Goal: Information Seeking & Learning: Learn about a topic

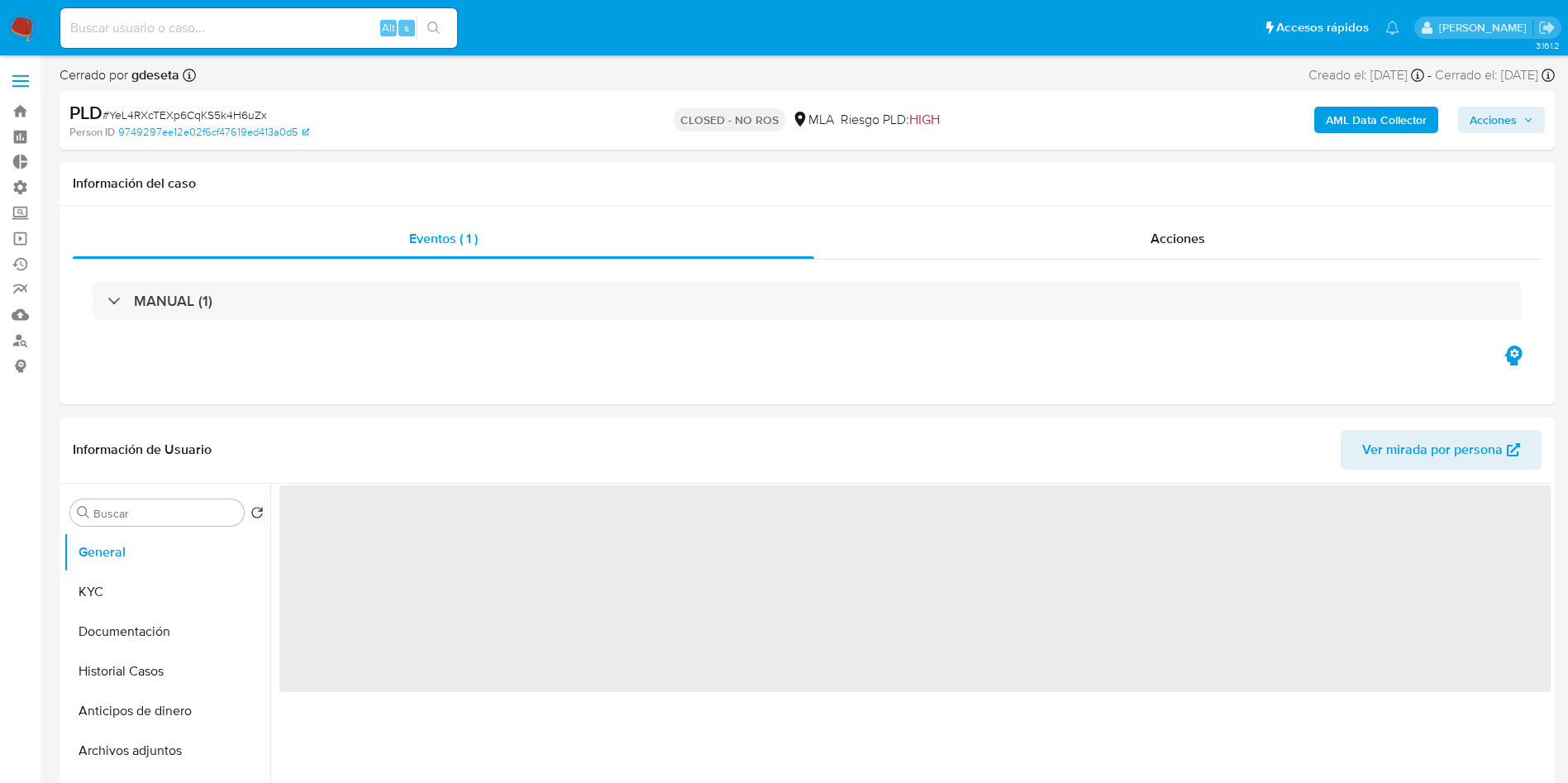
click at [267, 19] on input at bounding box center [259, 28] width 397 height 21
select select "10"
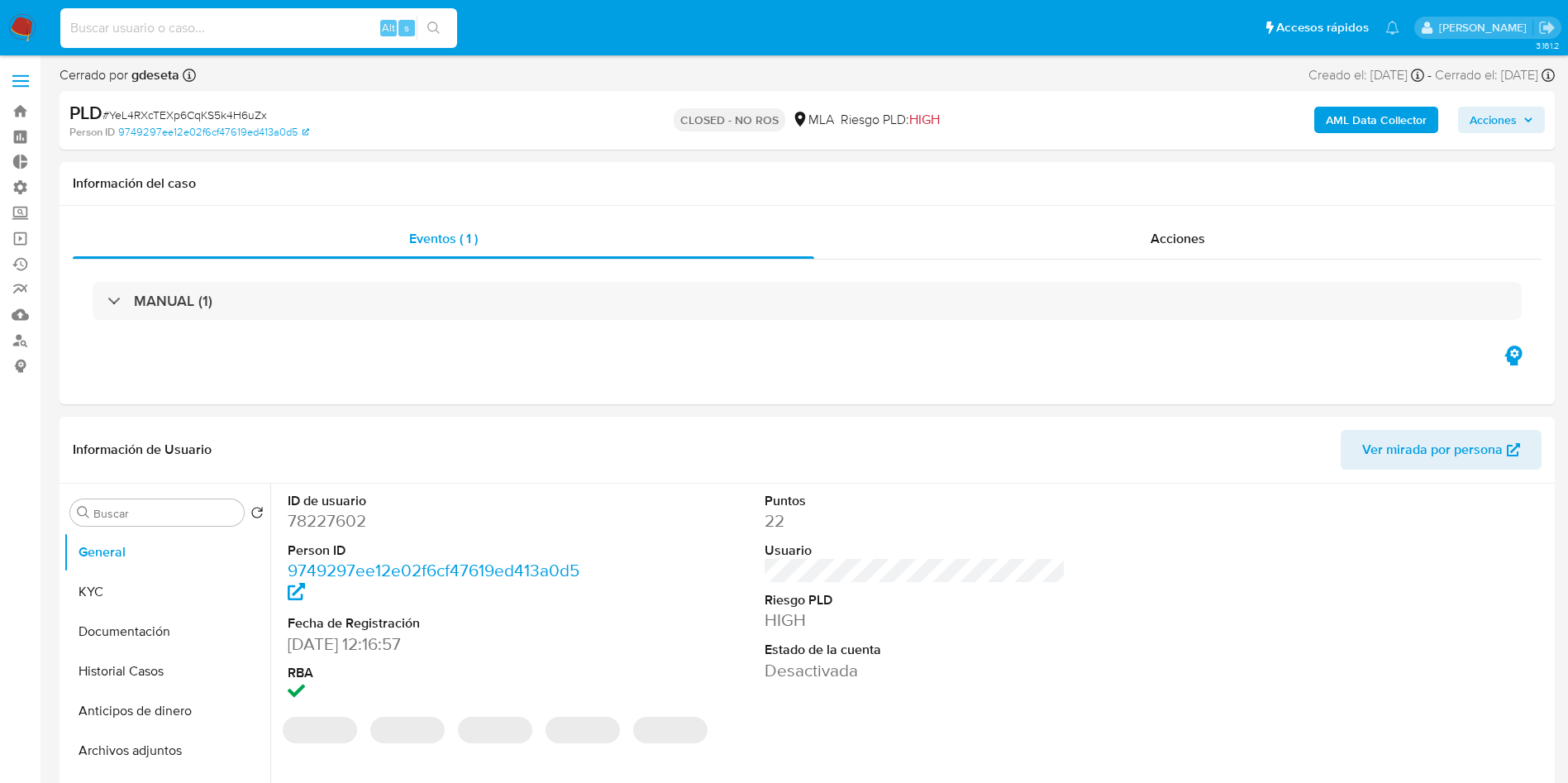
paste input "hV4SfxurAgVMZBelXzCHmMC5"
type input "hV4SfxurAgVMZBelXzCHmMC5"
click at [434, 35] on button "search-icon" at bounding box center [433, 28] width 34 height 23
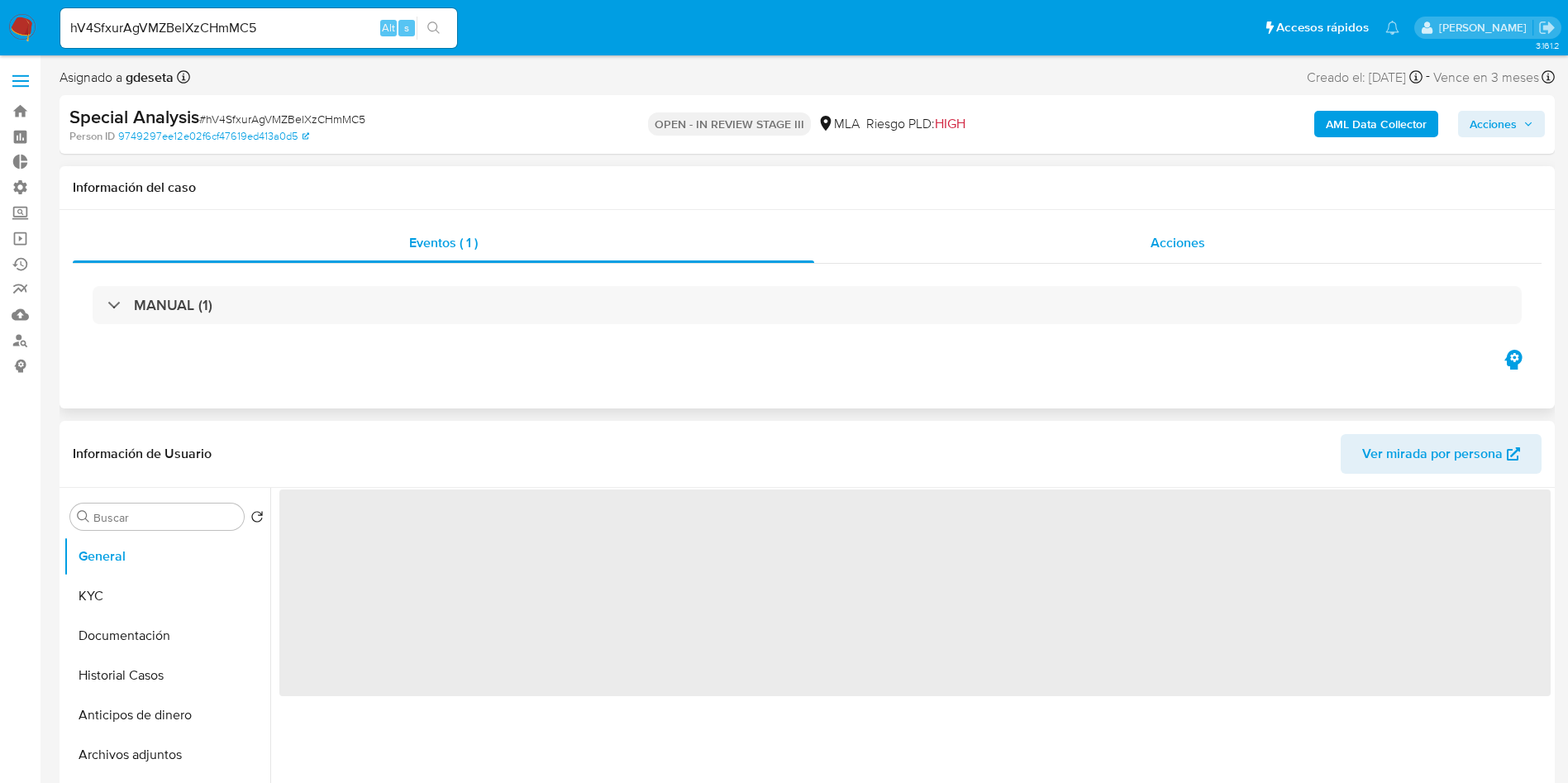
select select "10"
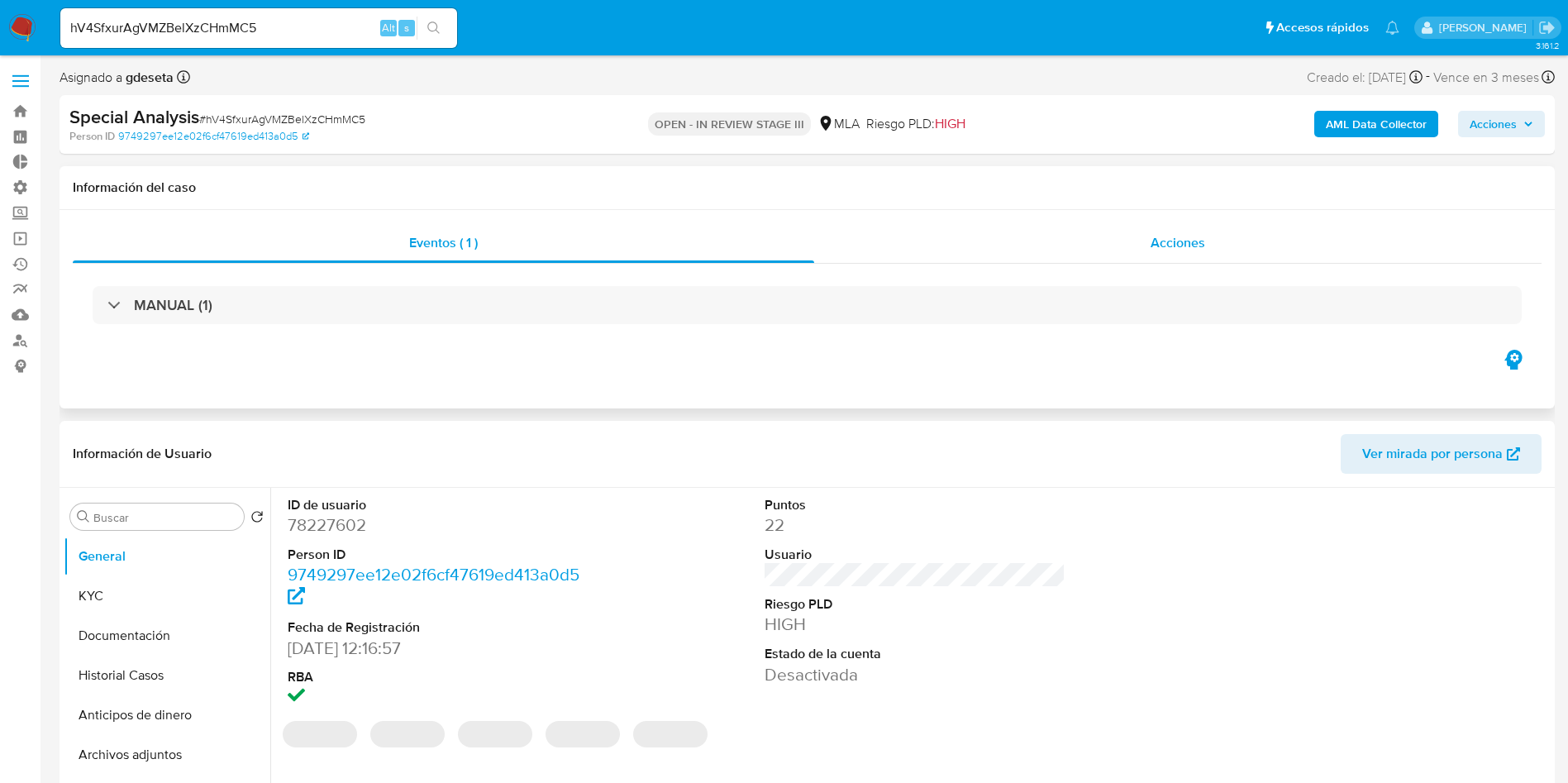
click at [1160, 256] on div "Acciones" at bounding box center [1178, 243] width 728 height 40
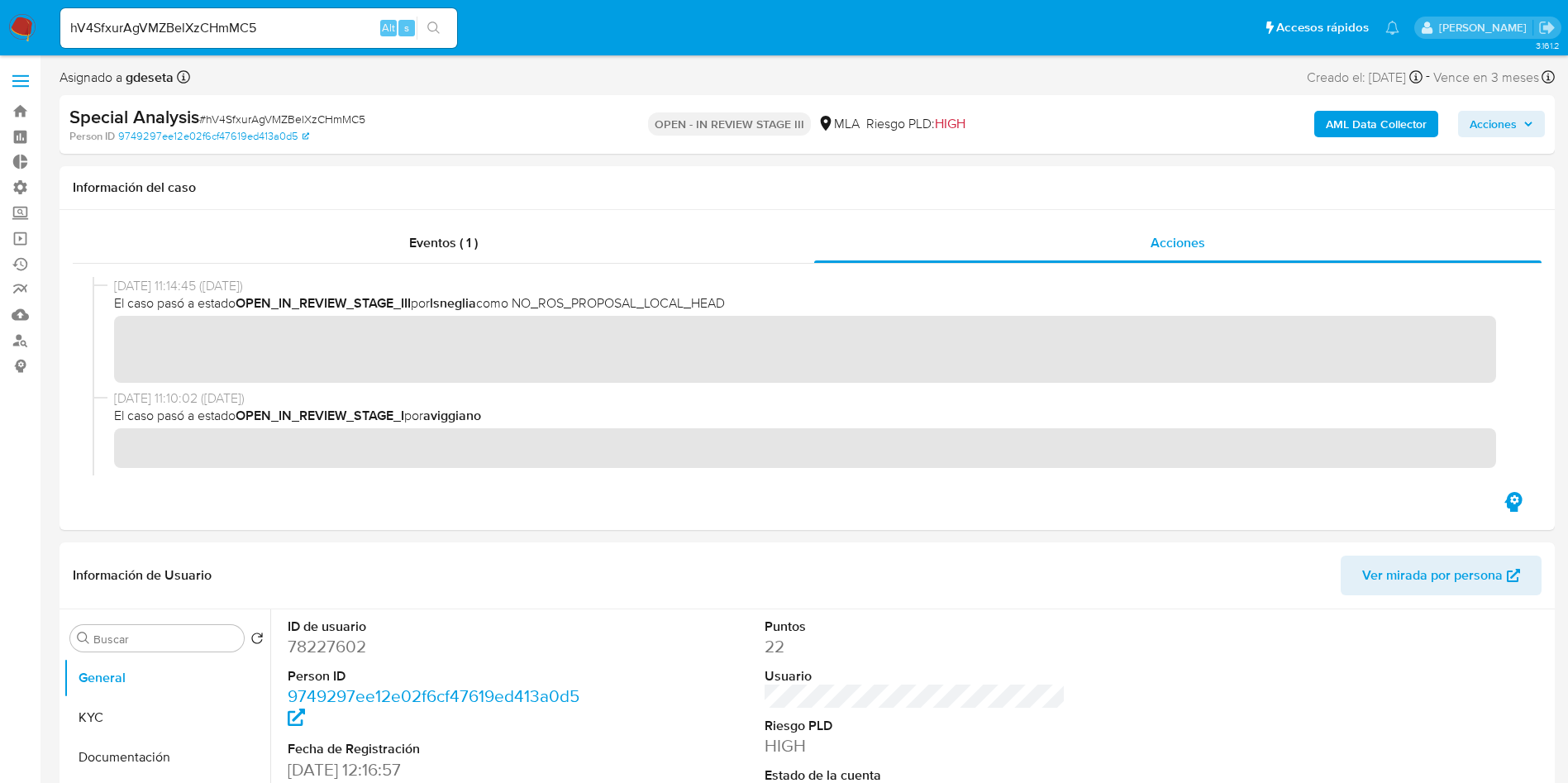
click at [1499, 120] on span "Acciones" at bounding box center [1493, 124] width 47 height 27
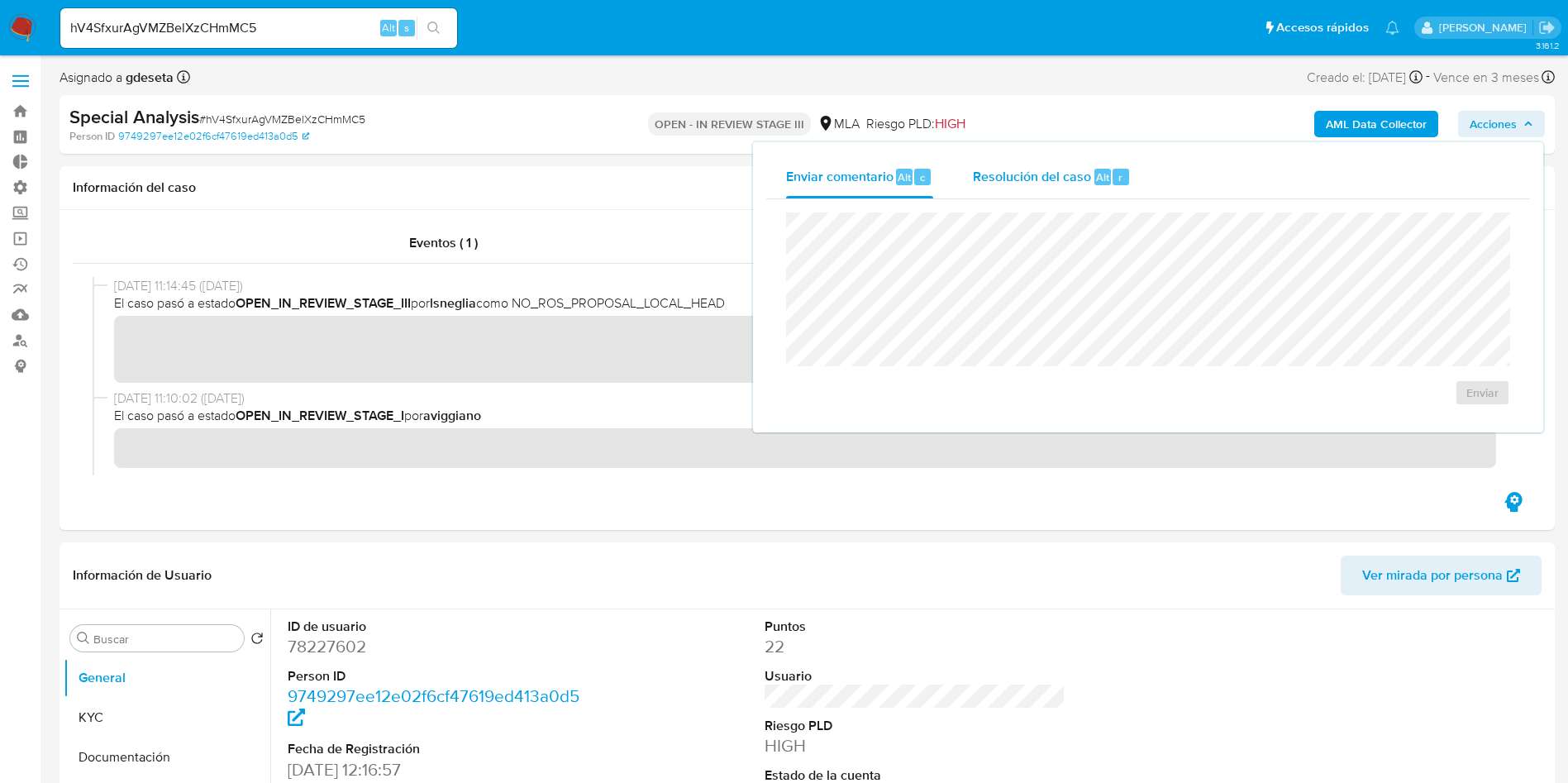
click at [1042, 173] on span "Resolución del caso" at bounding box center [1032, 176] width 118 height 19
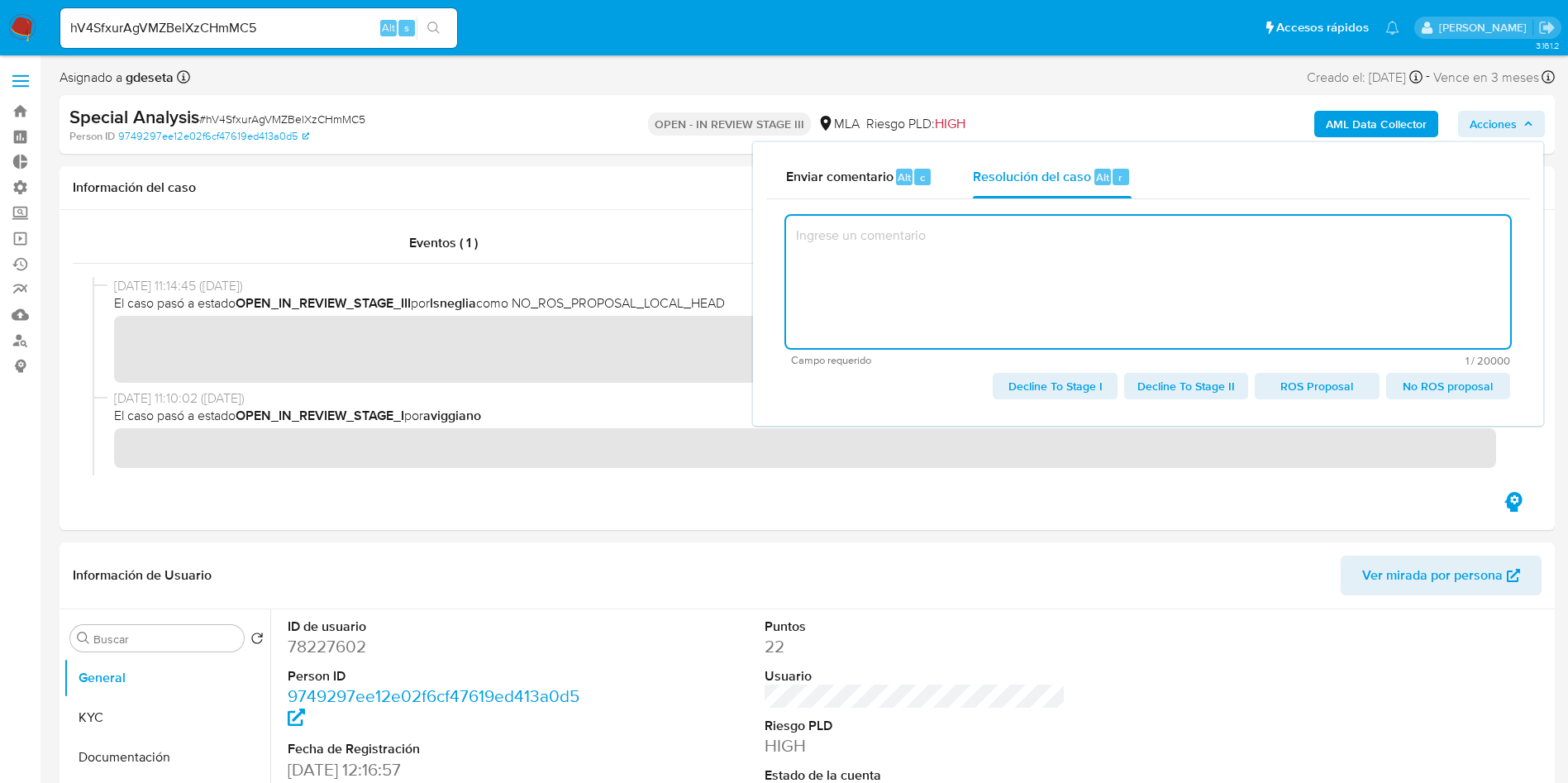
type textarea "S"
click at [1441, 391] on span "No ROS proposal" at bounding box center [1448, 386] width 101 height 23
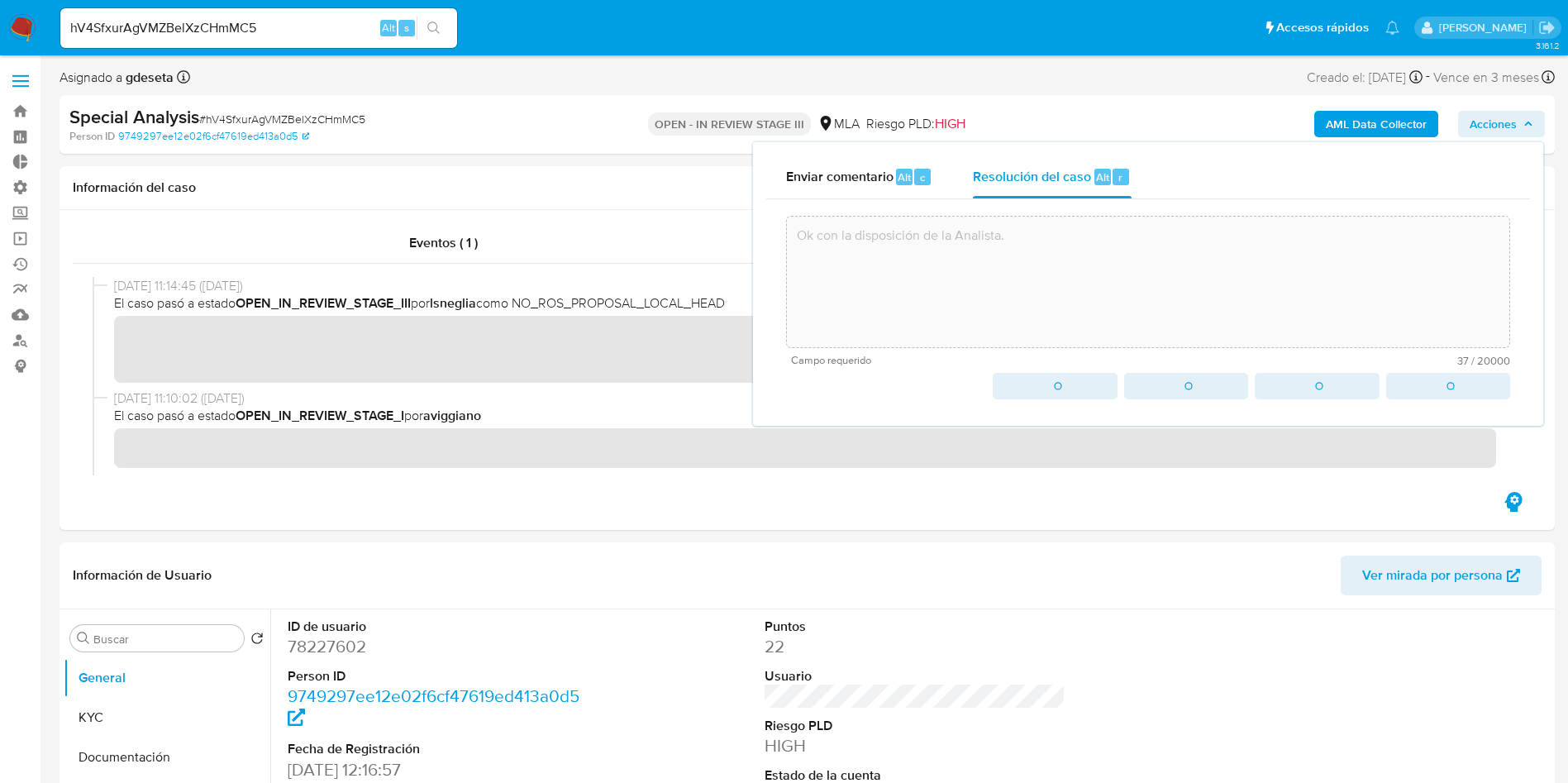
type textarea "Ok con la disposición de la Analista."
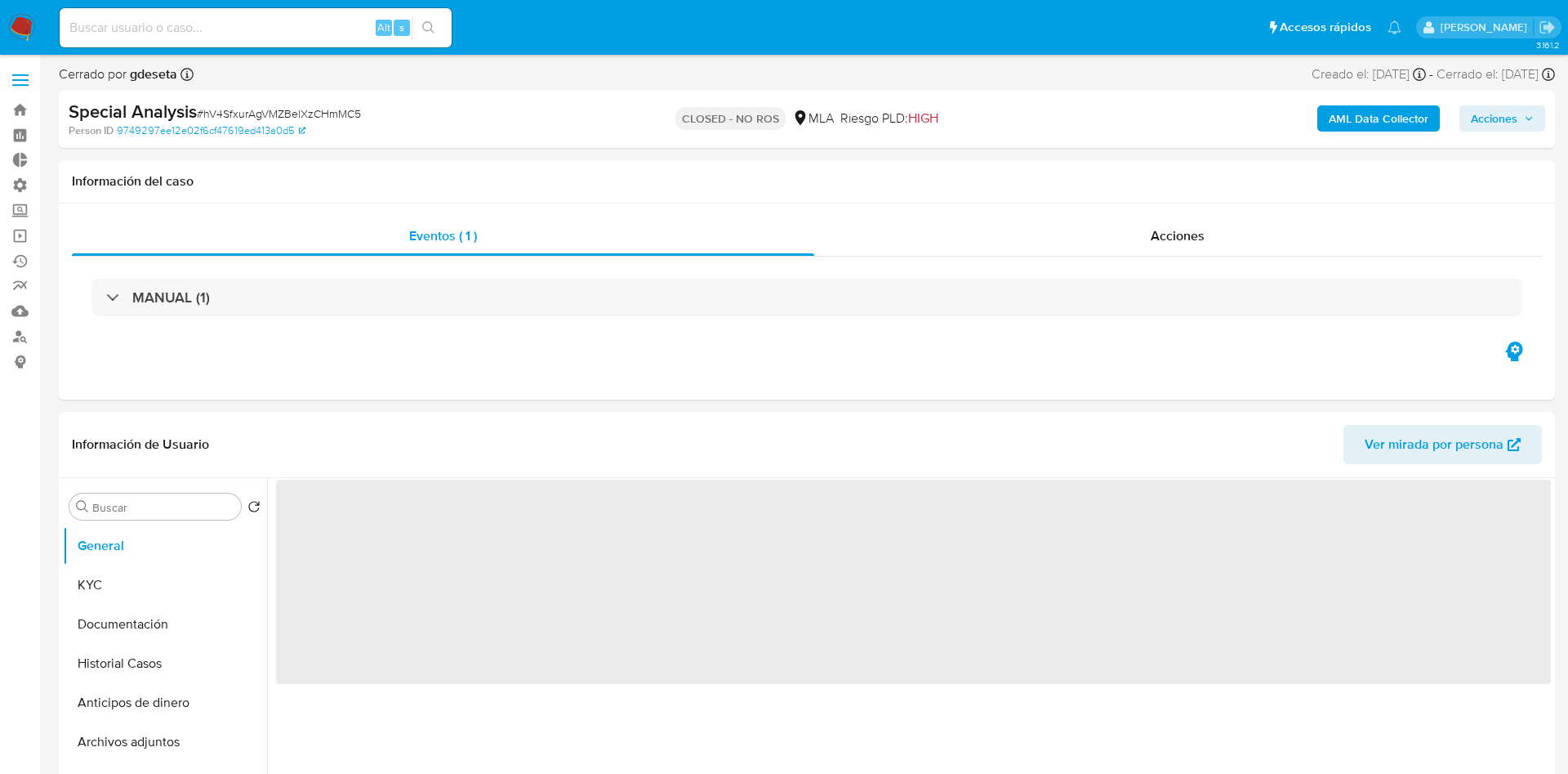
select select "10"
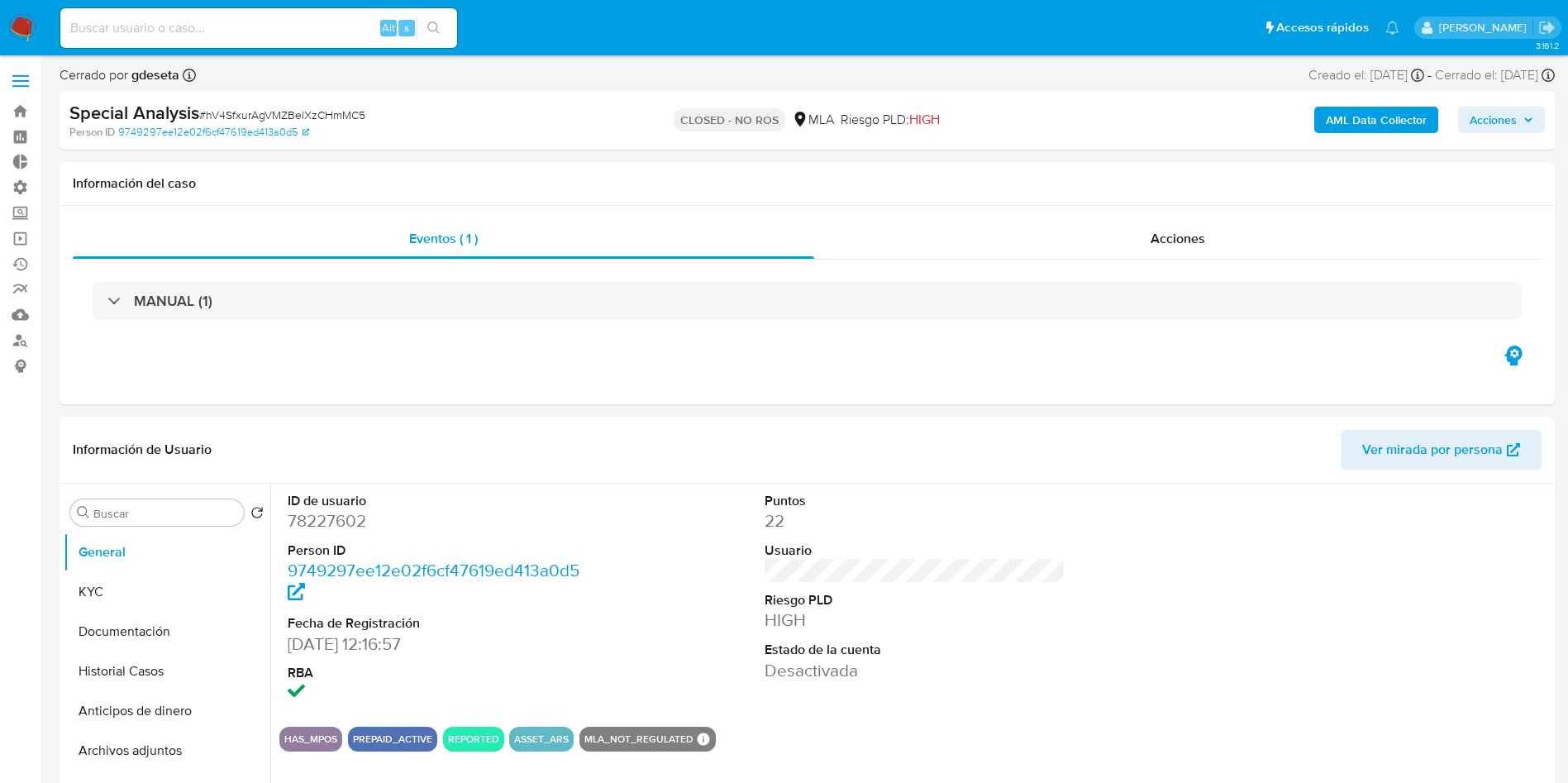
click at [193, 37] on input at bounding box center [259, 28] width 397 height 21
paste input "ugacMVCZNYcM0lEMLRUrn6kO"
type input "ugacMVCZNYcM0lEMLRUrn6kO"
click at [447, 30] on button "search-icon" at bounding box center [433, 28] width 34 height 23
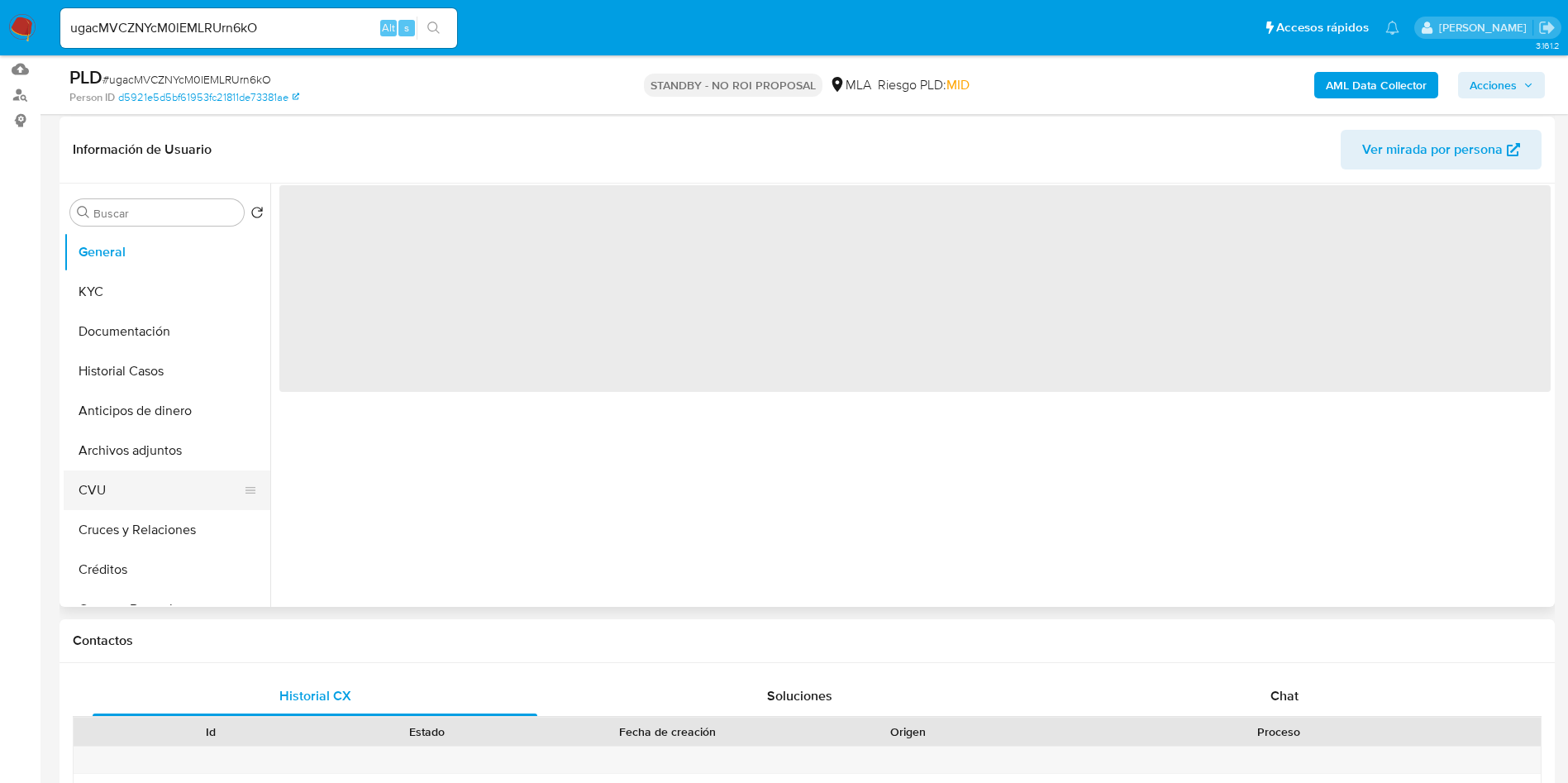
scroll to position [248, 0]
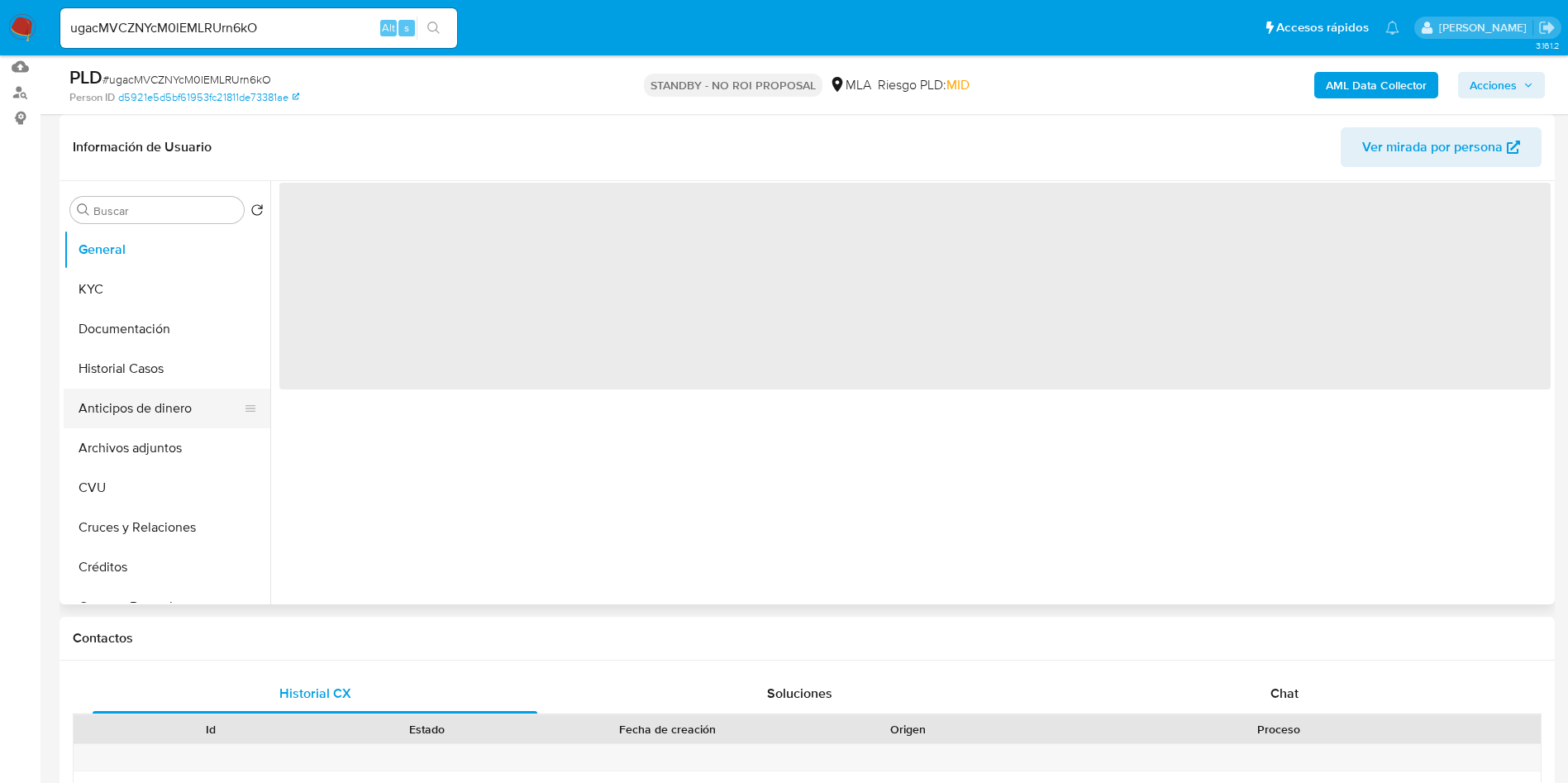
select select "10"
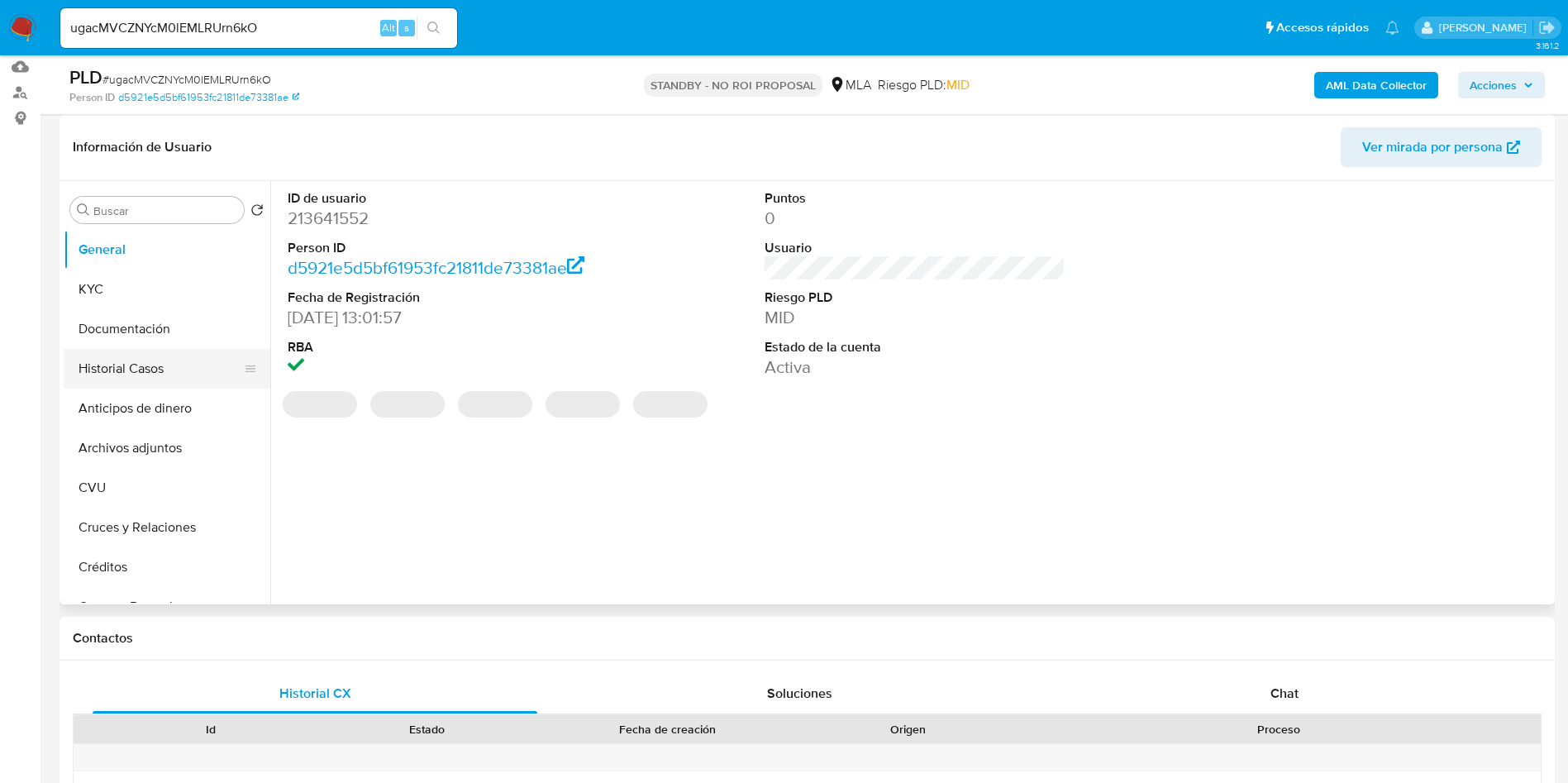
click at [146, 372] on button "Historial Casos" at bounding box center [160, 368] width 193 height 40
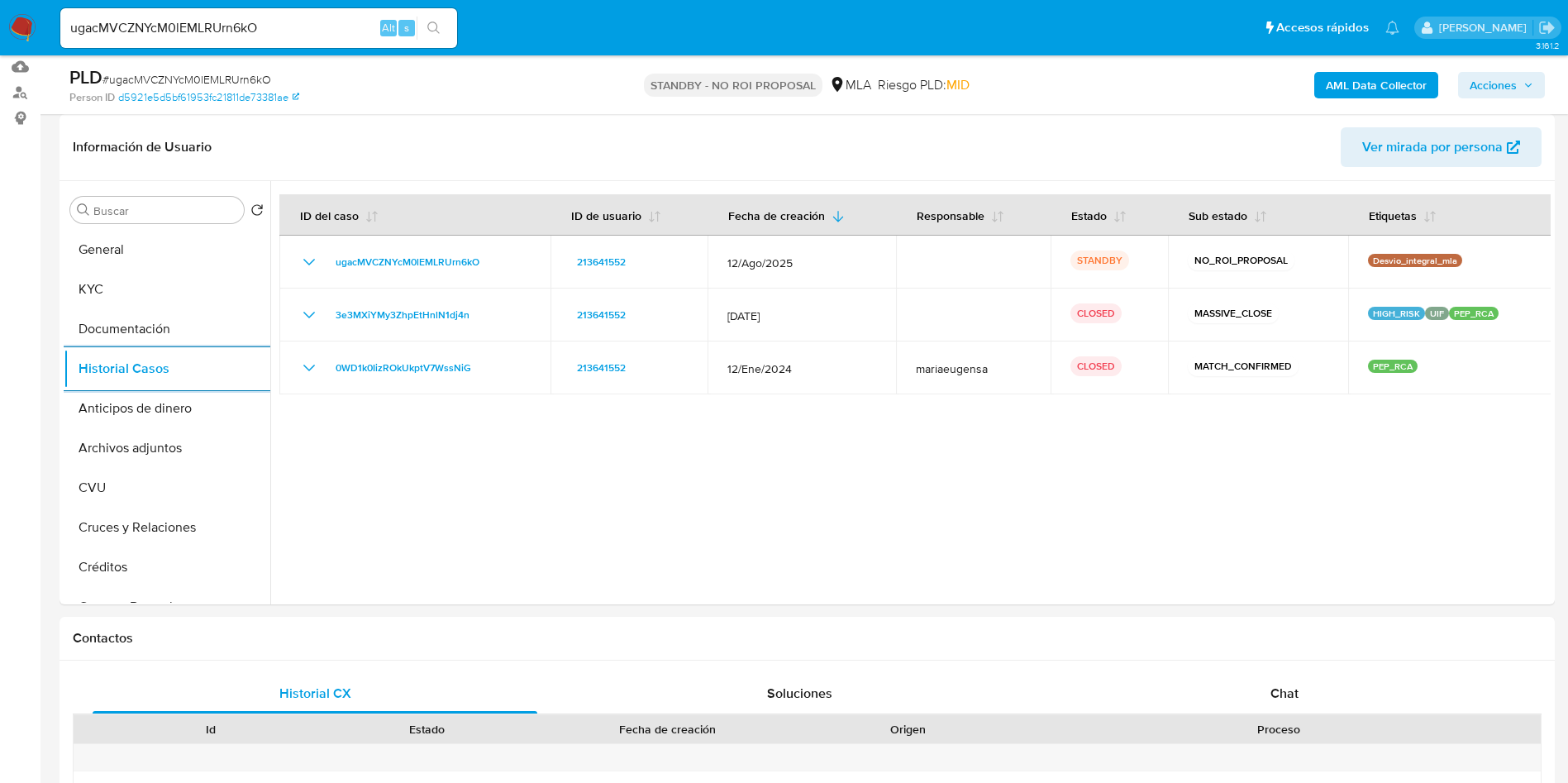
click at [273, 39] on div "ugacMVCZNYcM0lEMLRUrn6kO Alt s" at bounding box center [259, 28] width 397 height 40
click at [273, 30] on input "ugacMVCZNYcM0lEMLRUrn6kO" at bounding box center [259, 28] width 397 height 21
paste input "VqNV6KsHT6E4NEE3DNThSjUx"
type input "VqNV6KsHT6E4NEE3DNThSjUx"
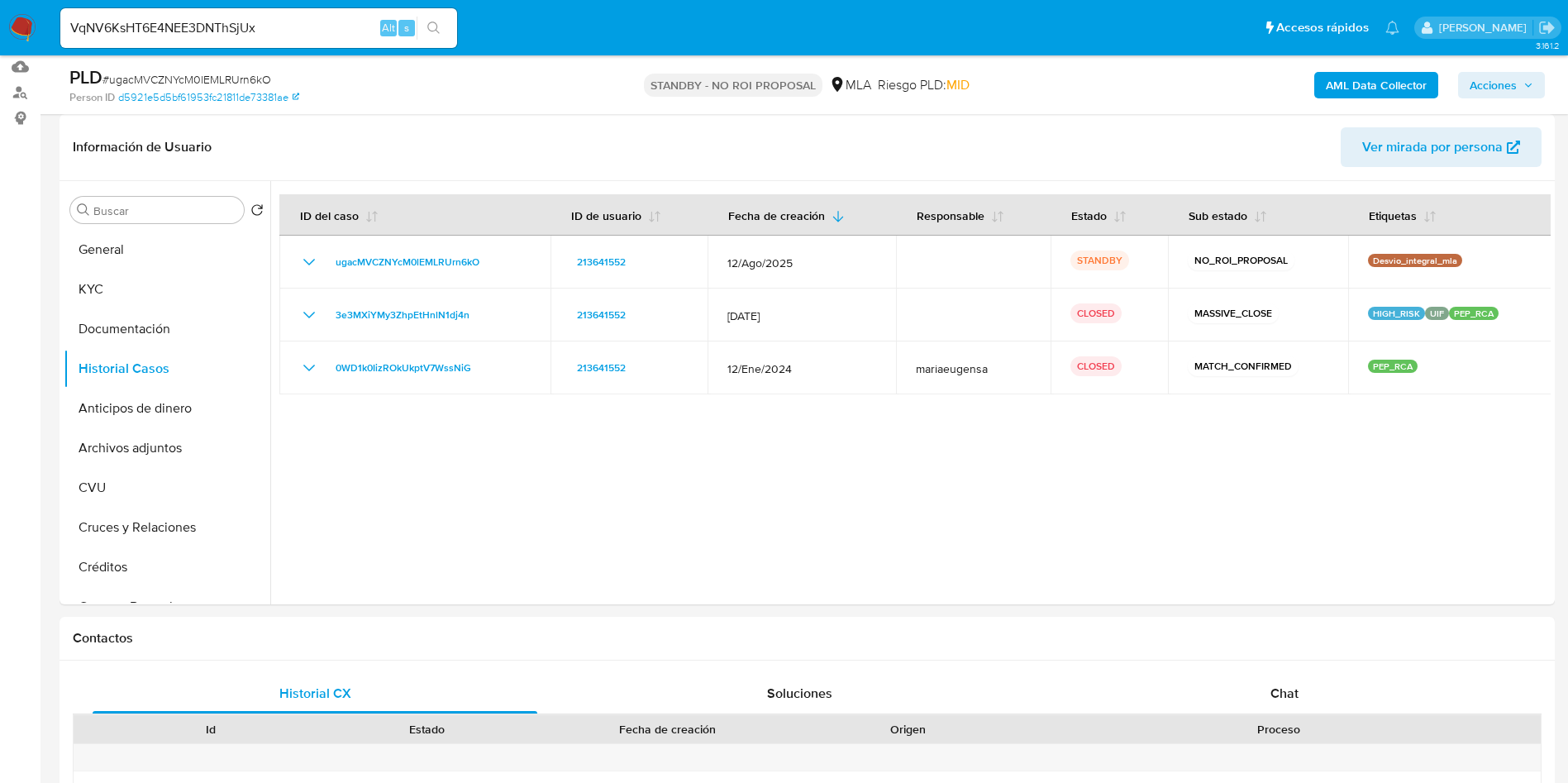
click at [434, 18] on button "search-icon" at bounding box center [433, 28] width 34 height 23
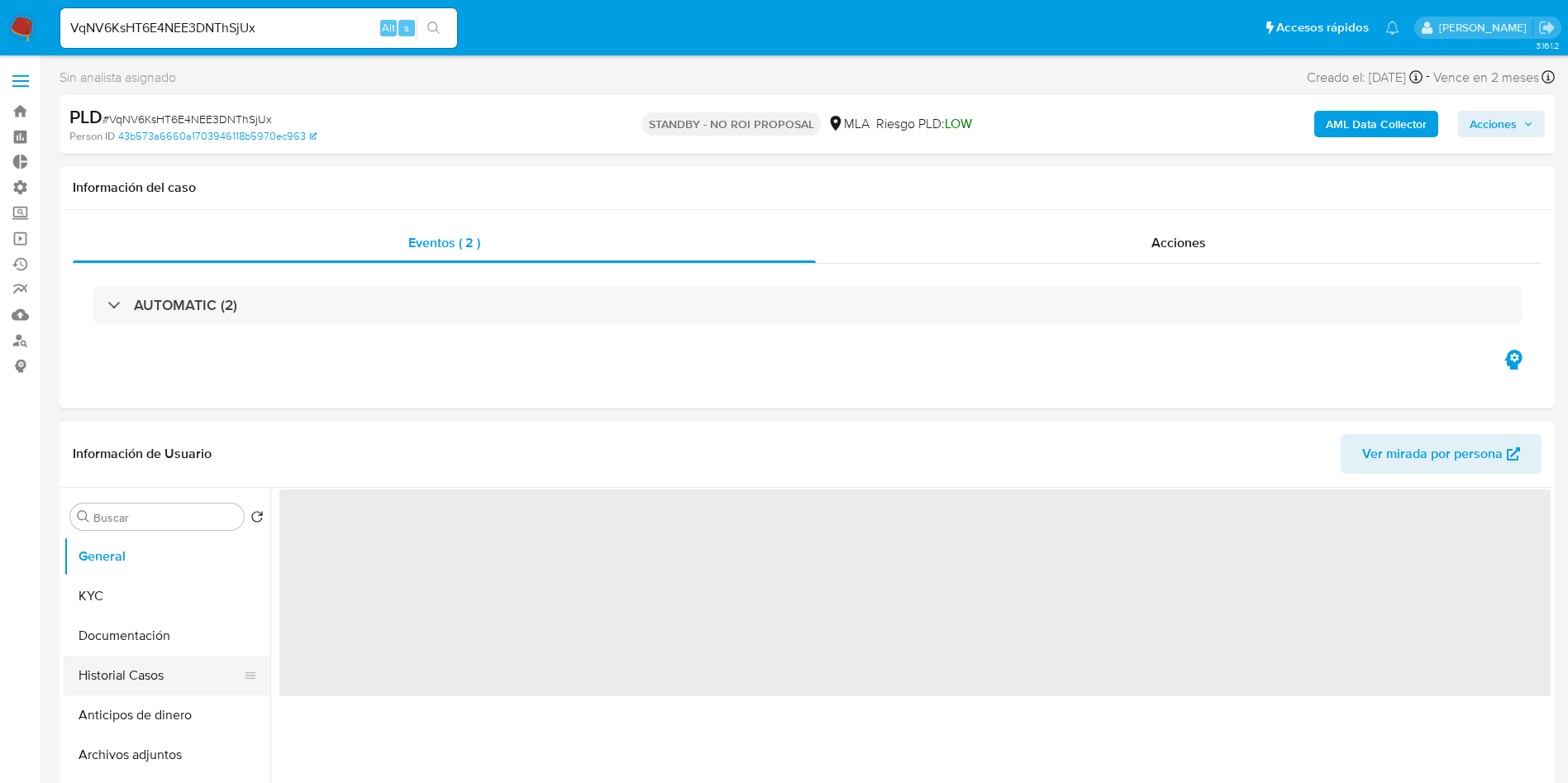
select select "10"
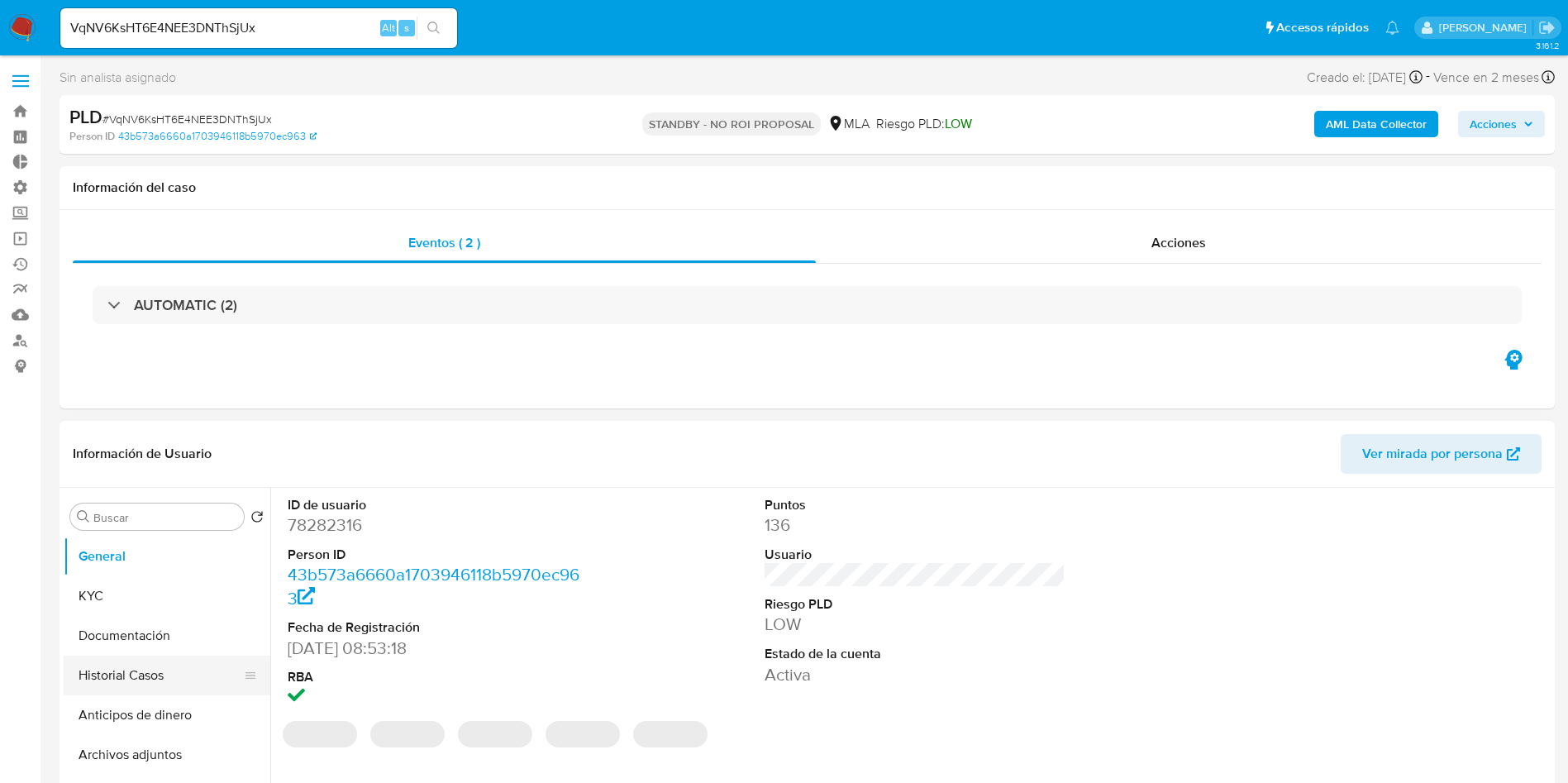
click at [139, 666] on button "Historial Casos" at bounding box center [160, 675] width 193 height 40
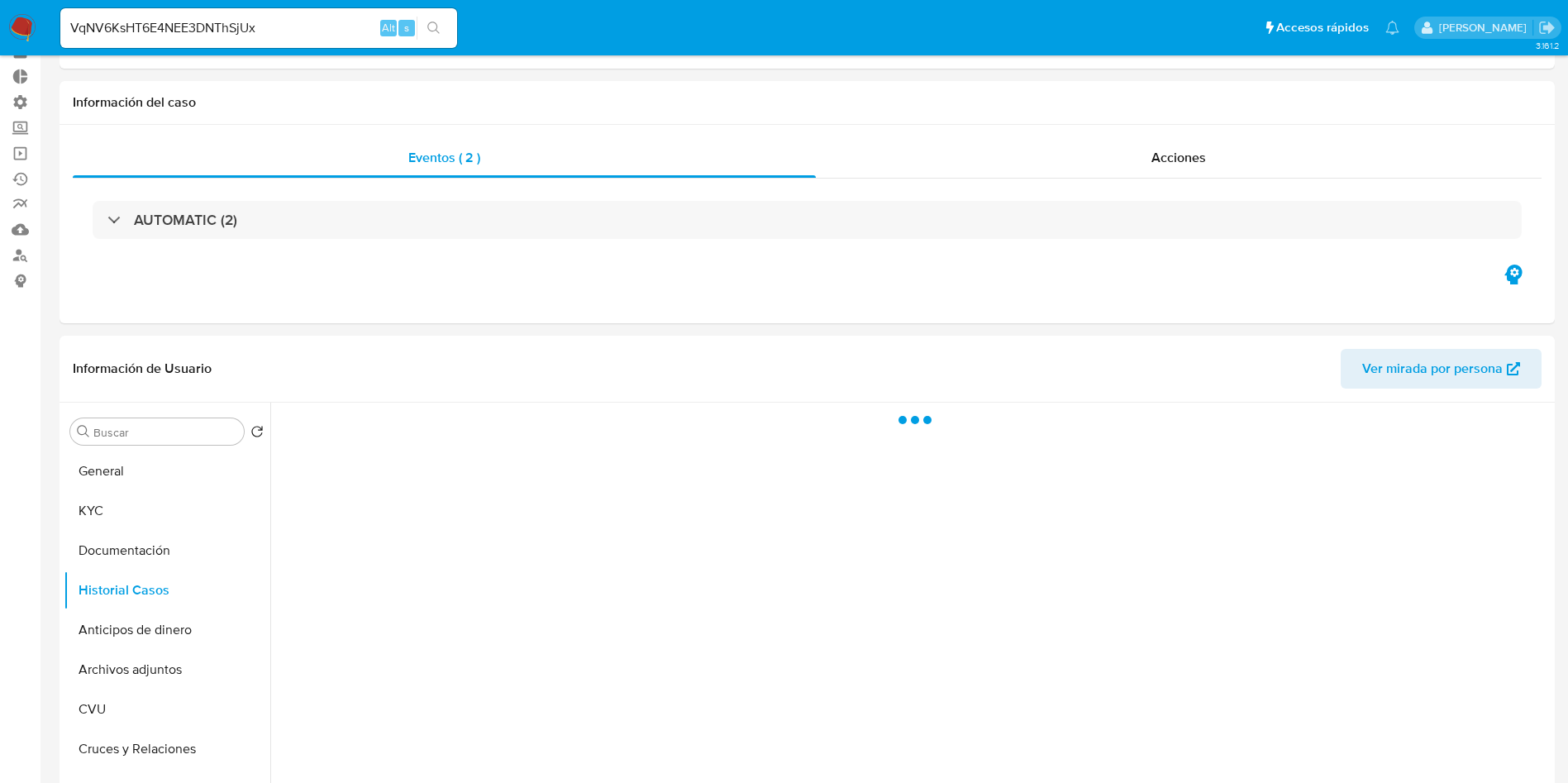
scroll to position [124, 0]
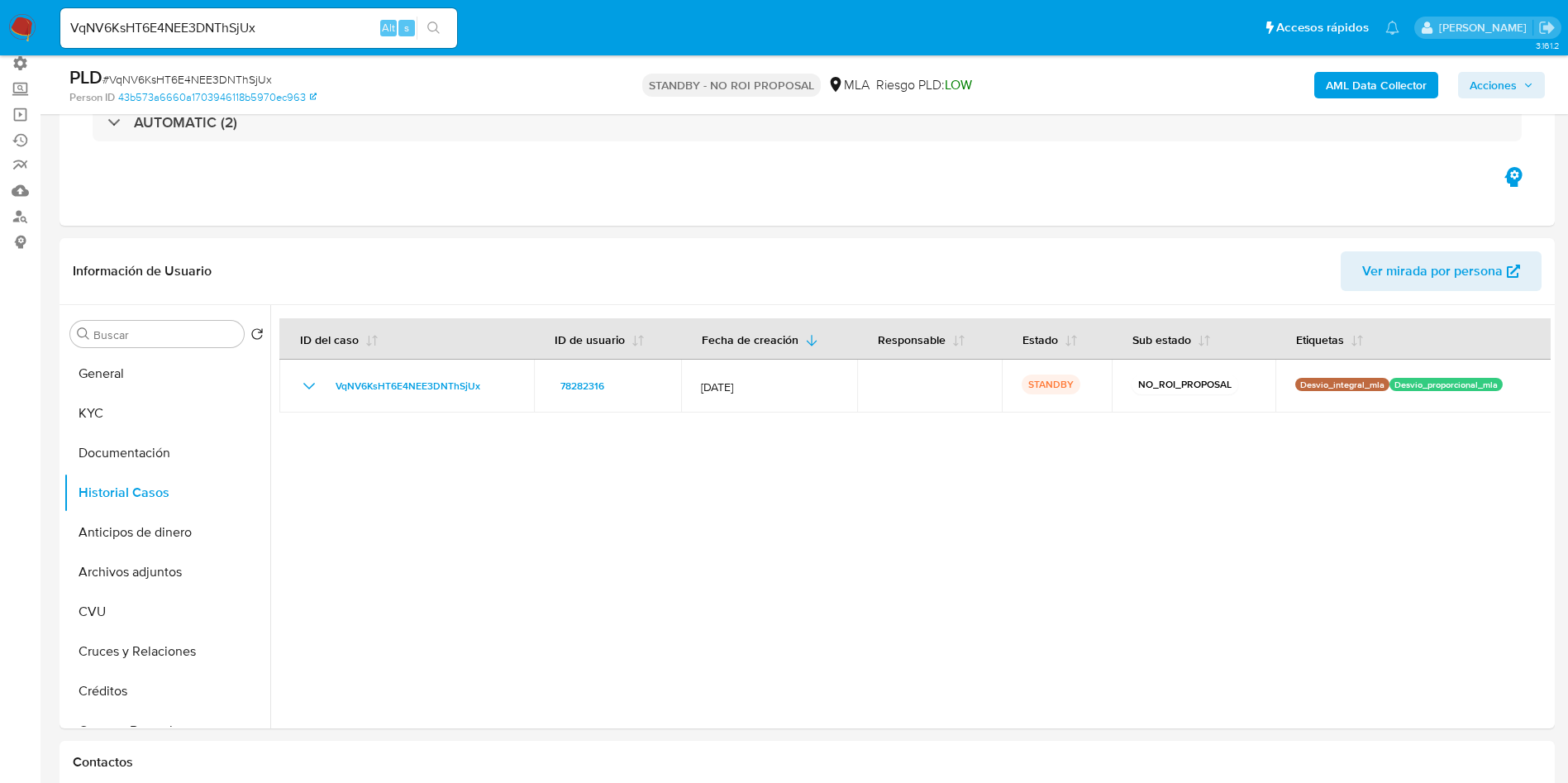
click at [242, 26] on input "VqNV6KsHT6E4NEE3DNThSjUx" at bounding box center [259, 28] width 397 height 21
paste input "HxJbF2sYiRpT9jGAEaaADOGy"
type input "HxJbF2sYiRpT9jGAEaaADOGy"
click at [440, 42] on div "HxJbF2sYiRpT9jGAEaaADOGy Alt s" at bounding box center [259, 28] width 397 height 40
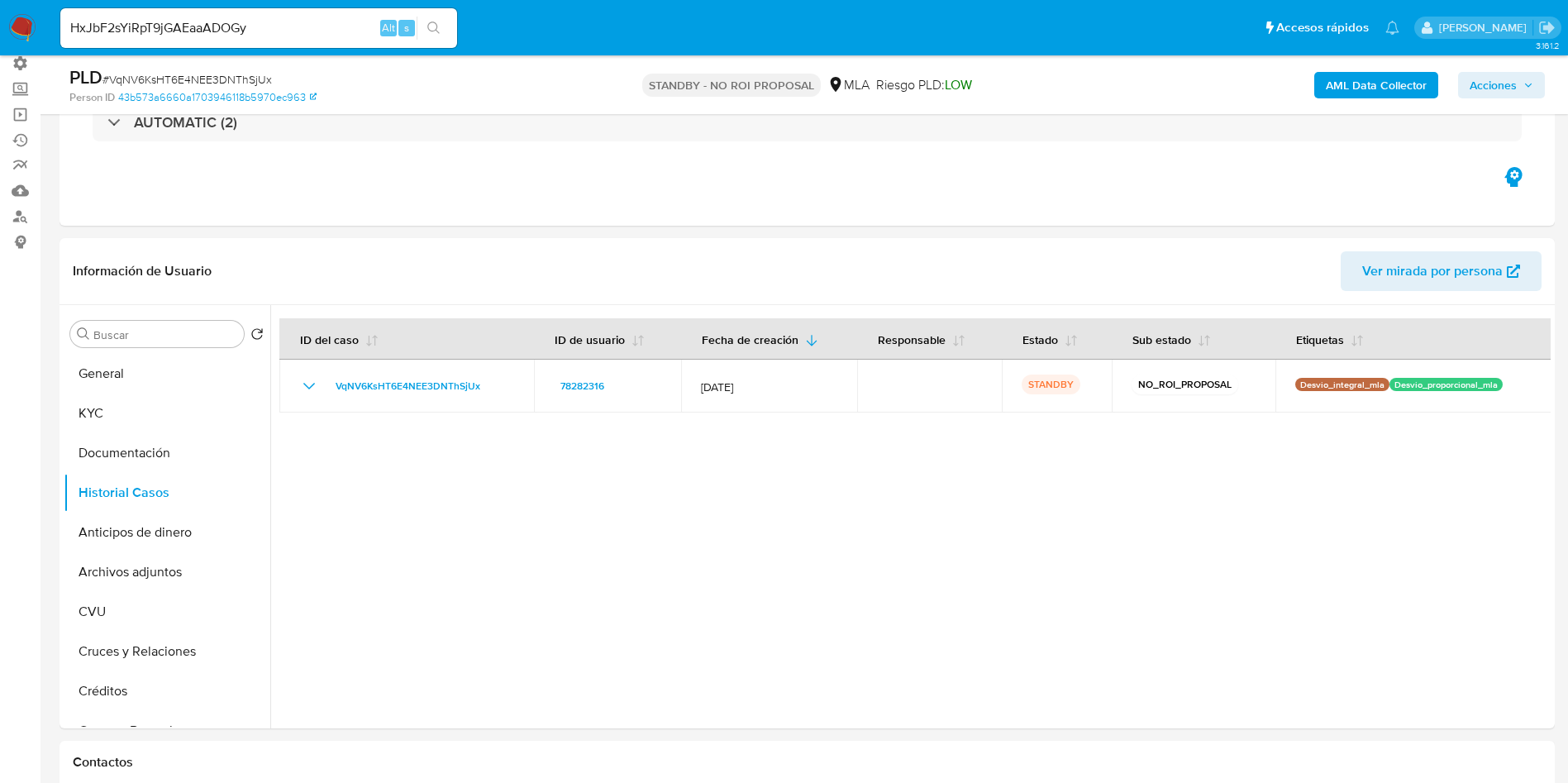
click at [439, 29] on icon "search-icon" at bounding box center [434, 28] width 13 height 13
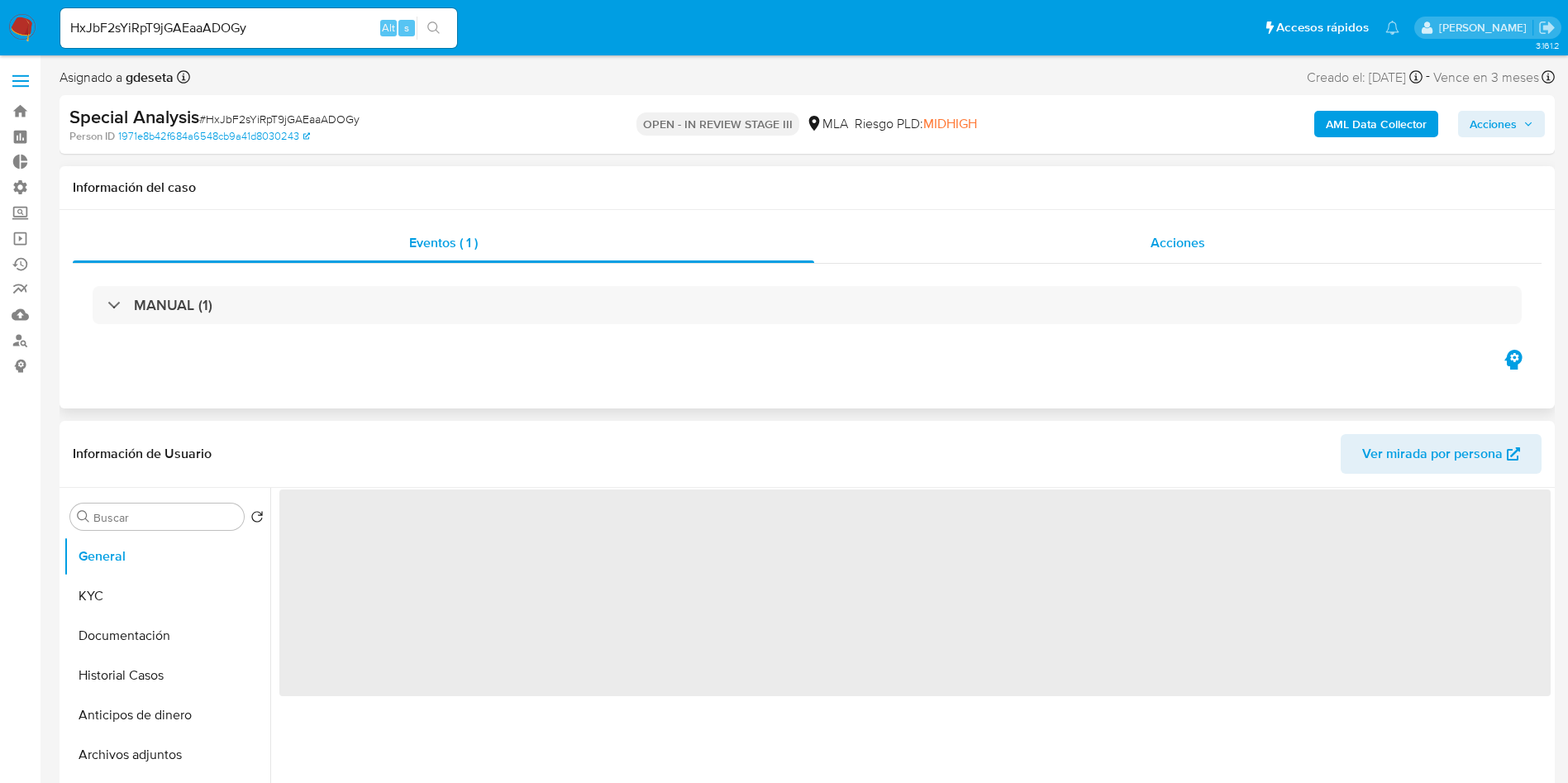
click at [1181, 232] on div "Acciones" at bounding box center [1178, 243] width 728 height 40
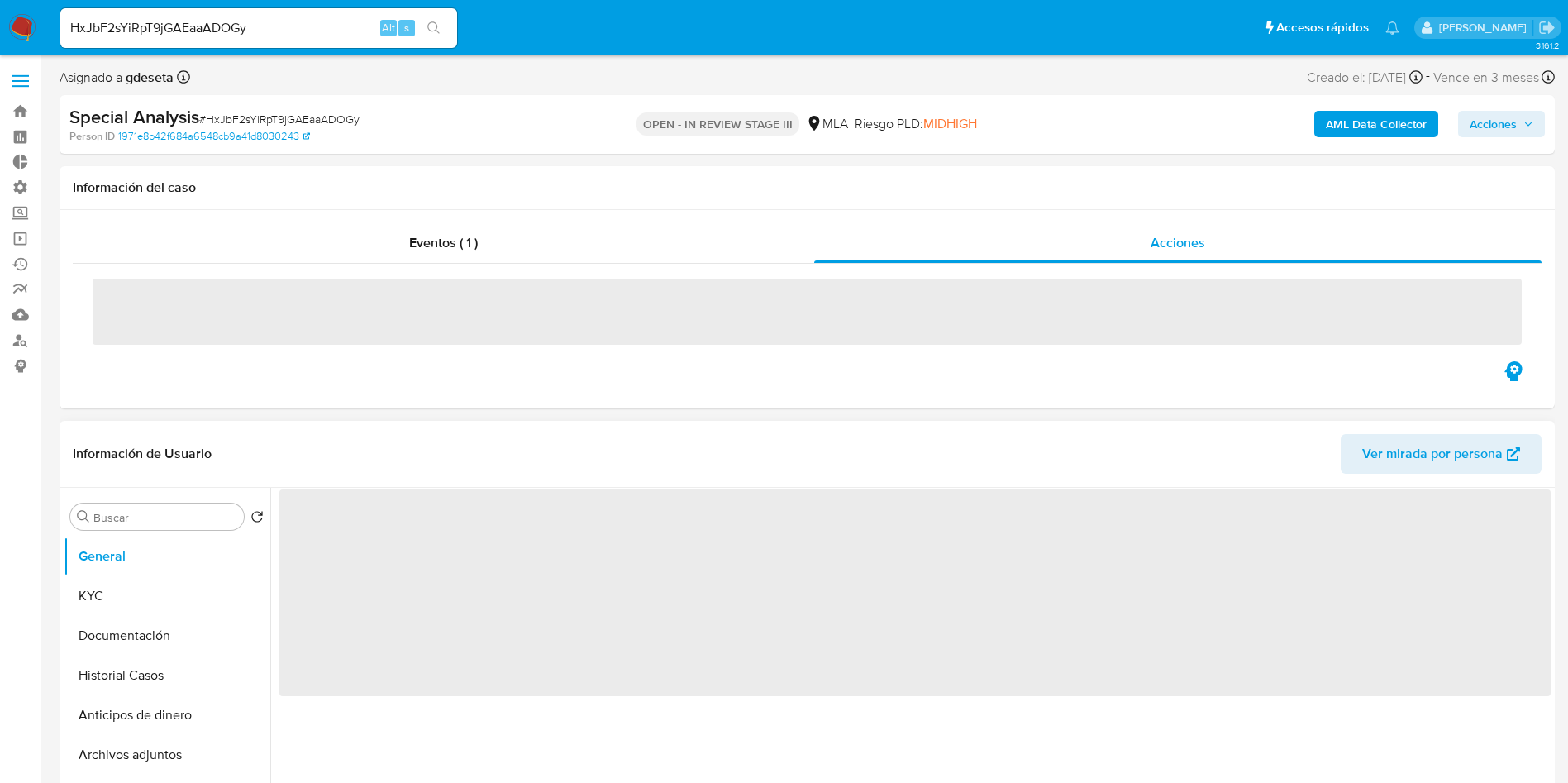
select select "10"
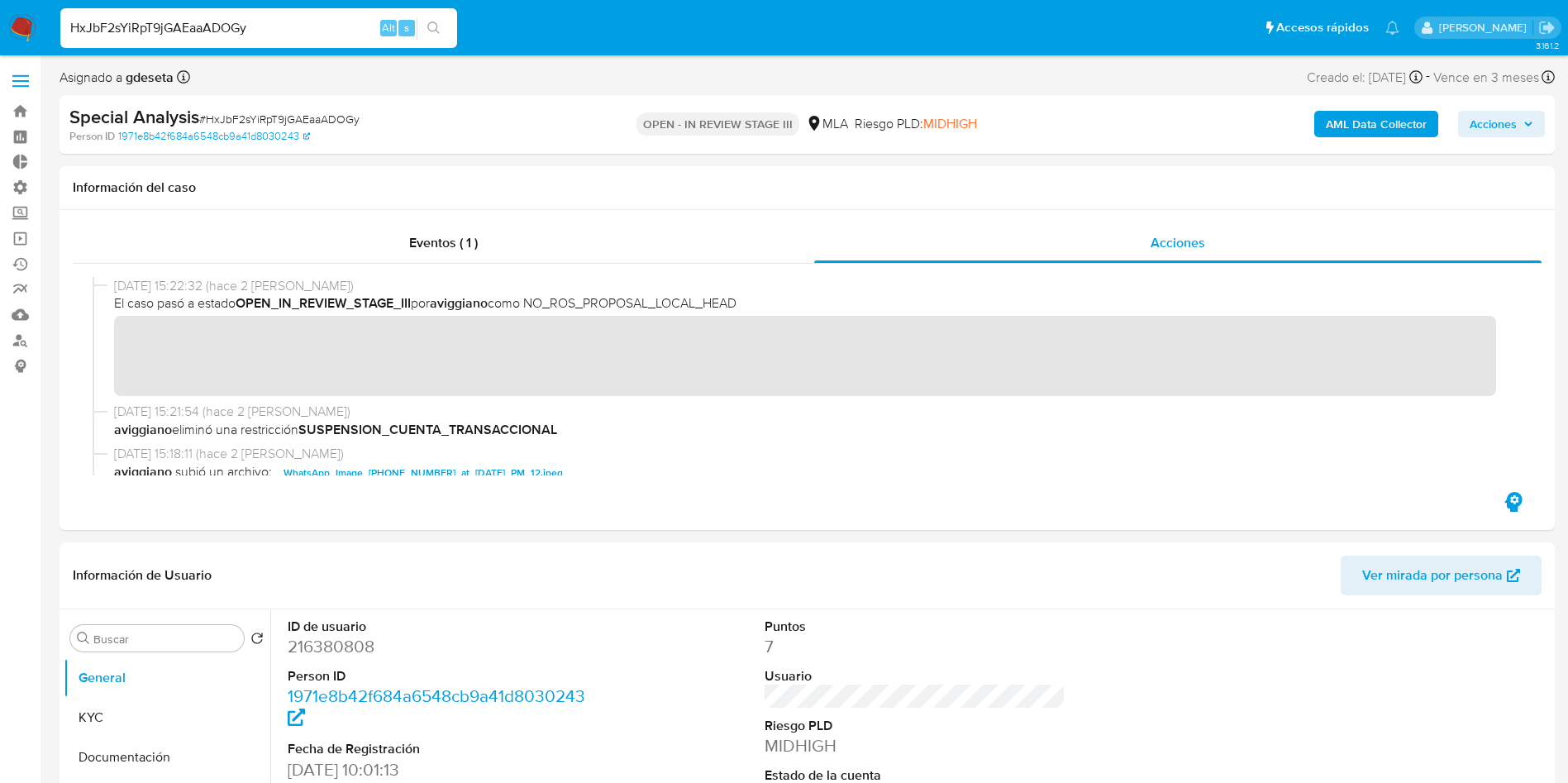
click at [251, 21] on input "HxJbF2sYiRpT9jGAEaaADOGy" at bounding box center [259, 28] width 397 height 21
paste input "tJFXuoIHvlXq643zziOY9WMP"
type input "tJFXuoIHvlXq643zziOY9WMP"
click at [438, 36] on button "search-icon" at bounding box center [433, 28] width 34 height 23
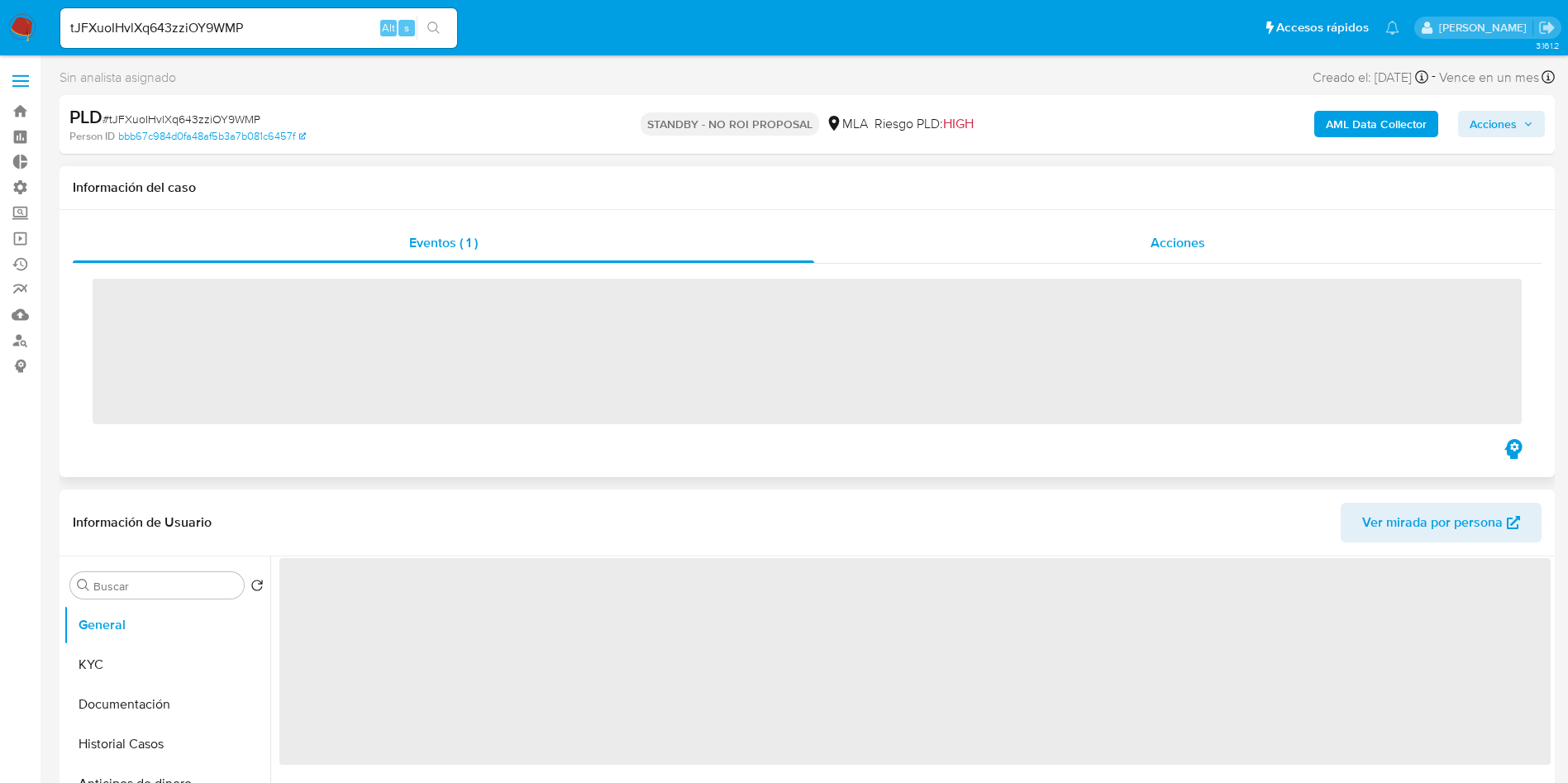
click at [1149, 235] on div "Acciones" at bounding box center [1178, 243] width 728 height 40
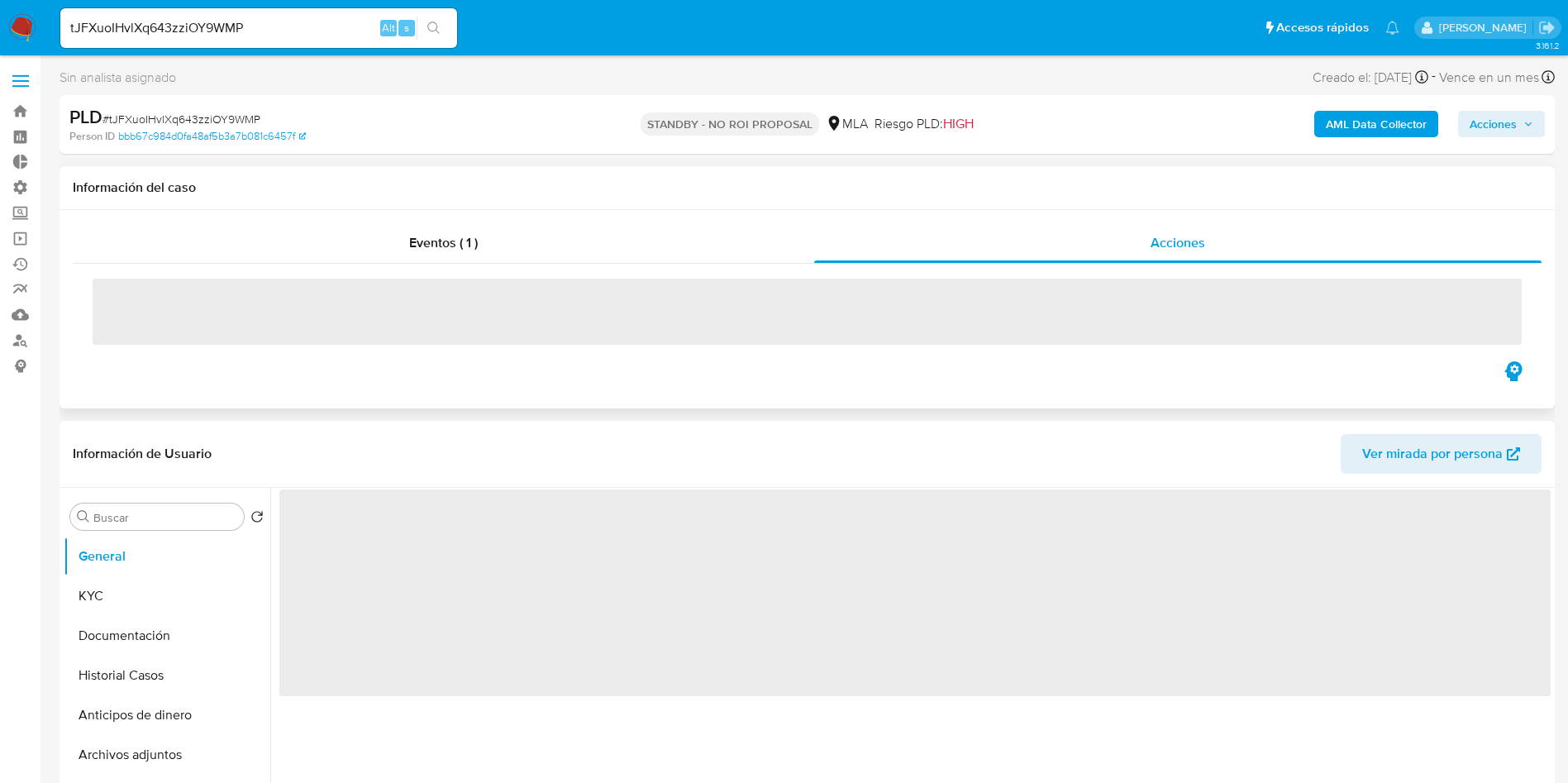
select select "10"
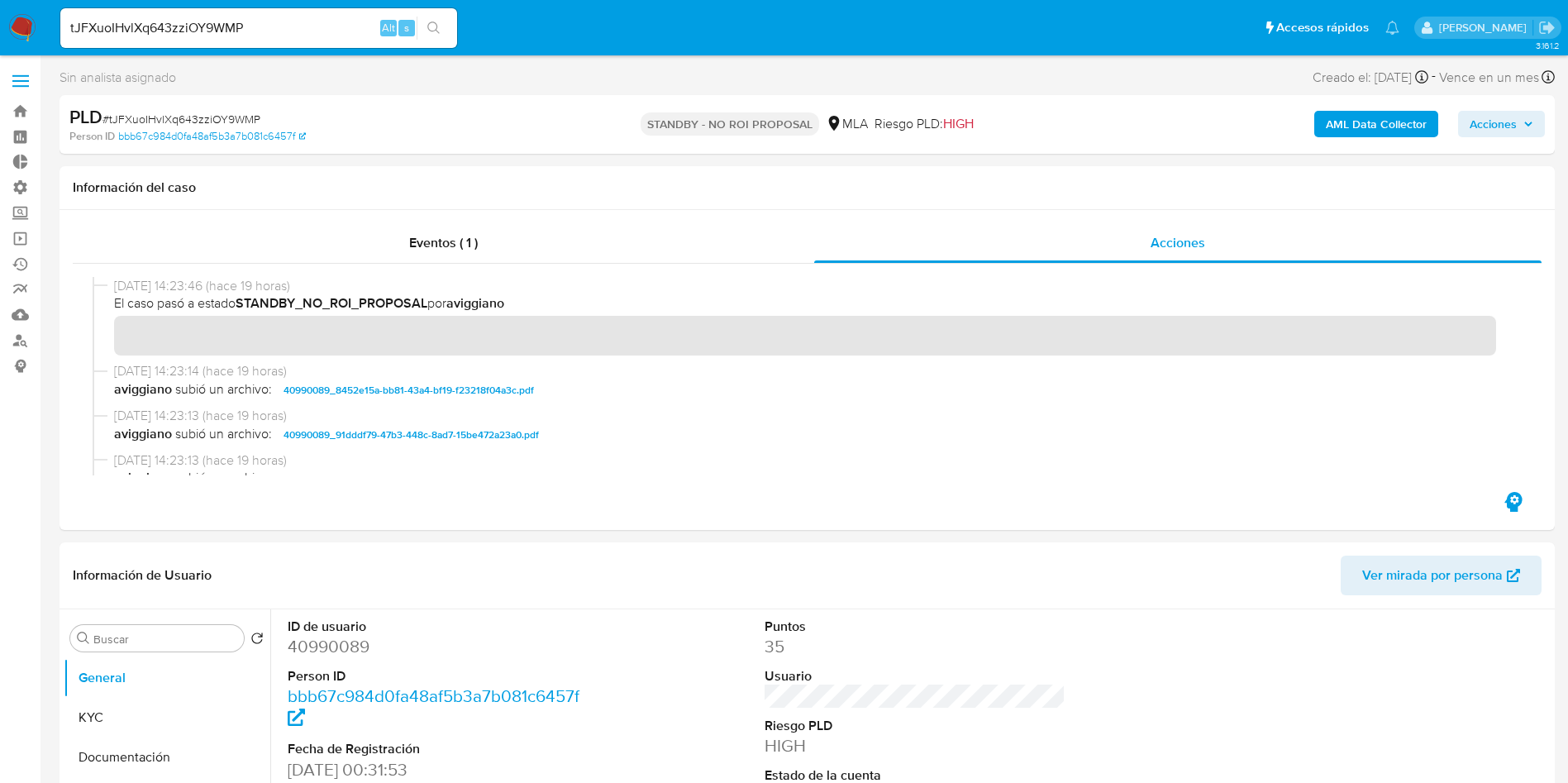
click at [306, 21] on input "tJFXuoIHvlXq643zziOY9WMP" at bounding box center [259, 28] width 397 height 21
paste input "ugacMVCZNYcM0lEMLRUrn6kO"
type input "ugacMVCZNYcM0lEMLRUrn6kO"
click at [435, 26] on icon "search-icon" at bounding box center [434, 28] width 13 height 13
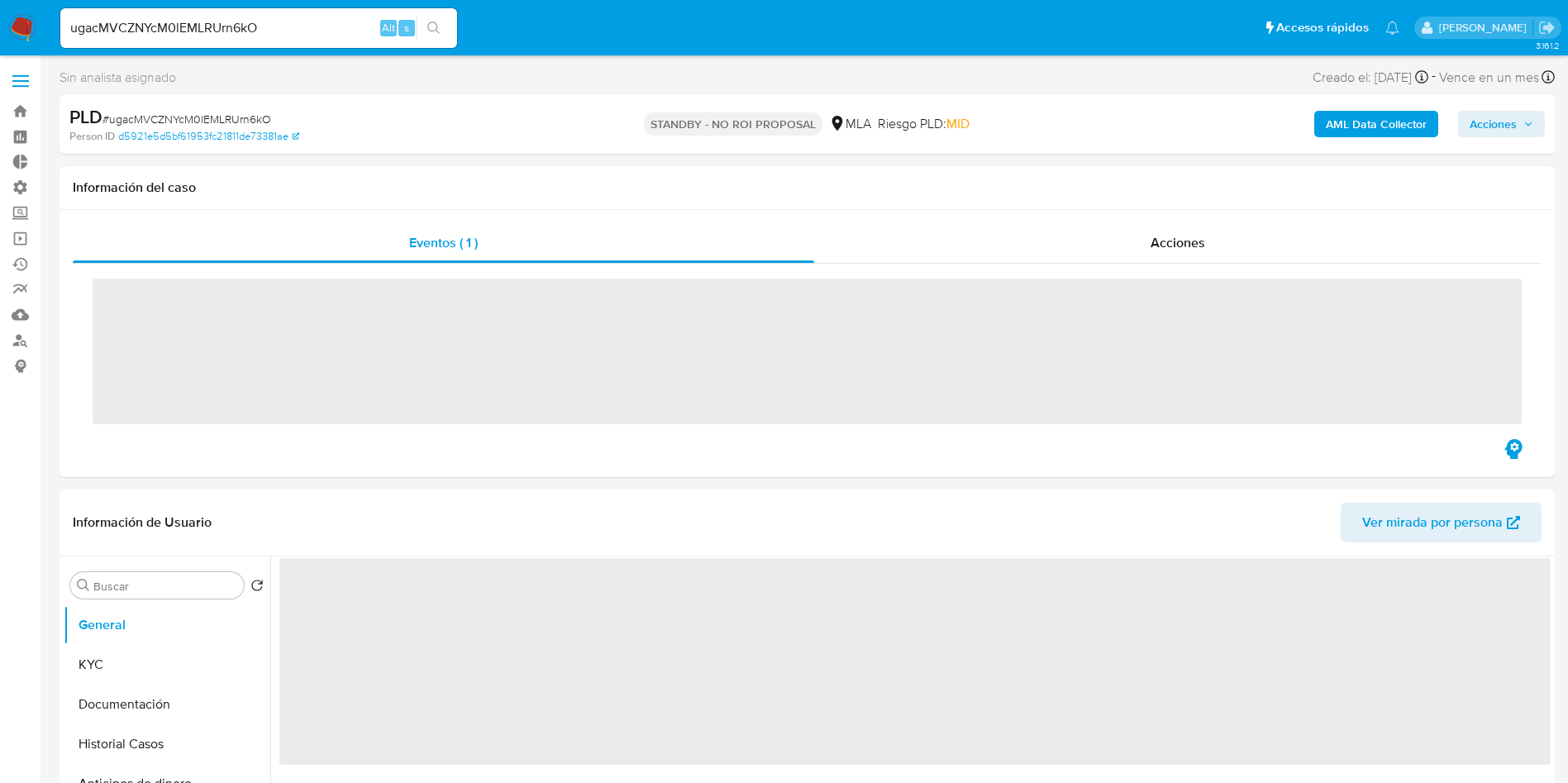
click at [1131, 223] on div "Acciones" at bounding box center [1178, 243] width 728 height 40
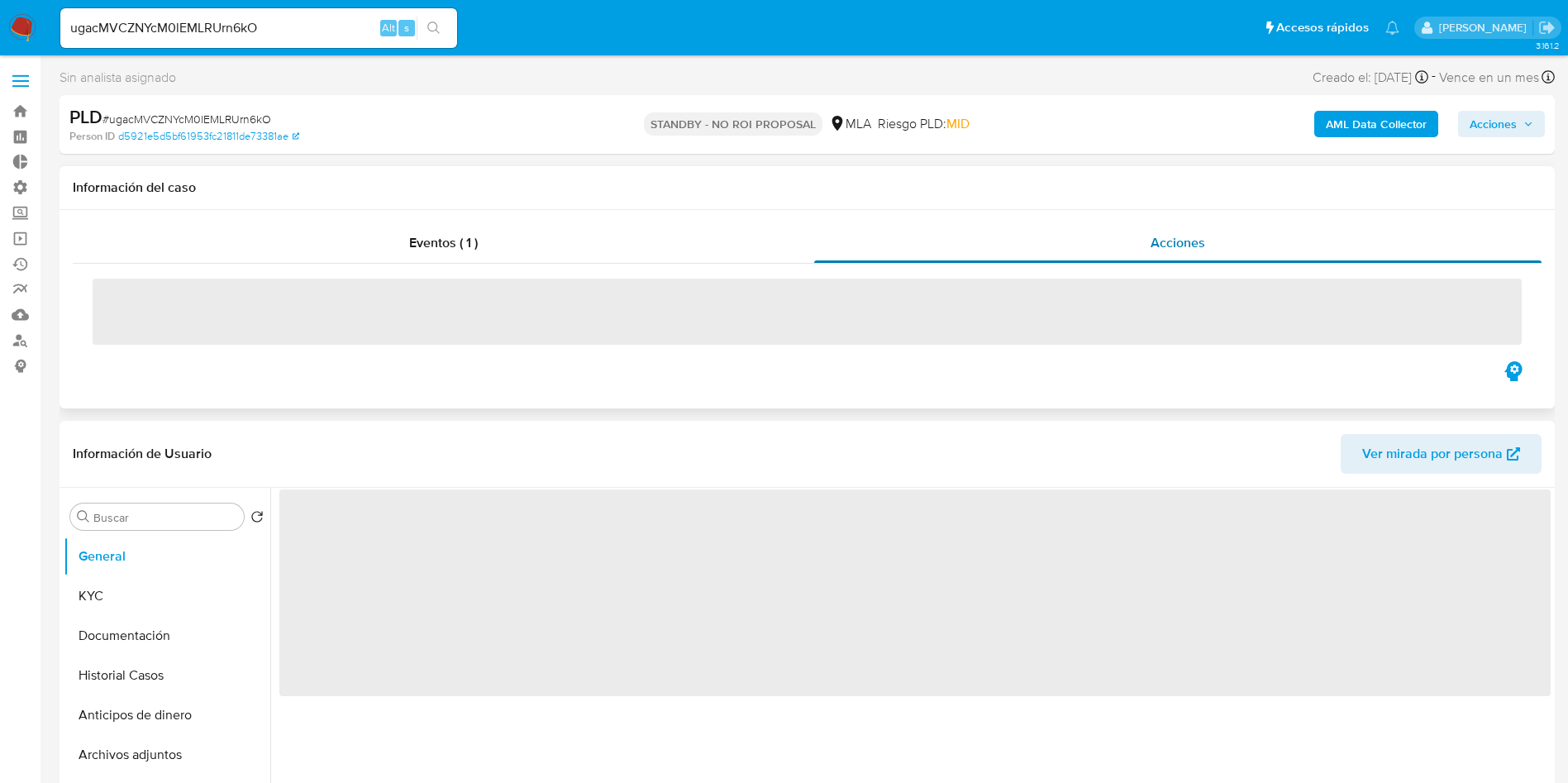
select select "10"
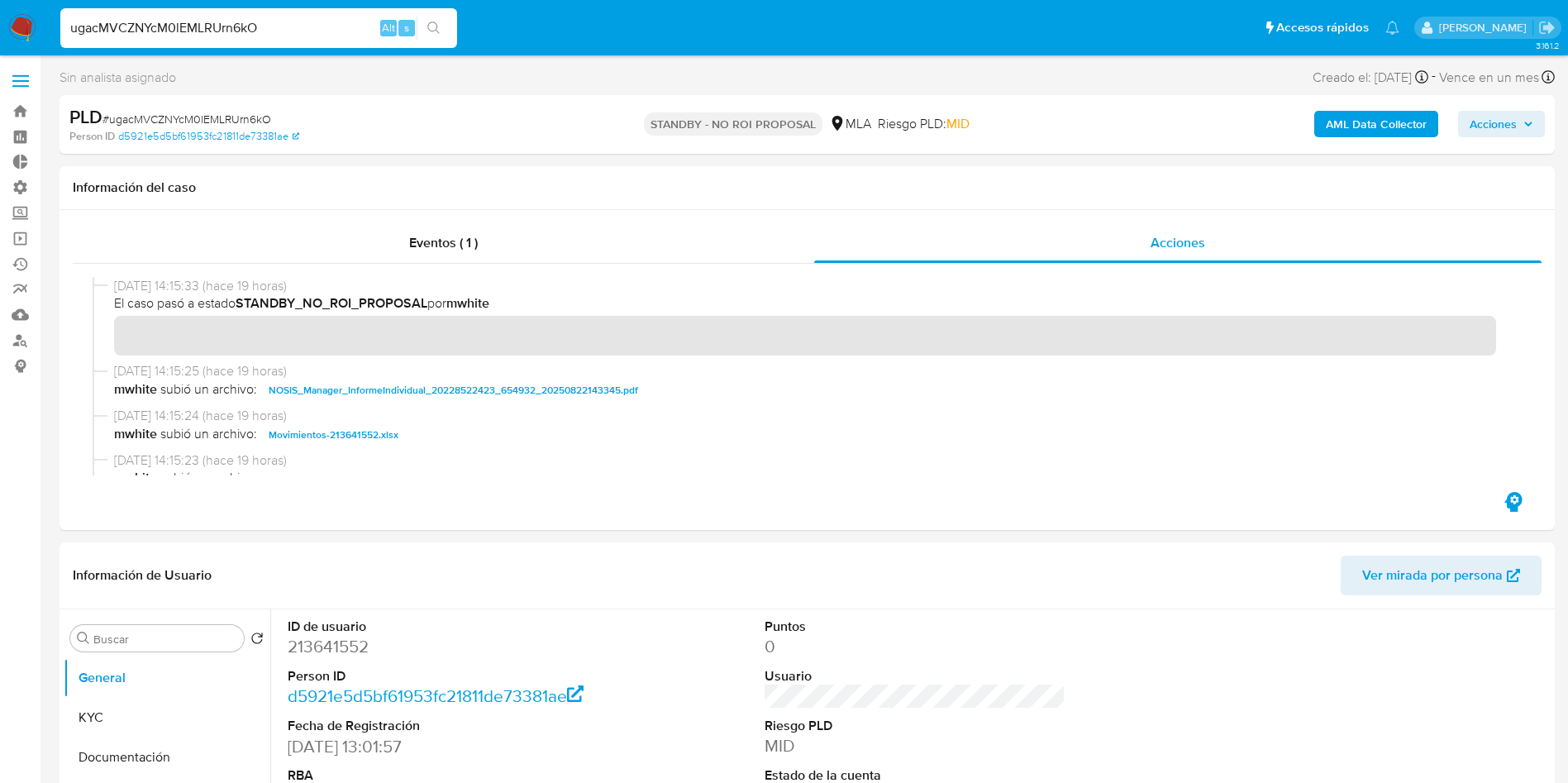
click at [273, 18] on input "ugacMVCZNYcM0lEMLRUrn6kO" at bounding box center [259, 28] width 397 height 21
paste input "VqNV6KsHT6E4NEE3DNThSjUx"
type input "VqNV6KsHT6E4NEE3DNThSjUx"
click at [428, 28] on icon "search-icon" at bounding box center [433, 27] width 12 height 12
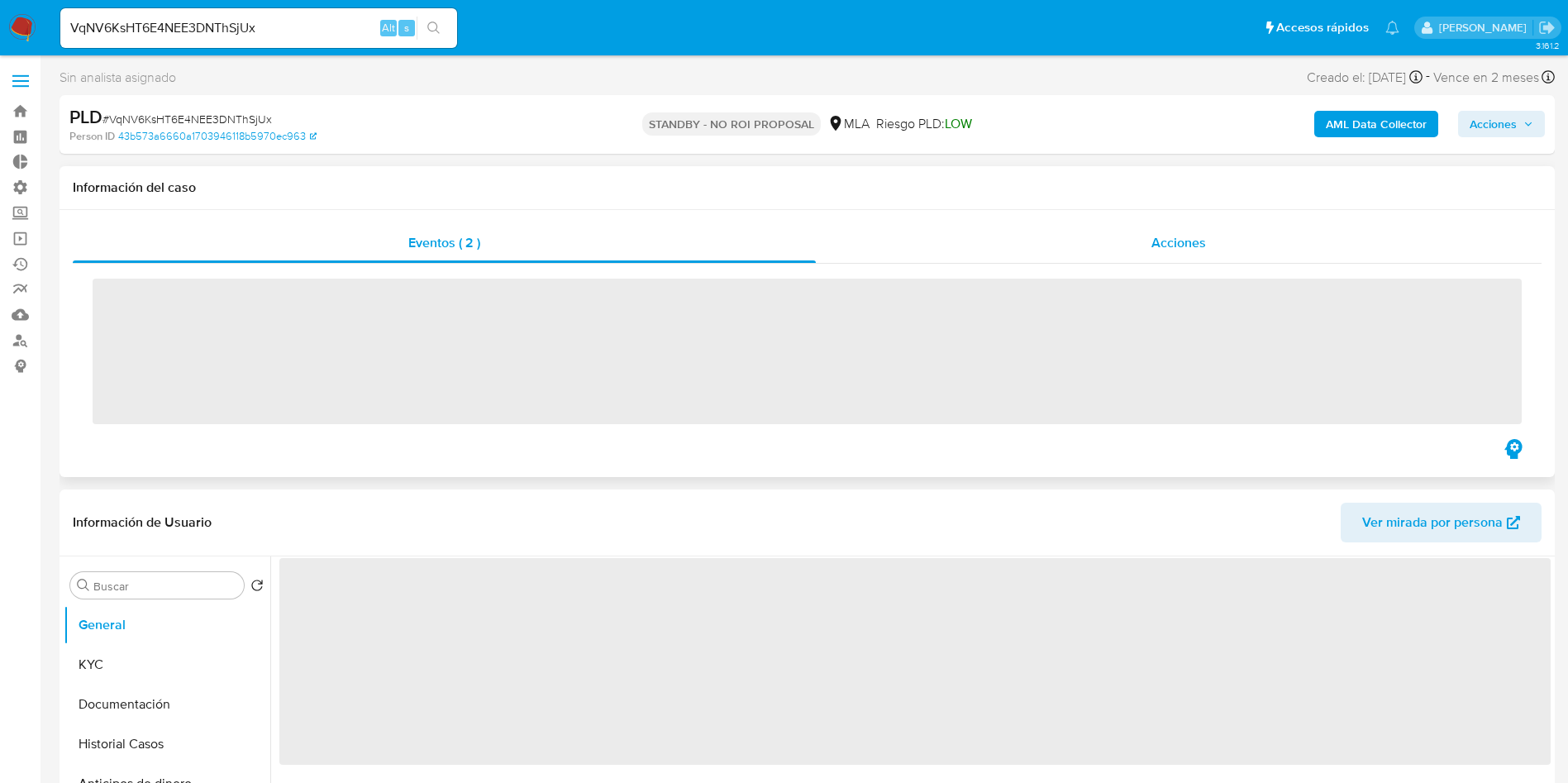
click at [1209, 245] on div "Acciones" at bounding box center [1179, 243] width 726 height 40
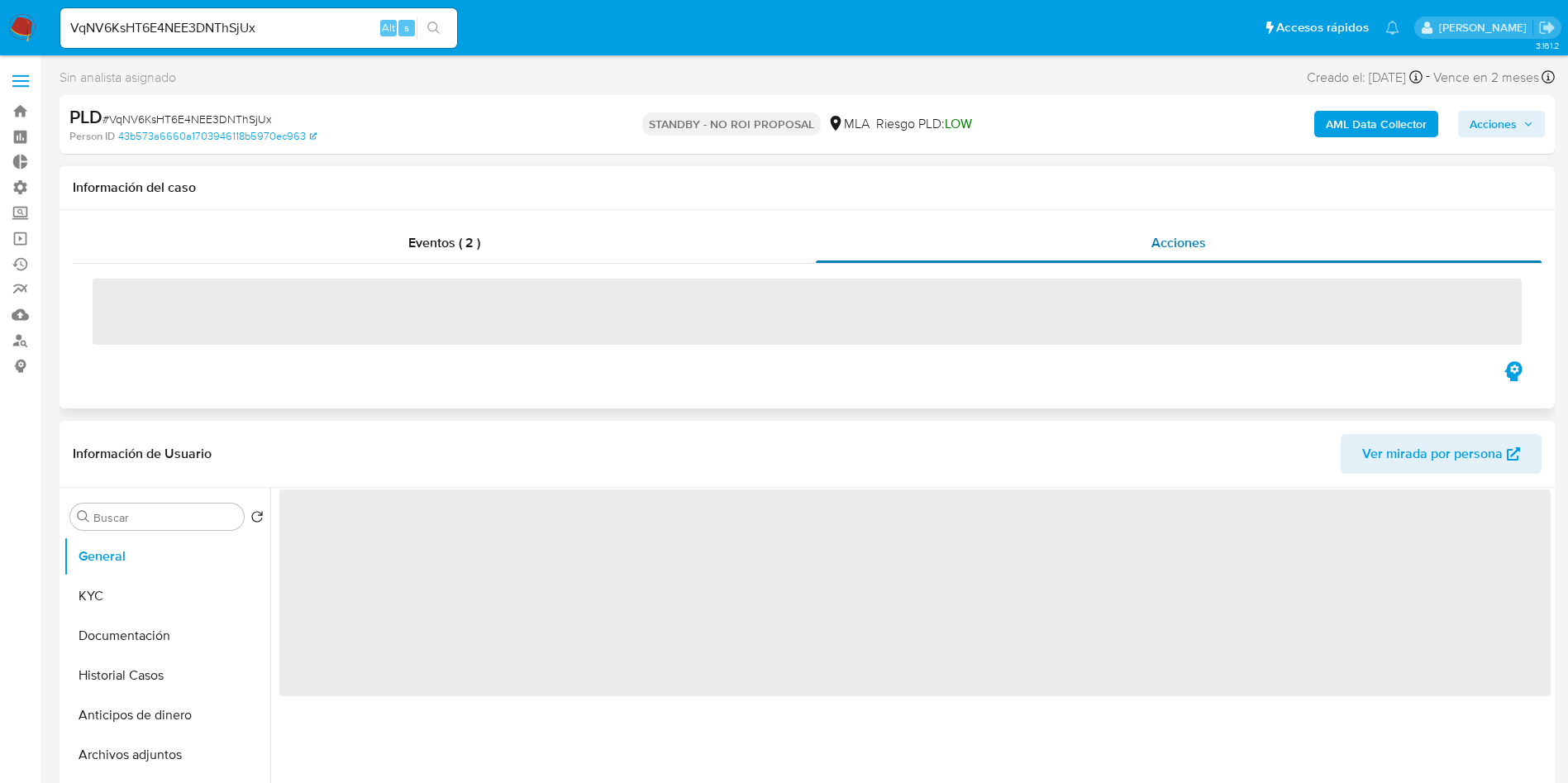
select select "10"
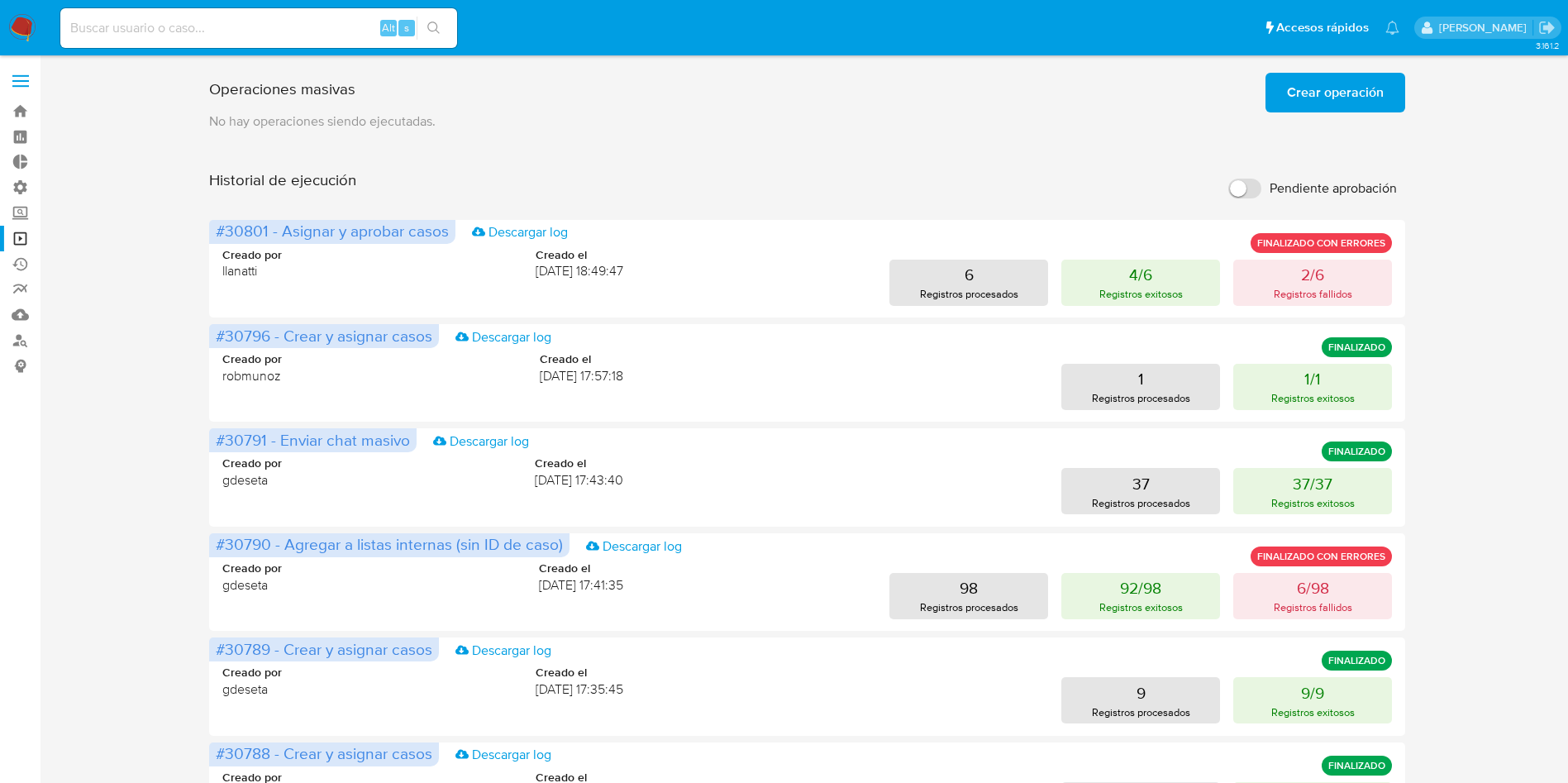
click at [1328, 101] on span "Crear operación" at bounding box center [1335, 92] width 97 height 36
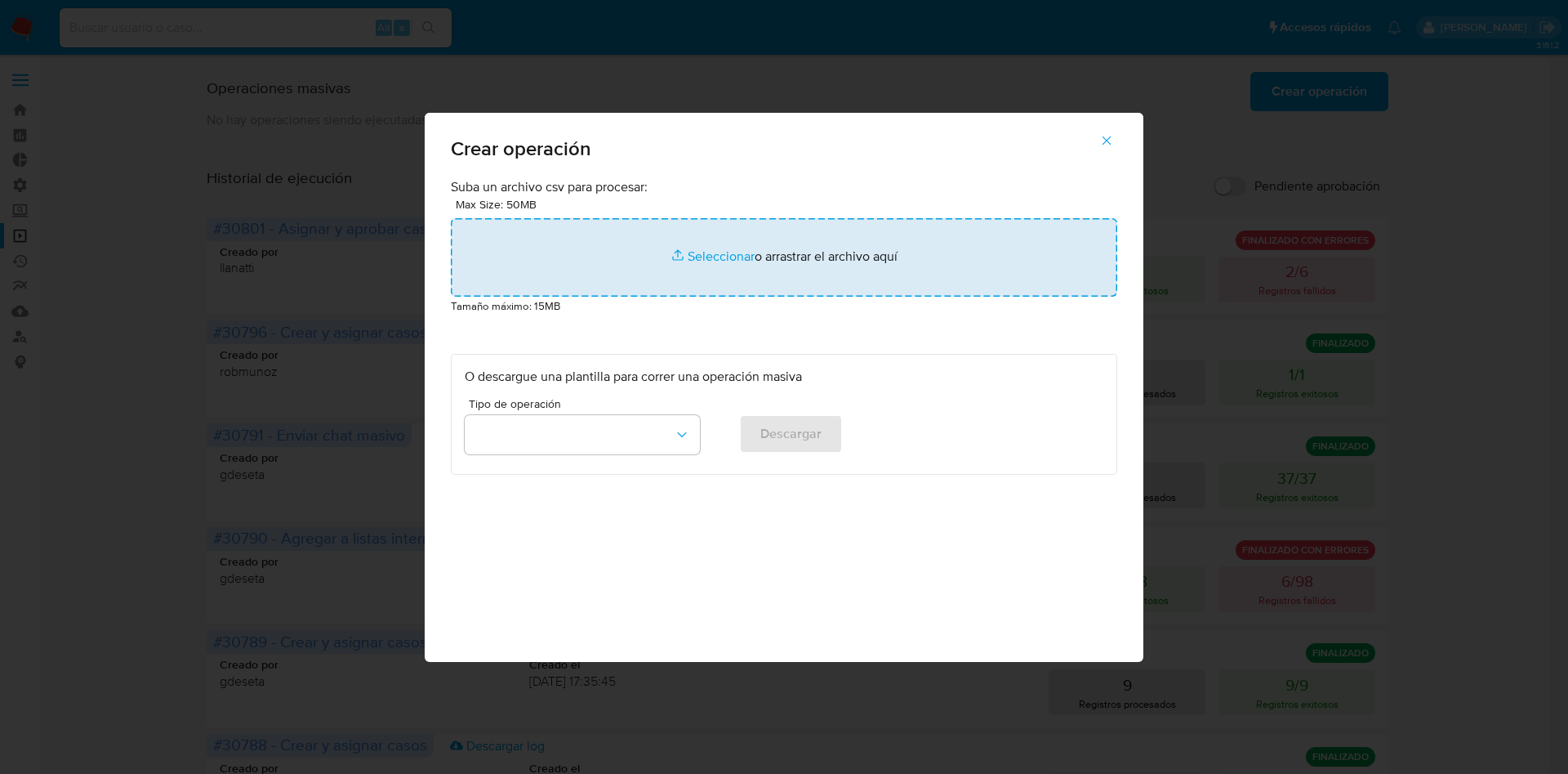
click at [897, 256] on input "file" at bounding box center [784, 257] width 667 height 78
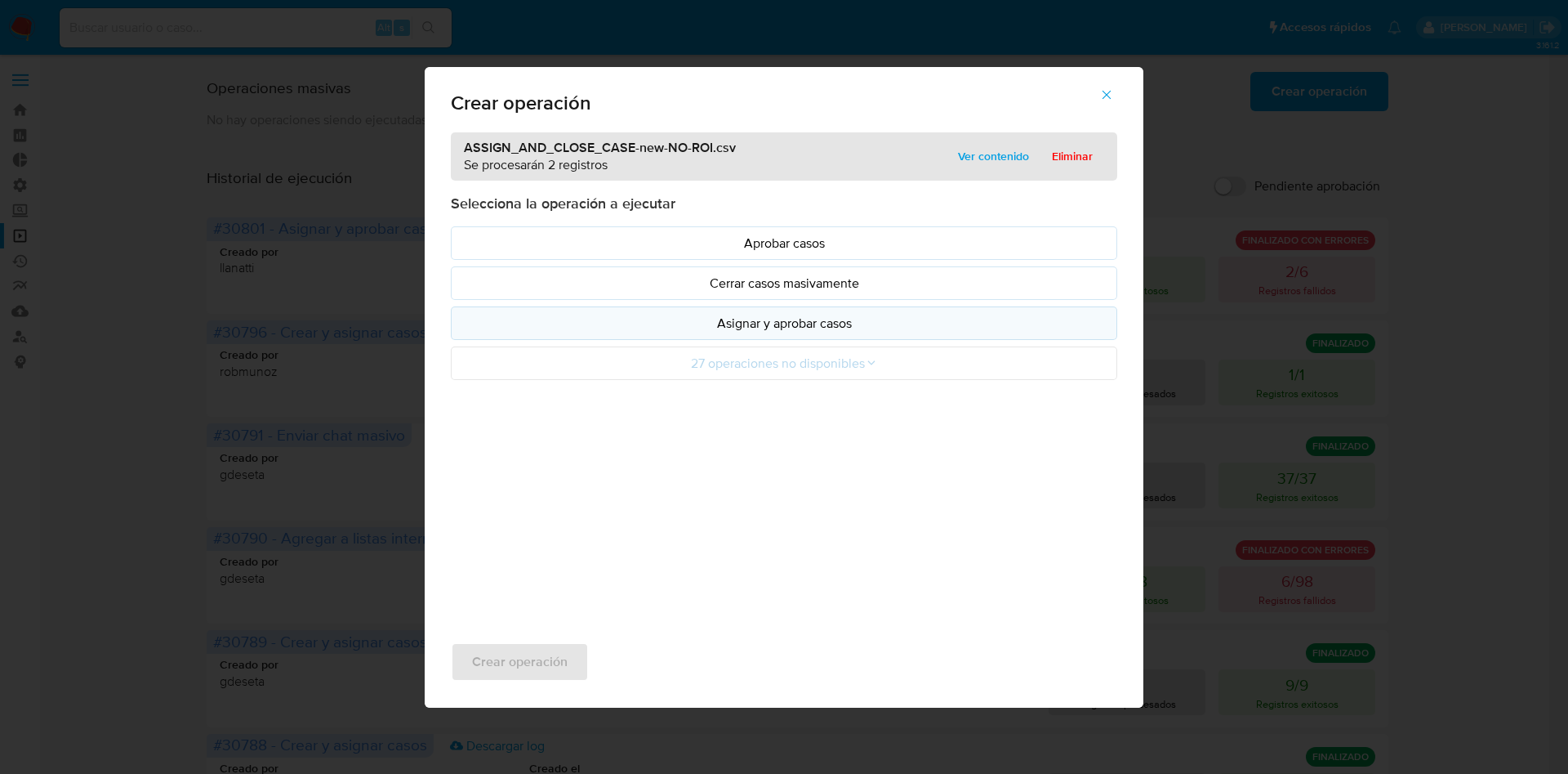
click at [842, 321] on p "Asignar y aprobar casos" at bounding box center [784, 323] width 639 height 19
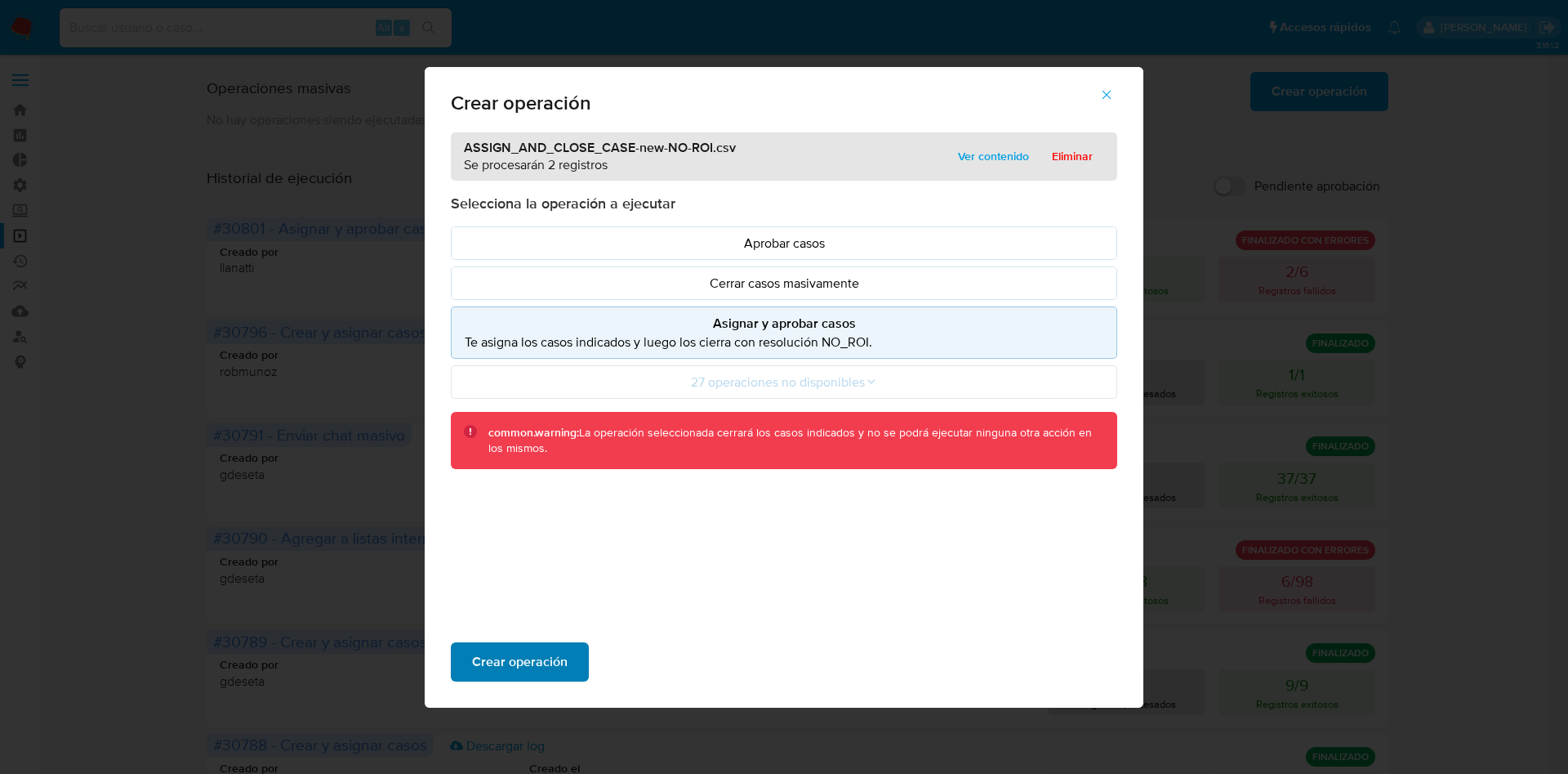
click at [575, 654] on button "Crear operación" at bounding box center [519, 662] width 138 height 39
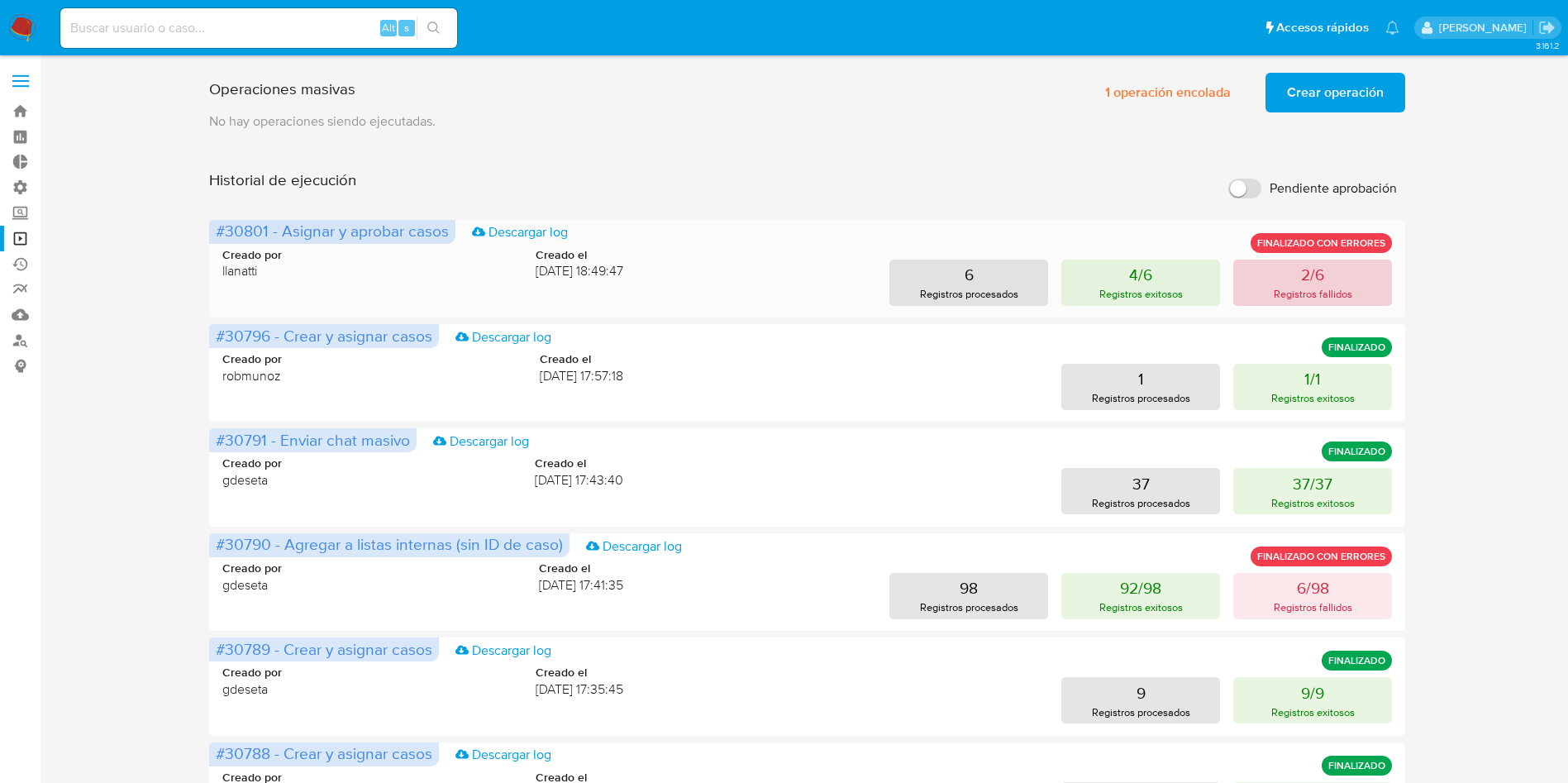
click at [1321, 270] on p "2/6" at bounding box center [1312, 274] width 23 height 23
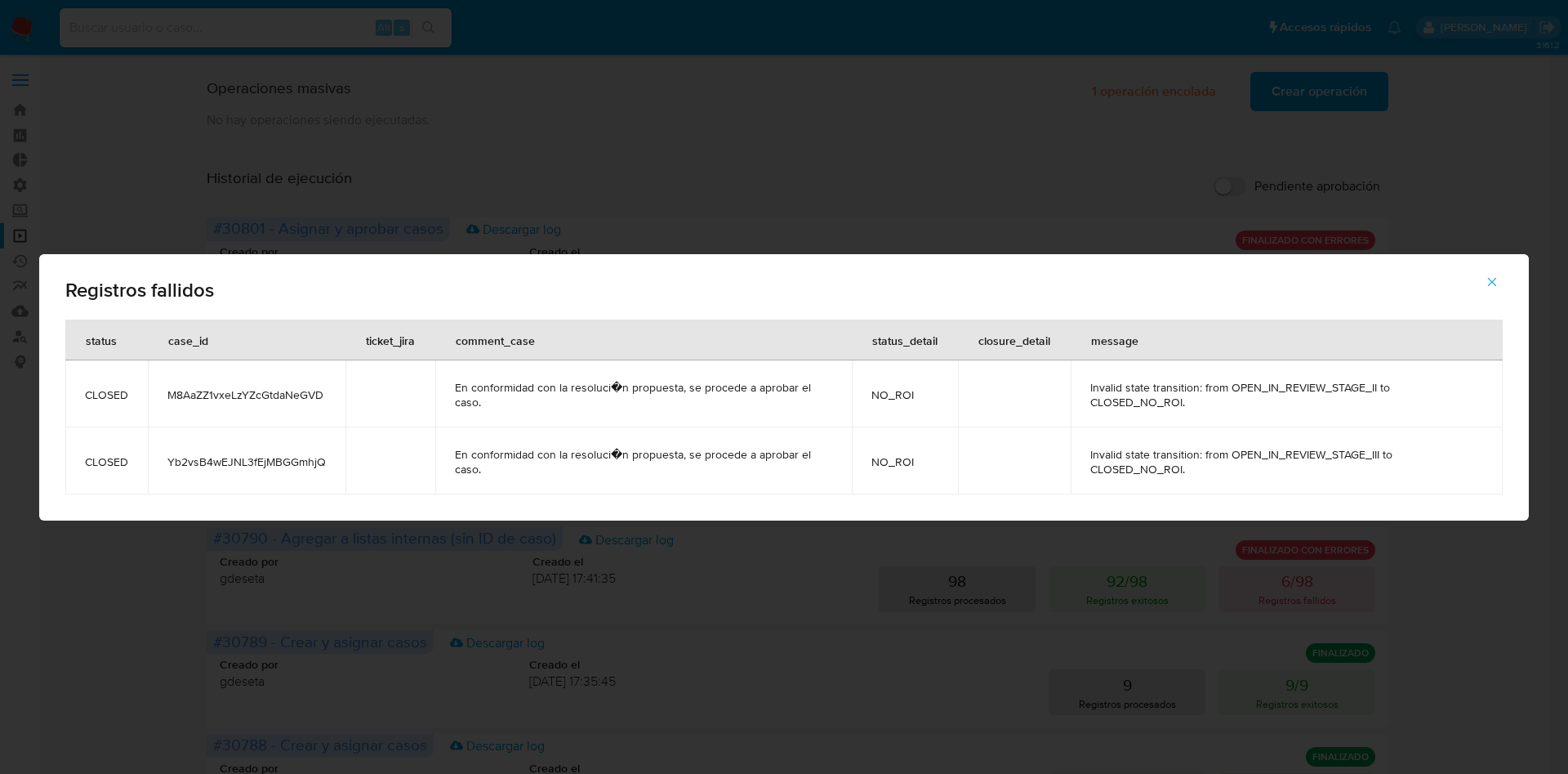
click at [1251, 142] on div "Registros fallidos status case_id ticket_jira comment_case status_detail closur…" at bounding box center [784, 387] width 1568 height 774
click at [1490, 277] on icon "button" at bounding box center [1492, 282] width 15 height 15
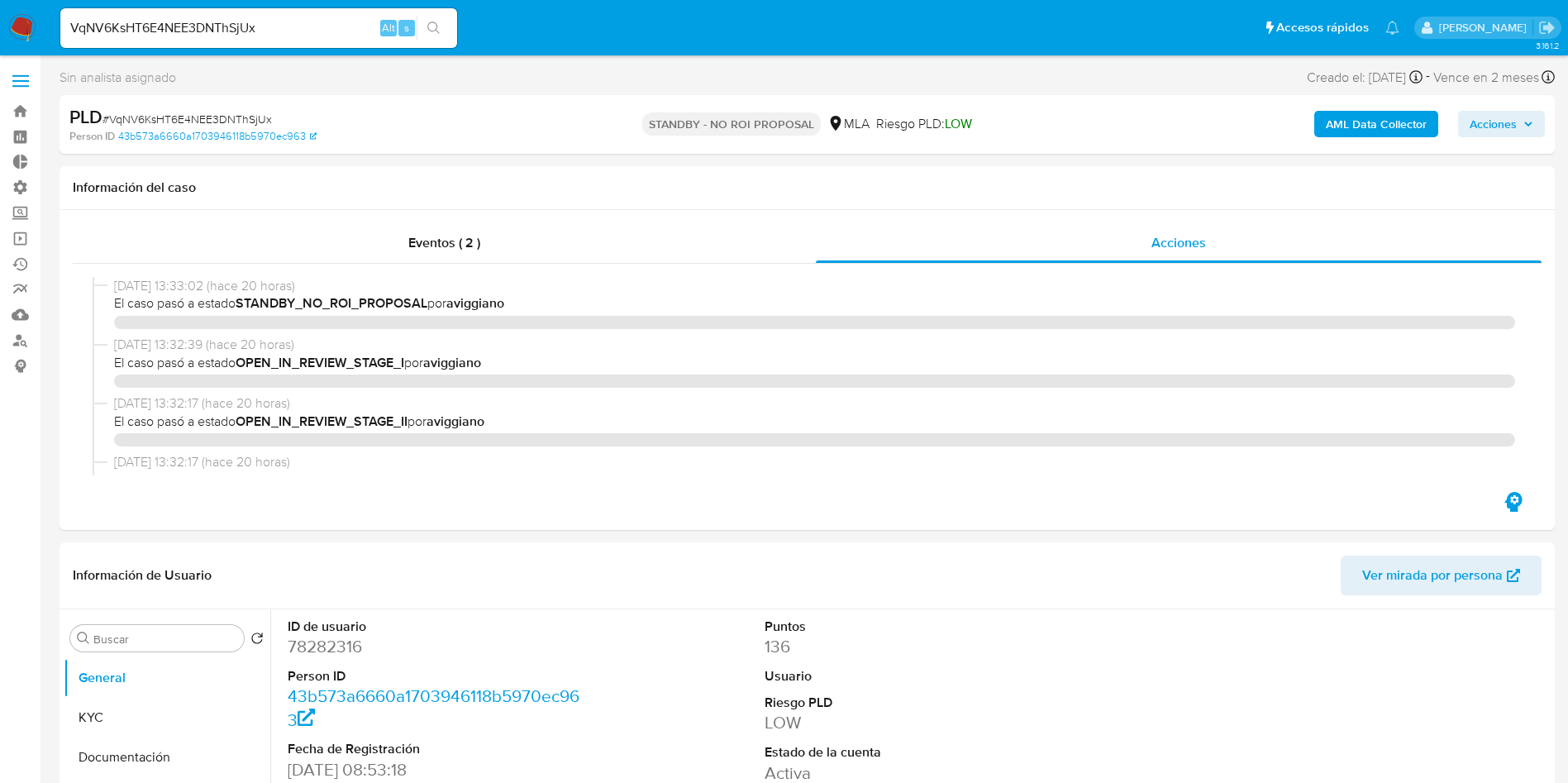
select select "10"
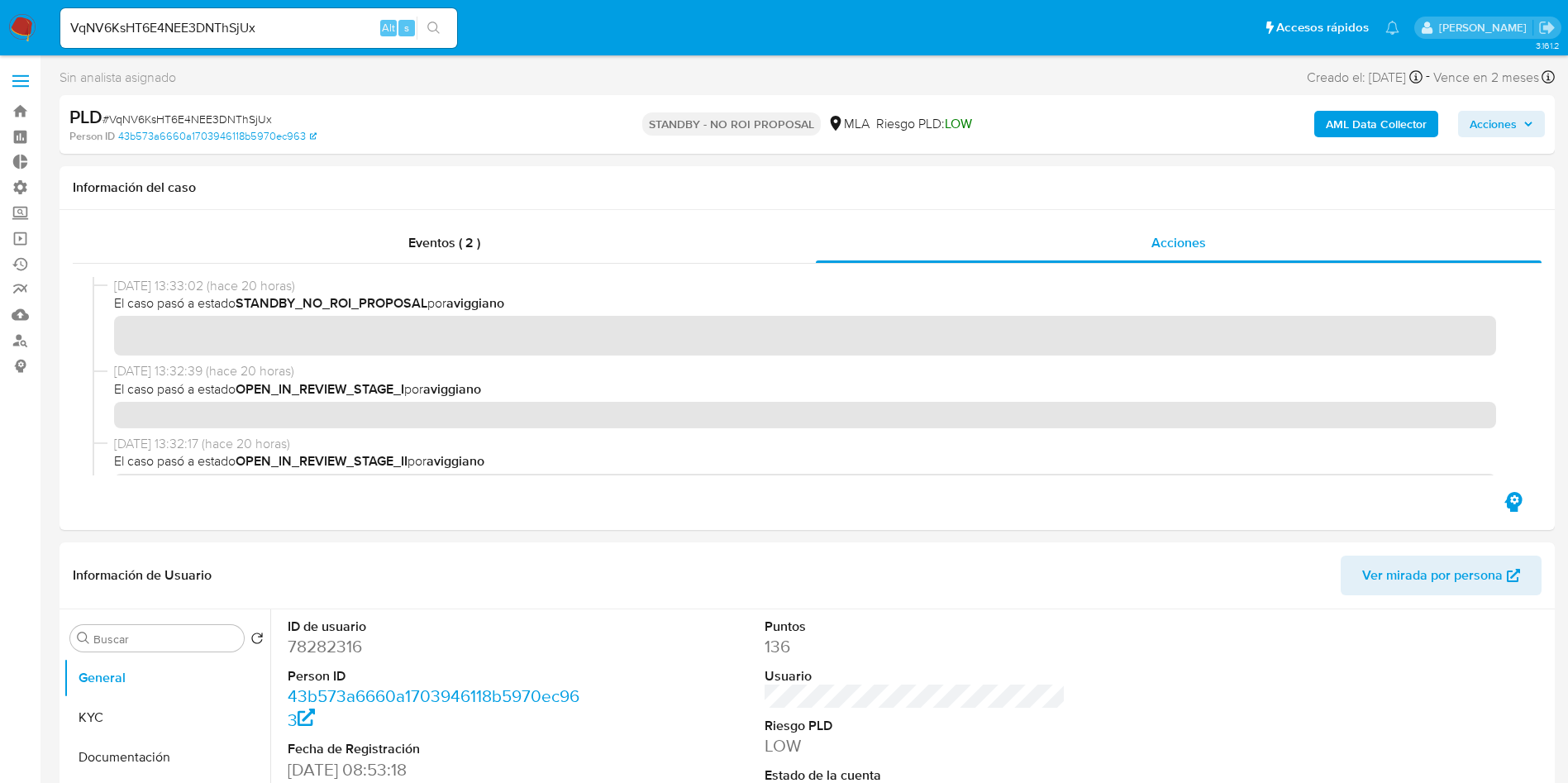
click at [235, 28] on input "VqNV6KsHT6E4NEE3DNThSjUx" at bounding box center [259, 28] width 397 height 21
paste input "AeR62W2TITV5YSoprYWTKhL5"
type input "AeR62W2TITV5YSoprYWTKhL5"
click at [436, 26] on icon "search-icon" at bounding box center [434, 28] width 13 height 13
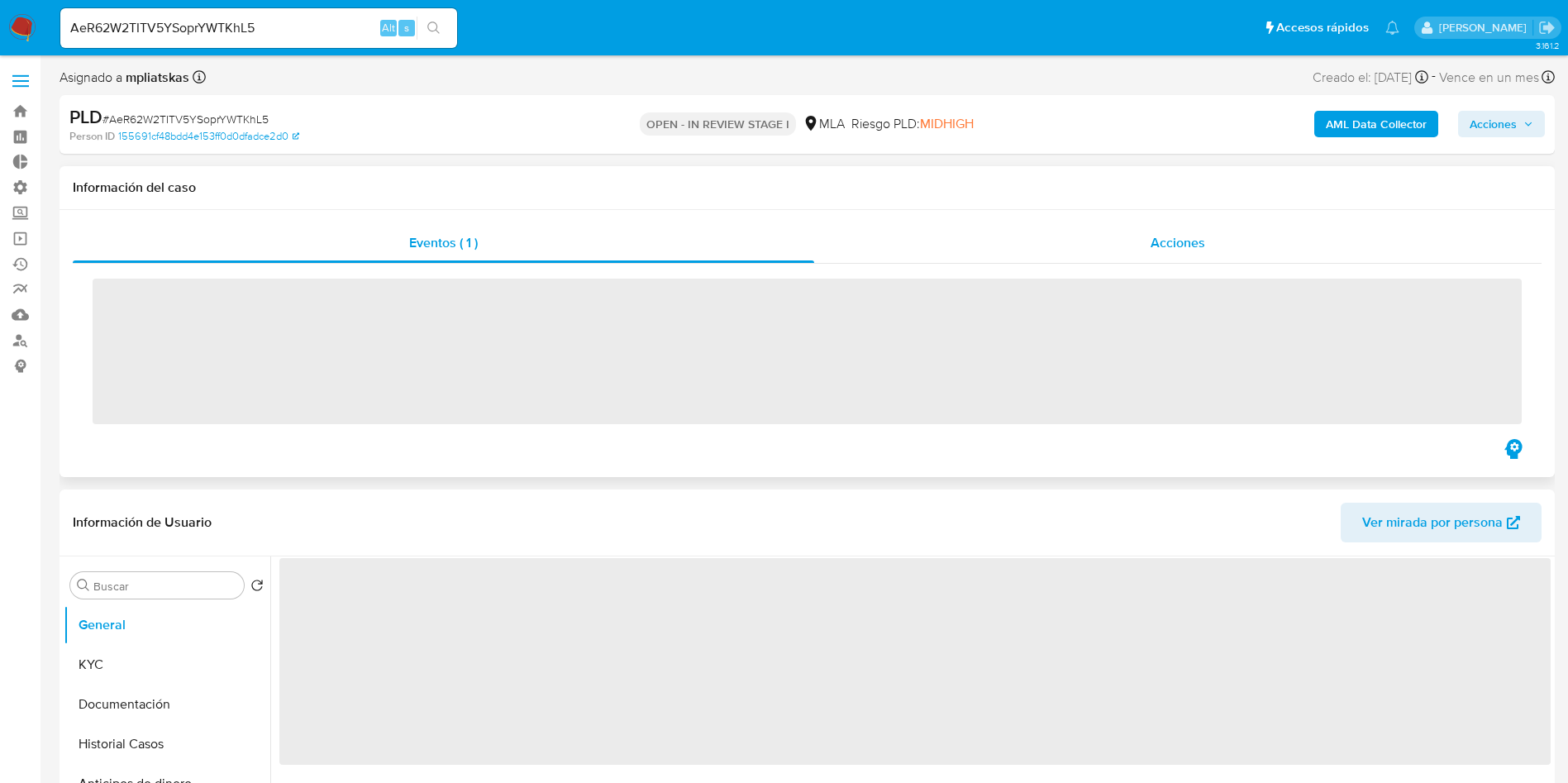
click at [1194, 250] on span "Acciones" at bounding box center [1177, 242] width 54 height 19
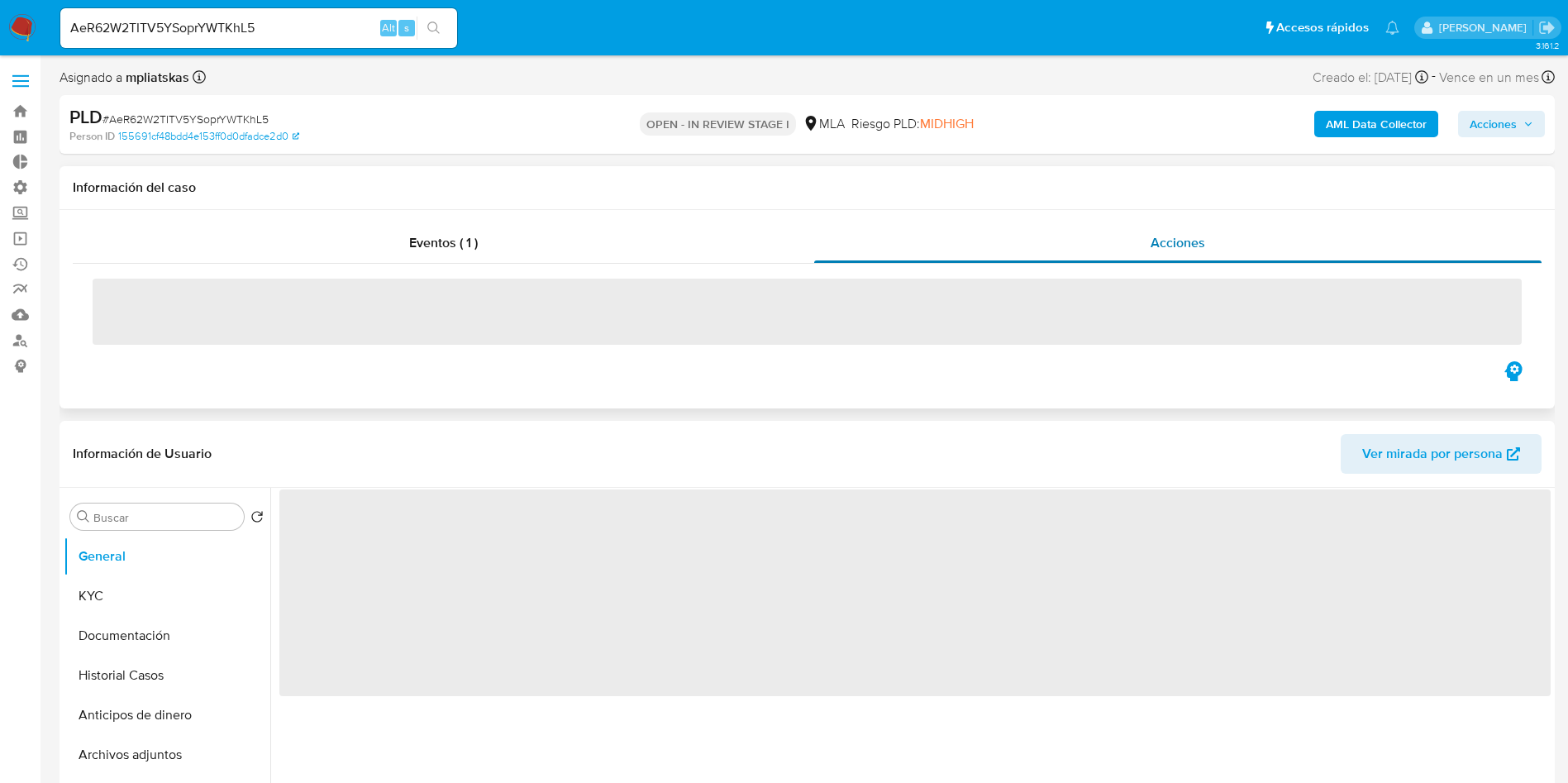
select select "10"
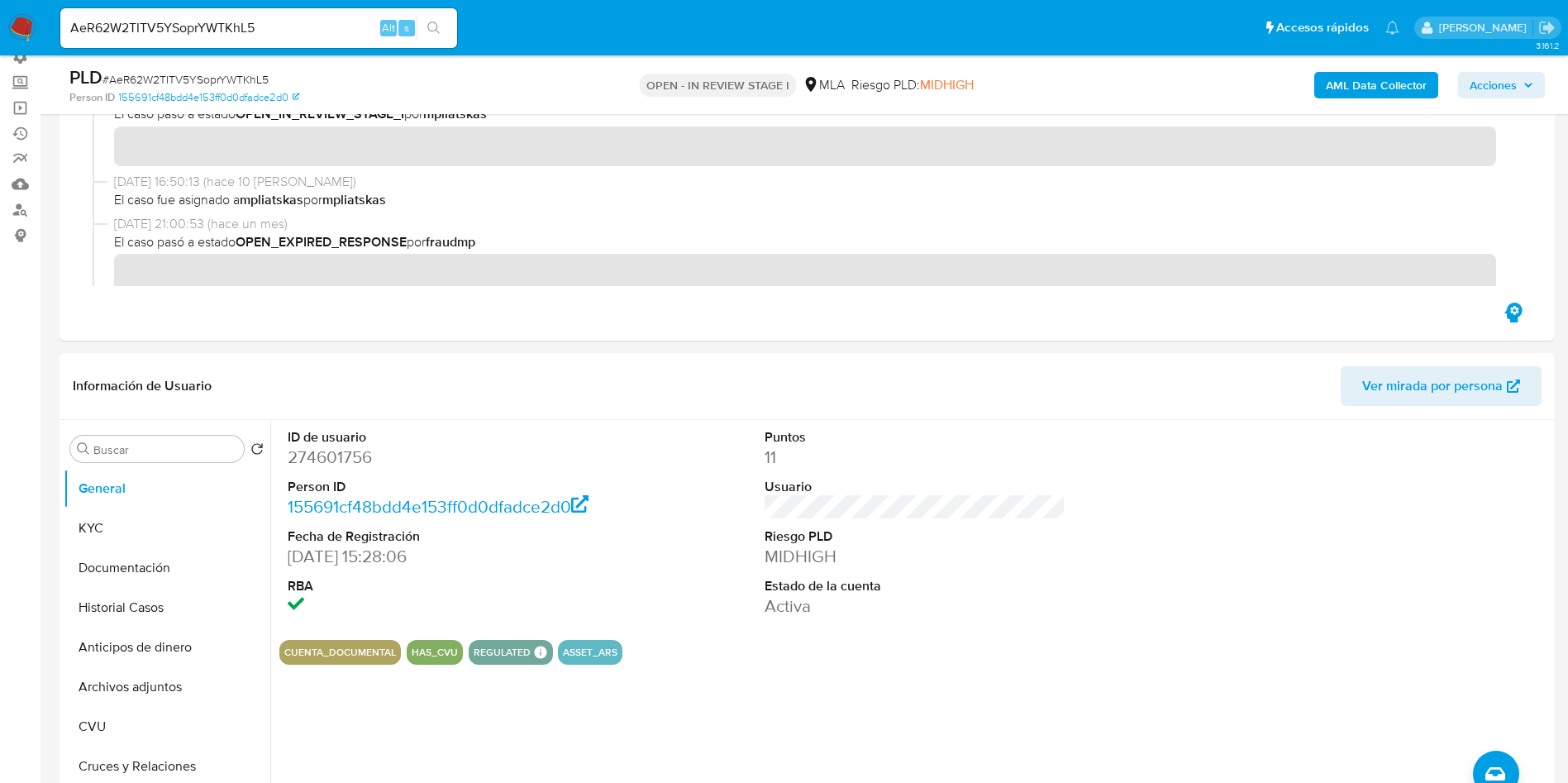
scroll to position [248, 0]
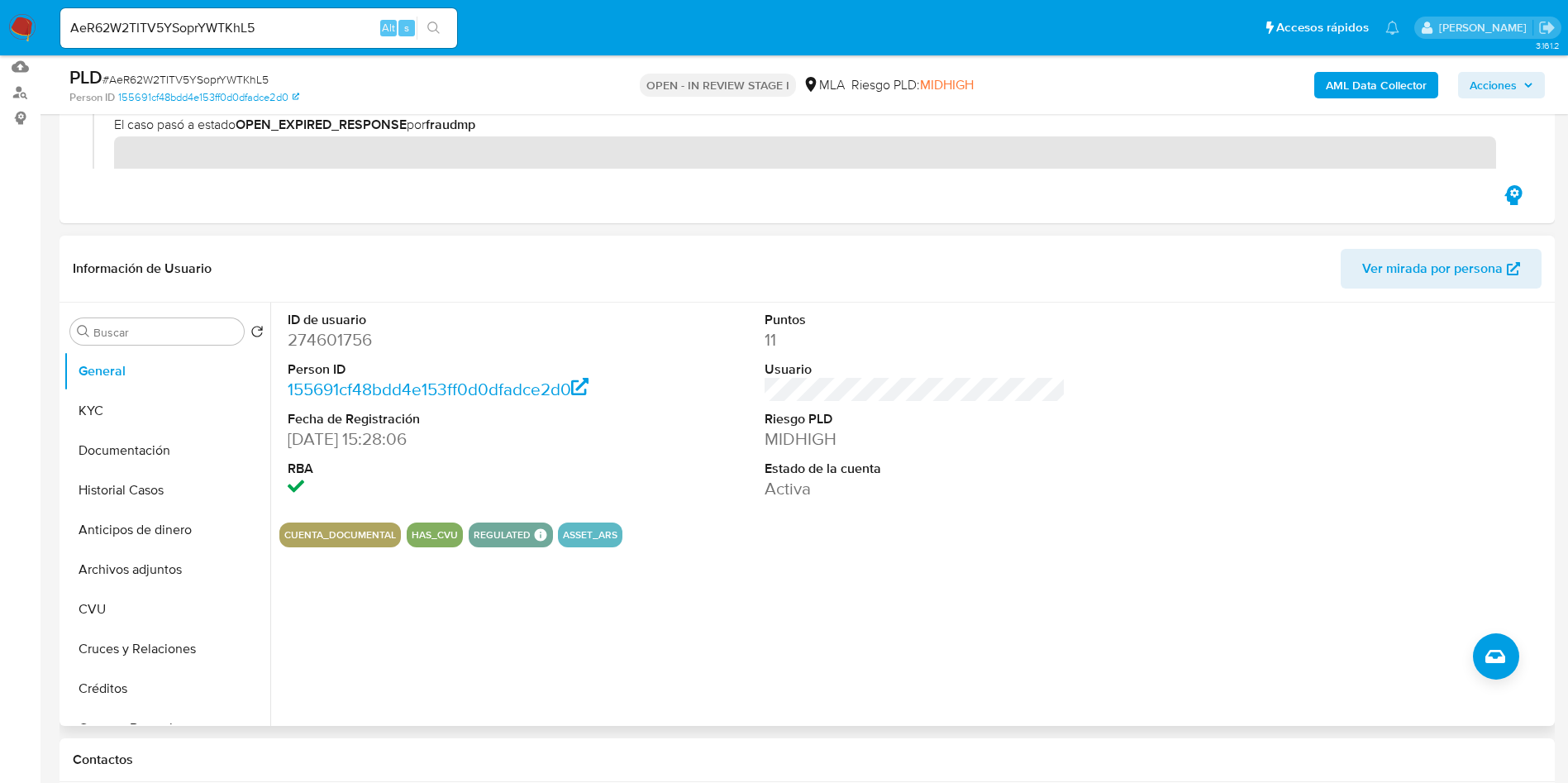
click at [341, 344] on dd "274601756" at bounding box center [439, 339] width 302 height 23
copy dd "274601756"
click at [176, 578] on button "Archivos adjuntos" at bounding box center [160, 569] width 193 height 40
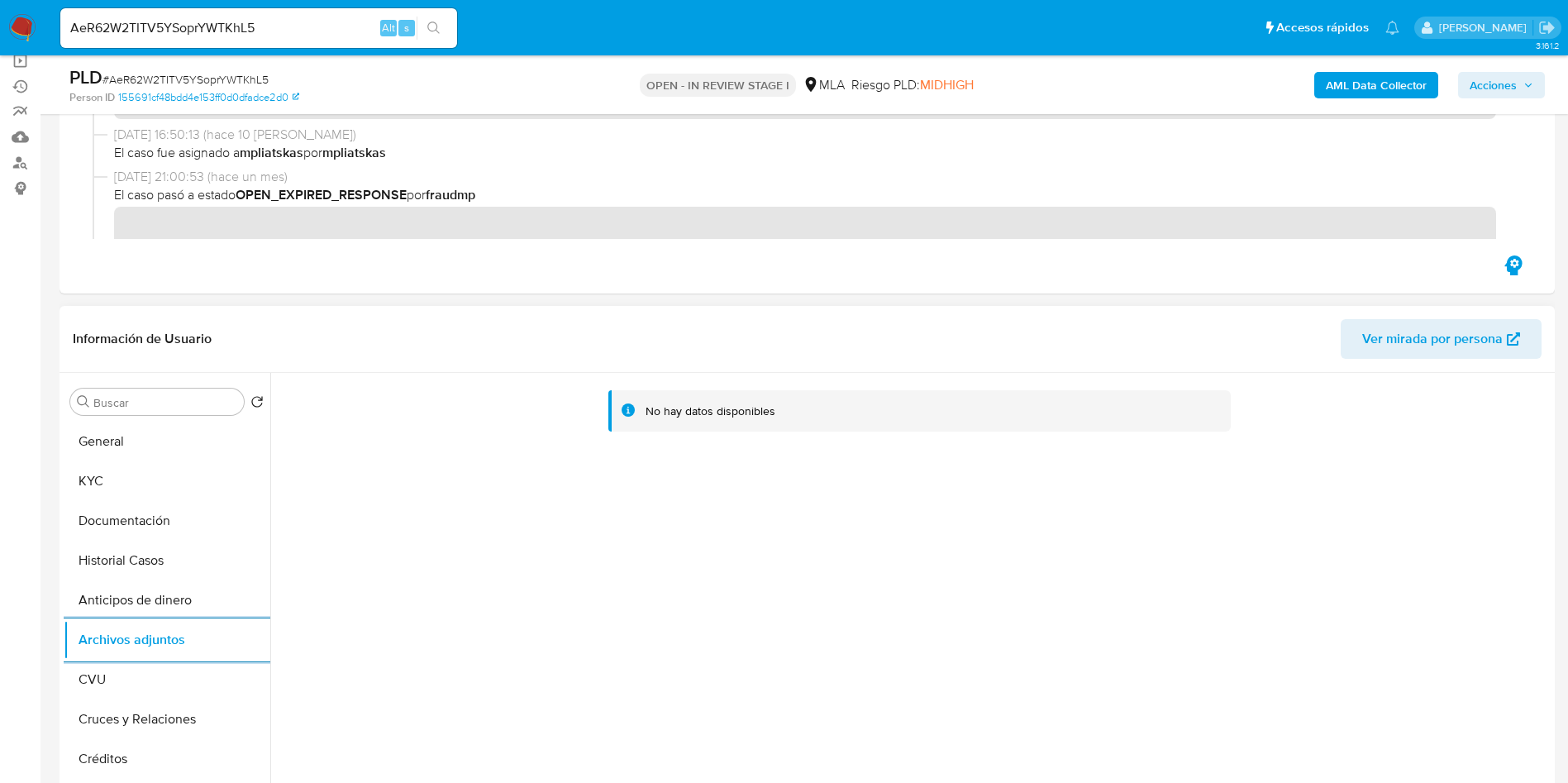
scroll to position [124, 0]
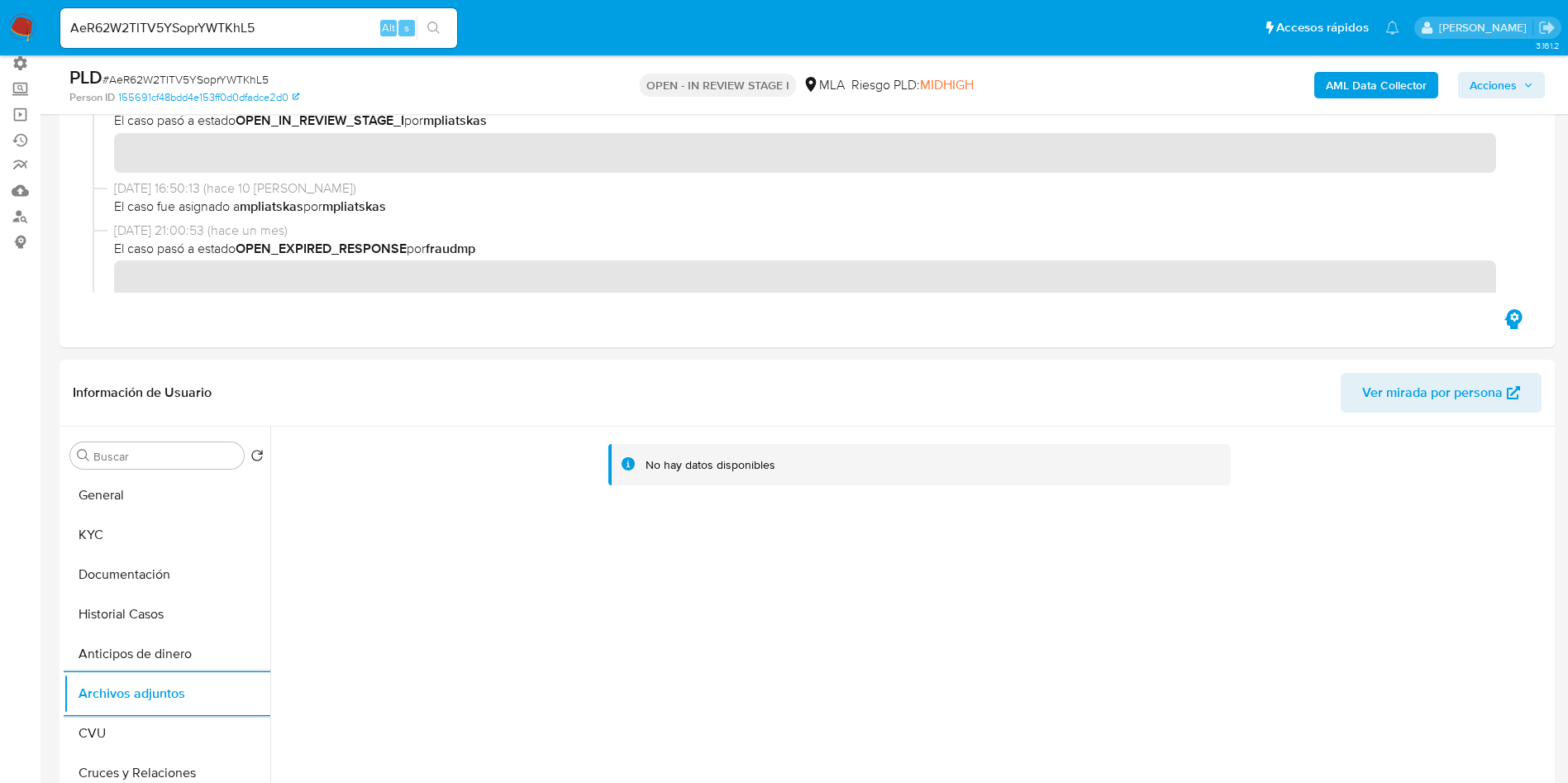
click at [226, 26] on input "AeR62W2TITV5YSoprYWTKhL5" at bounding box center [259, 28] width 397 height 21
paste input "UTuDJrQTJIsp2MSUWbR8gu8u"
type input "UTuDJrQTJIsp2MSUWbR8gu8u"
click at [446, 29] on button "search-icon" at bounding box center [433, 28] width 34 height 23
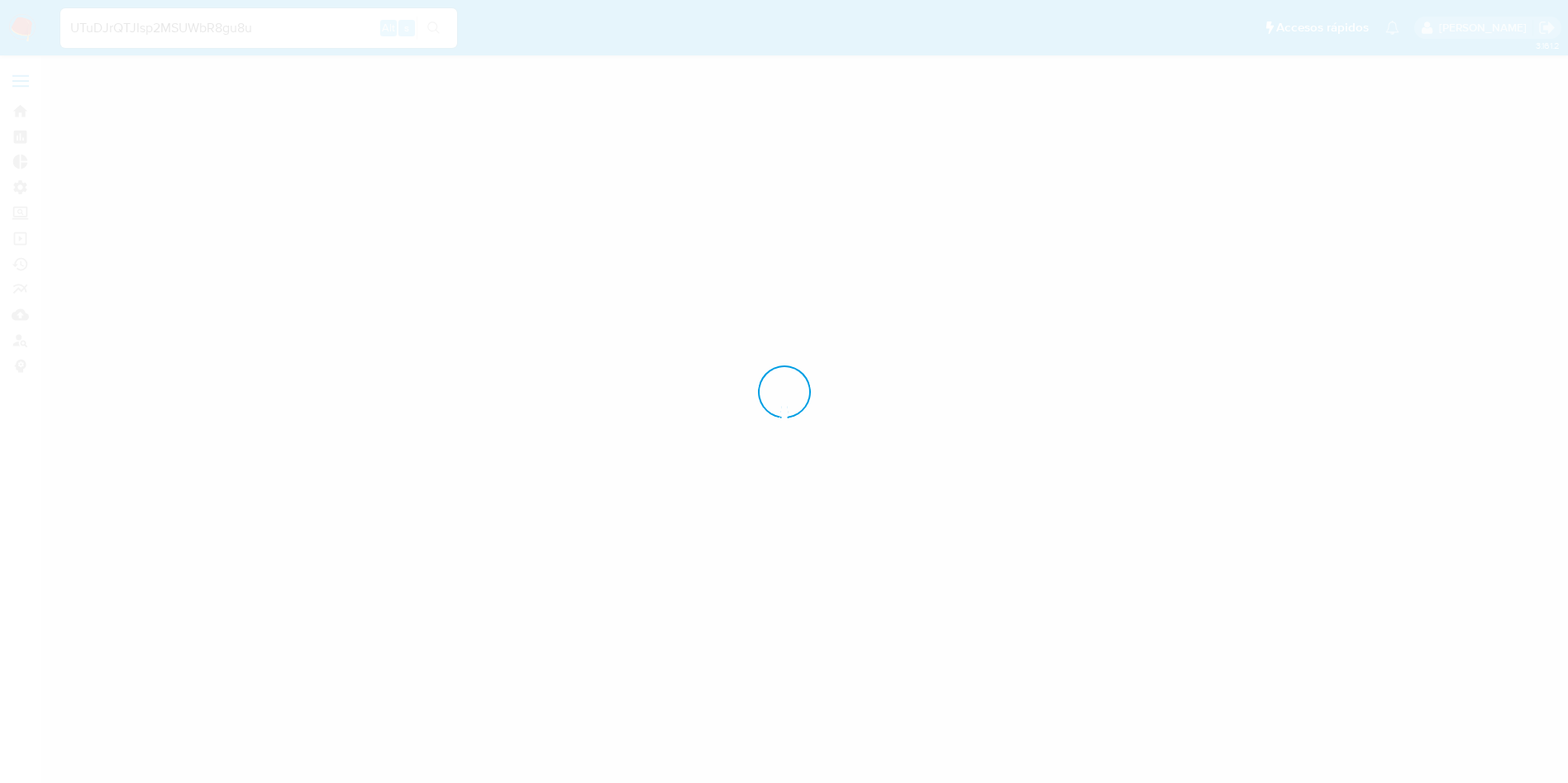
click at [490, 48] on ul "Pausado Ver notificaciones UTuDJrQTJIsp2MSUWbR8gu8u Alt s Accesos rápidos Presi…" at bounding box center [730, 27] width 1356 height 42
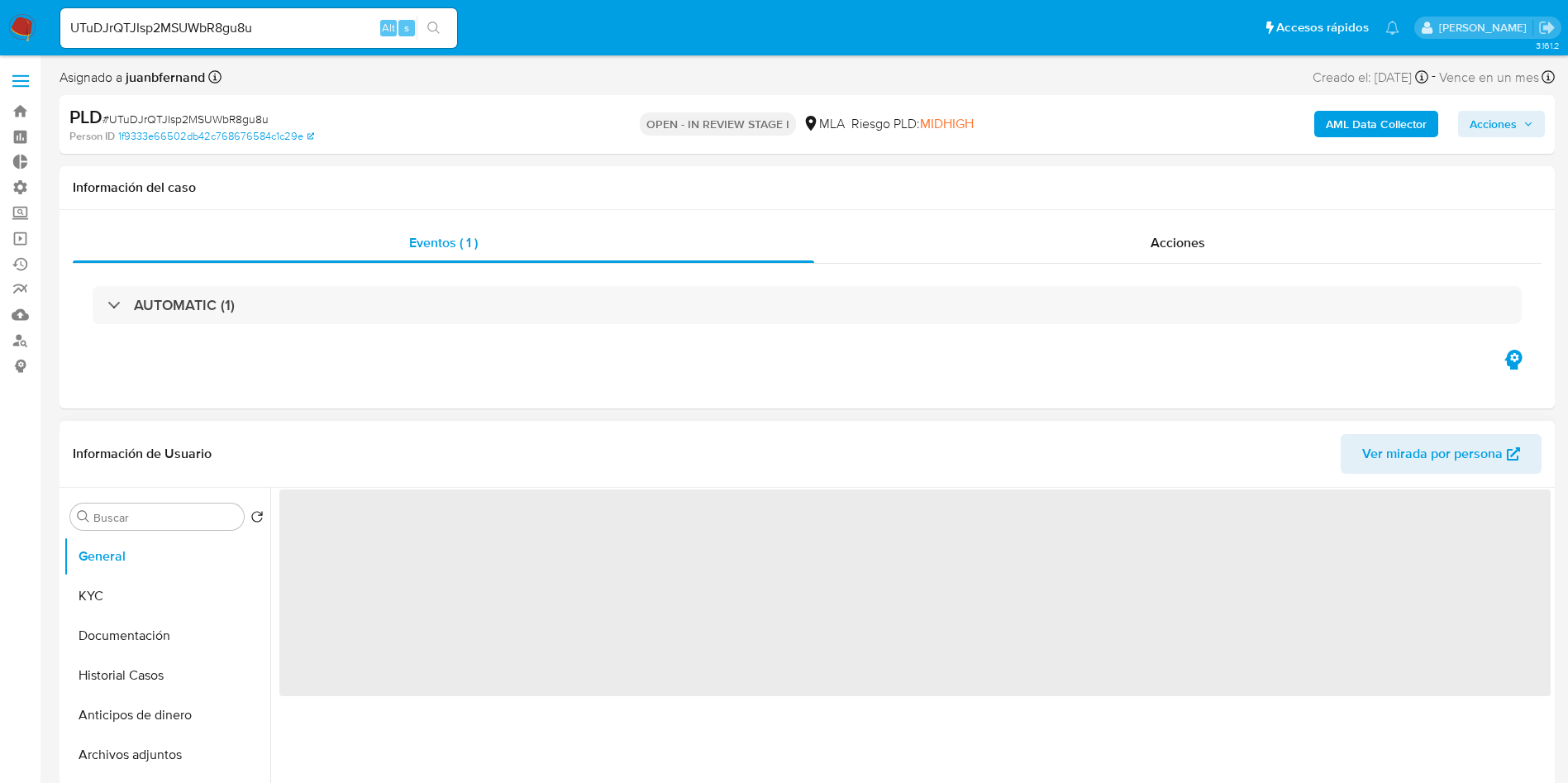
select select "10"
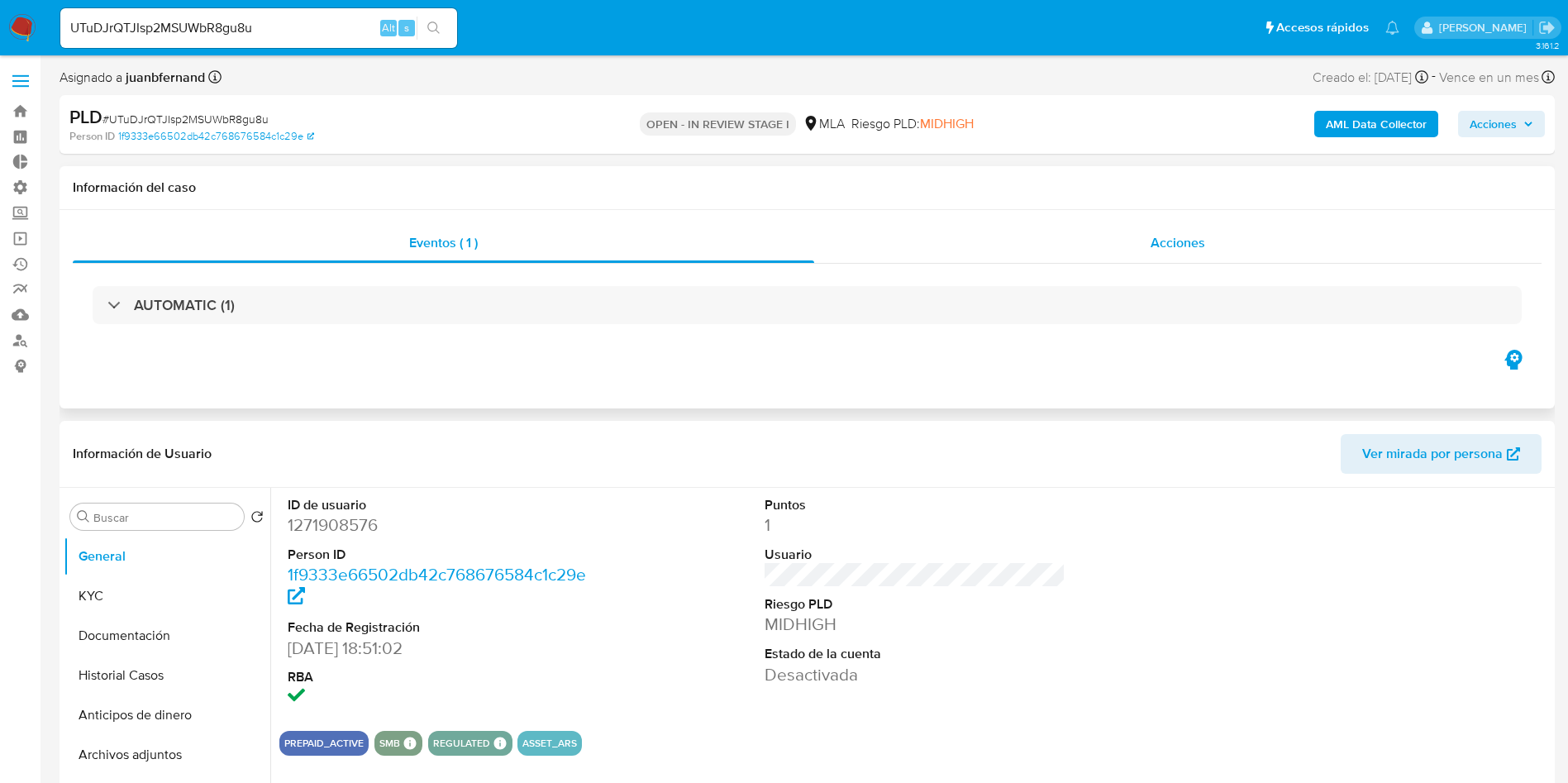
click at [1190, 227] on div "Acciones" at bounding box center [1178, 243] width 728 height 40
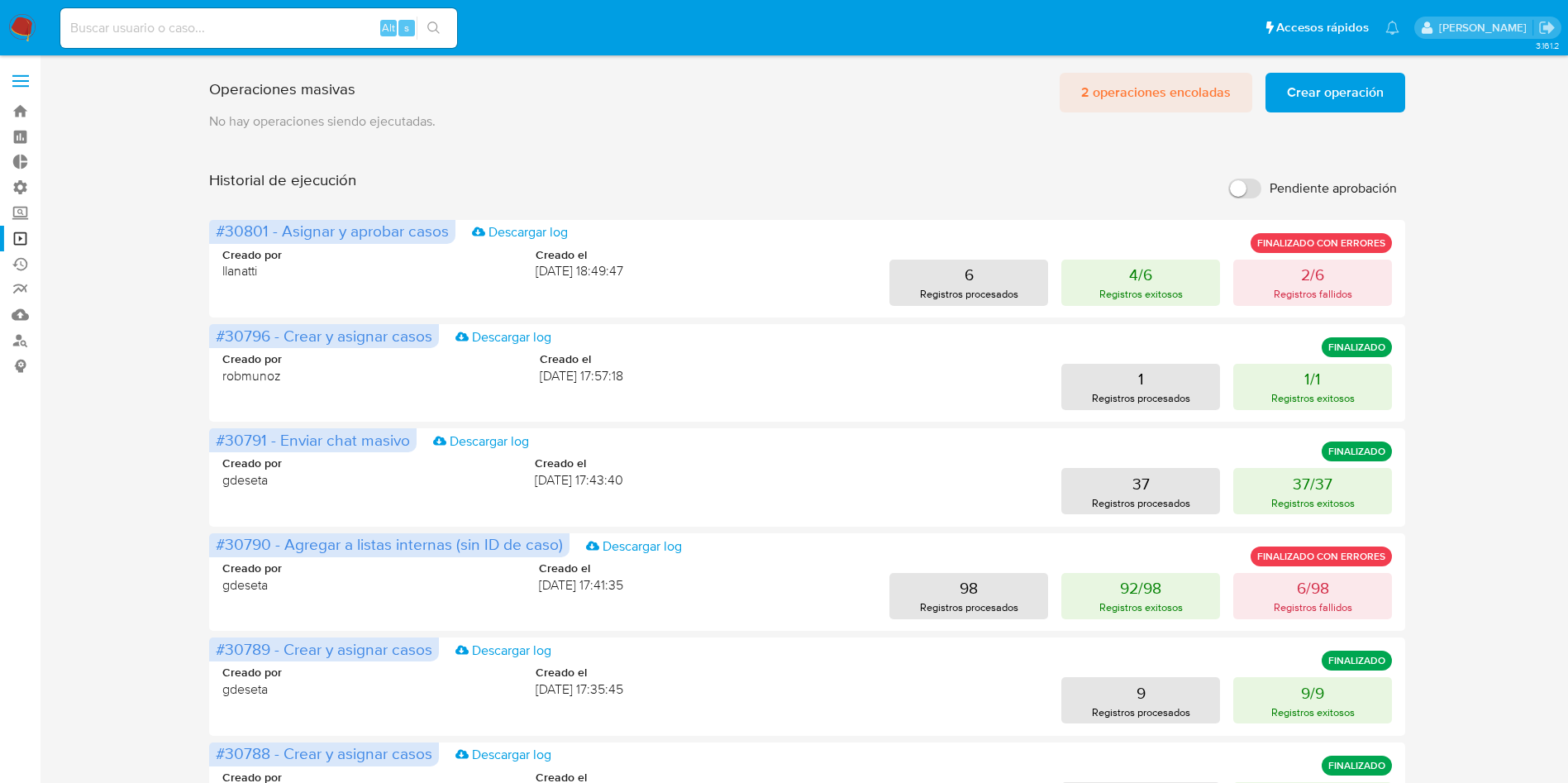
click at [1152, 97] on span "2 operaciones encoladas" at bounding box center [1156, 92] width 150 height 36
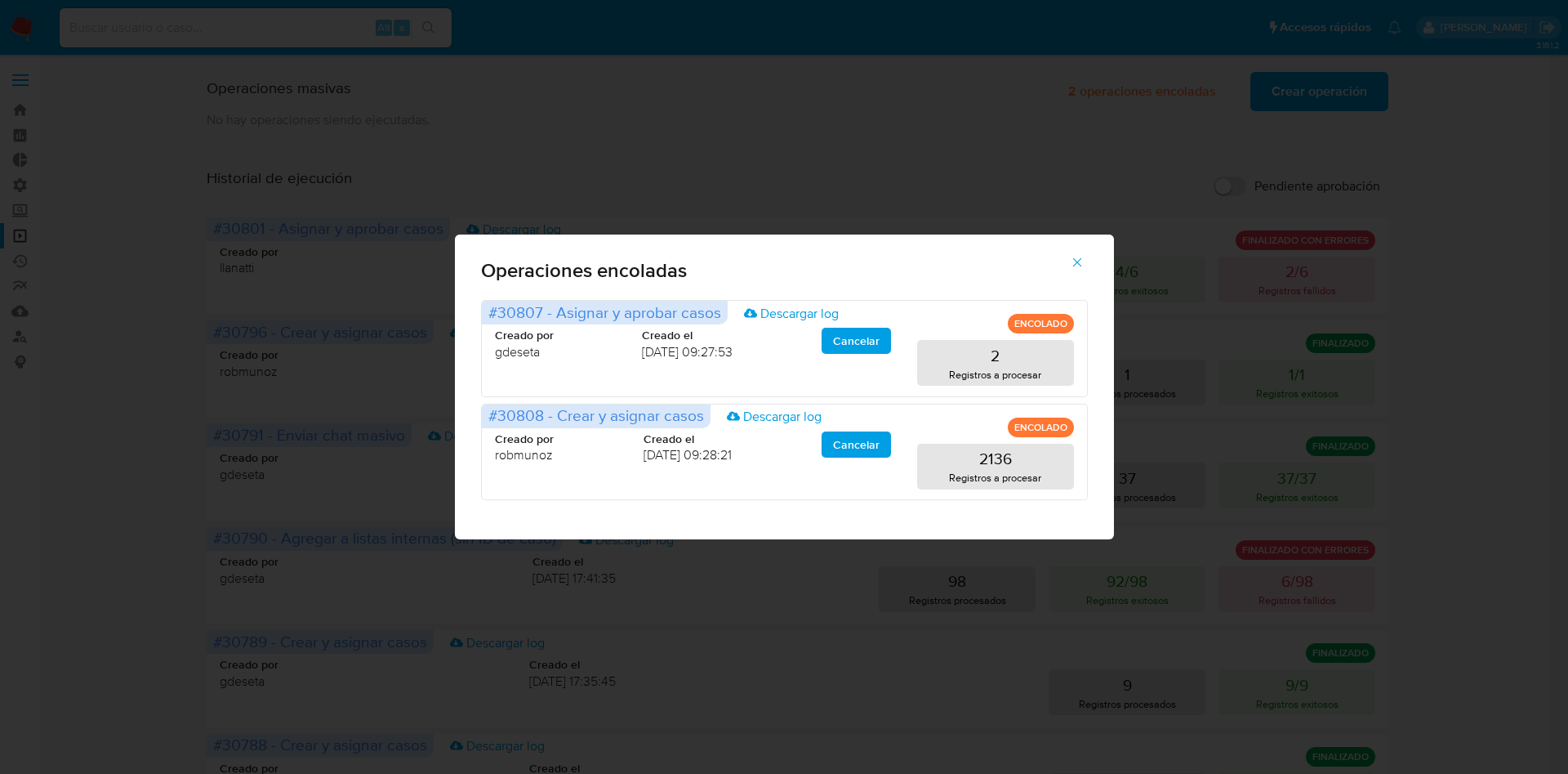
click at [1086, 264] on button "button" at bounding box center [1076, 262] width 57 height 39
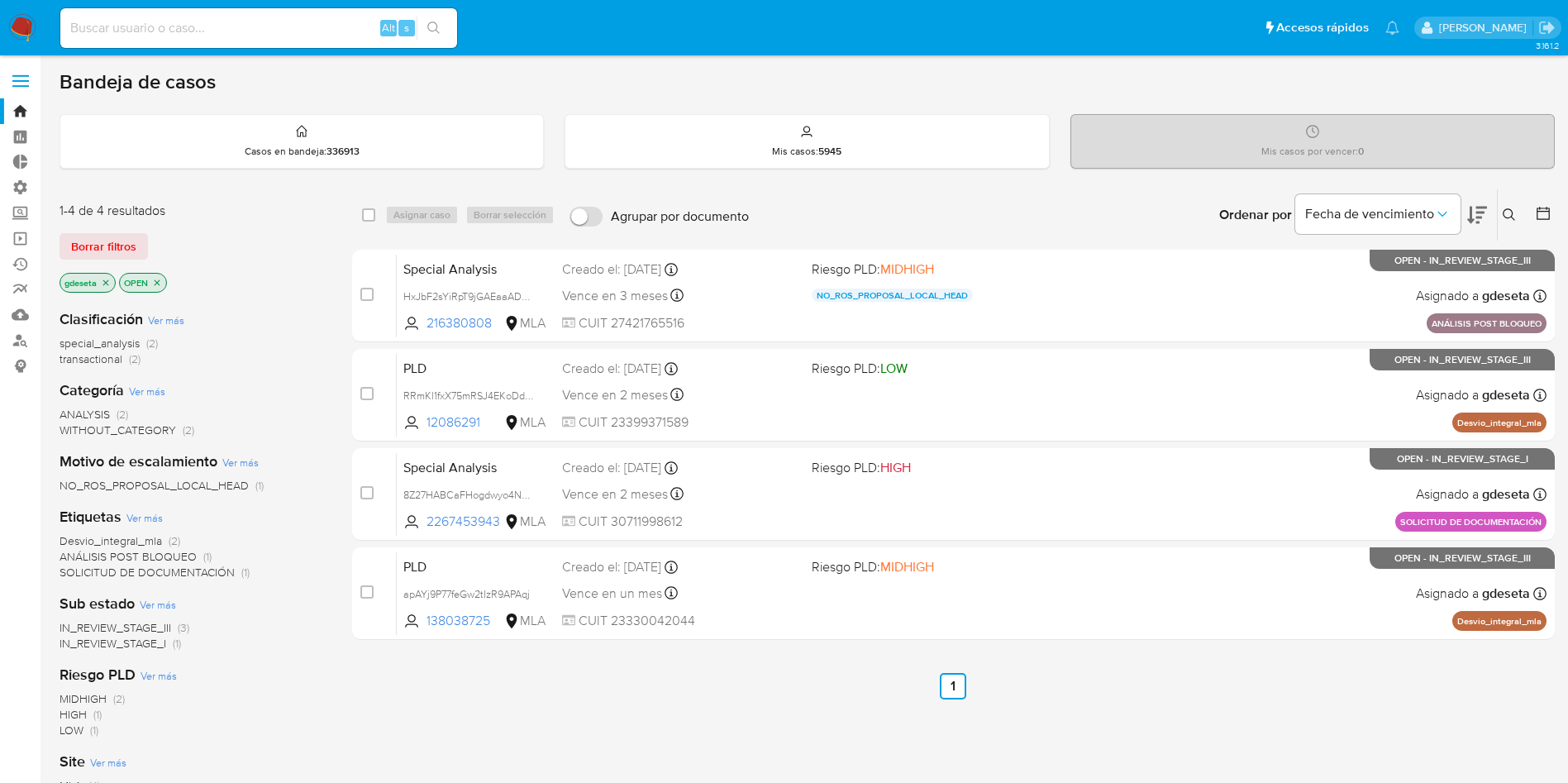
click at [318, 22] on input at bounding box center [259, 28] width 397 height 21
paste input "AeR62W2TITV5YSoprYWTKhL5"
type input "AeR62W2TITV5YSoprYWTKhL5"
drag, startPoint x: 435, startPoint y: 19, endPoint x: 619, endPoint y: 179, distance: 243.8
click at [437, 19] on button "search-icon" at bounding box center [433, 28] width 34 height 23
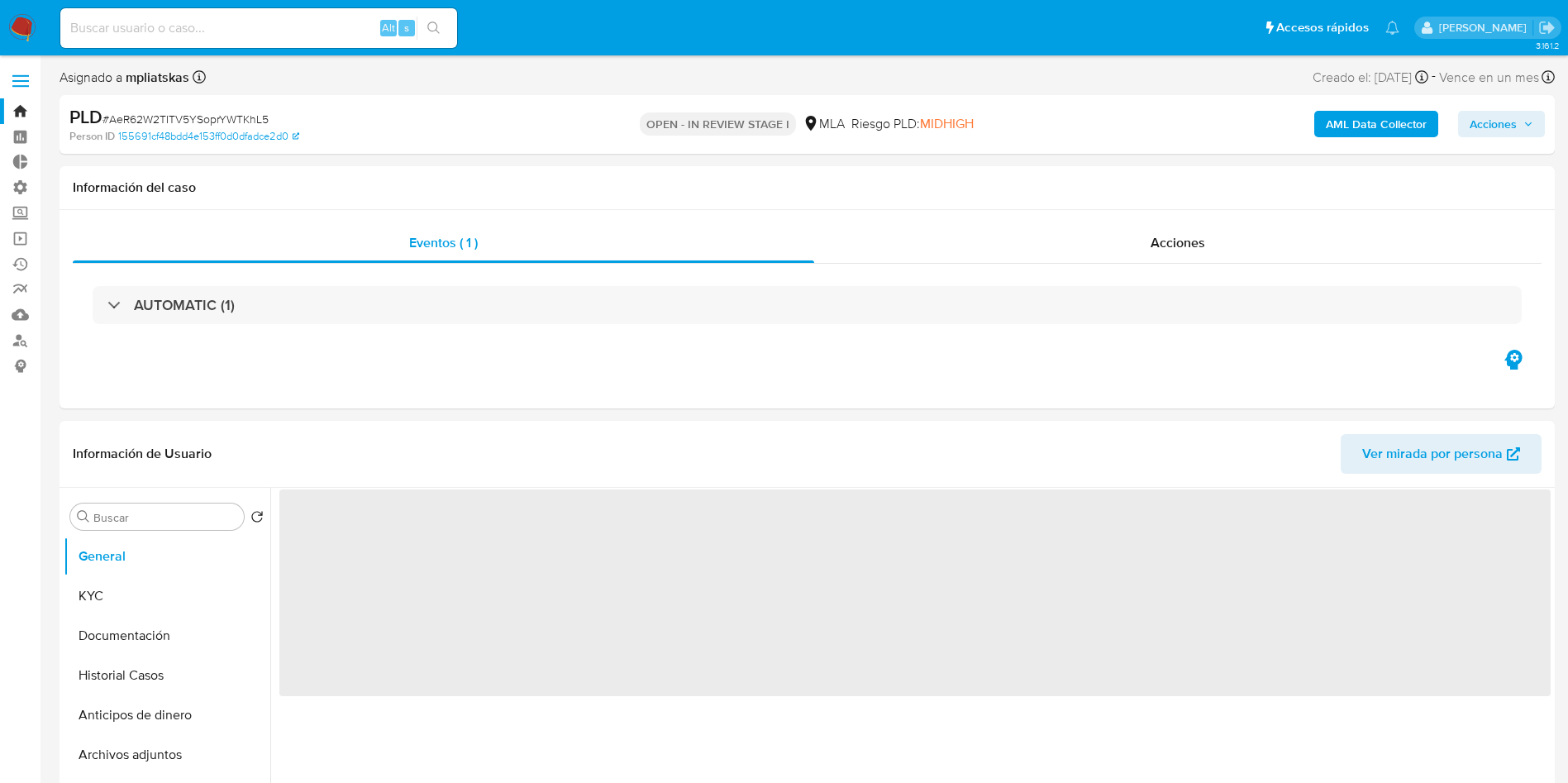
select select "10"
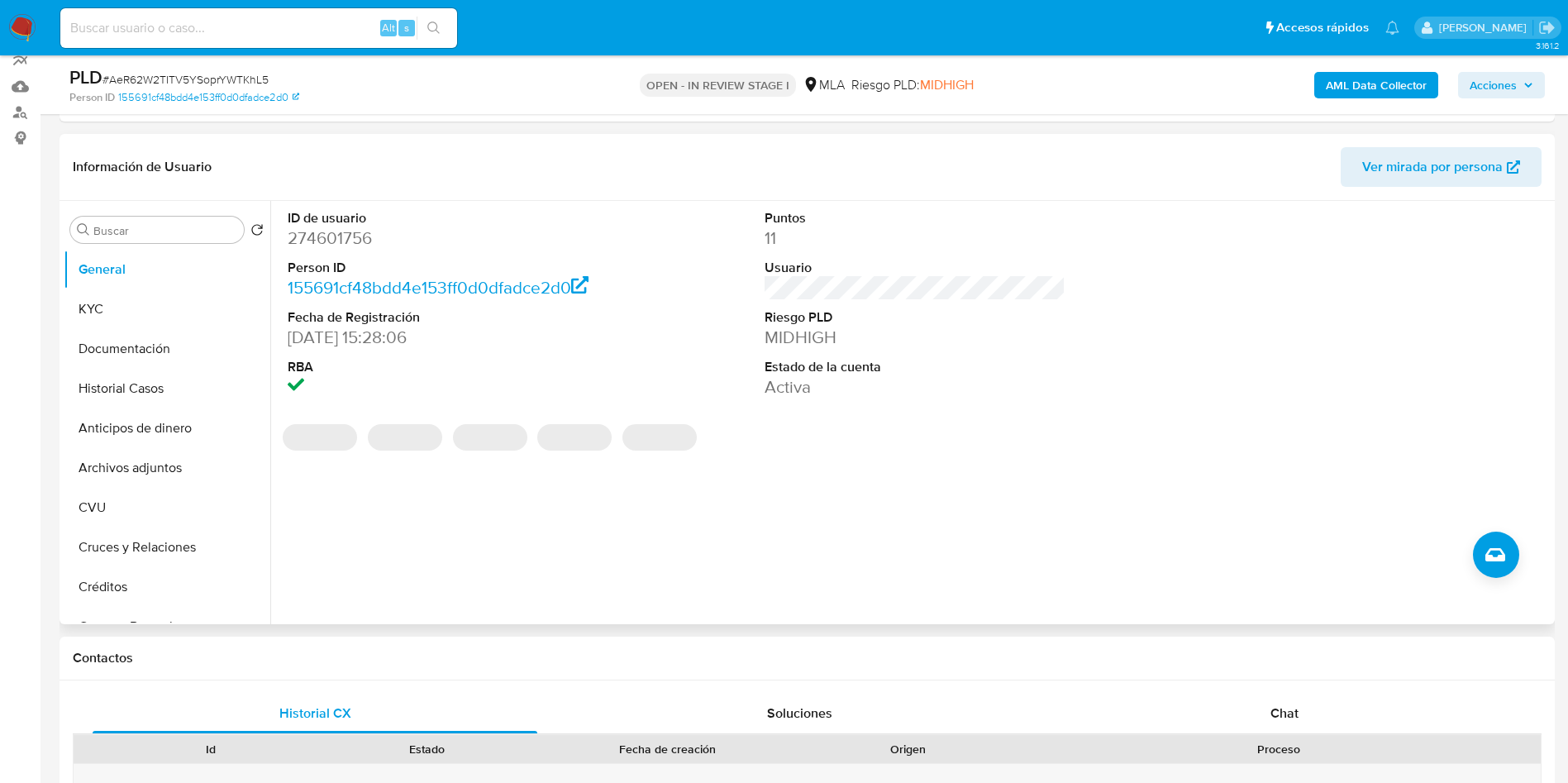
scroll to position [372, 0]
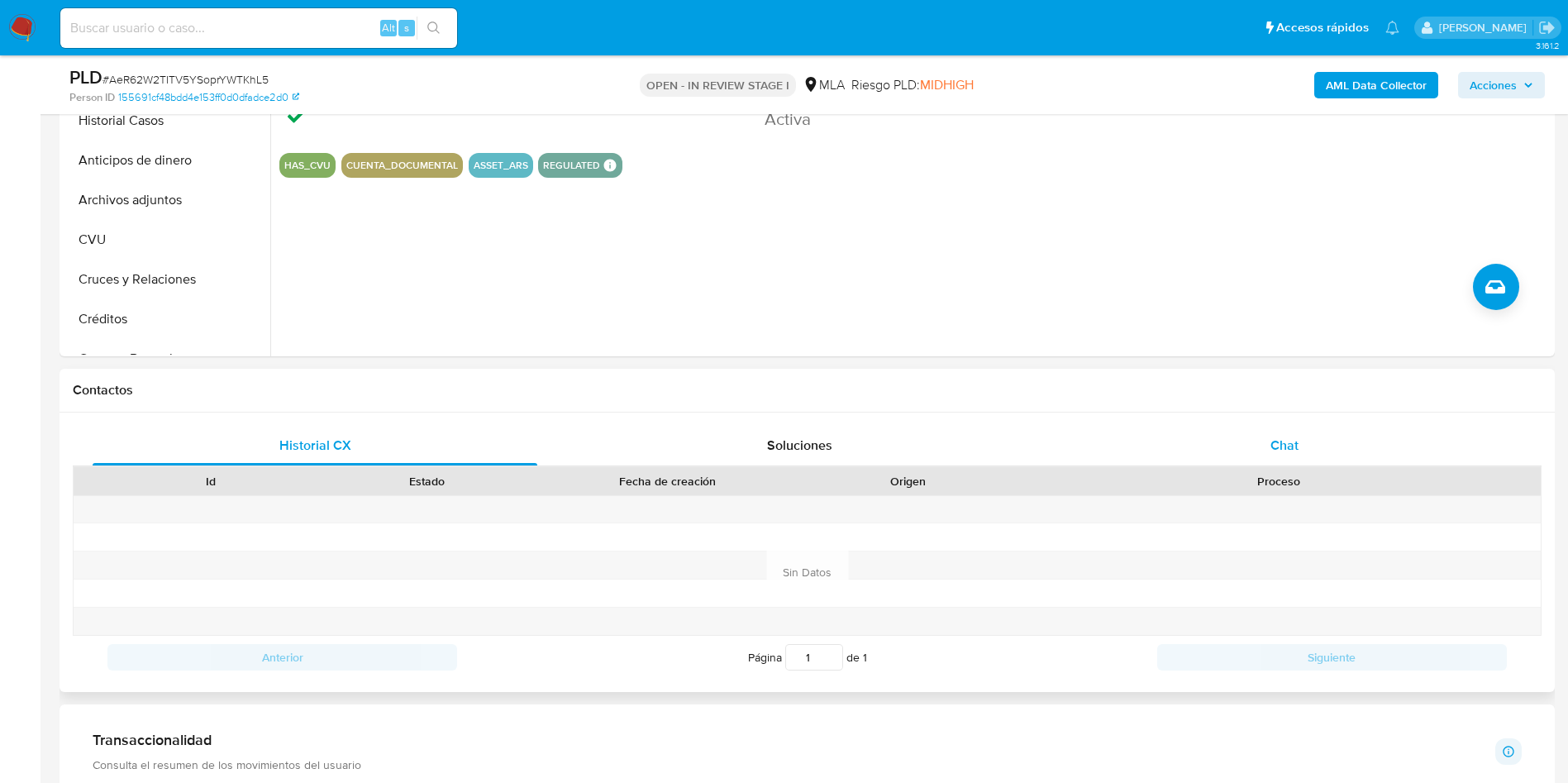
click at [1280, 447] on span "Chat" at bounding box center [1285, 445] width 28 height 19
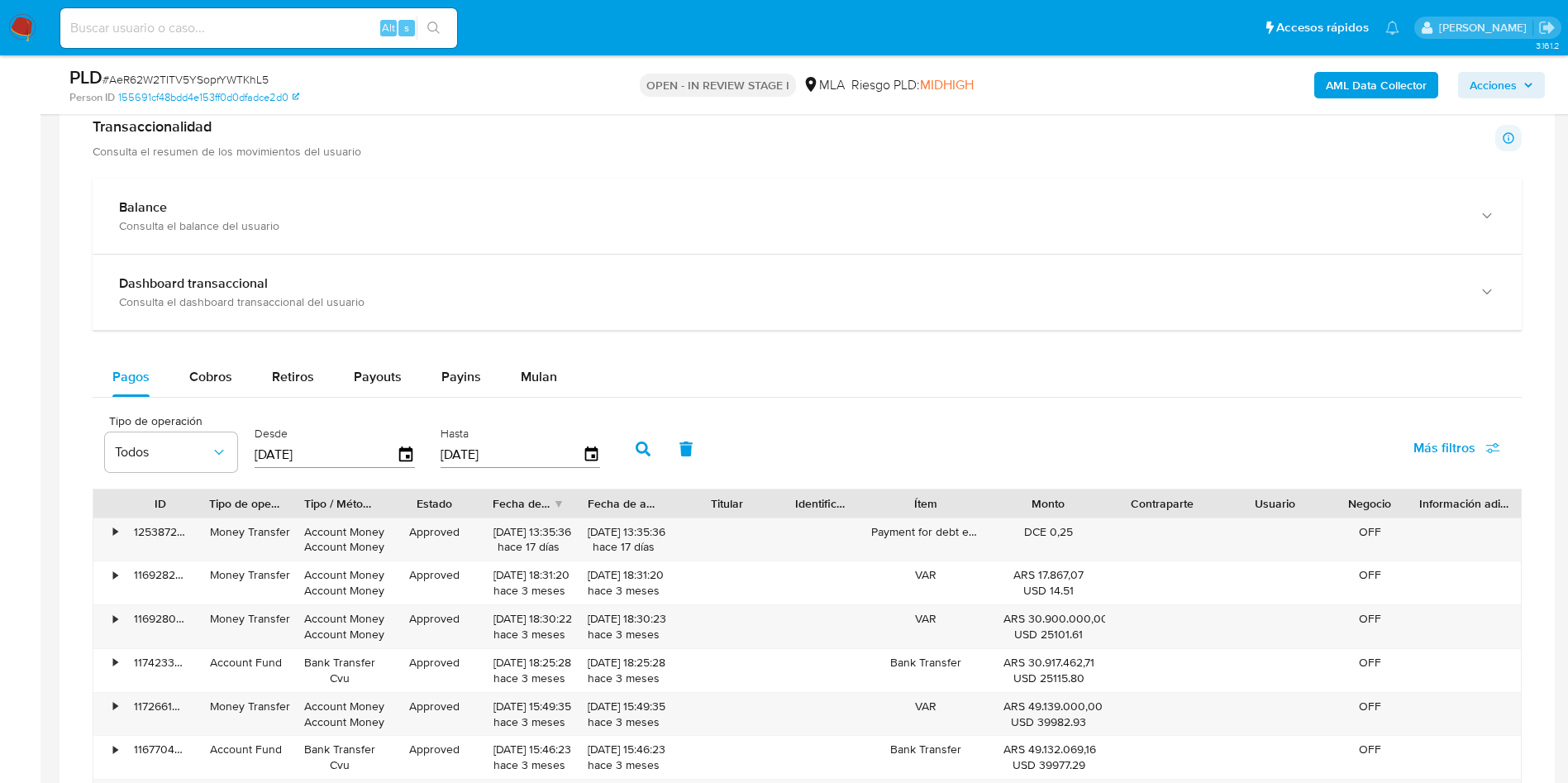
scroll to position [1612, 0]
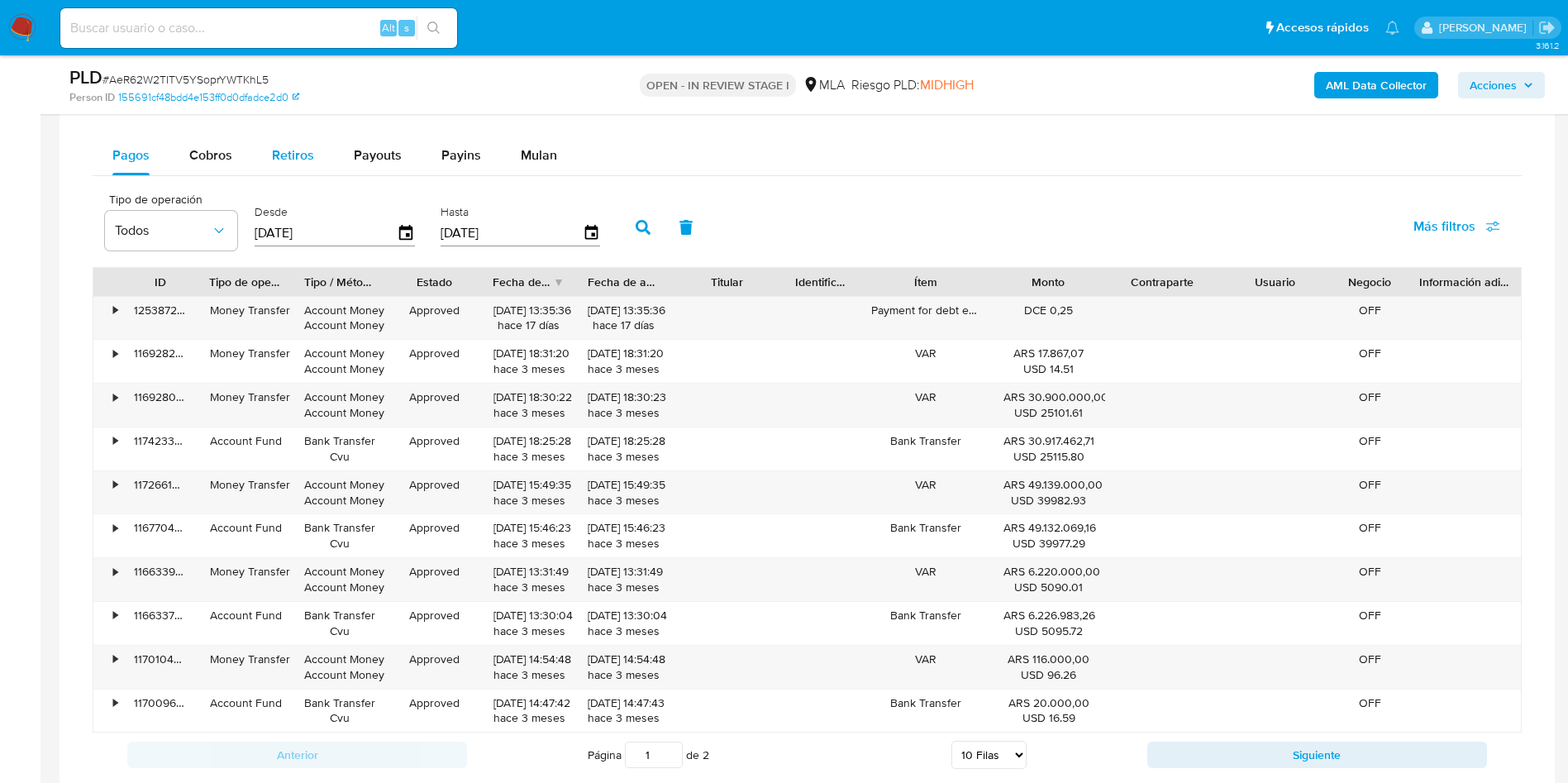
click at [297, 153] on span "Retiros" at bounding box center [294, 155] width 42 height 19
select select "10"
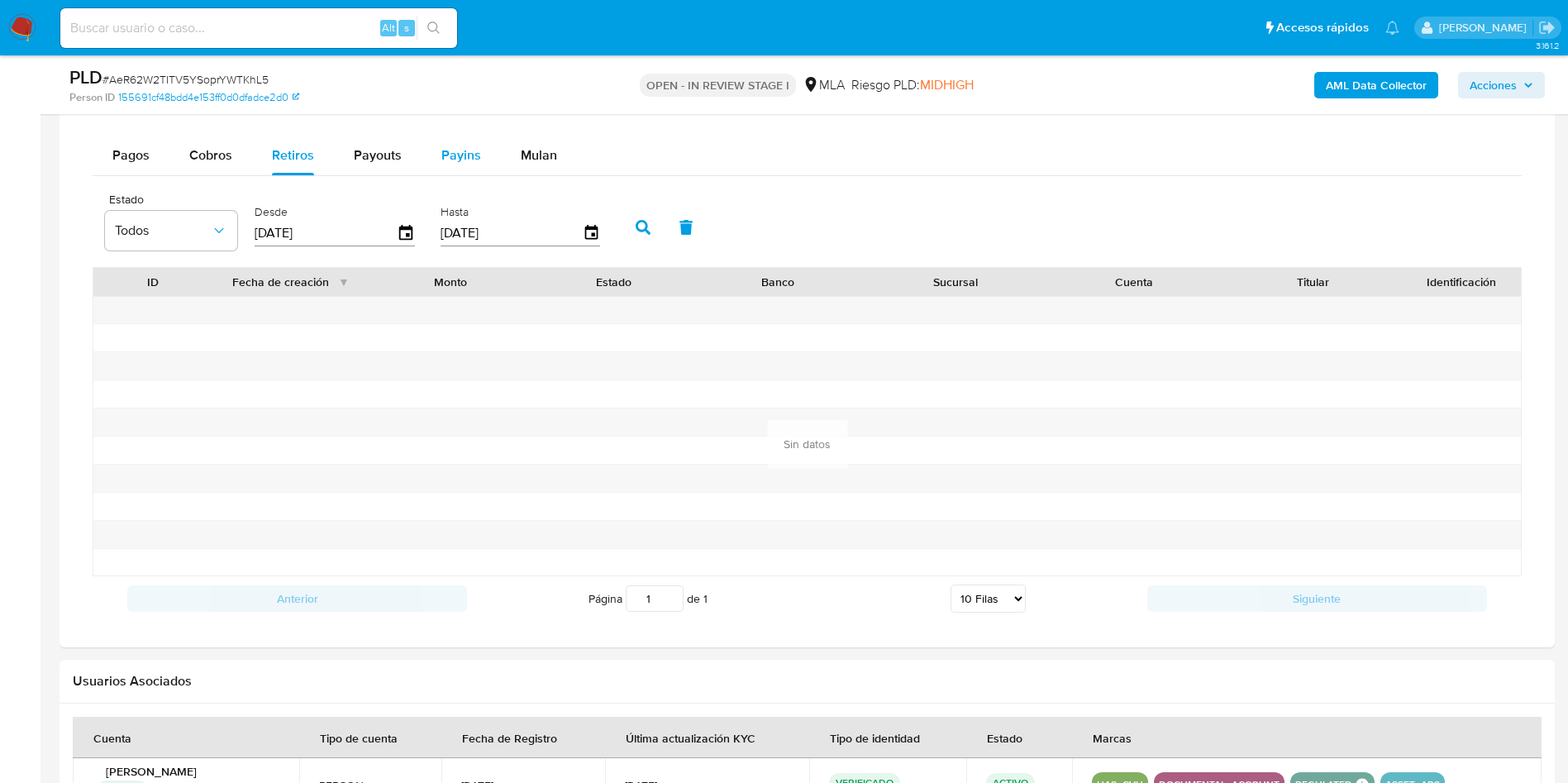
click at [430, 147] on button "Payins" at bounding box center [462, 155] width 79 height 40
select select "10"
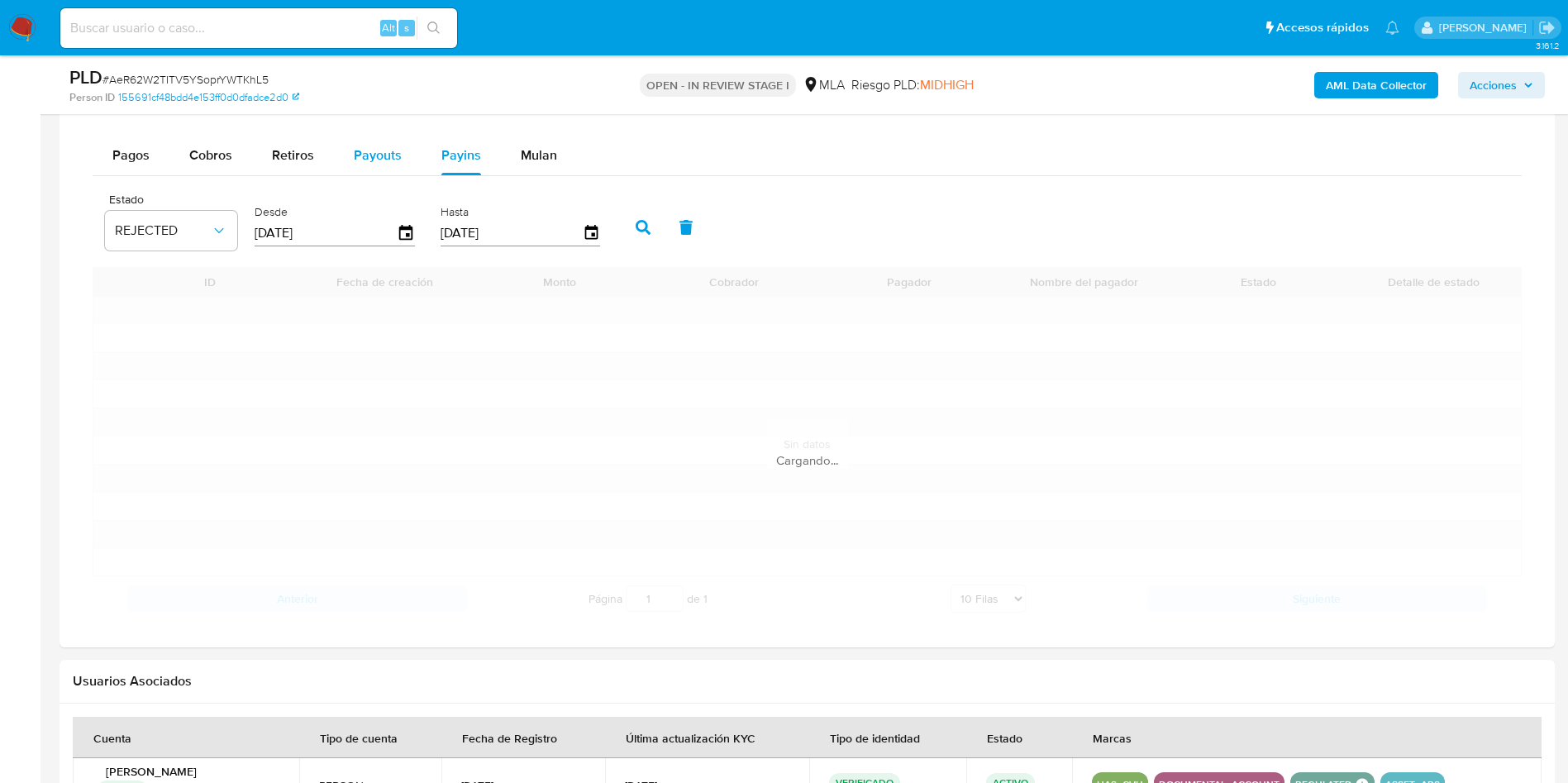
click at [360, 153] on span "Payouts" at bounding box center [378, 155] width 48 height 19
select select "10"
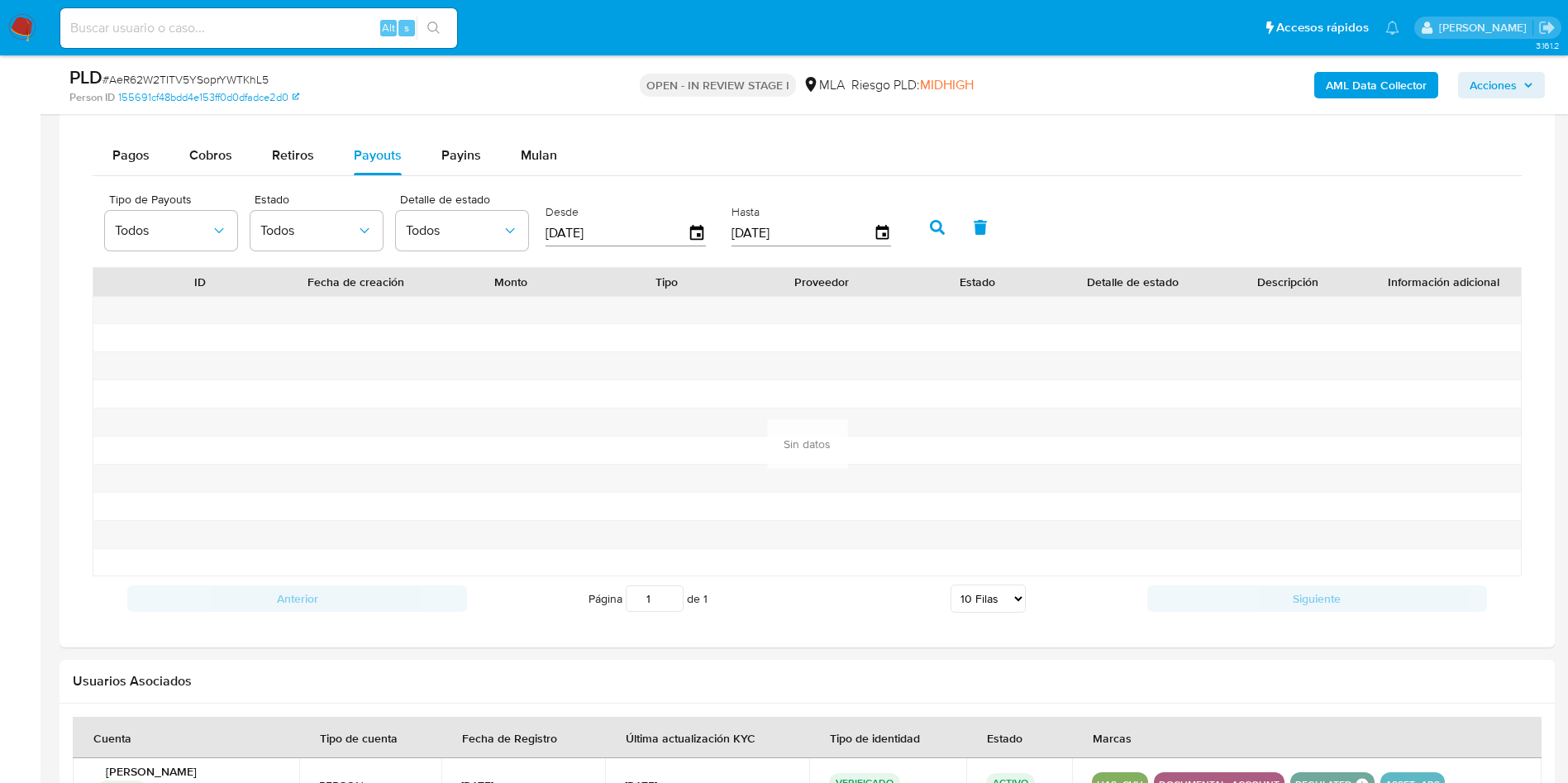
click at [625, 236] on input "[DATE]" at bounding box center [617, 233] width 142 height 27
type input "28/06/202_"
type input "01/03/2025"
click at [909, 223] on div "Tipo de Payouts Todos Estado Todos Detalle de estado Todos Desde 01/03/2025 Exc…" at bounding box center [807, 226] width 1429 height 83
click at [932, 220] on icon "button" at bounding box center [937, 227] width 15 height 15
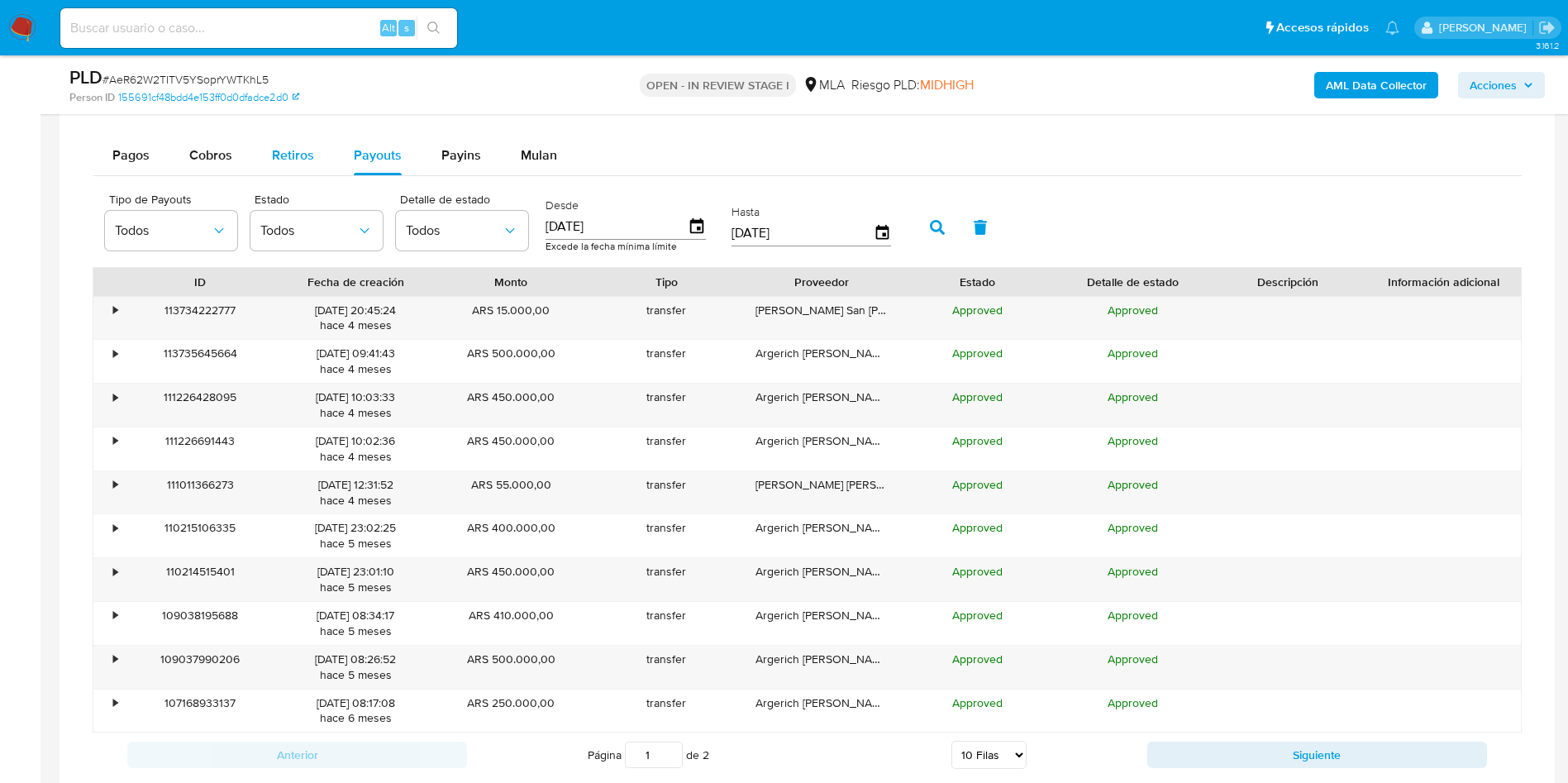
click at [289, 159] on span "Retiros" at bounding box center [294, 155] width 42 height 19
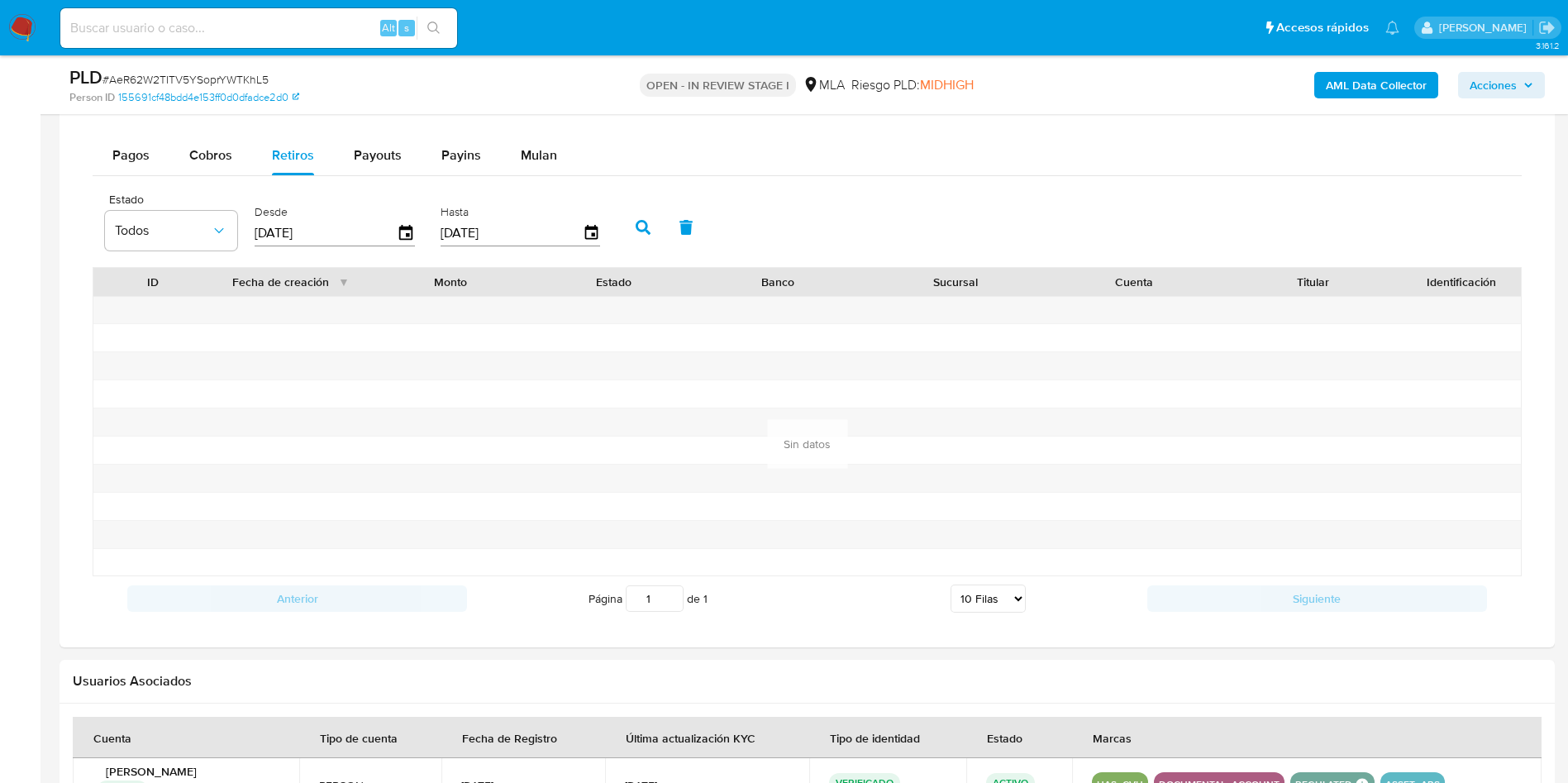
click at [298, 245] on input "[DATE]" at bounding box center [326, 233] width 142 height 27
type input "28/06/025_"
type input "01/03/2025"
click at [629, 223] on button "button" at bounding box center [643, 227] width 43 height 40
click at [192, 158] on span "Cobros" at bounding box center [211, 155] width 43 height 19
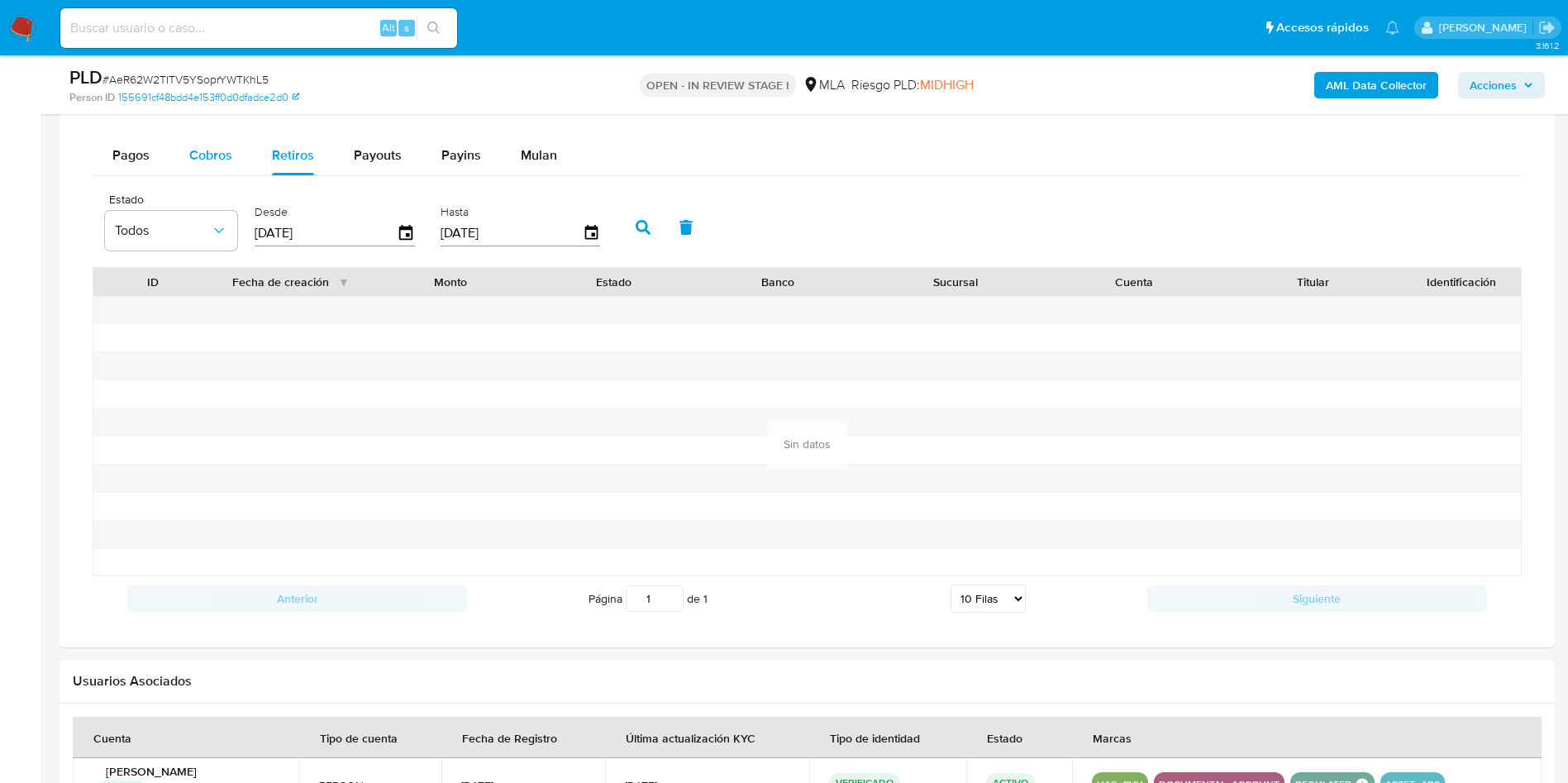
select select "10"
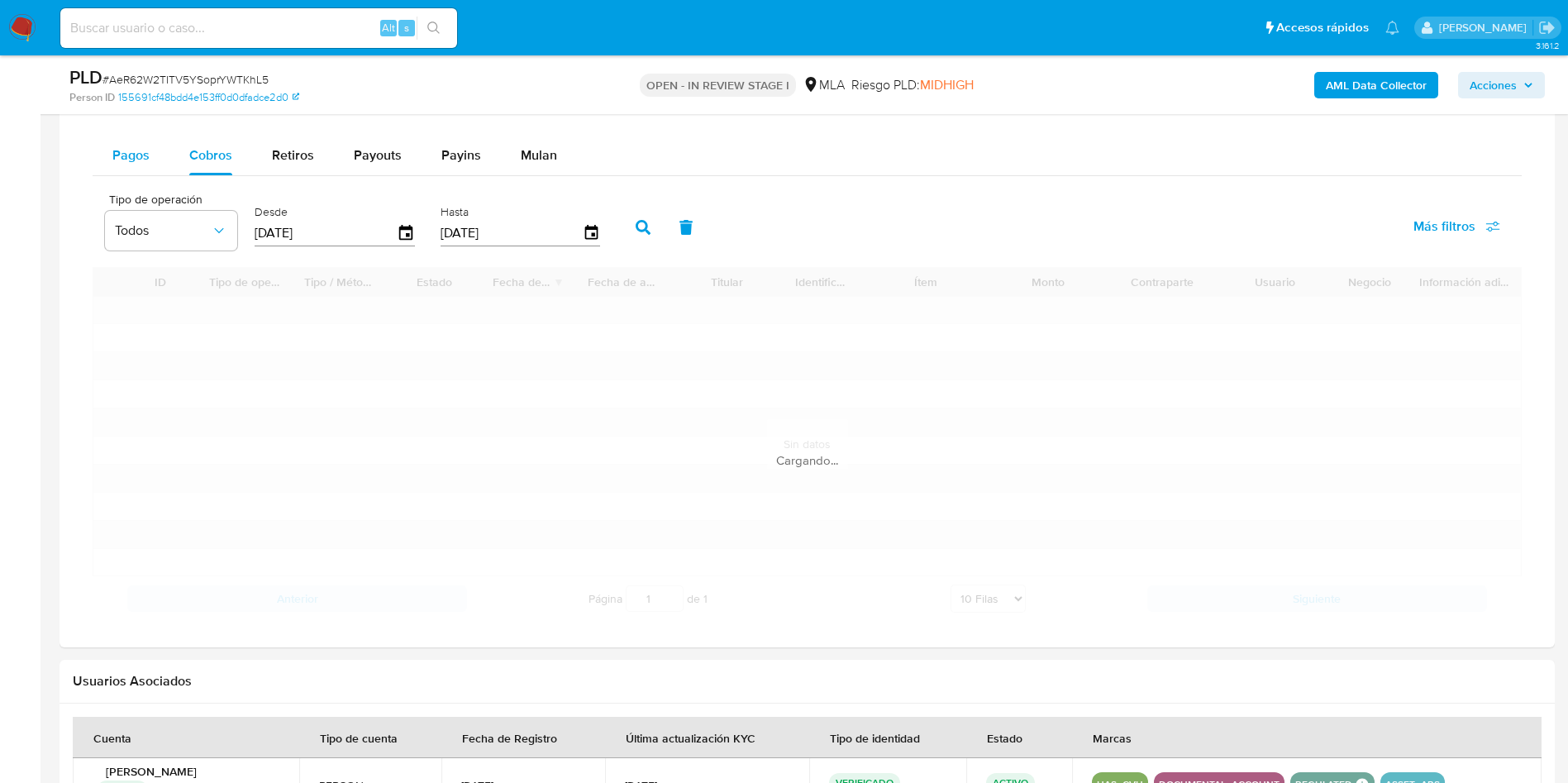
click at [128, 154] on span "Pagos" at bounding box center [131, 155] width 37 height 19
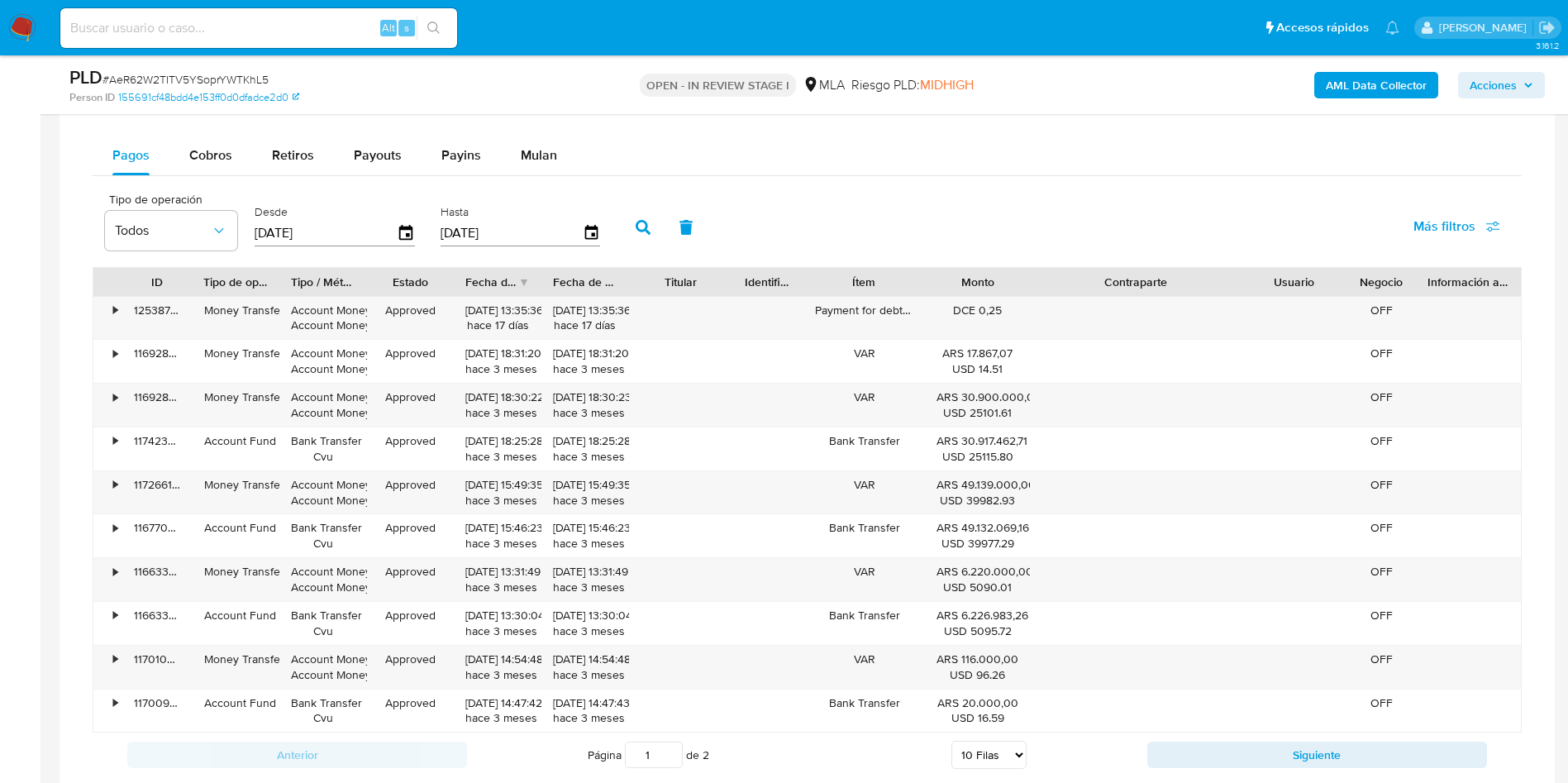
drag, startPoint x: 1212, startPoint y: 278, endPoint x: 1309, endPoint y: 282, distance: 97.1
click at [1309, 282] on div "ID Tipo de operación Tipo / Método Estado Fecha de creación Fecha de aprobación…" at bounding box center [807, 282] width 1428 height 28
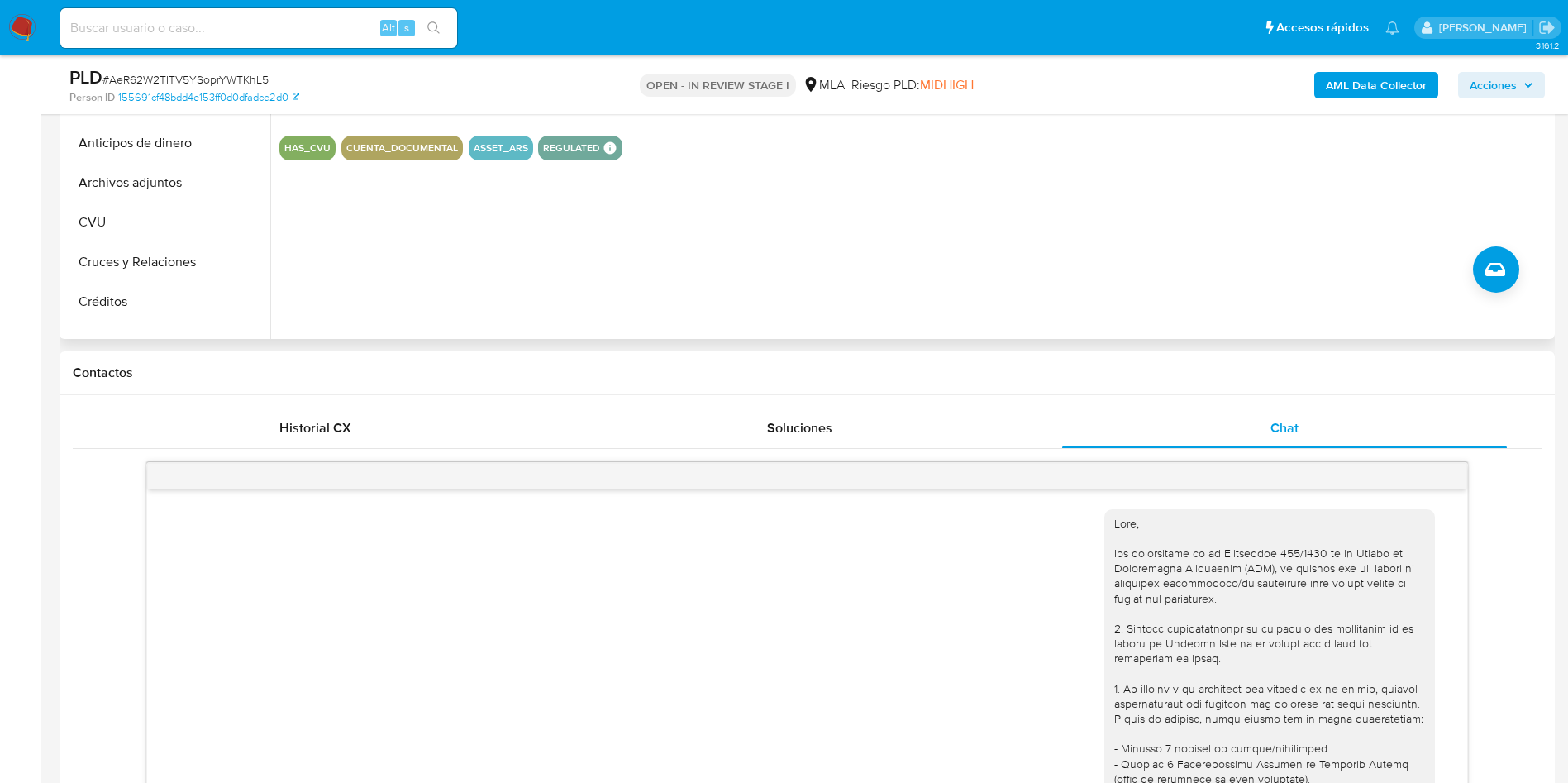
scroll to position [248, 0]
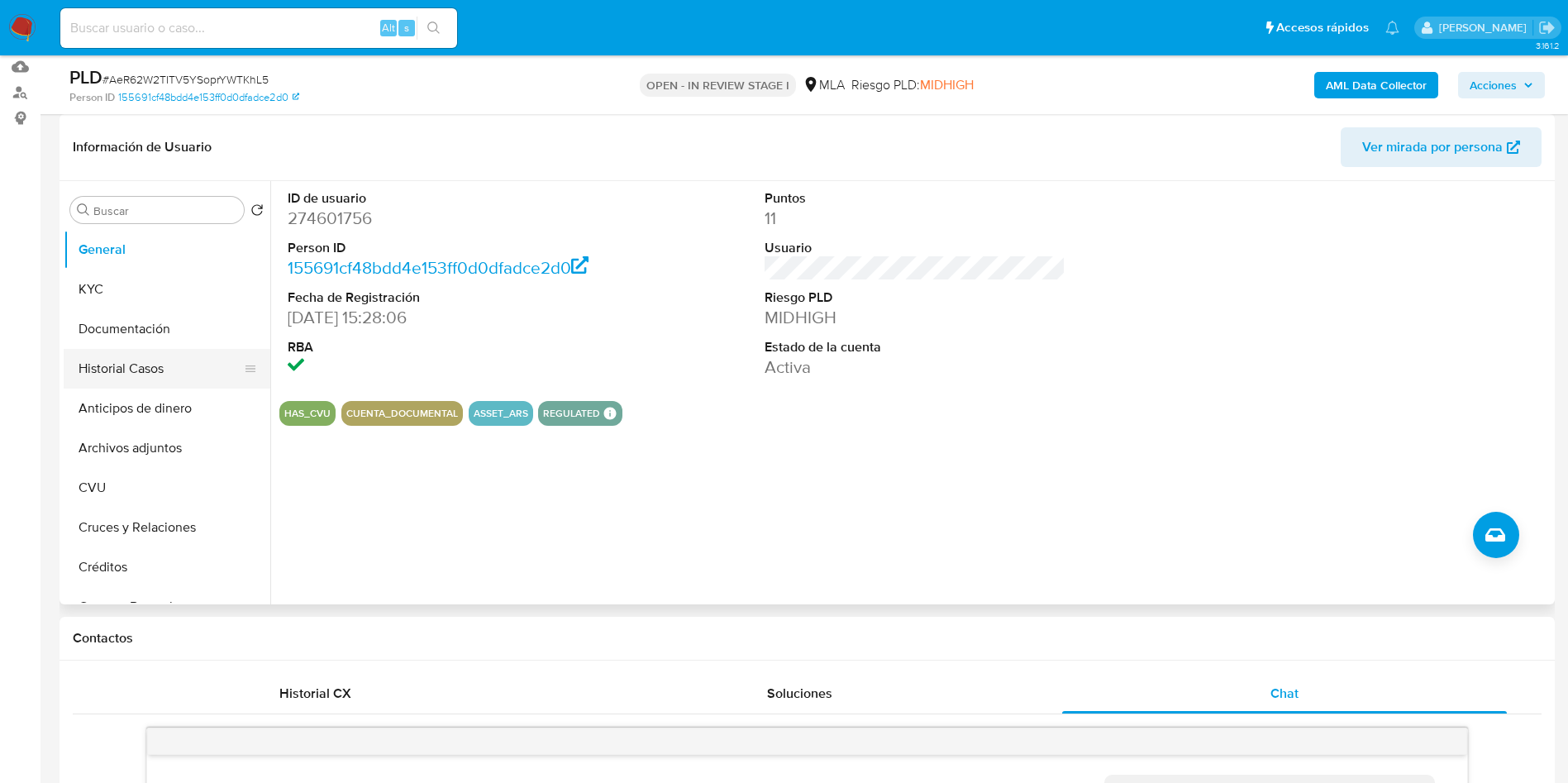
click at [108, 370] on button "Historial Casos" at bounding box center [160, 368] width 193 height 40
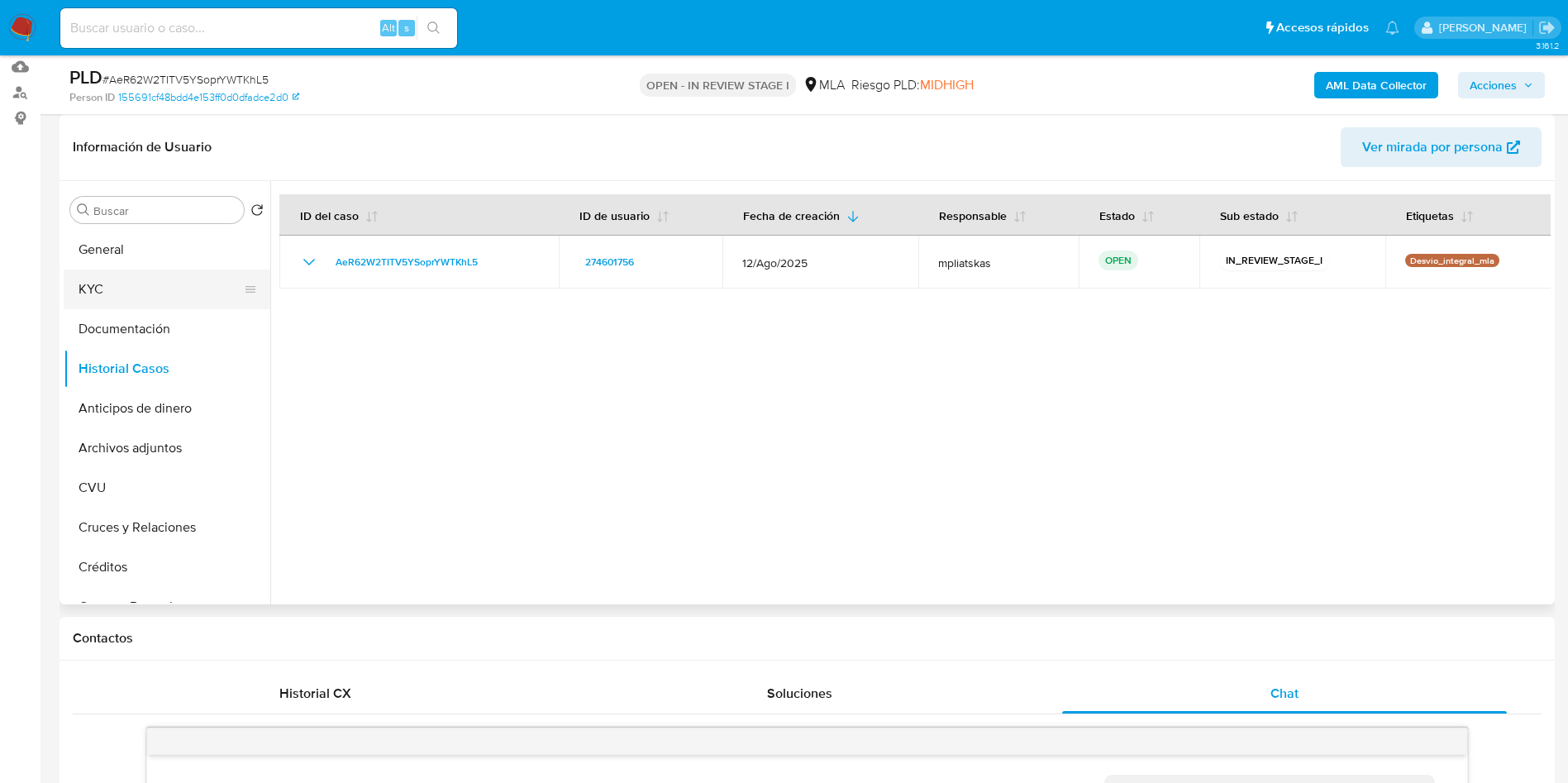
click at [104, 272] on button "KYC" at bounding box center [160, 289] width 193 height 40
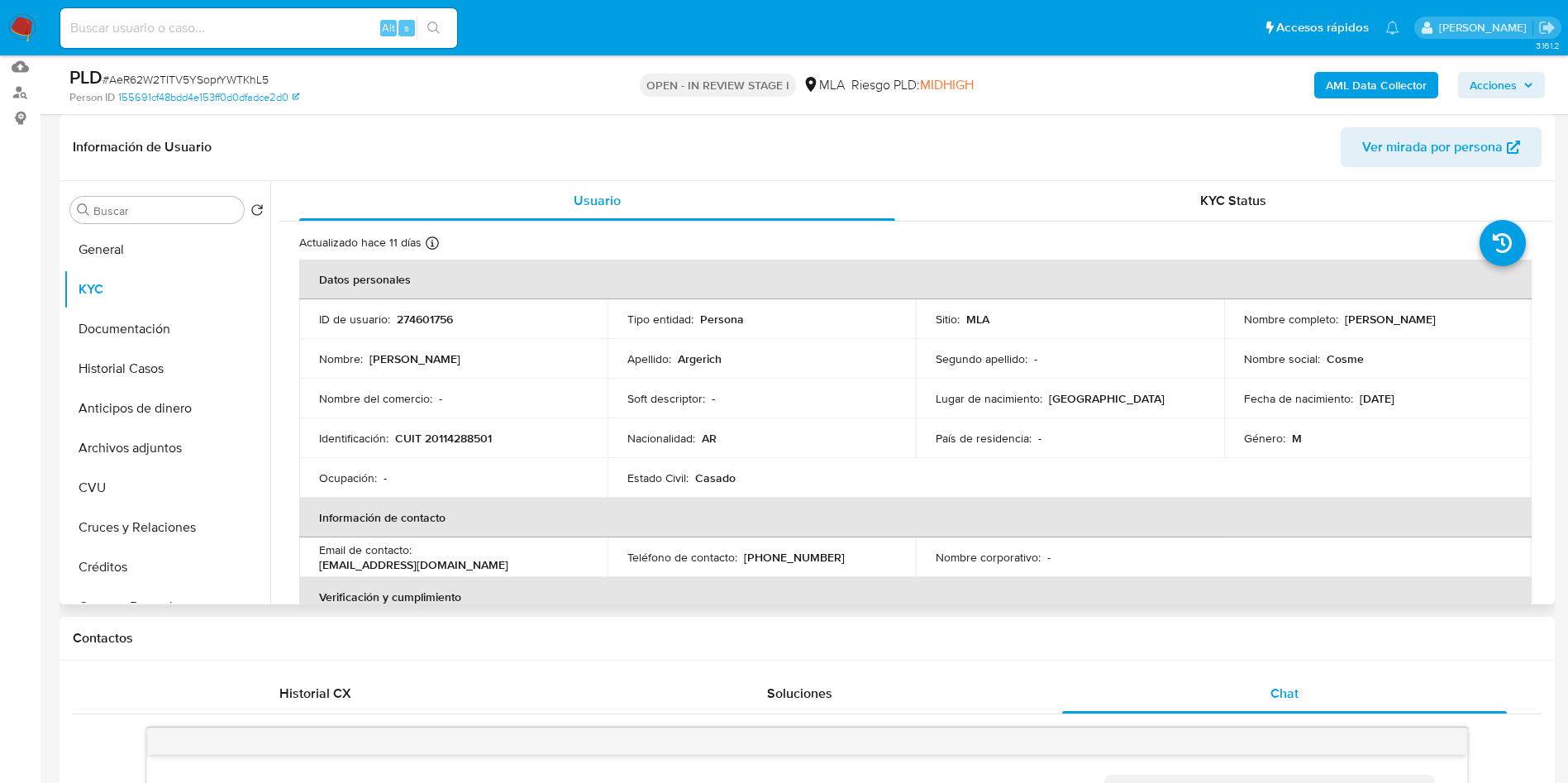
click at [471, 443] on p "CUIT 20114288501" at bounding box center [443, 438] width 97 height 15
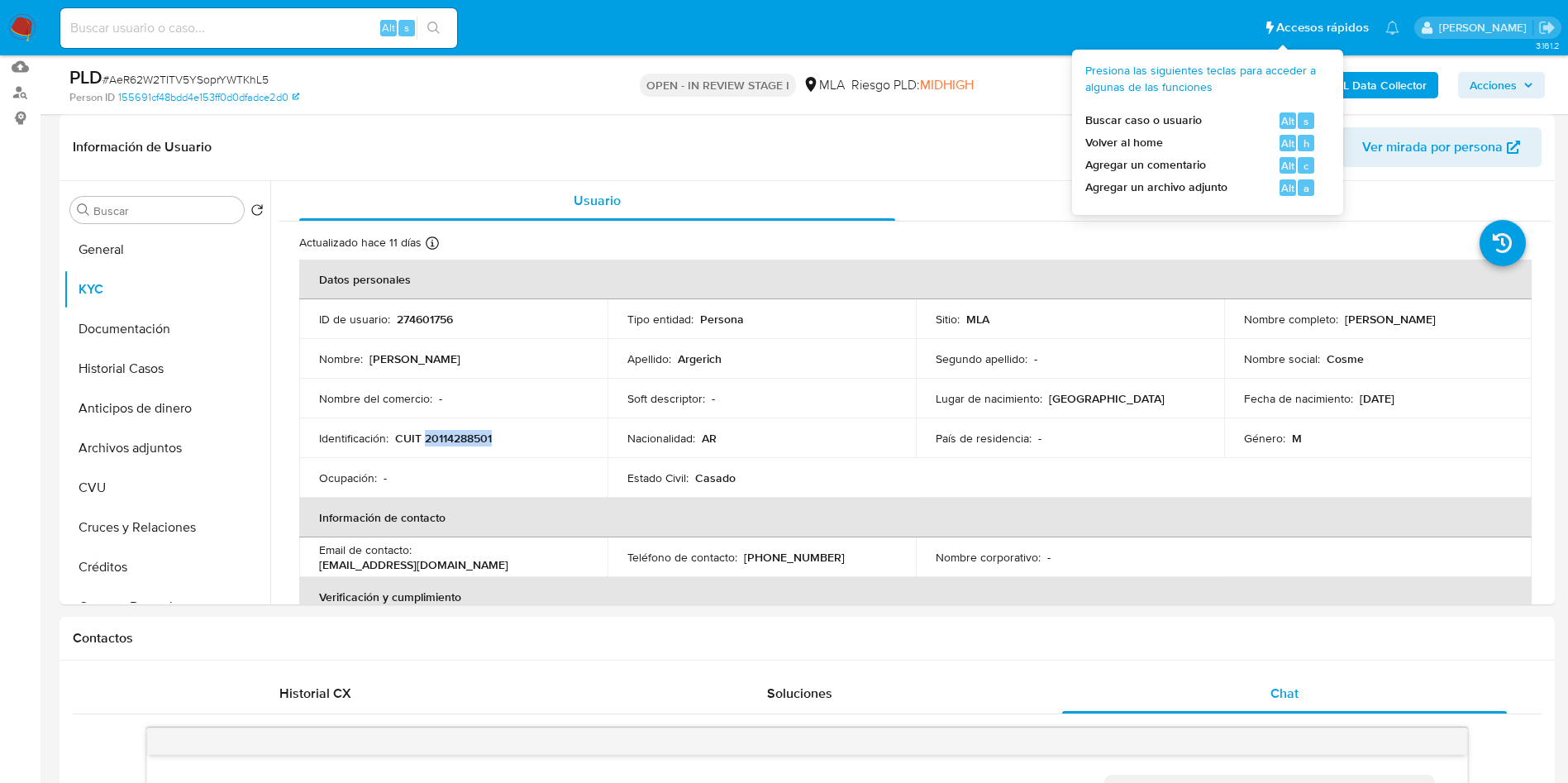
copy p "20114288501"
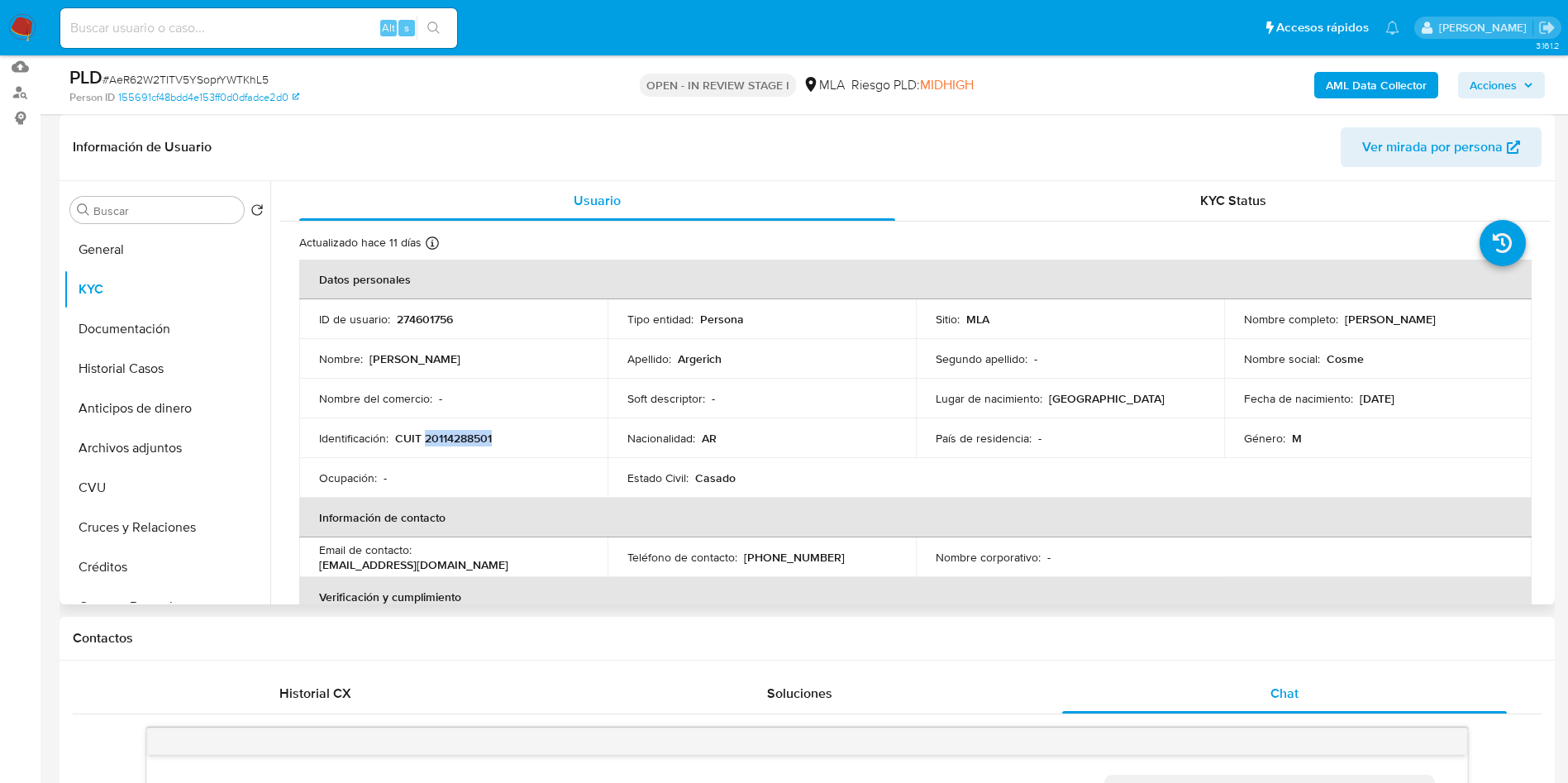
drag, startPoint x: 1479, startPoint y: 322, endPoint x: 1342, endPoint y: 313, distance: 137.3
click at [1342, 313] on div "Nombre completo : Cosme Alberto Argerich" at bounding box center [1378, 319] width 269 height 15
copy p "Cosme Alberto Argerich"
click at [144, 320] on button "Documentación" at bounding box center [160, 329] width 193 height 40
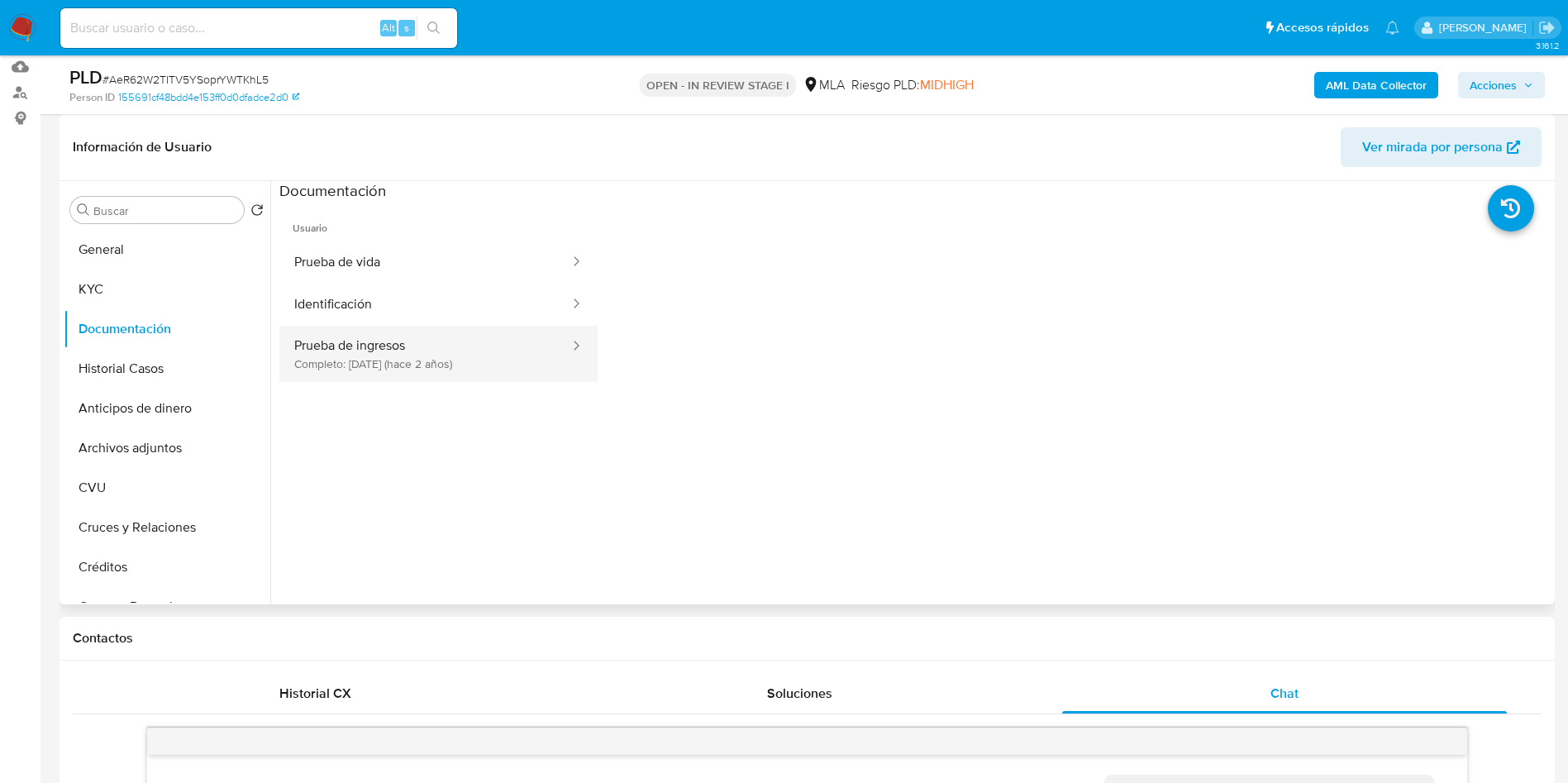
click at [388, 351] on button "Prueba de ingresos Completo: 04/12/2023 (hace 2 años)" at bounding box center [426, 354] width 292 height 56
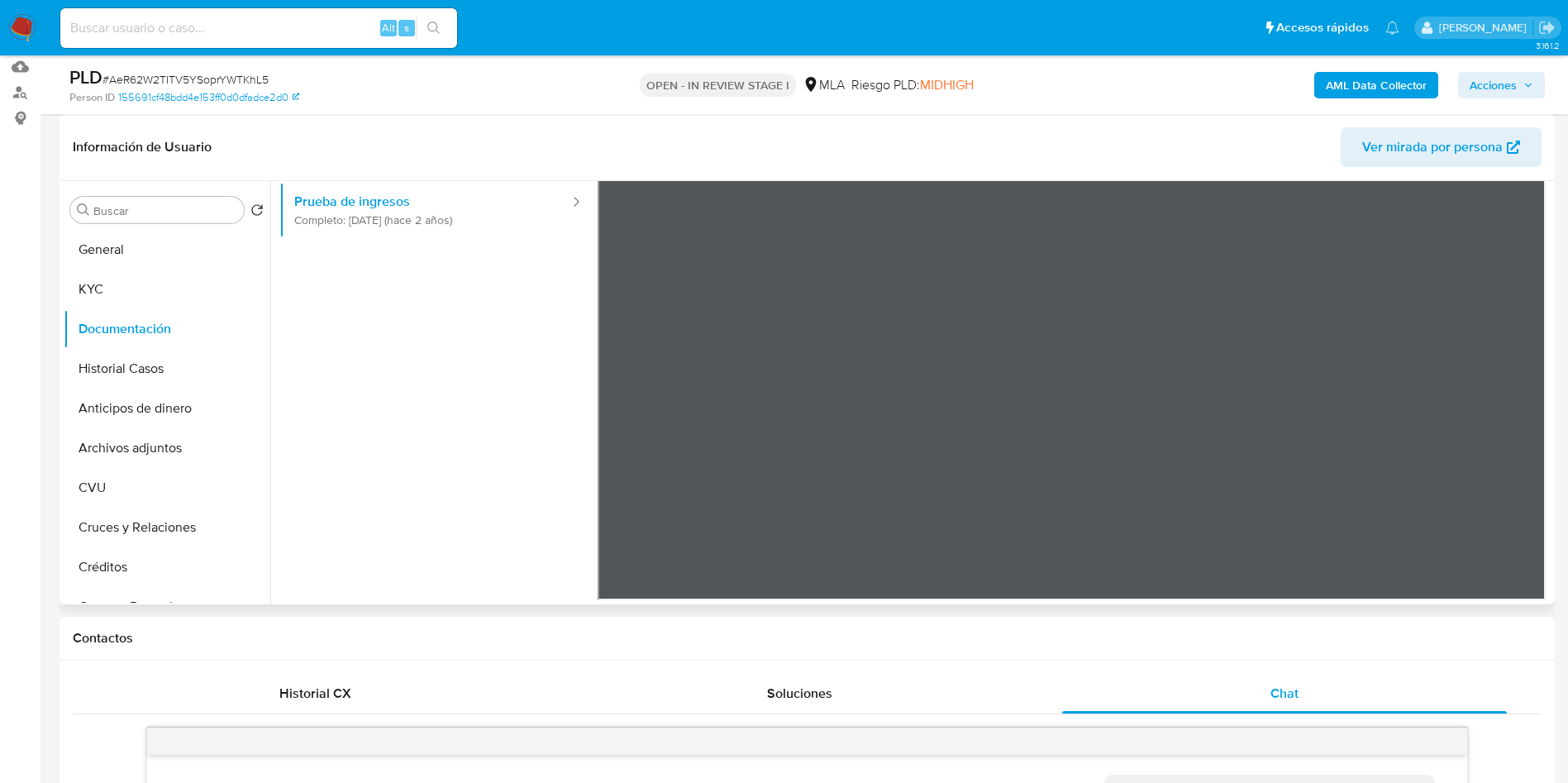
scroll to position [0, 0]
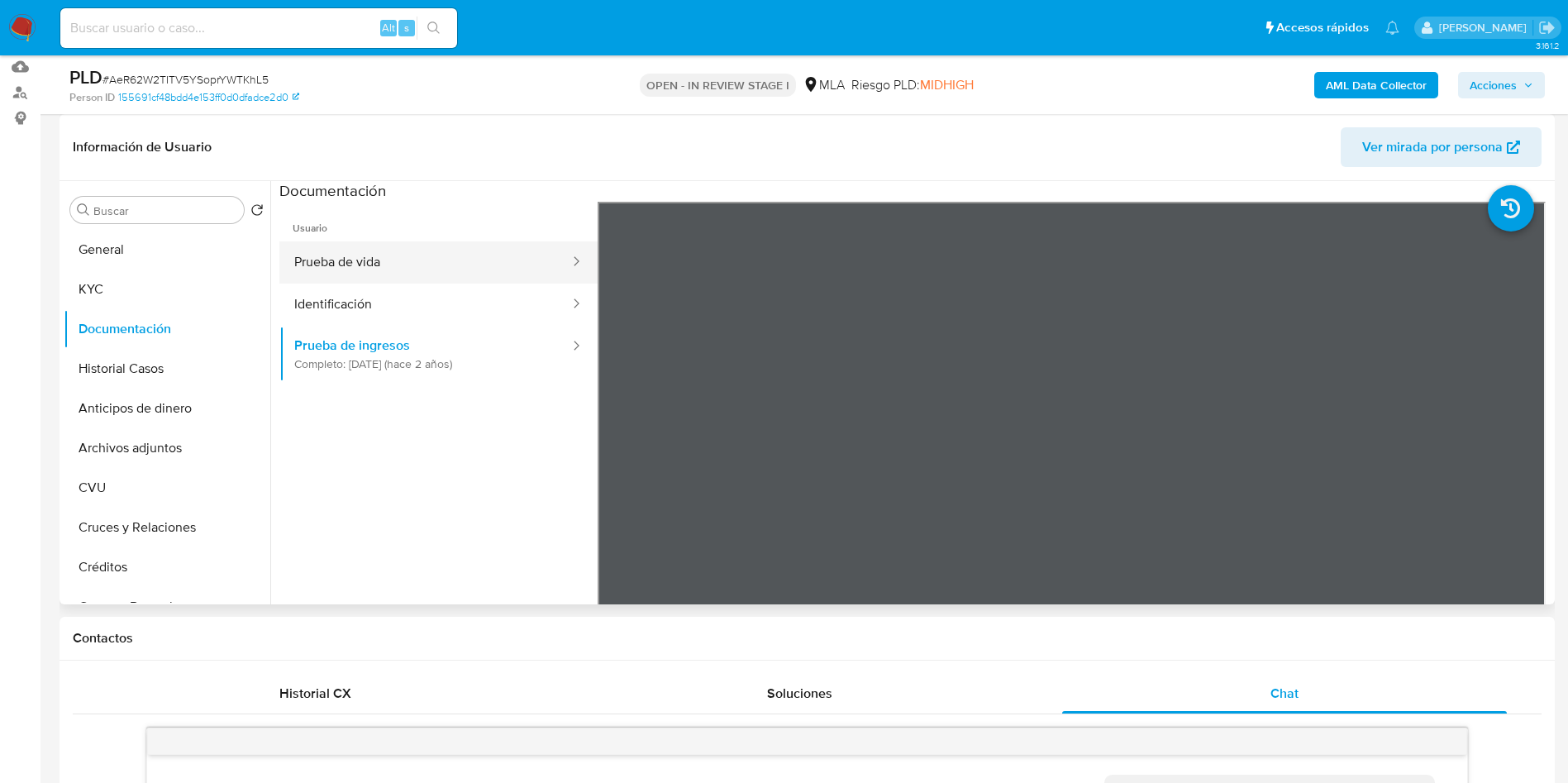
click at [340, 273] on button "Prueba de vida" at bounding box center [426, 262] width 292 height 42
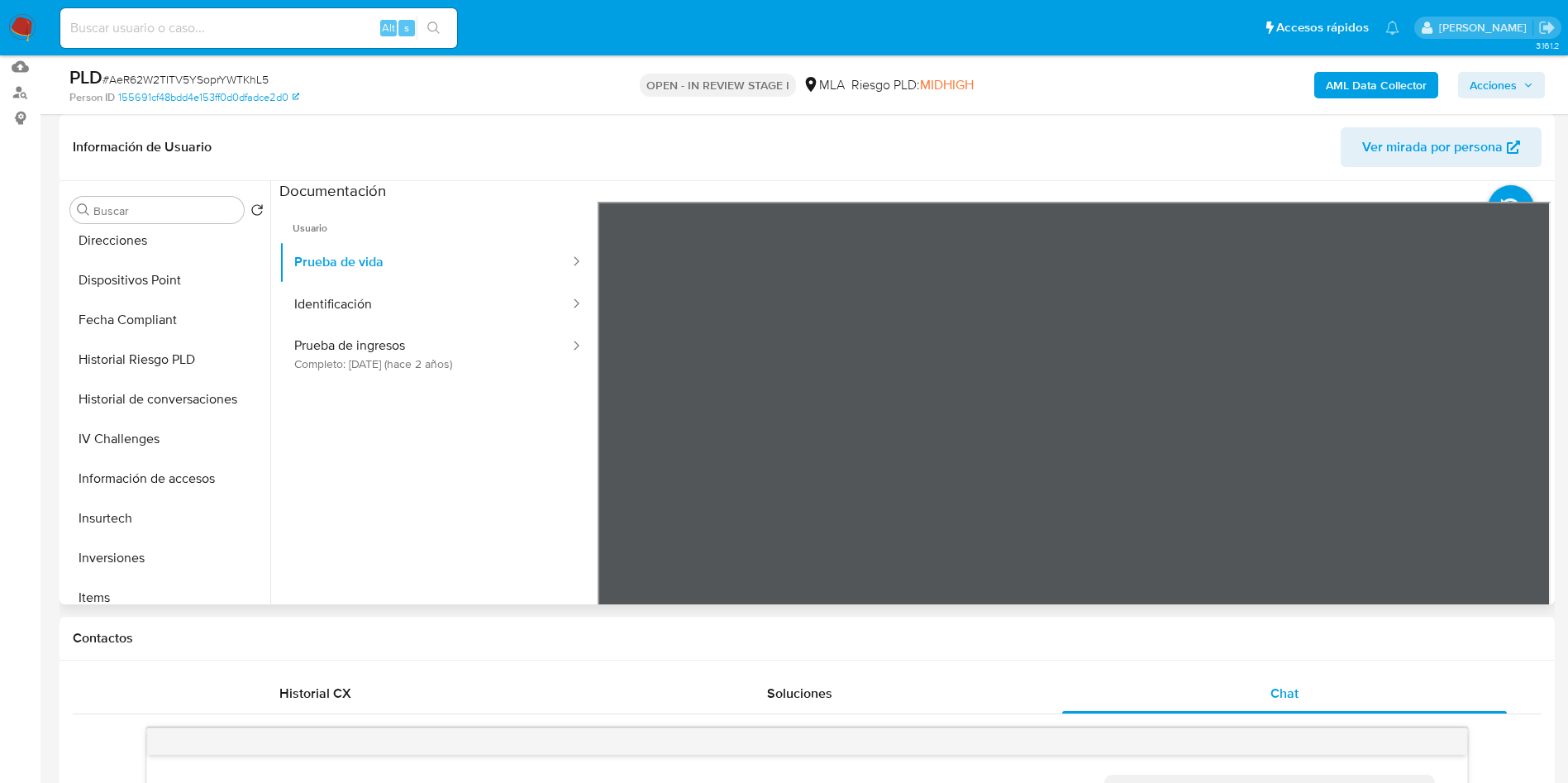
scroll to position [361, 0]
click at [153, 367] on button "Direcciones" at bounding box center [160, 364] width 193 height 40
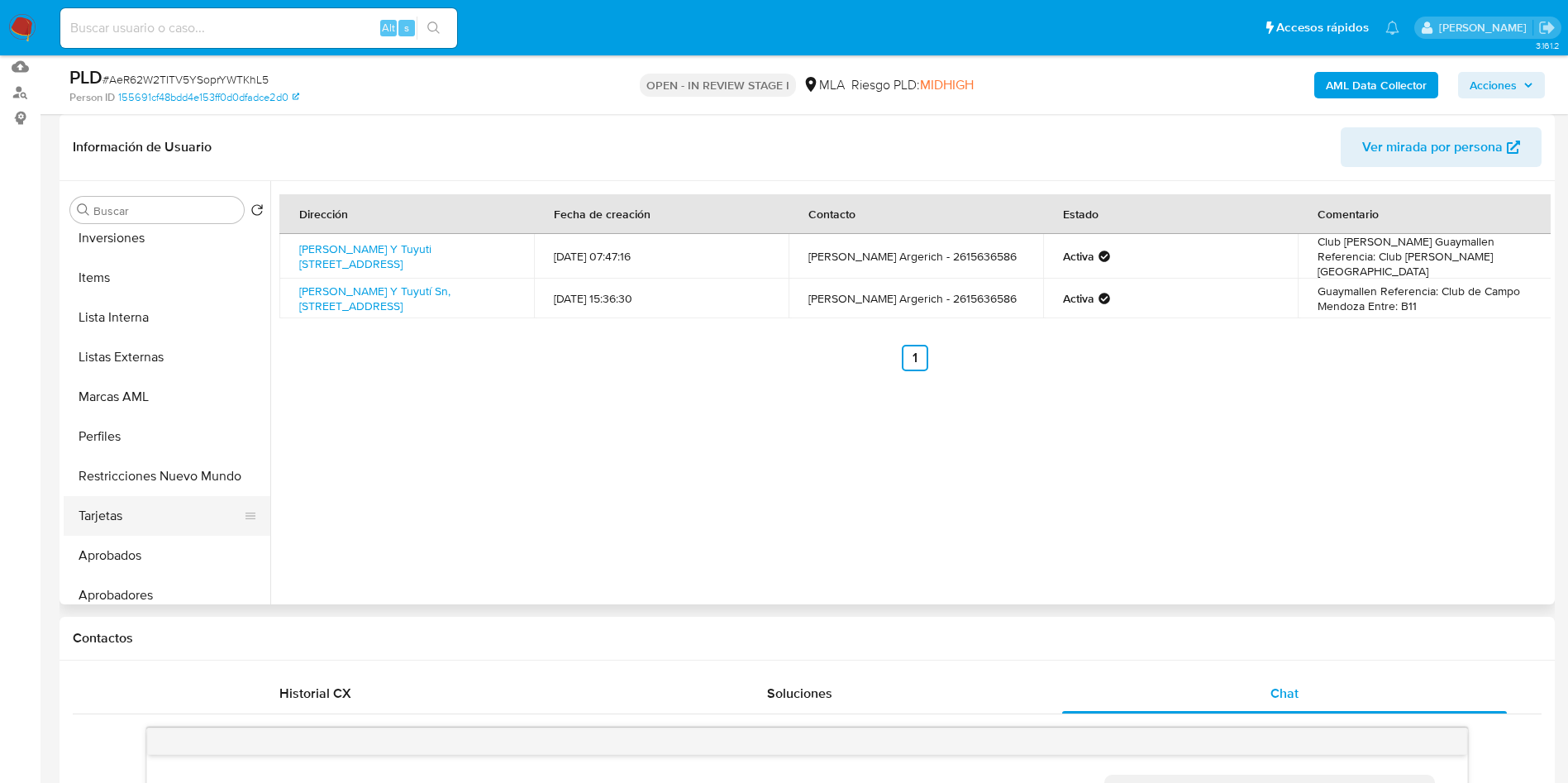
scroll to position [857, 0]
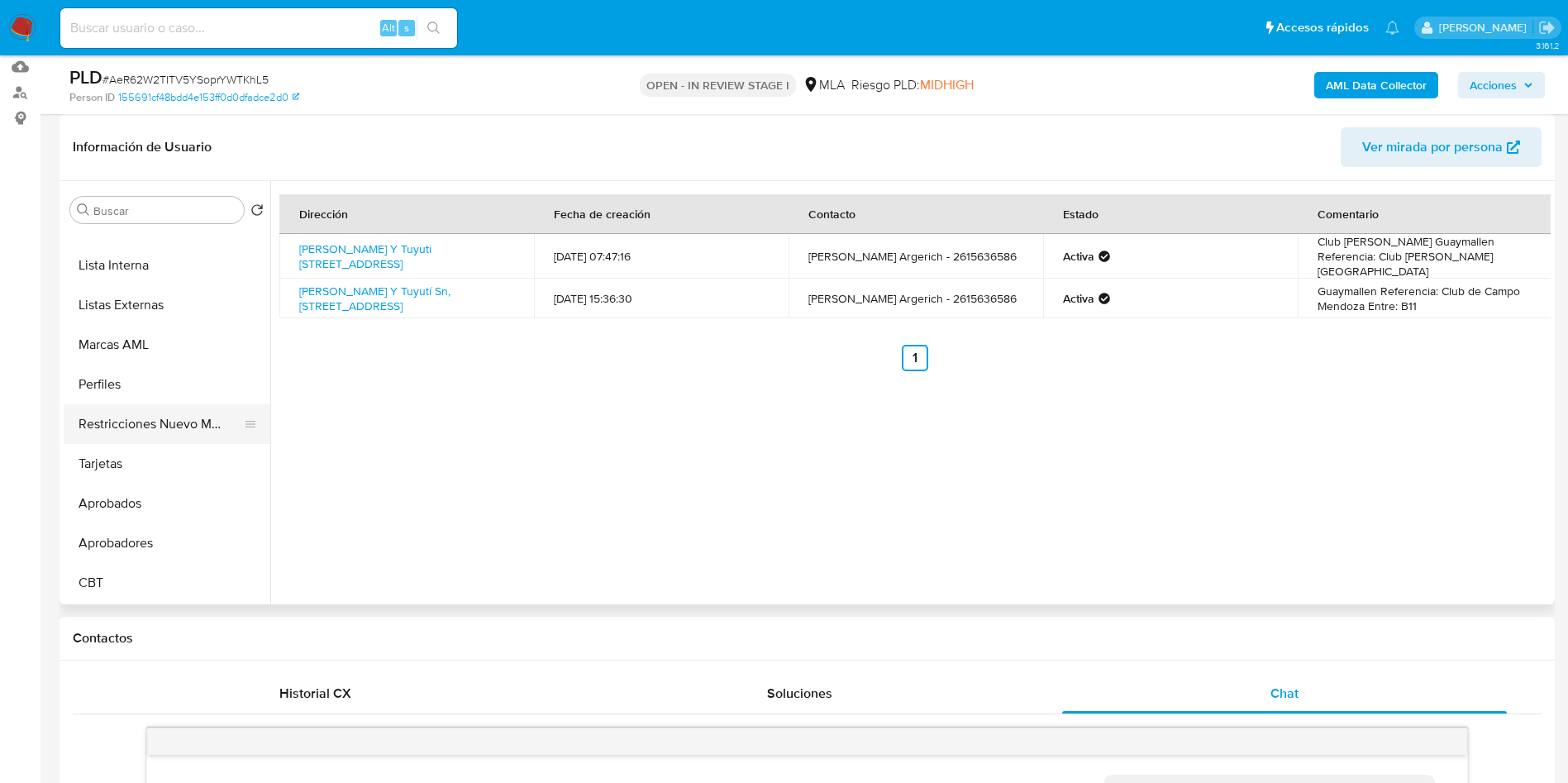
click at [174, 425] on button "Restricciones Nuevo Mundo" at bounding box center [160, 424] width 193 height 40
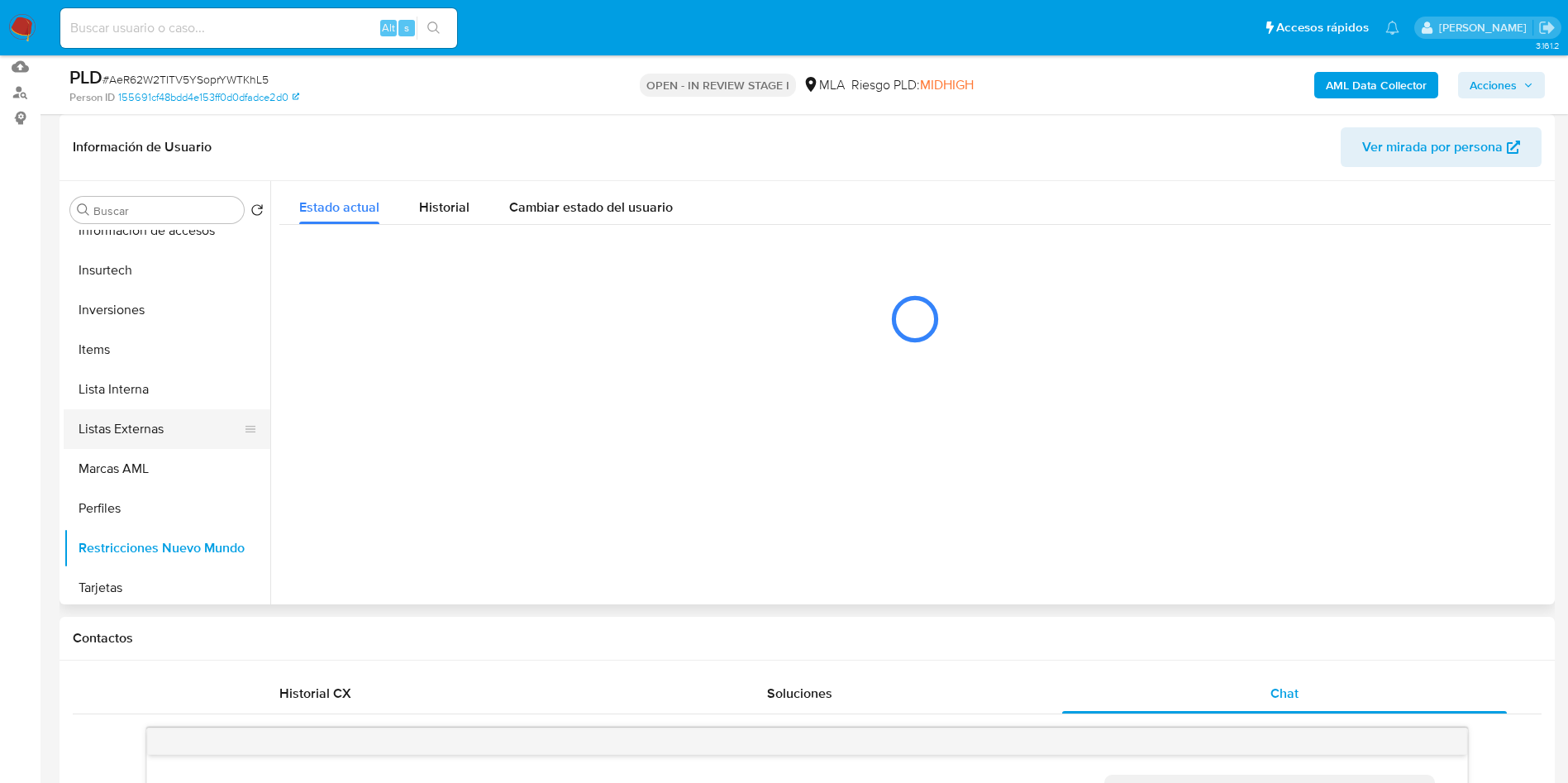
scroll to position [609, 0]
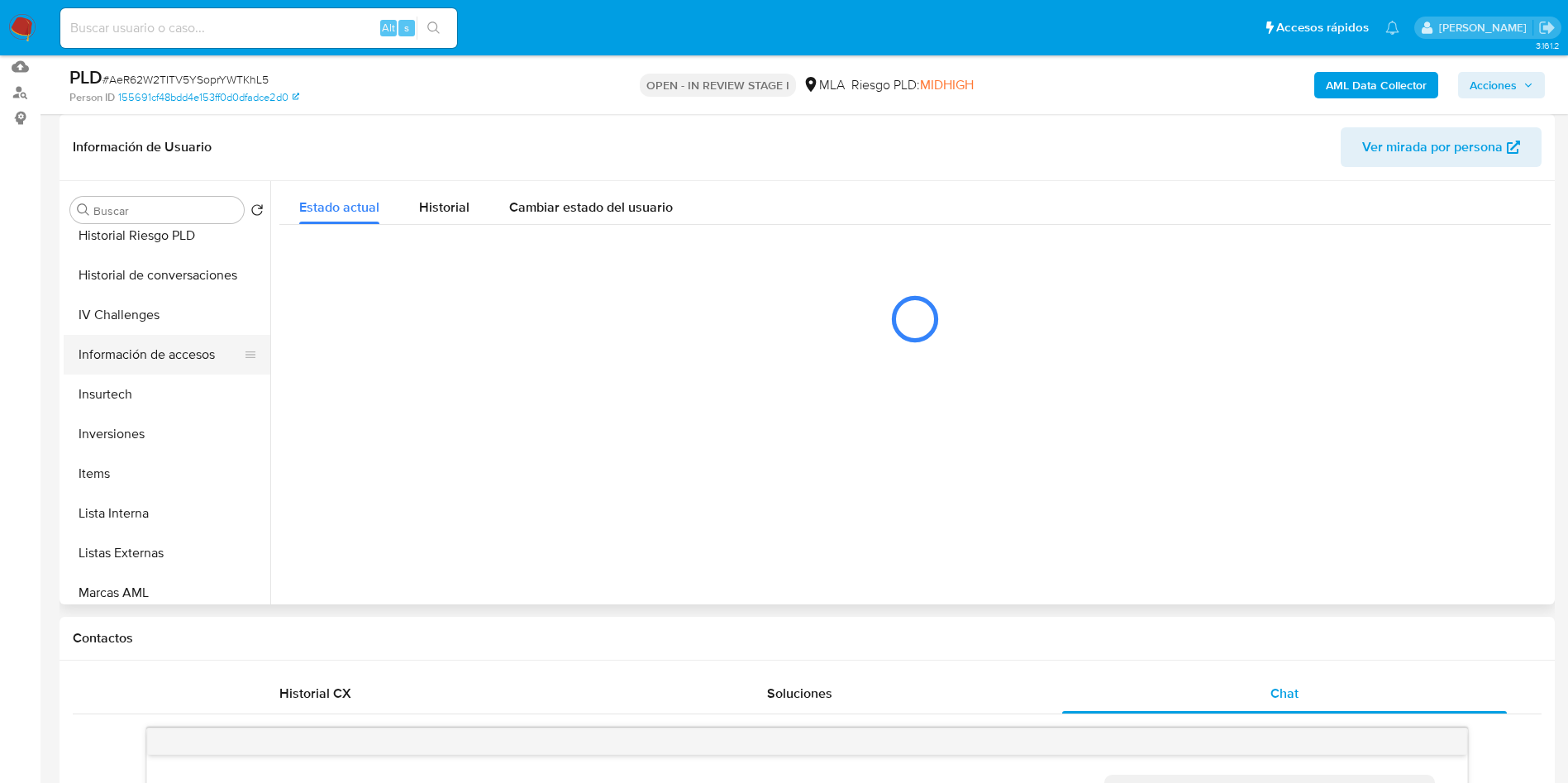
click at [192, 358] on button "Información de accesos" at bounding box center [160, 355] width 193 height 40
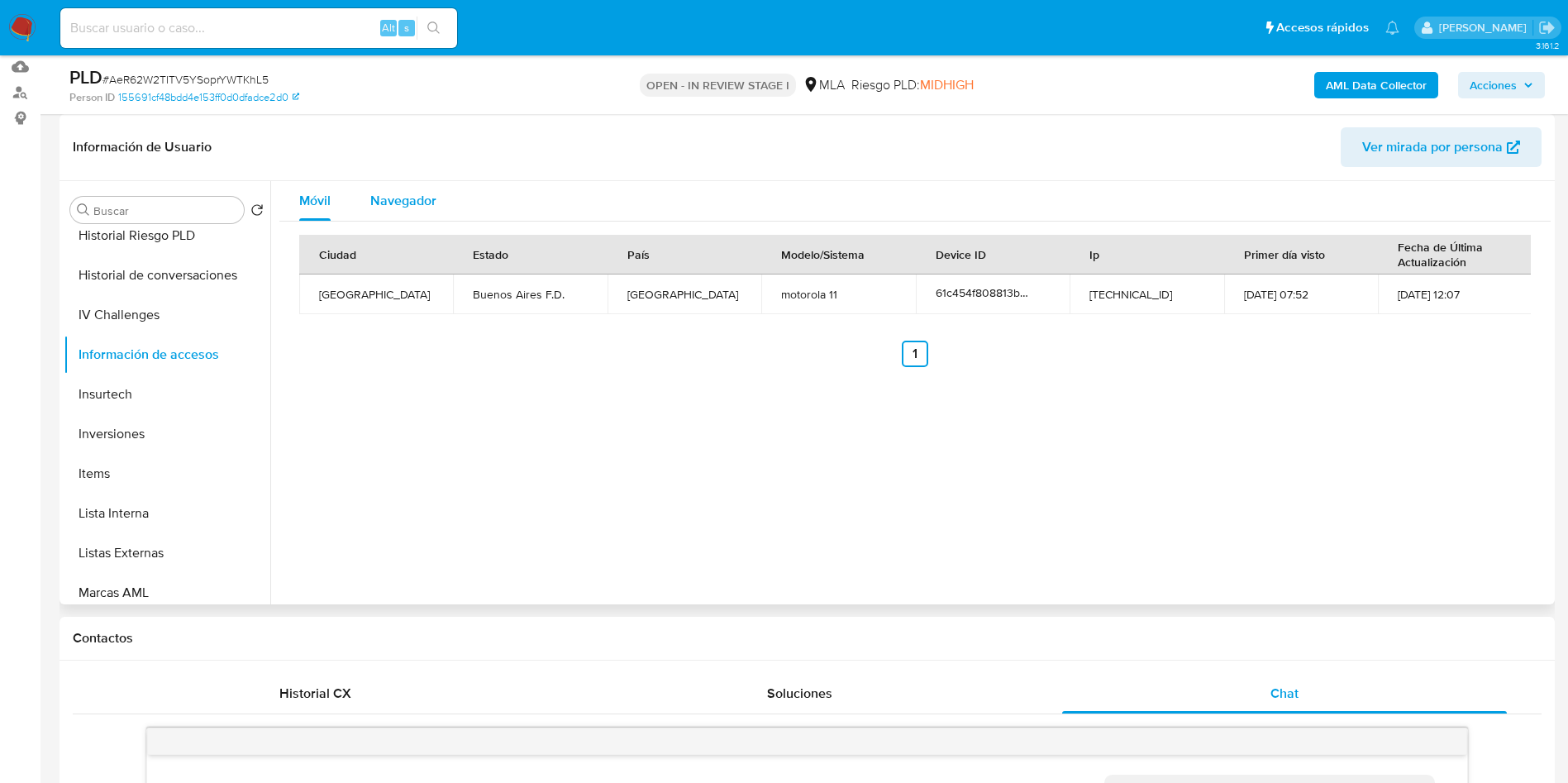
click at [421, 199] on span "Navegador" at bounding box center [404, 200] width 66 height 19
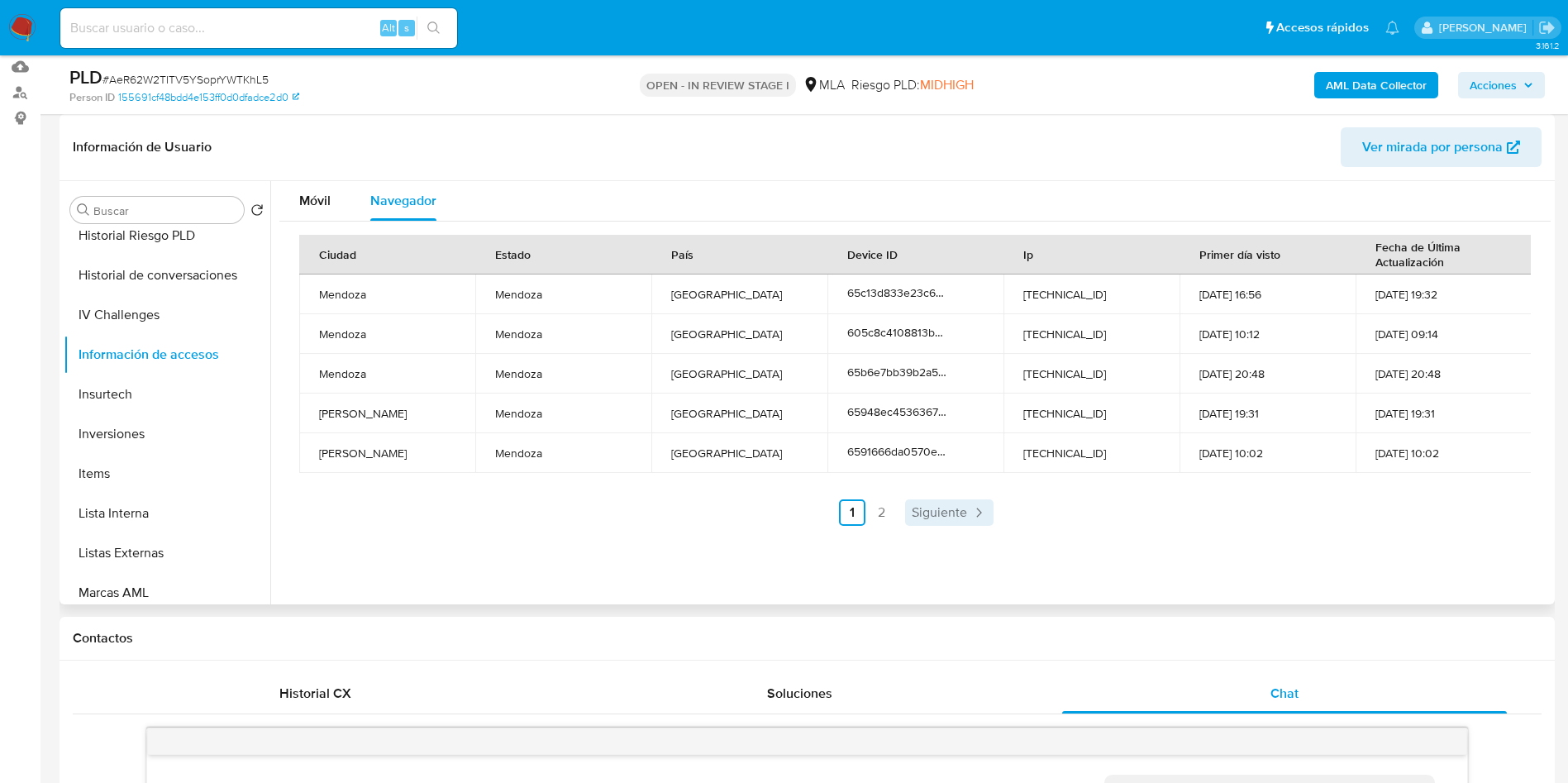
click at [972, 519] on icon "Paginación" at bounding box center [979, 512] width 17 height 17
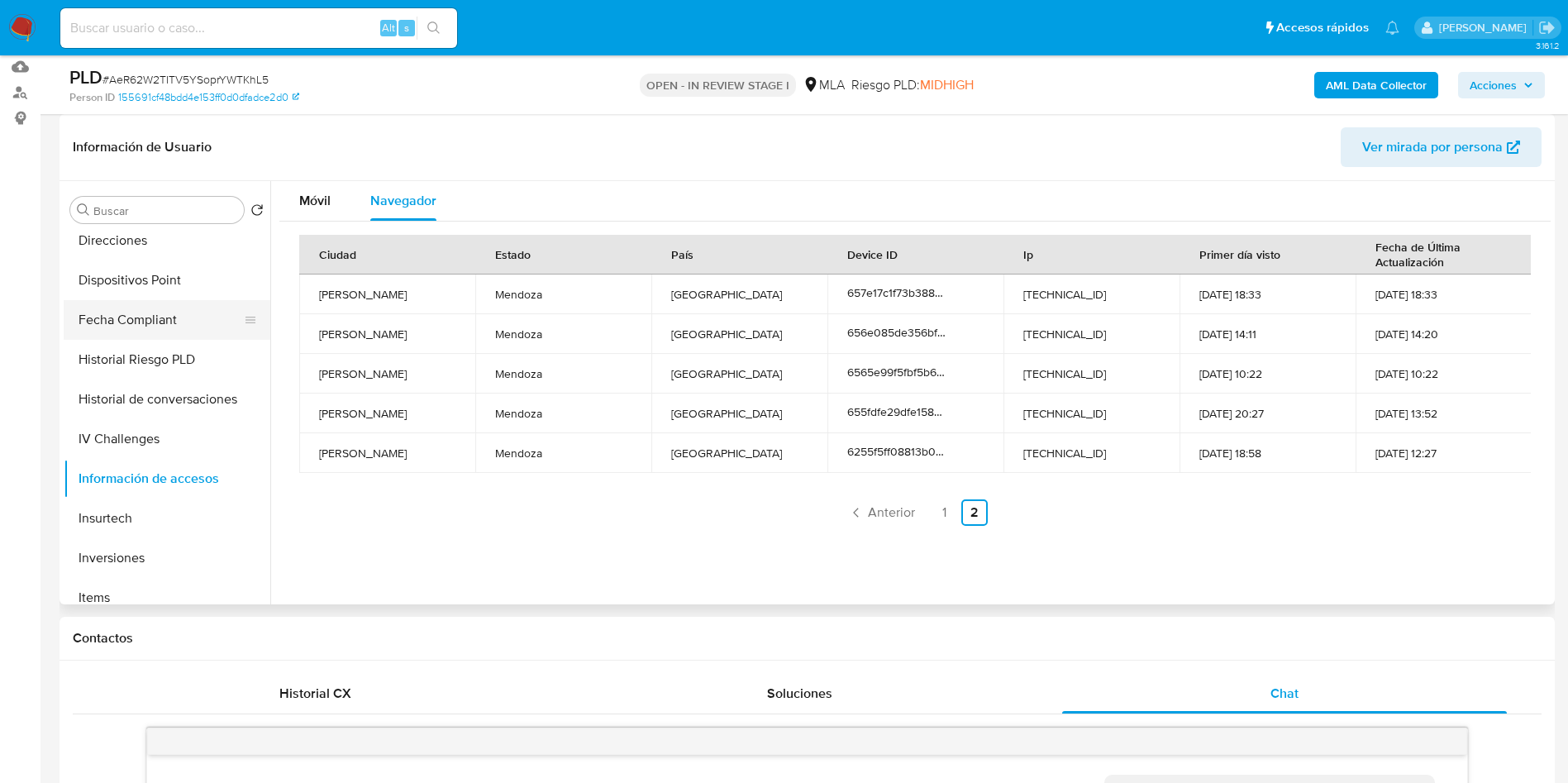
click at [195, 326] on button "Fecha Compliant" at bounding box center [160, 319] width 193 height 40
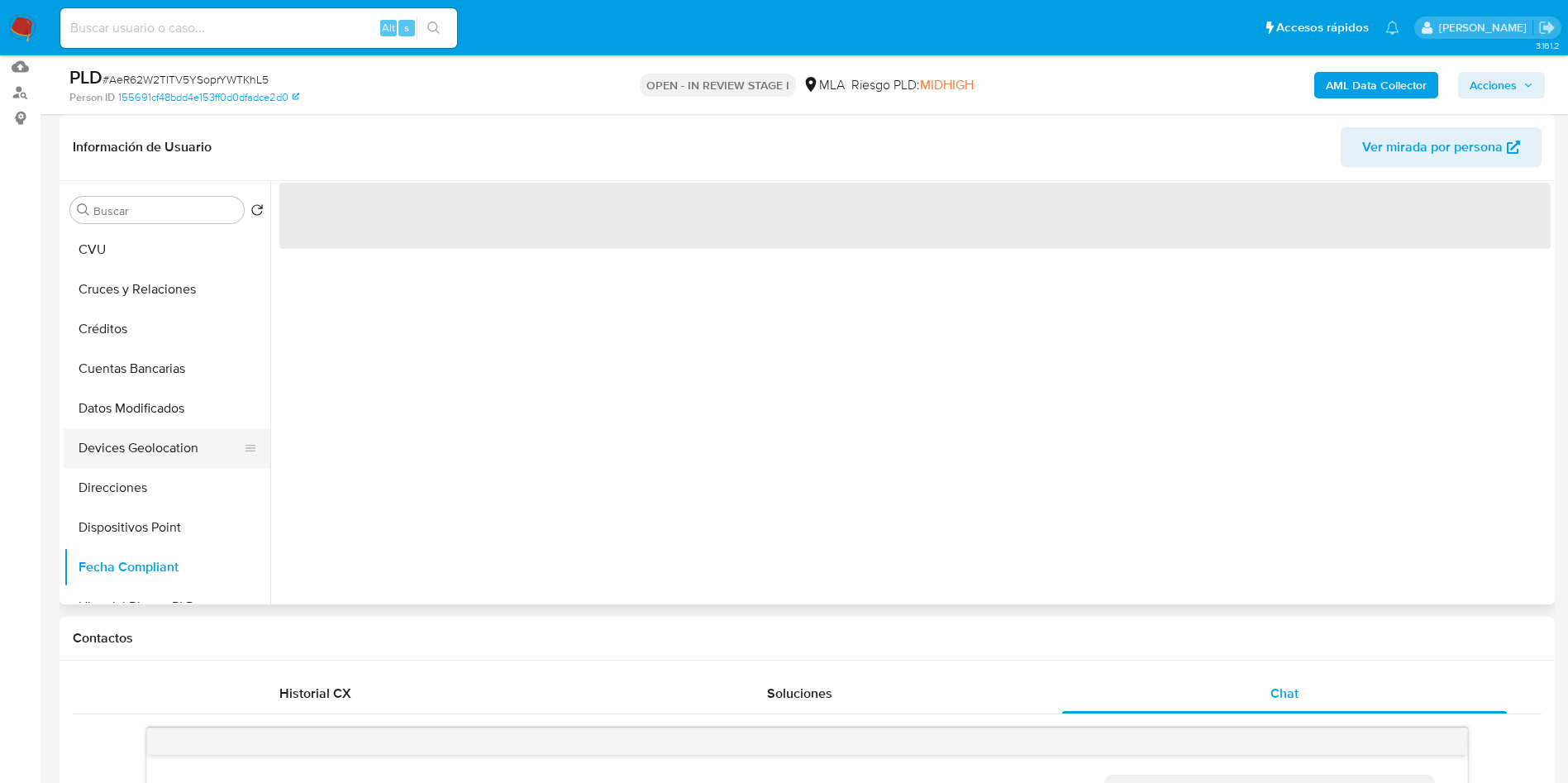
scroll to position [237, 0]
click at [154, 447] on button "Devices Geolocation" at bounding box center [160, 449] width 193 height 40
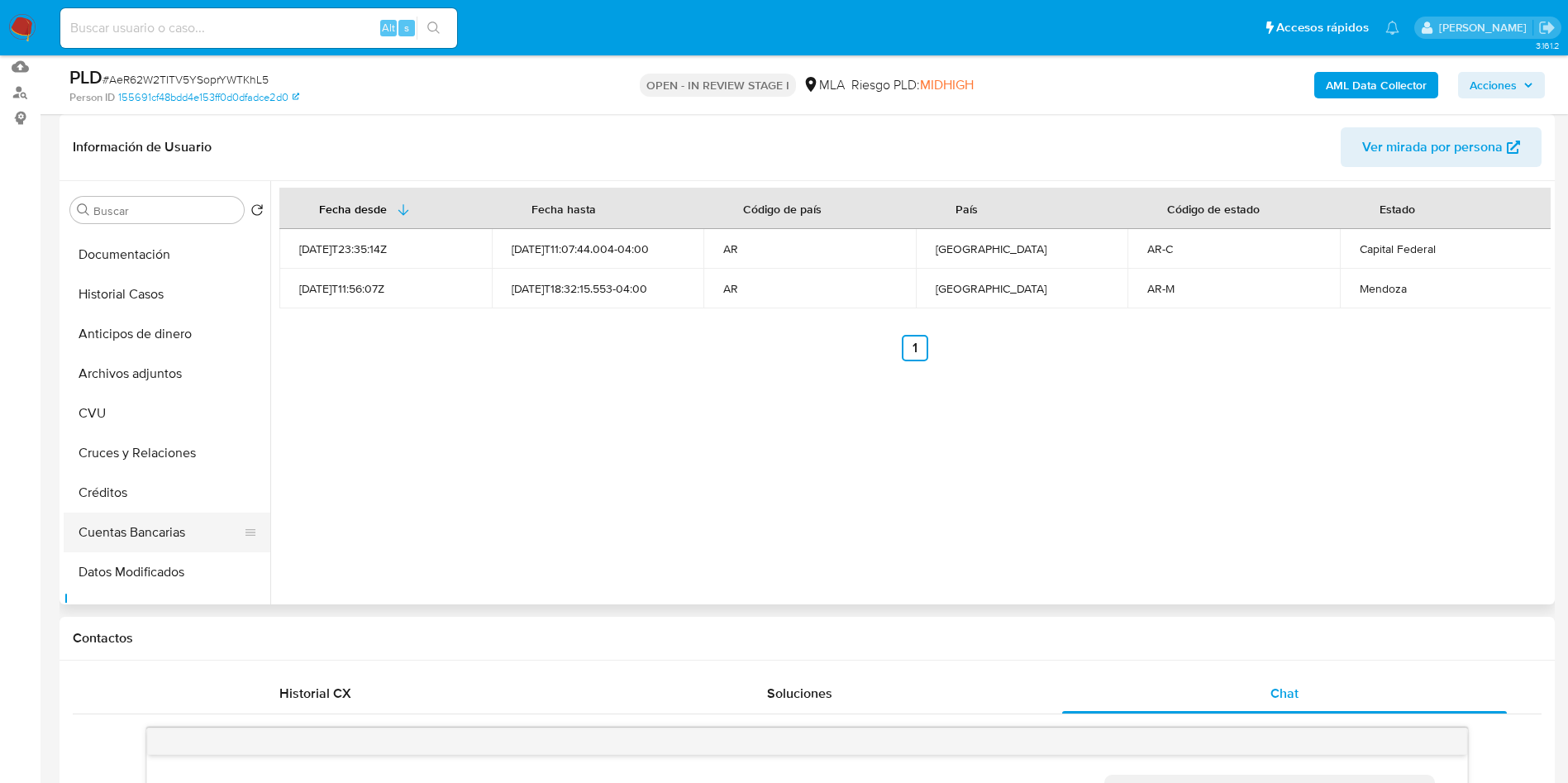
scroll to position [0, 0]
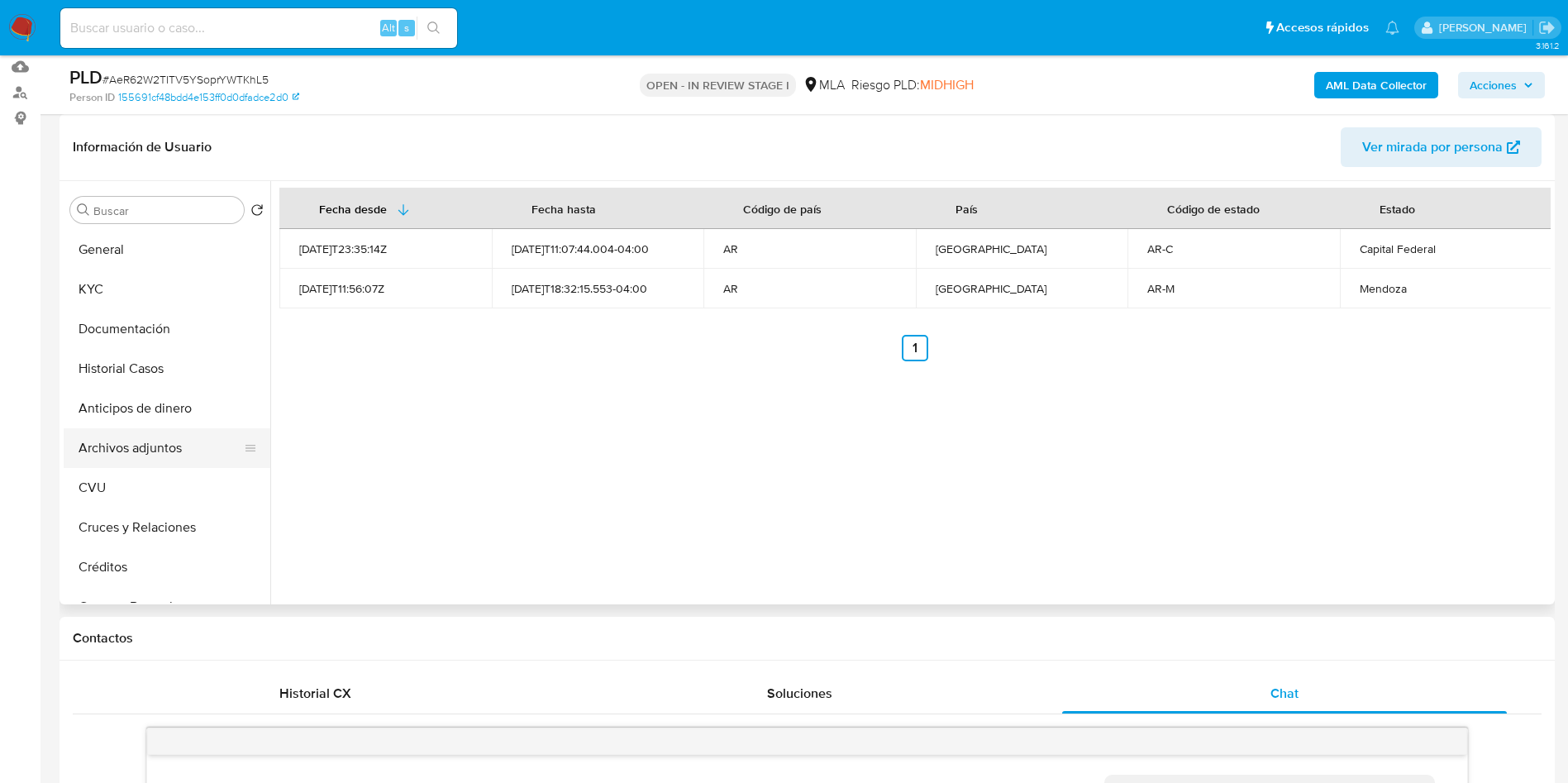
click at [172, 443] on button "Archivos adjuntos" at bounding box center [160, 448] width 193 height 40
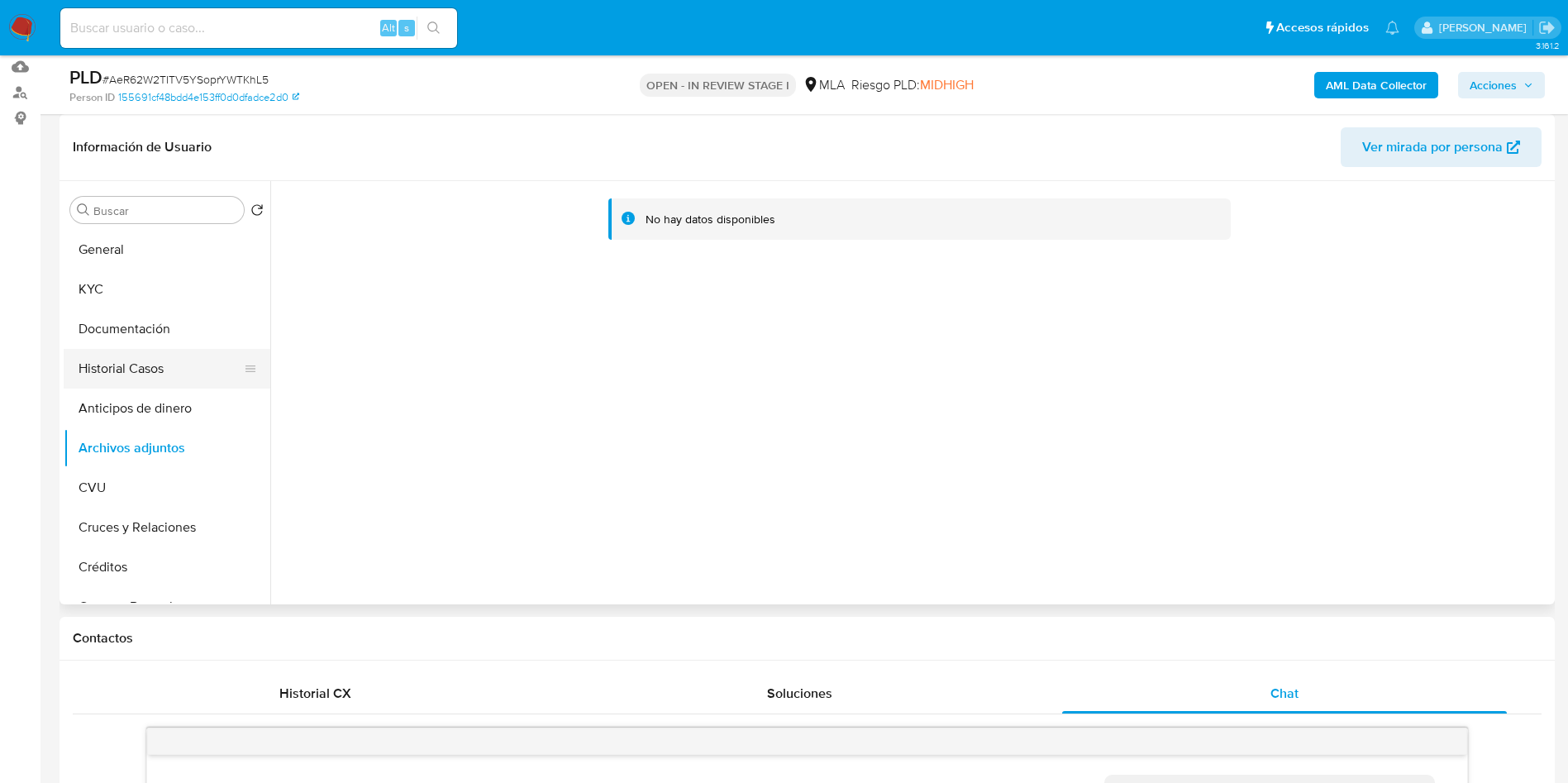
click at [154, 373] on button "Historial Casos" at bounding box center [160, 368] width 193 height 40
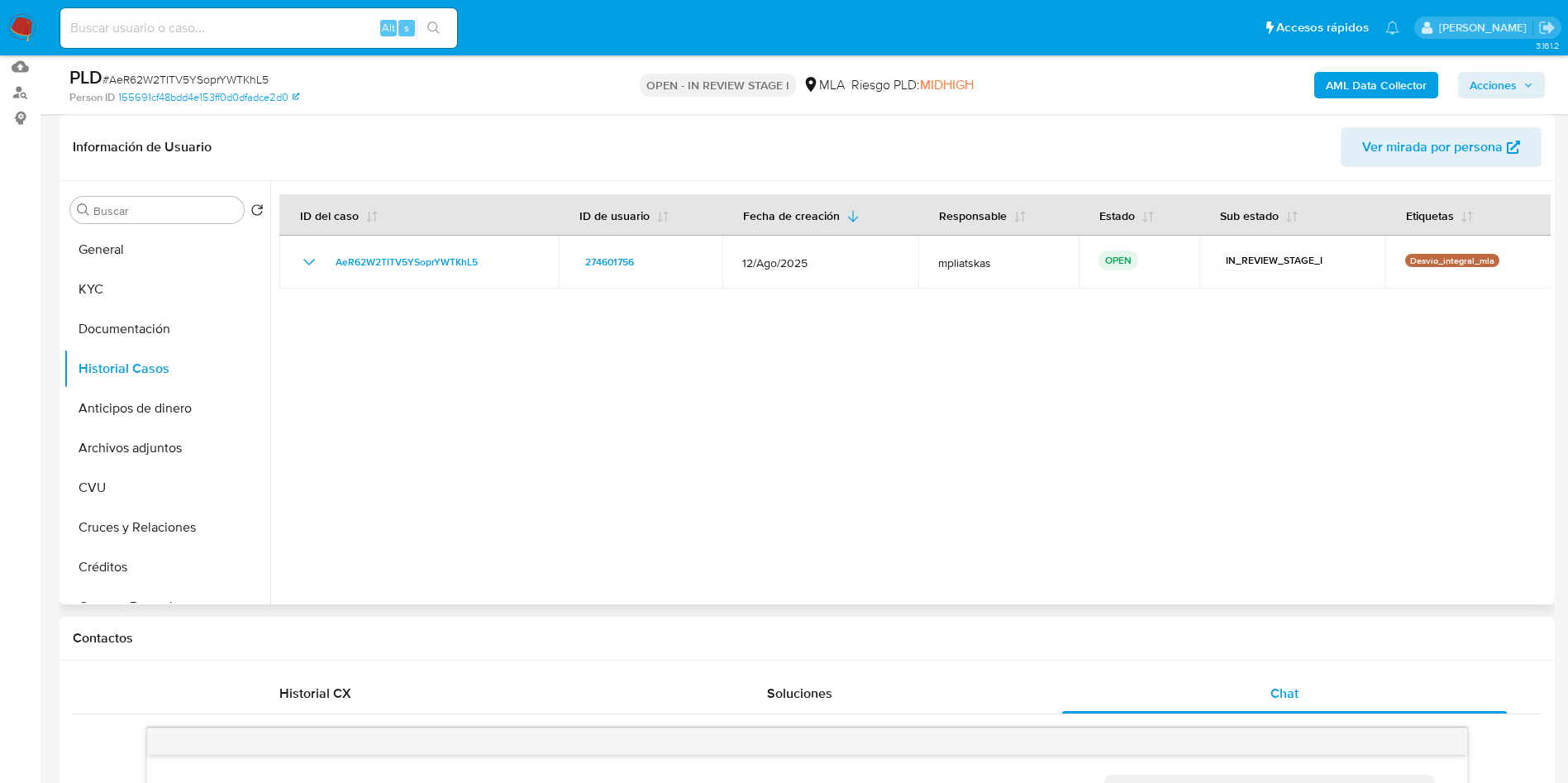
scroll to position [124, 0]
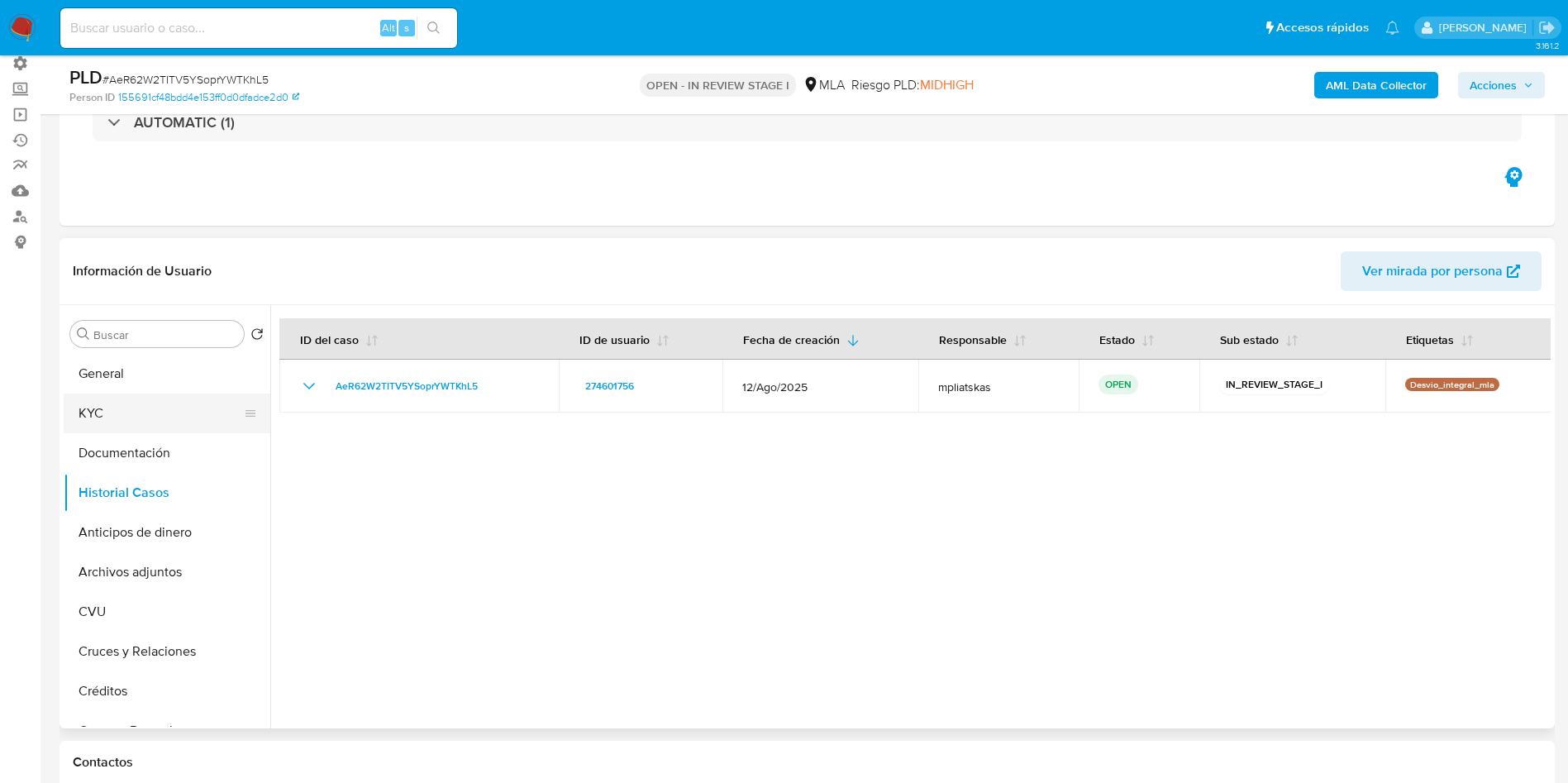
click at [142, 415] on button "KYC" at bounding box center [160, 413] width 193 height 40
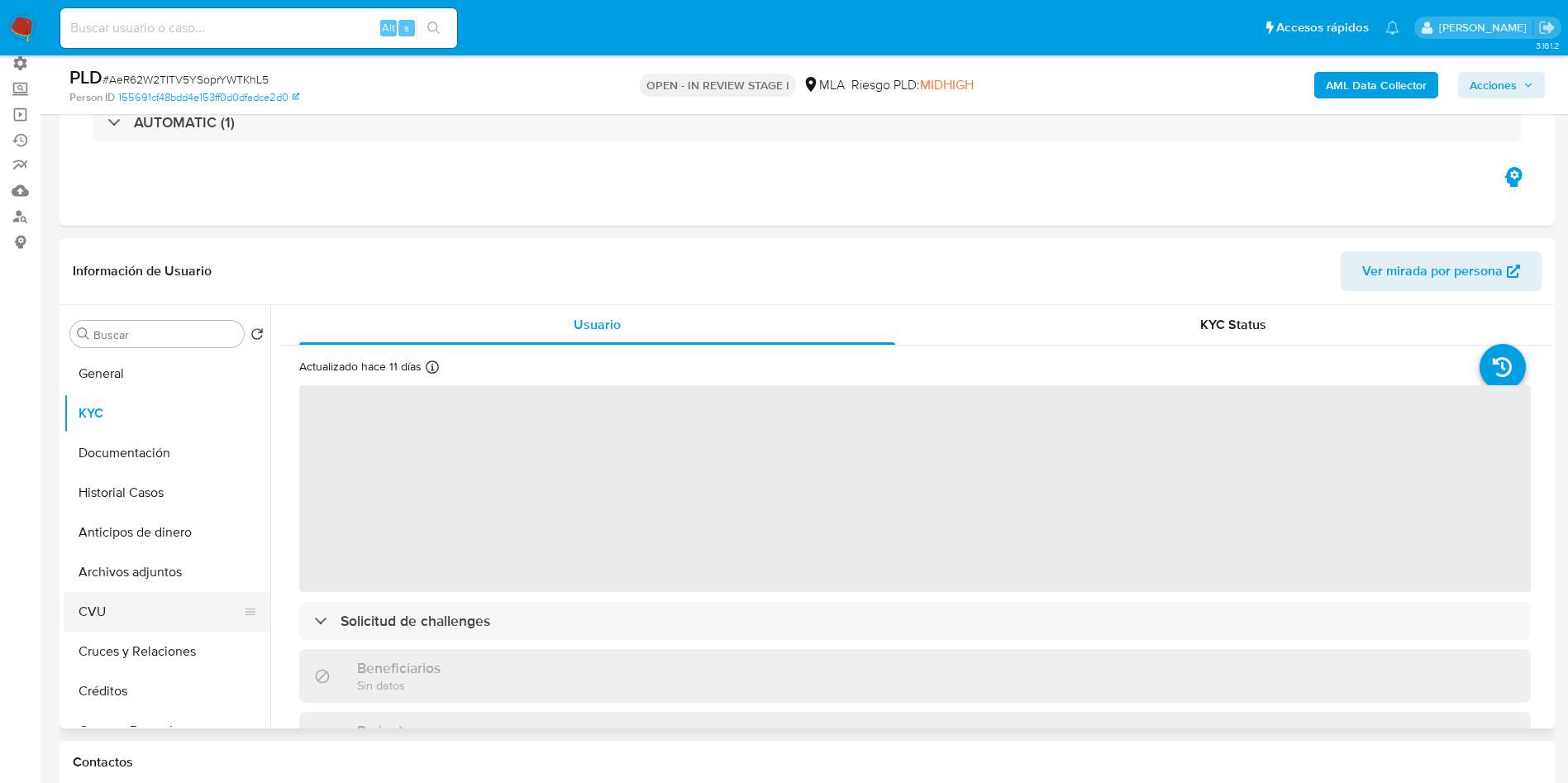
click at [98, 609] on button "CVU" at bounding box center [160, 611] width 193 height 40
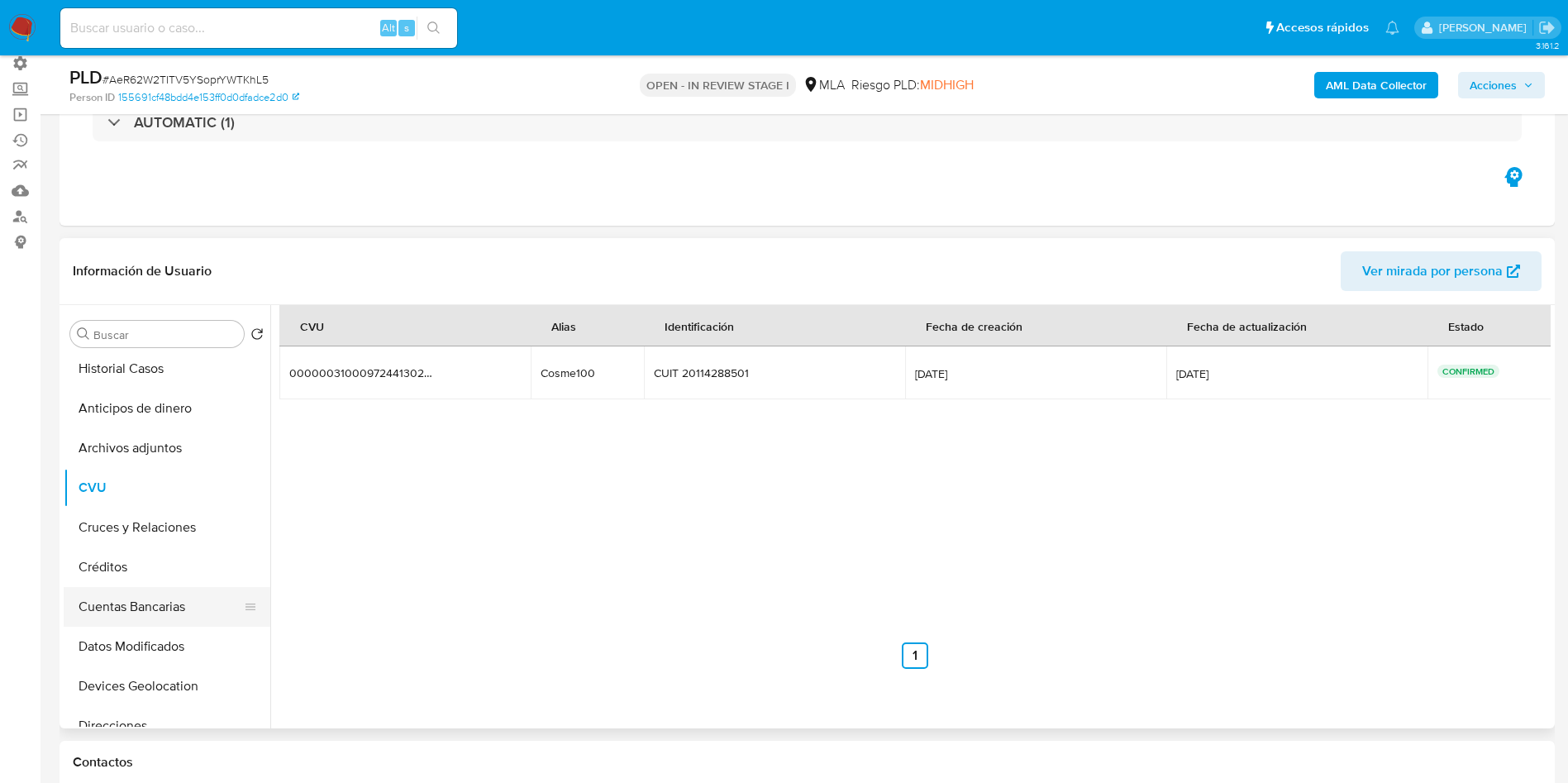
click at [177, 597] on button "Cuentas Bancarias" at bounding box center [160, 607] width 193 height 40
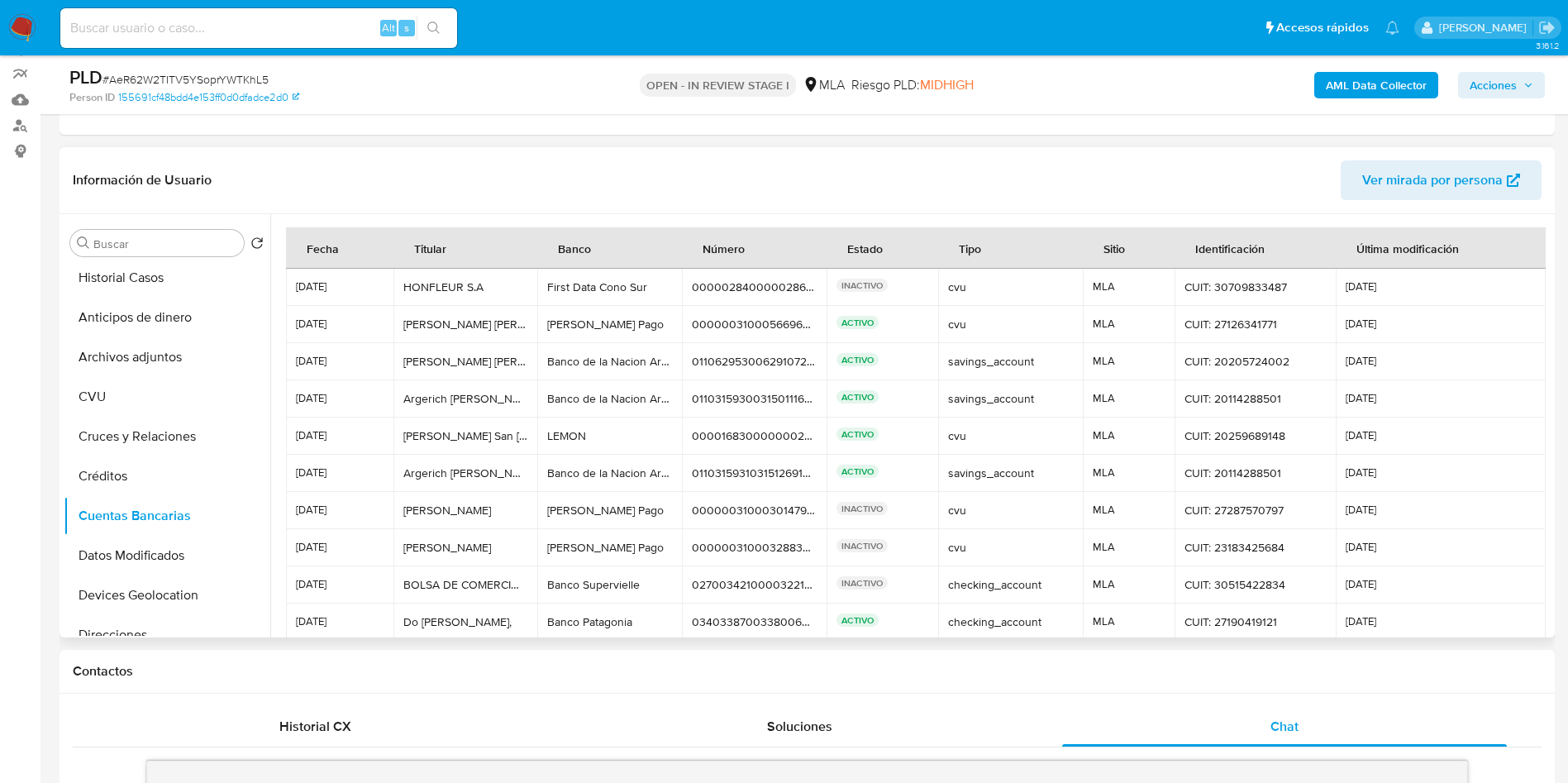
scroll to position [248, 0]
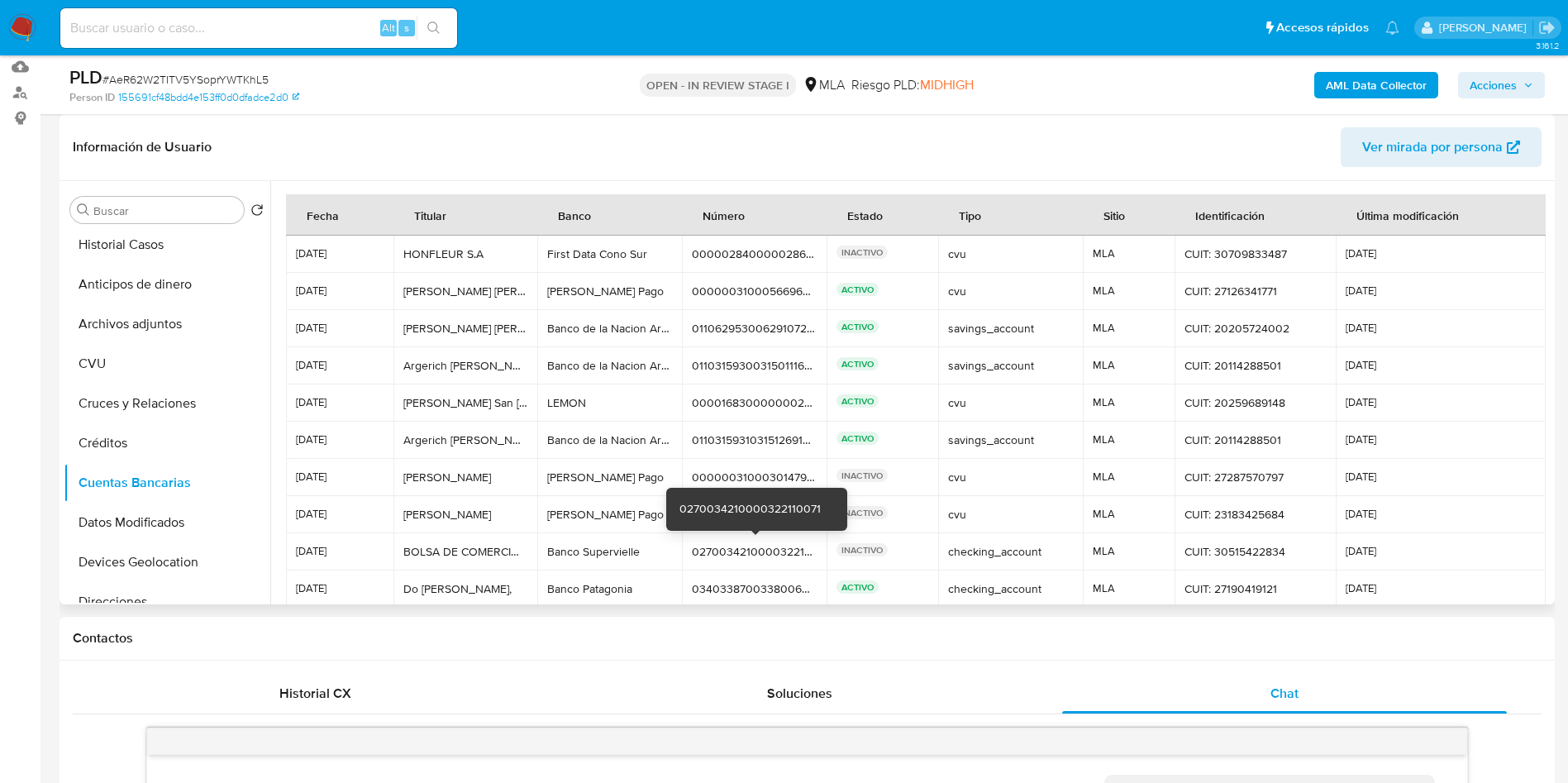
click at [789, 556] on div "0270034210000322110071" at bounding box center [754, 551] width 125 height 15
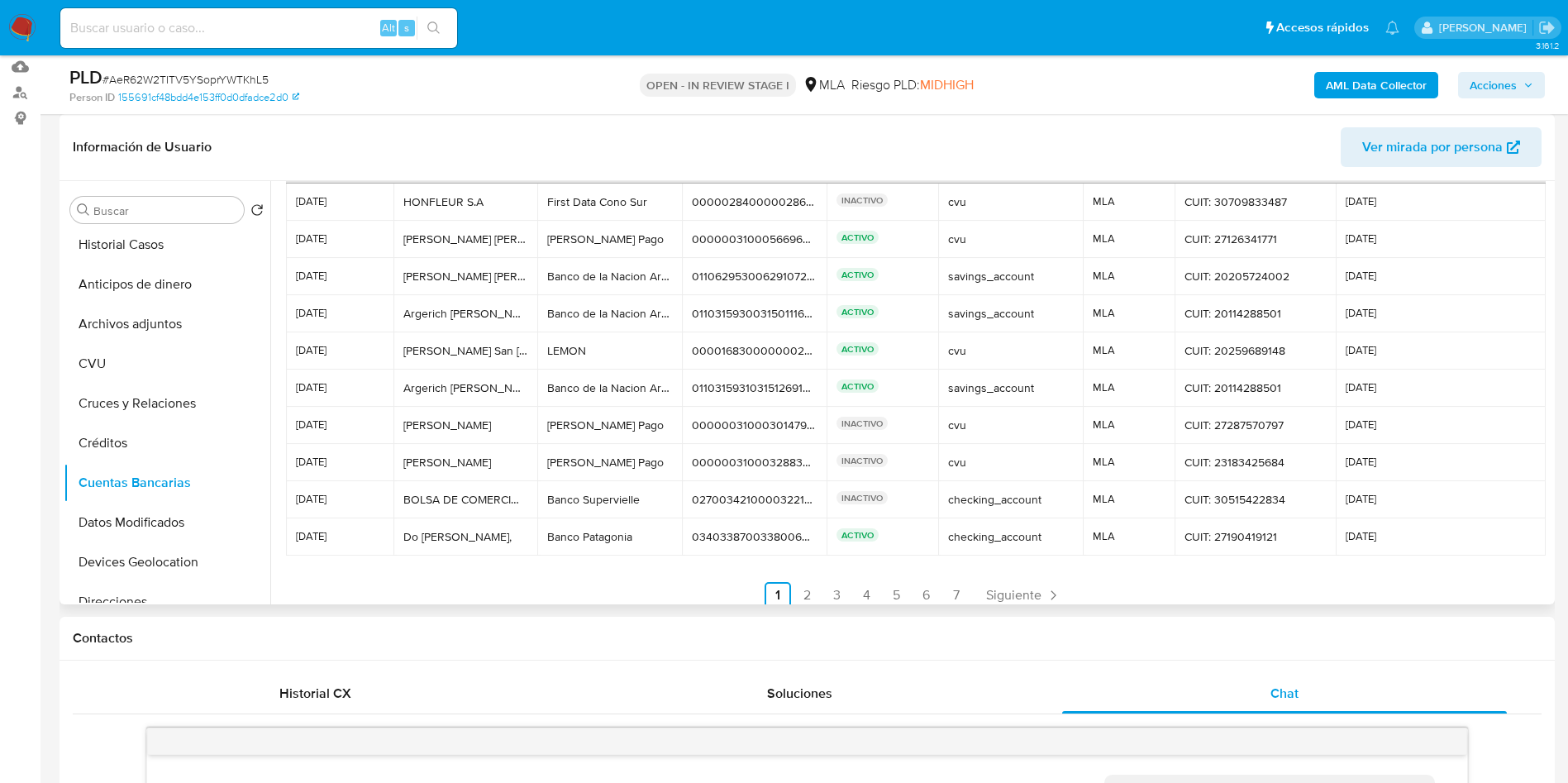
scroll to position [78, 0]
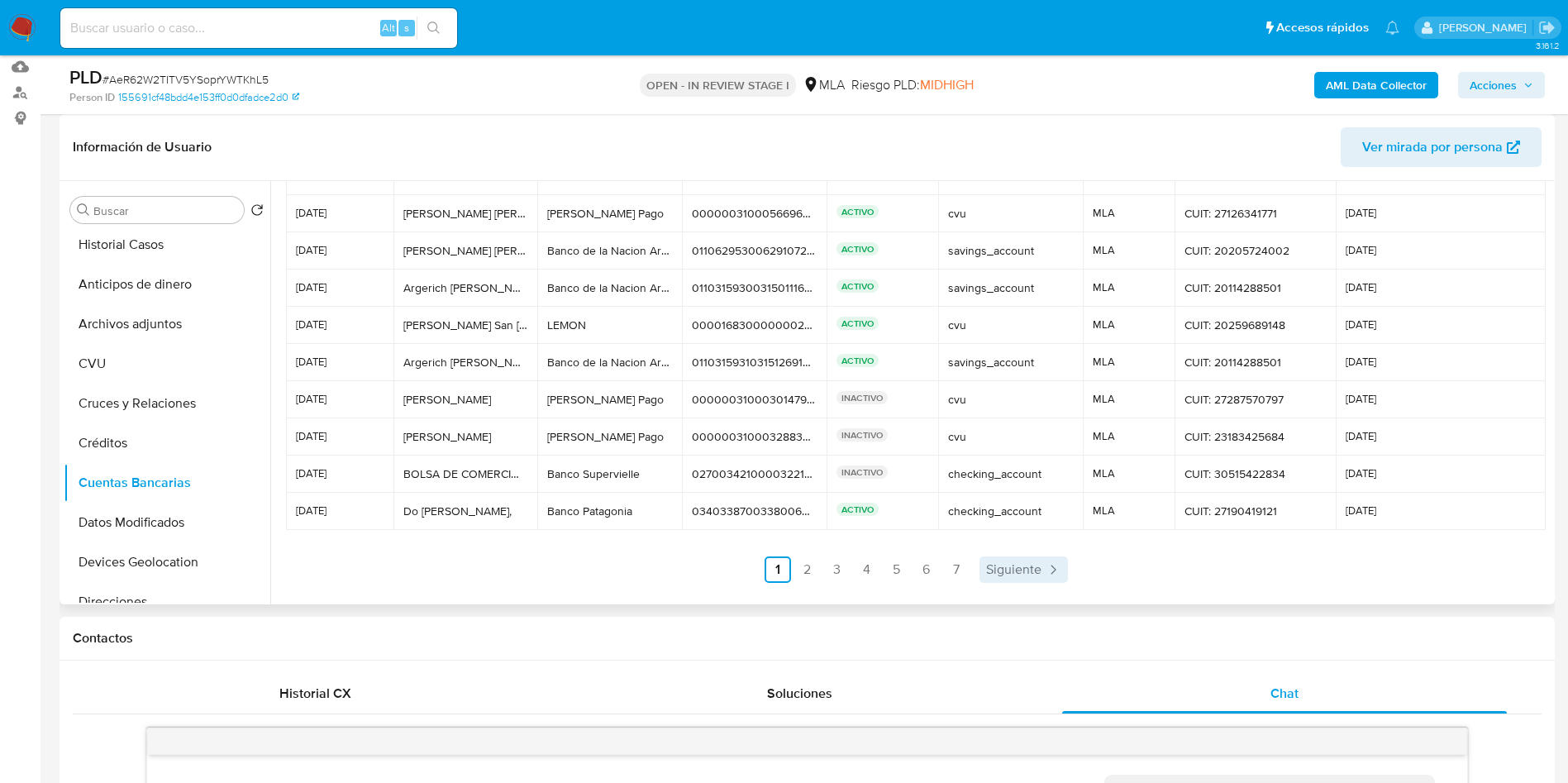
click at [1020, 582] on link "Siguiente" at bounding box center [1024, 569] width 89 height 27
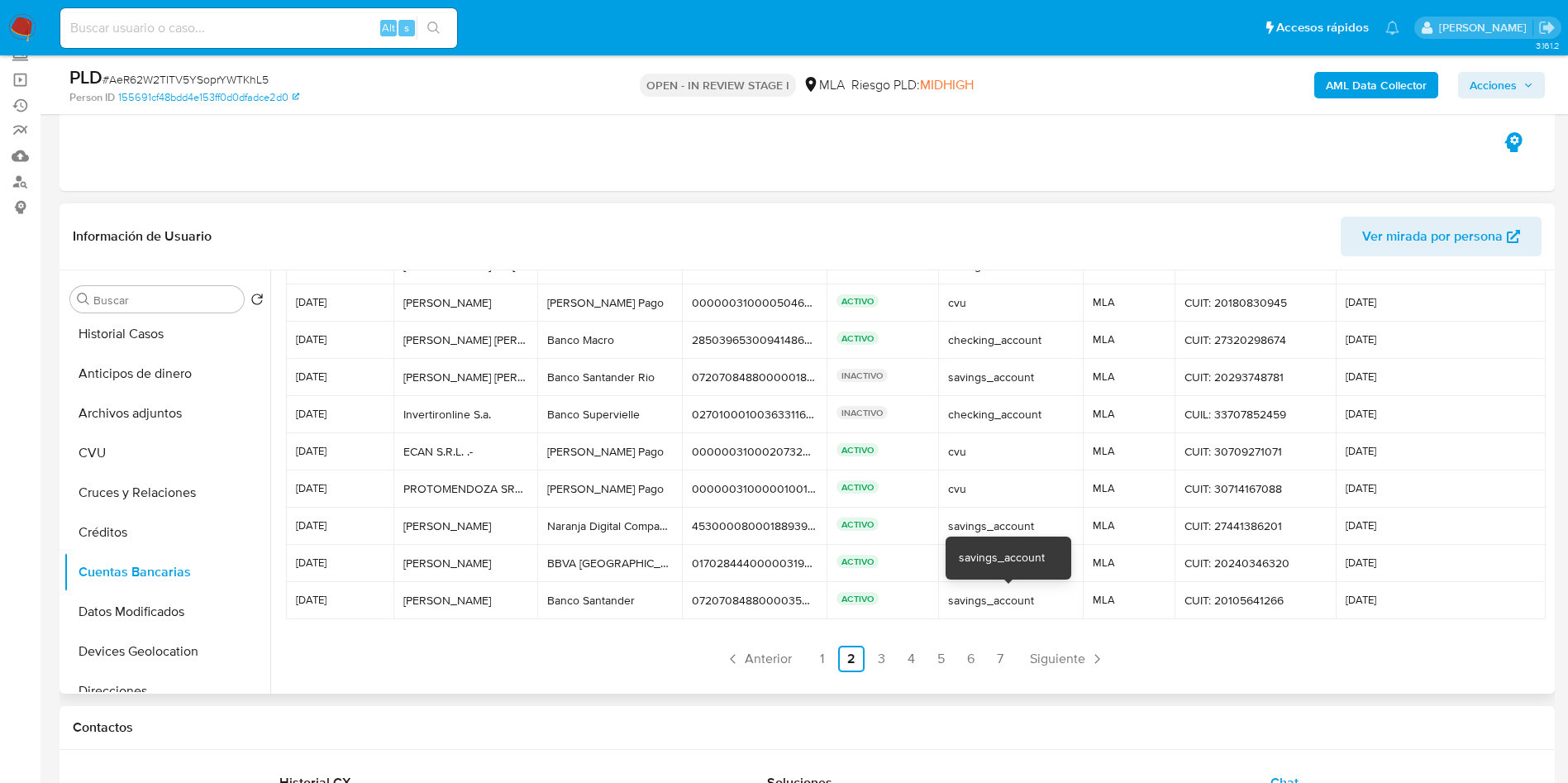
scroll to position [124, 0]
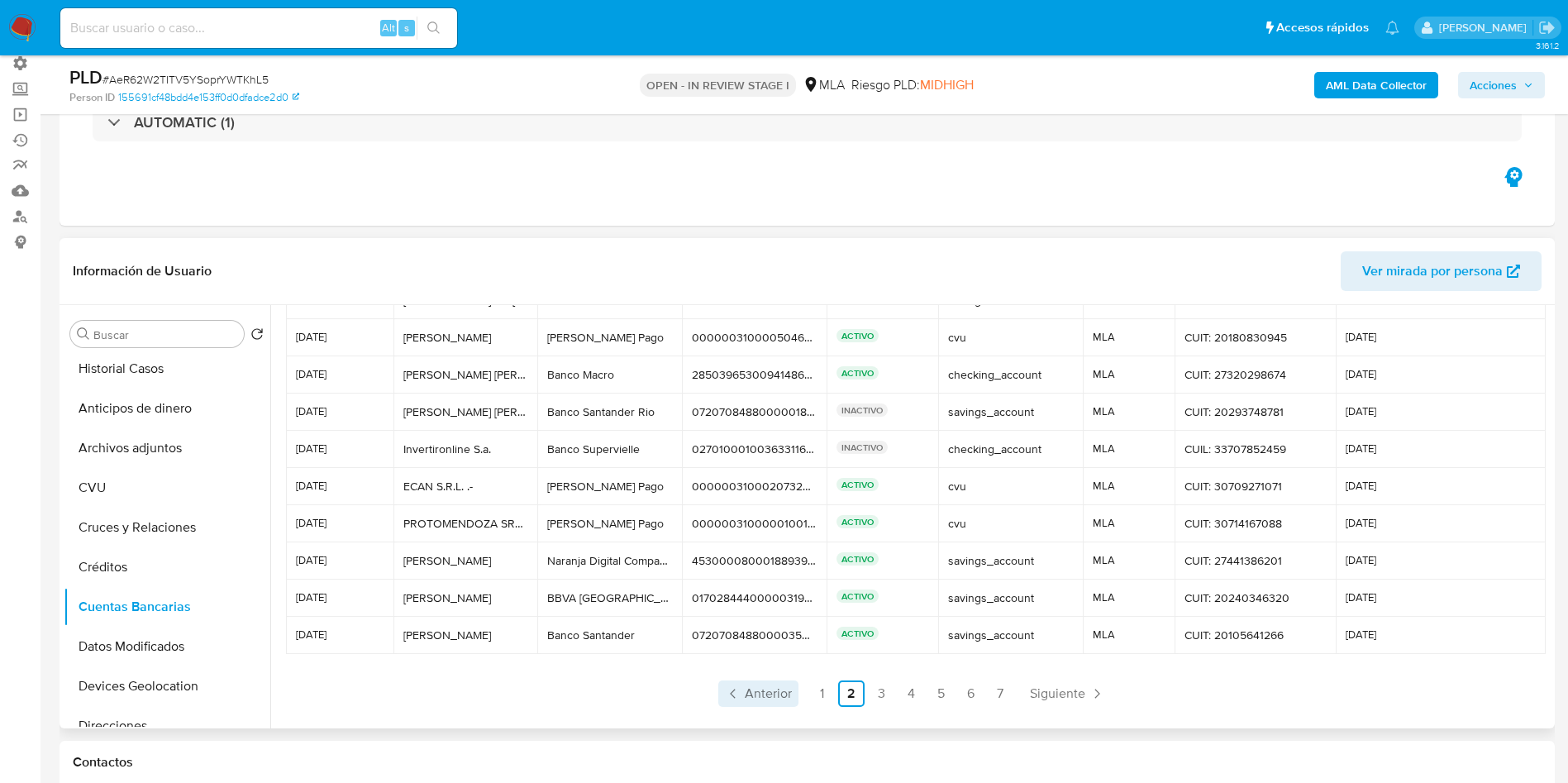
click at [776, 691] on span "Anterior" at bounding box center [768, 693] width 47 height 13
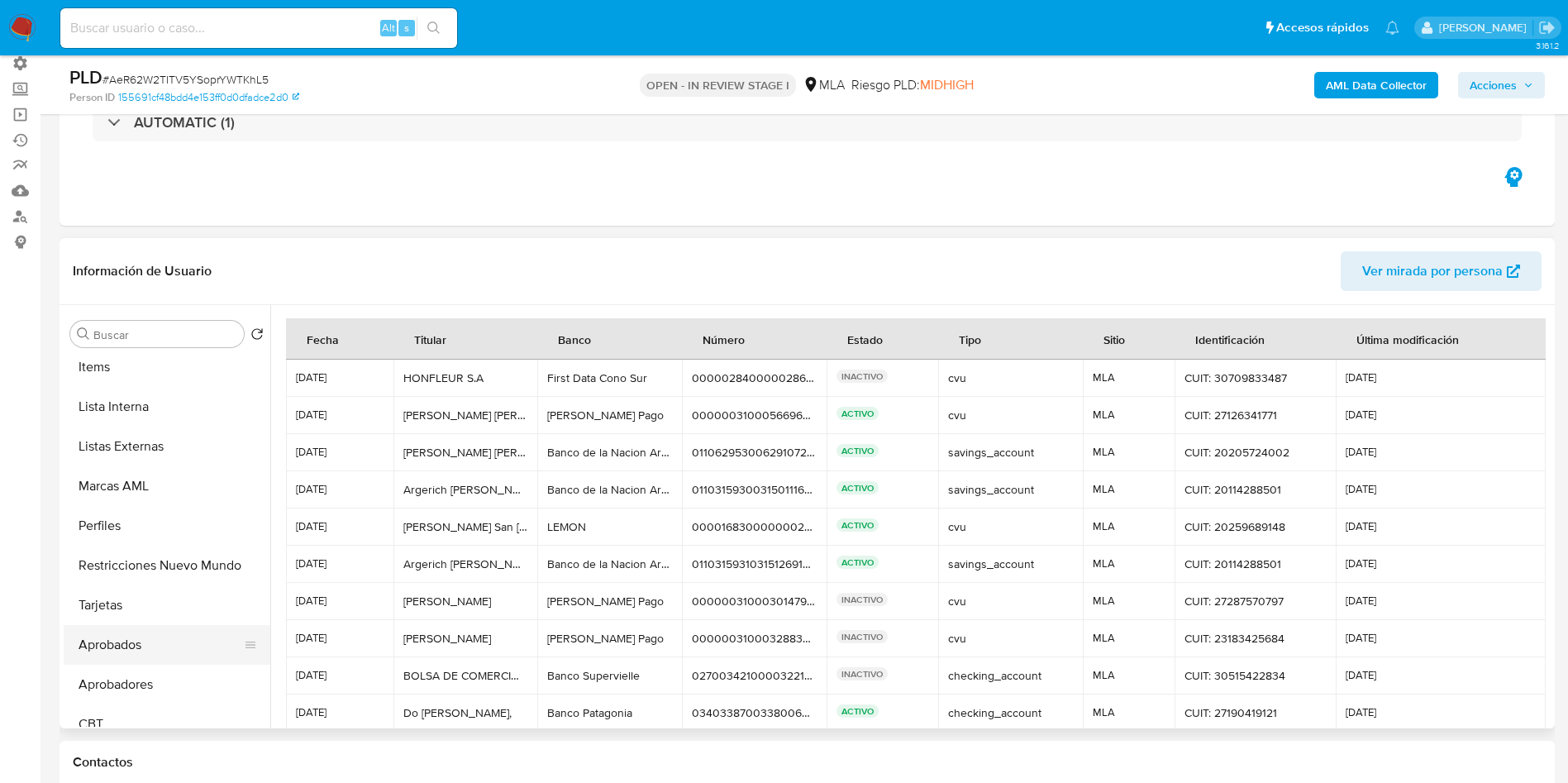
scroll to position [857, 0]
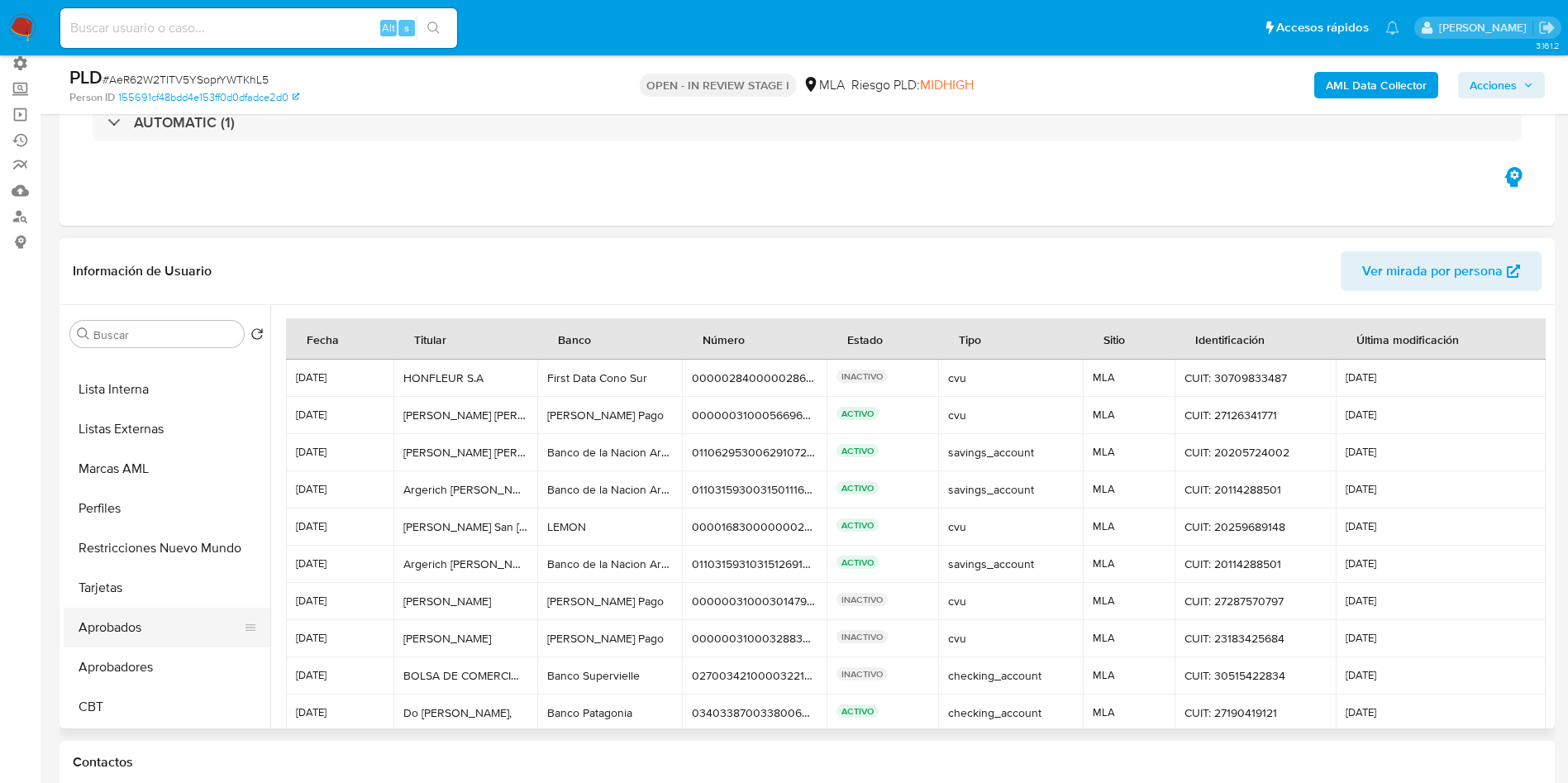
drag, startPoint x: 271, startPoint y: 659, endPoint x: 263, endPoint y: 639, distance: 21.5
click at [263, 641] on div "Buscar Volver al orden por defecto General KYC Documentación Historial Casos An…" at bounding box center [807, 516] width 1488 height 423
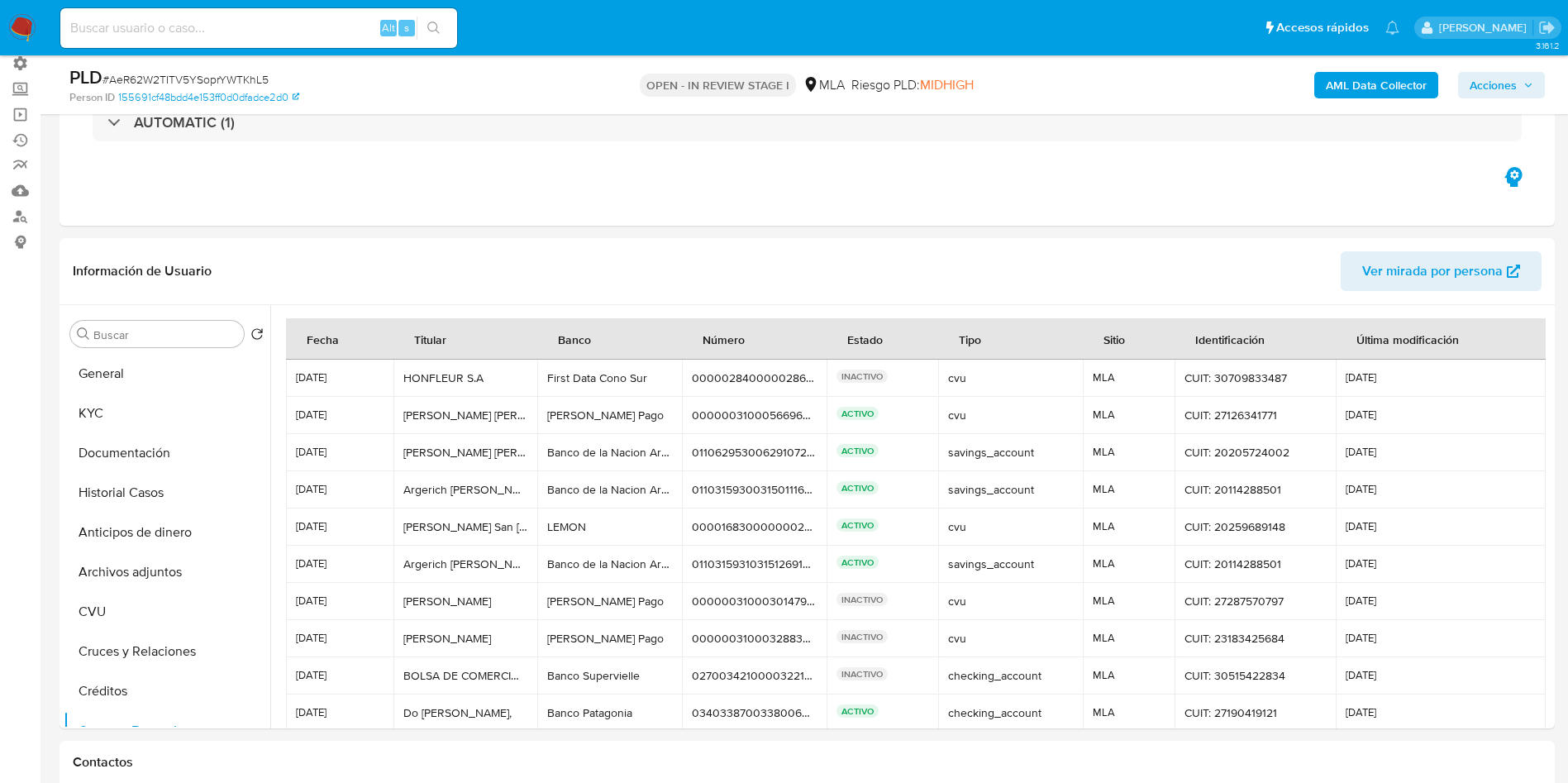
click at [116, 381] on button "General" at bounding box center [160, 373] width 193 height 40
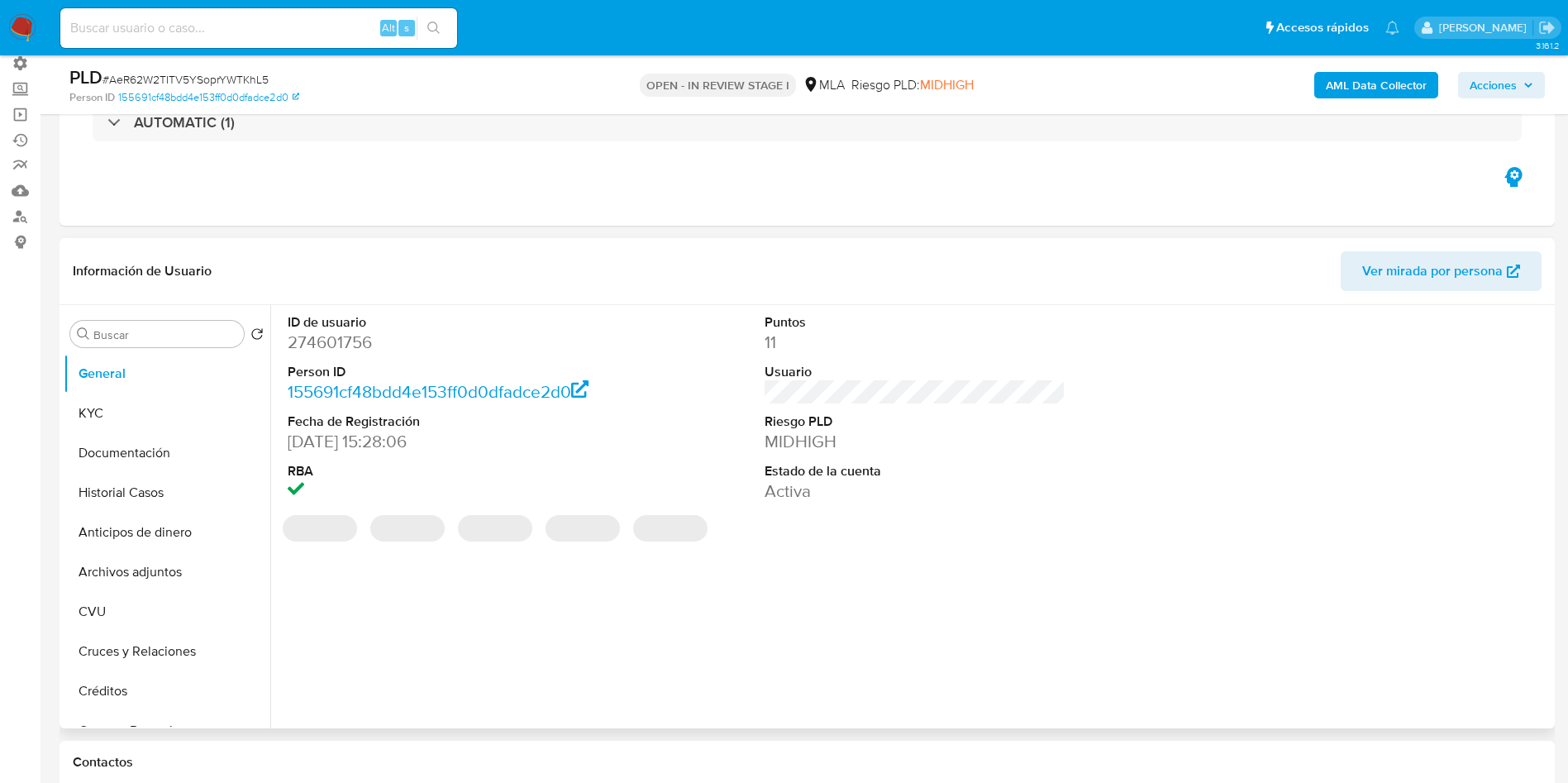
click at [344, 346] on dd "274601756" at bounding box center [439, 342] width 302 height 23
copy dd "274601756"
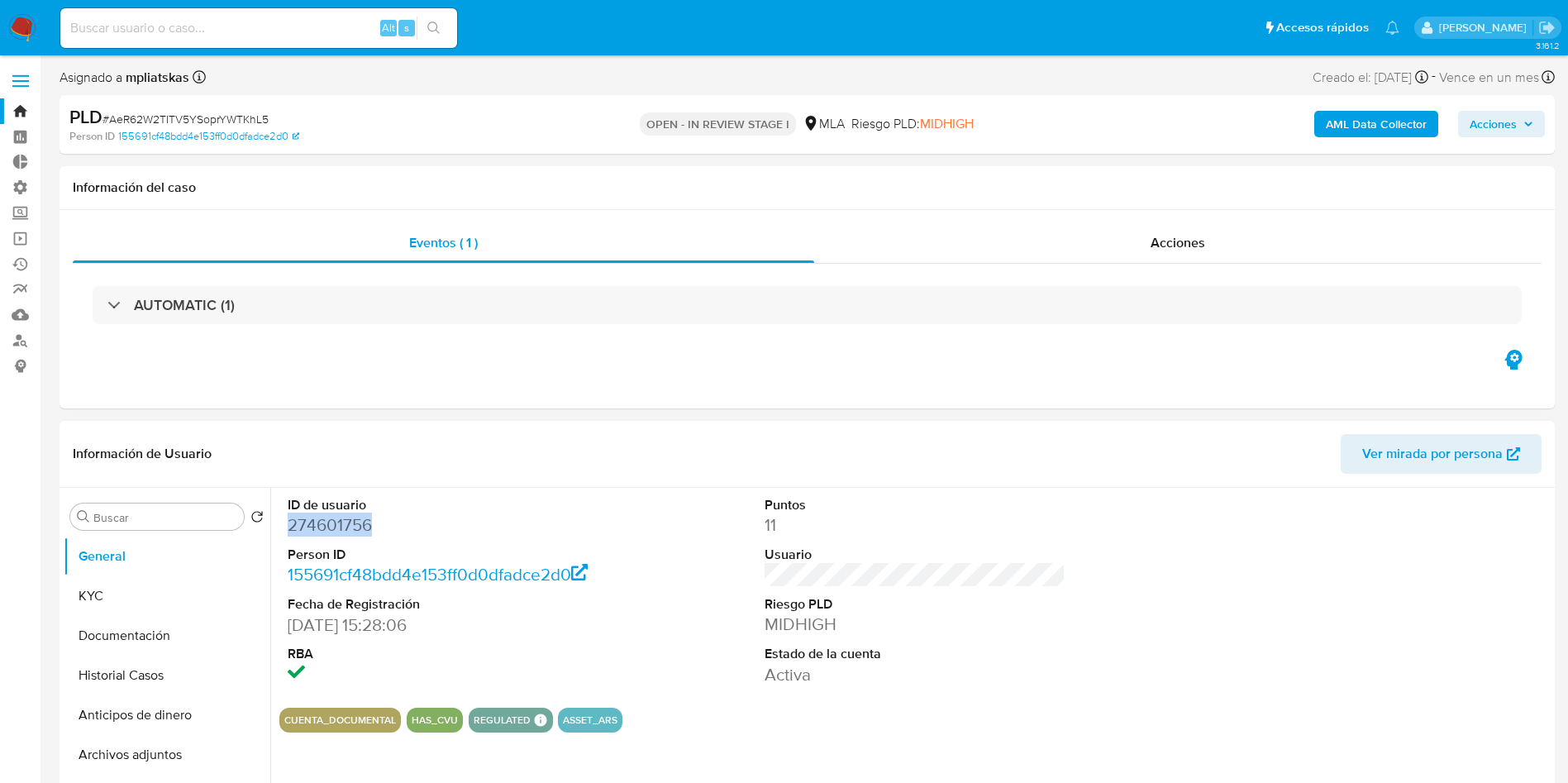
click at [534, 516] on dd "274601756" at bounding box center [439, 524] width 302 height 23
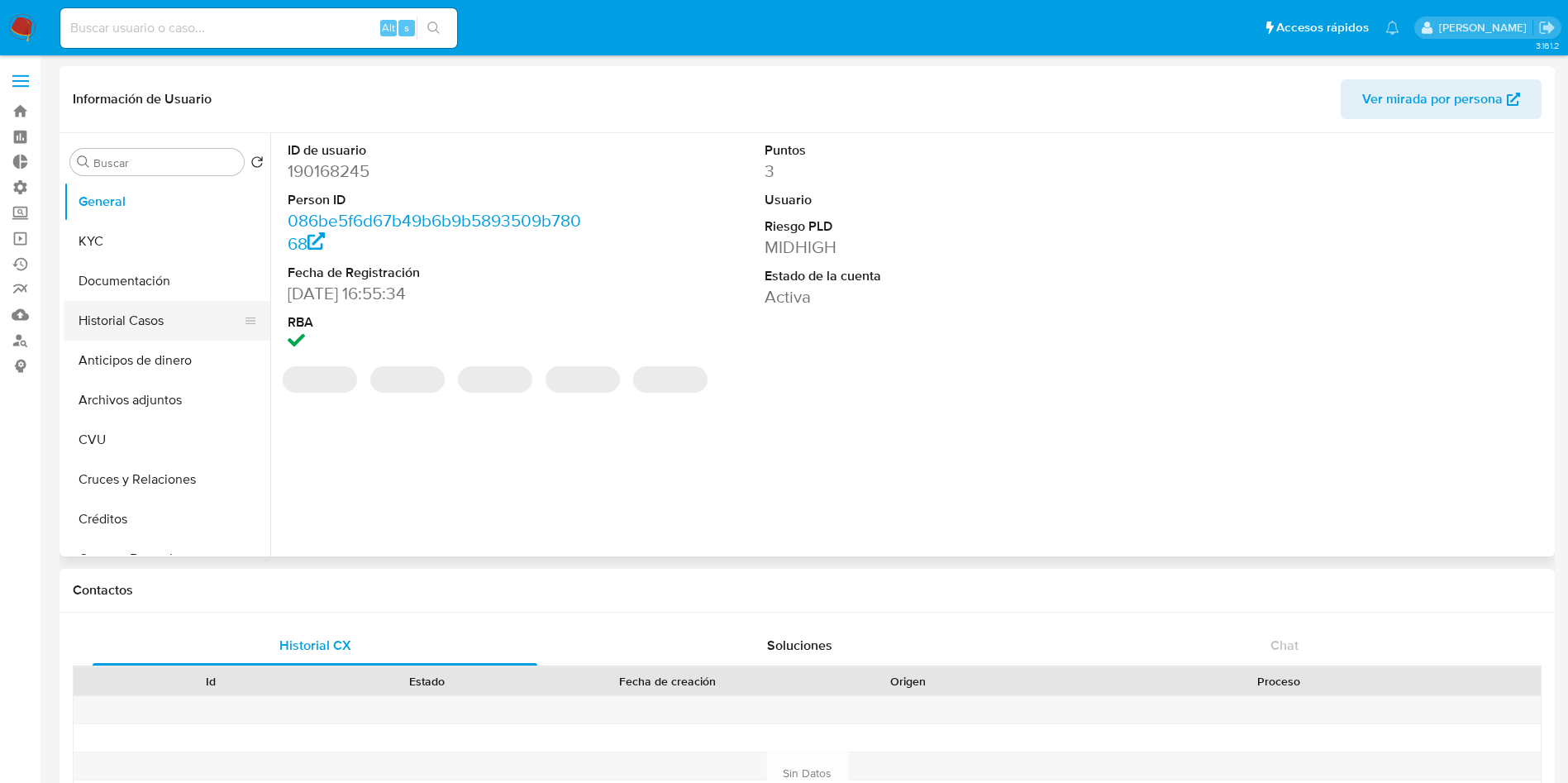
click at [147, 318] on button "Historial Casos" at bounding box center [160, 320] width 193 height 40
select select "10"
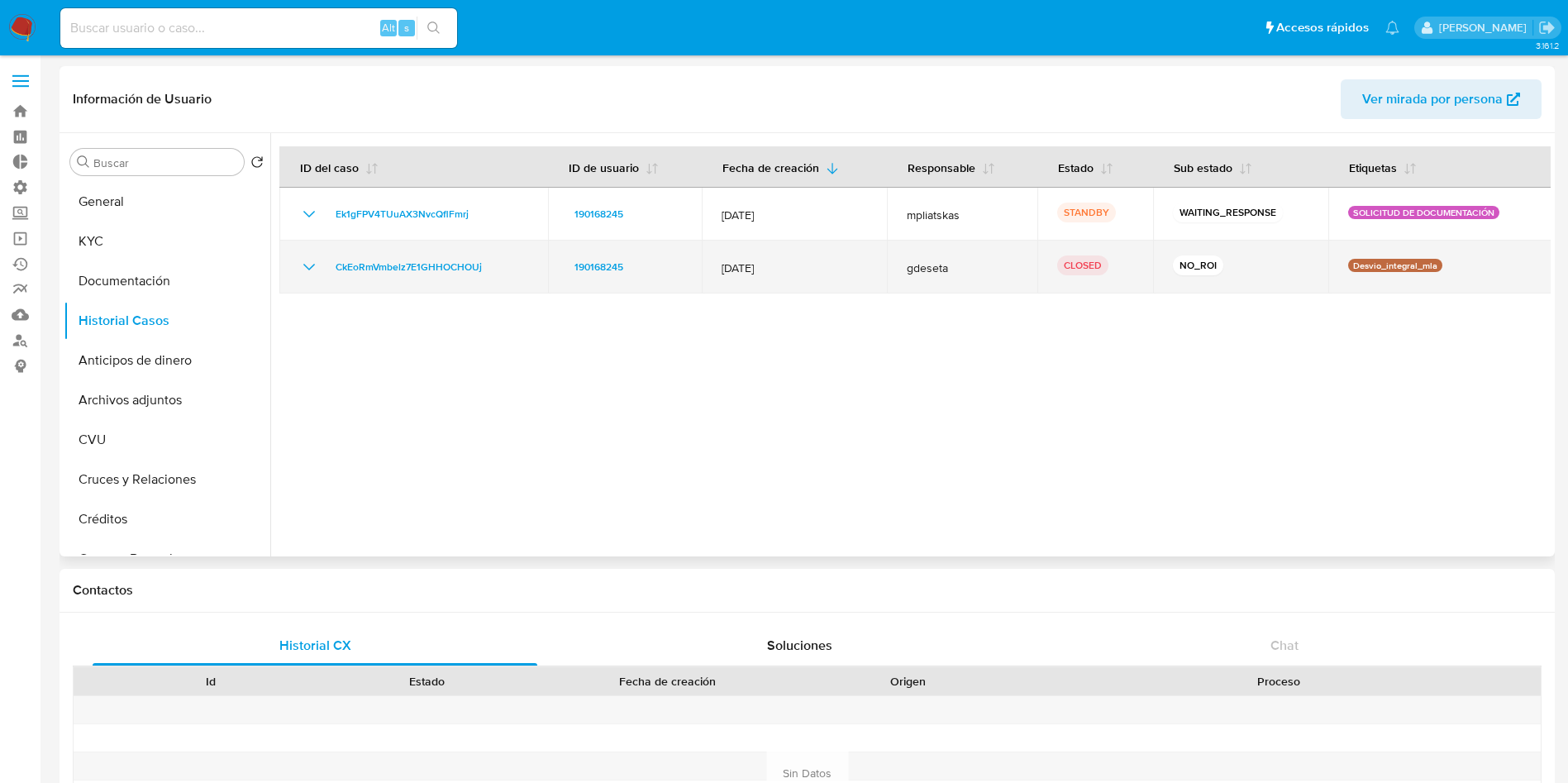
drag, startPoint x: 504, startPoint y: 274, endPoint x: 295, endPoint y: 265, distance: 209.2
click at [303, 267] on div "CkEoRmVmbelz7E1GHHOCHOUj" at bounding box center [414, 266] width 229 height 19
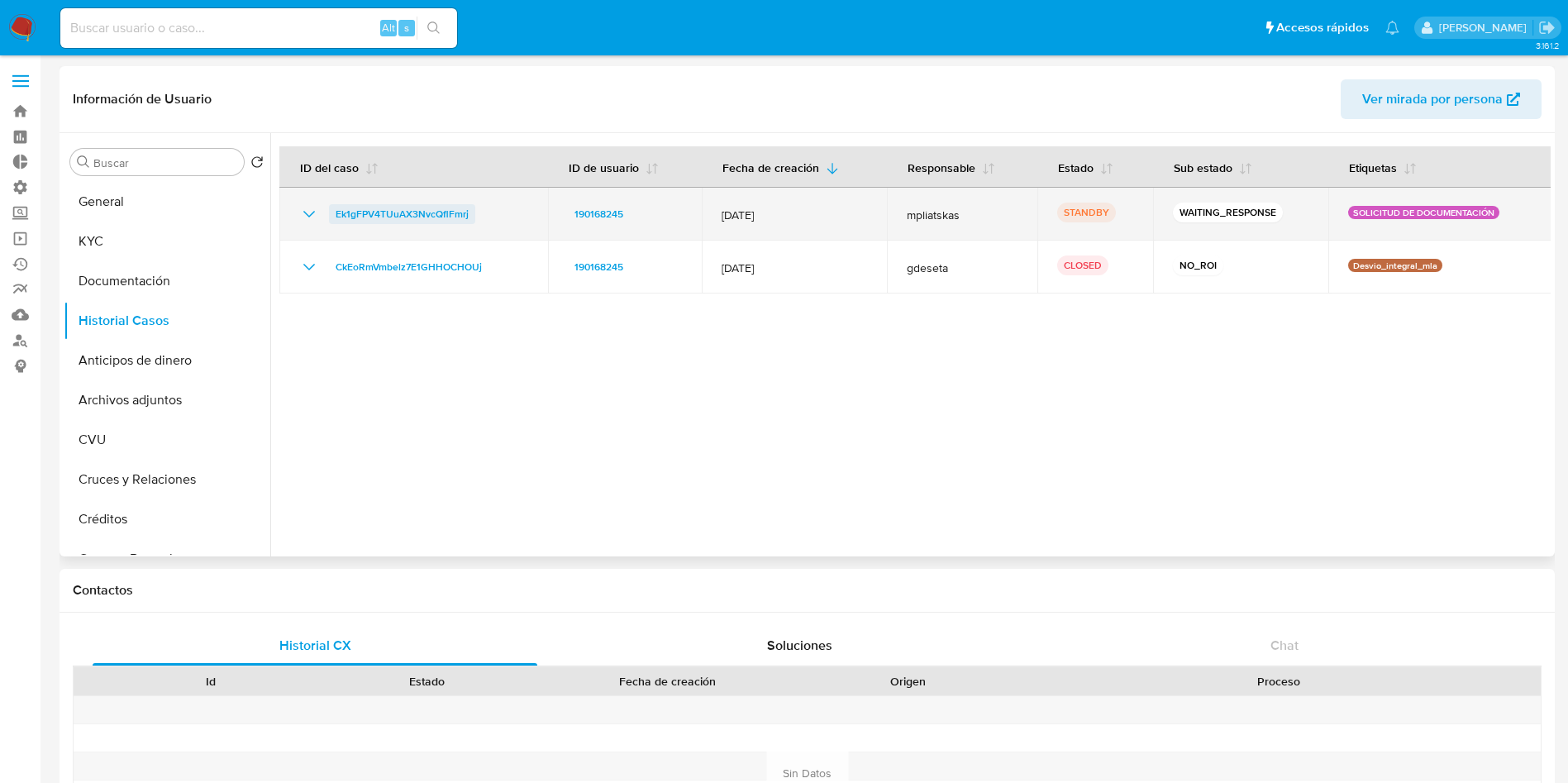
click at [371, 212] on span "Ek1gFPV4TUuAX3NvcQflFmrj" at bounding box center [402, 213] width 133 height 19
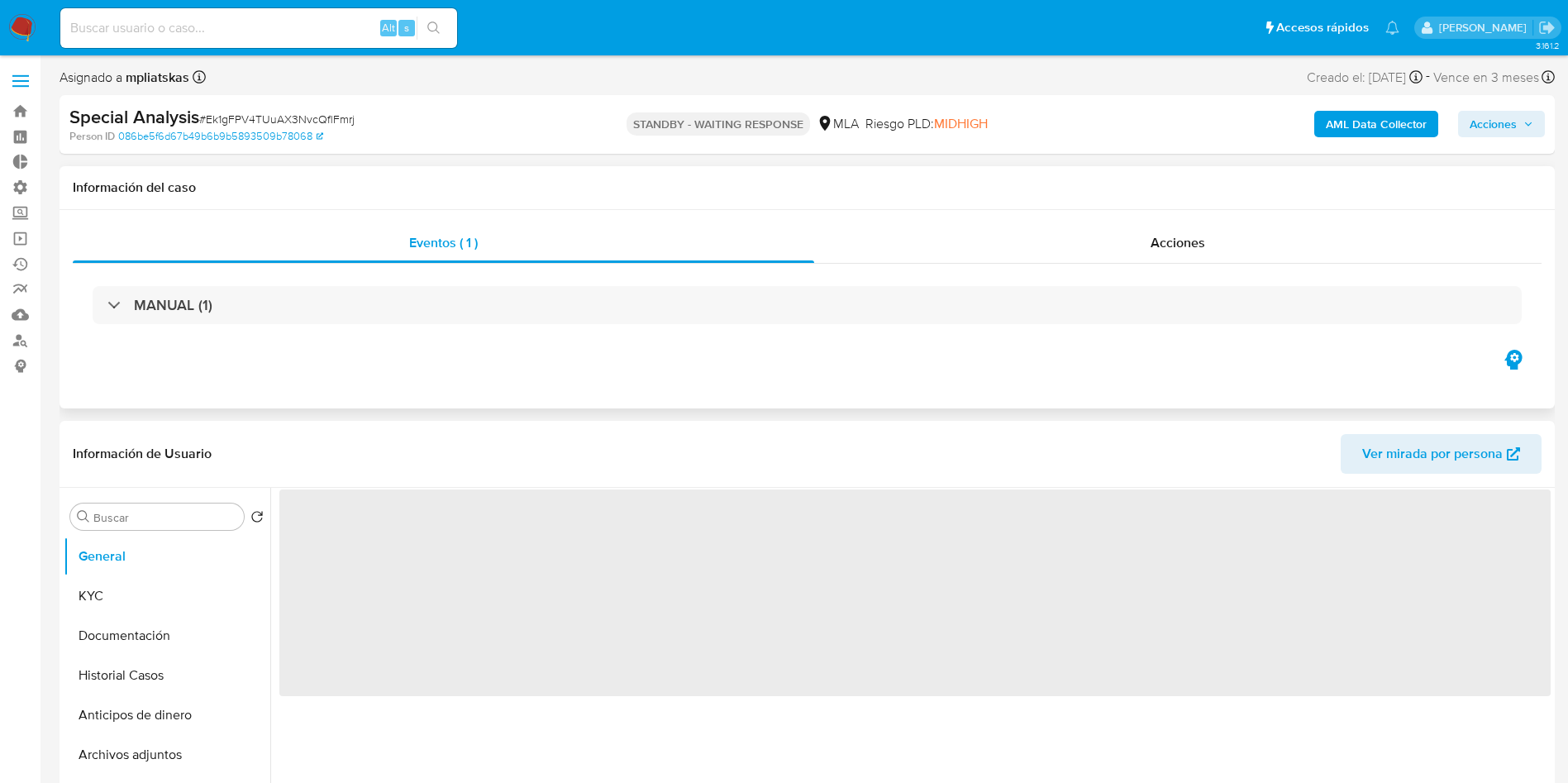
select select "10"
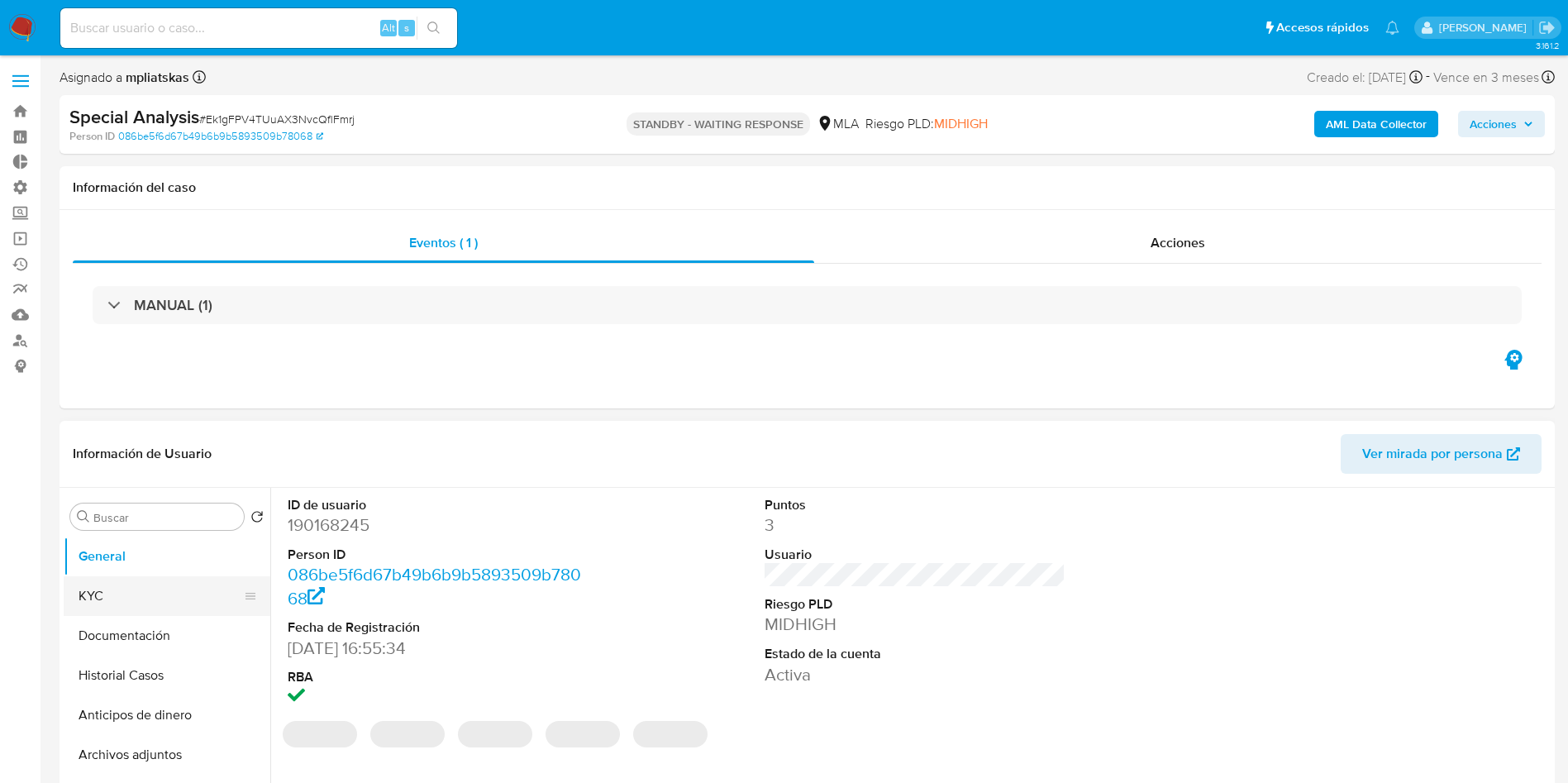
click at [112, 591] on button "KYC" at bounding box center [160, 596] width 193 height 40
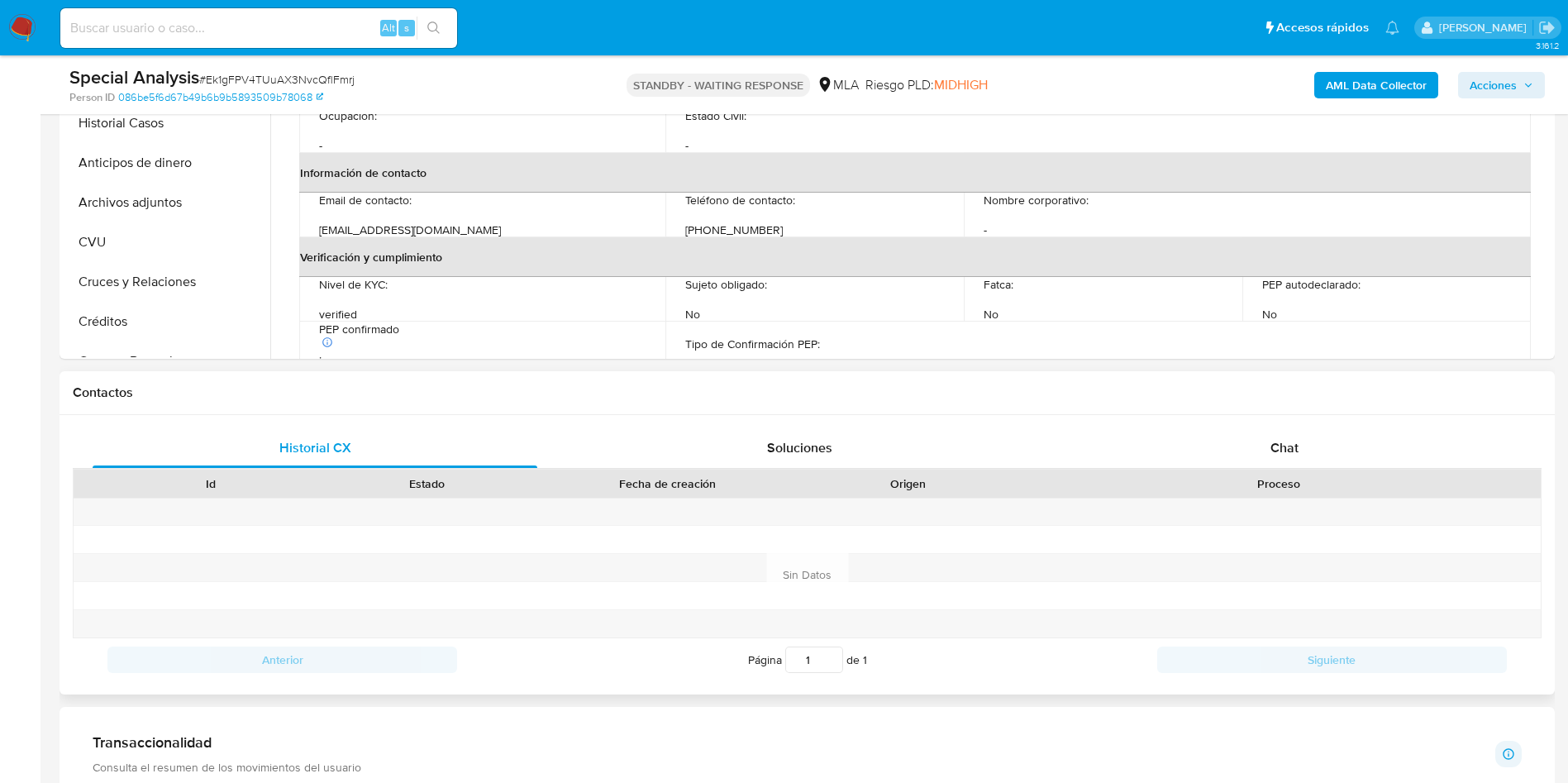
scroll to position [496, 0]
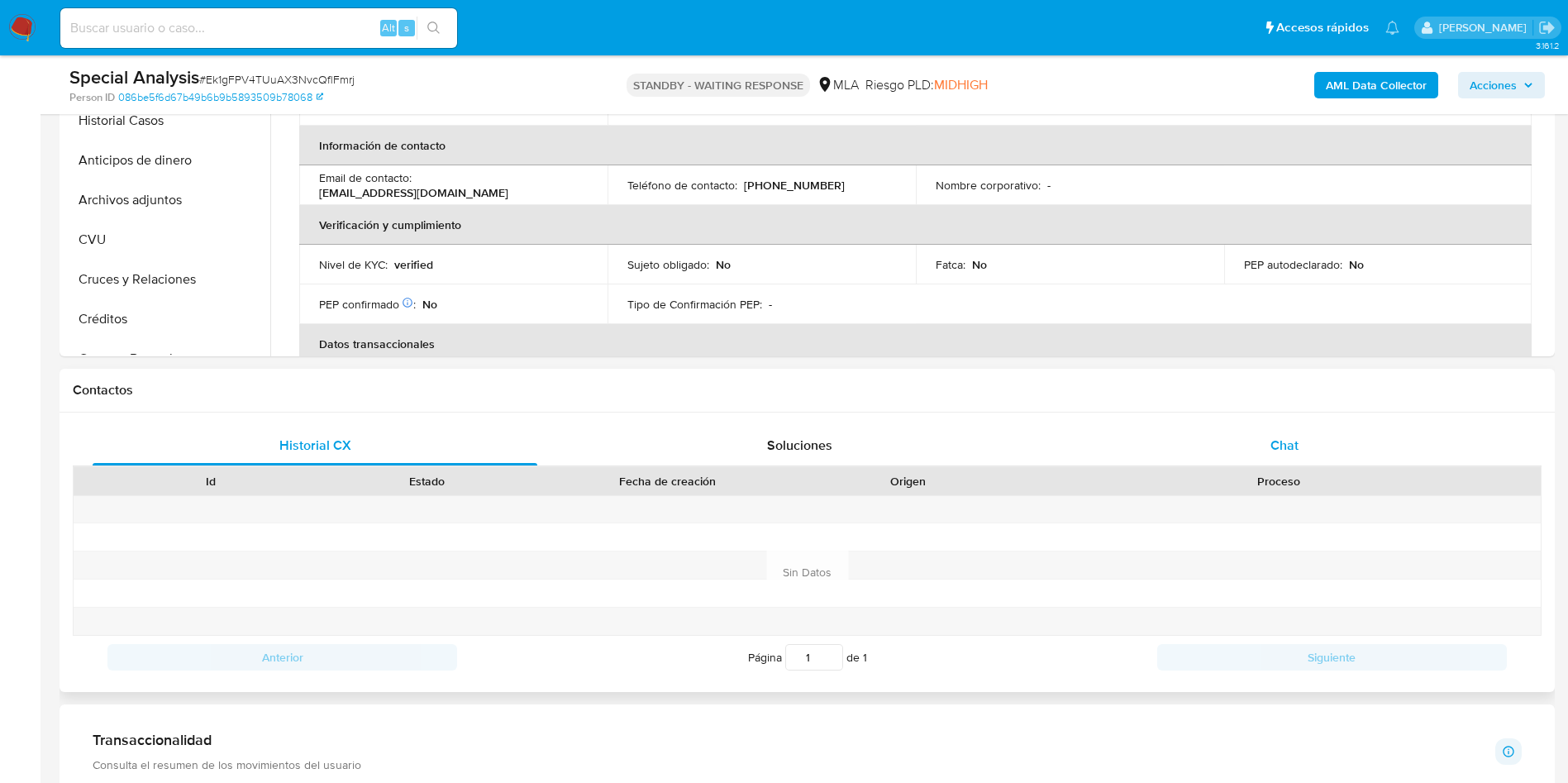
click at [1292, 444] on span "Chat" at bounding box center [1285, 445] width 28 height 19
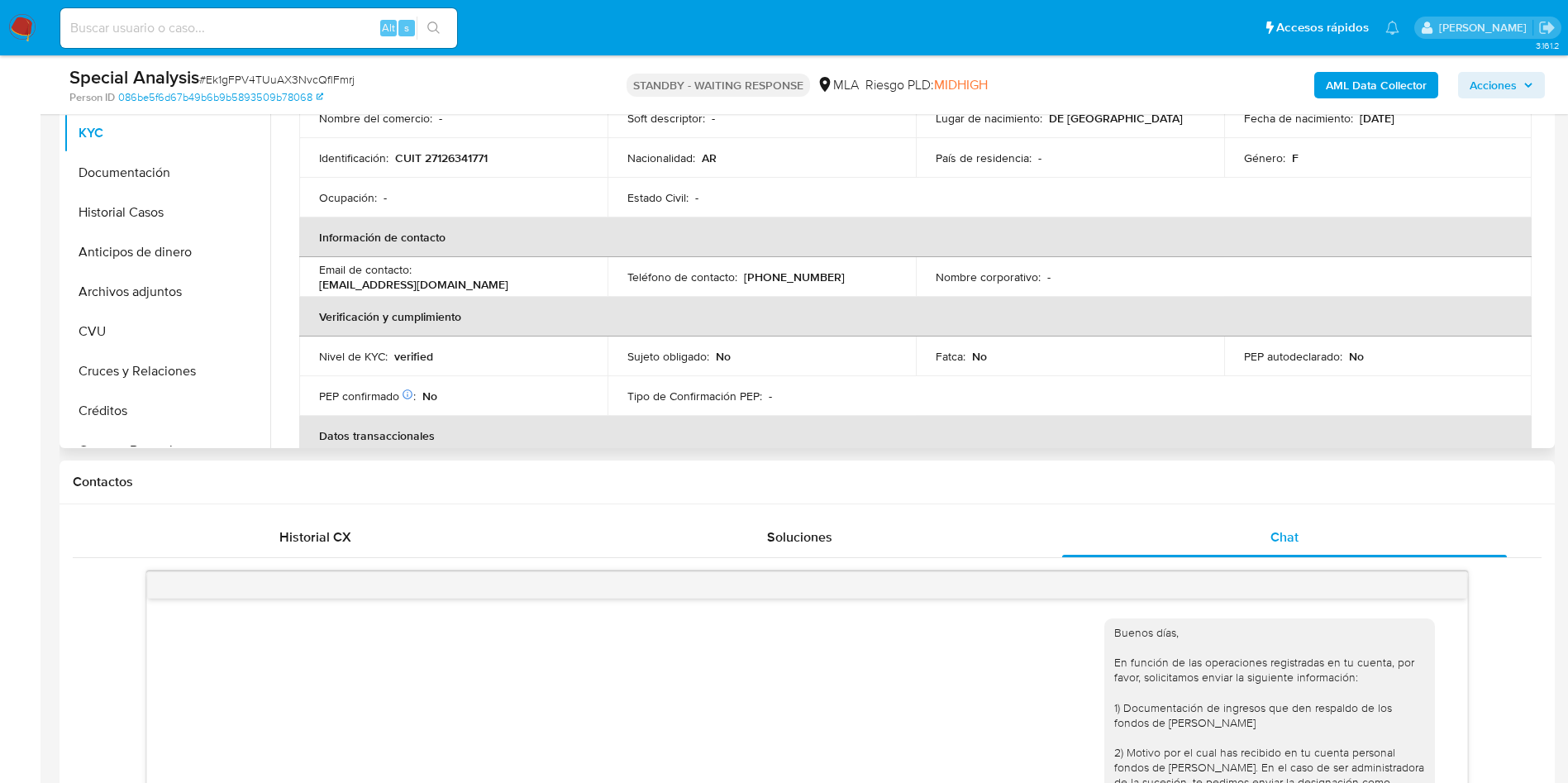
scroll to position [248, 0]
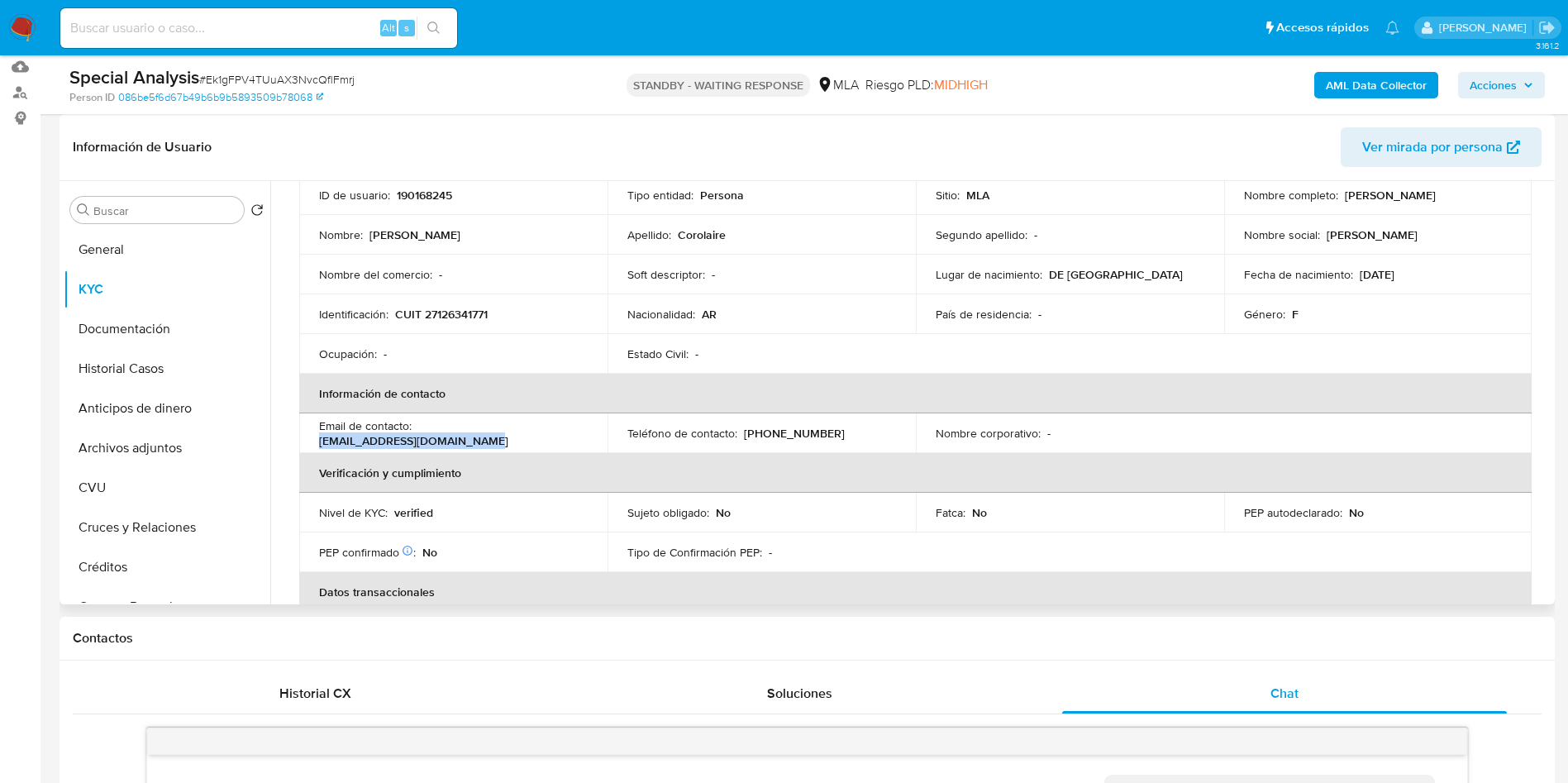
drag, startPoint x: 581, startPoint y: 435, endPoint x: 416, endPoint y: 438, distance: 165.0
click at [416, 438] on div "Email de contacto : [EMAIL_ADDRESS][DOMAIN_NAME]" at bounding box center [453, 433] width 269 height 30
copy p "[EMAIL_ADDRESS][DOMAIN_NAME]"
click at [454, 319] on p "CUIT 27126341771" at bounding box center [441, 314] width 92 height 15
click at [453, 319] on p "CUIT 27126341771" at bounding box center [441, 314] width 92 height 15
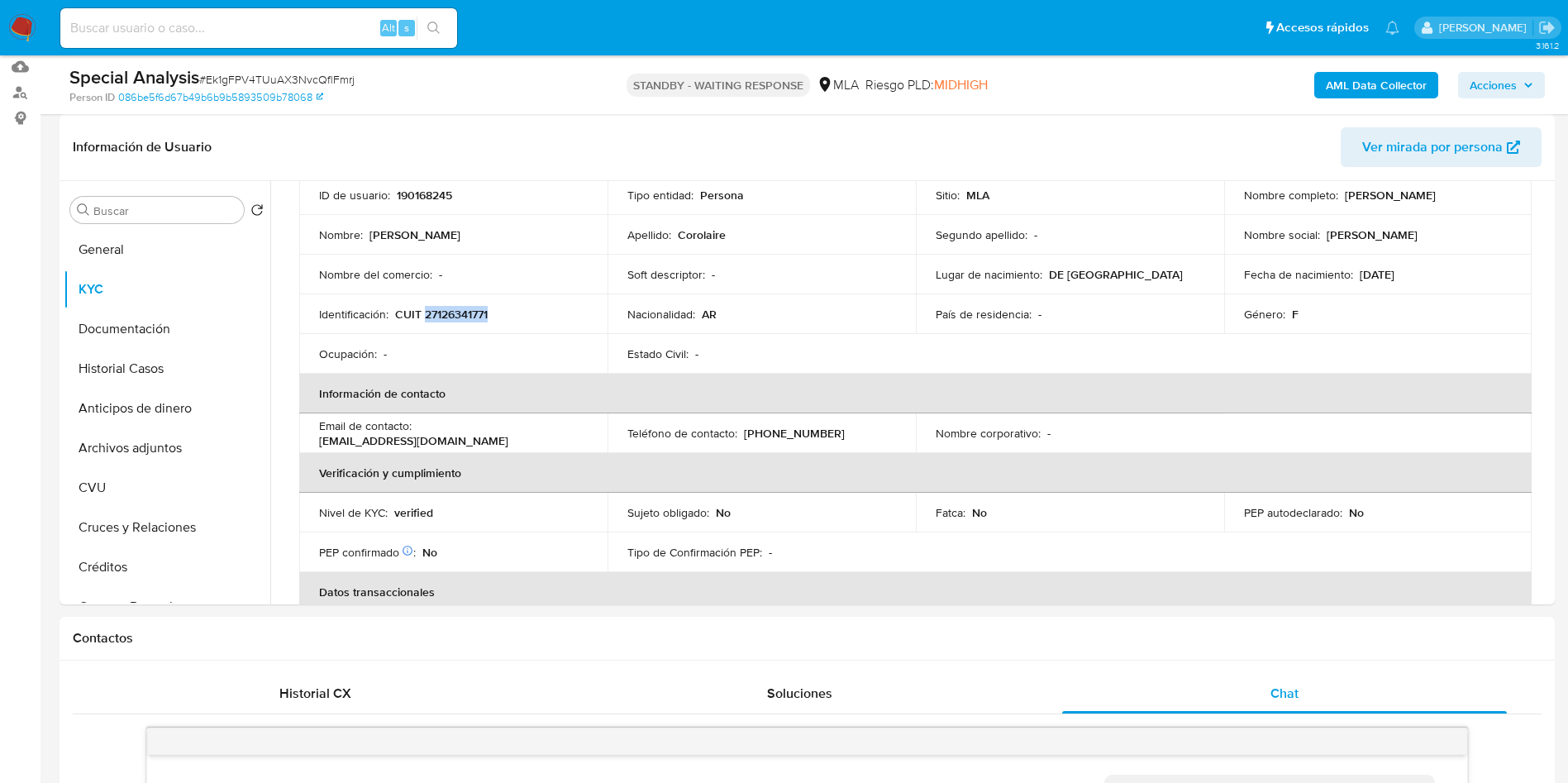
copy p "27126341771"
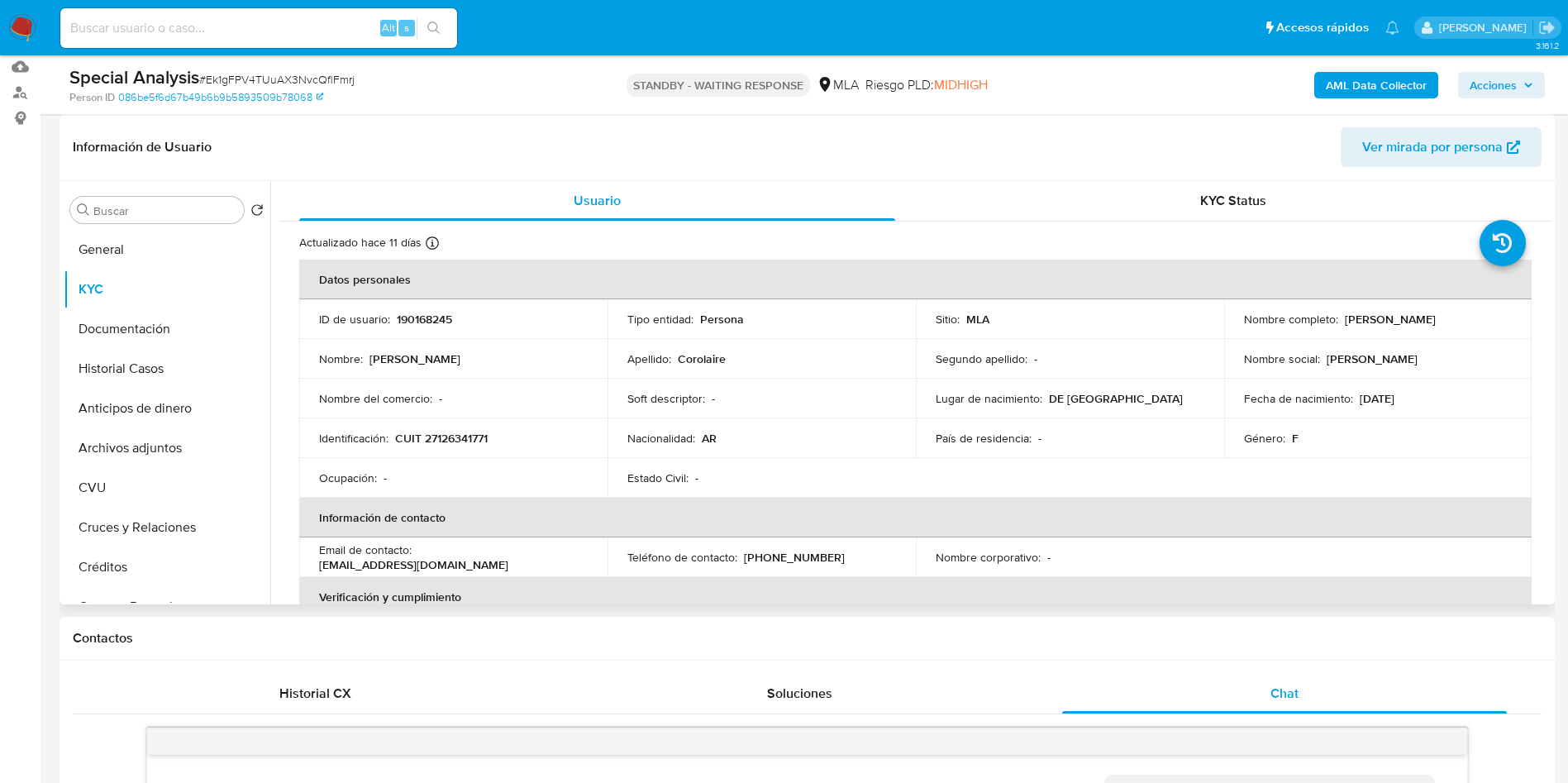
click at [822, 309] on td "Tipo entidad : Persona" at bounding box center [762, 319] width 308 height 40
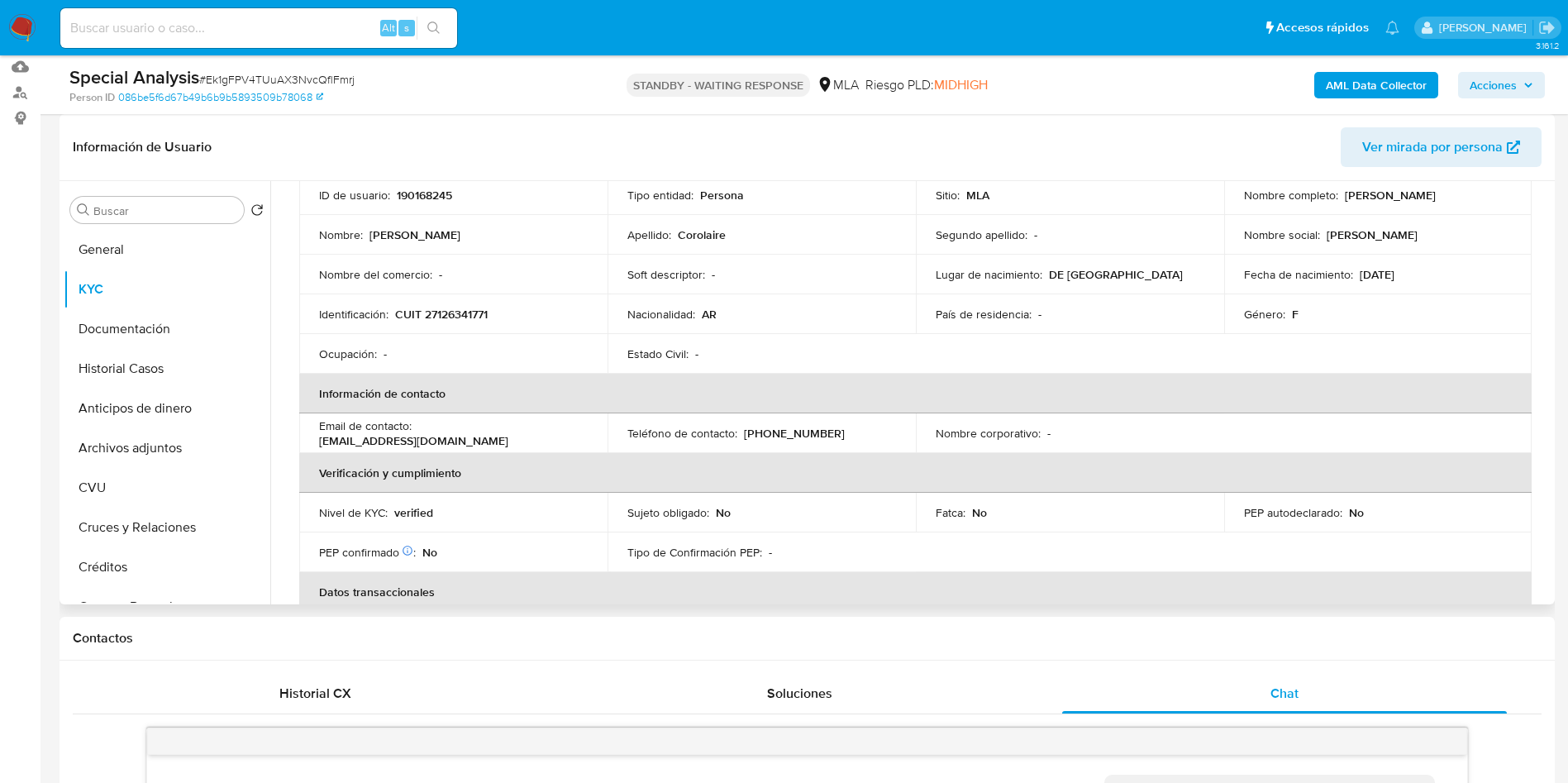
scroll to position [118, 0]
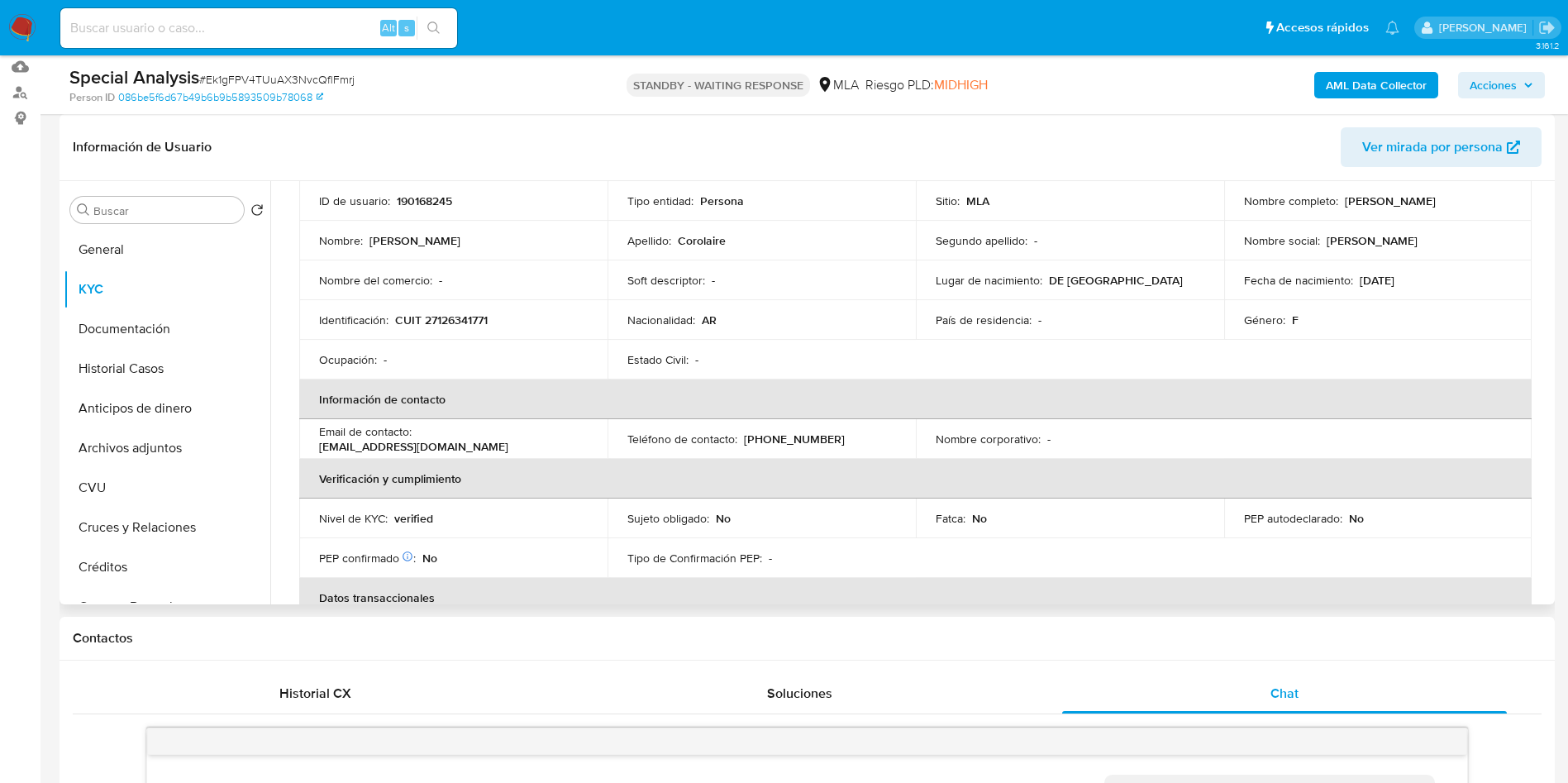
drag, startPoint x: 1482, startPoint y: 203, endPoint x: 1337, endPoint y: 199, distance: 145.1
click at [1337, 199] on td "Nombre completo : [PERSON_NAME]" at bounding box center [1379, 200] width 308 height 40
copy div "[PERSON_NAME]"
click at [141, 365] on button "Historial Casos" at bounding box center [160, 368] width 193 height 40
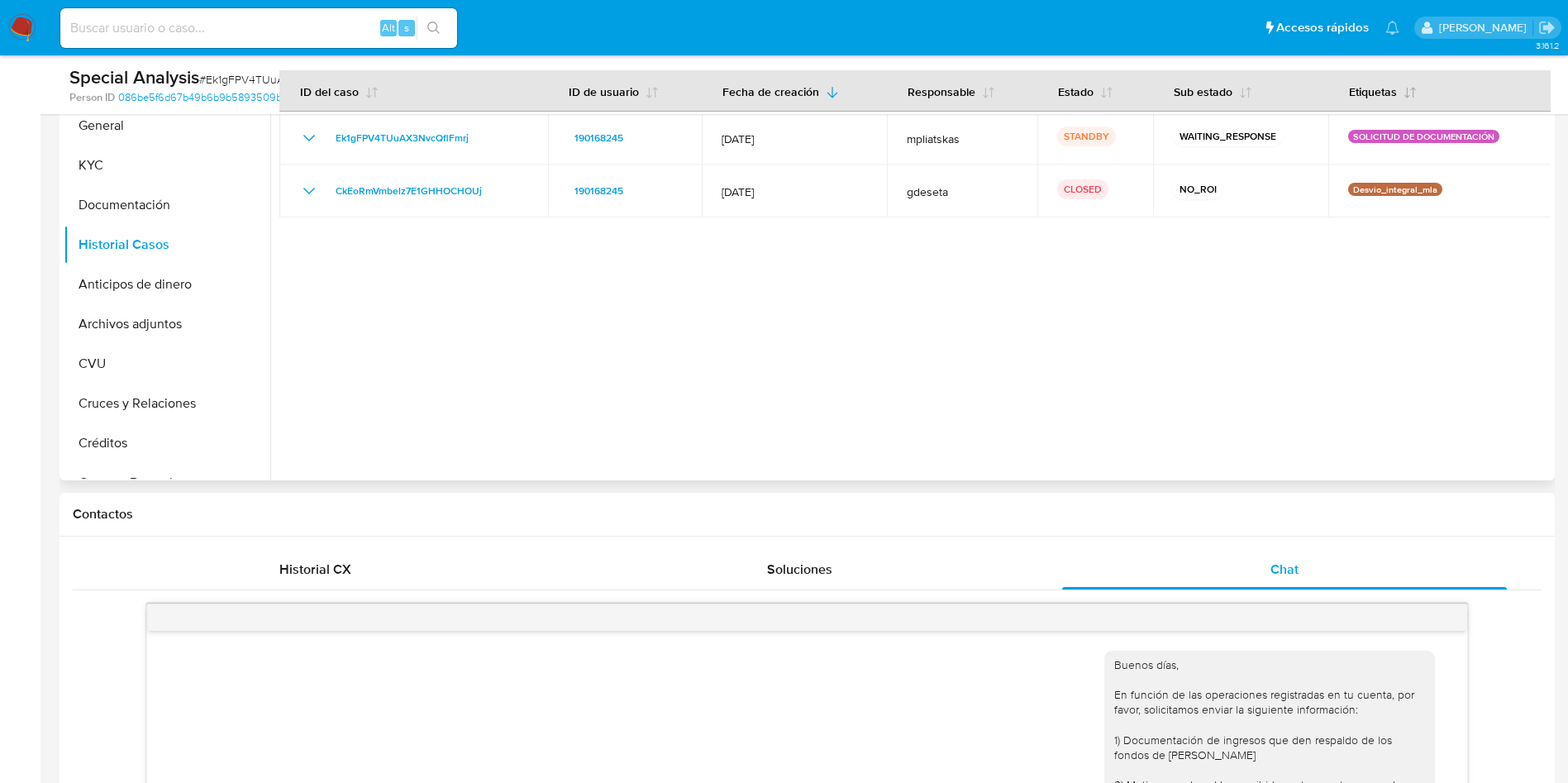
scroll to position [124, 0]
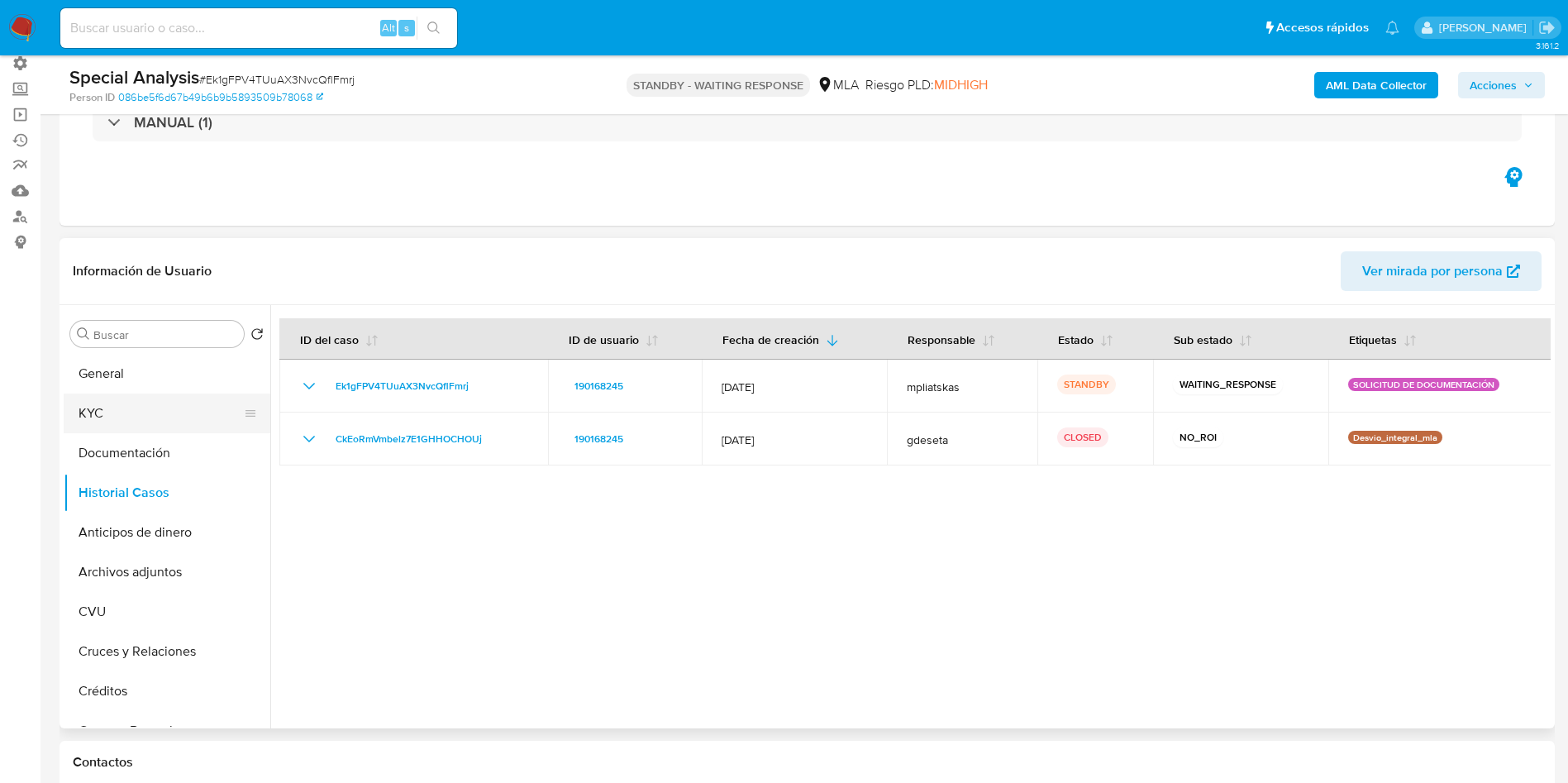
click at [126, 393] on button "KYC" at bounding box center [160, 413] width 193 height 40
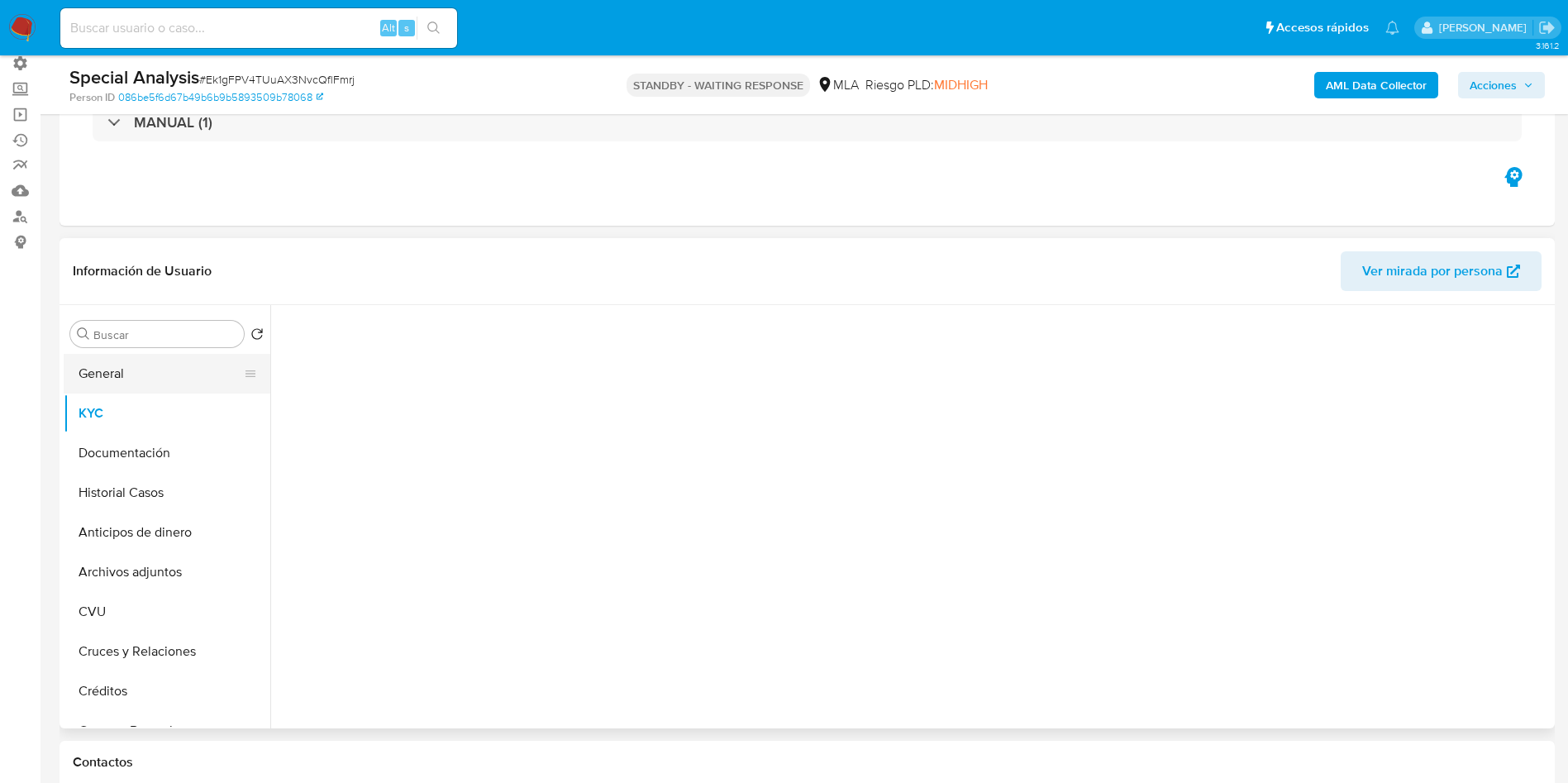
click at [139, 372] on button "General" at bounding box center [160, 373] width 193 height 40
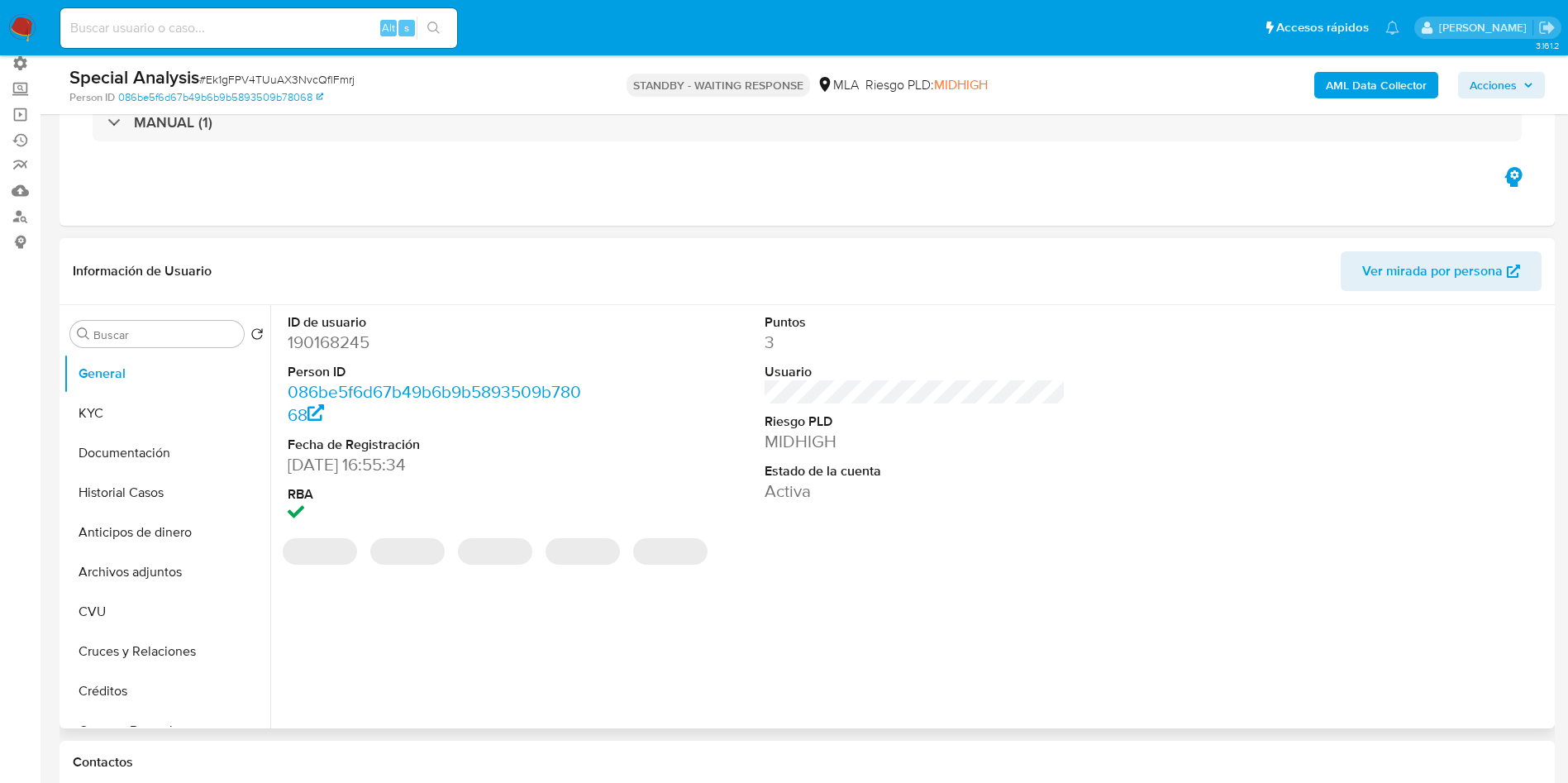
click at [335, 336] on dd "190168245" at bounding box center [439, 342] width 302 height 23
copy dd "190168245"
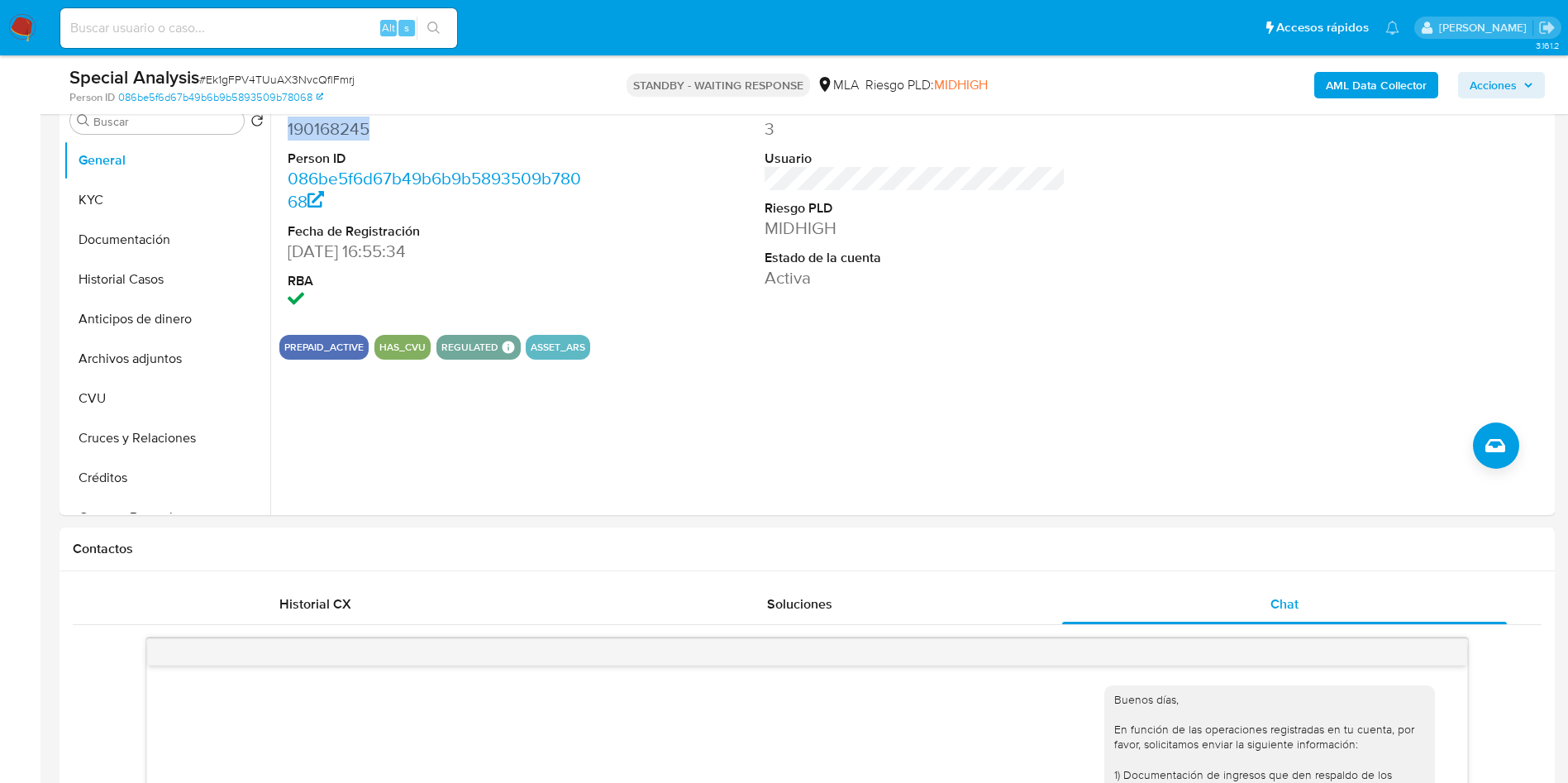
scroll to position [248, 0]
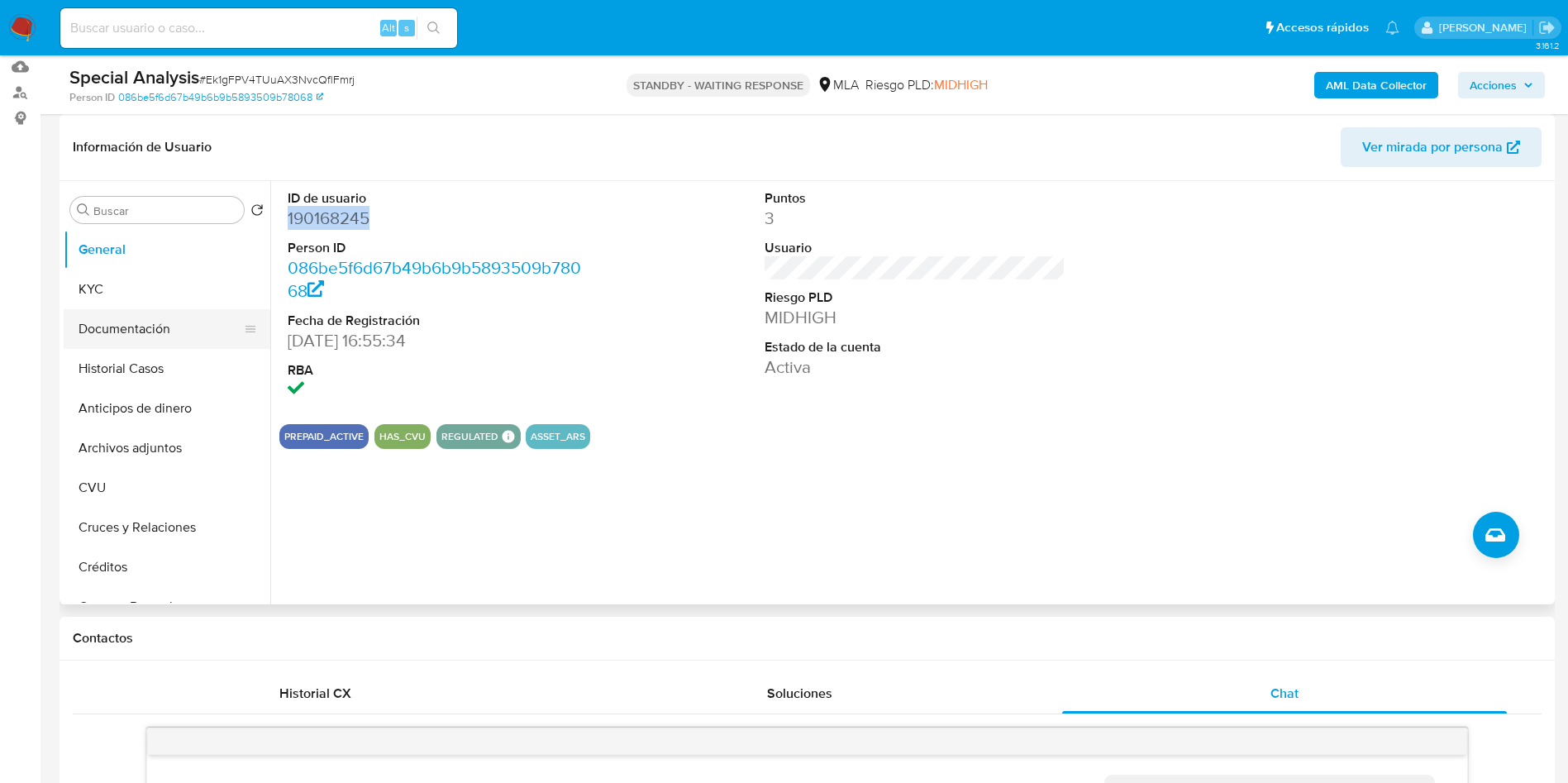
click at [156, 338] on button "Documentación" at bounding box center [160, 329] width 193 height 40
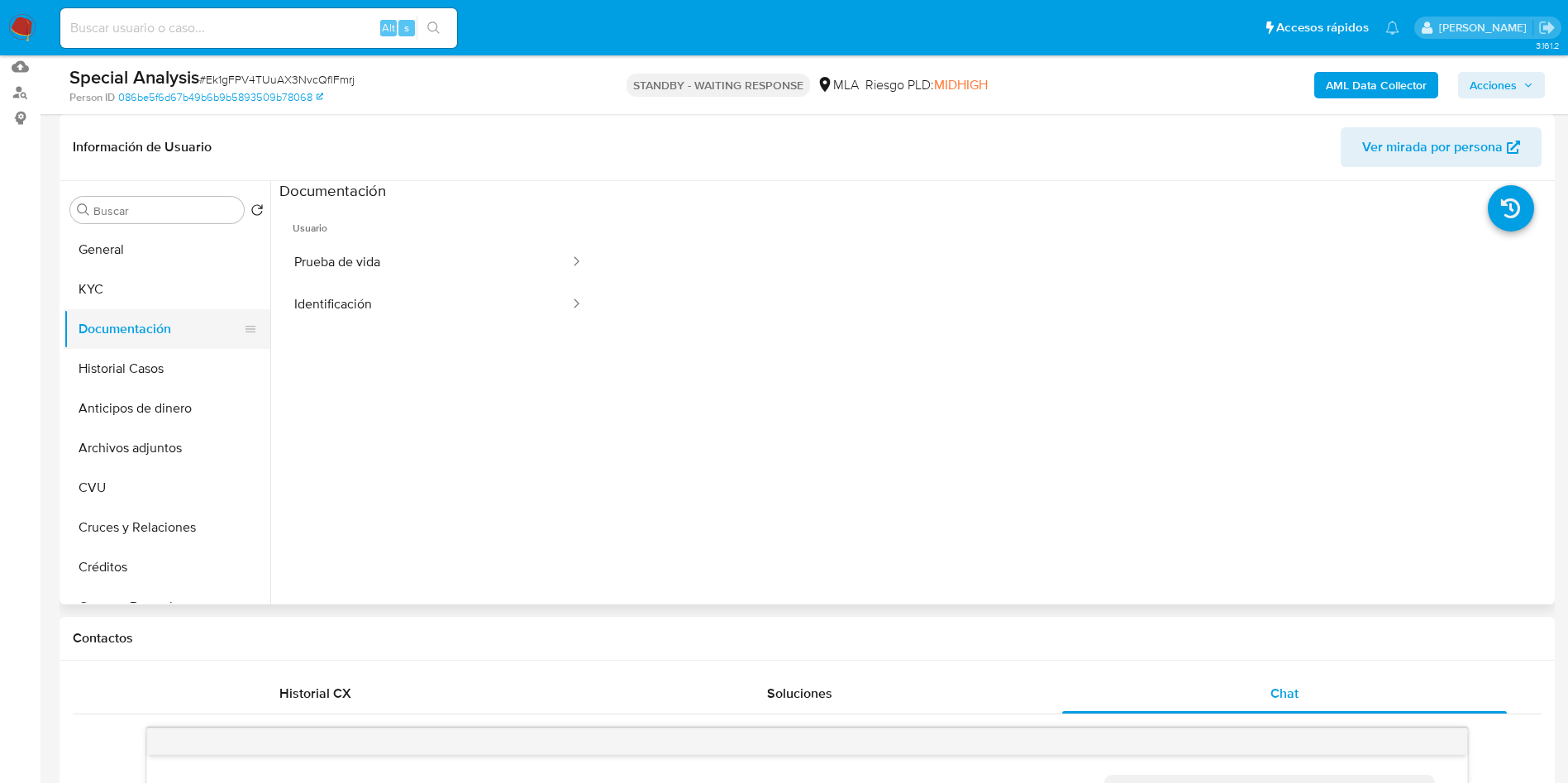
click at [135, 311] on button "Documentación" at bounding box center [160, 329] width 193 height 40
click at [136, 293] on button "KYC" at bounding box center [160, 289] width 193 height 40
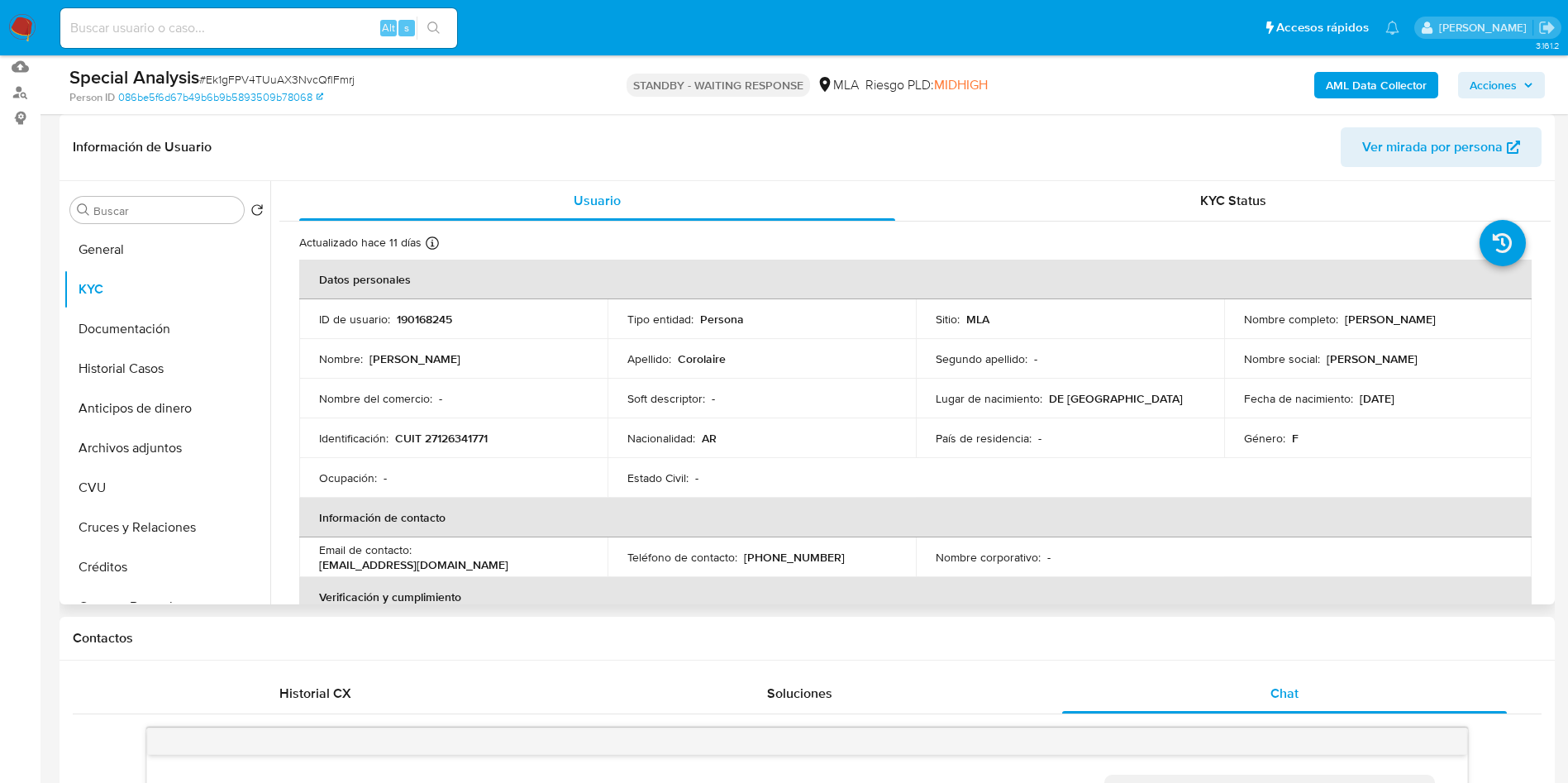
click at [461, 437] on p "CUIT 27126341771" at bounding box center [441, 438] width 92 height 15
copy p "27126341771"
drag, startPoint x: 1480, startPoint y: 316, endPoint x: 1343, endPoint y: 315, distance: 137.0
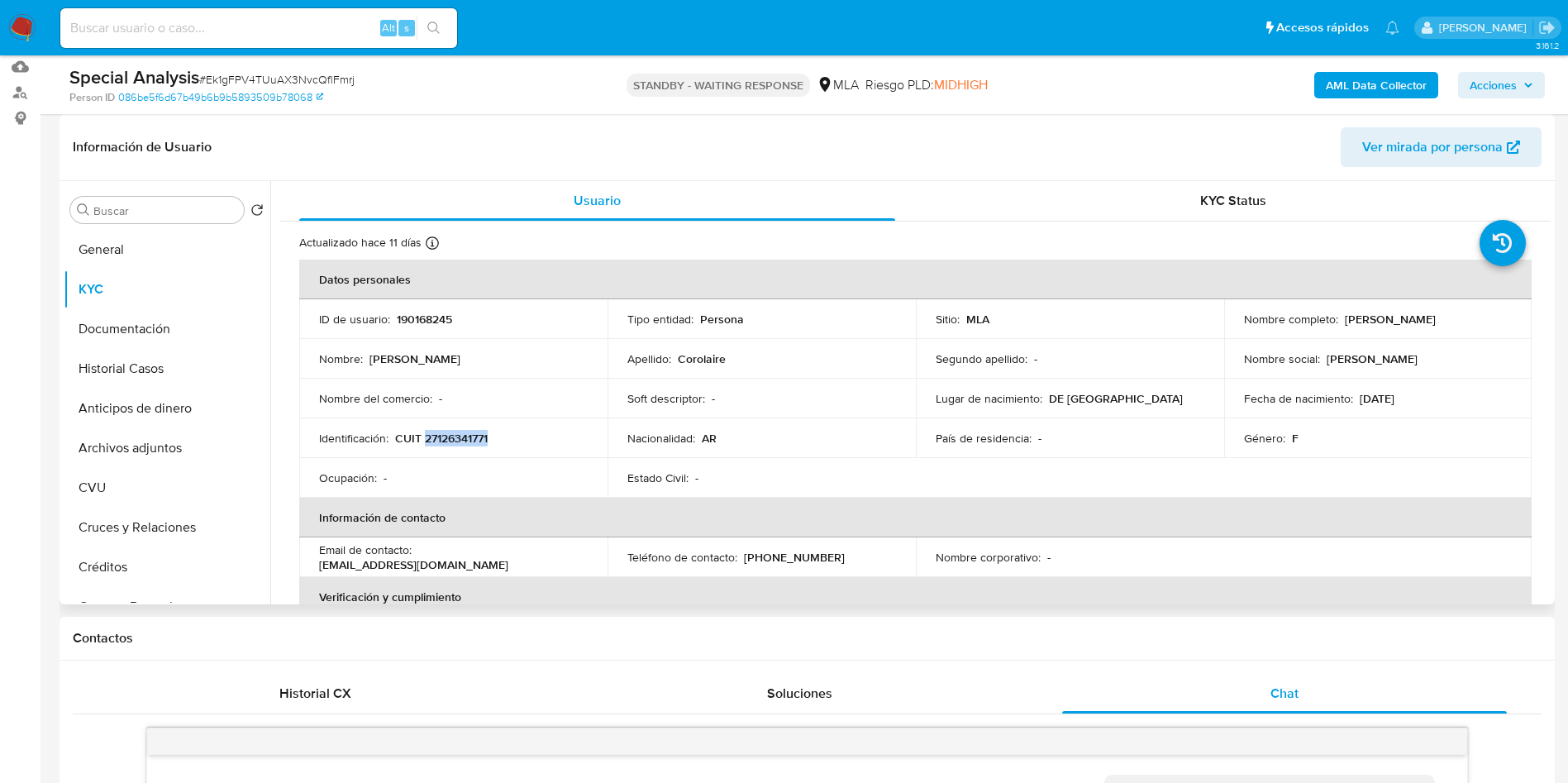
click at [1343, 315] on div "Nombre completo : Monica Angela Corolaire" at bounding box center [1378, 319] width 269 height 15
copy p "[PERSON_NAME]"
click at [96, 329] on button "Documentación" at bounding box center [160, 329] width 193 height 40
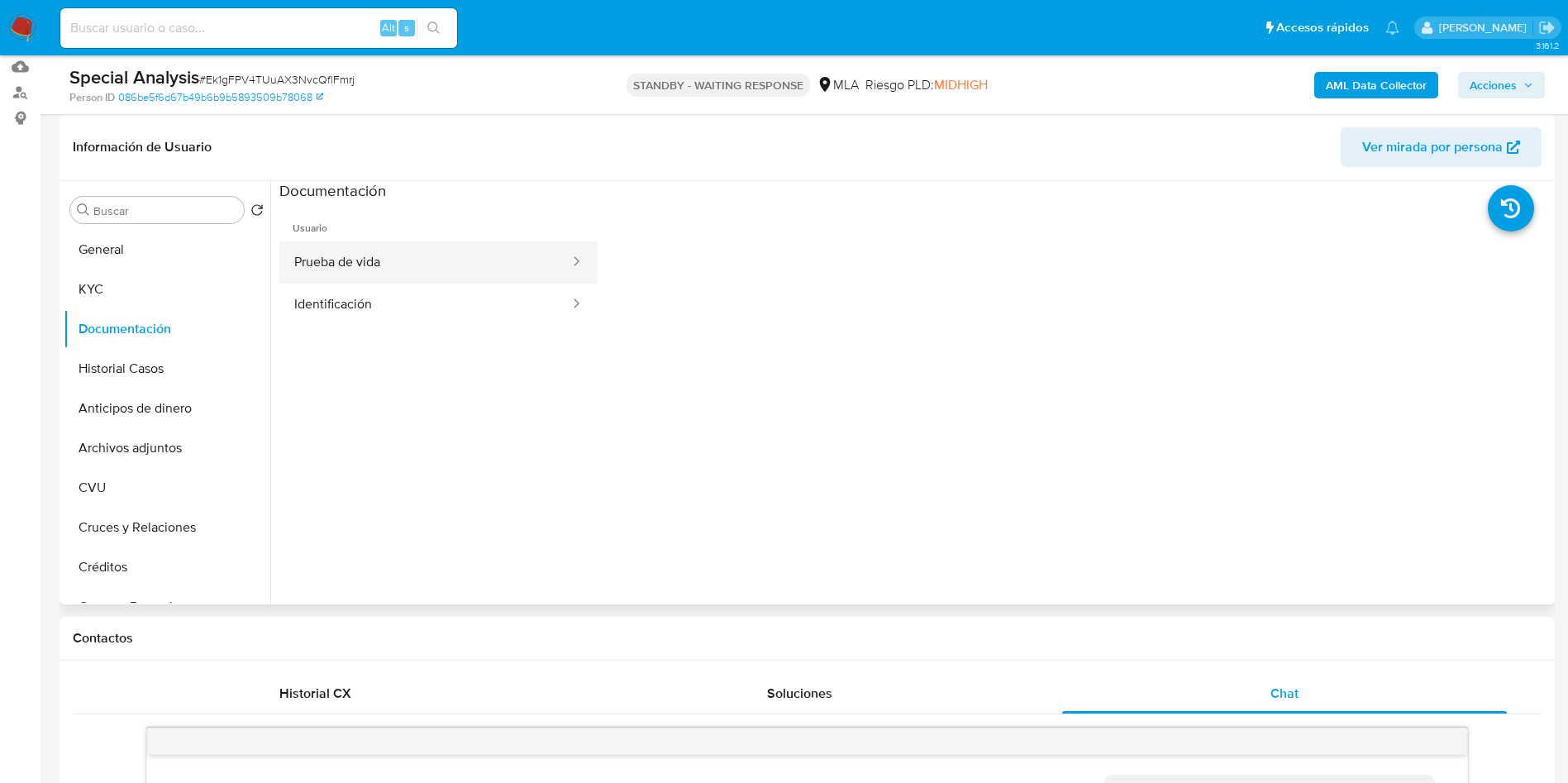
click at [378, 269] on button "Prueba de vida" at bounding box center [426, 262] width 292 height 42
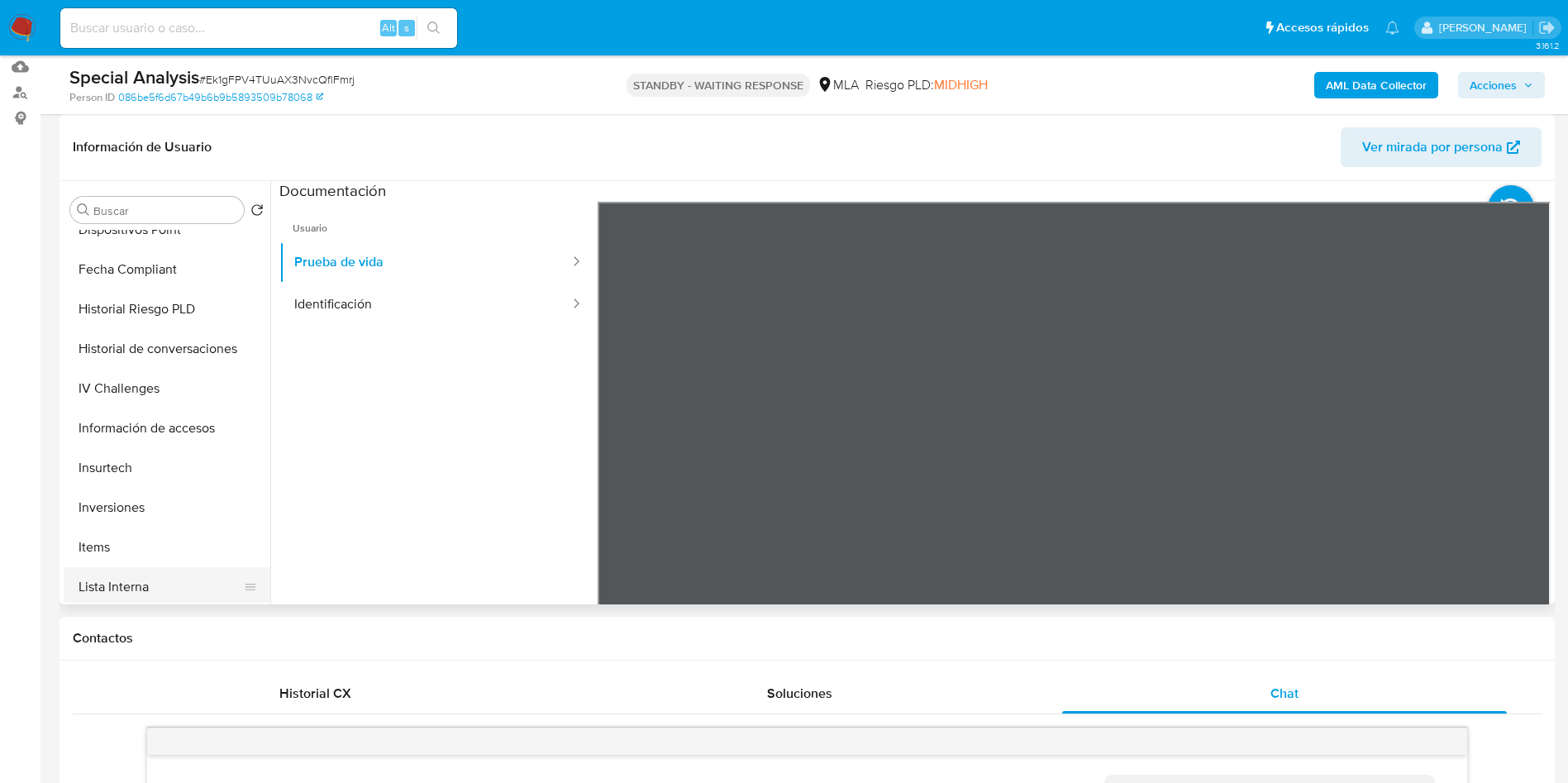
scroll to position [744, 0]
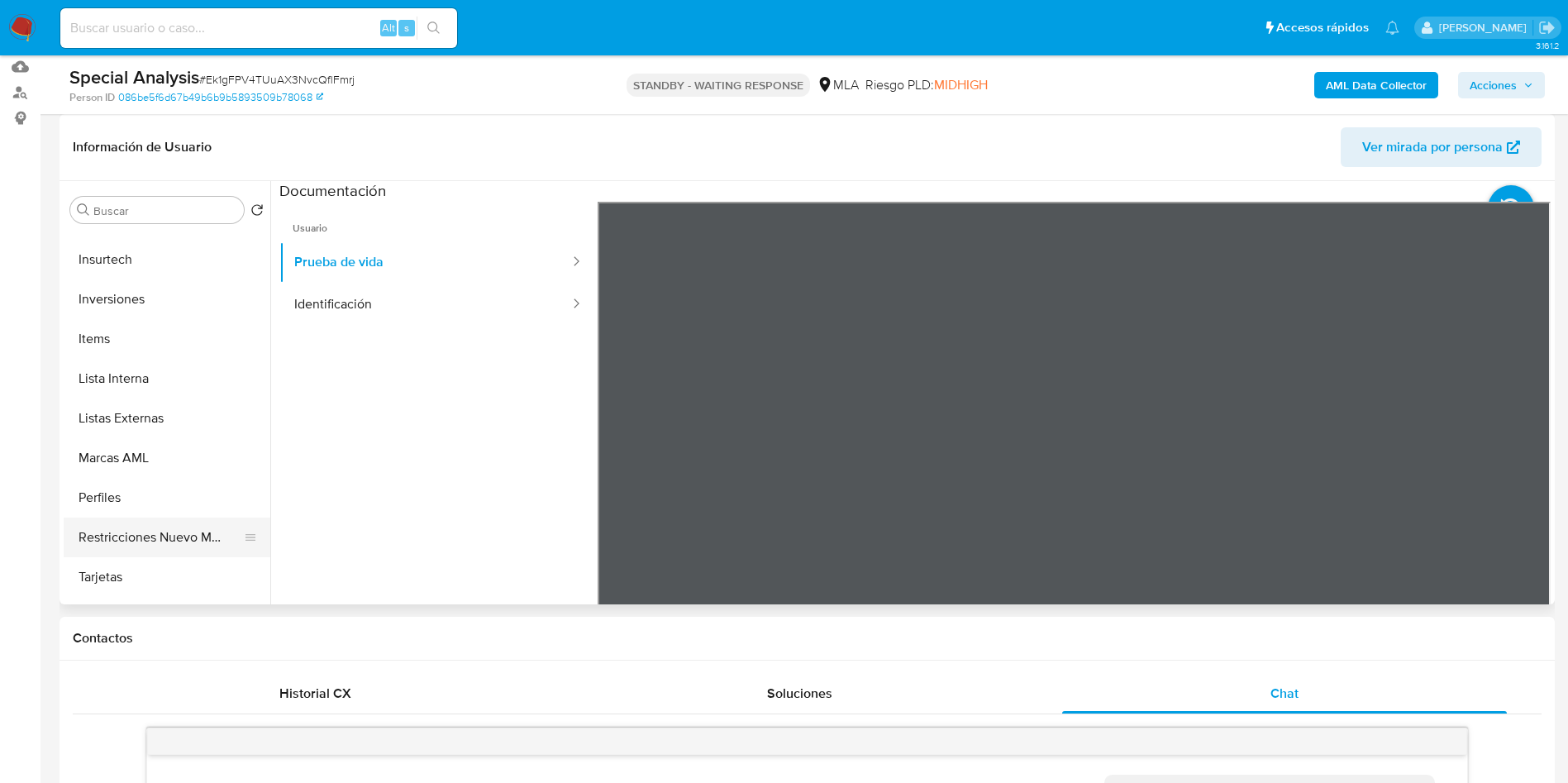
drag, startPoint x: 170, startPoint y: 536, endPoint x: 158, endPoint y: 531, distance: 13.0
click at [170, 536] on button "Restricciones Nuevo Mundo" at bounding box center [160, 536] width 193 height 40
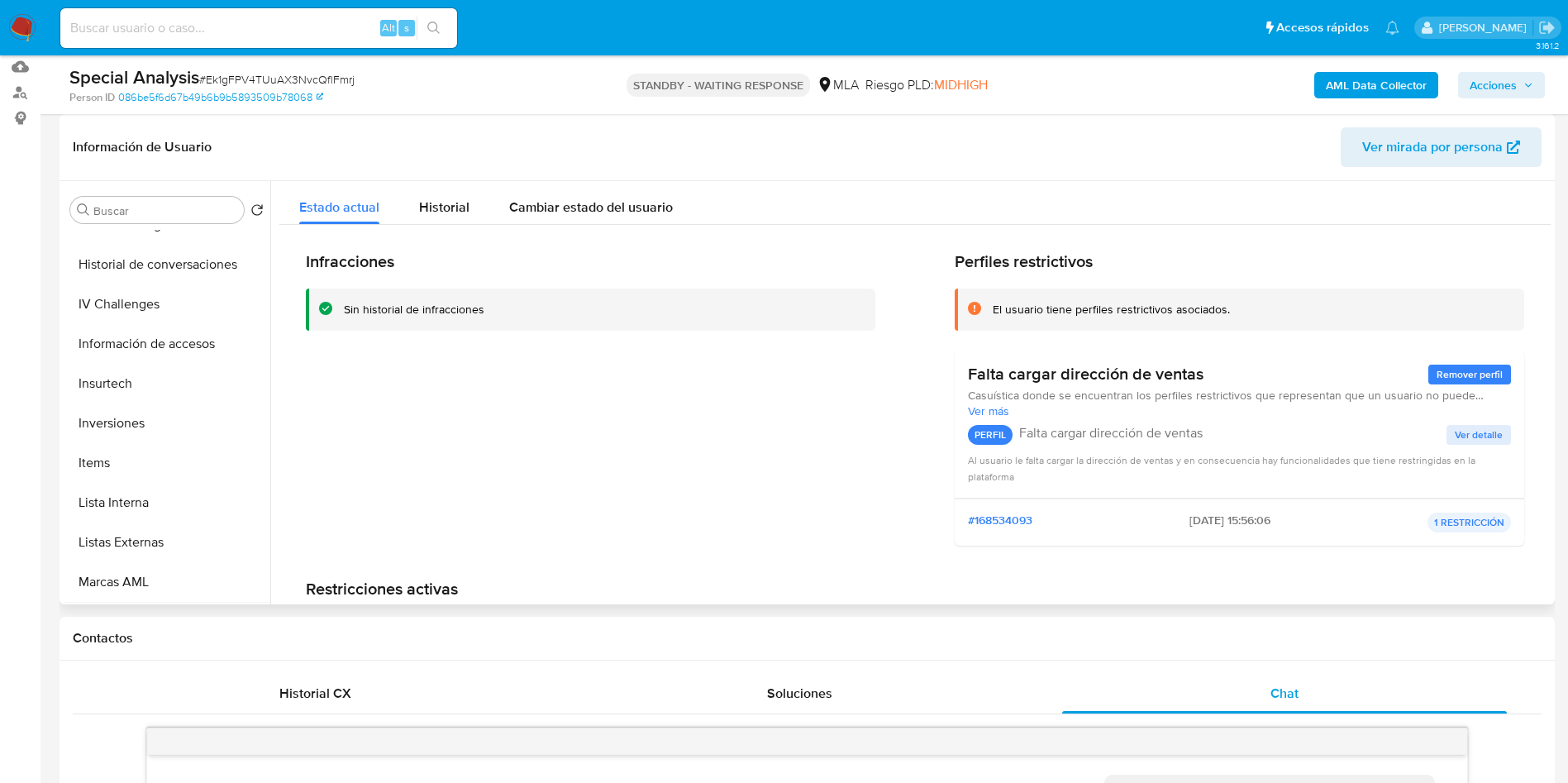
scroll to position [496, 0]
click at [206, 476] on button "Información de accesos" at bounding box center [160, 467] width 193 height 40
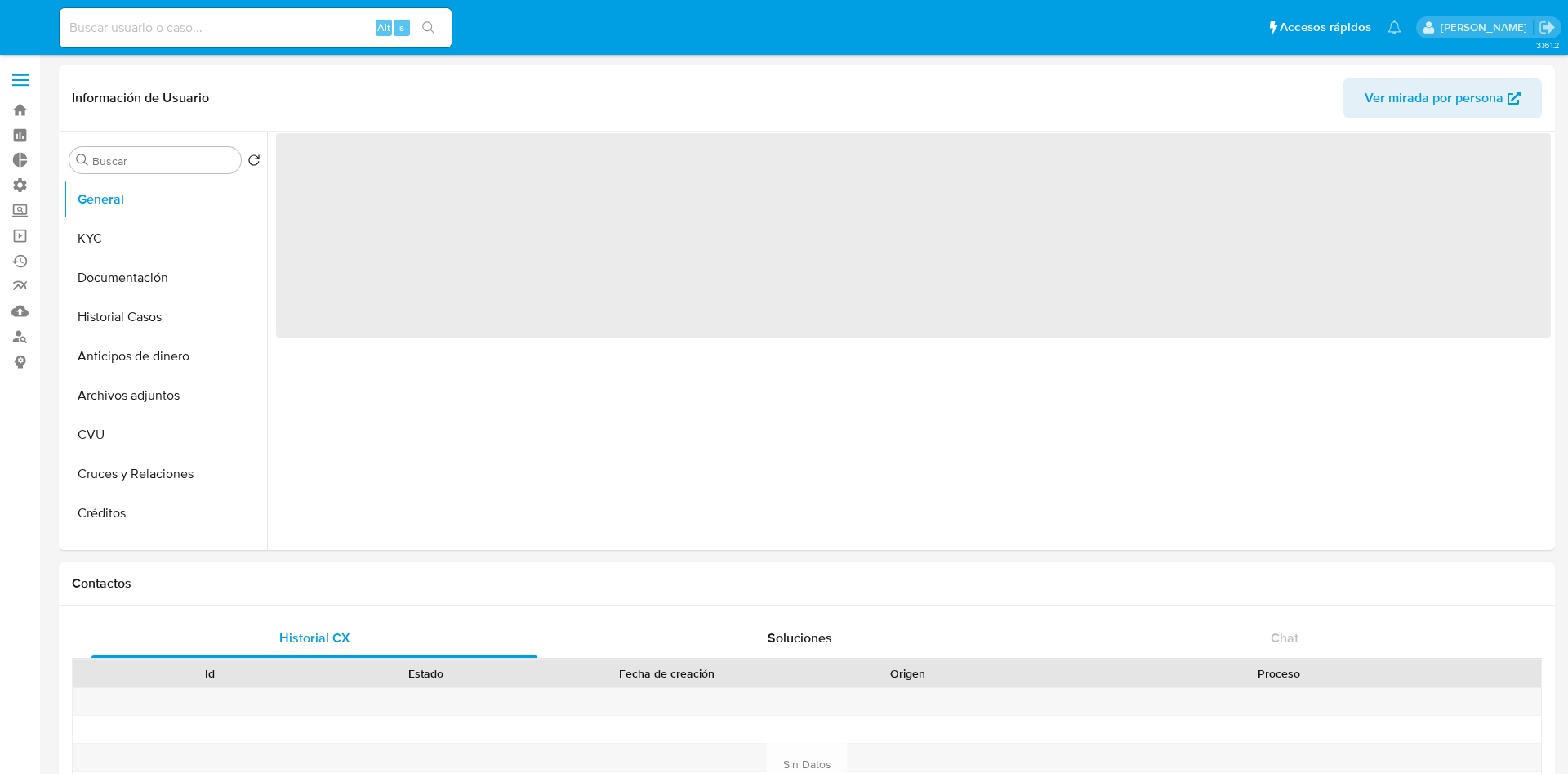
select select "10"
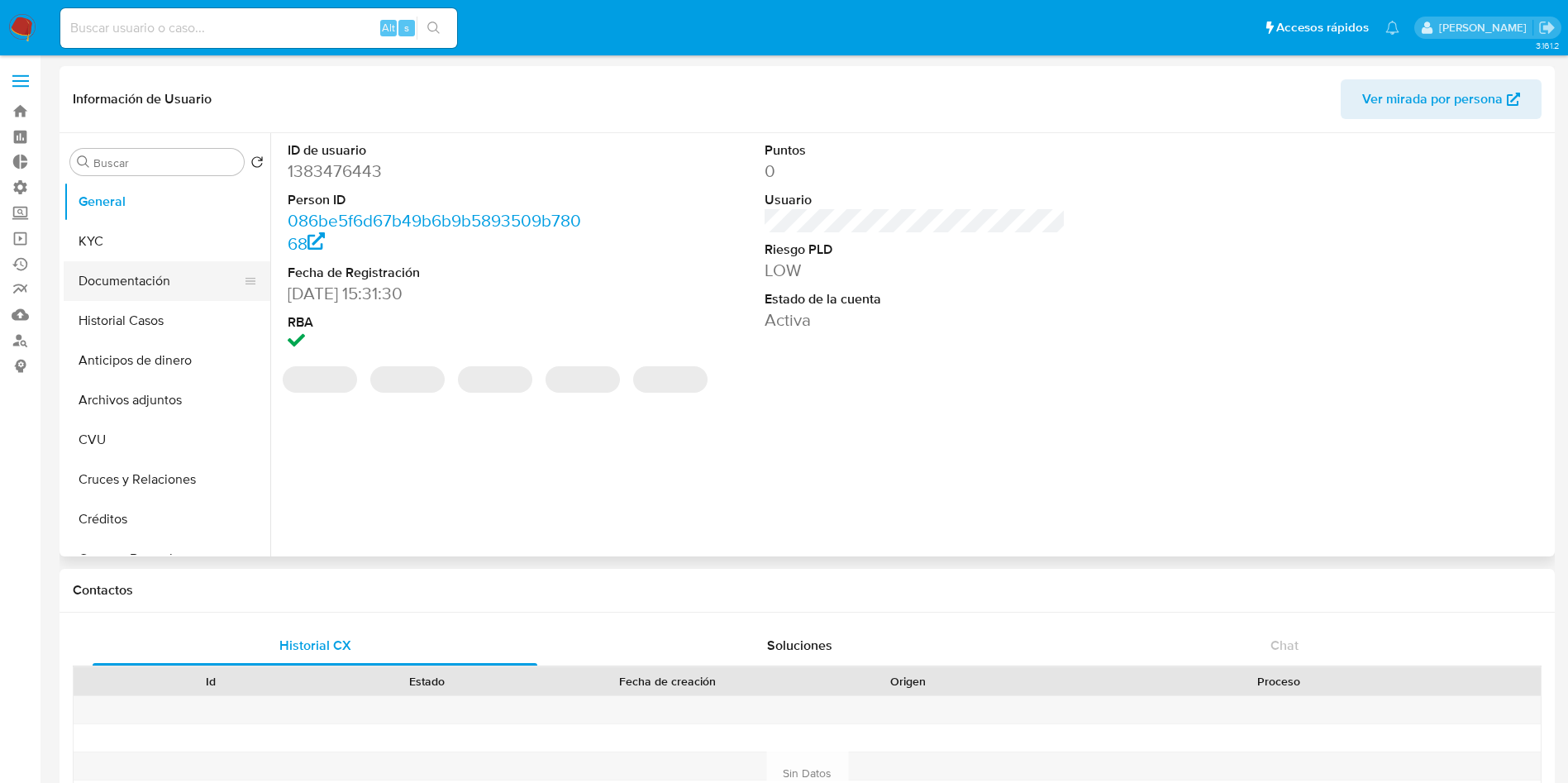
click at [139, 289] on button "Documentación" at bounding box center [160, 281] width 193 height 40
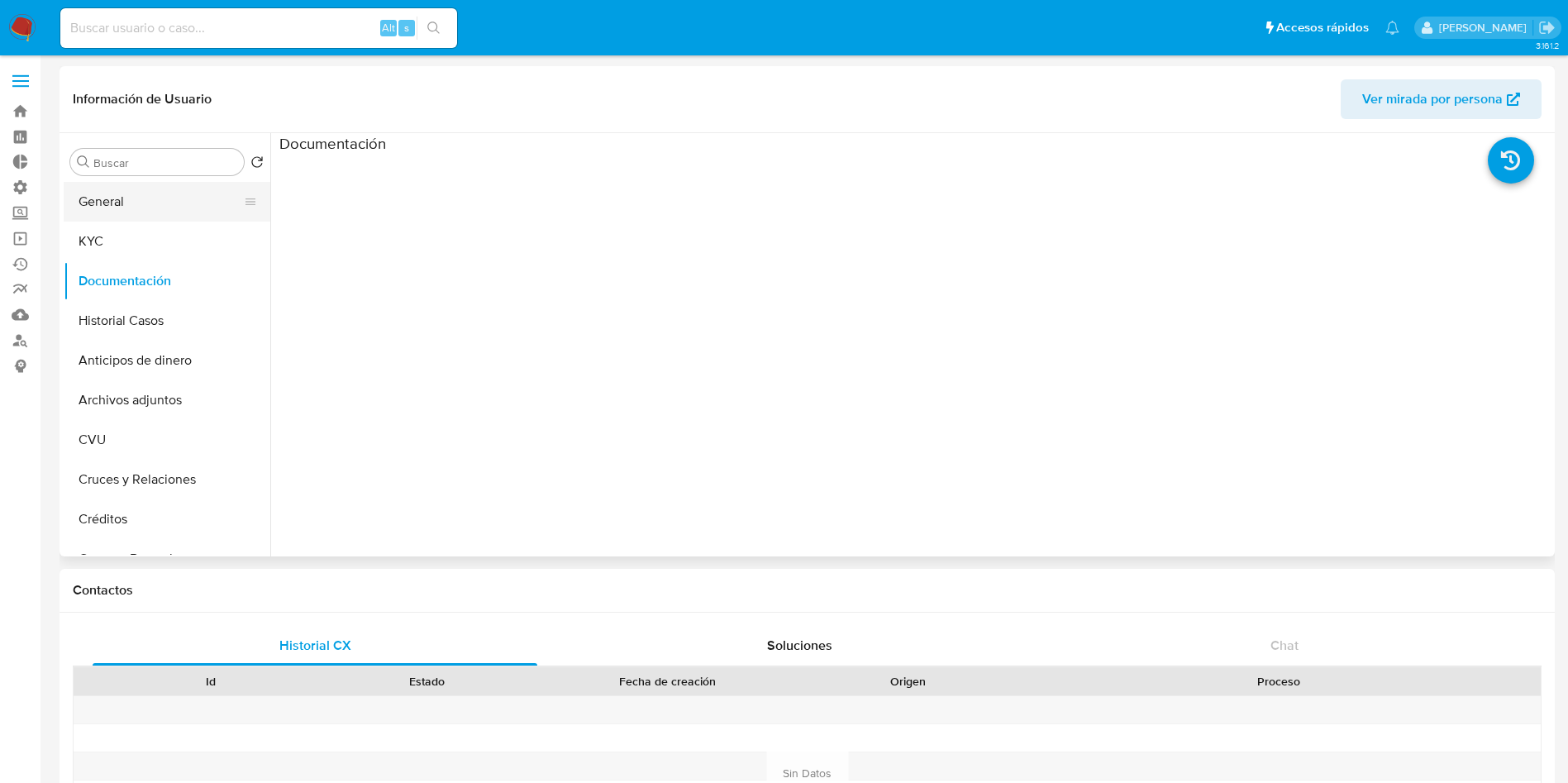
click at [151, 209] on button "General" at bounding box center [160, 201] width 193 height 40
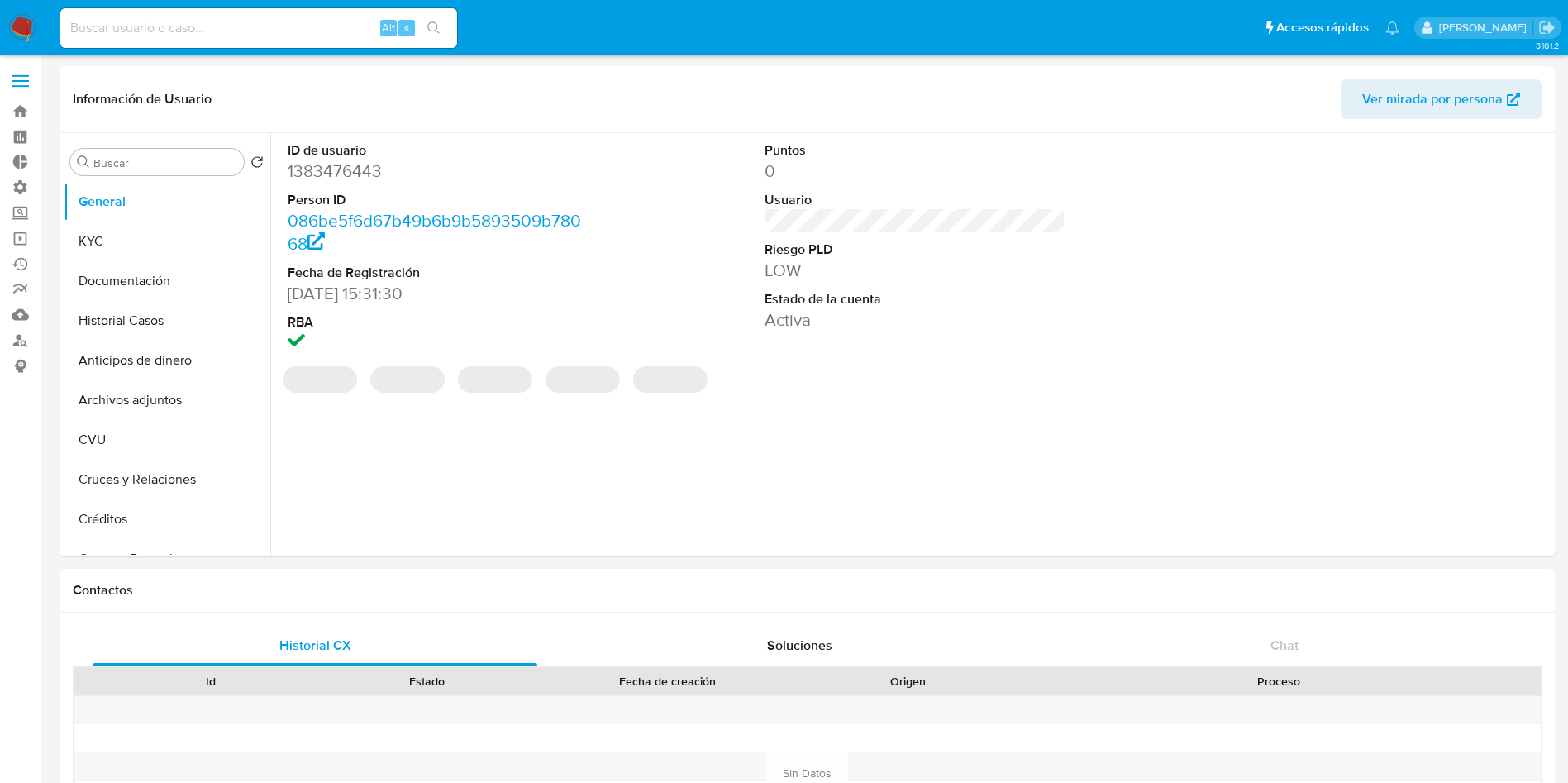
click at [332, 171] on dd "1383476443" at bounding box center [439, 171] width 302 height 23
copy dd "1383476443"
click at [632, 299] on div "ID de usuario 1383476443 Person ID 086be5f6d67b49b6b9b5893509b78068 Fecha de Re…" at bounding box center [915, 247] width 1272 height 230
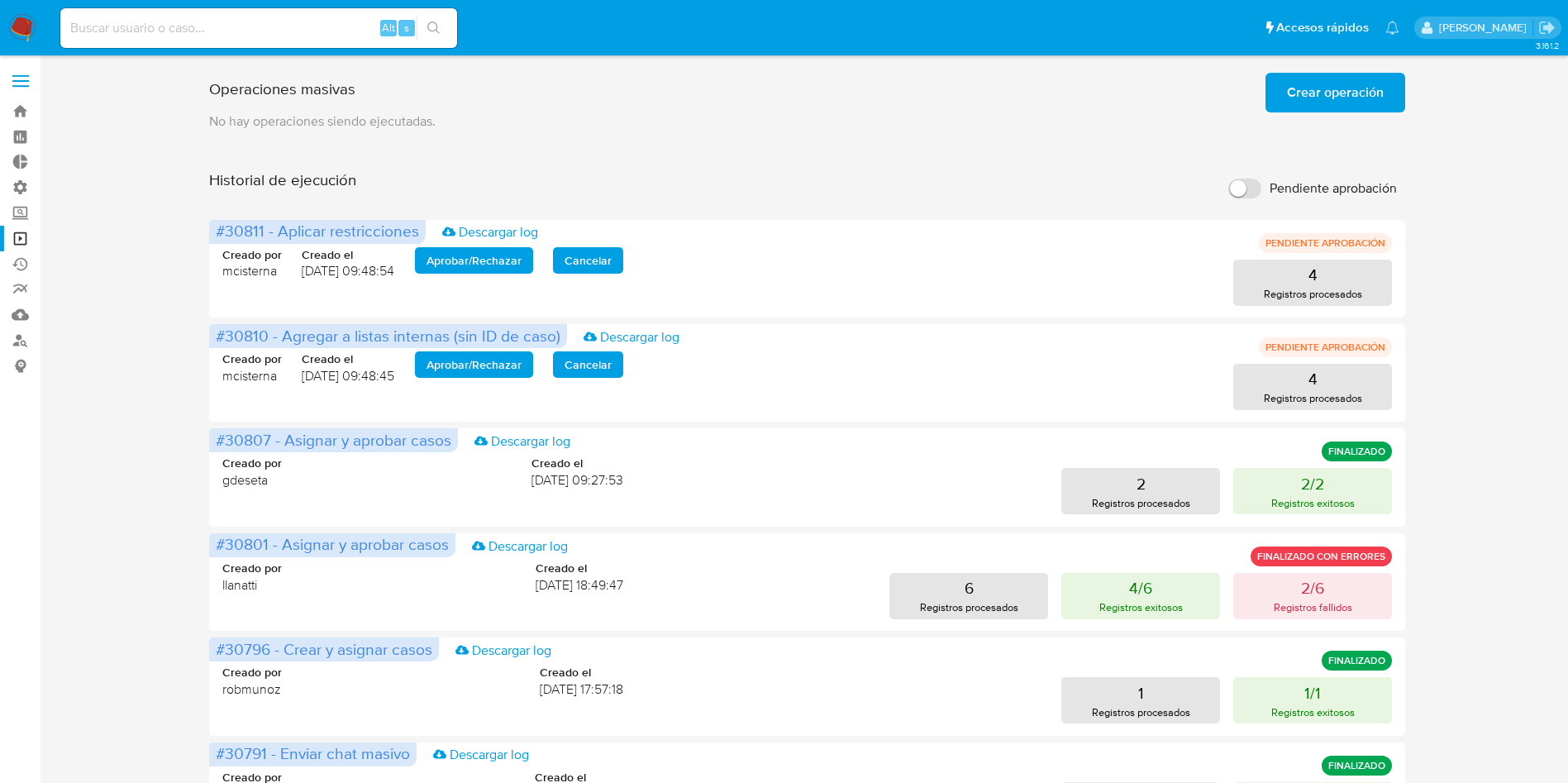
click at [177, 28] on input at bounding box center [259, 28] width 397 height 21
paste input "CrU5WjrAjwaOmBE1xwxt0HS1"
type input "CrU5WjrAjwaOmBE1xwxt0HS1"
click at [429, 39] on button "search-icon" at bounding box center [433, 28] width 34 height 23
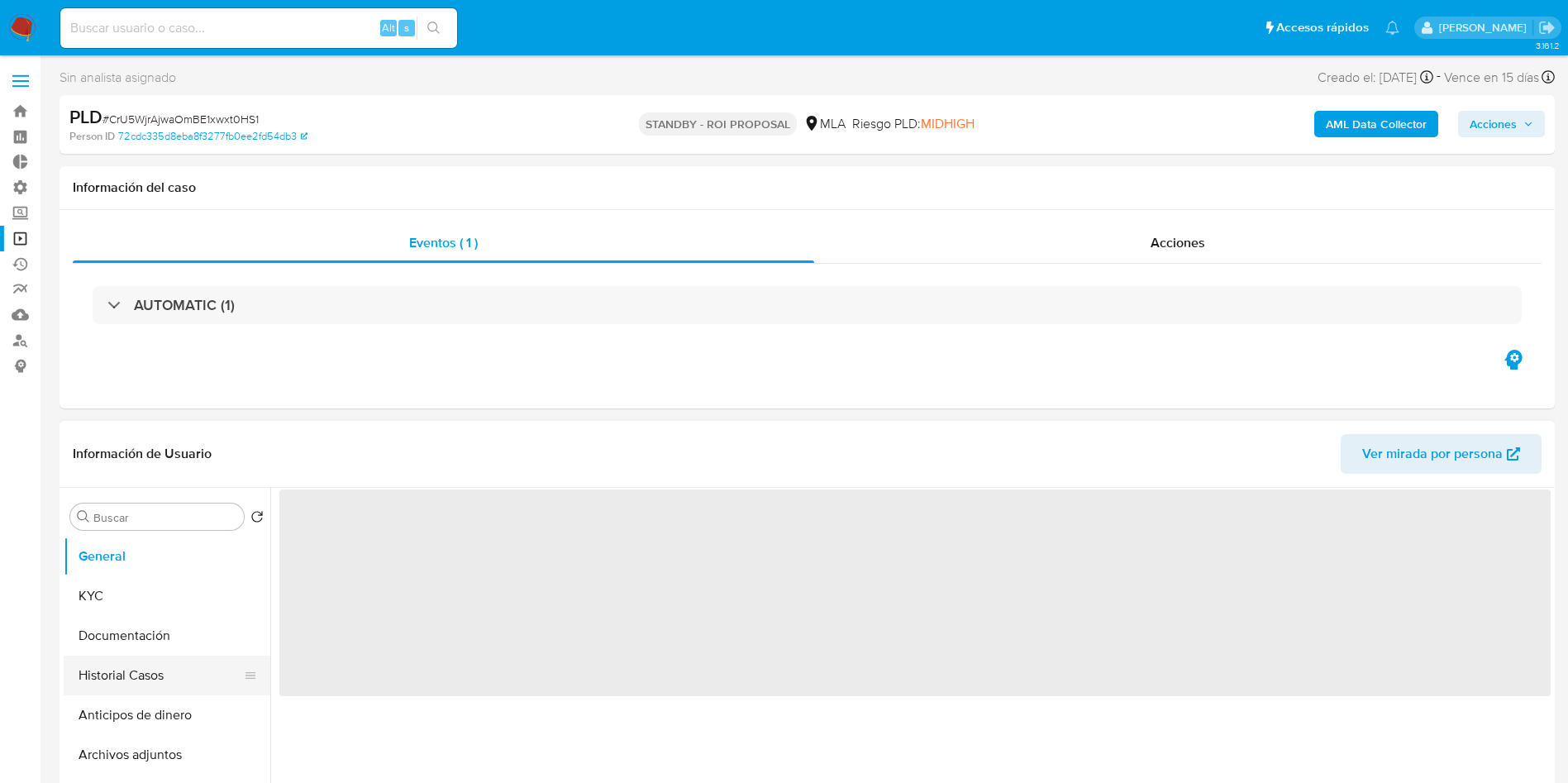
click at [105, 673] on button "Historial Casos" at bounding box center [160, 675] width 193 height 40
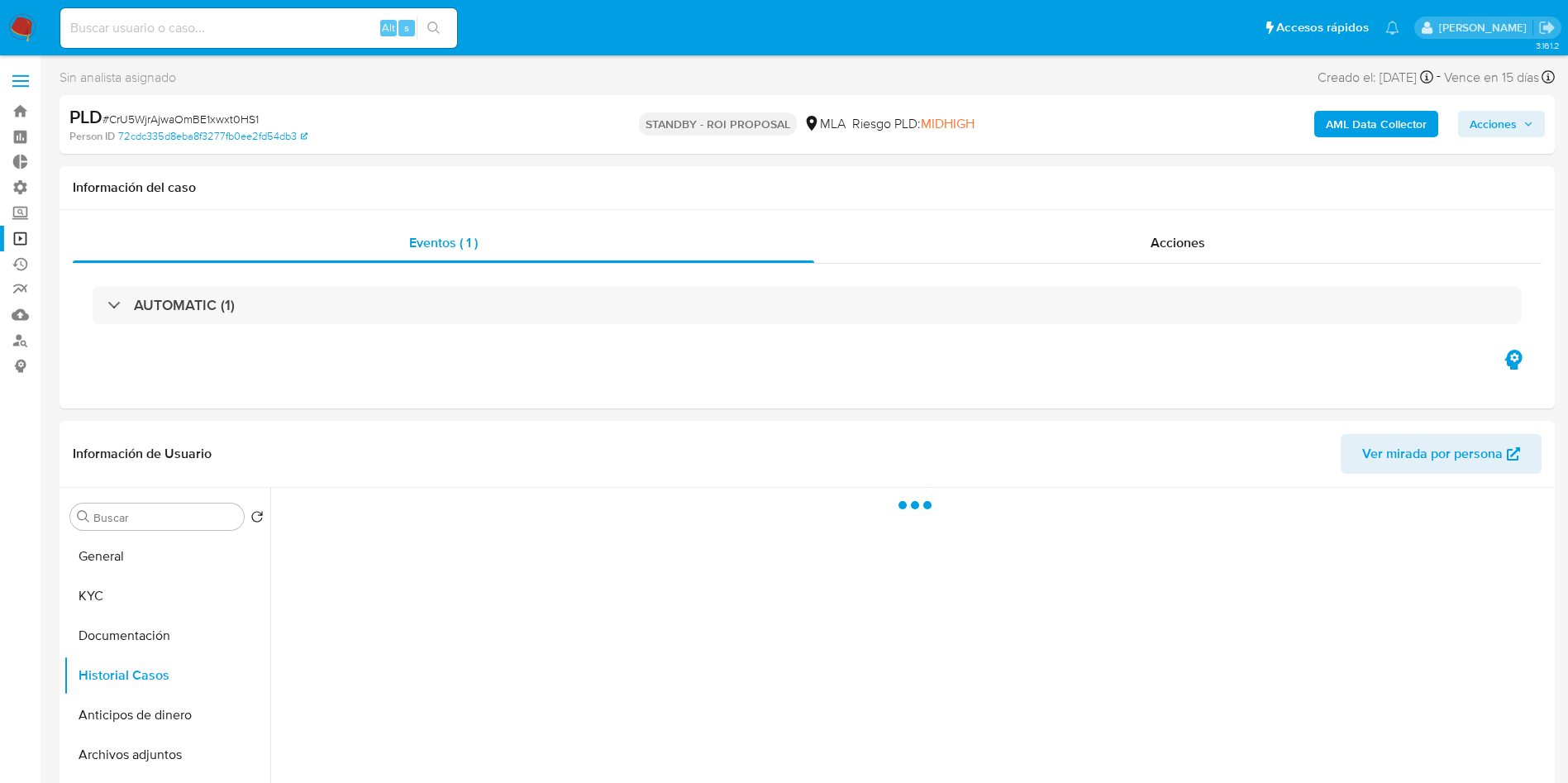
select select "10"
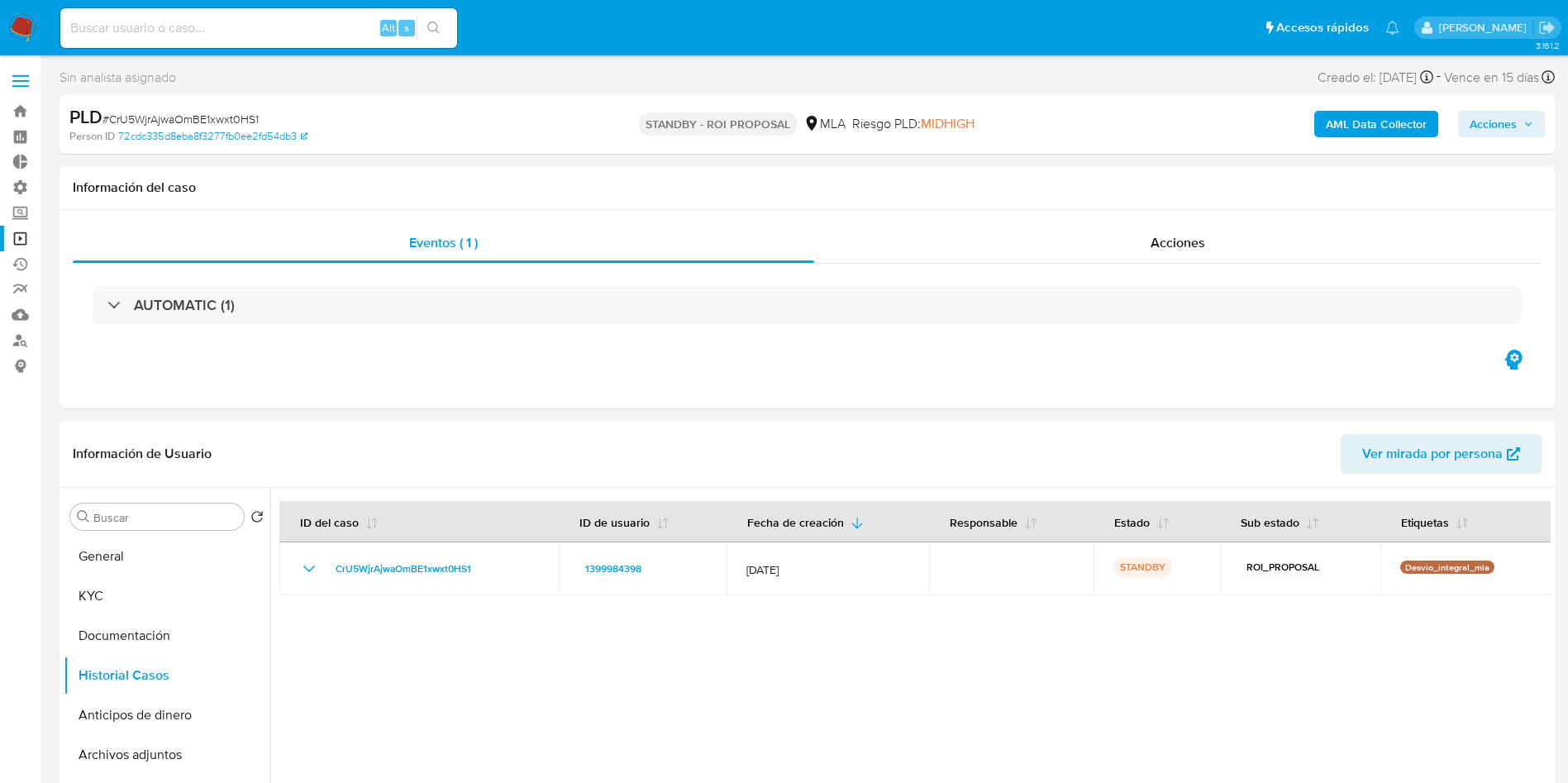
click at [233, 19] on input at bounding box center [259, 28] width 397 height 21
paste input "hYYu9dFIARLfMMrkR5NpRU1e"
type input "hYYu9dFIARLfMMrkR5NpRU1e"
click at [439, 30] on icon "search-icon" at bounding box center [434, 28] width 13 height 13
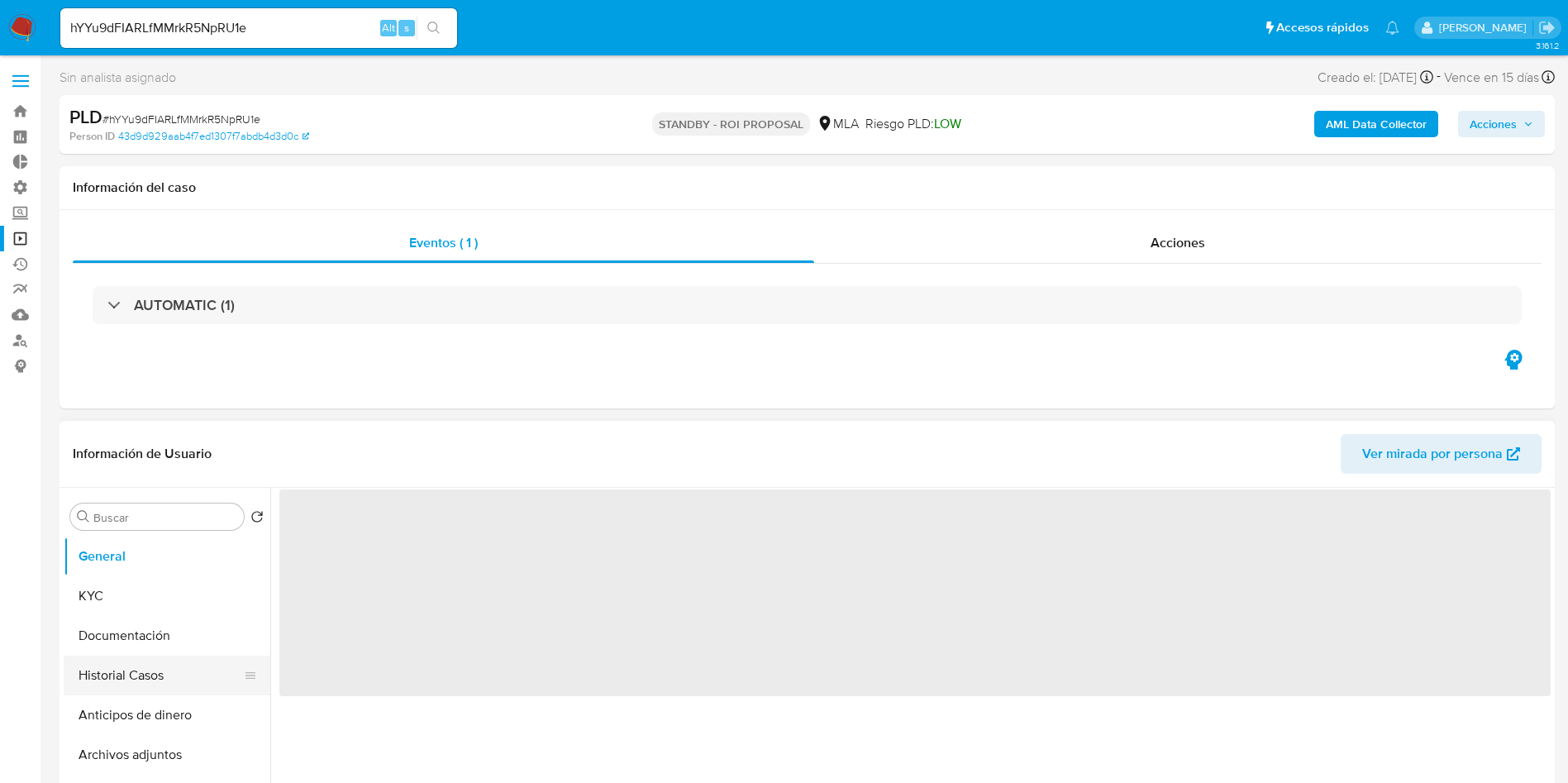
click at [124, 677] on button "Historial Casos" at bounding box center [160, 675] width 193 height 40
select select "10"
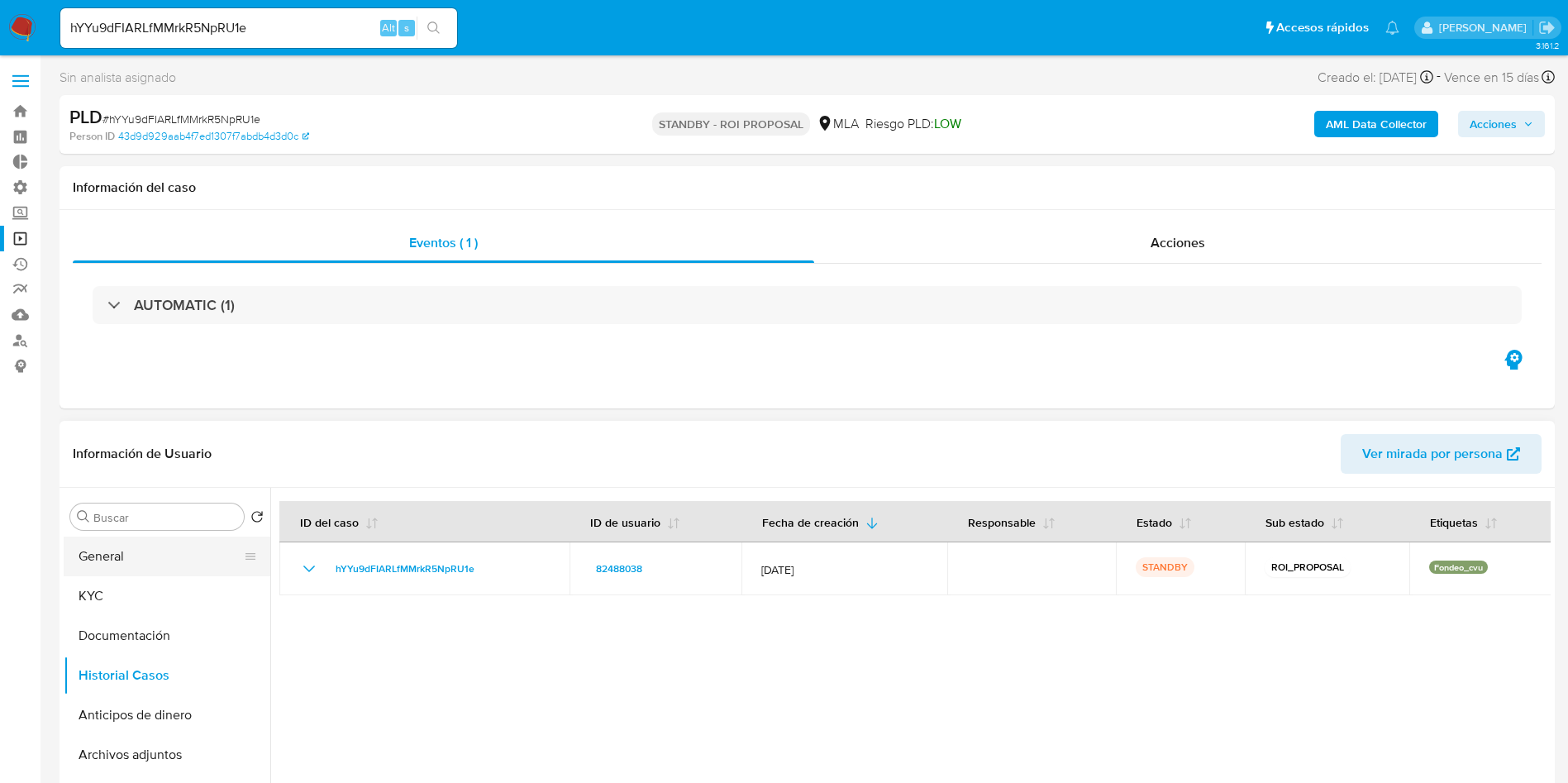
click at [131, 559] on button "General" at bounding box center [160, 556] width 193 height 40
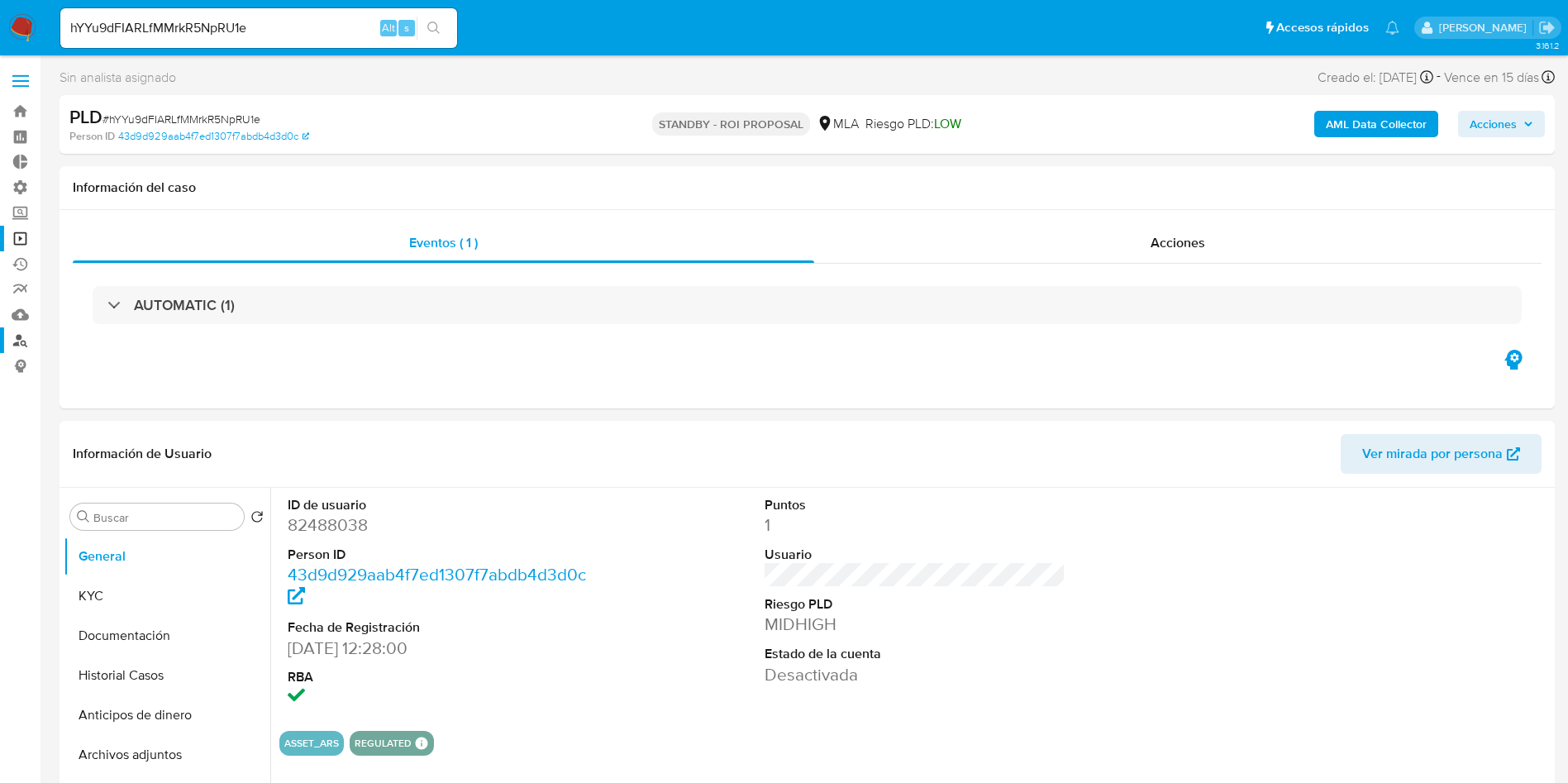
click at [17, 341] on link "Buscador de personas" at bounding box center [98, 341] width 197 height 26
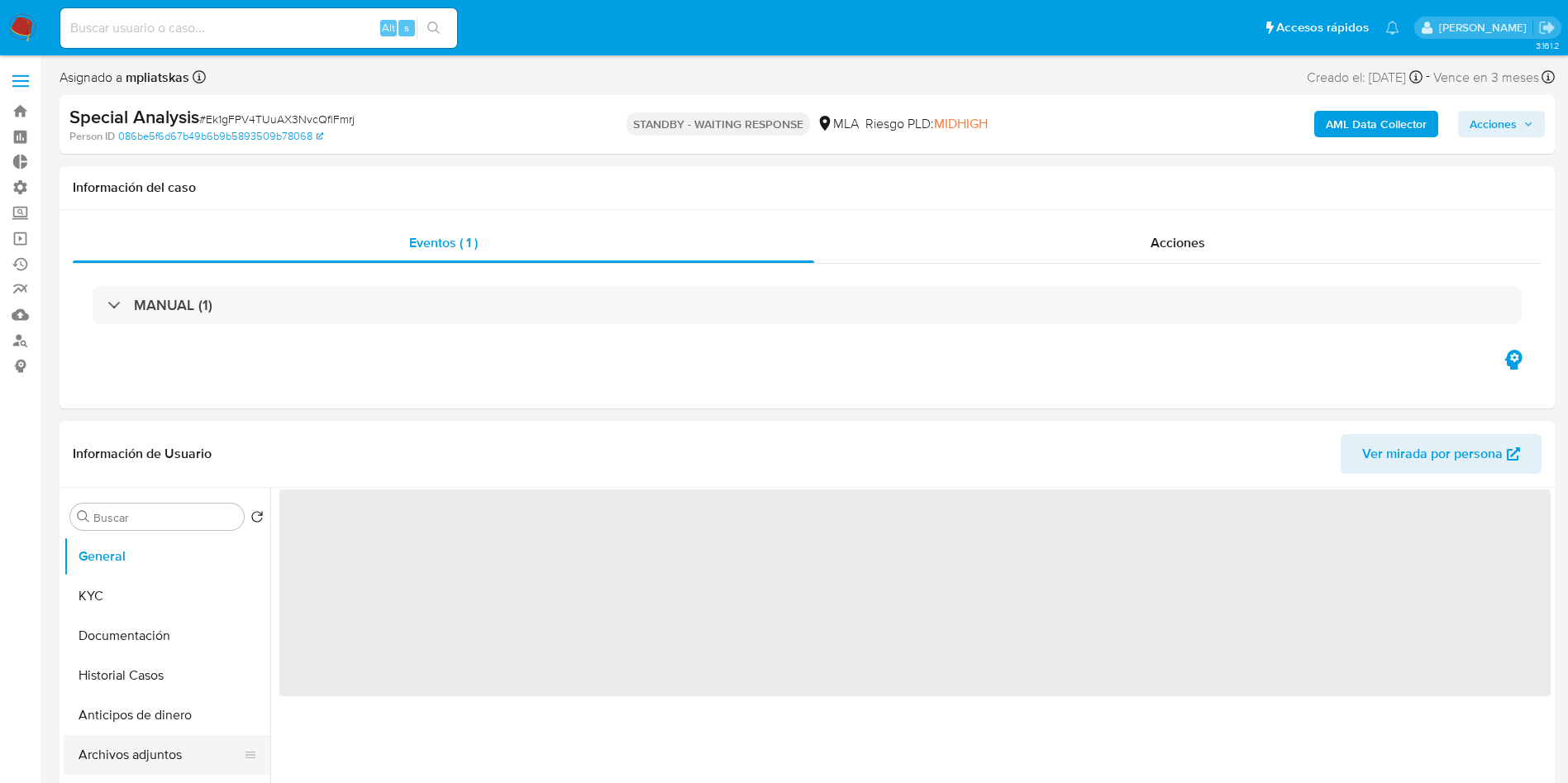
click at [144, 746] on button "Archivos adjuntos" at bounding box center [160, 754] width 193 height 40
select select "10"
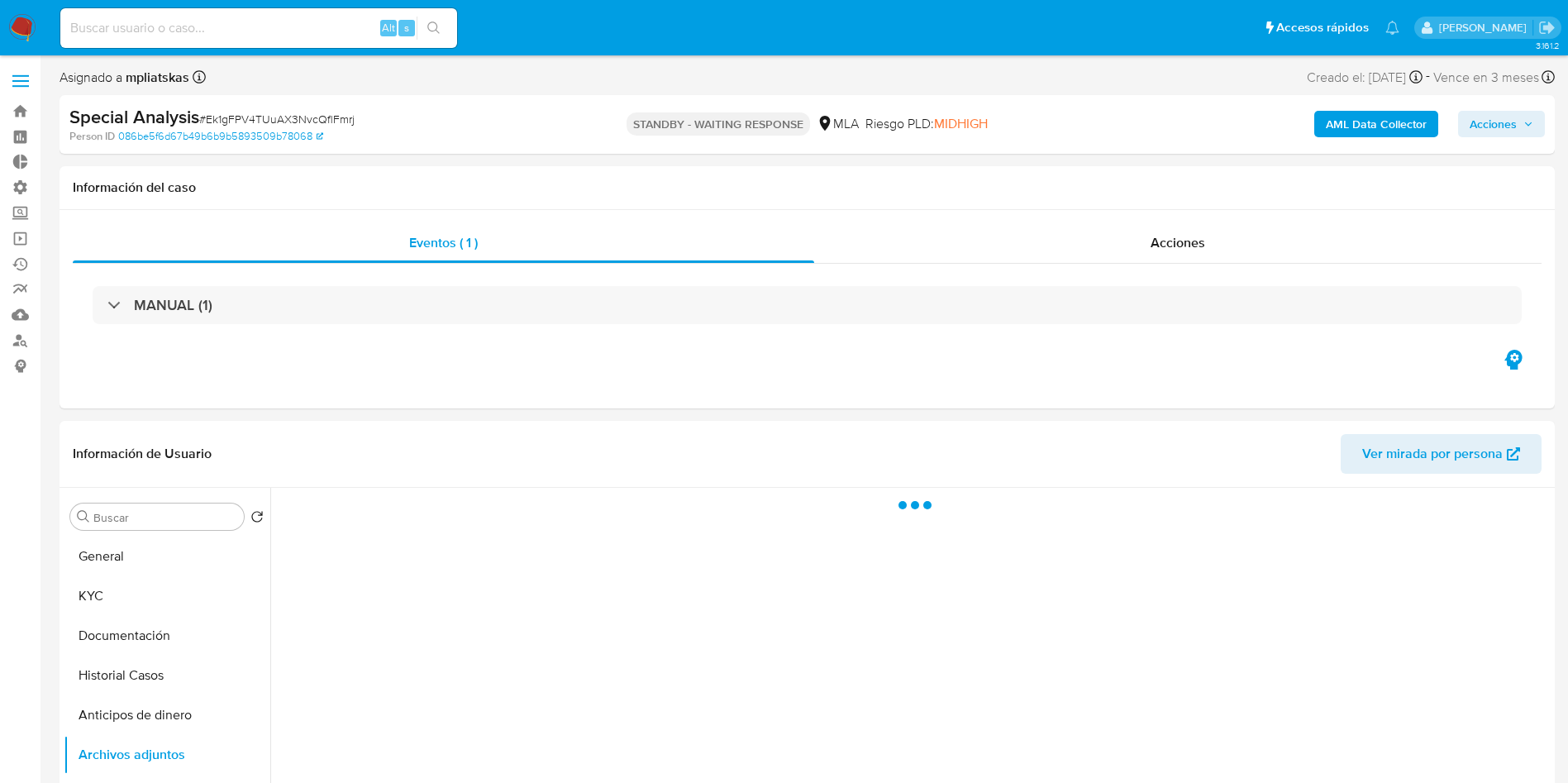
scroll to position [124, 0]
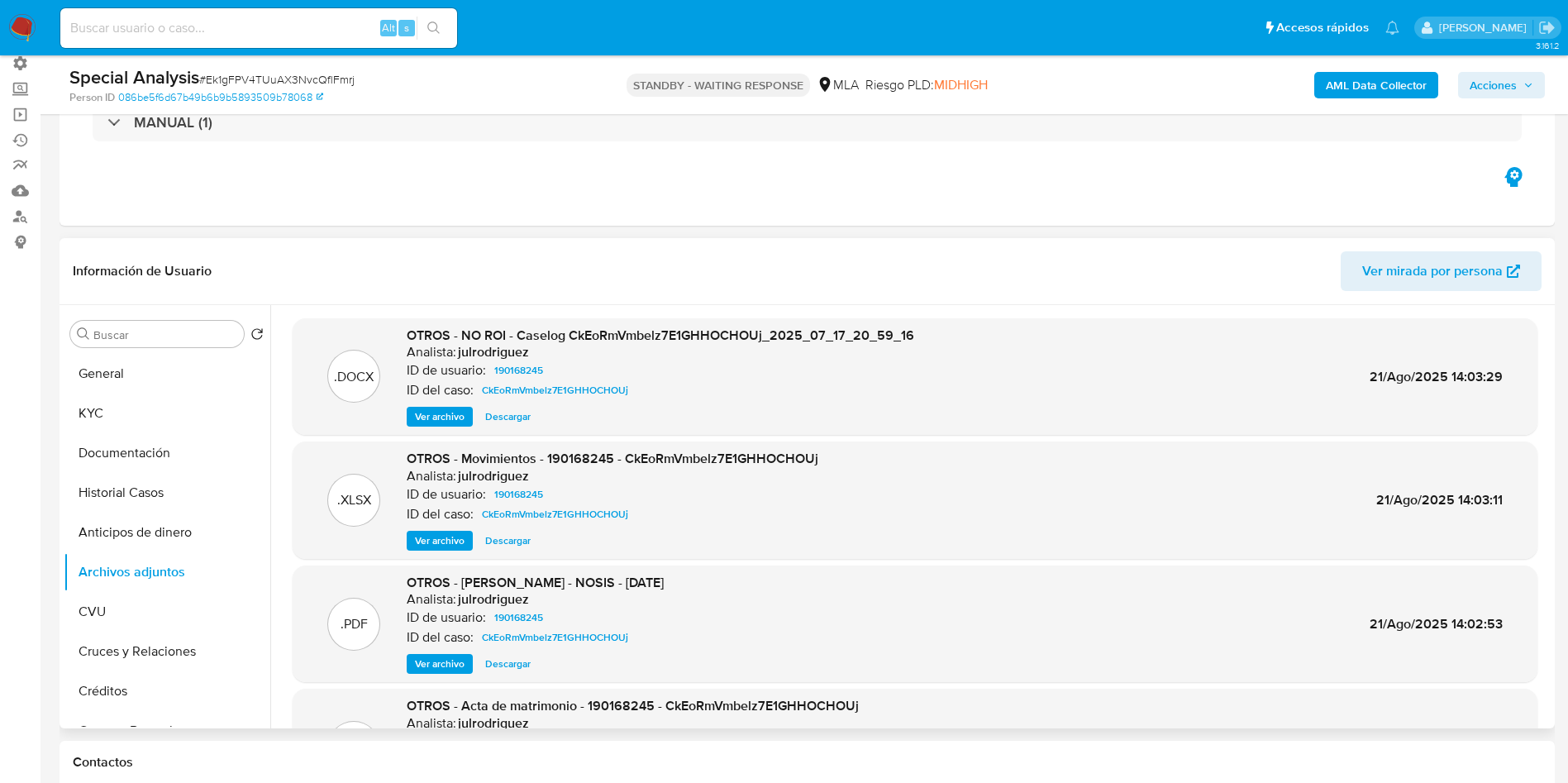
click at [524, 422] on span "Descargar" at bounding box center [508, 416] width 45 height 17
click at [505, 541] on span "Descargar" at bounding box center [508, 541] width 45 height 17
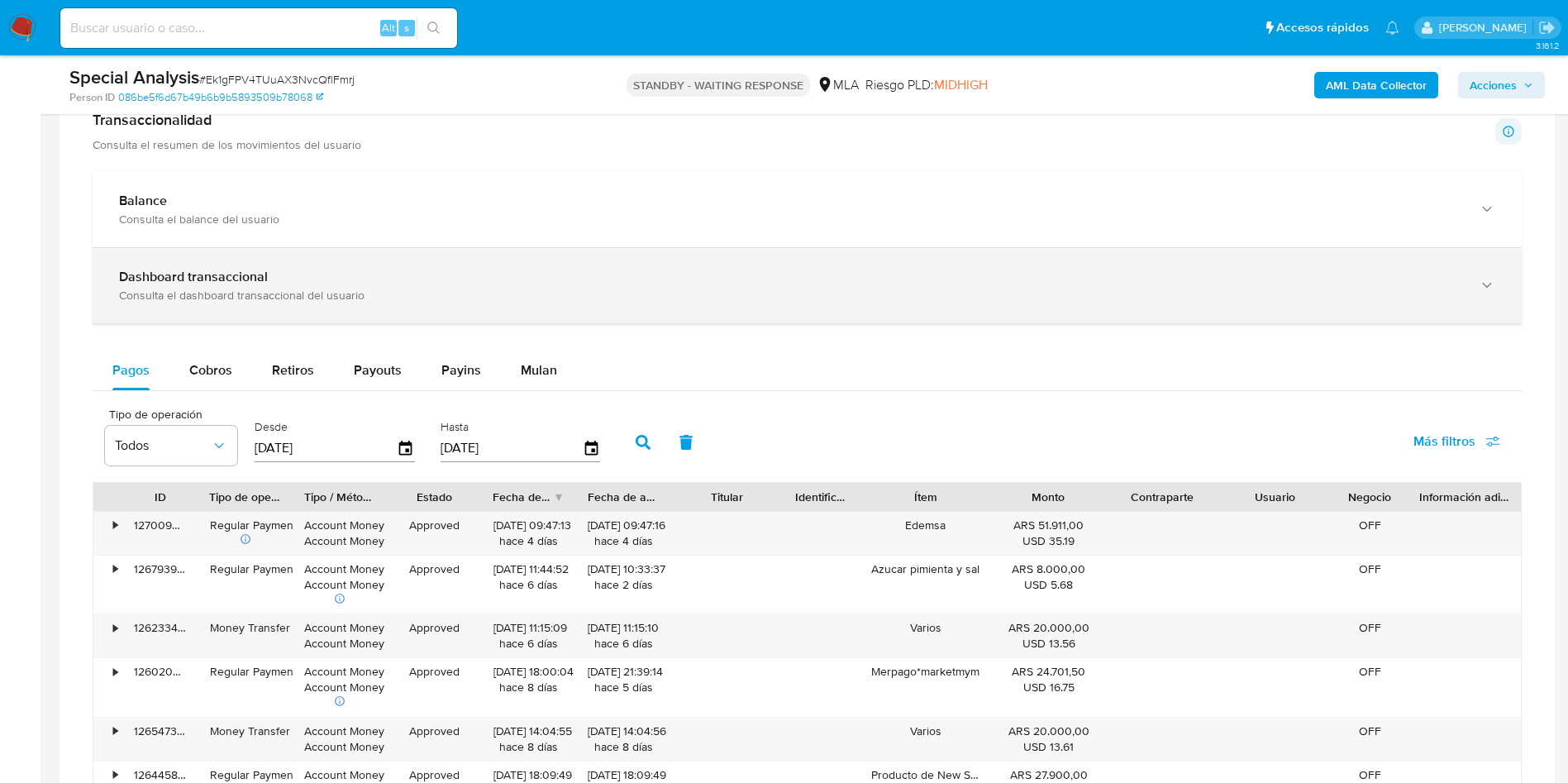
scroll to position [992, 0]
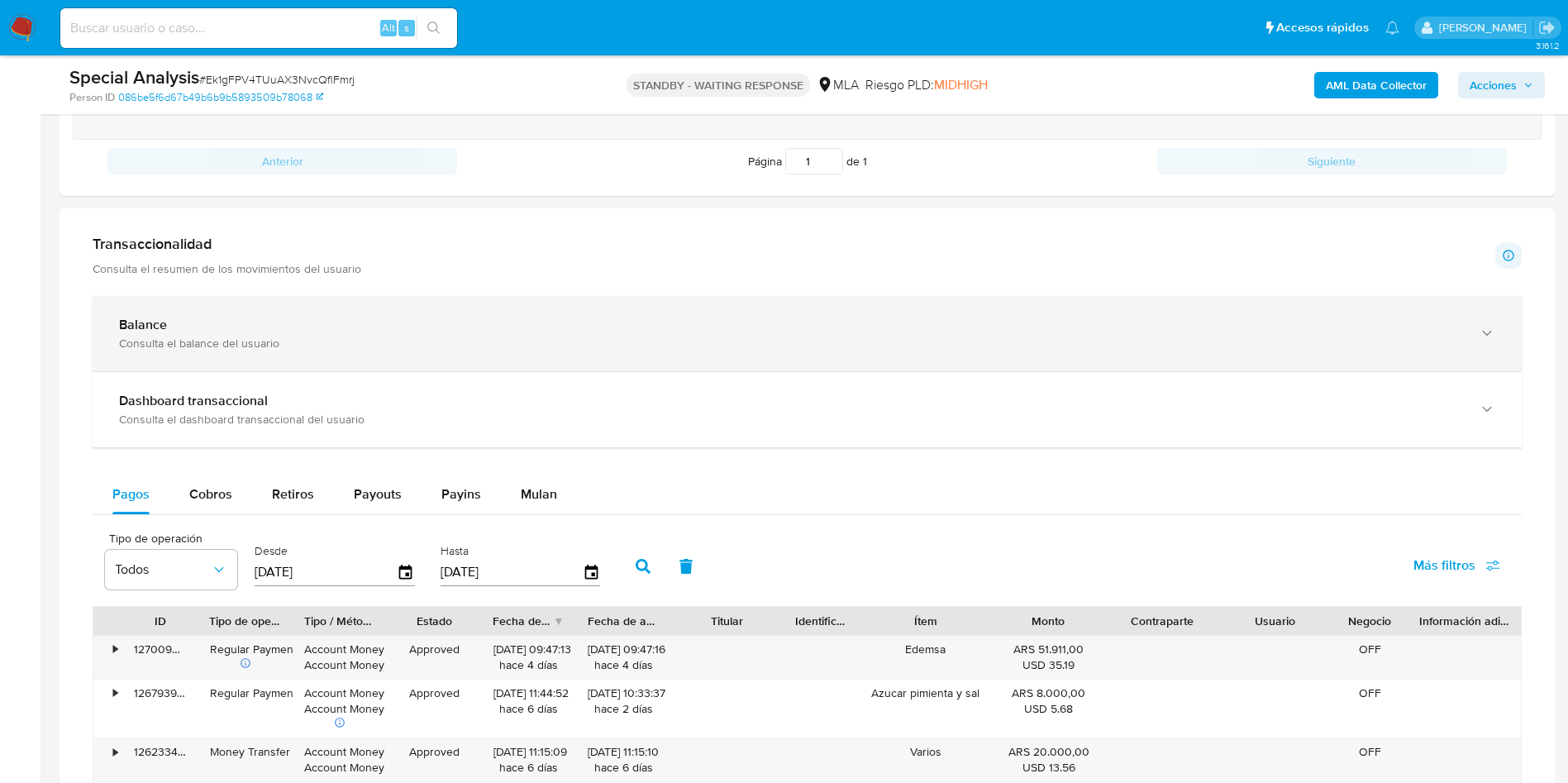
click at [400, 309] on div "Balance Consulta el balance del usuario" at bounding box center [807, 332] width 1429 height 75
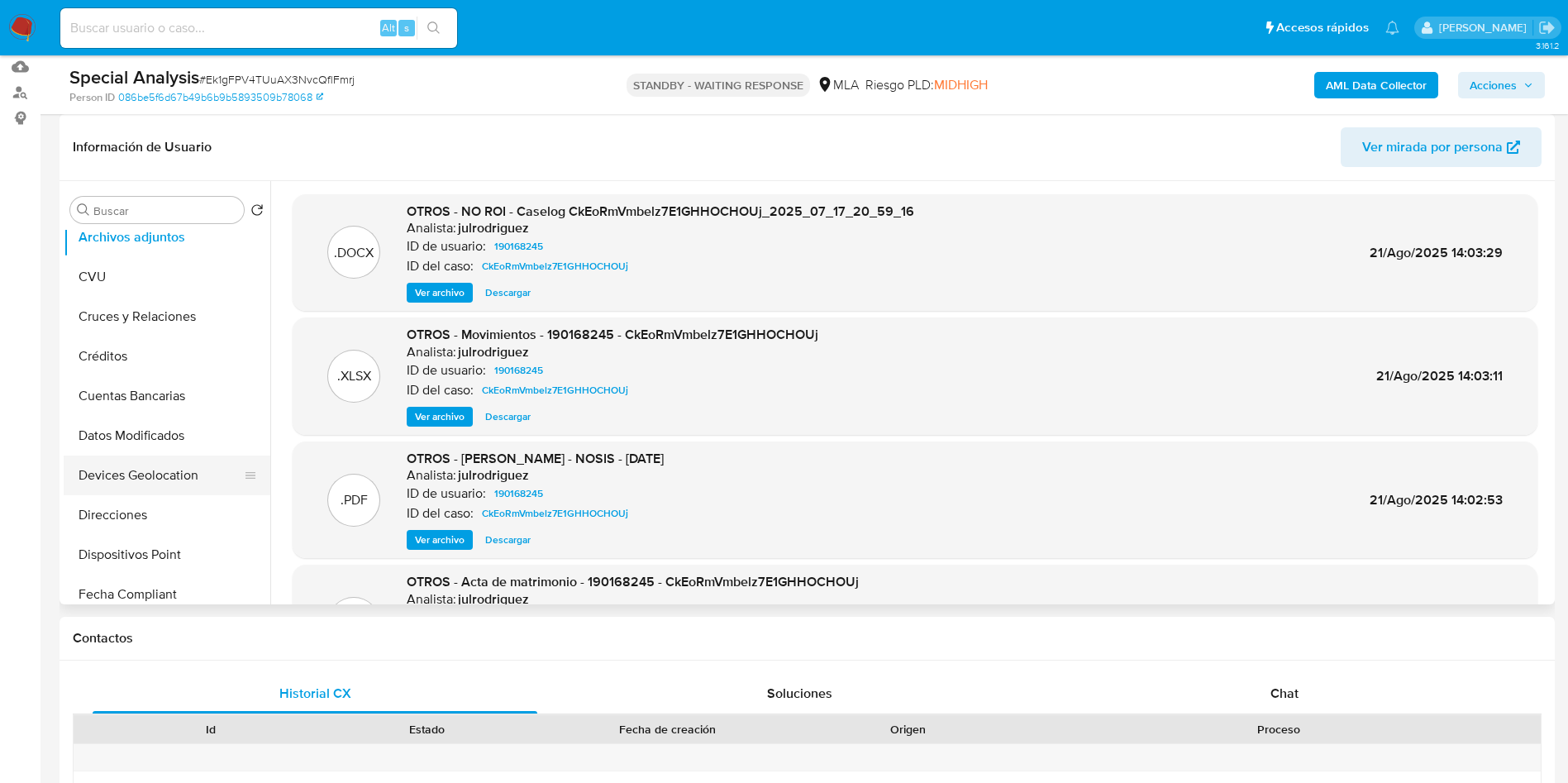
scroll to position [248, 0]
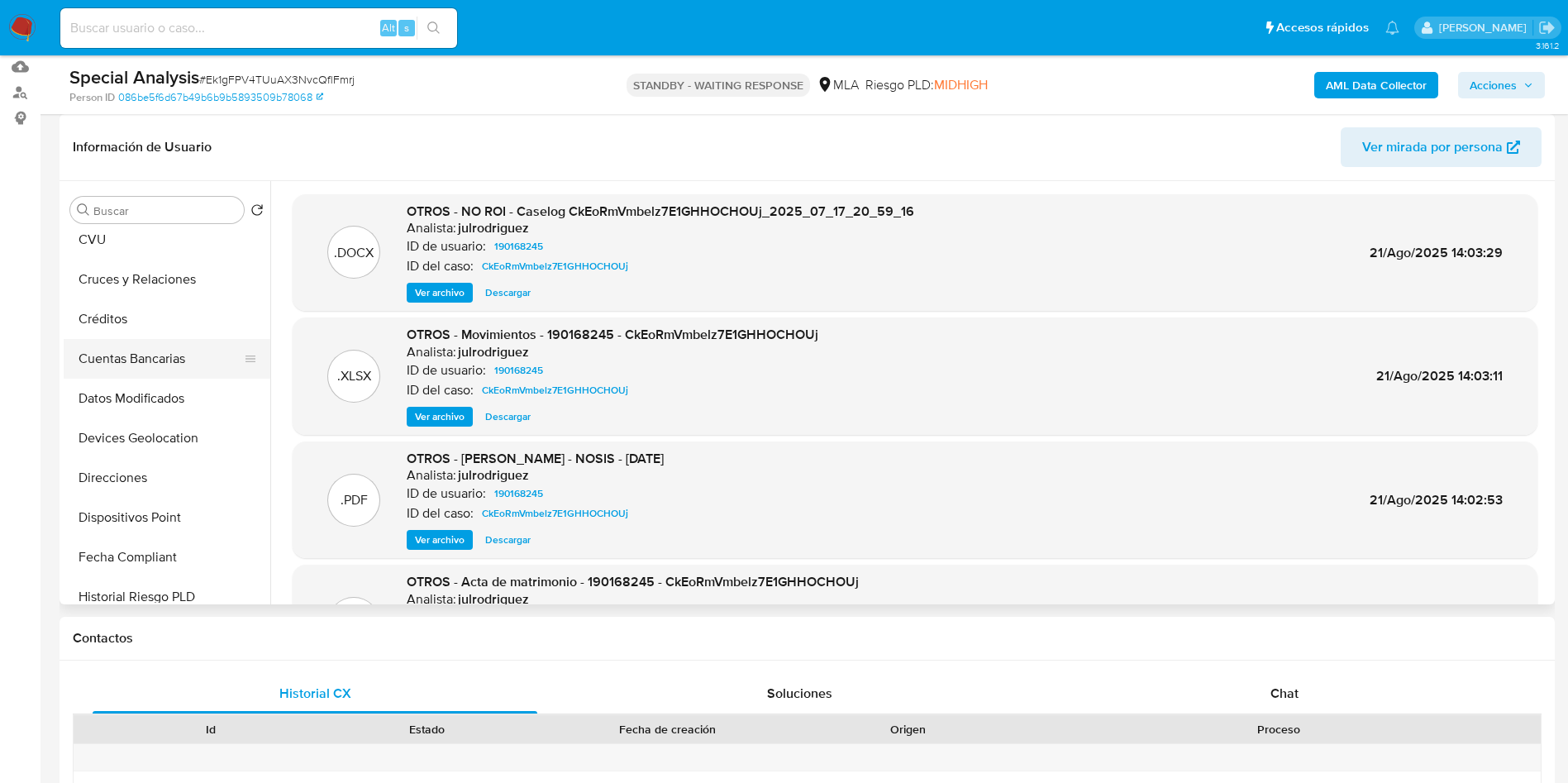
click at [145, 365] on button "Cuentas Bancarias" at bounding box center [160, 358] width 193 height 40
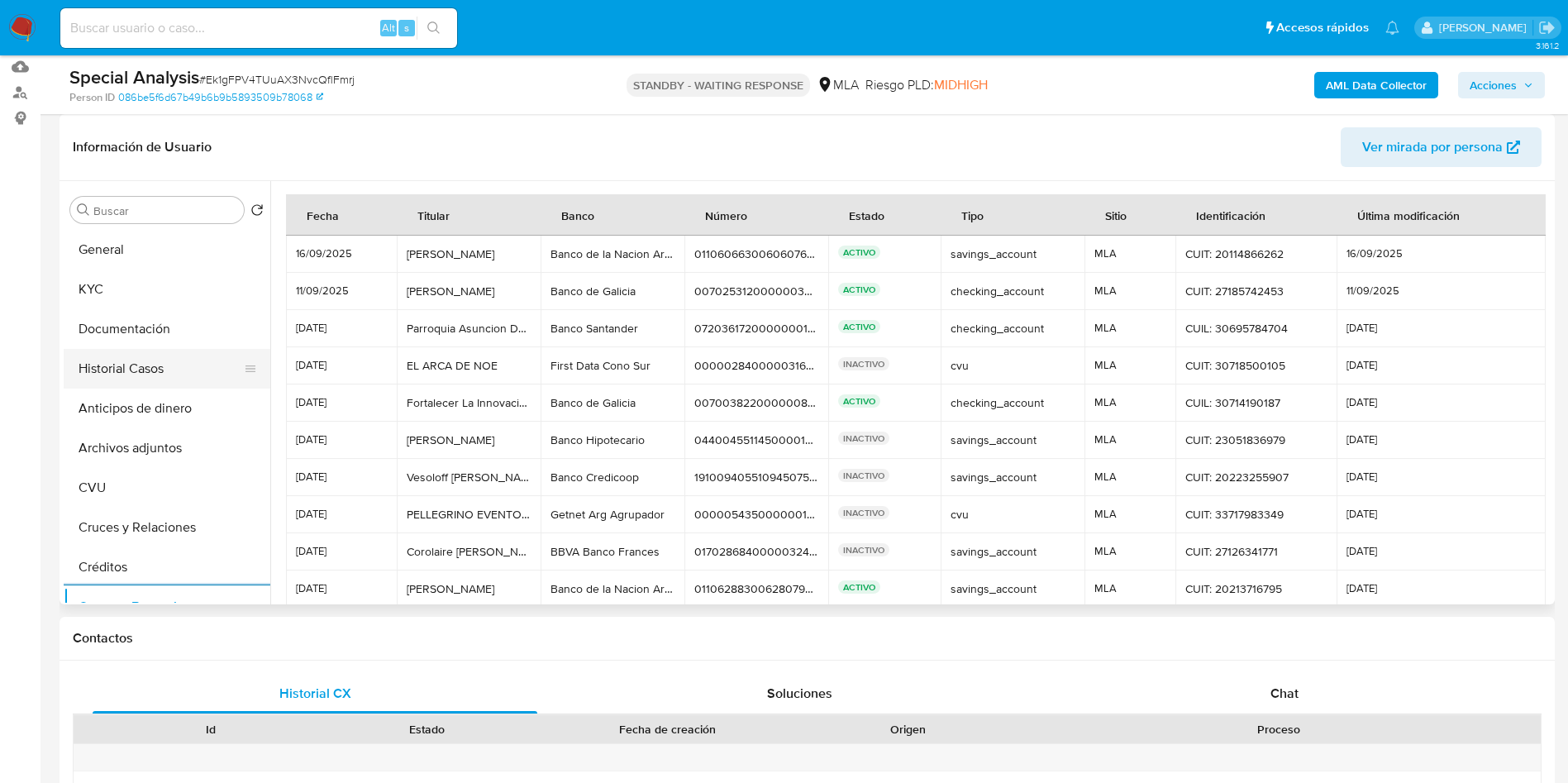
click at [139, 365] on button "Historial Casos" at bounding box center [160, 368] width 193 height 40
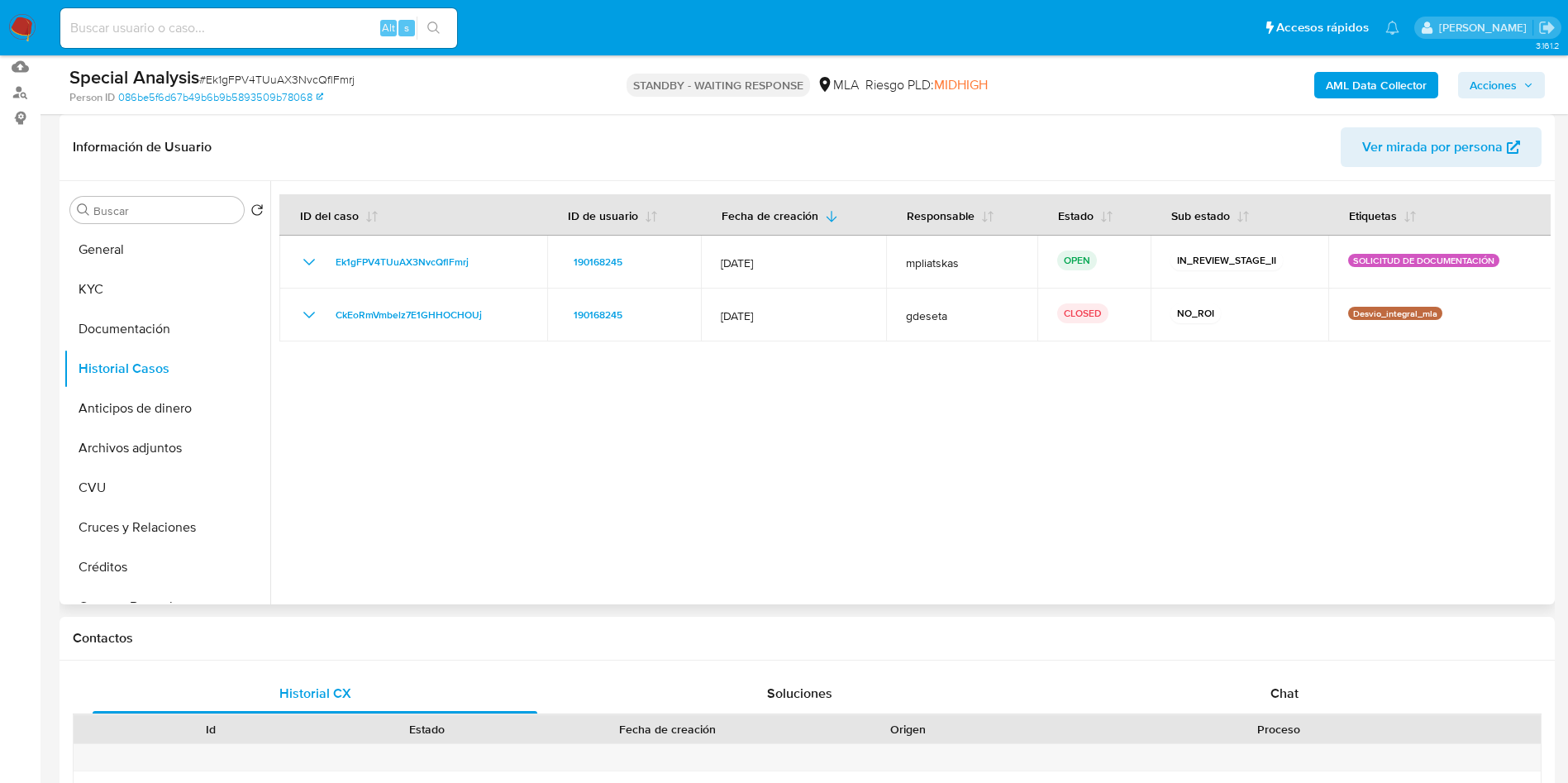
scroll to position [857, 0]
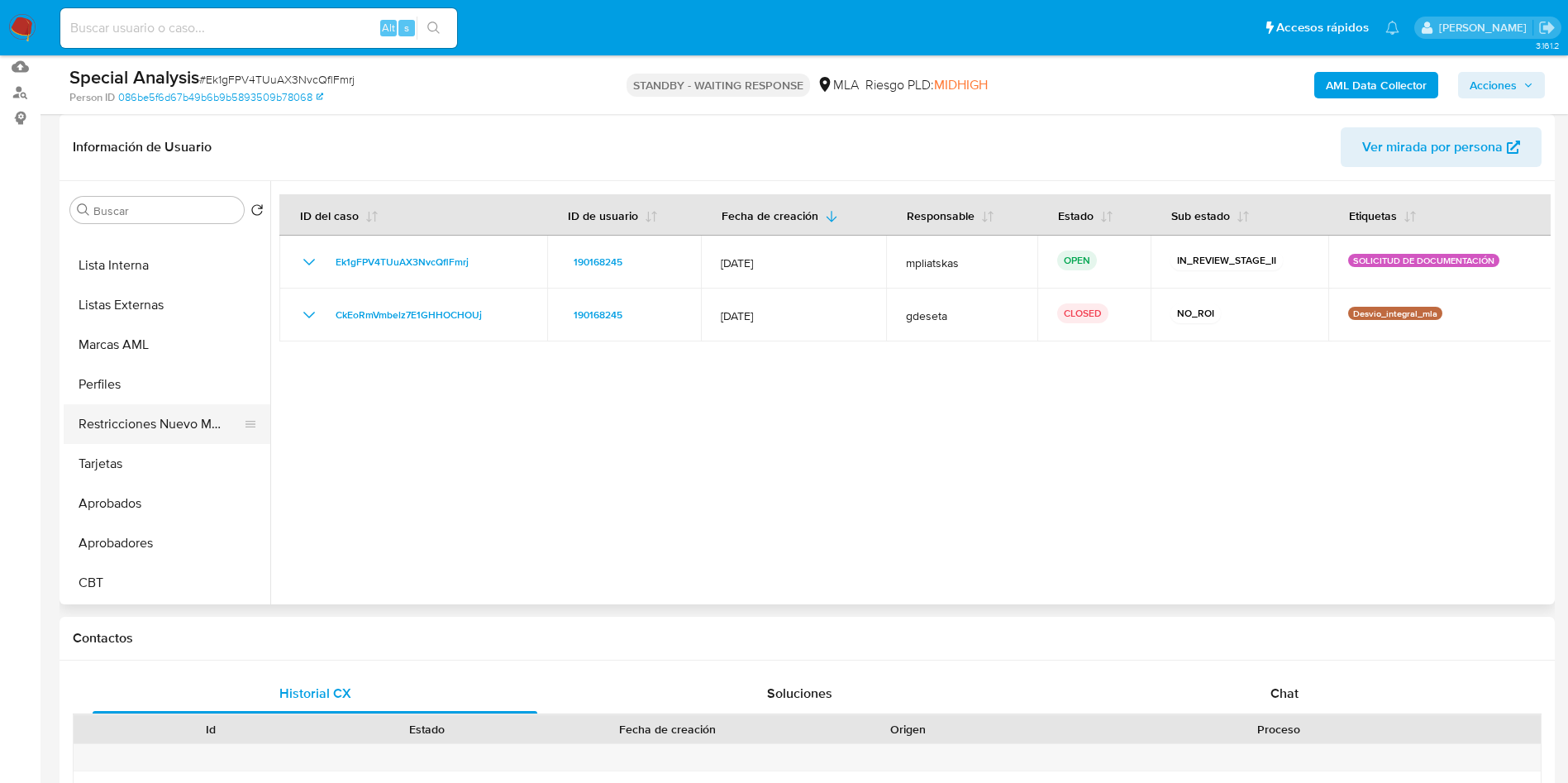
click at [133, 430] on button "Restricciones Nuevo Mundo" at bounding box center [160, 424] width 193 height 40
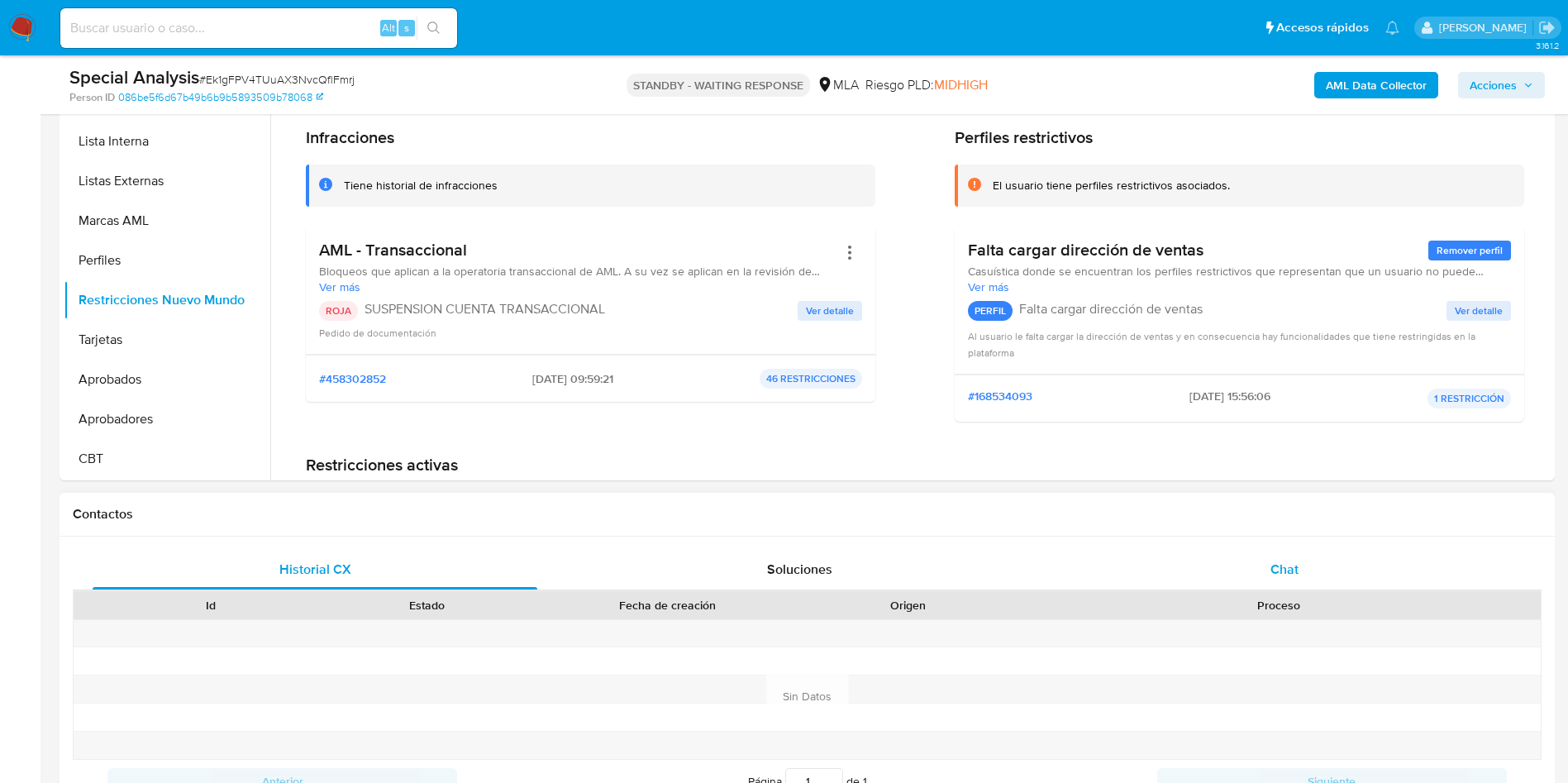
click at [1285, 580] on div "Chat" at bounding box center [1285, 569] width 445 height 40
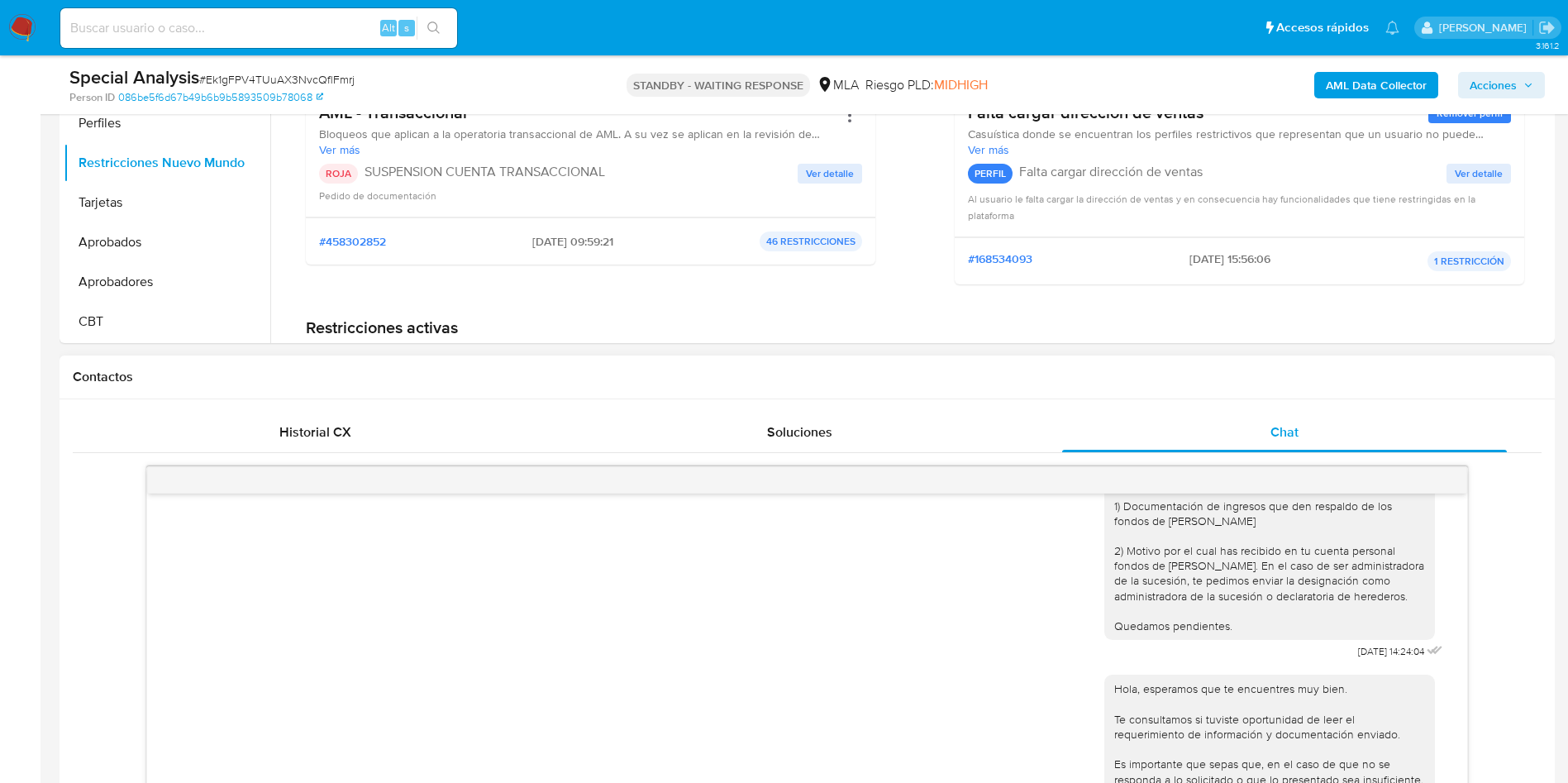
scroll to position [372, 0]
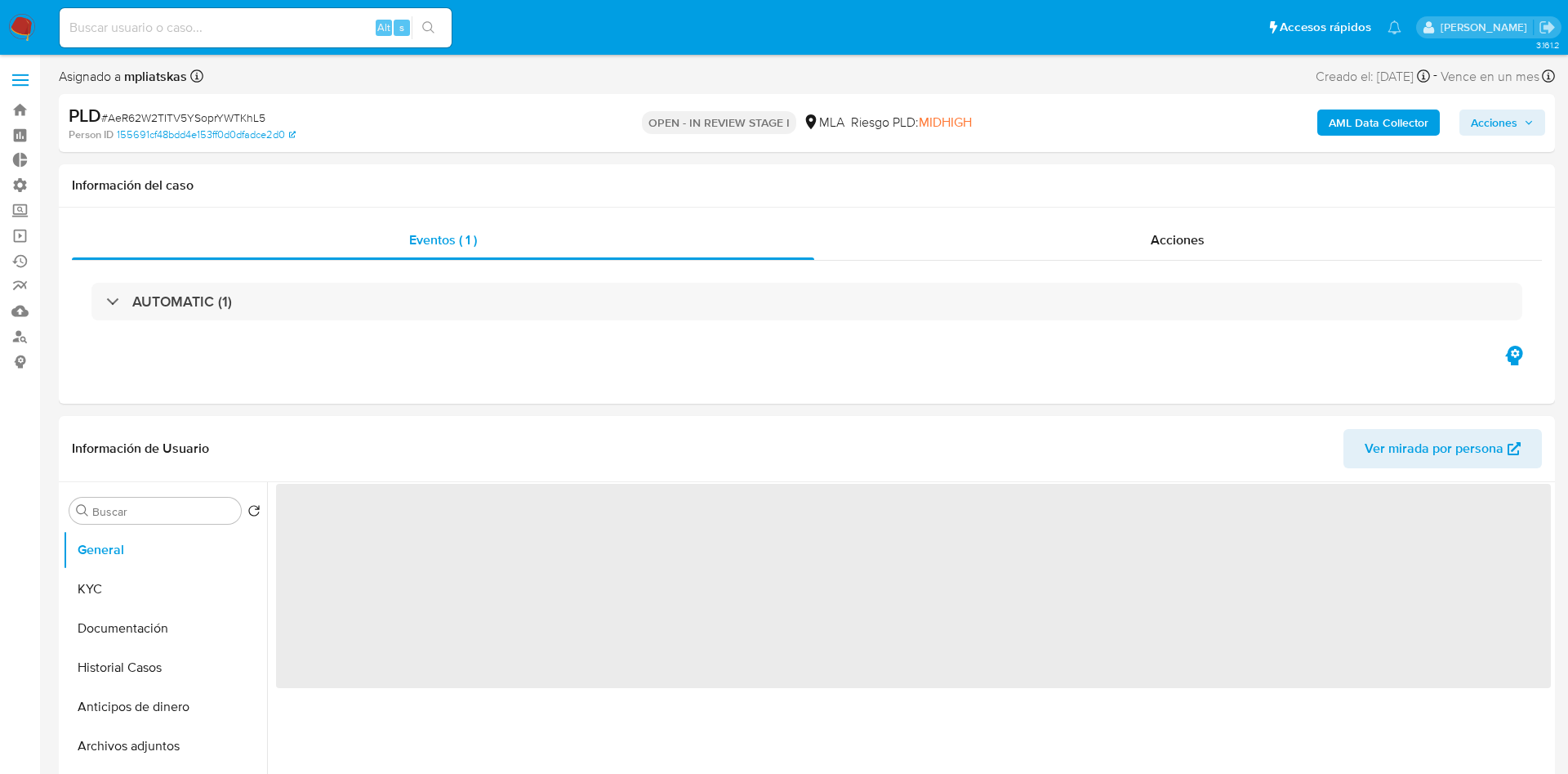
select select "10"
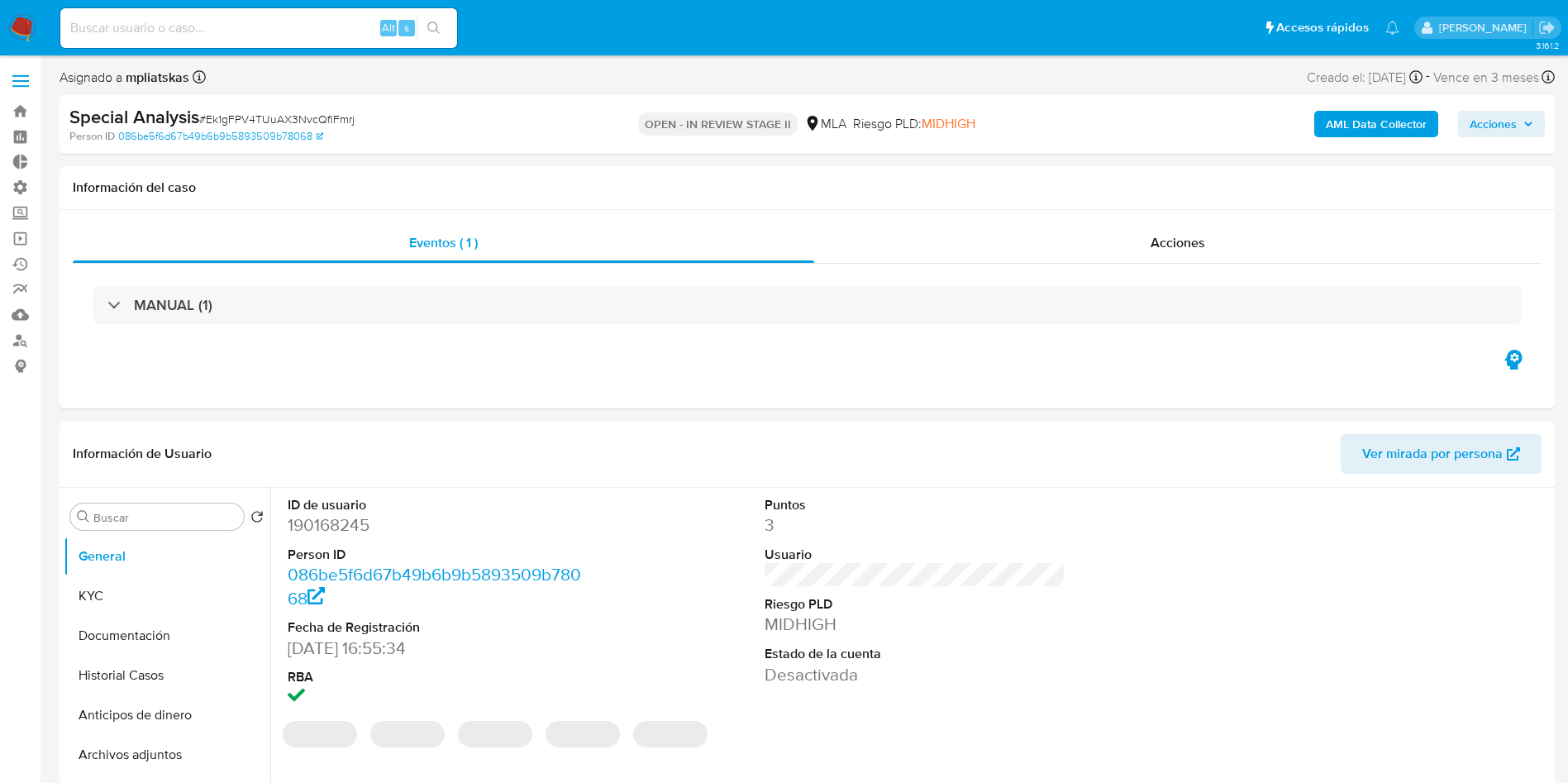
select select "10"
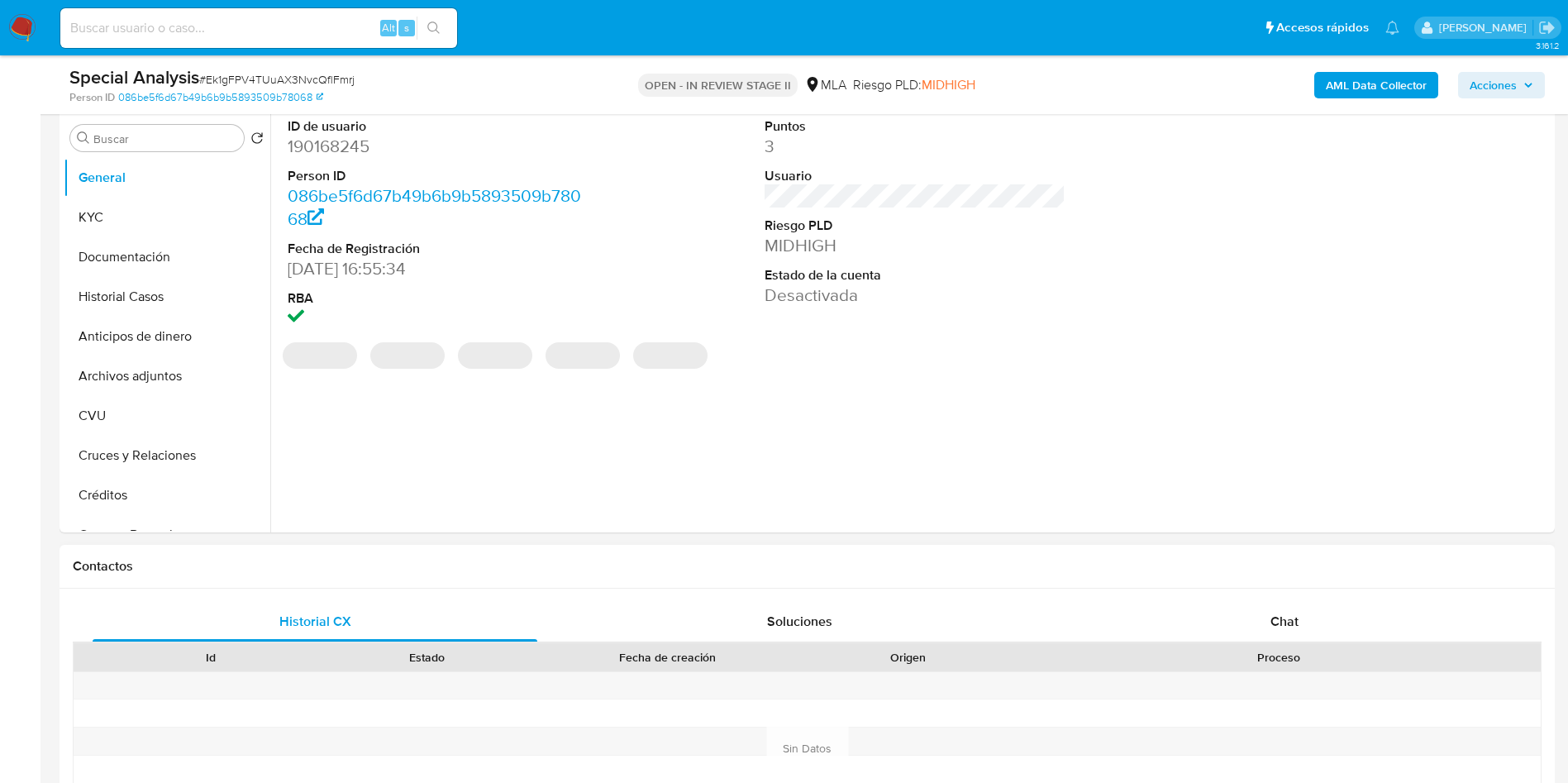
scroll to position [372, 0]
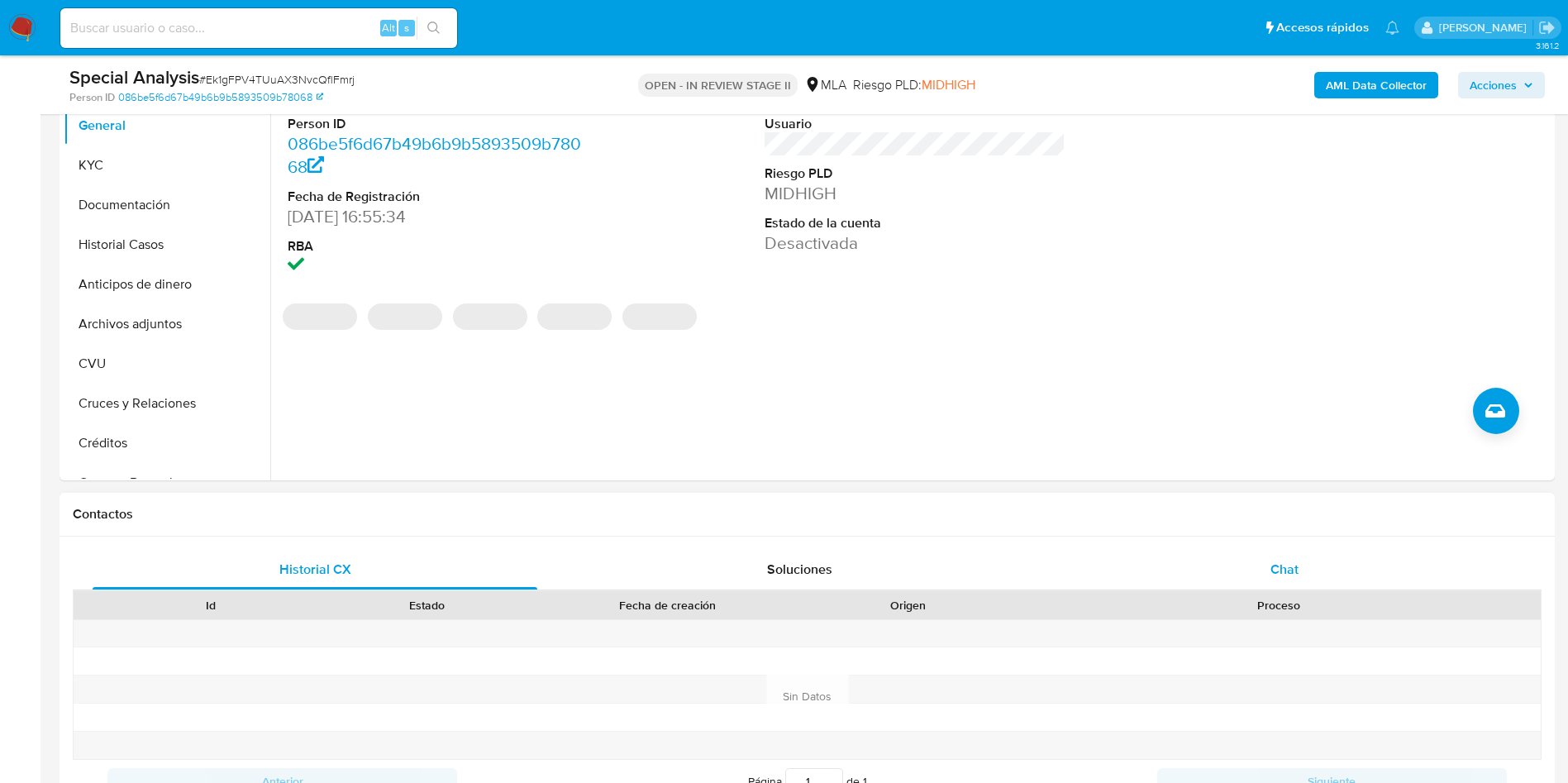
click at [1276, 564] on span "Chat" at bounding box center [1285, 569] width 28 height 19
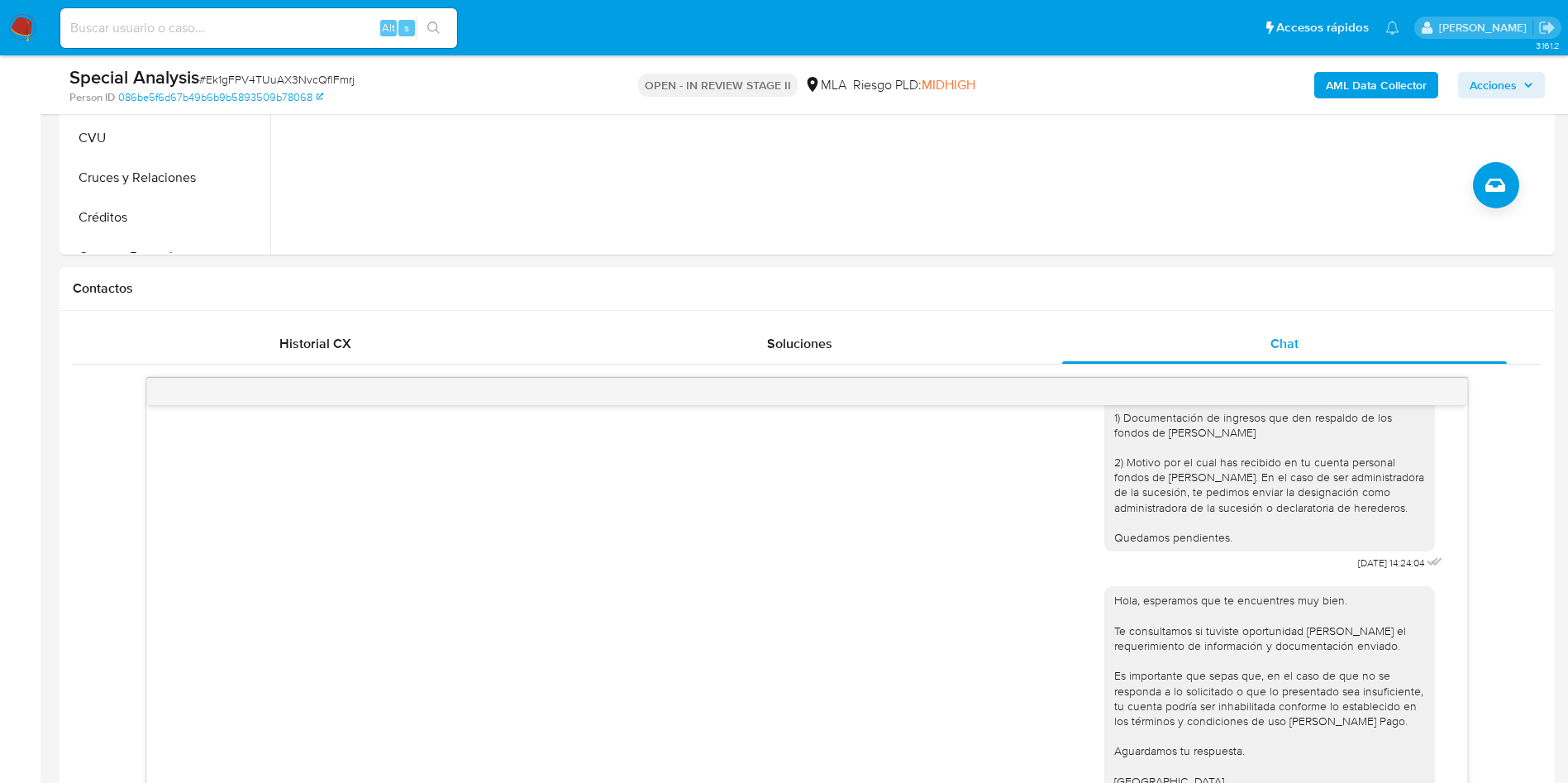
scroll to position [744, 0]
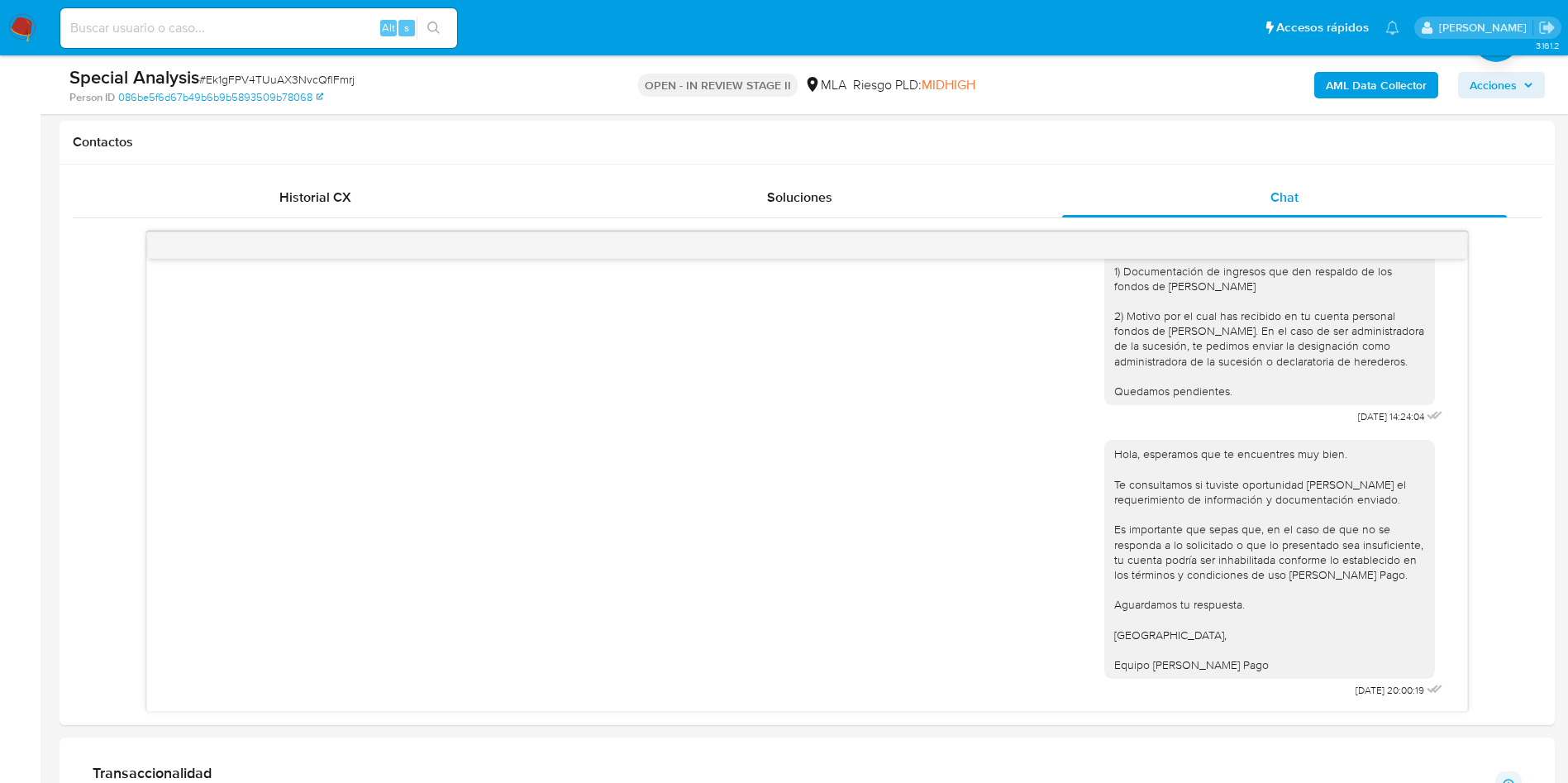
click at [333, 79] on span "# Ek1gFPV4TUuAX3NvcQflFmrj" at bounding box center [277, 79] width 155 height 17
drag, startPoint x: 453, startPoint y: 144, endPoint x: 400, endPoint y: 99, distance: 69.5
click at [454, 144] on h1 "Contactos" at bounding box center [807, 142] width 1469 height 17
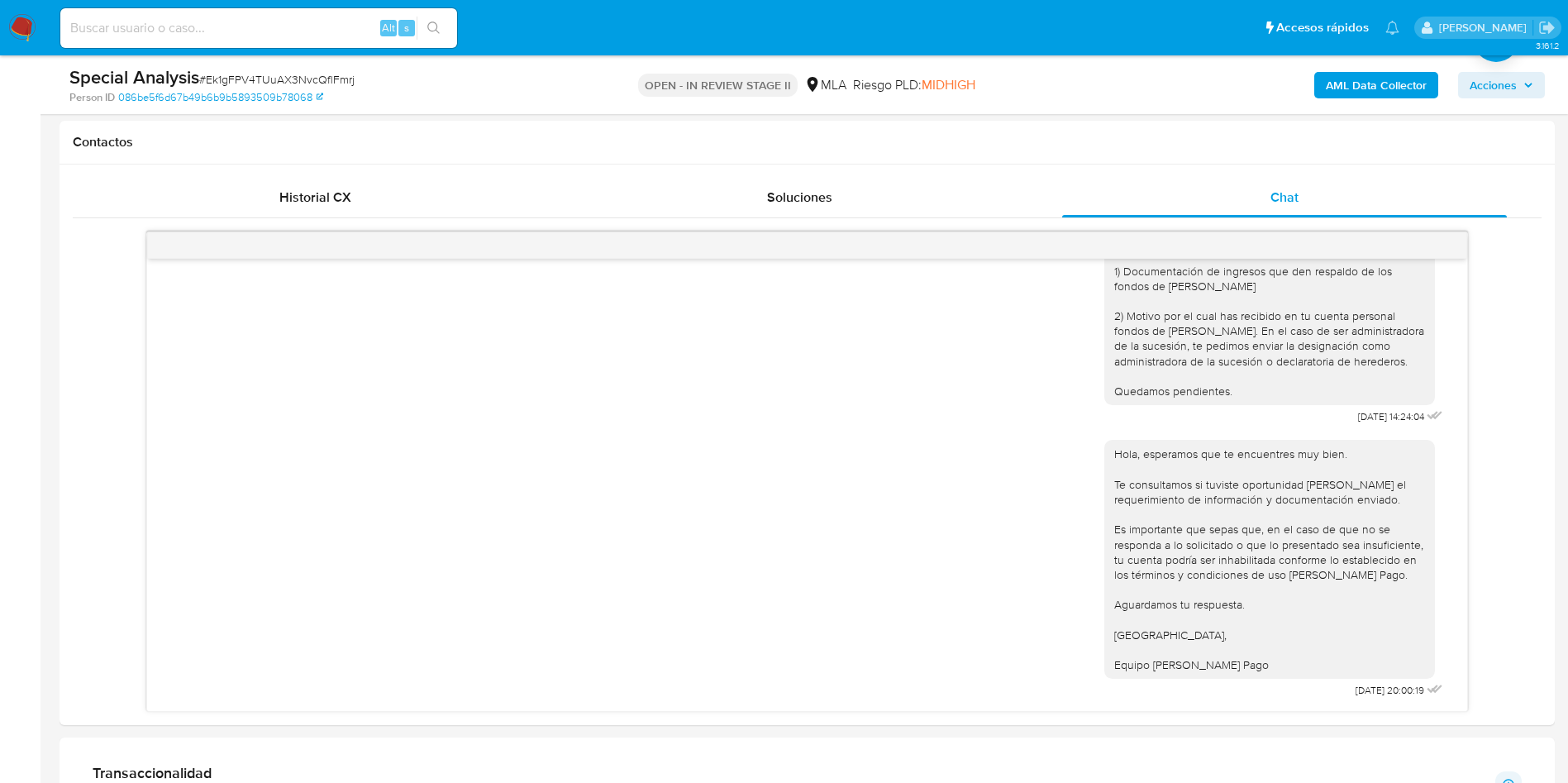
click at [341, 75] on span "# Ek1gFPV4TUuAX3NvcQflFmrj" at bounding box center [277, 79] width 155 height 17
copy span "Ek1gFPV4TUuAX3NvcQflFmrj"
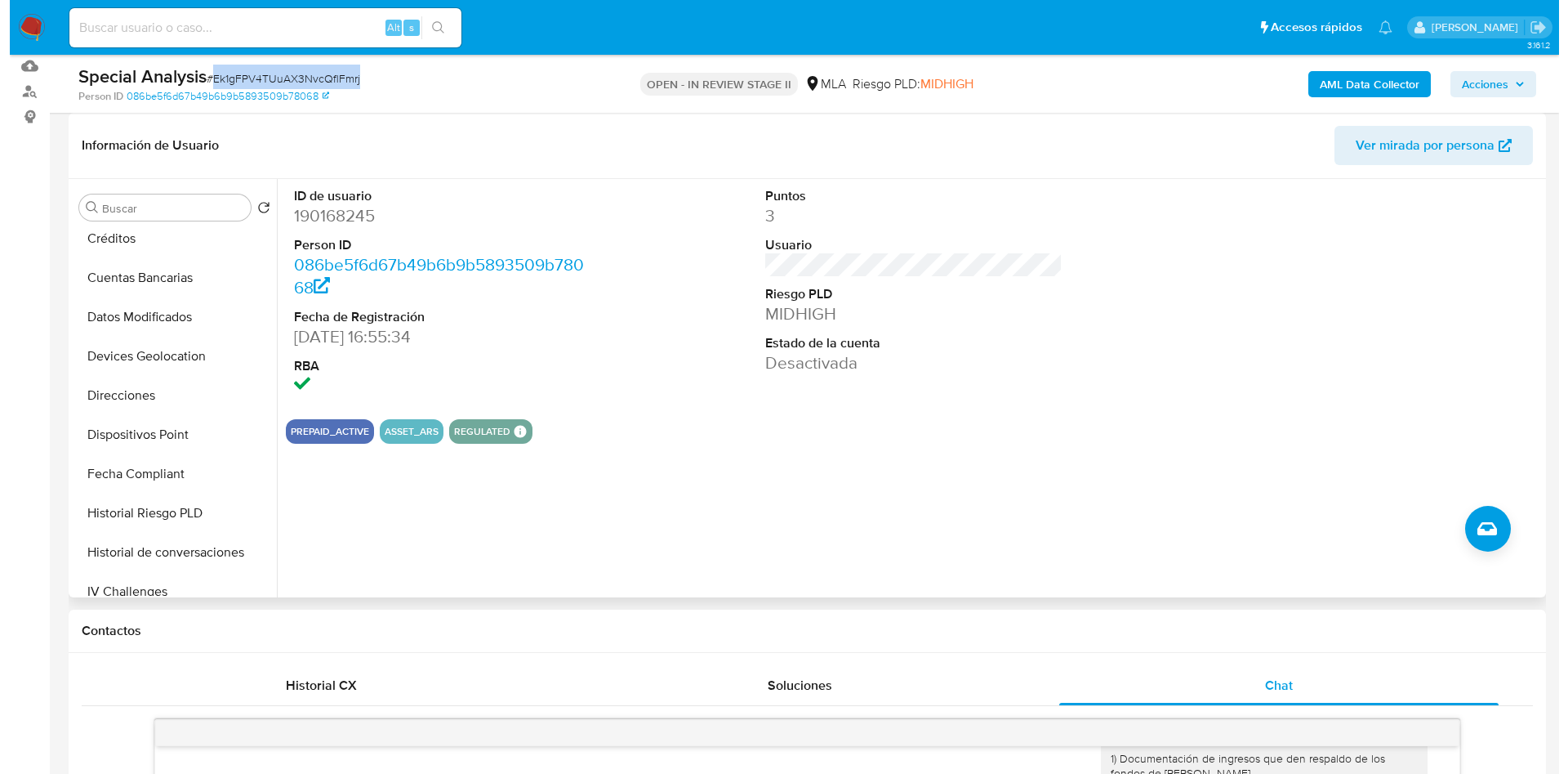
scroll to position [612, 0]
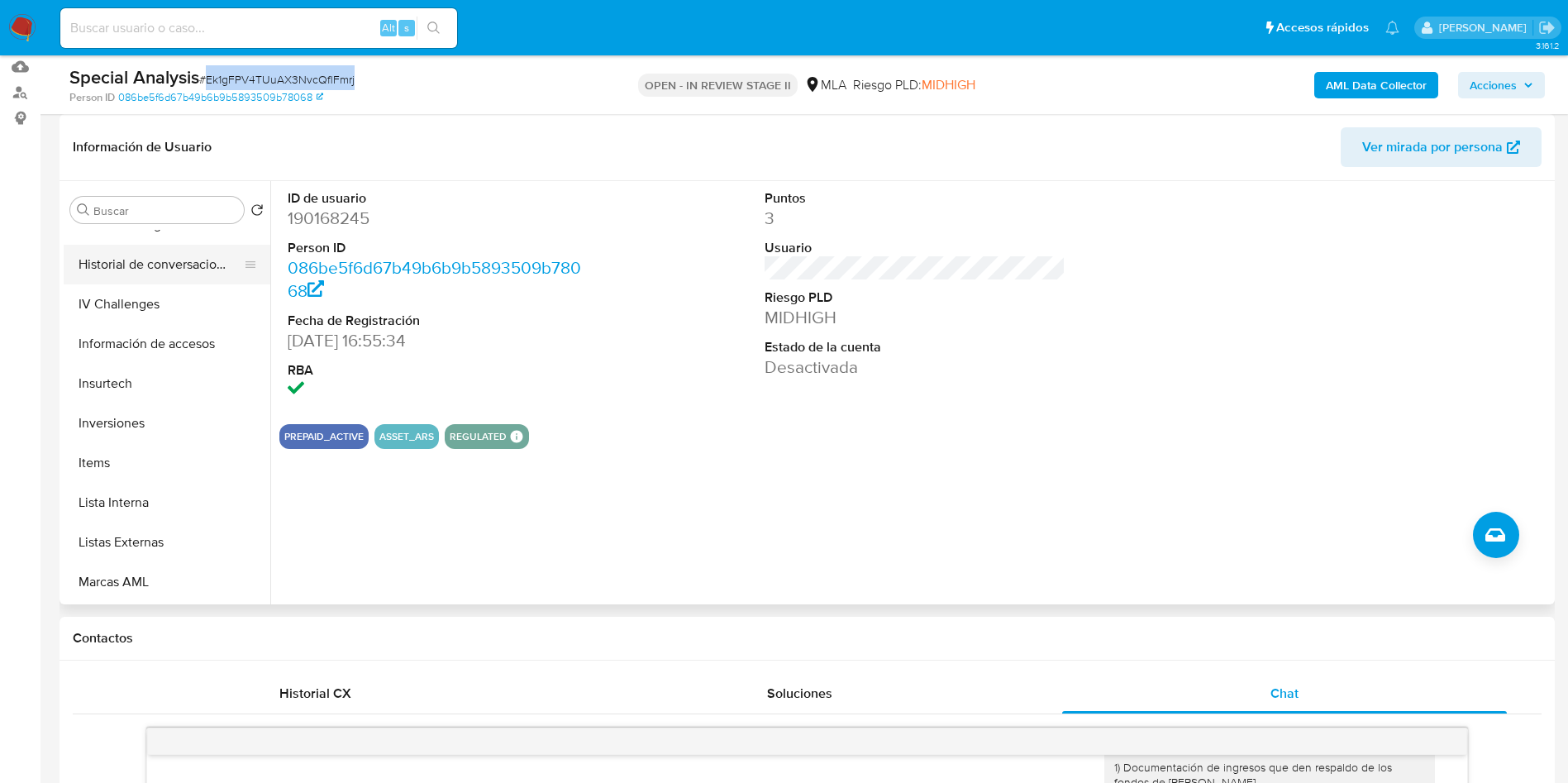
click at [171, 267] on button "Historial de conversaciones" at bounding box center [160, 264] width 193 height 40
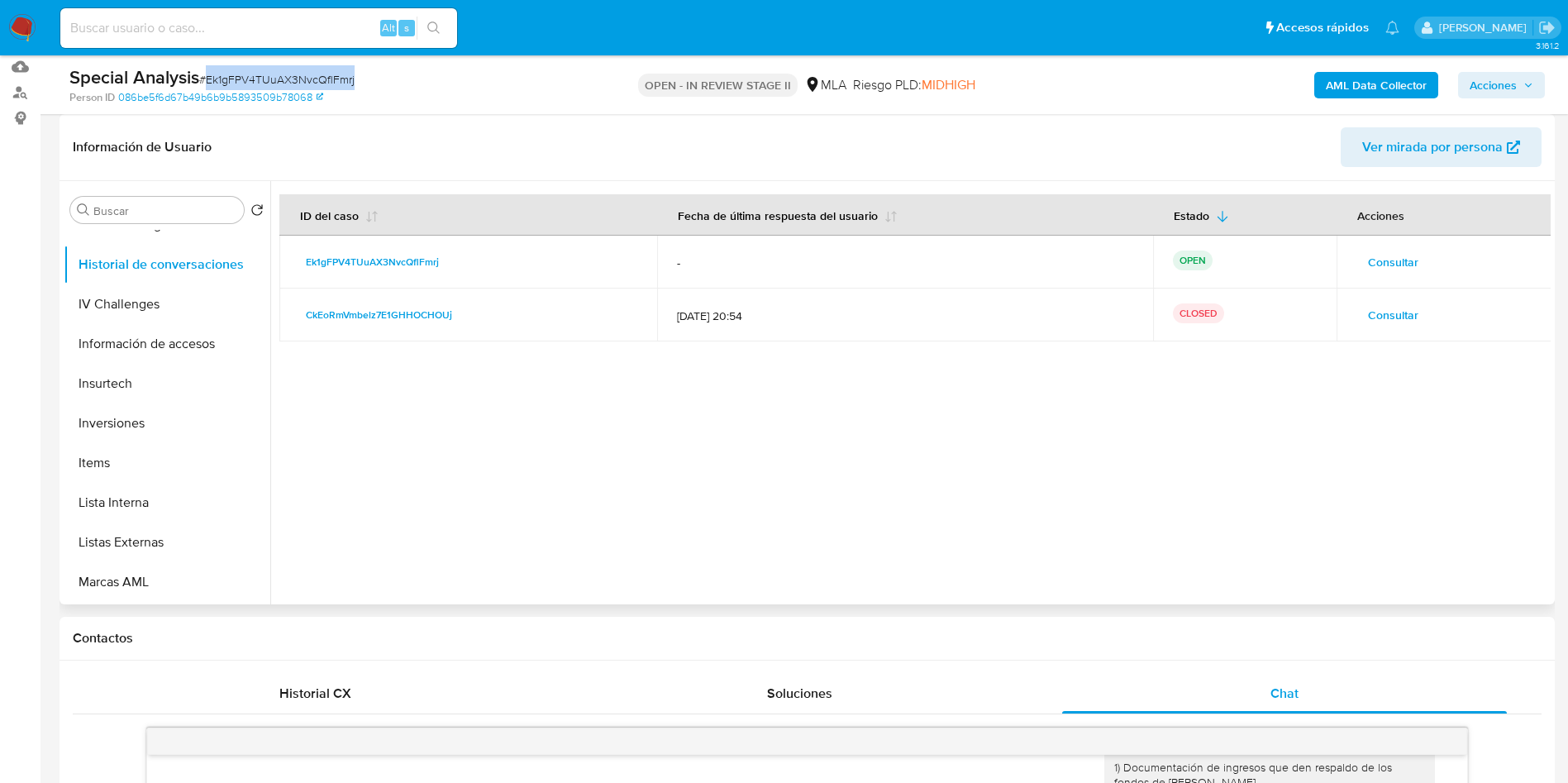
click at [1394, 319] on span "Consultar" at bounding box center [1393, 315] width 51 height 23
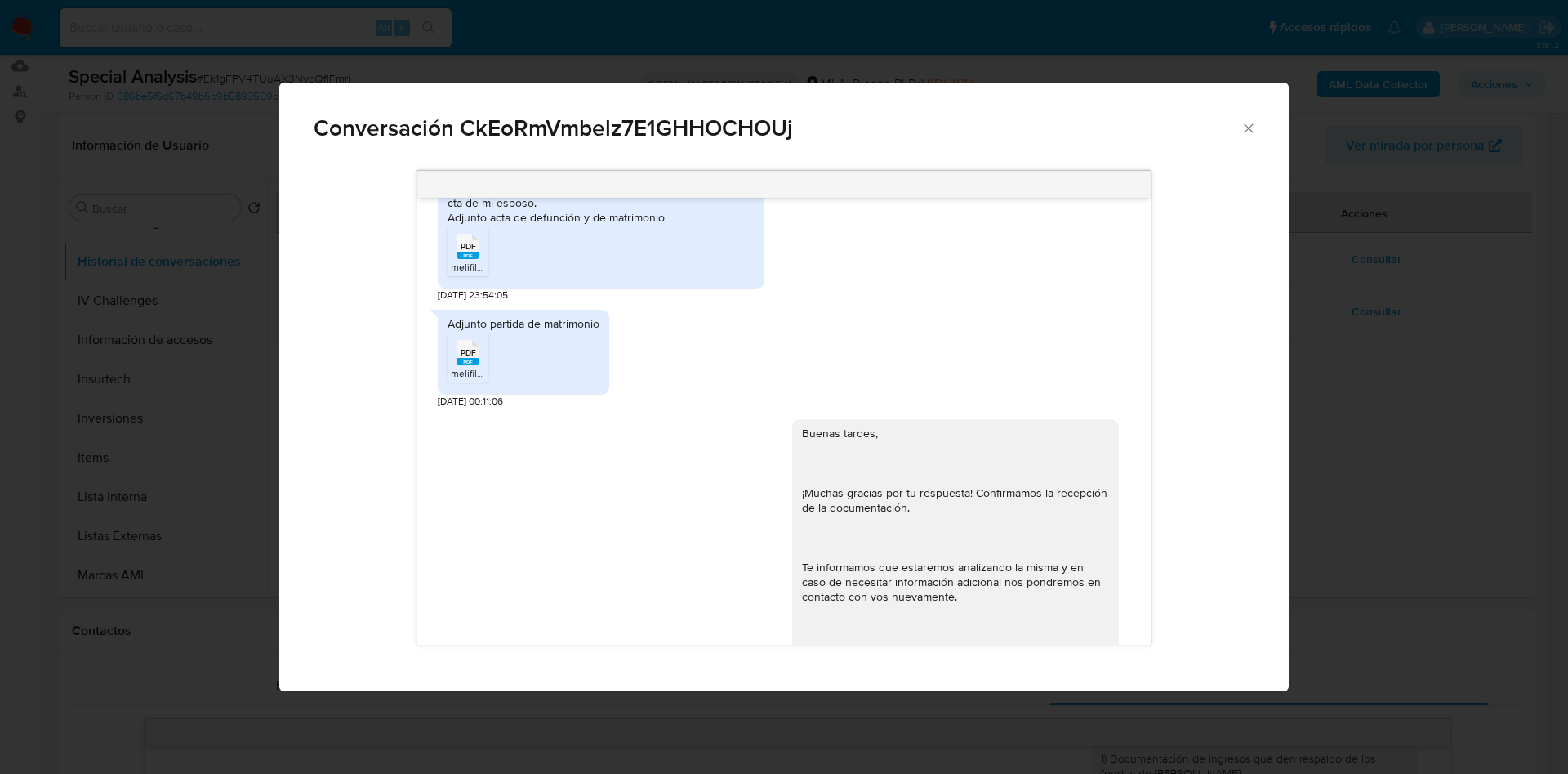
scroll to position [1304, 0]
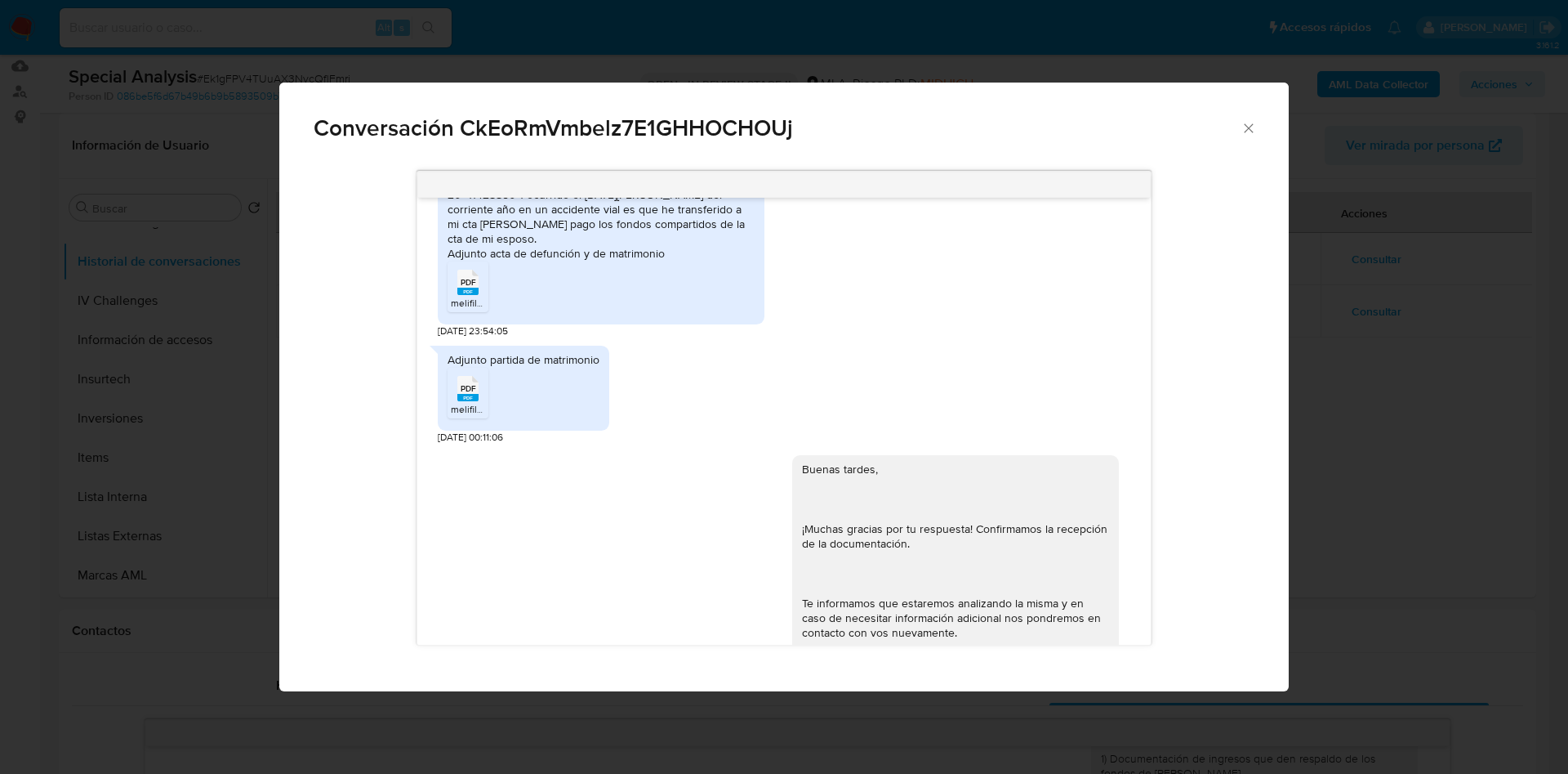
click at [460, 295] on rect "Comunicación" at bounding box center [467, 291] width 21 height 7
click at [461, 394] on span "PDF" at bounding box center [468, 389] width 16 height 11
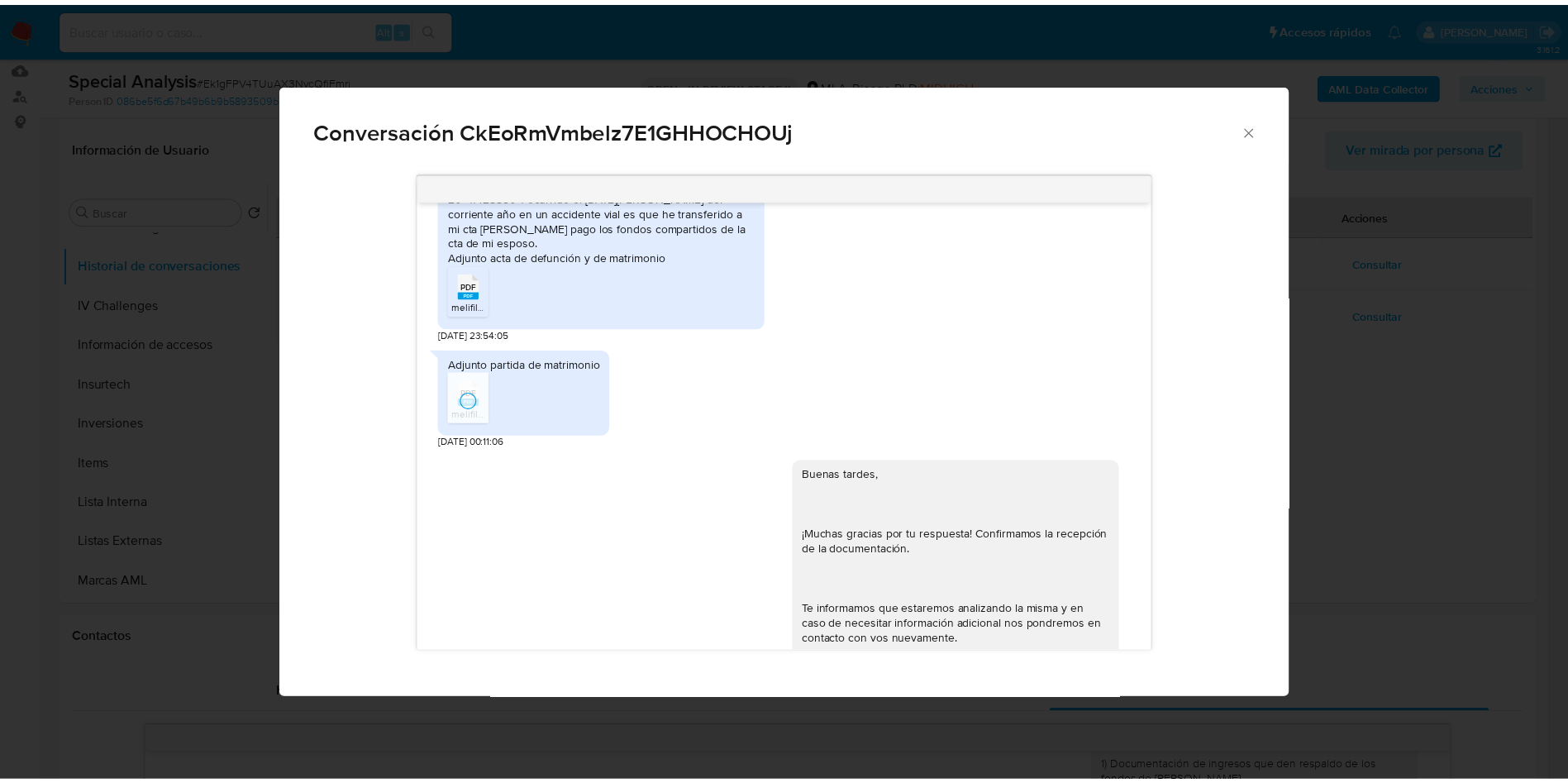
scroll to position [1196, 0]
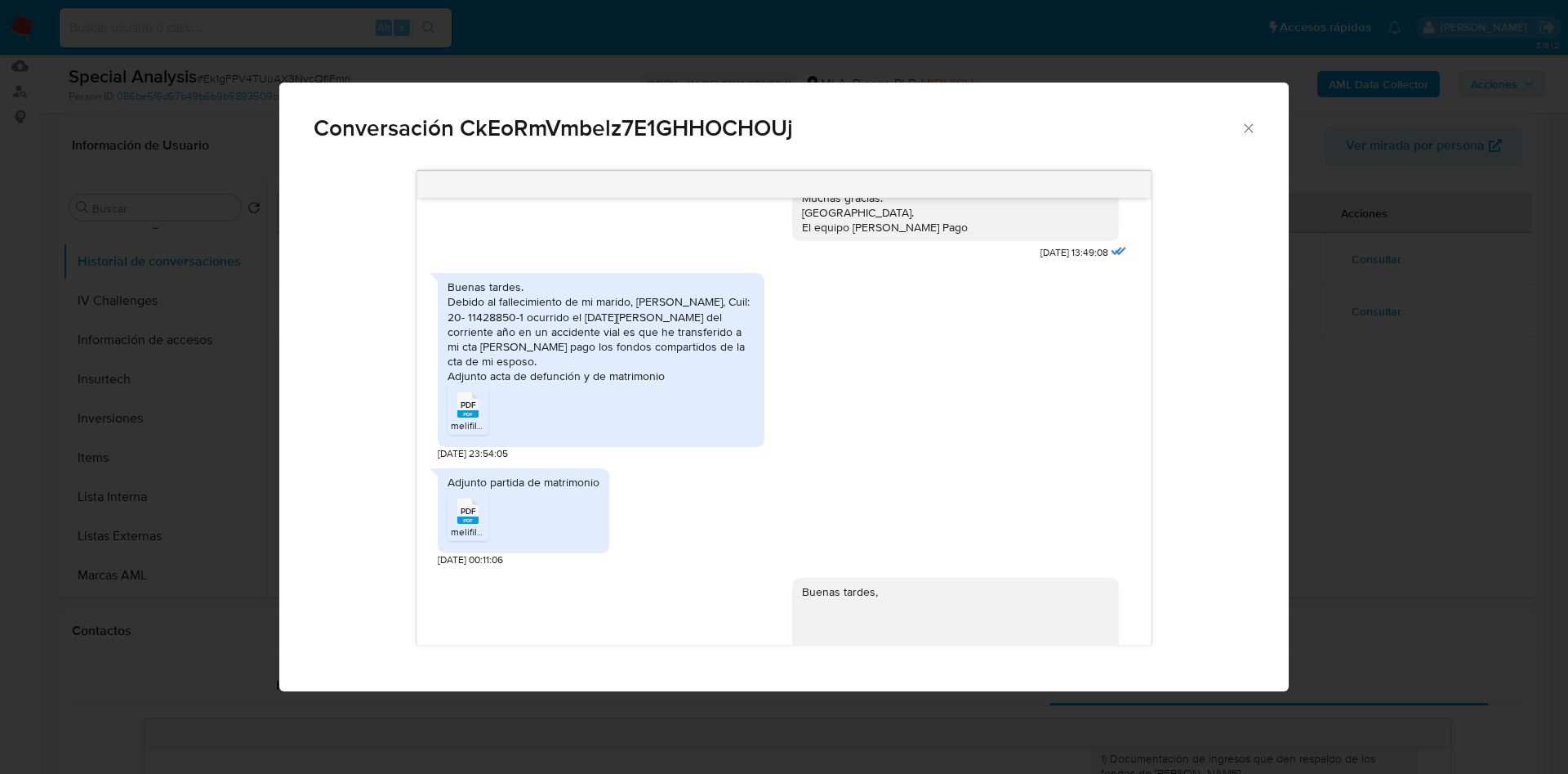
click at [1251, 126] on icon "Cerrar" at bounding box center [1249, 129] width 16 height 16
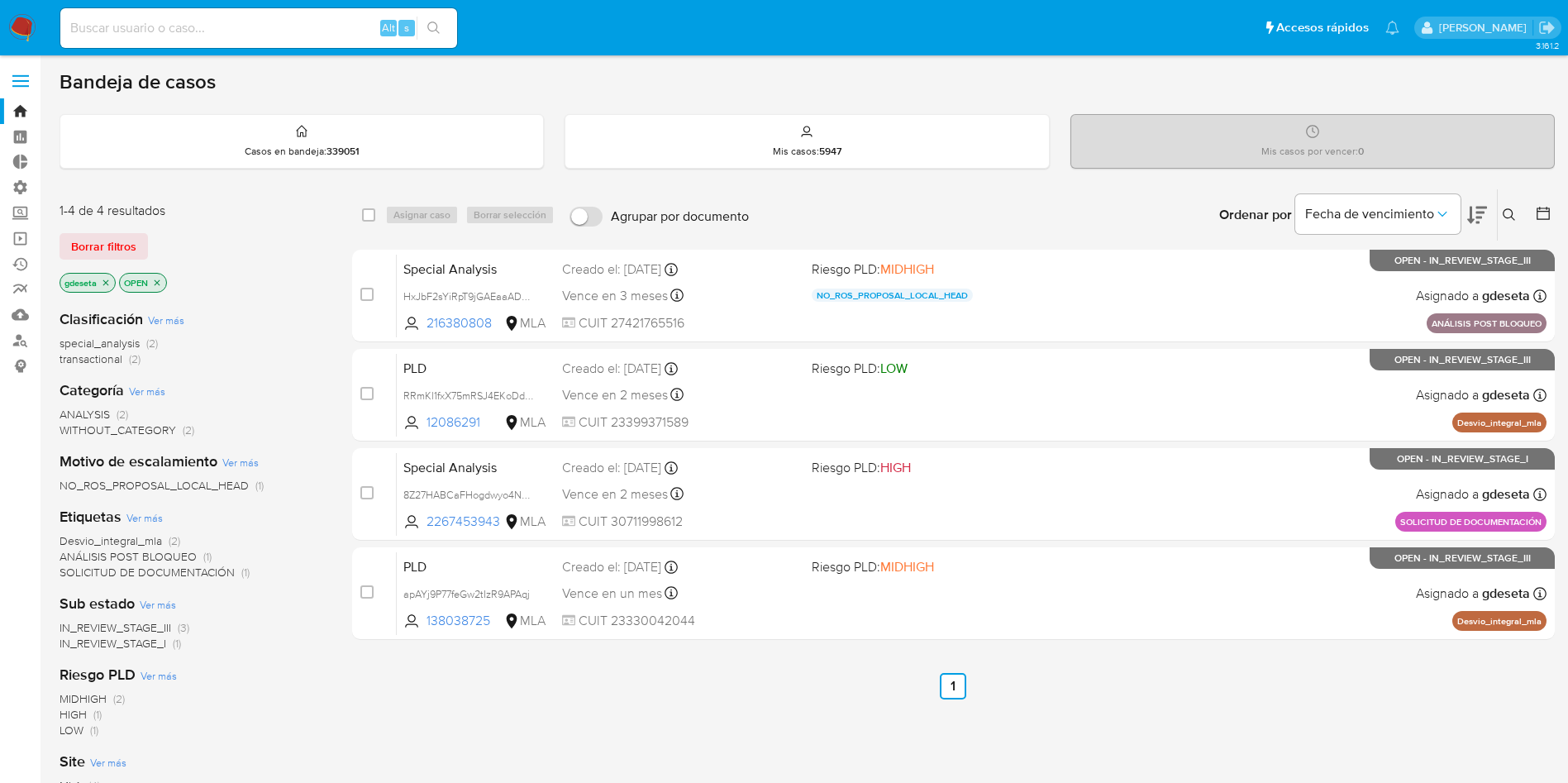
click at [326, 29] on input at bounding box center [259, 28] width 397 height 21
paste input "Ek1gFPV4TUuAX3NvcQflFmrj"
type input "Ek1gFPV4TUuAX3NvcQflFmrj"
click at [435, 28] on icon "search-icon" at bounding box center [434, 28] width 13 height 13
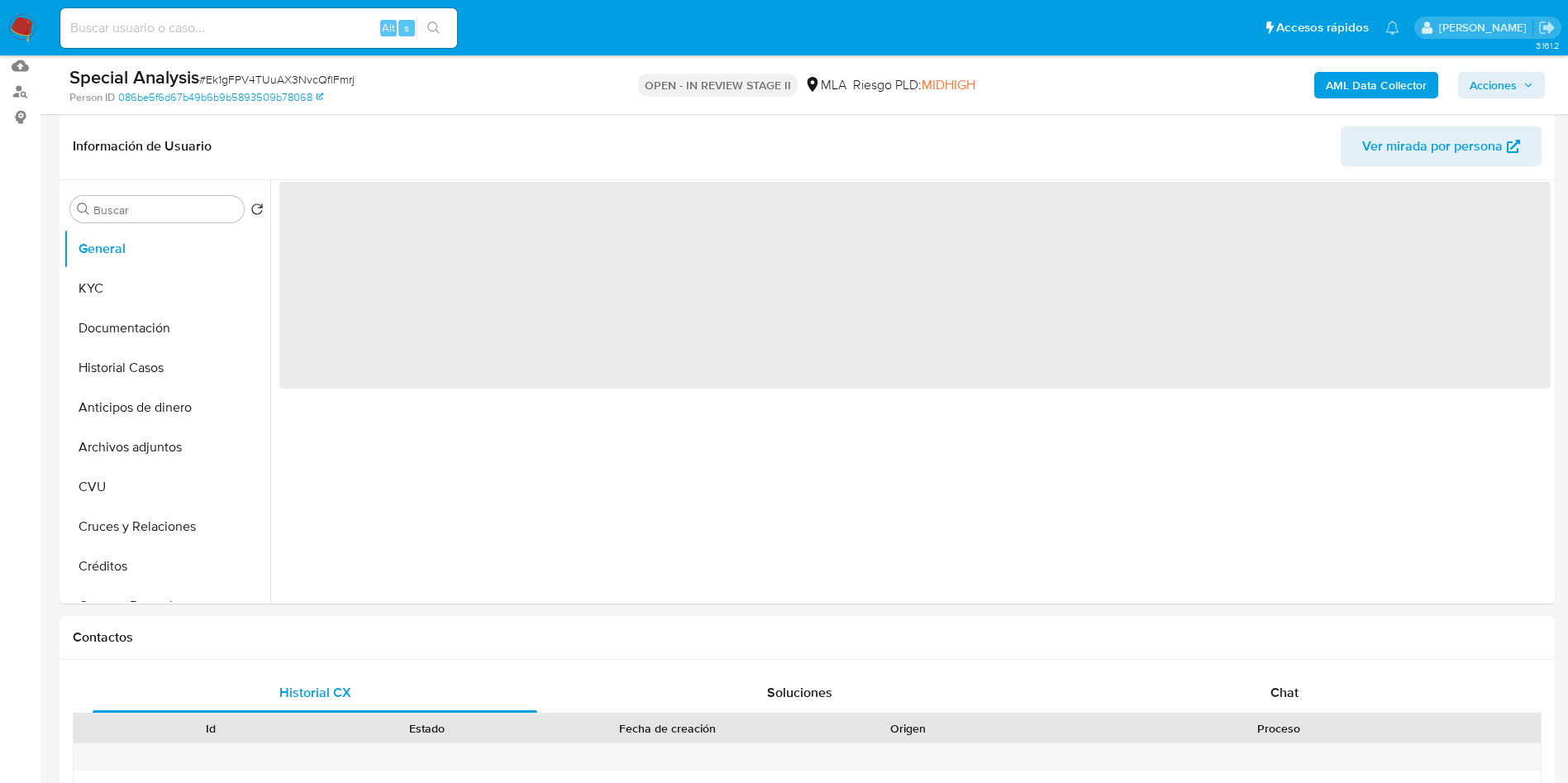
scroll to position [496, 0]
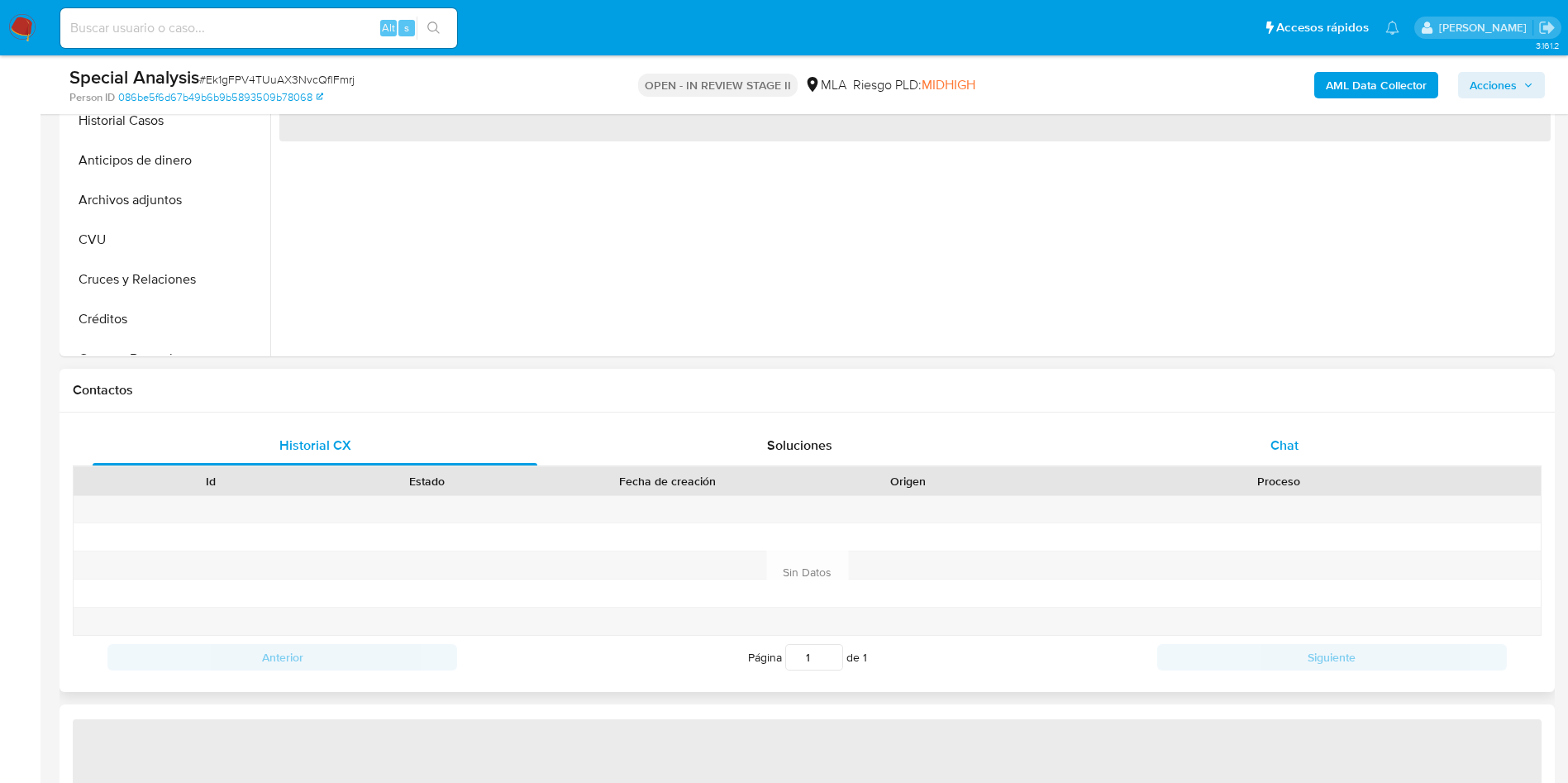
select select "10"
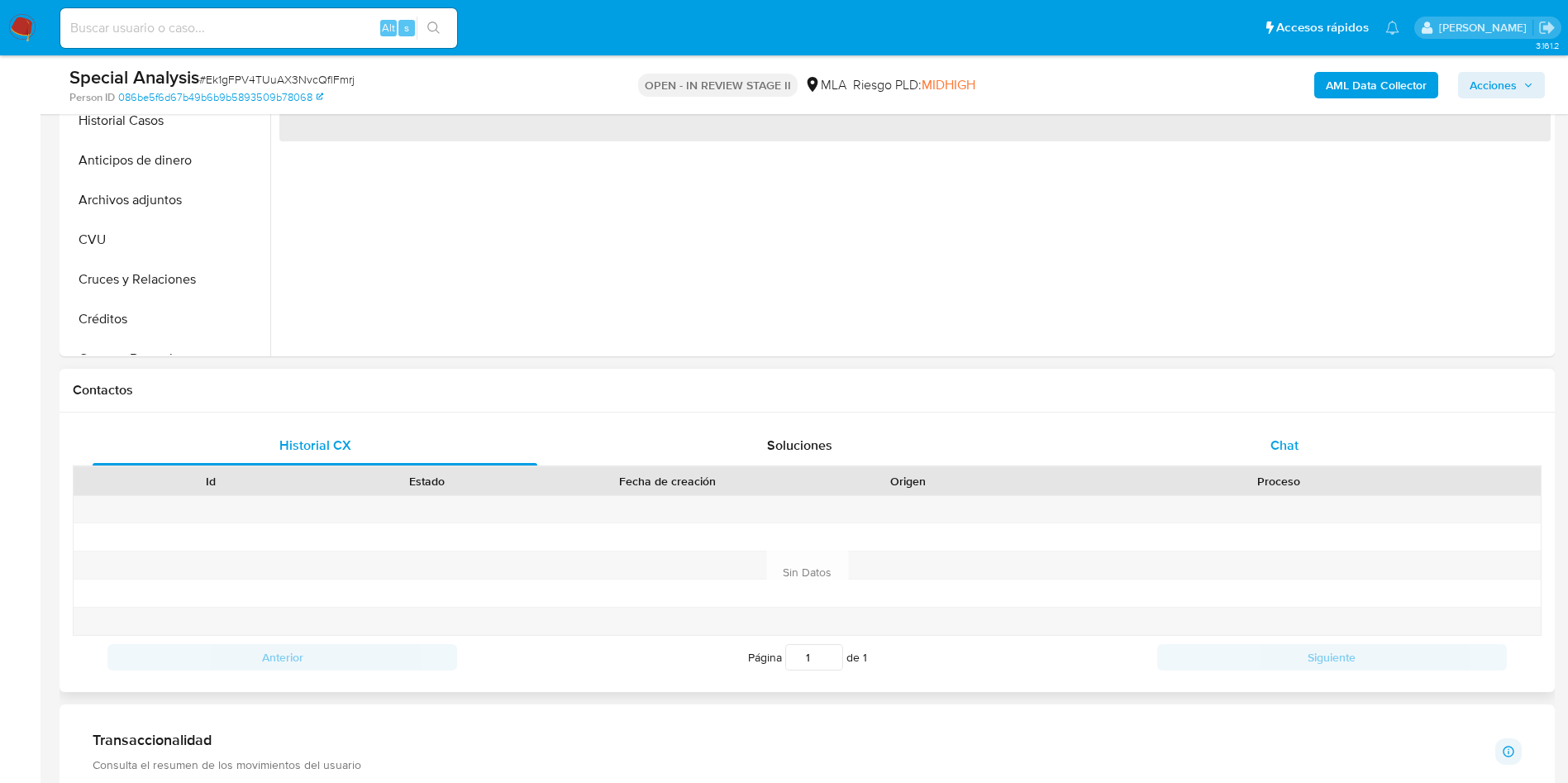
click at [1270, 445] on div "Chat" at bounding box center [1285, 445] width 445 height 40
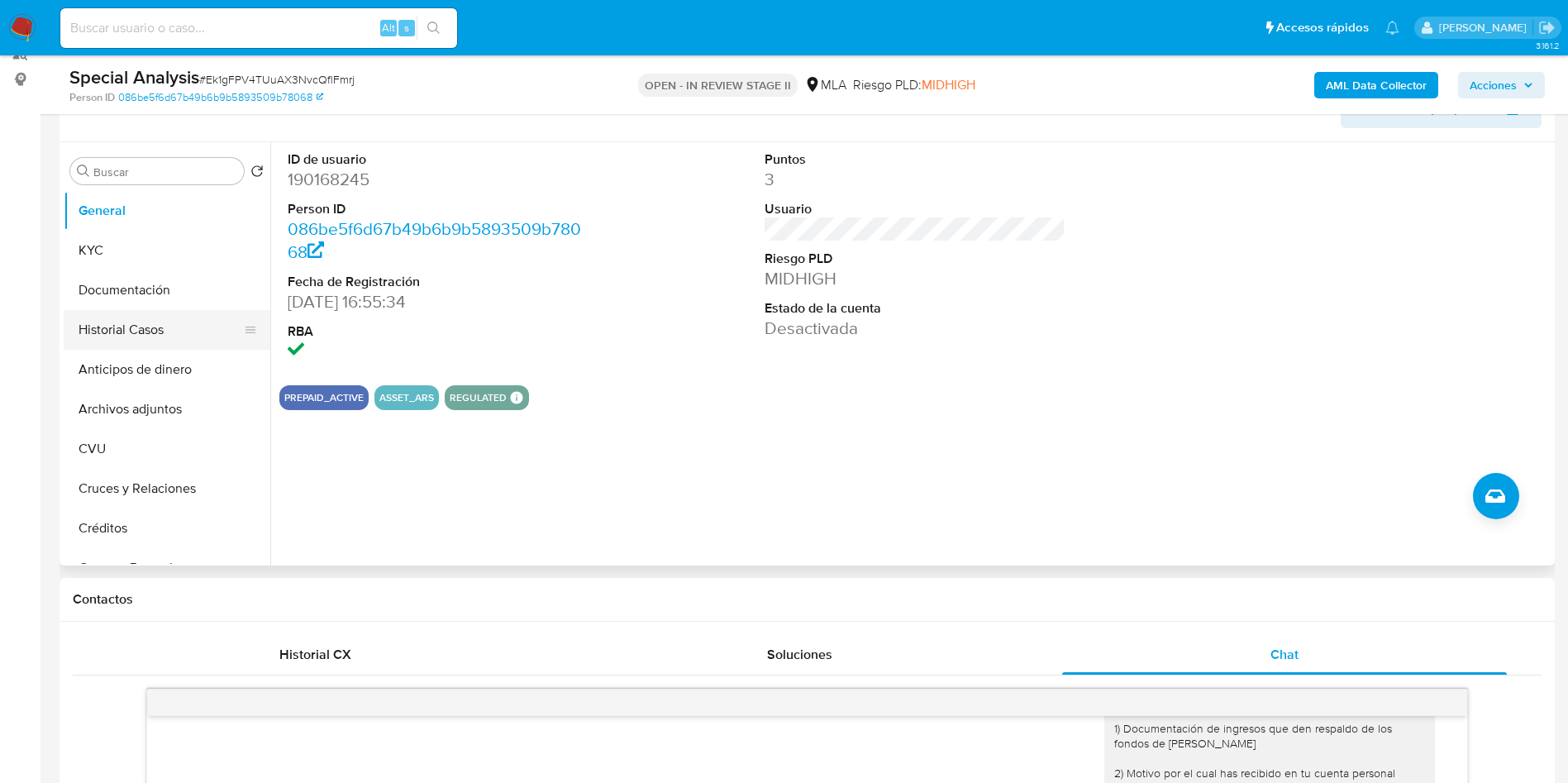
scroll to position [248, 0]
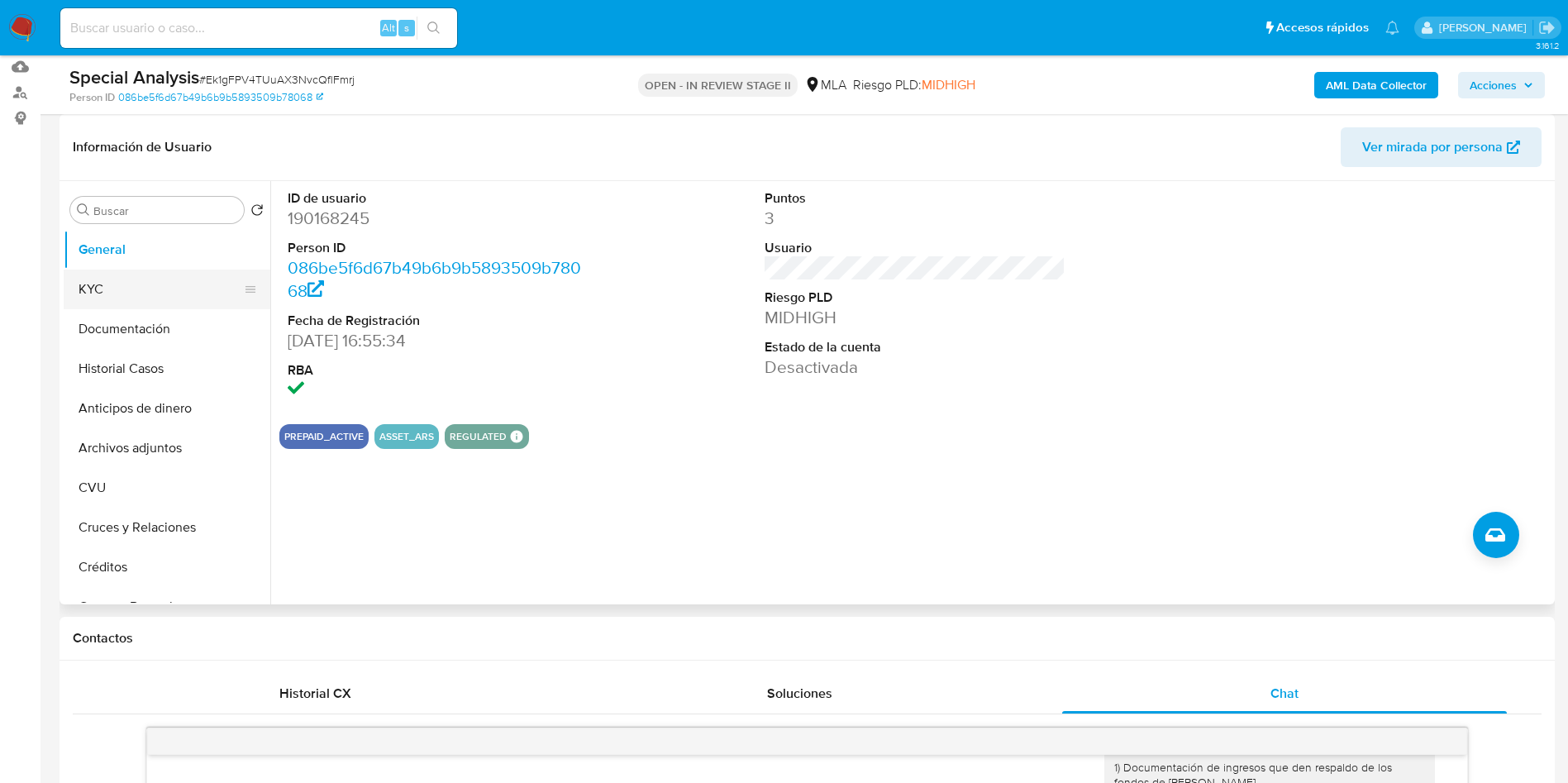
click at [98, 292] on button "KYC" at bounding box center [160, 289] width 193 height 40
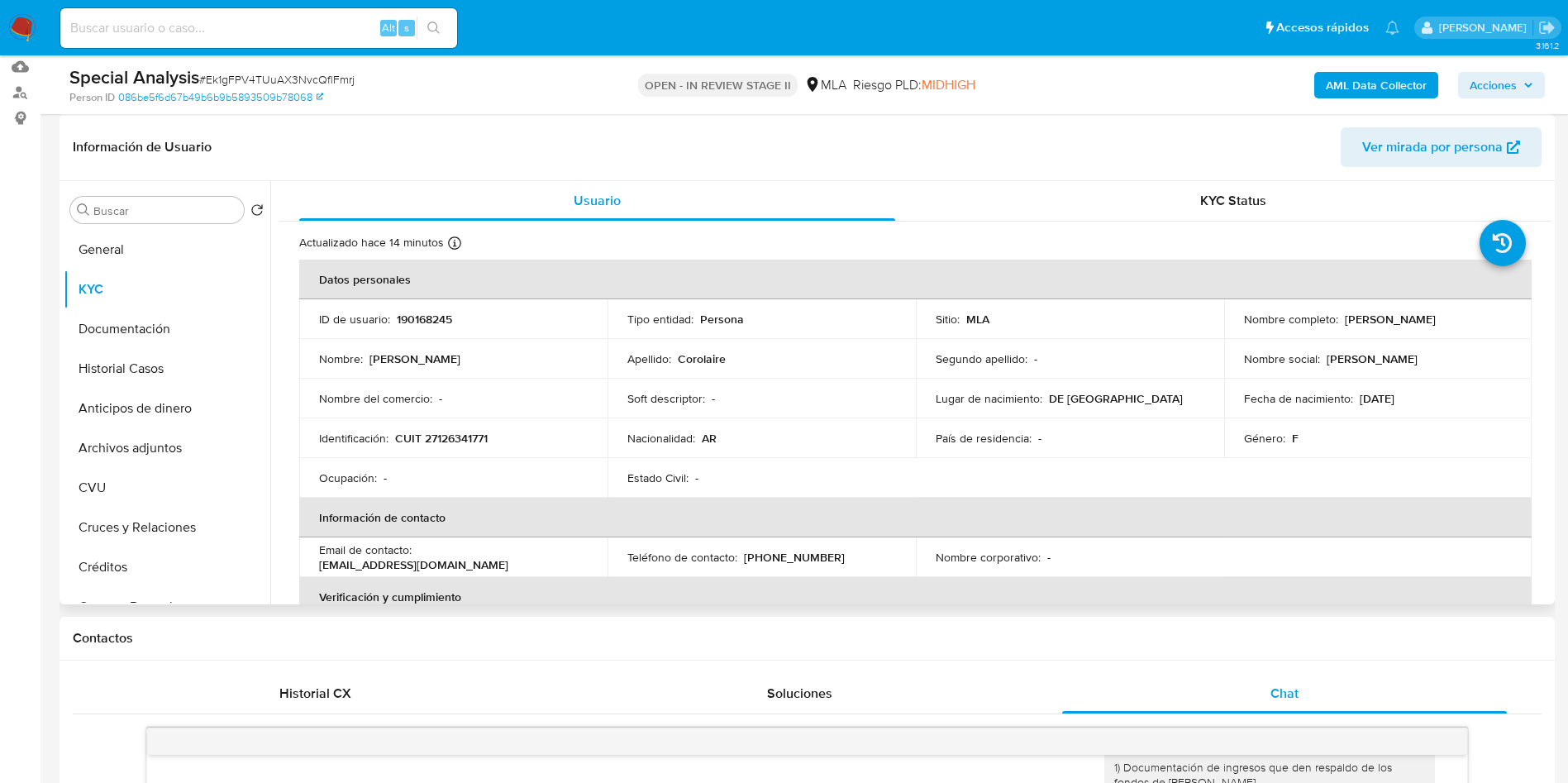
click at [434, 439] on p "CUIT 27126341771" at bounding box center [441, 438] width 92 height 15
copy p "27126341771"
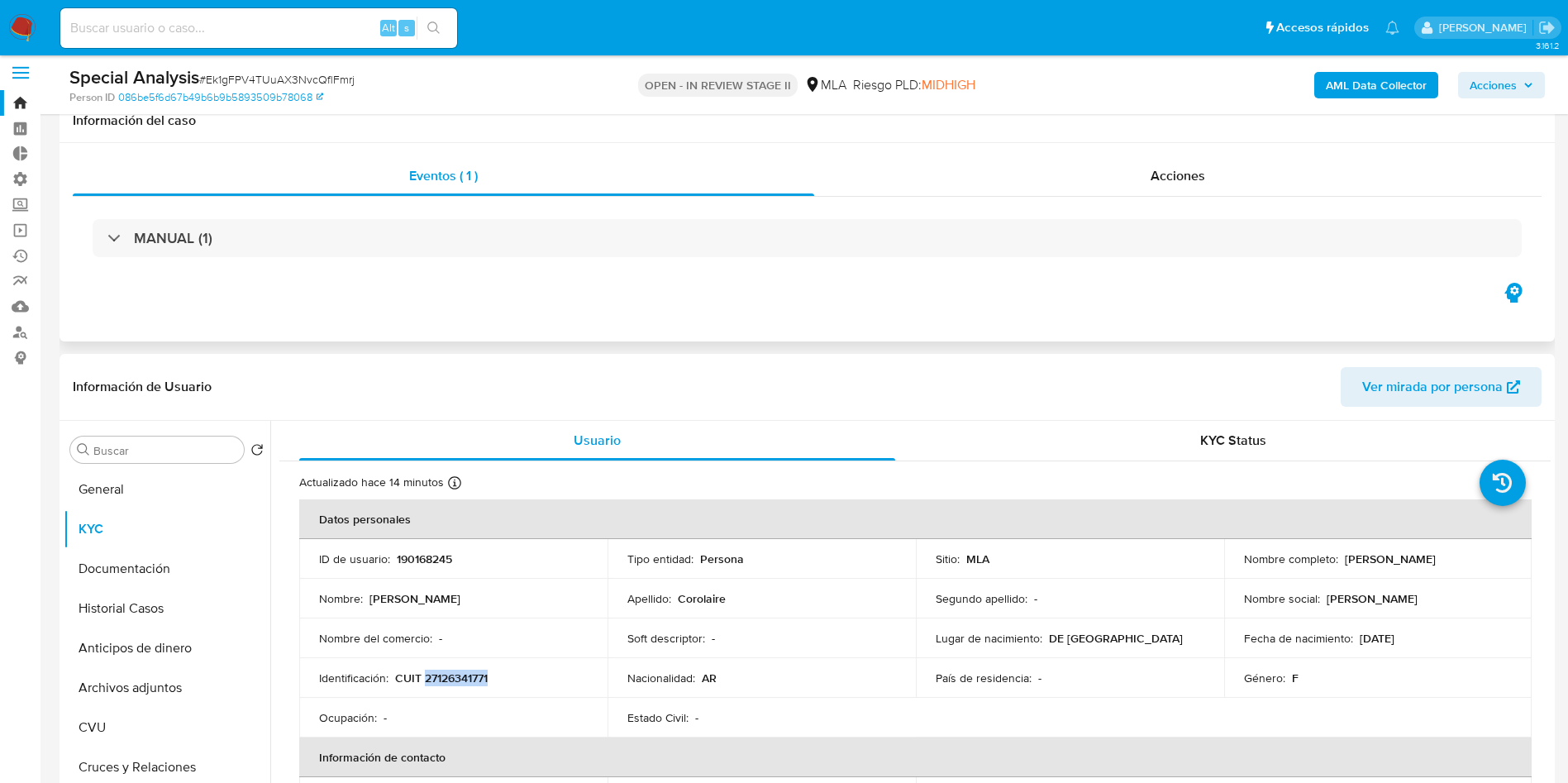
scroll to position [0, 0]
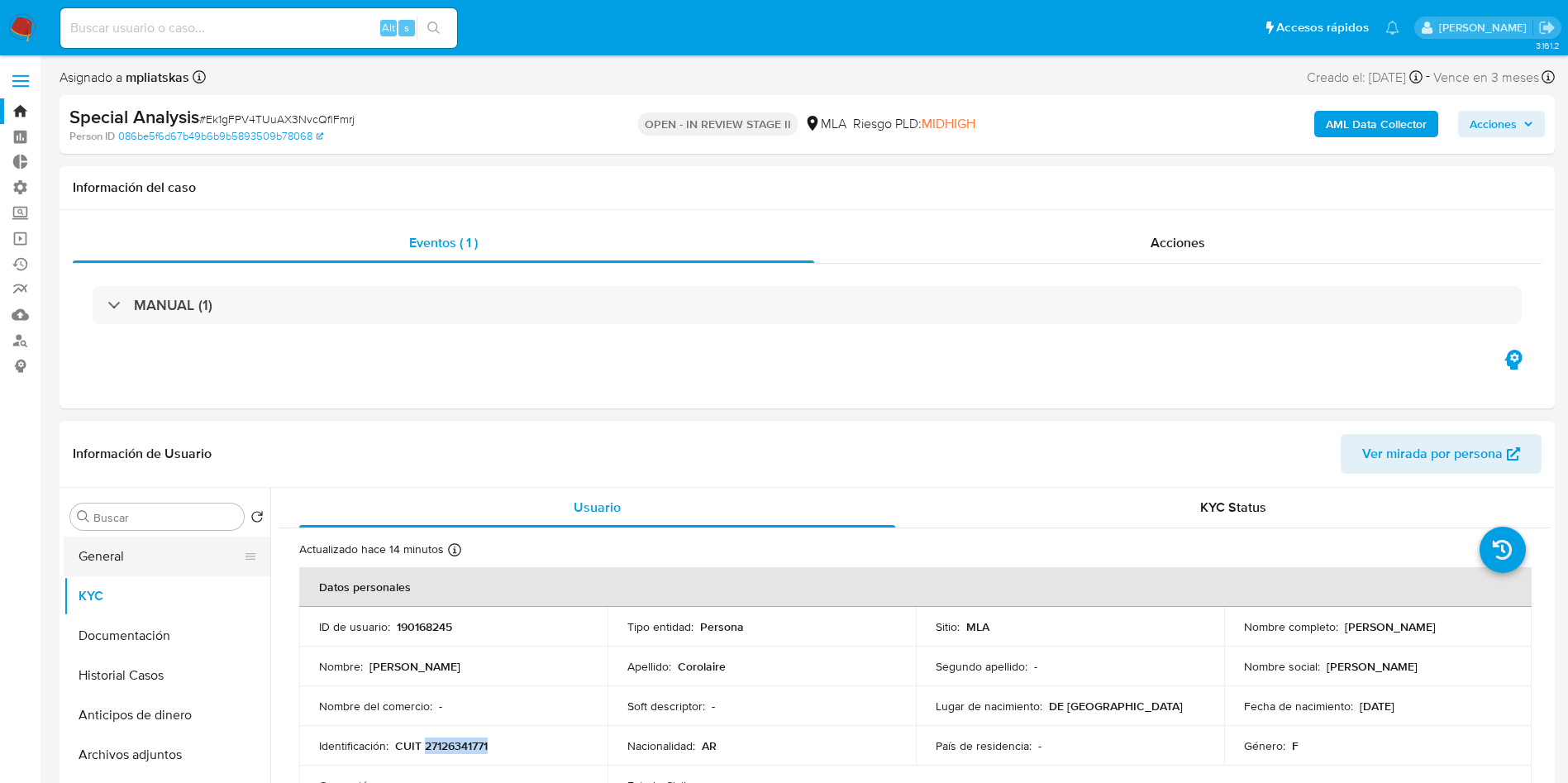
click at [116, 557] on button "General" at bounding box center [160, 556] width 193 height 40
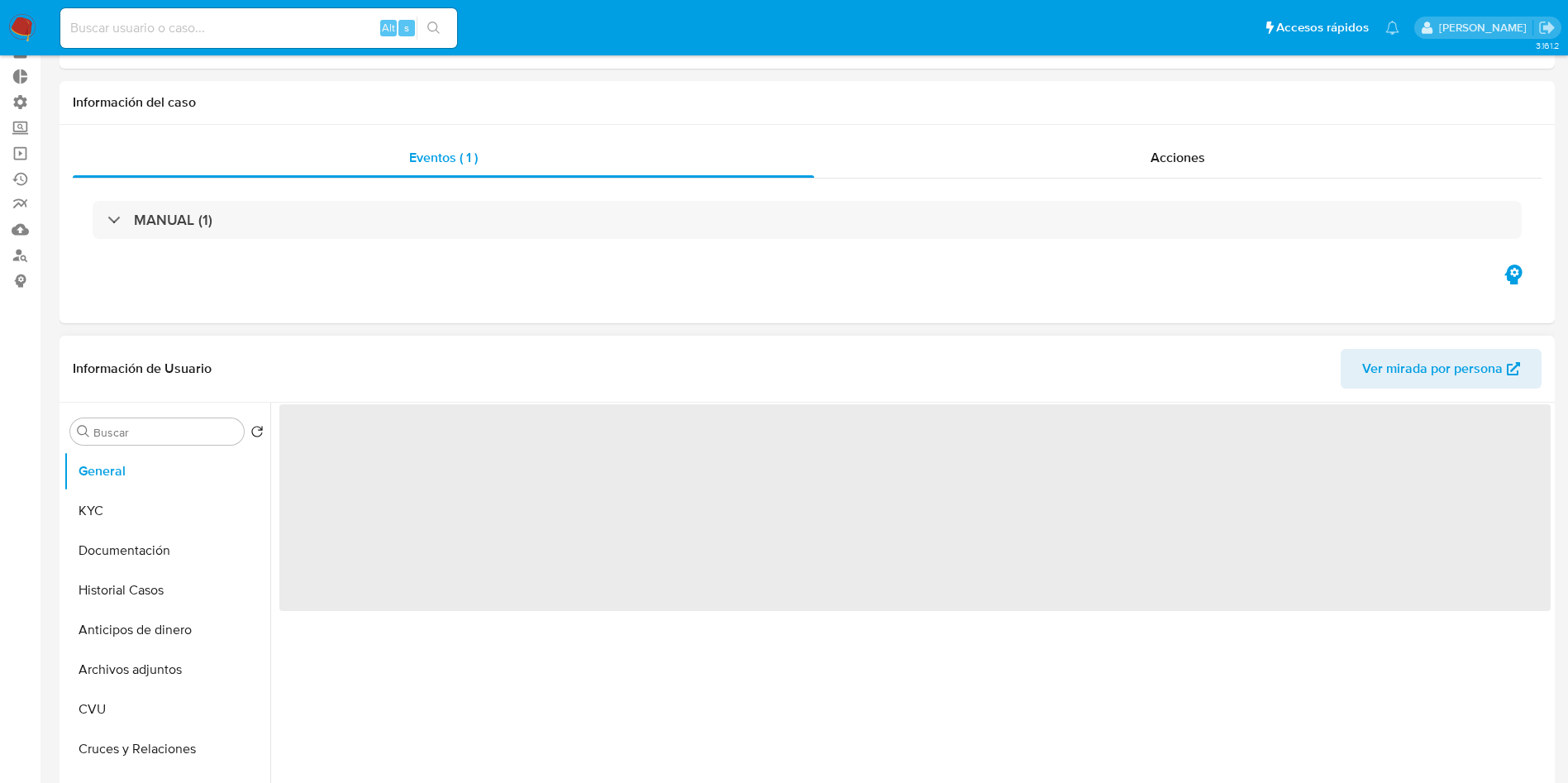
scroll to position [124, 0]
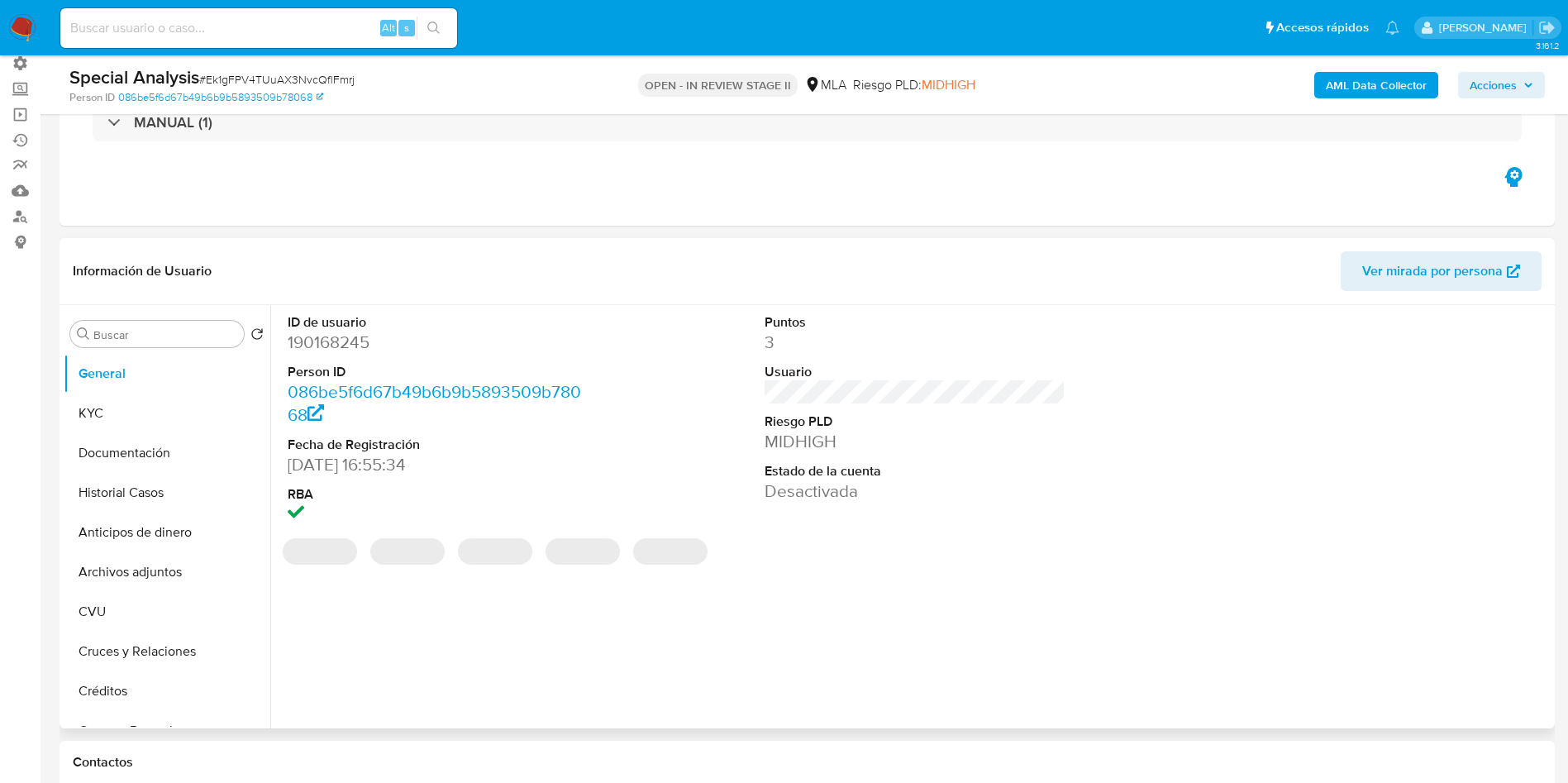
click at [346, 341] on dd "190168245" at bounding box center [439, 342] width 302 height 23
copy dd "190168245"
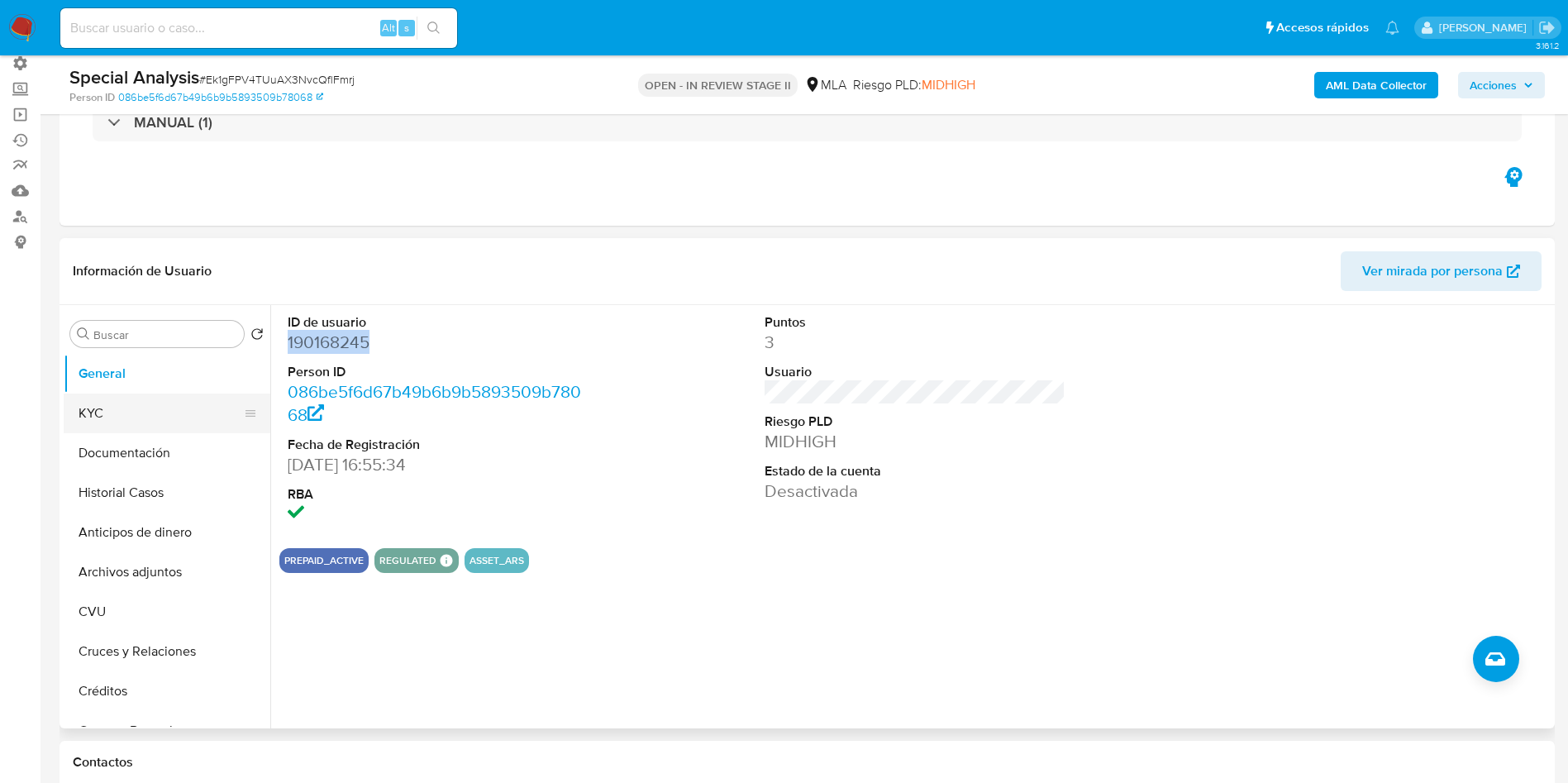
click at [151, 416] on button "KYC" at bounding box center [160, 413] width 193 height 40
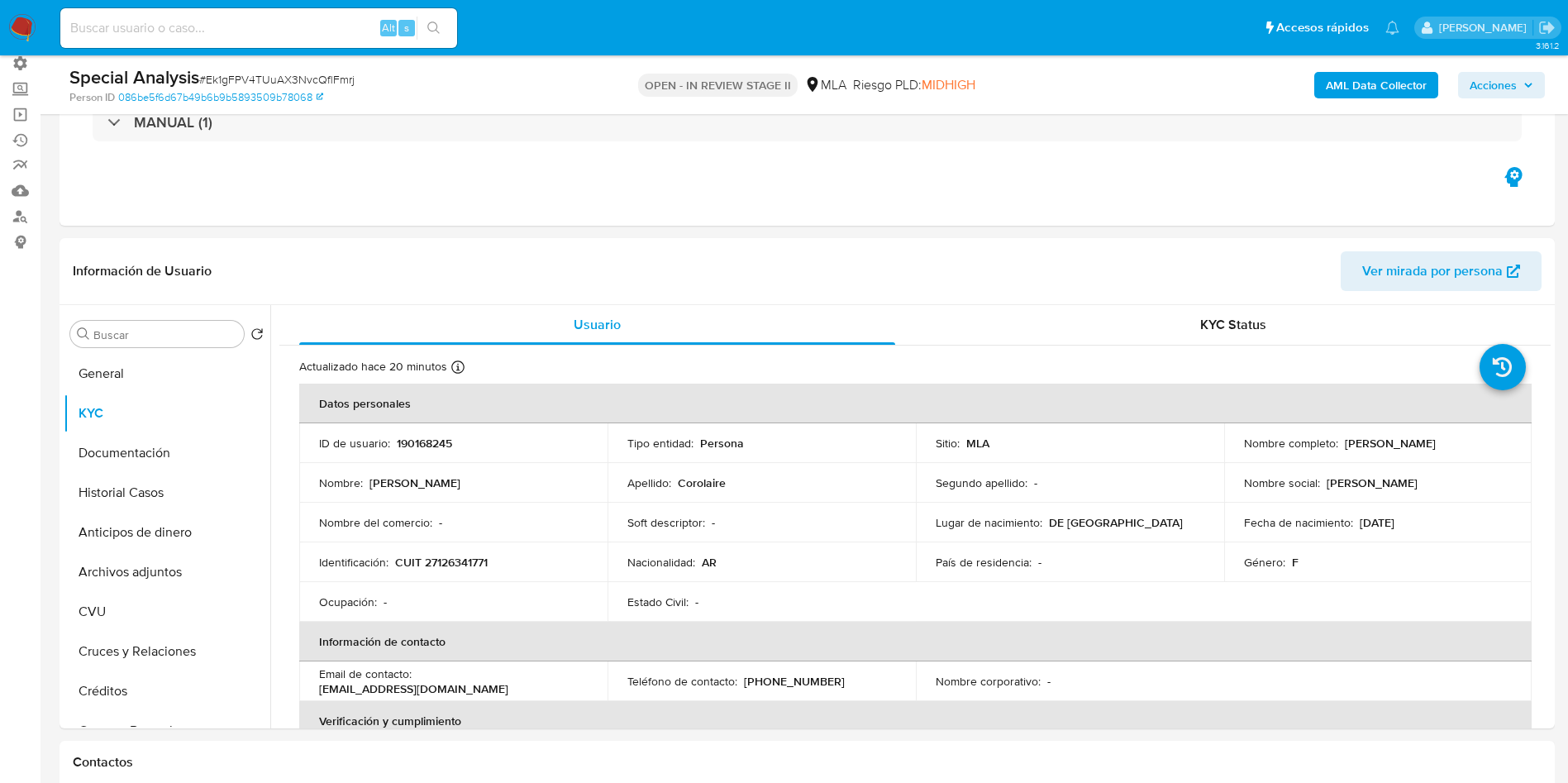
click at [314, 22] on input at bounding box center [259, 28] width 397 height 21
paste input "hYYu9dFIARLfMMrkR5NpRU1e"
type input "hYYu9dFIARLfMMrkR5NpRU1e"
click at [430, 19] on button "search-icon" at bounding box center [433, 28] width 34 height 23
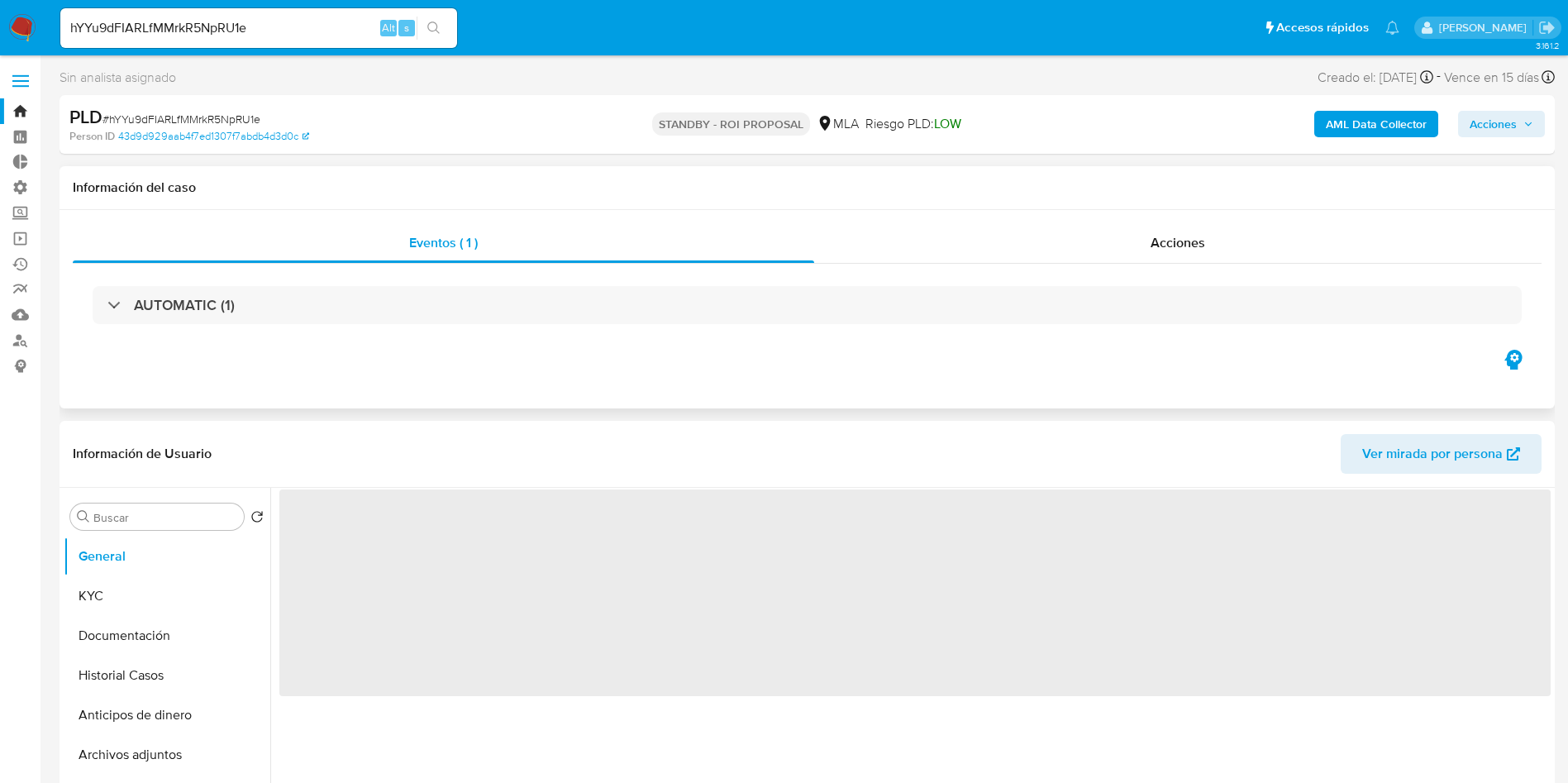
select select "10"
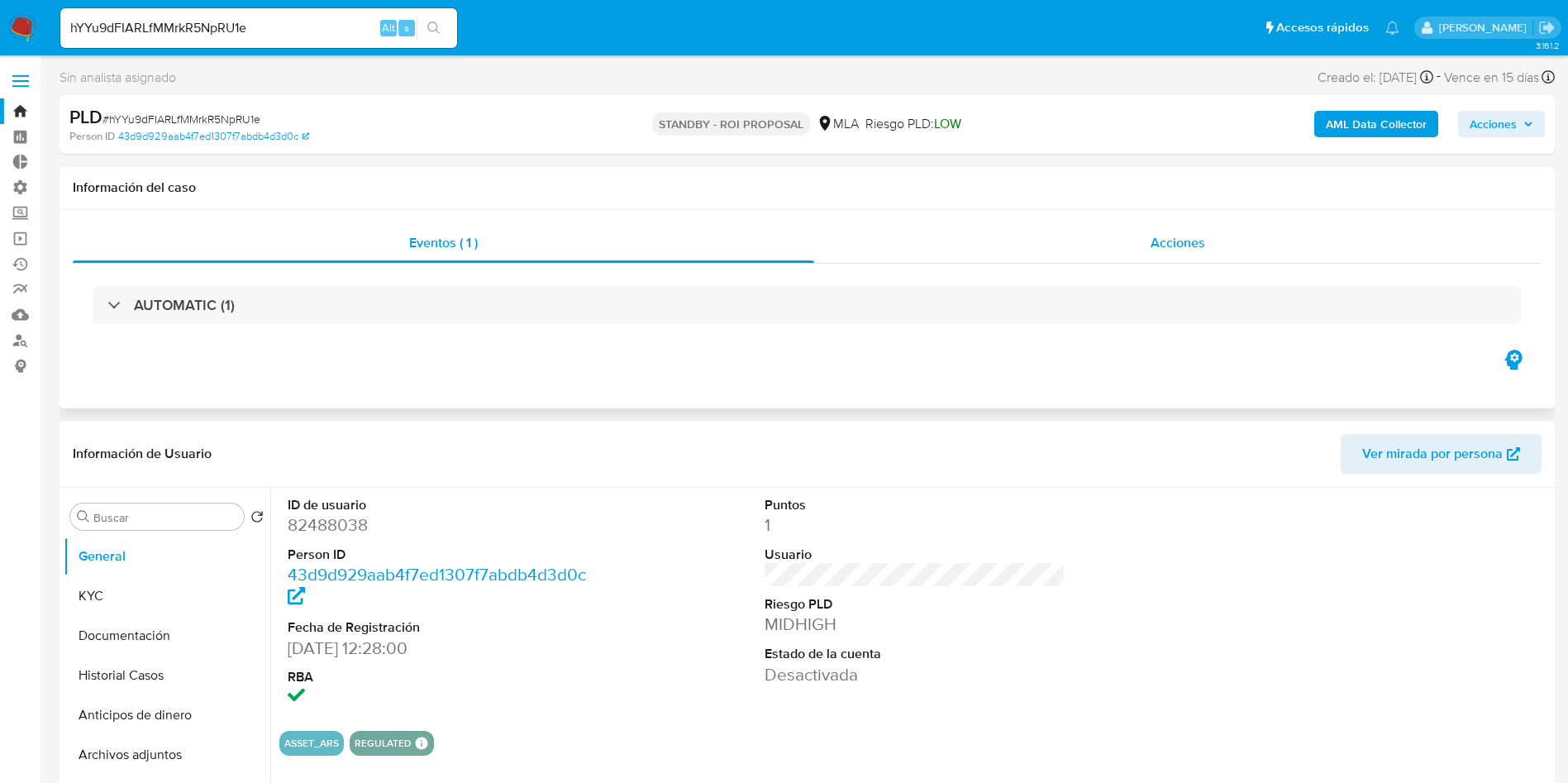
click at [1219, 257] on div "Acciones" at bounding box center [1178, 243] width 728 height 40
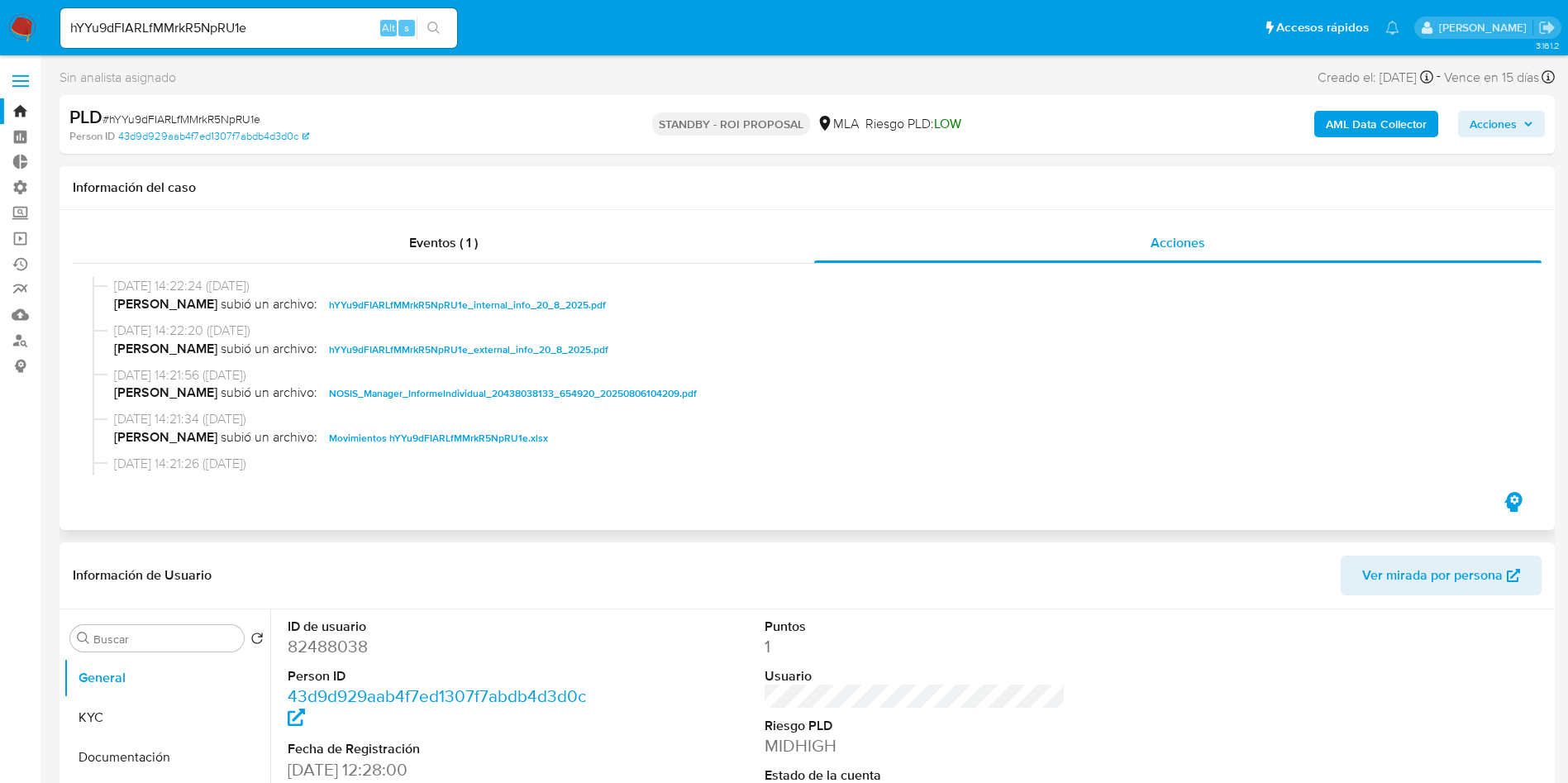
scroll to position [124, 0]
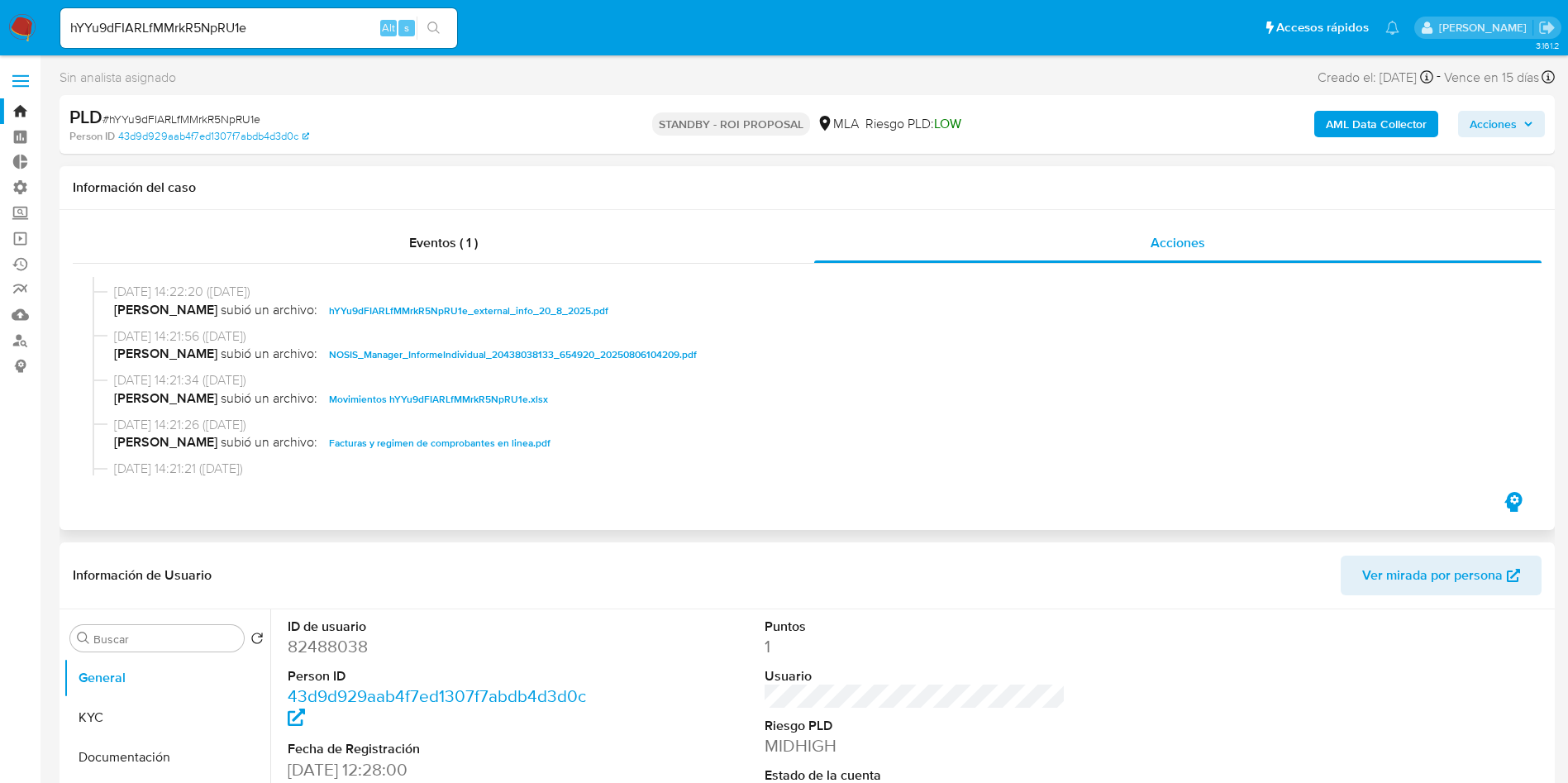
click at [442, 395] on span "Movimientos hYYu9dFIARLfMMrkR5NpRU1e.xlsx" at bounding box center [438, 399] width 219 height 19
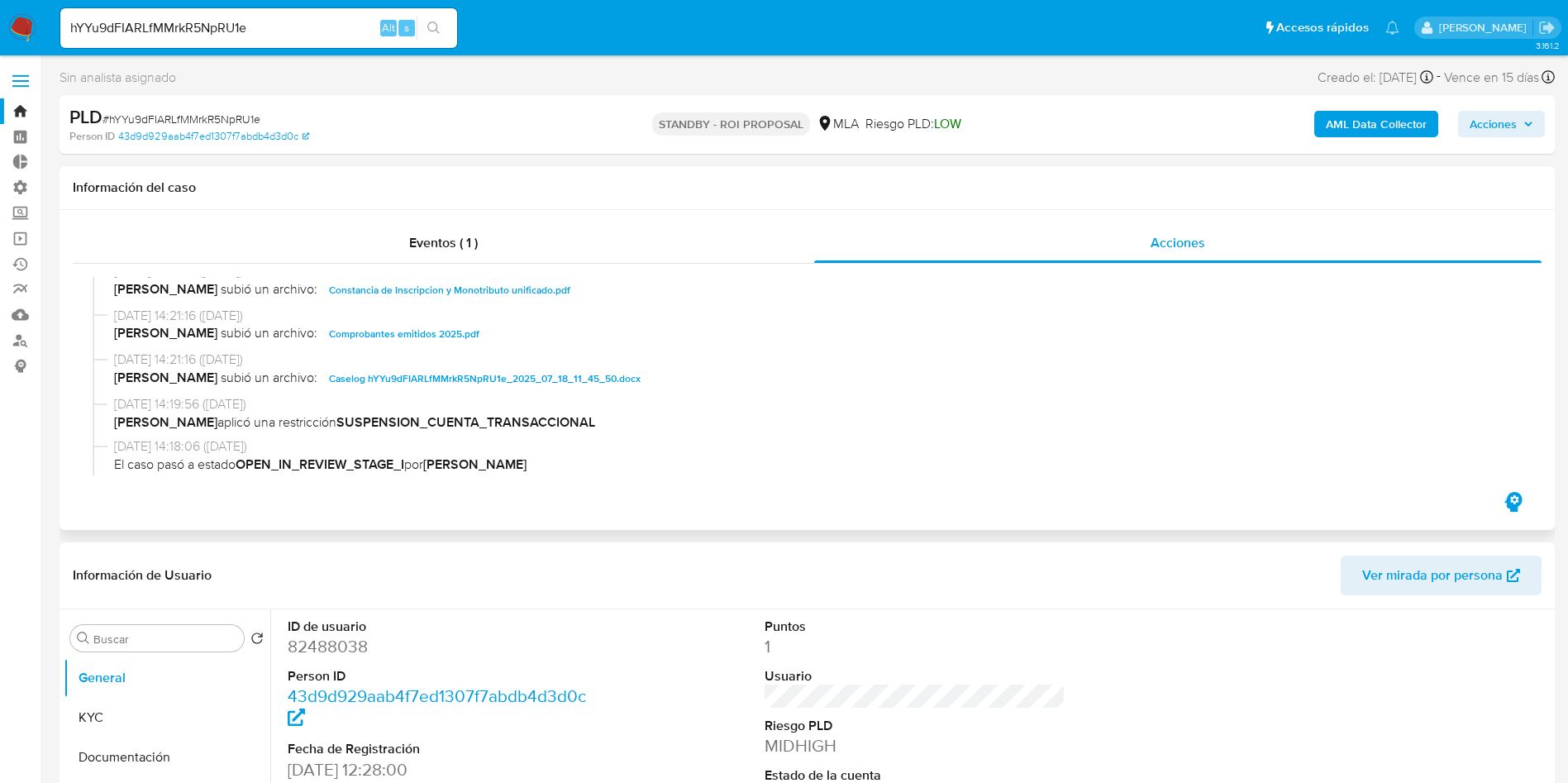
scroll to position [372, 0]
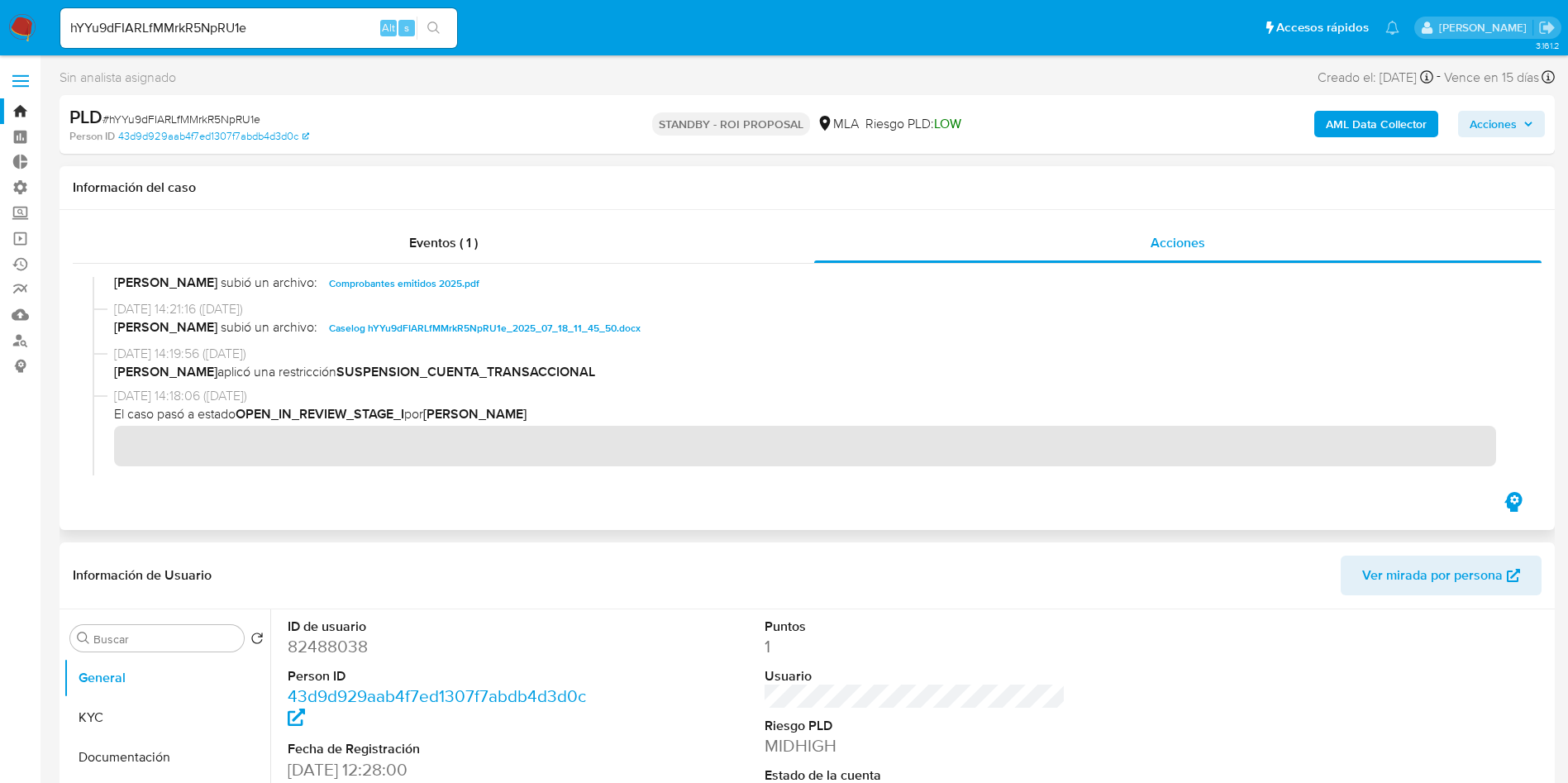
click at [466, 328] on span "Caselog hYYu9dFIARLfMMrkR5NpRU1e_2025_07_18_11_45_50.docx" at bounding box center [485, 328] width 312 height 19
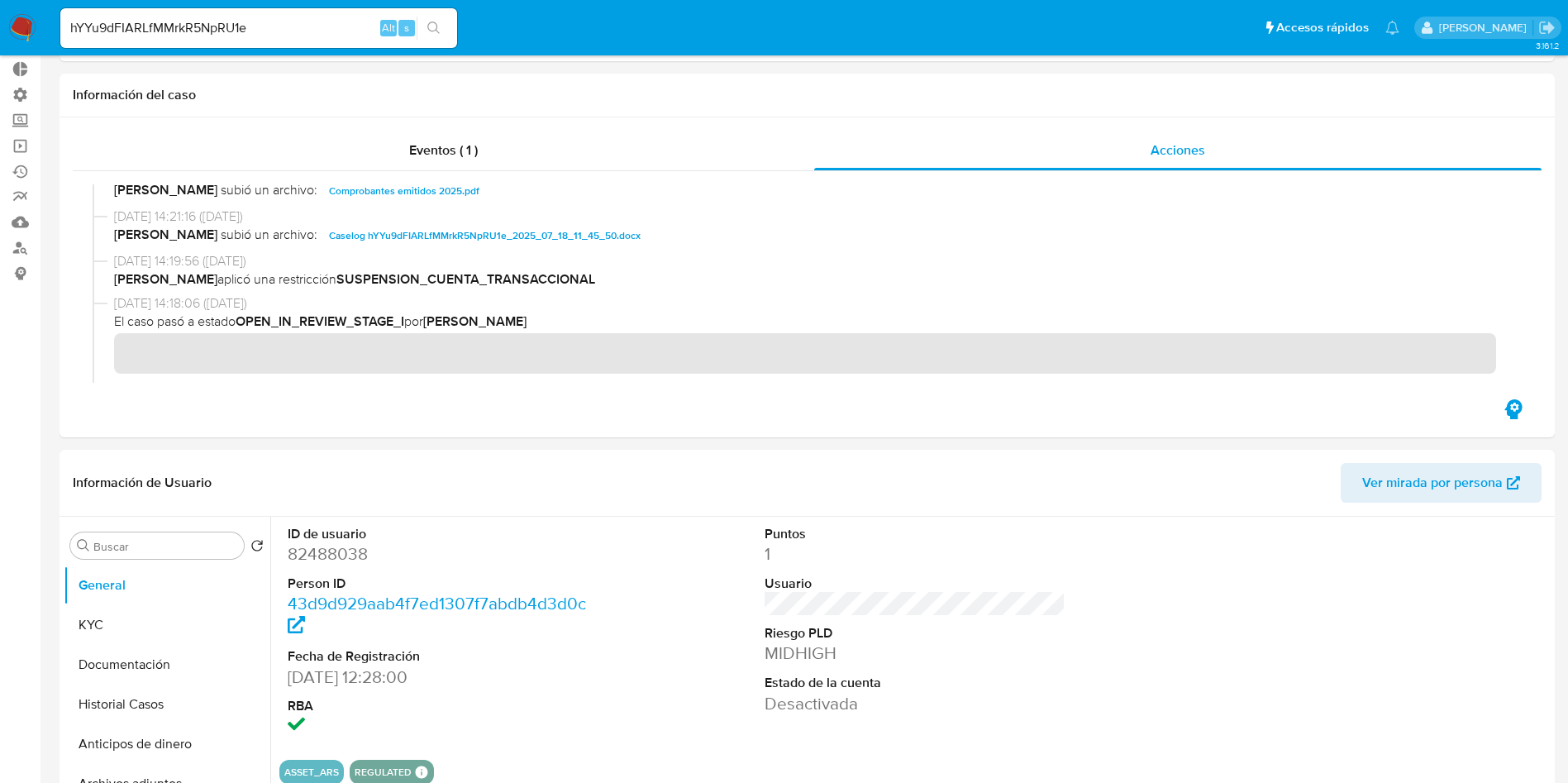
scroll to position [124, 0]
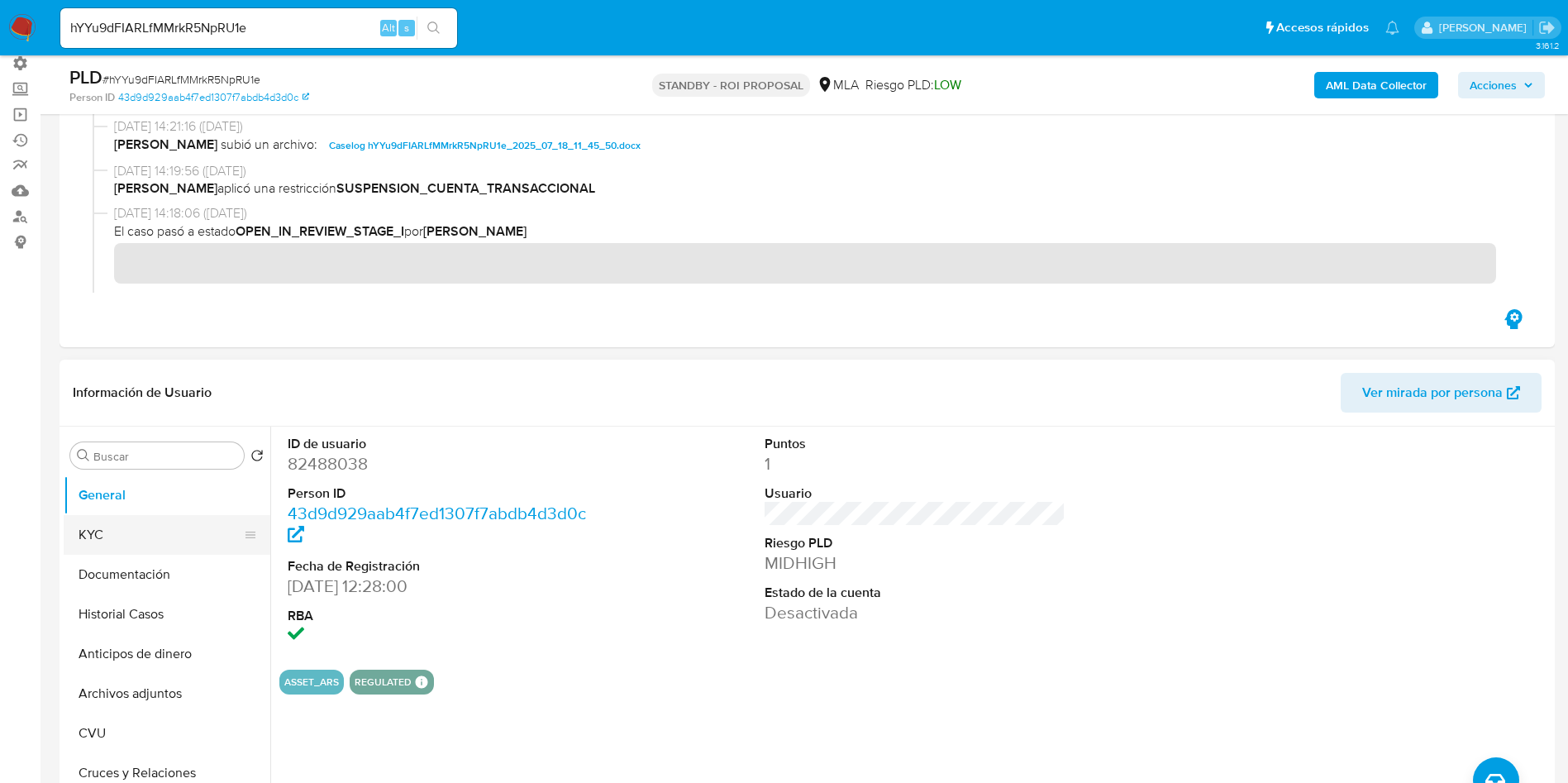
click at [130, 540] on button "KYC" at bounding box center [160, 535] width 193 height 40
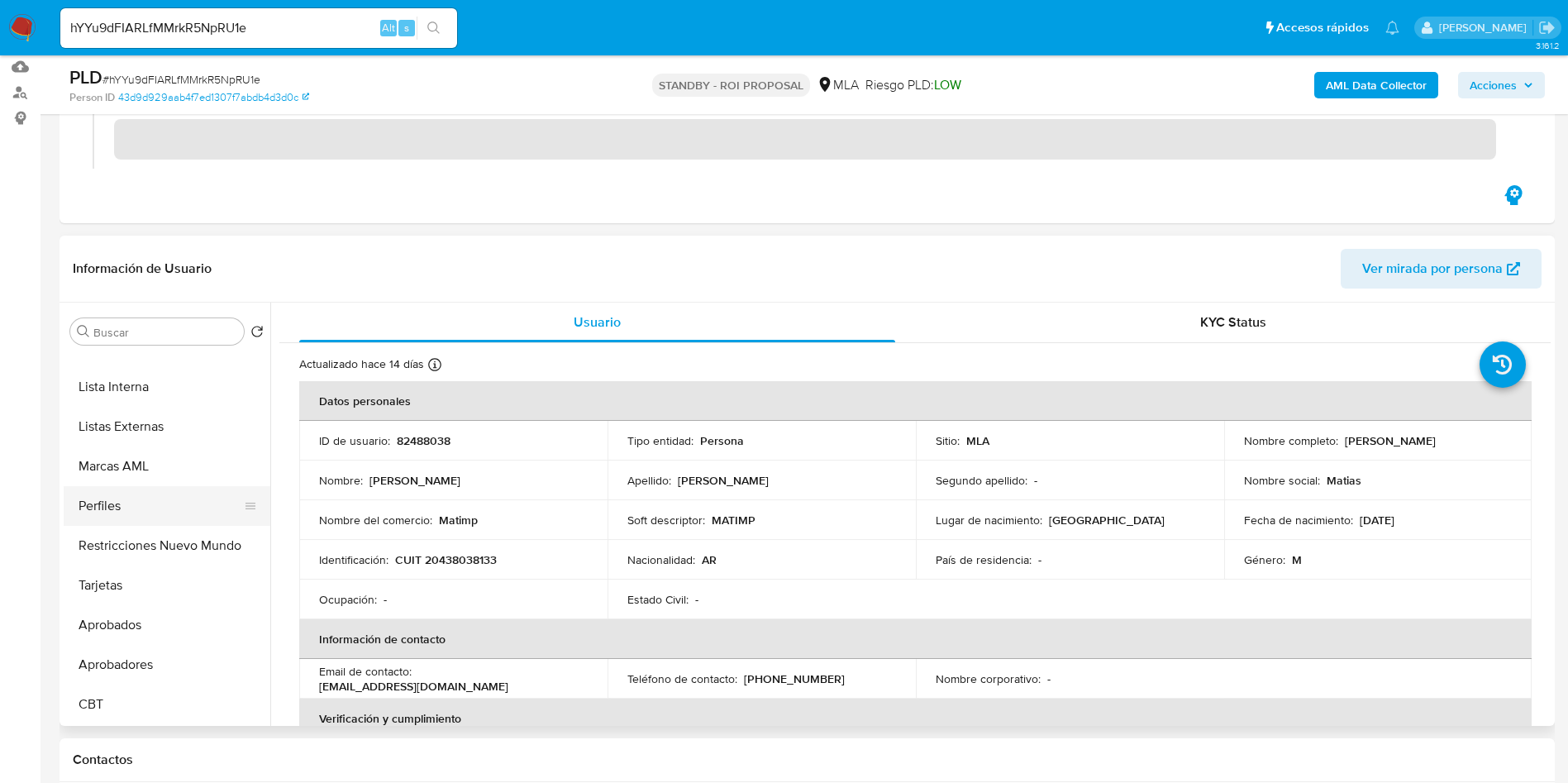
scroll to position [733, 0]
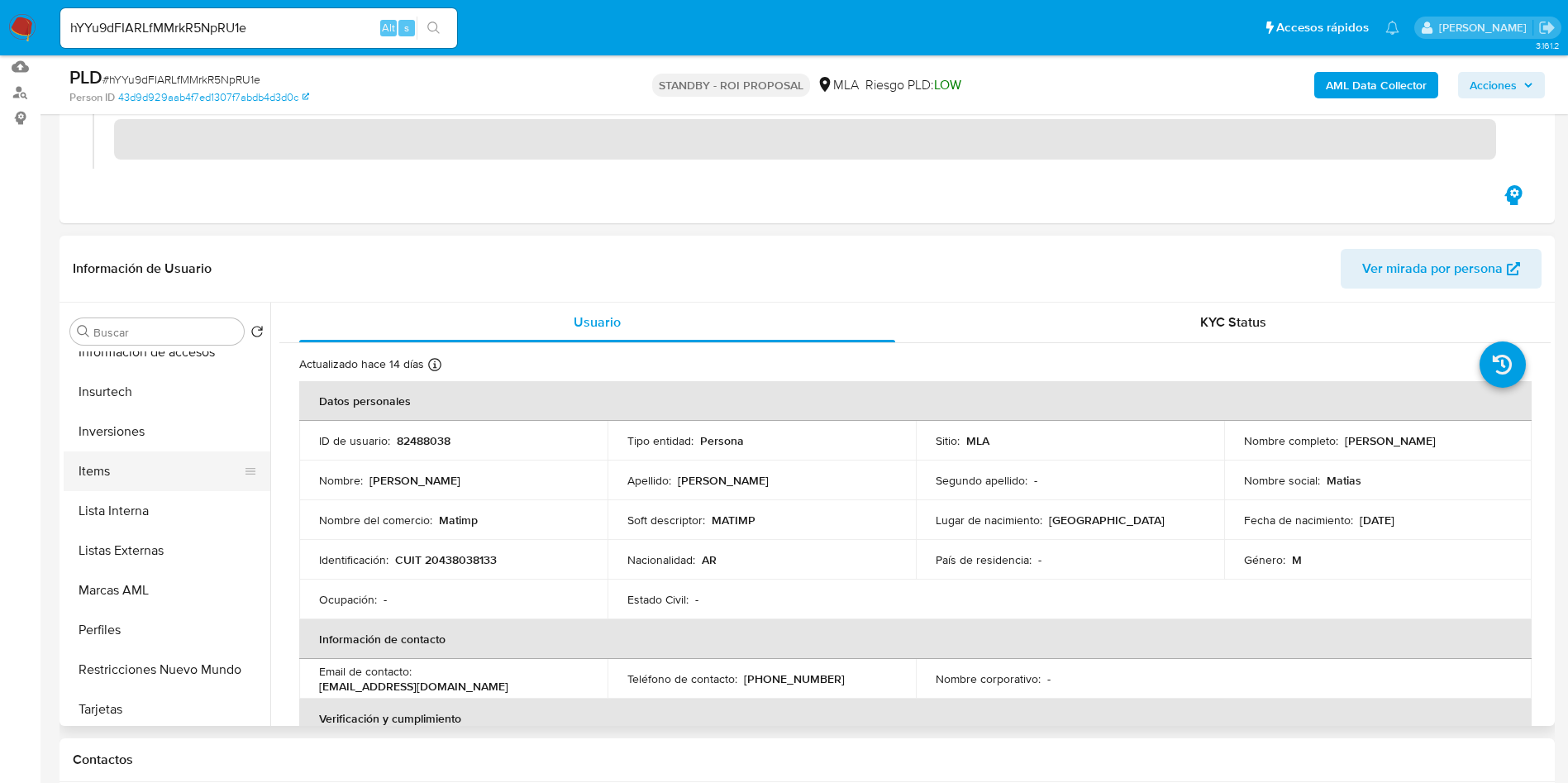
click at [160, 473] on button "Items" at bounding box center [160, 471] width 193 height 40
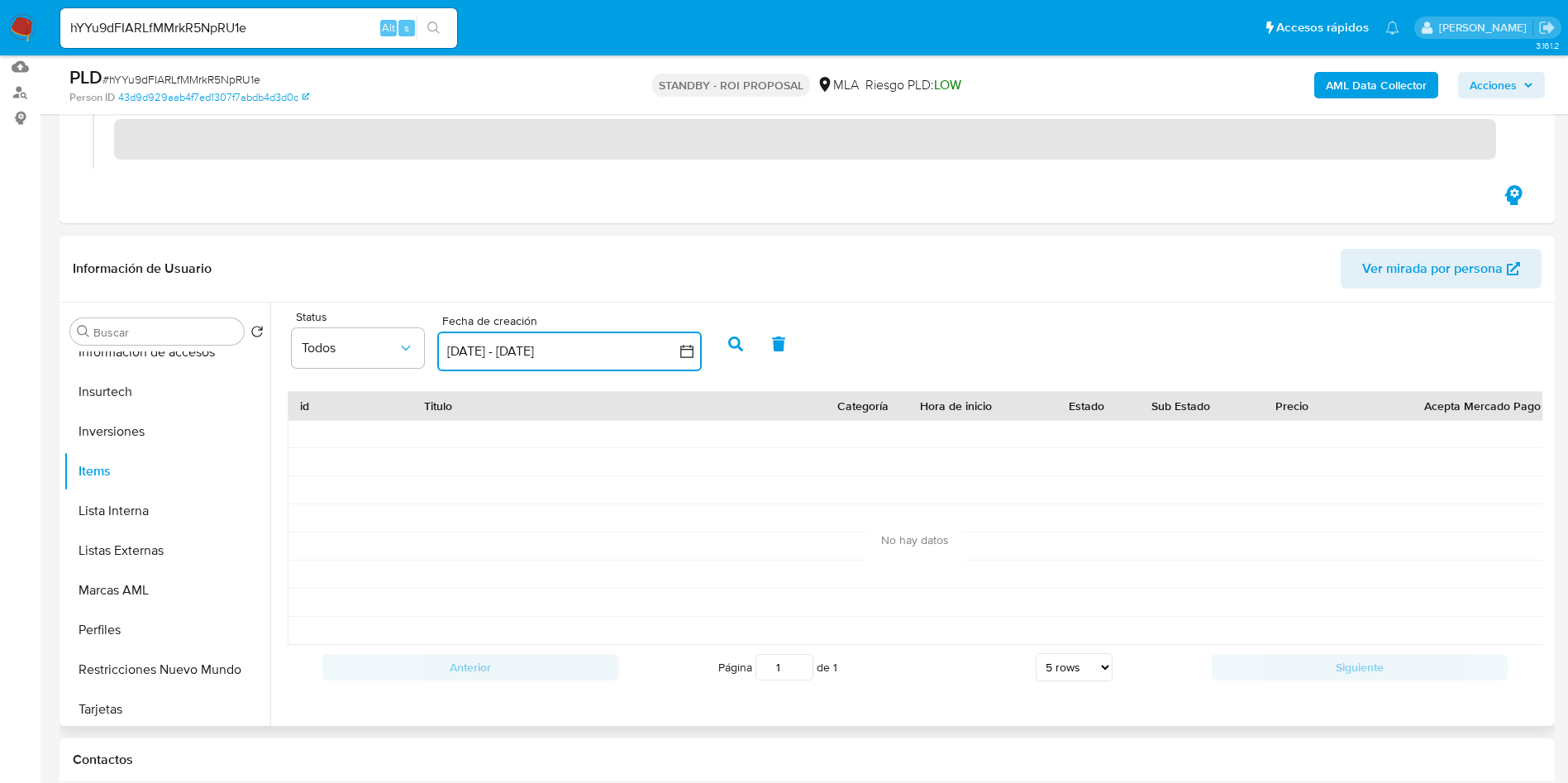
click at [492, 353] on button "26 ago 2025 - 25 sep 2025" at bounding box center [570, 351] width 264 height 40
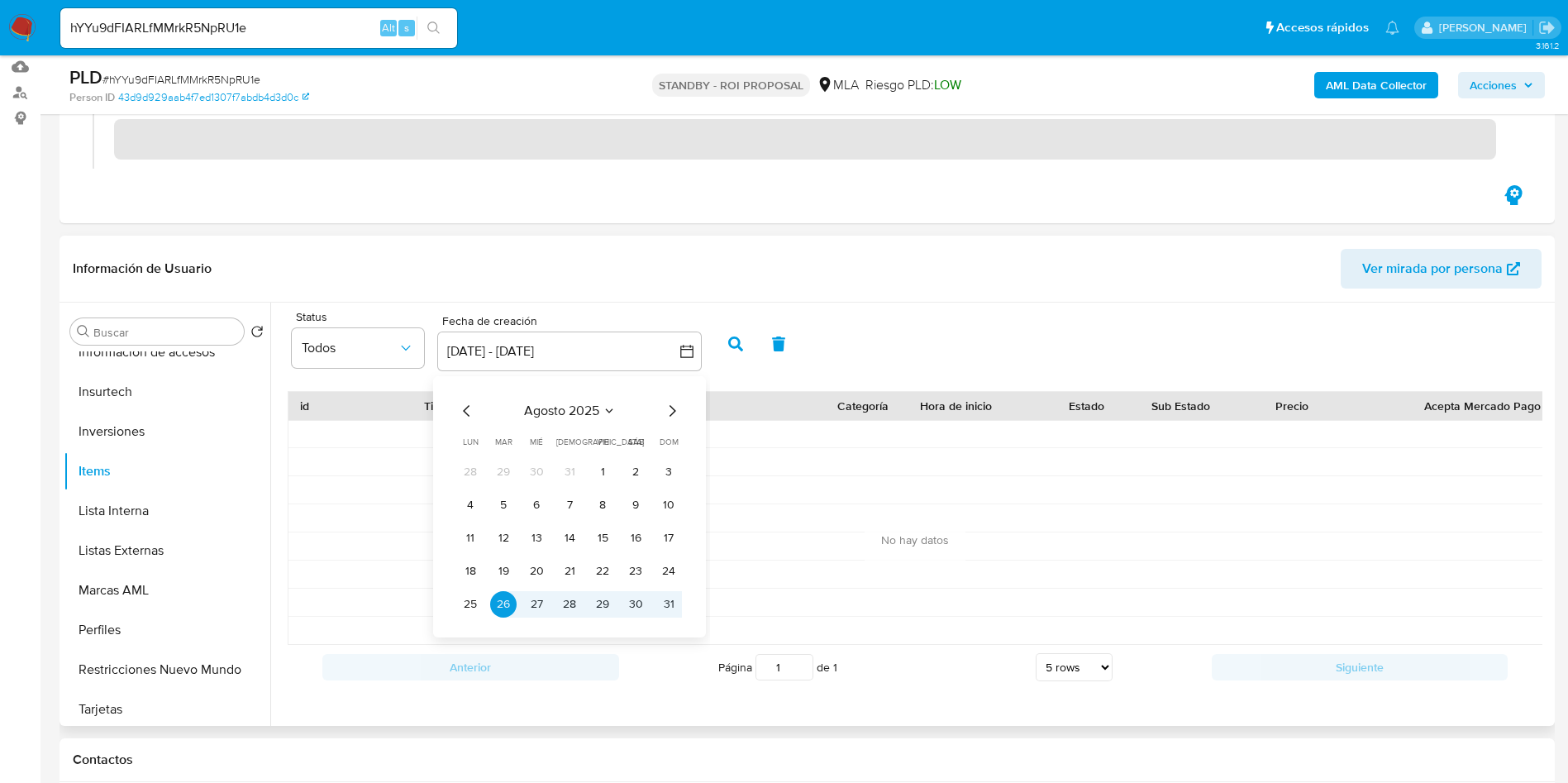
click at [470, 406] on icon "Mes anterior" at bounding box center [466, 410] width 19 height 19
click at [468, 406] on icon "Mes anterior" at bounding box center [465, 411] width 6 height 12
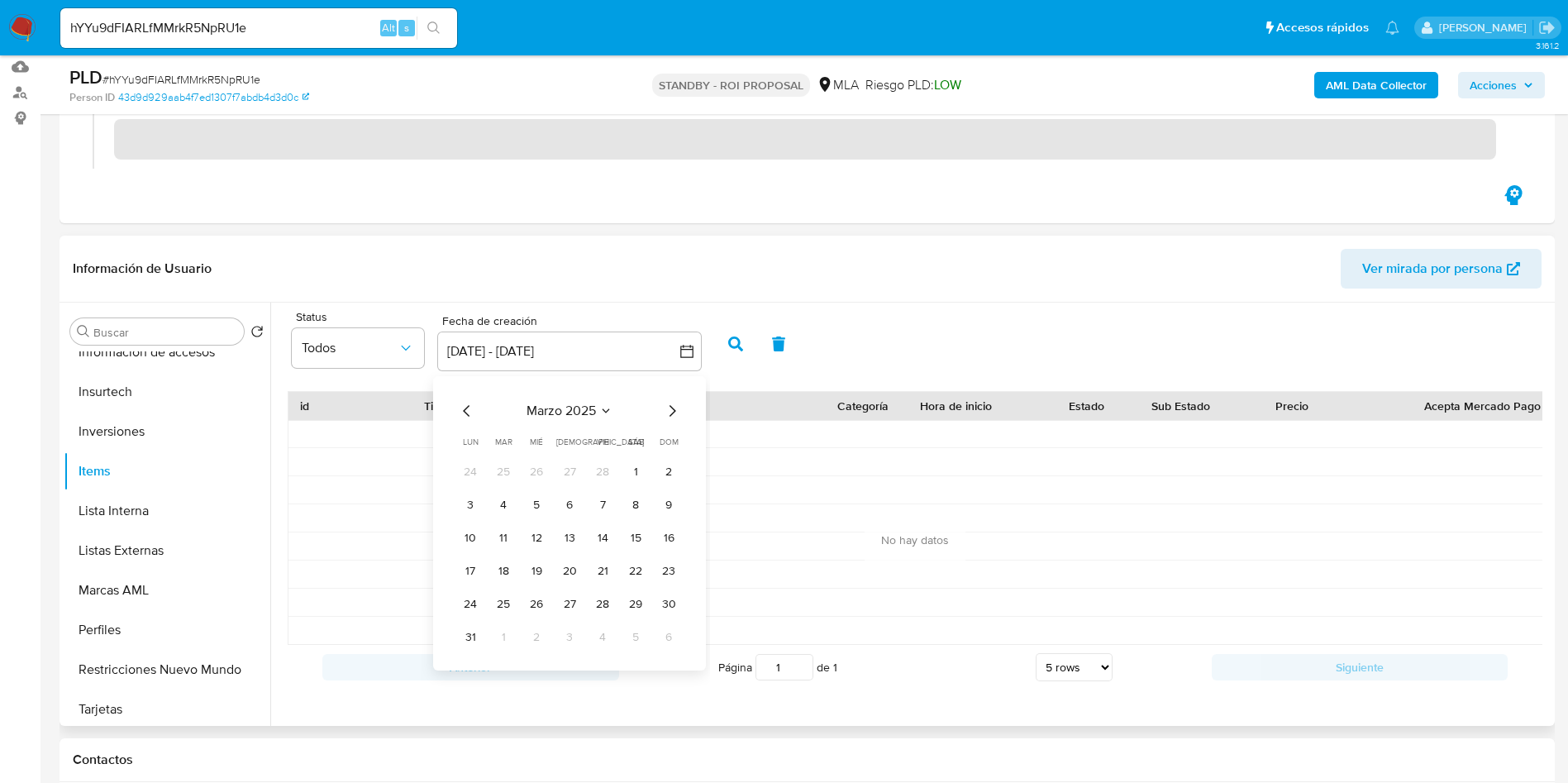
click at [468, 406] on icon "Mes anterior" at bounding box center [465, 411] width 6 height 12
click at [637, 482] on button "1" at bounding box center [635, 472] width 27 height 27
click at [673, 423] on div "febrero 2025 febrero 2025 lun lunes mar martes mié miércoles jue jueves vie vie…" at bounding box center [570, 509] width 225 height 217
click at [668, 419] on icon "Mes siguiente" at bounding box center [671, 410] width 19 height 19
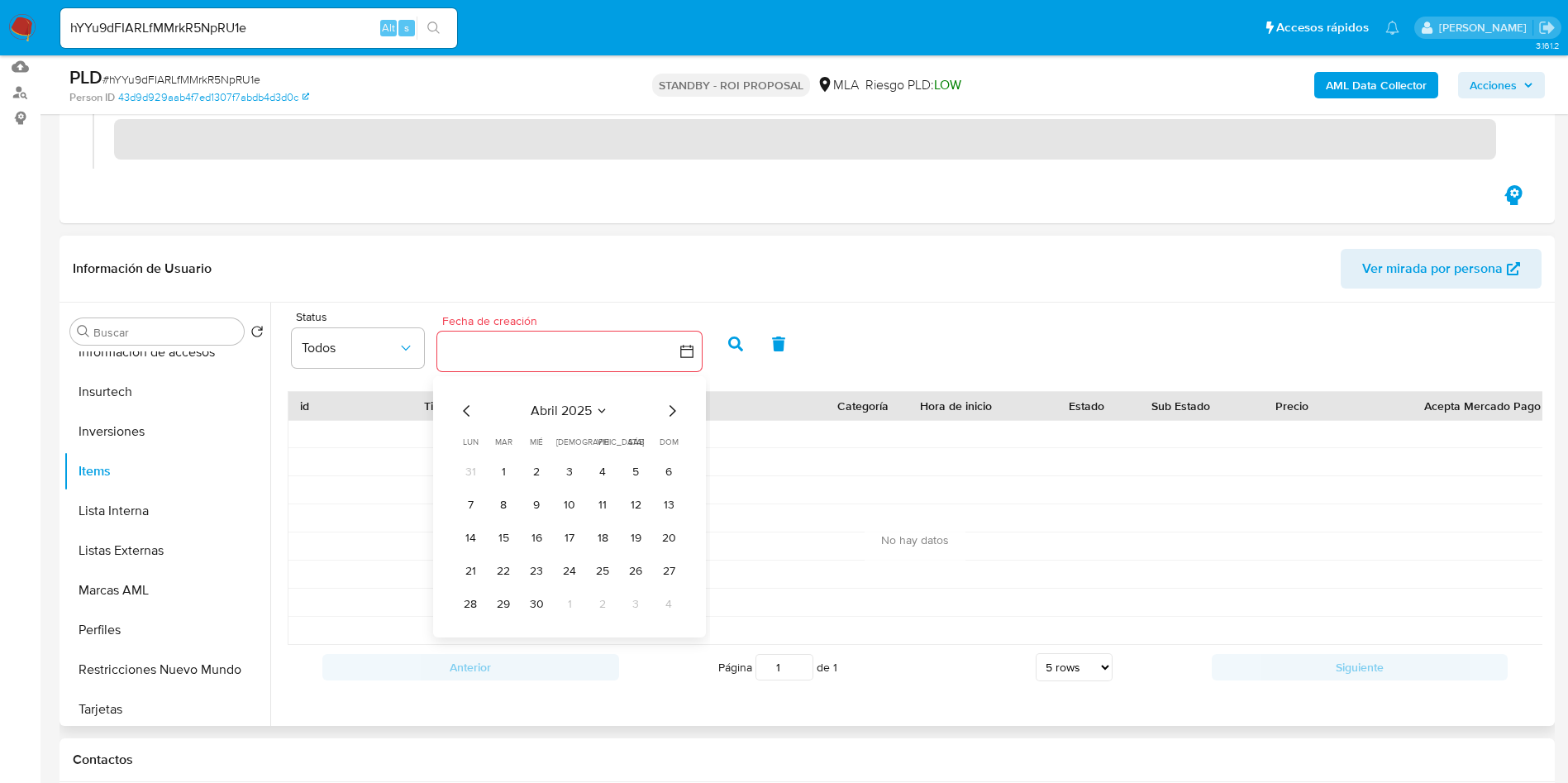
click at [668, 419] on icon "Mes siguiente" at bounding box center [671, 410] width 19 height 19
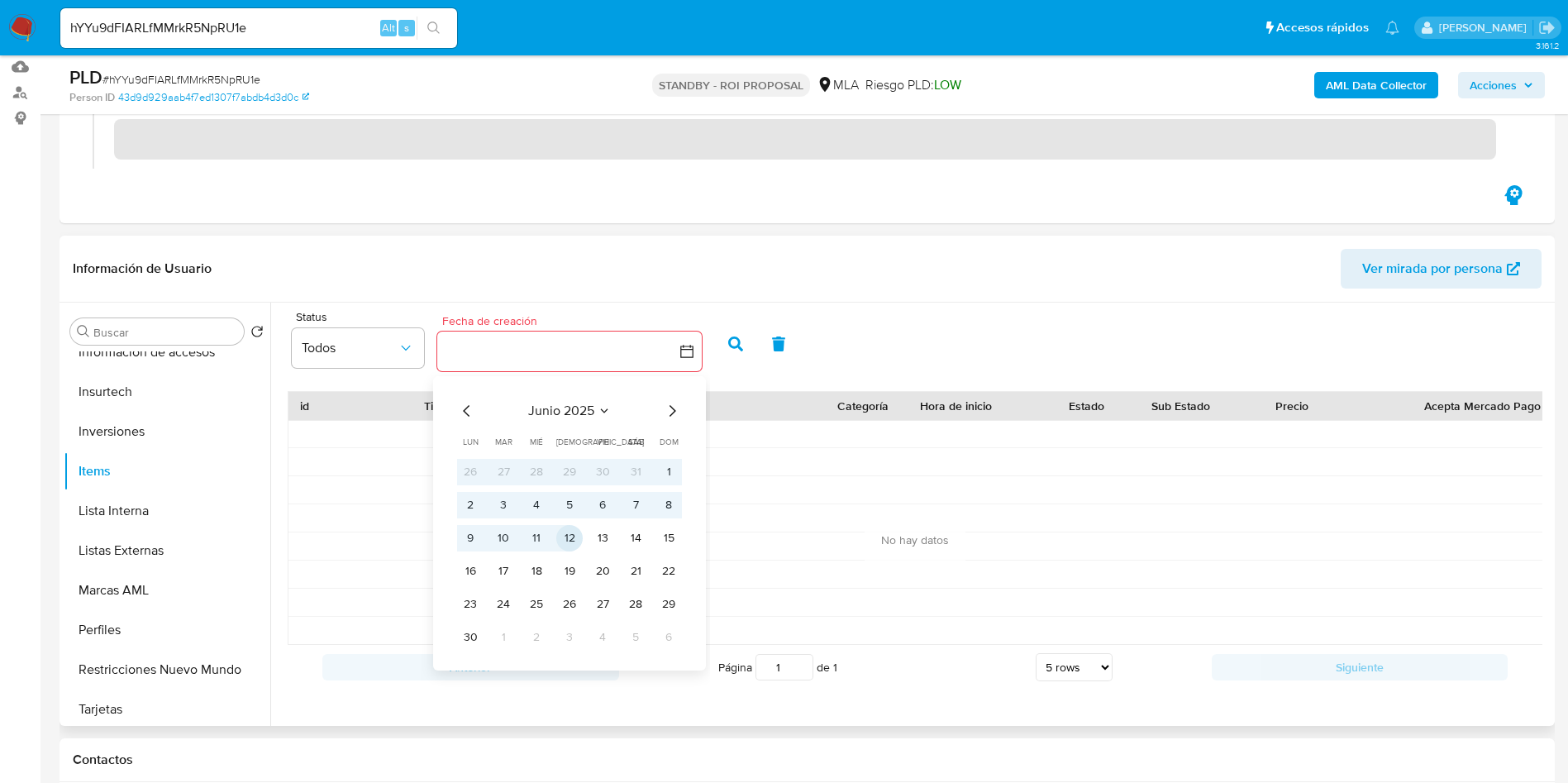
click at [556, 544] on button "12" at bounding box center [569, 537] width 27 height 27
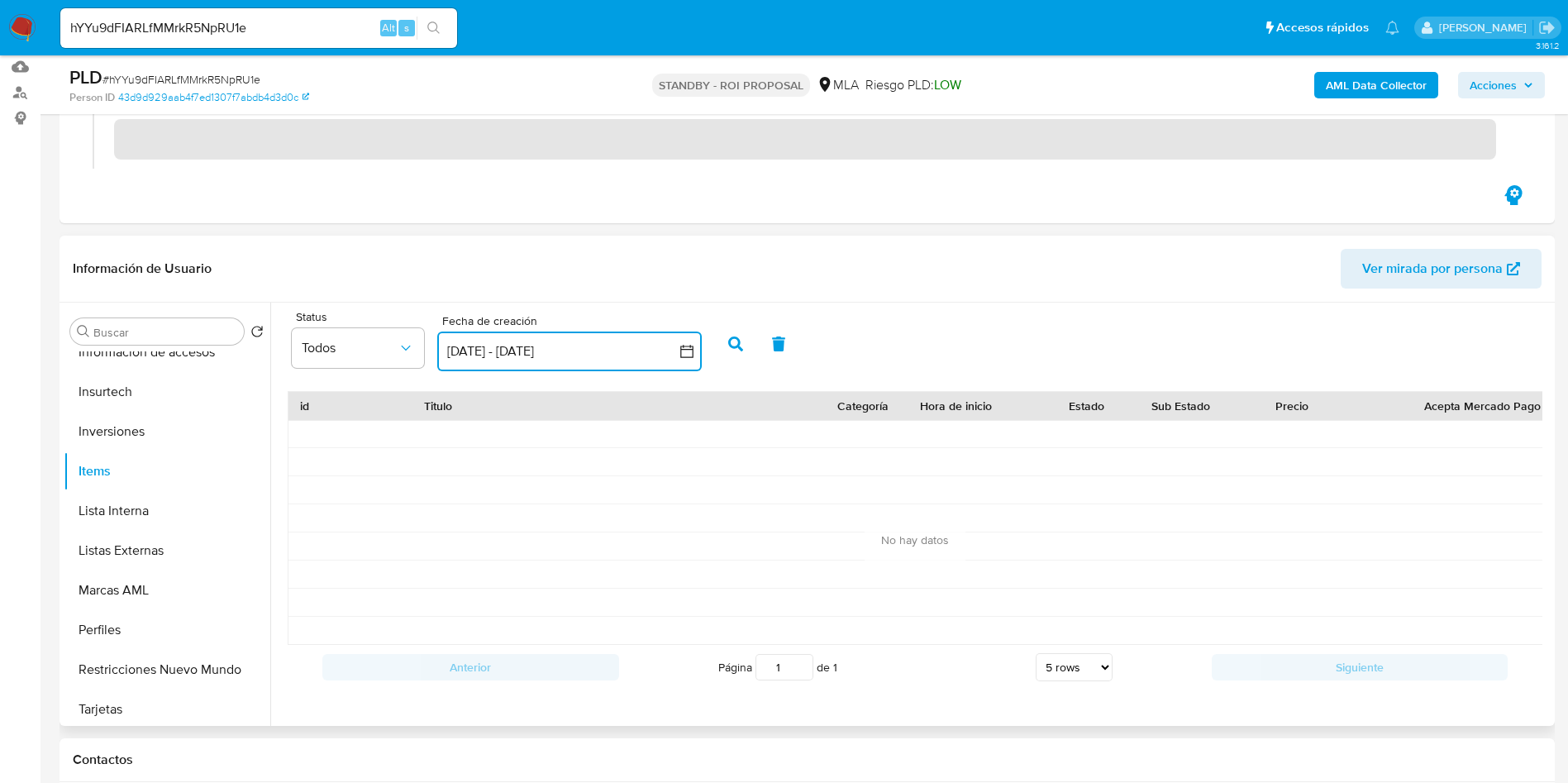
click at [690, 359] on icon "button" at bounding box center [687, 352] width 17 height 17
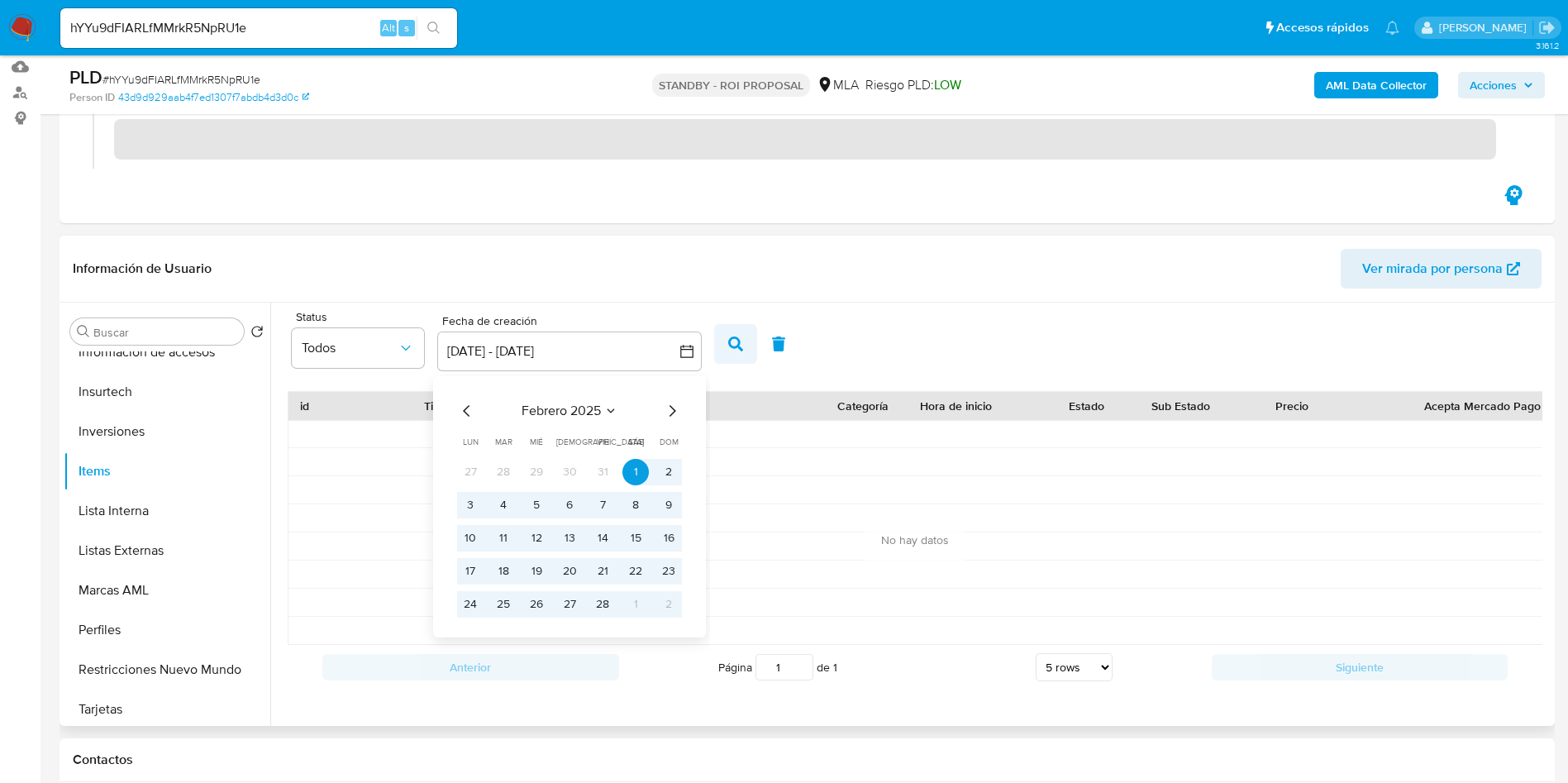
click at [730, 348] on icon "button" at bounding box center [736, 343] width 15 height 15
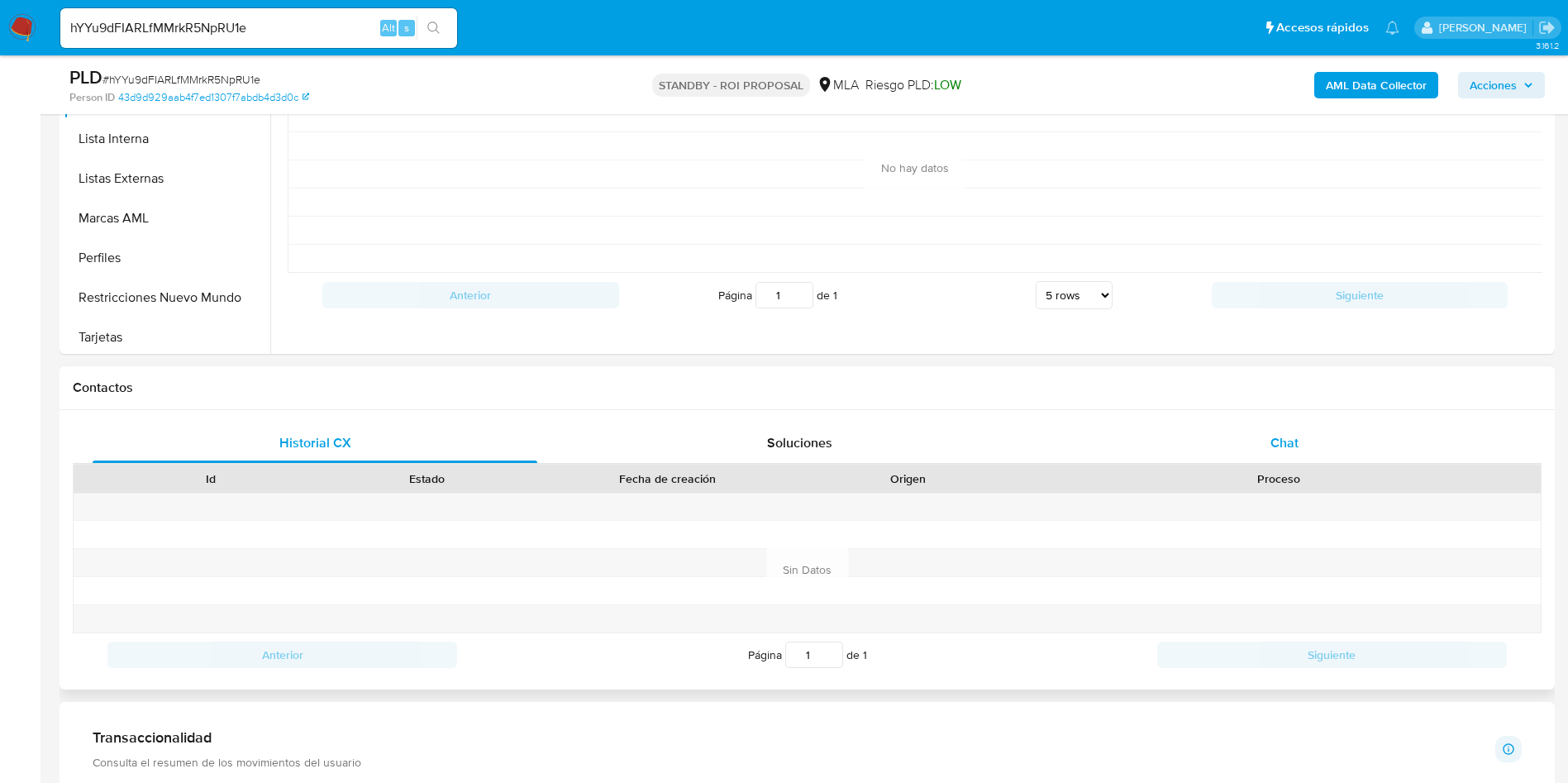
click at [1302, 436] on div "Chat" at bounding box center [1285, 442] width 445 height 40
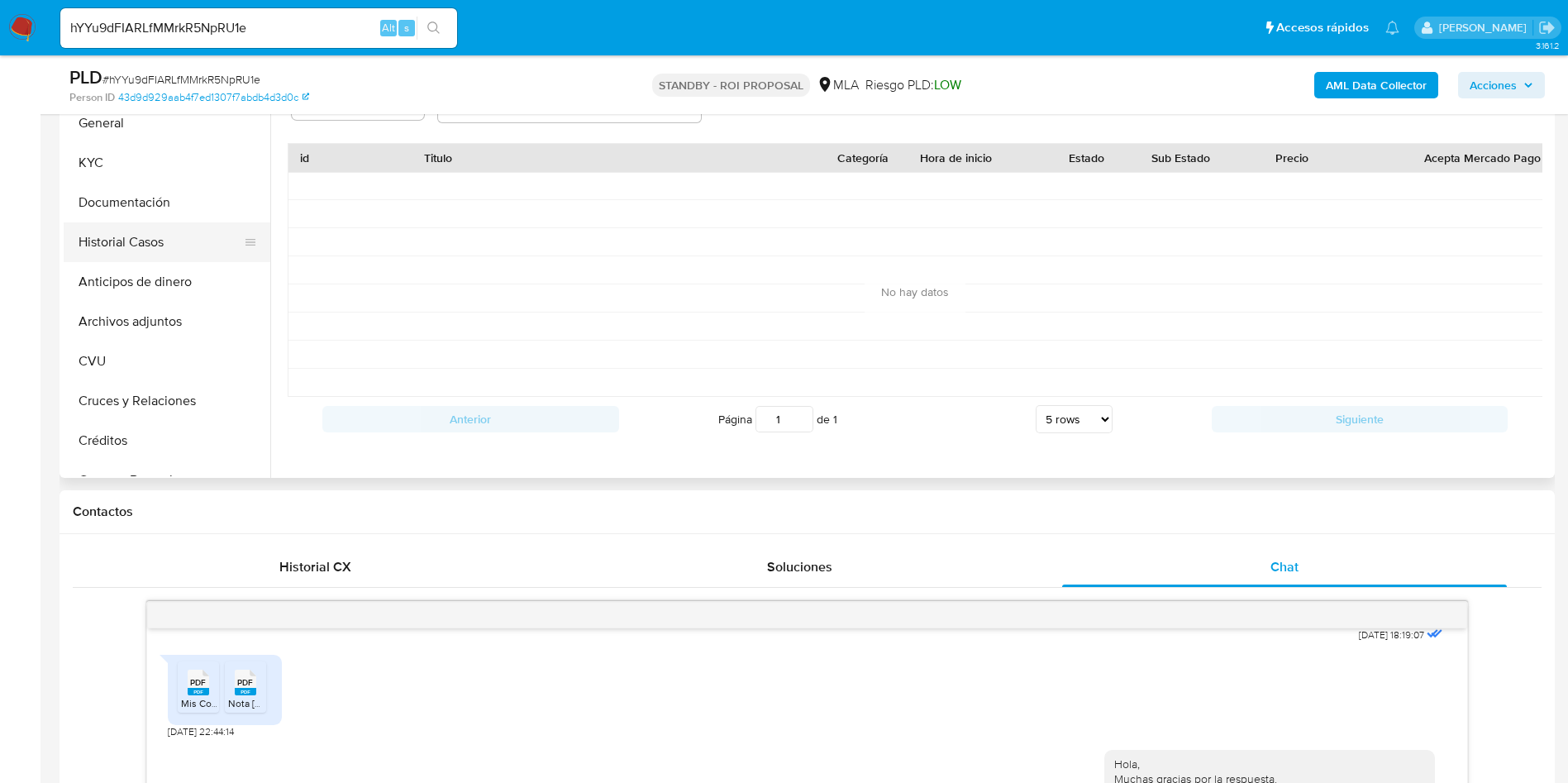
scroll to position [372, 0]
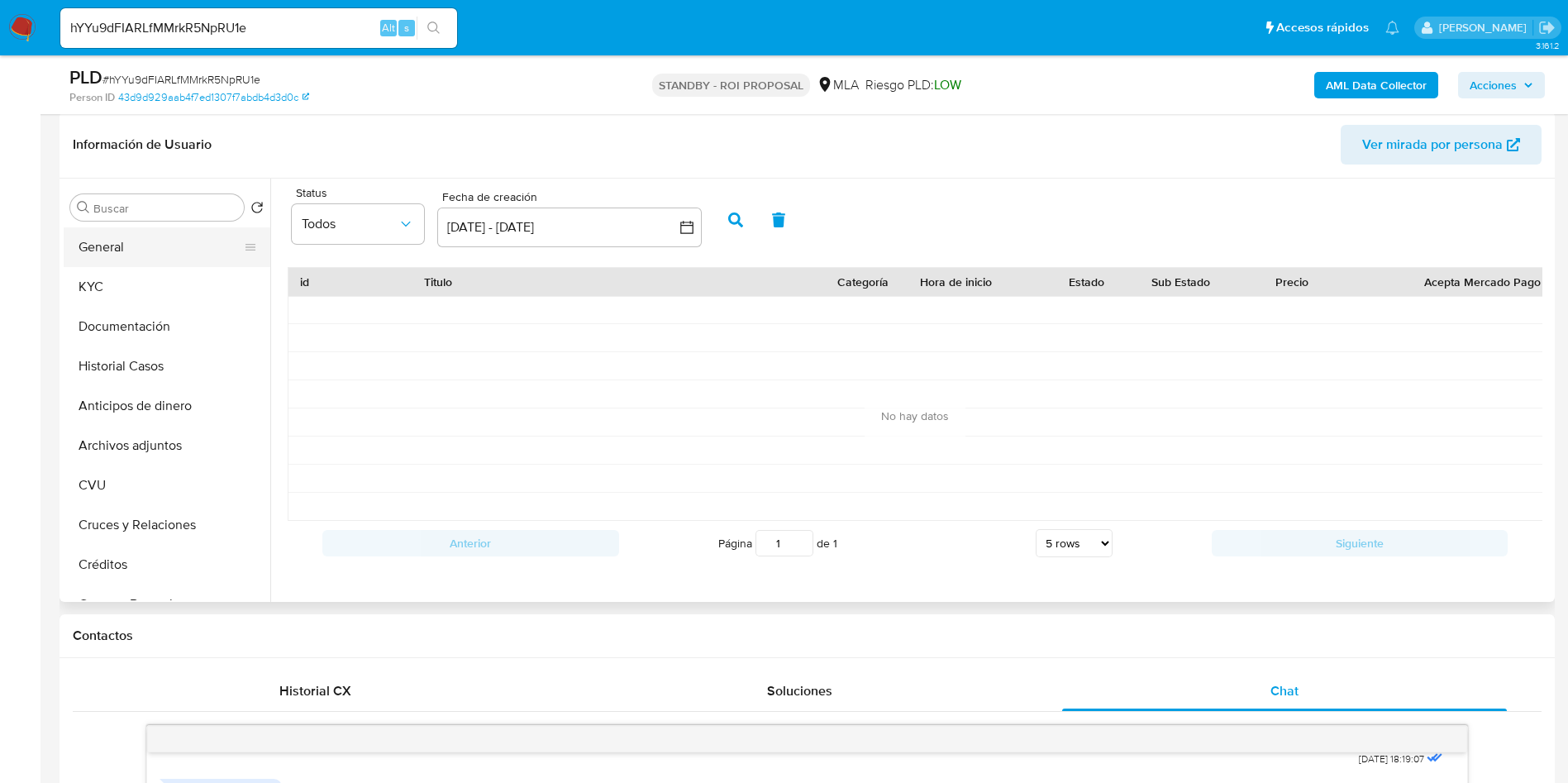
click at [139, 244] on button "General" at bounding box center [160, 247] width 193 height 40
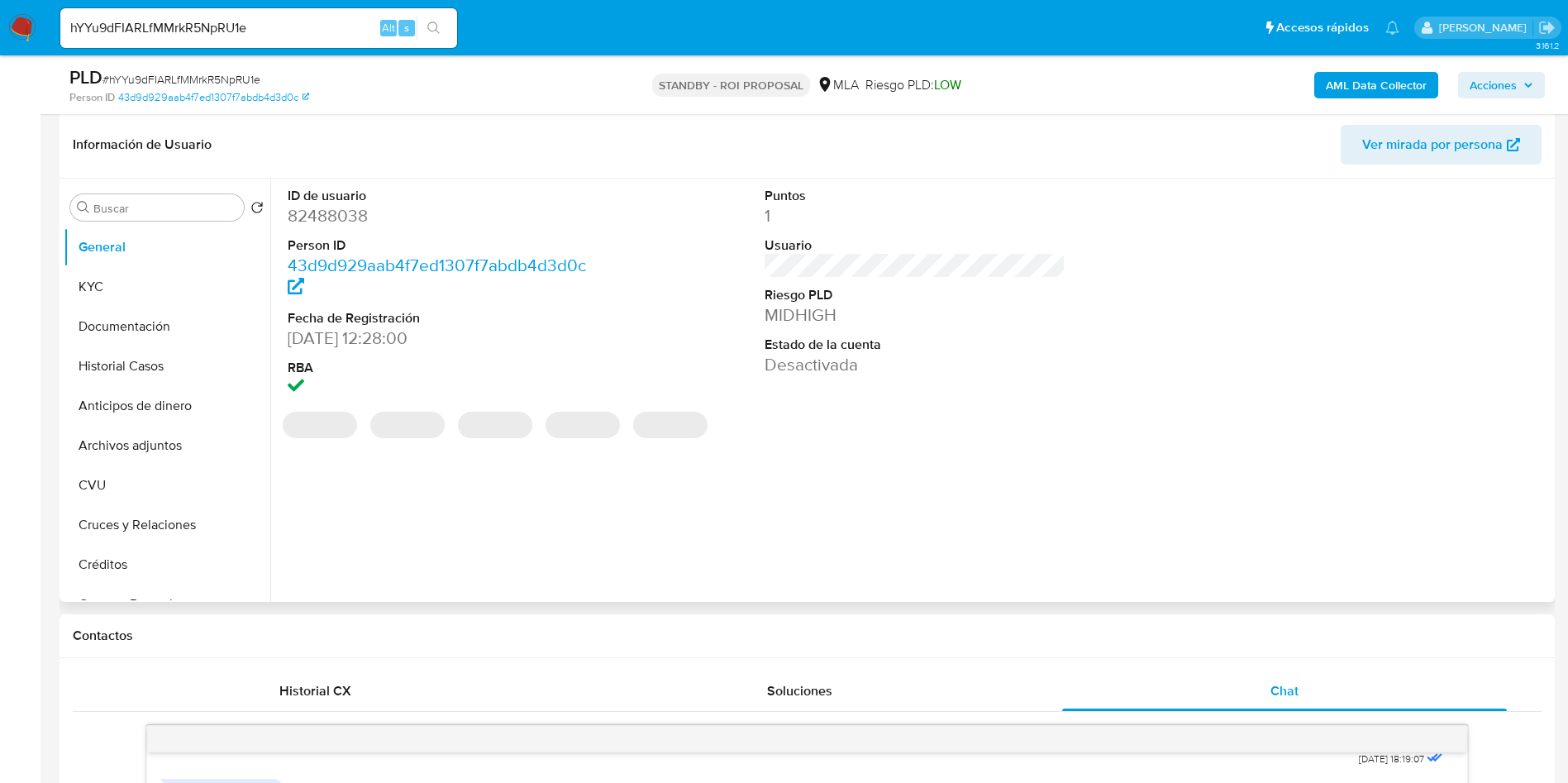
click at [344, 213] on dd "82488038" at bounding box center [439, 215] width 302 height 23
copy dd "82488038"
click at [257, 22] on input "hYYu9dFIARLfMMrkR5NpRU1e" at bounding box center [259, 28] width 397 height 21
click at [252, 22] on input "hYYu9dFIARLfMMrkR5NpRU1e" at bounding box center [259, 28] width 397 height 21
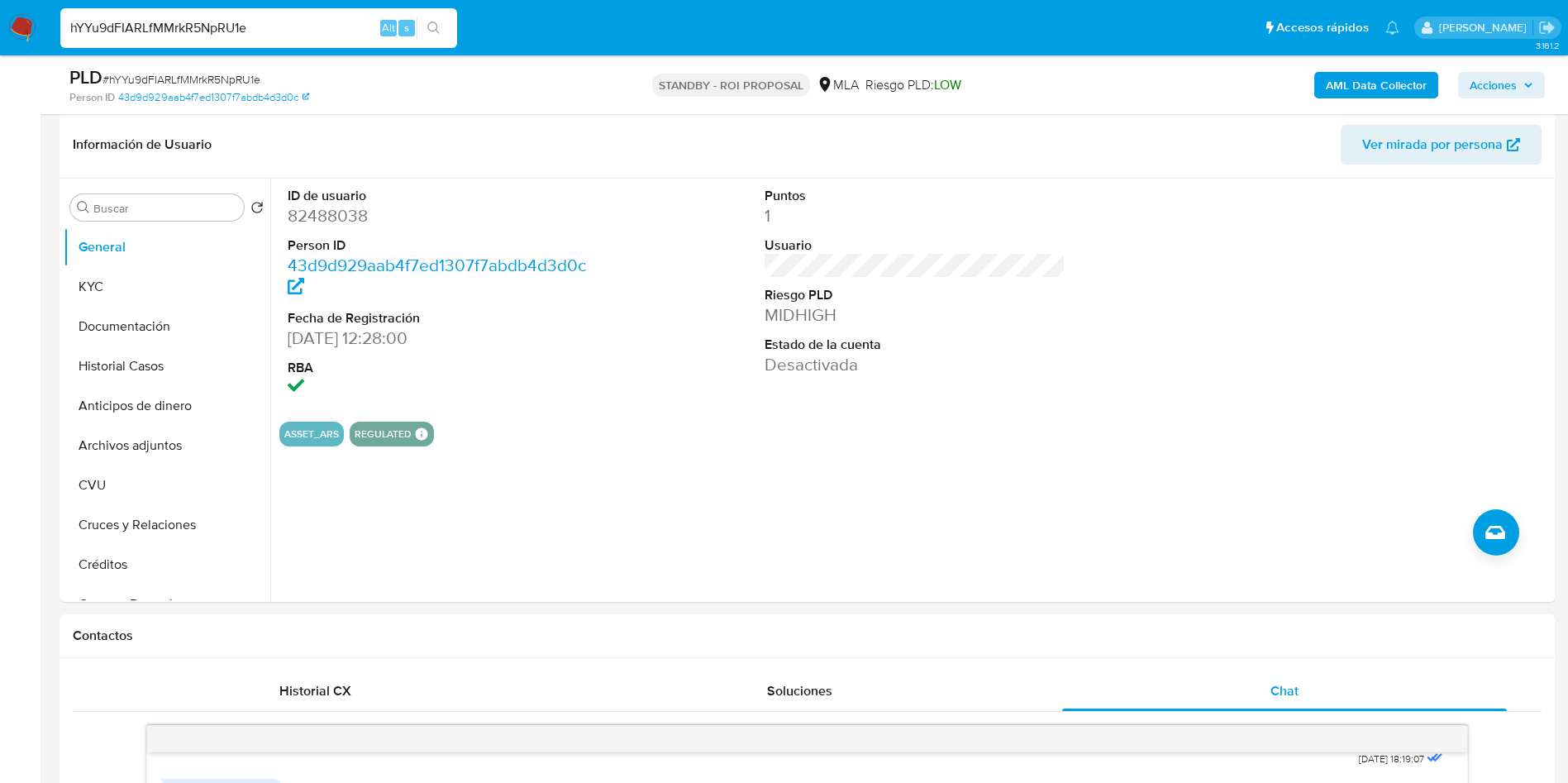
paste input "CrU5WjrAjwaOmBE1xwxt0HS1"
click at [328, 24] on input "hYYu9dFIARLfMMrkR5NpRU1eCrU5WjrAjwaOmBE1xwxt0HS1" at bounding box center [259, 28] width 397 height 21
paste input
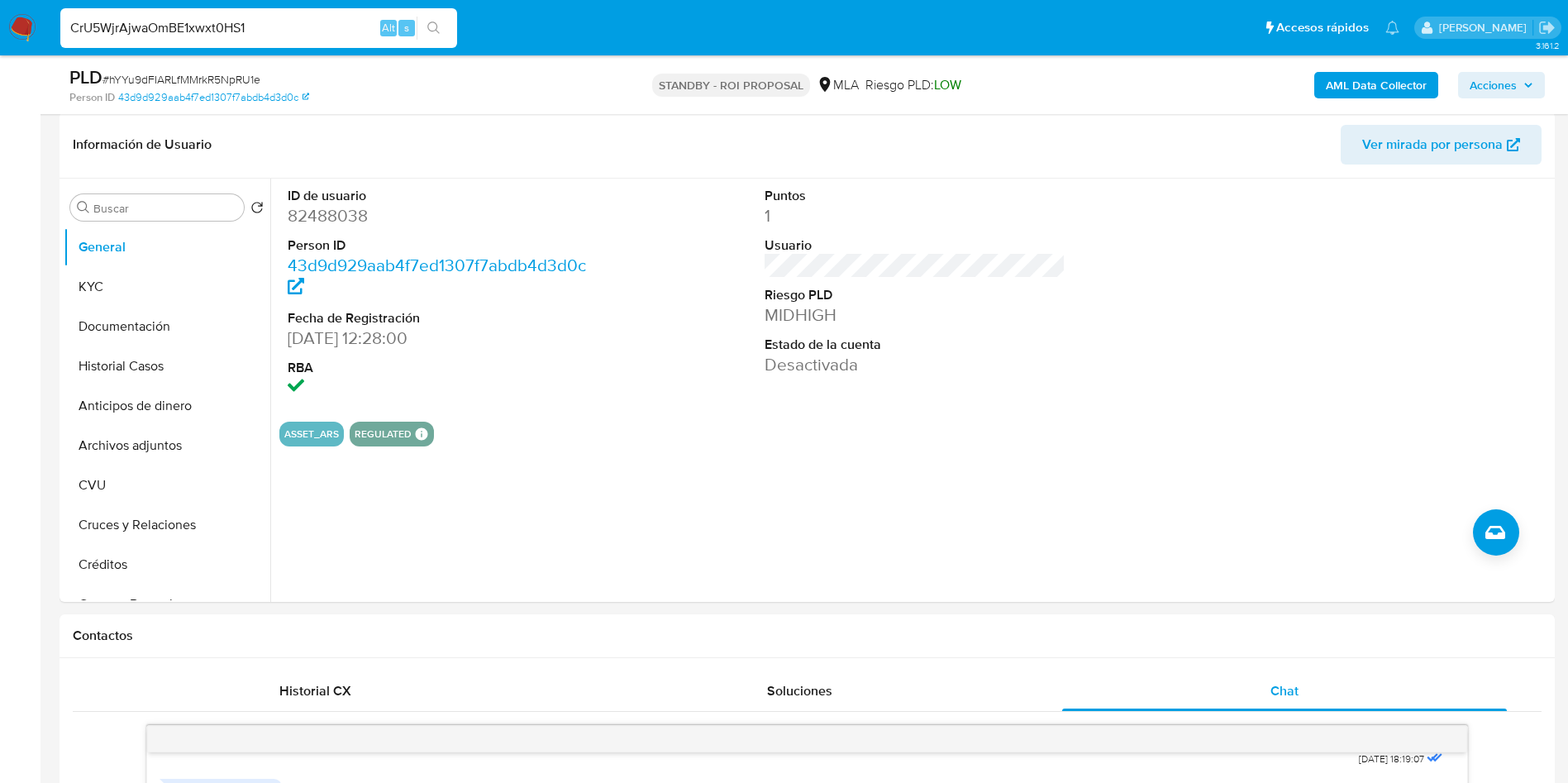
scroll to position [0, 0]
type input "CrU5WjrAjwaOmBE1xwxt0HS1"
click at [435, 21] on icon "search-icon" at bounding box center [434, 28] width 13 height 13
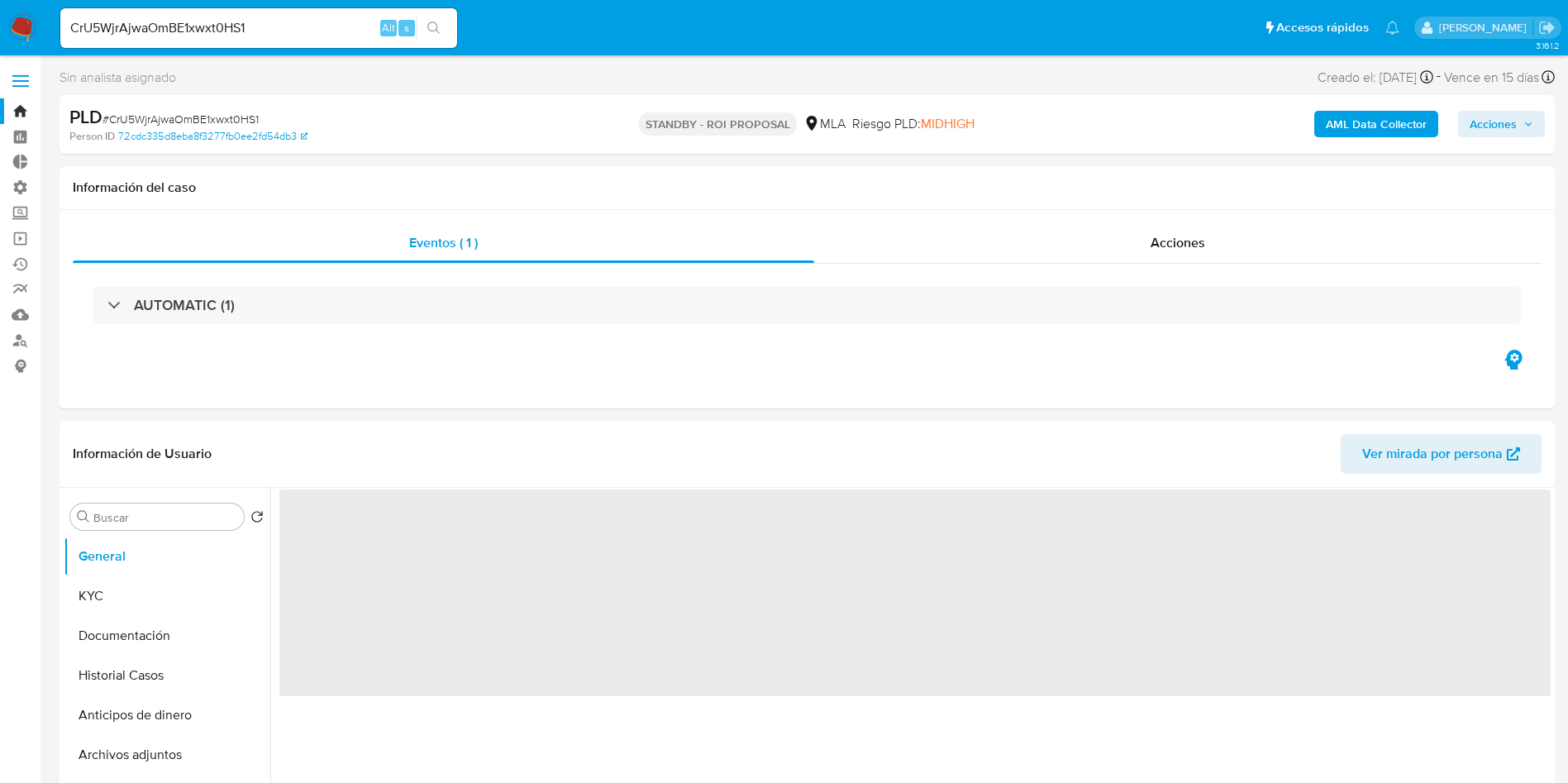
select select "10"
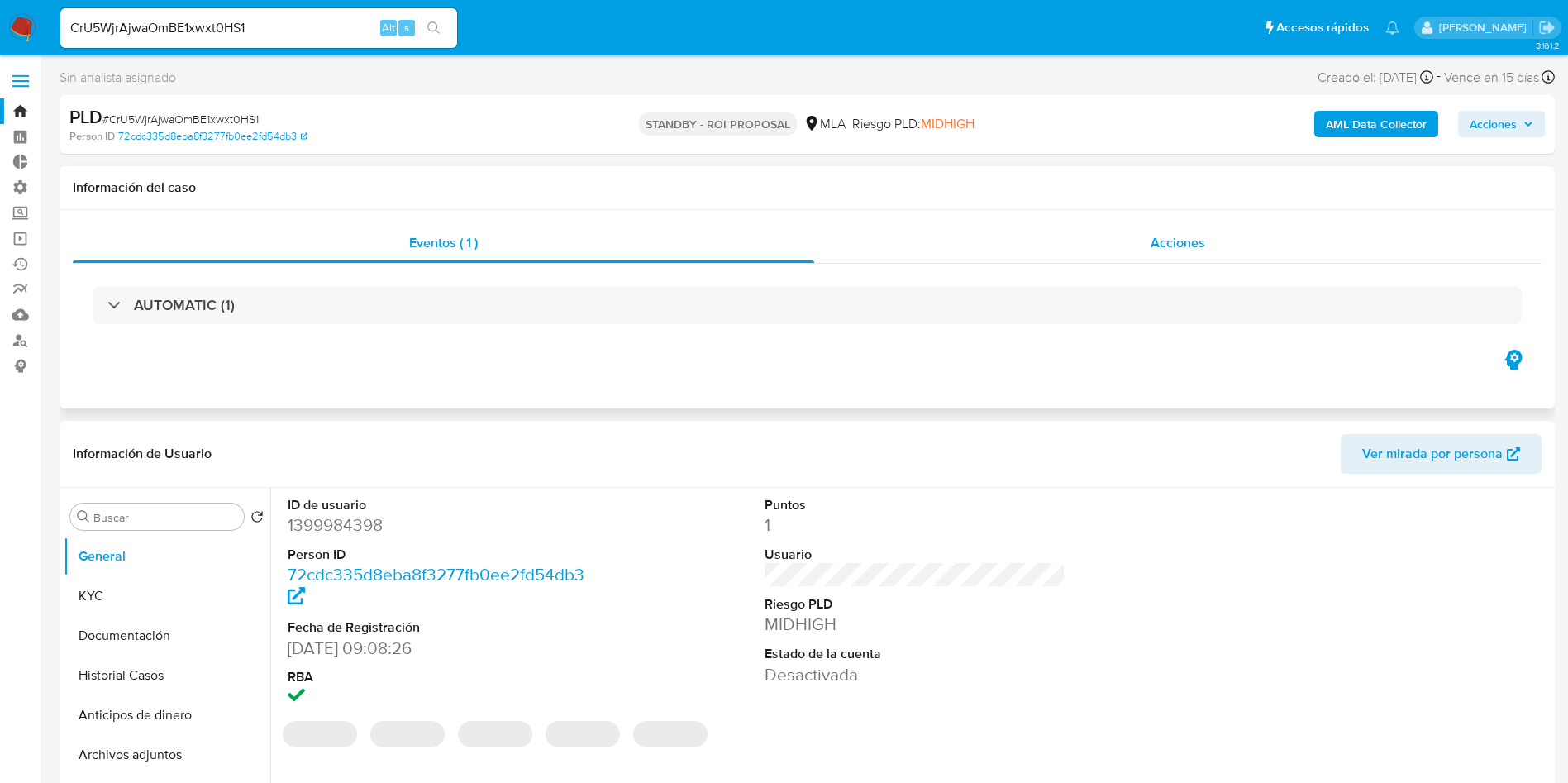
click at [1196, 248] on span "Acciones" at bounding box center [1177, 242] width 54 height 19
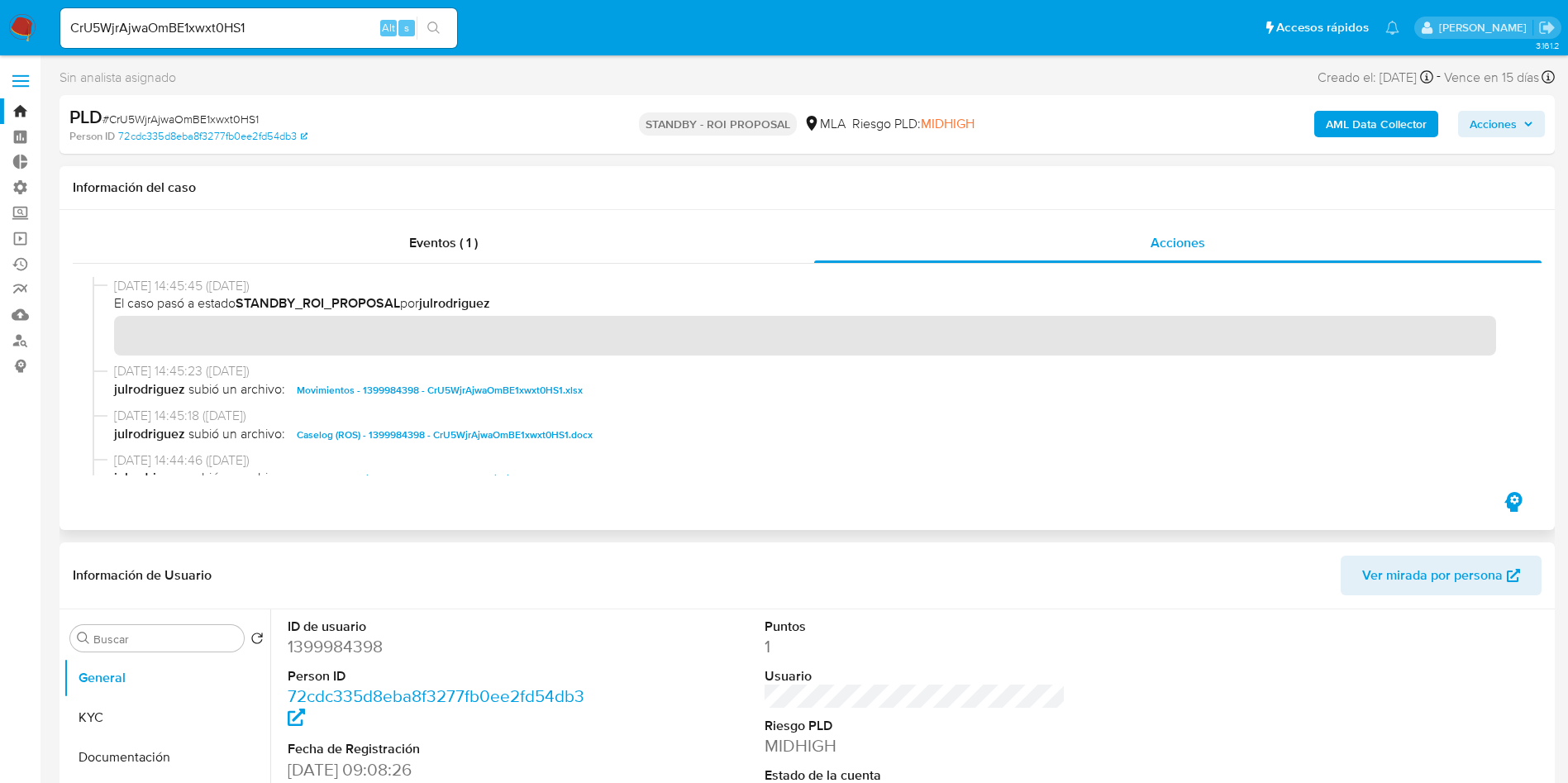
click at [499, 436] on span "Caselog (ROS) - 1399984398 - CrU5WjrAjwaOmBE1xwxt0HS1.docx" at bounding box center [444, 434] width 296 height 19
click at [494, 394] on span "Movimientos - 1399984398 - CrU5WjrAjwaOmBE1xwxt0HS1.xlsx" at bounding box center [440, 390] width 286 height 19
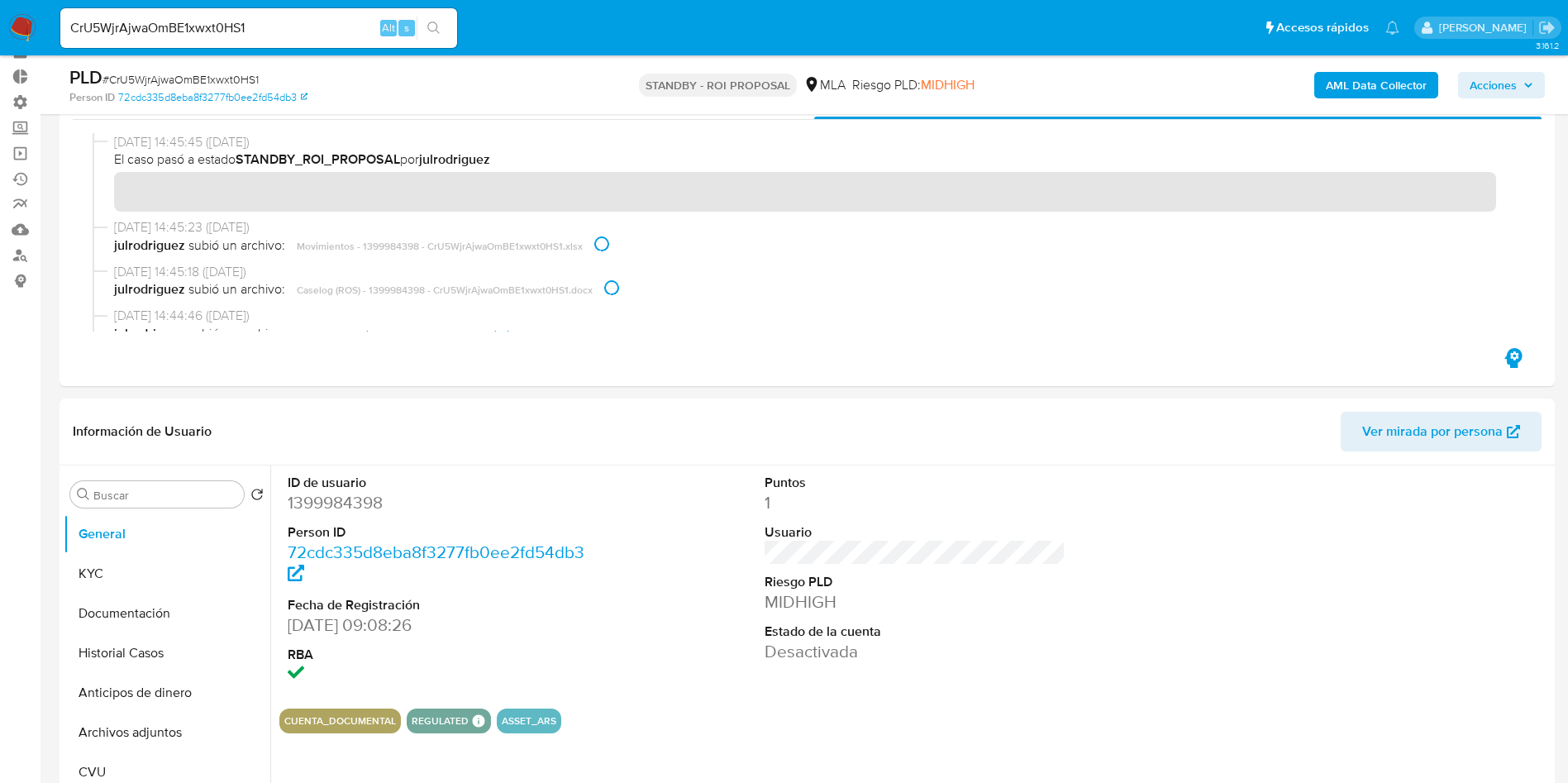
scroll to position [124, 0]
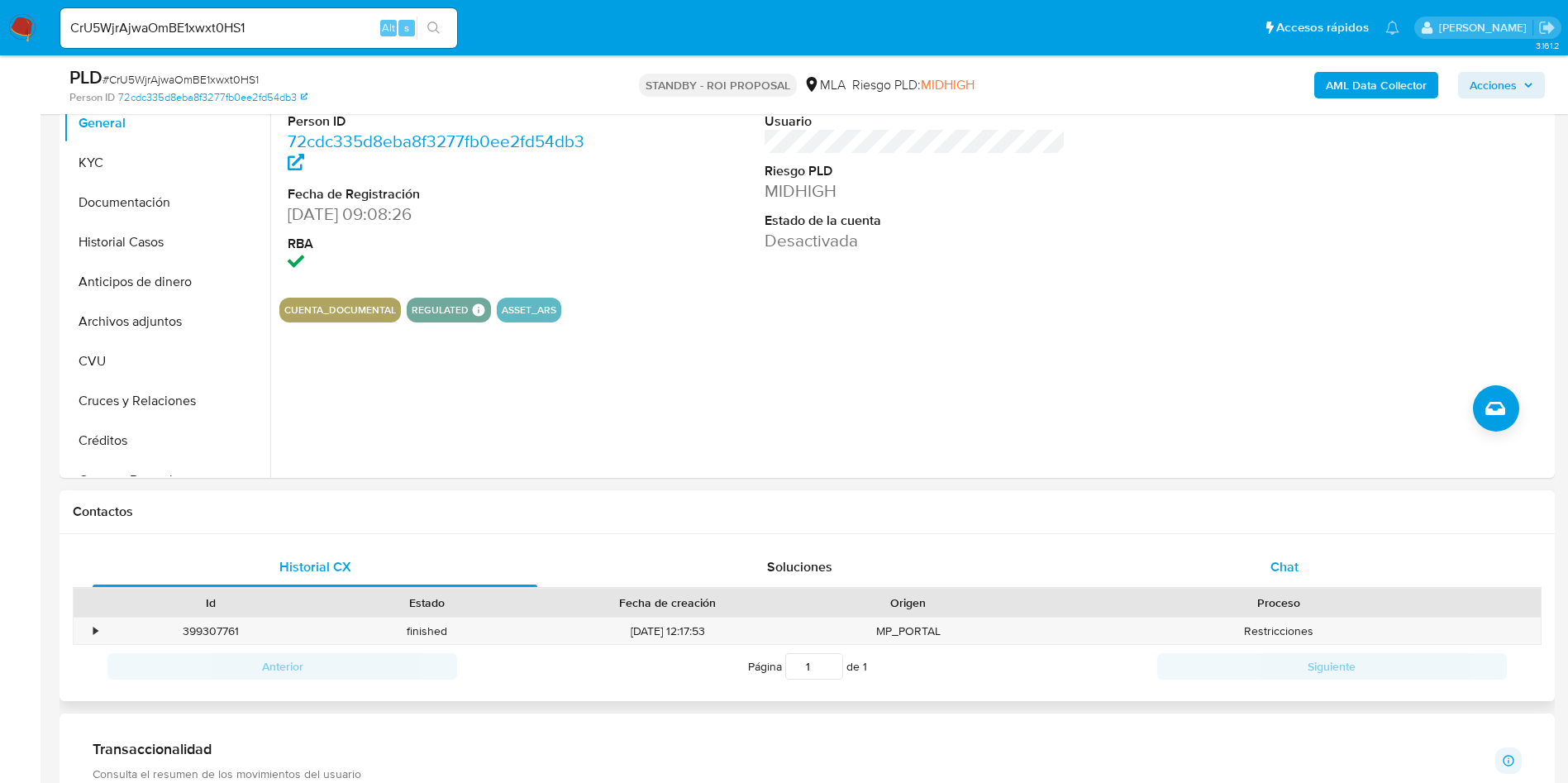
click at [1282, 559] on span "Chat" at bounding box center [1285, 566] width 28 height 19
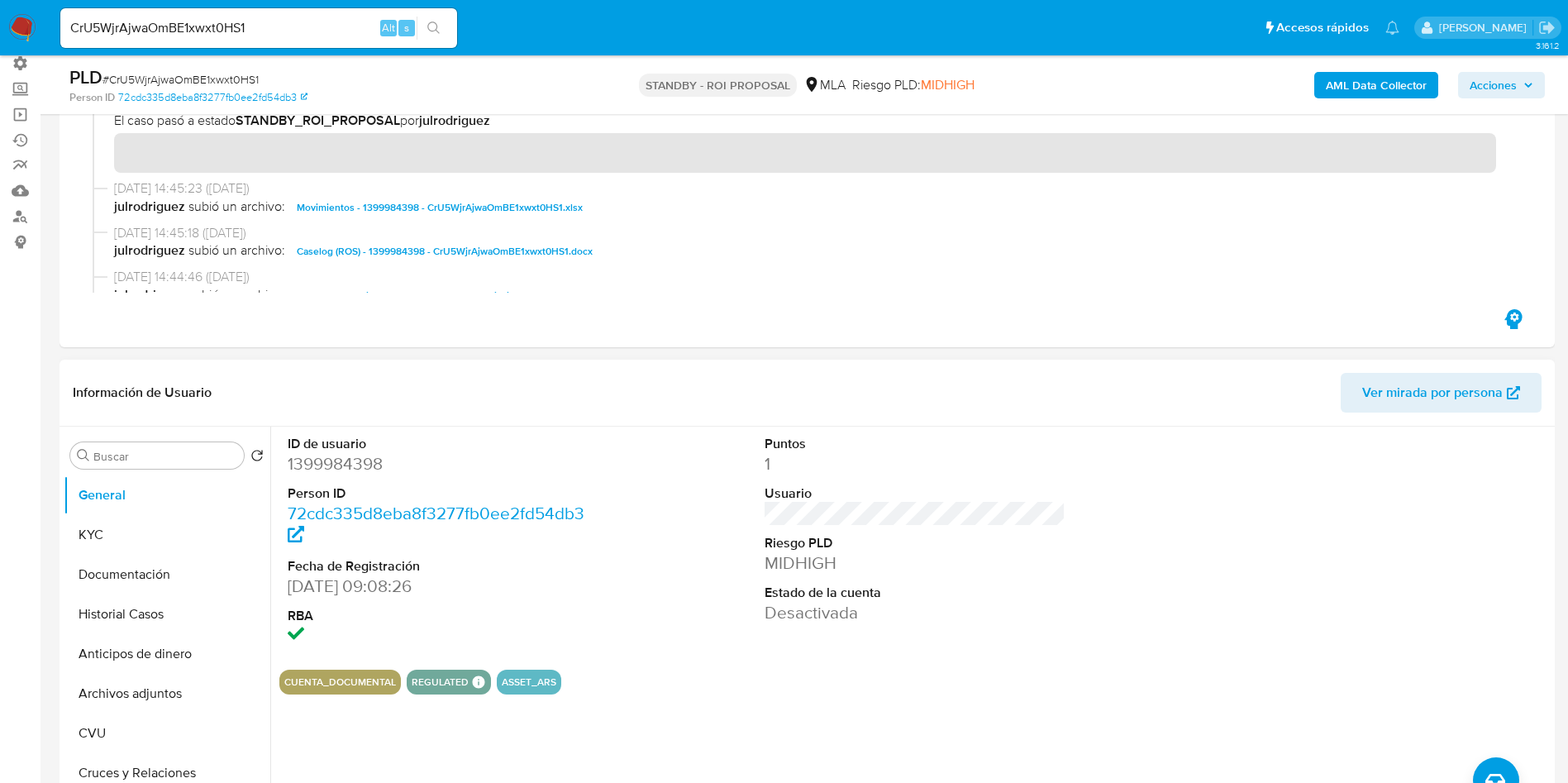
click at [336, 469] on dd "1399984398" at bounding box center [439, 464] width 302 height 23
copy dd "1399984398"
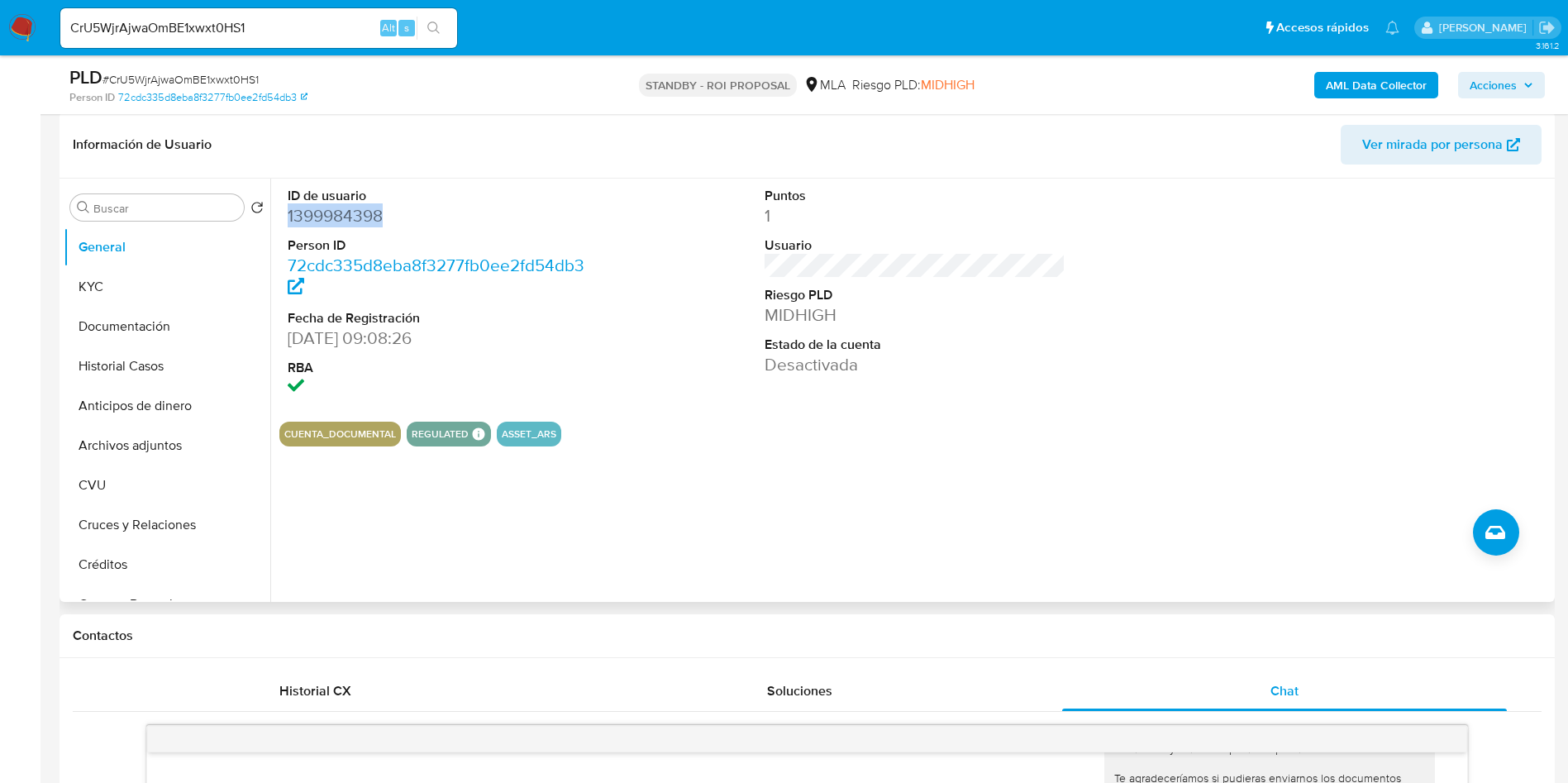
scroll to position [744, 0]
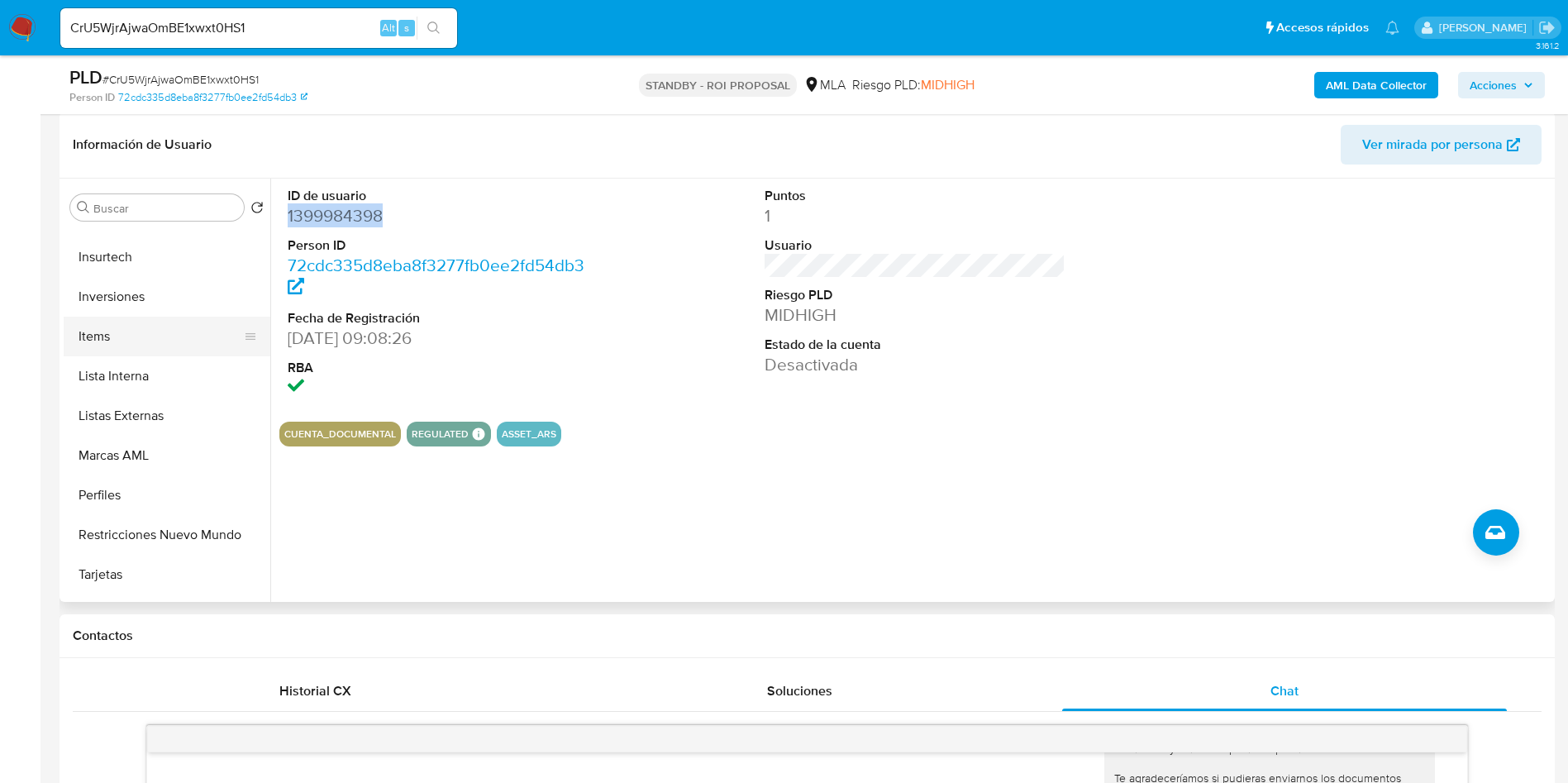
click at [131, 336] on button "Items" at bounding box center [160, 336] width 193 height 40
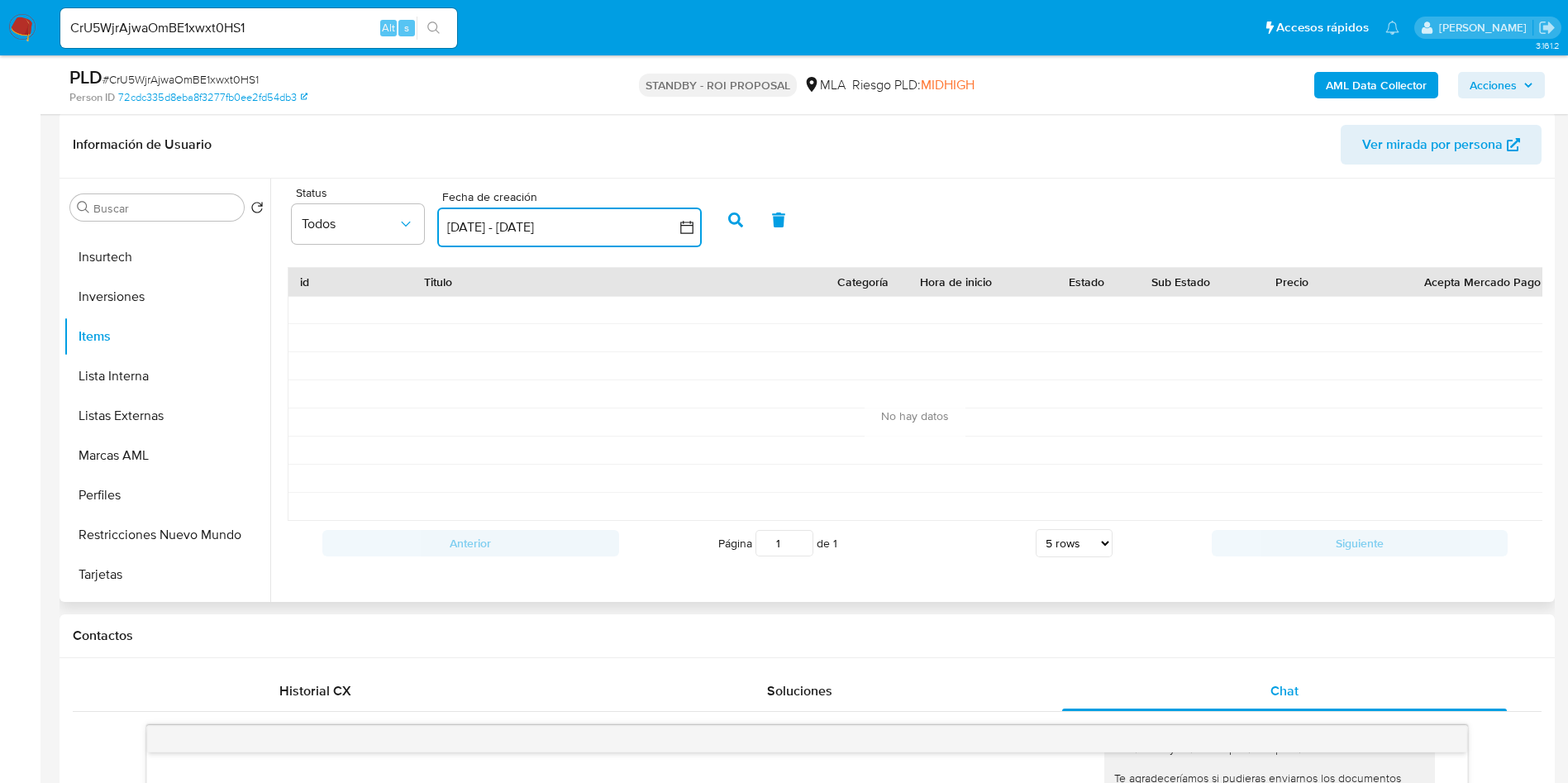
click at [551, 235] on button "26 ago 2025 - [DATE]" at bounding box center [570, 227] width 264 height 40
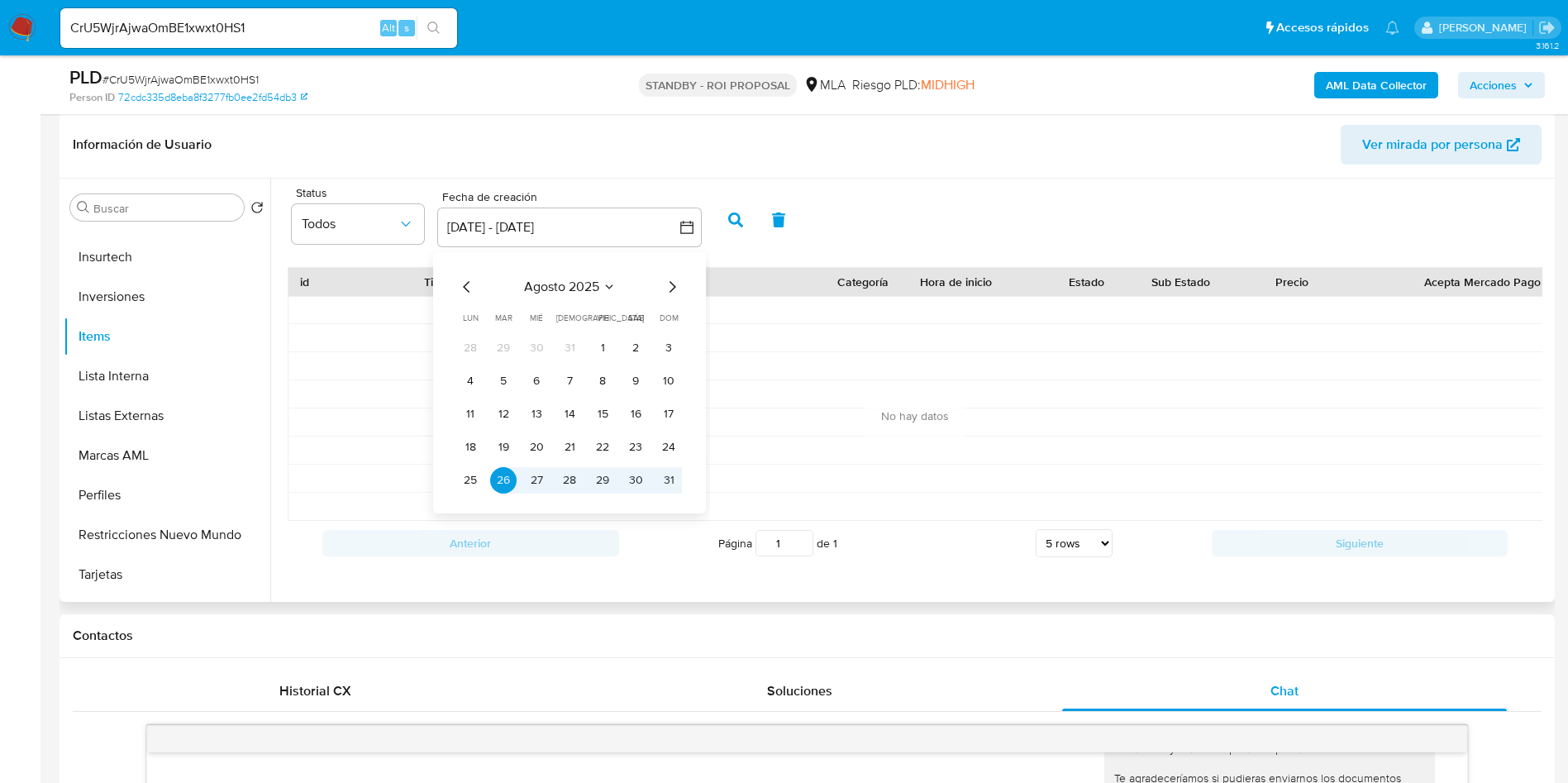
click at [473, 285] on icon "Mes anterior" at bounding box center [466, 286] width 19 height 19
click at [471, 285] on icon "Mes anterior" at bounding box center [466, 286] width 19 height 19
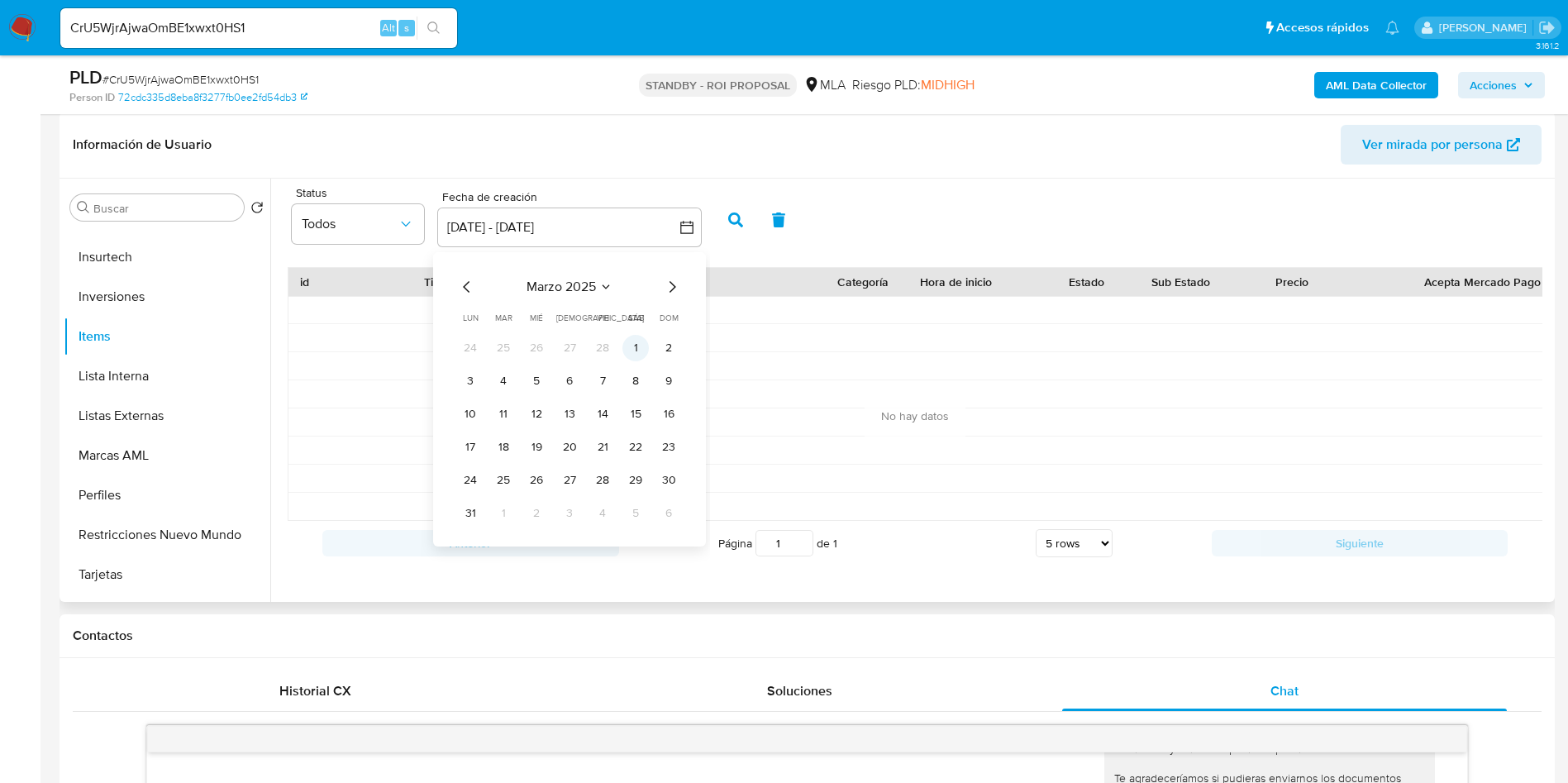
click at [634, 343] on button "1" at bounding box center [635, 348] width 27 height 27
click at [678, 280] on icon "Mes siguiente" at bounding box center [671, 286] width 19 height 19
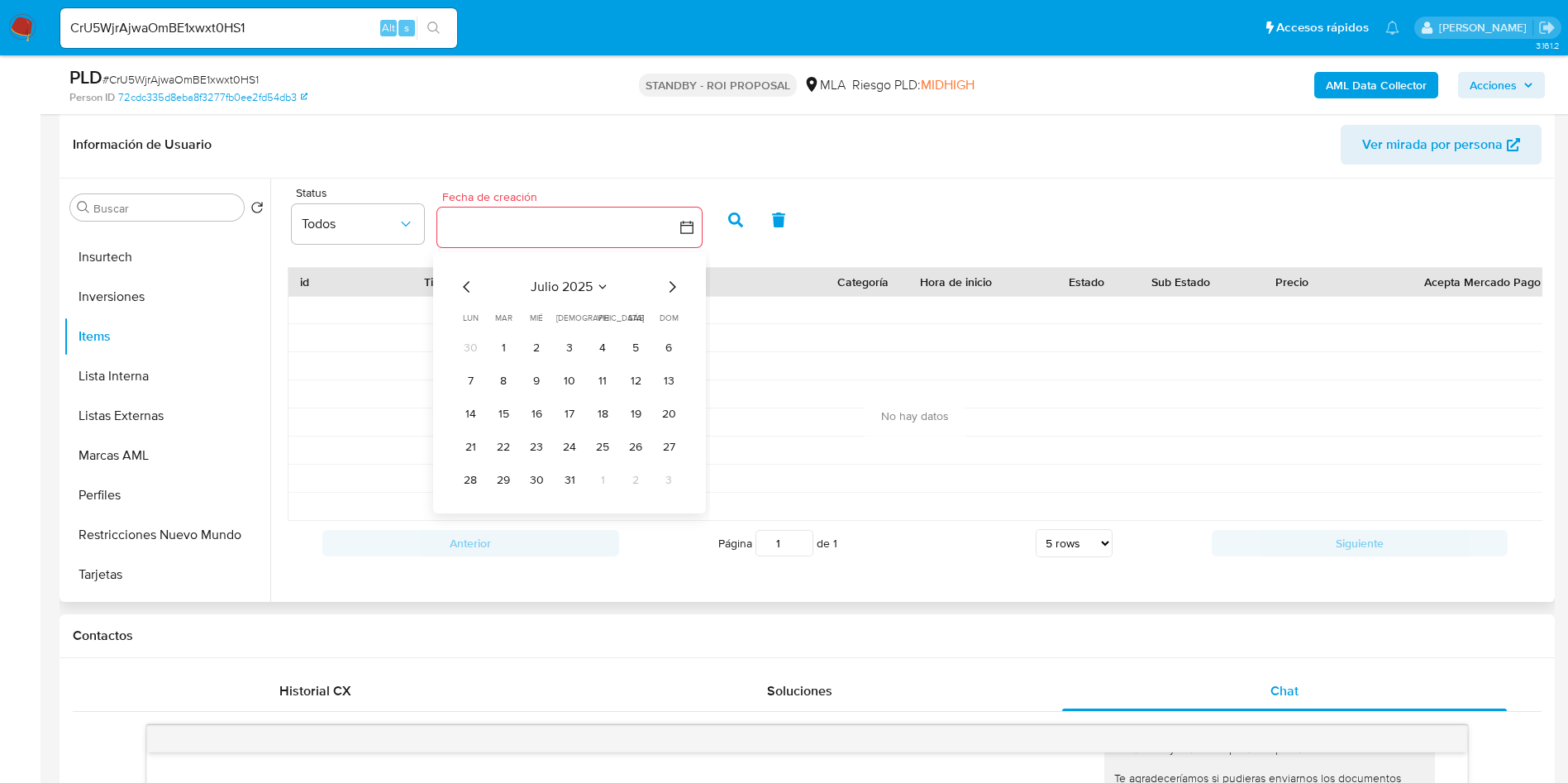
click at [678, 280] on icon "Mes siguiente" at bounding box center [671, 286] width 19 height 19
click at [541, 384] on button "10" at bounding box center [537, 380] width 27 height 27
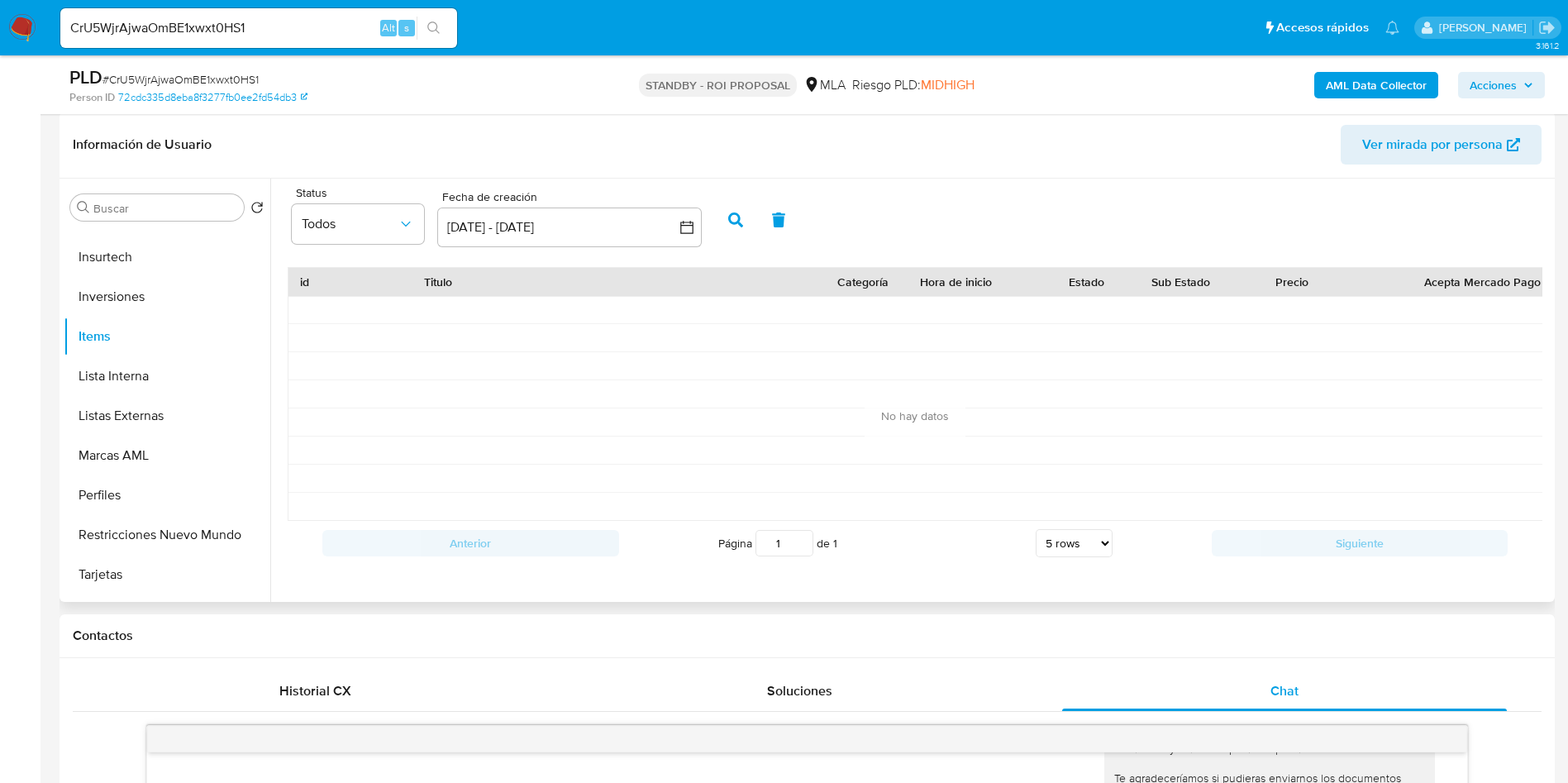
click at [730, 222] on icon "button" at bounding box center [736, 220] width 15 height 15
click at [216, 26] on input "CrU5WjrAjwaOmBE1xwxt0HS1" at bounding box center [259, 28] width 397 height 21
paste input "gs9LHrZ6KWVEUw1dolYaIy3K"
type input "gs9LHrZ6KWVEUw1dolYaIy3K"
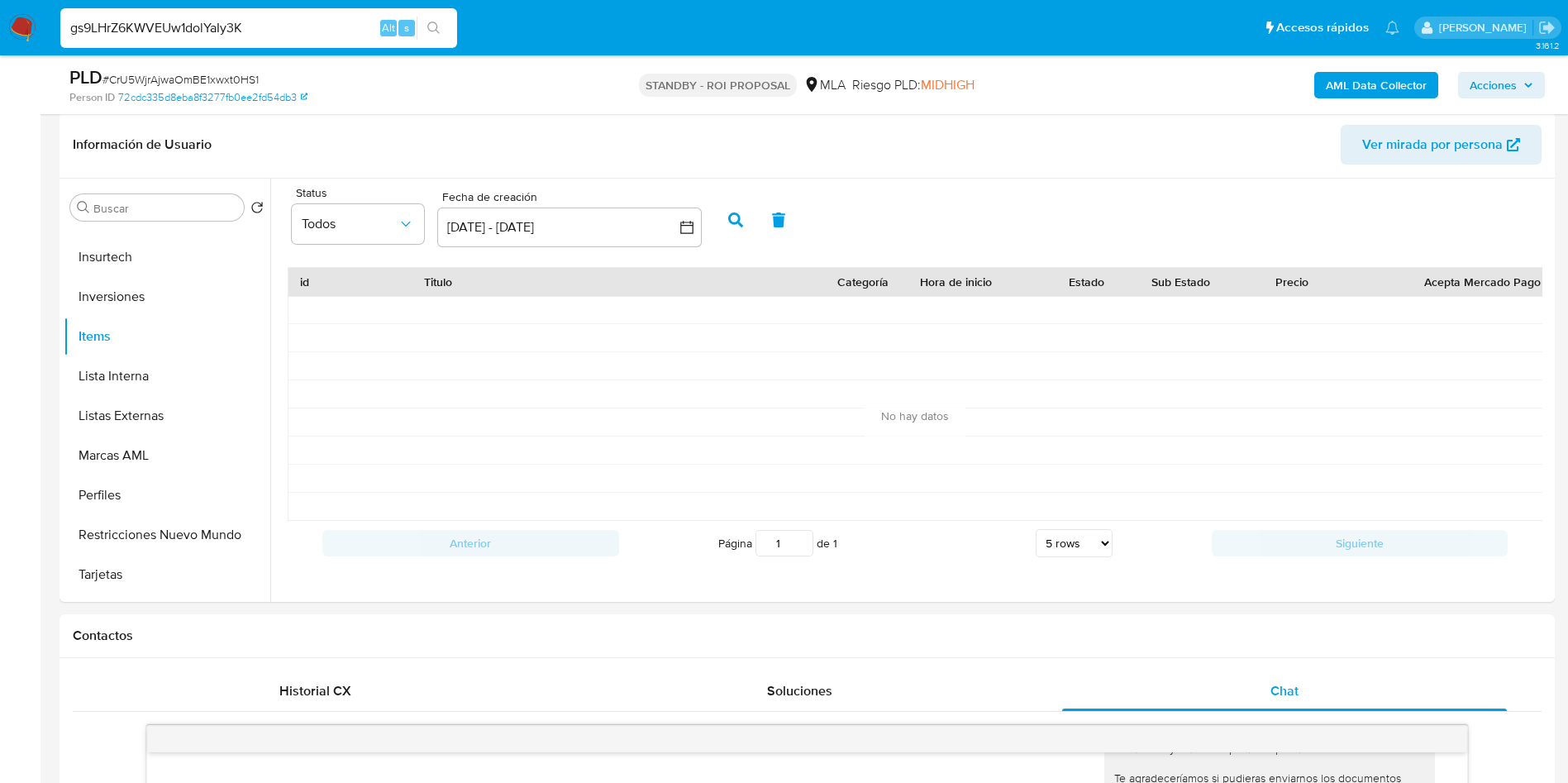
click at [445, 20] on button "search-icon" at bounding box center [433, 28] width 34 height 23
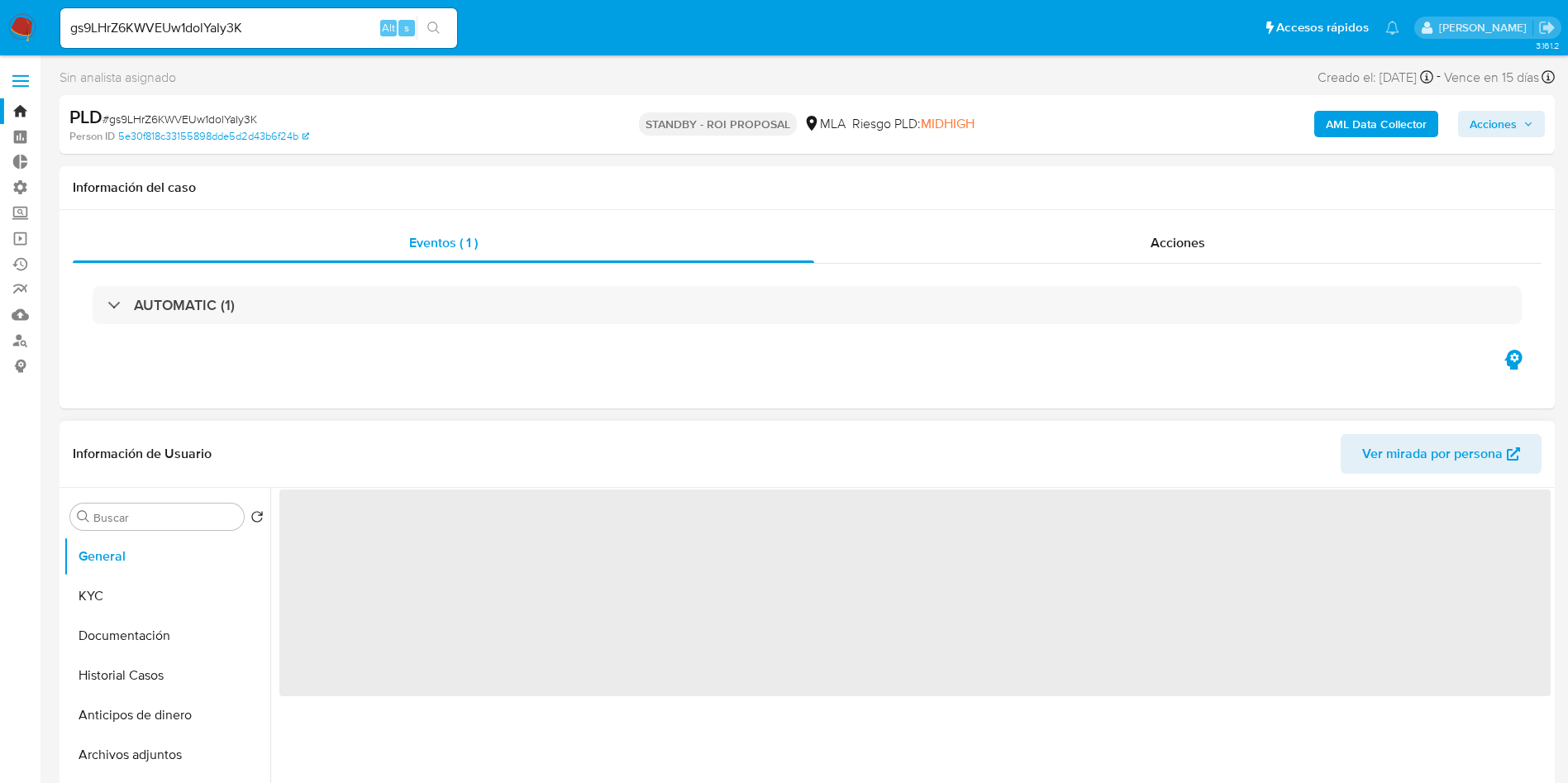
select select "10"
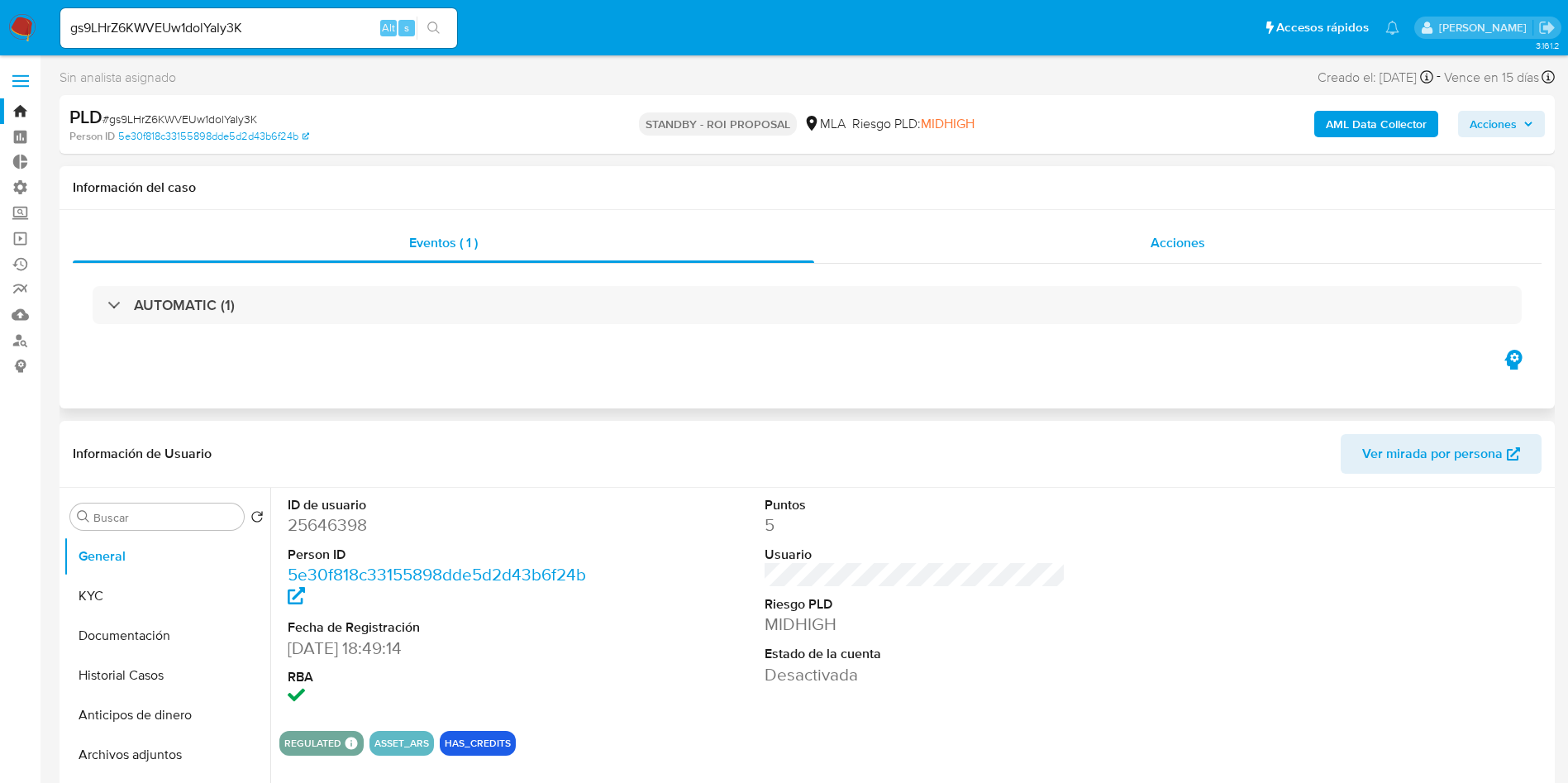
click at [1193, 242] on span "Acciones" at bounding box center [1177, 242] width 54 height 19
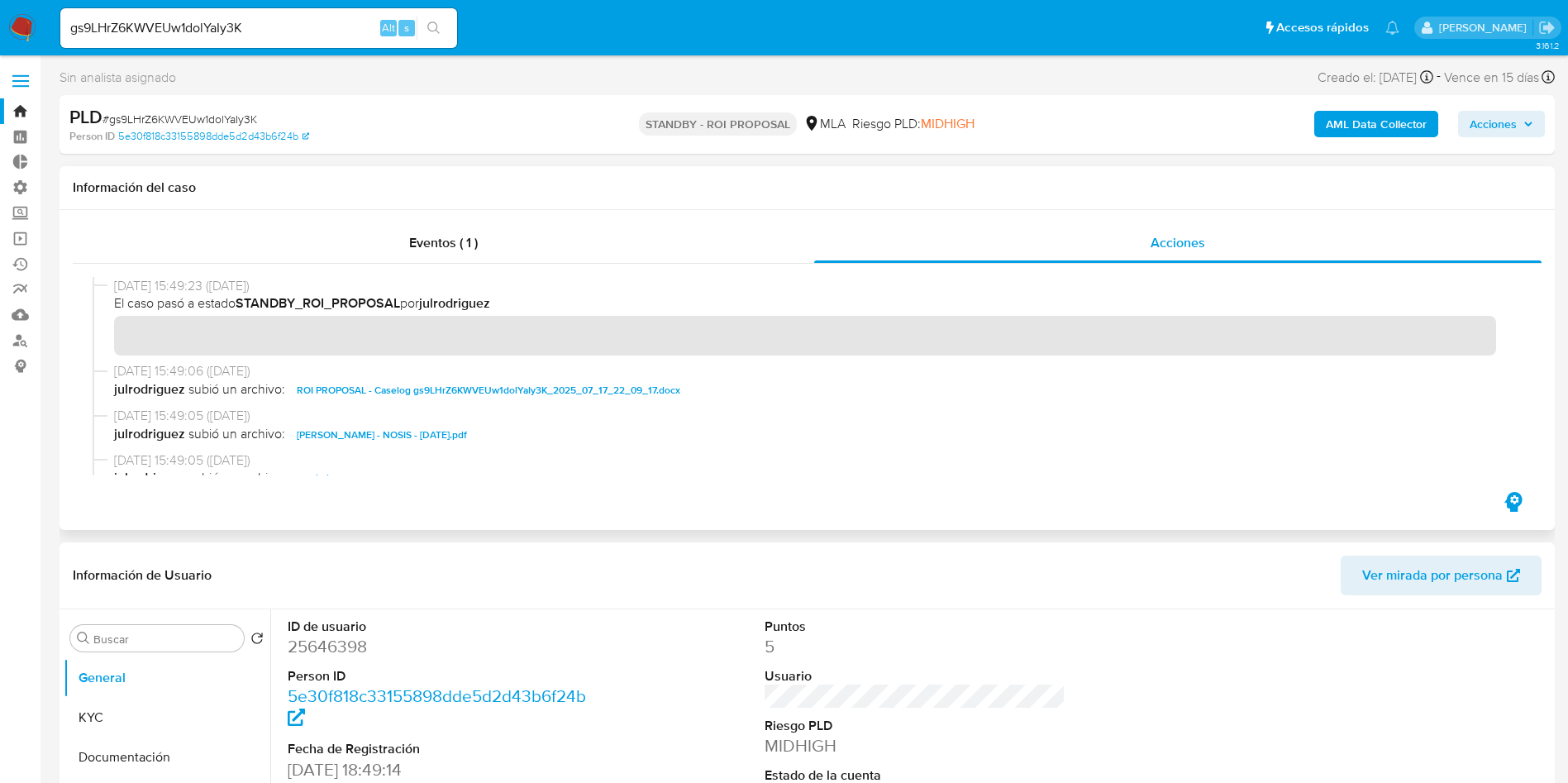
click at [447, 392] on span "ROI PROPOSAL - Caselog gs9LHrZ6KWVEUw1dolYaIy3K_2025_07_17_22_09_17.docx" at bounding box center [488, 390] width 383 height 19
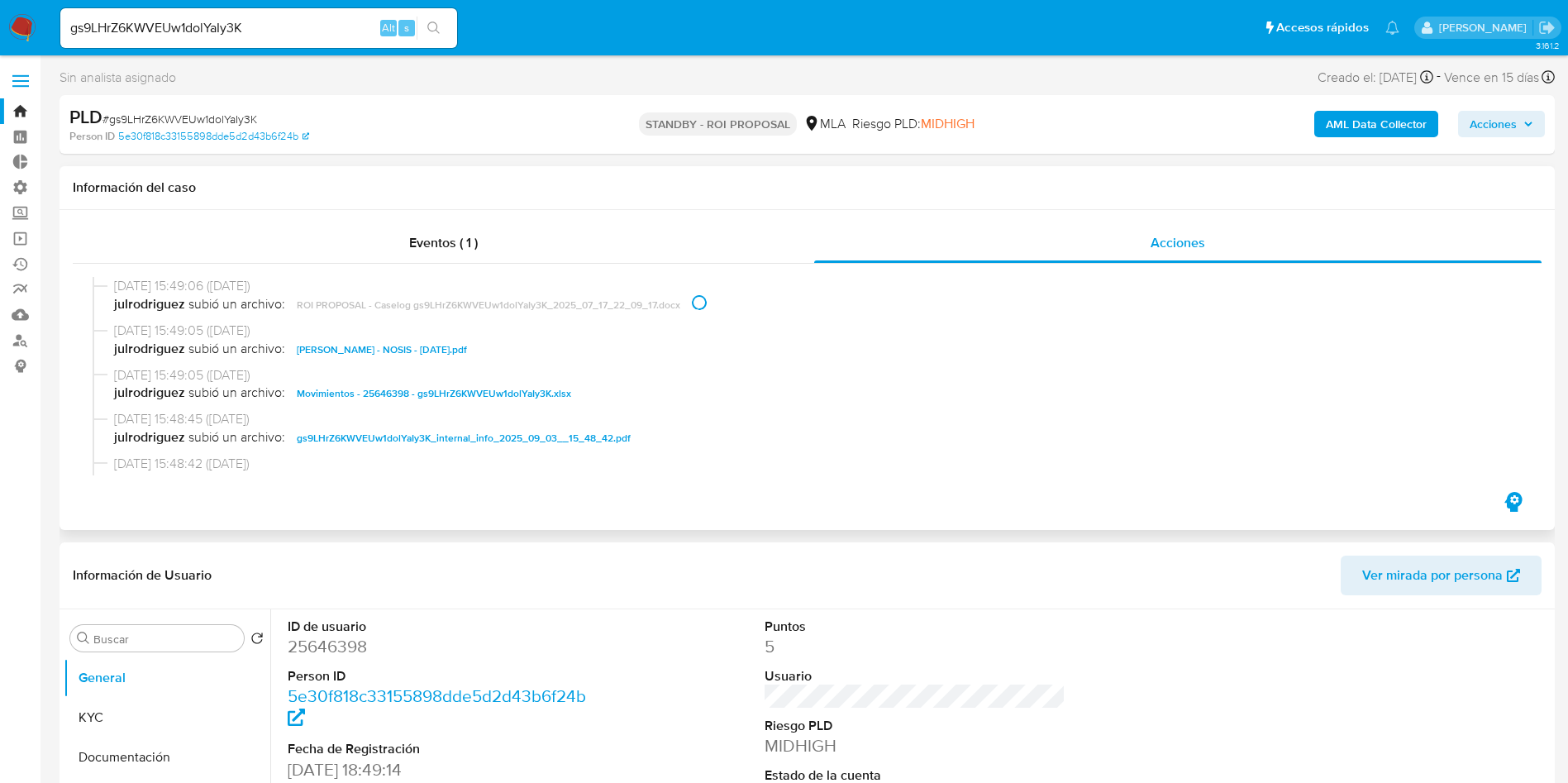
scroll to position [124, 0]
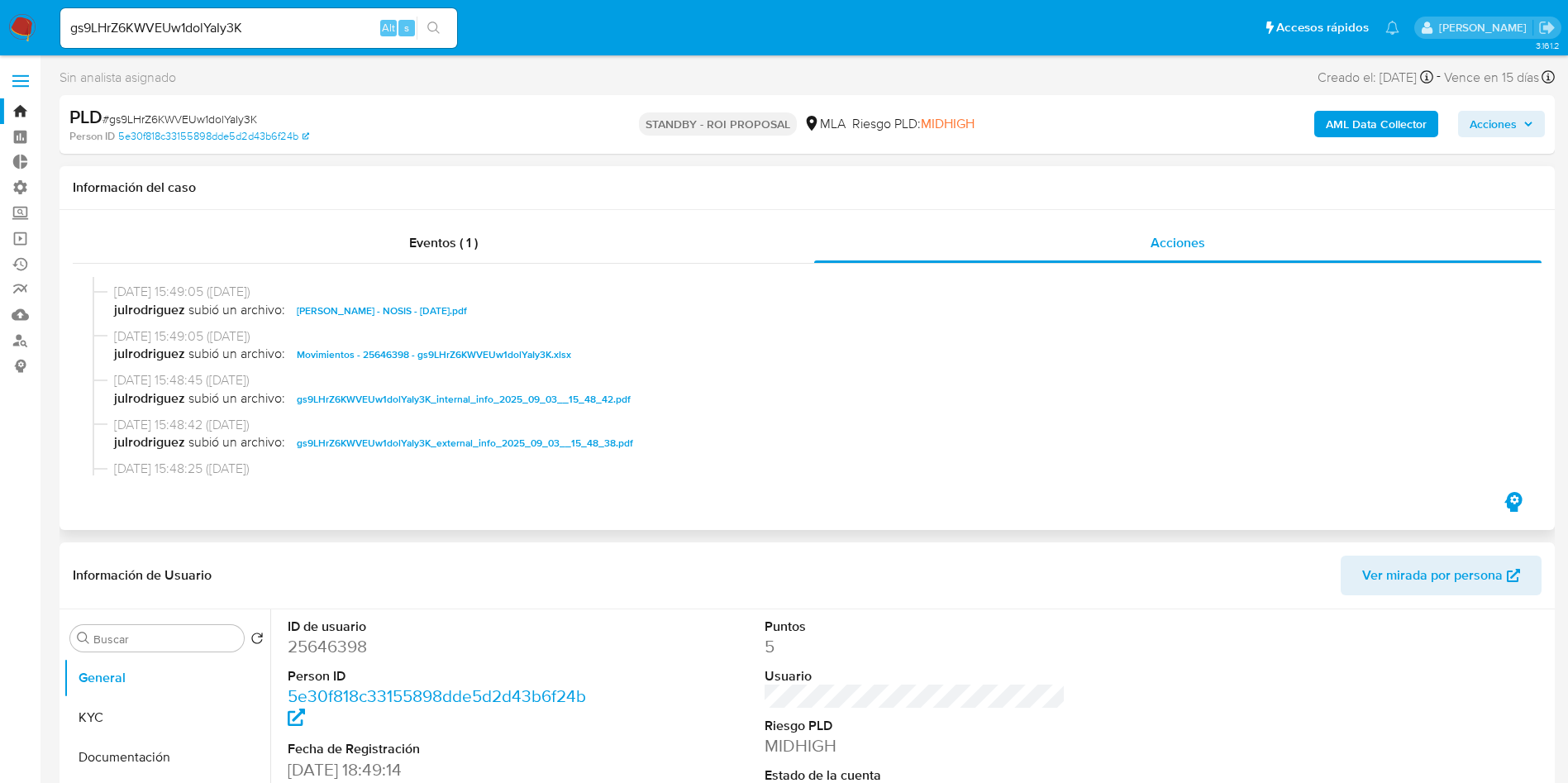
click at [409, 362] on span "Movimientos - 25646398 - gs9LHrZ6KWVEUw1dolYaIy3K.xlsx" at bounding box center [433, 354] width 274 height 19
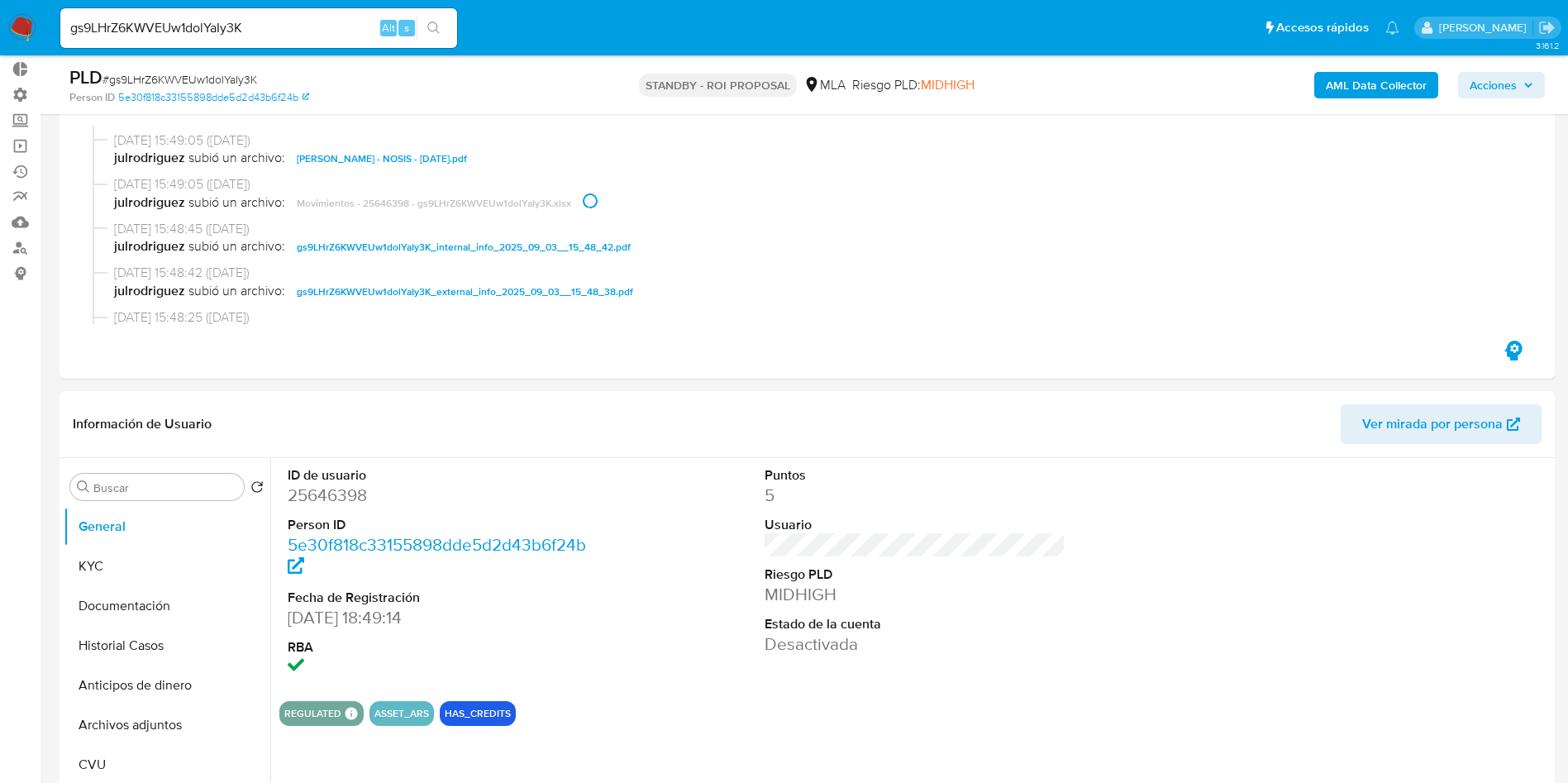
scroll to position [248, 0]
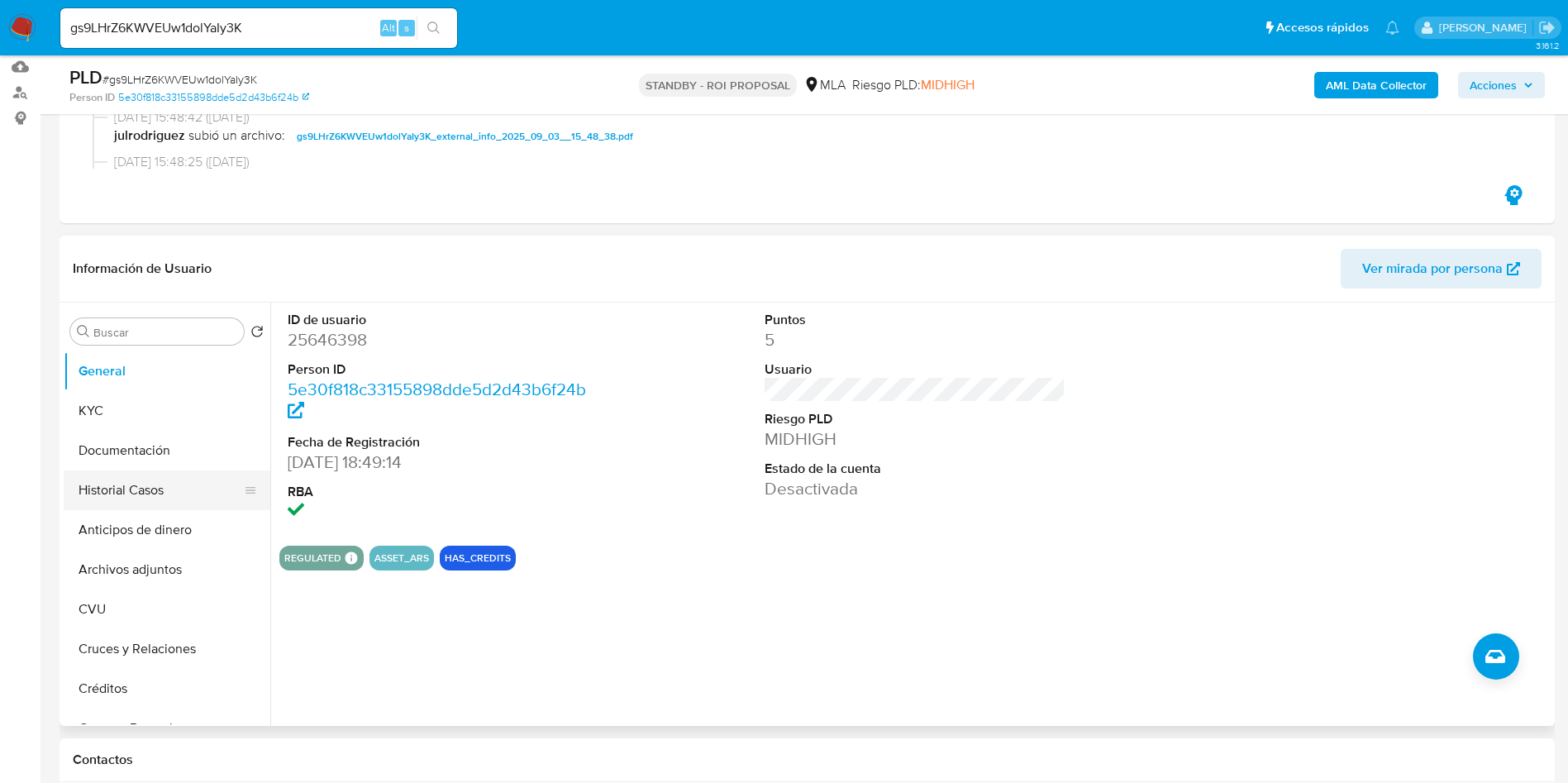
click at [116, 479] on button "Historial Casos" at bounding box center [160, 489] width 193 height 40
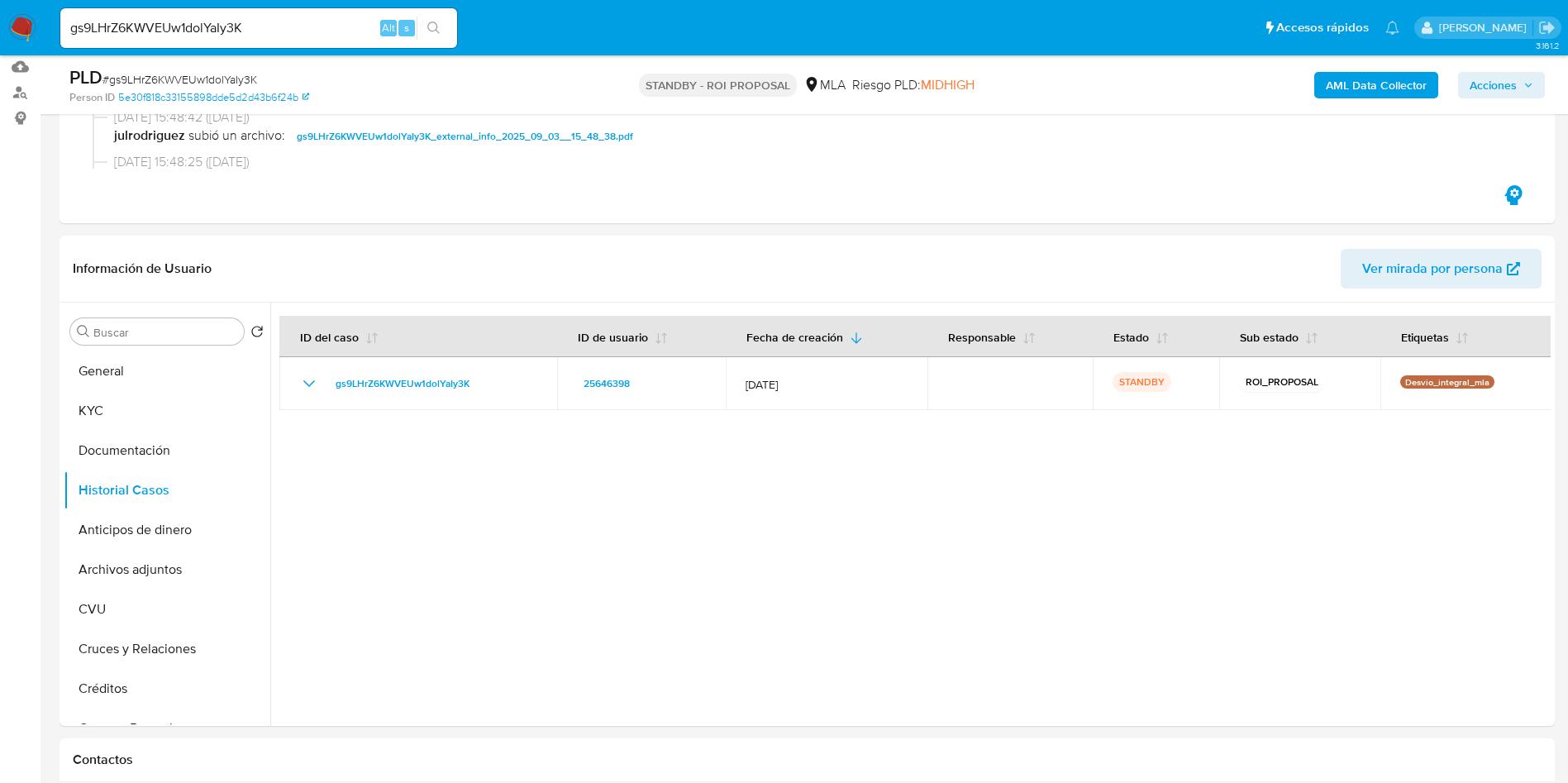
click at [235, 27] on input "gs9LHrZ6KWVEUw1dolYaIy3K" at bounding box center [259, 28] width 397 height 21
paste input "OmW2rqOqfE8R39lp7x61NzcV"
type input "OmW2rqOqfE8R39lp7x61NzcV"
click at [437, 24] on icon "search-icon" at bounding box center [433, 27] width 12 height 12
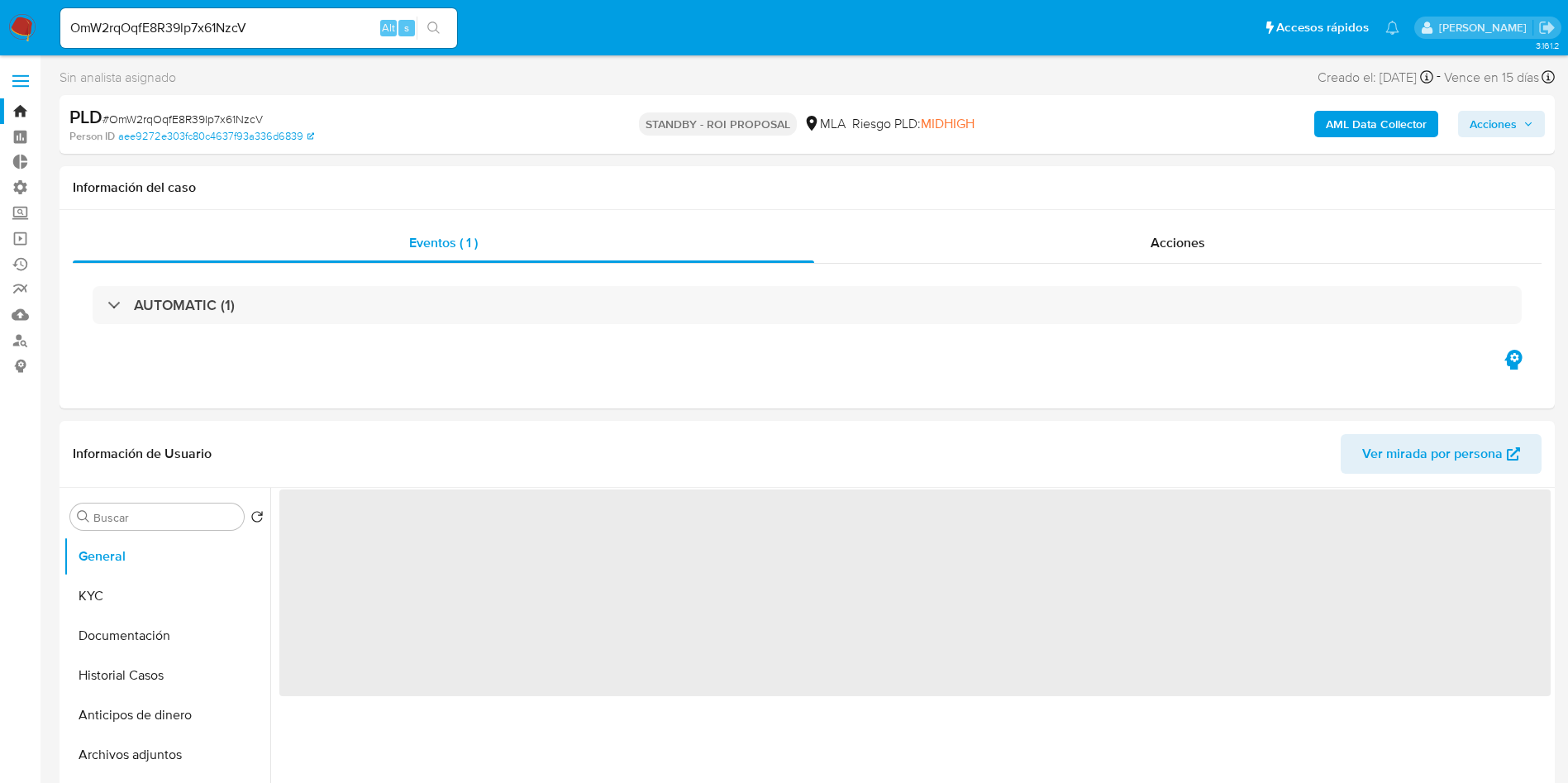
select select "10"
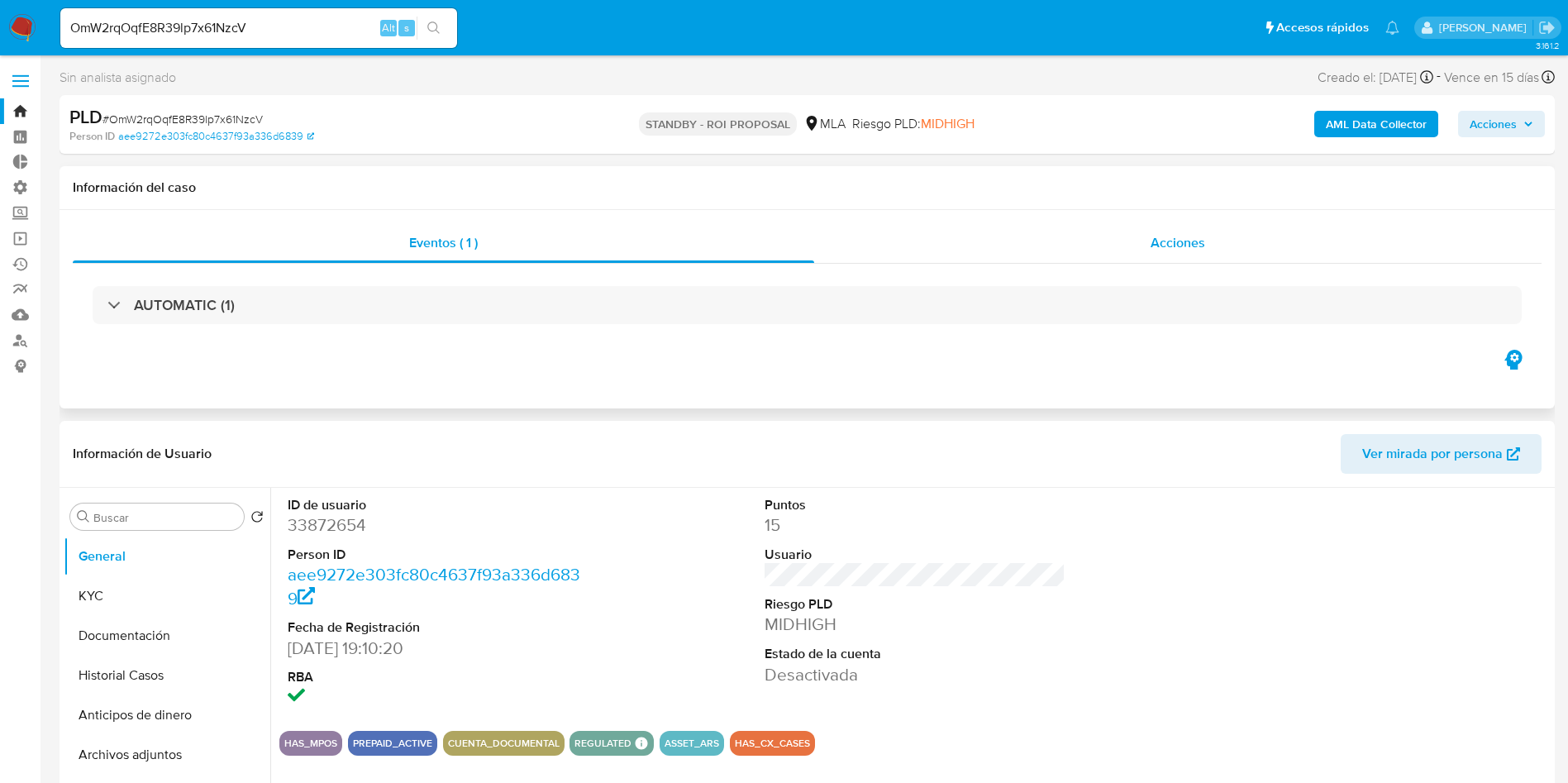
click at [1174, 231] on div "Acciones" at bounding box center [1178, 243] width 728 height 40
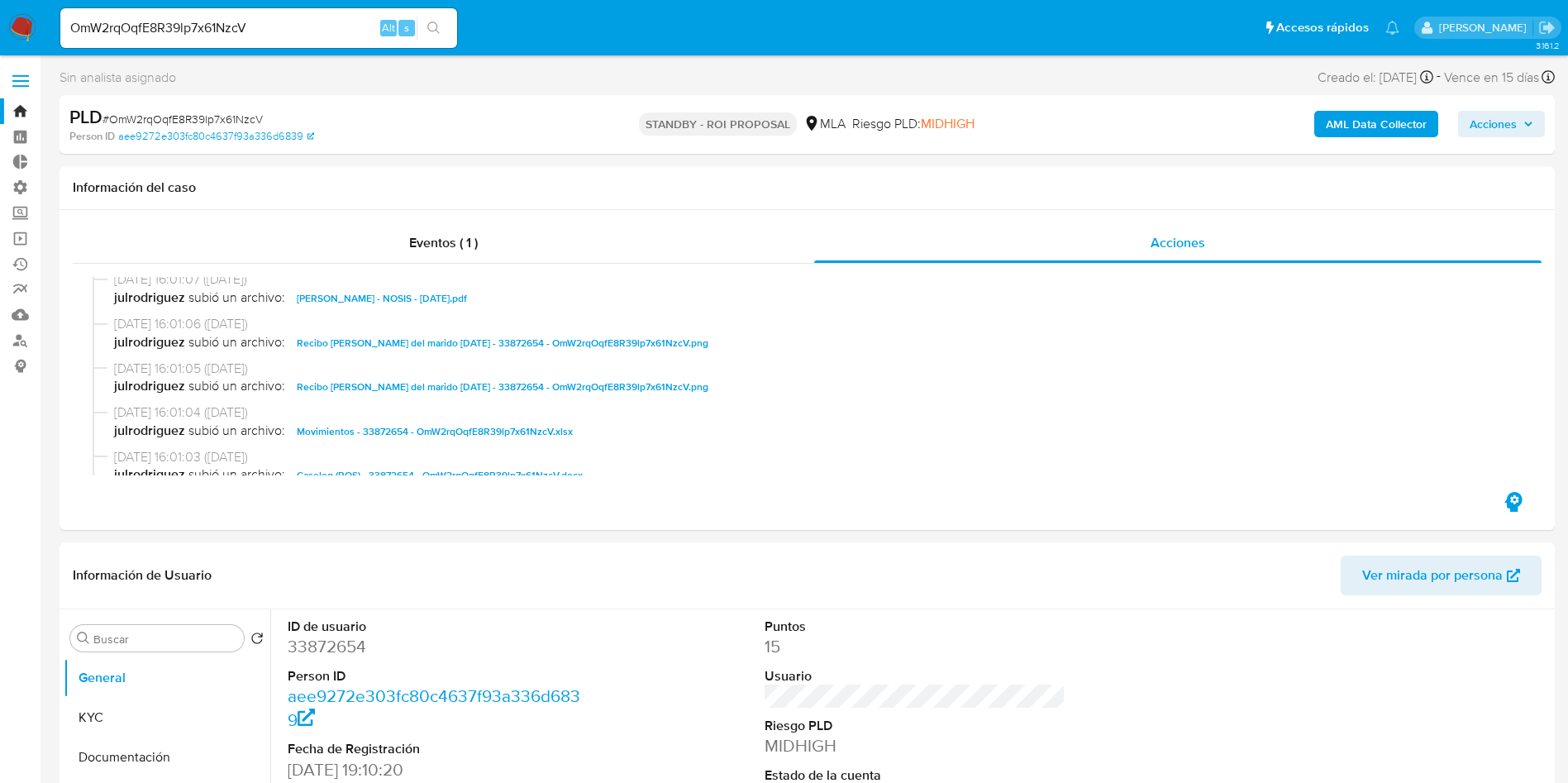
scroll to position [124, 0]
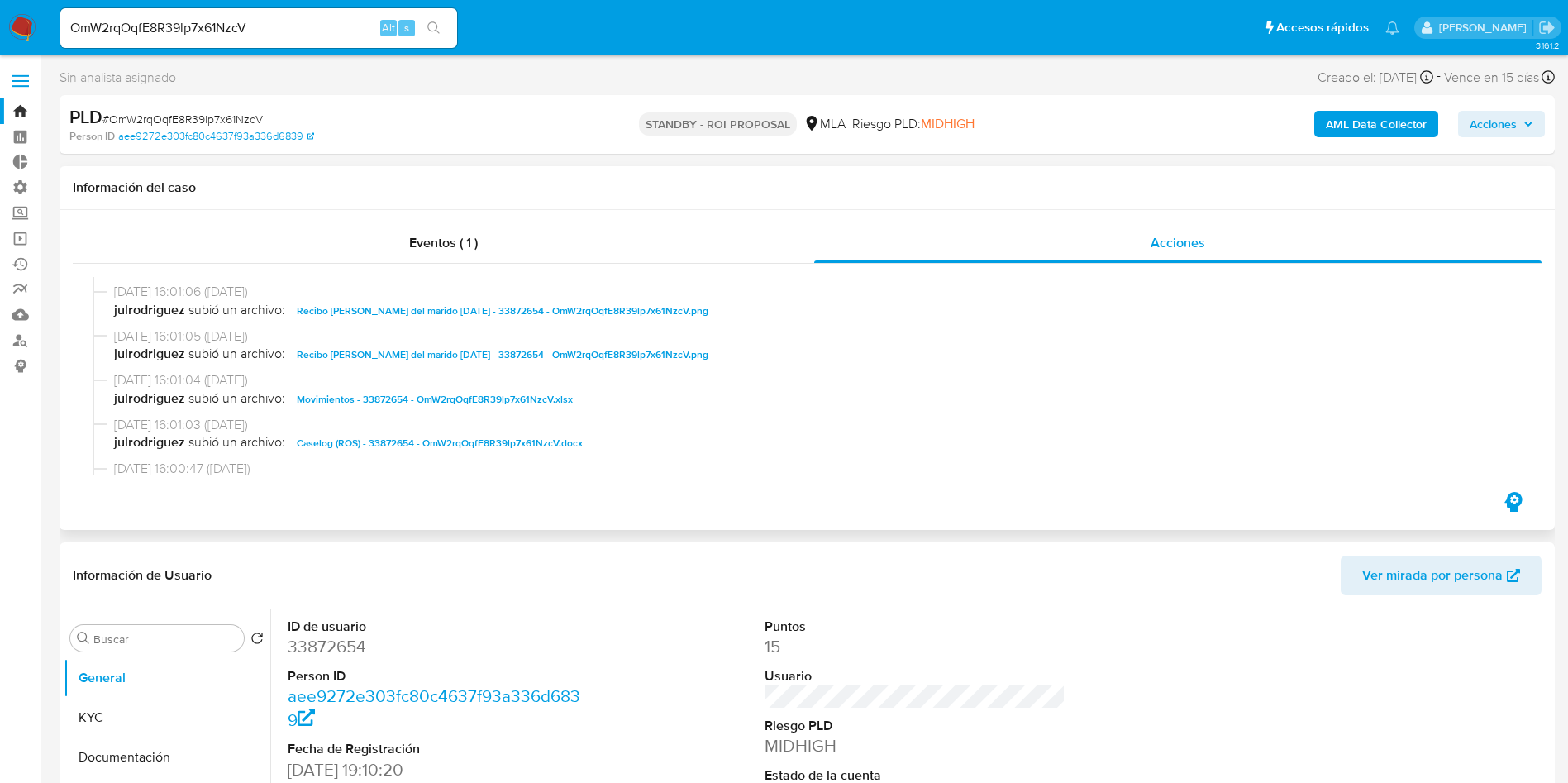
click at [375, 448] on span "Caselog (ROS) - 33872654 - OmW2rqOqfE8R39lp7x61NzcV.docx" at bounding box center [440, 442] width 286 height 19
click at [380, 400] on span "Movimientos - 33872654 - OmW2rqOqfE8R39lp7x61NzcV.xlsx" at bounding box center [434, 399] width 276 height 19
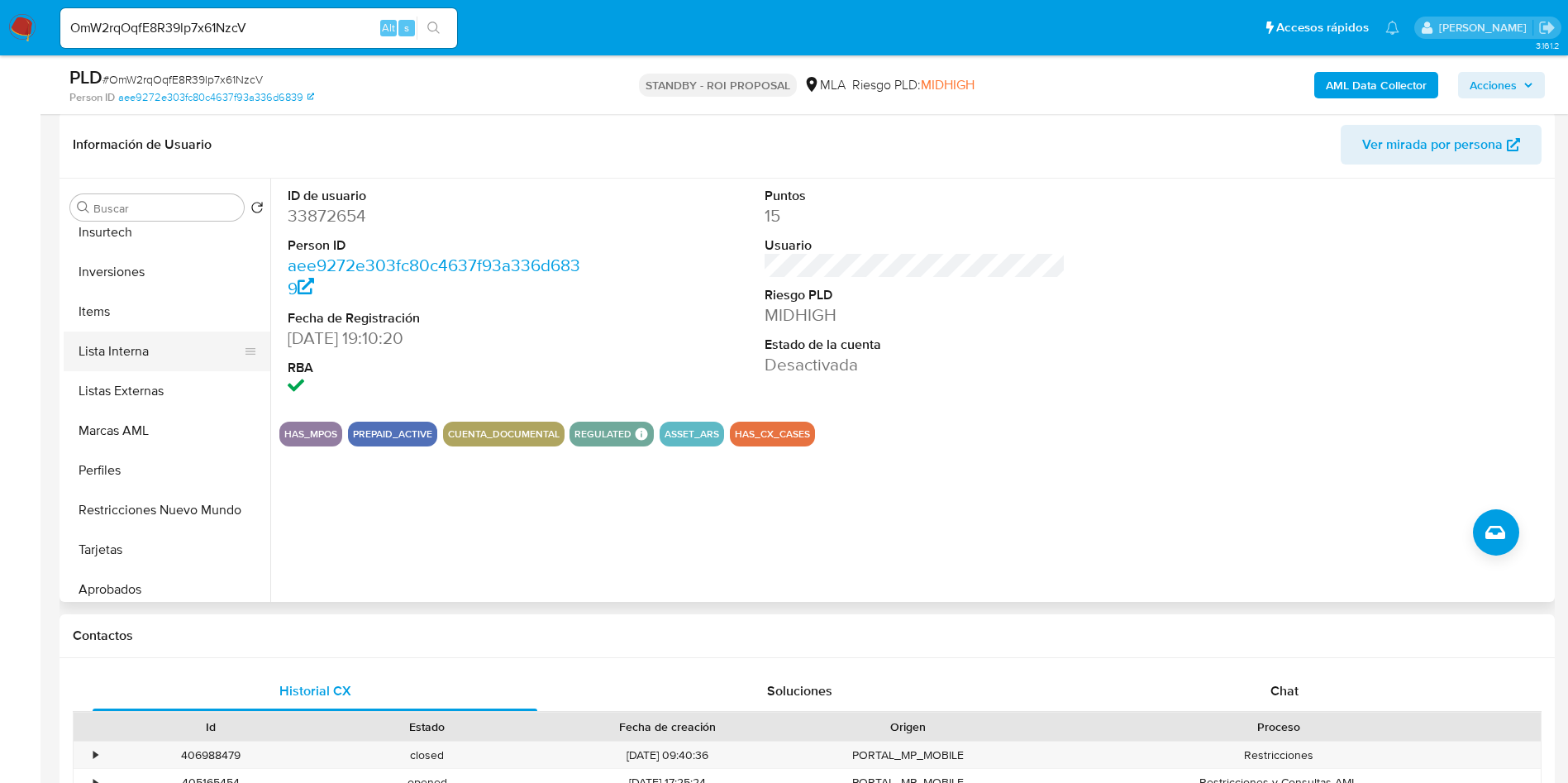
scroll to position [733, 0]
click at [158, 352] on button "Items" at bounding box center [160, 347] width 193 height 40
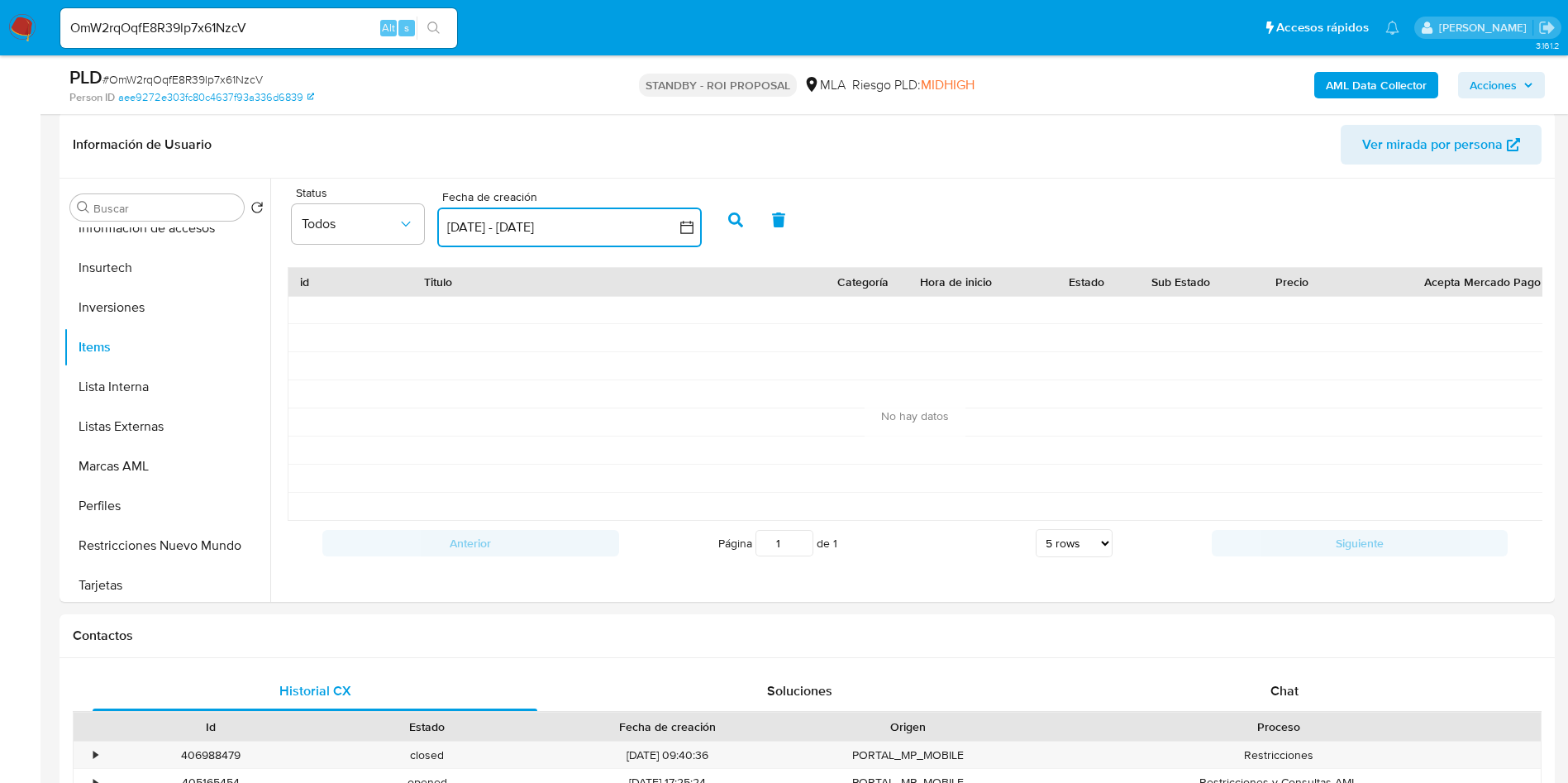
click at [687, 223] on icon "button" at bounding box center [687, 227] width 17 height 17
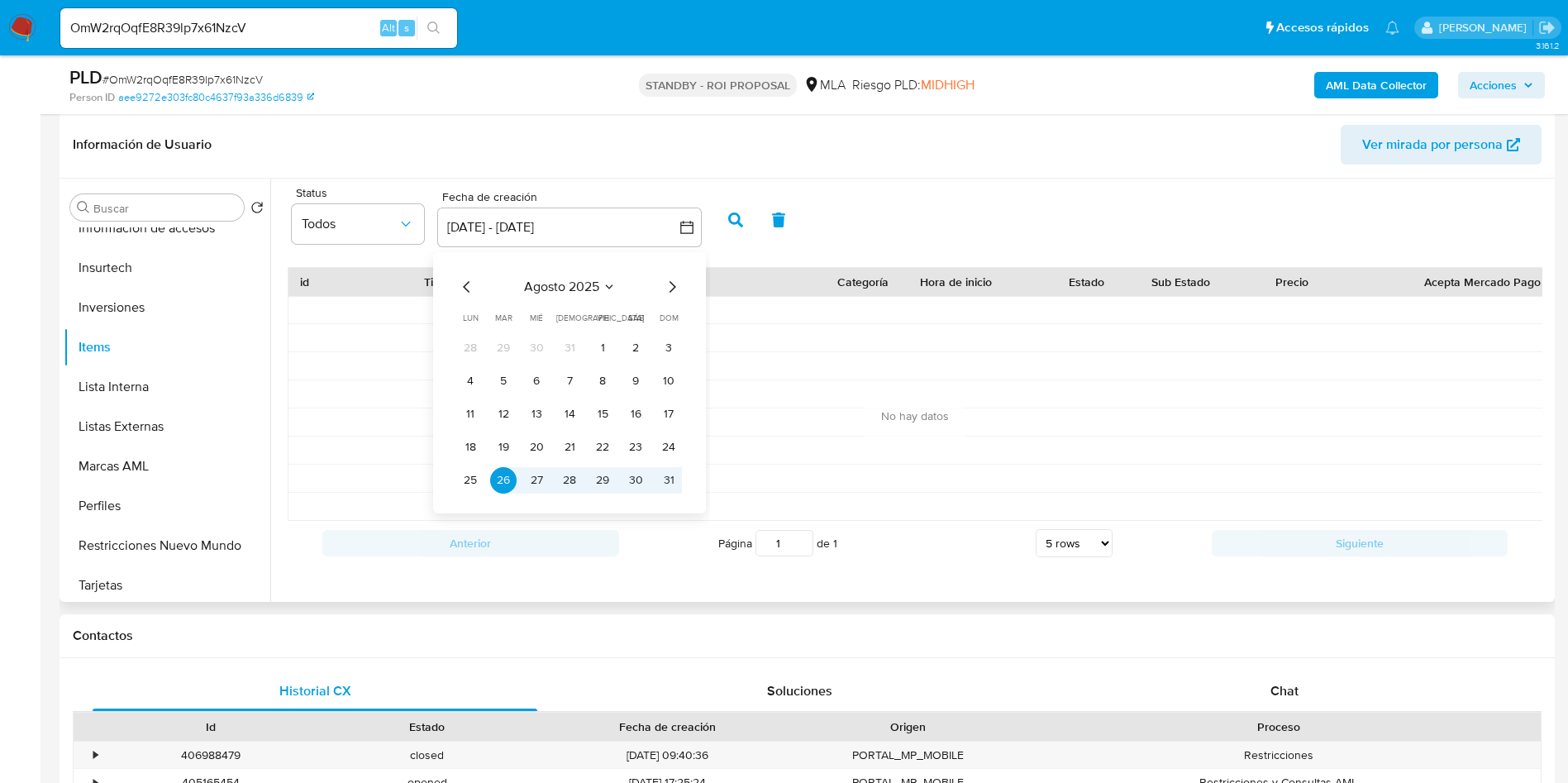
click at [464, 288] on icon "Mes anterior" at bounding box center [465, 286] width 6 height 12
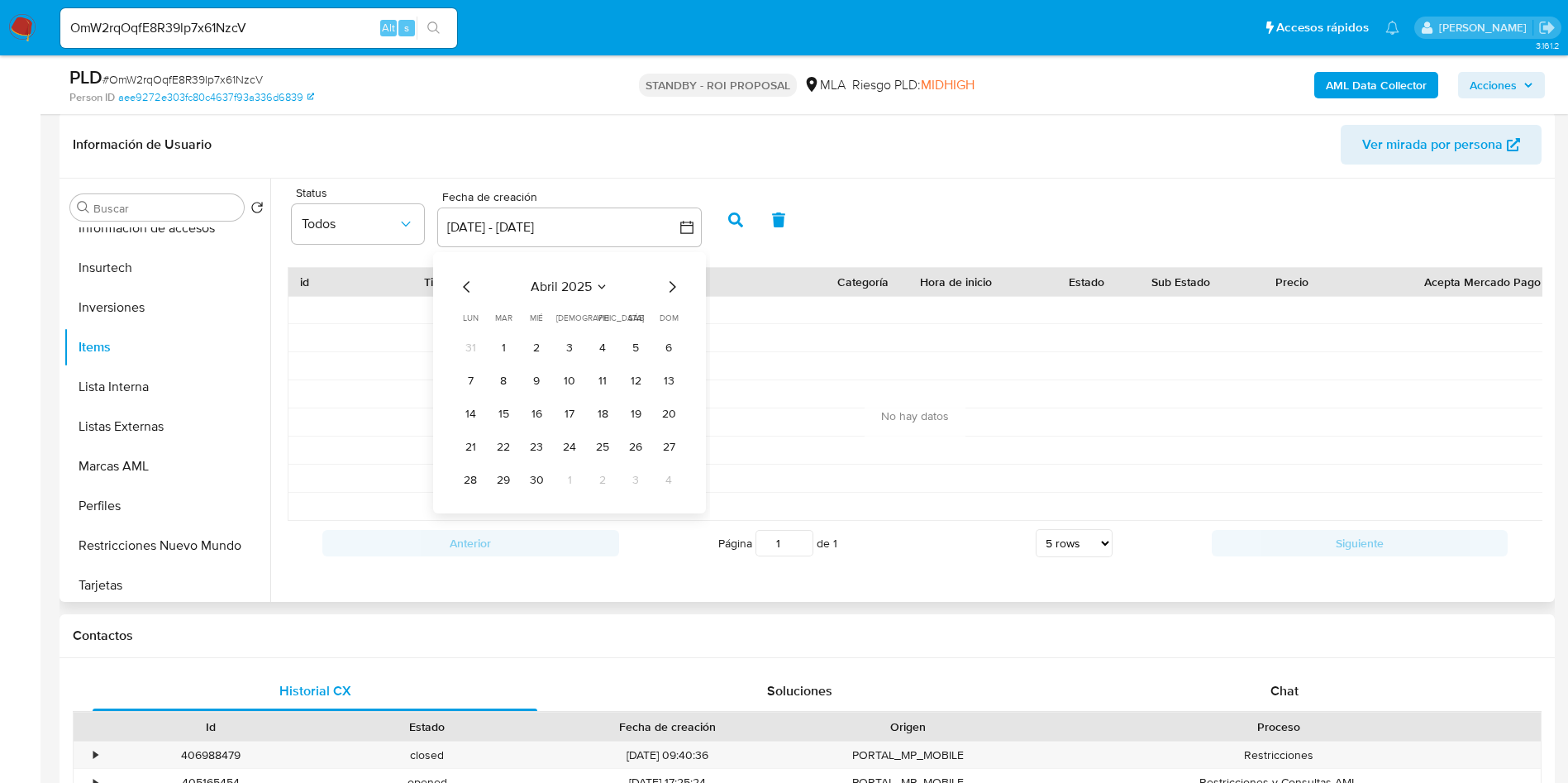
click at [464, 288] on icon "Mes anterior" at bounding box center [465, 286] width 6 height 12
click at [545, 345] on button "1" at bounding box center [537, 348] width 27 height 27
click at [672, 288] on icon "Mes siguiente" at bounding box center [671, 286] width 19 height 19
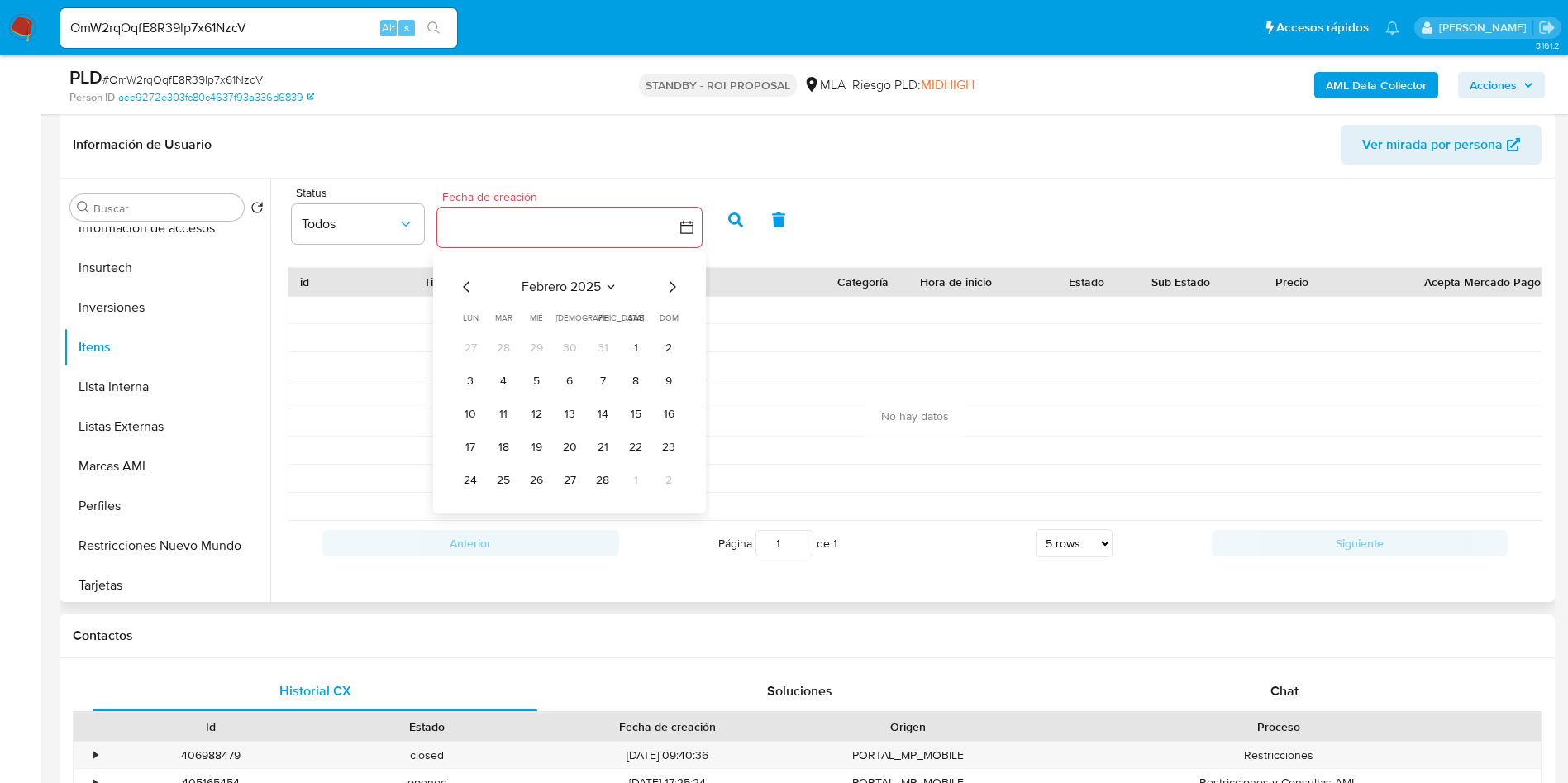
click at [672, 288] on icon "Mes siguiente" at bounding box center [671, 286] width 19 height 19
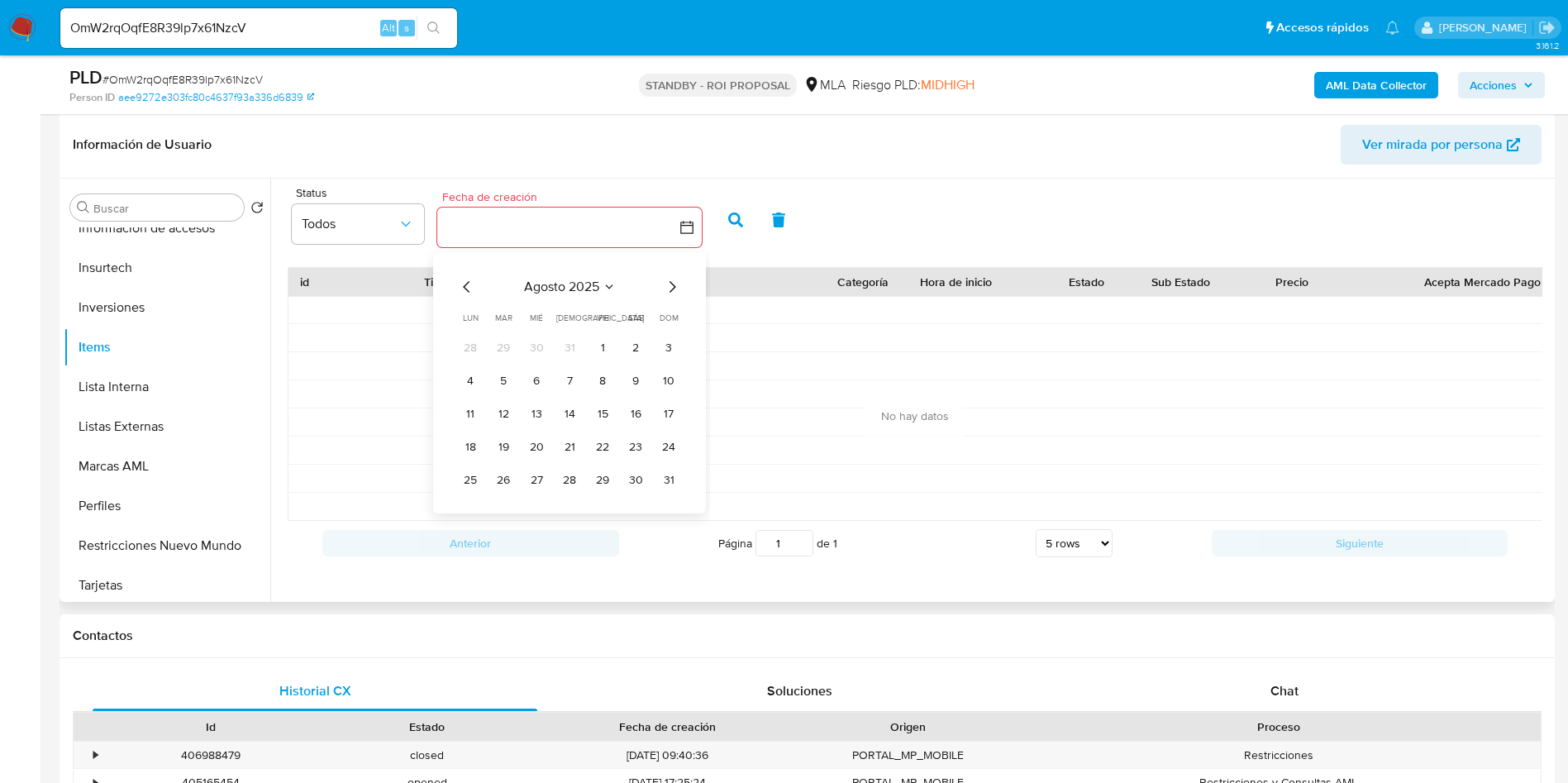
click at [672, 288] on icon "Mes siguiente" at bounding box center [671, 286] width 19 height 19
click at [609, 377] on button "12" at bounding box center [602, 380] width 27 height 27
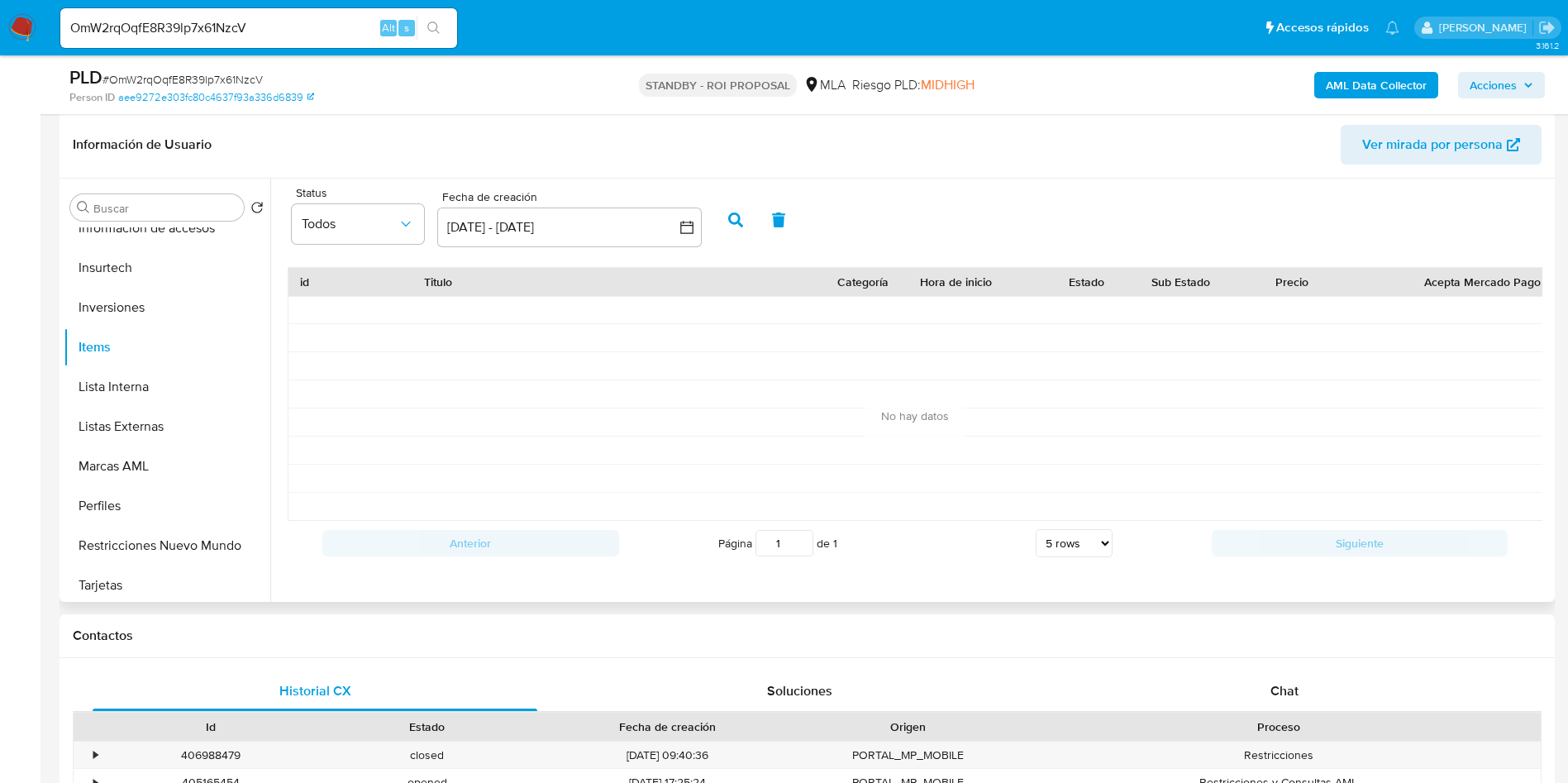
click at [740, 218] on icon "button" at bounding box center [736, 220] width 15 height 15
click at [1297, 708] on div "Chat" at bounding box center [1285, 691] width 445 height 40
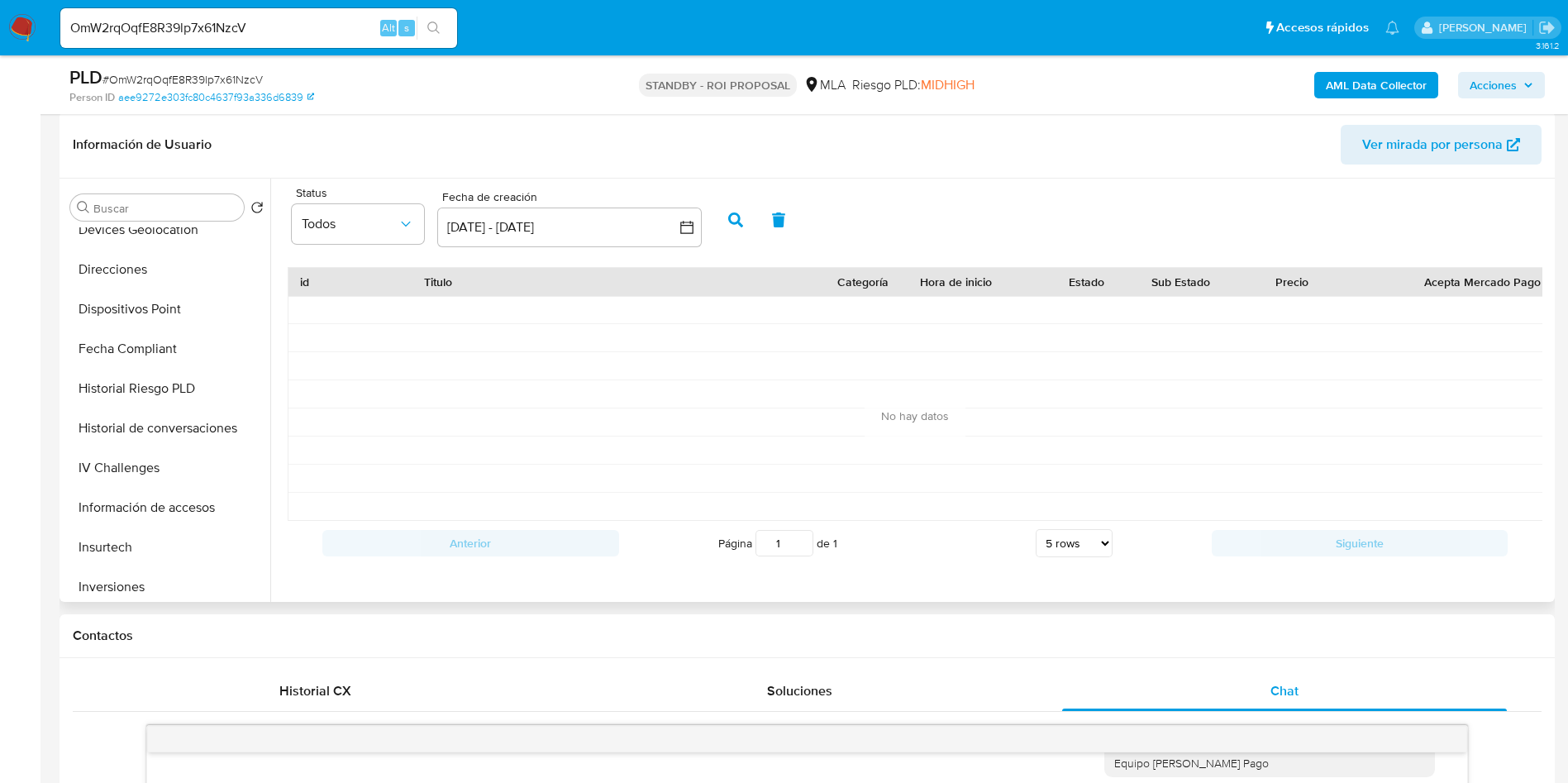
scroll to position [114, 0]
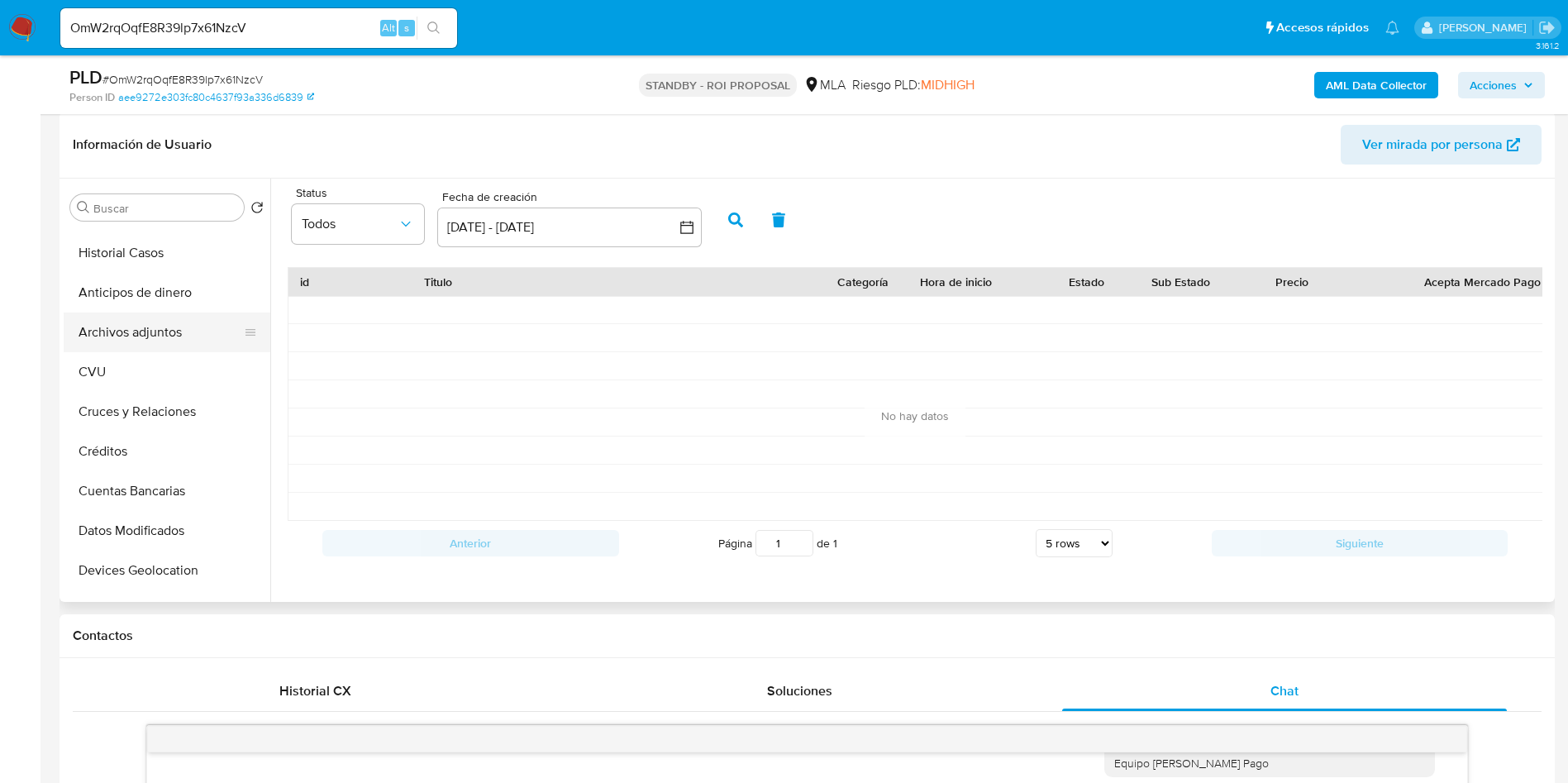
click at [172, 328] on button "Archivos adjuntos" at bounding box center [160, 331] width 193 height 40
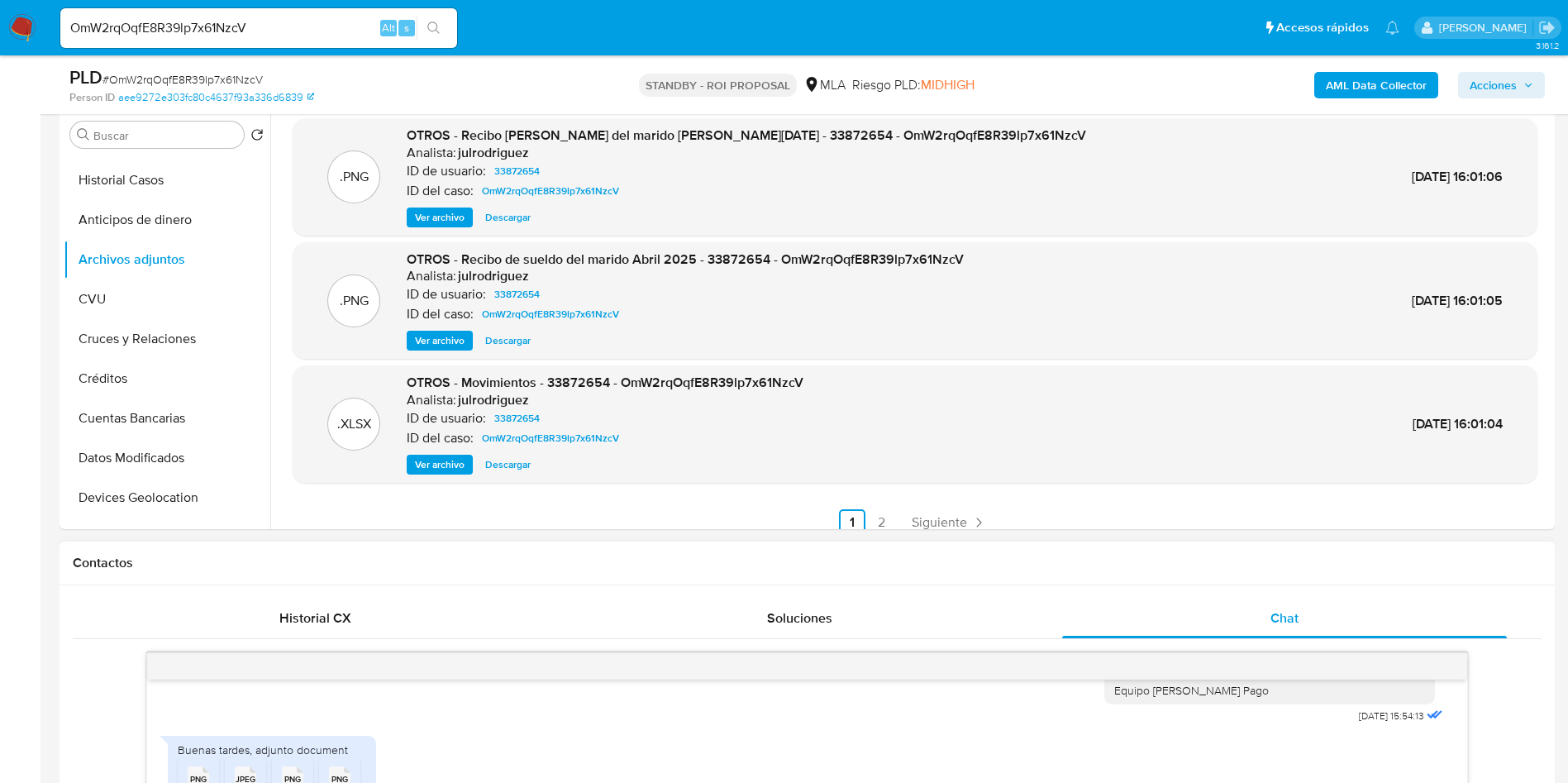
scroll to position [496, 0]
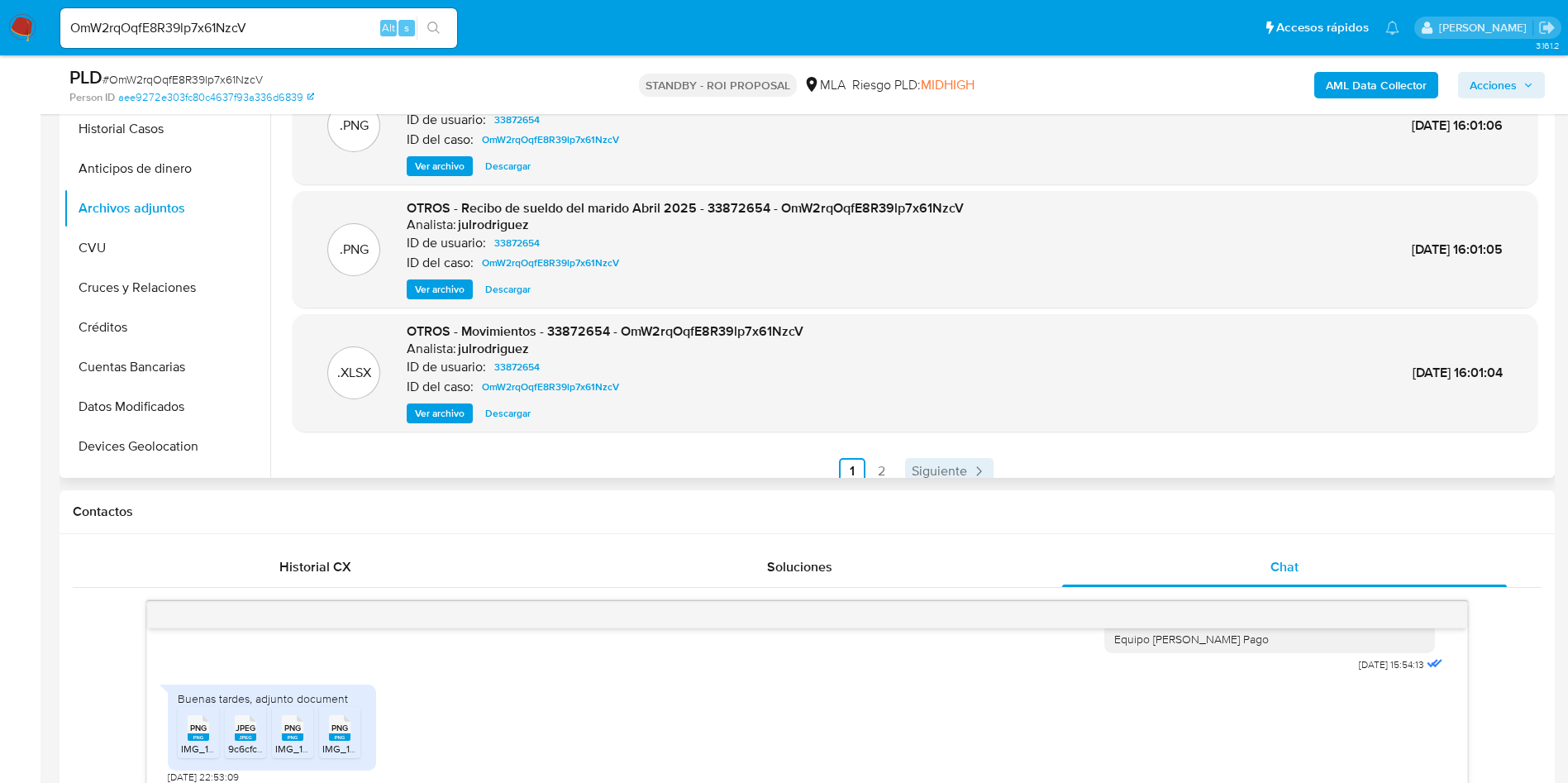
click at [951, 470] on span "Siguiente" at bounding box center [939, 471] width 55 height 13
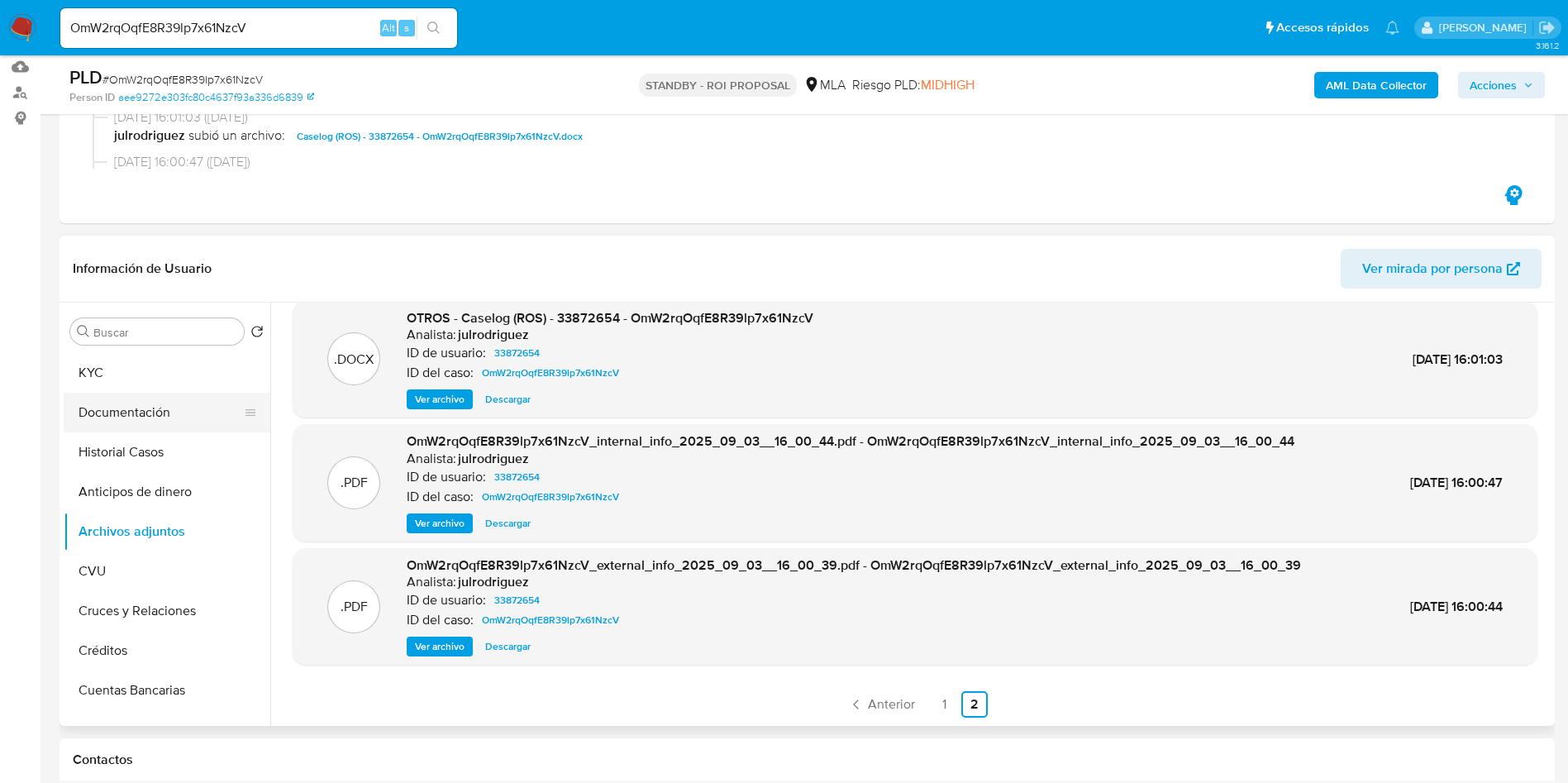
scroll to position [0, 0]
click at [130, 414] on button "KYC" at bounding box center [160, 410] width 193 height 40
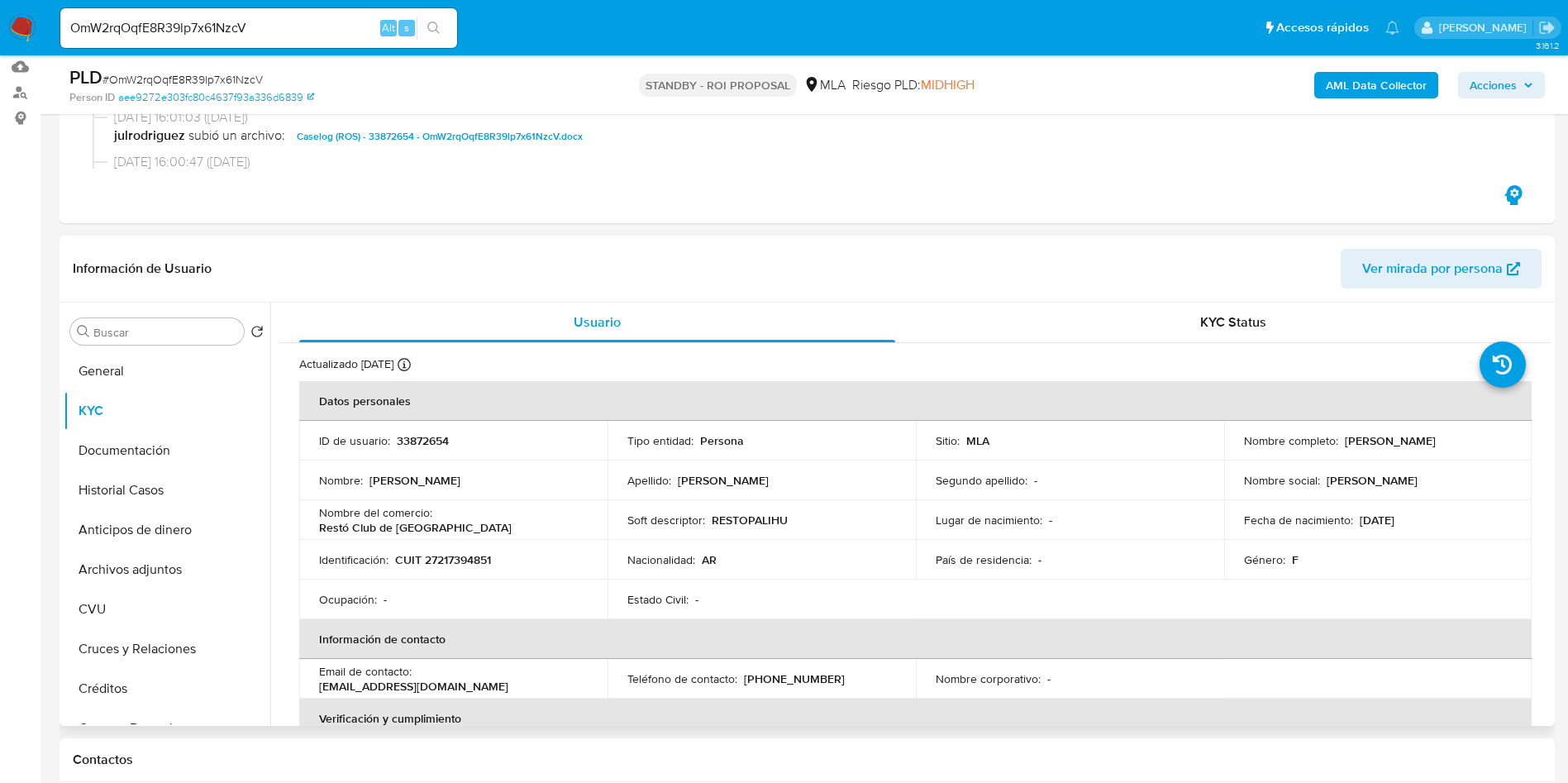
click at [481, 555] on p "CUIT 27217394851" at bounding box center [443, 560] width 96 height 15
copy p "27217394851"
click at [131, 367] on button "General" at bounding box center [160, 370] width 193 height 40
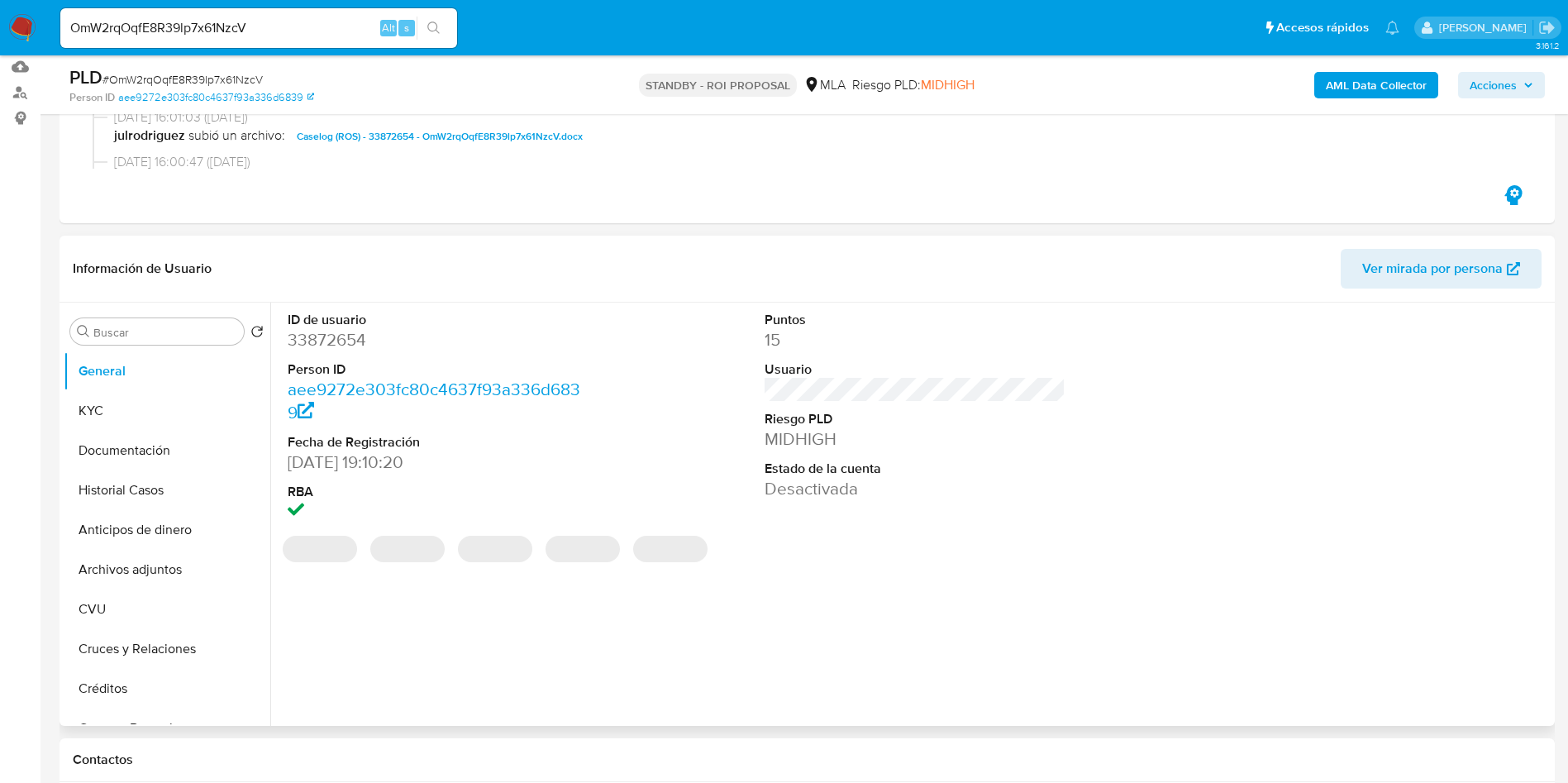
click at [344, 346] on dd "33872654" at bounding box center [439, 339] width 302 height 23
copy dd "33872654"
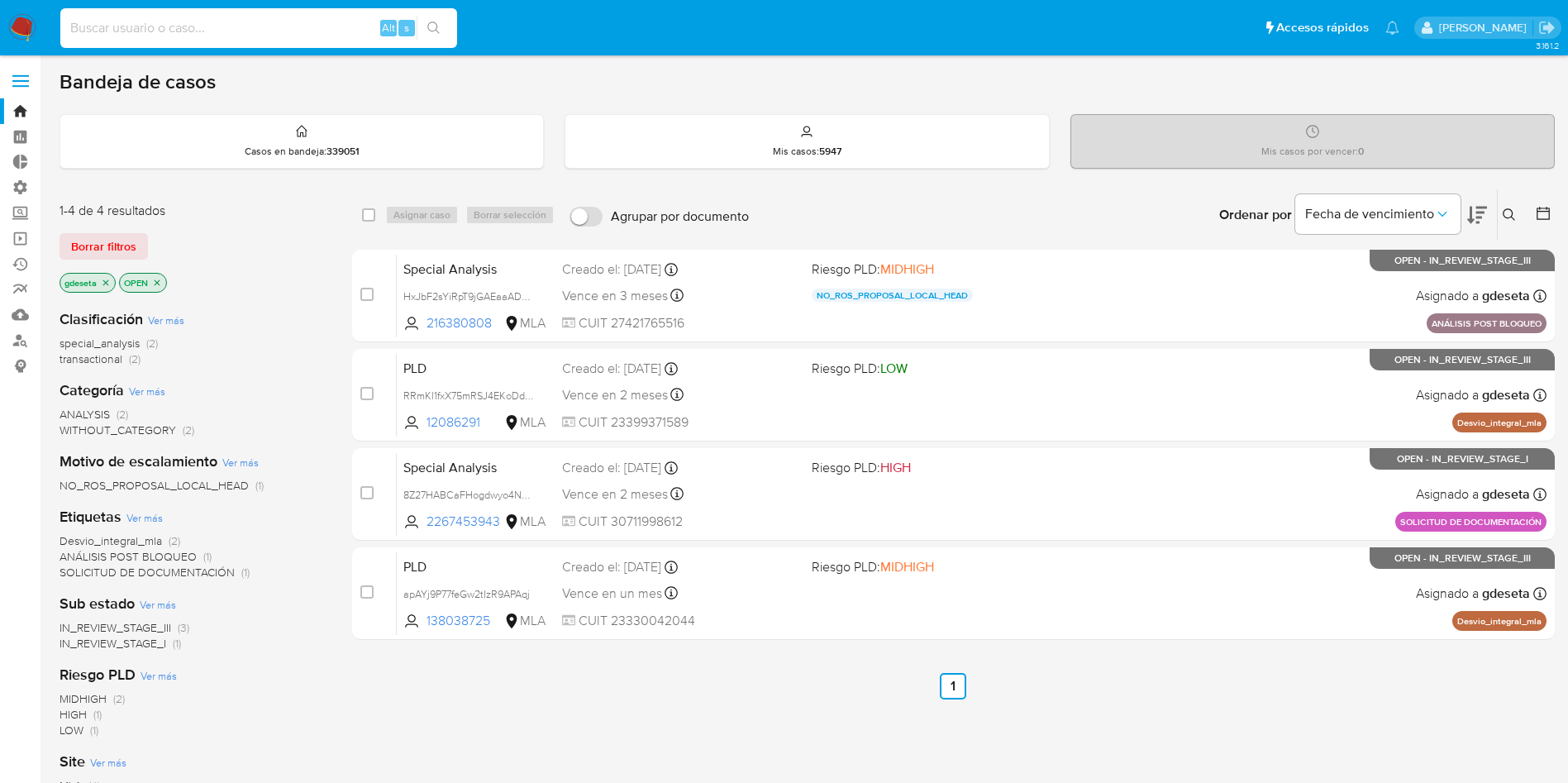
click at [333, 18] on input at bounding box center [259, 28] width 397 height 21
paste input "Ek1gFPV4TUuAX3NvcQflFmrj"
type input "Ek1gFPV4TUuAX3NvcQflFmrj"
click at [440, 28] on icon "search-icon" at bounding box center [434, 28] width 13 height 13
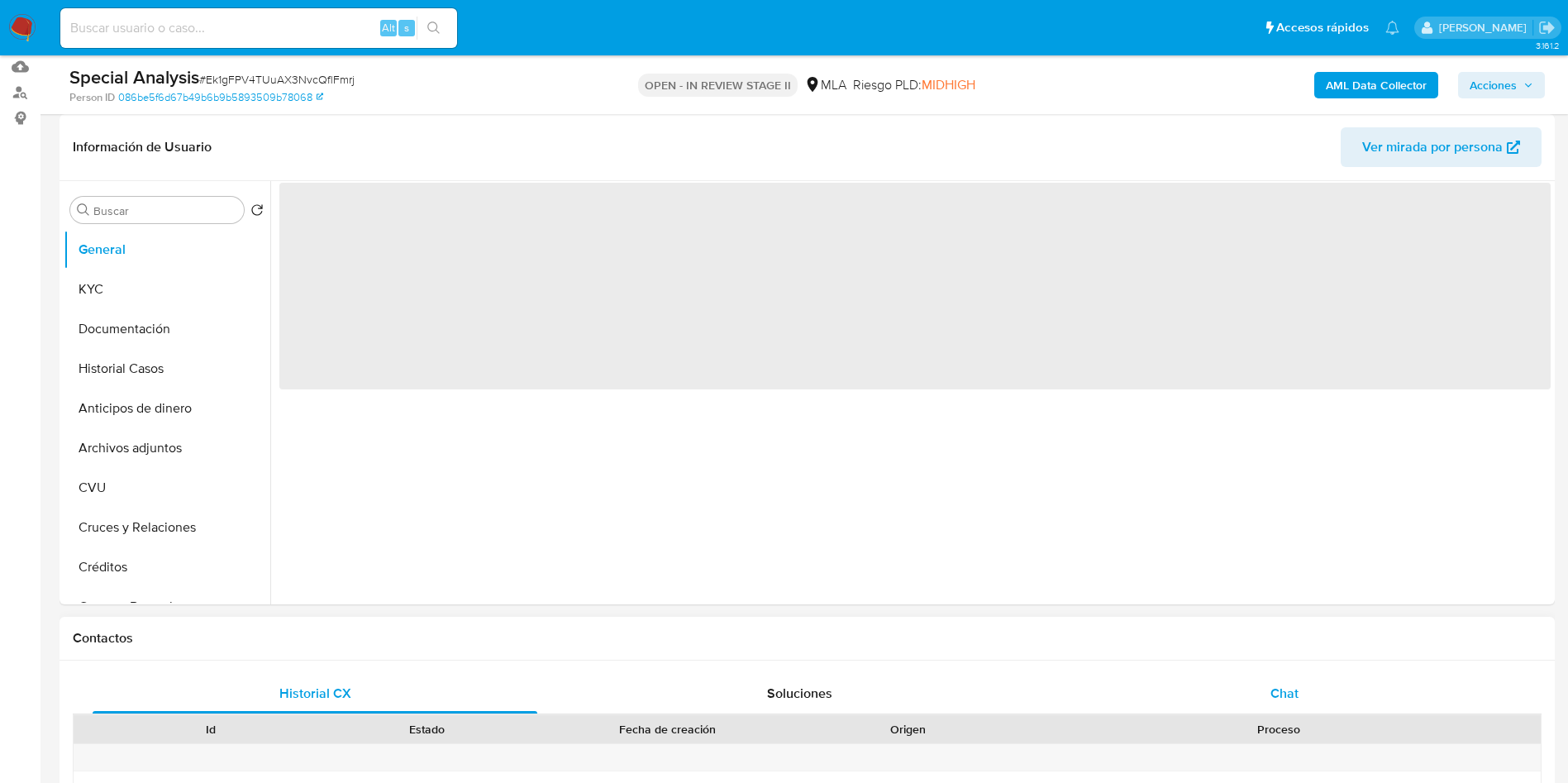
select select "10"
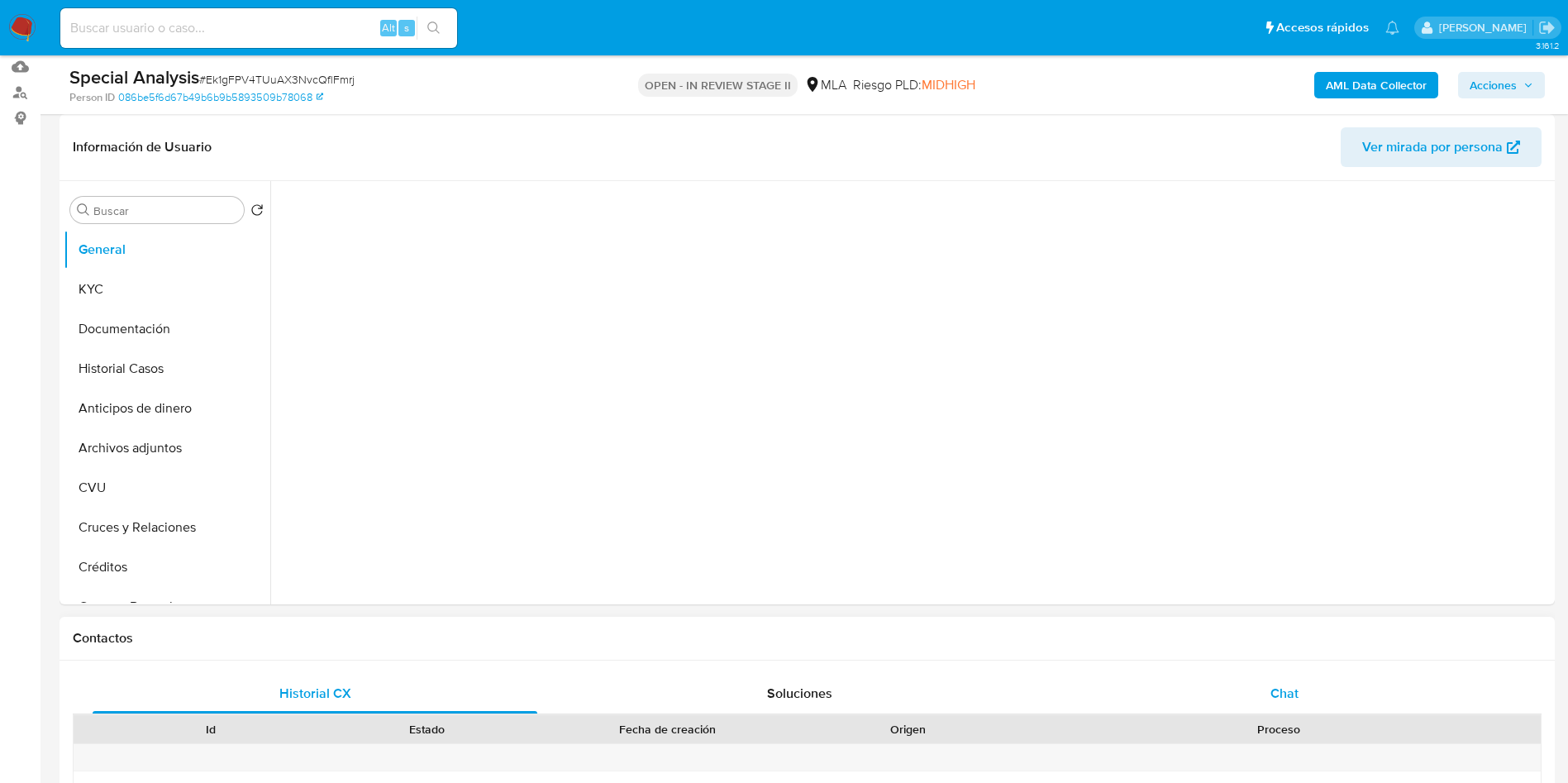
click at [1315, 702] on div "Chat" at bounding box center [1285, 693] width 445 height 40
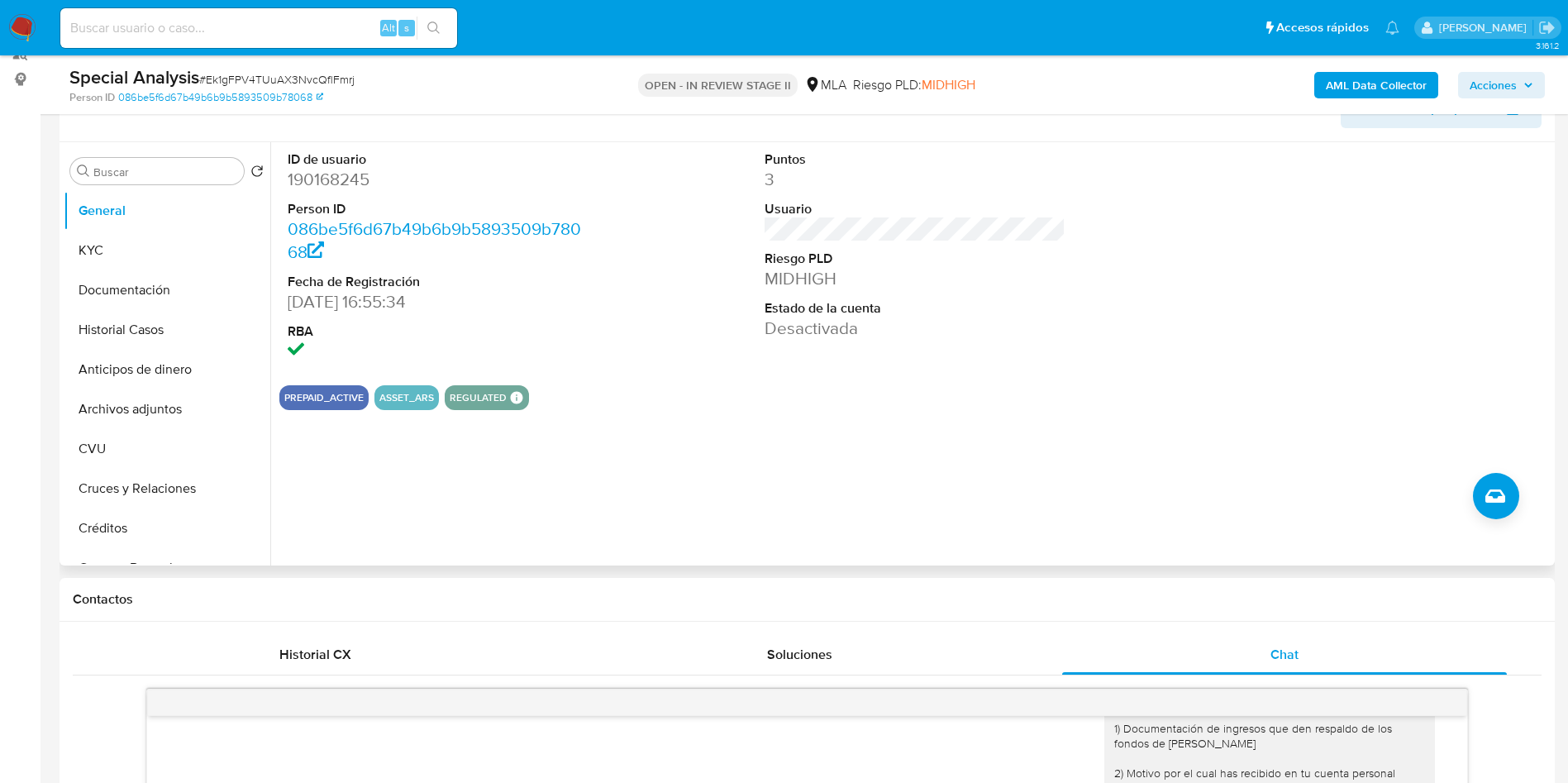
scroll to position [248, 0]
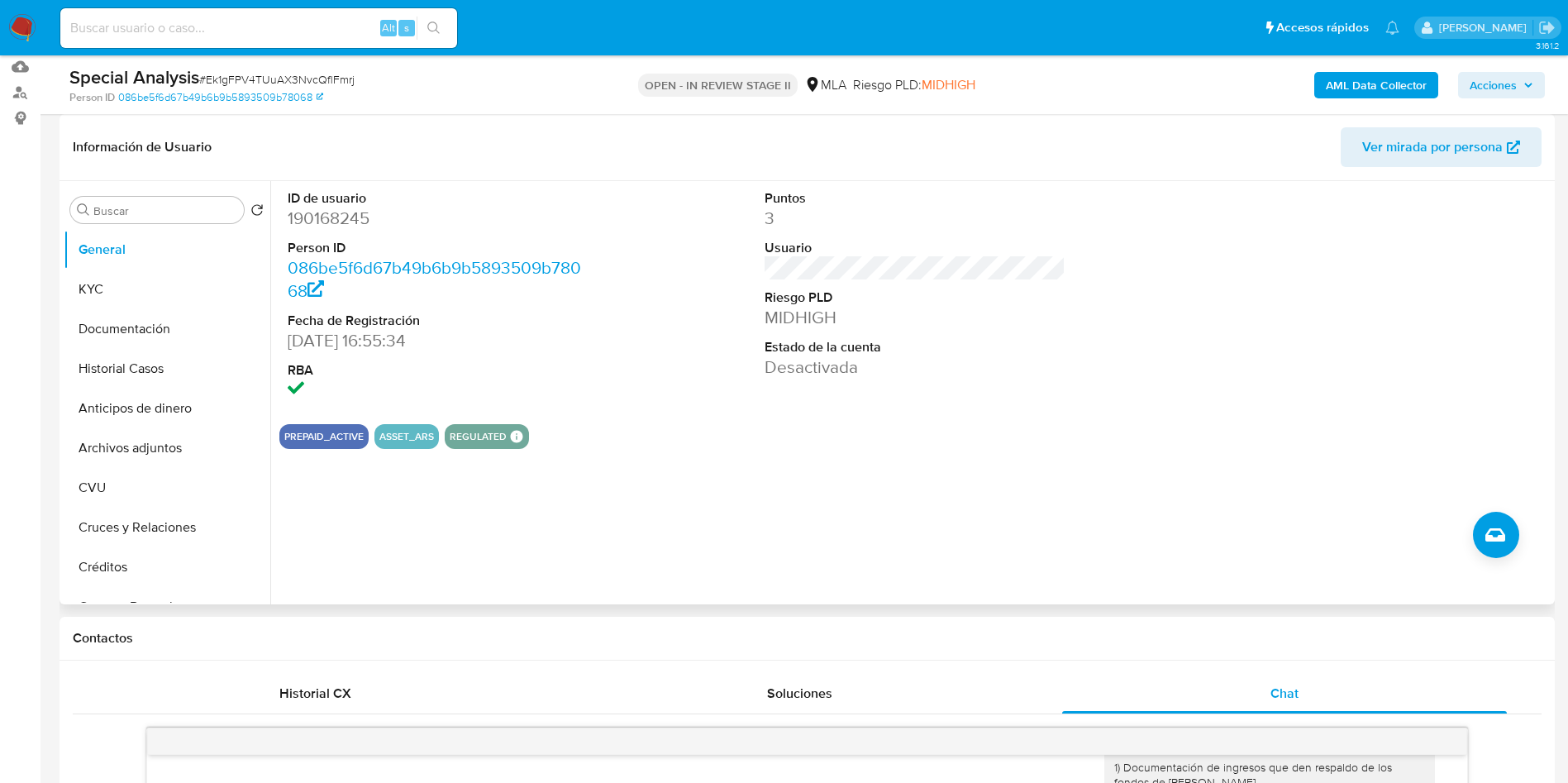
click at [318, 223] on dd "190168245" at bounding box center [439, 218] width 302 height 23
copy dd "190168245"
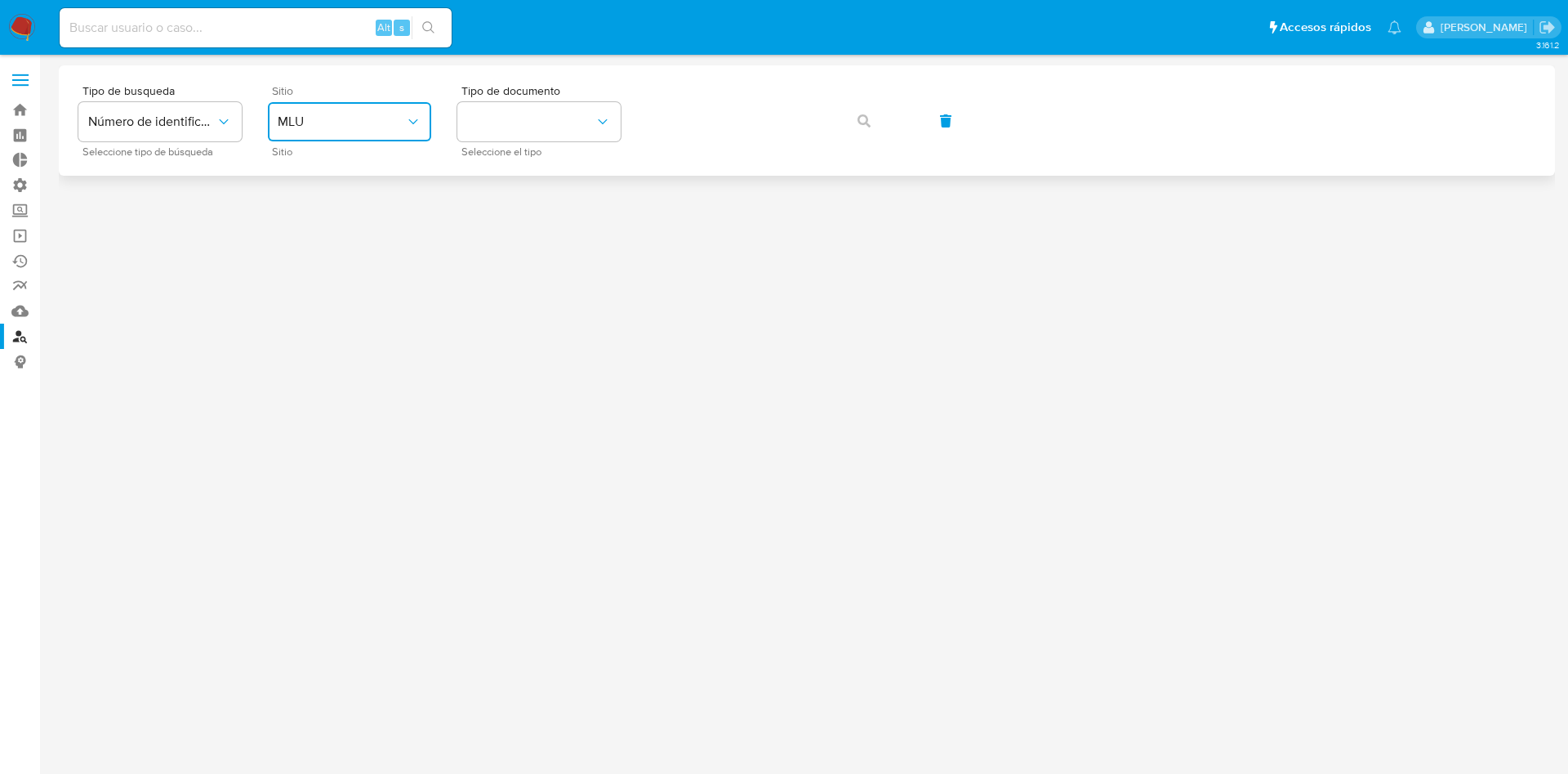
click at [347, 131] on button "MLU" at bounding box center [349, 121] width 163 height 39
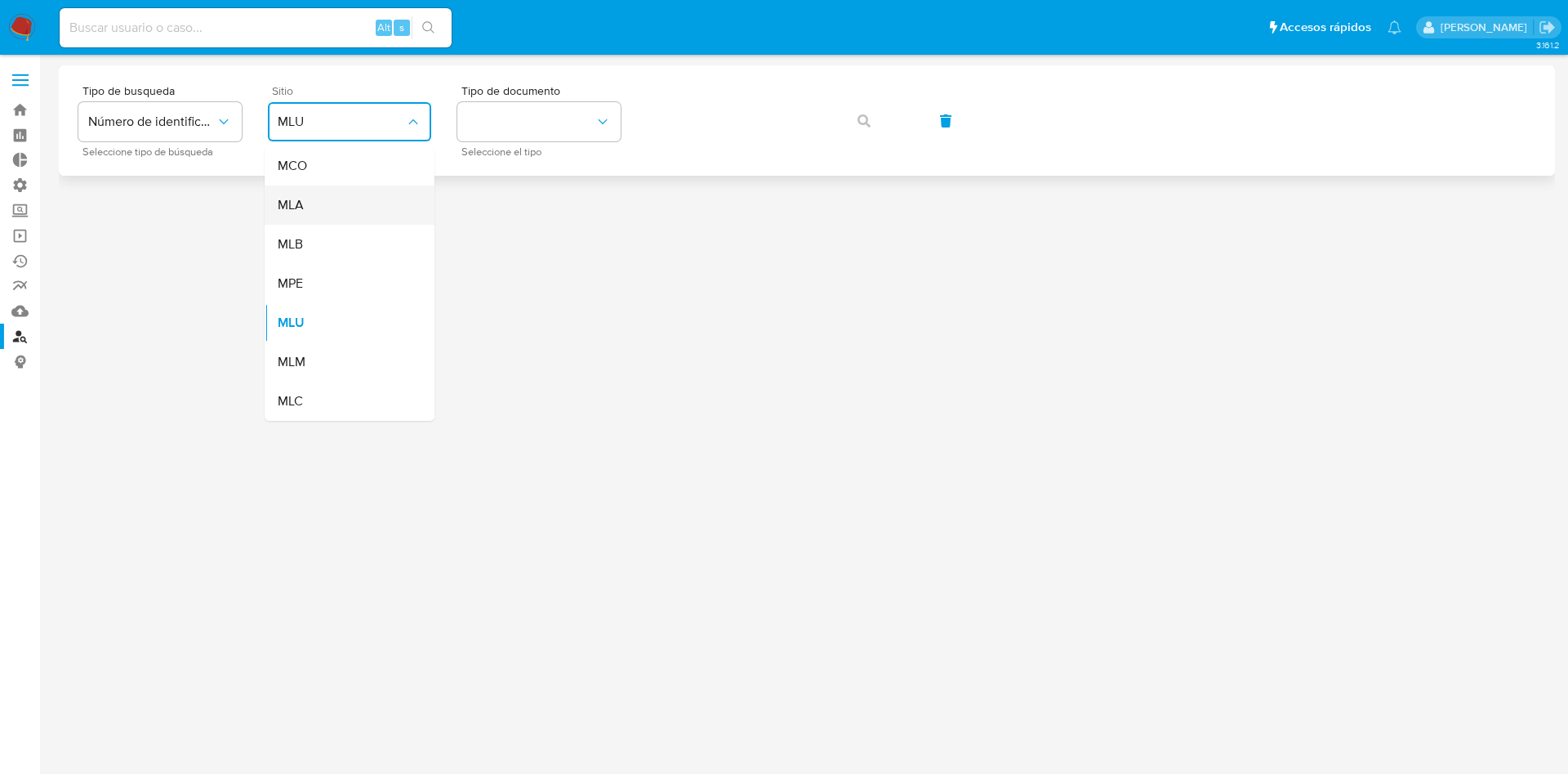
click at [343, 207] on div "MLA" at bounding box center [344, 204] width 134 height 39
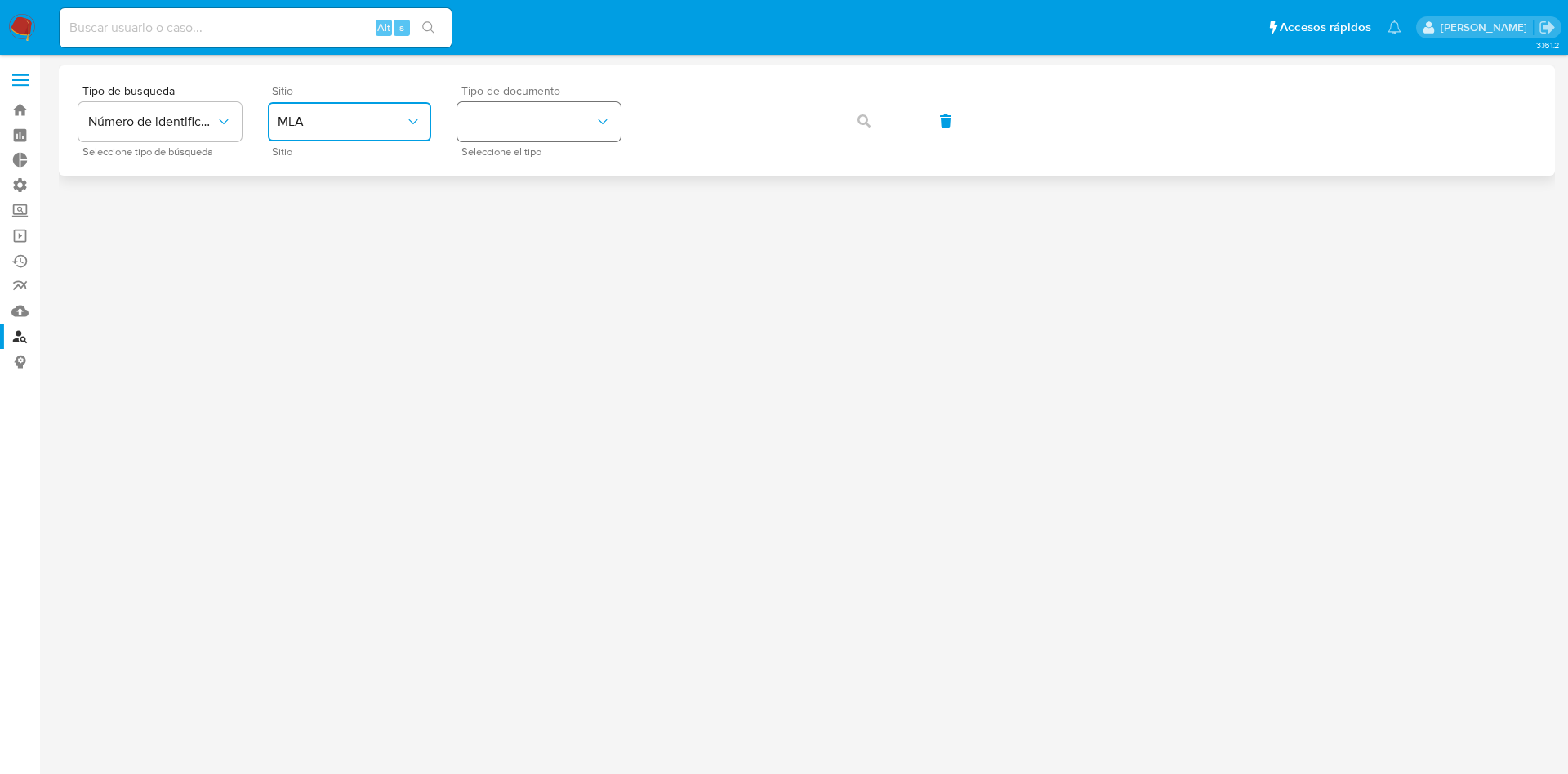
click at [520, 126] on button "identificationType" at bounding box center [538, 121] width 163 height 39
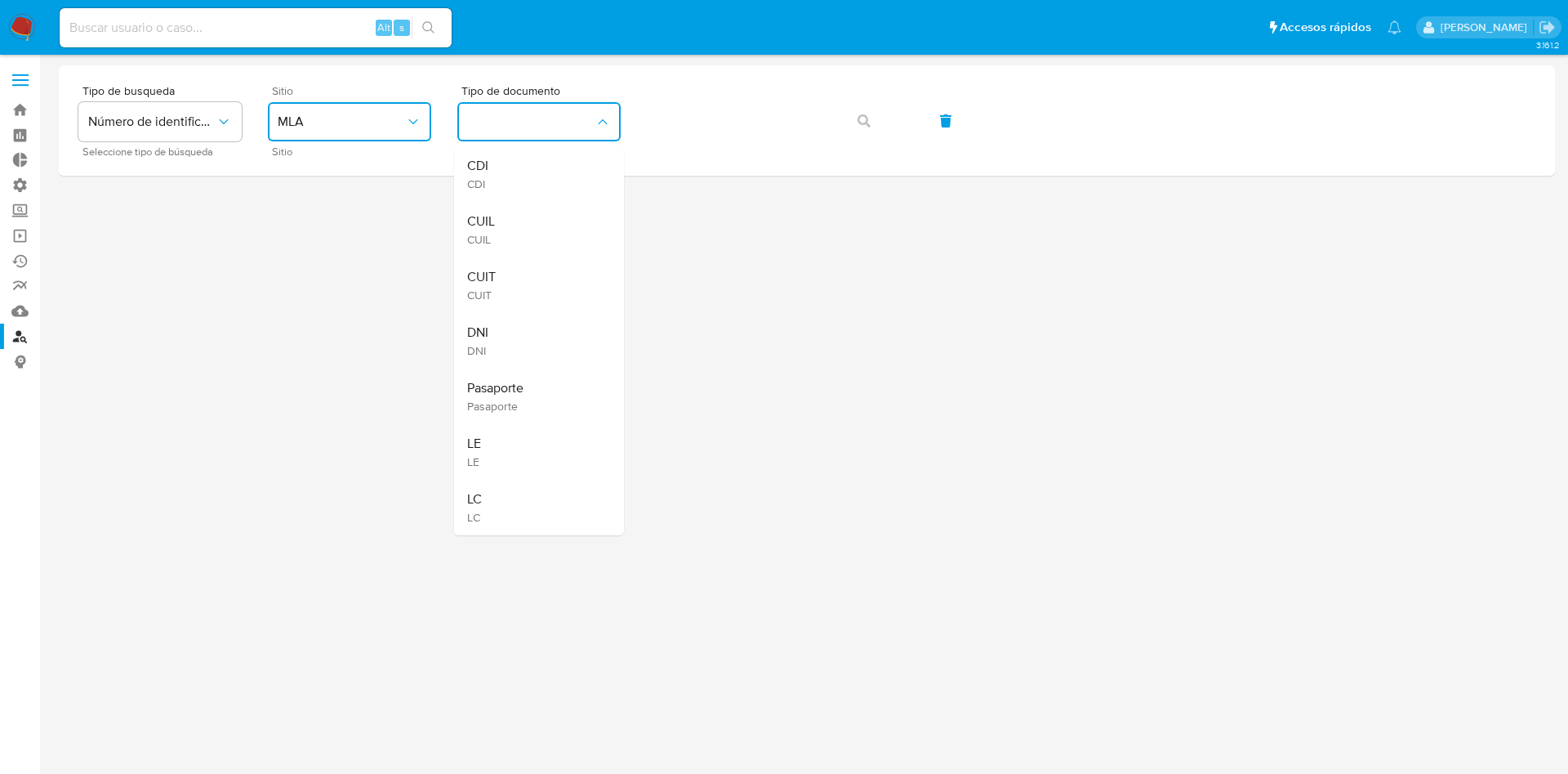
click at [524, 225] on div "CUIL CUIL" at bounding box center [534, 229] width 134 height 56
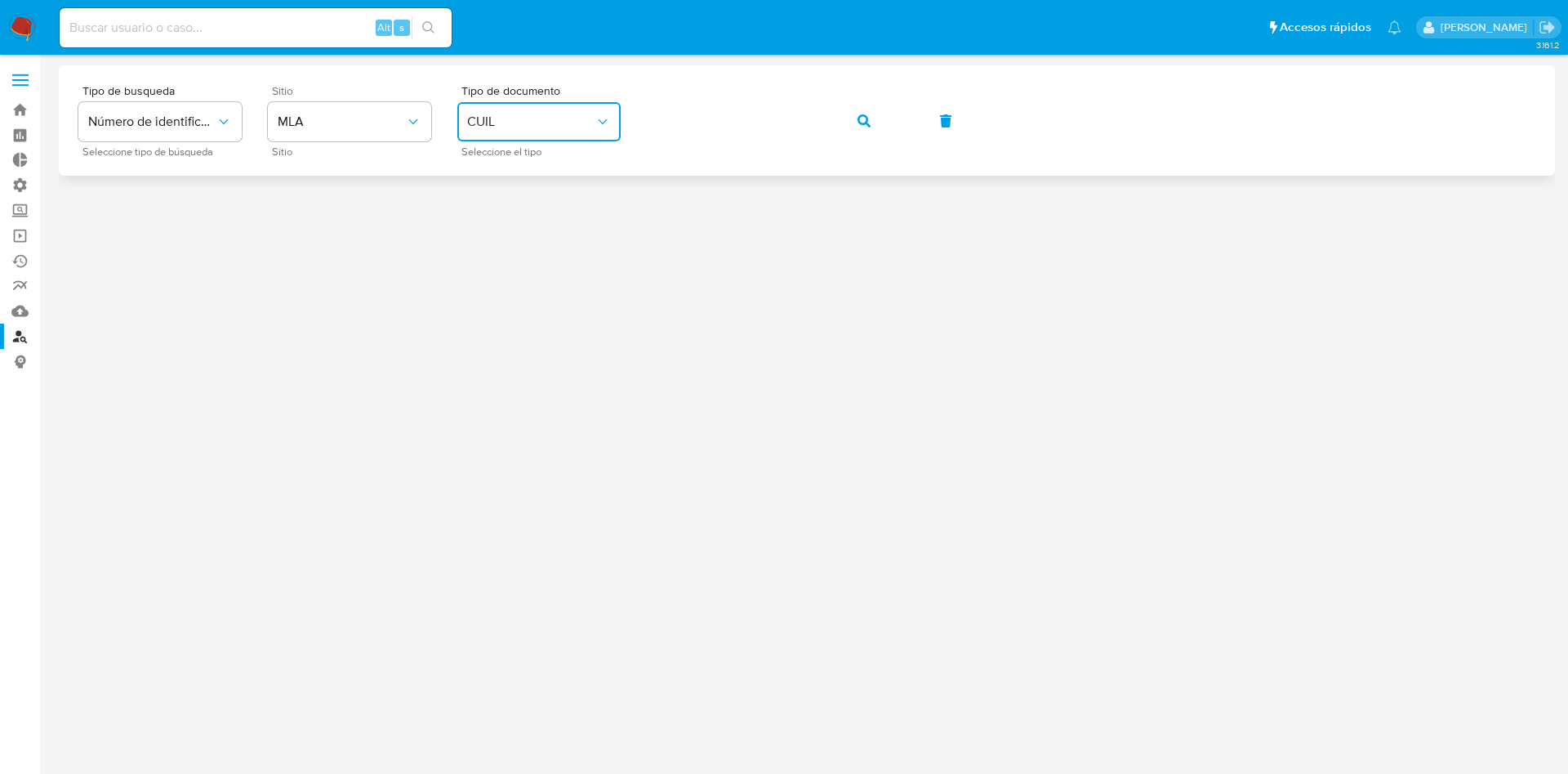
click at [833, 116] on div "Tipo de busqueda Número de identificación Seleccione tipo de búsqueda Sitio MLA…" at bounding box center [806, 120] width 1457 height 71
click at [859, 120] on icon "button" at bounding box center [864, 120] width 13 height 13
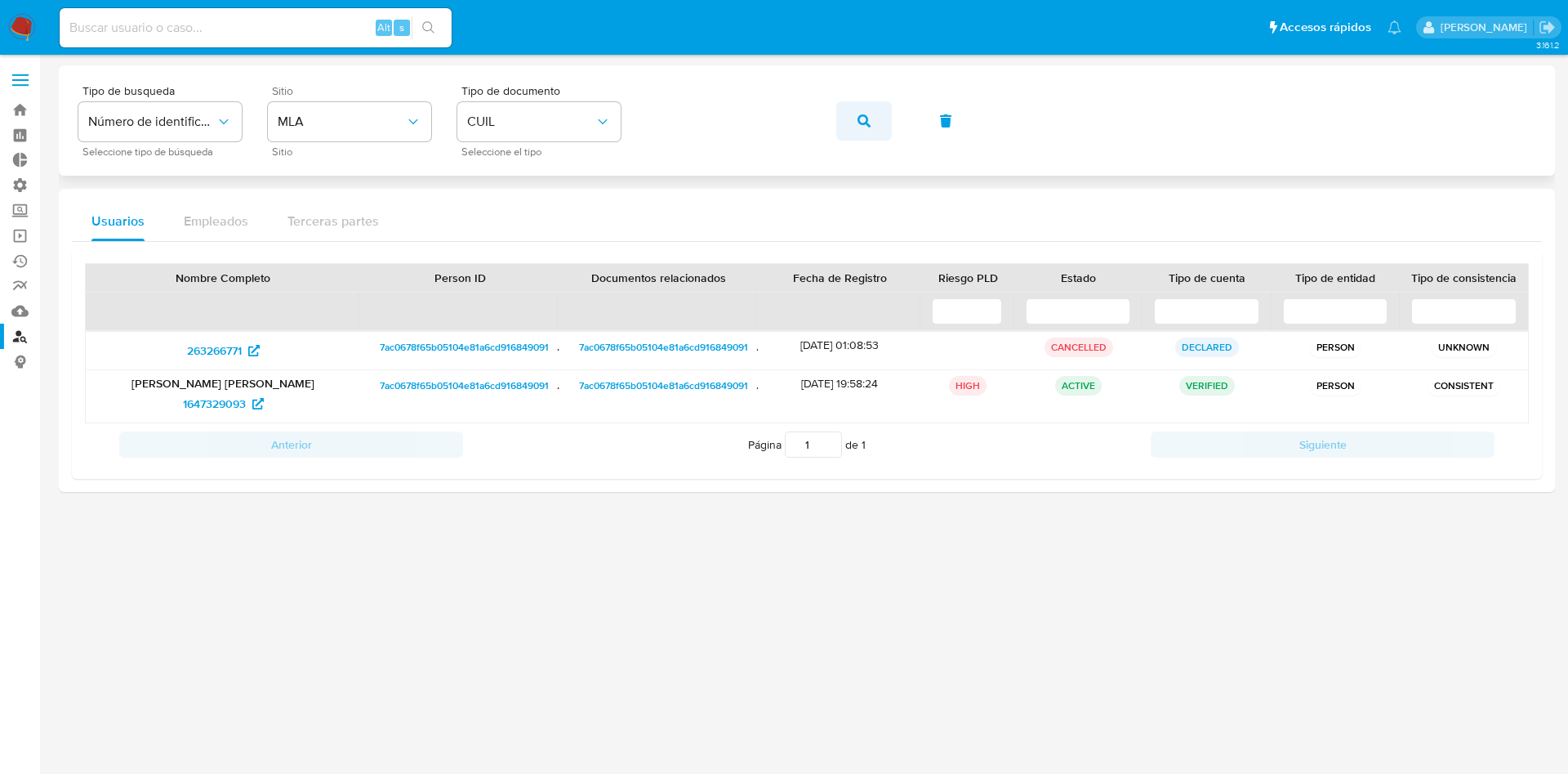
click at [854, 118] on button "button" at bounding box center [864, 120] width 56 height 39
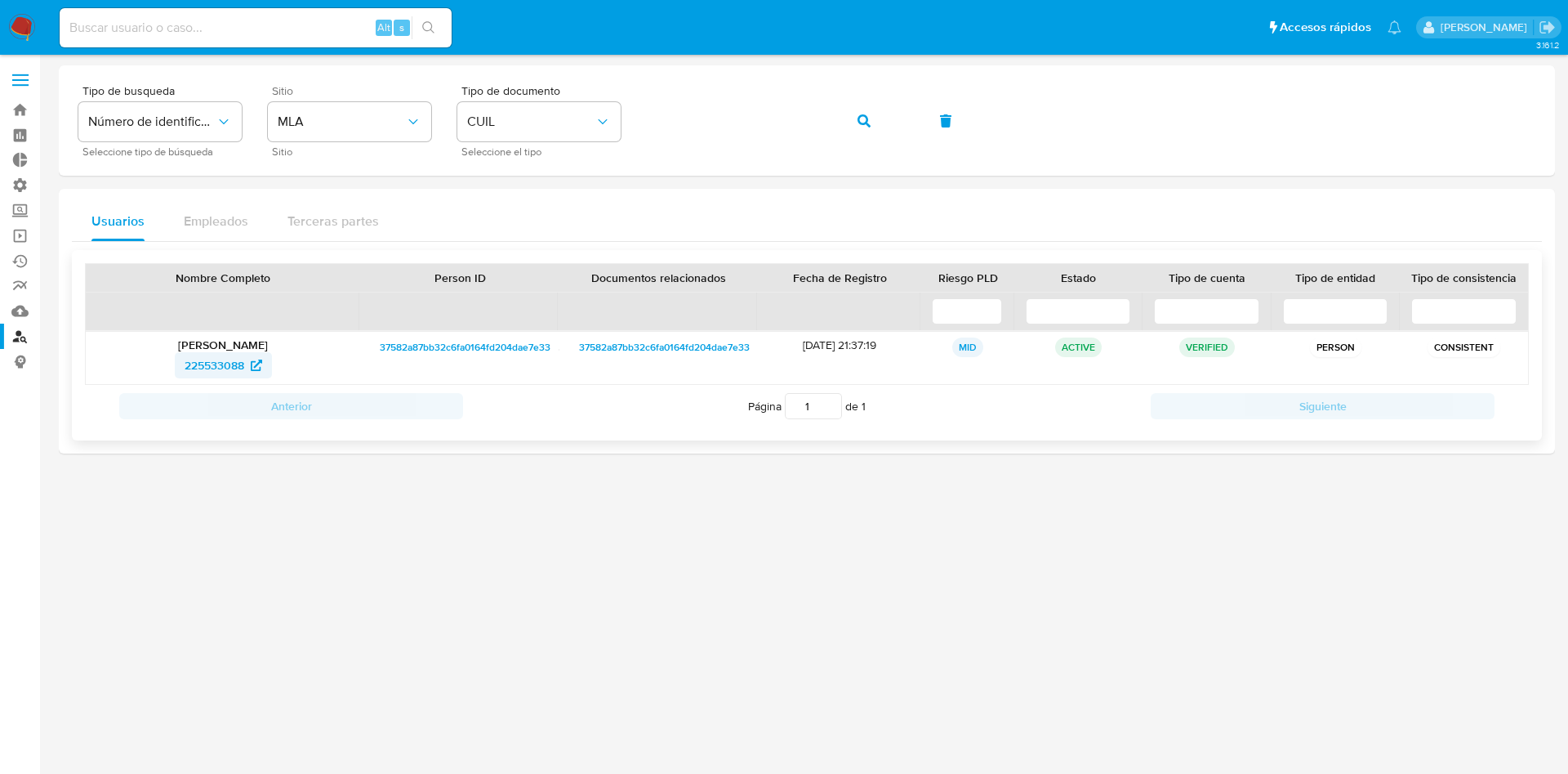
click at [191, 369] on span "225533088" at bounding box center [213, 365] width 59 height 26
click at [872, 131] on button "button" at bounding box center [864, 120] width 56 height 39
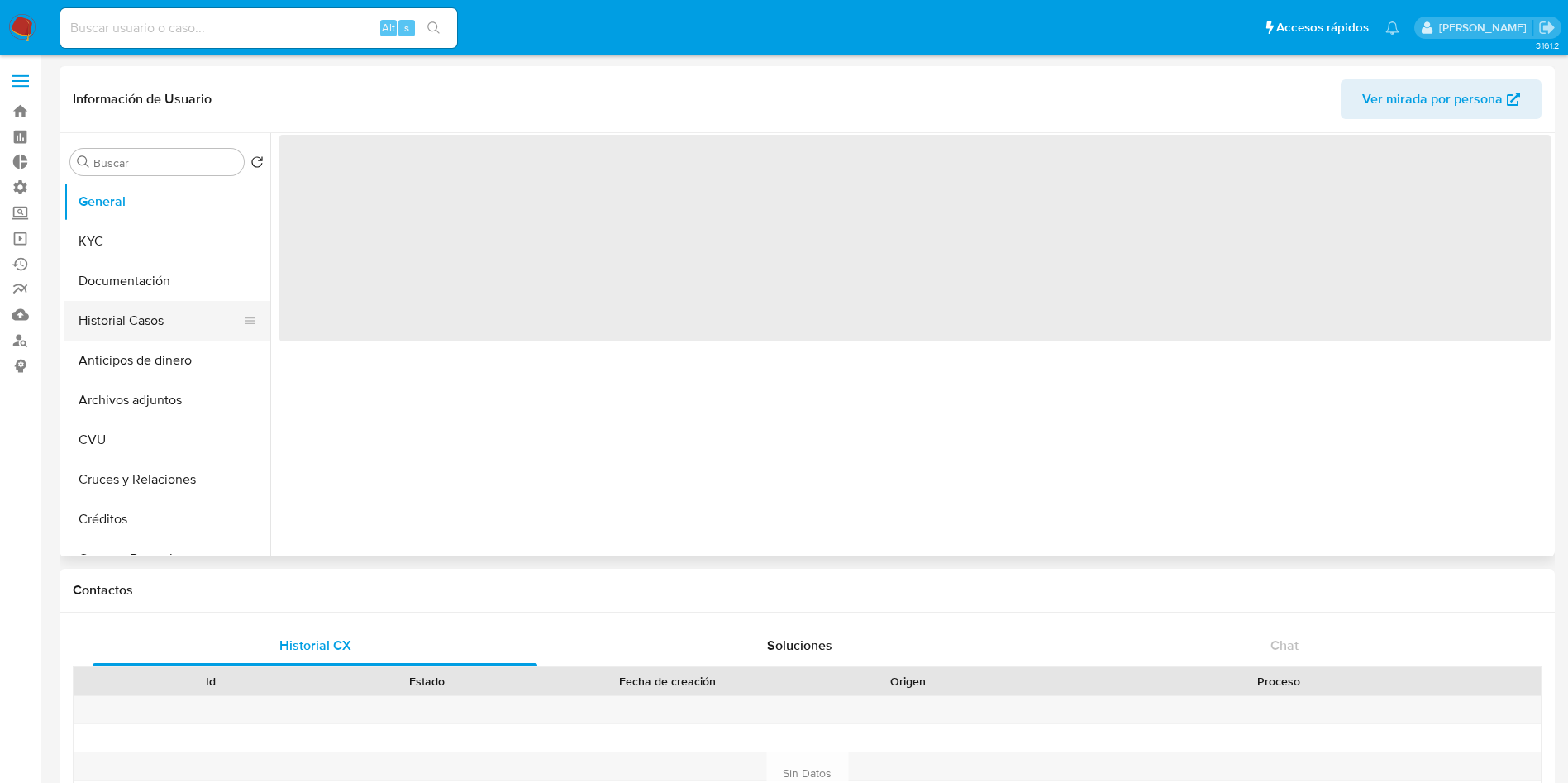
click at [133, 312] on button "Historial Casos" at bounding box center [160, 320] width 193 height 40
select select "10"
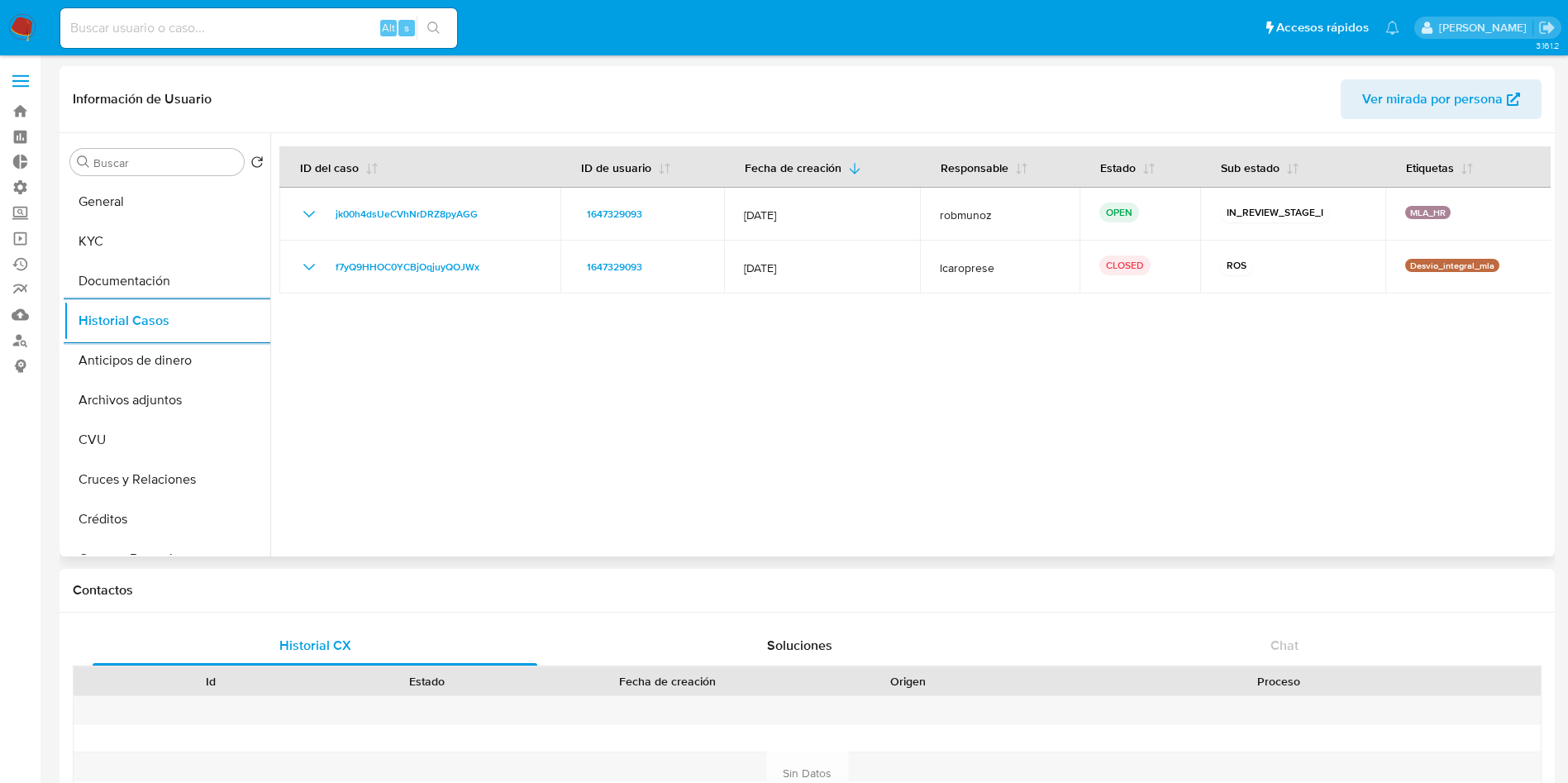
scroll to position [857, 0]
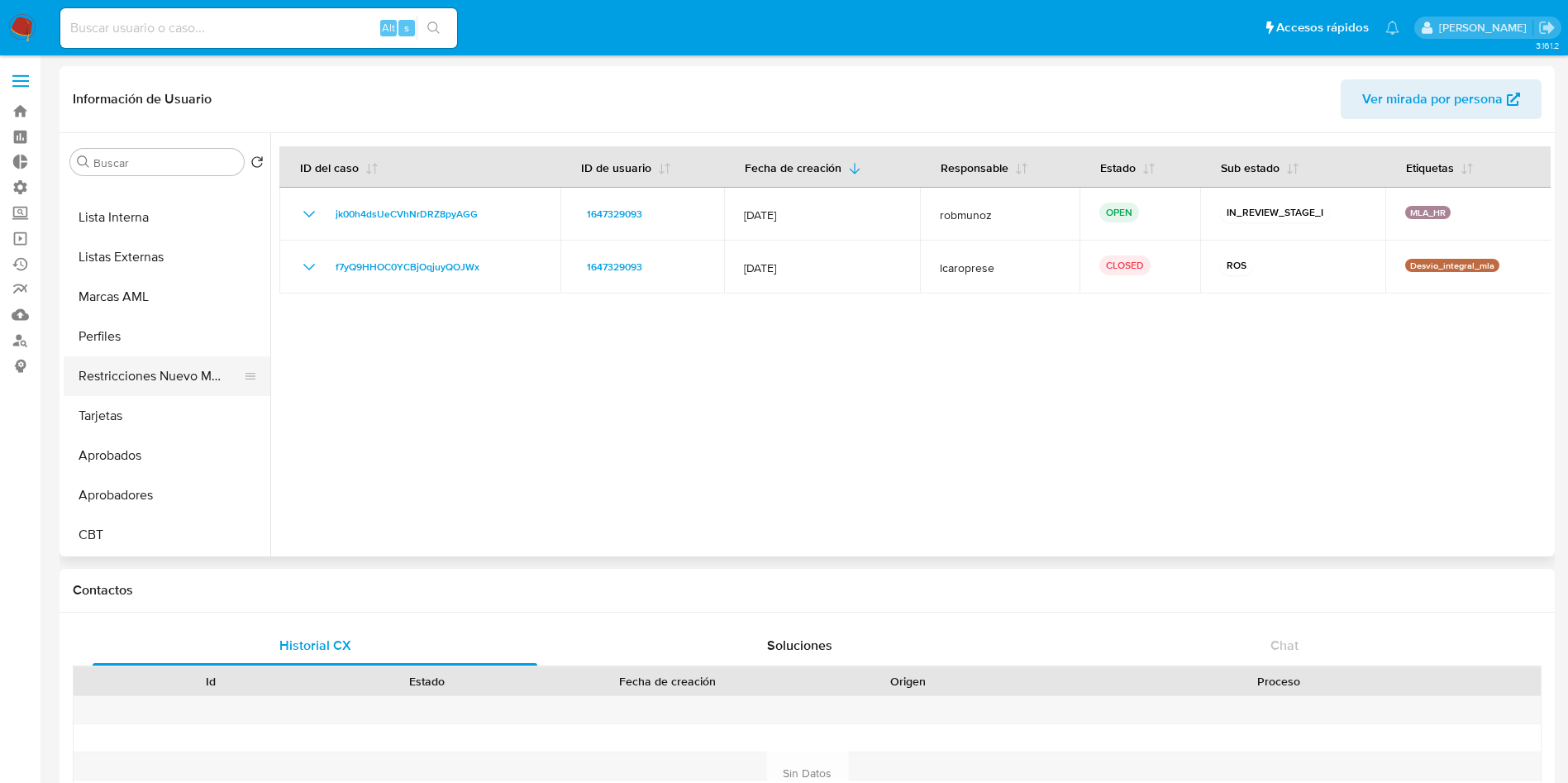
click at [162, 382] on button "Restricciones Nuevo Mundo" at bounding box center [160, 376] width 193 height 40
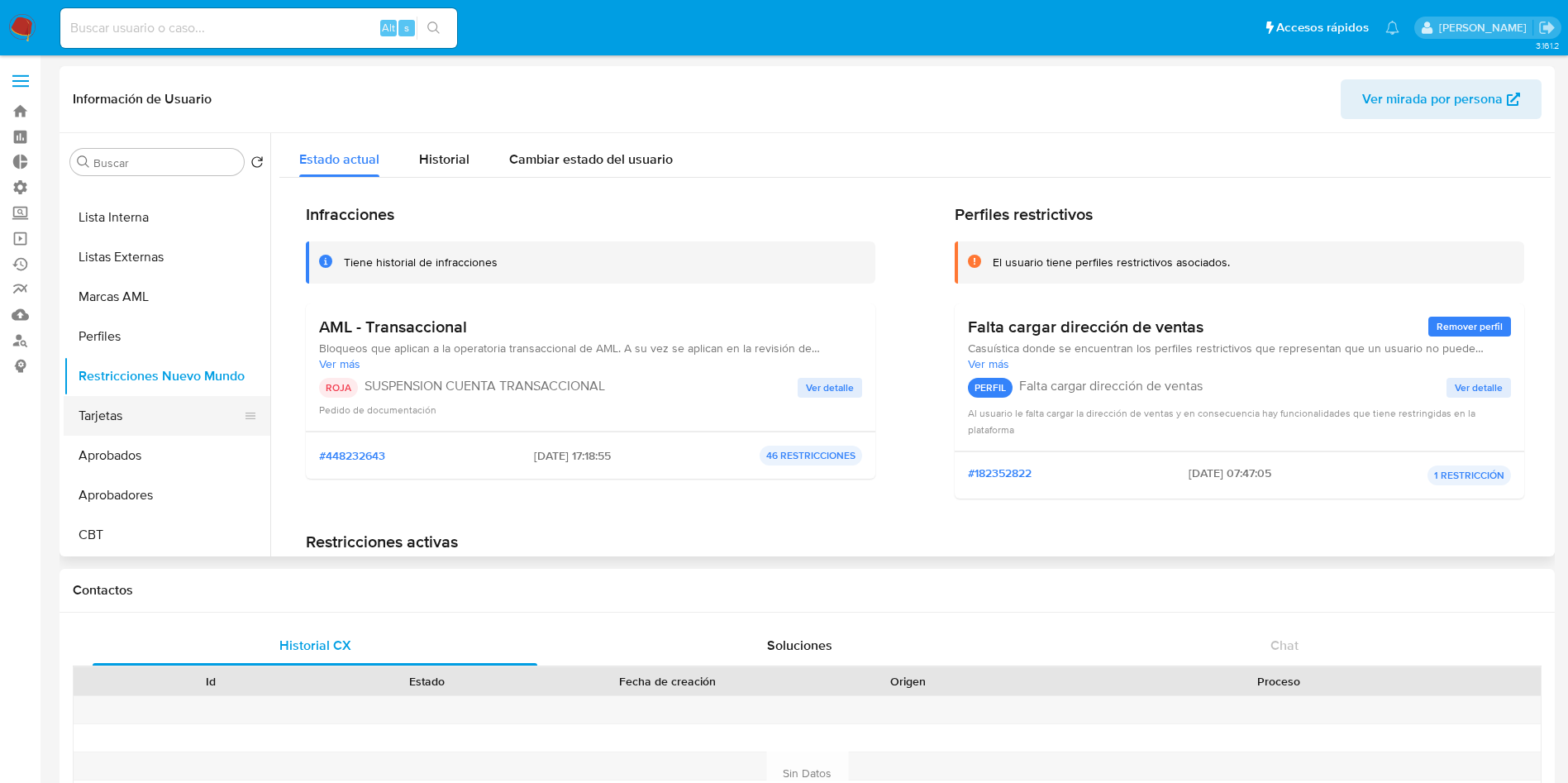
scroll to position [0, 0]
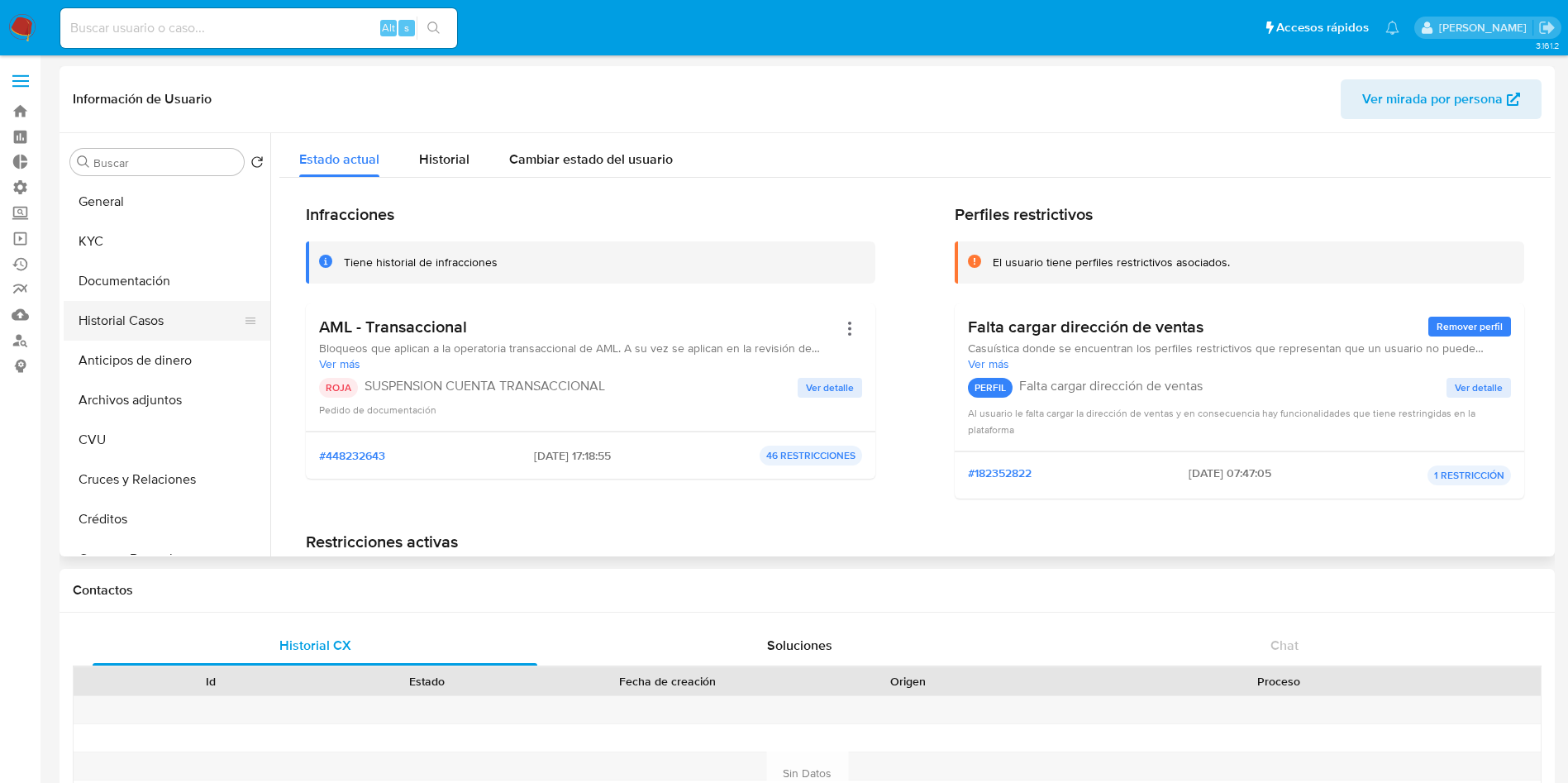
click at [139, 305] on button "Historial Casos" at bounding box center [160, 320] width 193 height 40
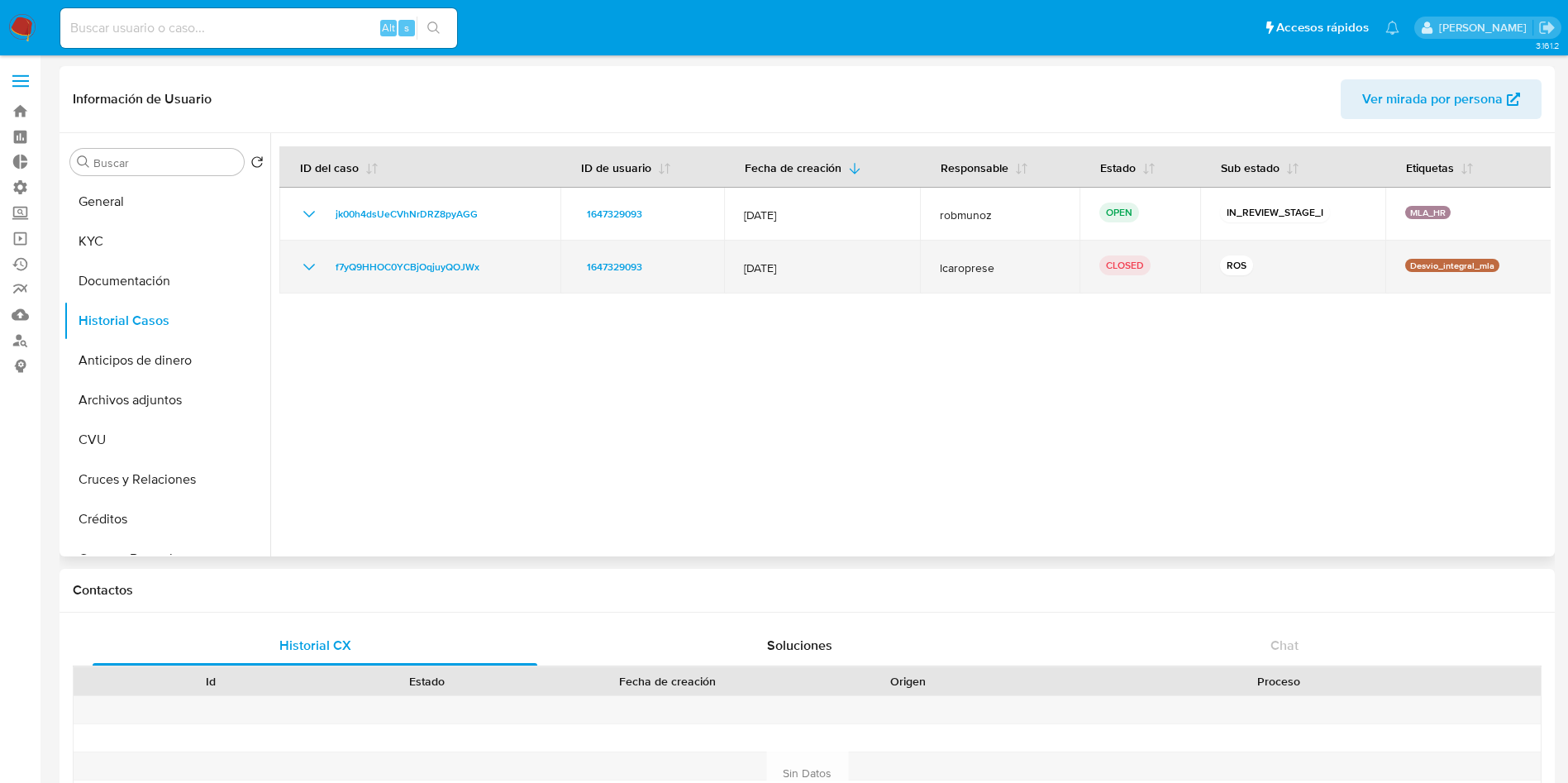
click at [309, 263] on icon "Mostrar/Ocultar" at bounding box center [308, 266] width 19 height 19
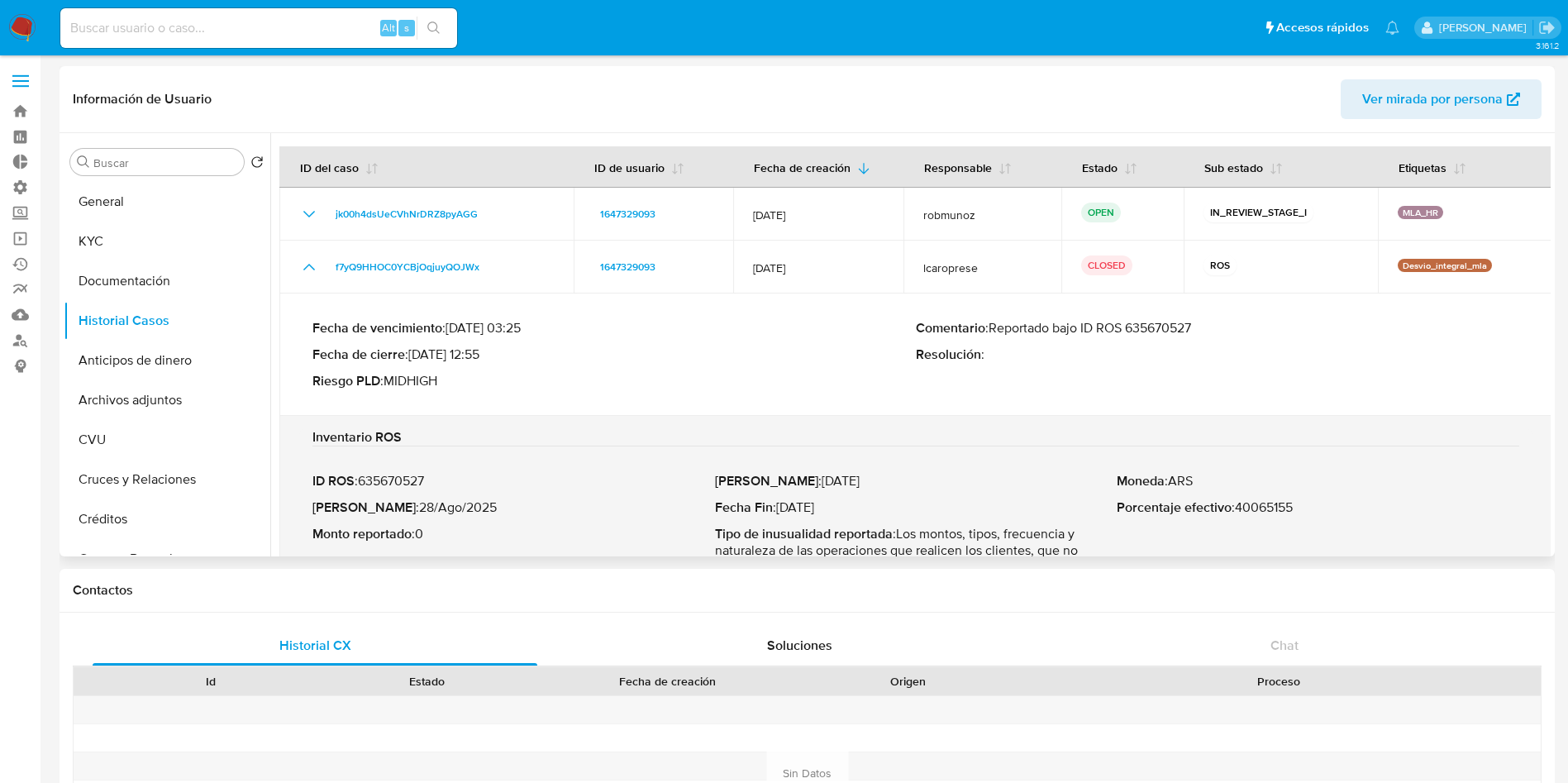
drag, startPoint x: 1196, startPoint y: 330, endPoint x: 992, endPoint y: 324, distance: 204.1
click at [992, 324] on p "Comentario : Reportado bajo ID ROS 635670527" at bounding box center [1218, 328] width 604 height 17
click at [290, 28] on input at bounding box center [259, 28] width 397 height 21
paste input "Ek1gFPV4TUuAX3NvcQflFmrj"
type input "Ek1gFPV4TUuAX3NvcQflFmrj"
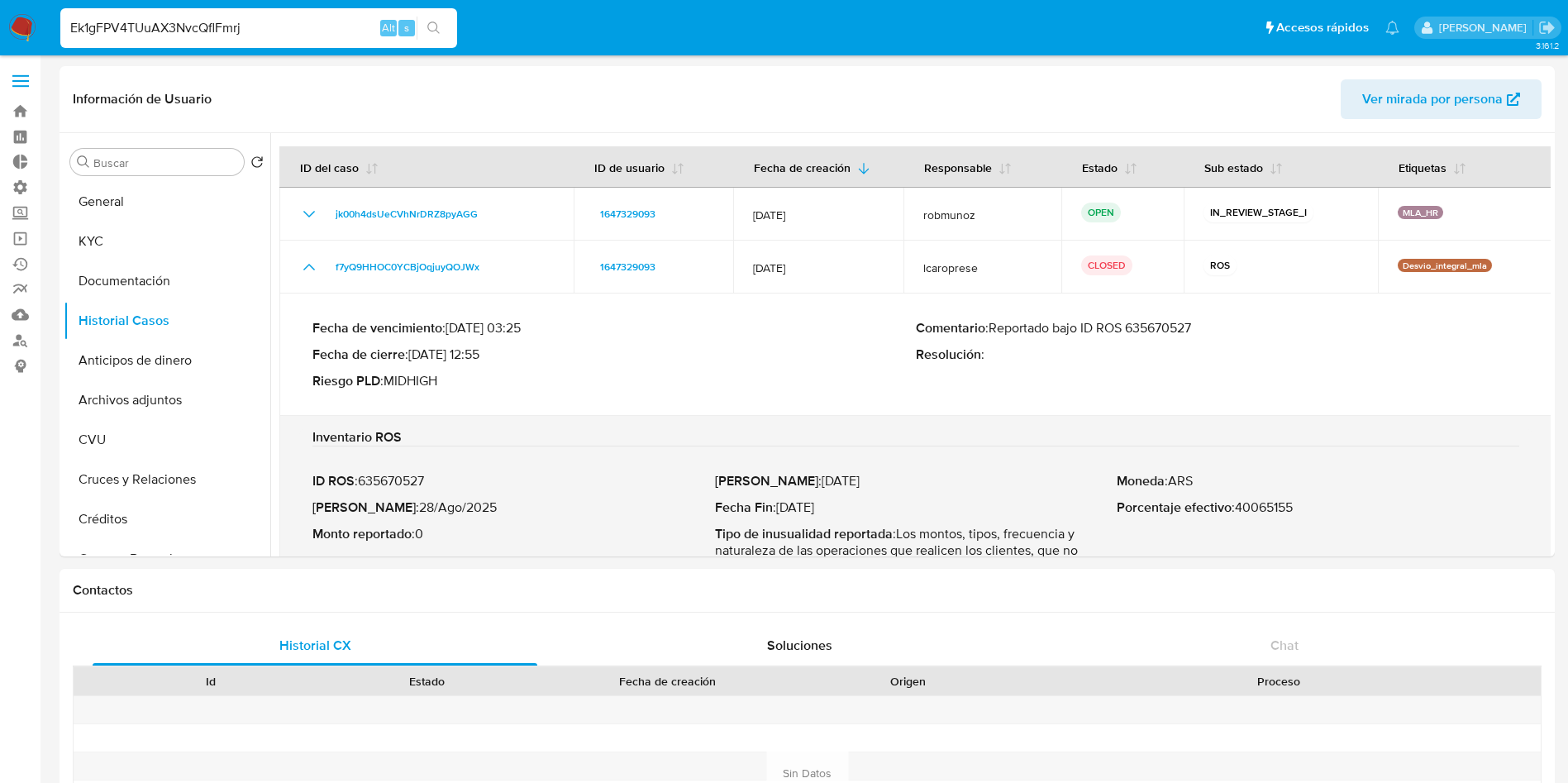
click at [430, 27] on icon "search-icon" at bounding box center [434, 28] width 13 height 13
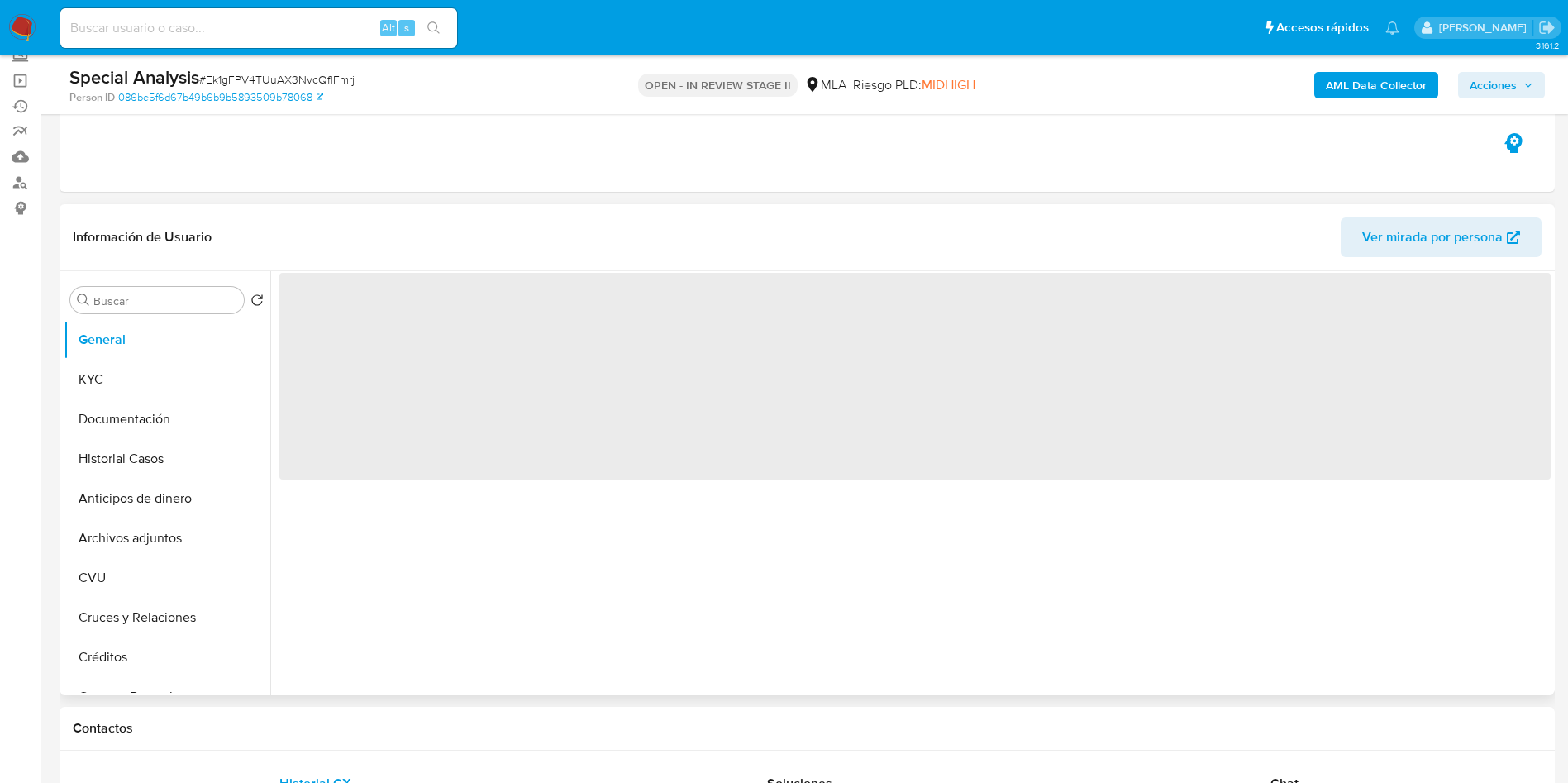
scroll to position [248, 0]
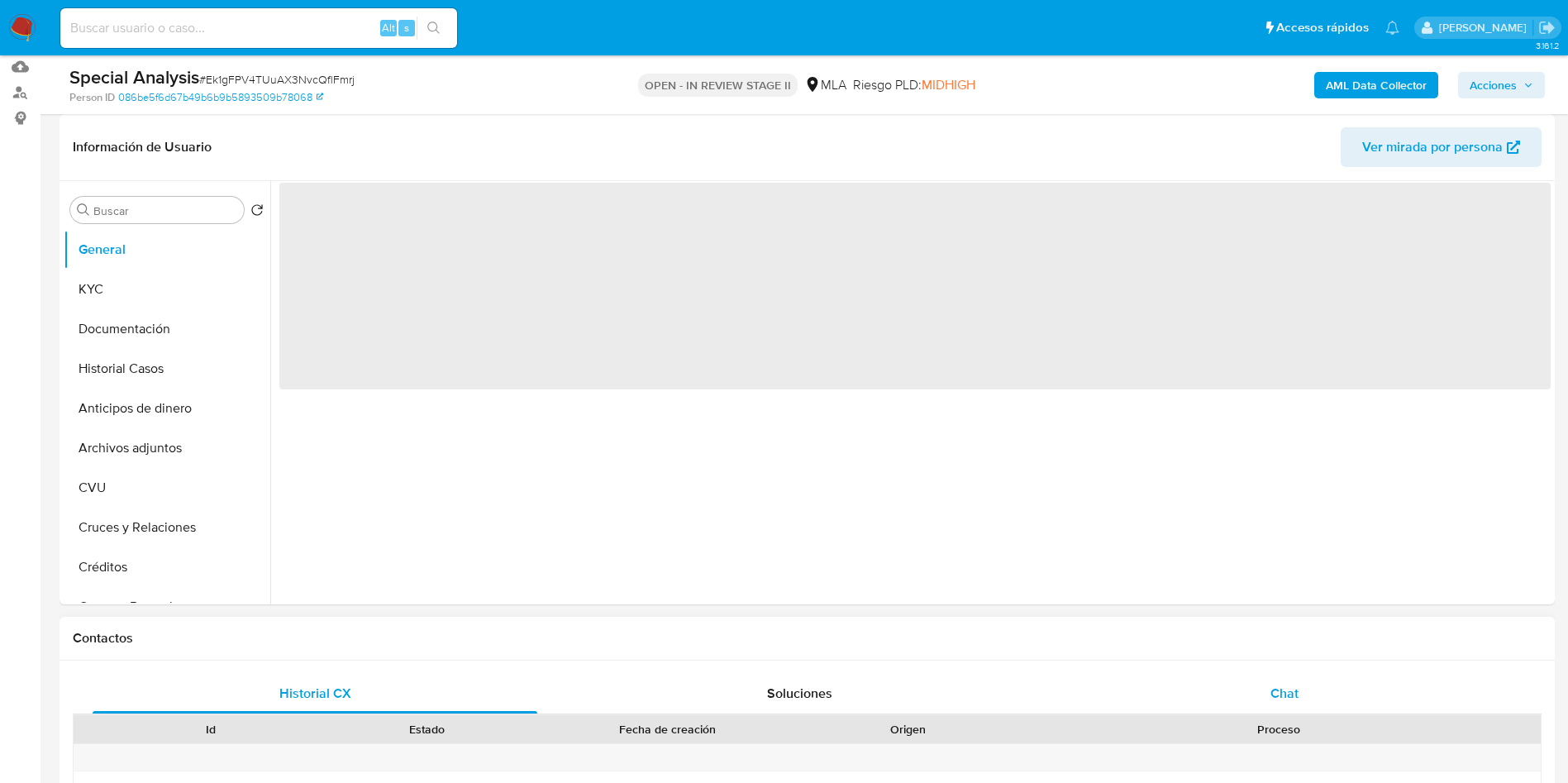
click at [1289, 690] on span "Chat" at bounding box center [1285, 693] width 28 height 19
select select "10"
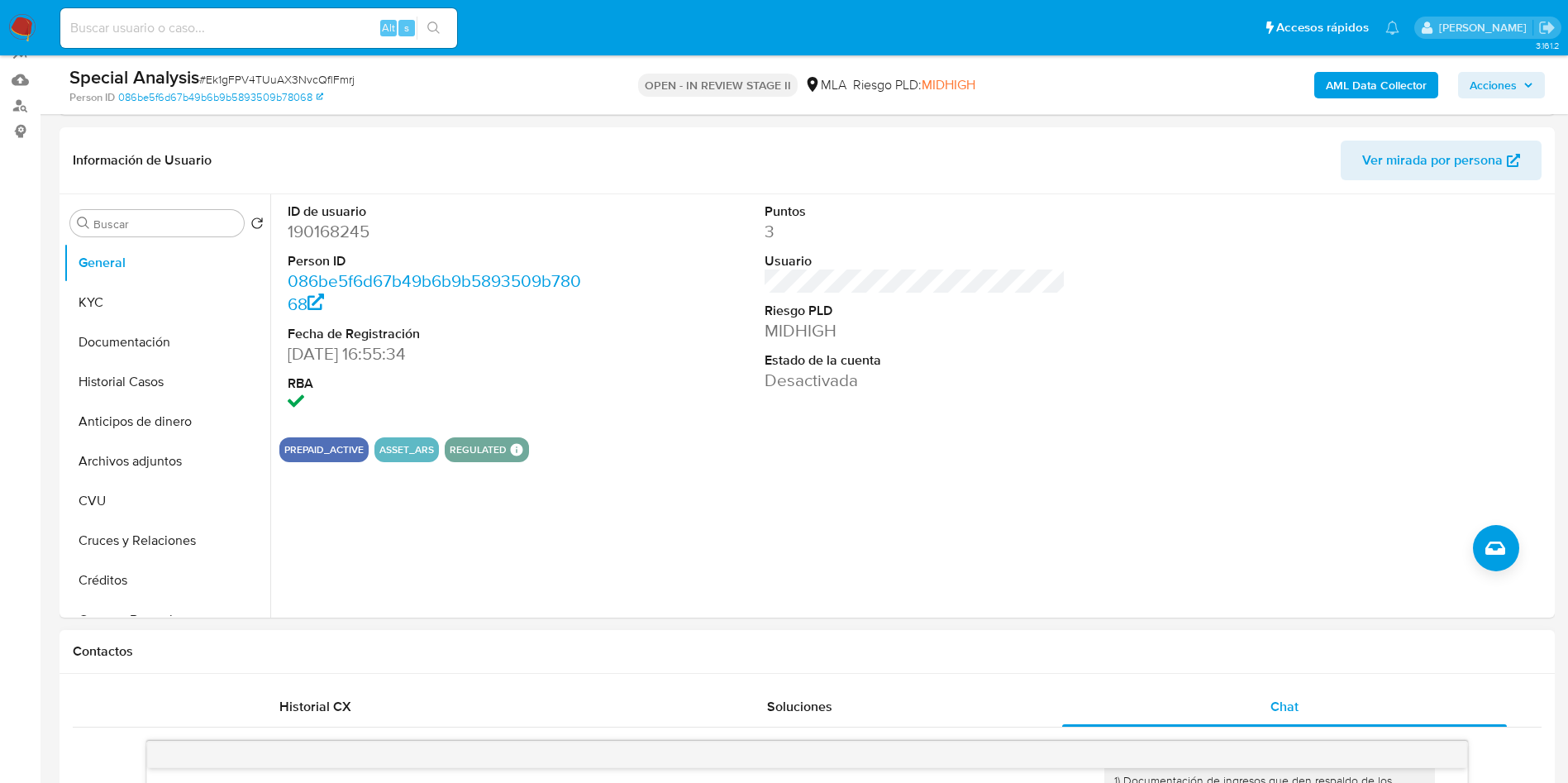
scroll to position [124, 0]
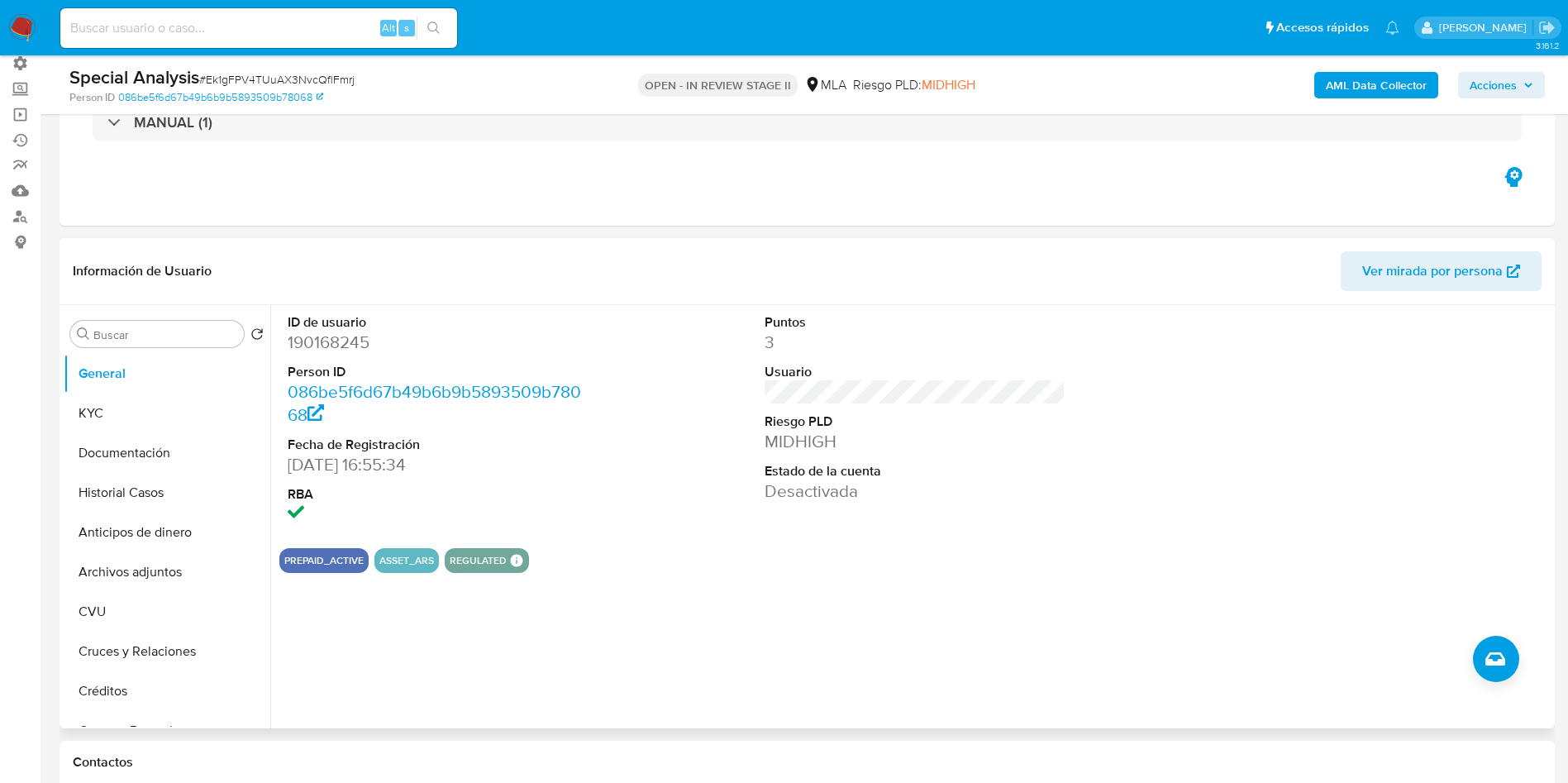
click at [345, 343] on dd "190168245" at bounding box center [439, 342] width 302 height 23
copy dd "190168245"
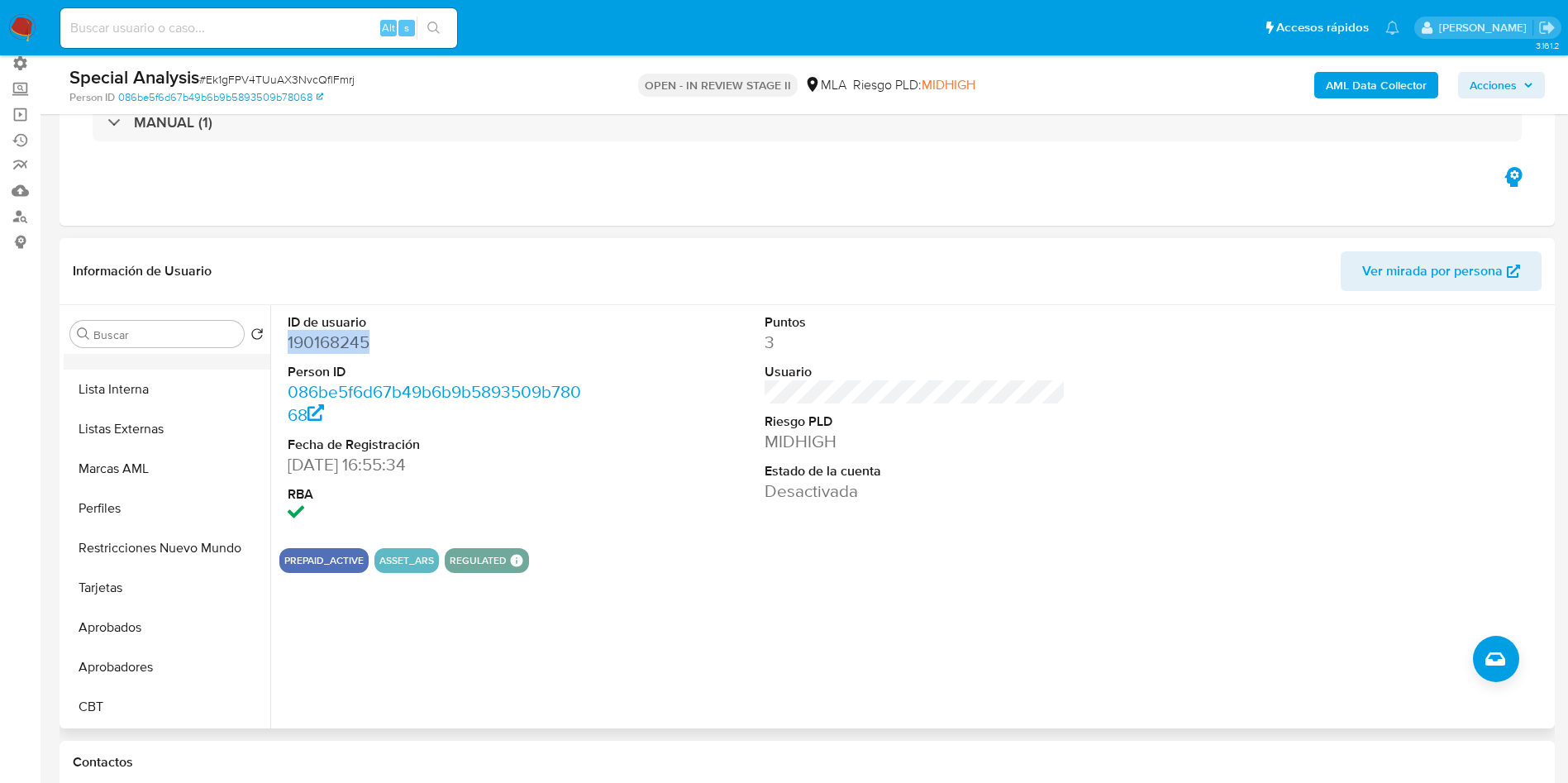
scroll to position [733, 0]
click at [151, 460] on button "Items" at bounding box center [160, 473] width 193 height 40
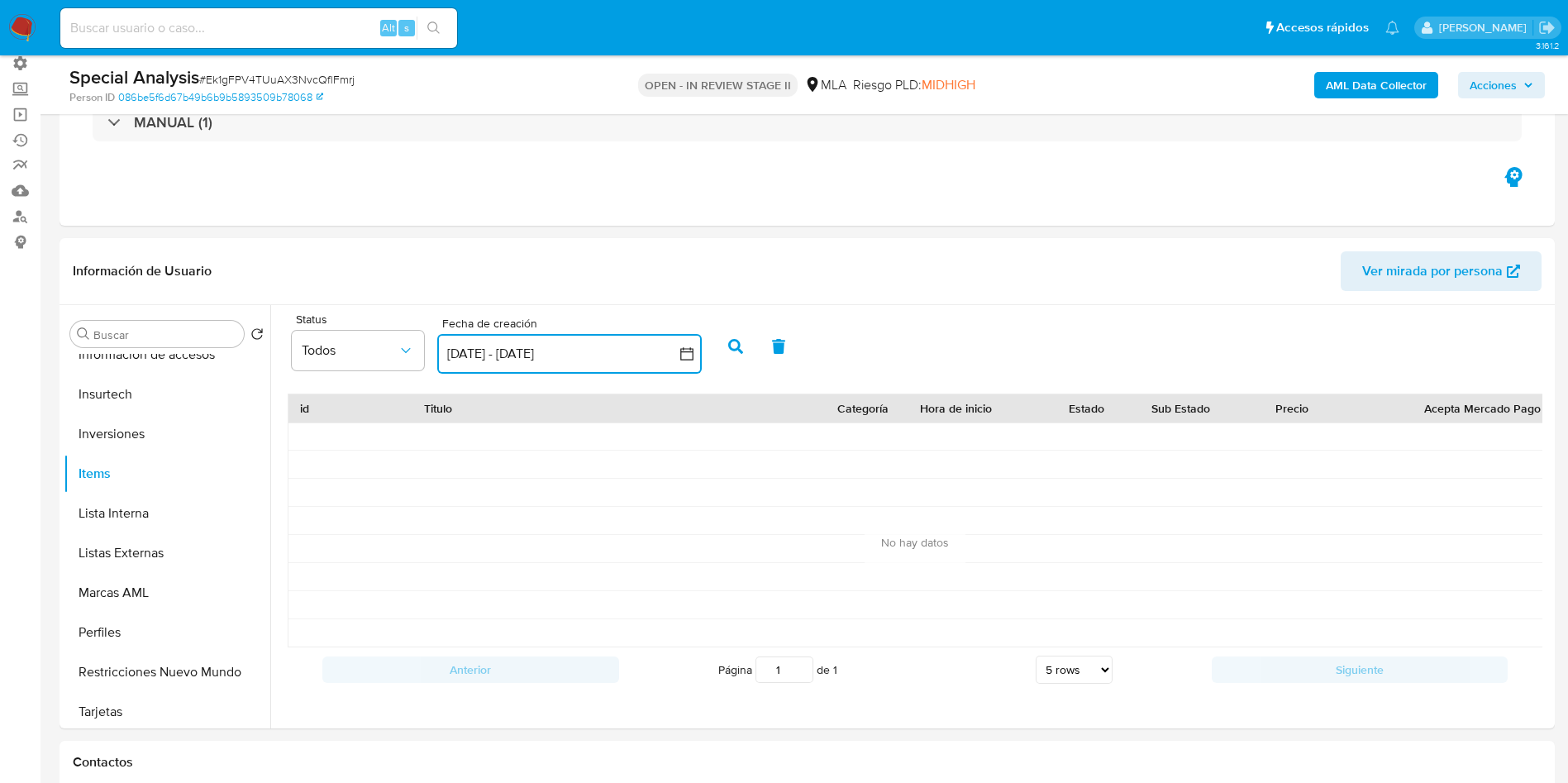
click at [484, 334] on button "26 ago 2025 - 25 sep 2025" at bounding box center [570, 354] width 264 height 40
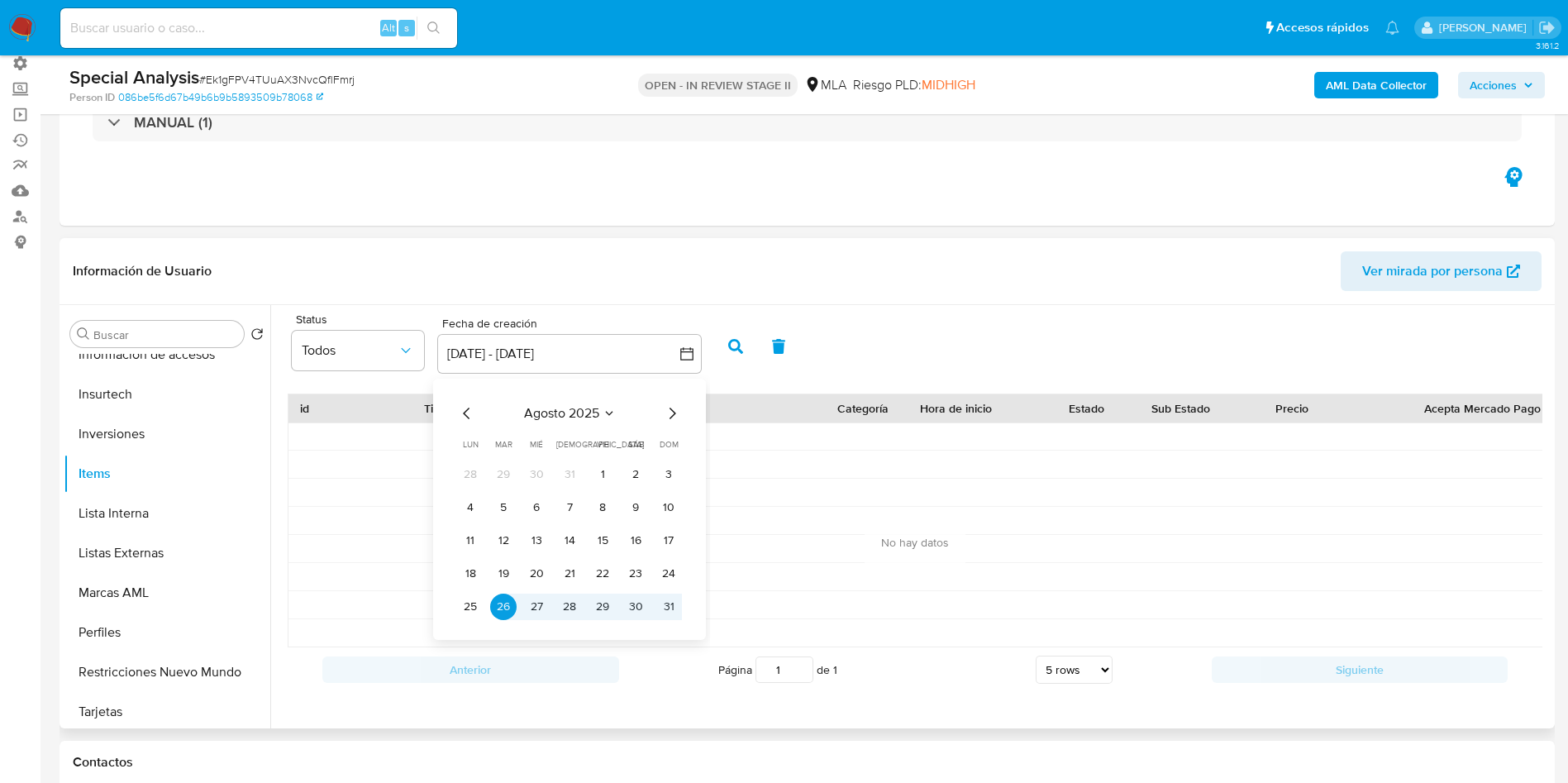
click at [467, 418] on icon "Mes anterior" at bounding box center [466, 413] width 19 height 19
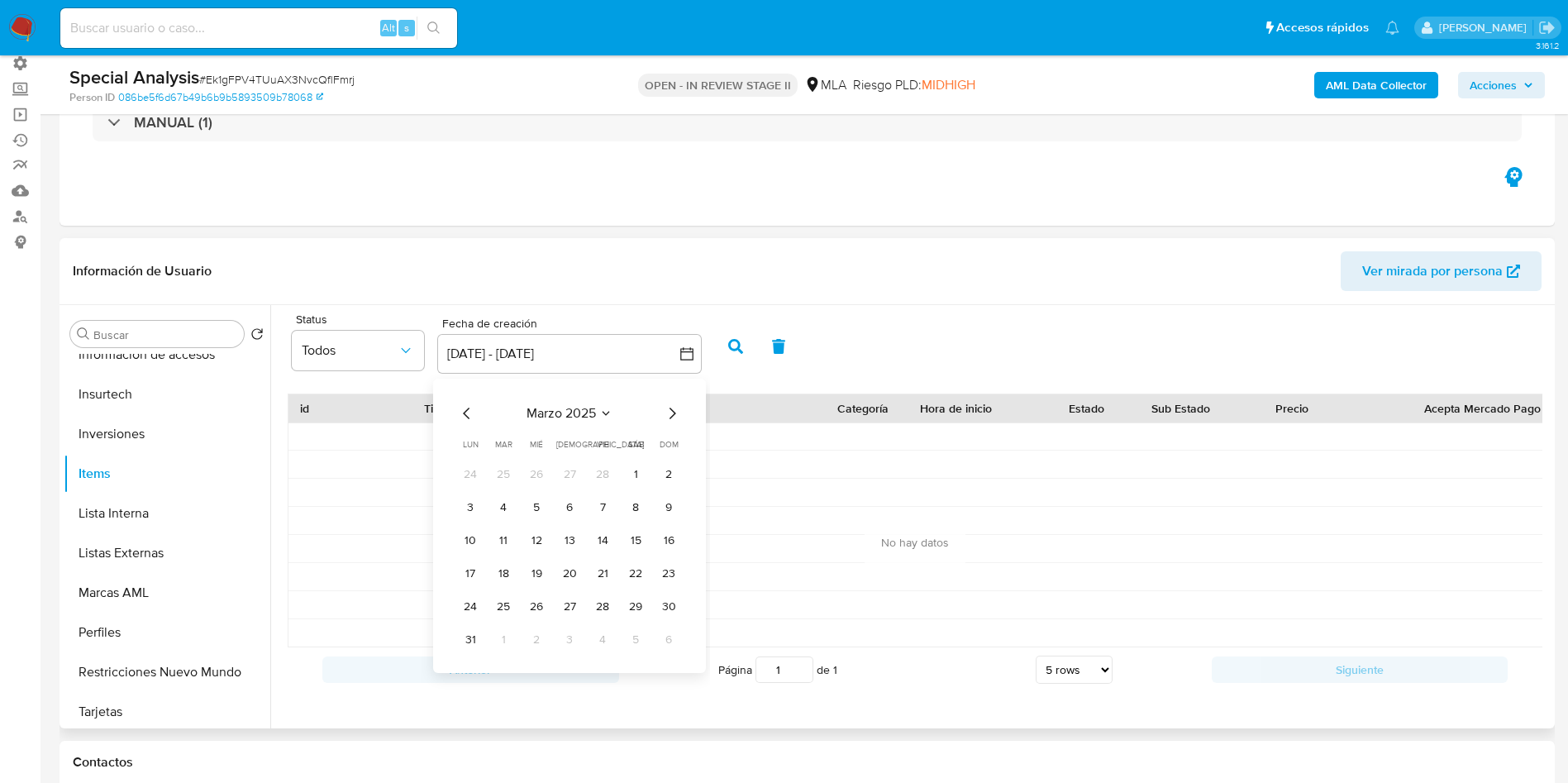
click at [467, 418] on icon "Mes anterior" at bounding box center [466, 413] width 19 height 19
click at [643, 480] on button "1" at bounding box center [635, 475] width 27 height 27
click at [671, 417] on icon "Mes siguiente" at bounding box center [672, 413] width 6 height 12
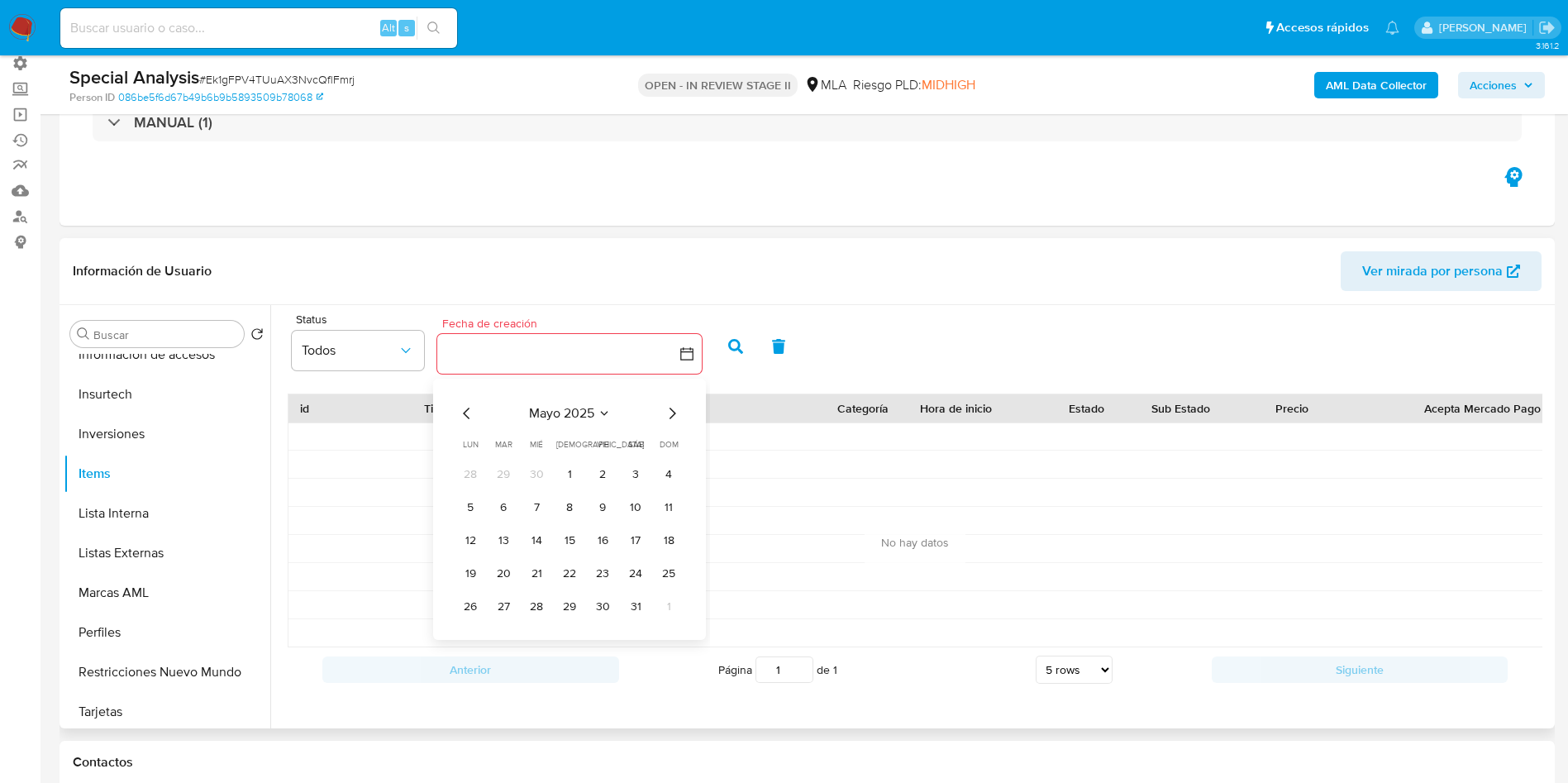
click at [671, 417] on icon "Mes siguiente" at bounding box center [672, 413] width 6 height 12
click at [604, 510] on button "12" at bounding box center [602, 507] width 27 height 27
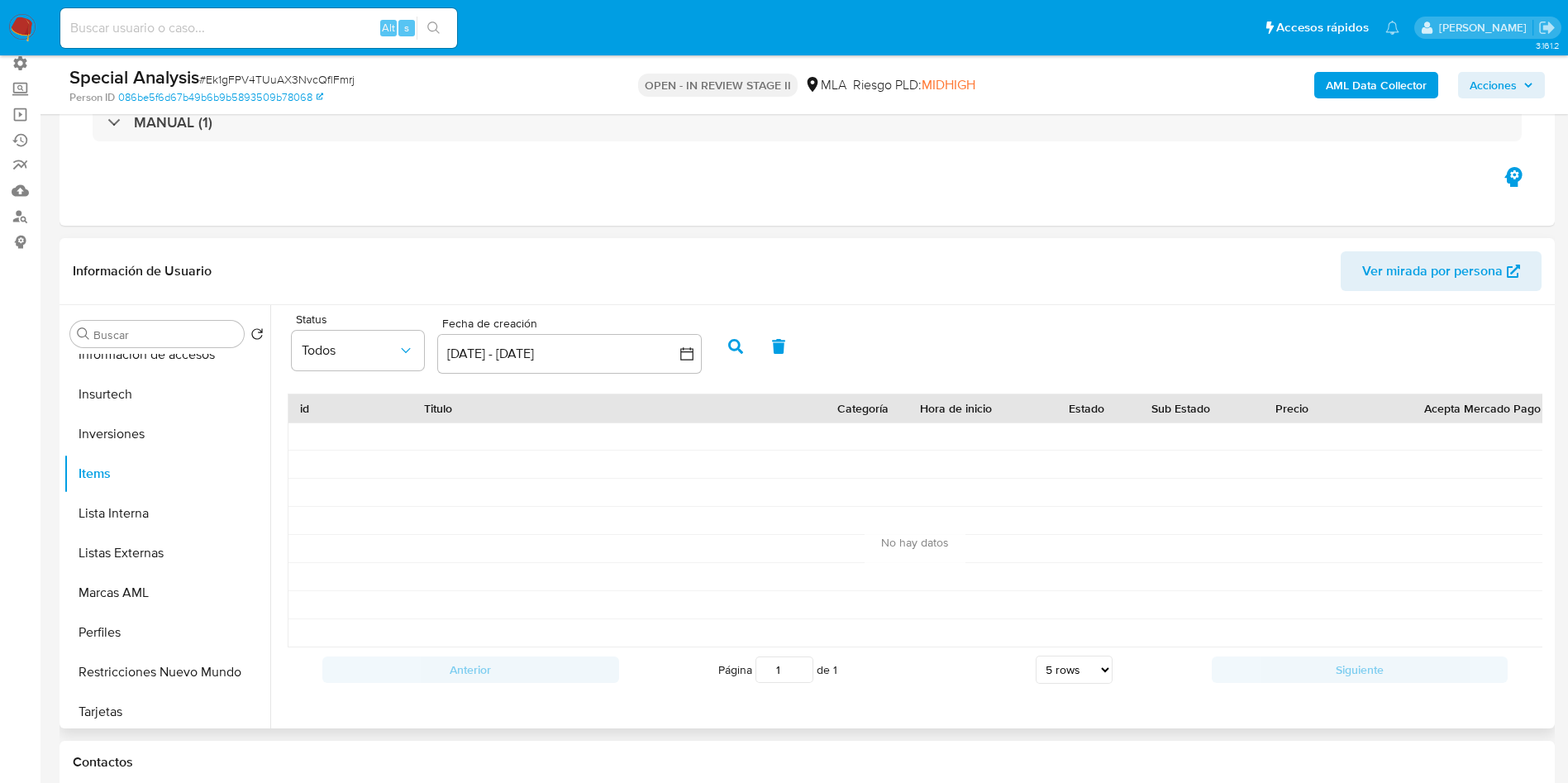
click at [720, 354] on button "button" at bounding box center [735, 346] width 43 height 40
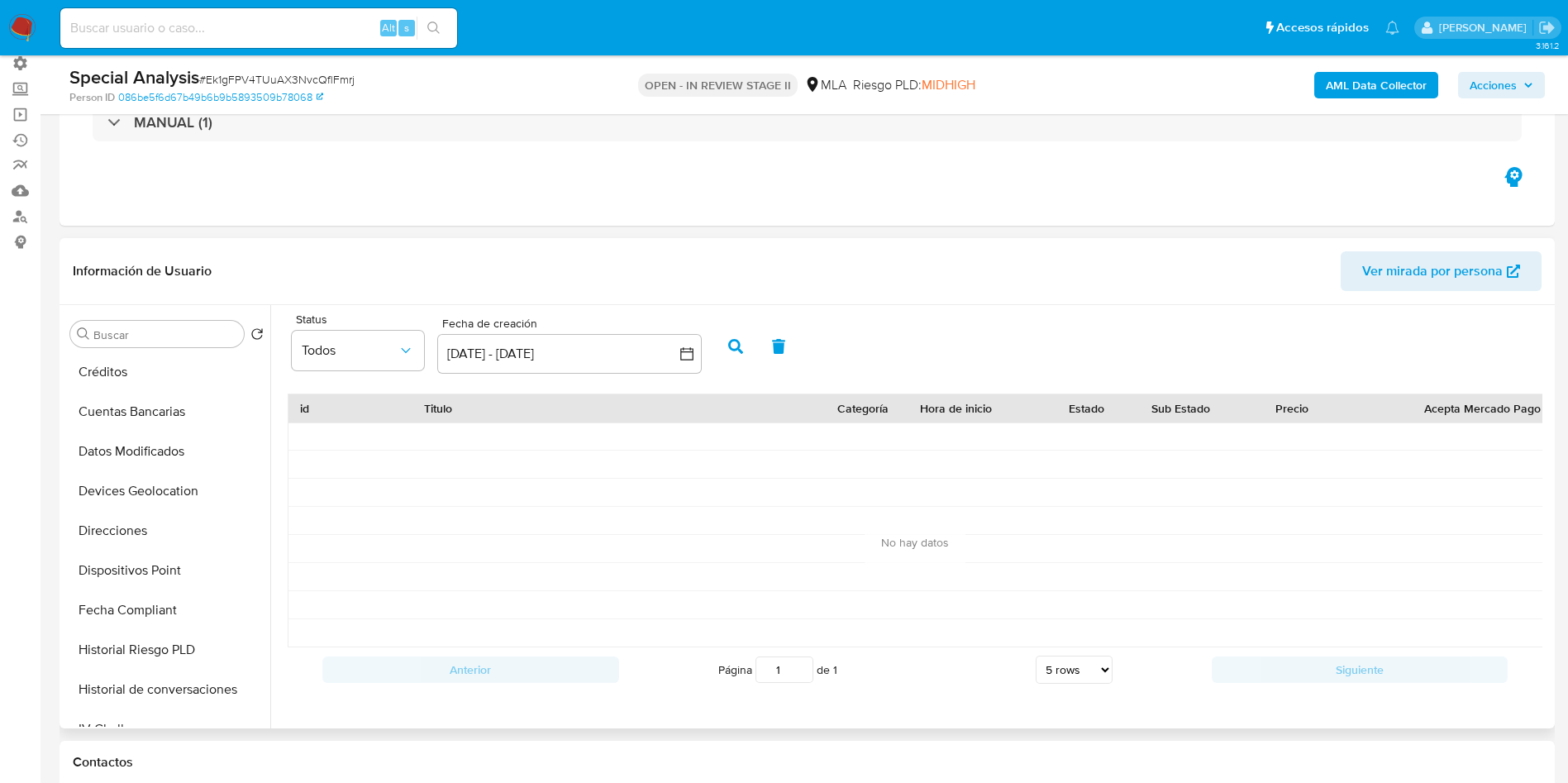
scroll to position [0, 0]
click at [146, 430] on button "KYC" at bounding box center [167, 413] width 207 height 40
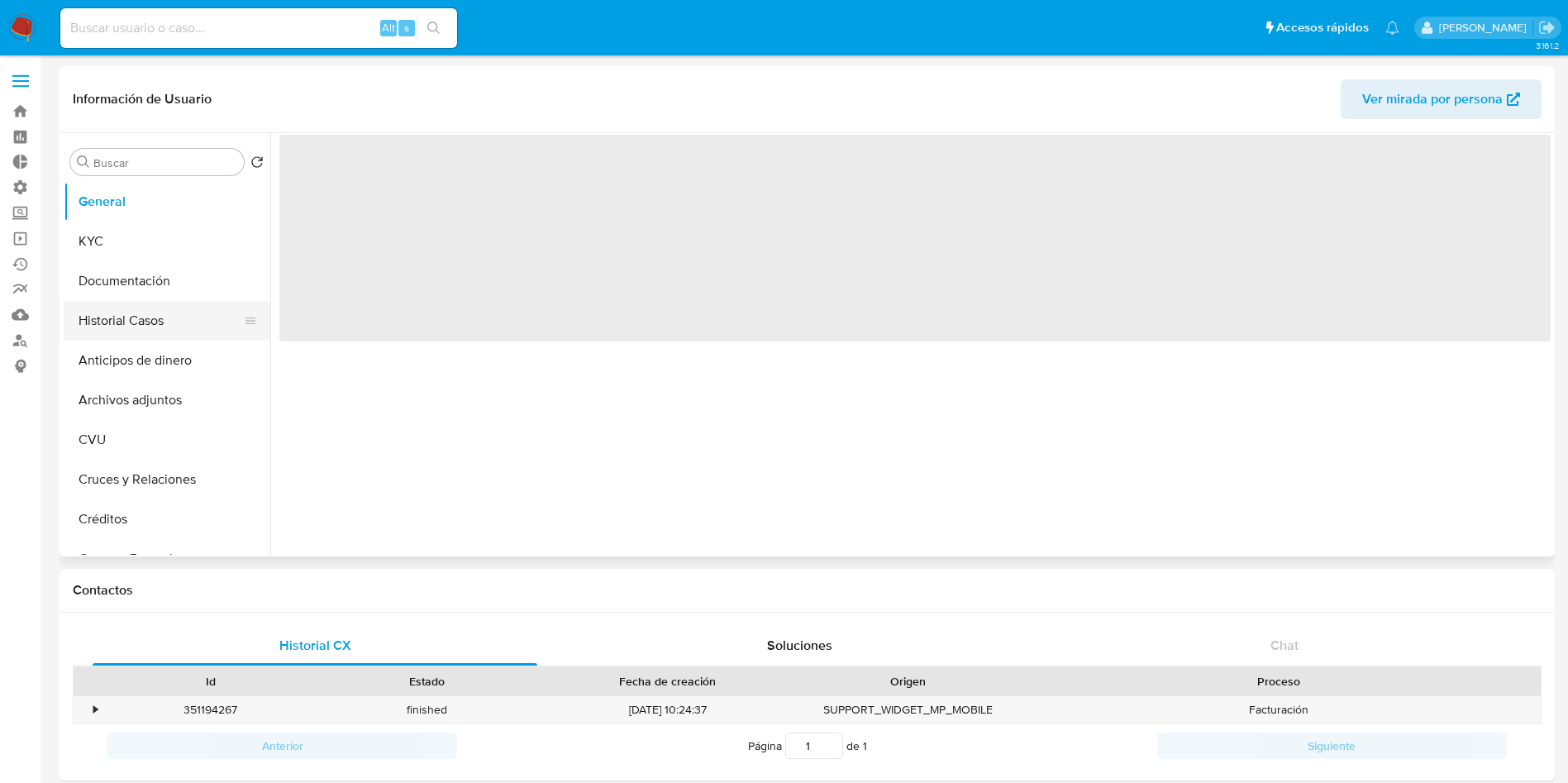
click at [120, 313] on button "Historial Casos" at bounding box center [160, 320] width 193 height 40
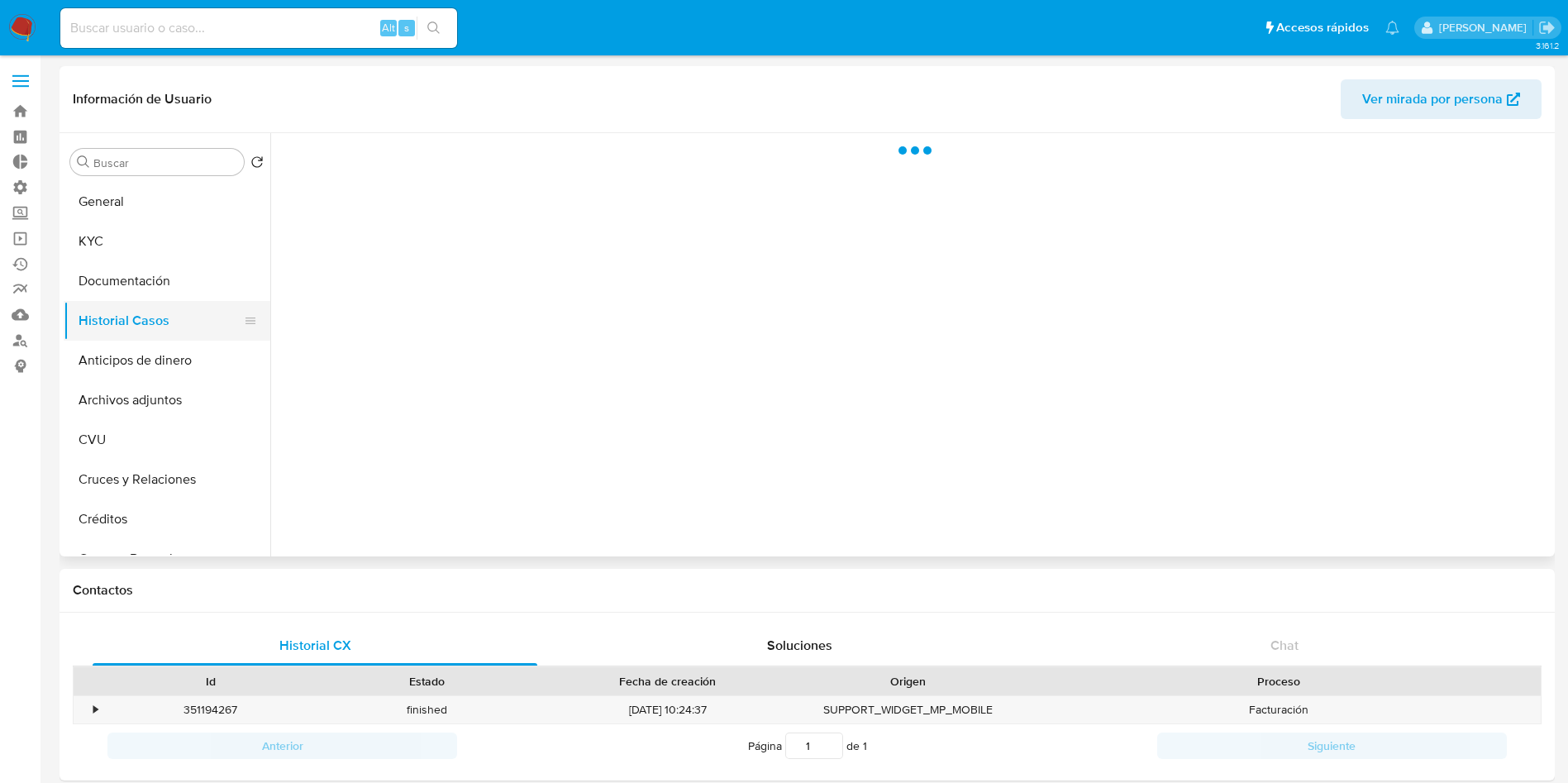
select select "10"
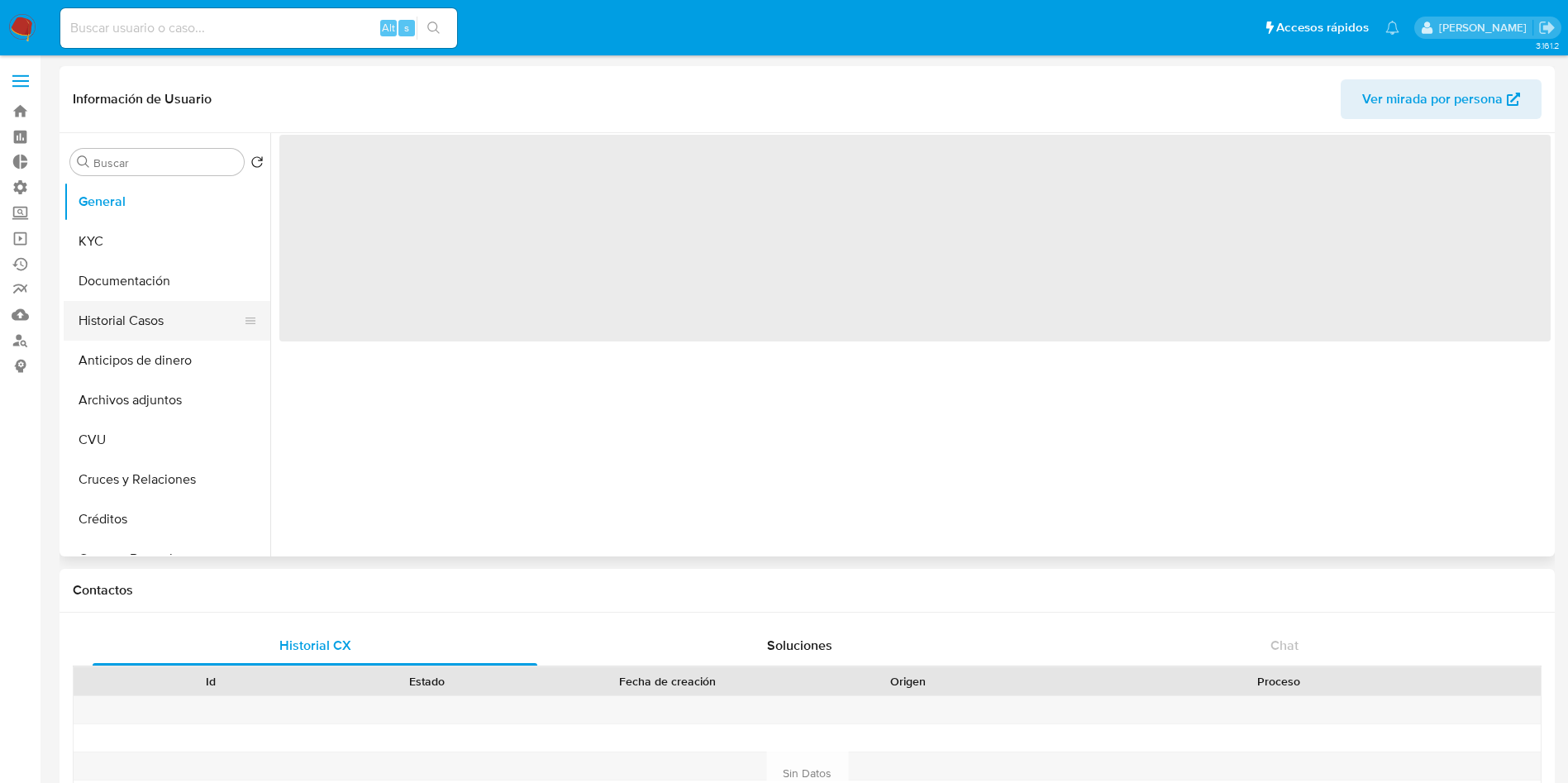
click at [156, 305] on button "Historial Casos" at bounding box center [160, 320] width 193 height 40
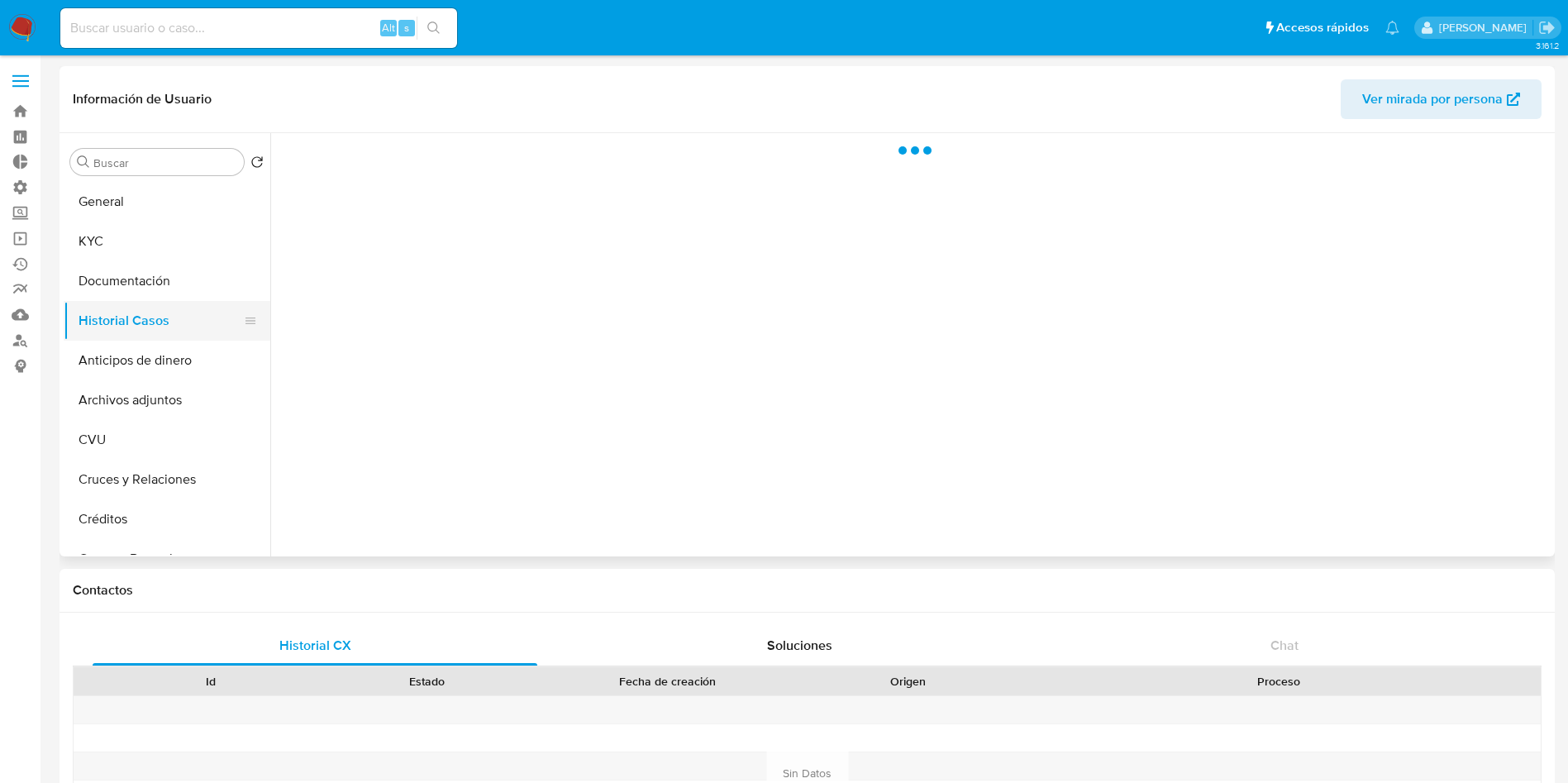
select select "10"
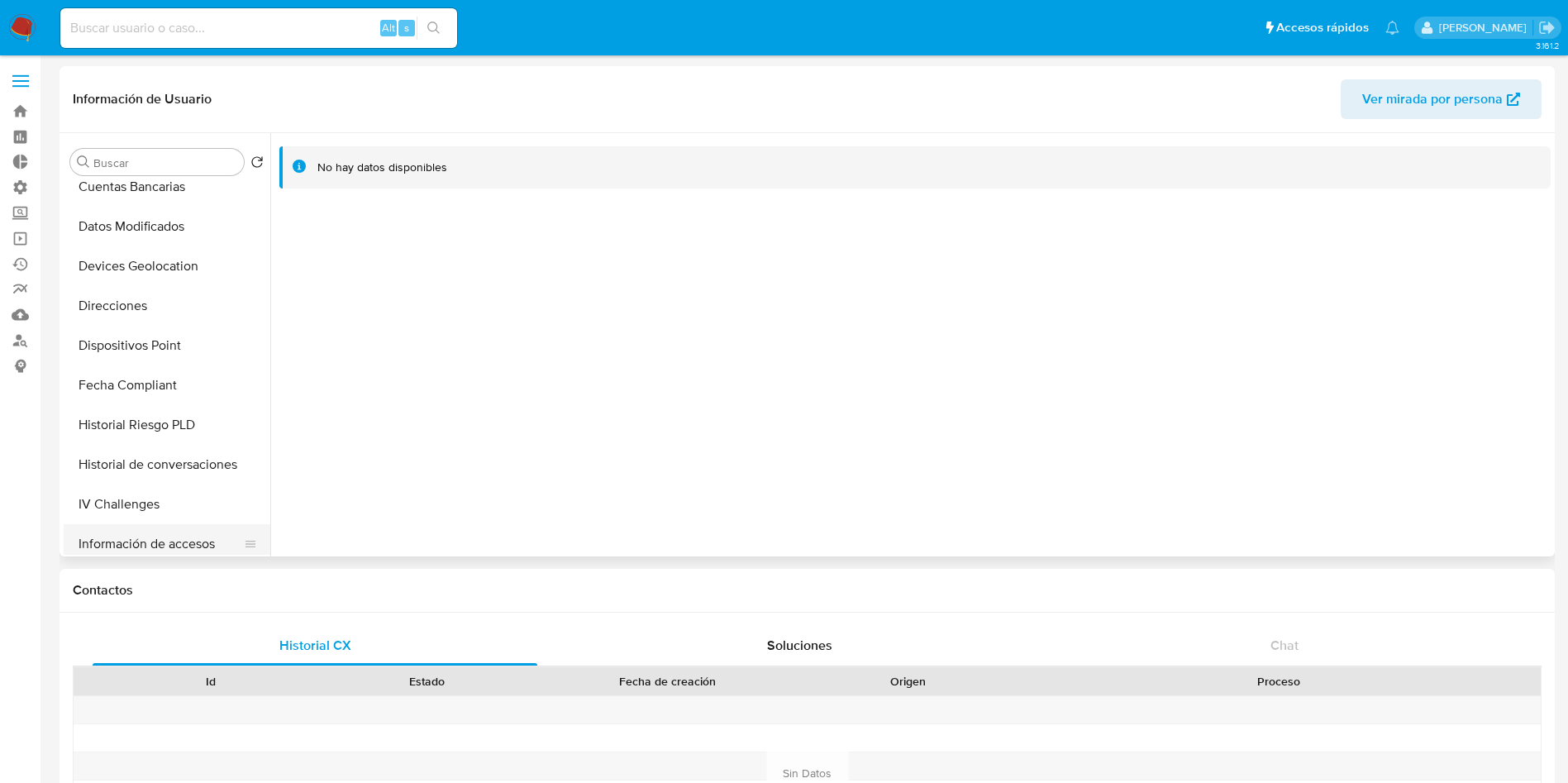
scroll to position [620, 0]
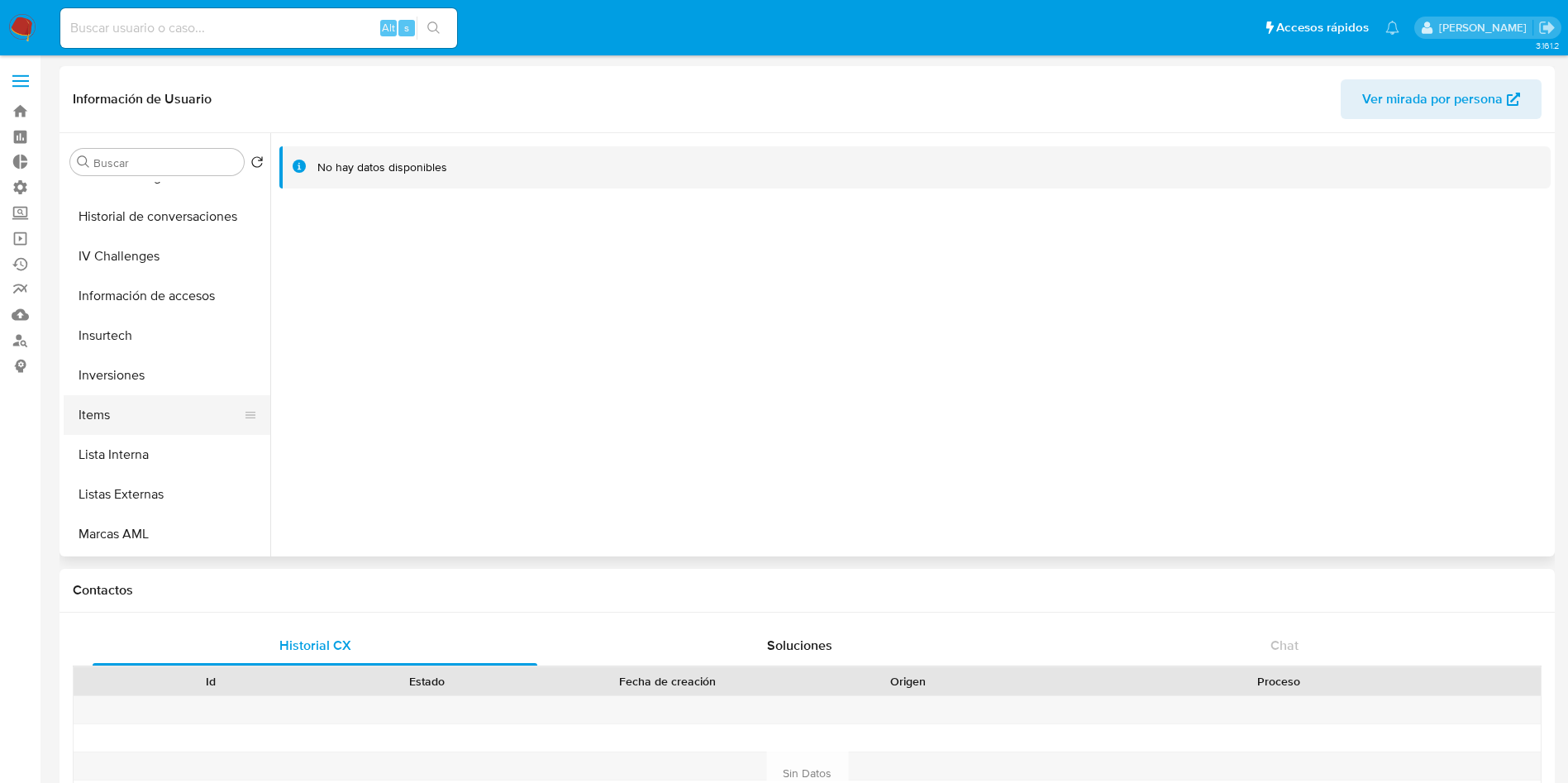
click at [127, 407] on button "Items" at bounding box center [160, 415] width 193 height 40
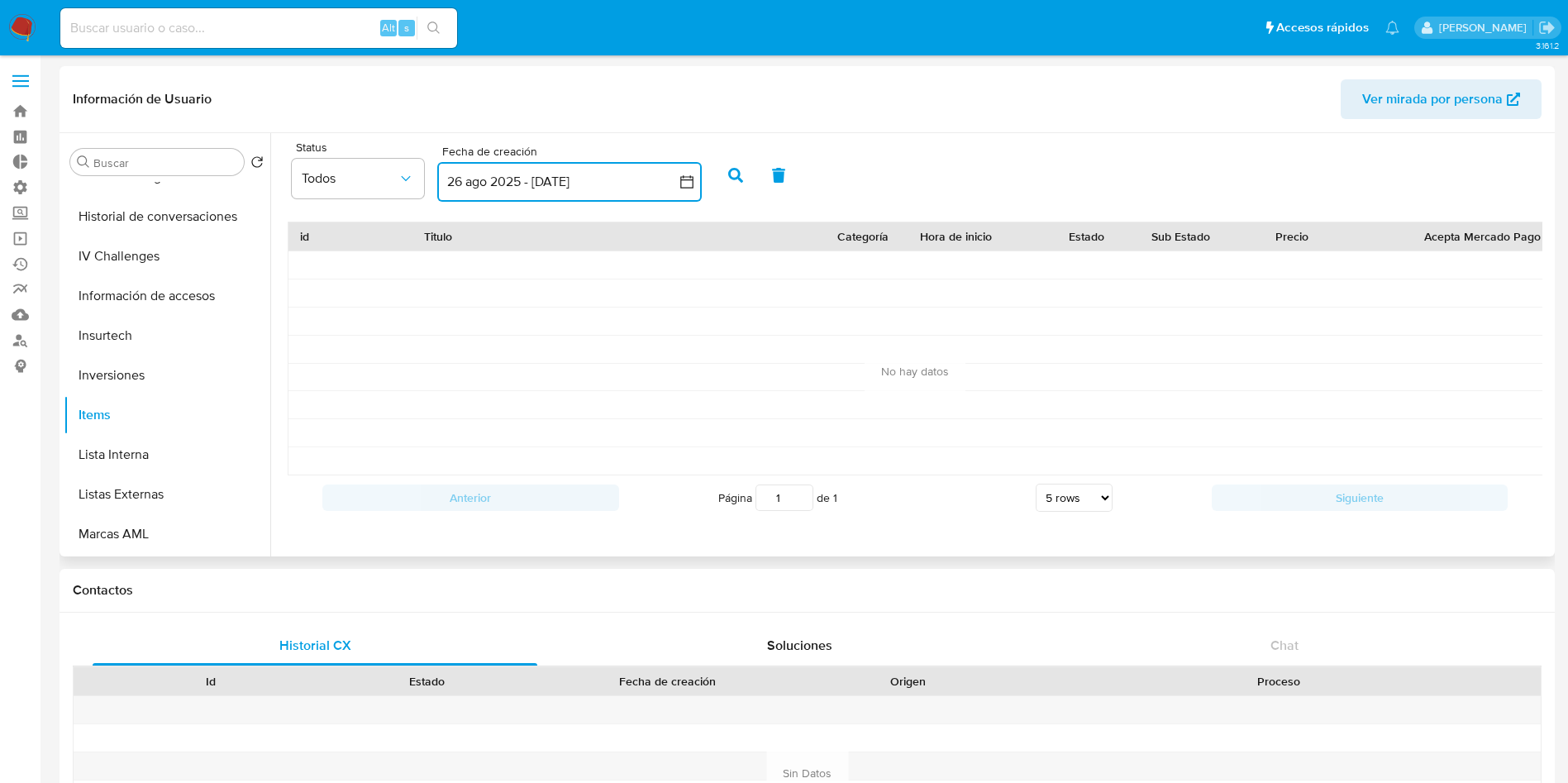
click at [519, 180] on button "26 ago 2025 - [DATE]" at bounding box center [570, 181] width 264 height 40
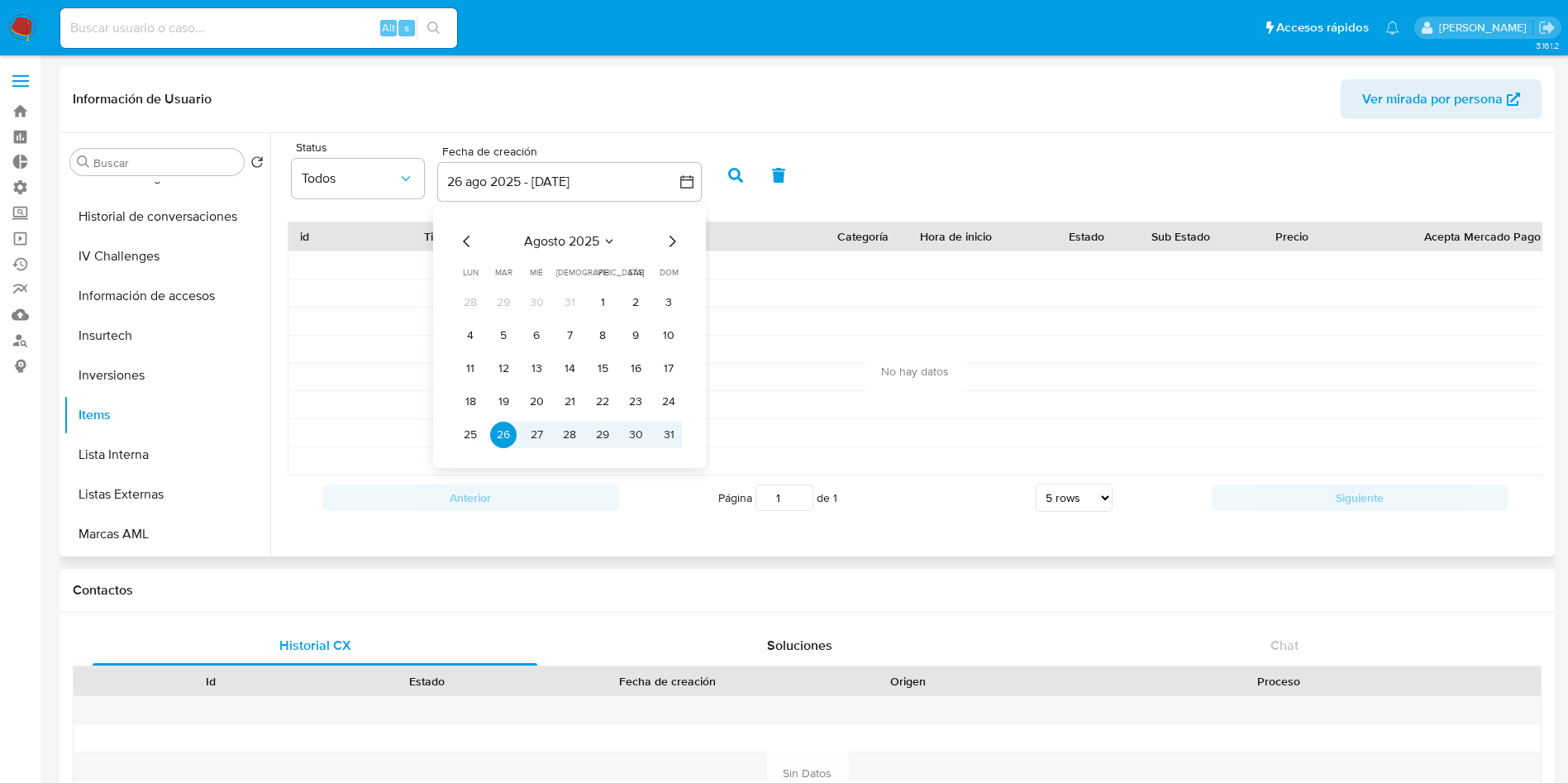
click at [475, 246] on icon "Mes anterior" at bounding box center [466, 241] width 19 height 19
click at [472, 244] on icon "Mes anterior" at bounding box center [466, 241] width 19 height 19
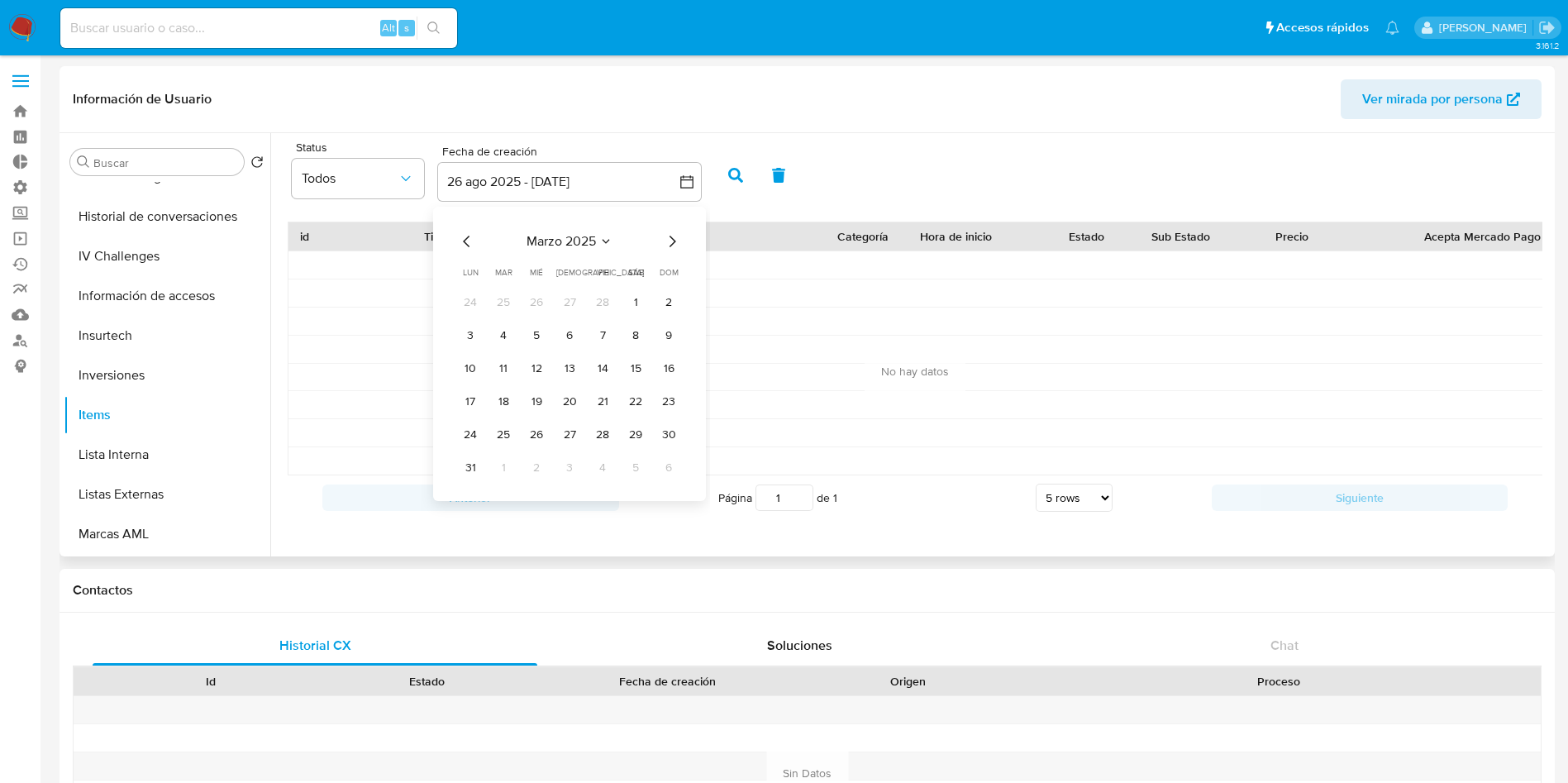
click at [472, 244] on icon "Mes anterior" at bounding box center [466, 241] width 19 height 19
click at [555, 305] on tr "30 31 1 2 3 4 5" at bounding box center [570, 302] width 225 height 27
click at [570, 307] on button "2" at bounding box center [569, 302] width 27 height 27
click at [675, 242] on icon "Mes siguiente" at bounding box center [671, 241] width 19 height 19
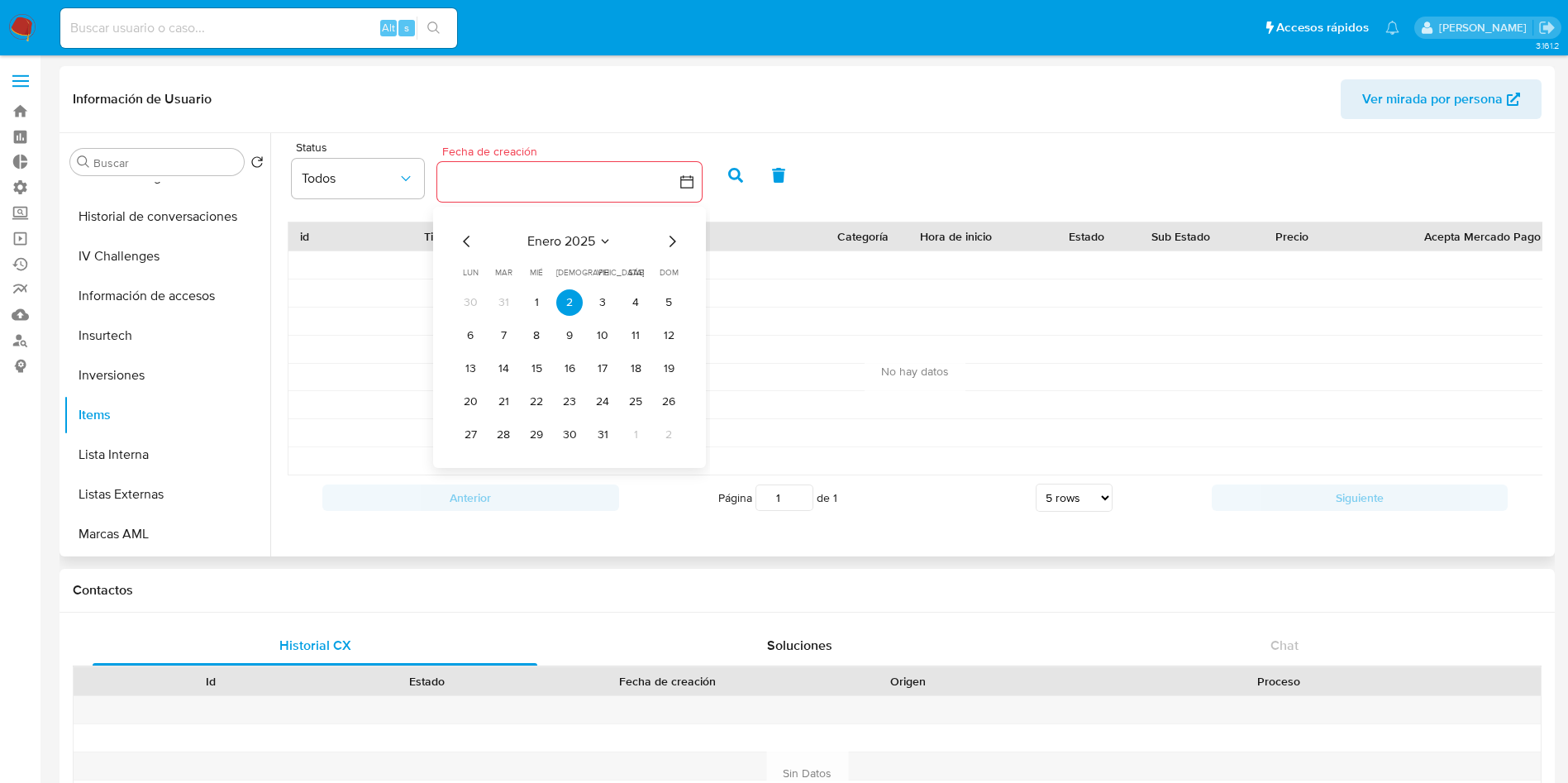
click at [675, 242] on icon "Mes siguiente" at bounding box center [671, 241] width 19 height 19
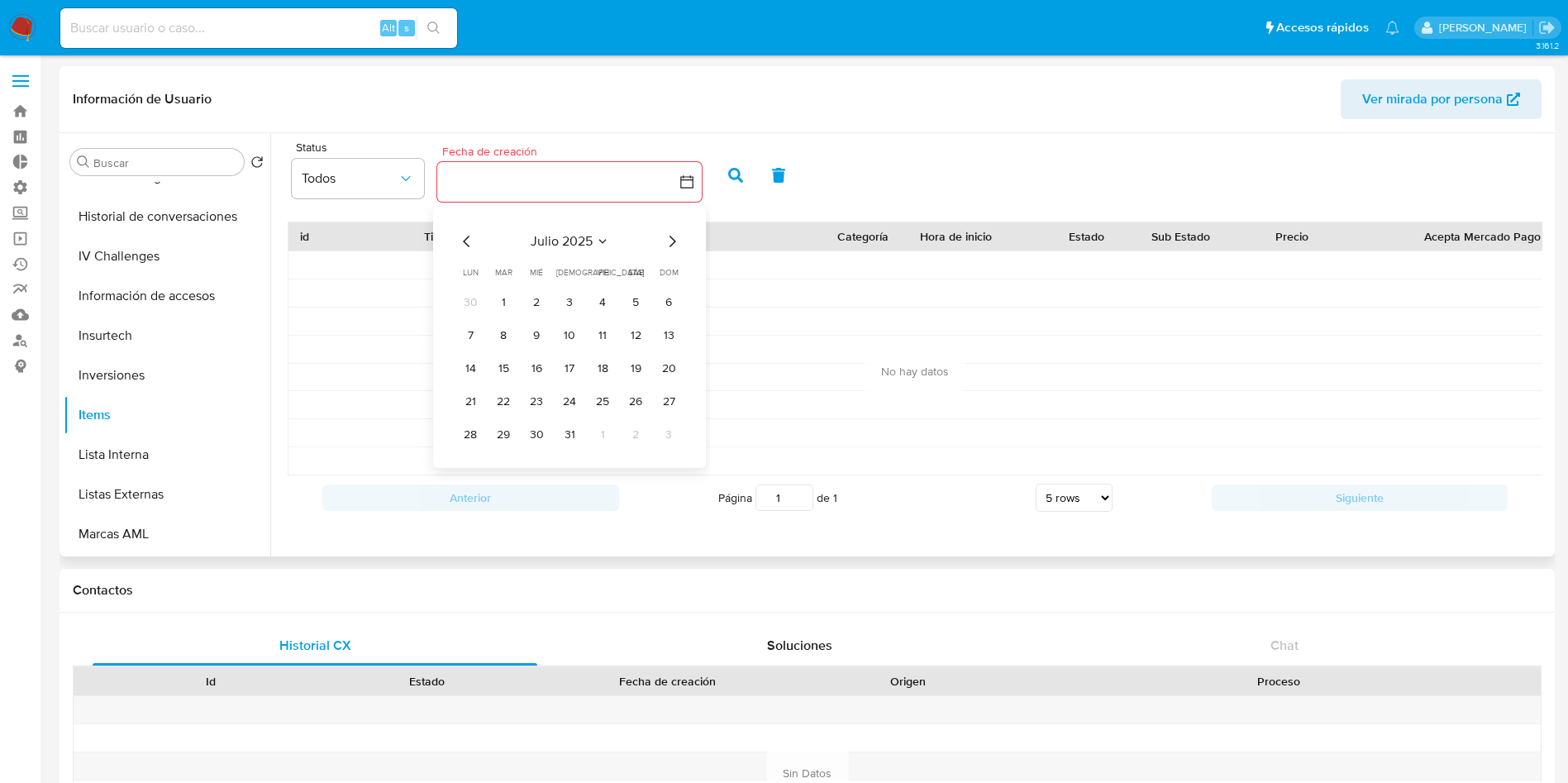
click at [675, 242] on icon "Mes siguiente" at bounding box center [671, 241] width 19 height 19
click at [596, 334] on button "12" at bounding box center [602, 335] width 27 height 27
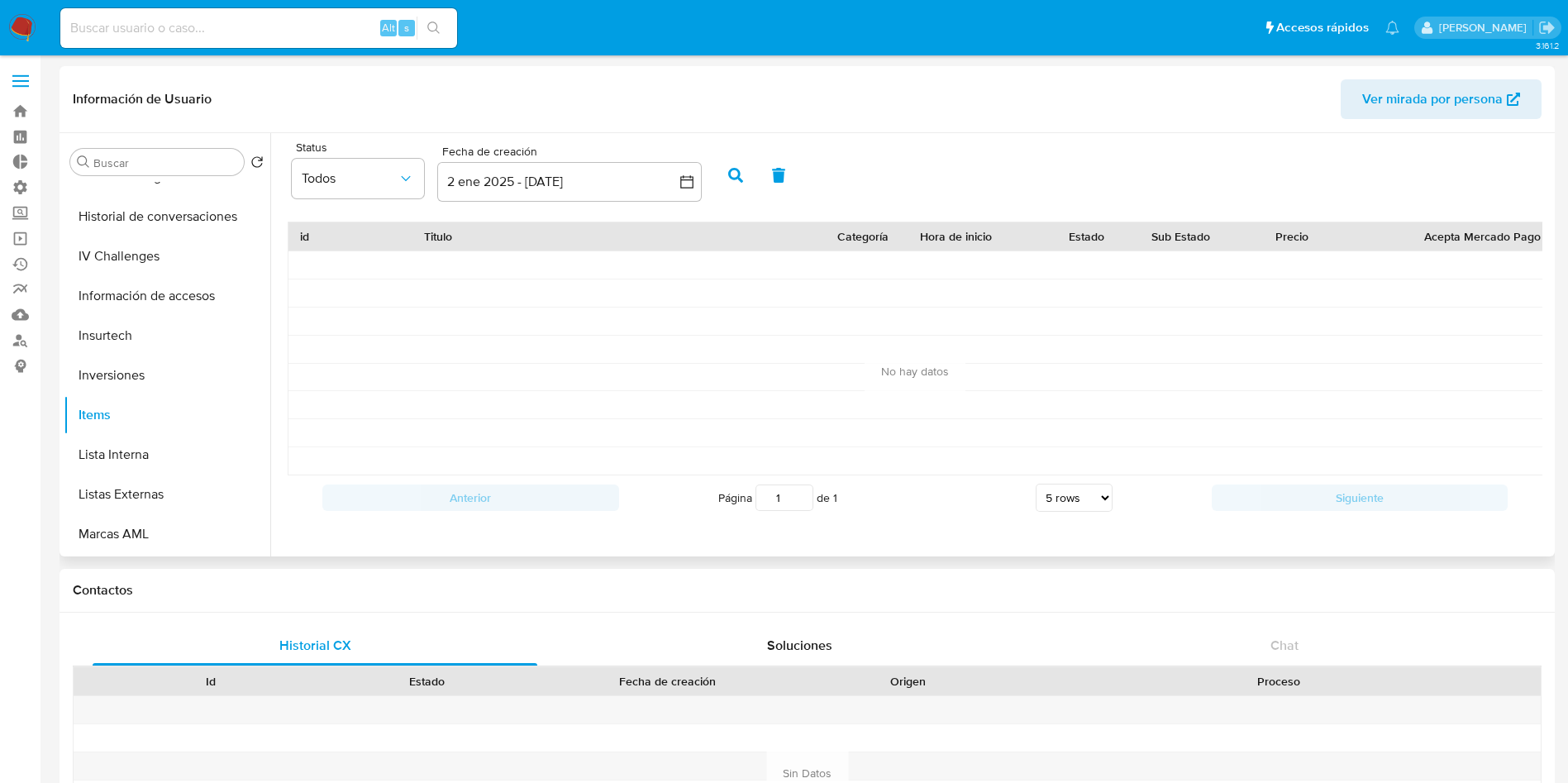
click at [733, 172] on icon "button" at bounding box center [736, 175] width 15 height 15
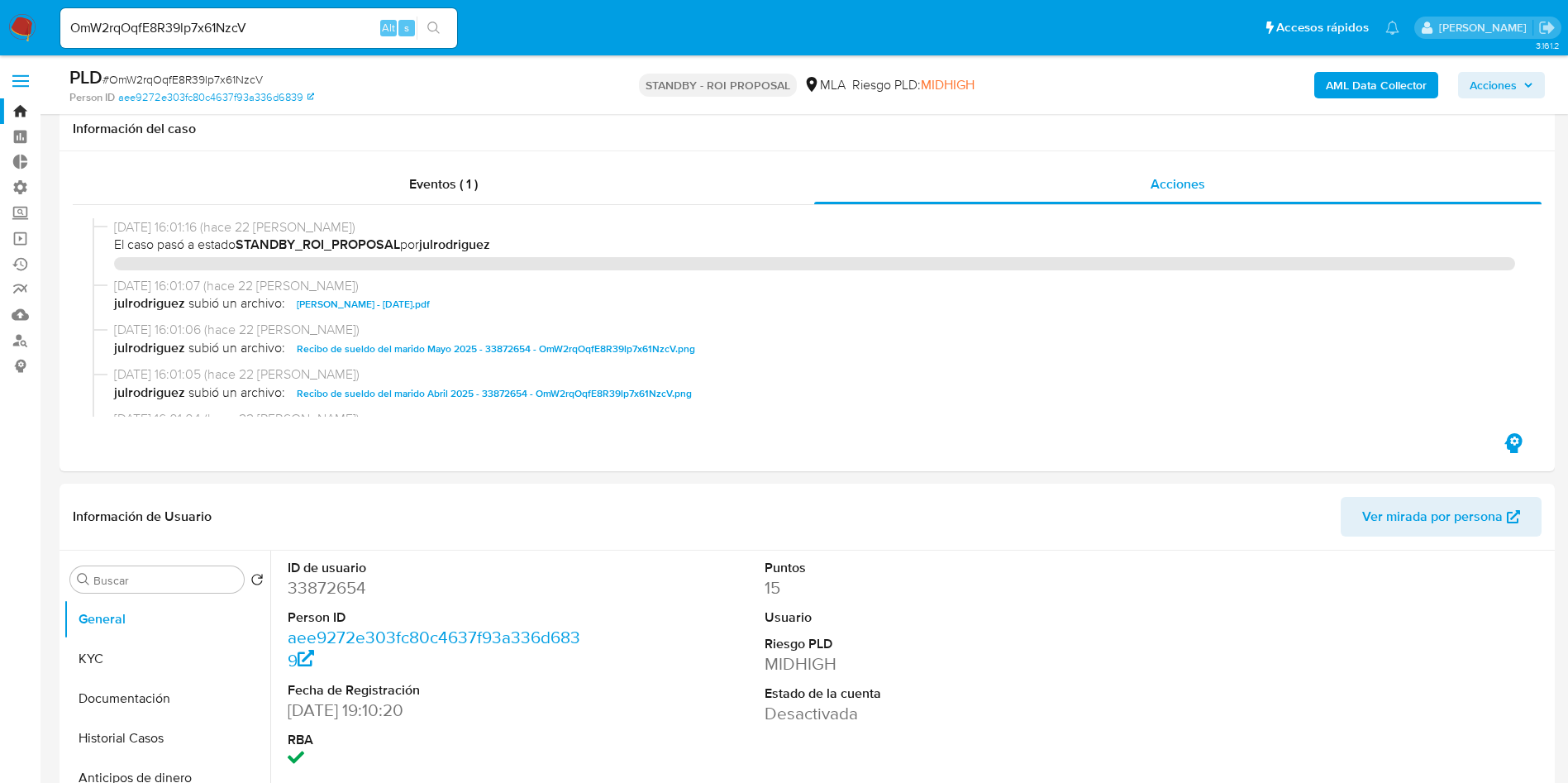
select select "10"
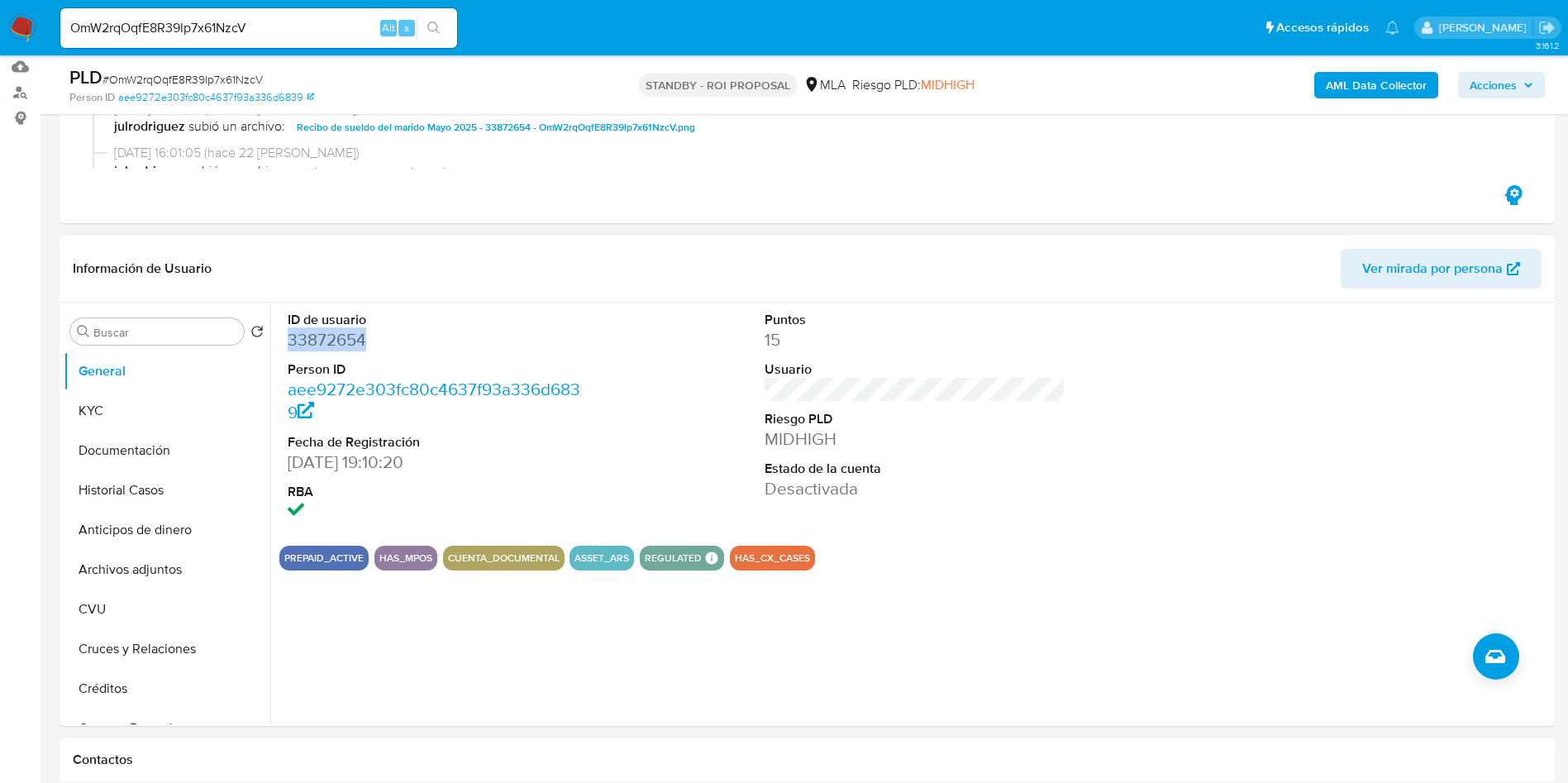
scroll to position [1808, 0]
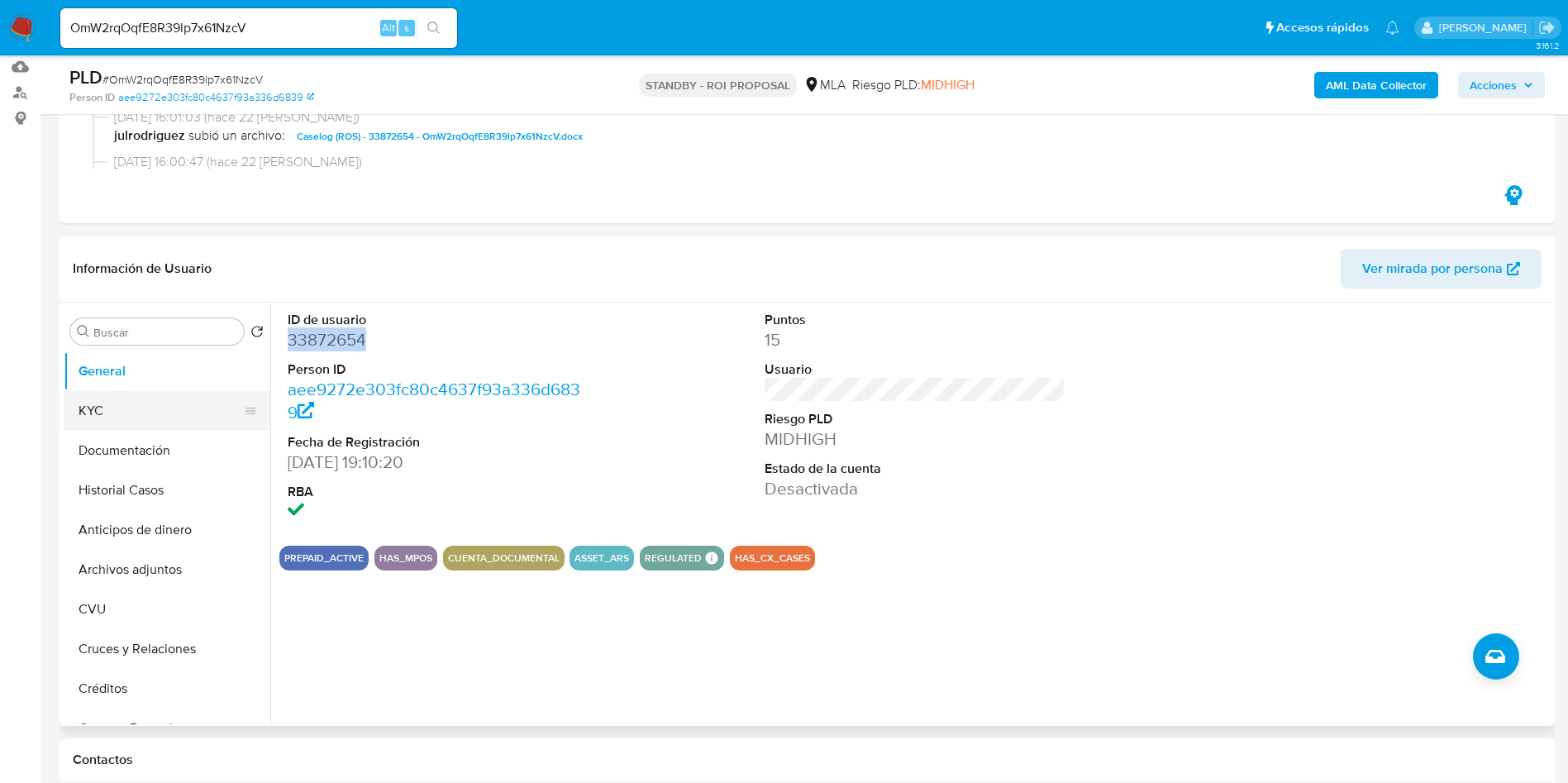
click at [160, 397] on button "KYC" at bounding box center [160, 410] width 193 height 40
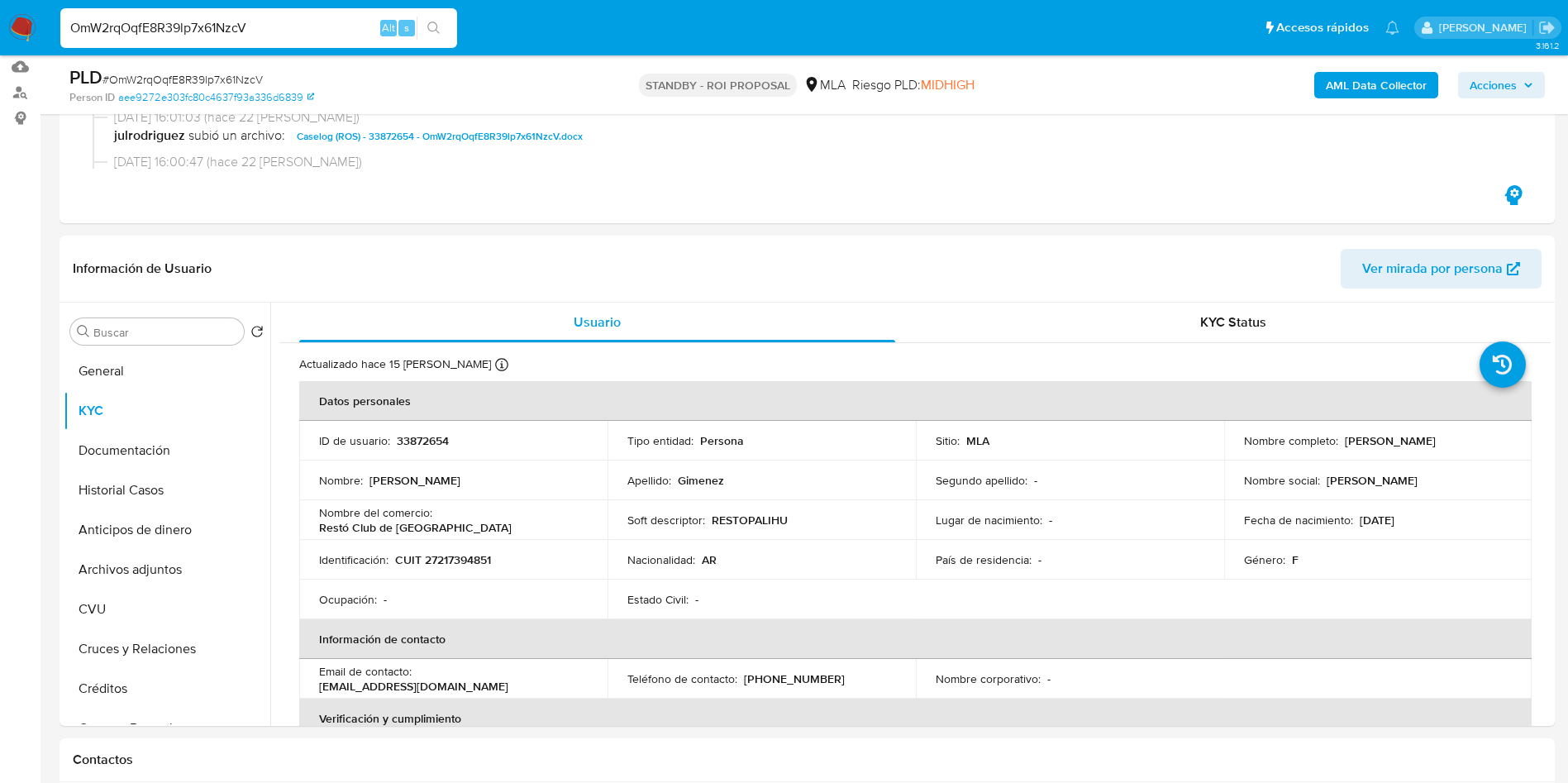
click at [171, 32] on input "OmW2rqOqfE8R39lp7x61NzcV" at bounding box center [259, 28] width 397 height 21
paste input "VbQO802FSzpATjnPxvFxDiHI"
type input "VbQO802FSzpATjnPxvFxDiHI"
click at [442, 26] on button "search-icon" at bounding box center [433, 28] width 34 height 23
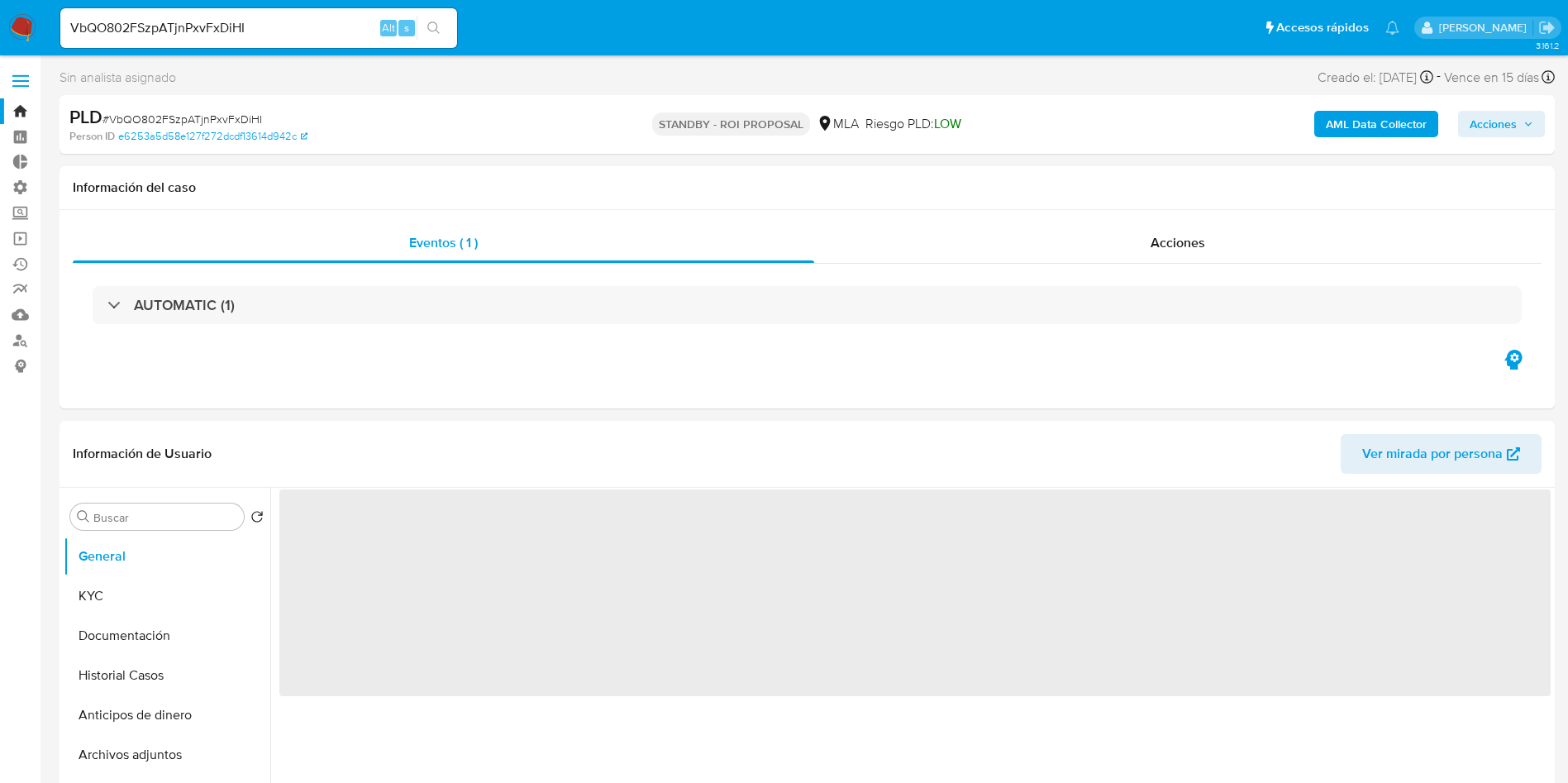
select select "10"
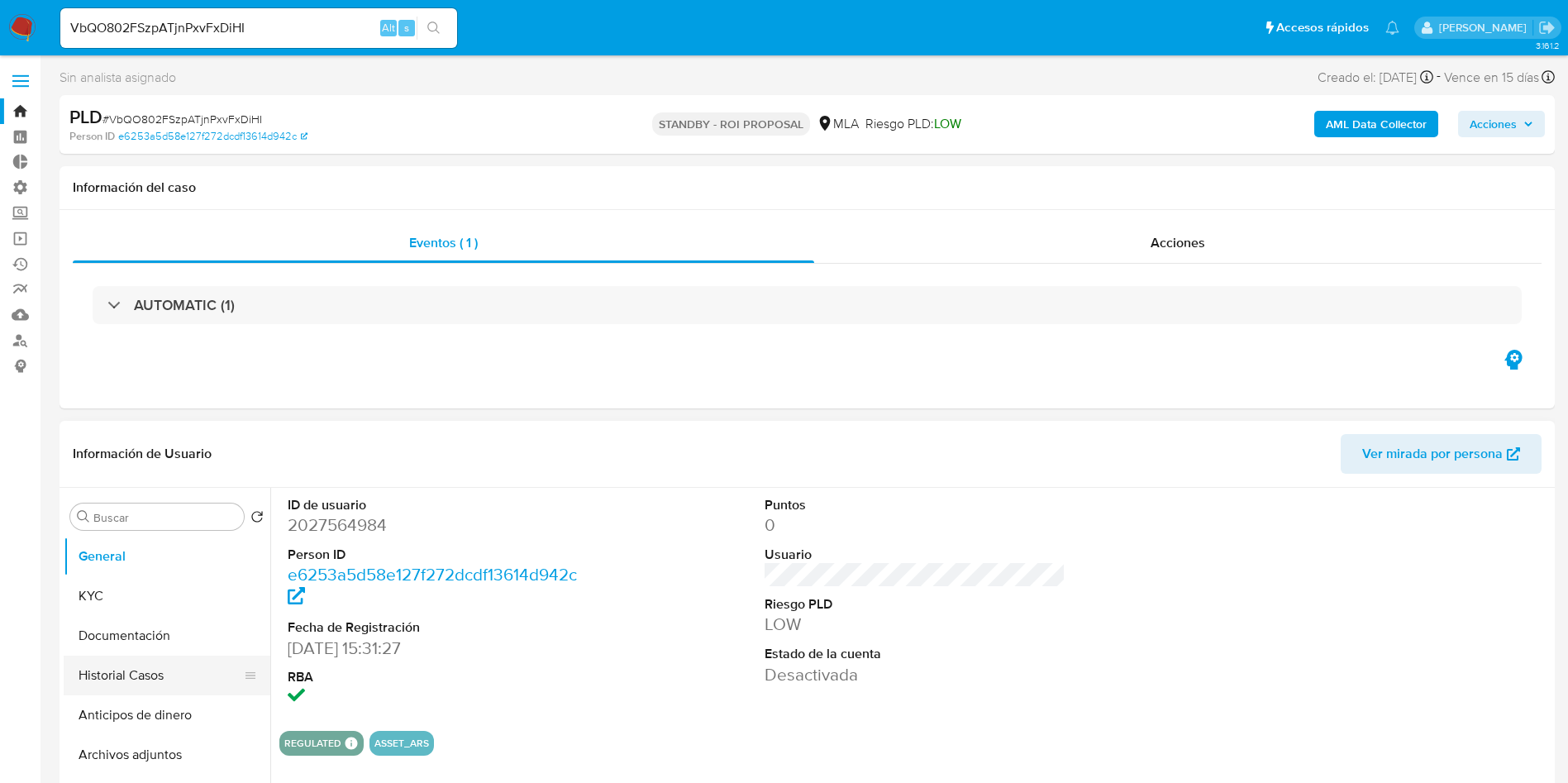
click at [100, 659] on button "Historial Casos" at bounding box center [160, 675] width 193 height 40
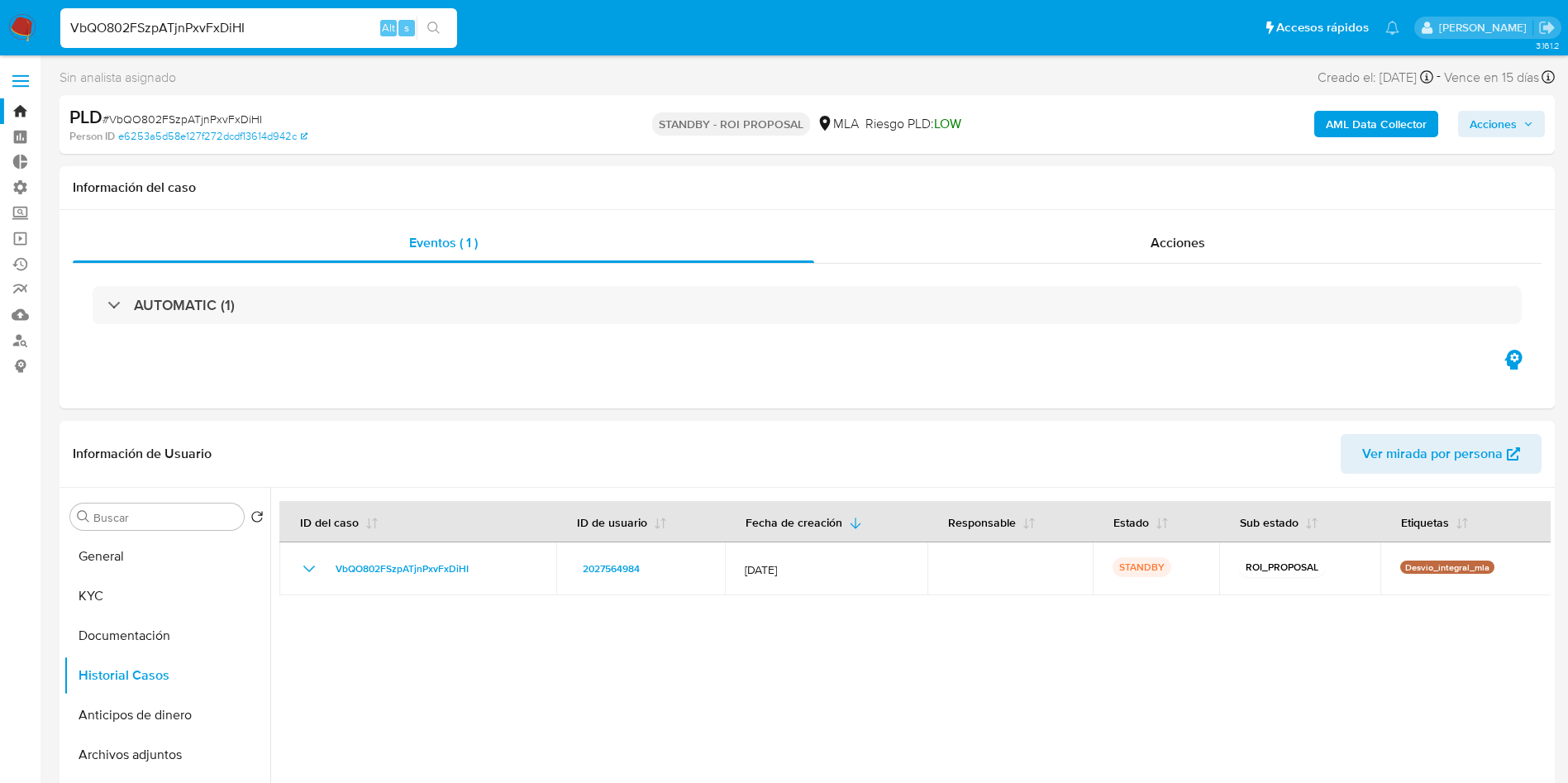
click at [183, 28] on input "VbQO802FSzpATjnPxvFxDiHI" at bounding box center [259, 28] width 397 height 21
paste input "OmW2rqOqfE8R39lp7x61NzcV"
type input "OmW2rqOqfE8R39lp7x61NzcV"
click at [437, 26] on icon "search-icon" at bounding box center [434, 28] width 13 height 13
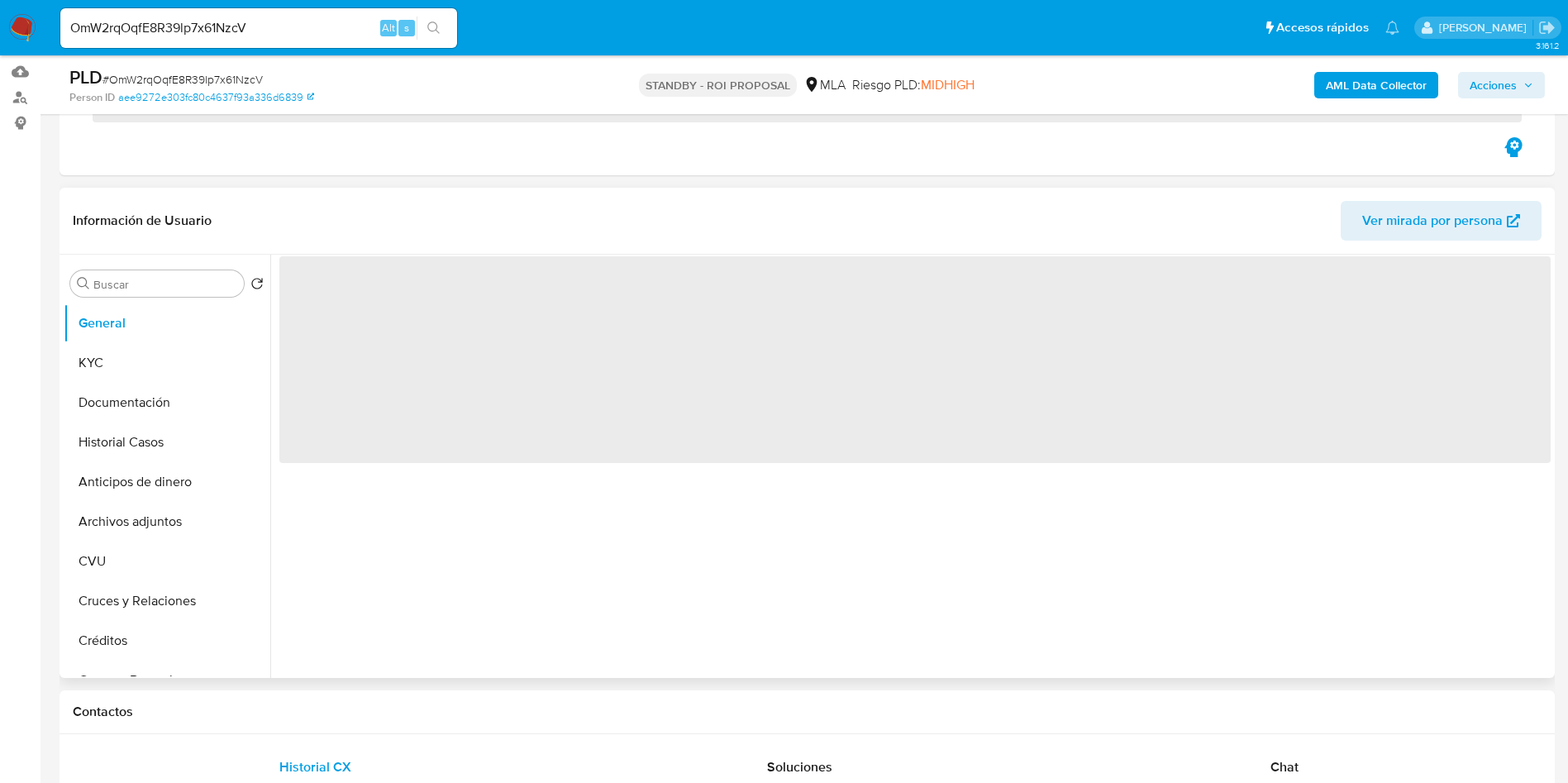
scroll to position [248, 0]
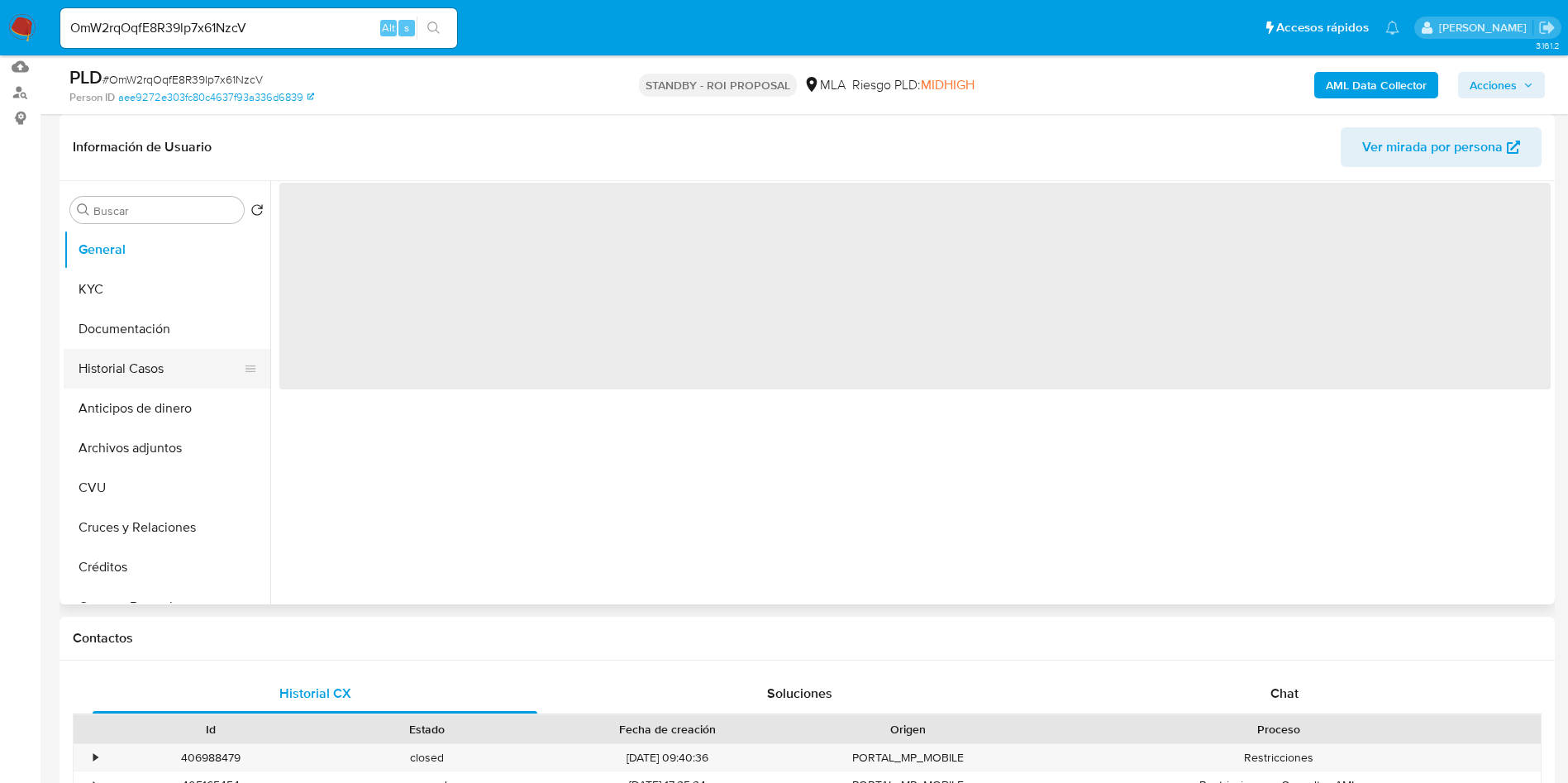
click at [98, 370] on button "Historial Casos" at bounding box center [160, 368] width 193 height 40
select select "10"
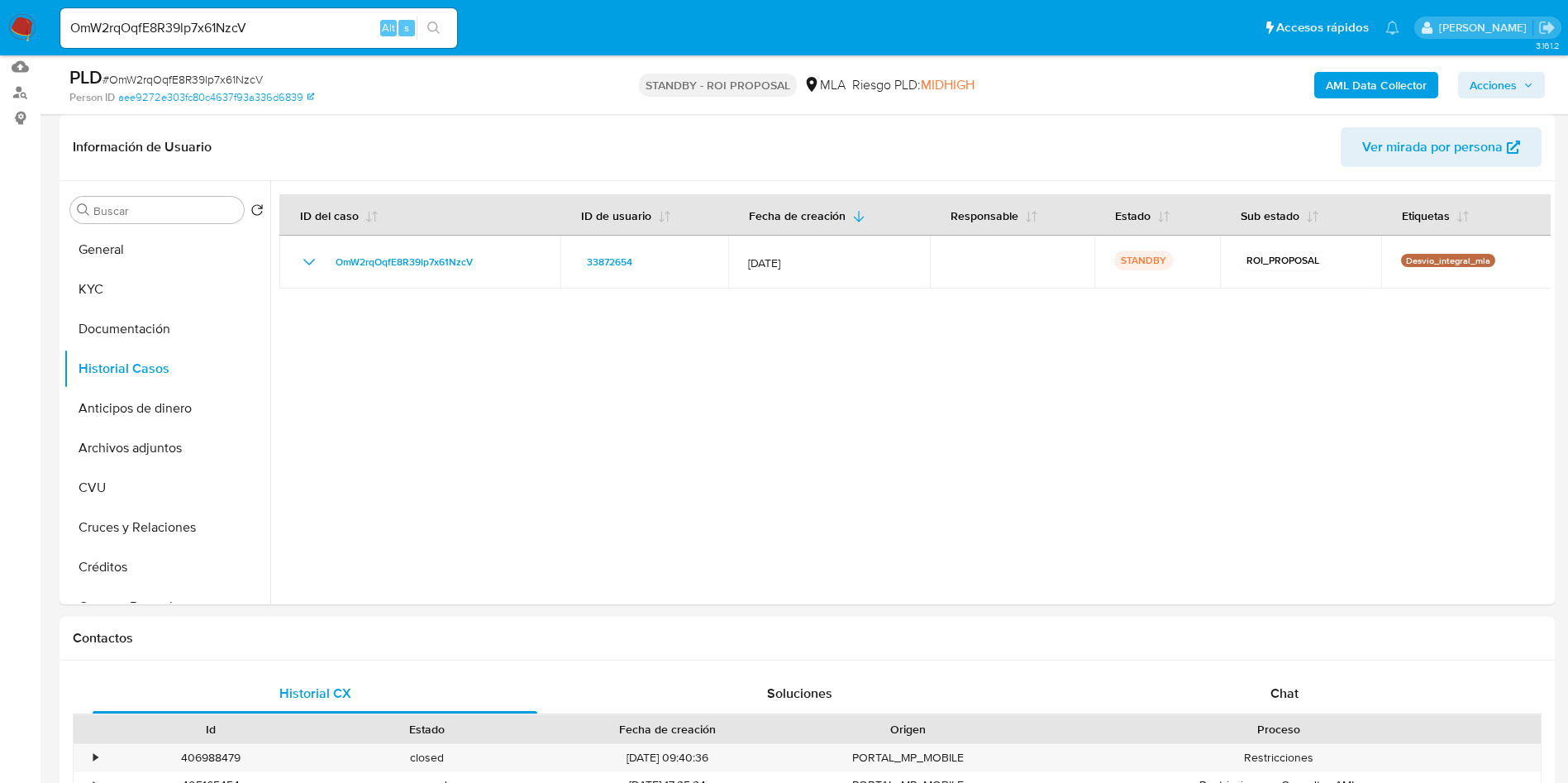
click at [160, 28] on input "OmW2rqOqfE8R39lp7x61NzcV" at bounding box center [259, 28] width 397 height 21
paste input "VbQO802FSzpATjnPxvFxDiHI"
type input "VbQO802FSzpATjnPxvFxDiHI"
click at [431, 30] on icon "search-icon" at bounding box center [433, 27] width 12 height 12
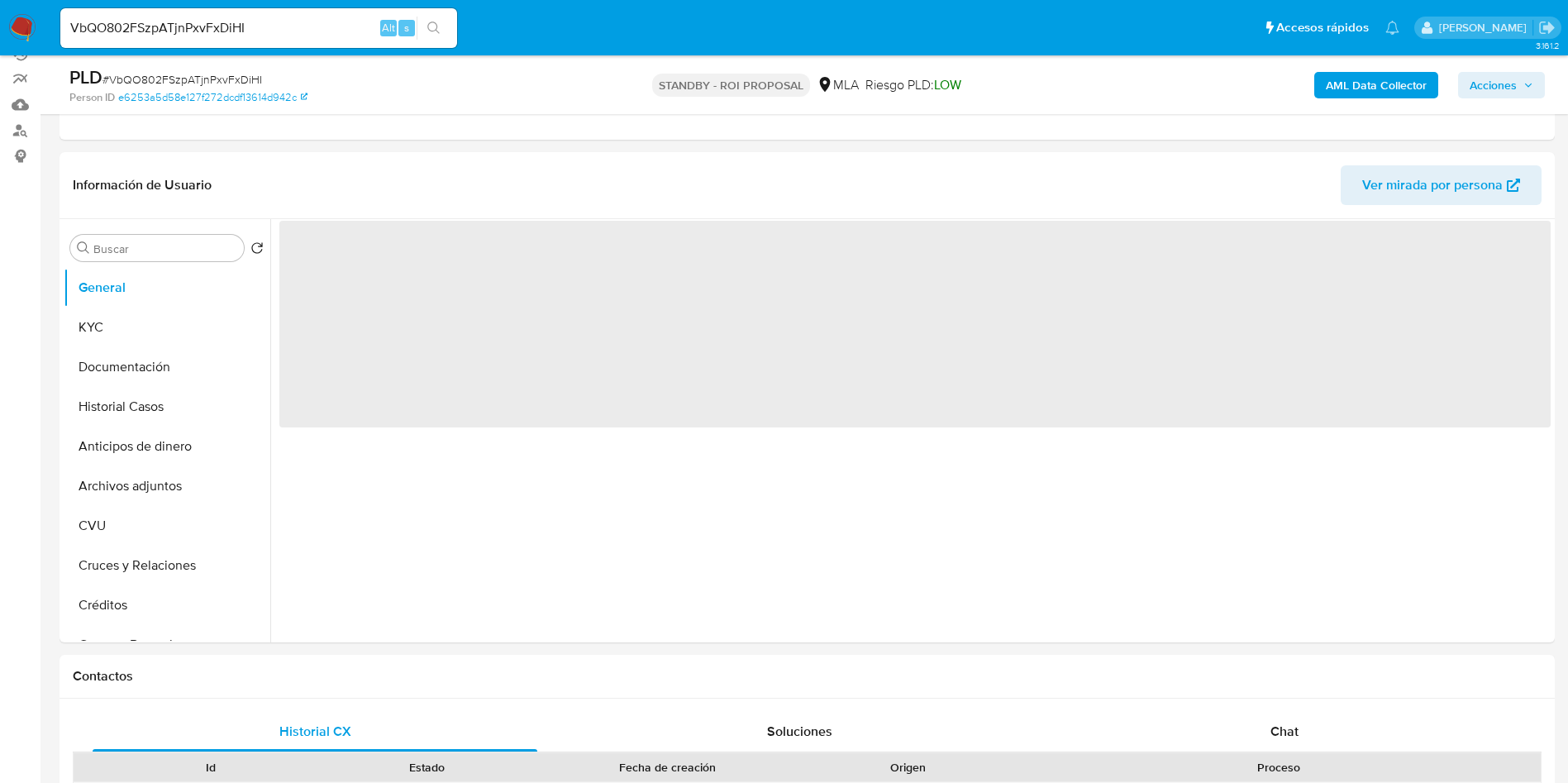
scroll to position [248, 0]
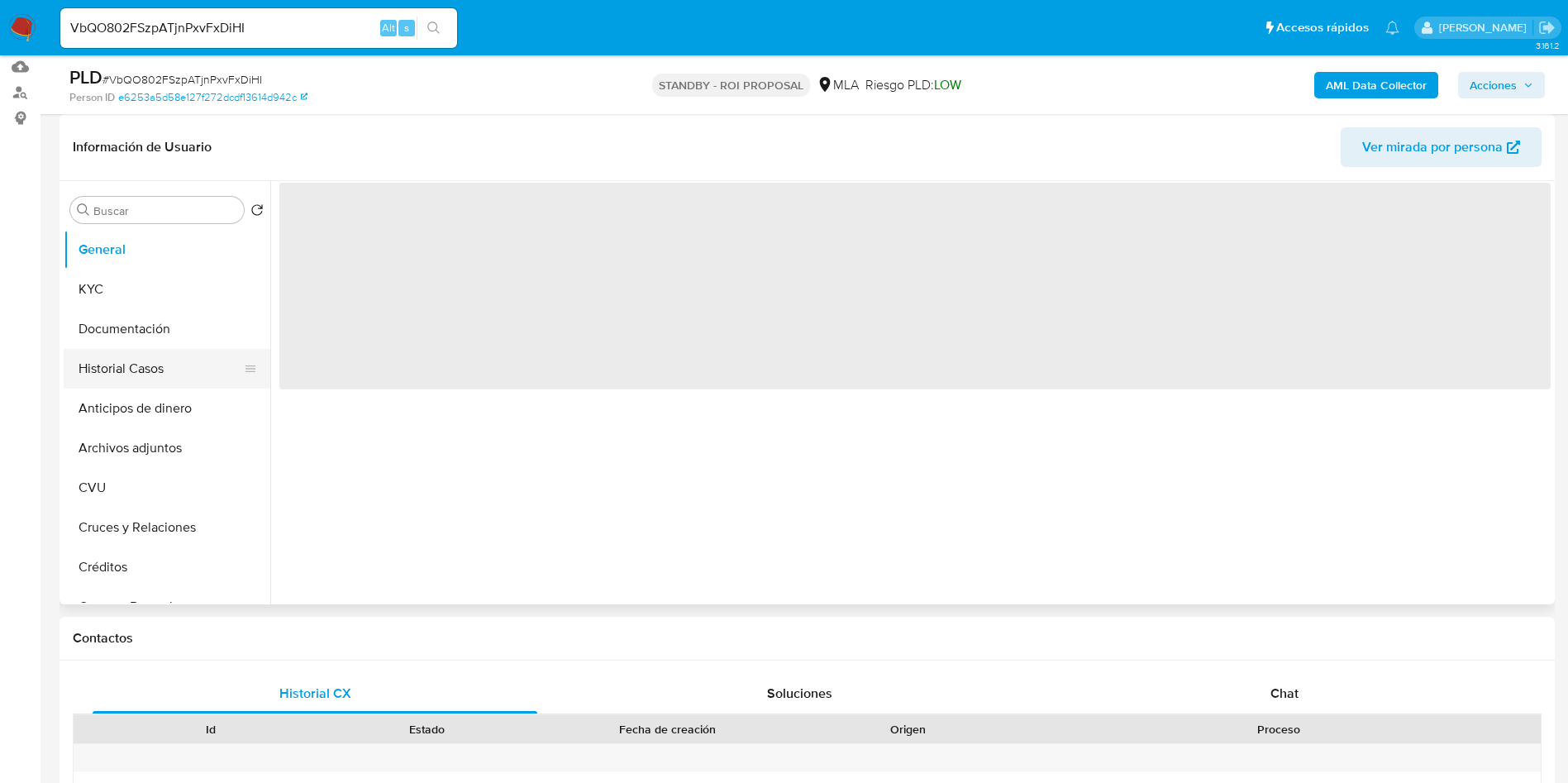
select select "10"
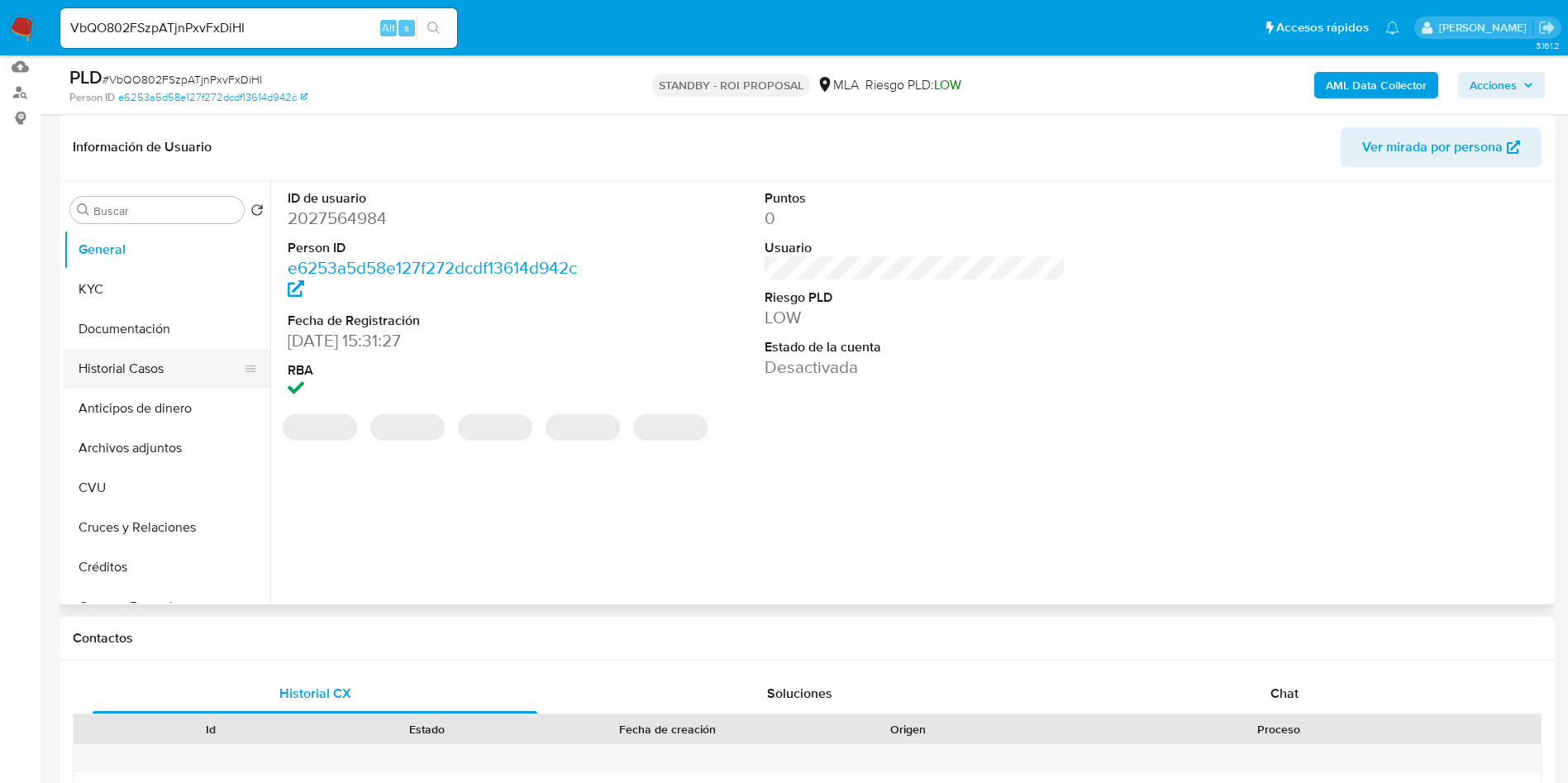
click at [102, 380] on button "Historial Casos" at bounding box center [160, 368] width 193 height 40
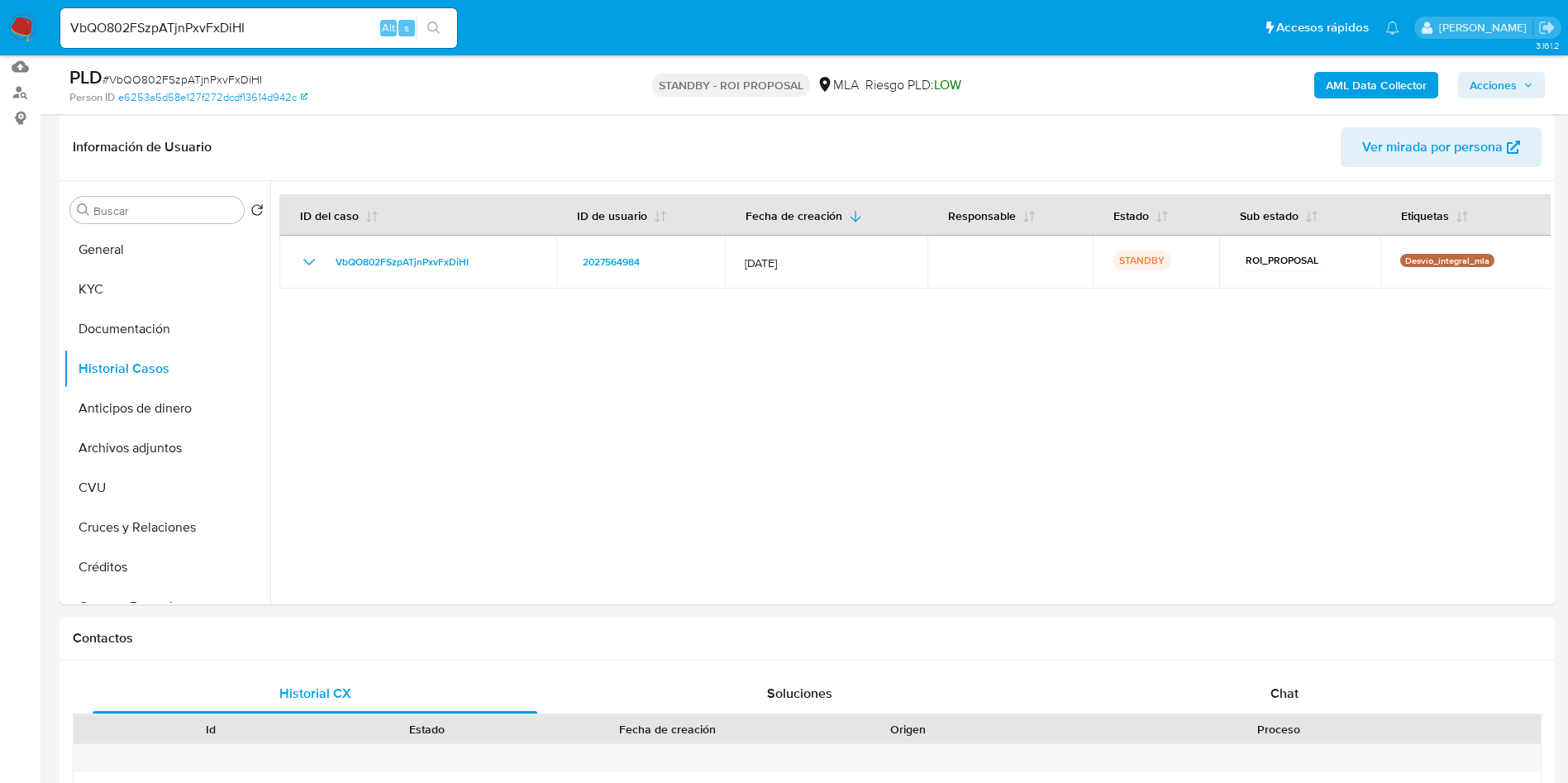
click at [201, 29] on input "VbQO802FSzpATjnPxvFxDiHI" at bounding box center [259, 28] width 397 height 21
paste input "gs9LHrZ6KWVEUw1dolYaIy3K"
type input "gs9LHrZ6KWVEUw1dolYaIy3K"
click at [437, 27] on icon "search-icon" at bounding box center [434, 28] width 13 height 13
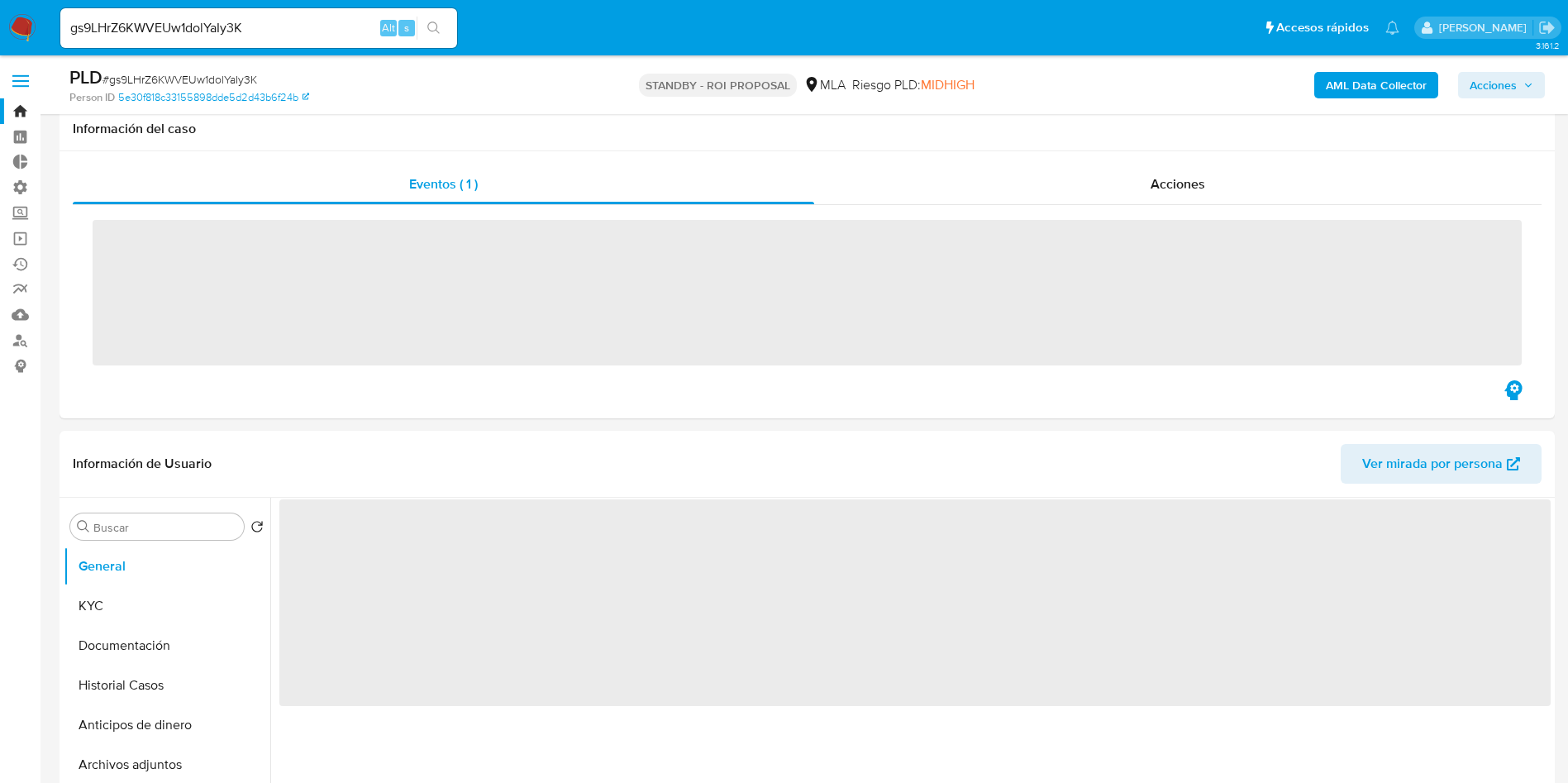
scroll to position [124, 0]
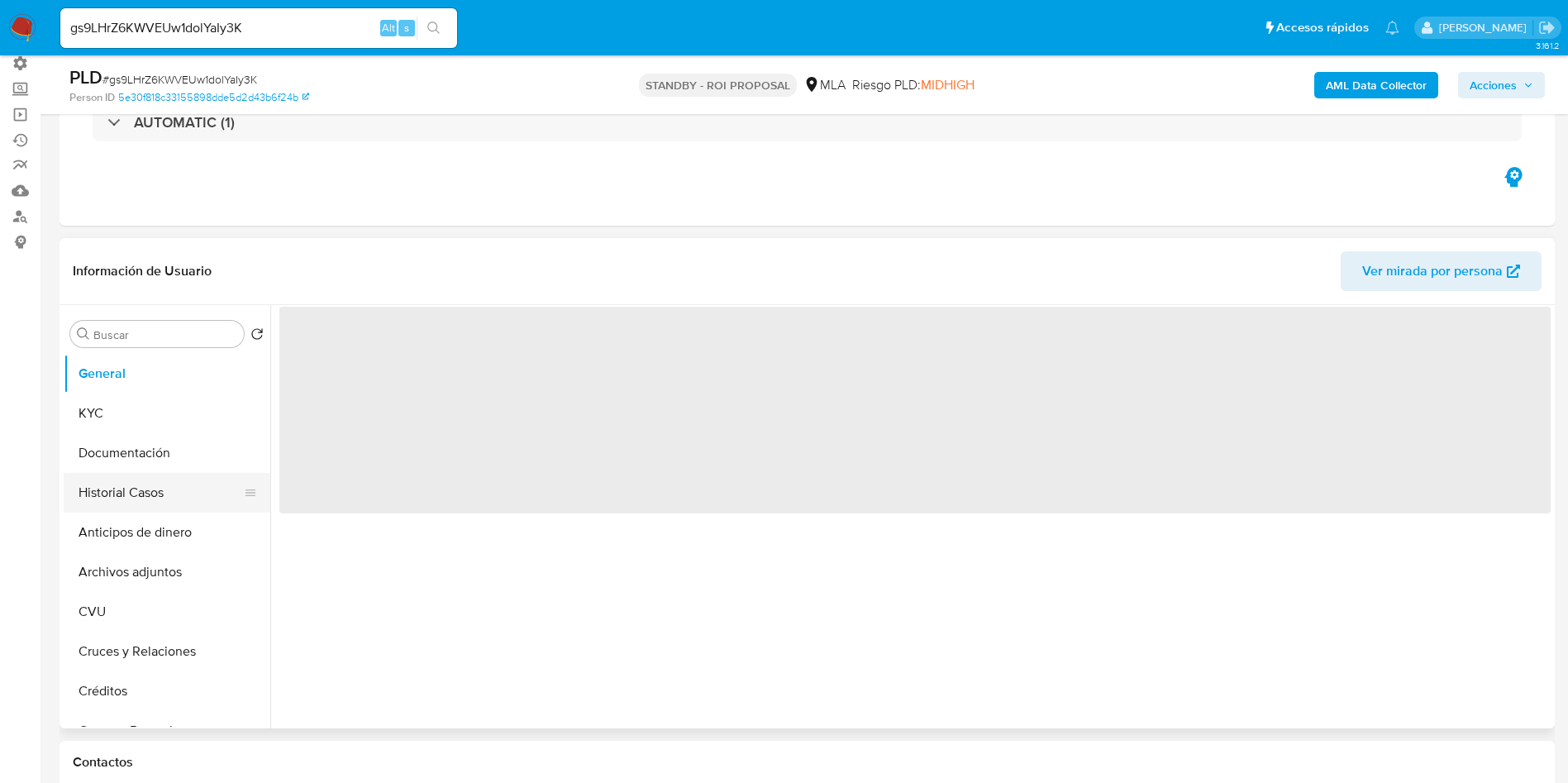
click at [115, 492] on button "Historial Casos" at bounding box center [160, 492] width 193 height 40
select select "10"
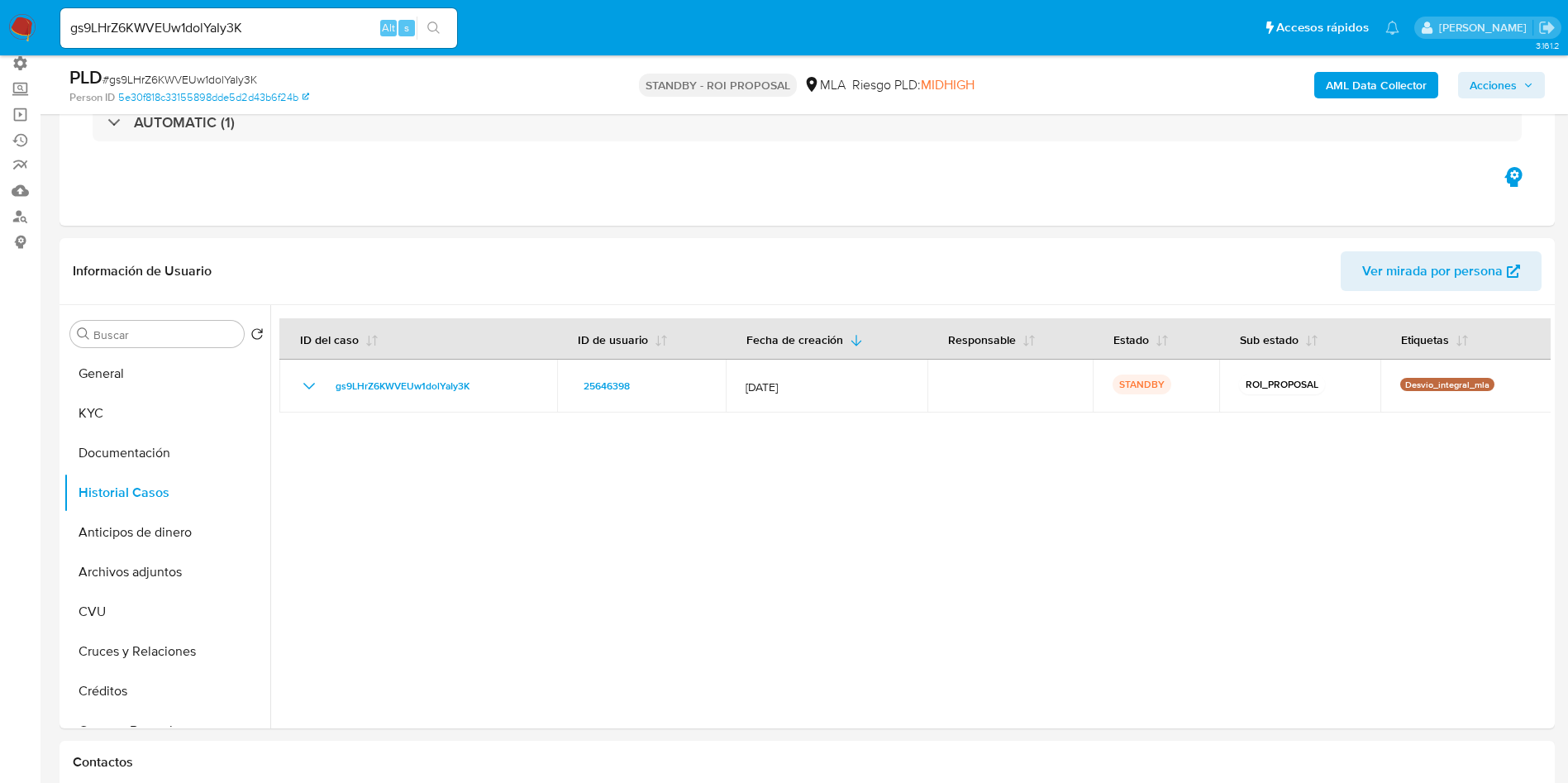
click at [178, 35] on input "gs9LHrZ6KWVEUw1dolYaIy3K" at bounding box center [259, 28] width 397 height 21
paste input "CrU5WjrAjwaOmBE1xwxt0HS1"
type input "CrU5WjrAjwaOmBE1xwxt0HS1"
click at [437, 33] on icon "search-icon" at bounding box center [434, 28] width 13 height 13
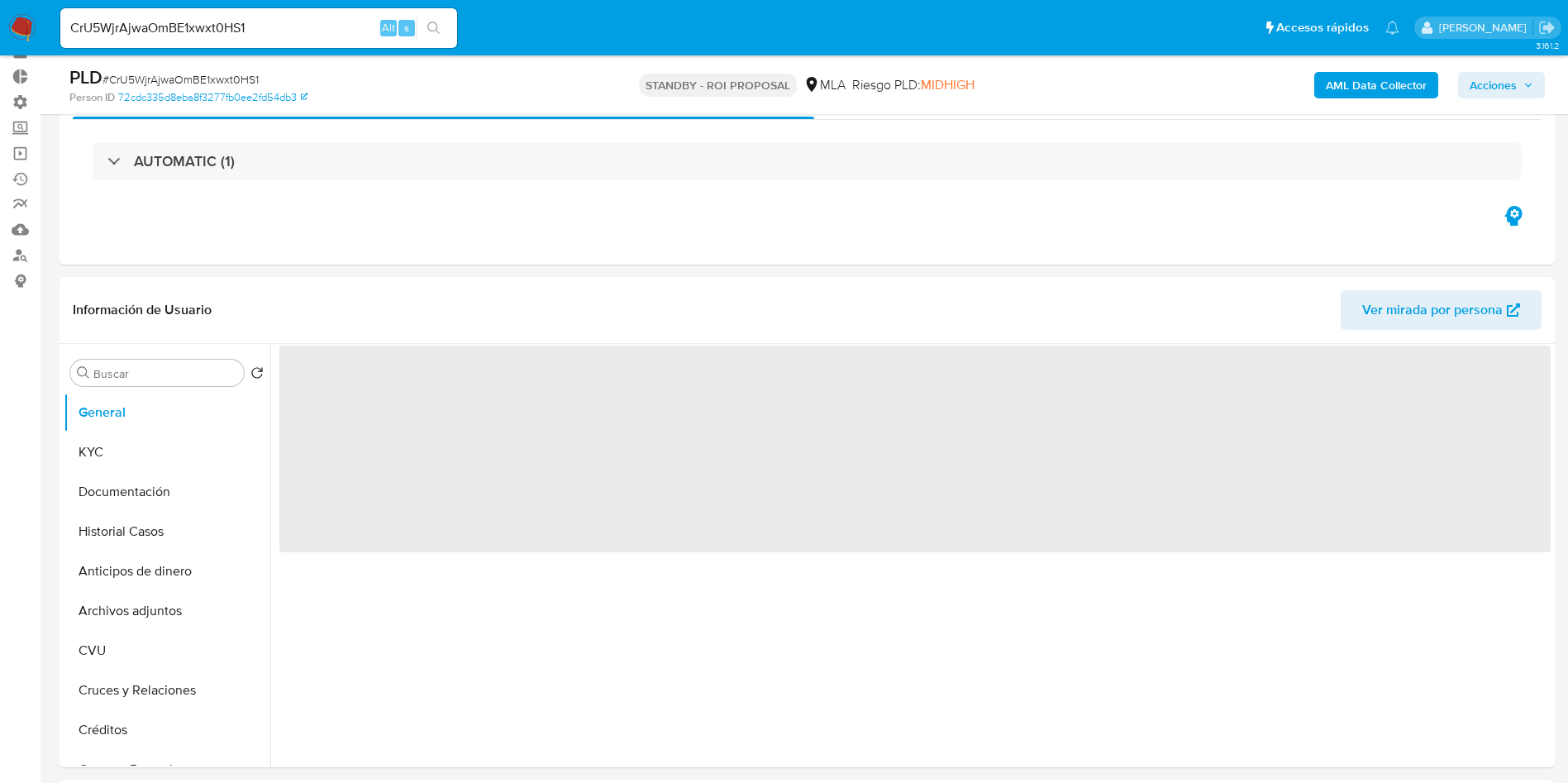
scroll to position [124, 0]
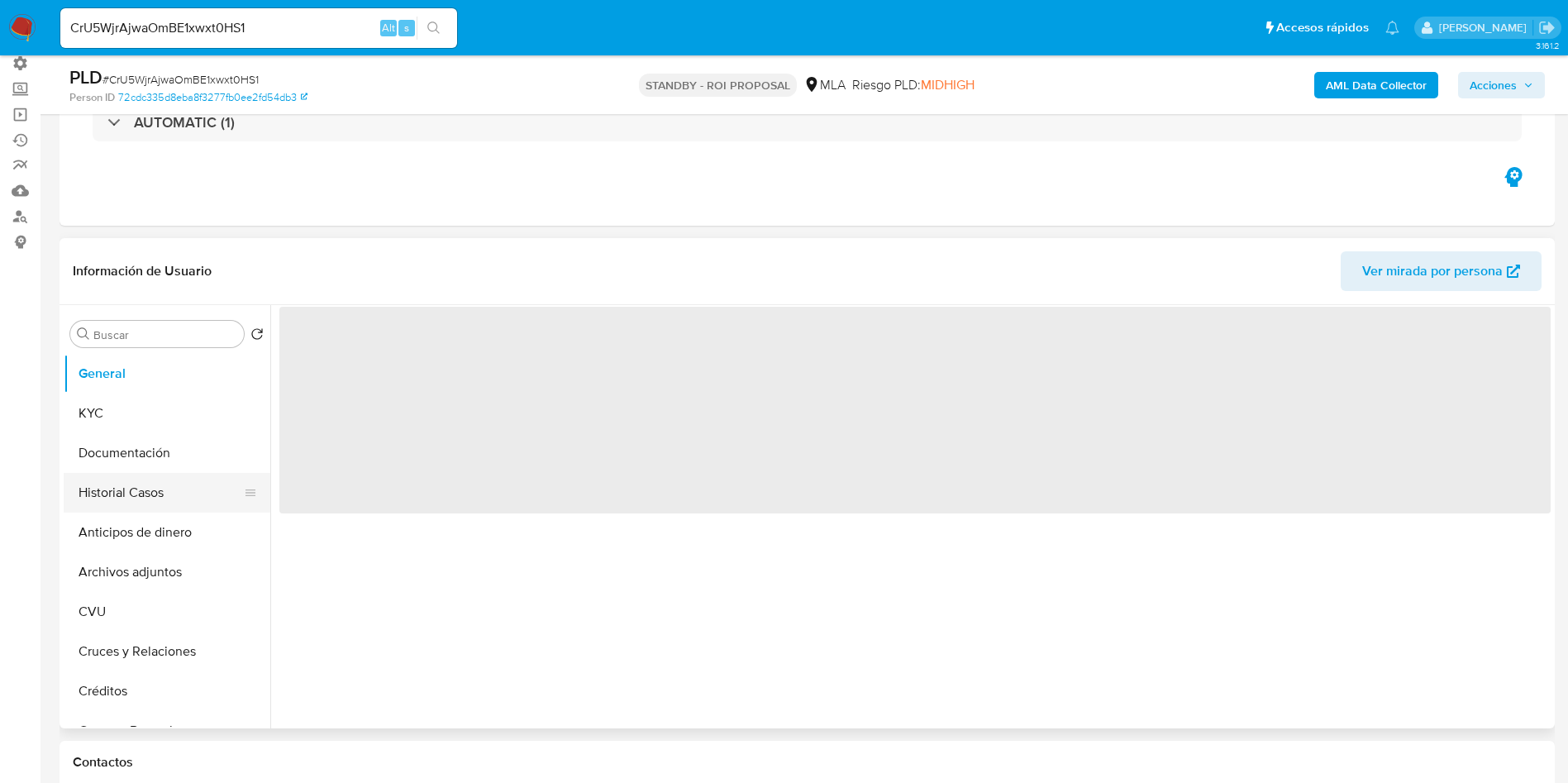
select select "10"
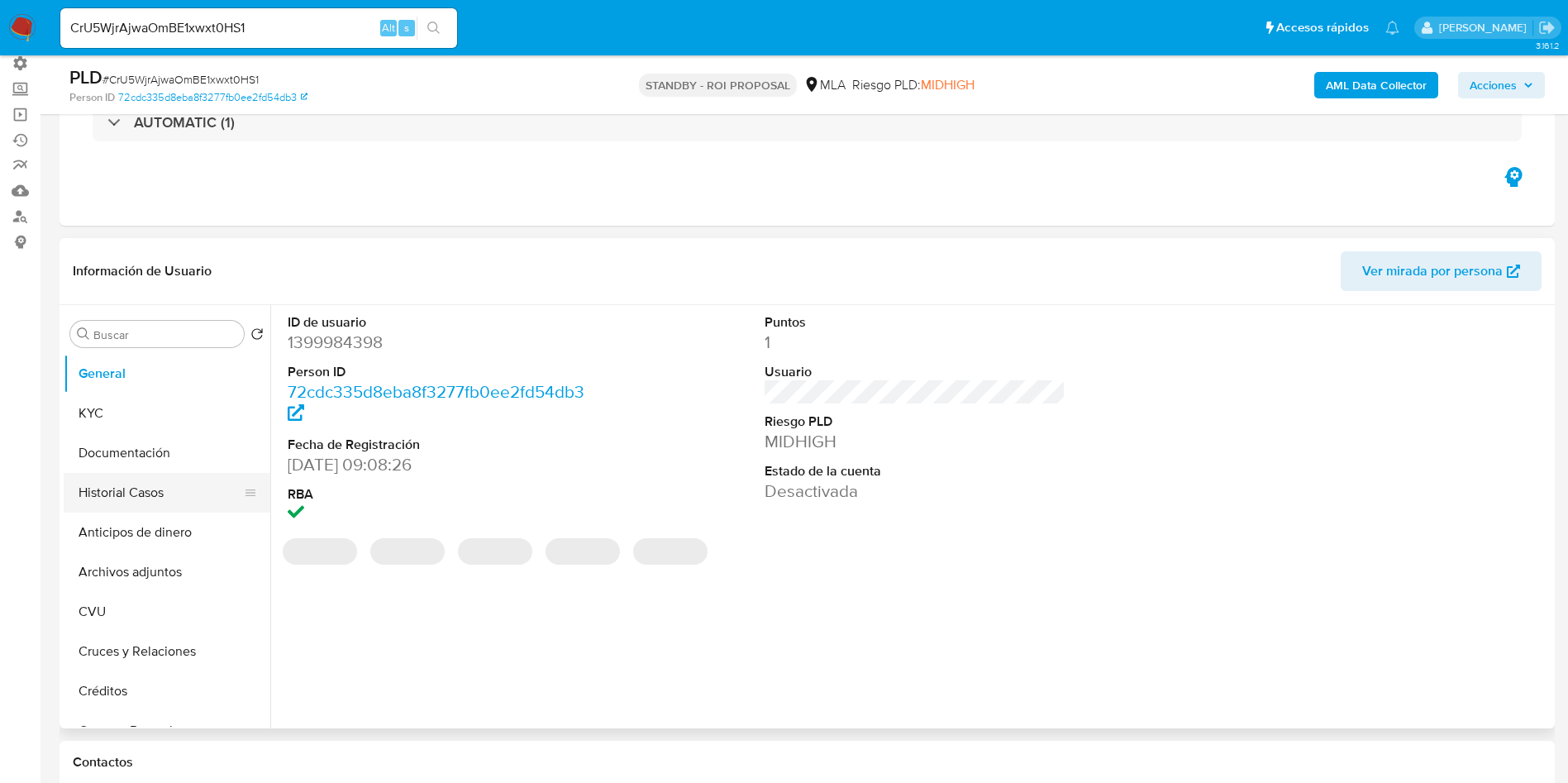
click at [93, 484] on button "Historial Casos" at bounding box center [160, 492] width 193 height 40
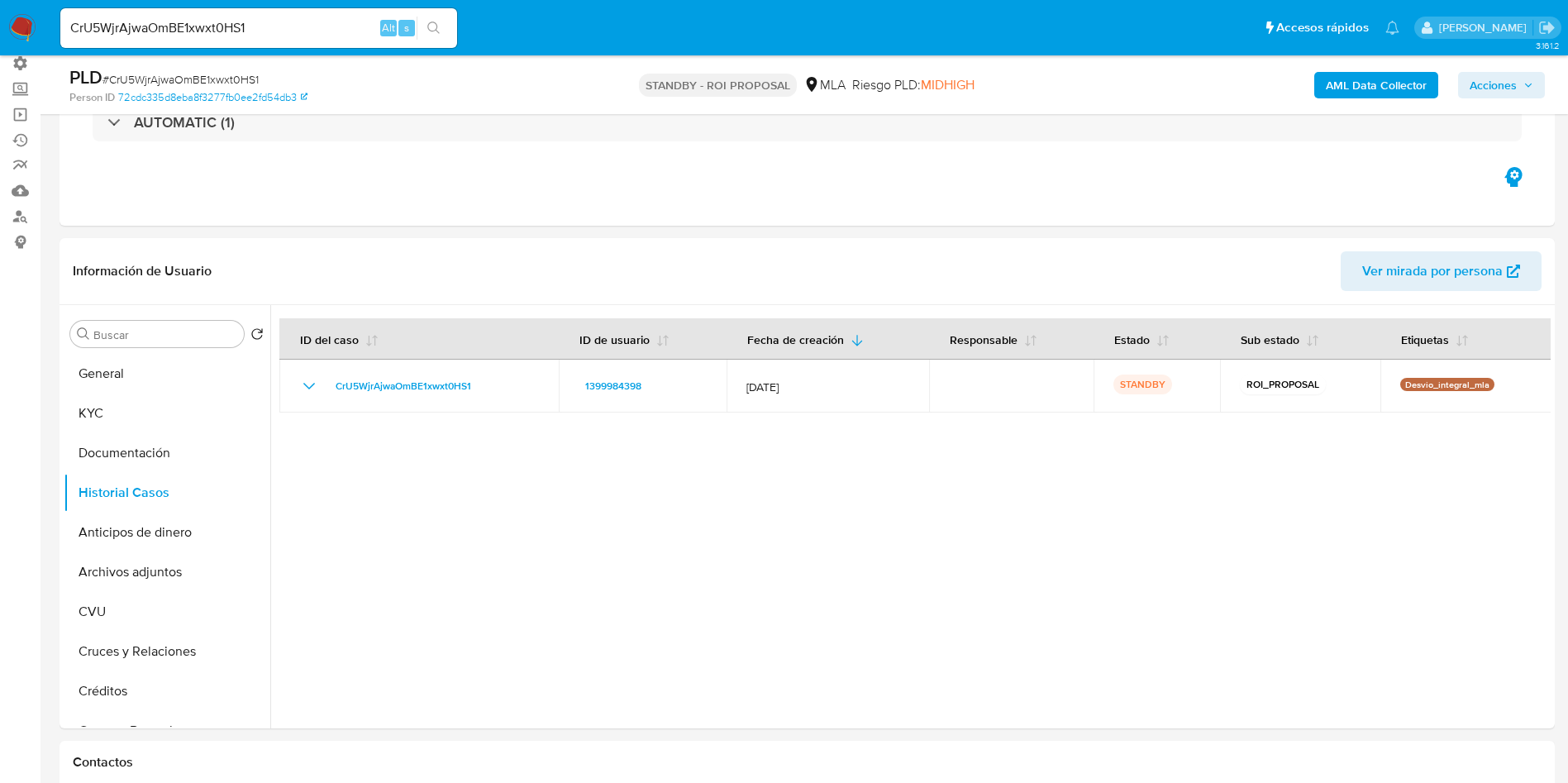
click at [176, 40] on div "CrU5WjrAjwaOmBE1xwxt0HS1 Alt s" at bounding box center [259, 28] width 397 height 40
click at [174, 29] on input "CrU5WjrAjwaOmBE1xwxt0HS1" at bounding box center [259, 28] width 397 height 21
paste input "VbQO802FSzpATjnPxvFxDiHI"
type input "VbQO802FSzpATjnPxvFxDiHI"
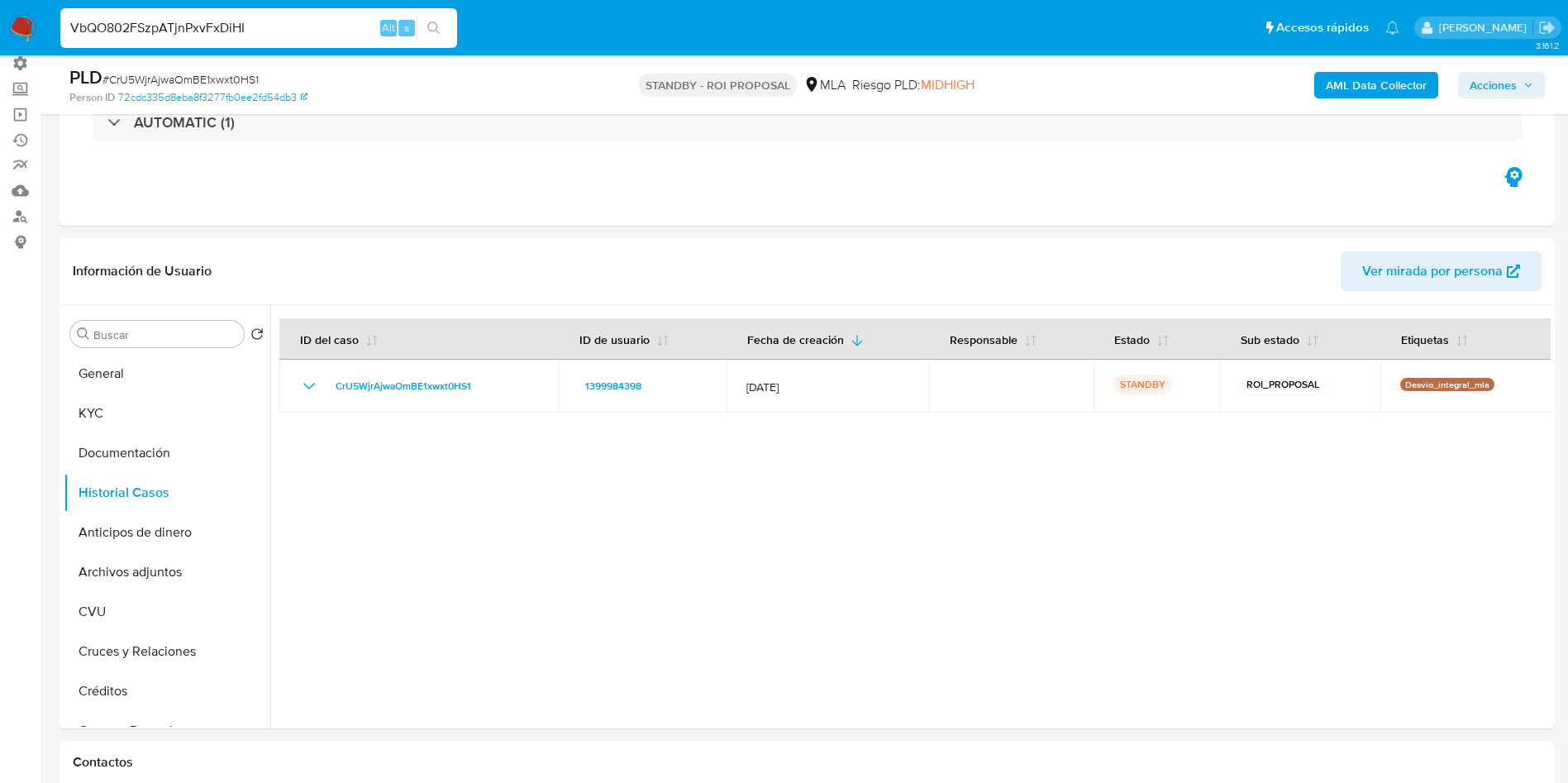
click at [448, 29] on button "search-icon" at bounding box center [433, 28] width 34 height 23
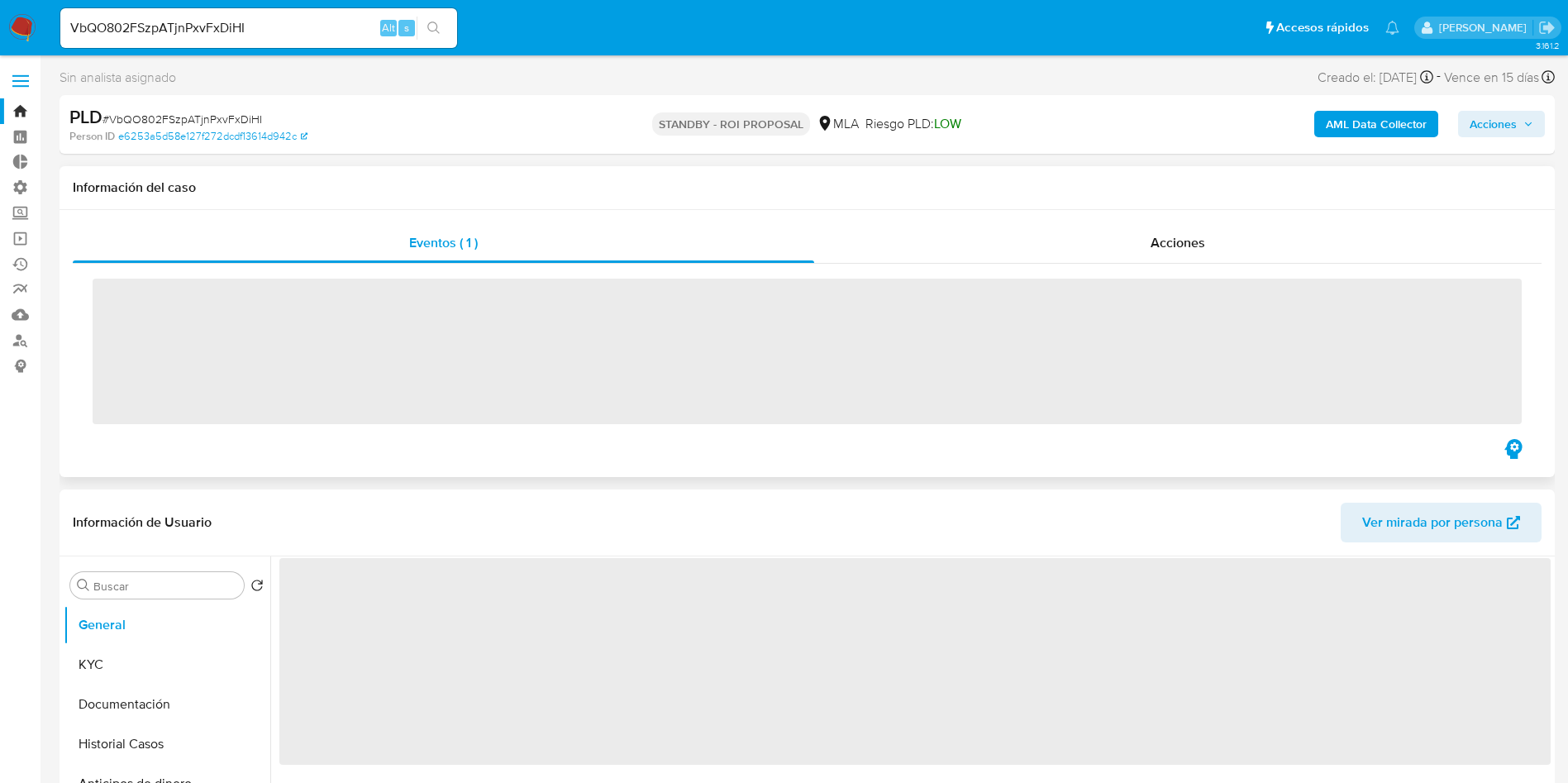
click at [1066, 217] on div "Eventos ( 1 ) Acciones ‌" at bounding box center [806, 343] width 1495 height 267
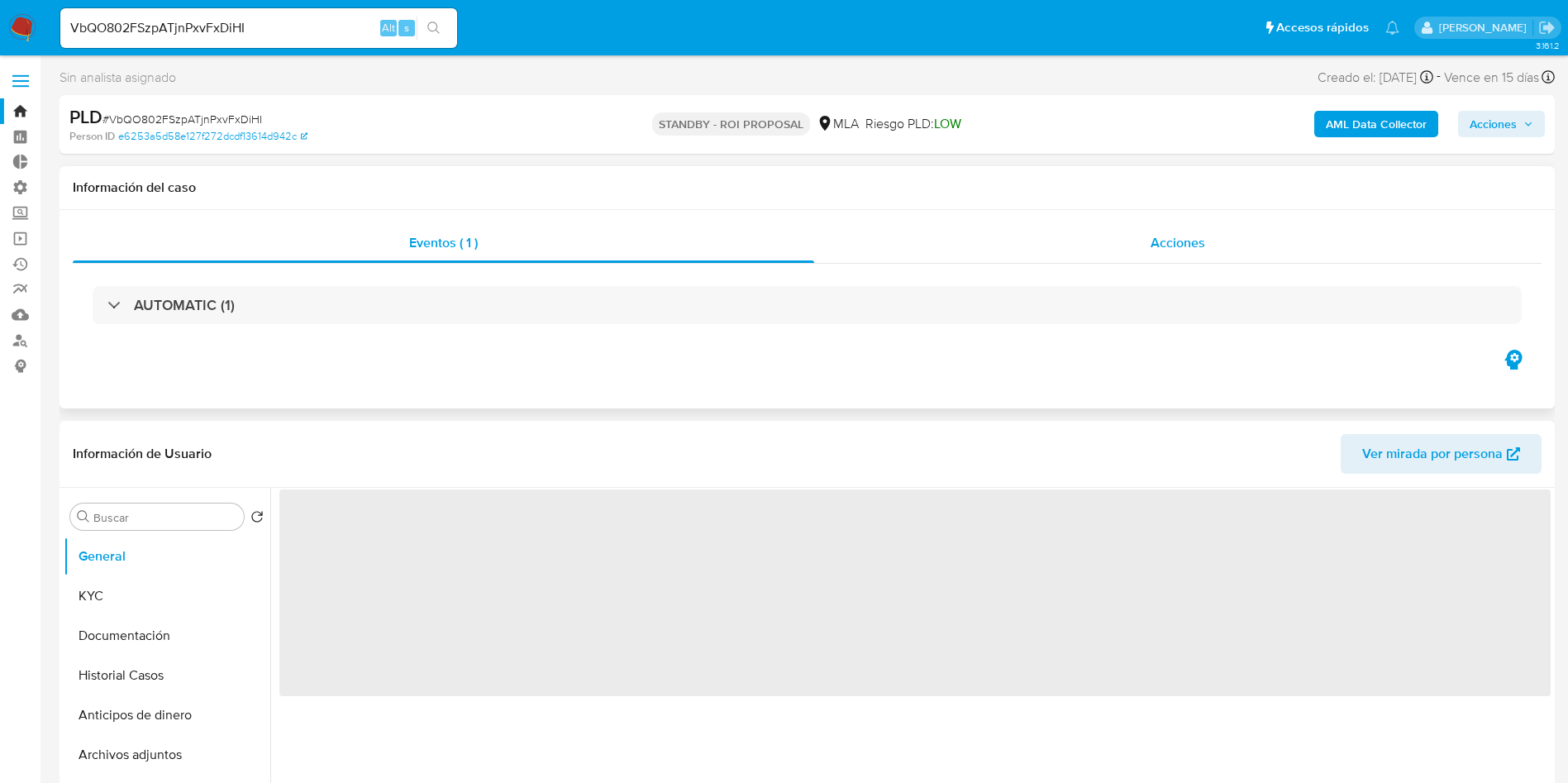
click at [1083, 234] on div "Acciones" at bounding box center [1178, 243] width 728 height 40
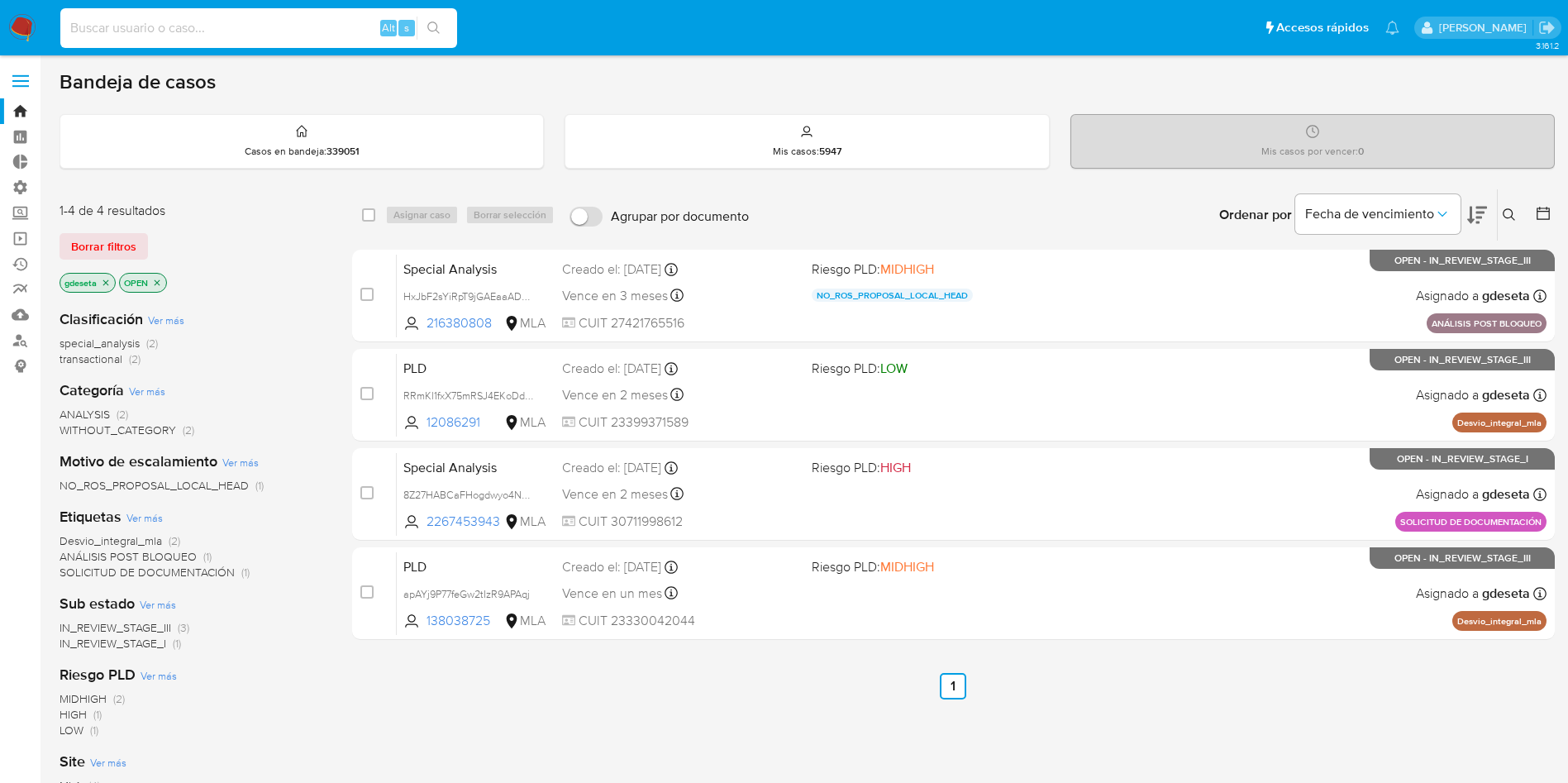
click at [217, 22] on input at bounding box center [259, 28] width 397 height 21
paste input "Ek1gFPV4TUuAX3NvcQflFmrj"
type input "Ek1gFPV4TUuAX3NvcQflFmrj"
click at [430, 21] on icon "search-icon" at bounding box center [434, 28] width 13 height 13
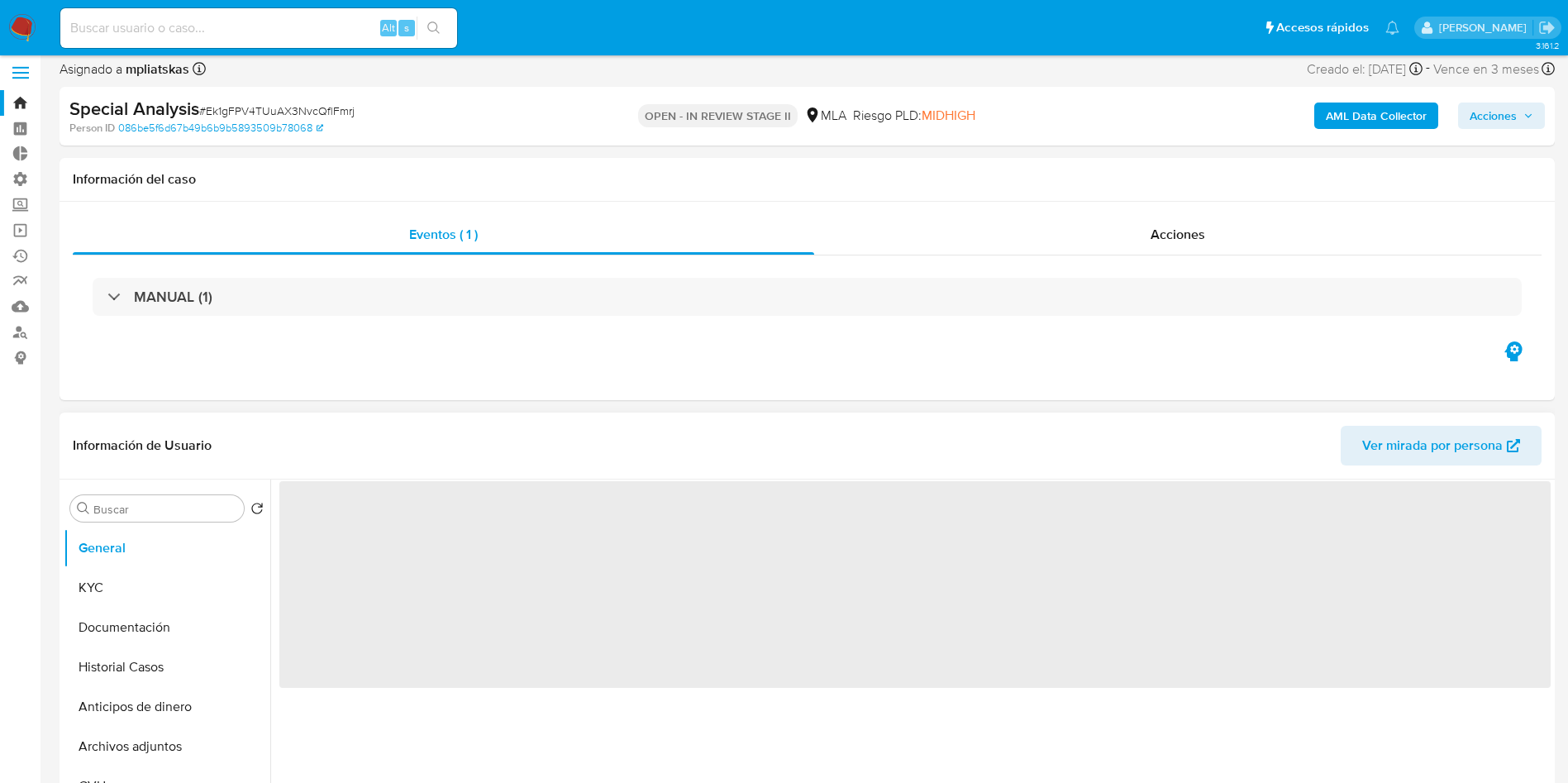
scroll to position [496, 0]
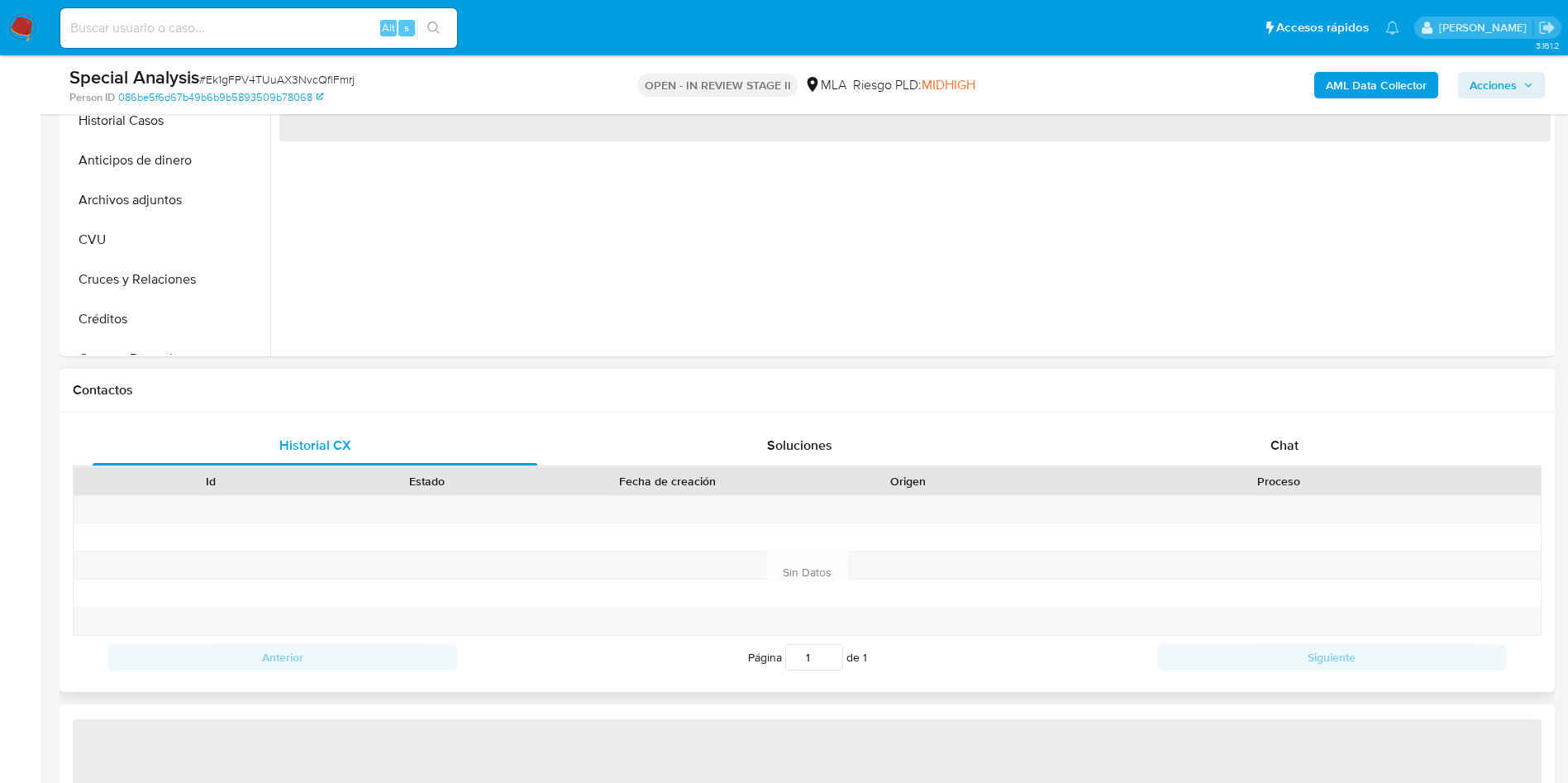
select select "10"
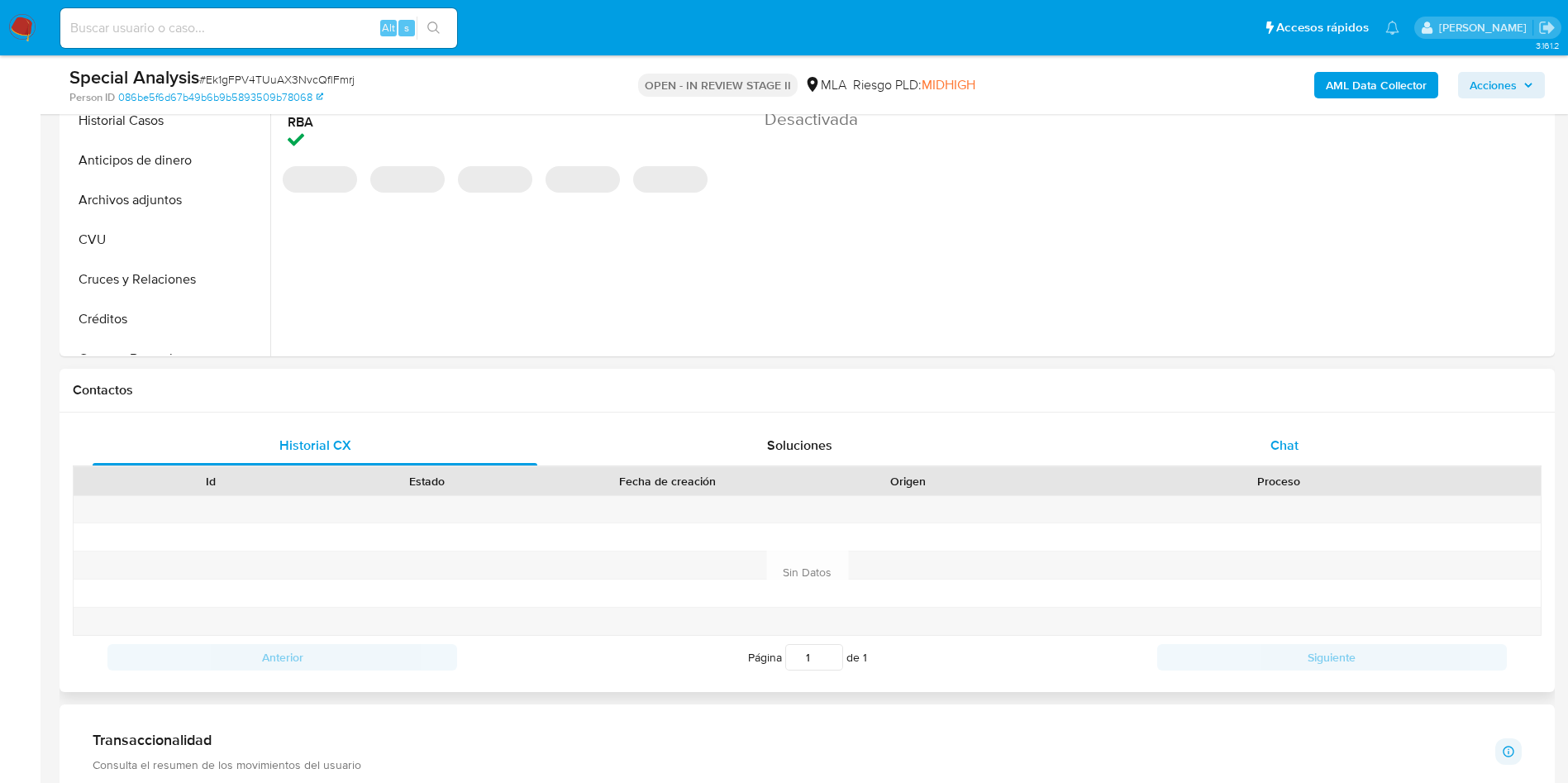
click at [1294, 428] on div "Chat" at bounding box center [1285, 445] width 445 height 40
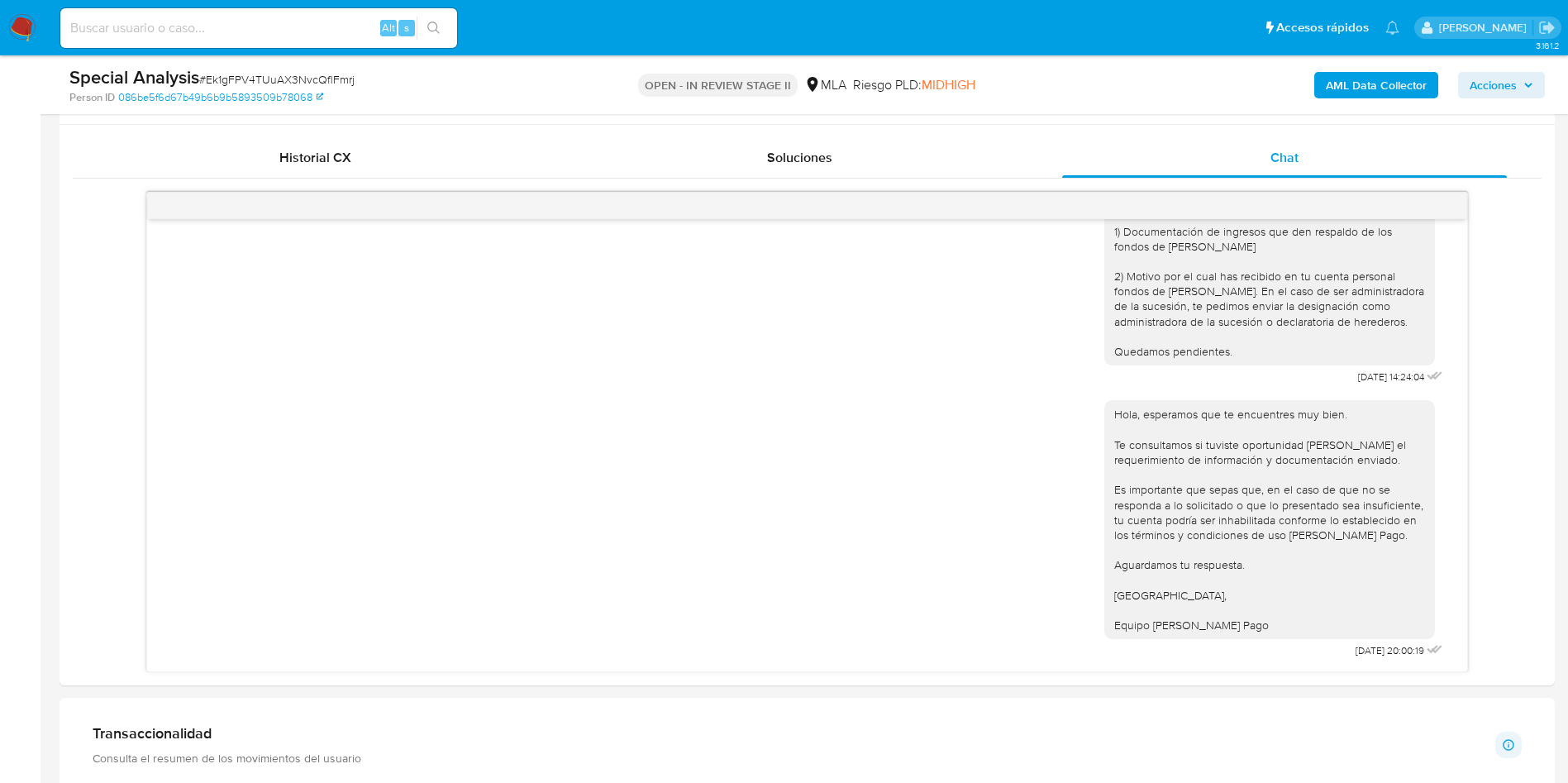
scroll to position [744, 0]
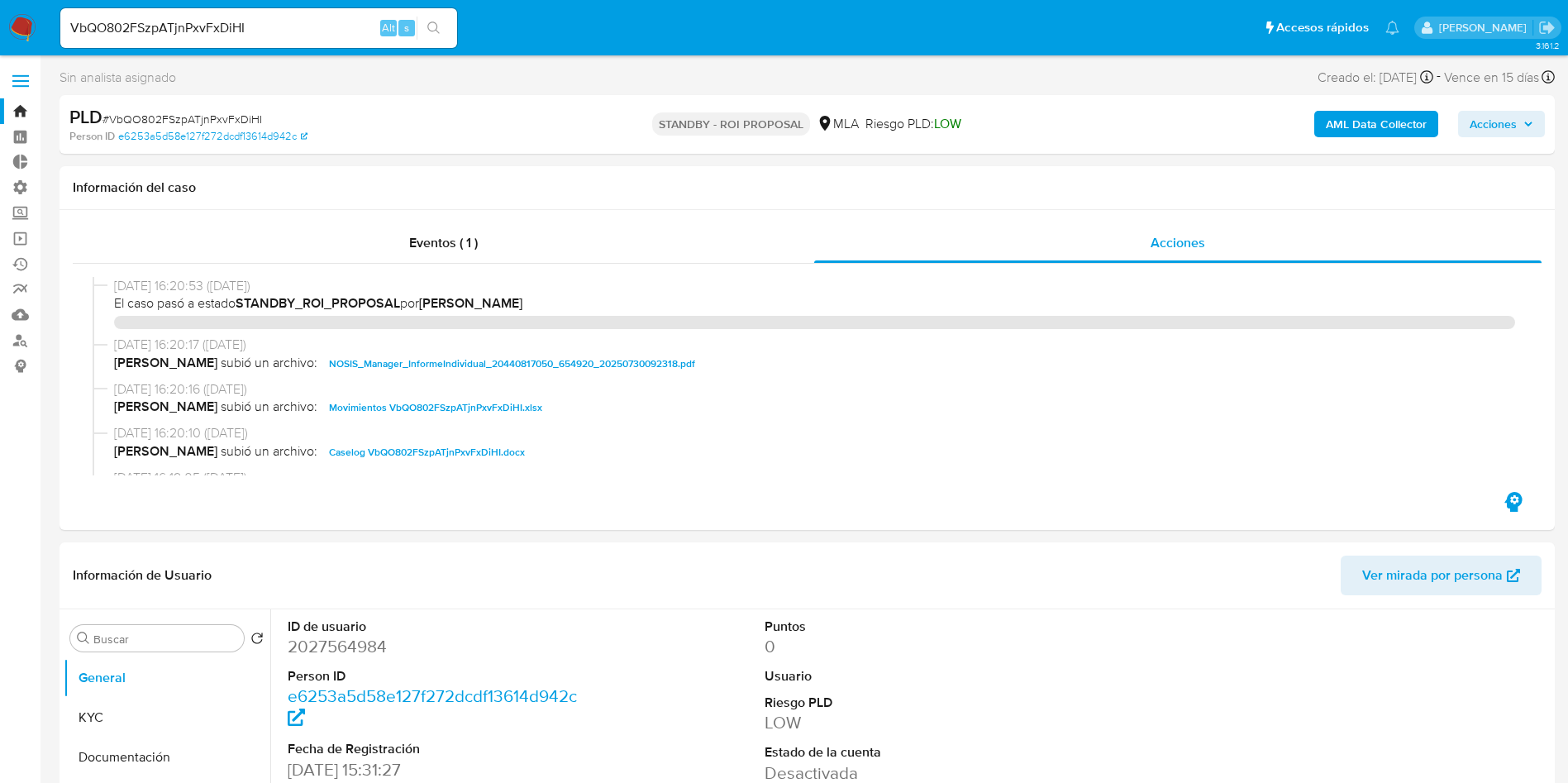
select select "10"
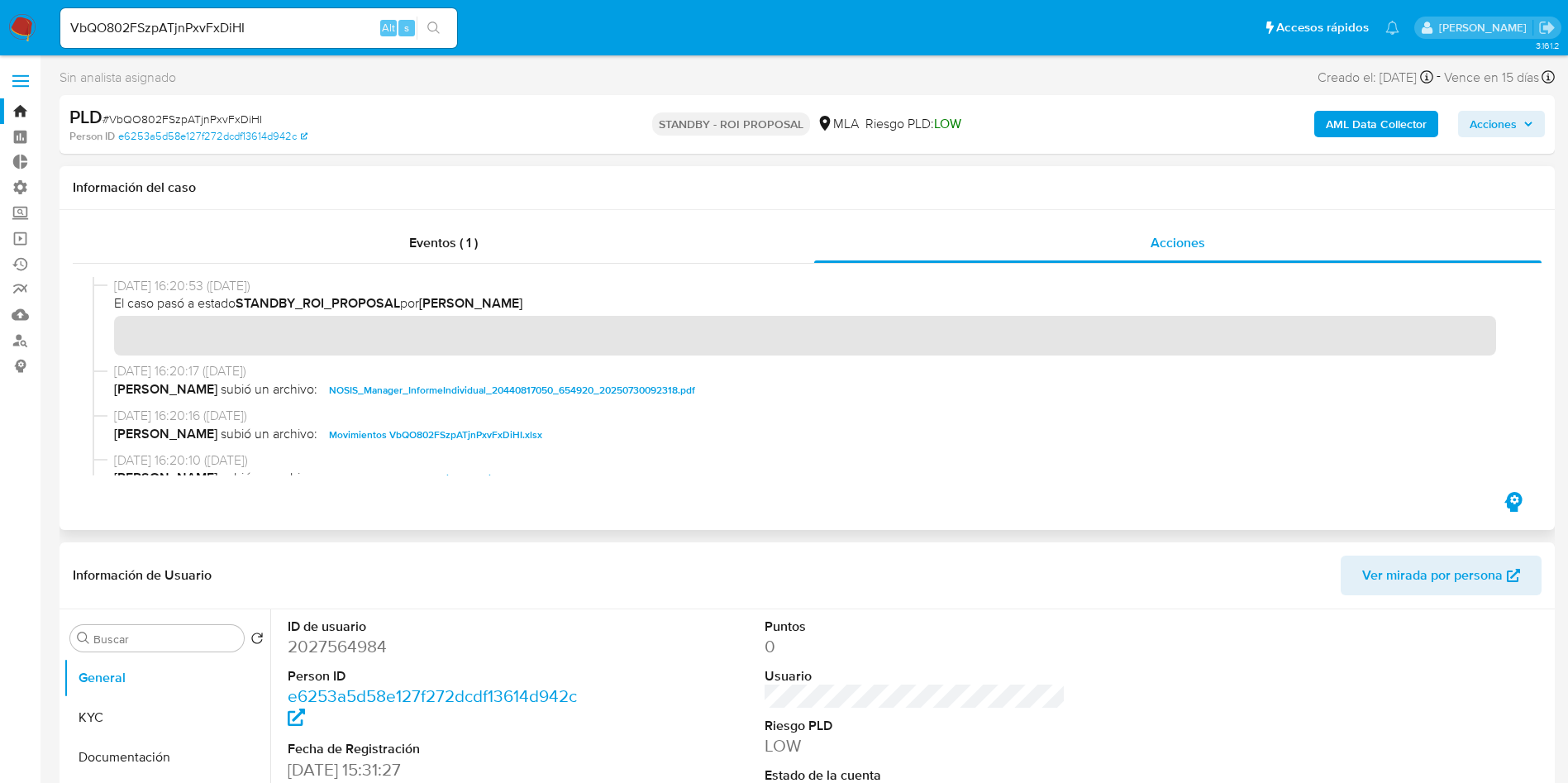
click at [372, 432] on span "Movimientos VbQO802FSzpATjnPxvFxDiHI.xlsx" at bounding box center [435, 434] width 213 height 19
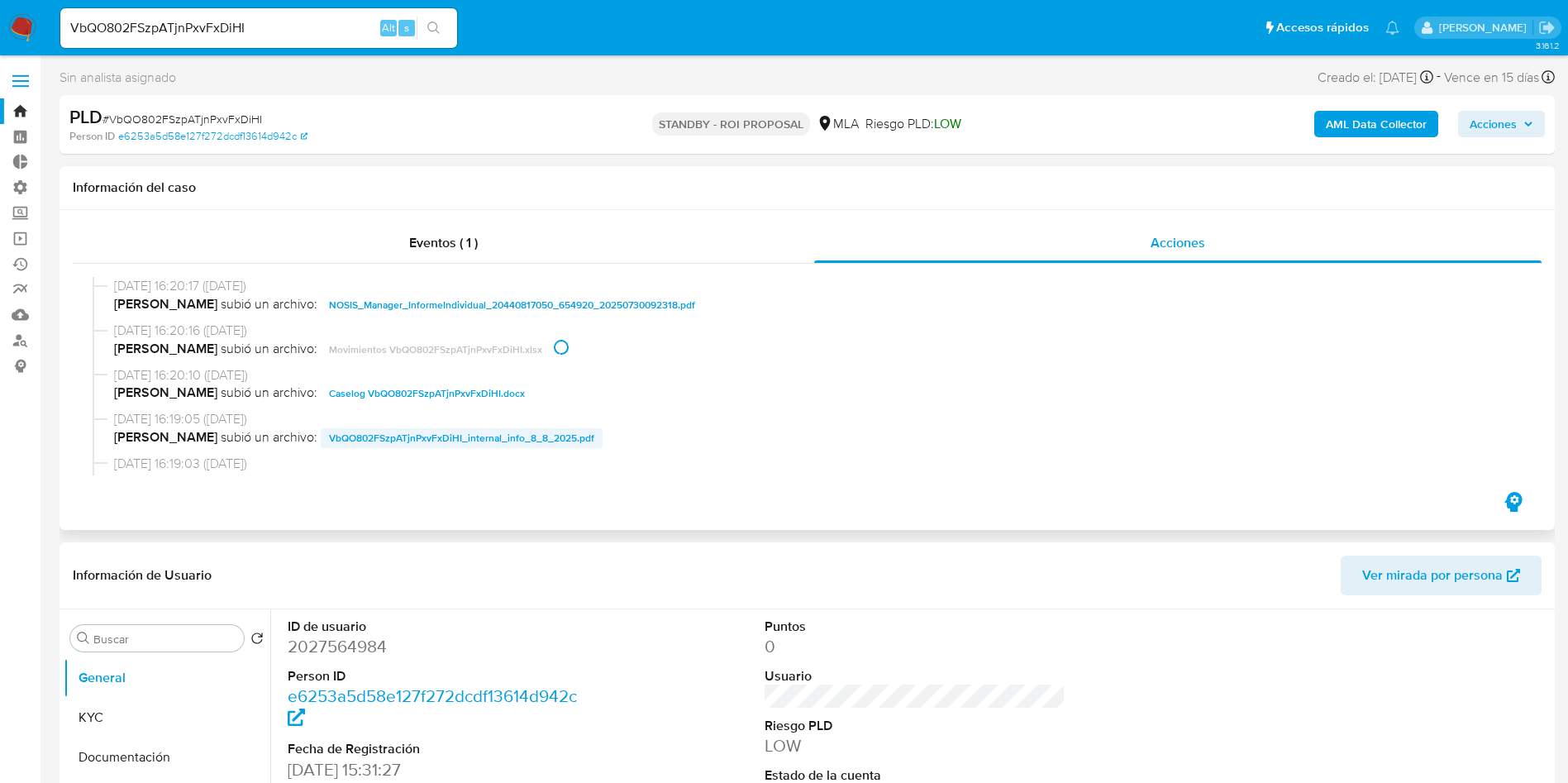
scroll to position [124, 0]
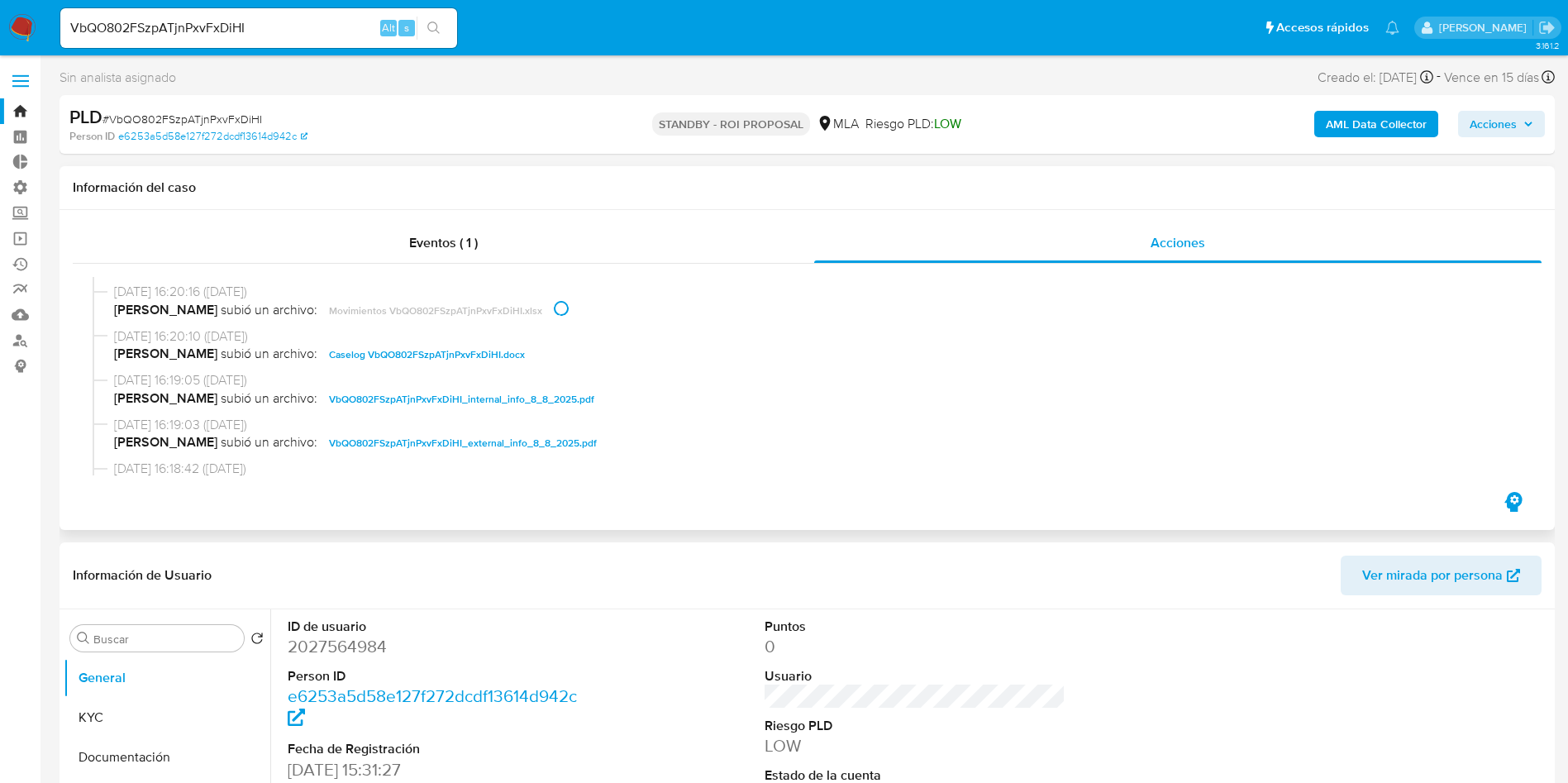
click at [370, 361] on span "Caselog VbQO802FSzpATjnPxvFxDiHI.docx" at bounding box center [427, 354] width 196 height 19
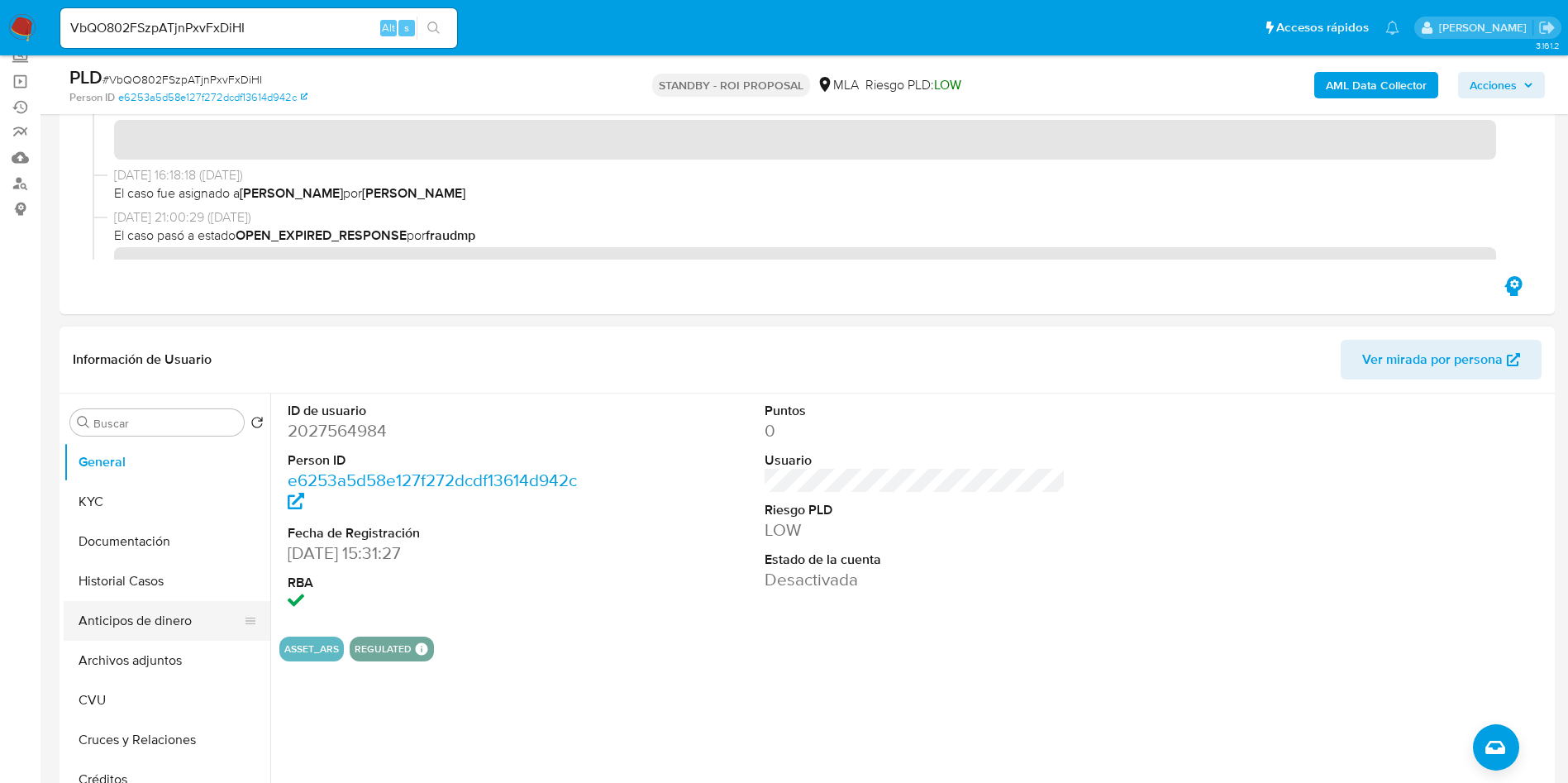
scroll to position [248, 0]
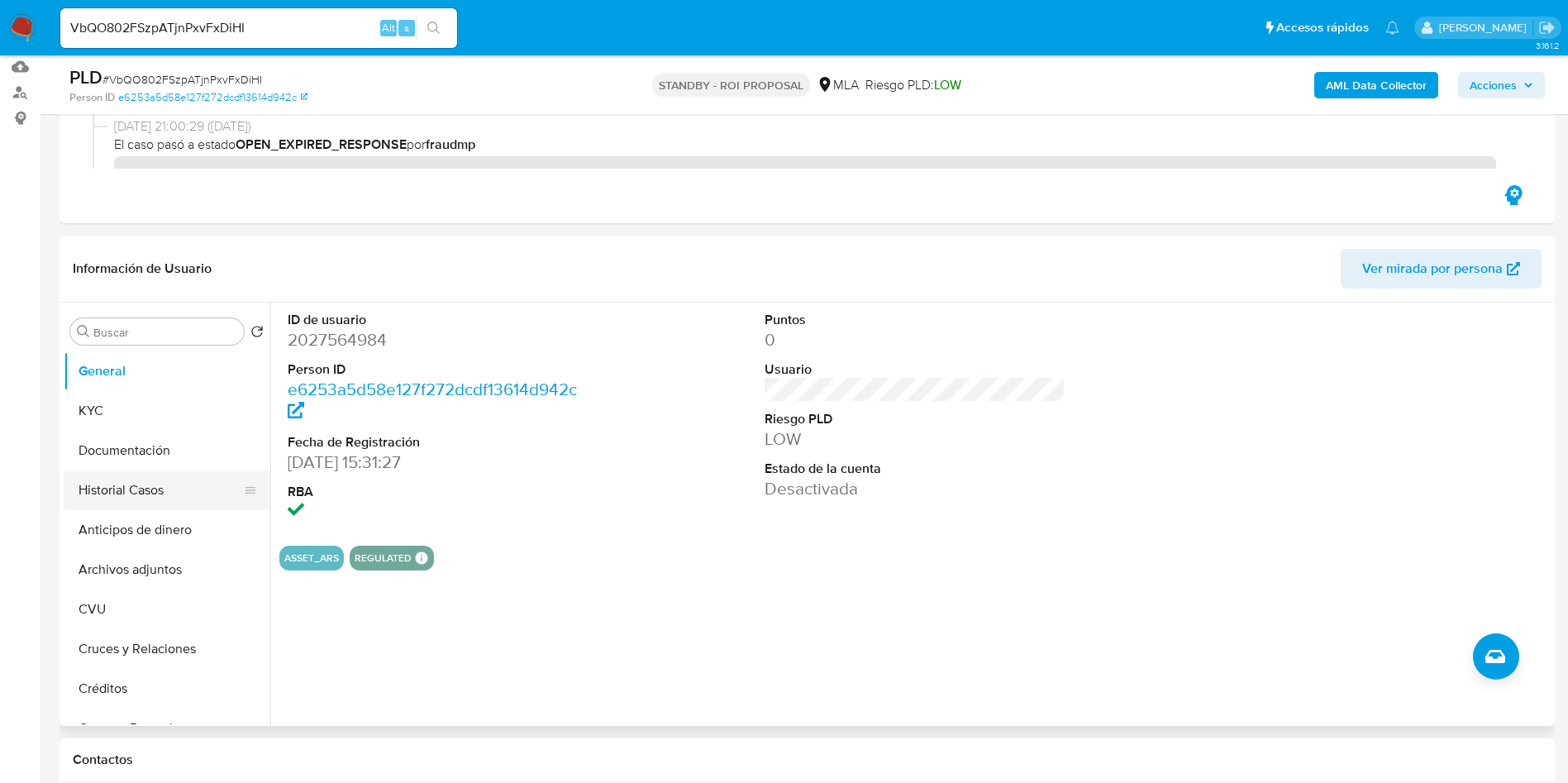
click at [131, 501] on button "Historial Casos" at bounding box center [160, 489] width 193 height 40
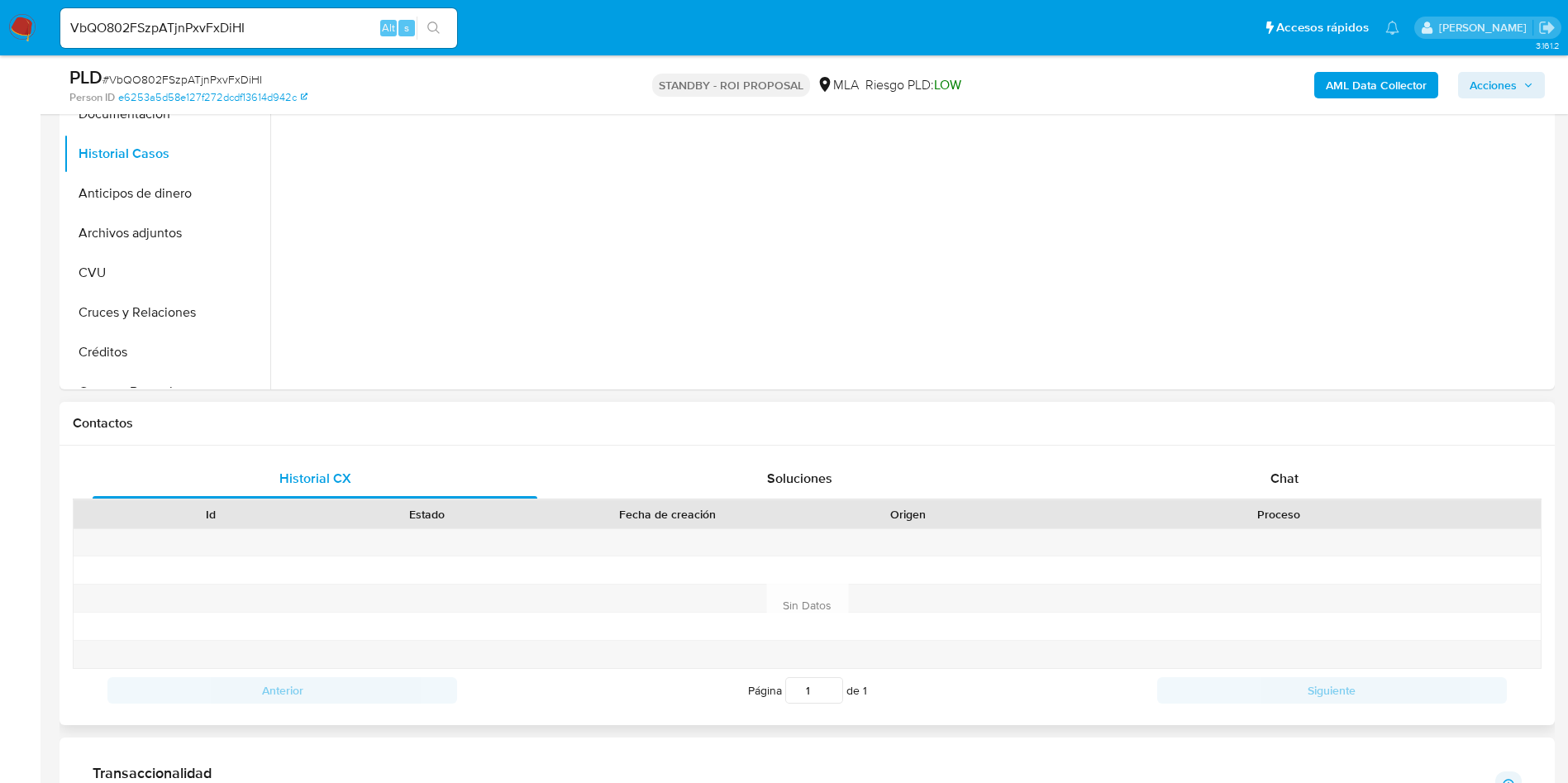
scroll to position [744, 0]
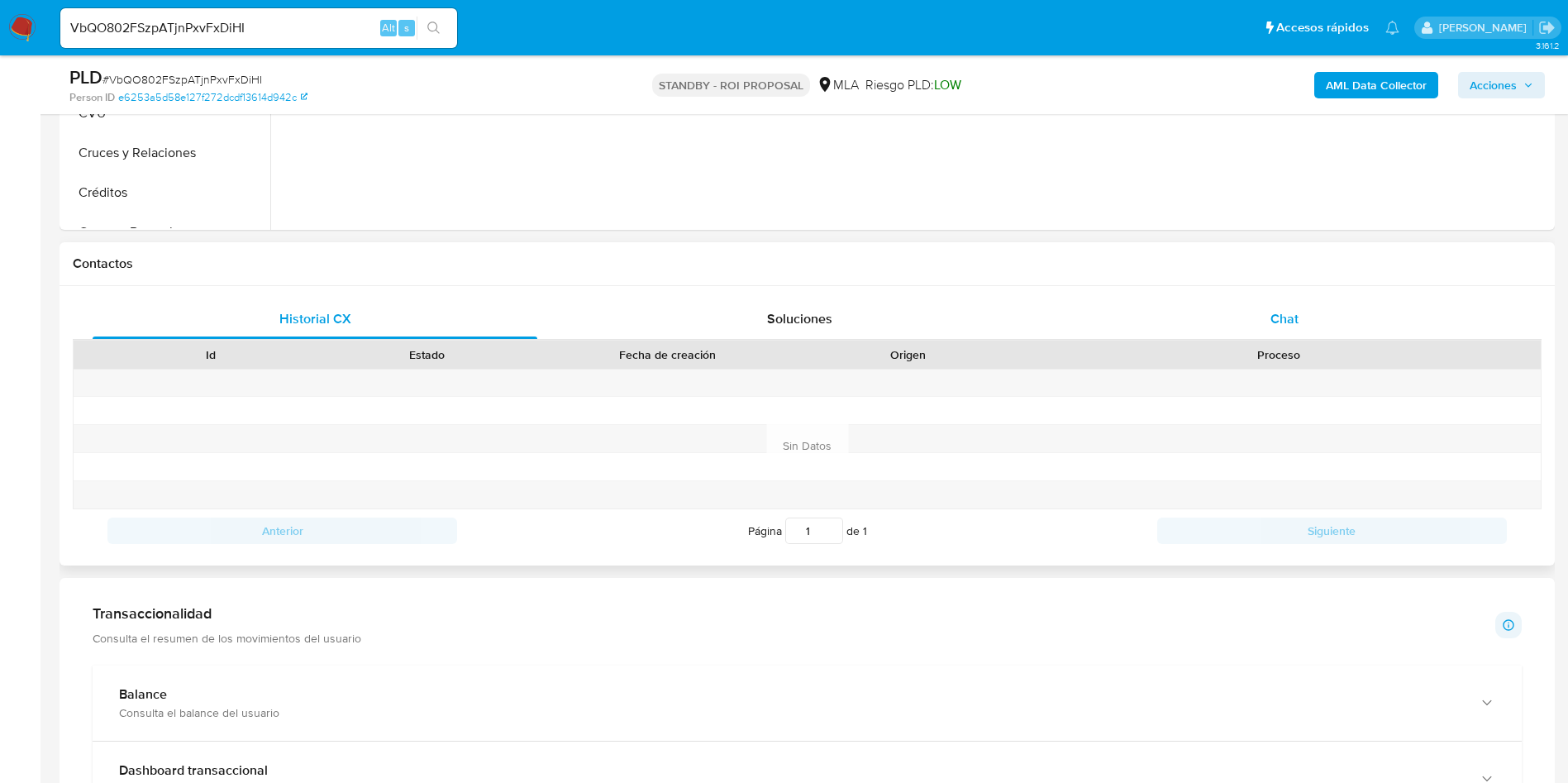
click at [1302, 312] on div "Chat" at bounding box center [1285, 319] width 445 height 40
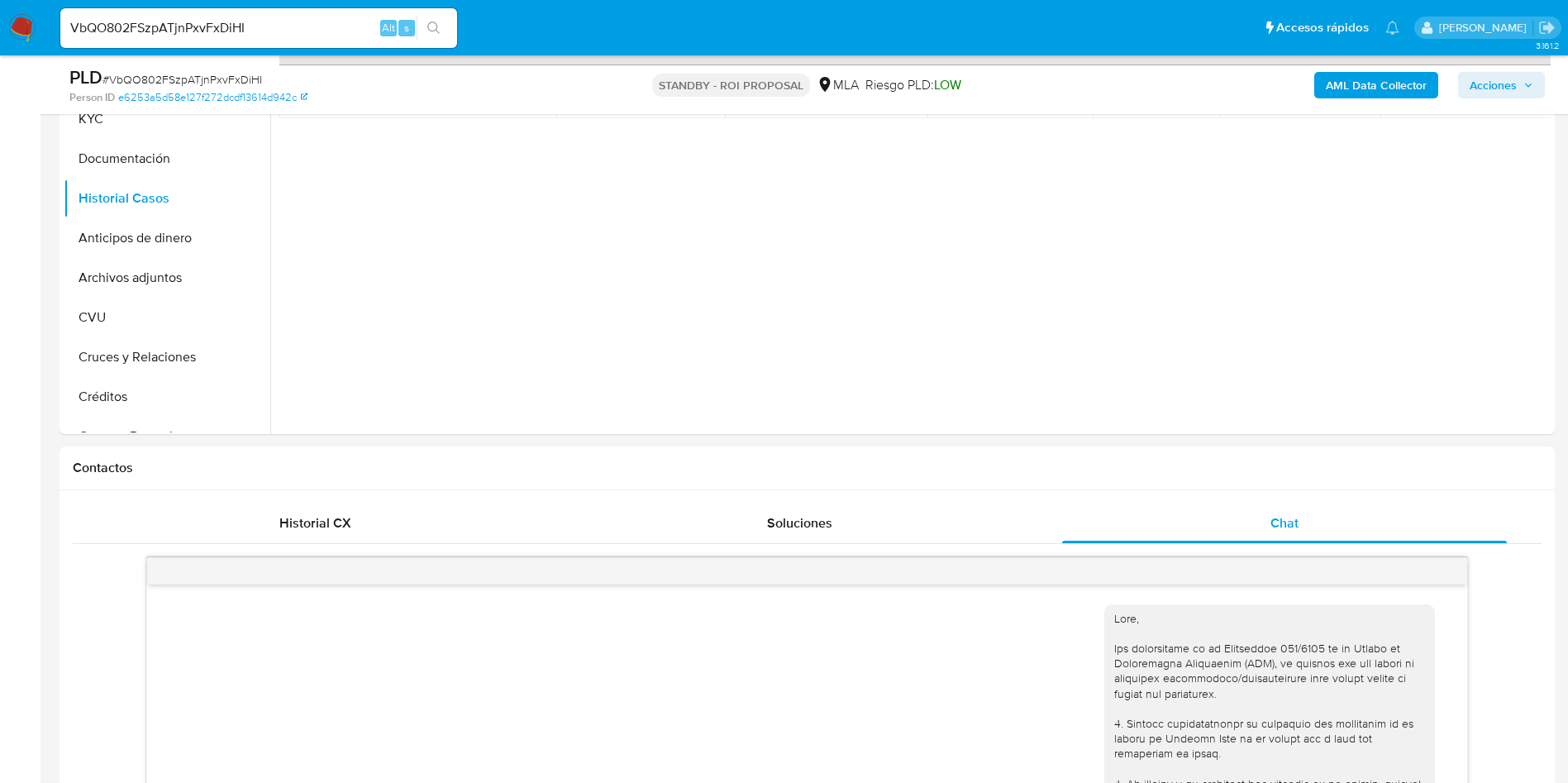
scroll to position [248, 0]
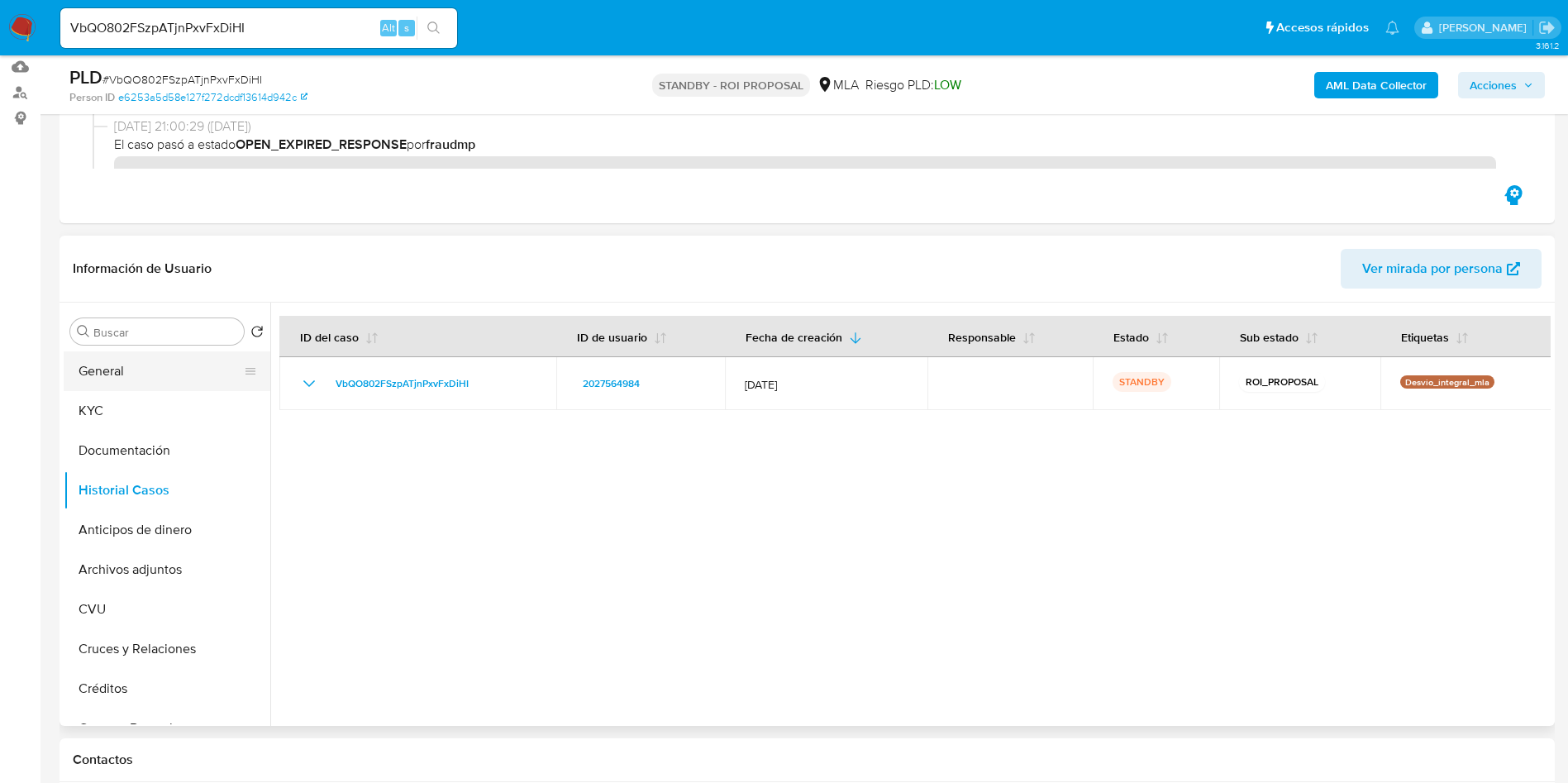
click at [91, 367] on button "General" at bounding box center [160, 370] width 193 height 40
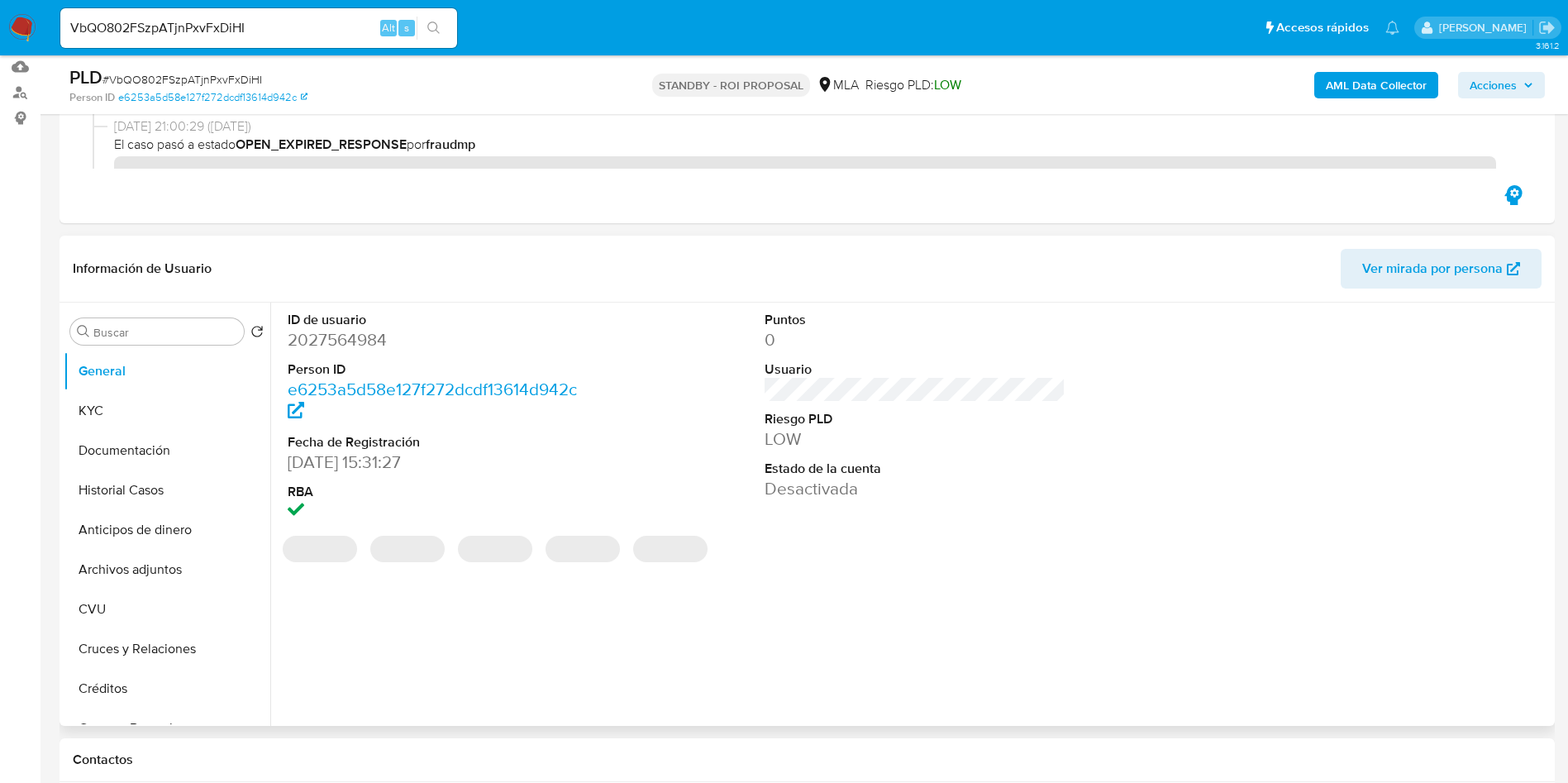
click at [349, 346] on dd "2027564984" at bounding box center [439, 339] width 302 height 23
copy dd "2027564984"
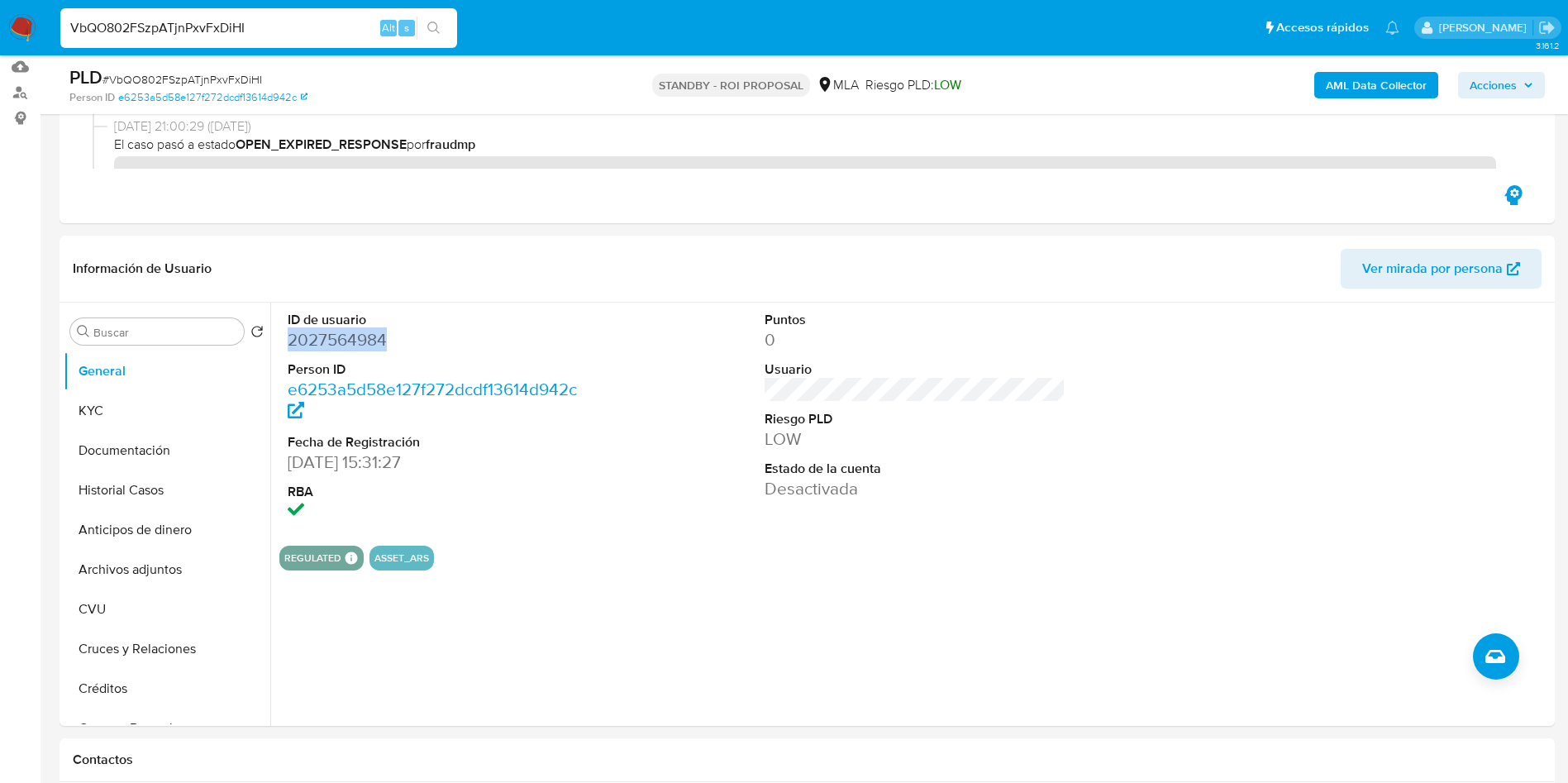
click at [188, 23] on input "VbQO802FSzpATjnPxvFxDiHI" at bounding box center [259, 28] width 397 height 21
paste input "9Xs4daNIy0CAWNlhyEYJL2CU"
type input "9Xs4daNIy0CAWNlhyEYJL2CU"
click at [434, 26] on icon "search-icon" at bounding box center [434, 28] width 13 height 13
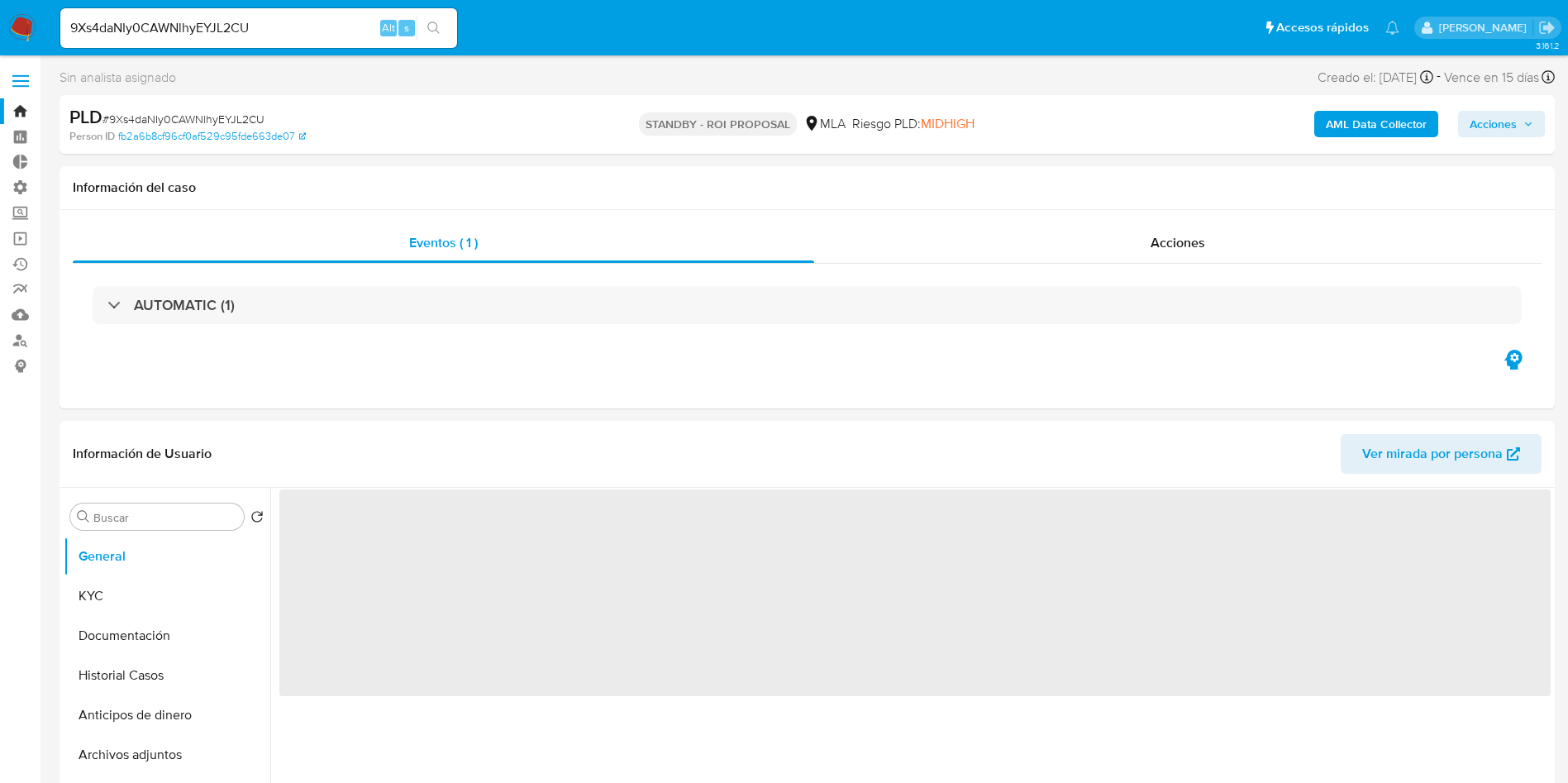
select select "10"
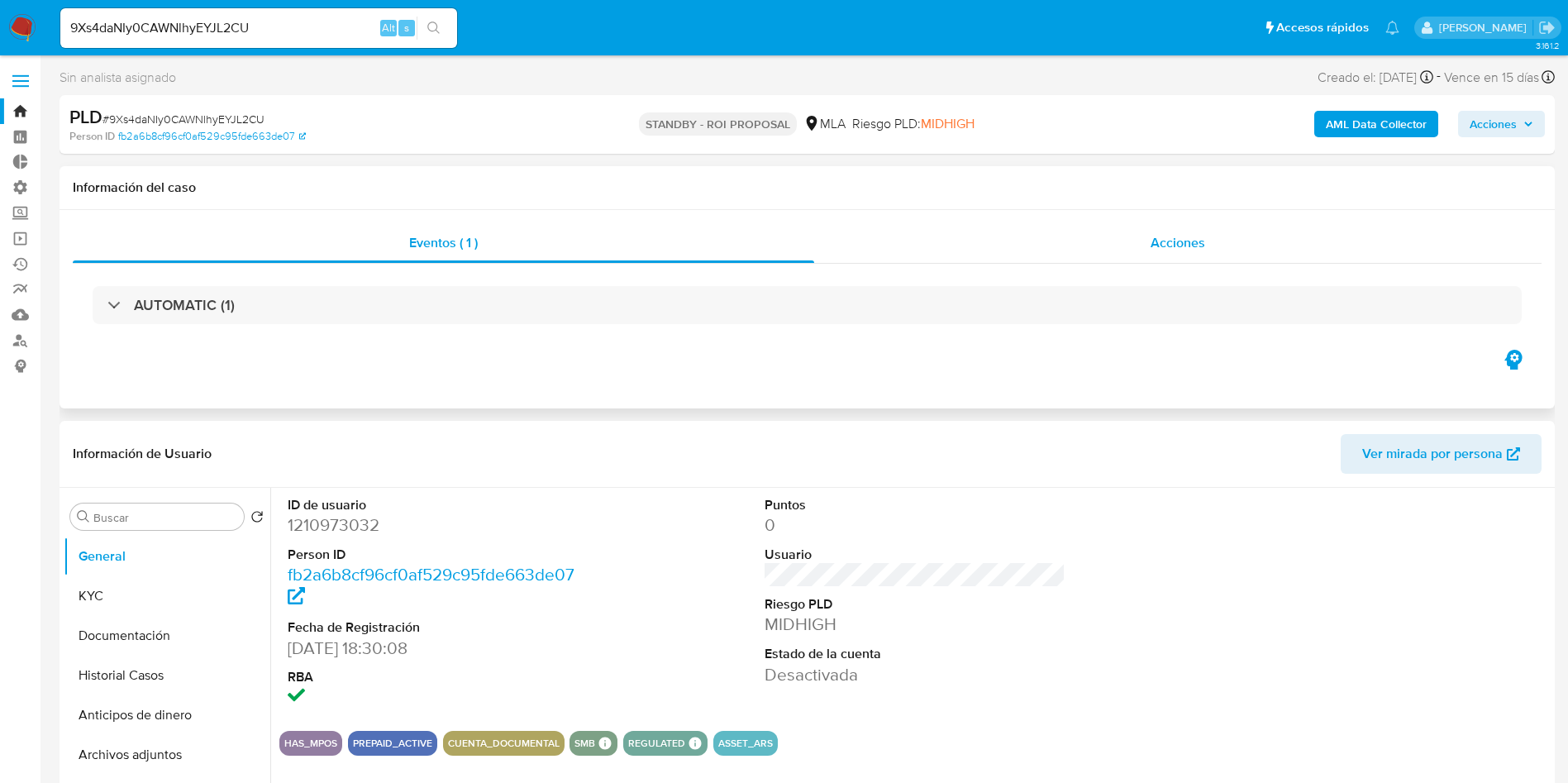
click at [1150, 233] on div "Acciones" at bounding box center [1178, 243] width 728 height 40
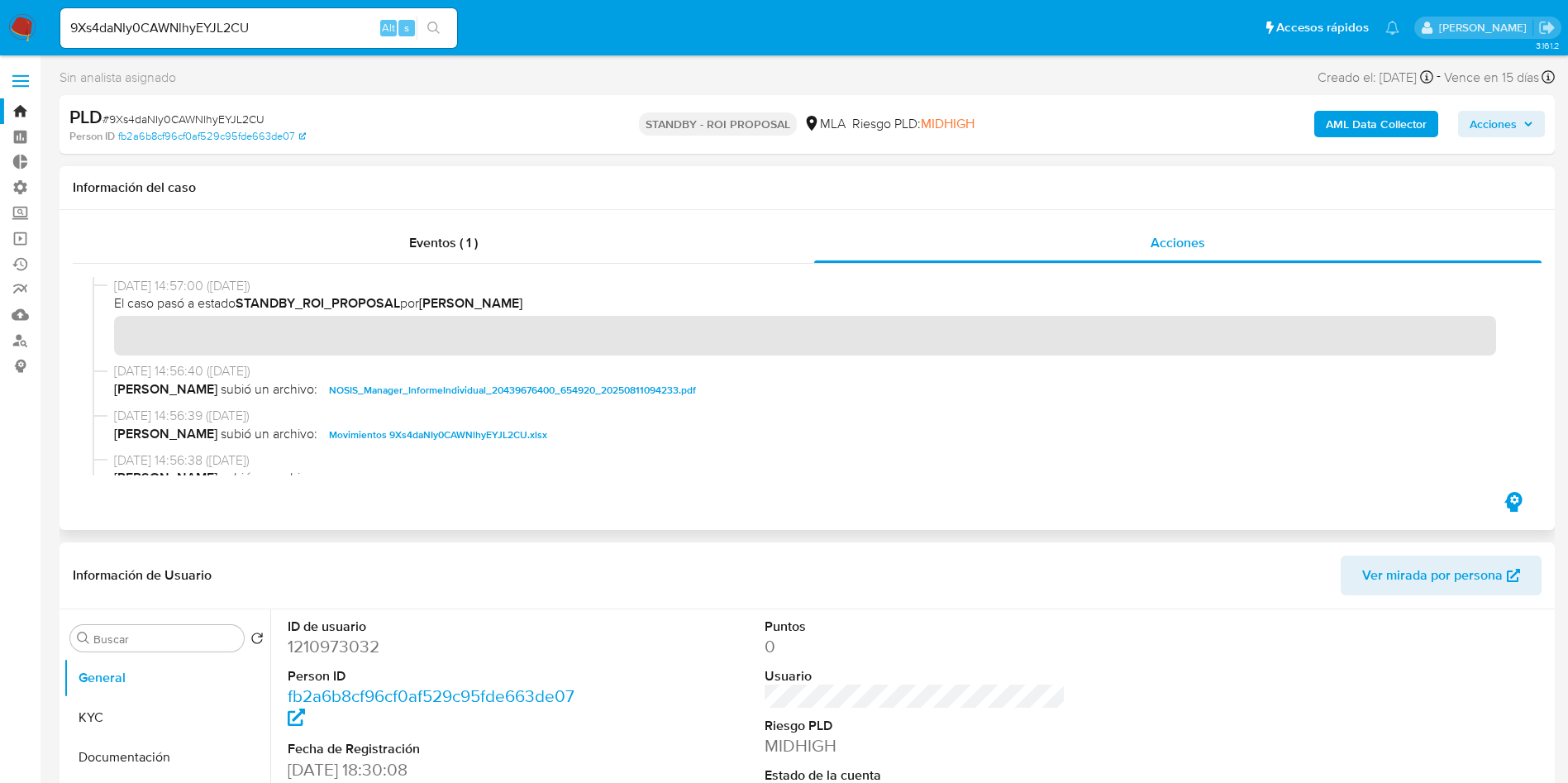
click at [411, 431] on span "Movimientos 9Xs4daNIy0CAWNlhyEYJL2CU.xlsx" at bounding box center [438, 434] width 218 height 19
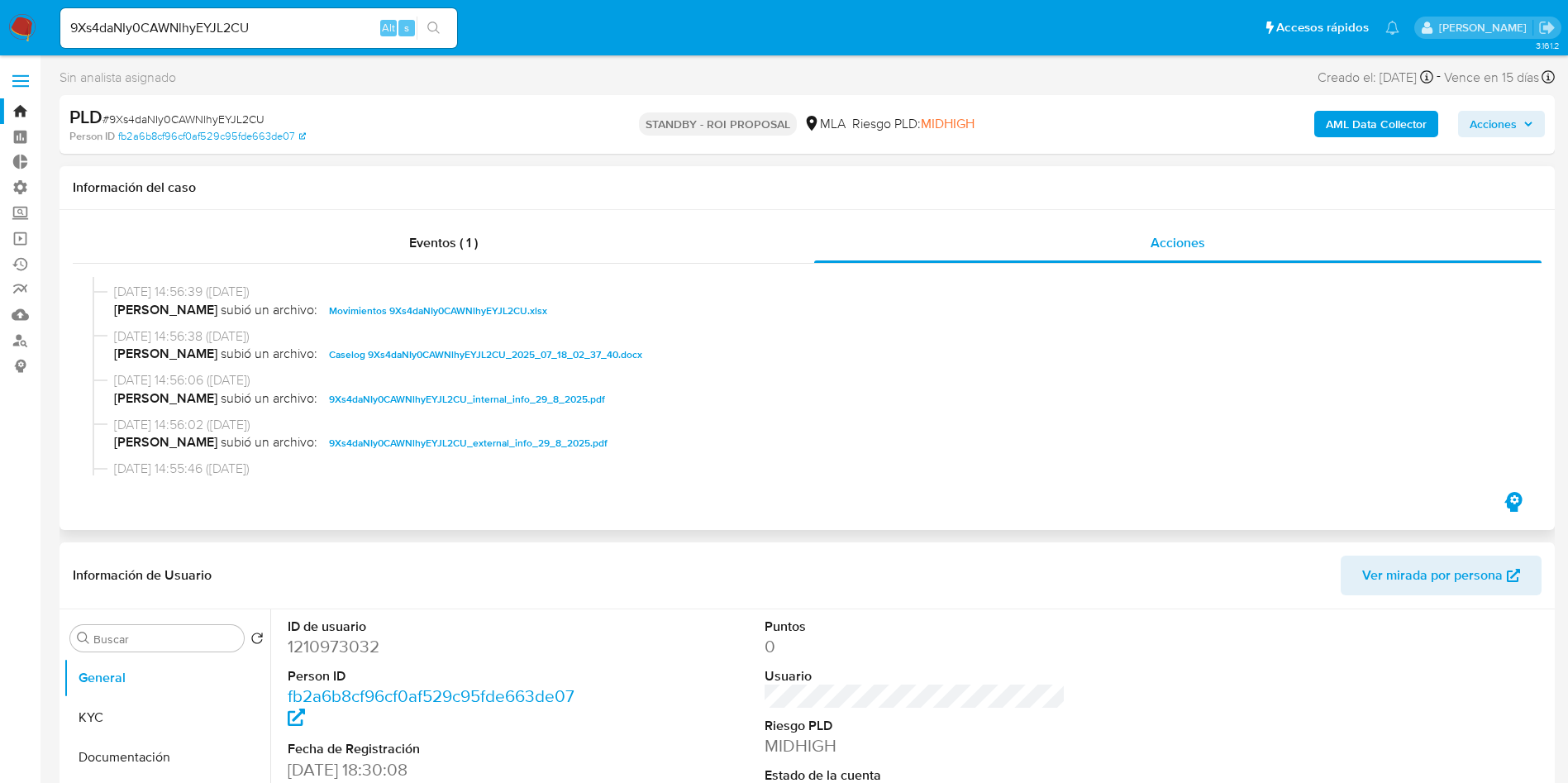
click at [389, 359] on span "Caselog 9Xs4daNIy0CAWNlhyEYJL2CU_2025_07_18_02_37_40.docx" at bounding box center [485, 354] width 313 height 19
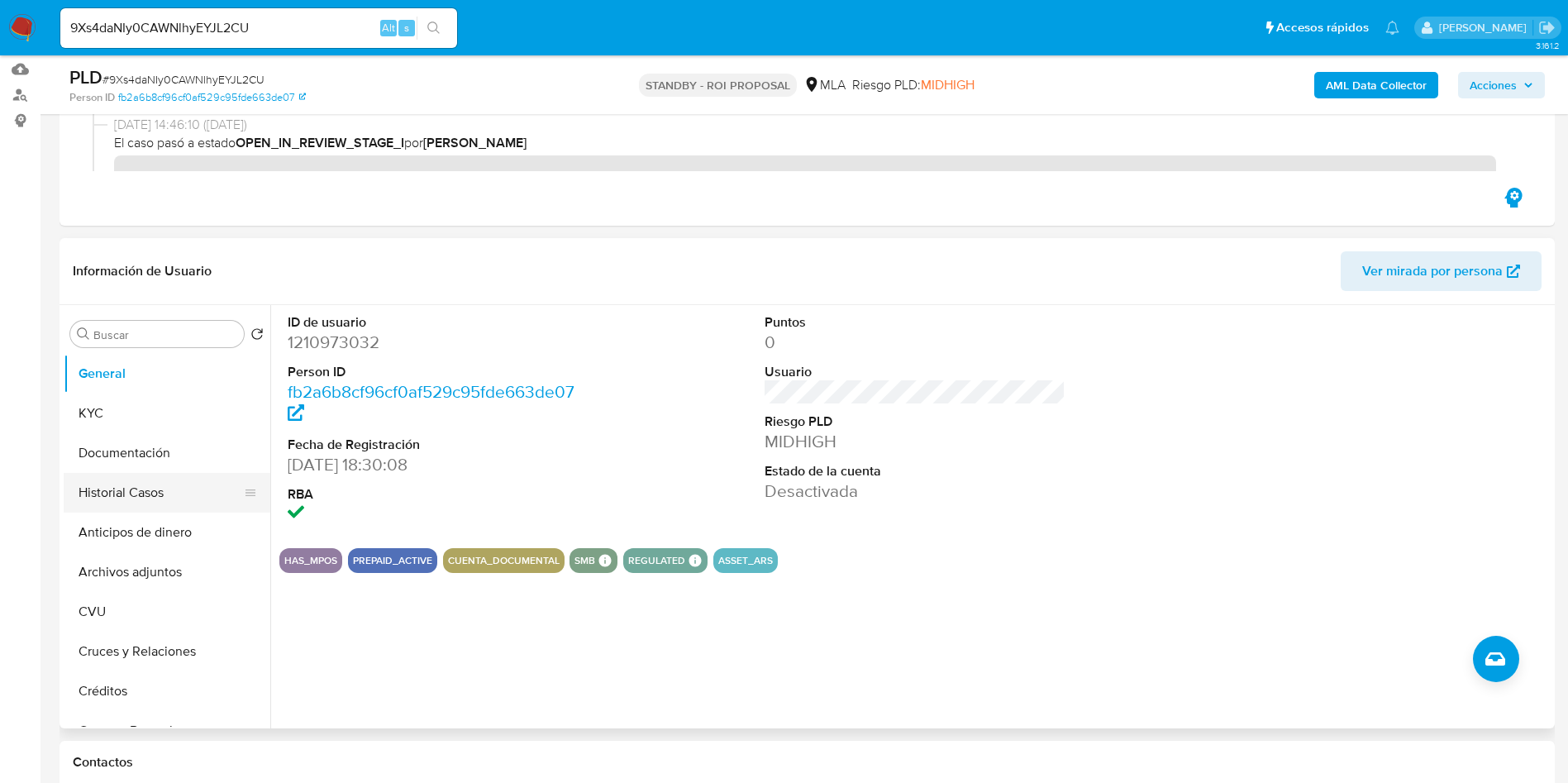
scroll to position [248, 0]
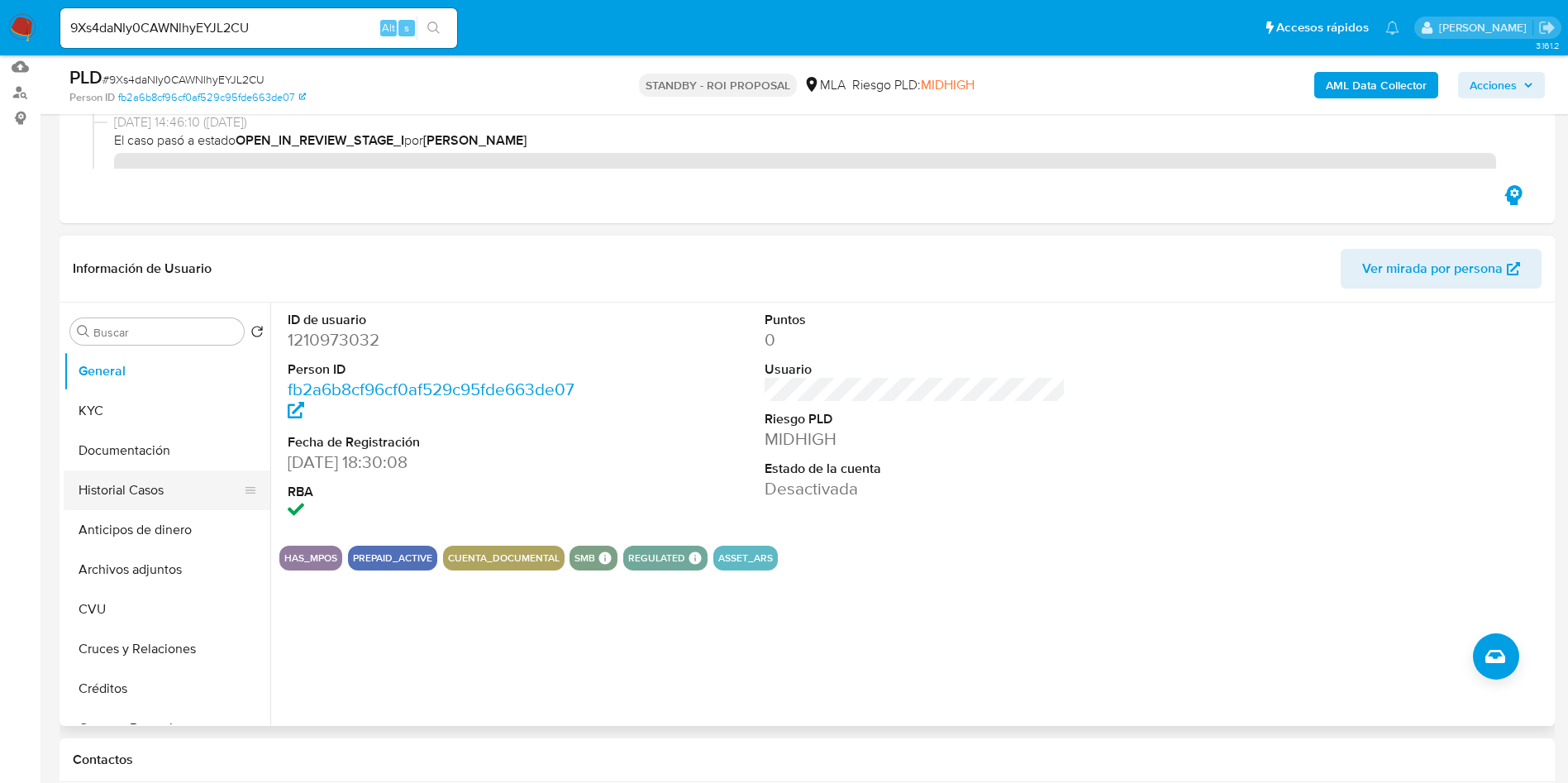
click at [115, 484] on button "Historial Casos" at bounding box center [160, 489] width 193 height 40
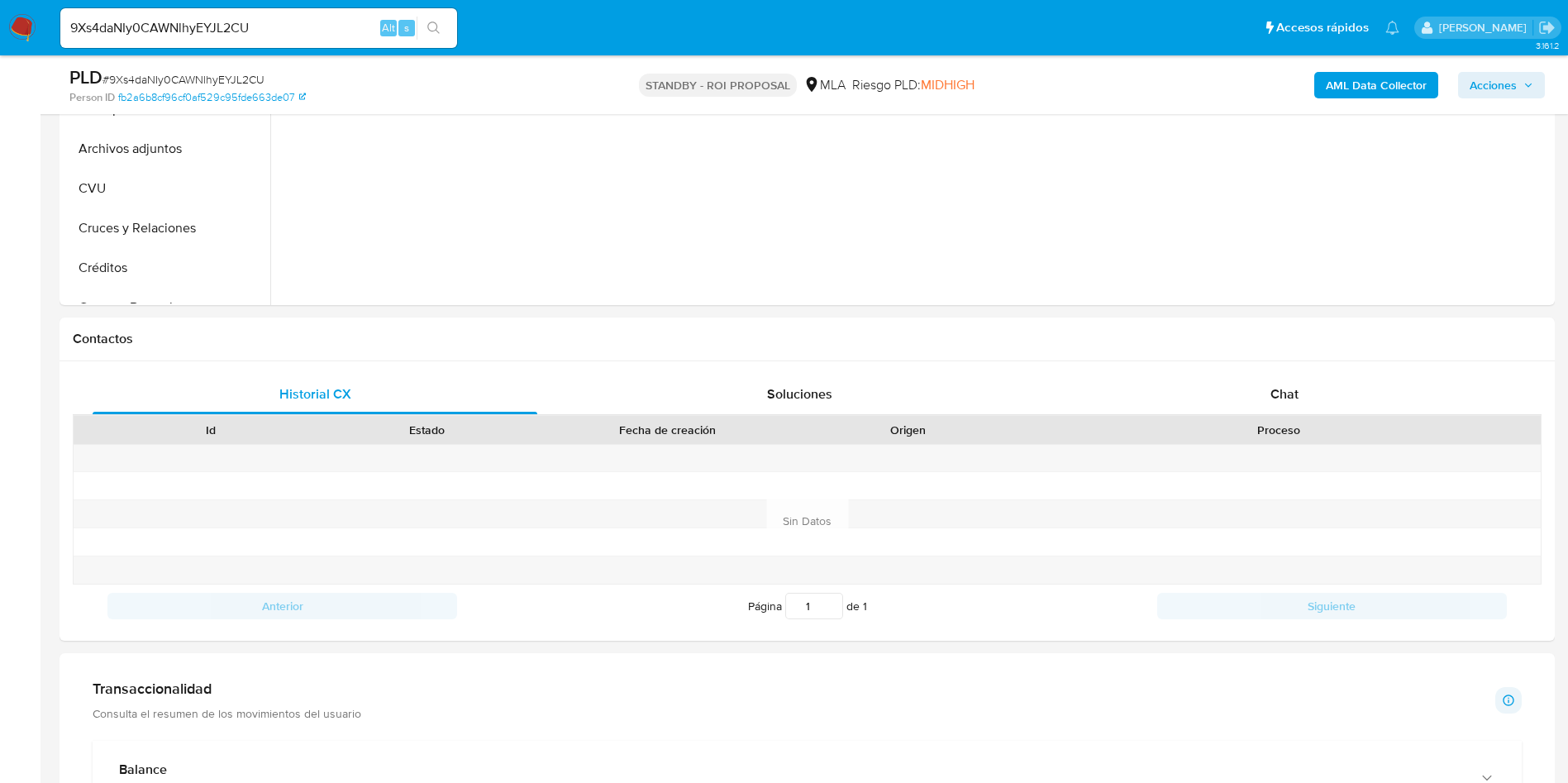
scroll to position [868, 0]
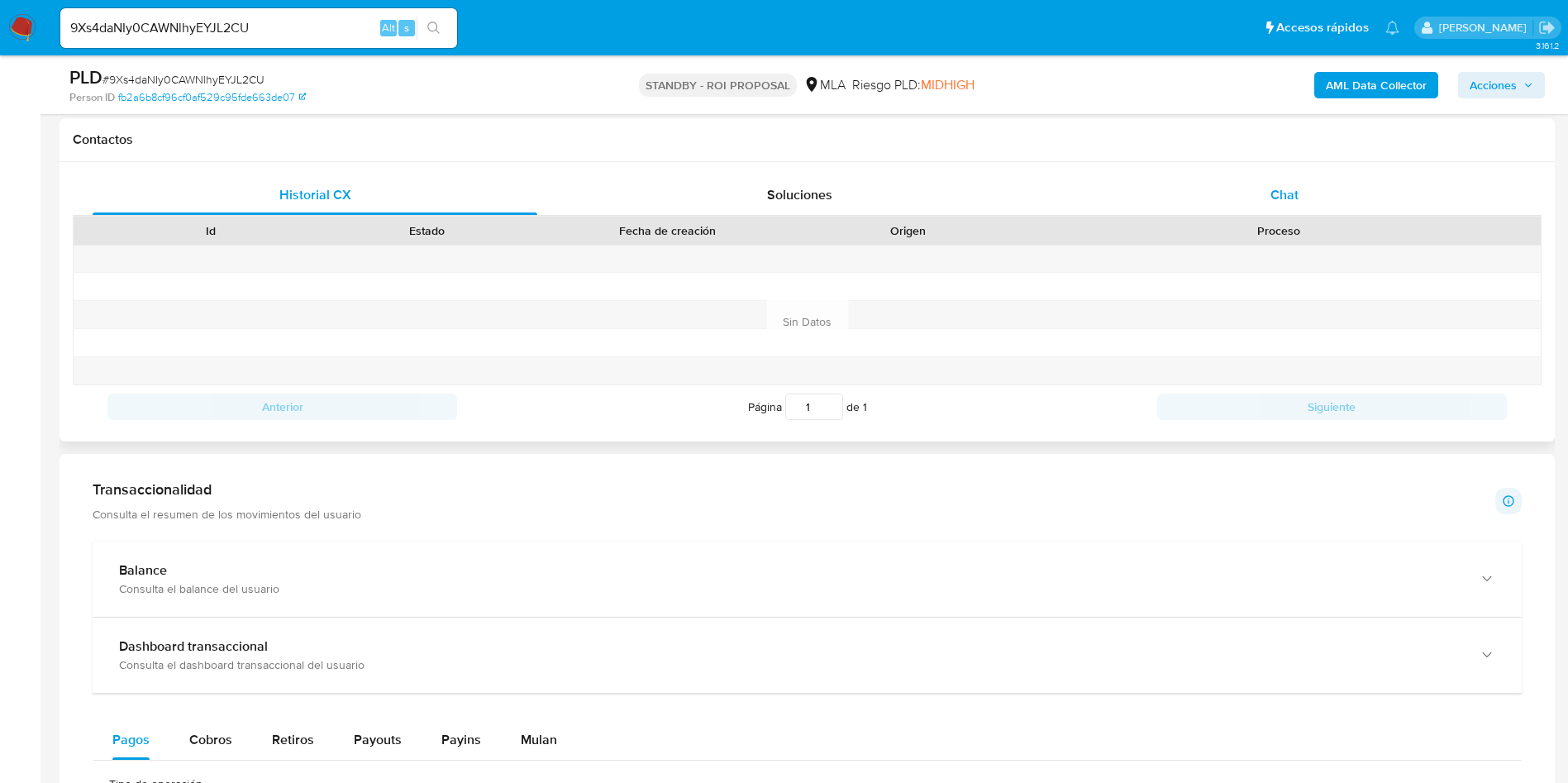
click at [1278, 188] on span "Chat" at bounding box center [1285, 195] width 28 height 19
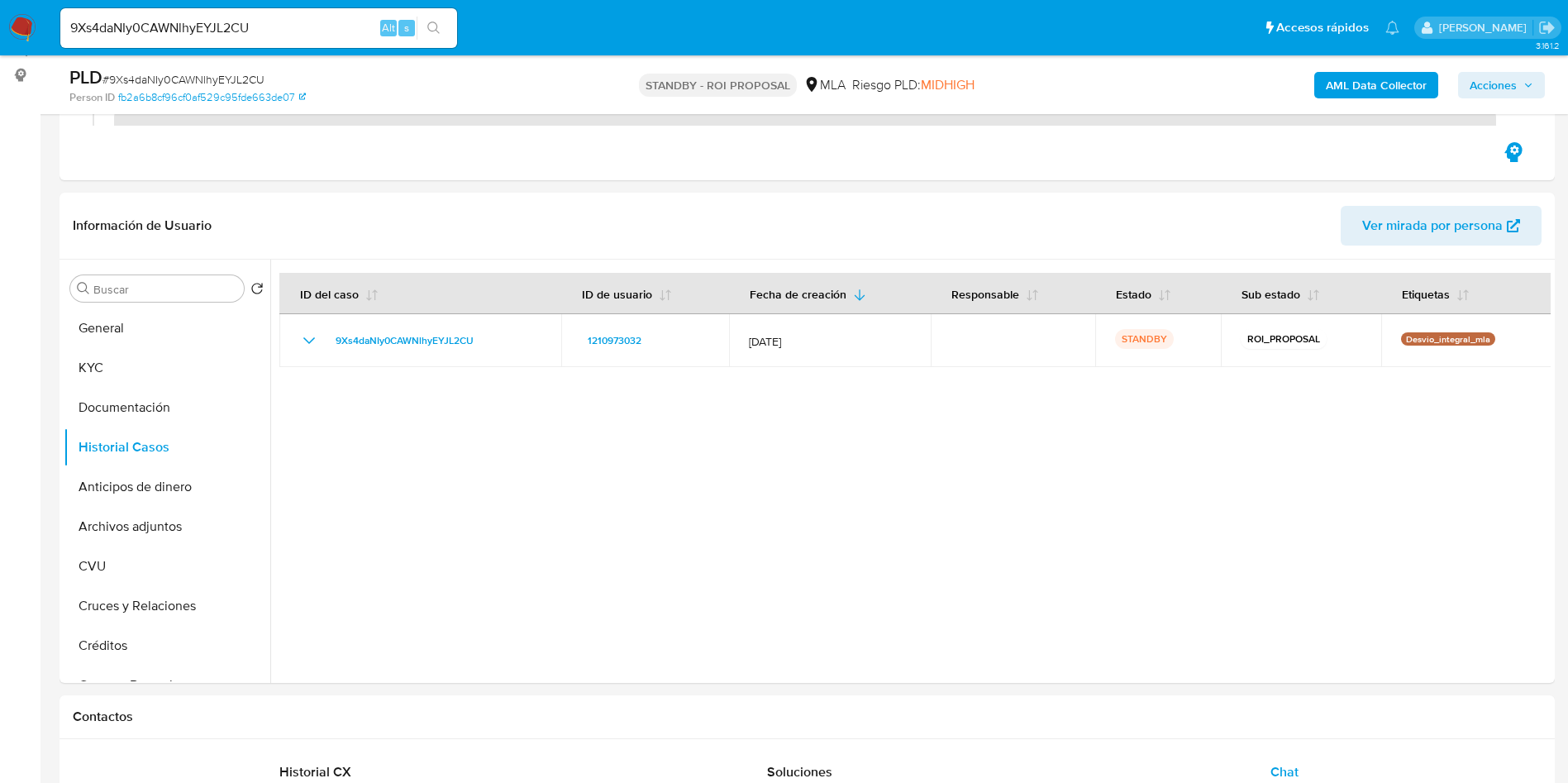
scroll to position [248, 0]
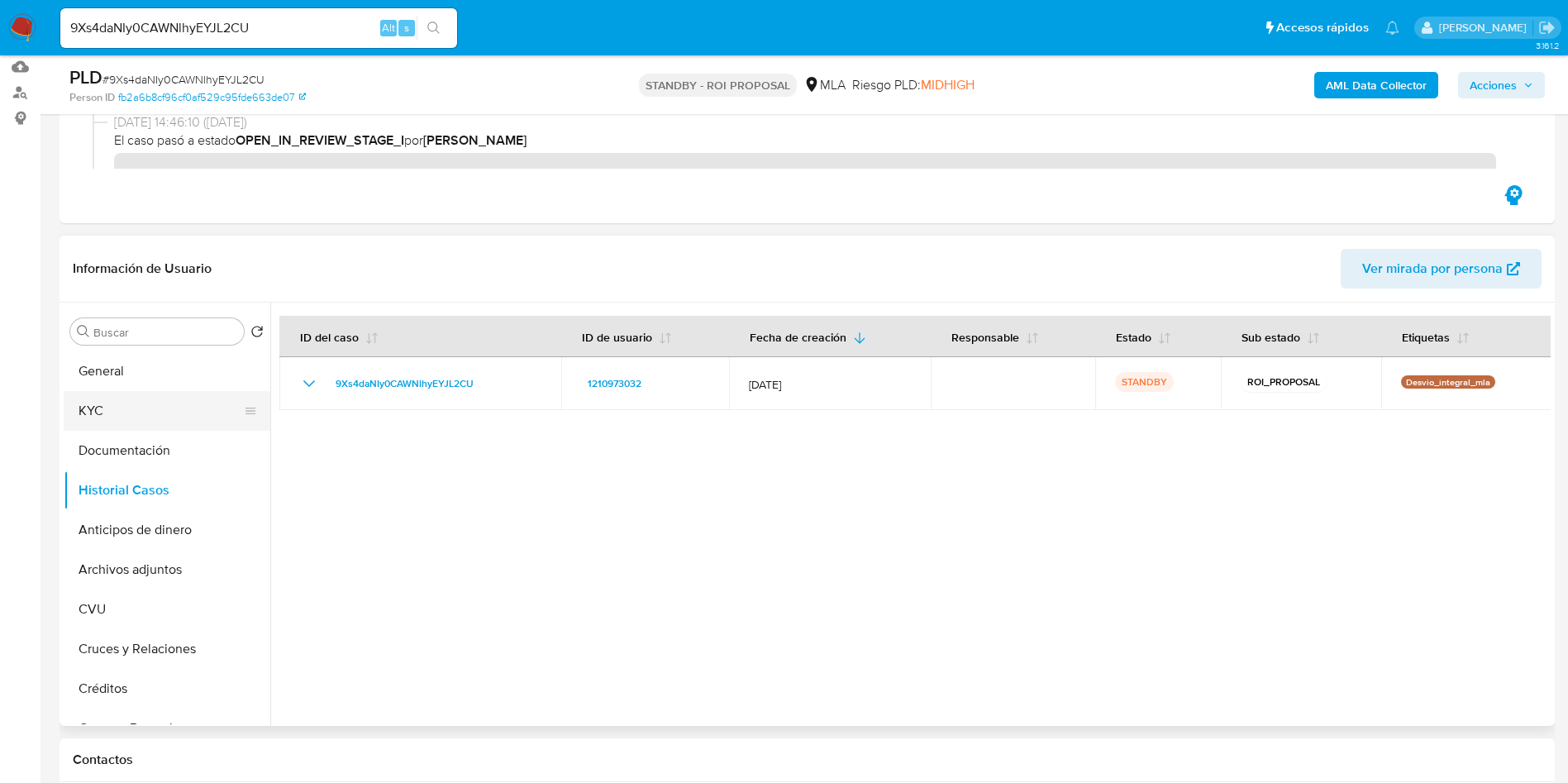
click at [145, 413] on button "KYC" at bounding box center [160, 410] width 193 height 40
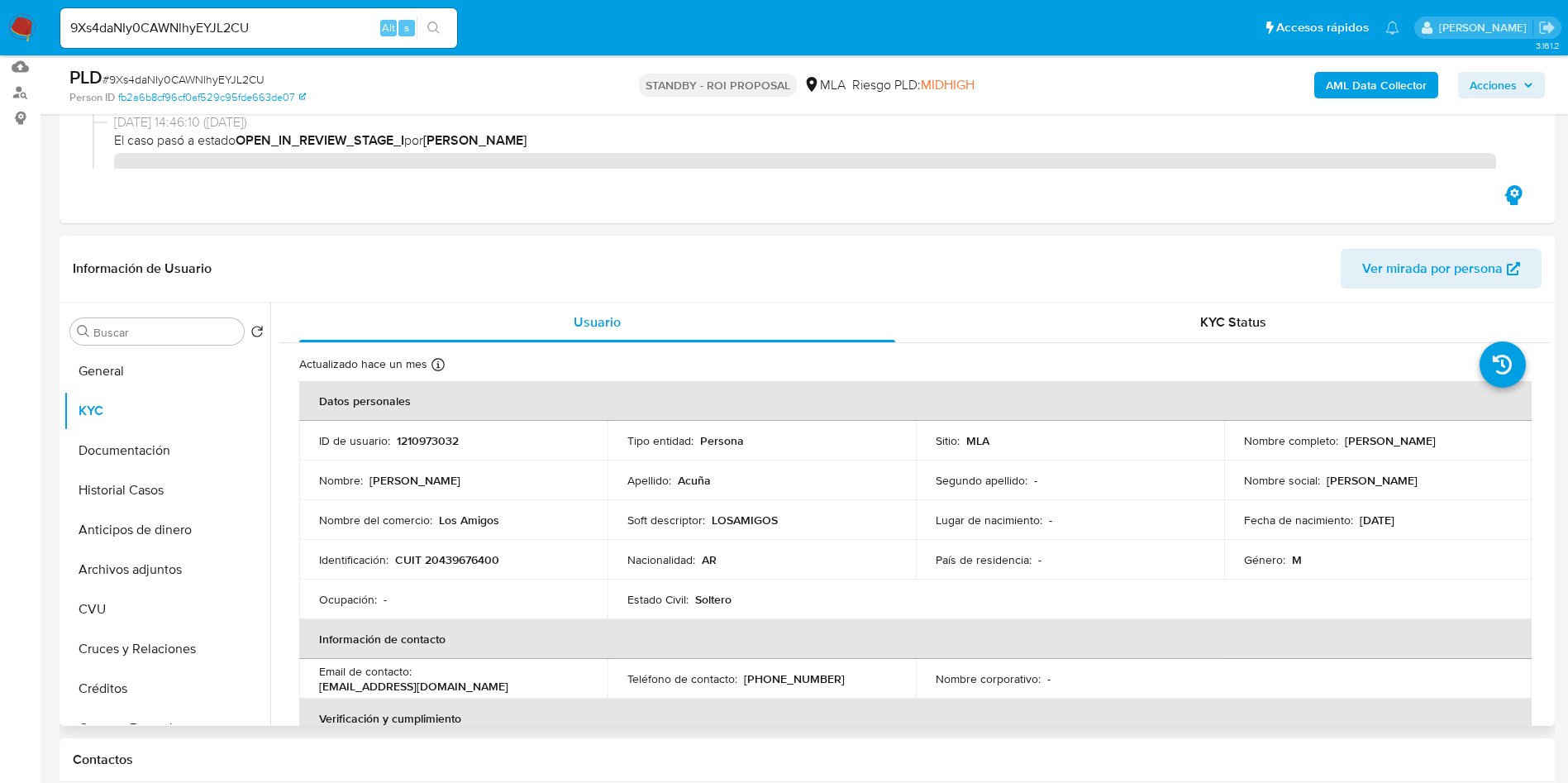
click at [453, 552] on p "CUIT 20439676400" at bounding box center [447, 560] width 104 height 15
click at [452, 552] on p "CUIT 20439676400" at bounding box center [447, 560] width 104 height 15
copy p "20439676400"
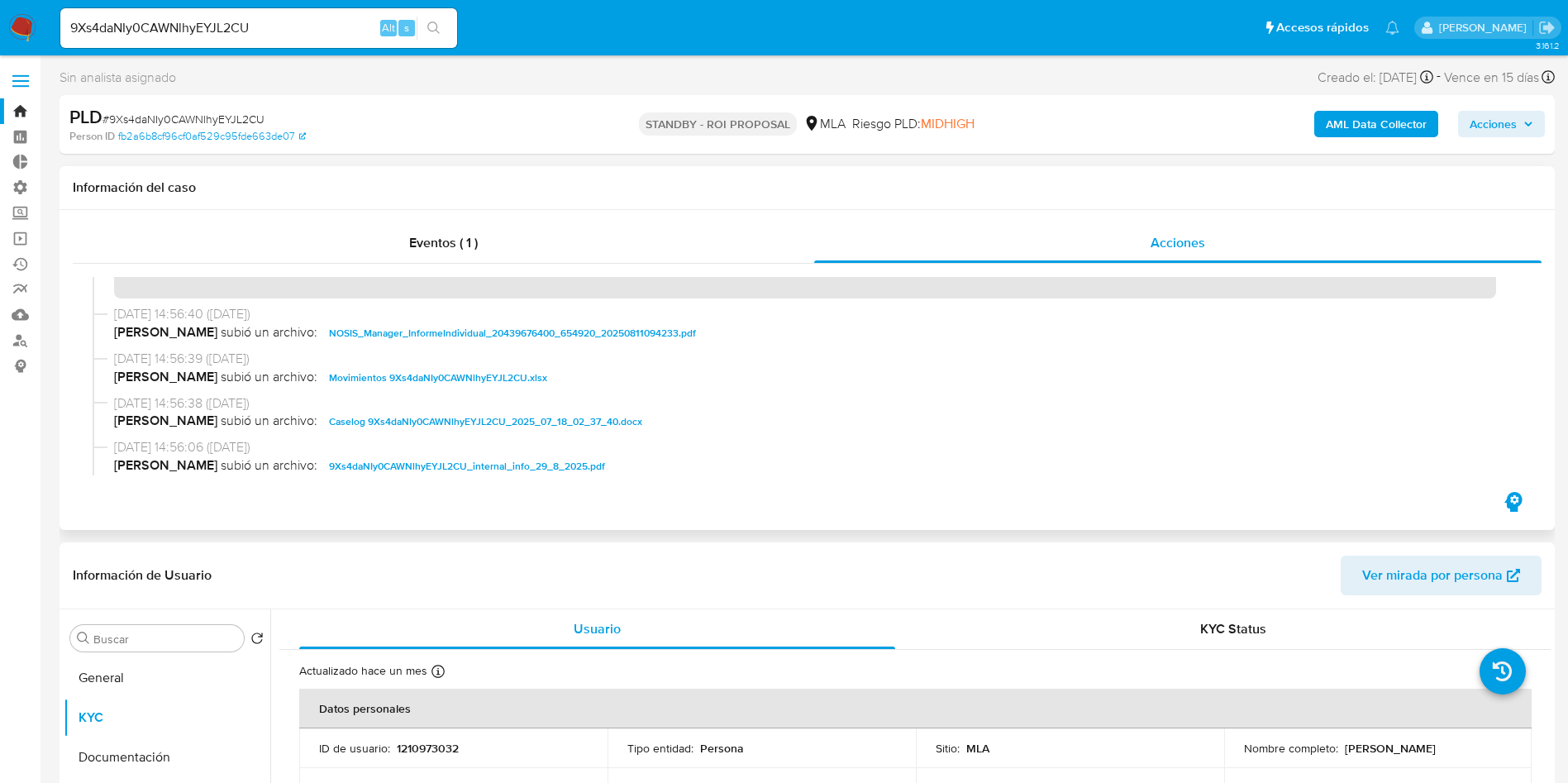
scroll to position [0, 0]
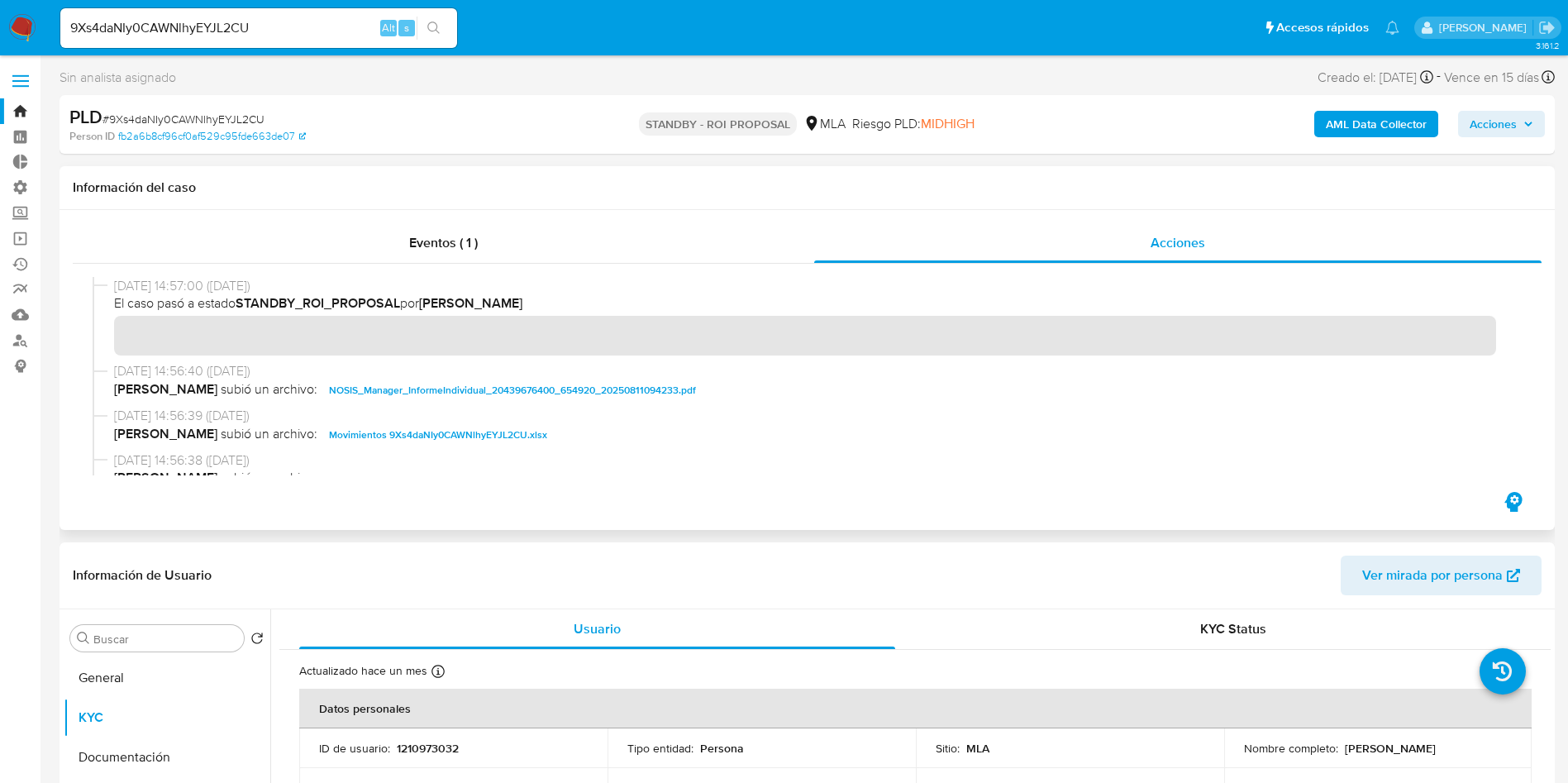
click at [609, 385] on span "NOSIS_Manager_InformeIndividual_20439676400_654920_20250811094233.pdf" at bounding box center [512, 390] width 367 height 19
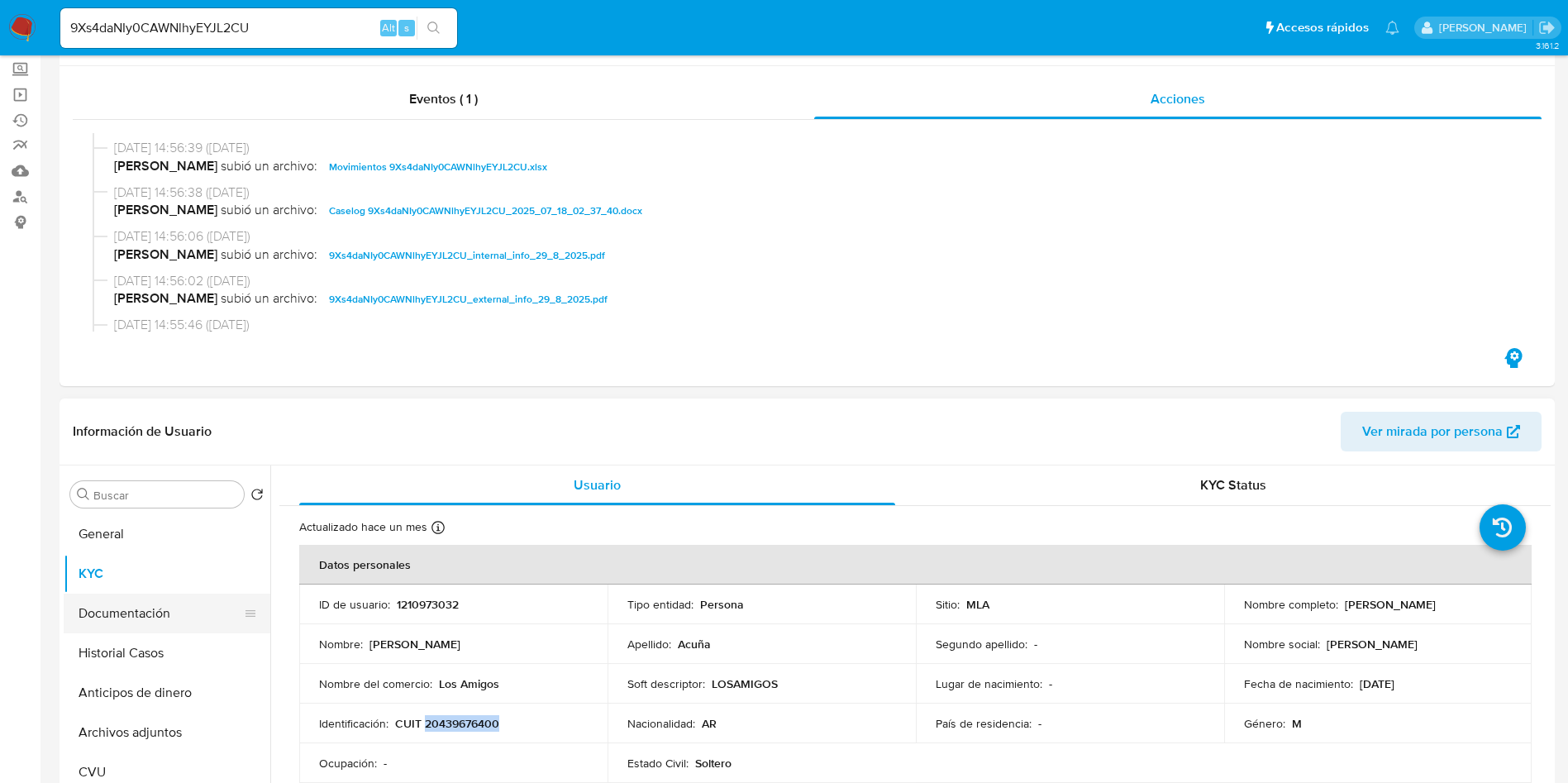
scroll to position [248, 0]
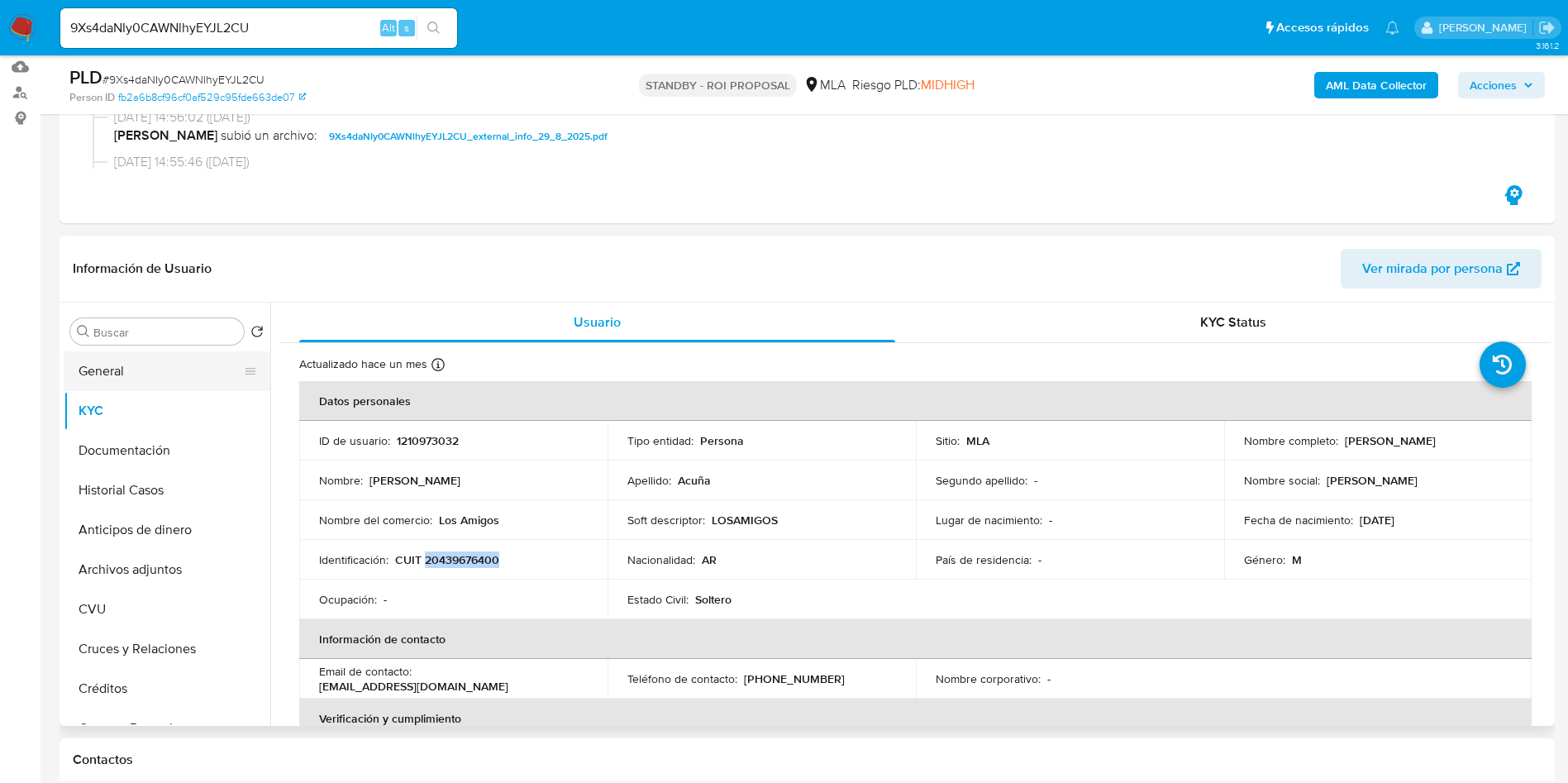
click at [112, 372] on button "General" at bounding box center [160, 370] width 193 height 40
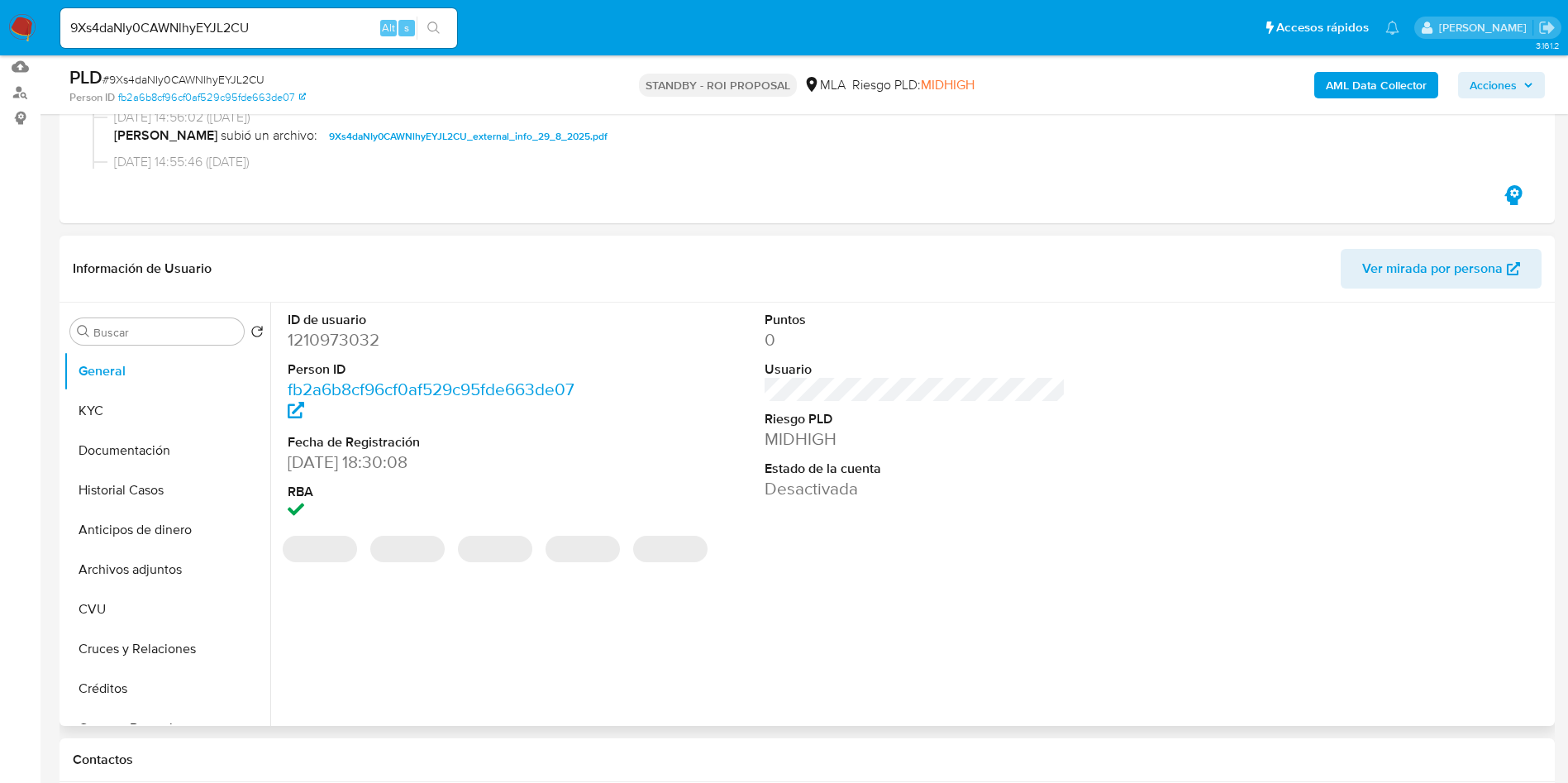
click at [356, 344] on dd "1210973032" at bounding box center [439, 339] width 302 height 23
copy dd "1210973032"
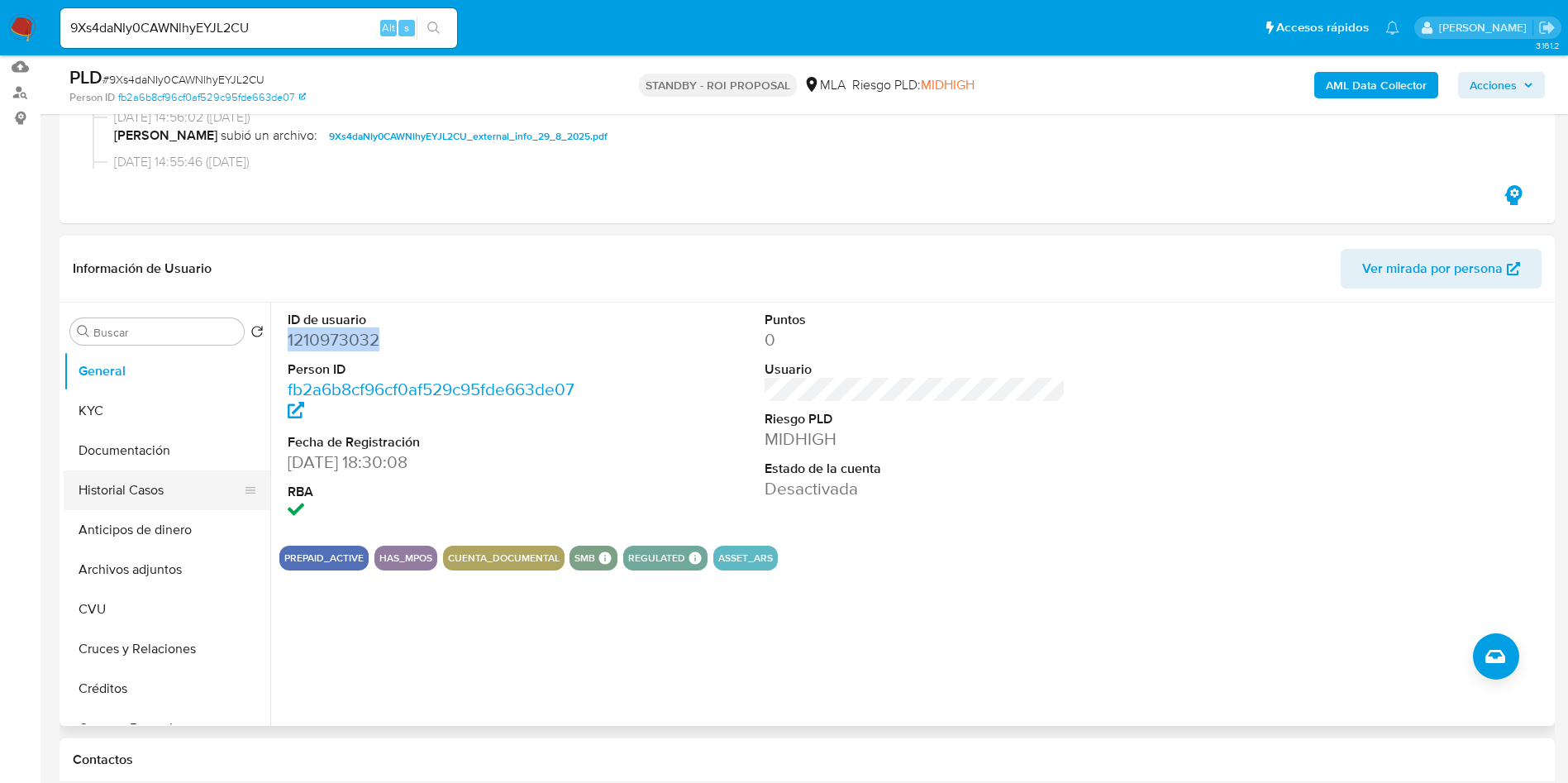
click at [163, 500] on button "Historial Casos" at bounding box center [160, 489] width 193 height 40
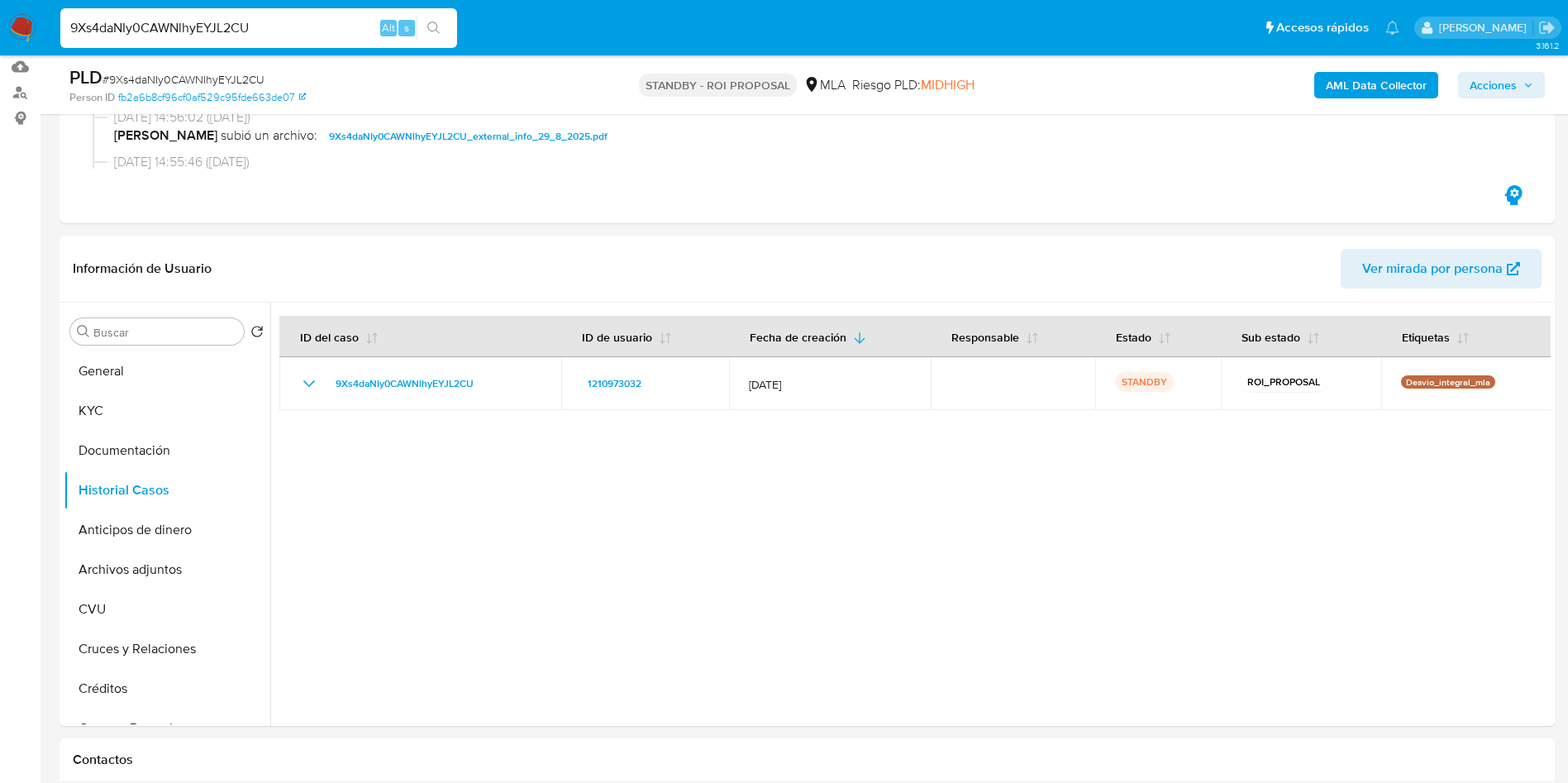
click at [123, 33] on input "9Xs4daNIy0CAWNlhyEYJL2CU" at bounding box center [259, 28] width 397 height 21
paste input "qgOKLs2o9VxPi3N5n1z4P5Tb"
type input "qgOKLs2o9VxPi3N5n1z4P5Tb"
click at [436, 27] on icon "search-icon" at bounding box center [434, 28] width 13 height 13
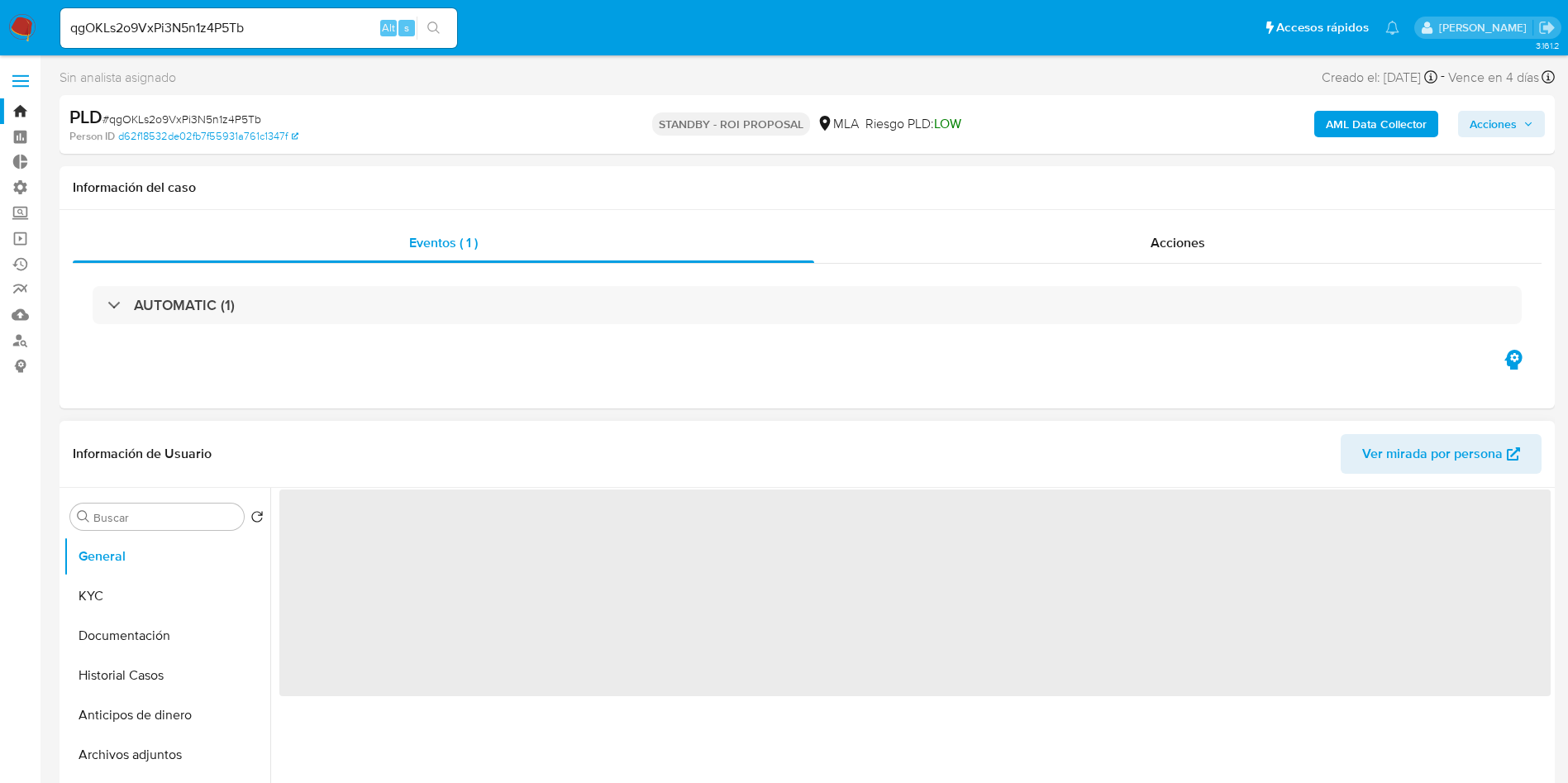
select select "10"
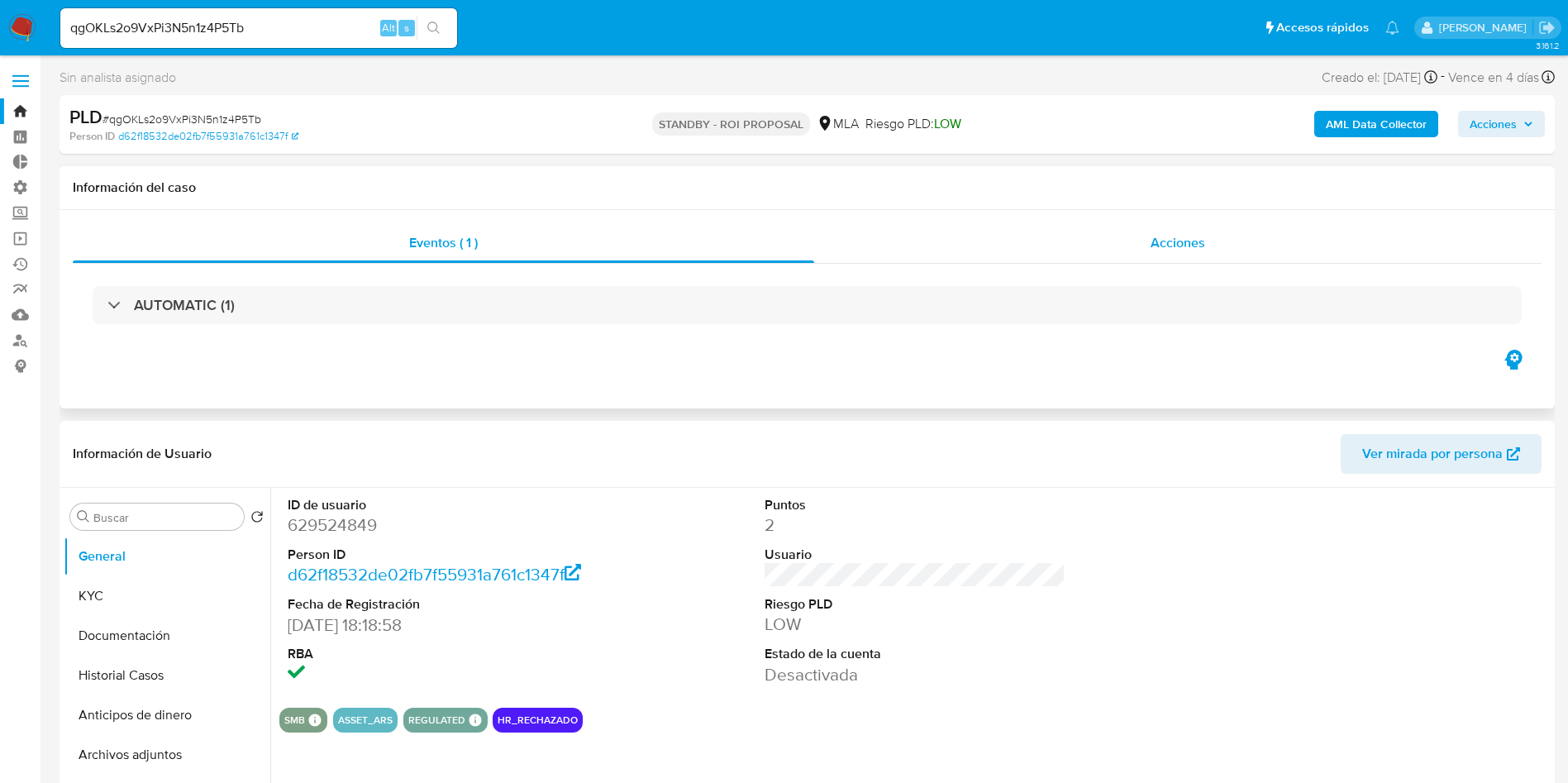
click at [1203, 234] on span "Acciones" at bounding box center [1177, 242] width 54 height 19
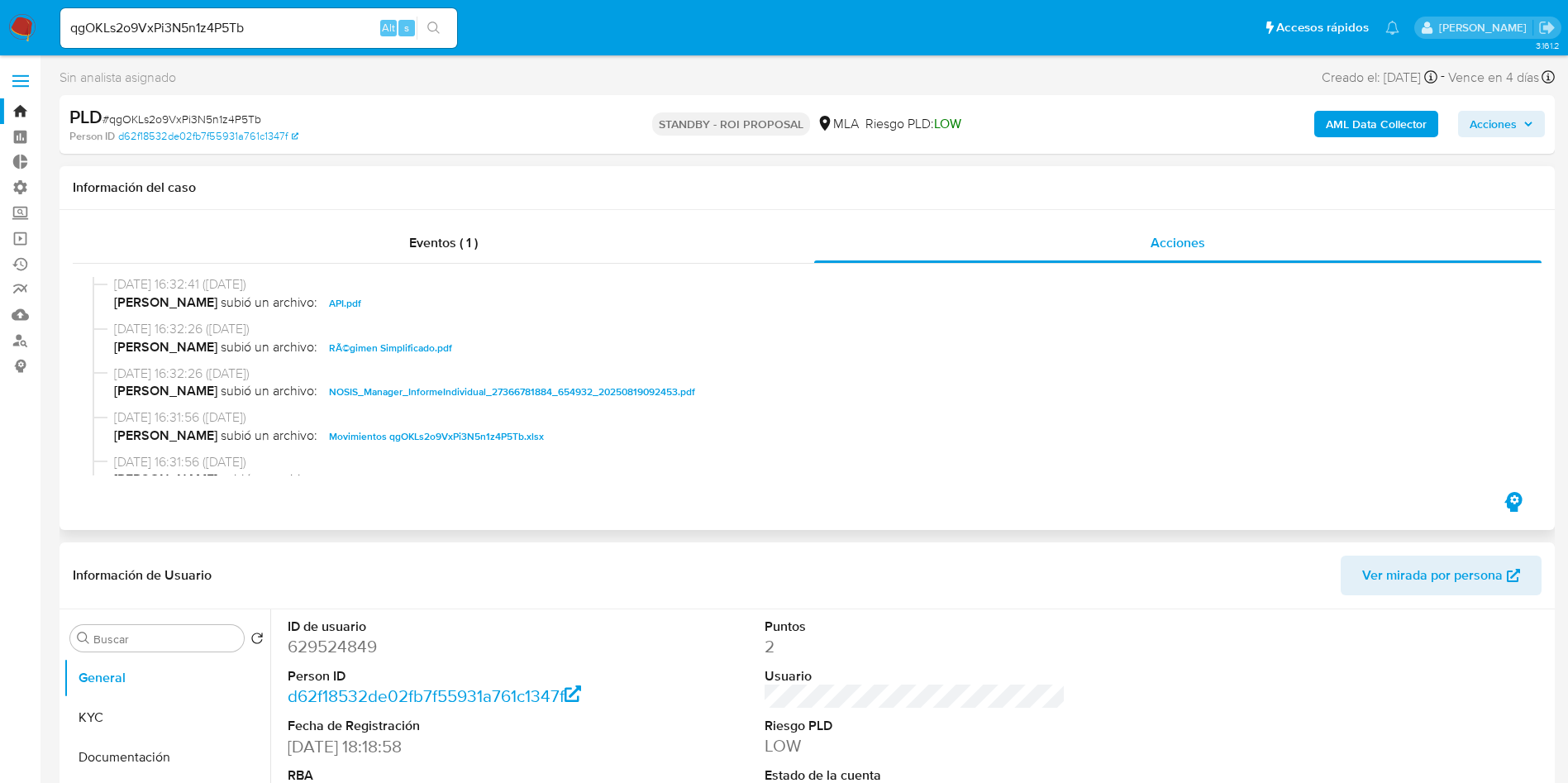
scroll to position [124, 0]
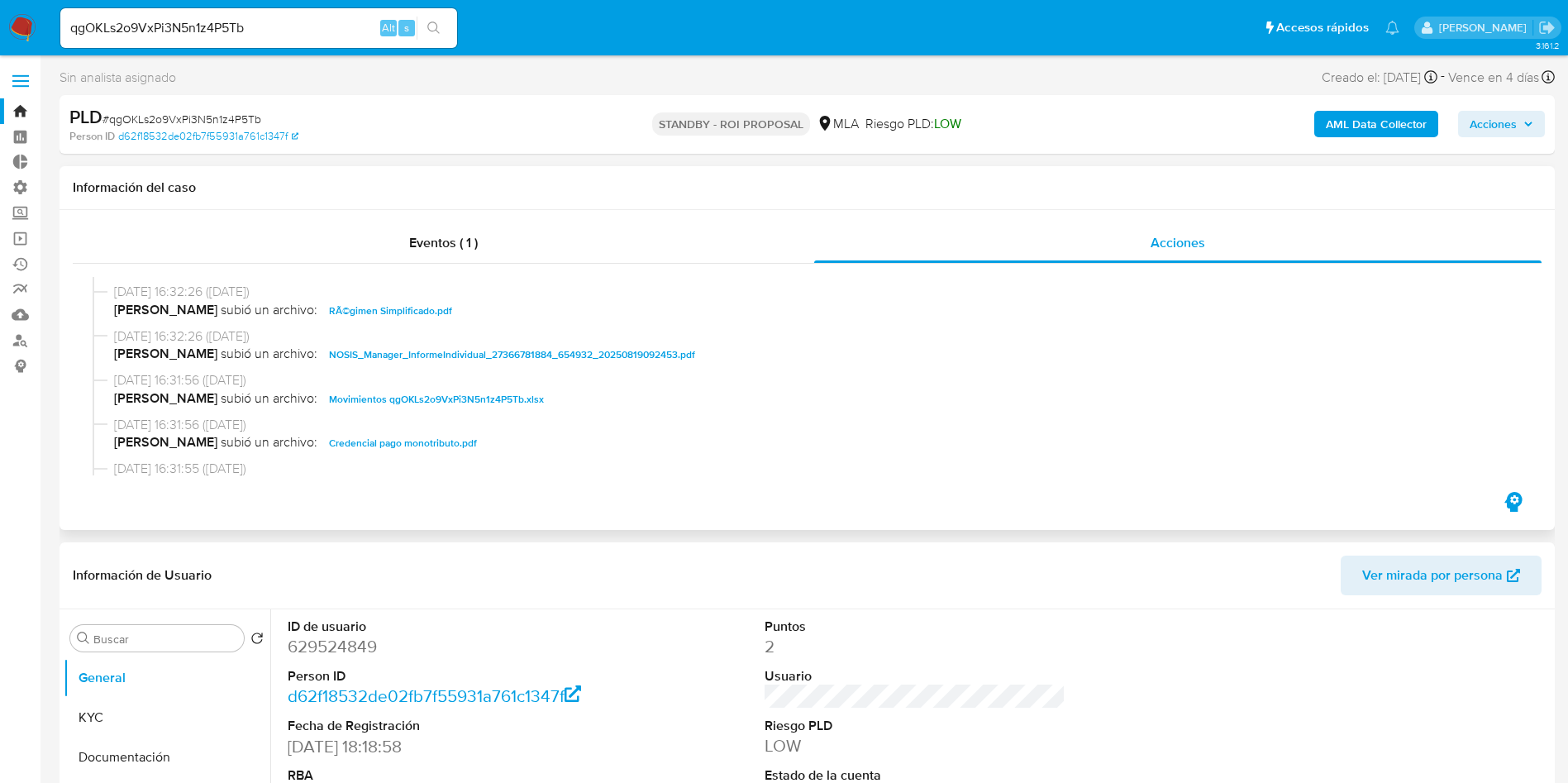
click at [380, 405] on span "Movimientos qgOKLs2o9VxPi3N5n1z4P5Tb.xlsx" at bounding box center [436, 399] width 215 height 19
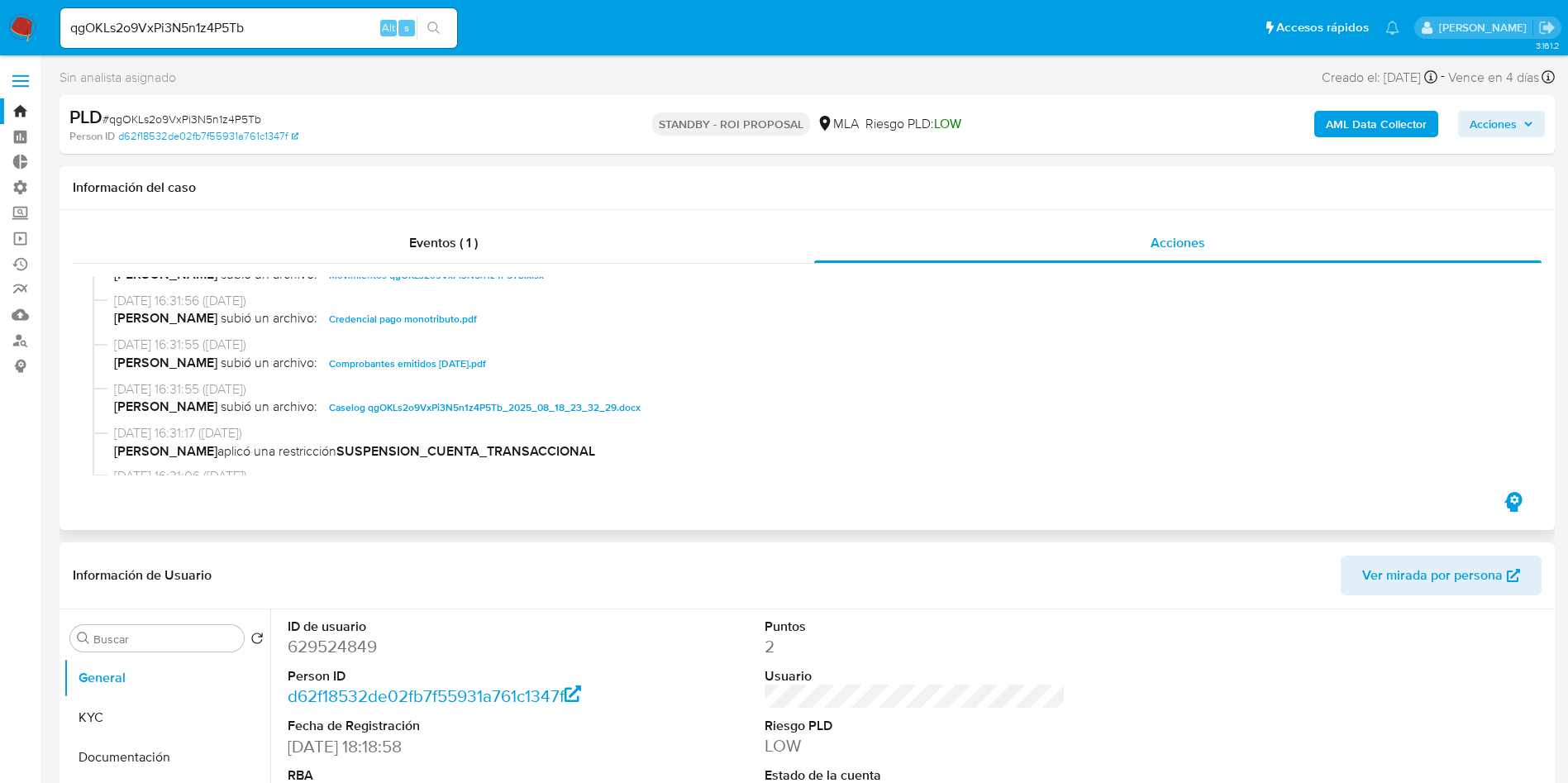
click at [416, 415] on span "Caselog qgOKLs2o9VxPi3N5n1z4P5Tb_2025_08_18_23_32_29.docx" at bounding box center [485, 407] width 312 height 19
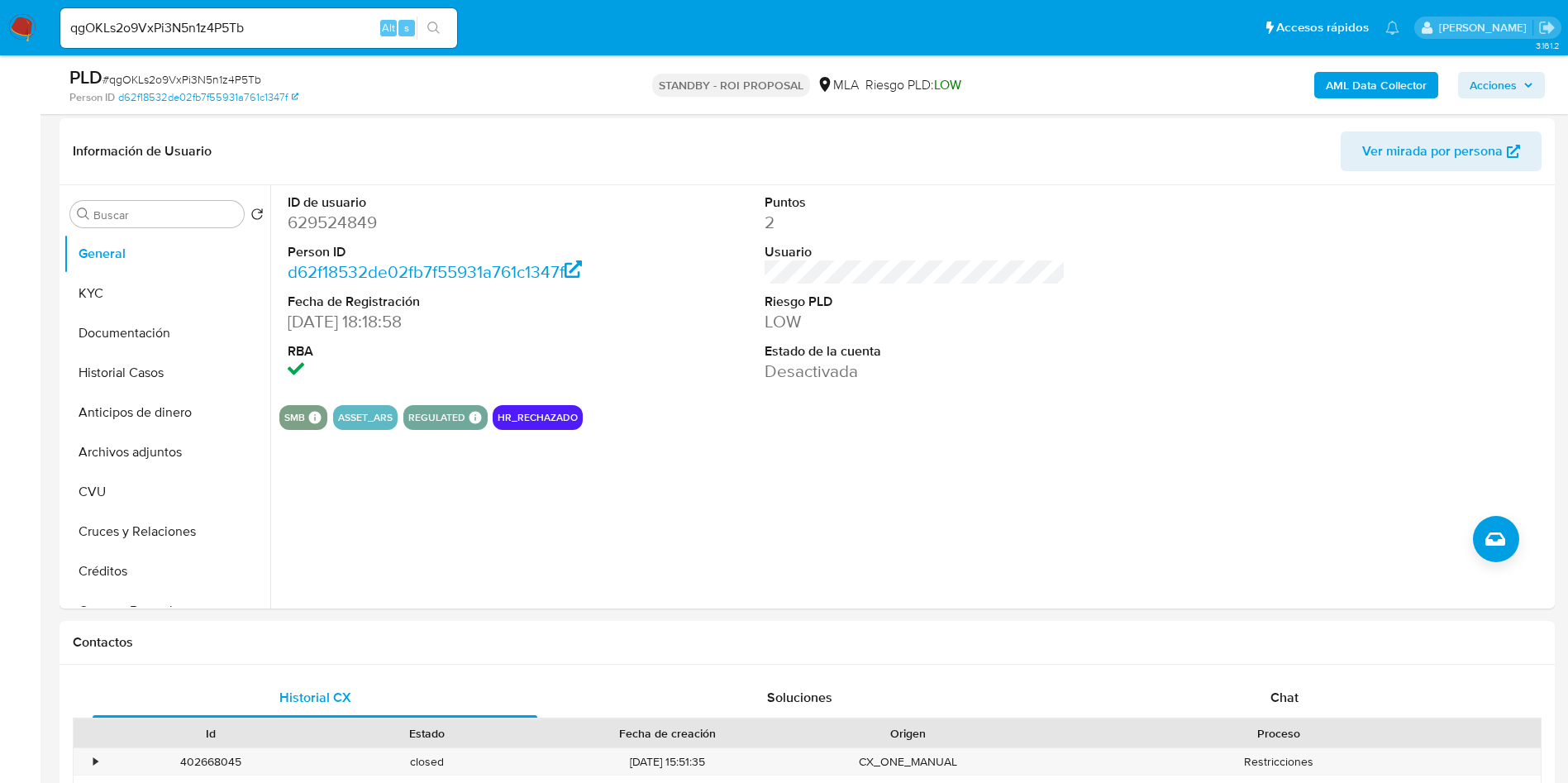
scroll to position [372, 0]
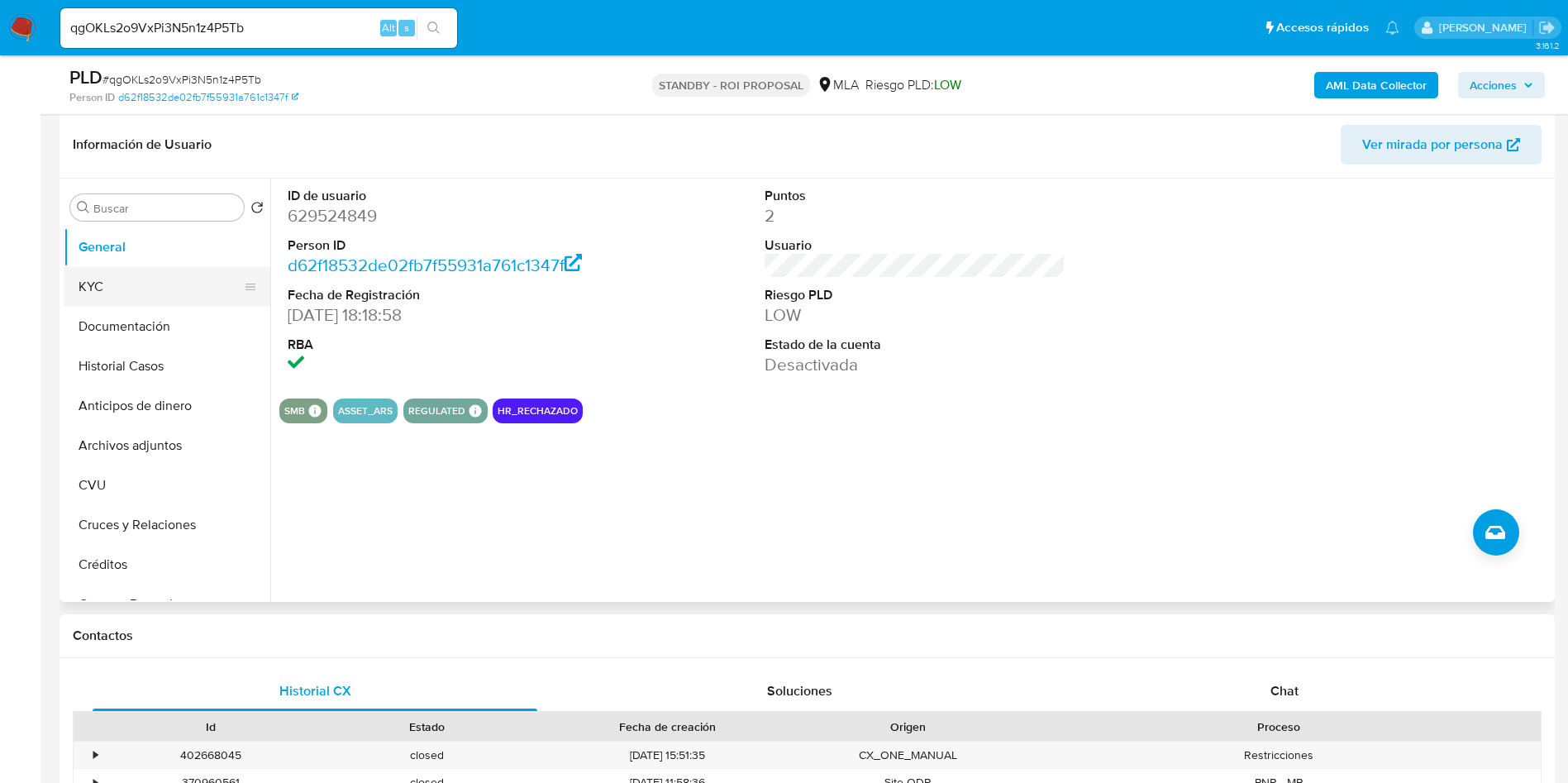
click at [109, 299] on button "KYC" at bounding box center [160, 286] width 193 height 40
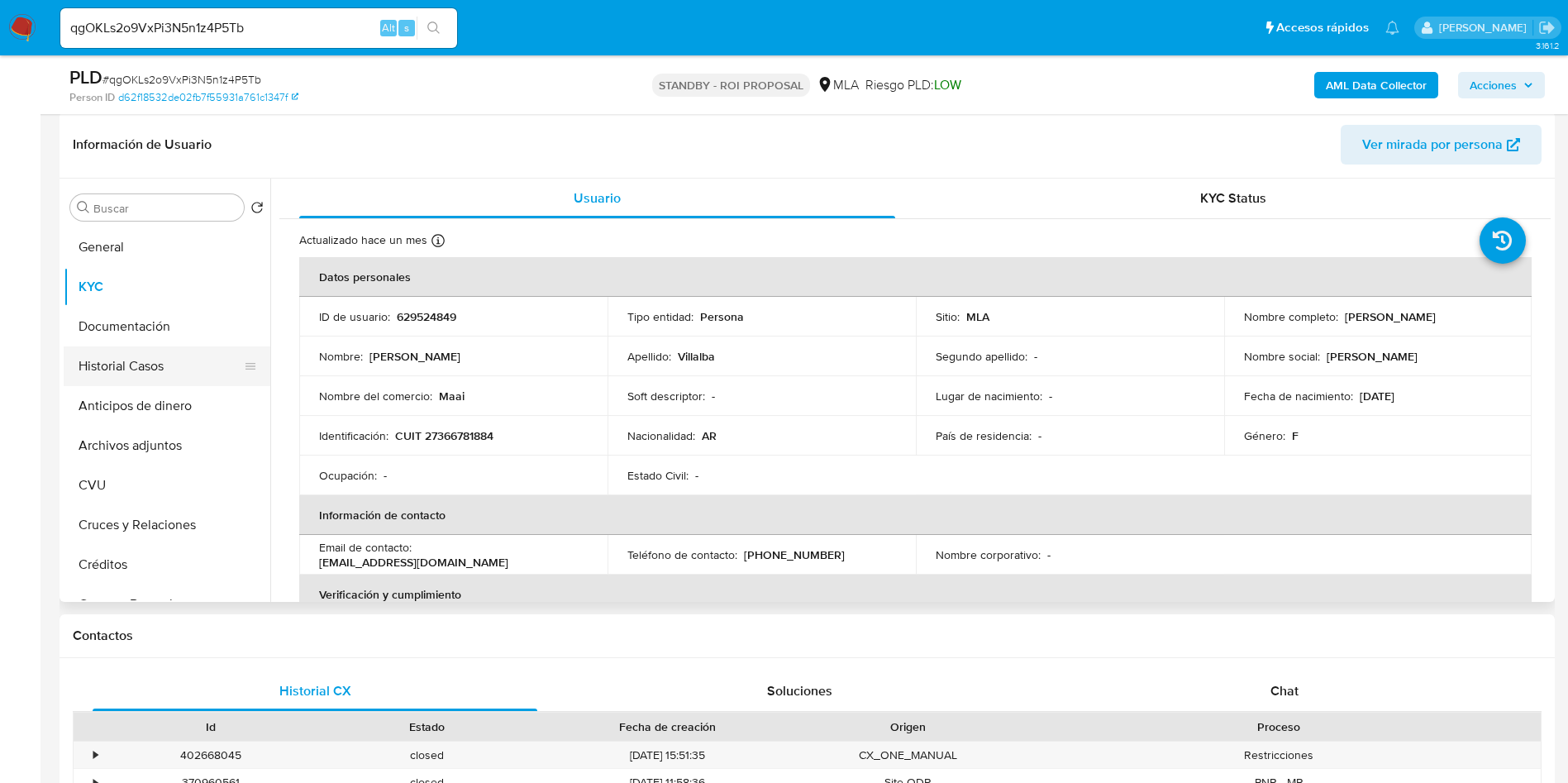
click at [152, 379] on button "Historial Casos" at bounding box center [160, 366] width 193 height 40
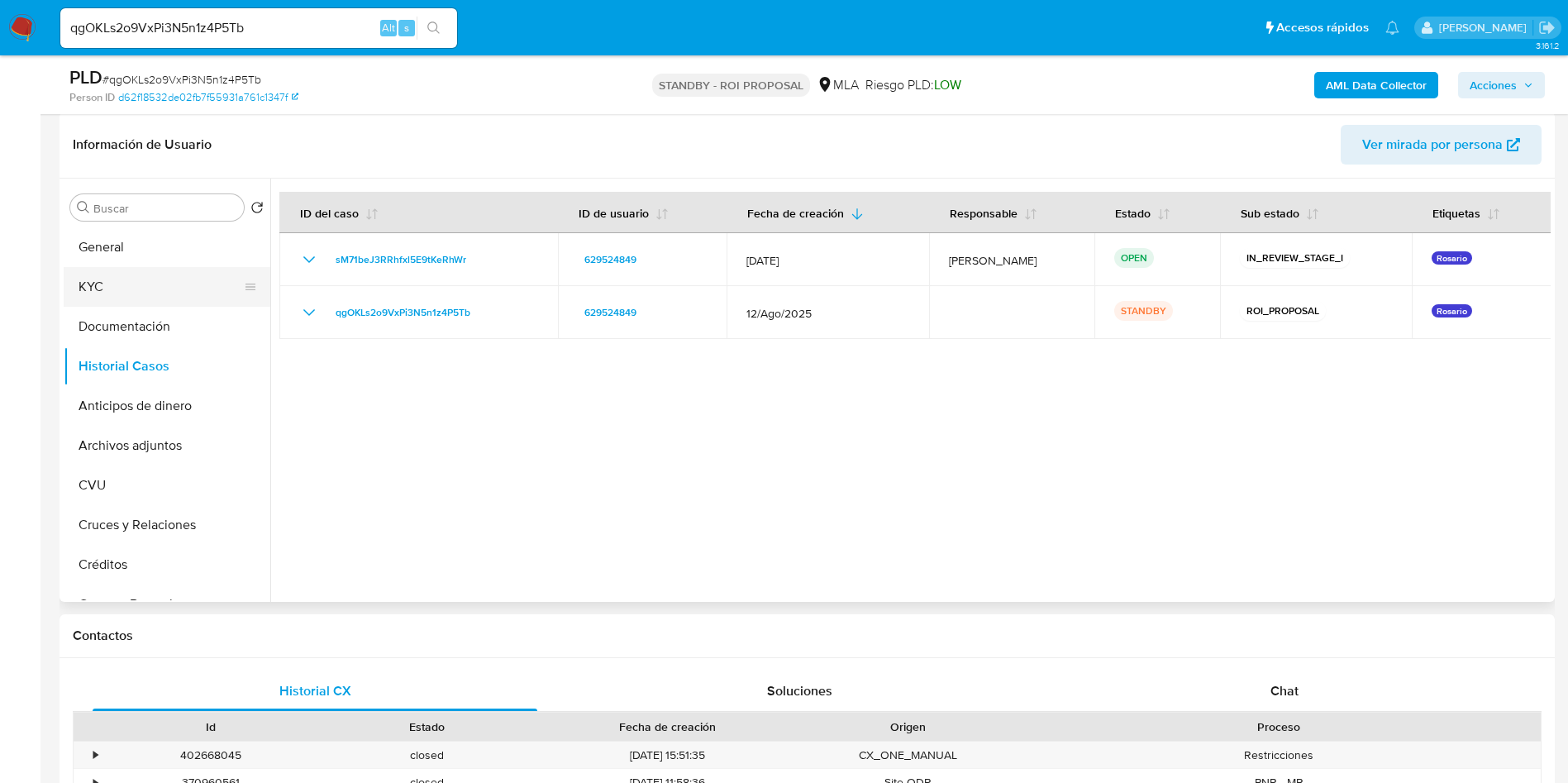
click at [115, 280] on button "KYC" at bounding box center [160, 286] width 193 height 40
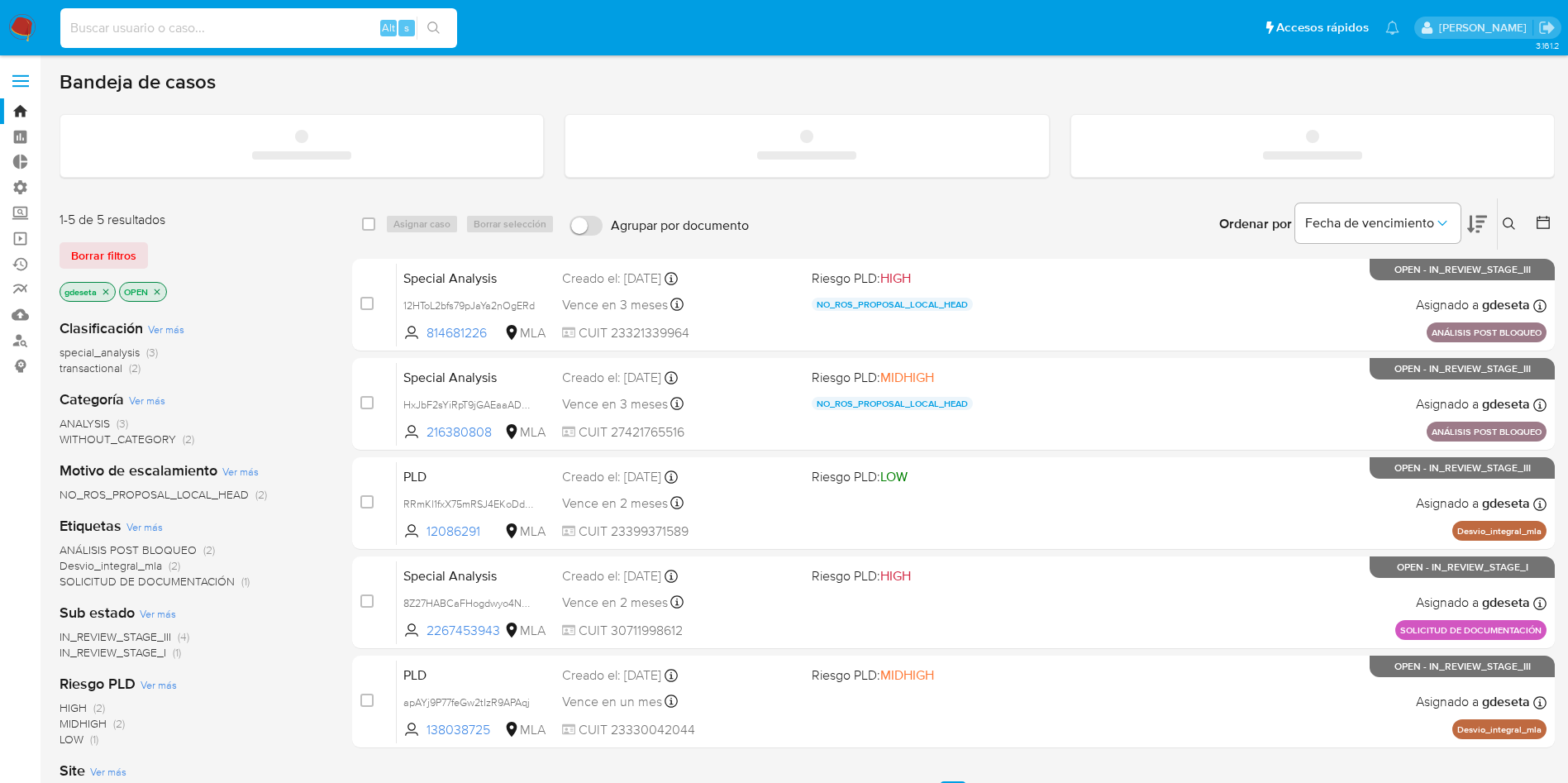
click at [221, 25] on input at bounding box center [259, 28] width 397 height 21
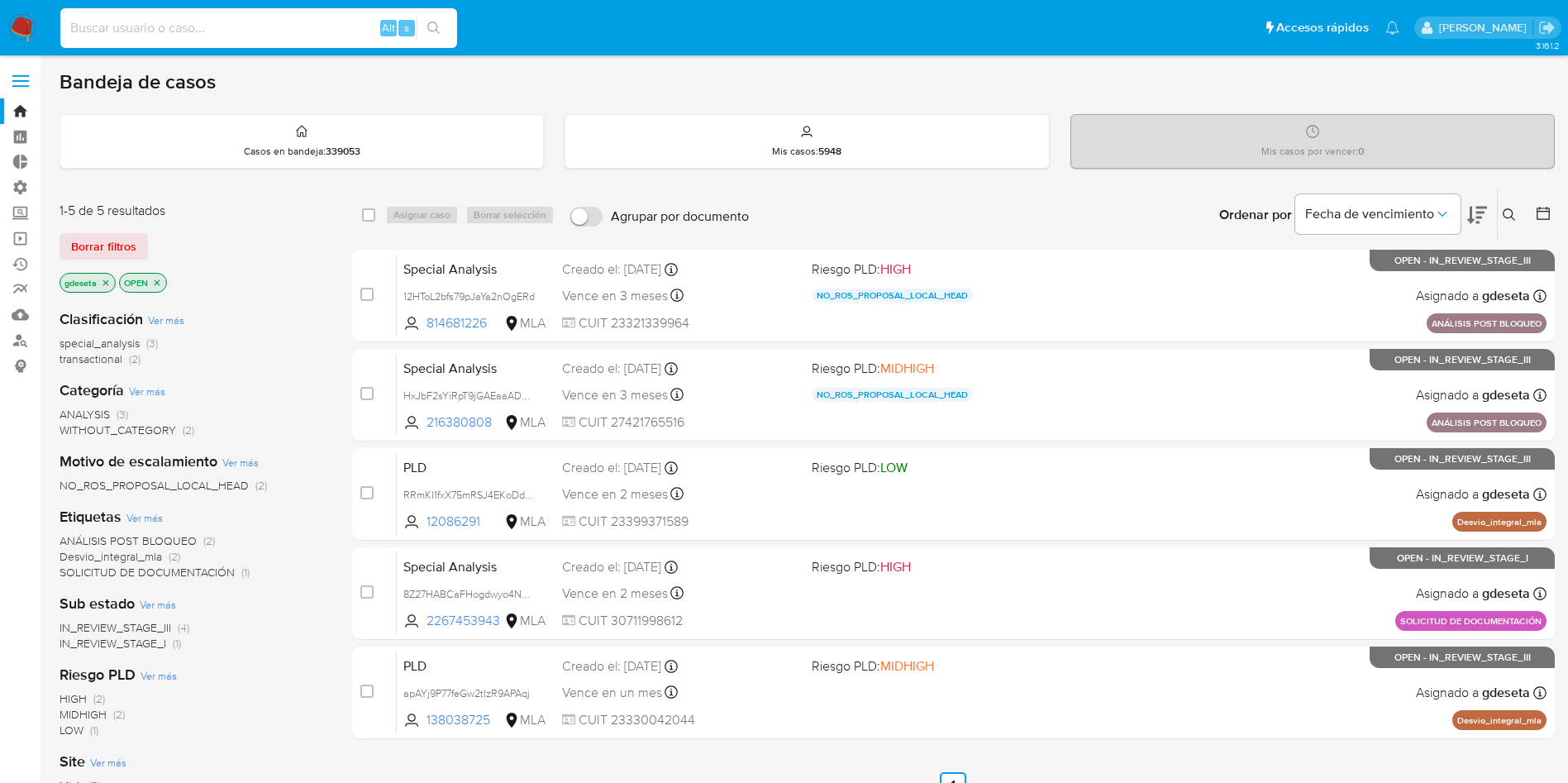
paste input "Ek1gFPV4TUuAX3NvcQflFmrj"
type input "Ek1gFPV4TUuAX3NvcQflFmrj"
click at [432, 21] on icon "search-icon" at bounding box center [433, 27] width 12 height 12
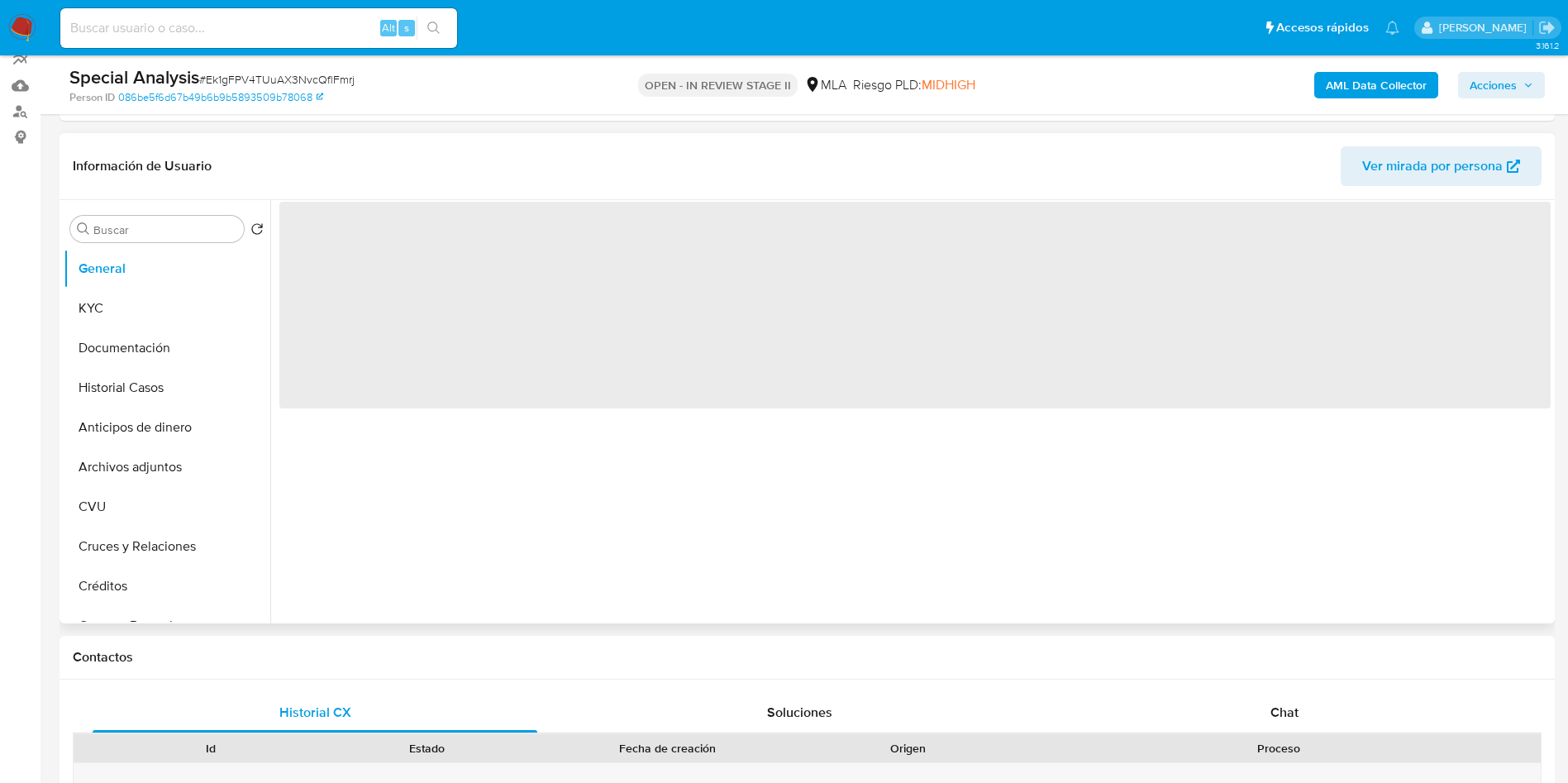
scroll to position [248, 0]
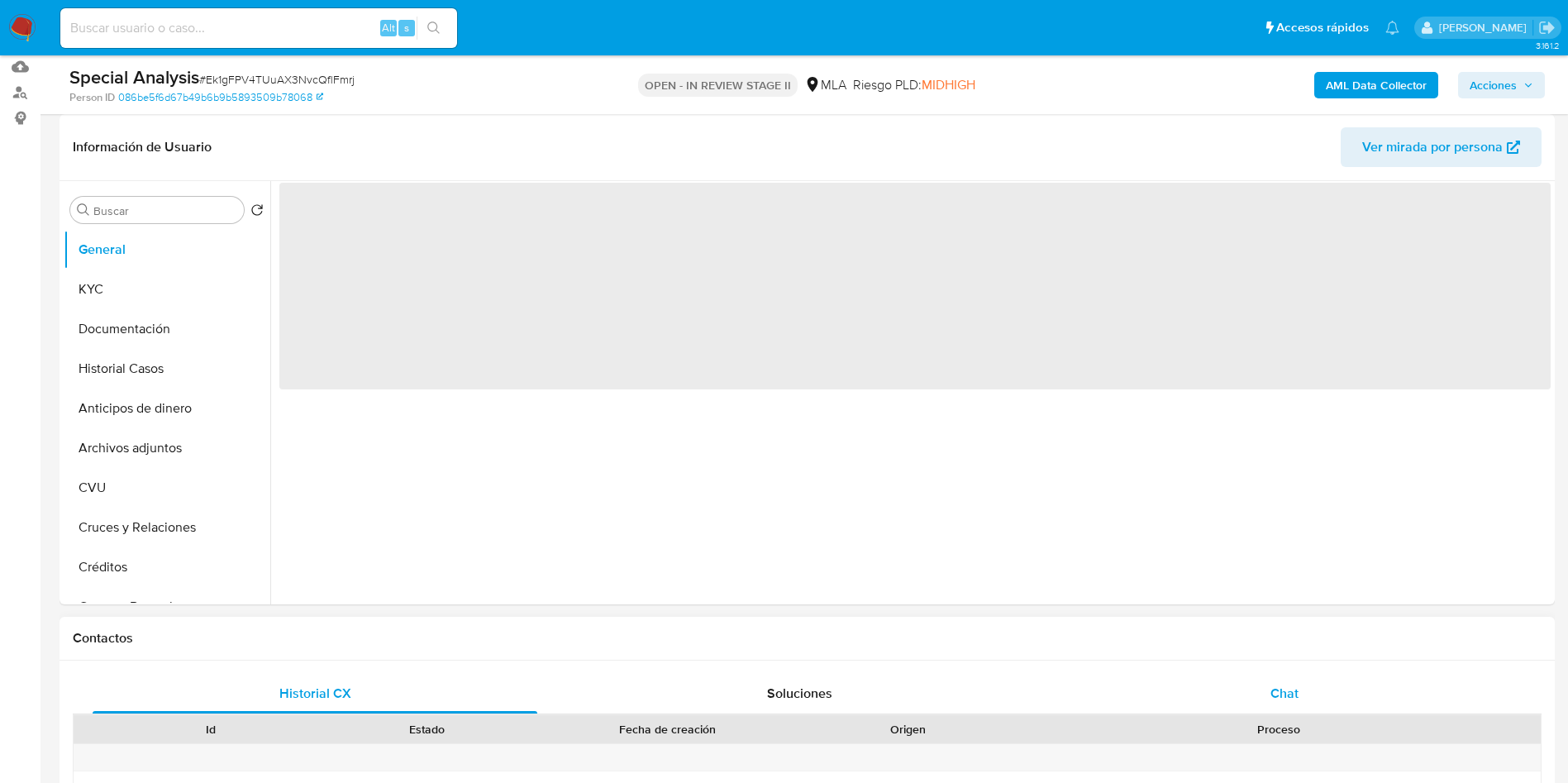
click at [1285, 679] on div "Chat" at bounding box center [1285, 693] width 445 height 40
select select "10"
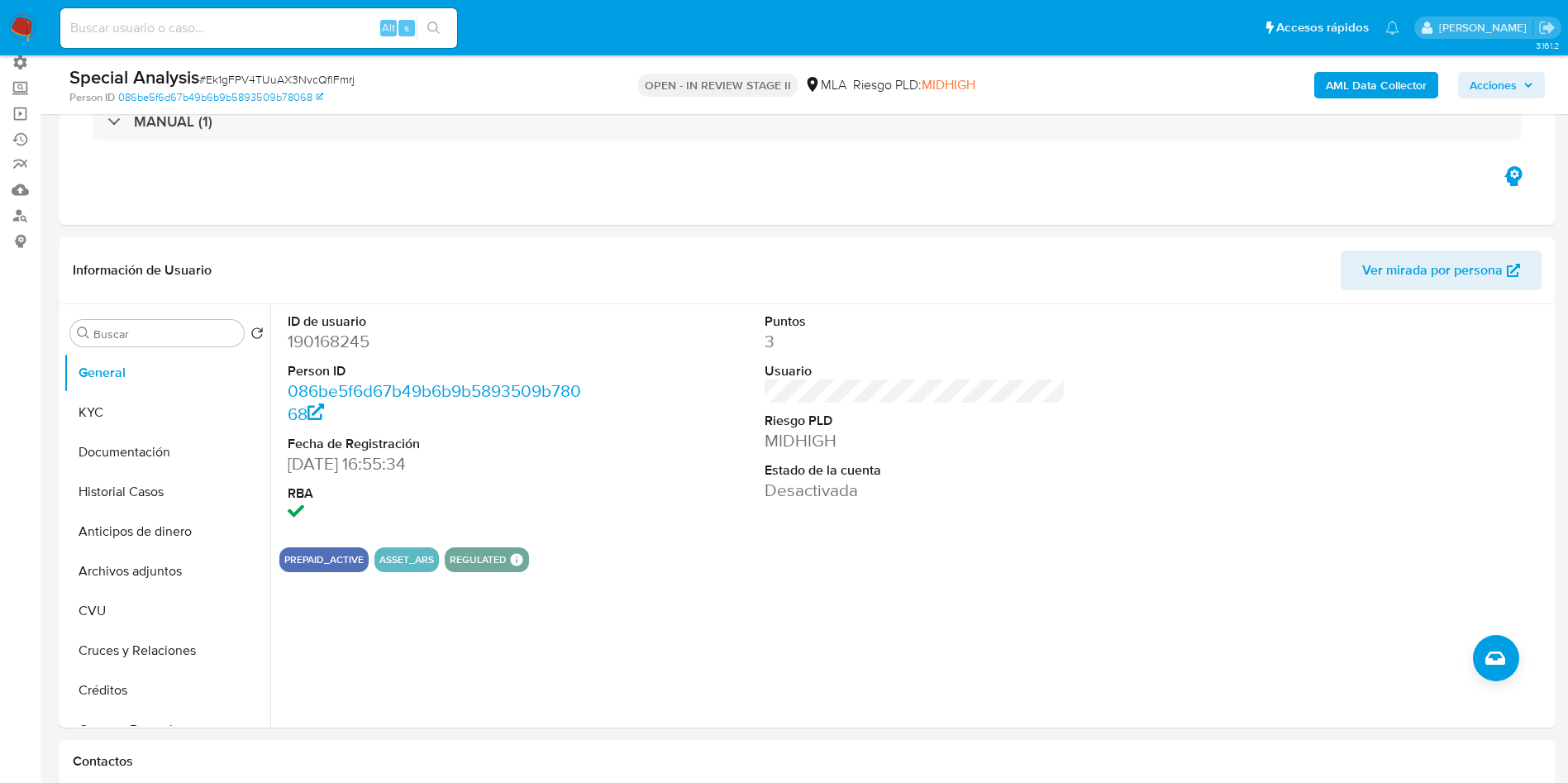
scroll to position [124, 0]
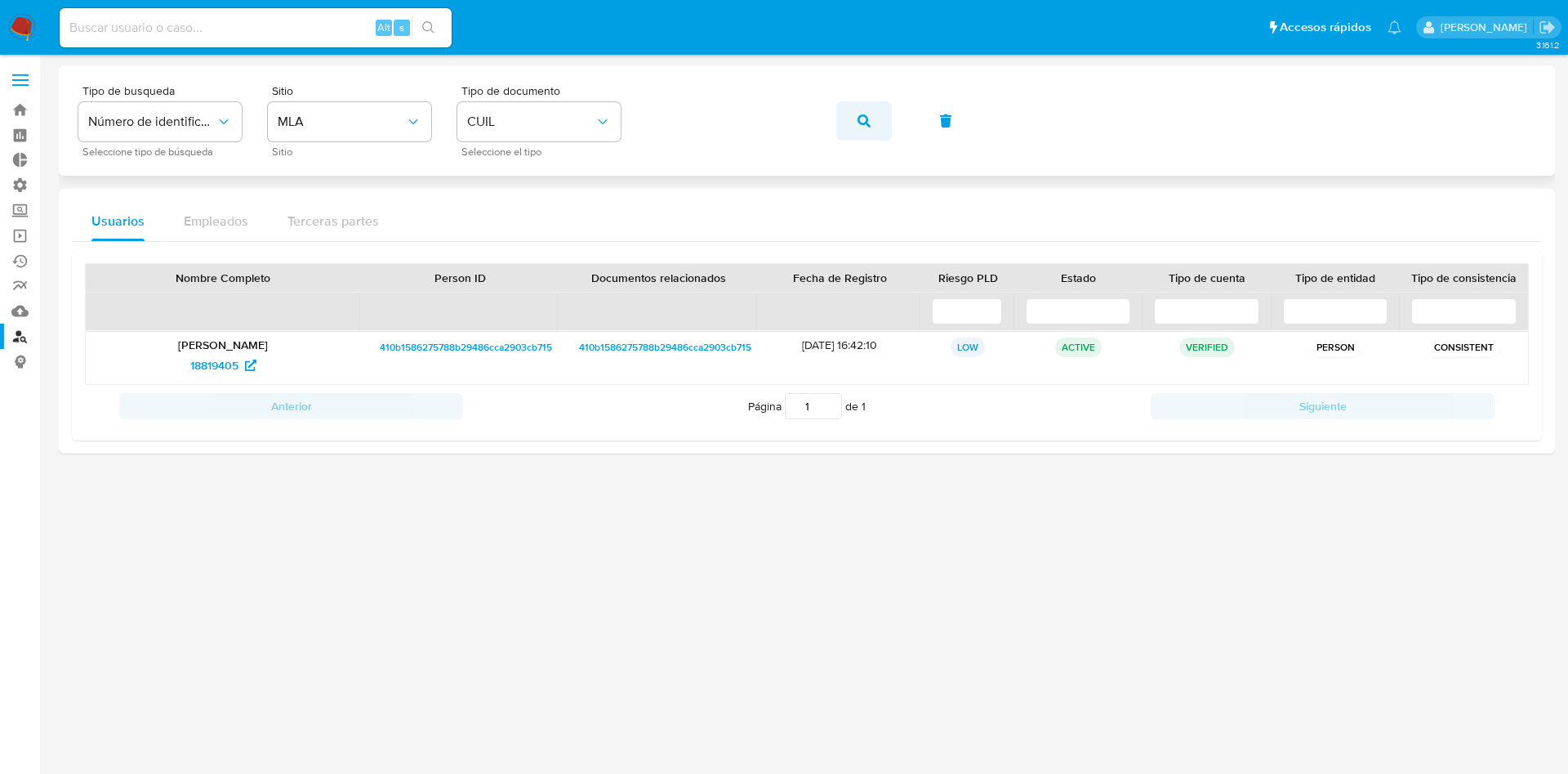
click at [849, 117] on button "button" at bounding box center [864, 120] width 56 height 39
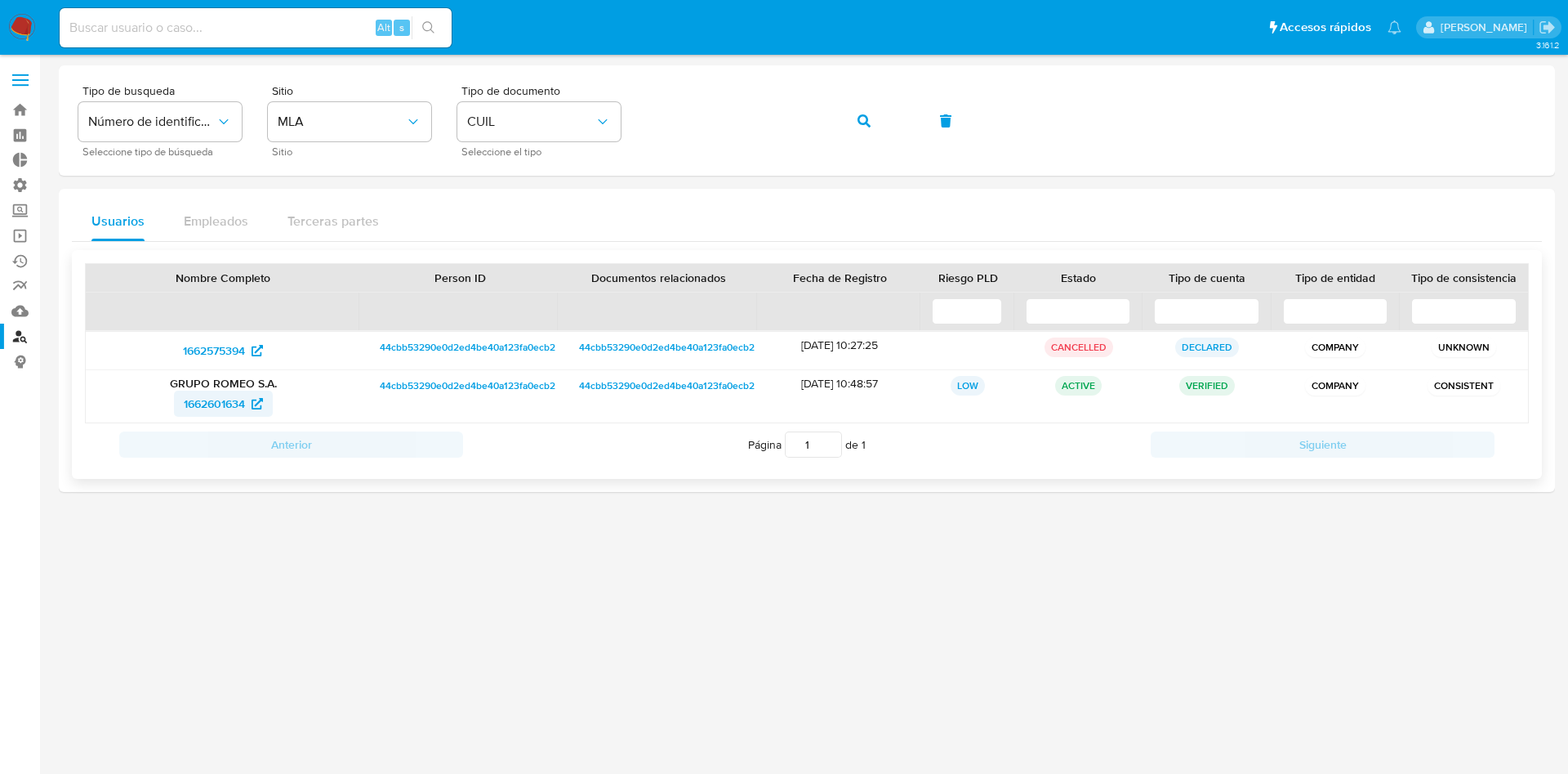
click at [213, 403] on span "1662601634" at bounding box center [213, 403] width 61 height 26
click at [257, 27] on input at bounding box center [255, 27] width 392 height 21
paste input "9Xs4daNIy0CAWNlhyEYJL2CU"
type input "9Xs4daNIy0CAWNlhyEYJL2CU"
click at [430, 23] on icon "search-icon" at bounding box center [429, 27] width 13 height 13
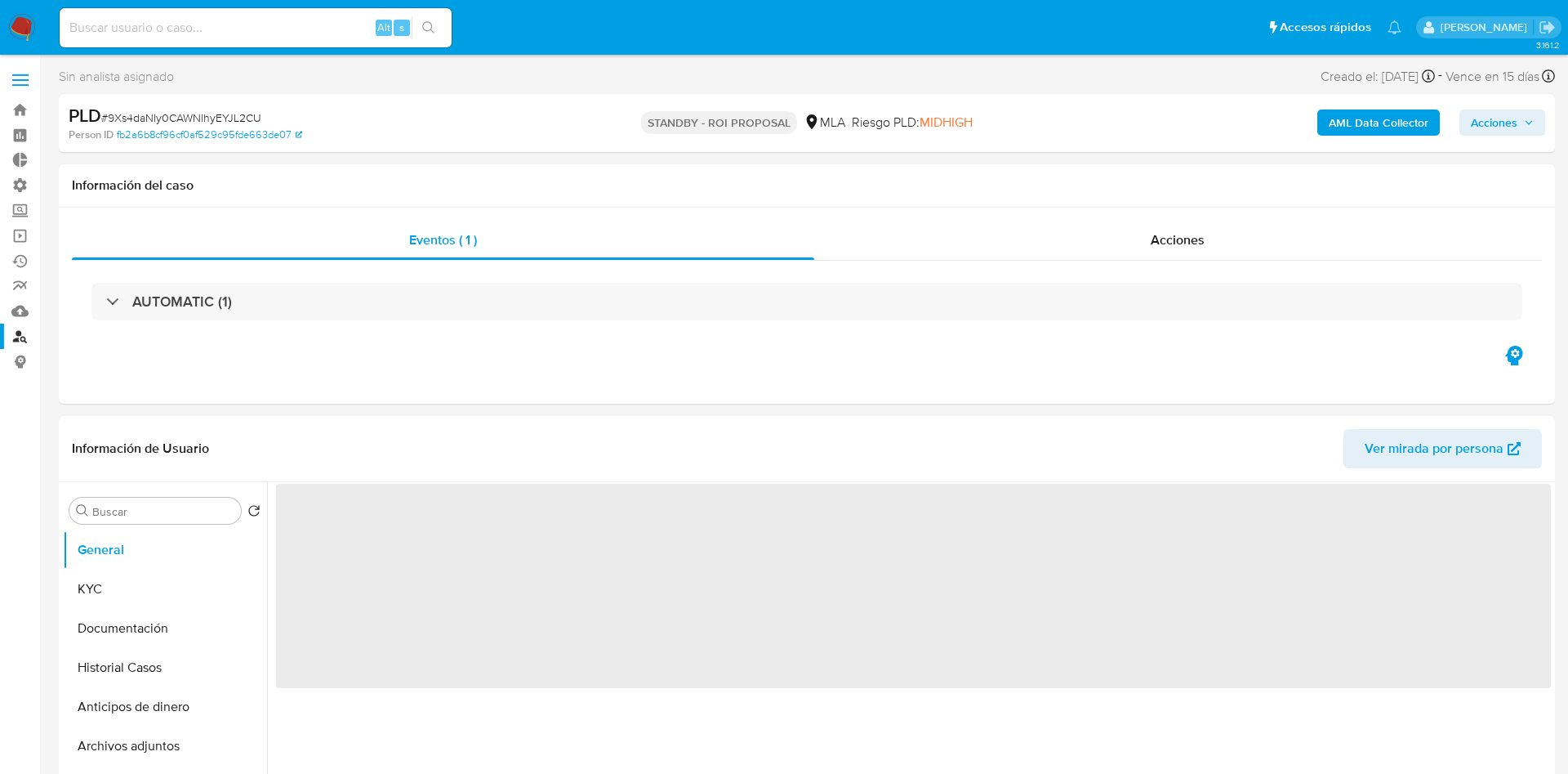
select select "10"
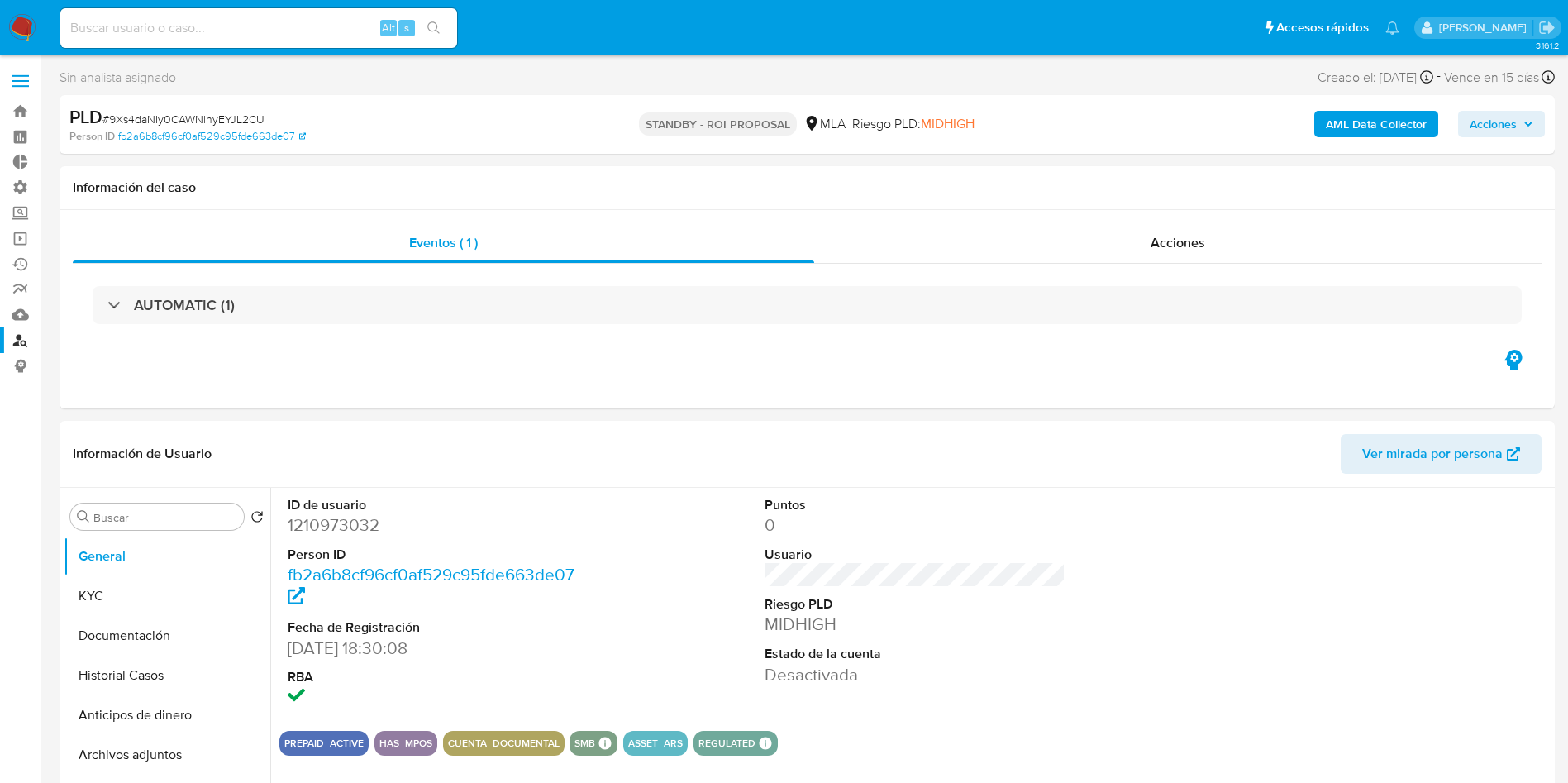
drag, startPoint x: 101, startPoint y: 597, endPoint x: 0, endPoint y: 543, distance: 114.5
click at [99, 597] on button "KYC" at bounding box center [167, 596] width 207 height 40
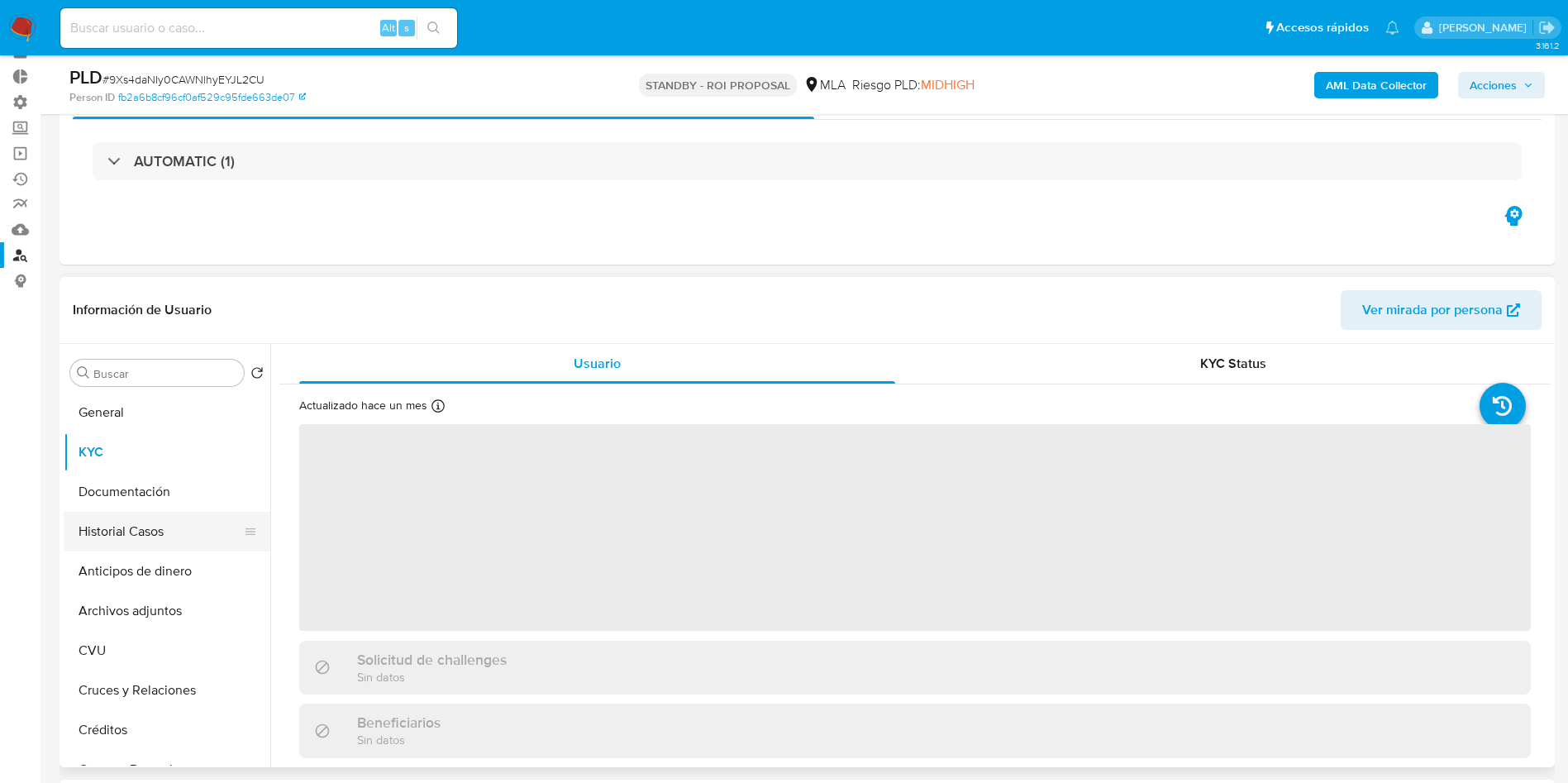
scroll to position [124, 0]
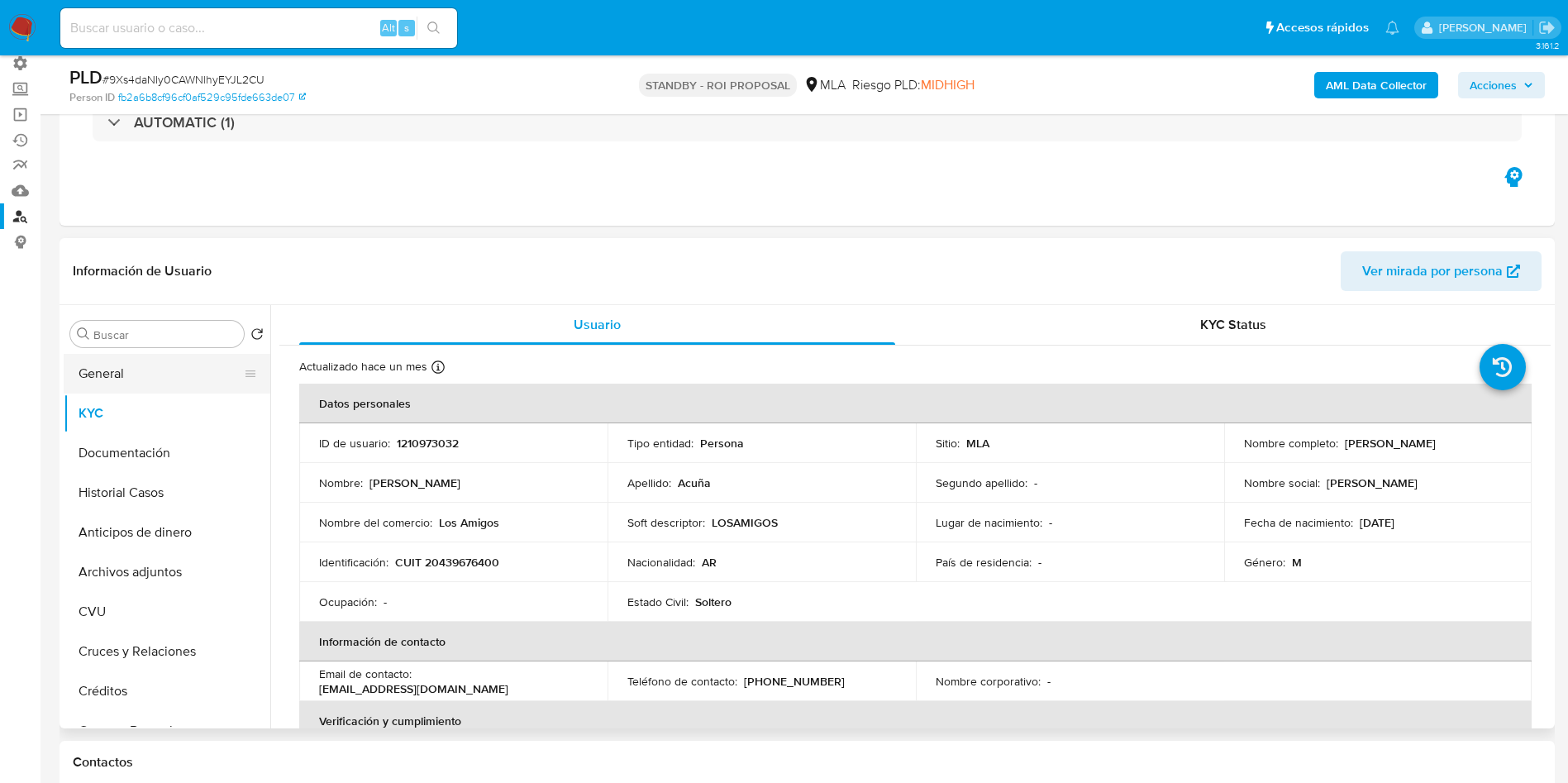
click at [131, 369] on button "General" at bounding box center [160, 373] width 193 height 40
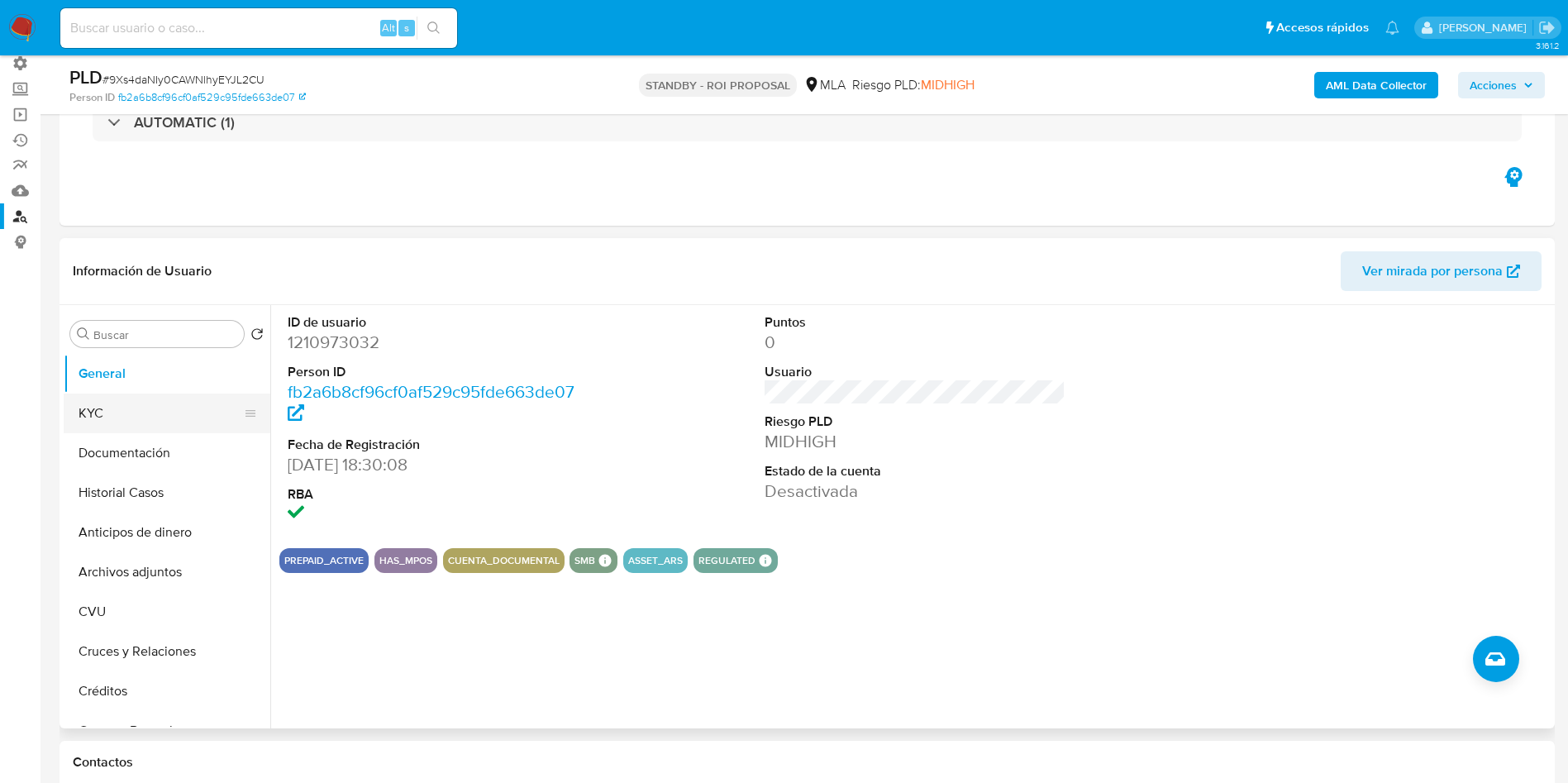
click at [130, 414] on button "KYC" at bounding box center [160, 413] width 193 height 40
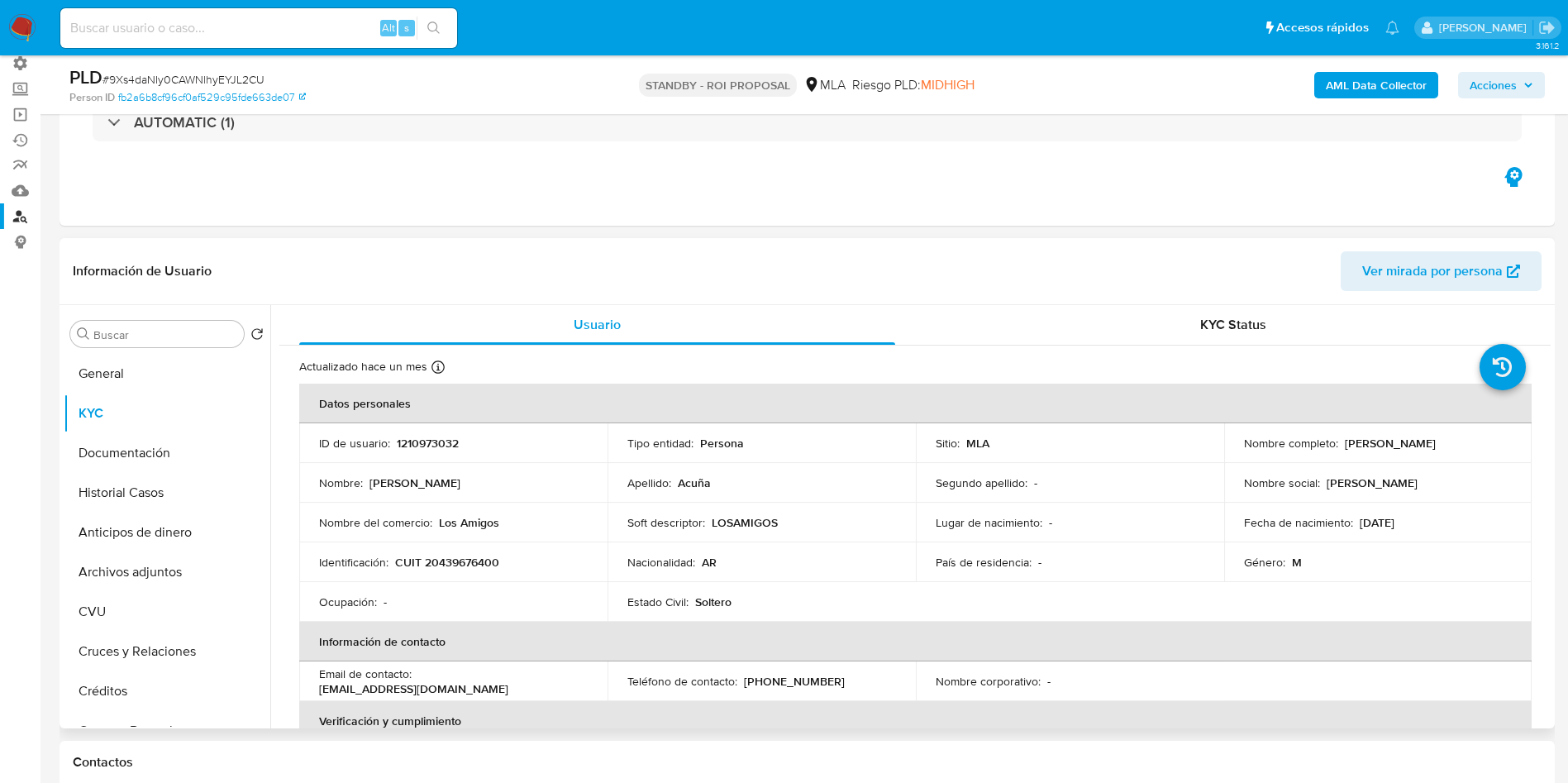
click at [460, 570] on p "CUIT 20439676400" at bounding box center [447, 562] width 104 height 15
click at [457, 570] on p "CUIT 20439676400" at bounding box center [447, 562] width 104 height 15
copy p "20439676400"
click at [156, 447] on button "Documentación" at bounding box center [160, 452] width 193 height 40
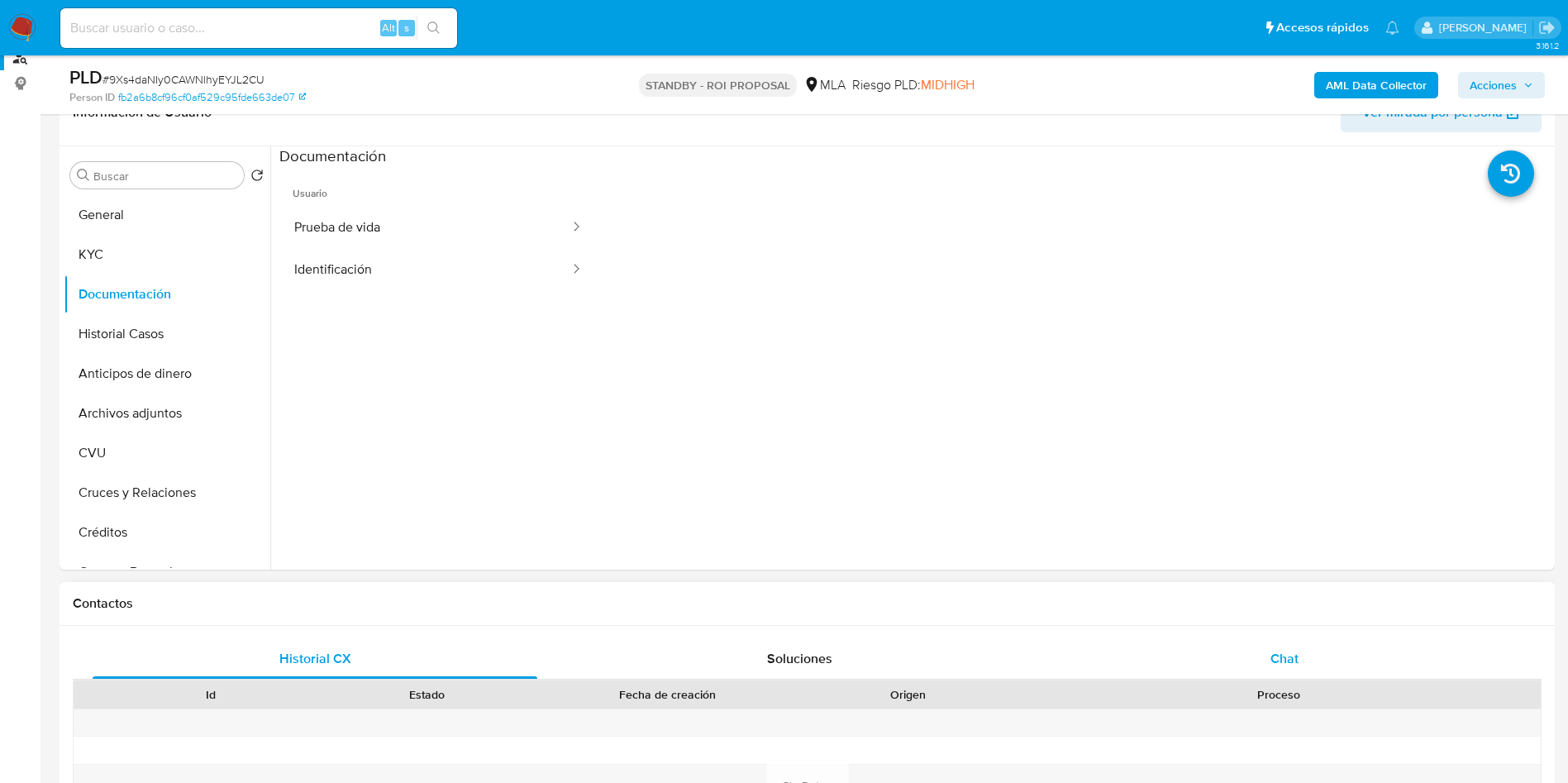
scroll to position [496, 0]
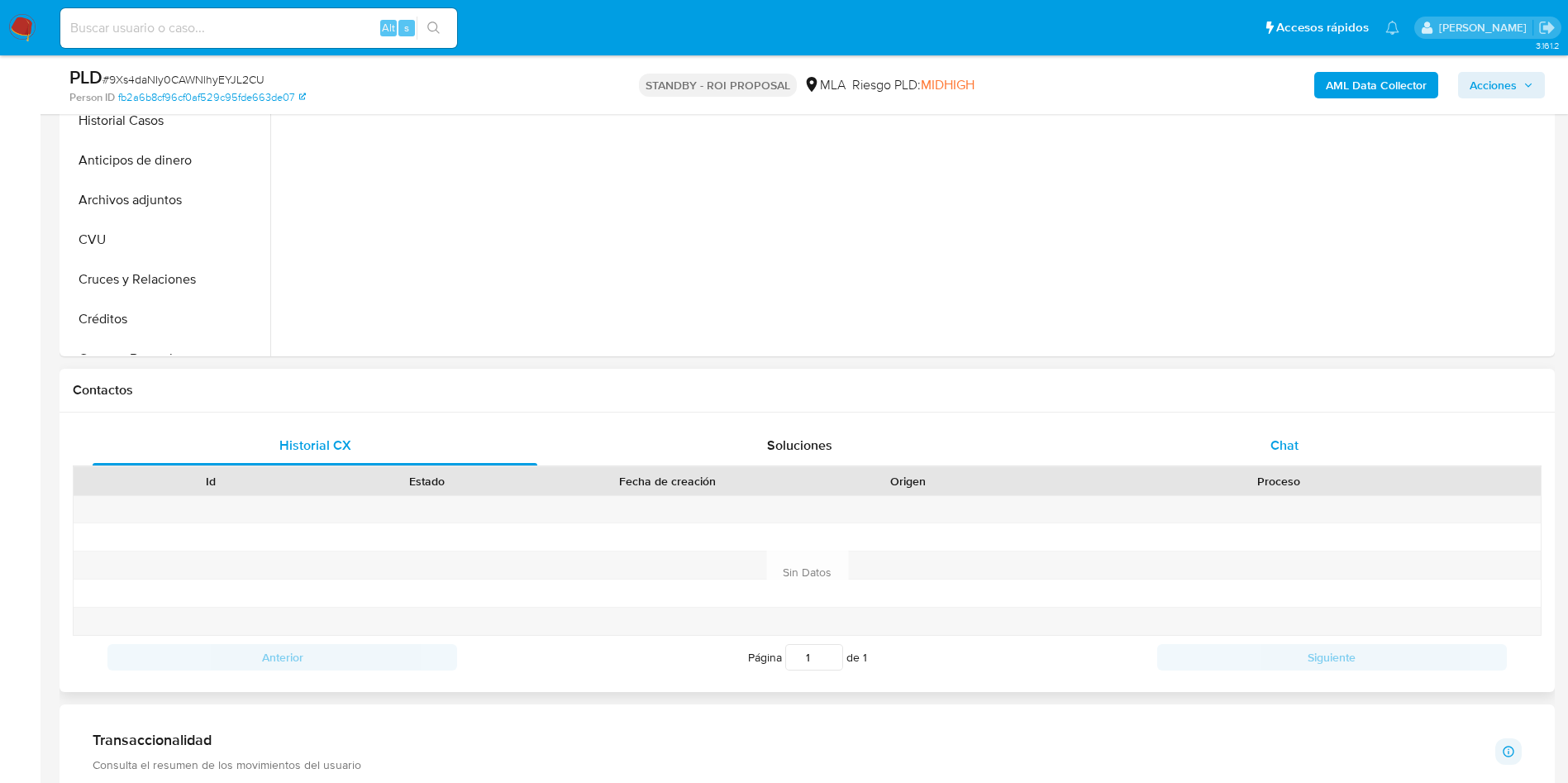
click at [1269, 446] on div "Chat" at bounding box center [1285, 445] width 445 height 40
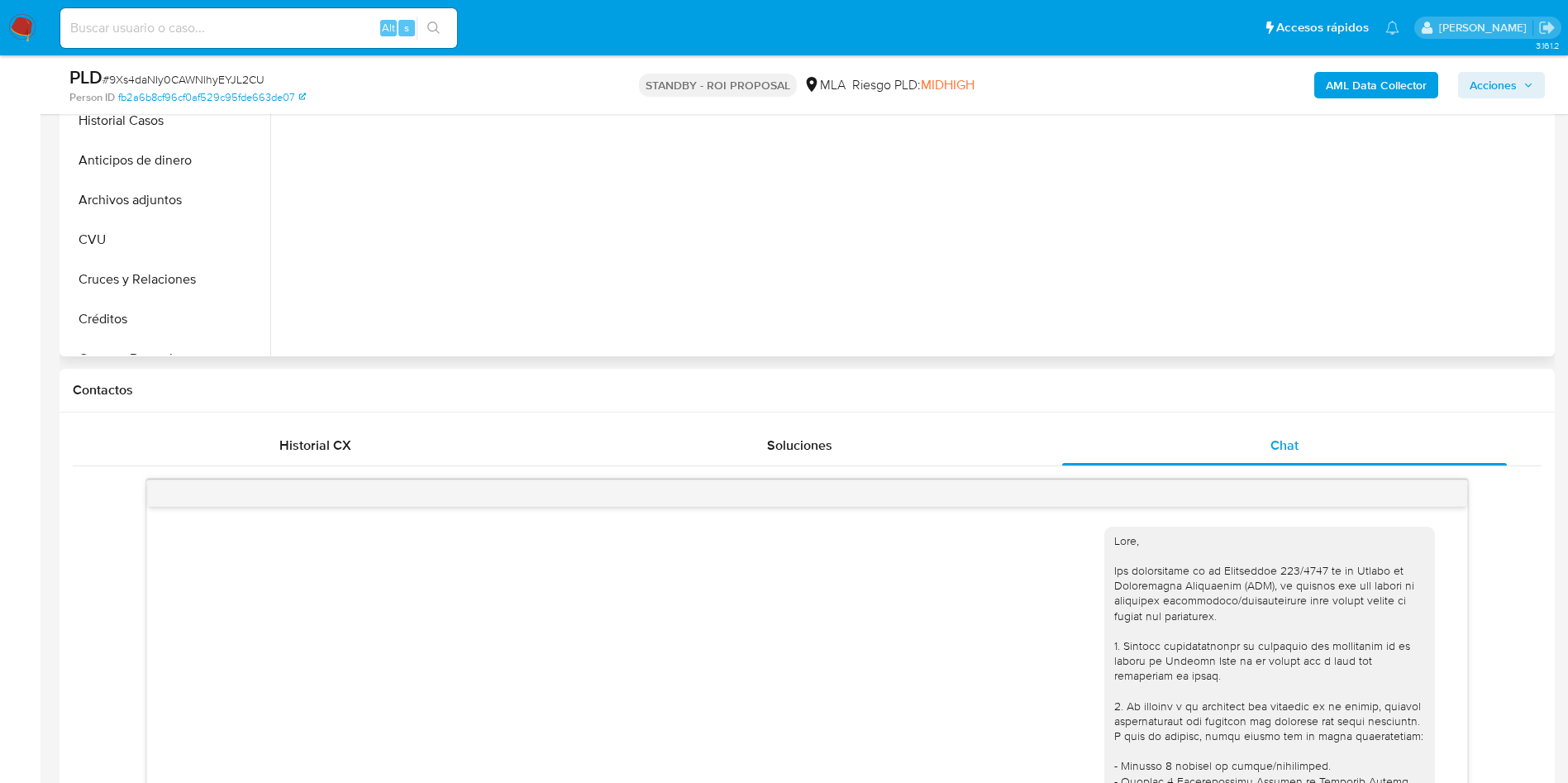
scroll to position [248, 0]
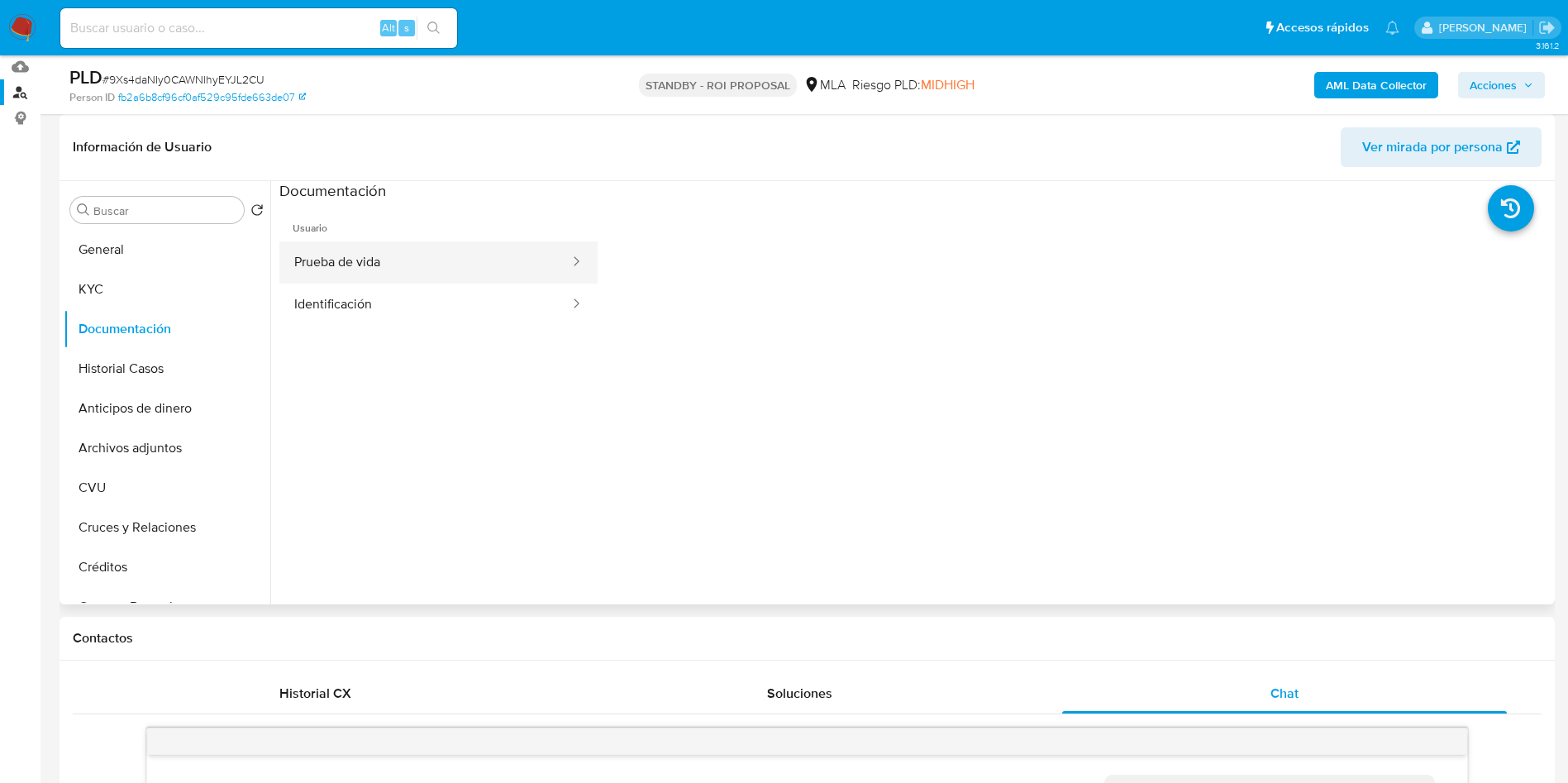
click at [366, 265] on button "Prueba de vida" at bounding box center [426, 262] width 292 height 42
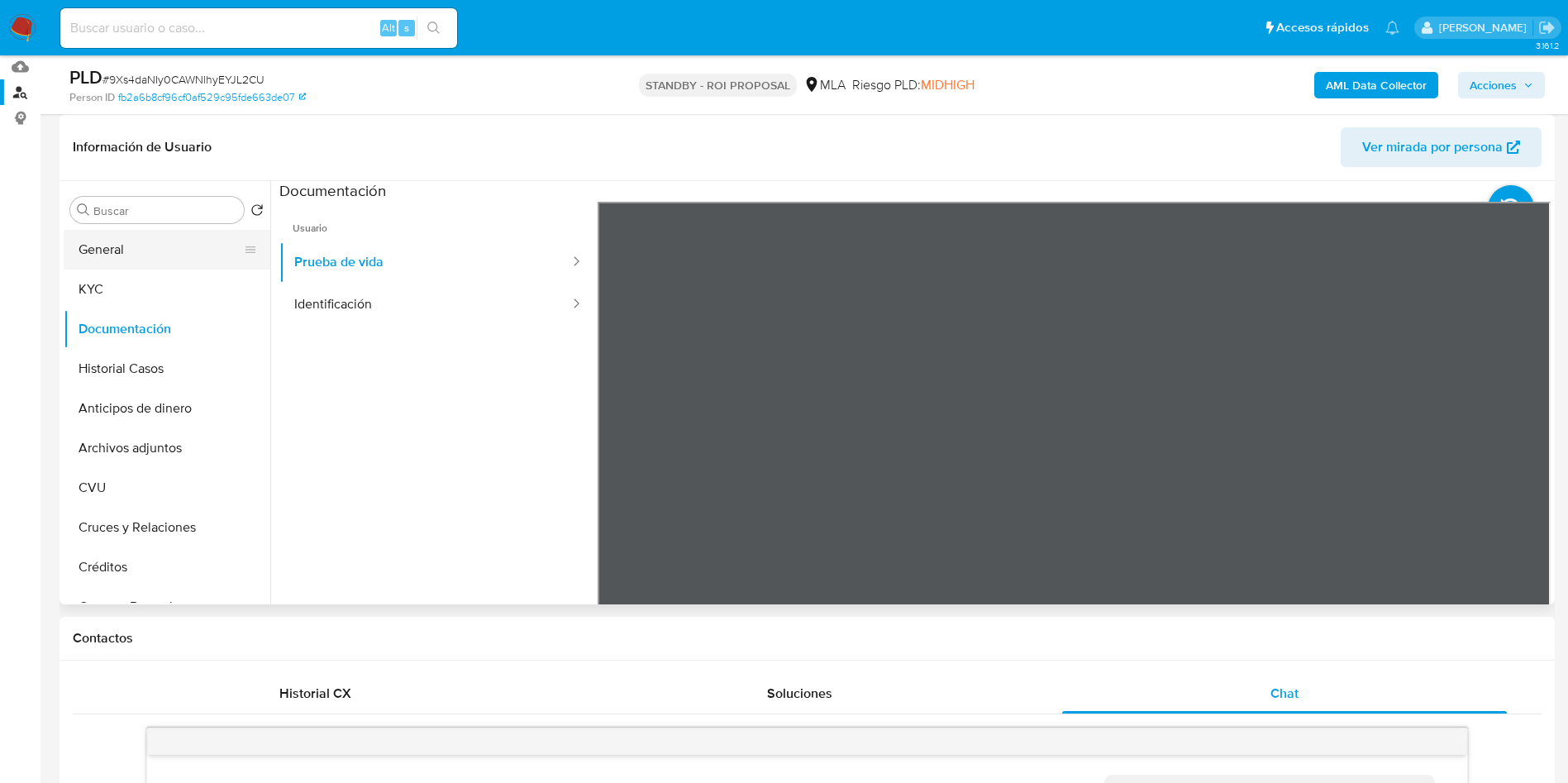
click at [127, 245] on button "General" at bounding box center [160, 249] width 193 height 40
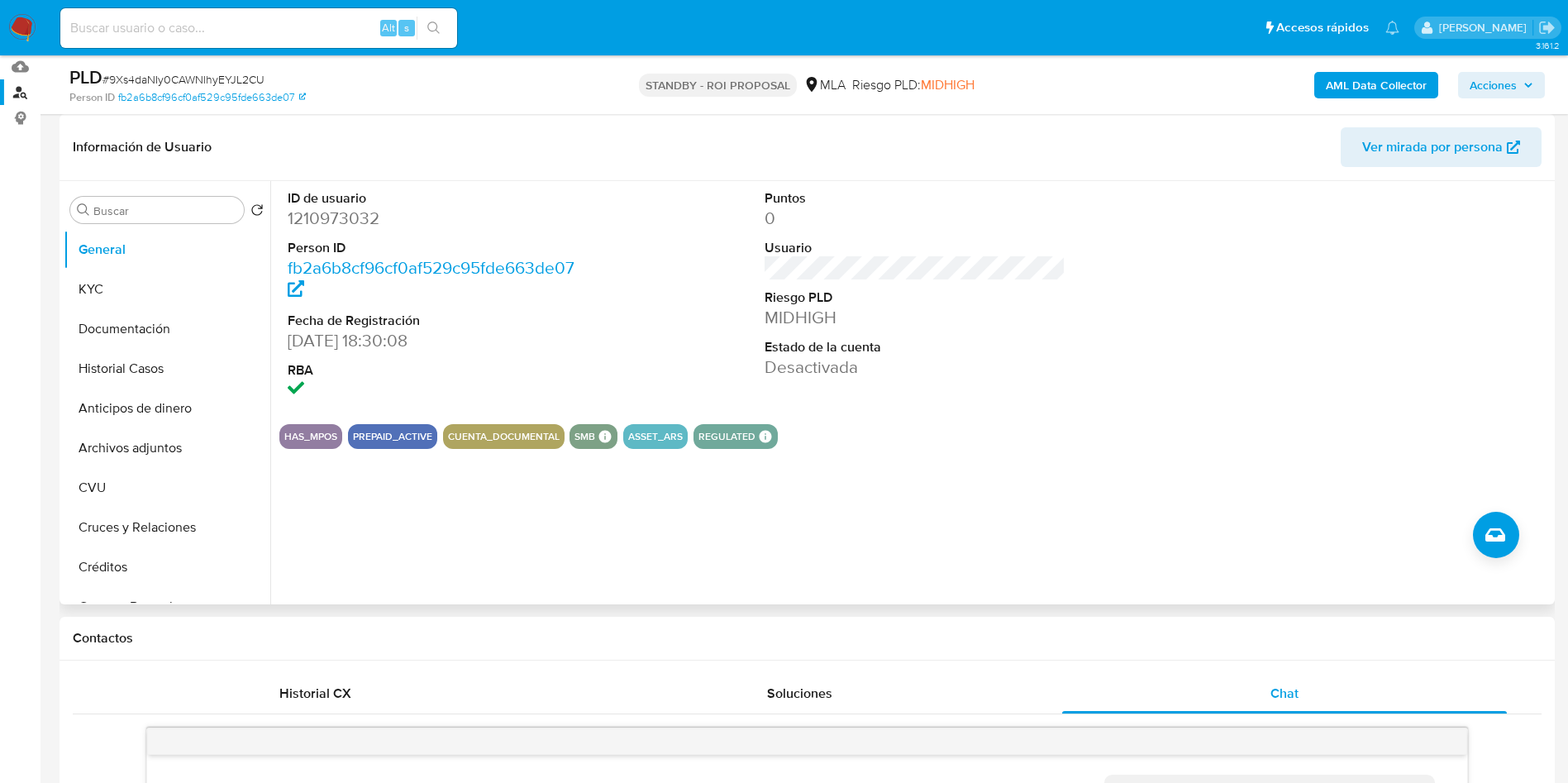
click at [344, 215] on dd "1210973032" at bounding box center [439, 218] width 302 height 23
copy dd "1210973032"
click at [106, 380] on button "Historial Casos" at bounding box center [160, 368] width 193 height 40
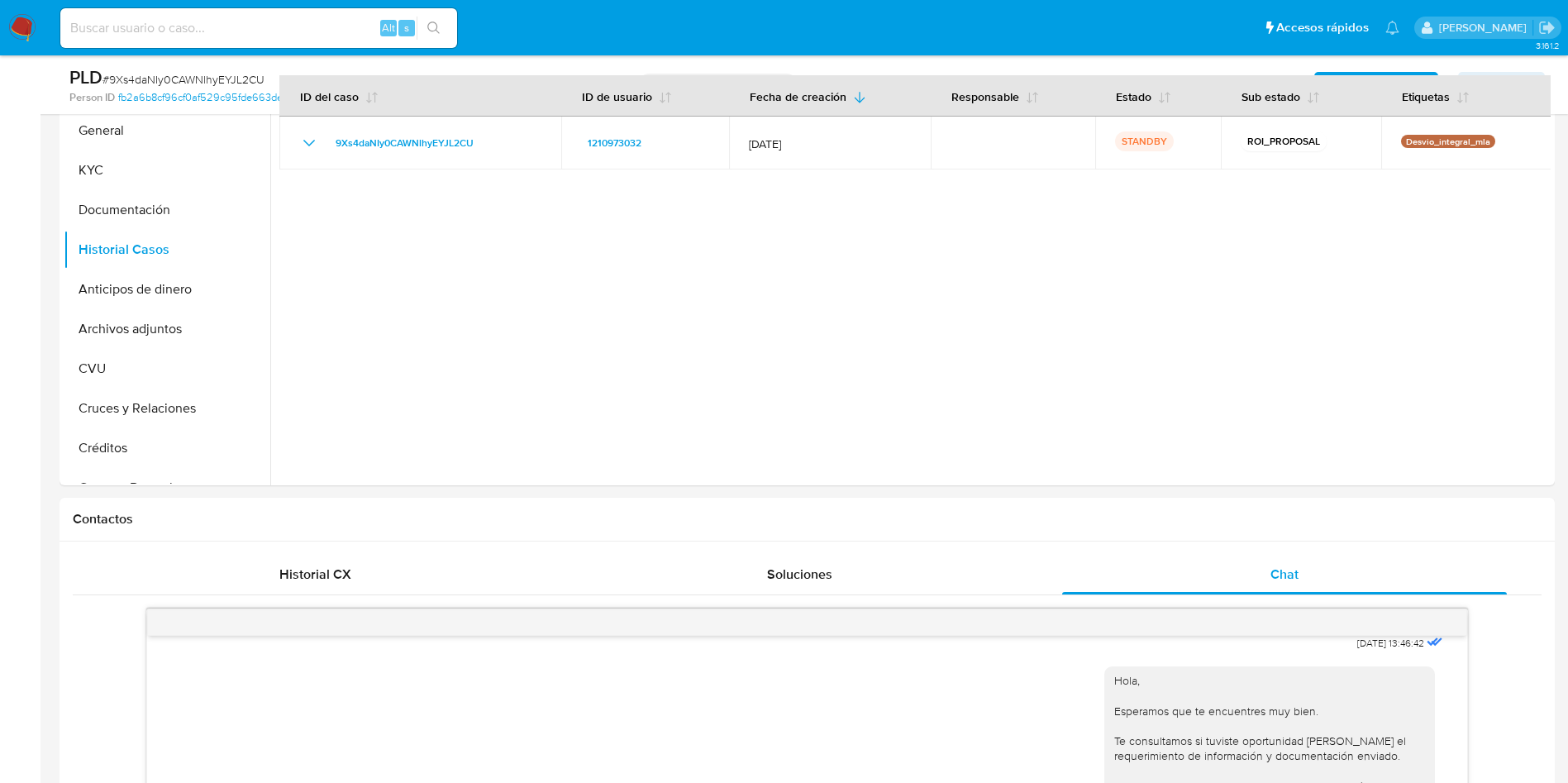
scroll to position [124, 0]
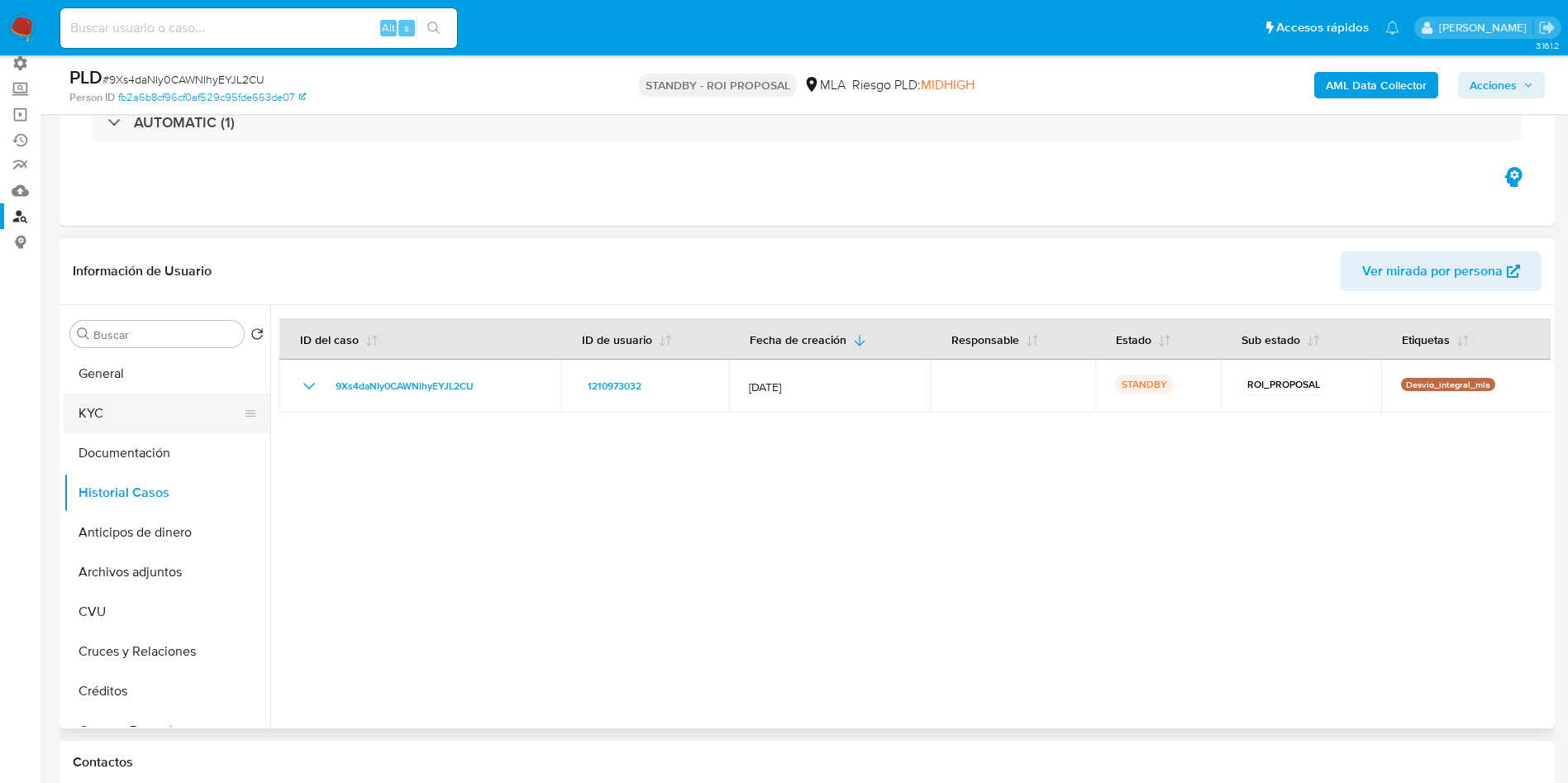
click at [129, 422] on button "KYC" at bounding box center [160, 413] width 193 height 40
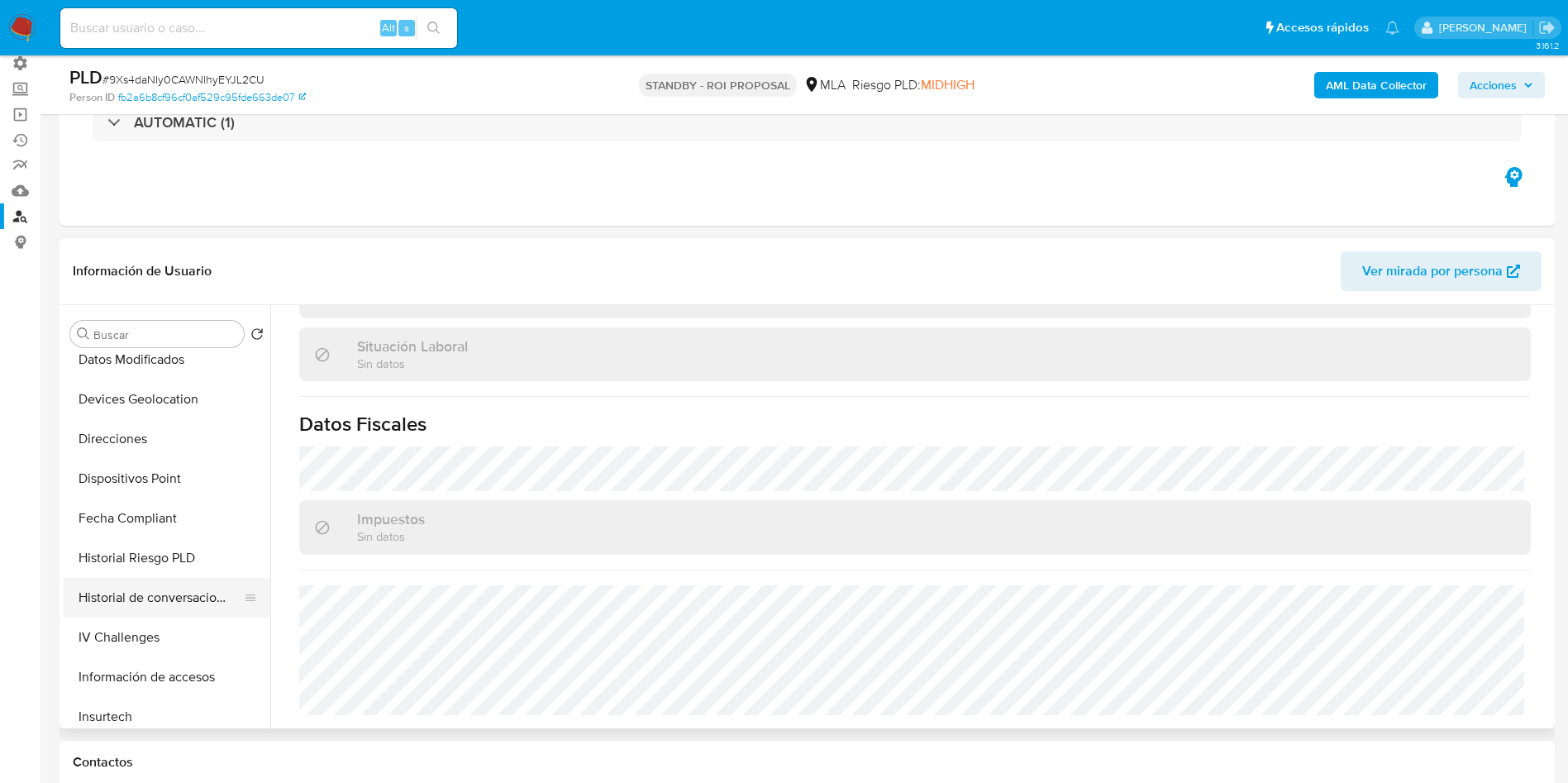
scroll to position [372, 0]
click at [154, 488] on button "Direcciones" at bounding box center [160, 477] width 193 height 40
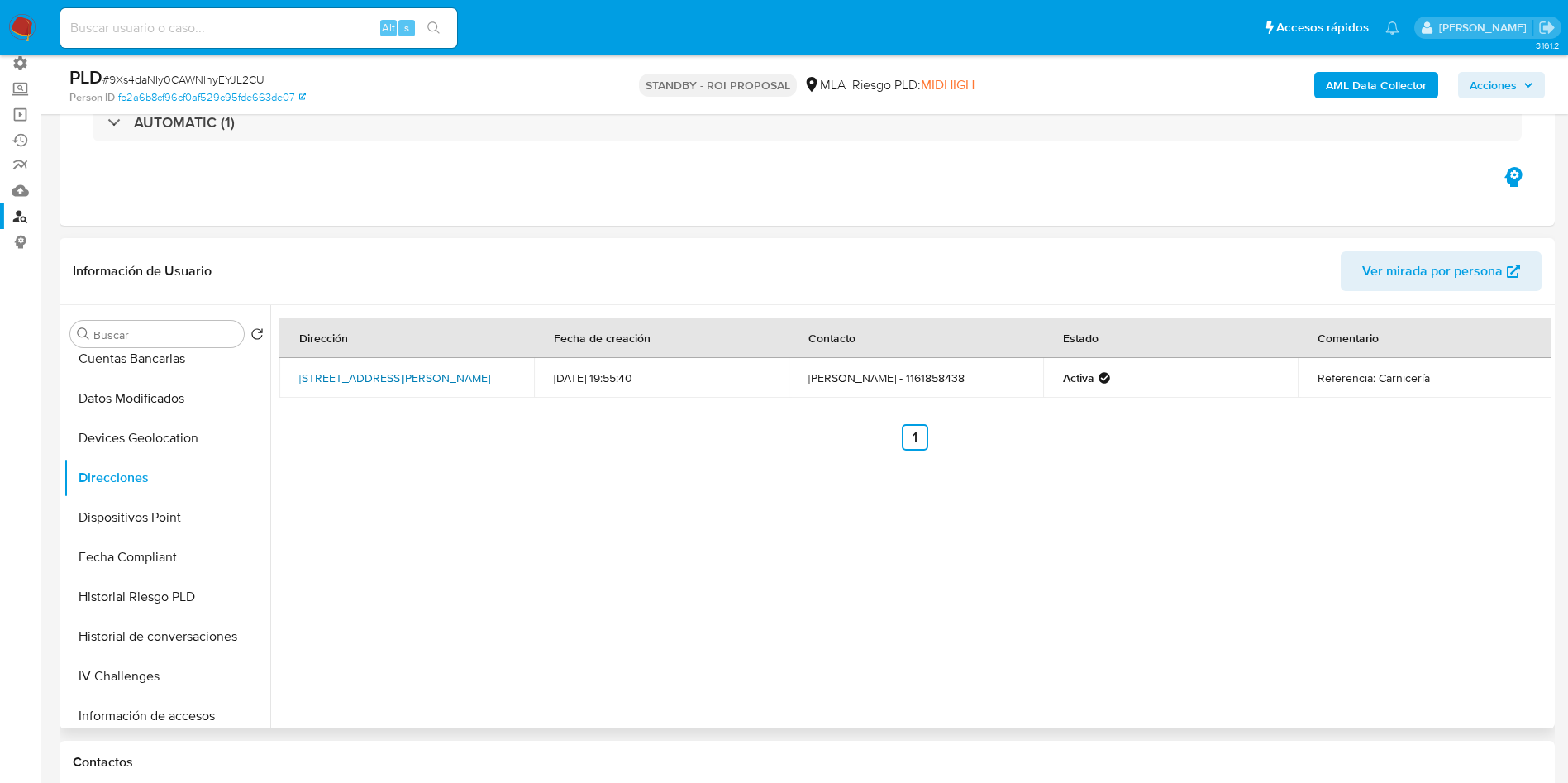
click at [386, 379] on link "Avenida Norte 1725, Merlo, San Luis, 5881, Argentina 1725" at bounding box center [394, 378] width 191 height 17
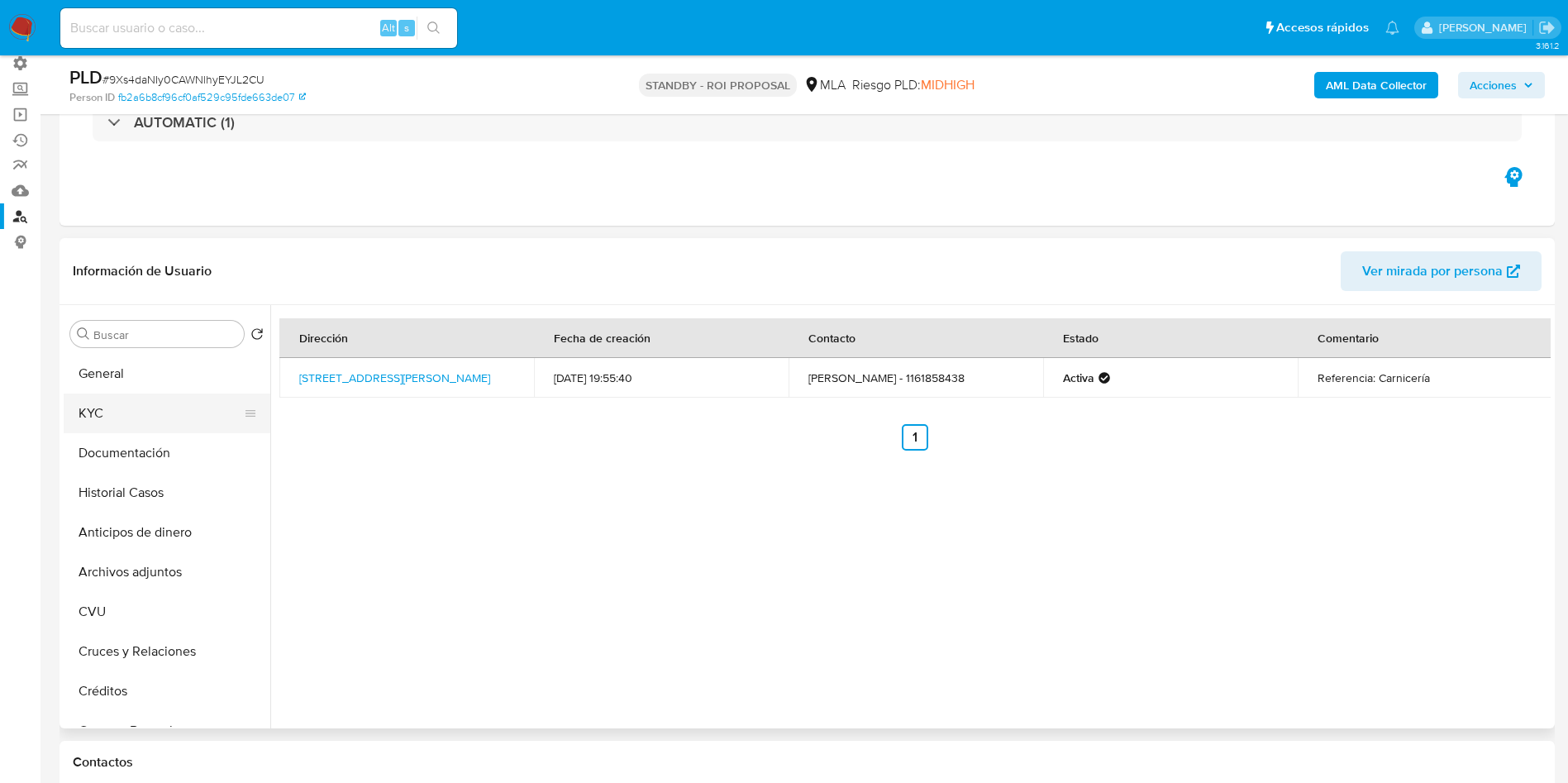
click at [129, 405] on button "KYC" at bounding box center [160, 413] width 193 height 40
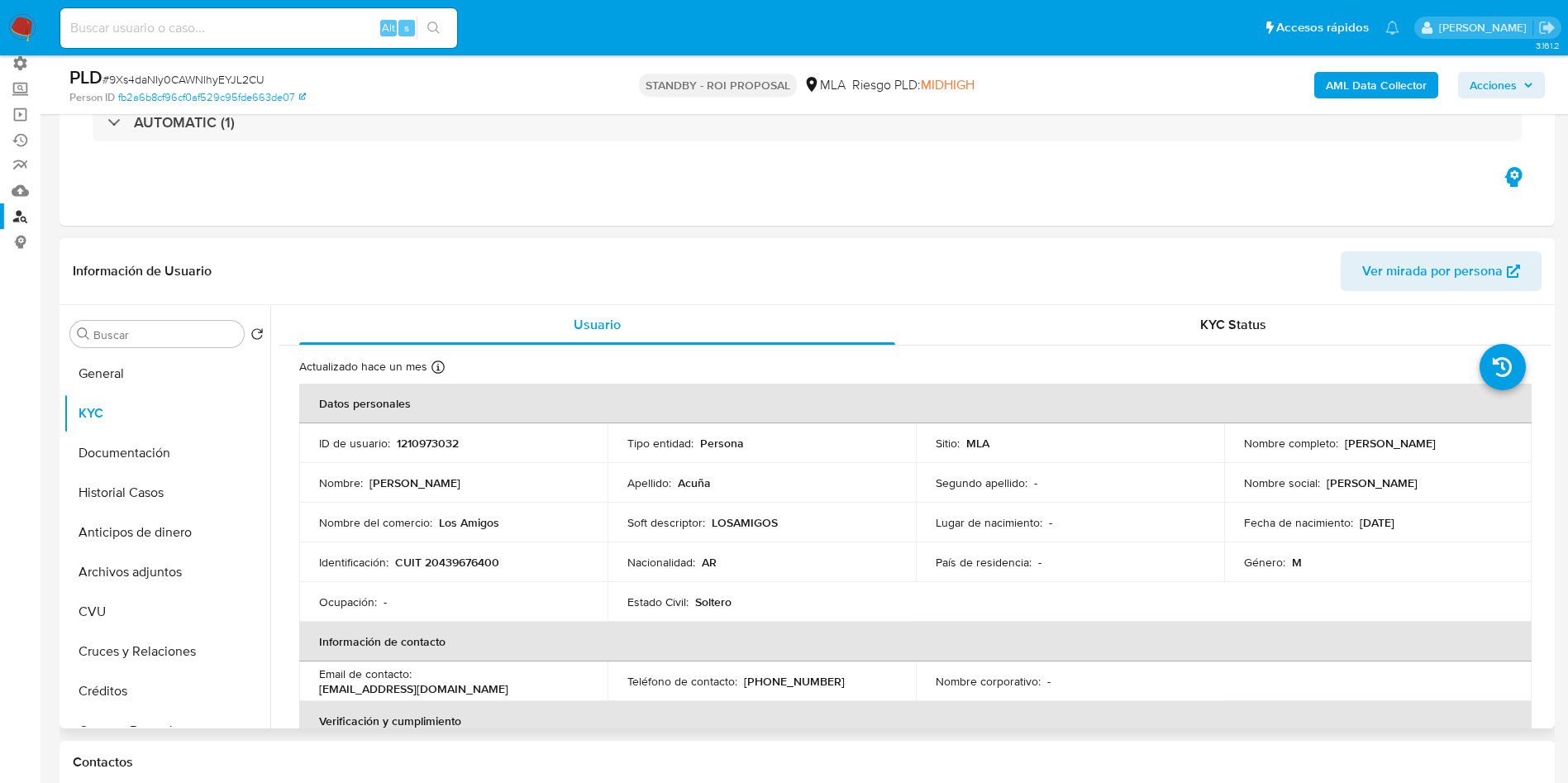
click at [459, 555] on p "CUIT 20439676400" at bounding box center [447, 562] width 104 height 15
copy p "20439676400"
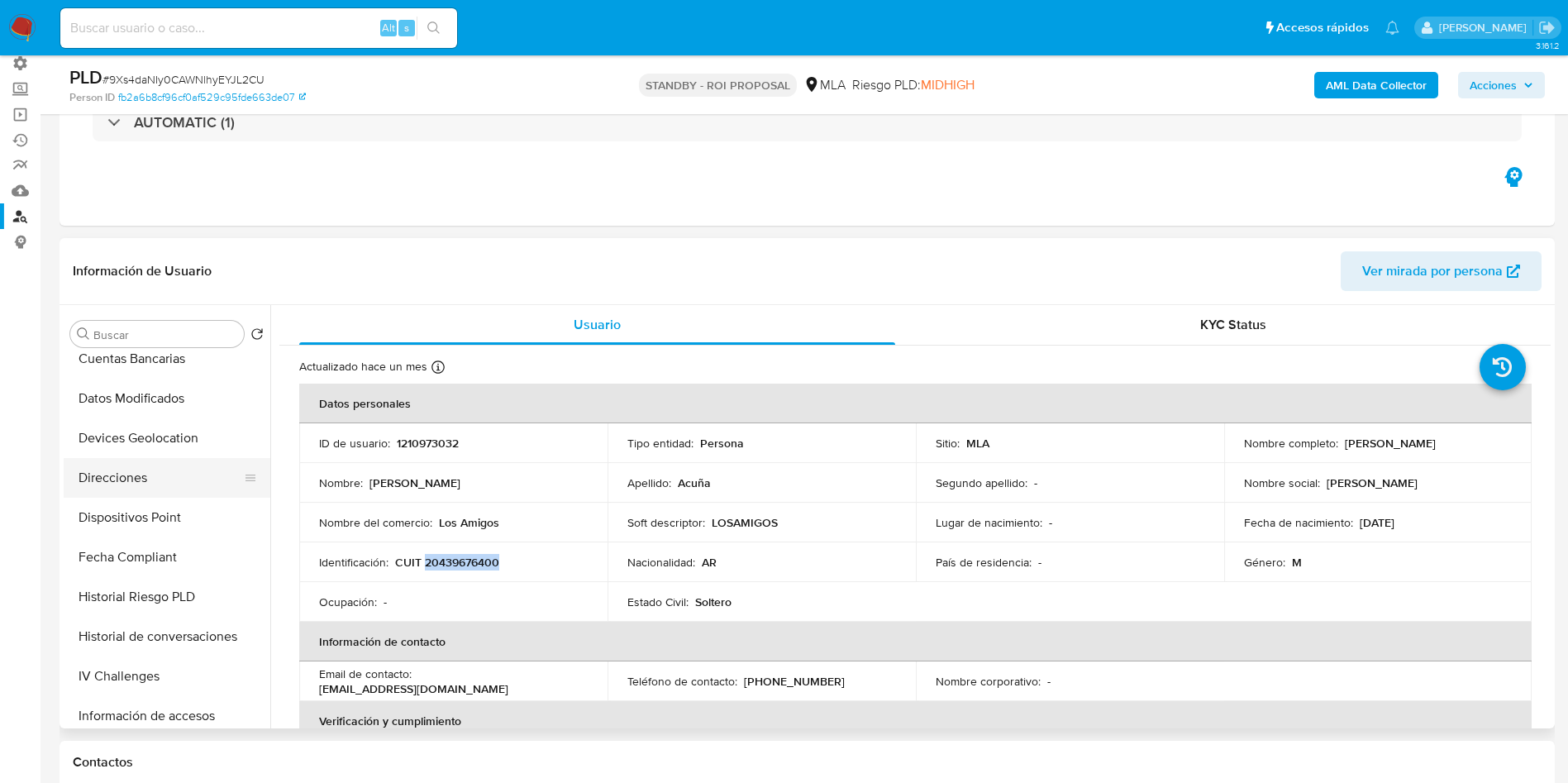
click at [117, 480] on button "Direcciones" at bounding box center [160, 477] width 193 height 40
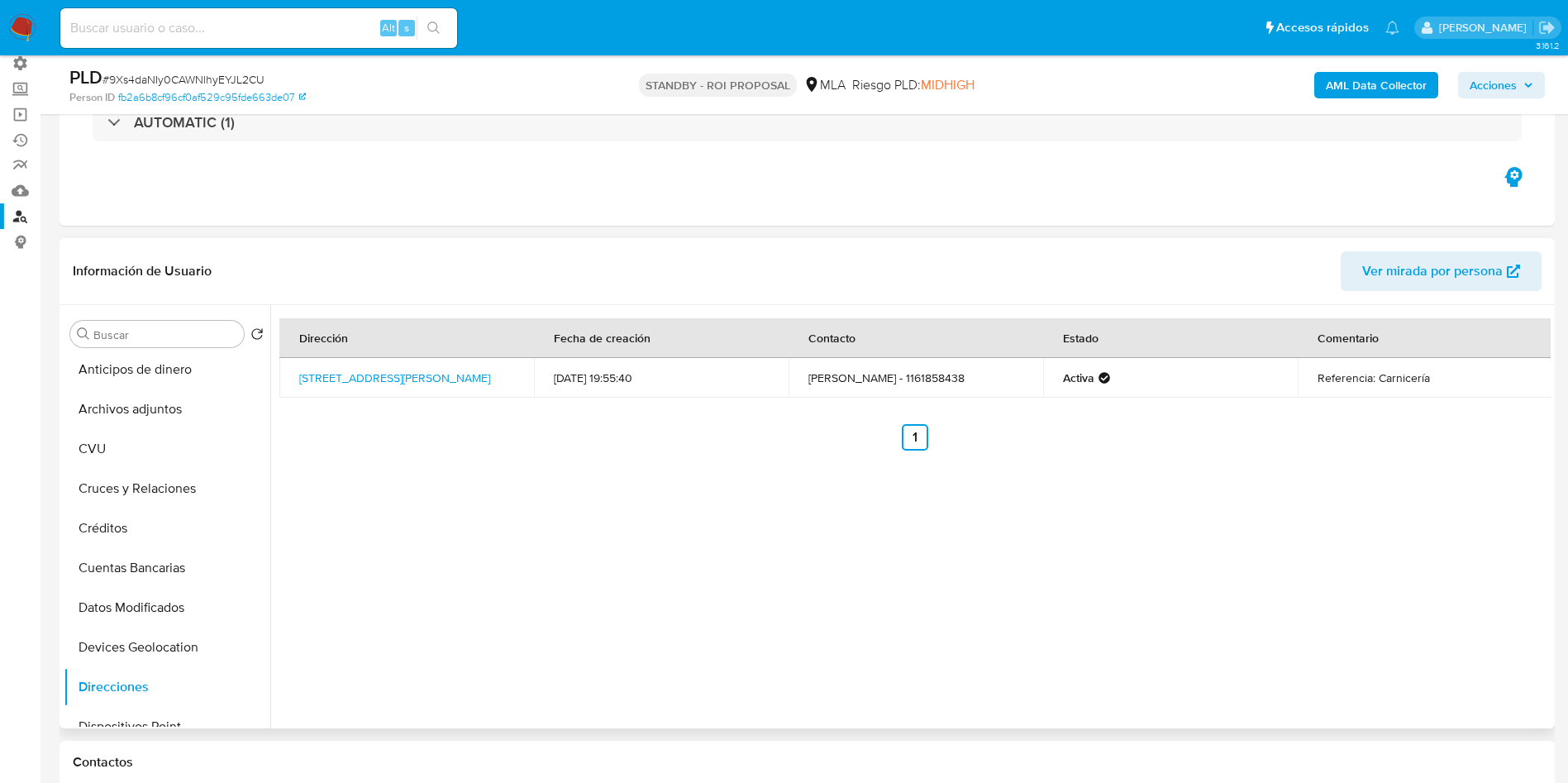
scroll to position [0, 0]
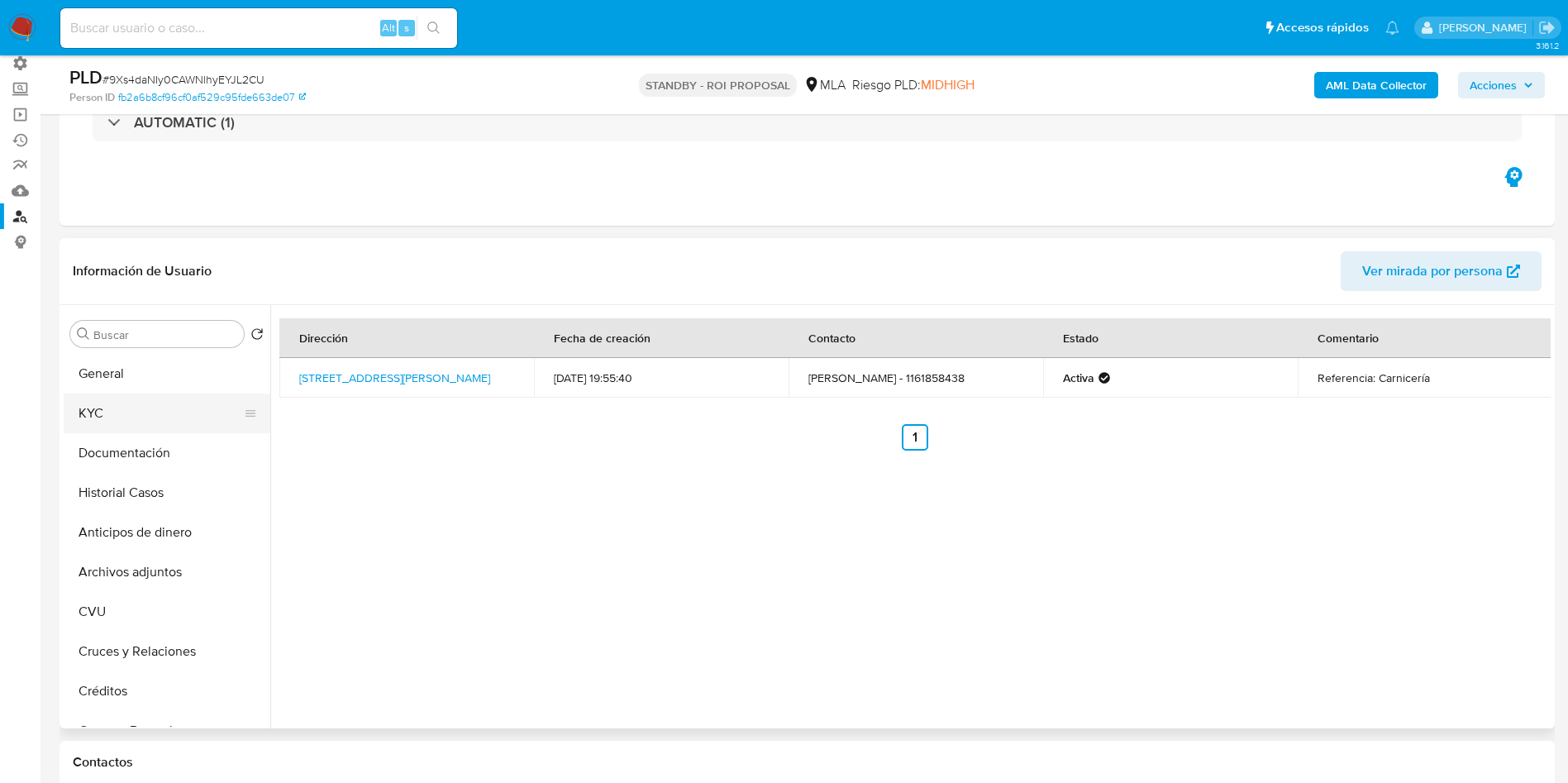
click at [155, 410] on button "KYC" at bounding box center [160, 413] width 193 height 40
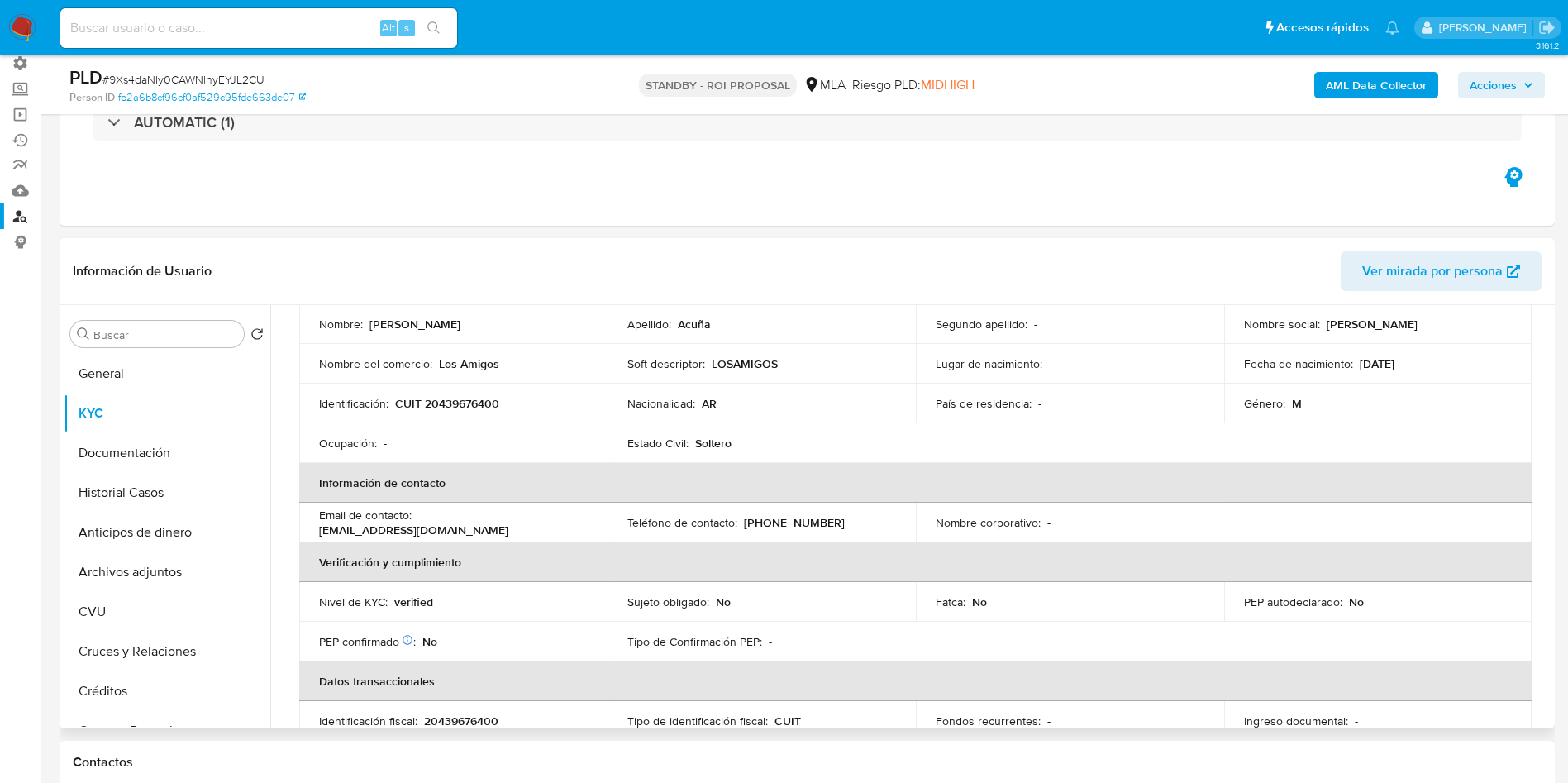
scroll to position [19, 0]
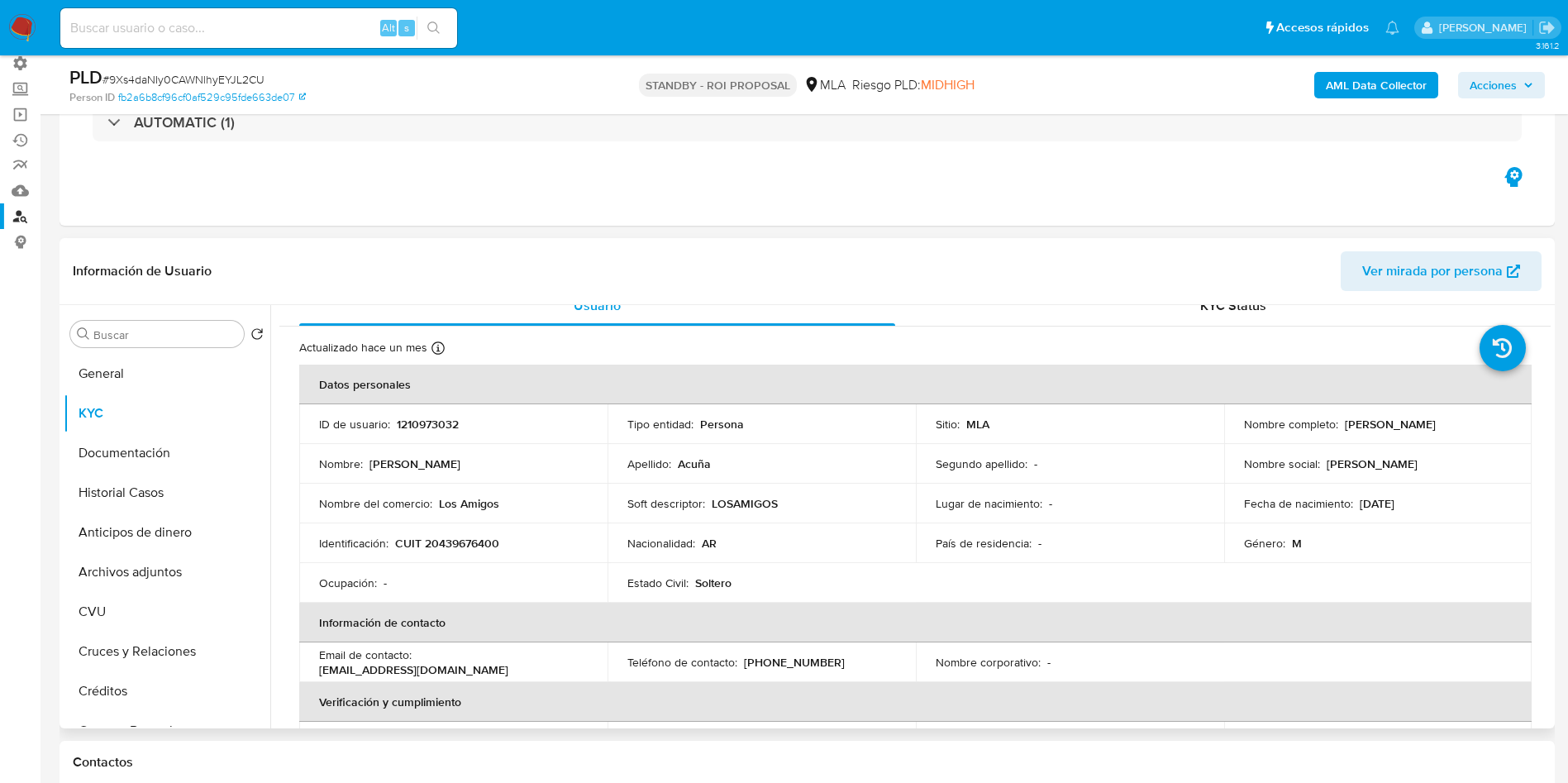
click at [460, 543] on p "CUIT 20439676400" at bounding box center [447, 543] width 104 height 15
copy p "20439676400"
drag, startPoint x: 525, startPoint y: 669, endPoint x: 320, endPoint y: 667, distance: 205.0
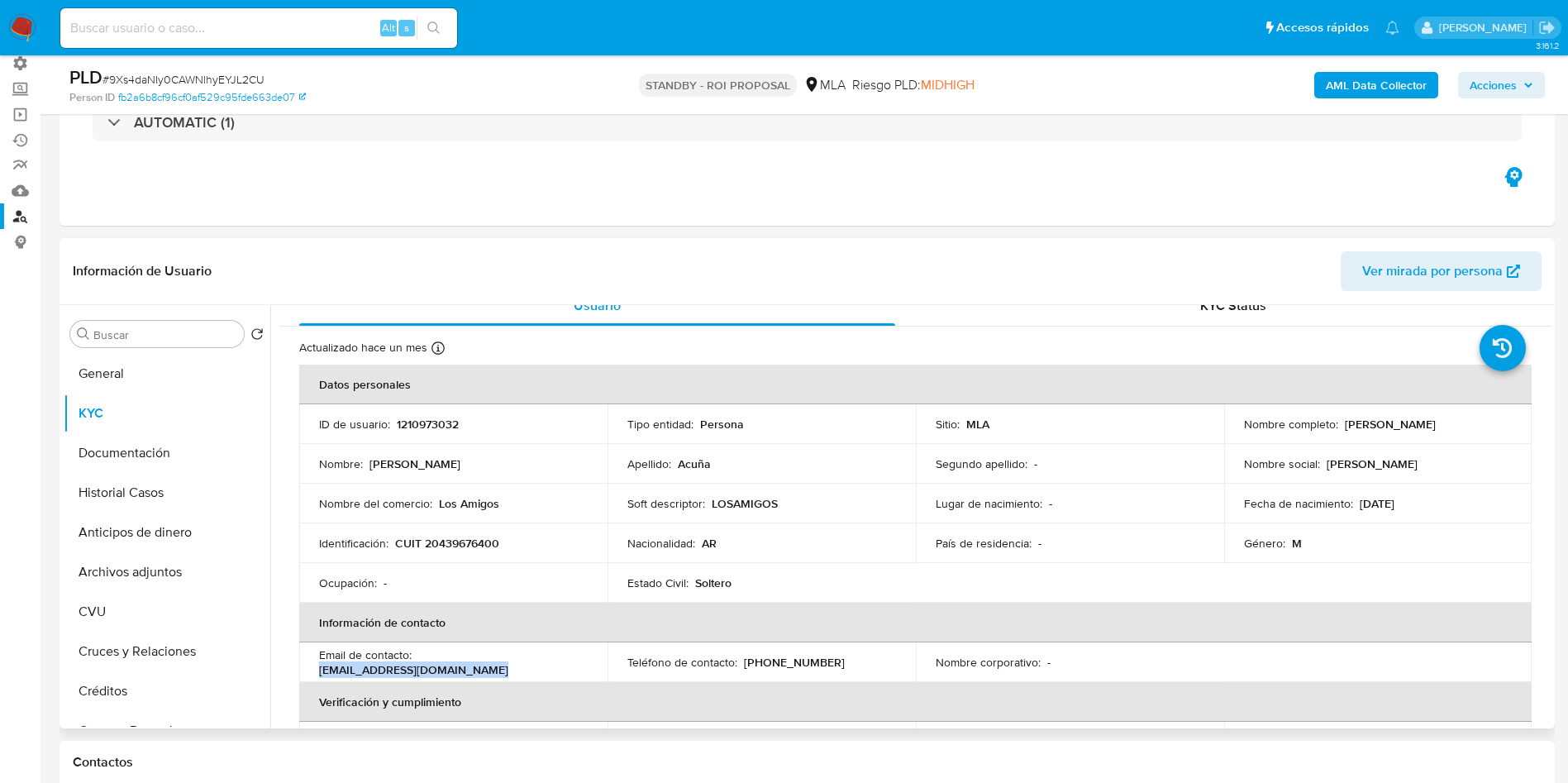
click at [320, 667] on div "Email de contacto : fernandogruporomeo@gmail.com" at bounding box center [453, 662] width 269 height 30
copy p "fernandogruporomeo@gmail.com"
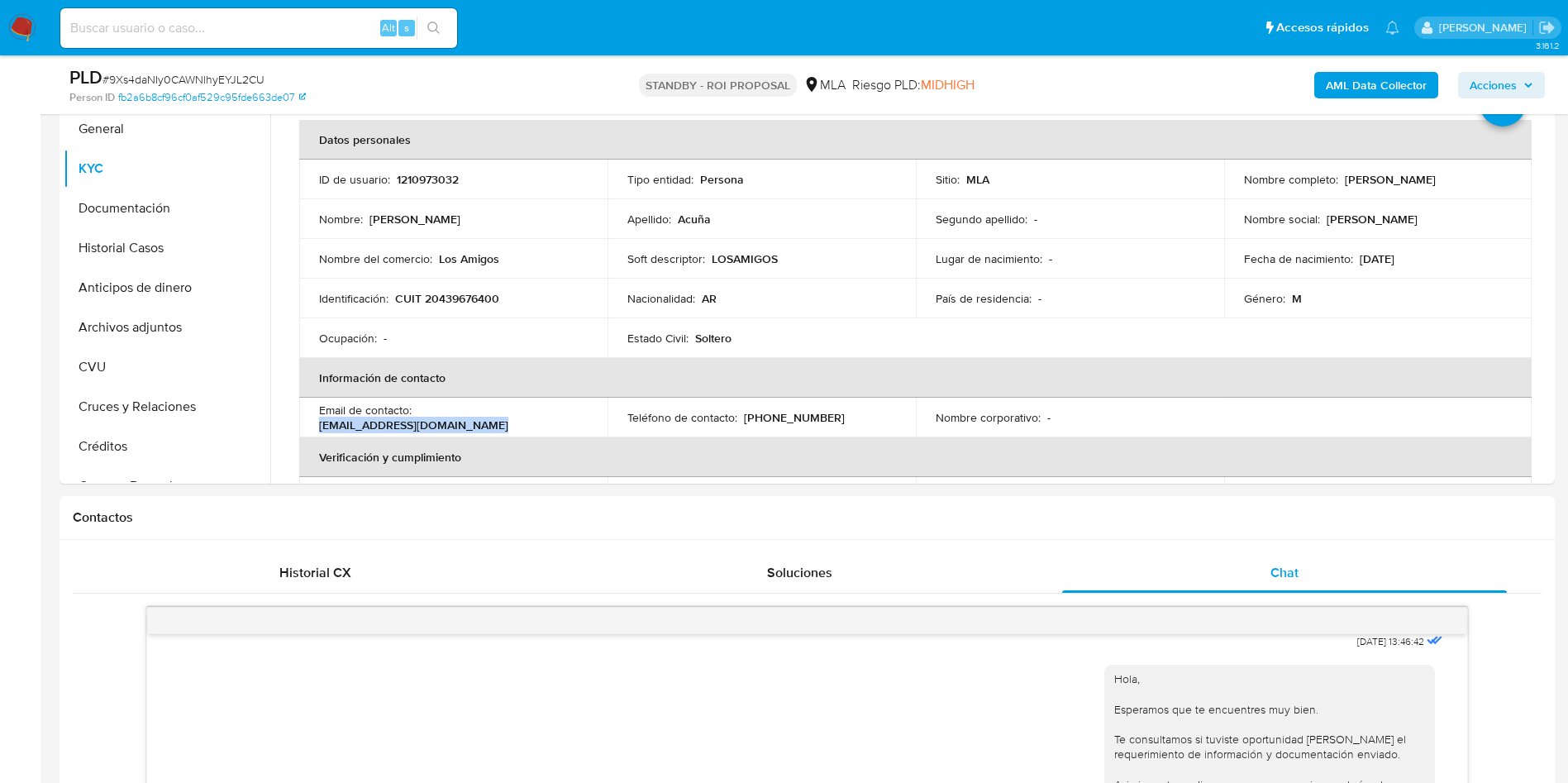
scroll to position [371, 0]
click at [1423, 412] on table "Datos personales ID de usuario : 1210973032 Tipo entidad : Persona Sitio : MLA …" at bounding box center [915, 415] width 1233 height 596
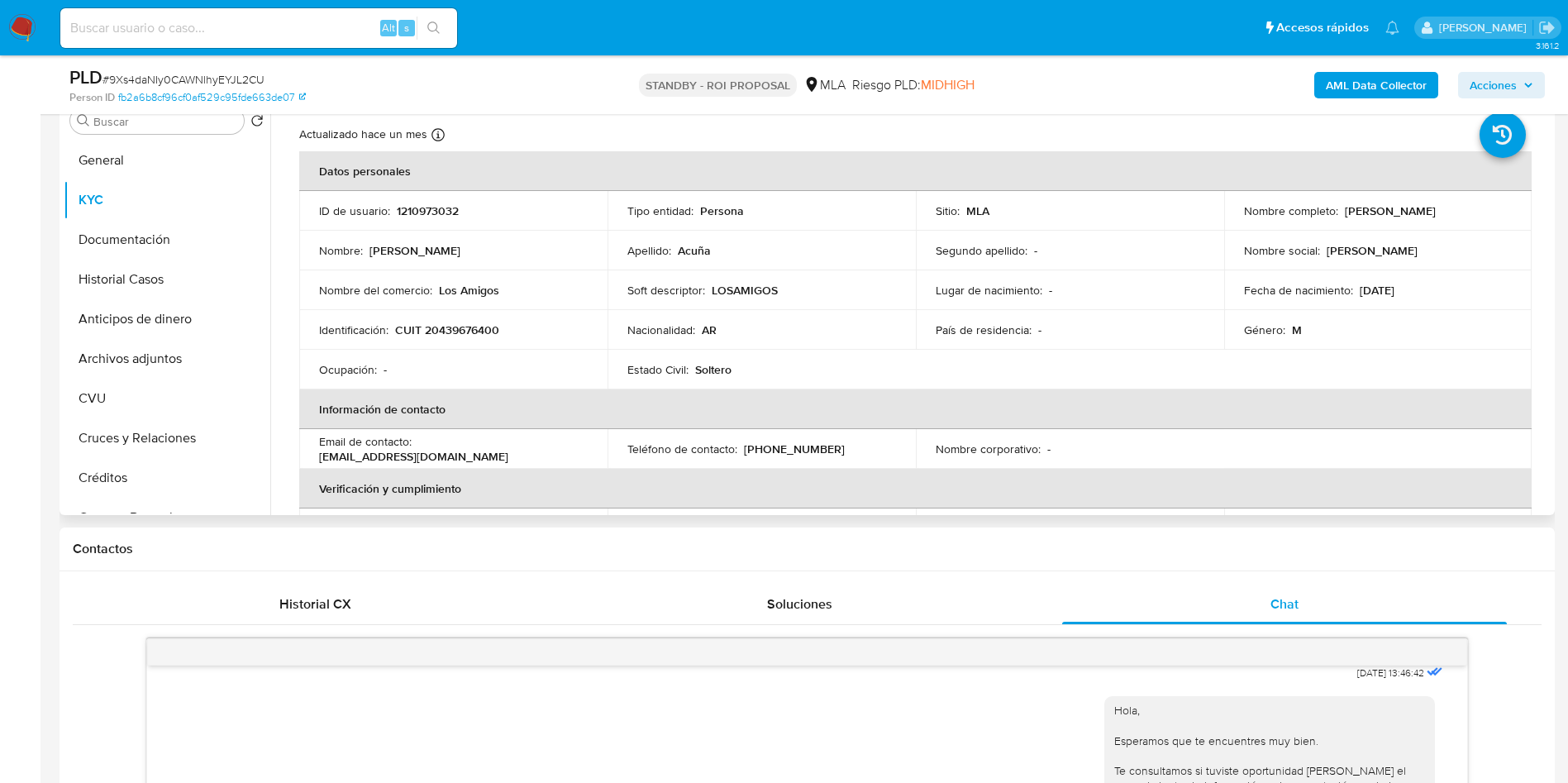
scroll to position [247, 0]
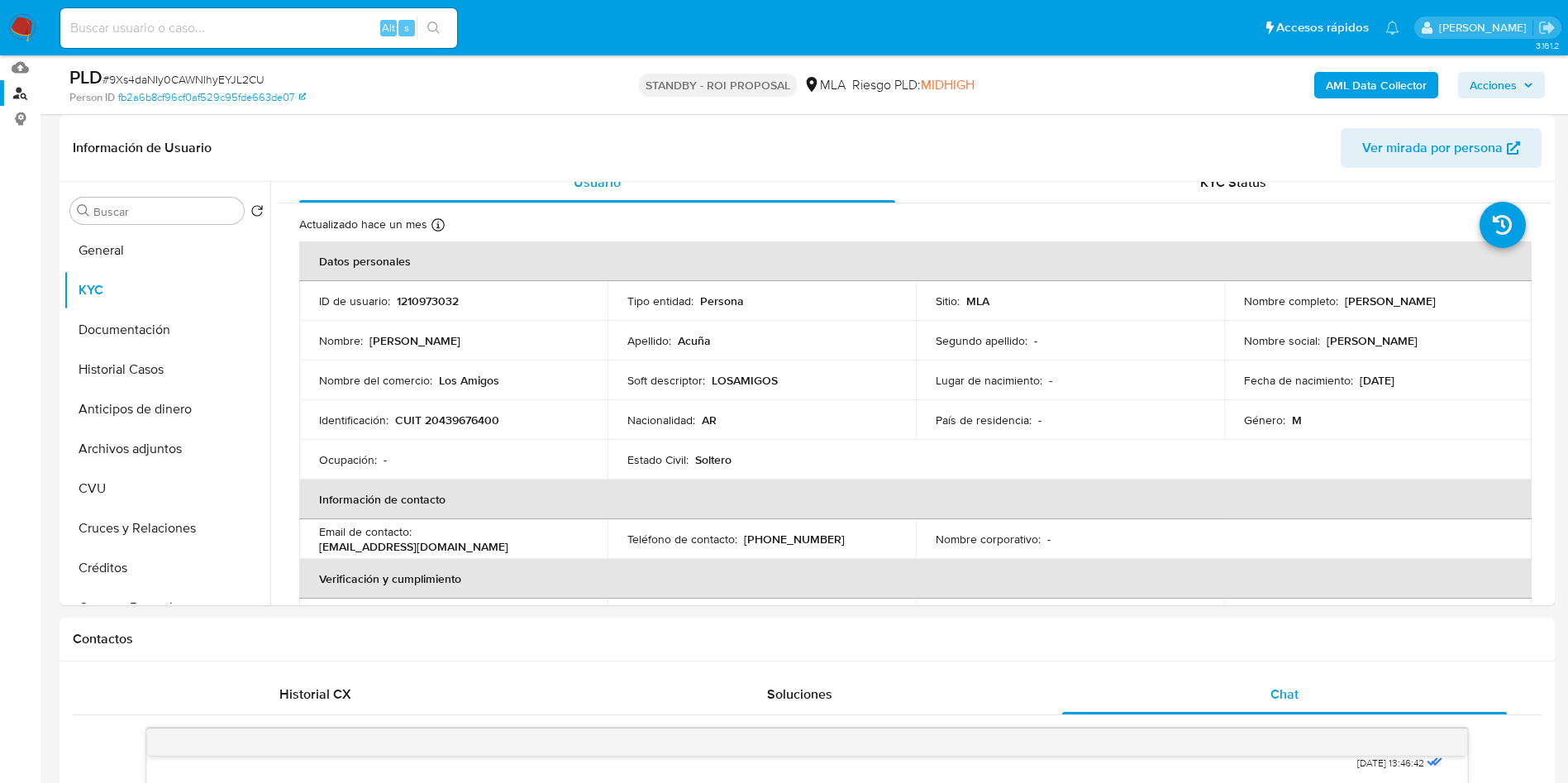
click at [195, 25] on input at bounding box center [259, 28] width 397 height 21
paste input "s6GMnOW9zq57Ibe94P9q85v3"
type input "s6GMnOW9zq57Ibe94P9q85v3"
click at [436, 21] on icon "search-icon" at bounding box center [434, 28] width 13 height 13
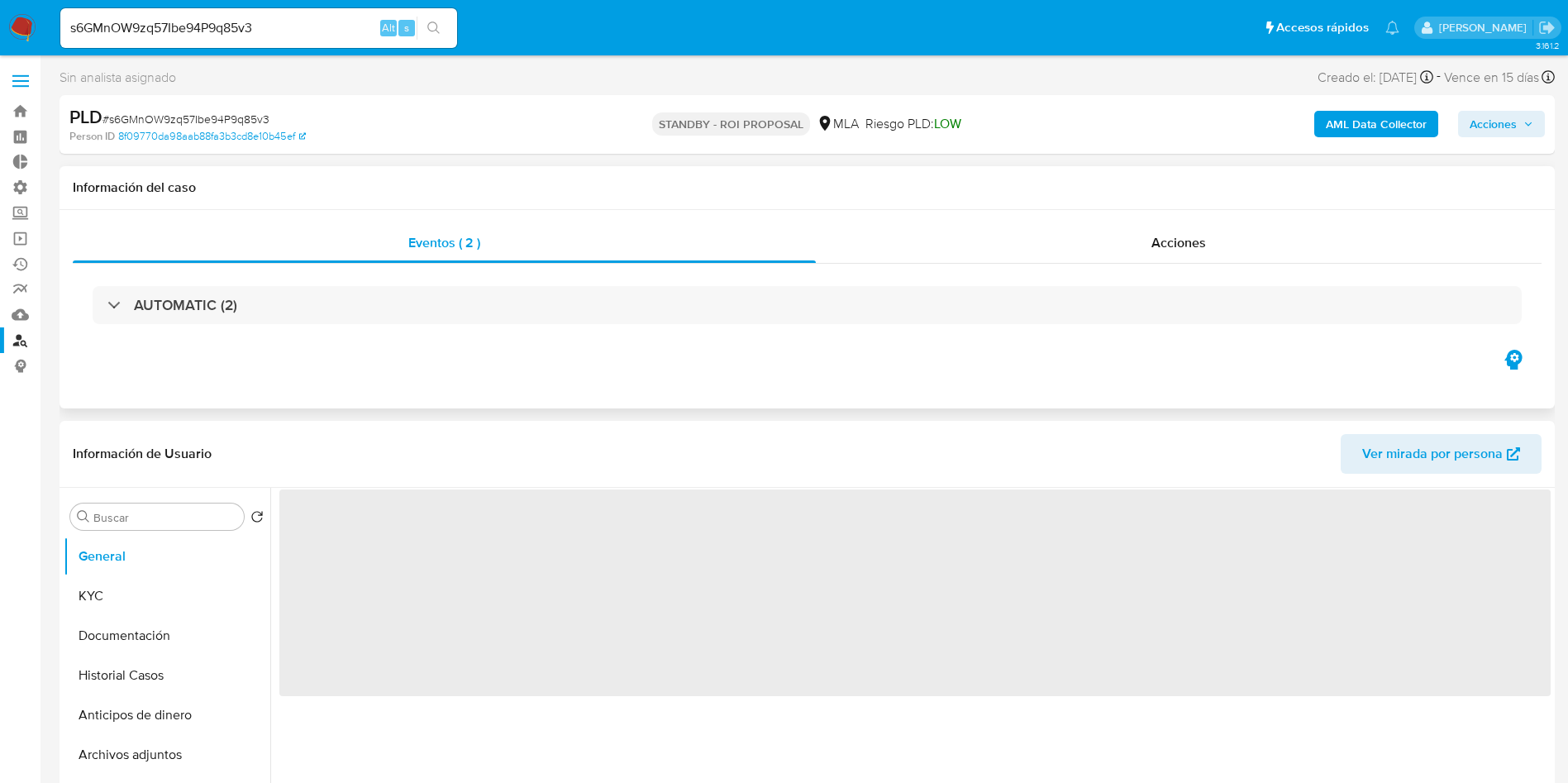
select select "10"
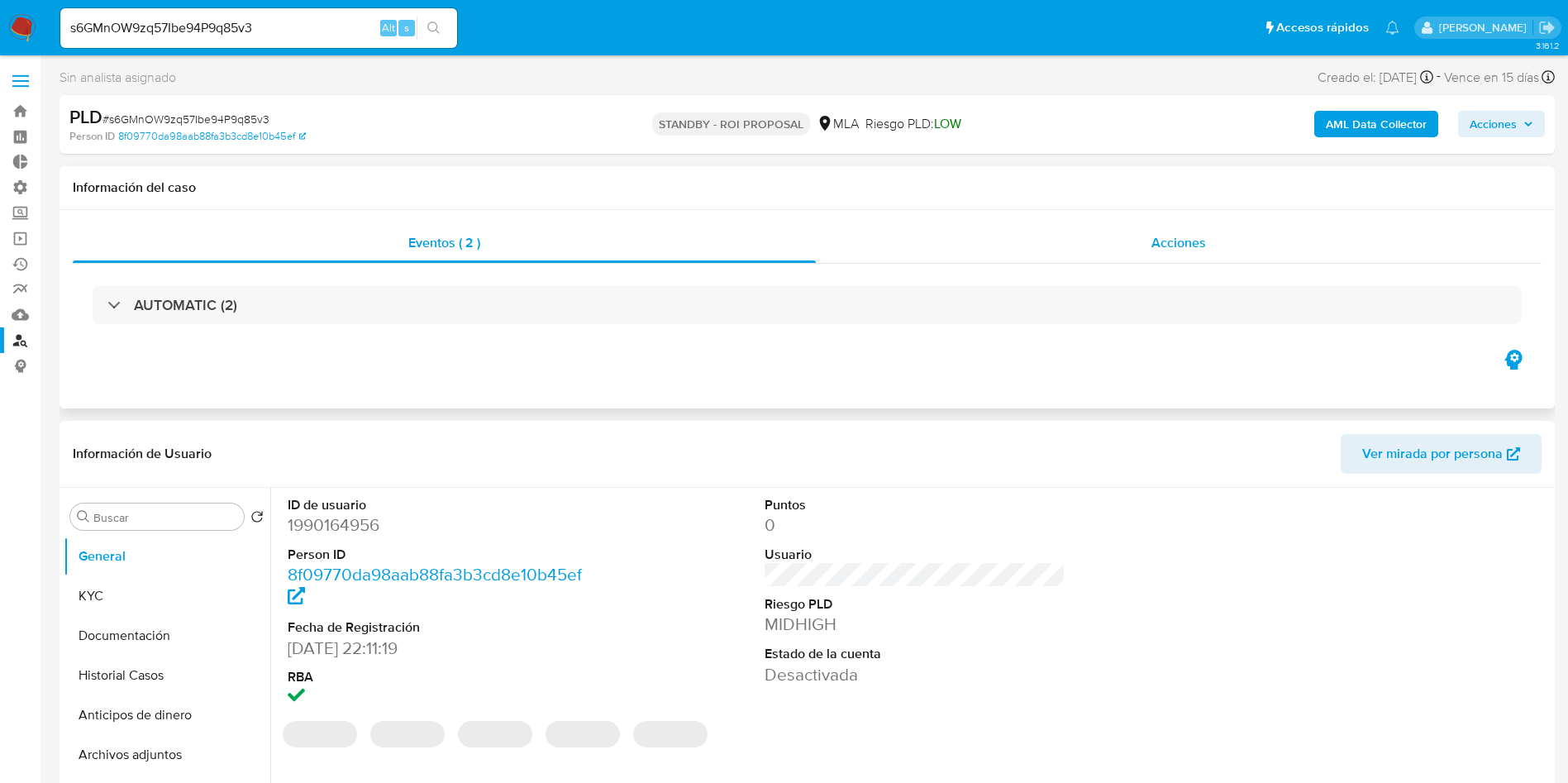
click at [1193, 248] on span "Acciones" at bounding box center [1178, 242] width 54 height 19
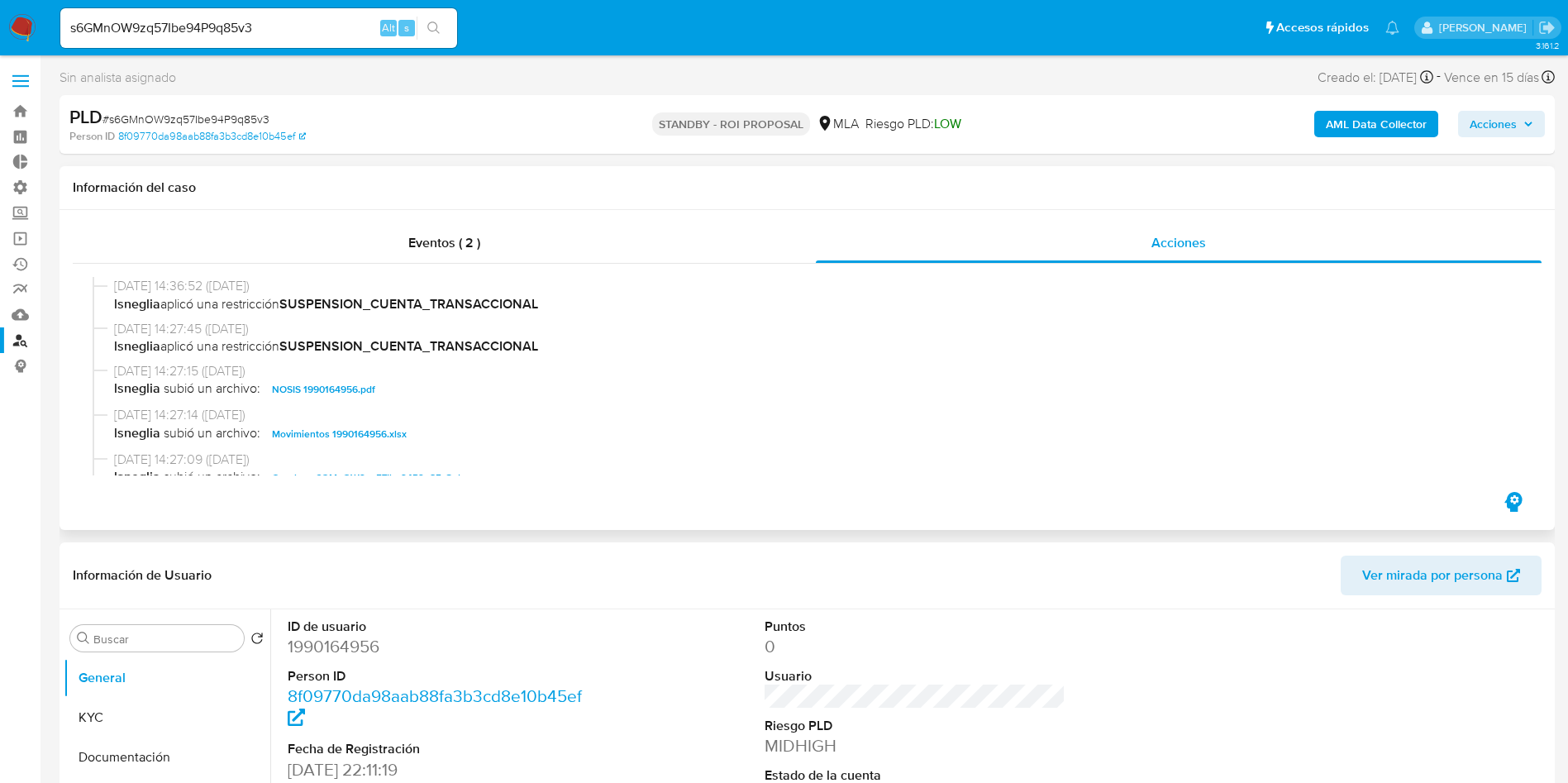
scroll to position [124, 0]
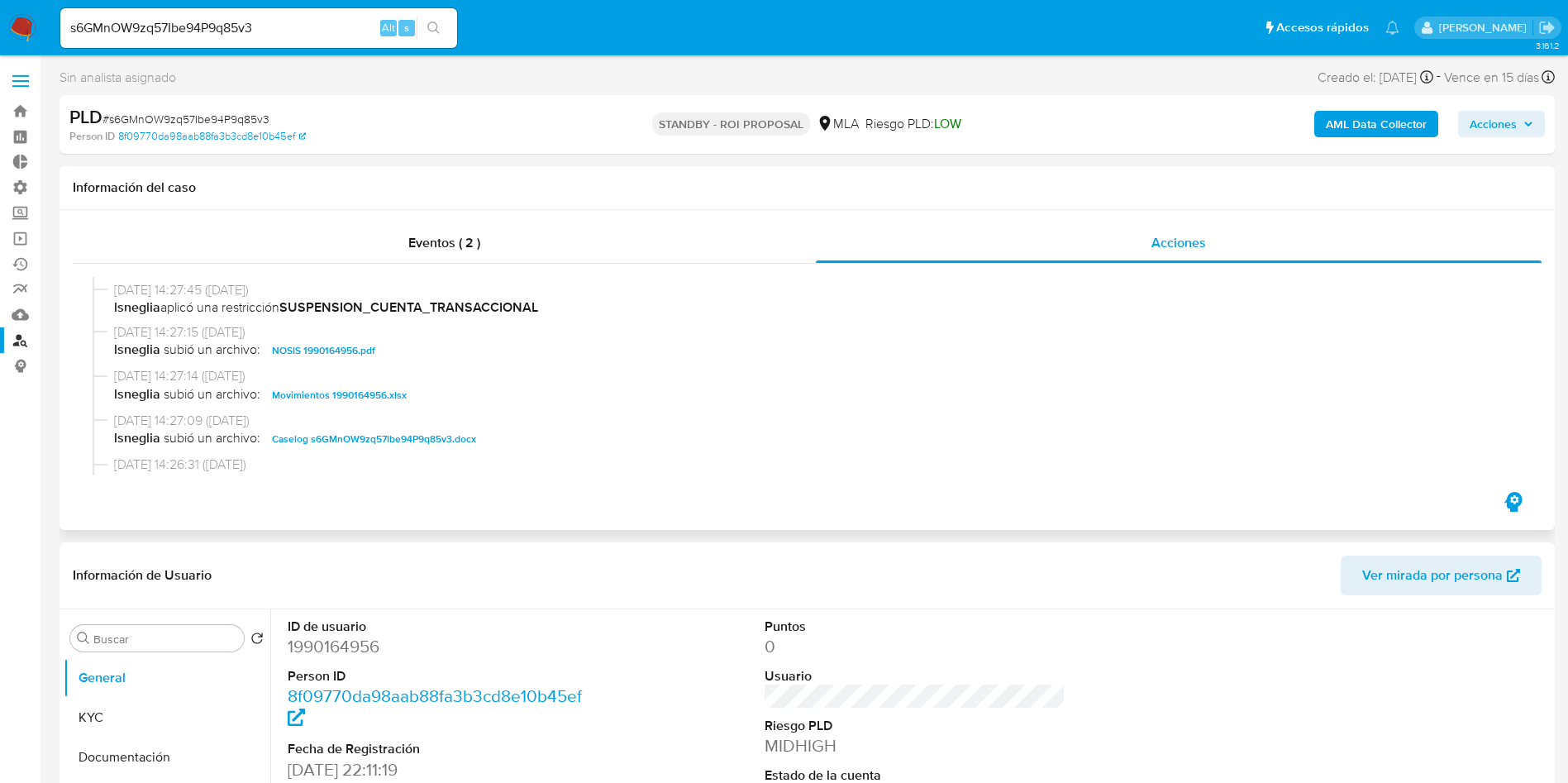
click at [377, 400] on span "Movimientos 1990164956.xlsx" at bounding box center [340, 394] width 135 height 19
click at [364, 440] on span "Caselog s6GMnOW9zq57Ibe94P9q85v3.docx" at bounding box center [374, 439] width 204 height 19
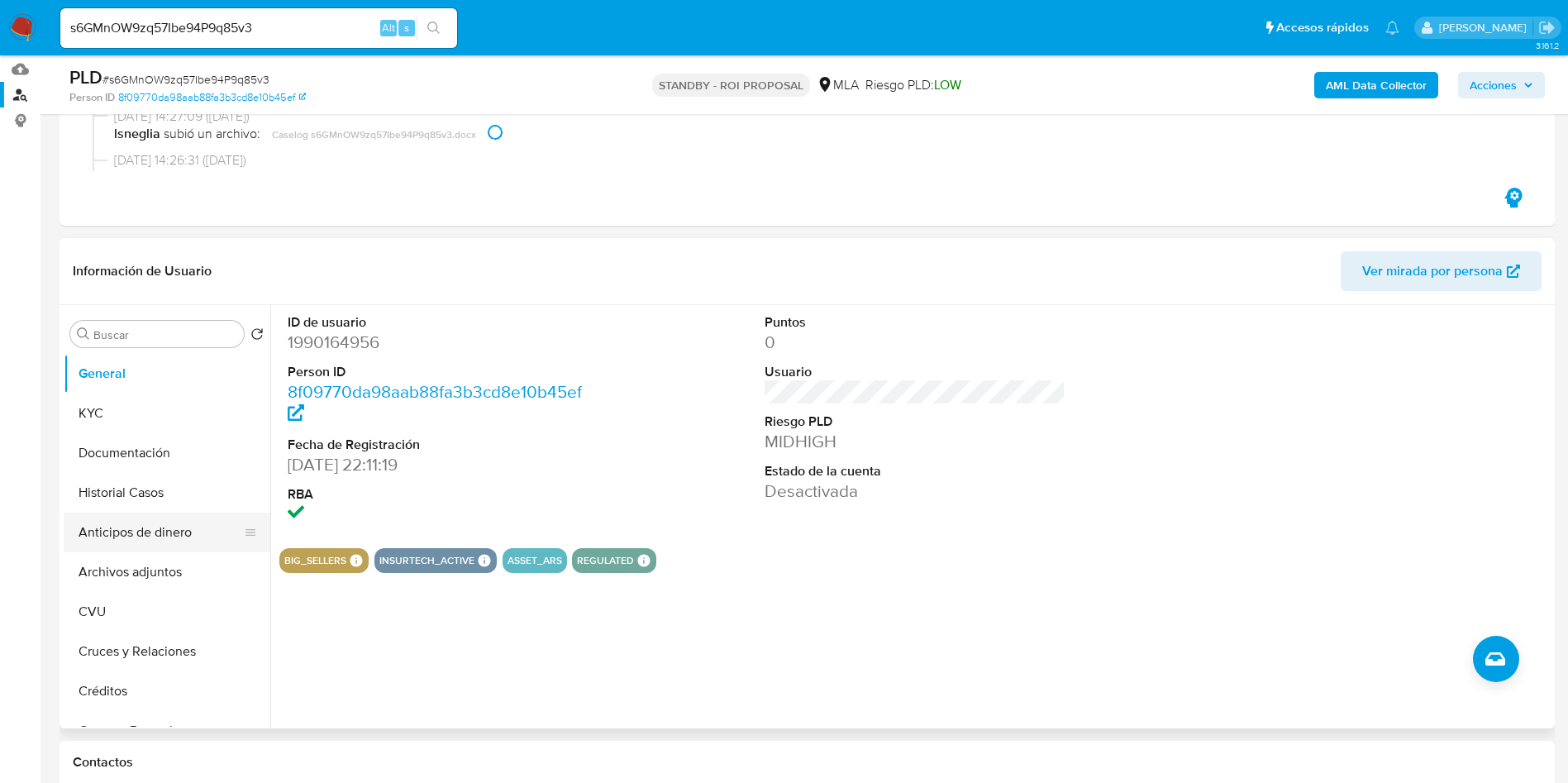
scroll to position [248, 0]
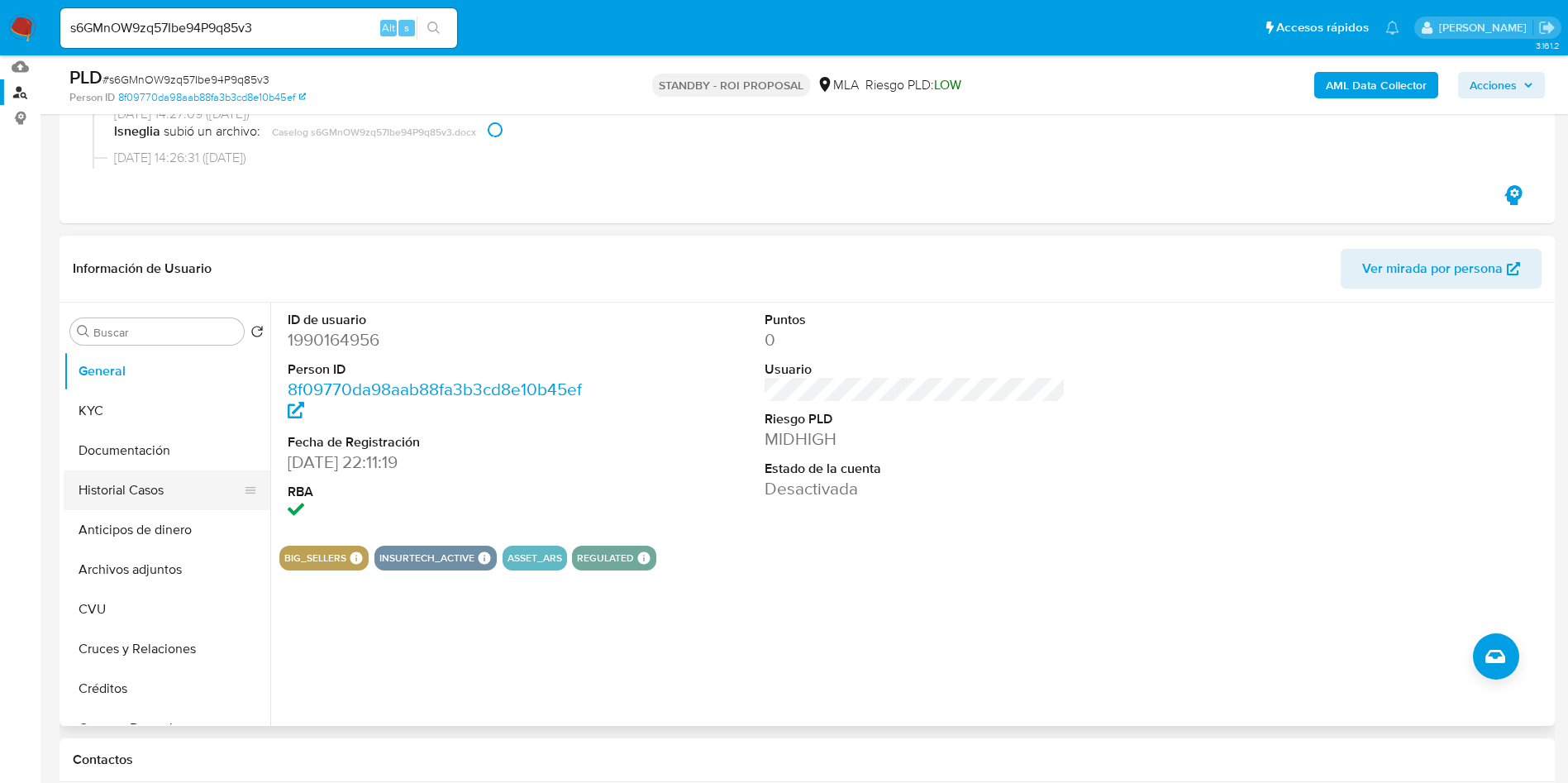
click at [122, 499] on button "Historial Casos" at bounding box center [160, 489] width 193 height 40
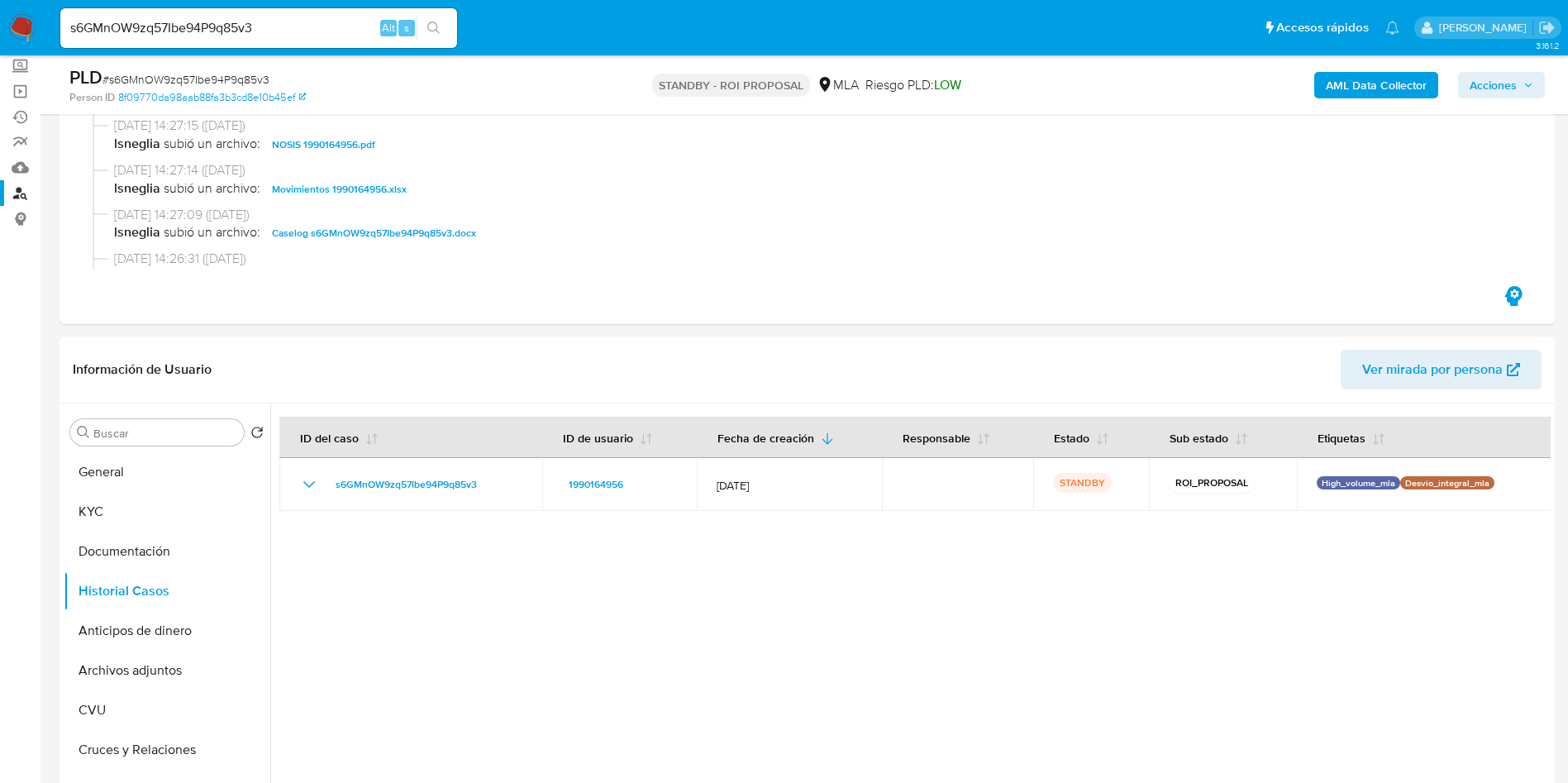
scroll to position [124, 0]
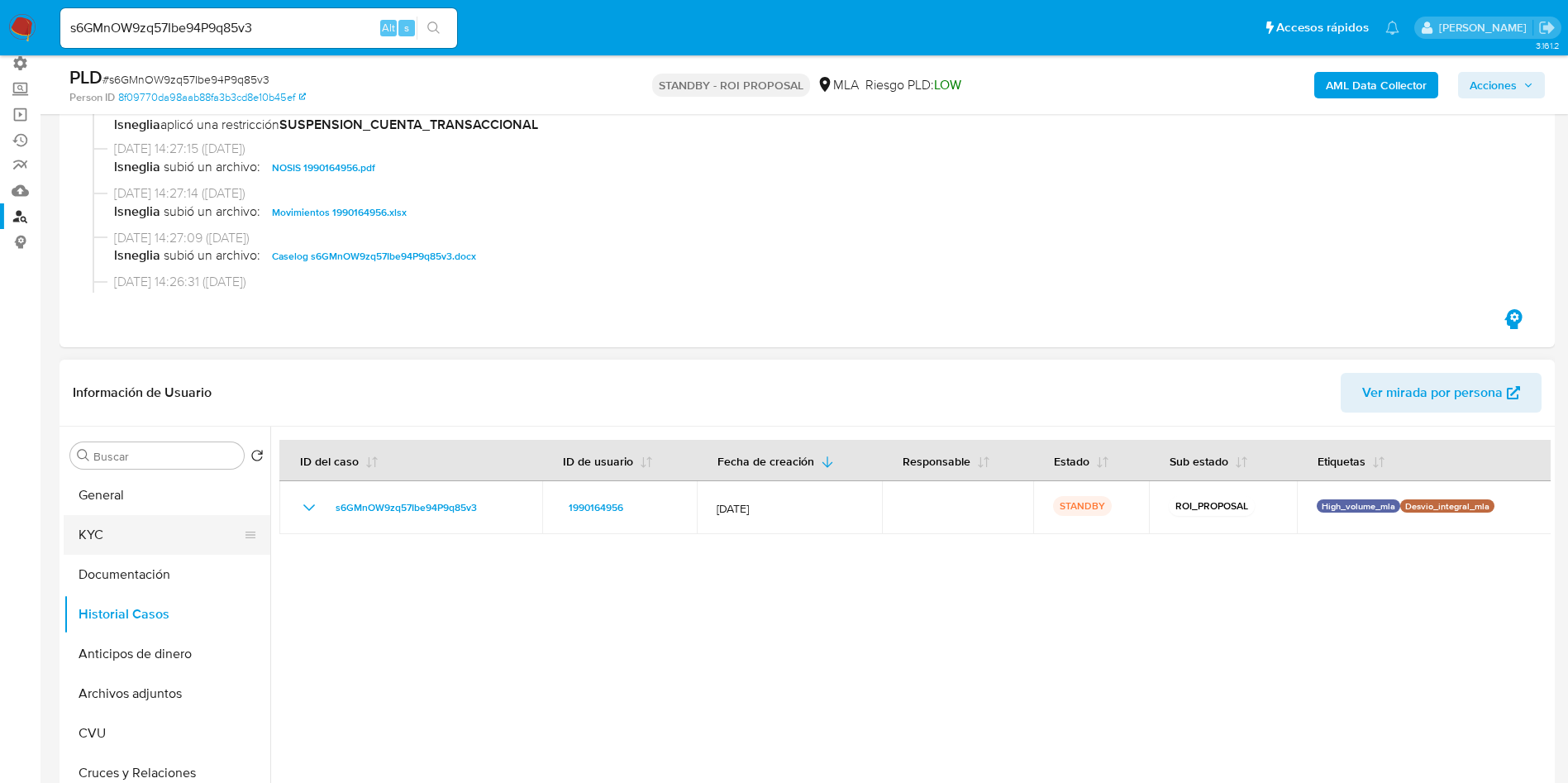
click at [123, 540] on button "KYC" at bounding box center [160, 535] width 193 height 40
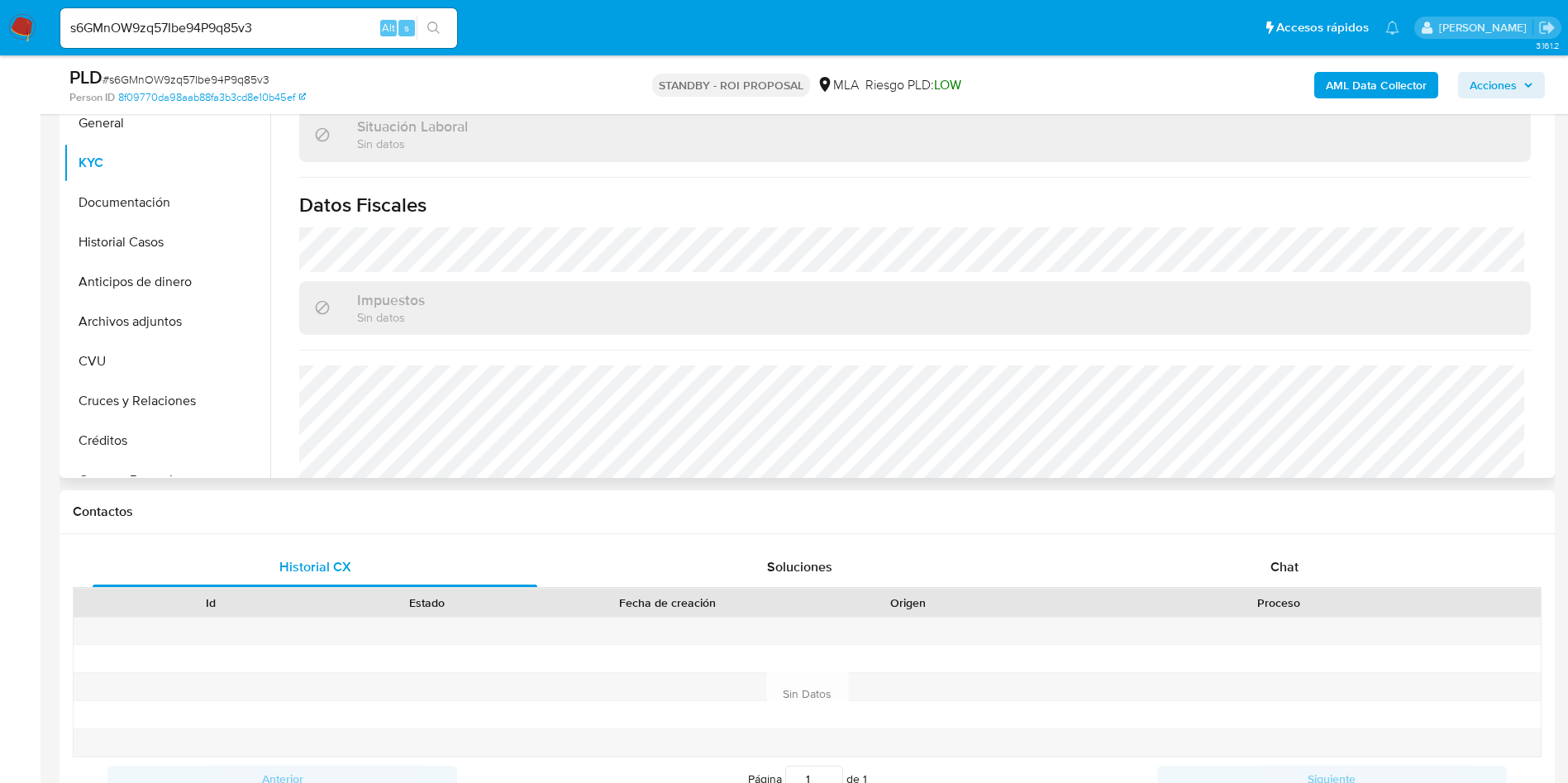
scroll to position [856, 0]
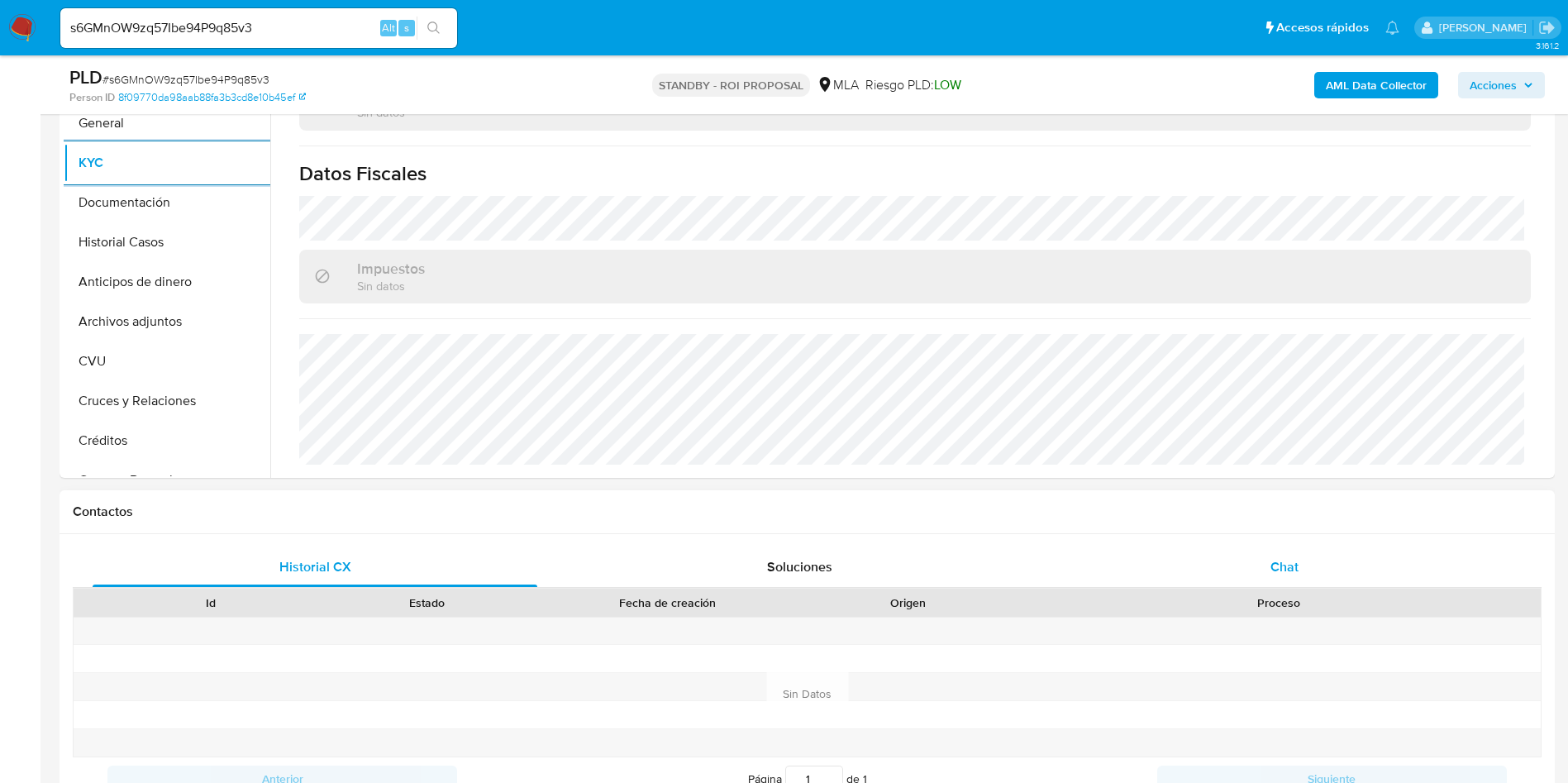
drag, startPoint x: 1307, startPoint y: 570, endPoint x: 1315, endPoint y: 563, distance: 10.6
click at [1306, 570] on div "Chat" at bounding box center [1285, 567] width 445 height 40
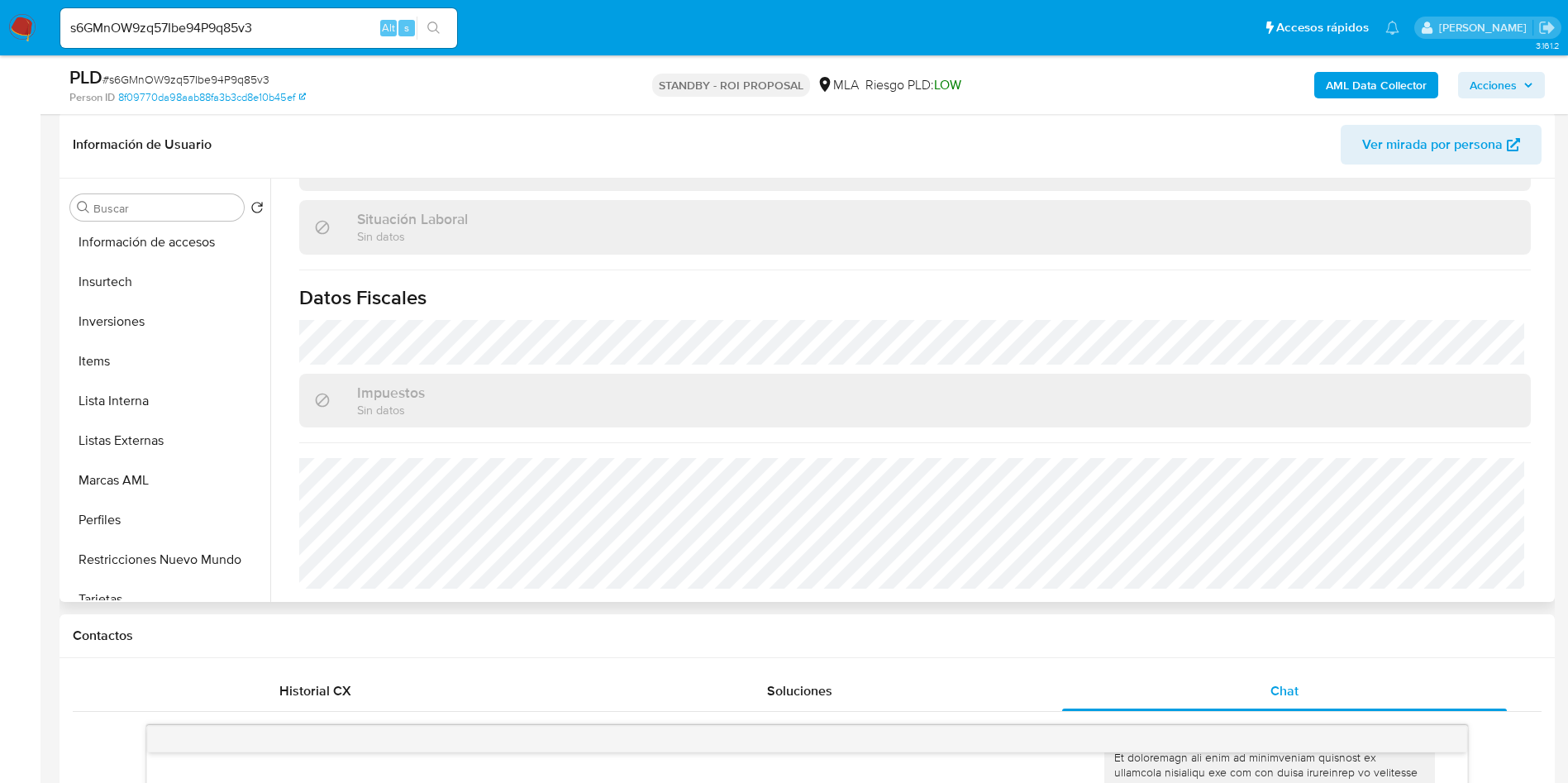
scroll to position [857, 0]
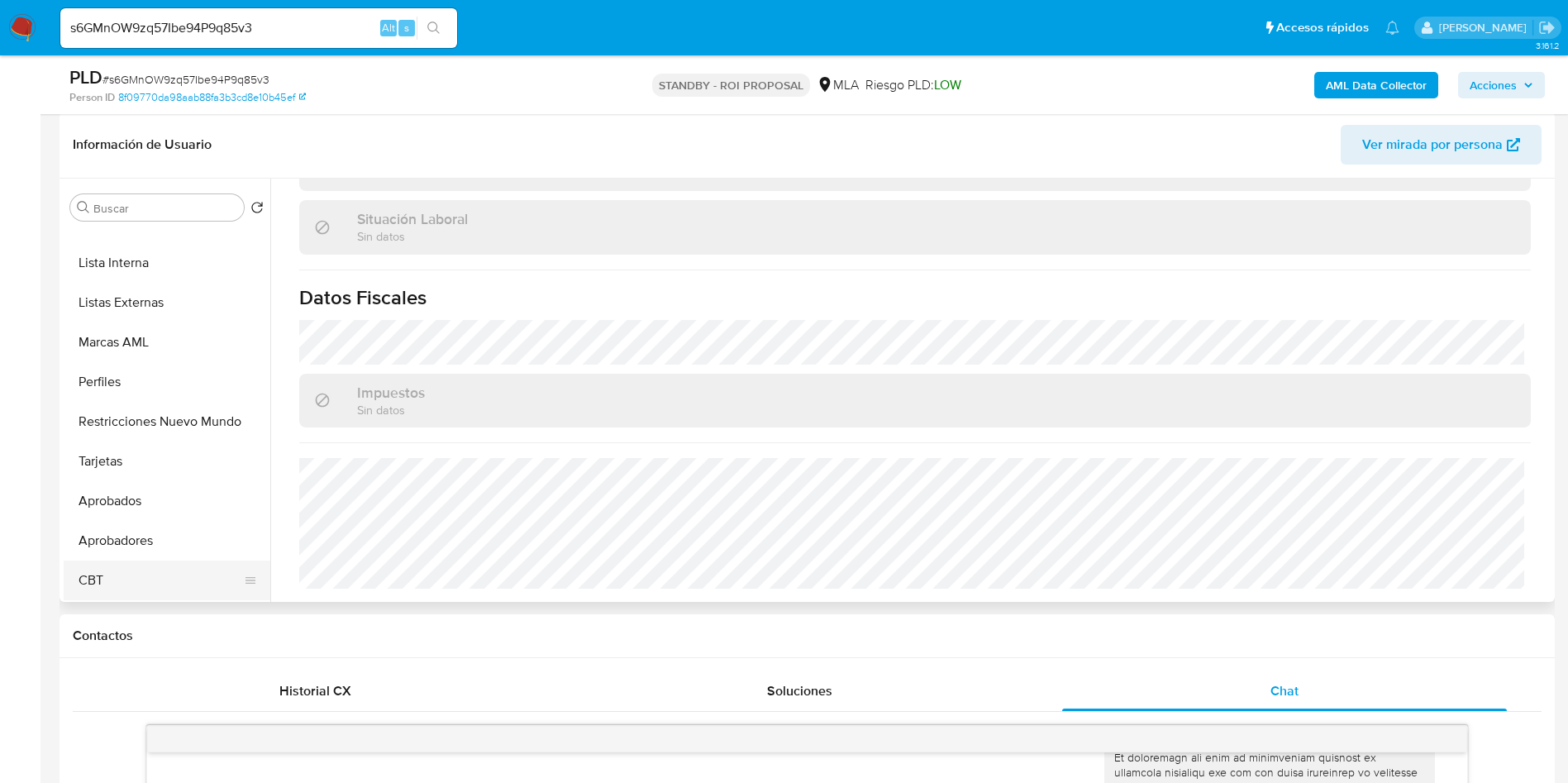
click at [157, 583] on button "CBT" at bounding box center [160, 580] width 193 height 40
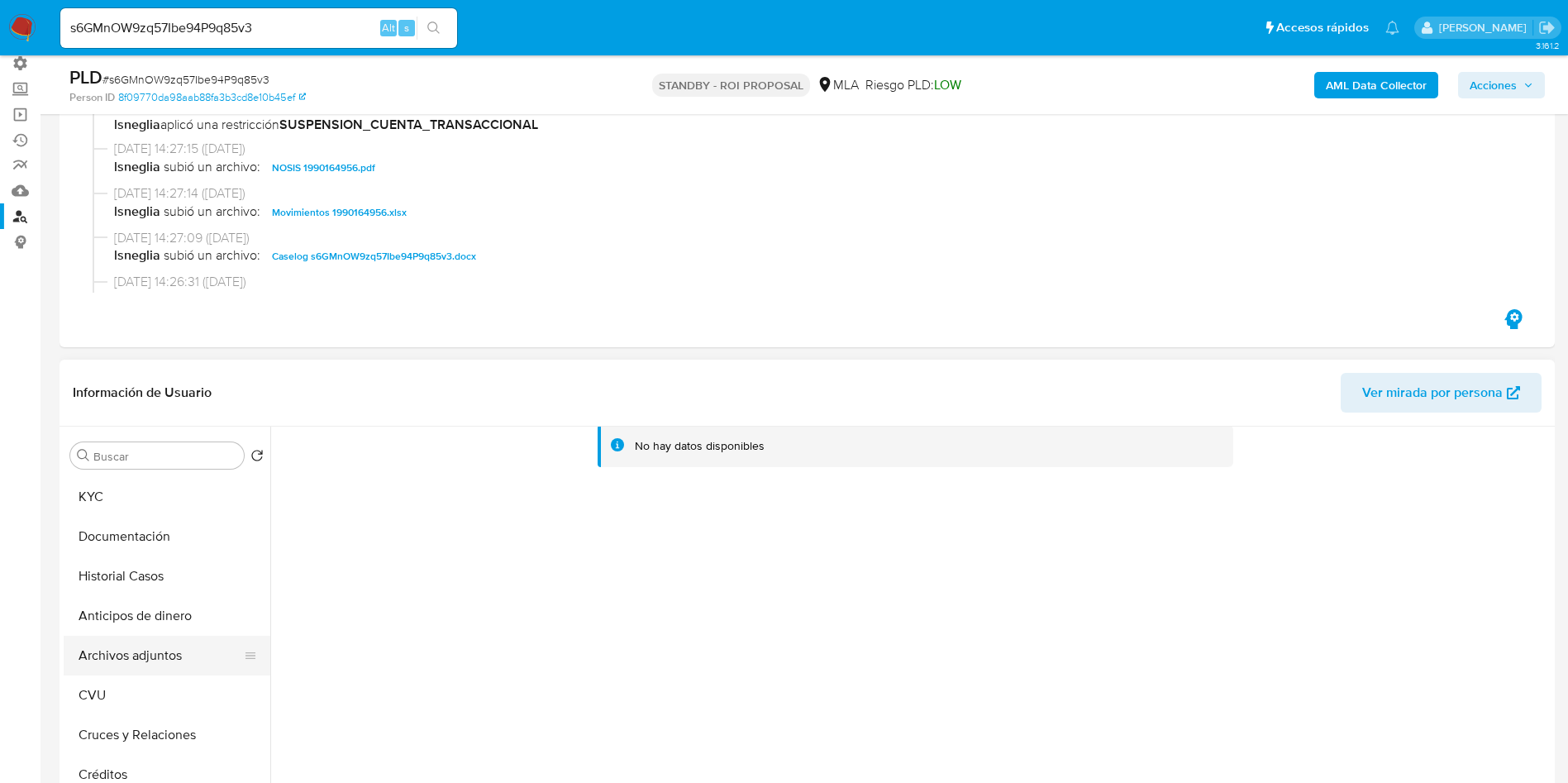
scroll to position [0, 0]
click at [92, 538] on button "KYC" at bounding box center [160, 535] width 193 height 40
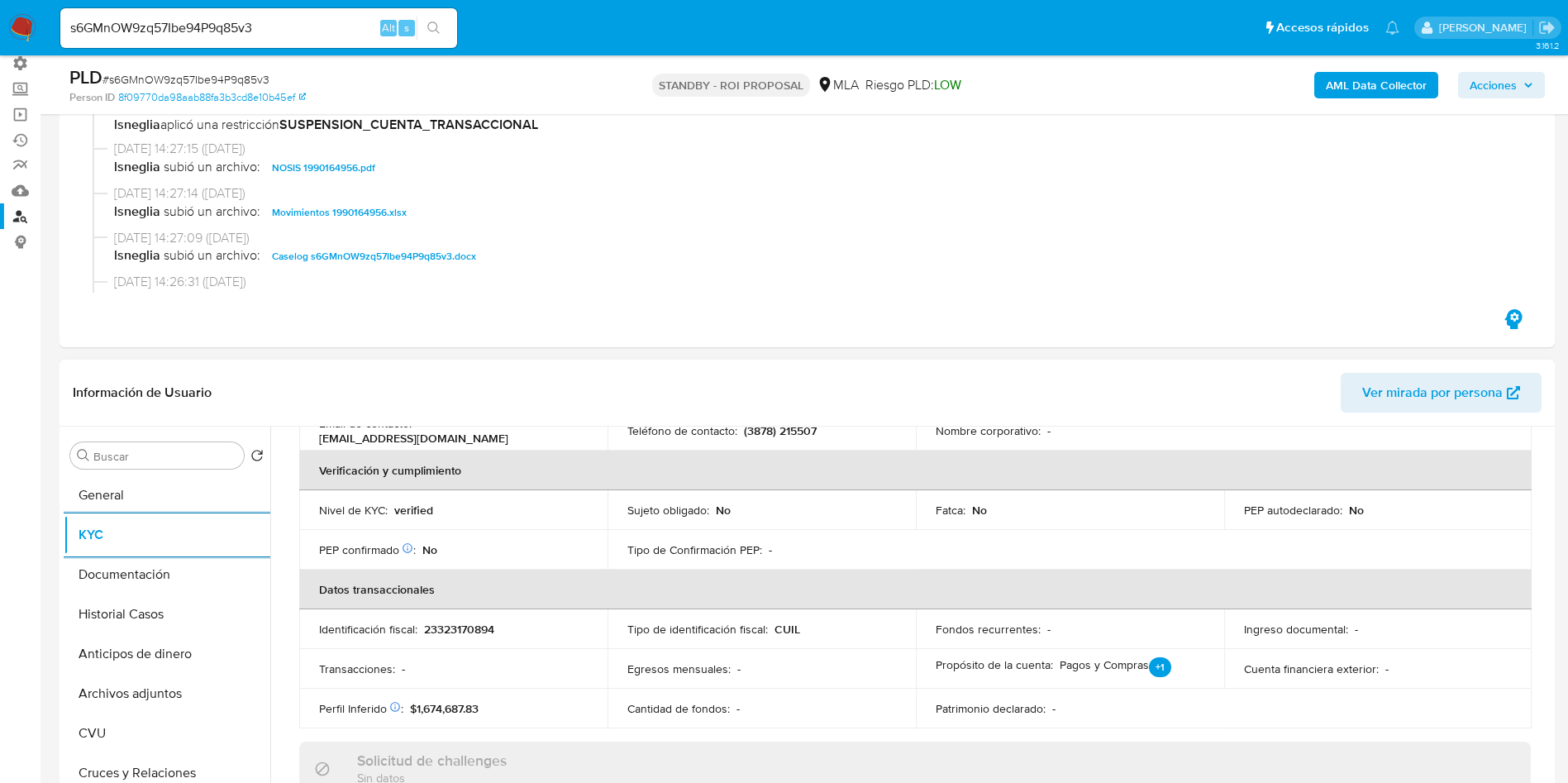
scroll to position [496, 0]
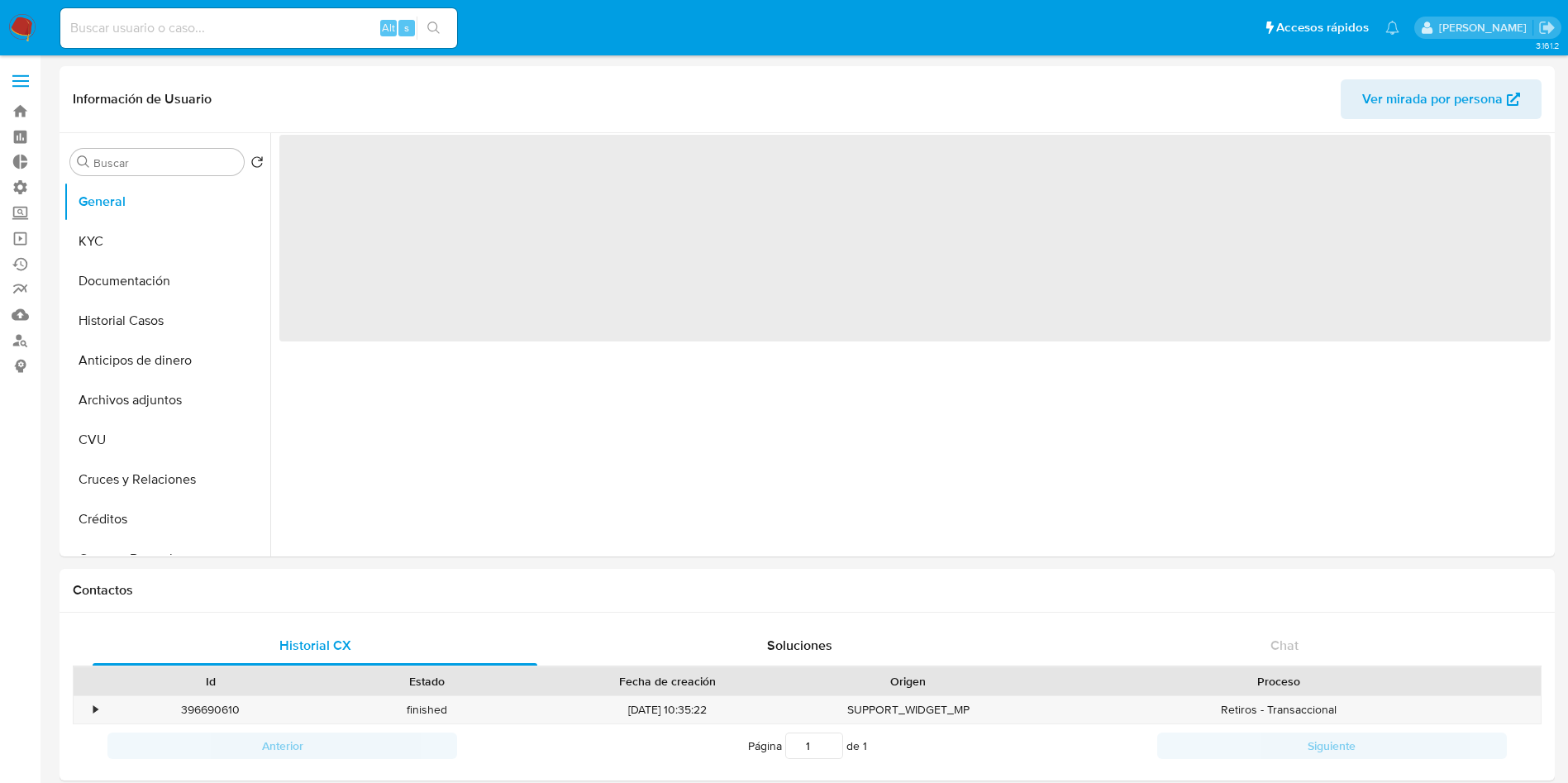
select select "10"
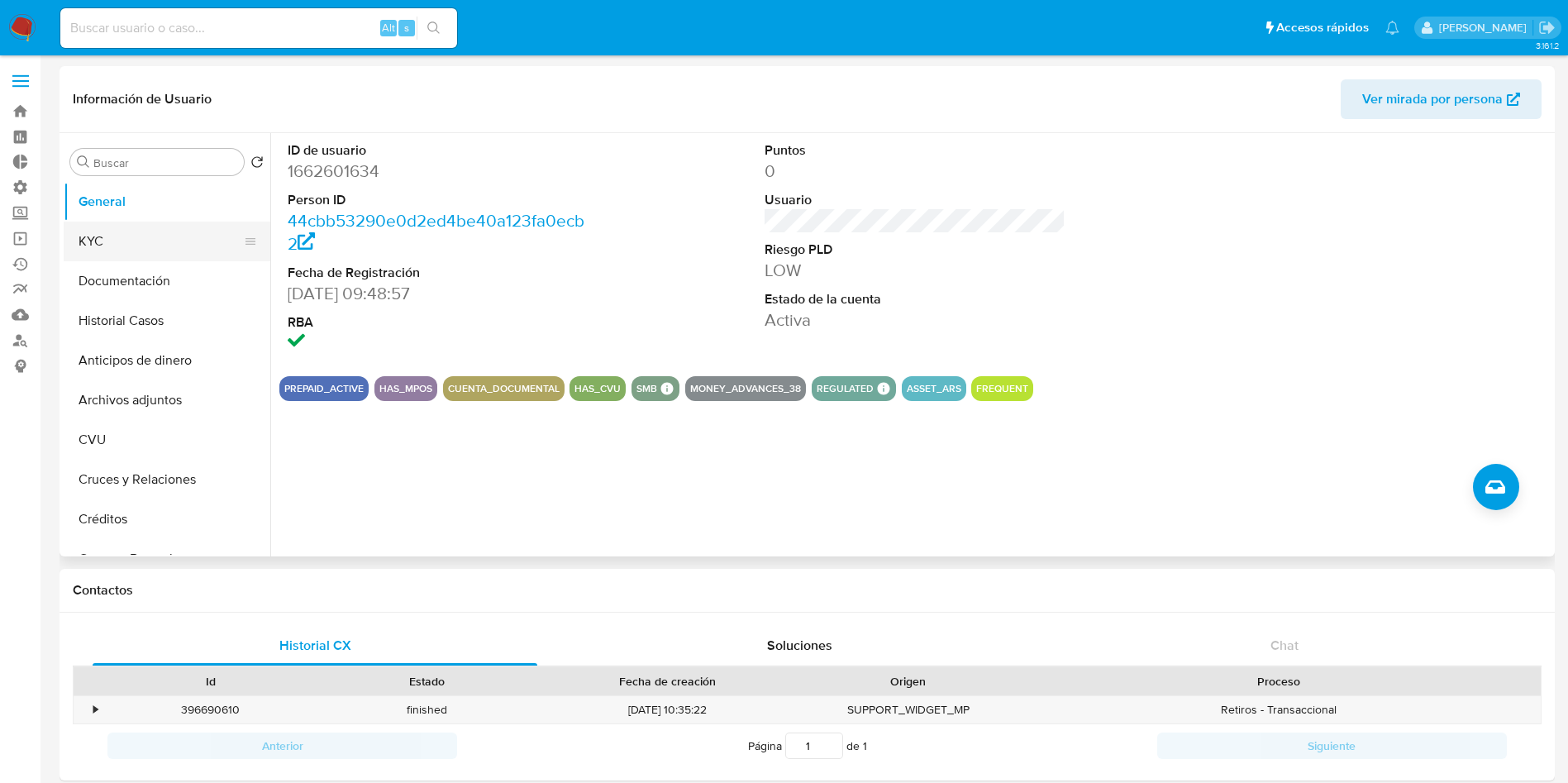
click at [134, 240] on button "KYC" at bounding box center [160, 241] width 193 height 40
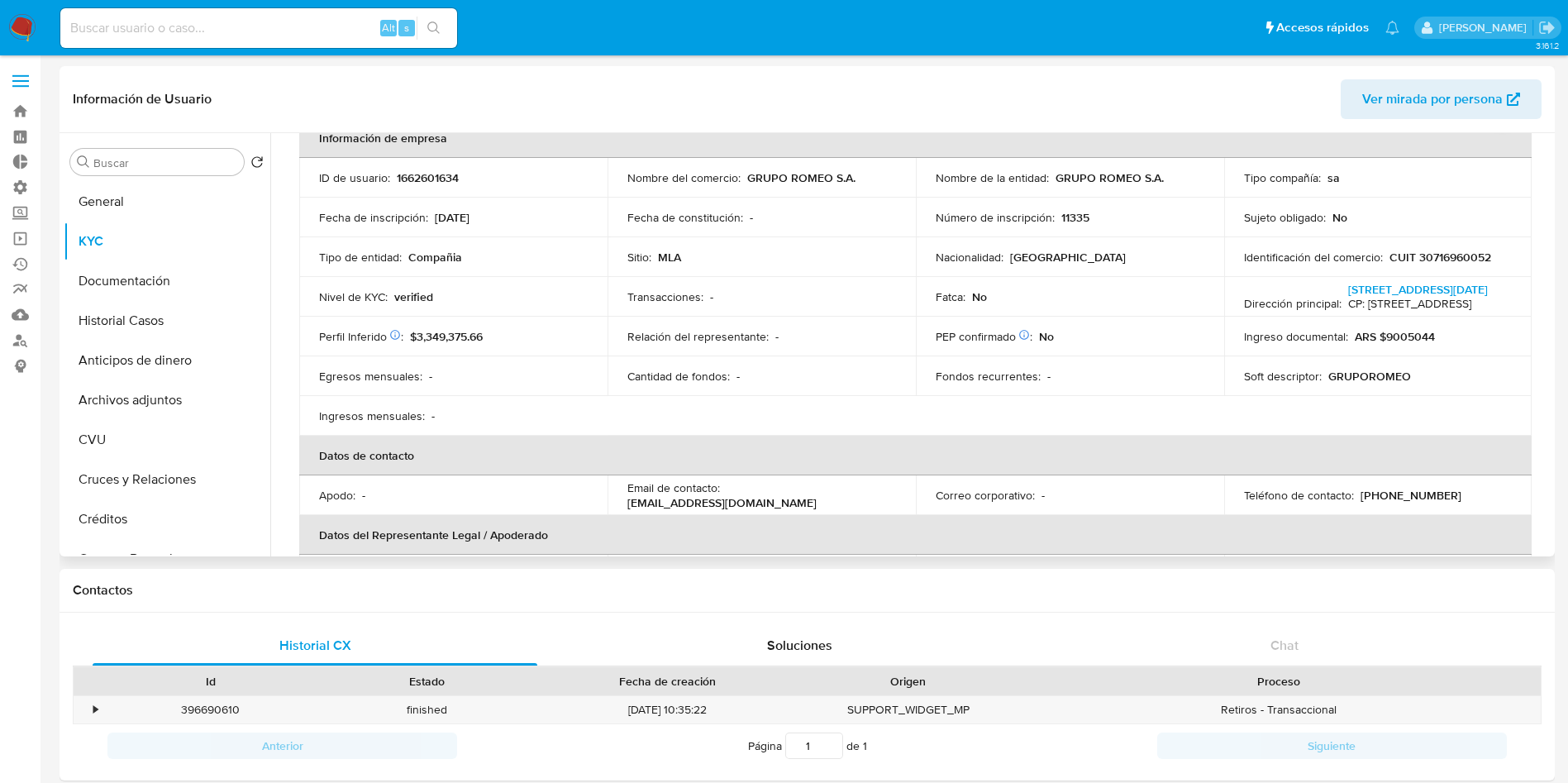
scroll to position [248, 0]
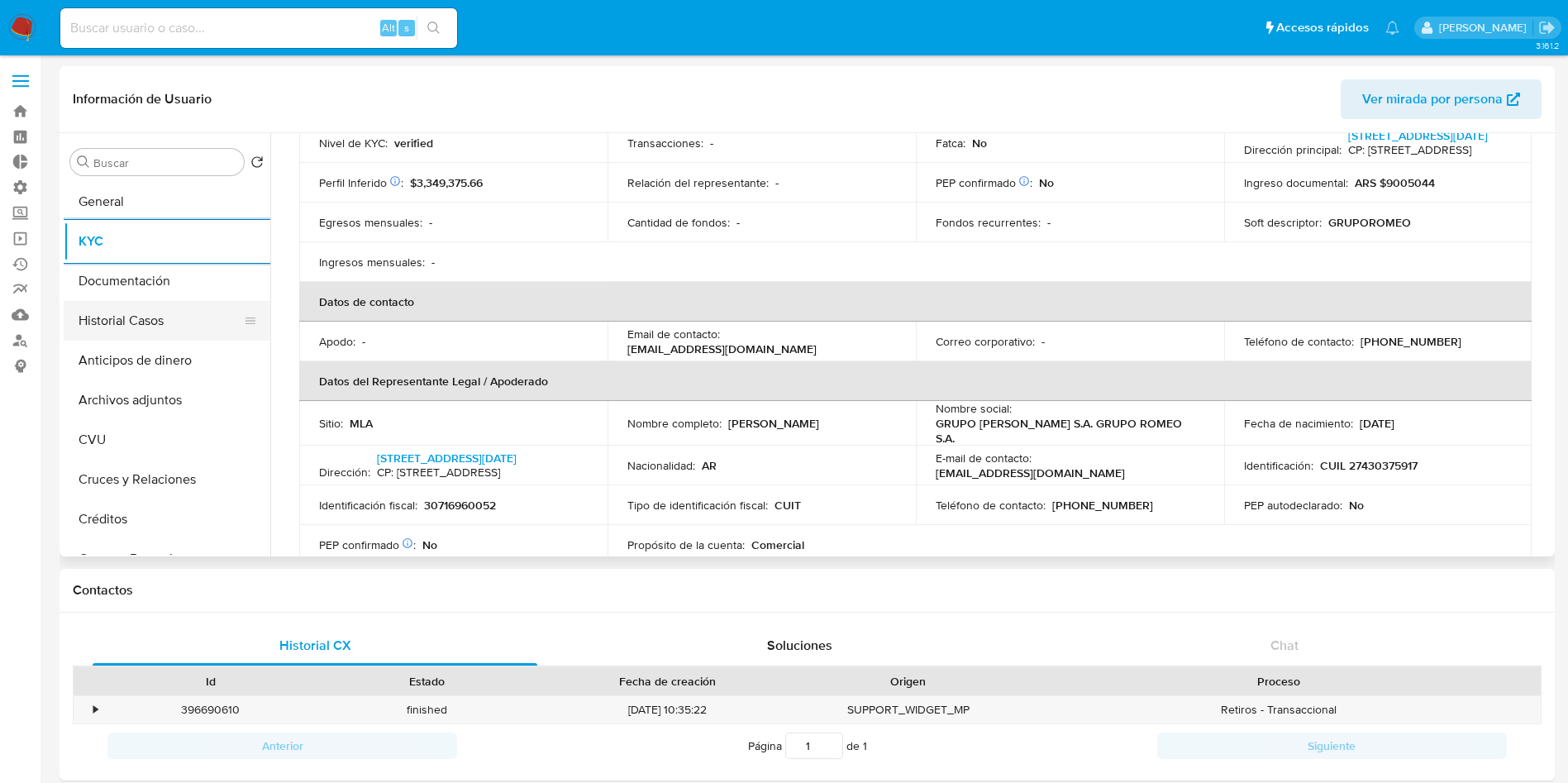
click at [123, 319] on button "Historial Casos" at bounding box center [160, 320] width 193 height 40
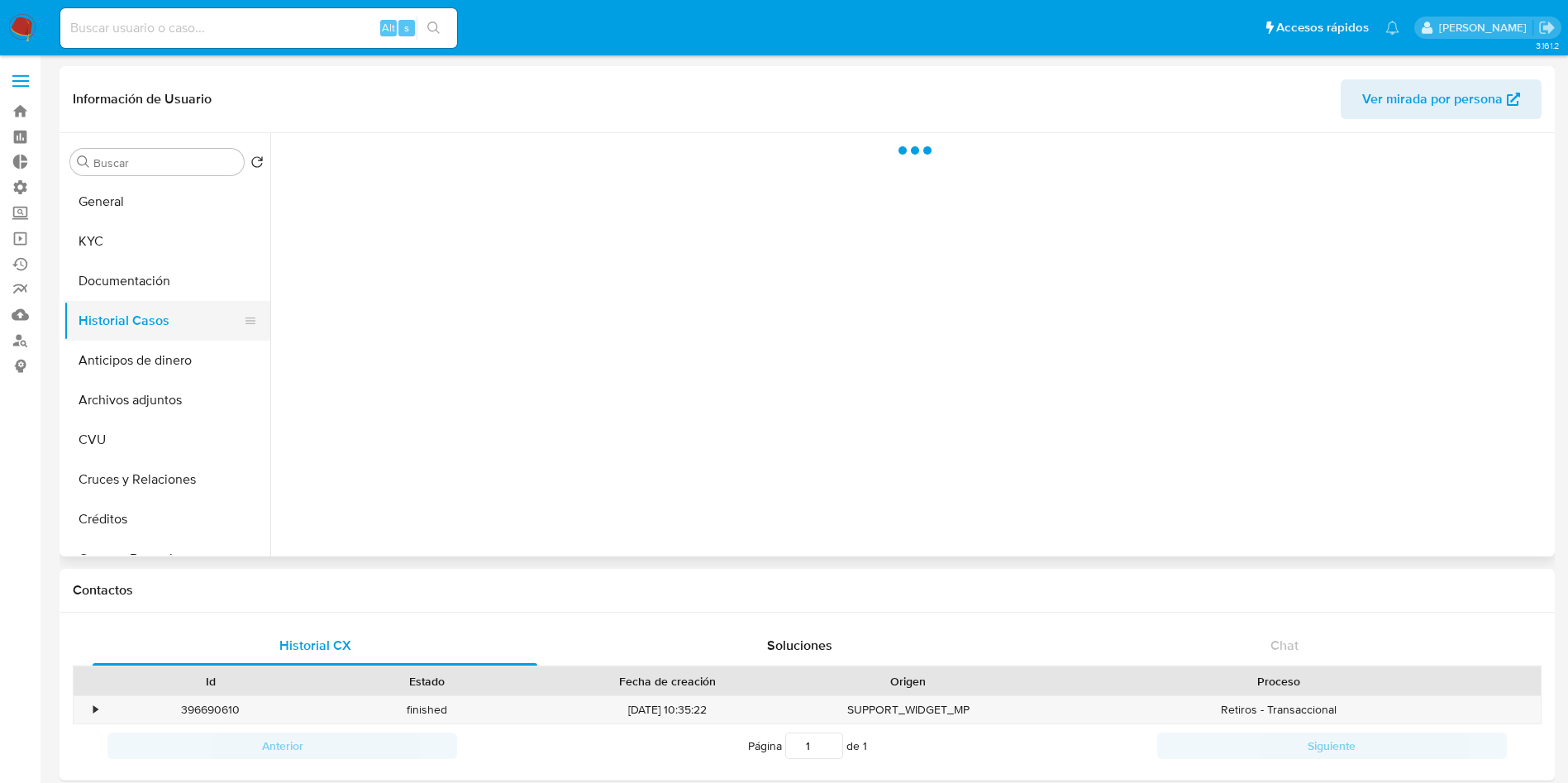
scroll to position [0, 0]
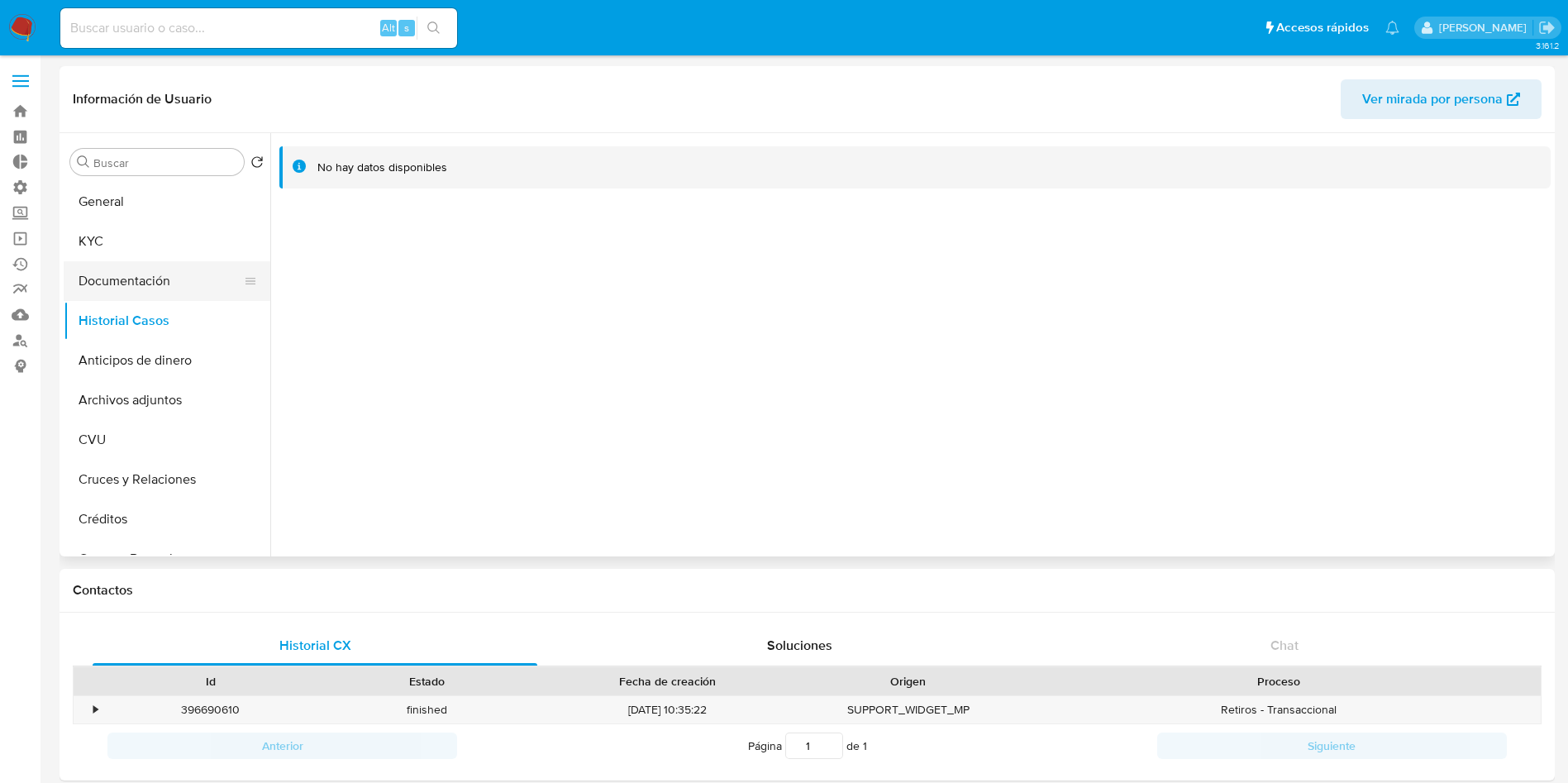
click at [149, 280] on button "Documentación" at bounding box center [160, 281] width 193 height 40
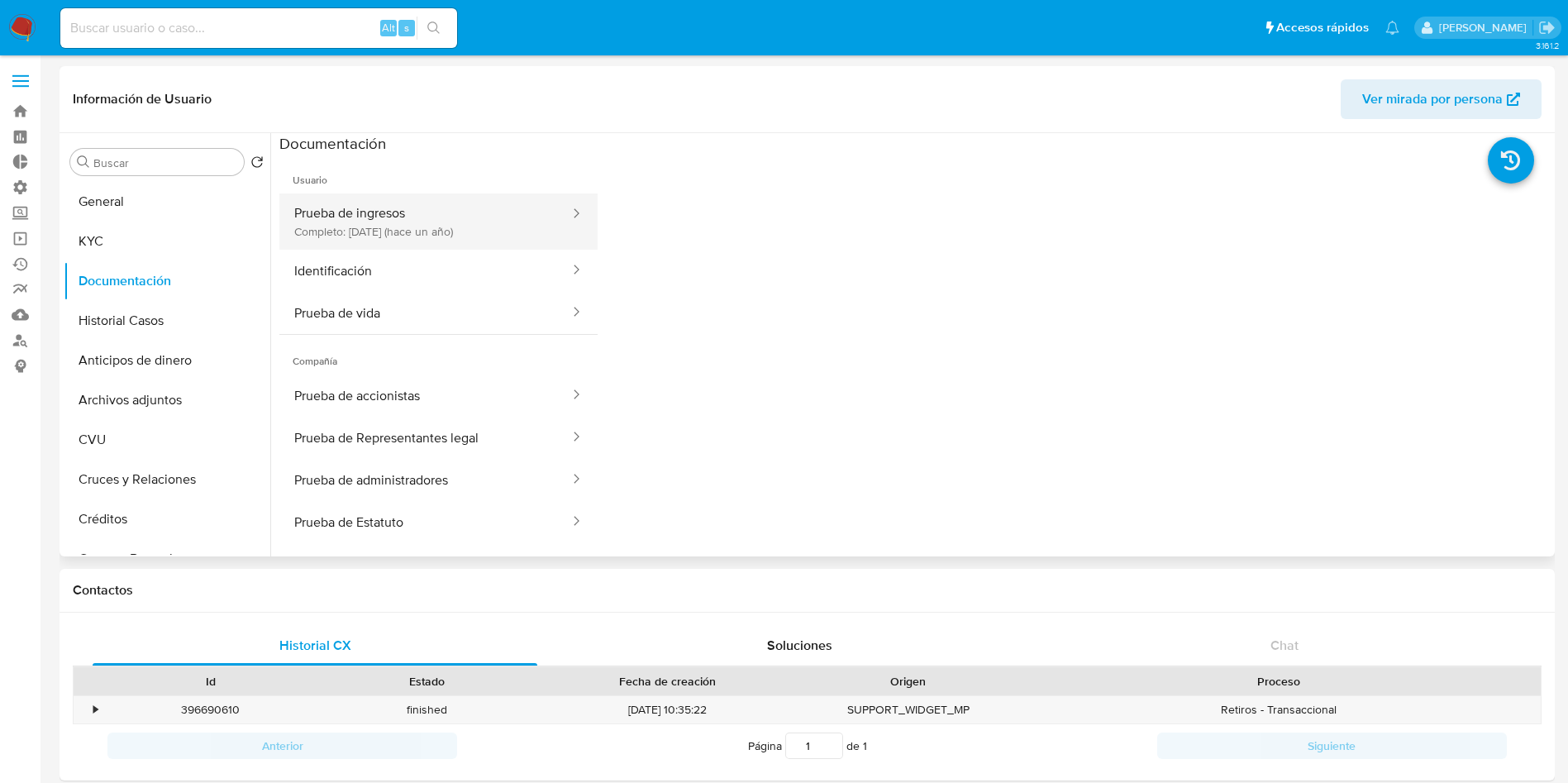
click at [422, 230] on button "Prueba de ingresos Completo: [DATE] (hace un año)" at bounding box center [426, 221] width 292 height 56
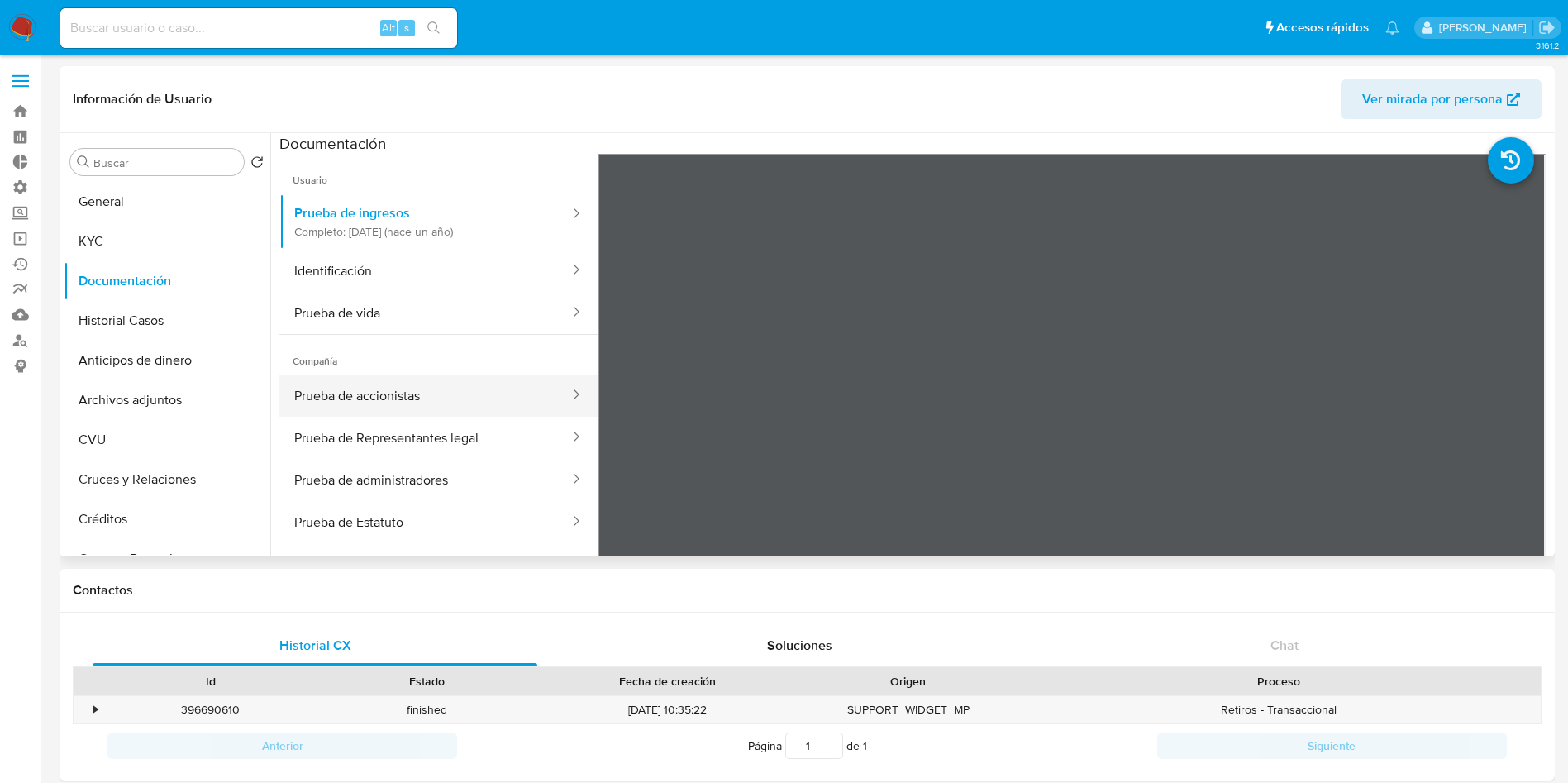
click at [386, 393] on button "Prueba de accionistas" at bounding box center [426, 396] width 292 height 42
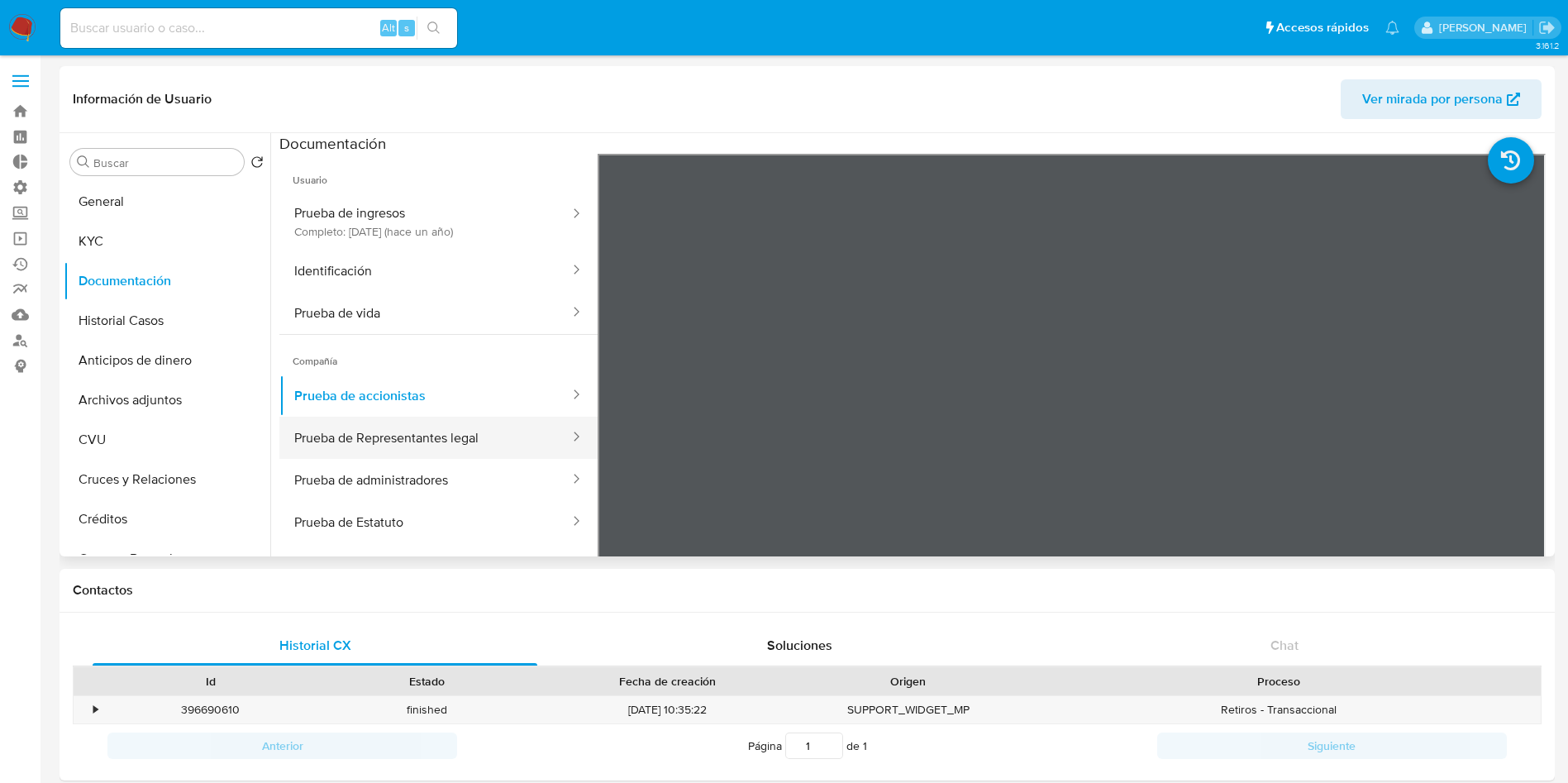
click at [449, 440] on button "Prueba de Representantes legal" at bounding box center [426, 438] width 292 height 42
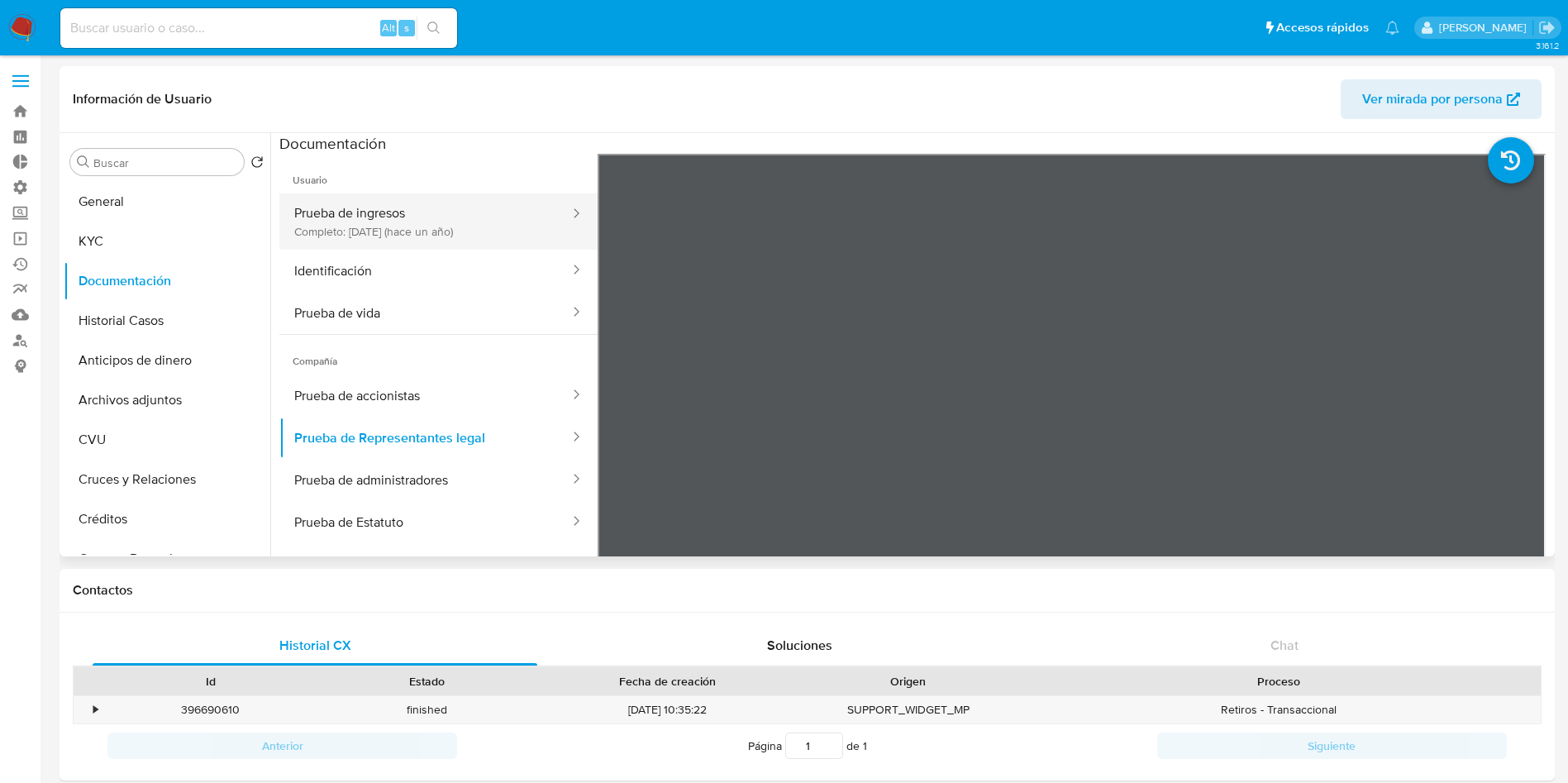
click at [423, 226] on button "Prueba de ingresos Completo: [DATE] (hace un año)" at bounding box center [426, 221] width 292 height 56
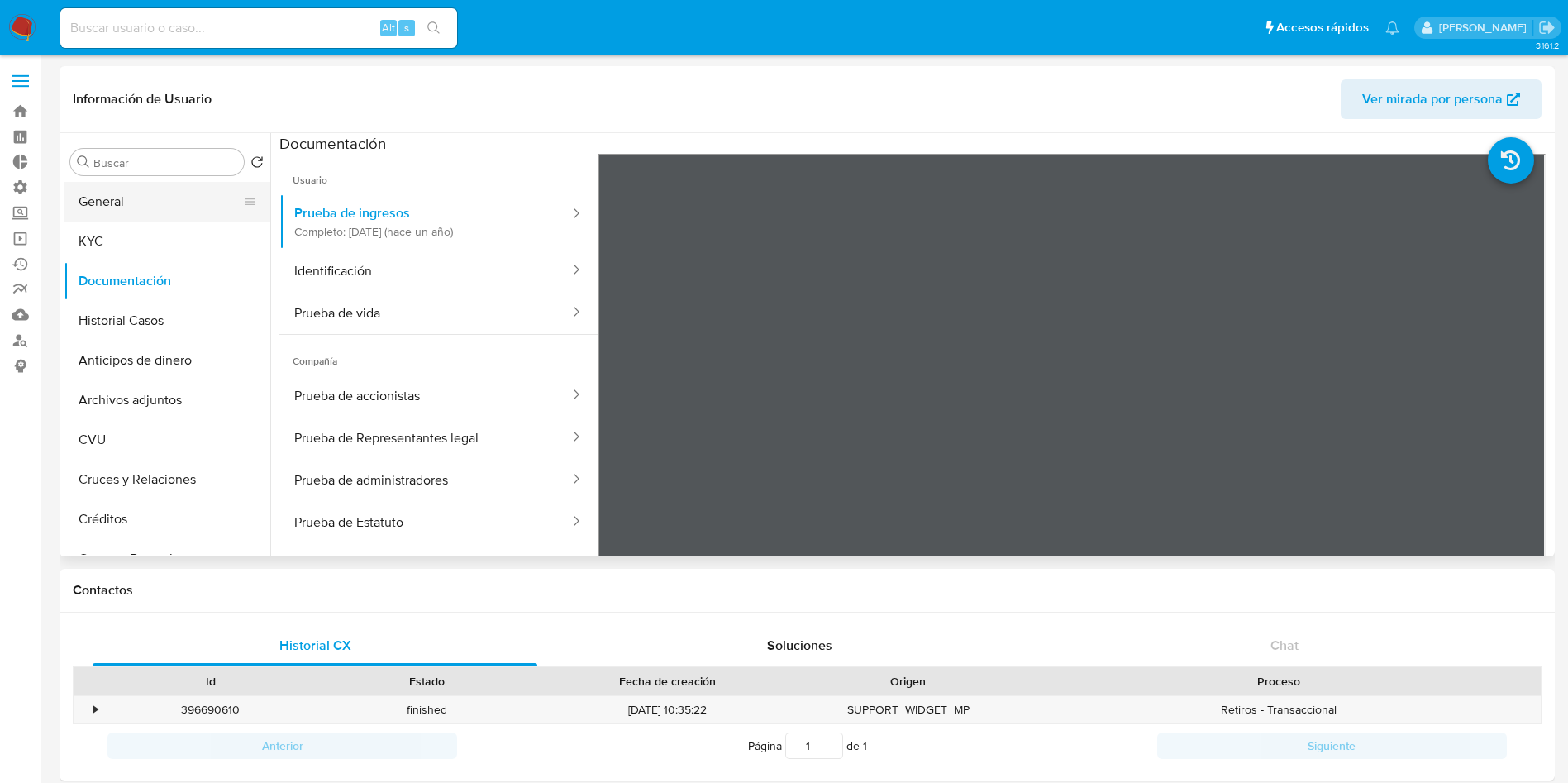
click at [142, 201] on button "General" at bounding box center [160, 201] width 193 height 40
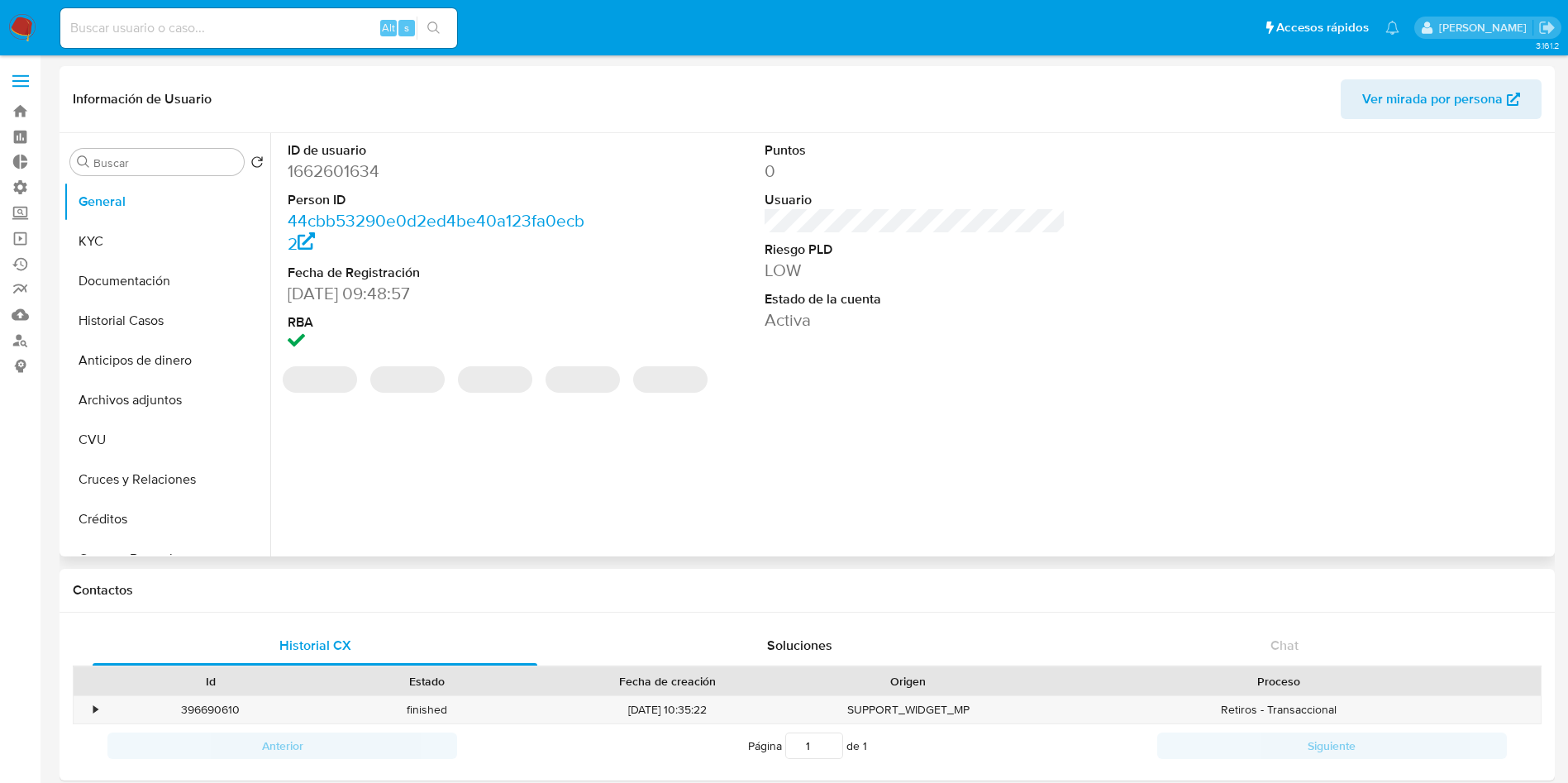
click at [339, 163] on dd "1662601634" at bounding box center [439, 171] width 302 height 23
copy dd "1662601634"
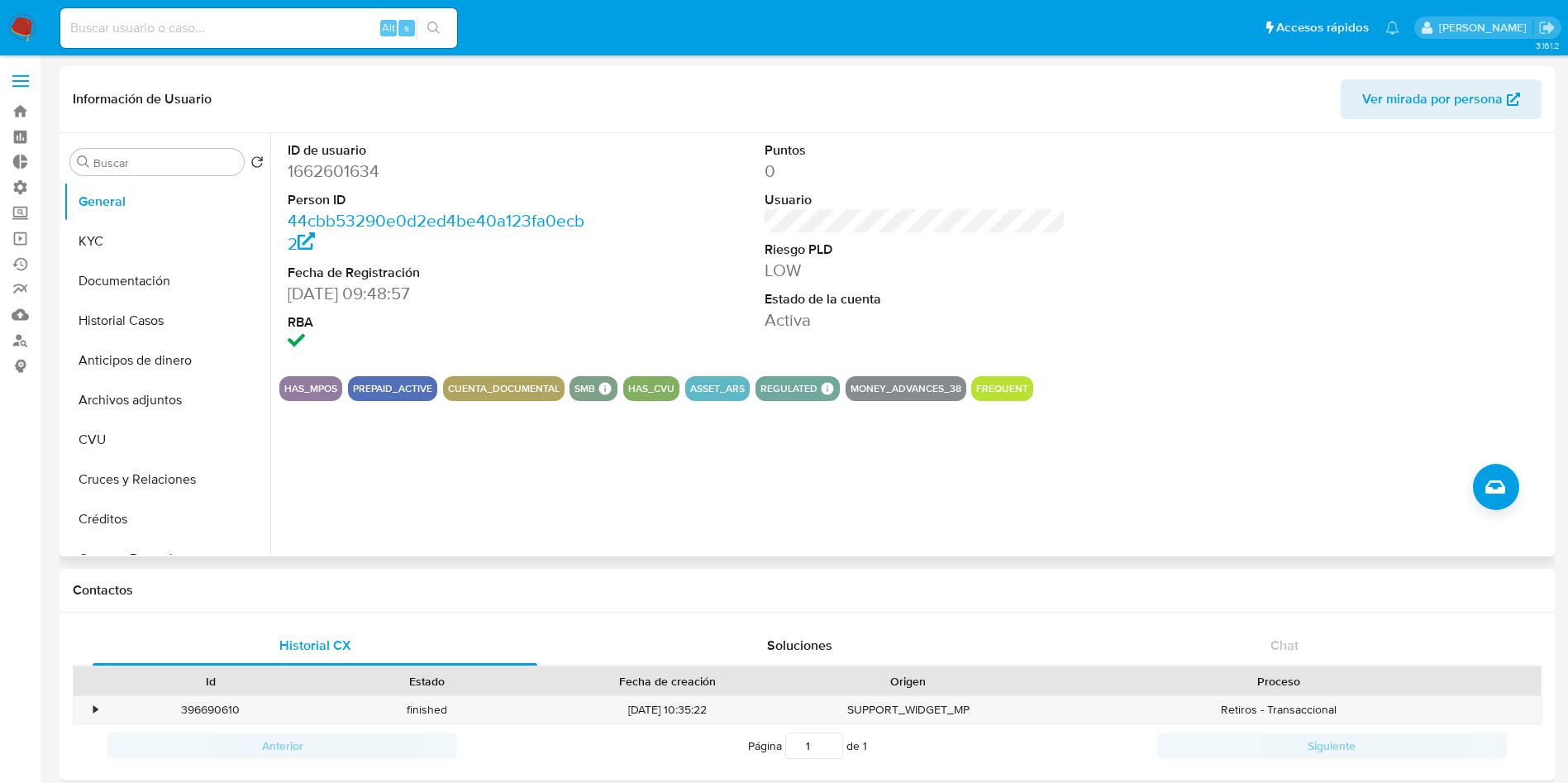
drag, startPoint x: 604, startPoint y: 305, endPoint x: 585, endPoint y: 298, distance: 20.2
click at [604, 305] on div "ID de usuario 1662601634 Person ID 44cbb53290e0d2ed4be40a123fa0ecb2 Fecha de Re…" at bounding box center [915, 247] width 1272 height 230
click at [181, 272] on button "Documentación" at bounding box center [160, 281] width 193 height 40
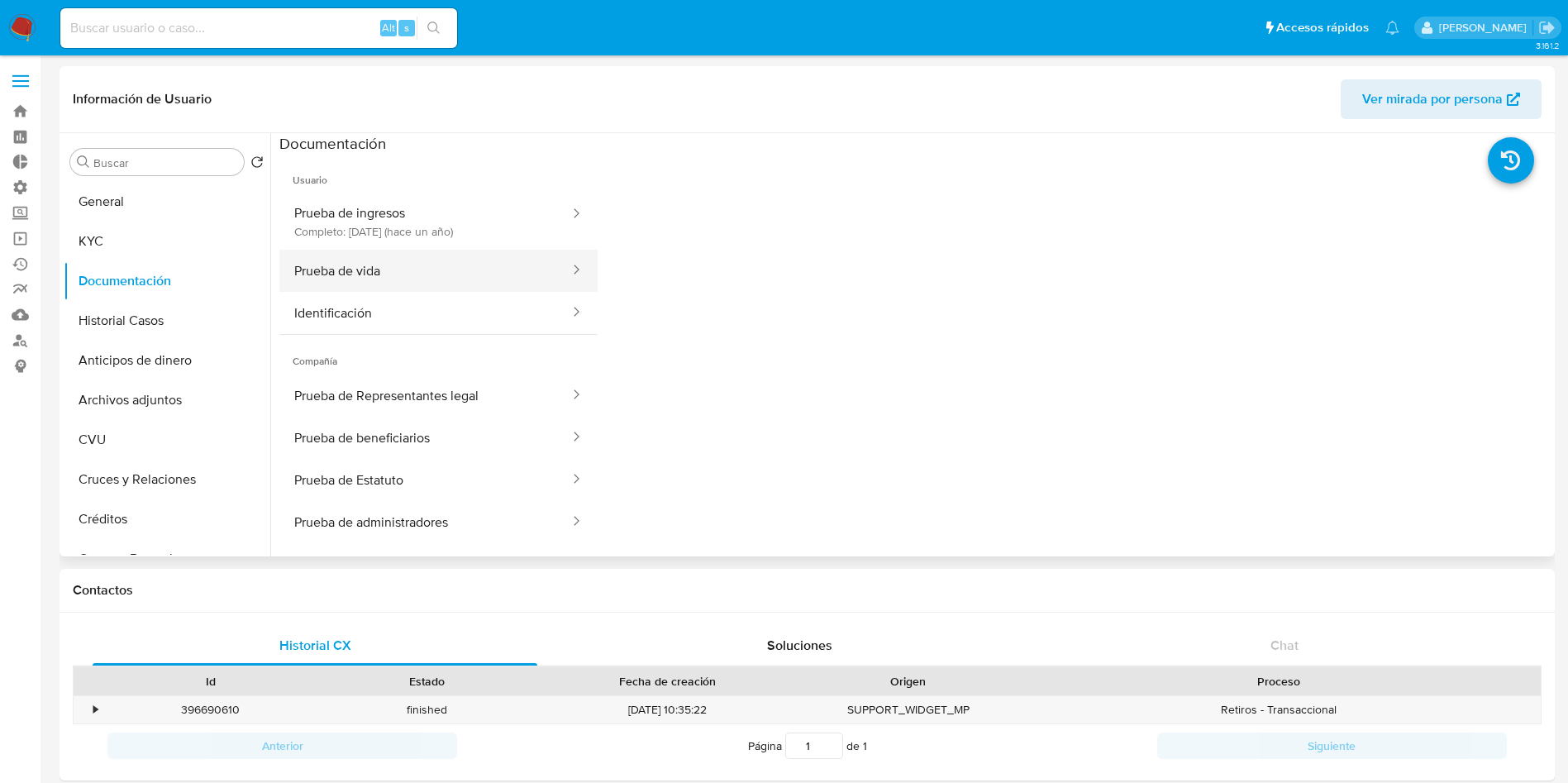
click at [350, 275] on button "Prueba de vida" at bounding box center [426, 271] width 292 height 42
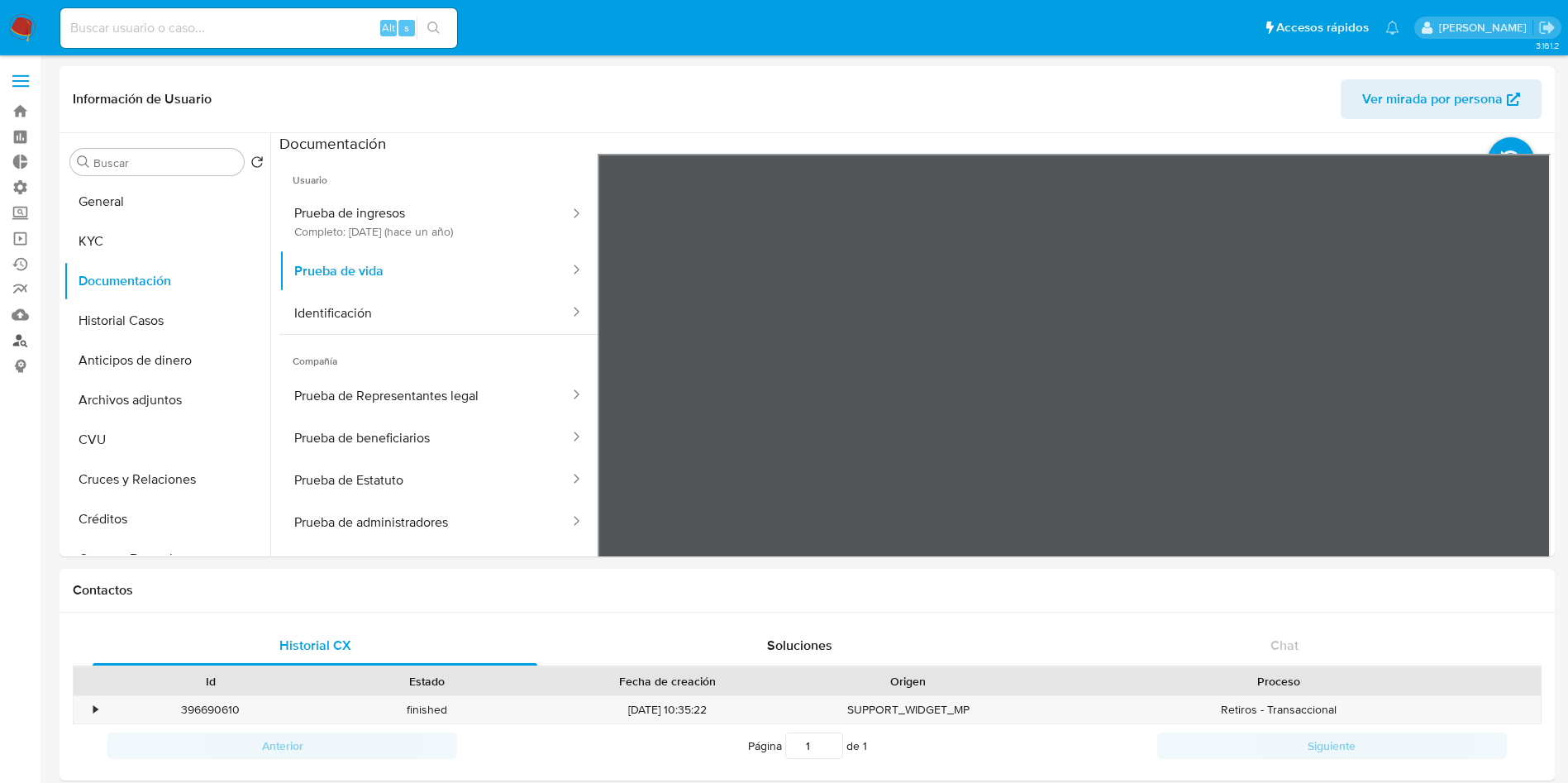
click at [19, 341] on link "Buscador de personas" at bounding box center [98, 341] width 197 height 26
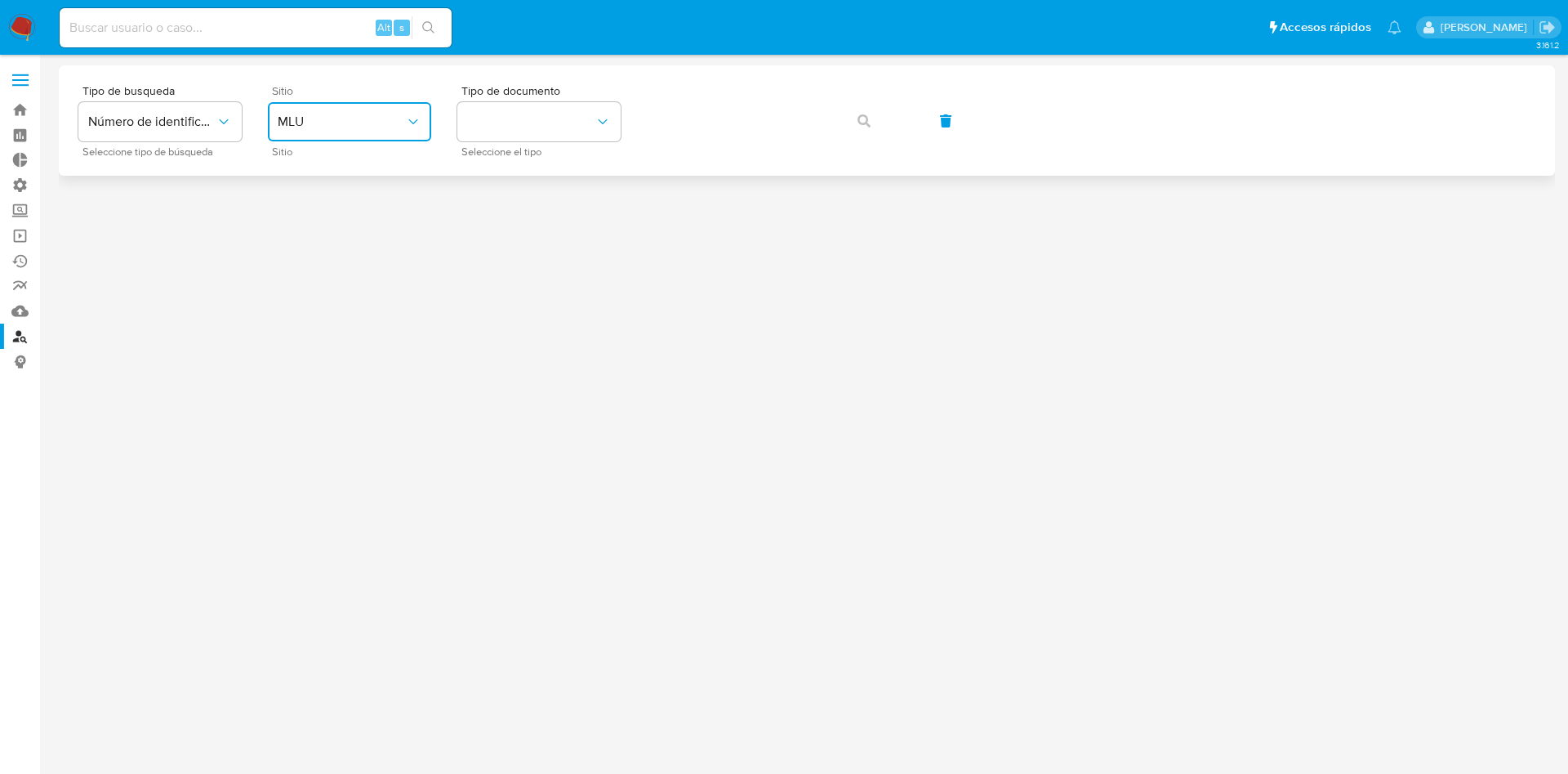
click at [376, 122] on span "MLU" at bounding box center [341, 121] width 128 height 16
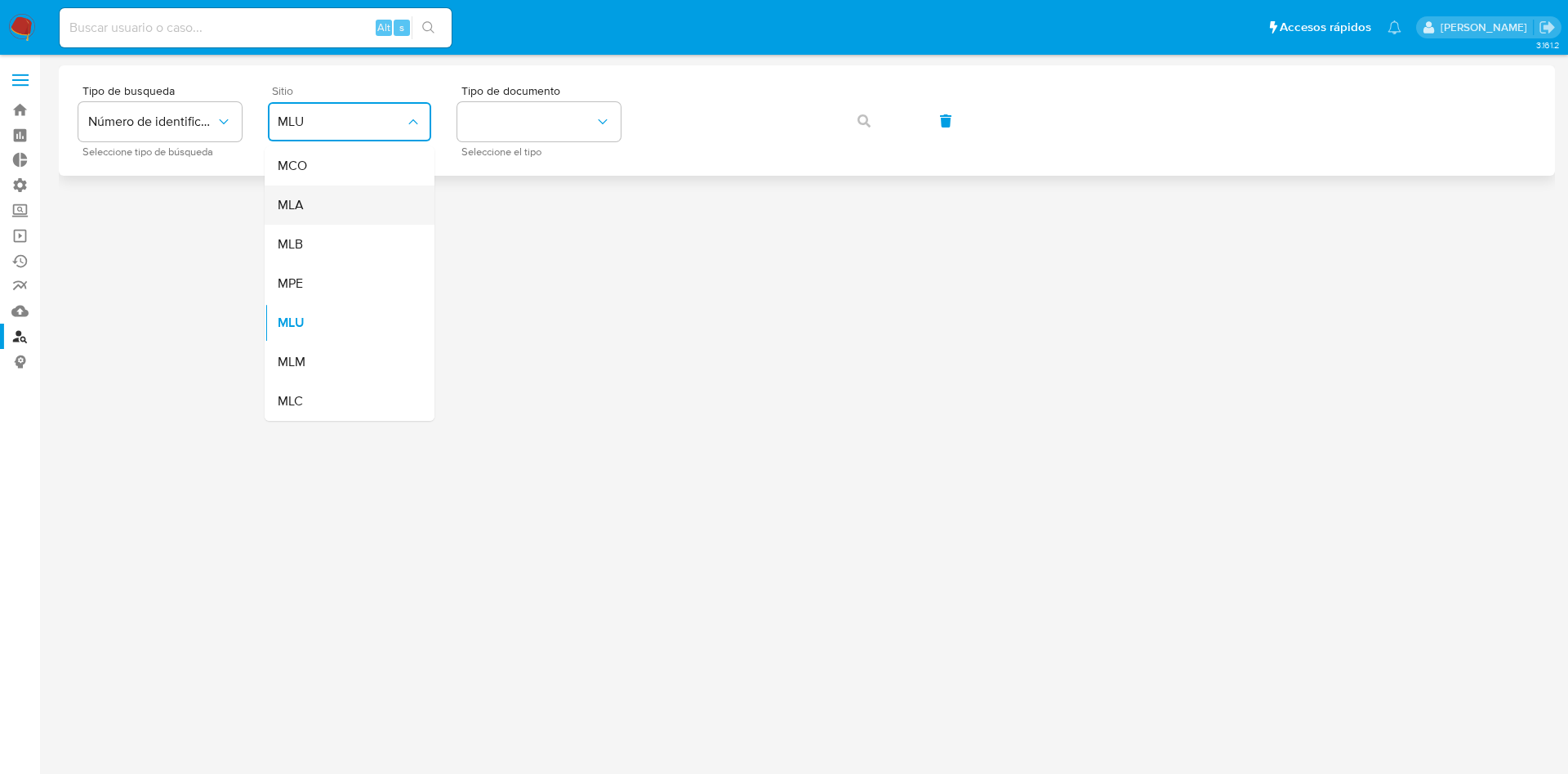
click at [331, 211] on div "MLA" at bounding box center [344, 204] width 134 height 39
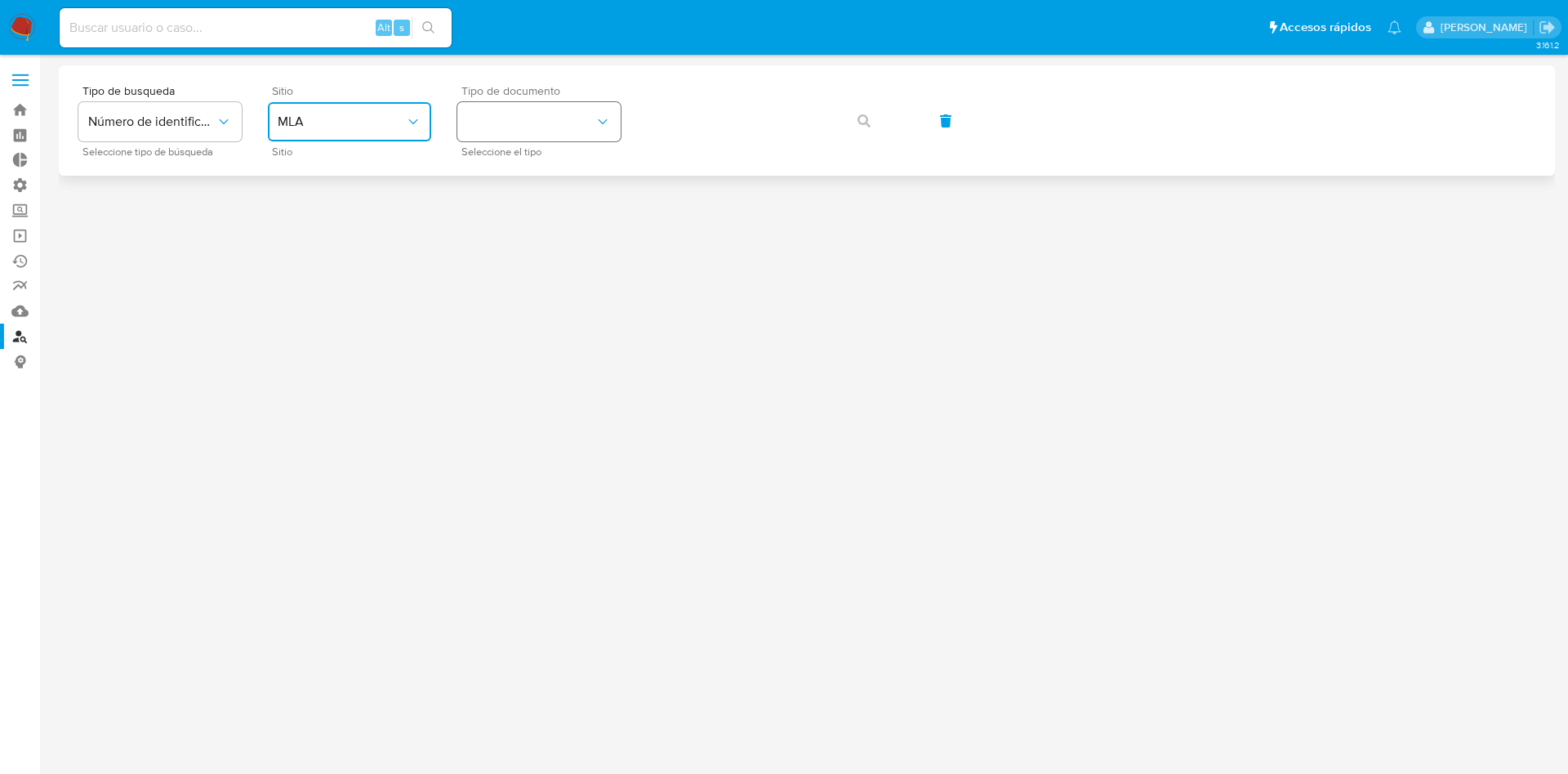
click at [560, 106] on button "identificationType" at bounding box center [538, 121] width 163 height 39
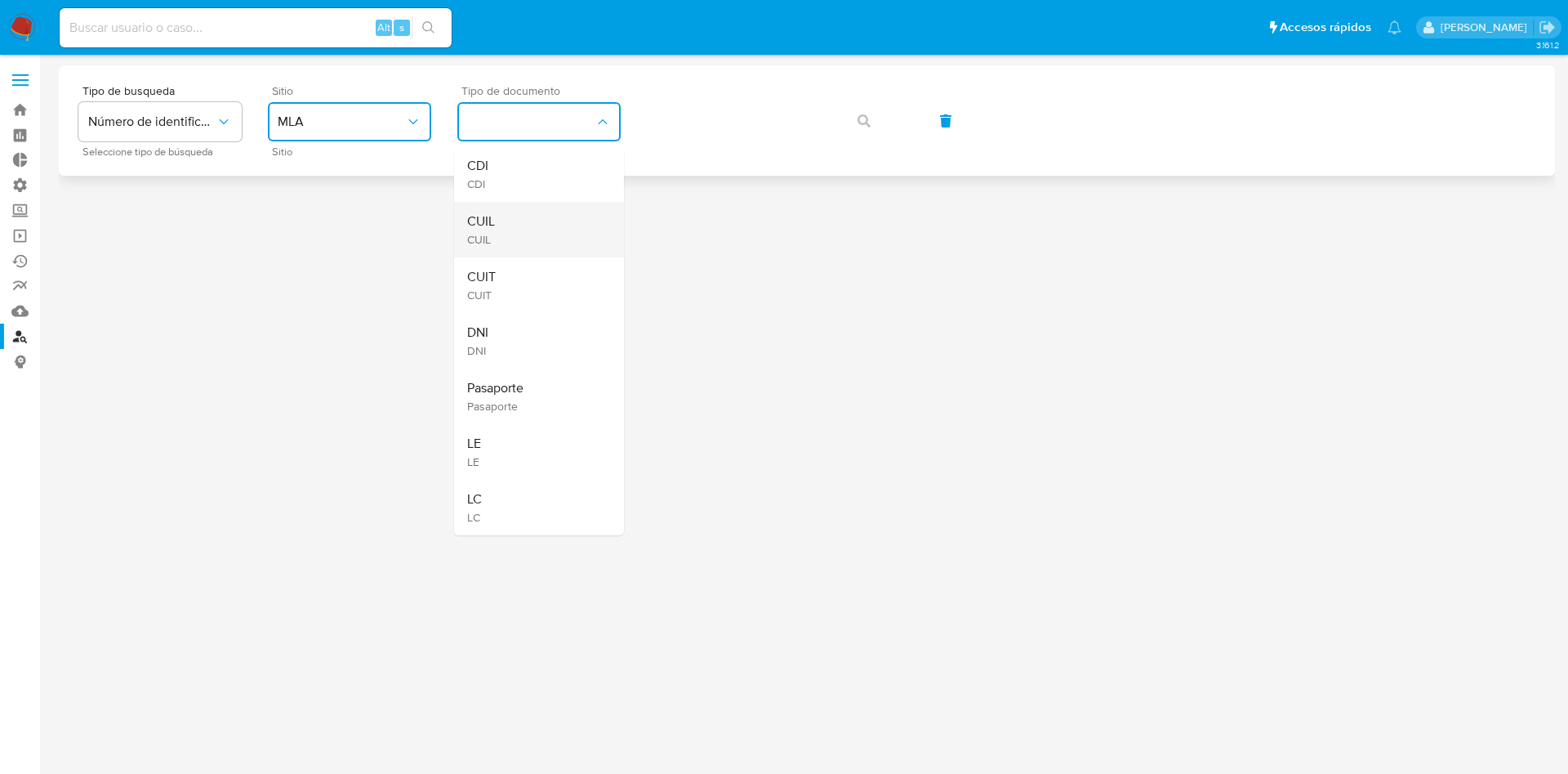
click at [525, 241] on div "CUIL CUIL" at bounding box center [534, 229] width 134 height 56
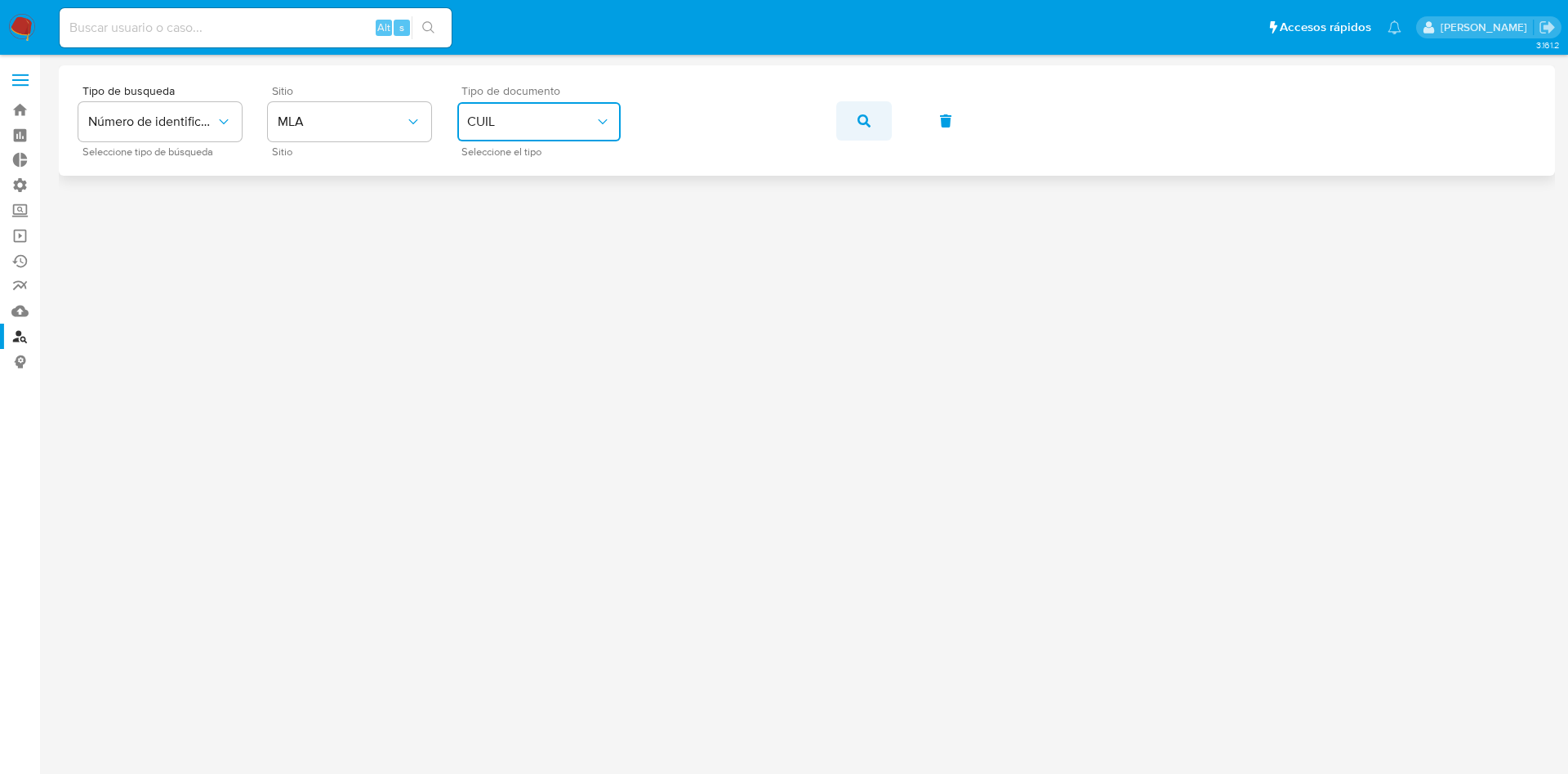
click at [846, 123] on button "button" at bounding box center [864, 120] width 56 height 39
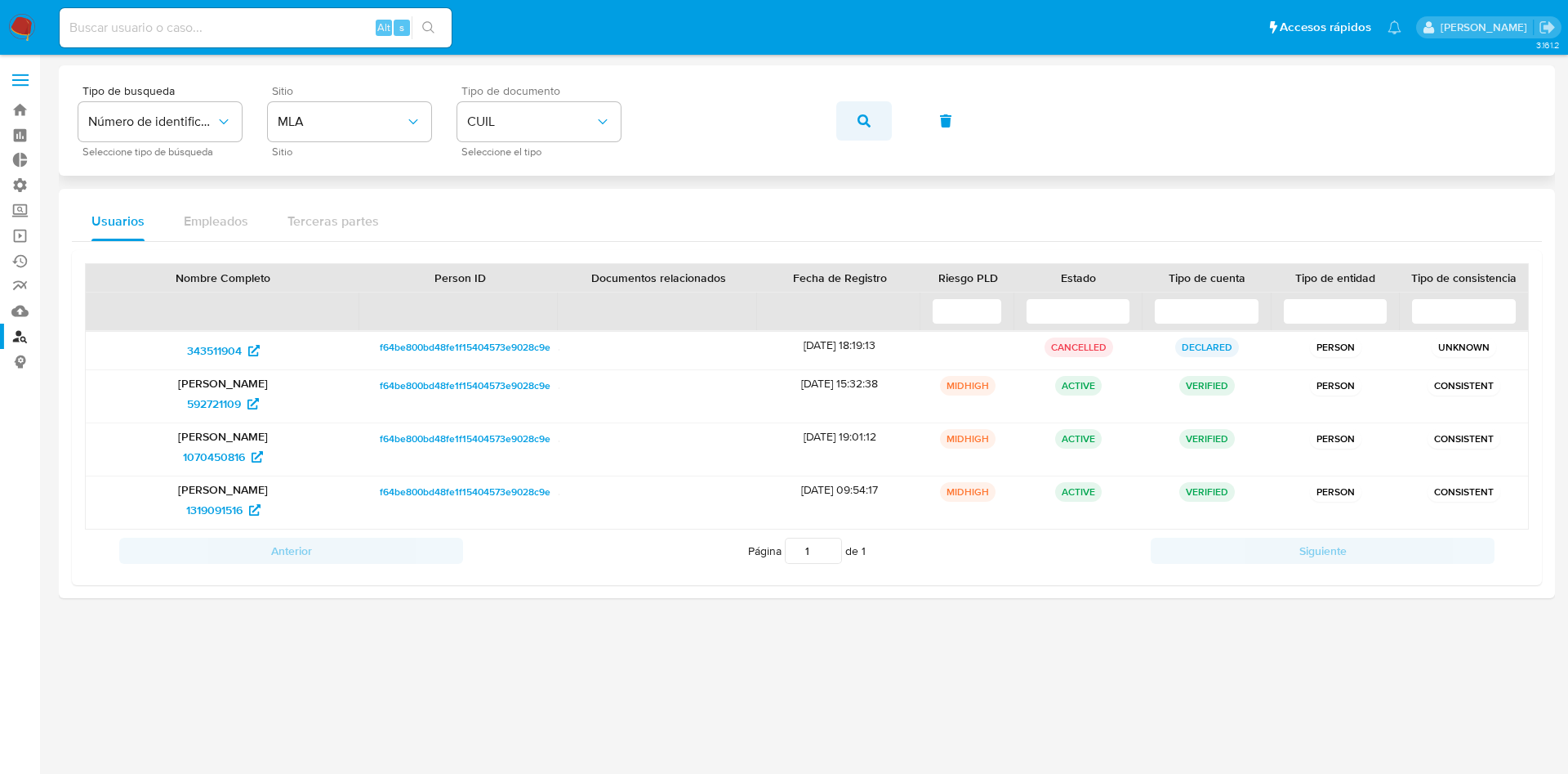
click at [846, 127] on button "button" at bounding box center [864, 120] width 56 height 39
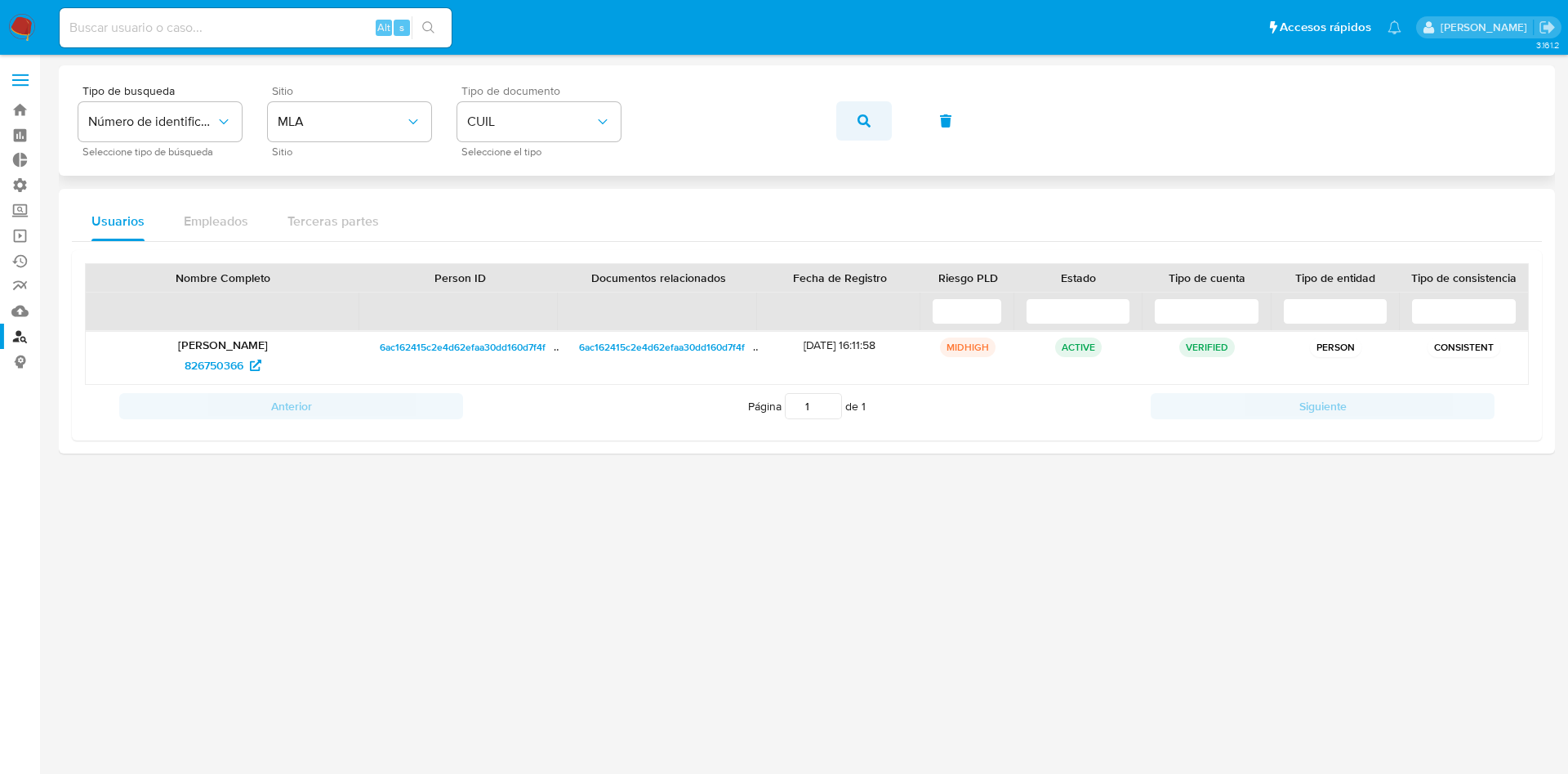
click at [857, 118] on icon "button" at bounding box center [864, 120] width 13 height 13
click at [205, 362] on span "282236621" at bounding box center [214, 365] width 57 height 26
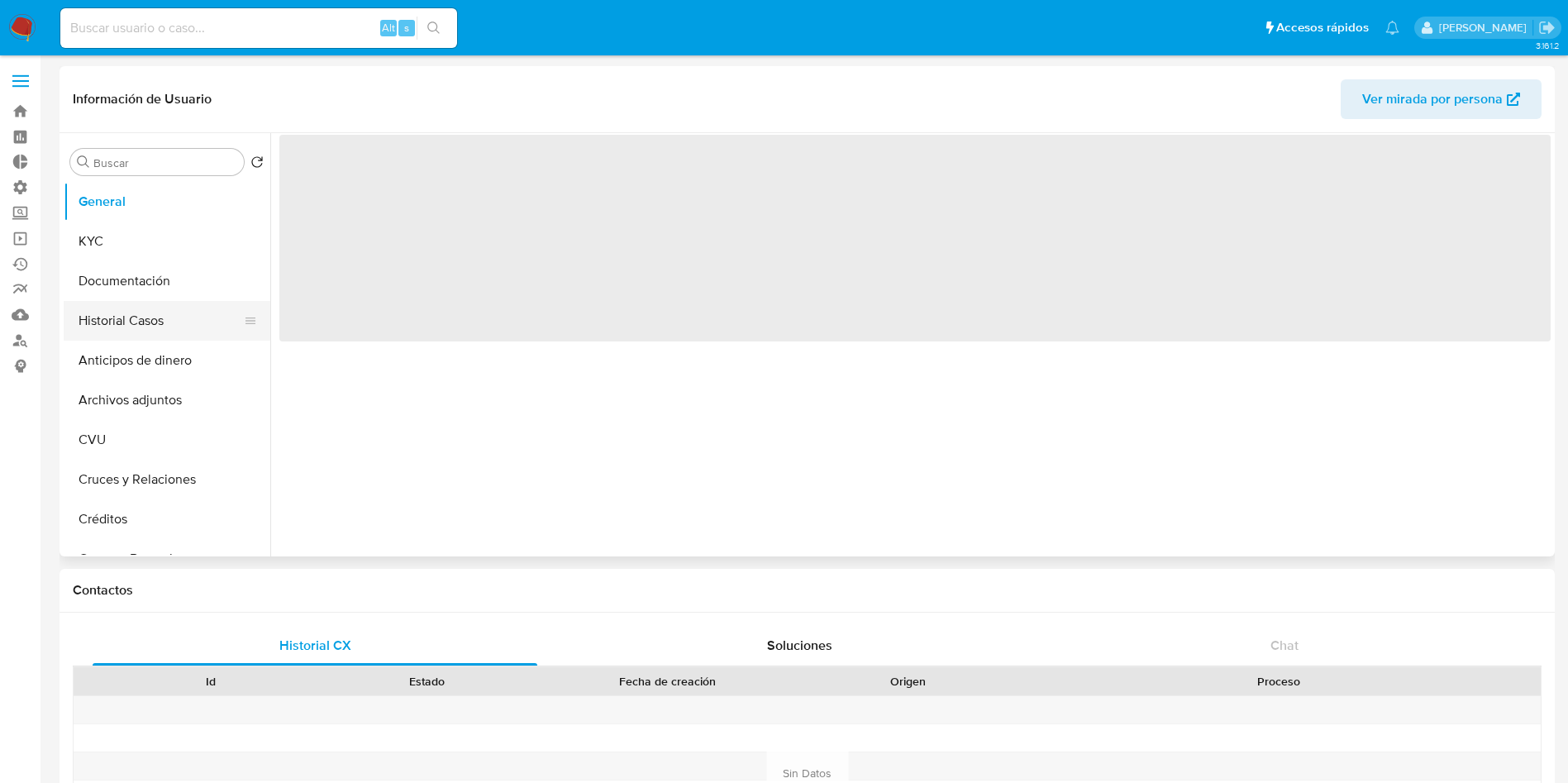
select select "10"
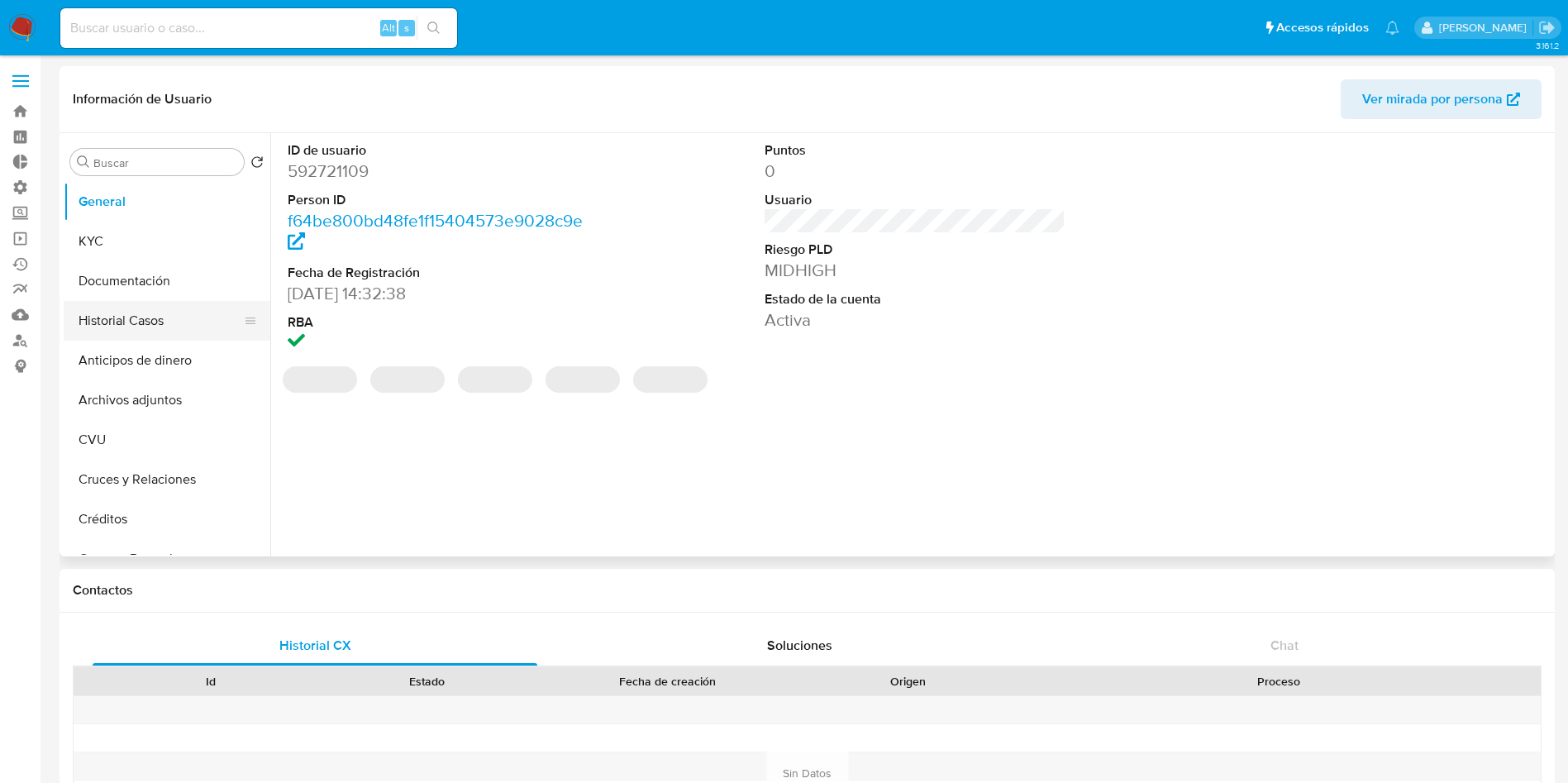
click at [145, 313] on button "Historial Casos" at bounding box center [160, 320] width 193 height 40
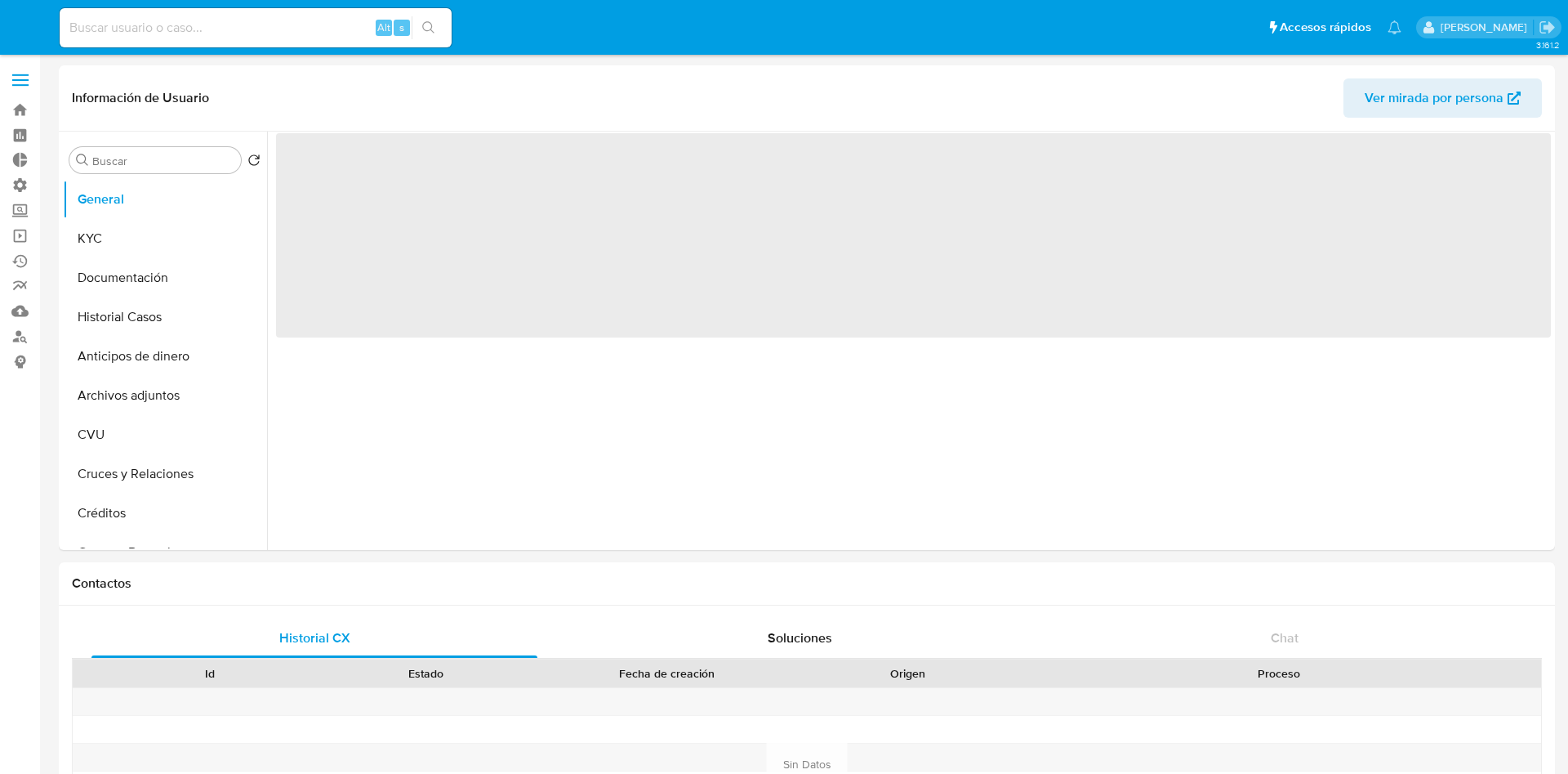
select select "10"
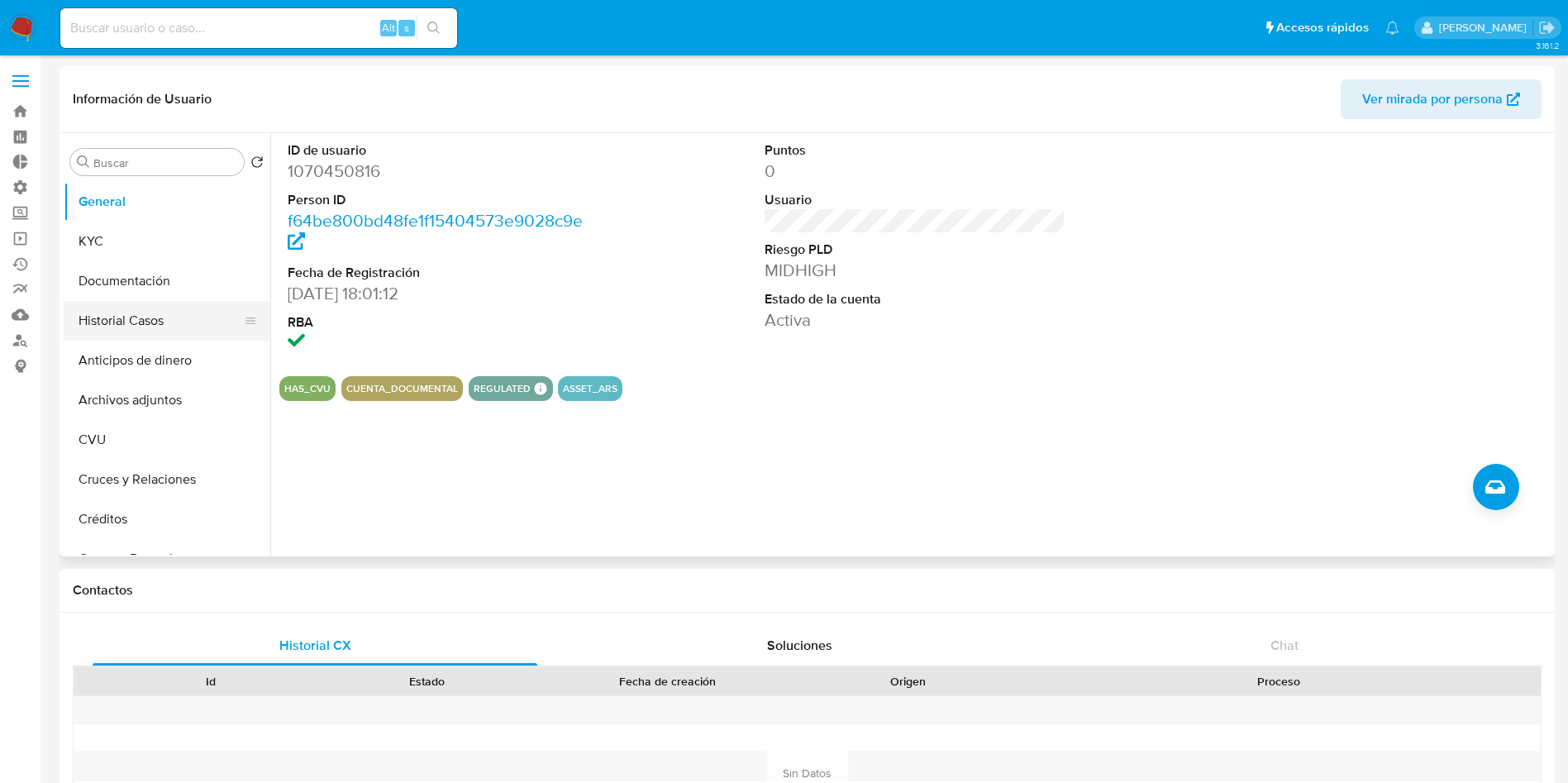
click at [147, 325] on button "Historial Casos" at bounding box center [160, 320] width 193 height 40
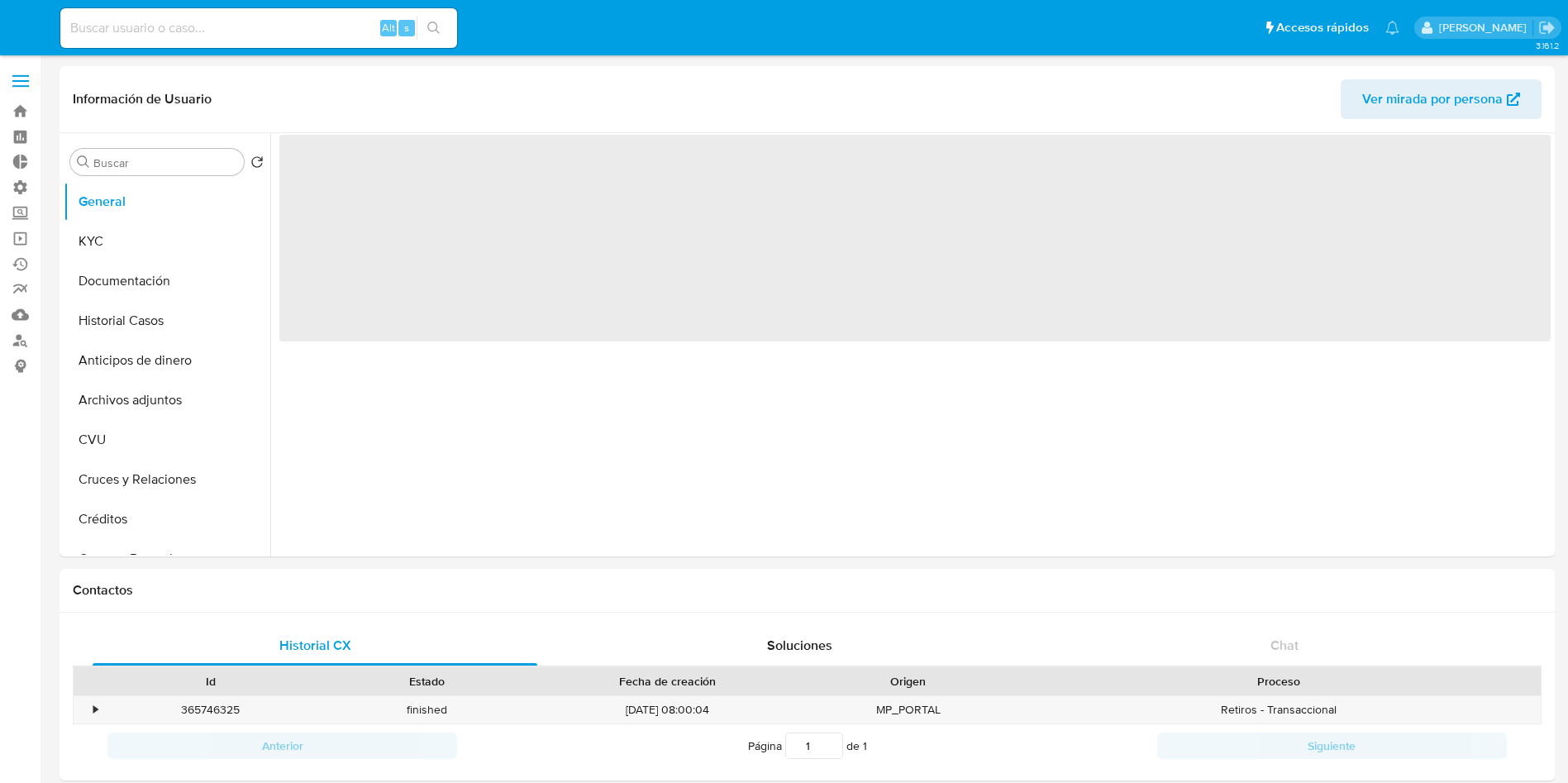
select select "10"
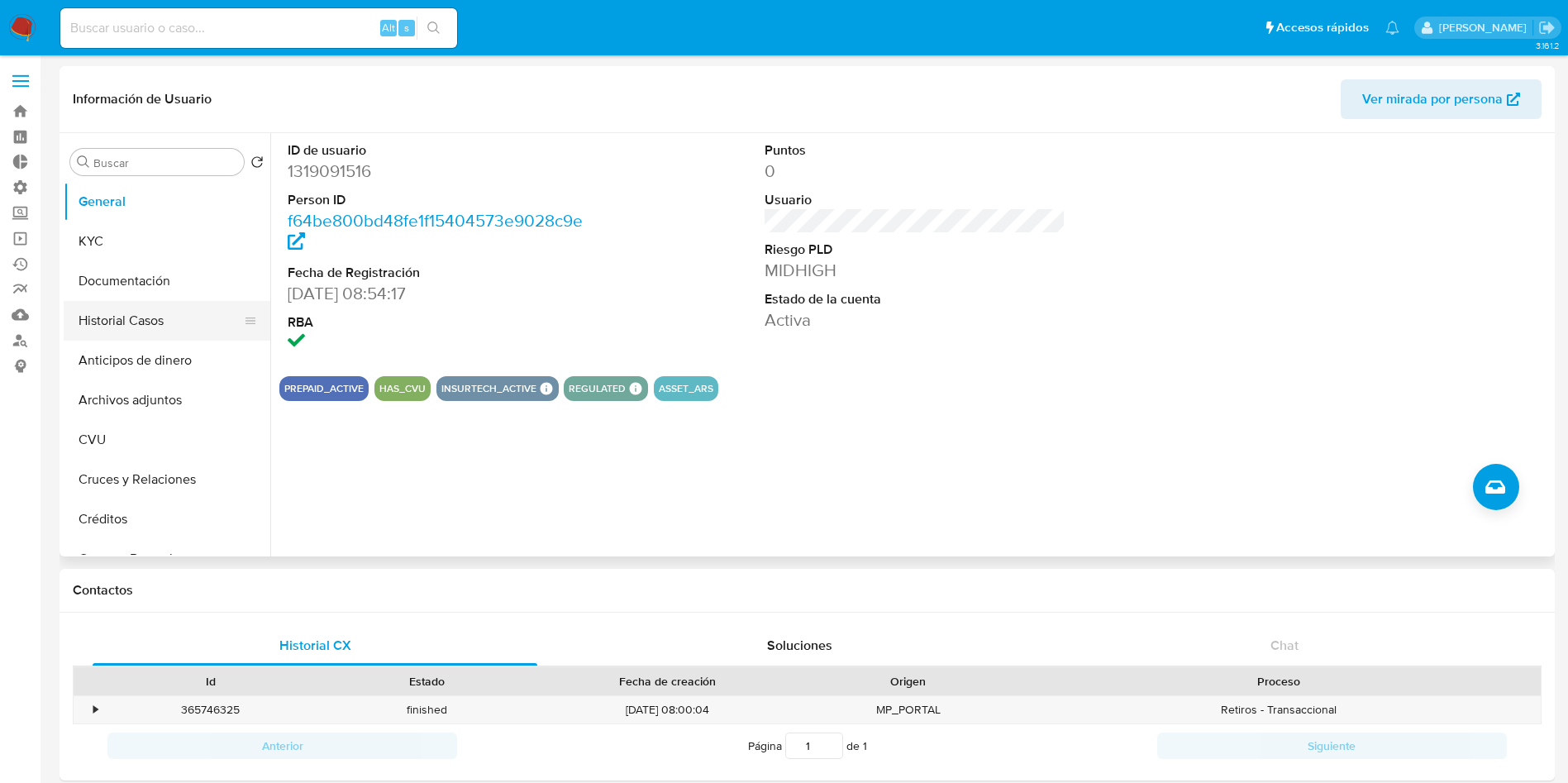
click at [143, 331] on button "Historial Casos" at bounding box center [160, 320] width 193 height 40
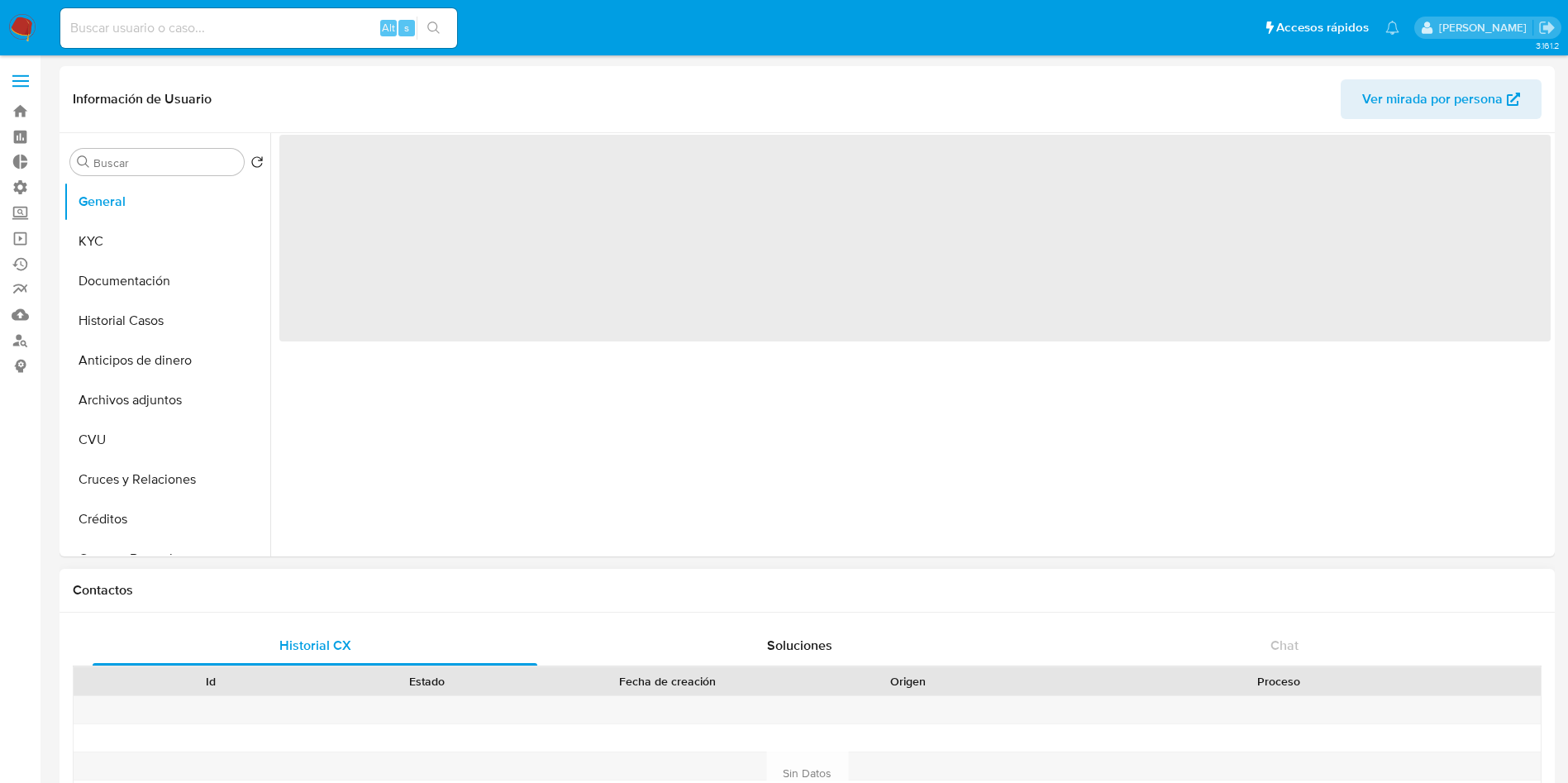
select select "10"
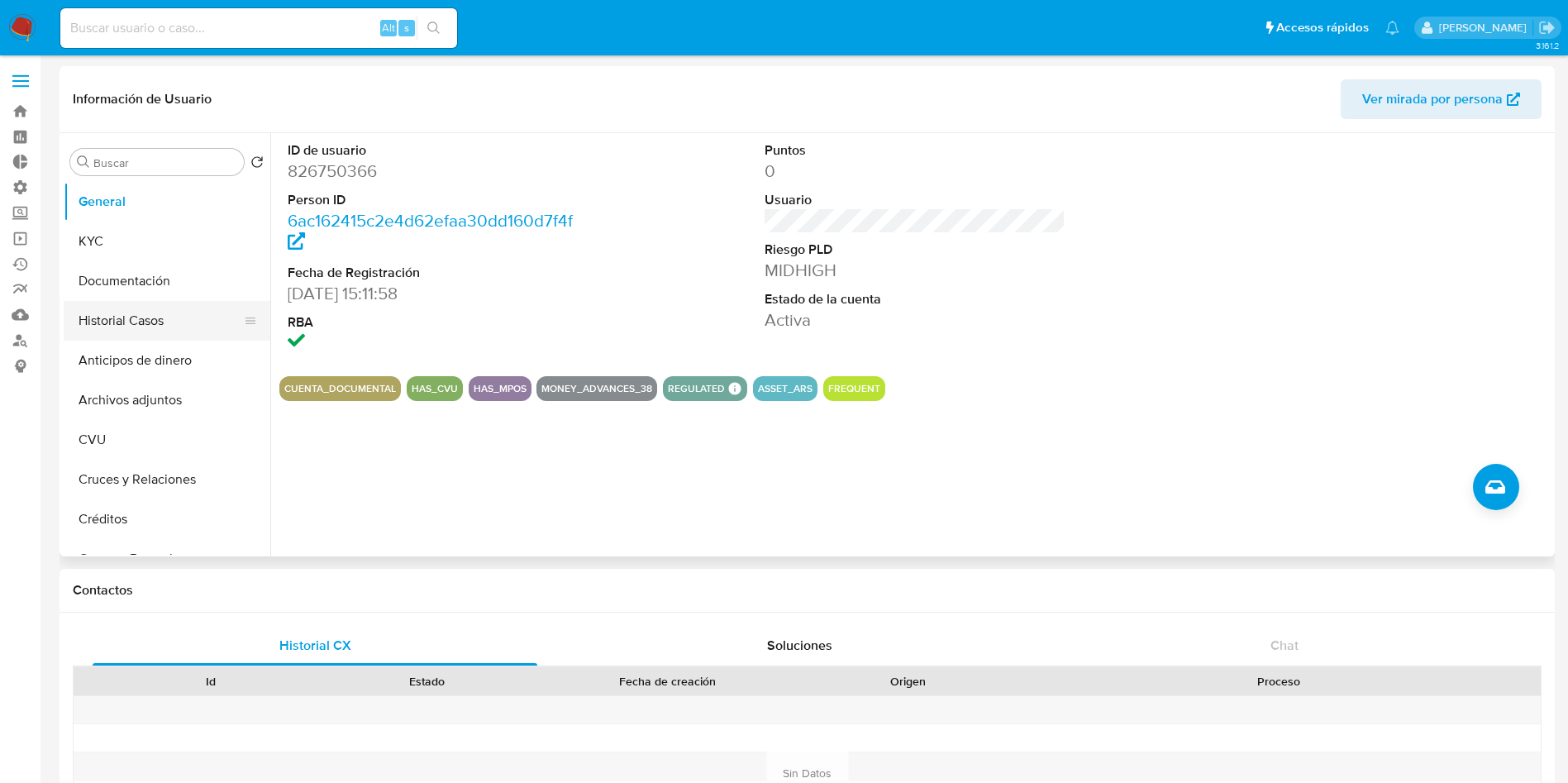
click at [133, 314] on button "Historial Casos" at bounding box center [160, 320] width 193 height 40
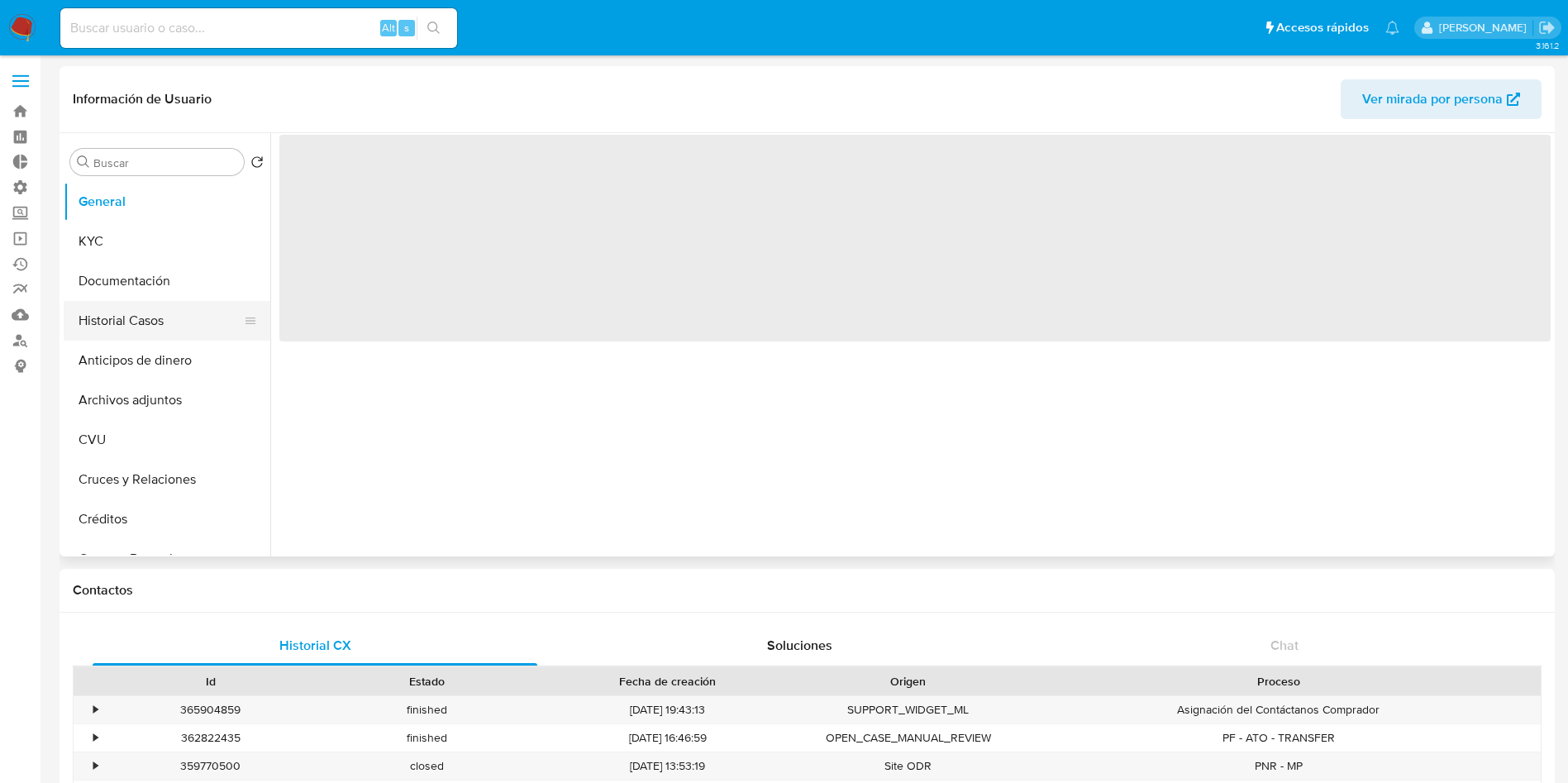
click at [113, 321] on button "Historial Casos" at bounding box center [160, 320] width 193 height 40
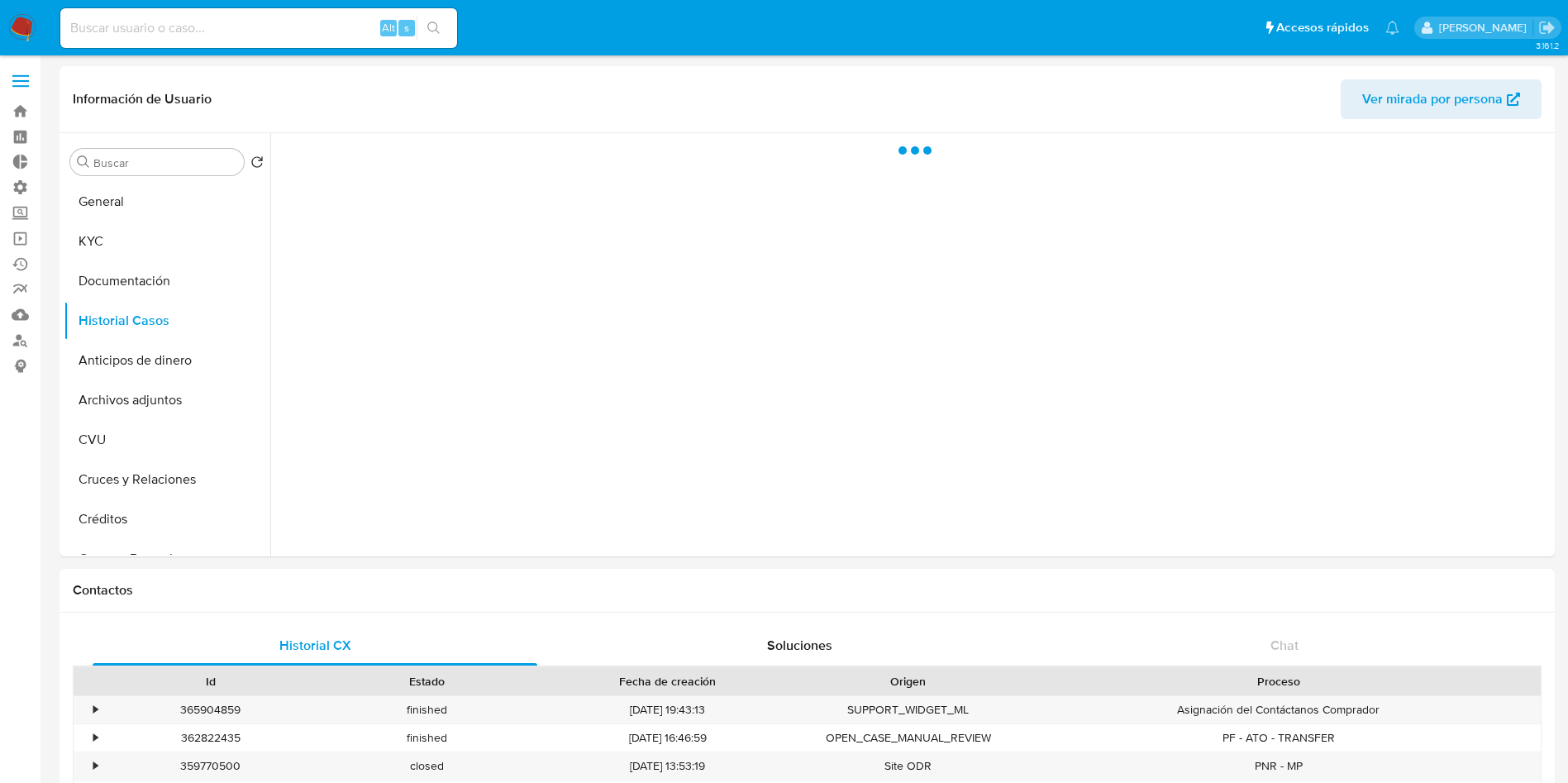
select select "10"
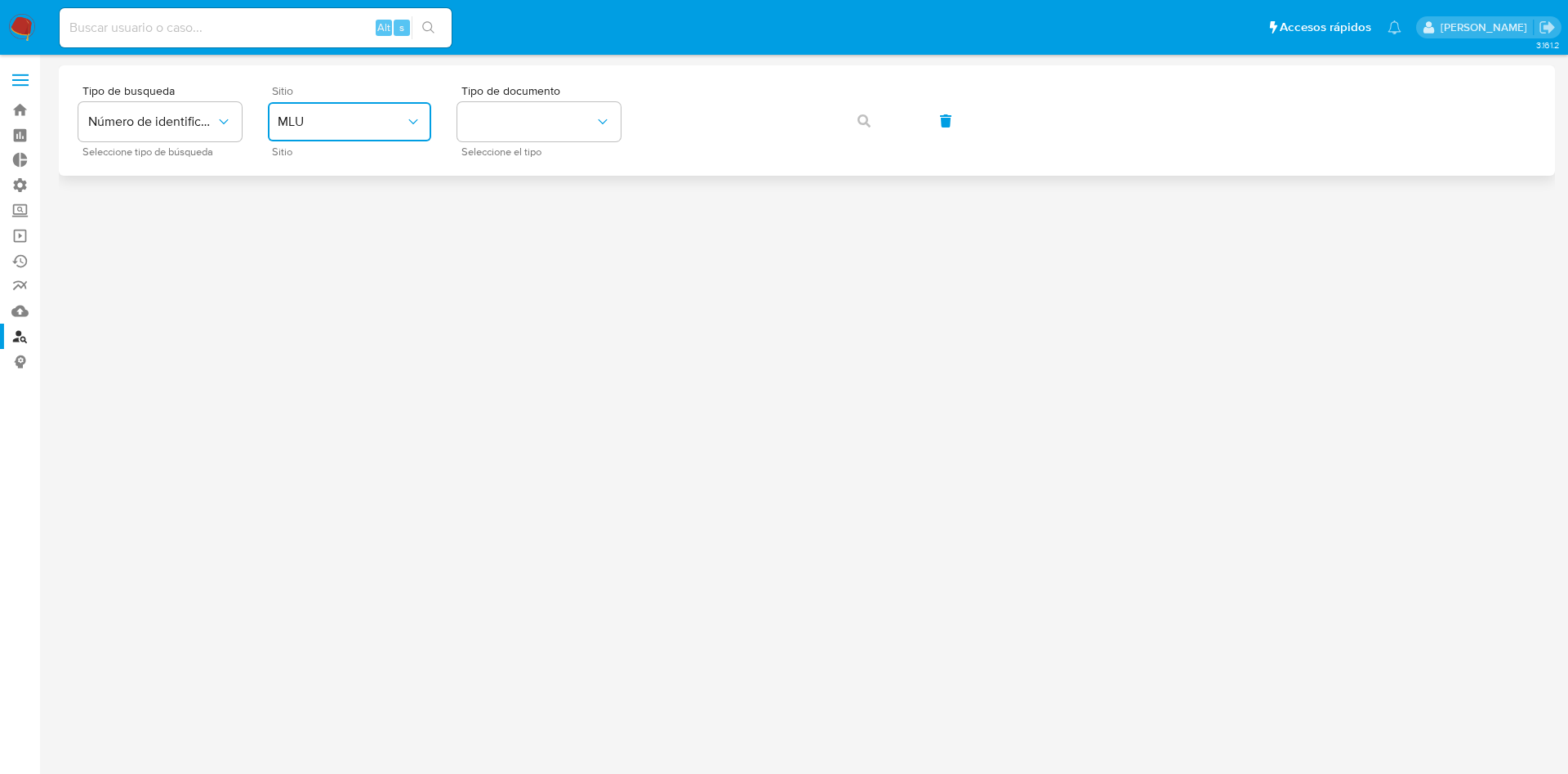
click at [342, 134] on button "MLU" at bounding box center [349, 121] width 163 height 39
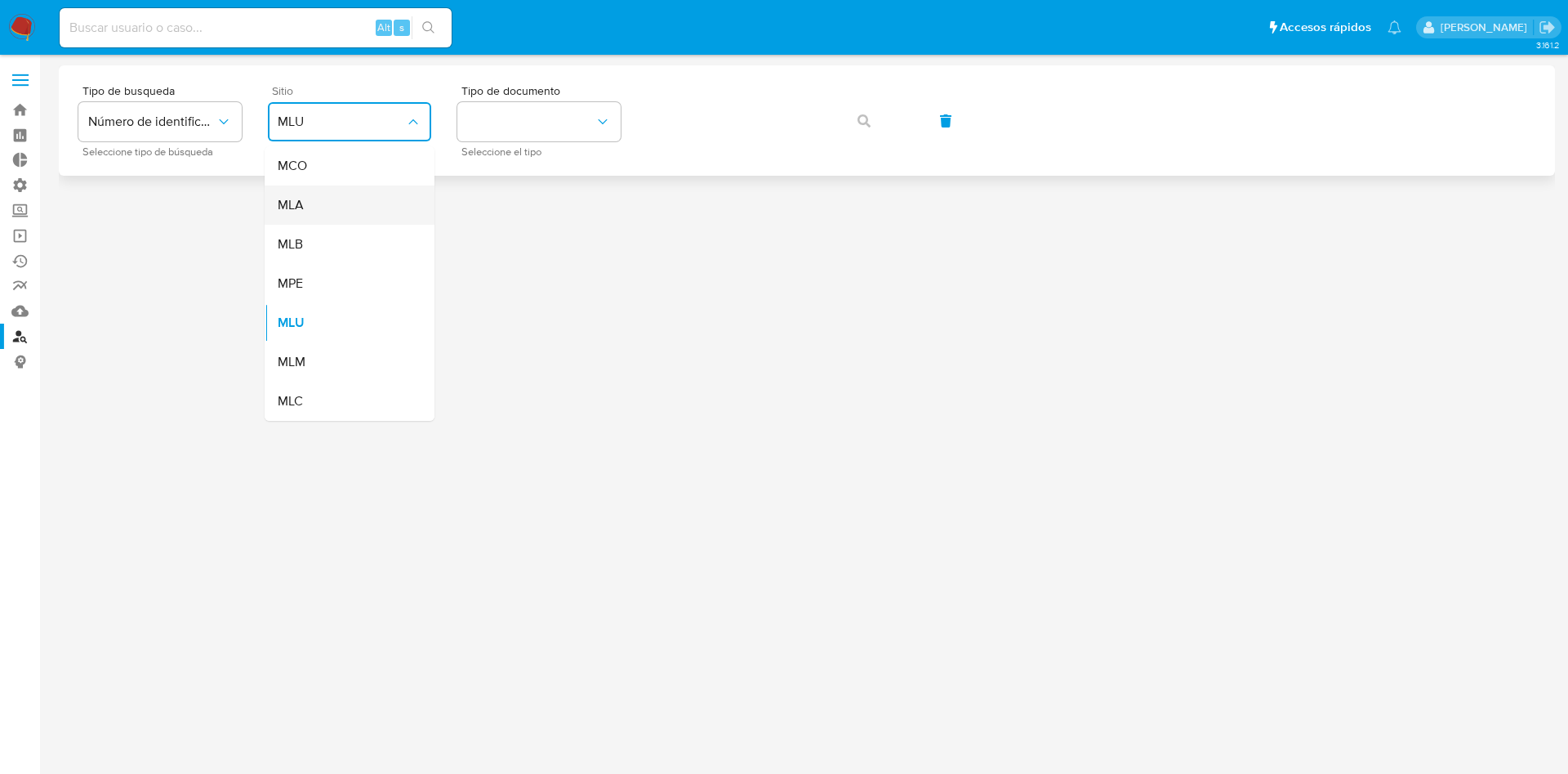
click at [359, 214] on div "MLA" at bounding box center [344, 204] width 134 height 39
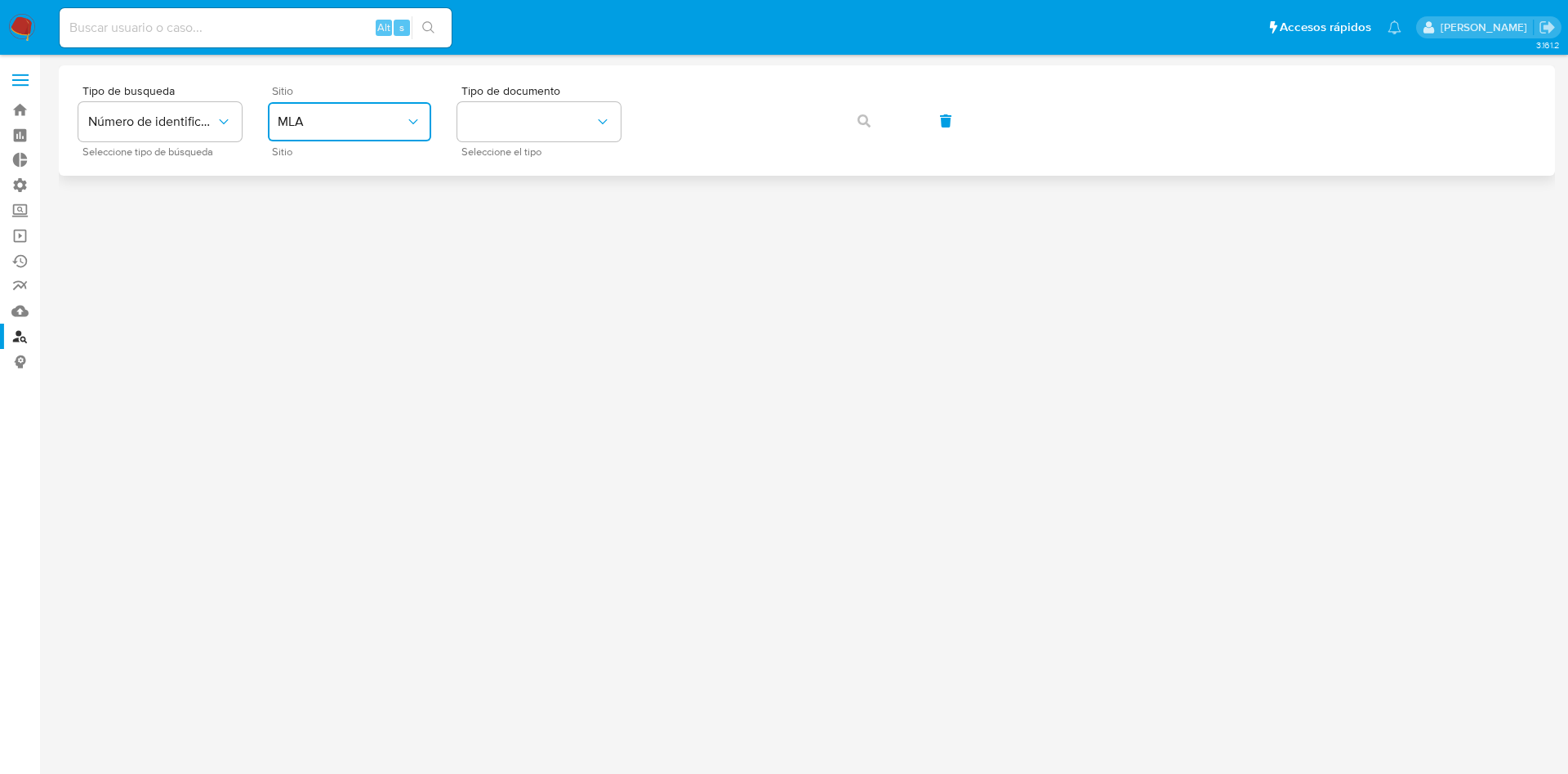
click at [405, 114] on icon "site_id" at bounding box center [413, 121] width 16 height 16
click at [517, 120] on button "identificationType" at bounding box center [538, 121] width 163 height 39
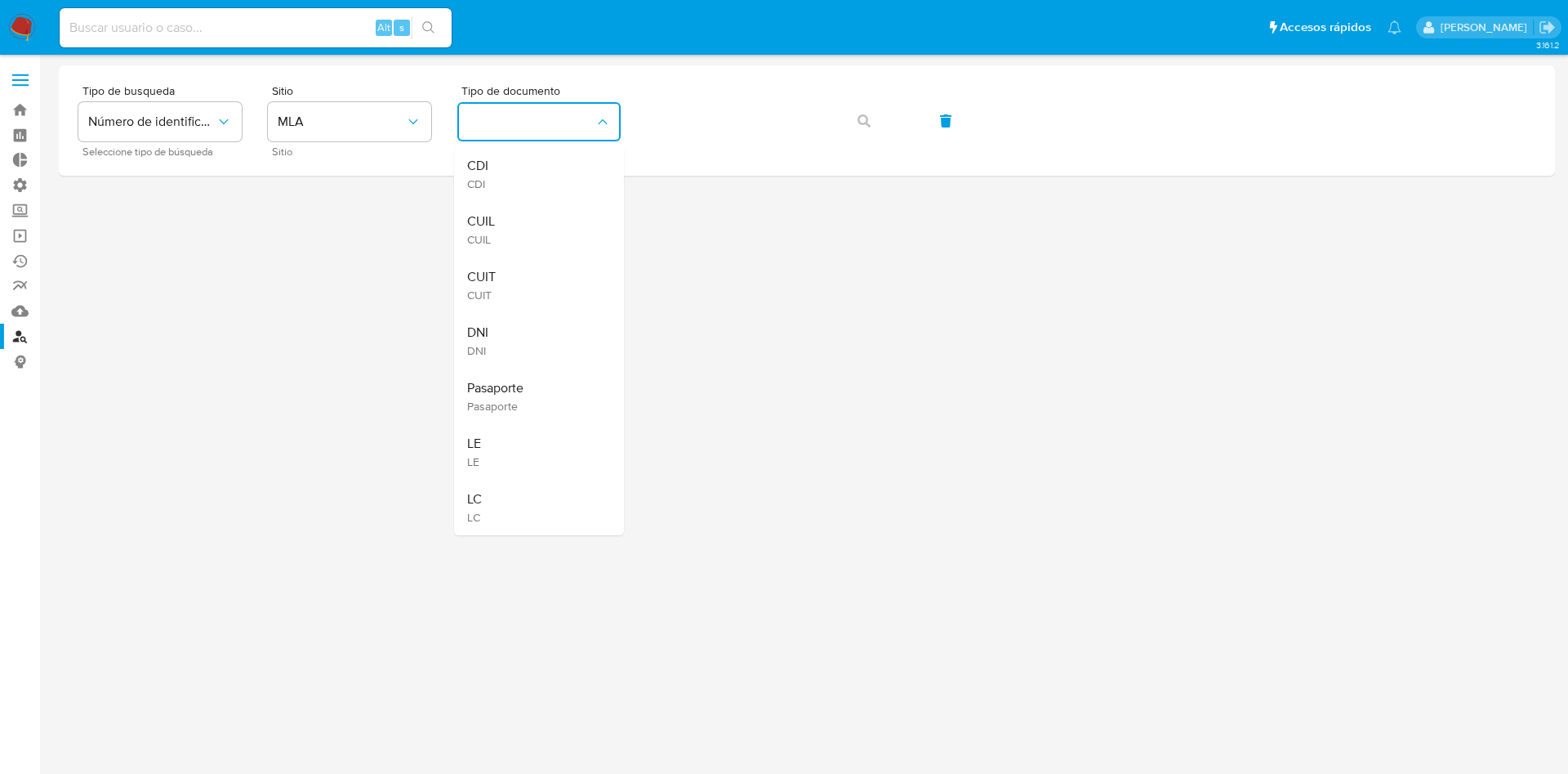
click at [536, 282] on div "CUIT CUIT" at bounding box center [534, 285] width 134 height 56
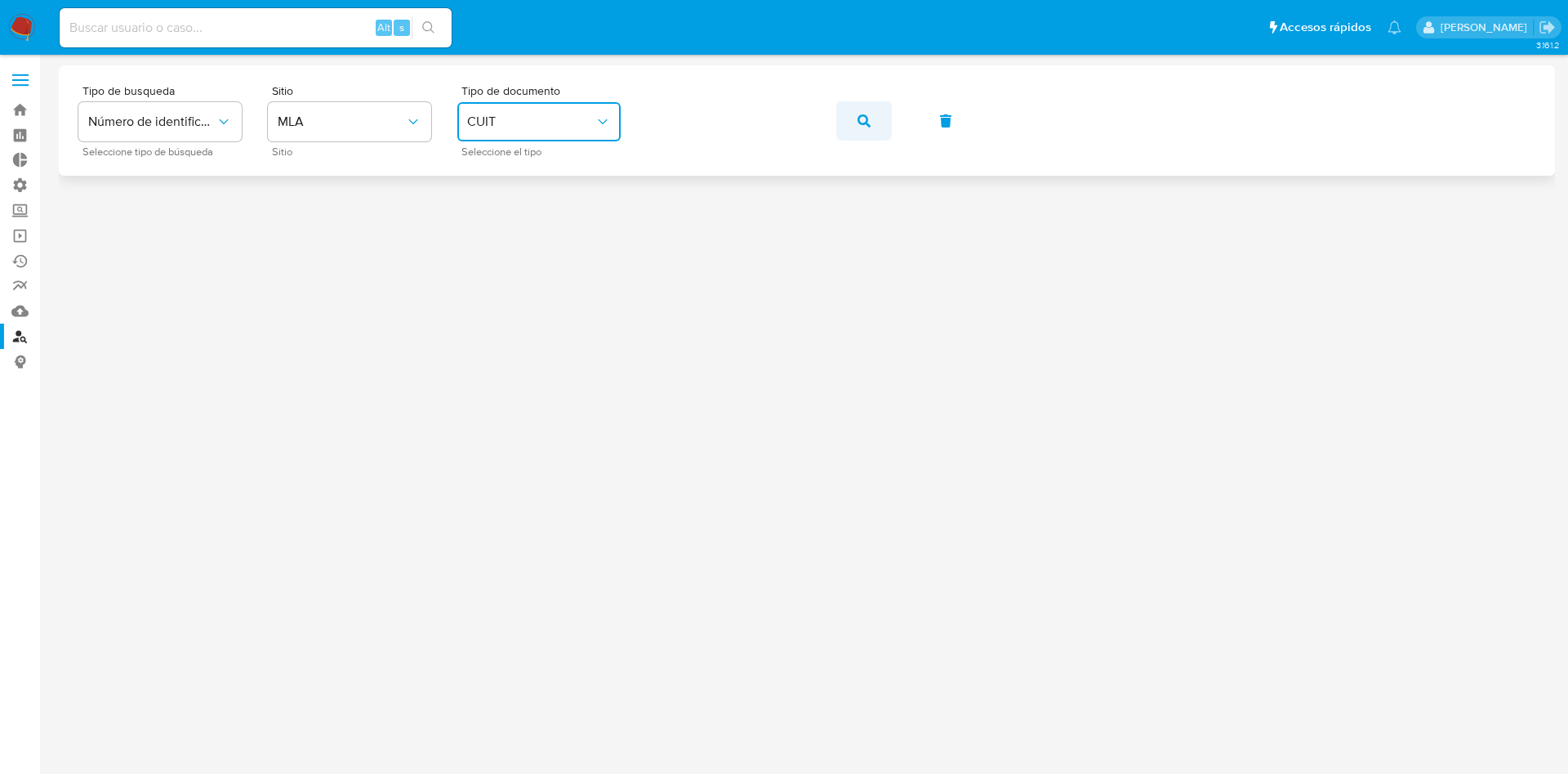
click at [864, 127] on span "button" at bounding box center [864, 120] width 13 height 36
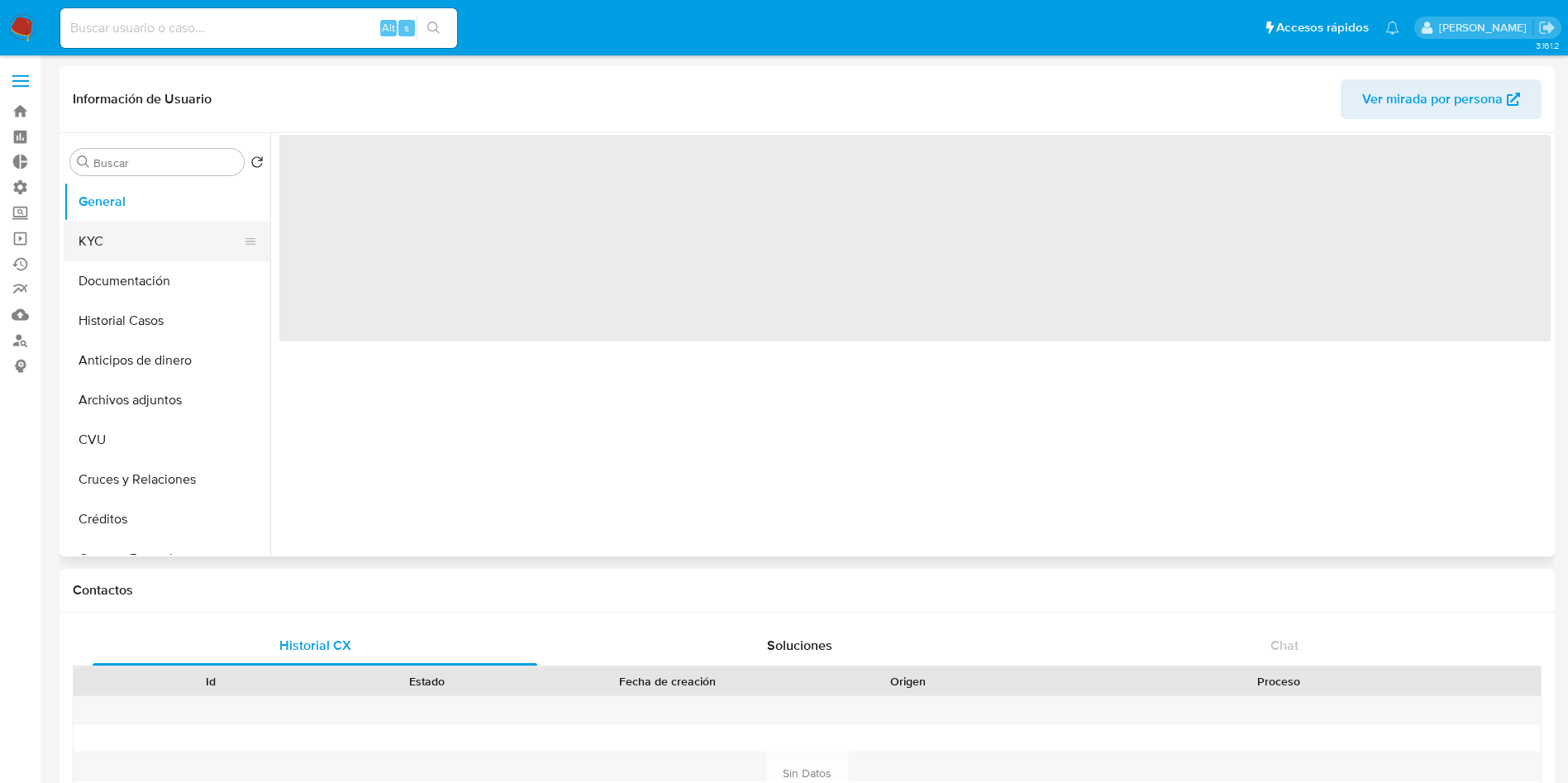
click at [137, 245] on button "KYC" at bounding box center [160, 241] width 193 height 40
select select "10"
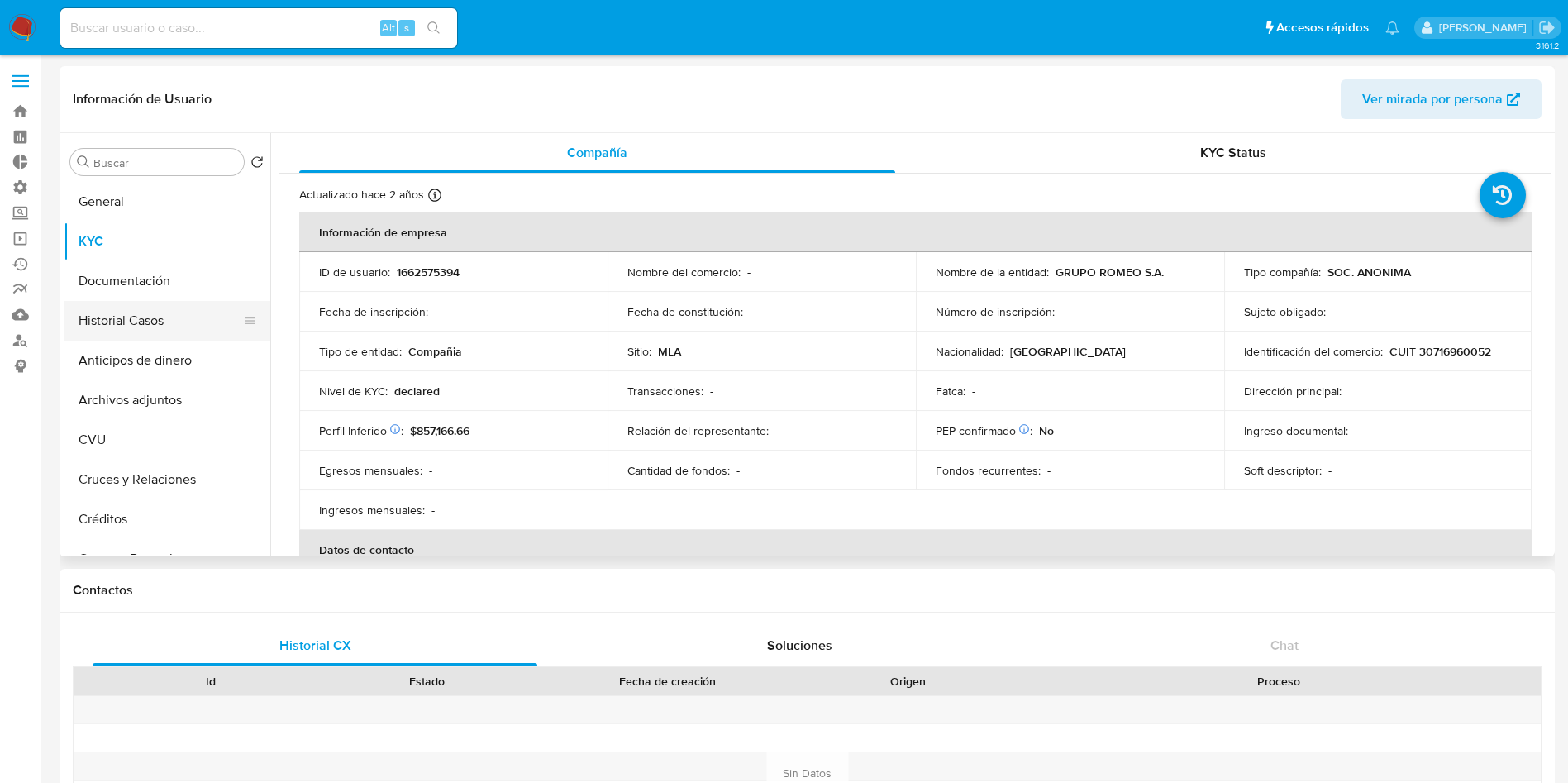
click at [164, 333] on button "Historial Casos" at bounding box center [160, 320] width 193 height 40
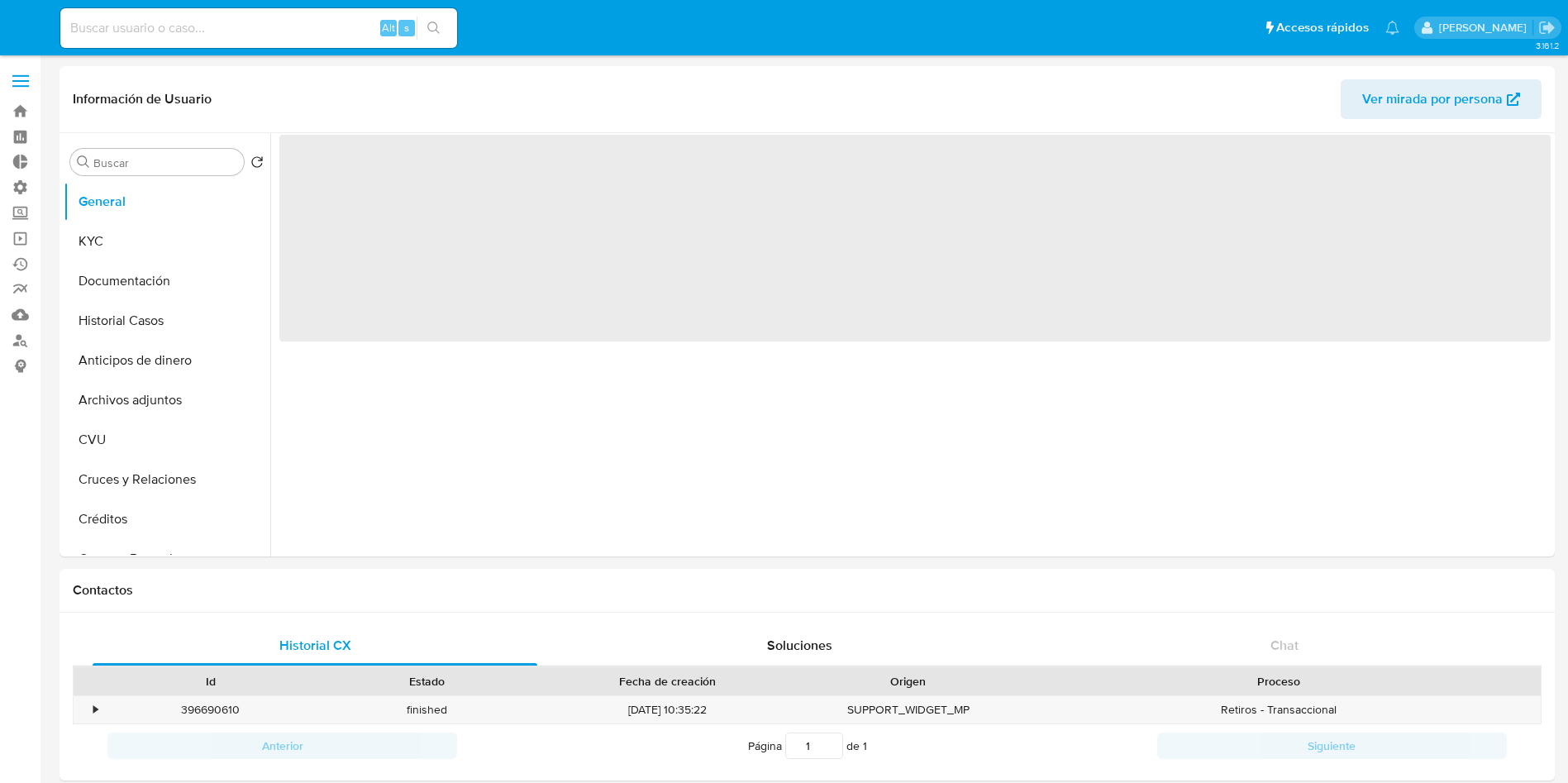
select select "10"
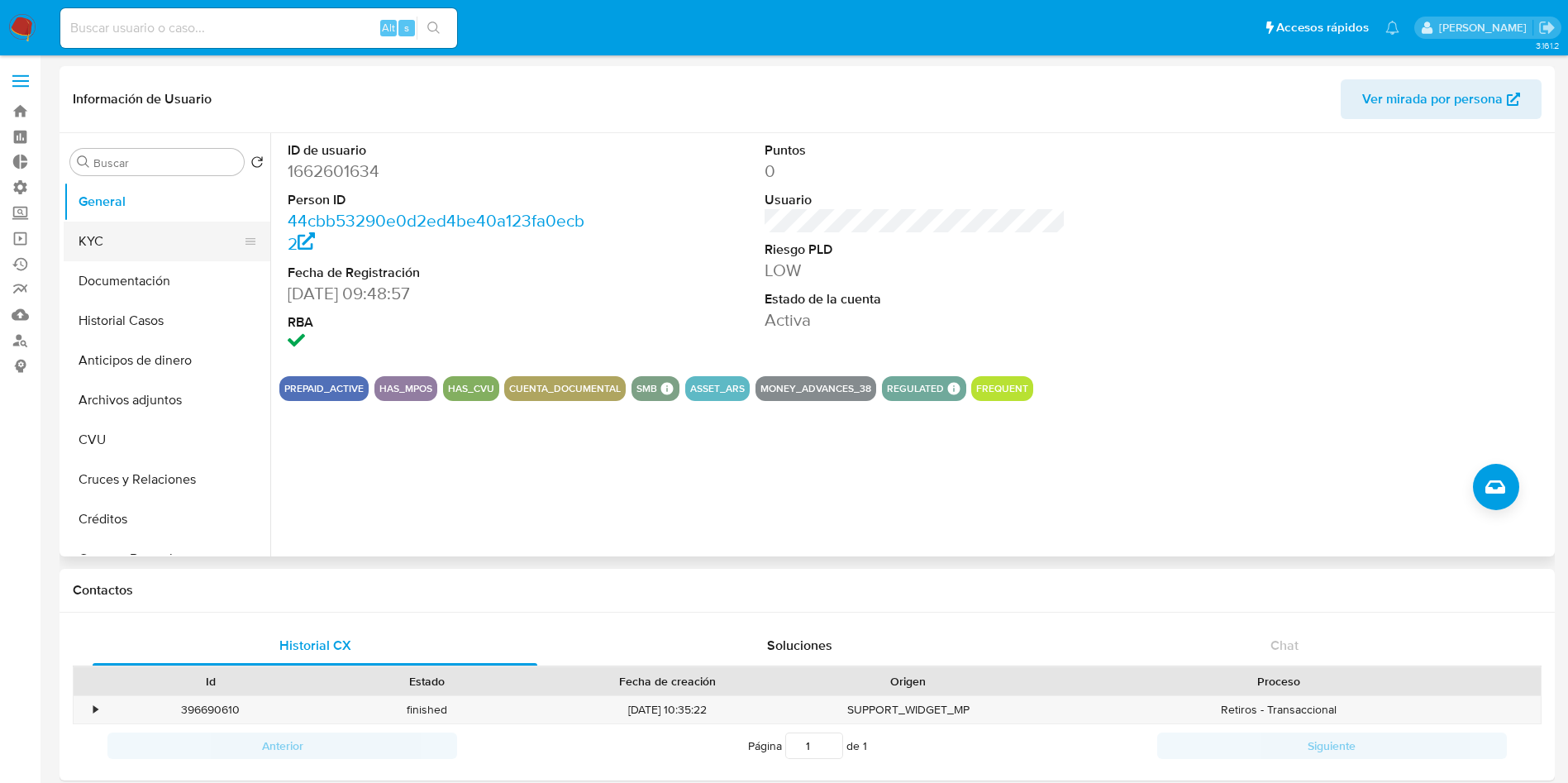
click at [156, 230] on button "KYC" at bounding box center [160, 241] width 193 height 40
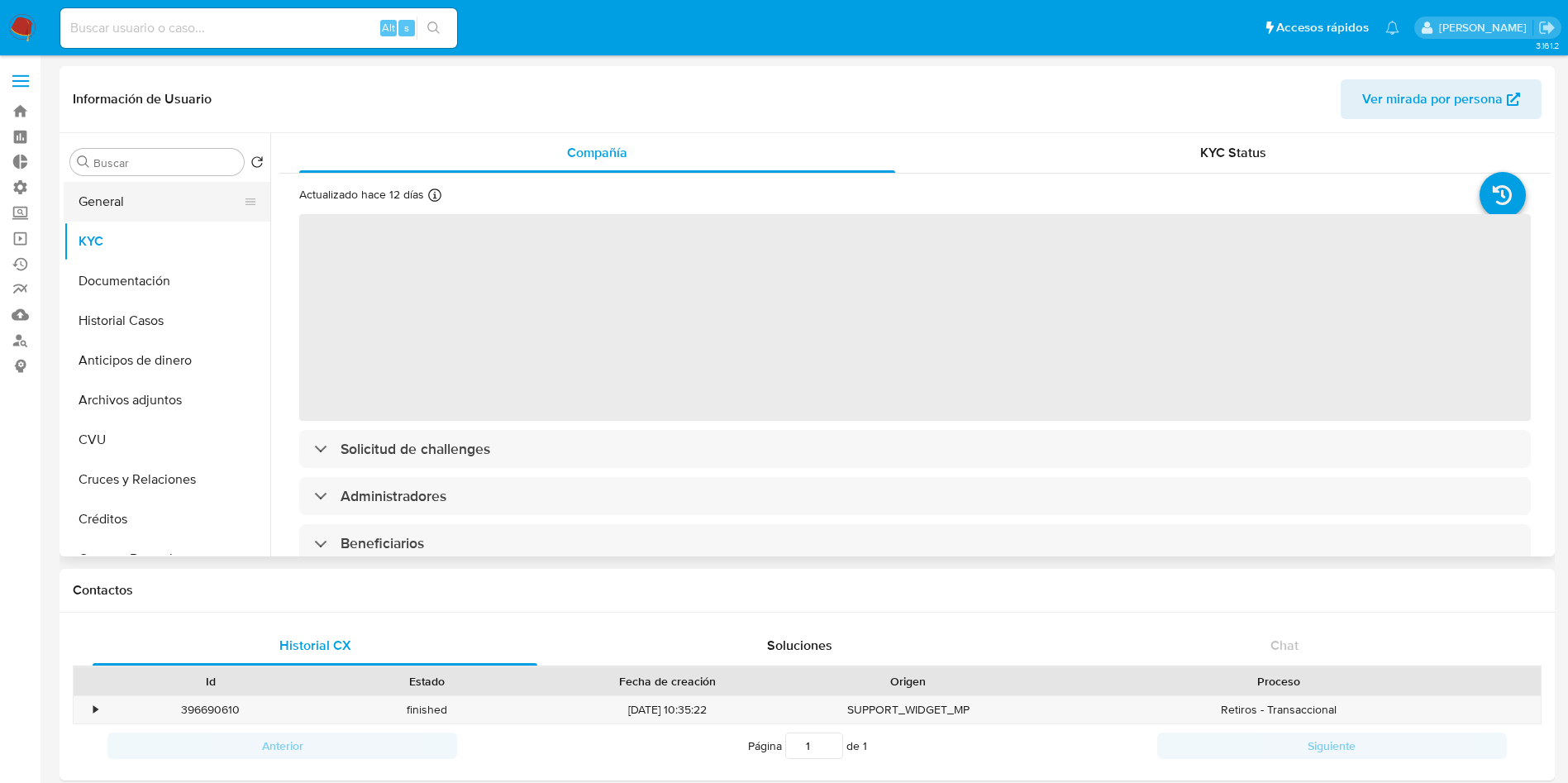
click at [155, 197] on button "General" at bounding box center [160, 201] width 193 height 40
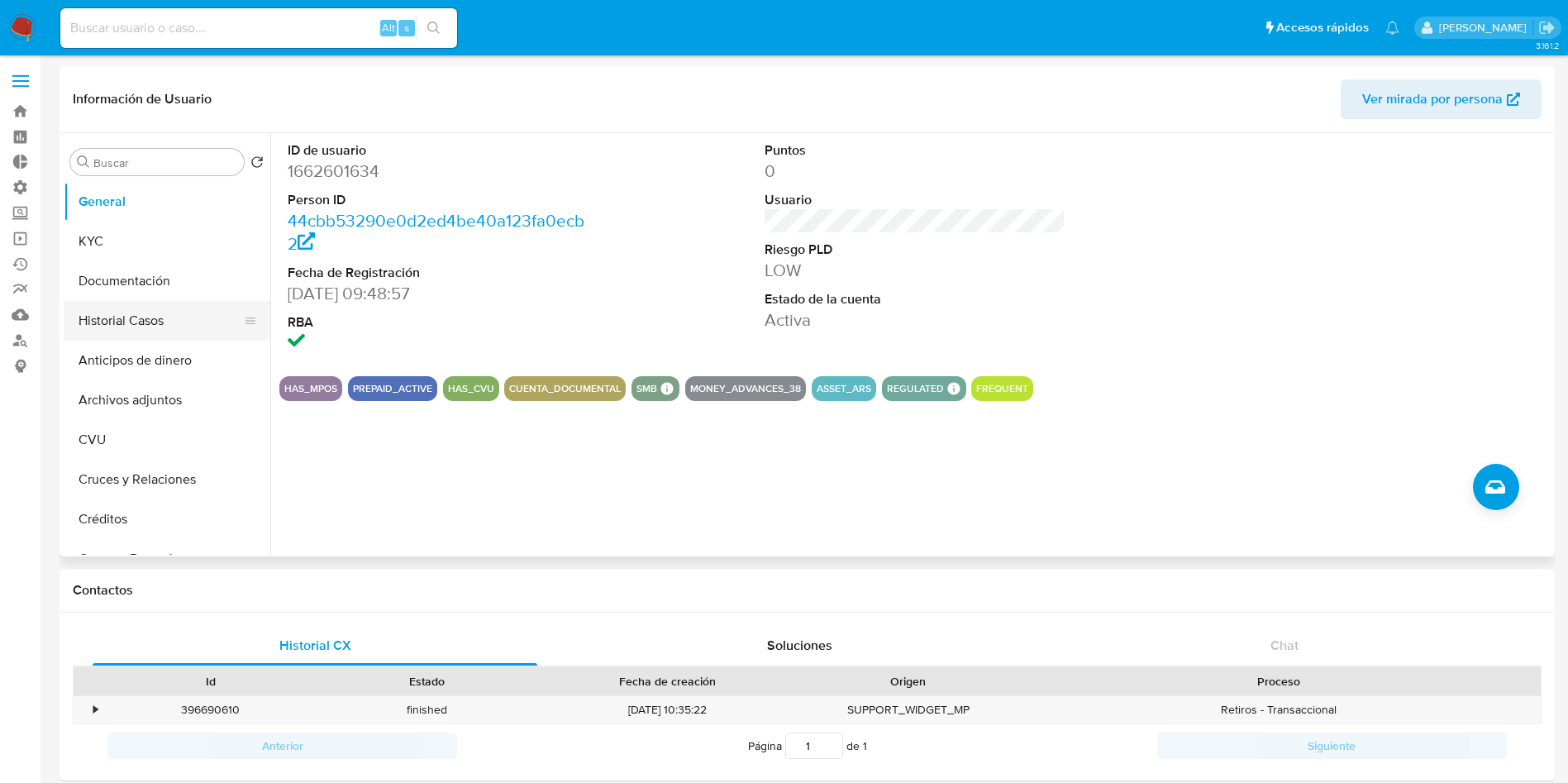
click at [169, 326] on button "Historial Casos" at bounding box center [160, 320] width 193 height 40
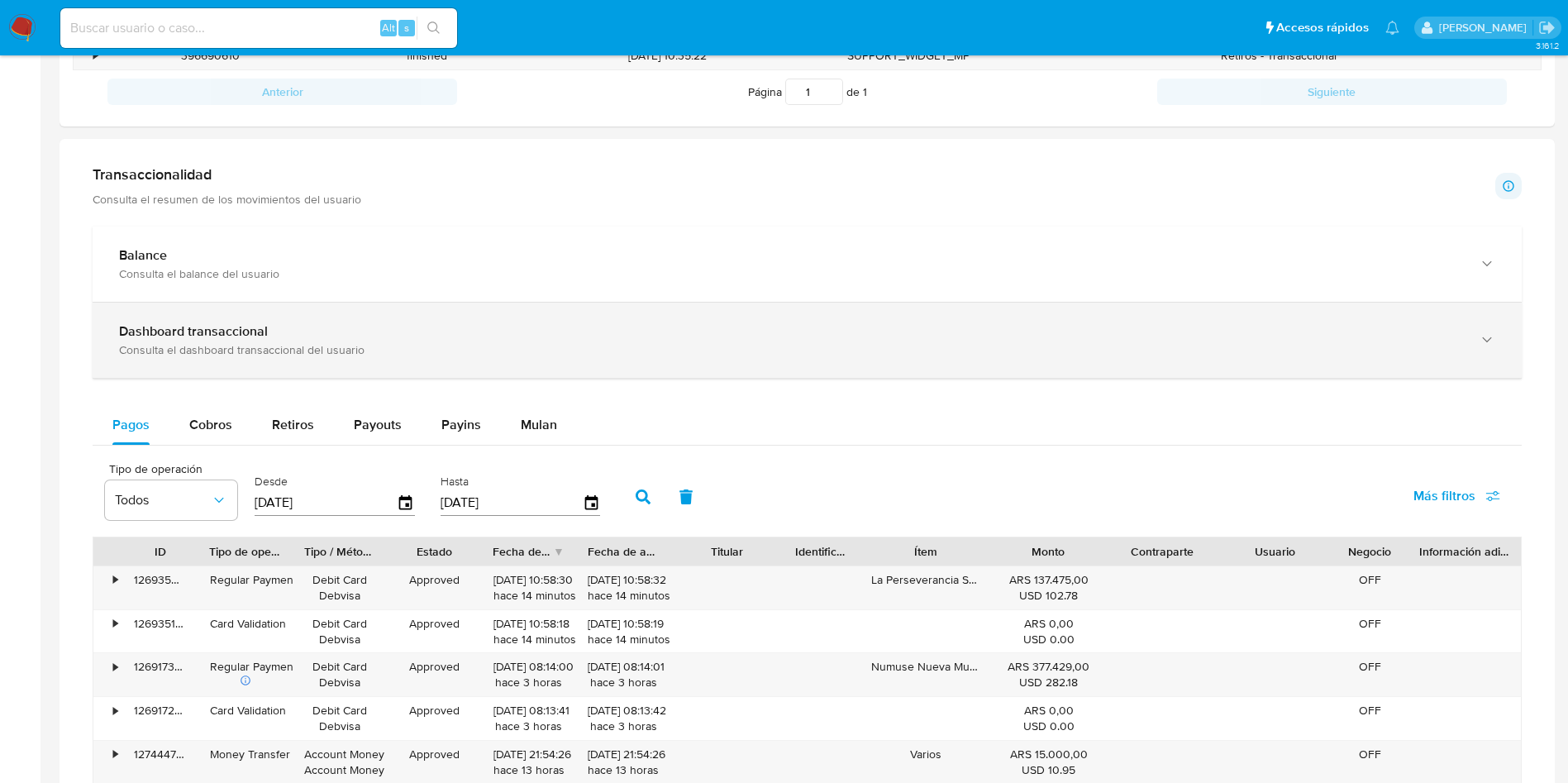
scroll to position [620, 0]
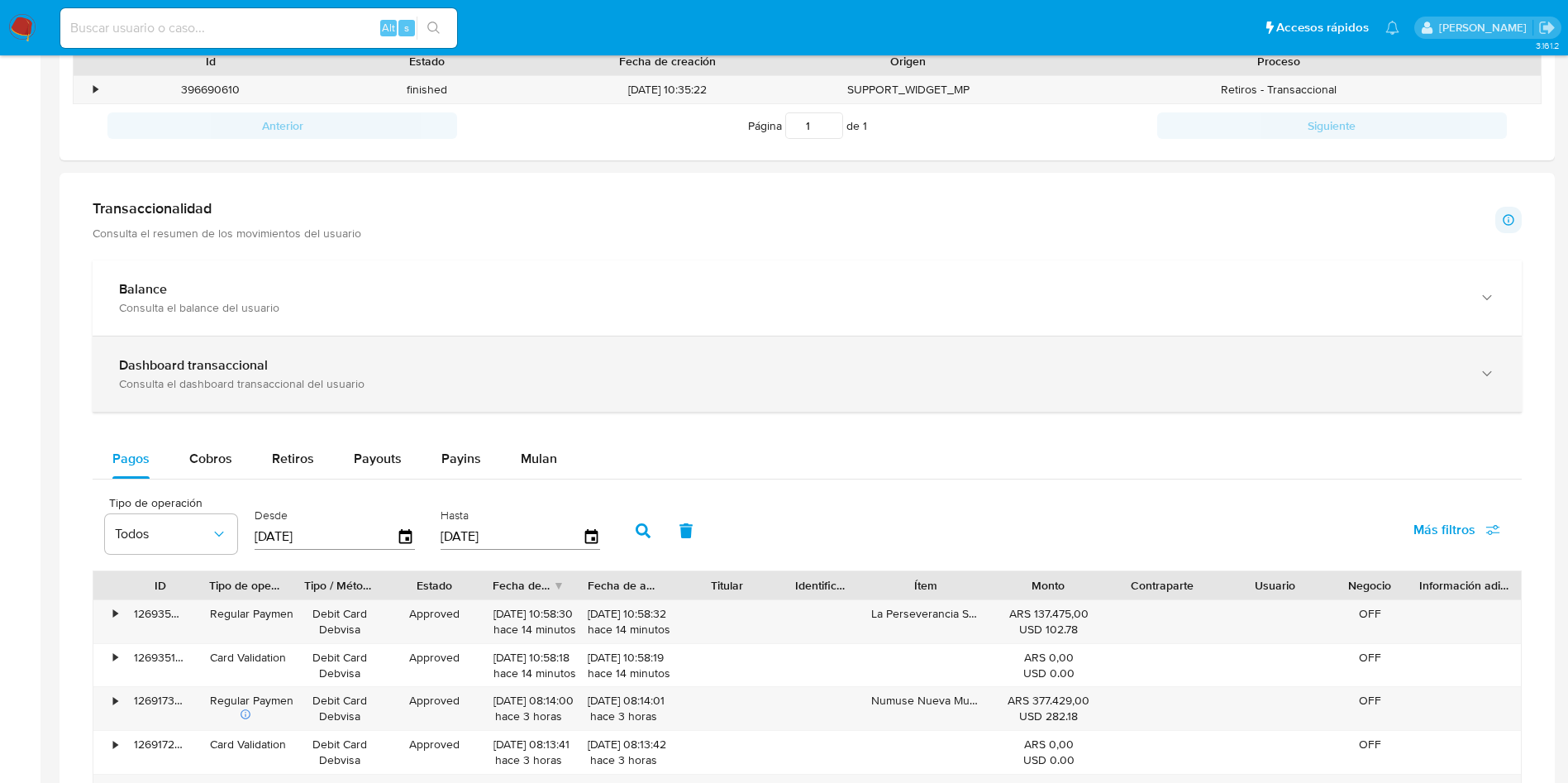
click at [572, 377] on div "Consulta el dashboard transaccional del usuario" at bounding box center [790, 383] width 1344 height 15
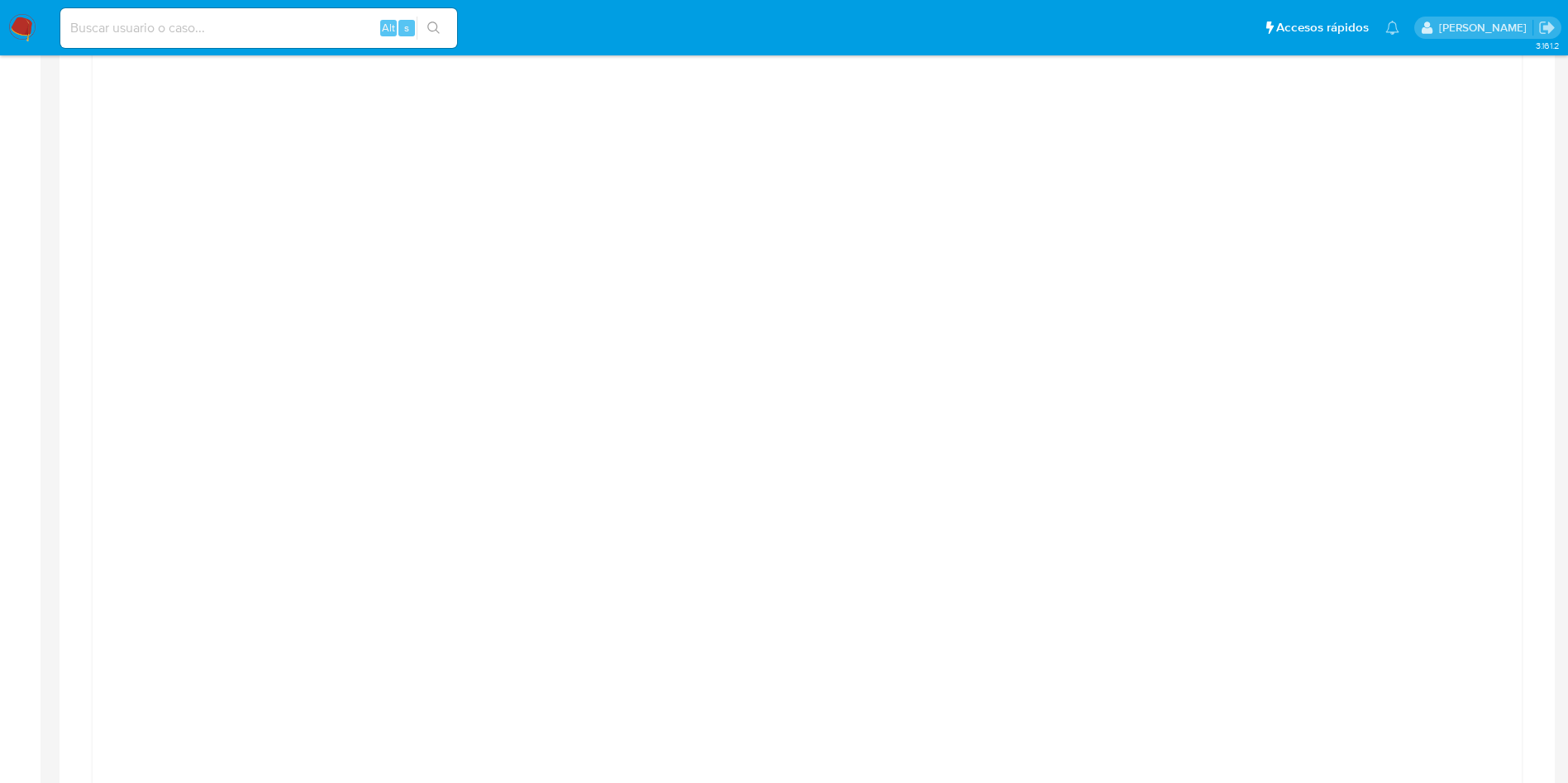
scroll to position [982, 0]
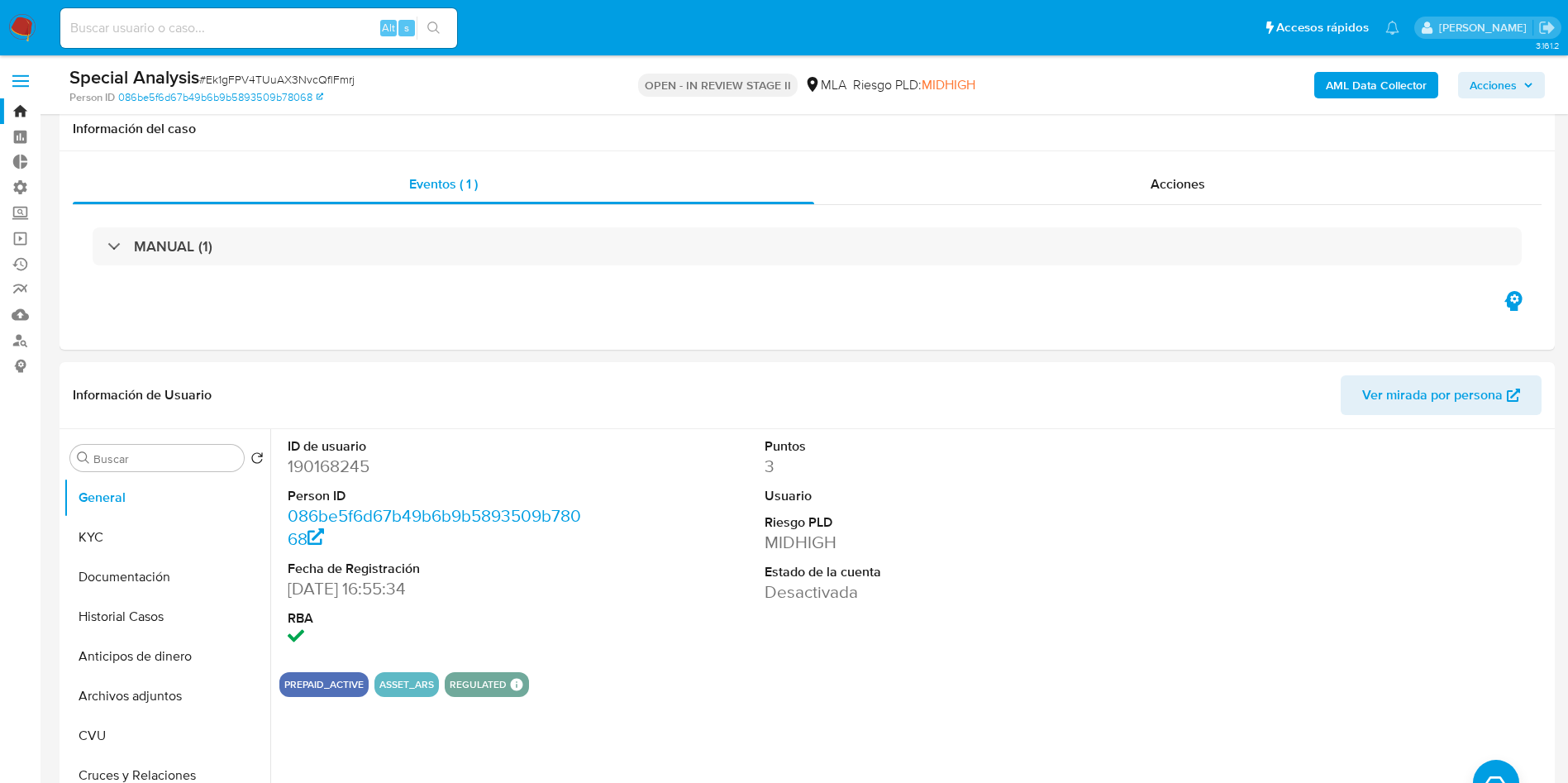
select select "10"
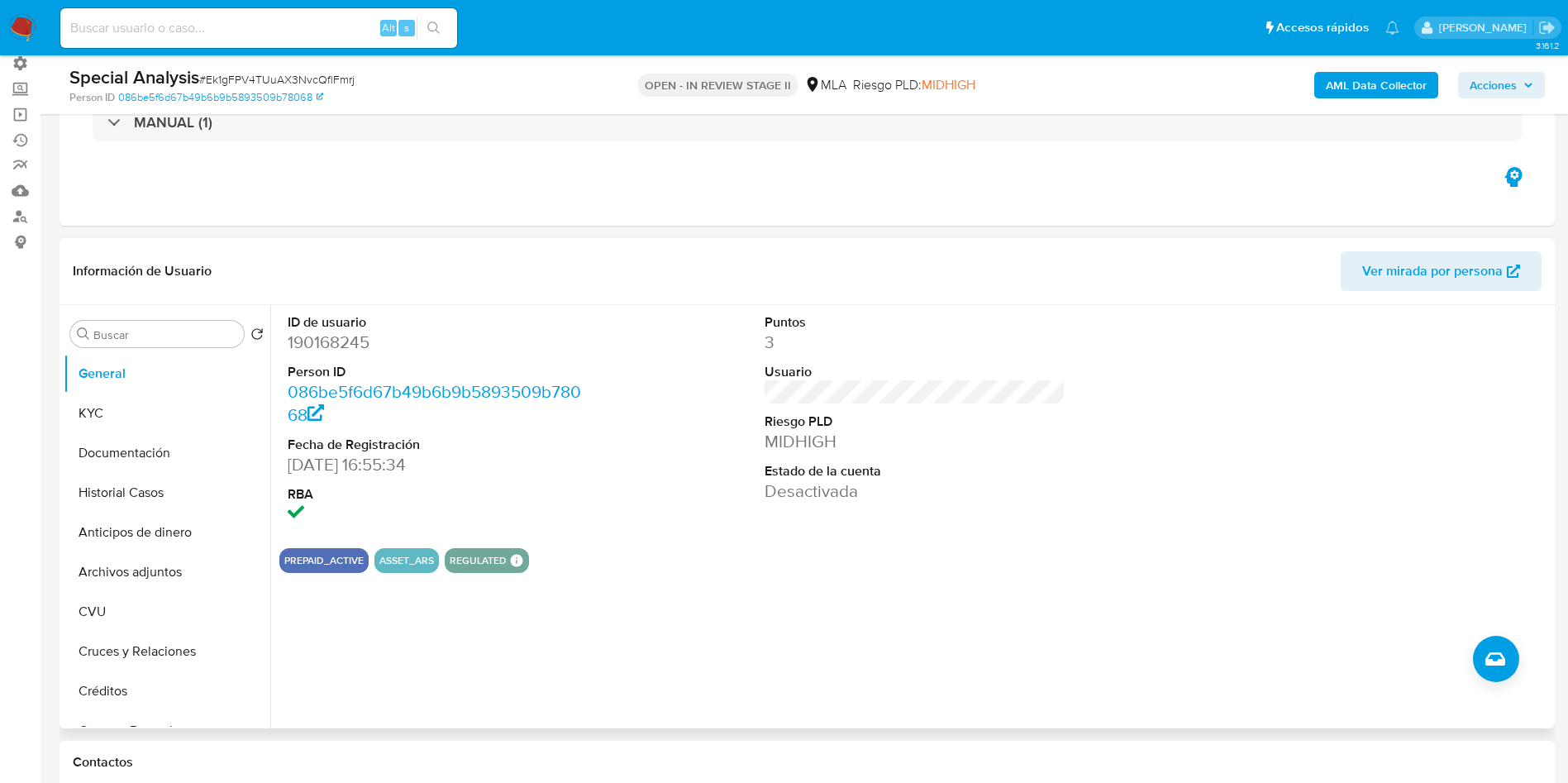
scroll to position [112, 0]
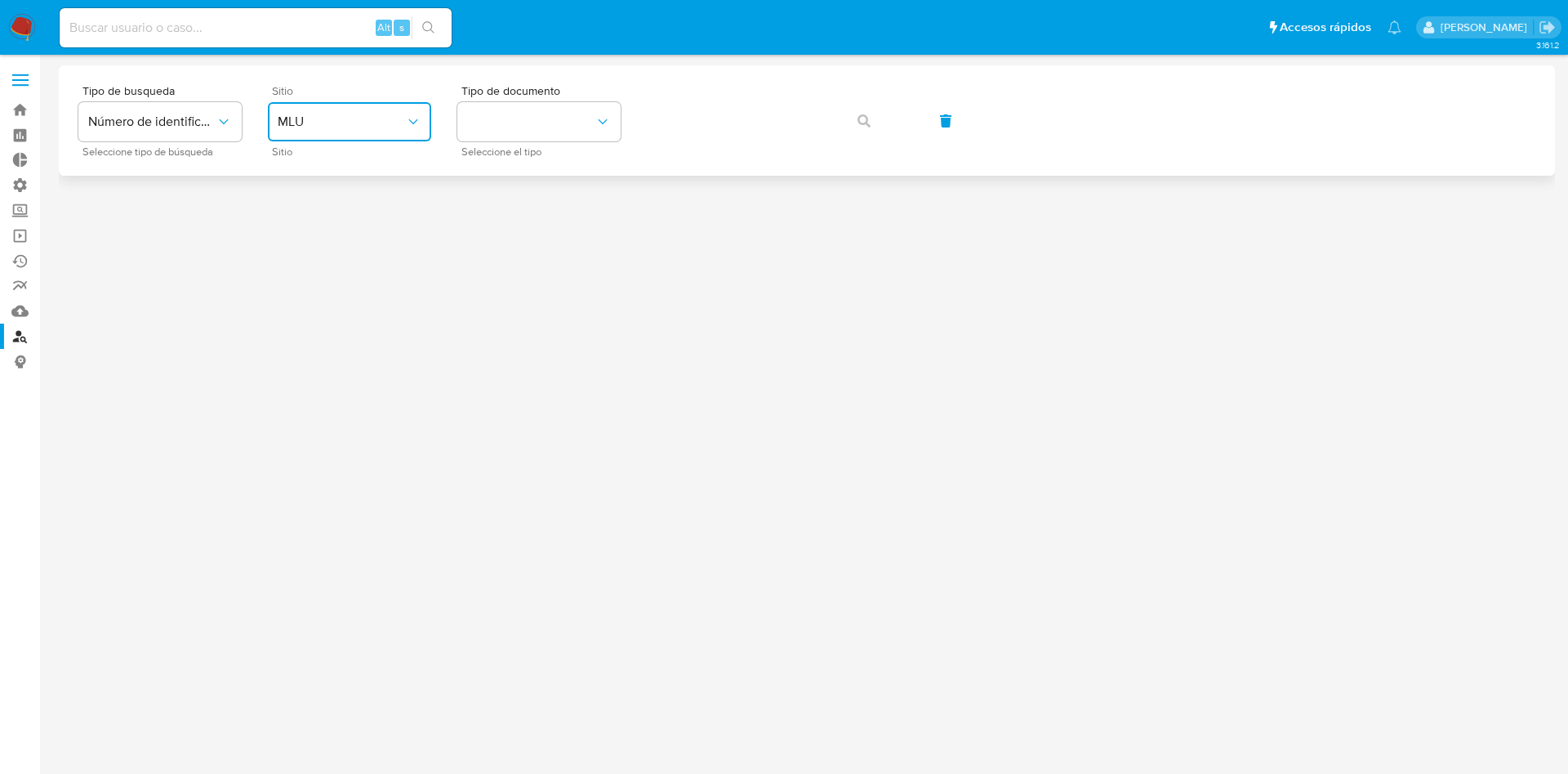
click at [389, 128] on span "MLU" at bounding box center [341, 121] width 128 height 16
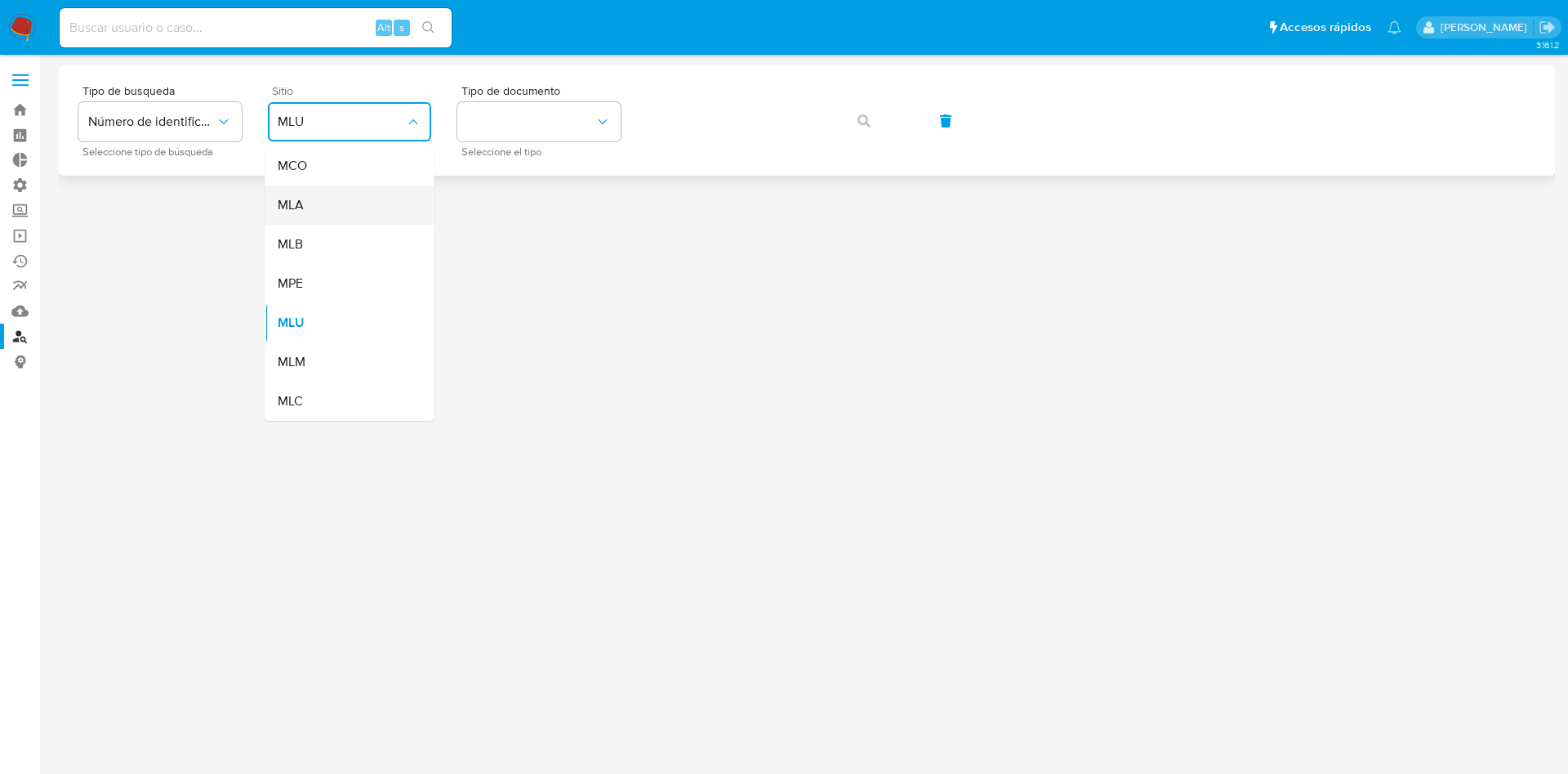
click at [355, 214] on div "MLA" at bounding box center [344, 204] width 134 height 39
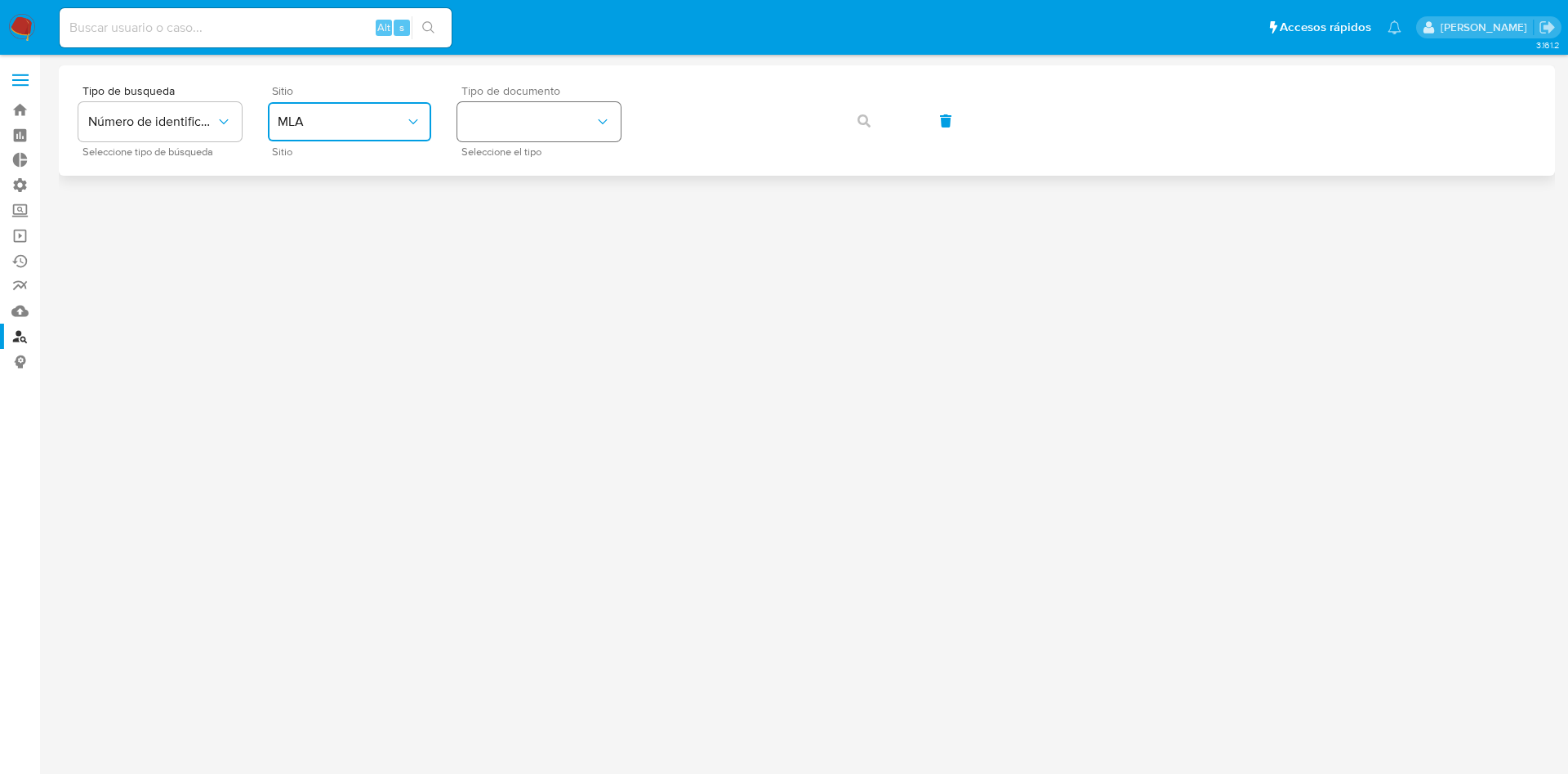
click at [524, 118] on button "identificationType" at bounding box center [538, 121] width 163 height 39
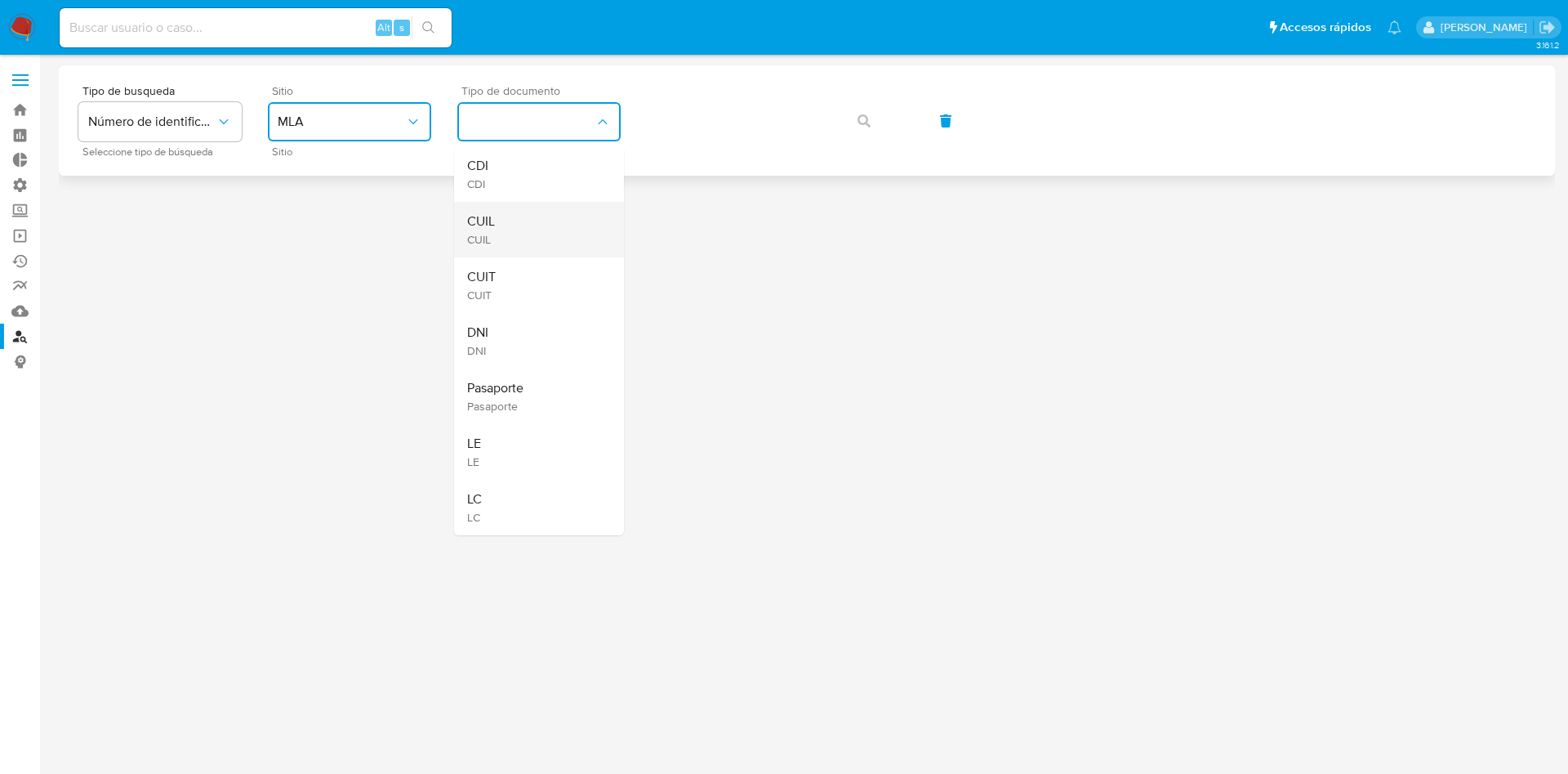
click at [514, 222] on div "CUIL CUIL" at bounding box center [534, 229] width 134 height 56
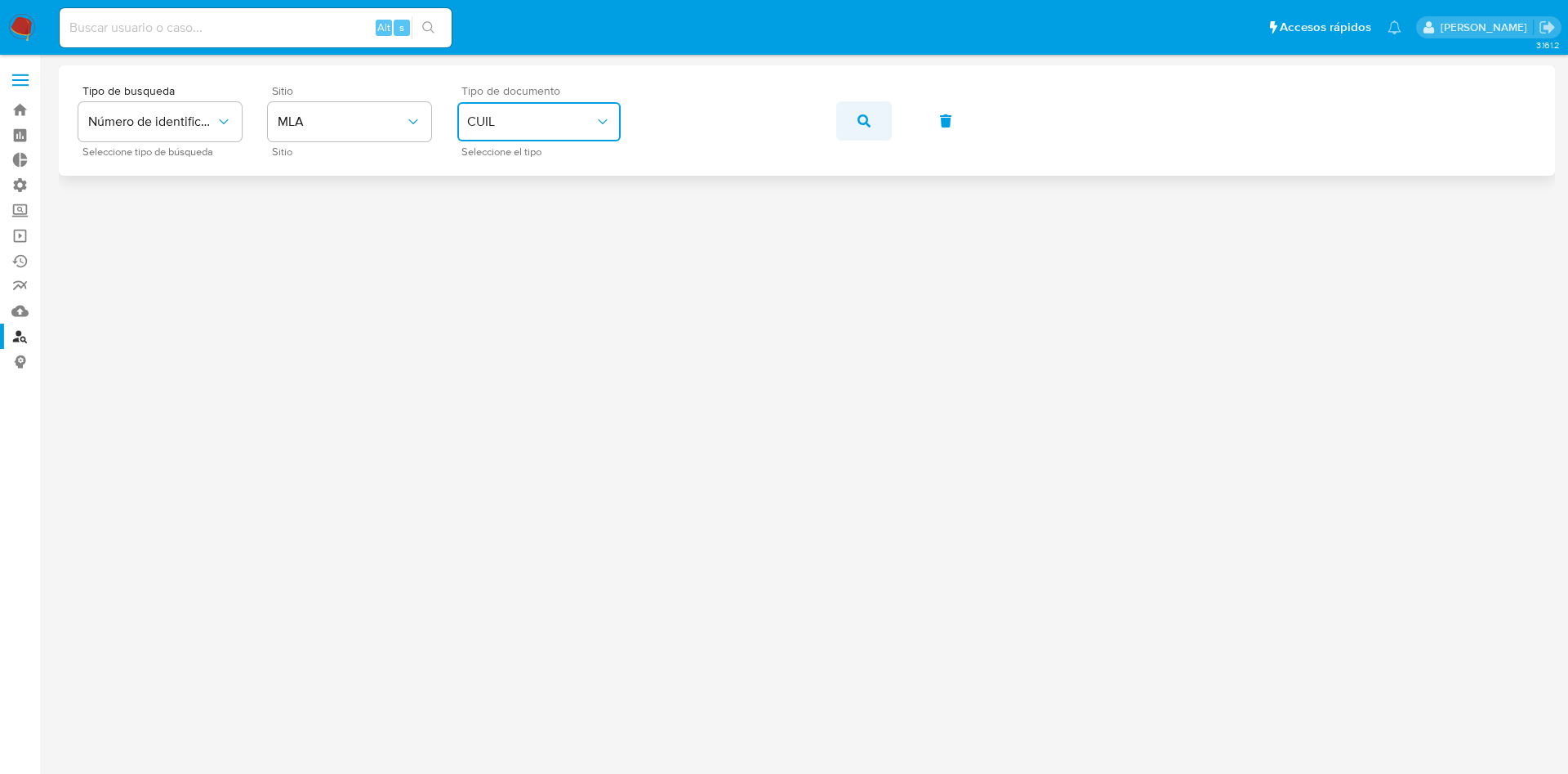
click at [851, 113] on button "button" at bounding box center [864, 120] width 56 height 39
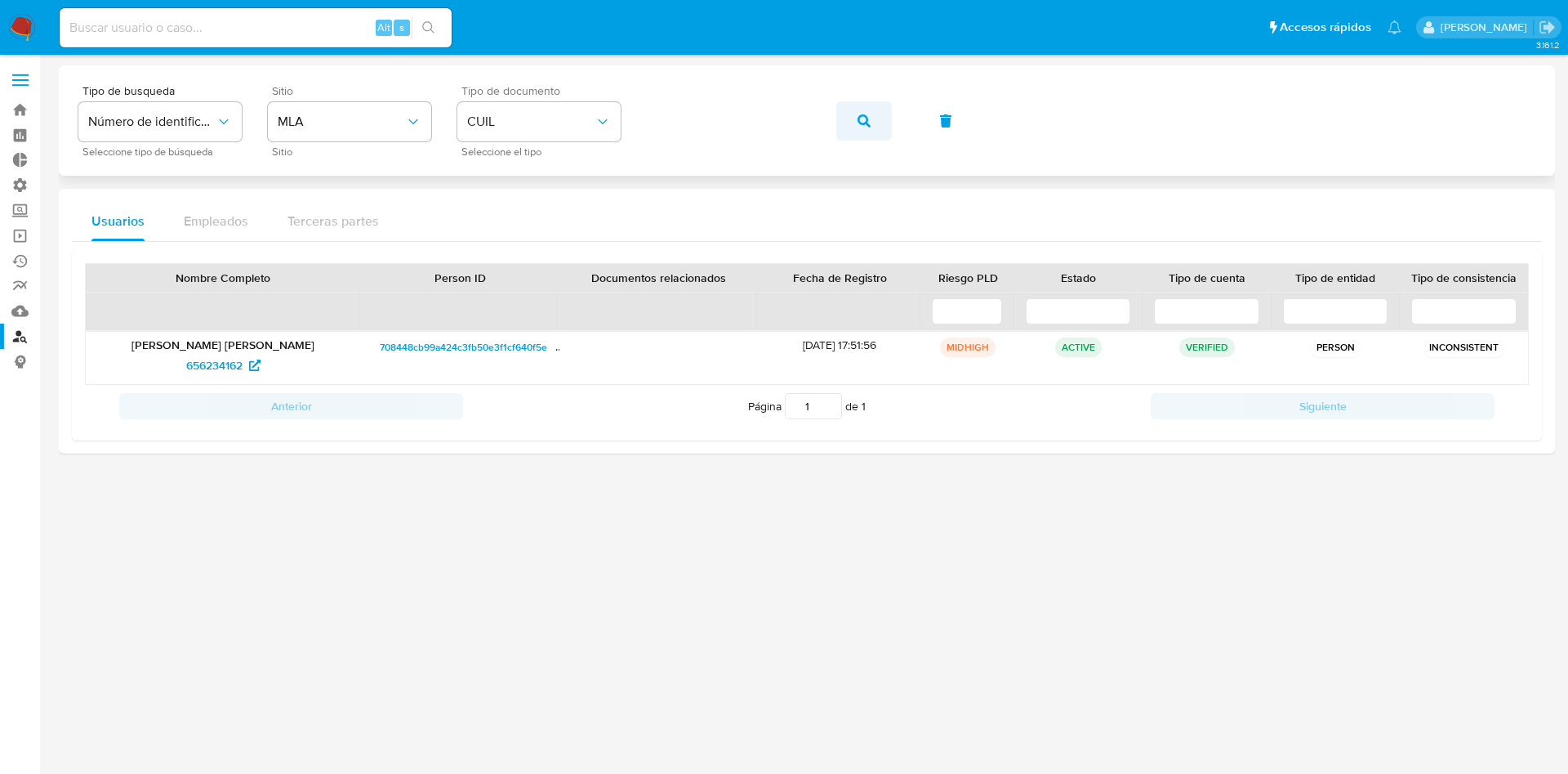
click at [854, 123] on button "button" at bounding box center [864, 120] width 56 height 39
click at [219, 374] on span "1742854370" at bounding box center [214, 365] width 62 height 26
click at [844, 123] on button "button" at bounding box center [864, 120] width 56 height 39
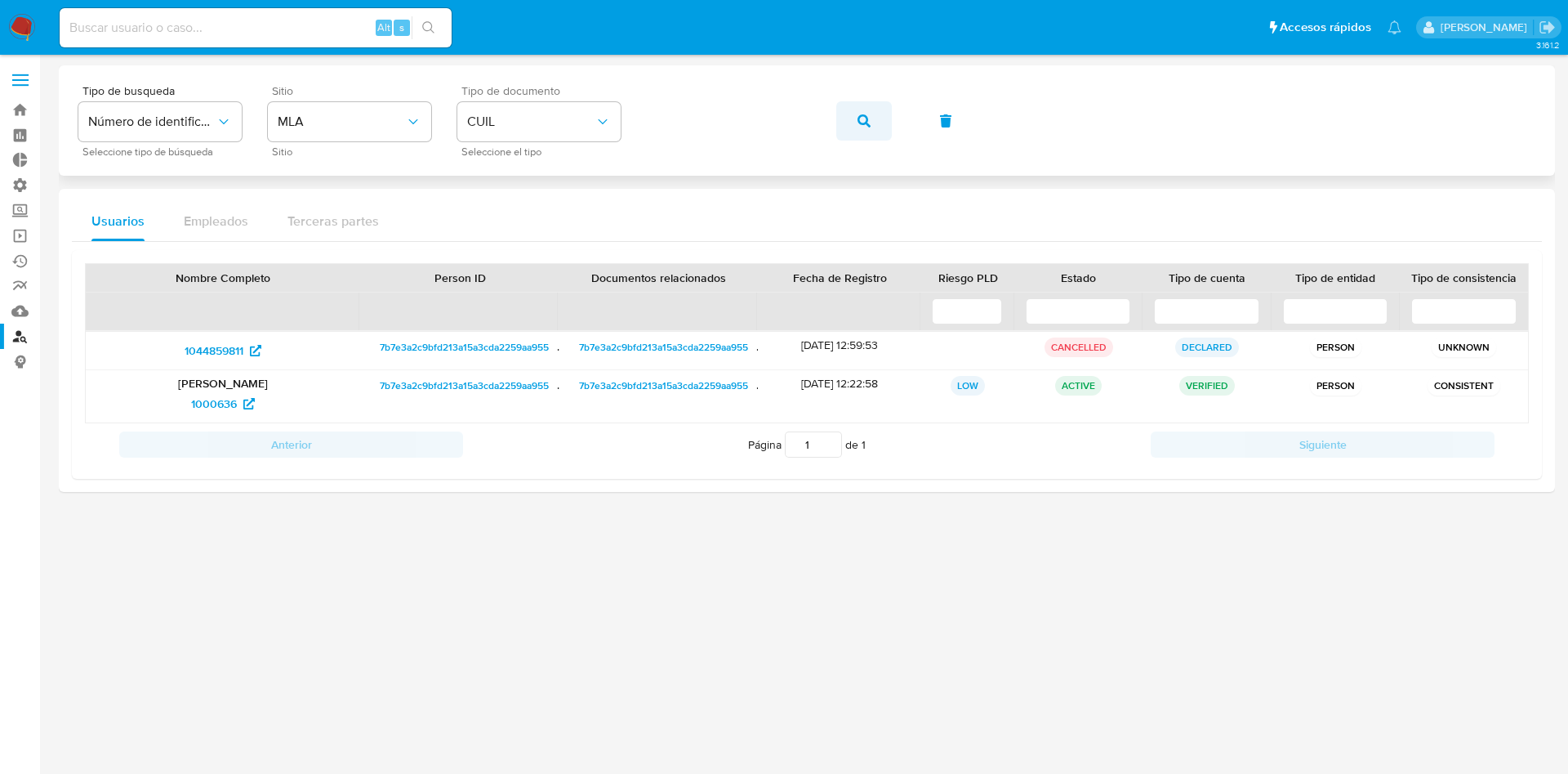
click at [854, 121] on button "button" at bounding box center [864, 120] width 56 height 39
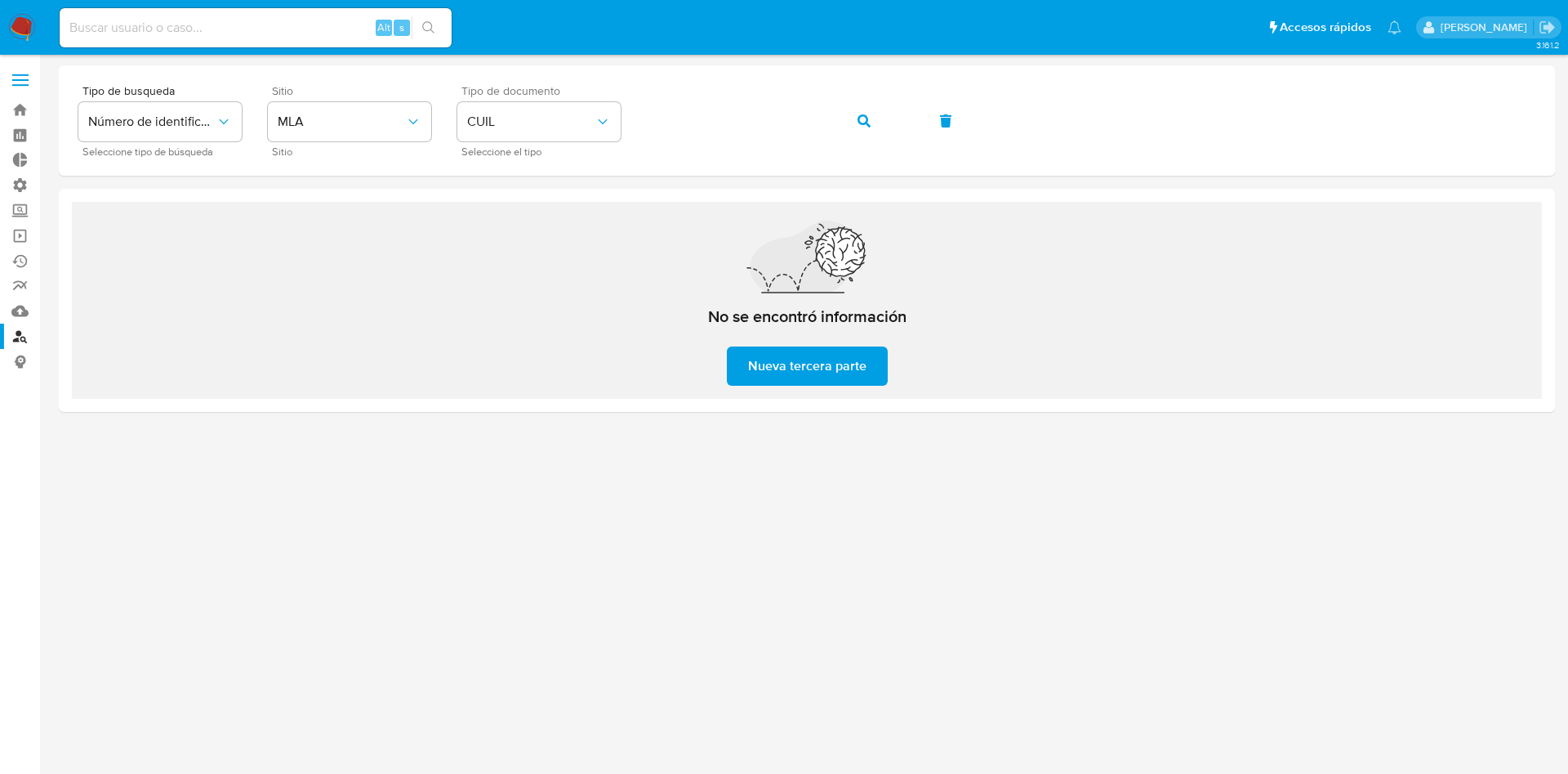
click at [261, 26] on input at bounding box center [255, 27] width 392 height 21
paste input "85395007"
type input "85395007"
click at [435, 18] on button "search-icon" at bounding box center [428, 27] width 34 height 23
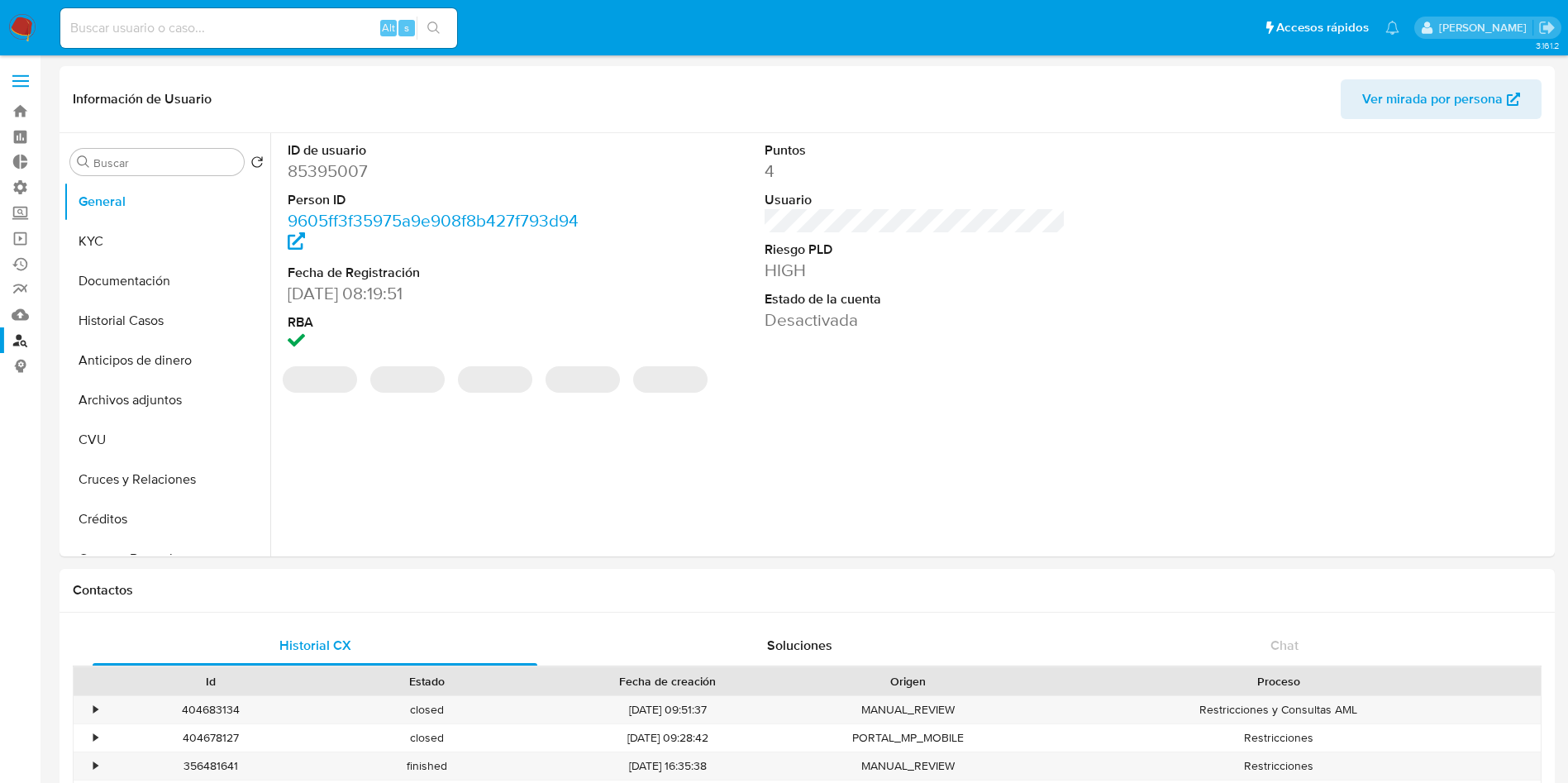
select select "10"
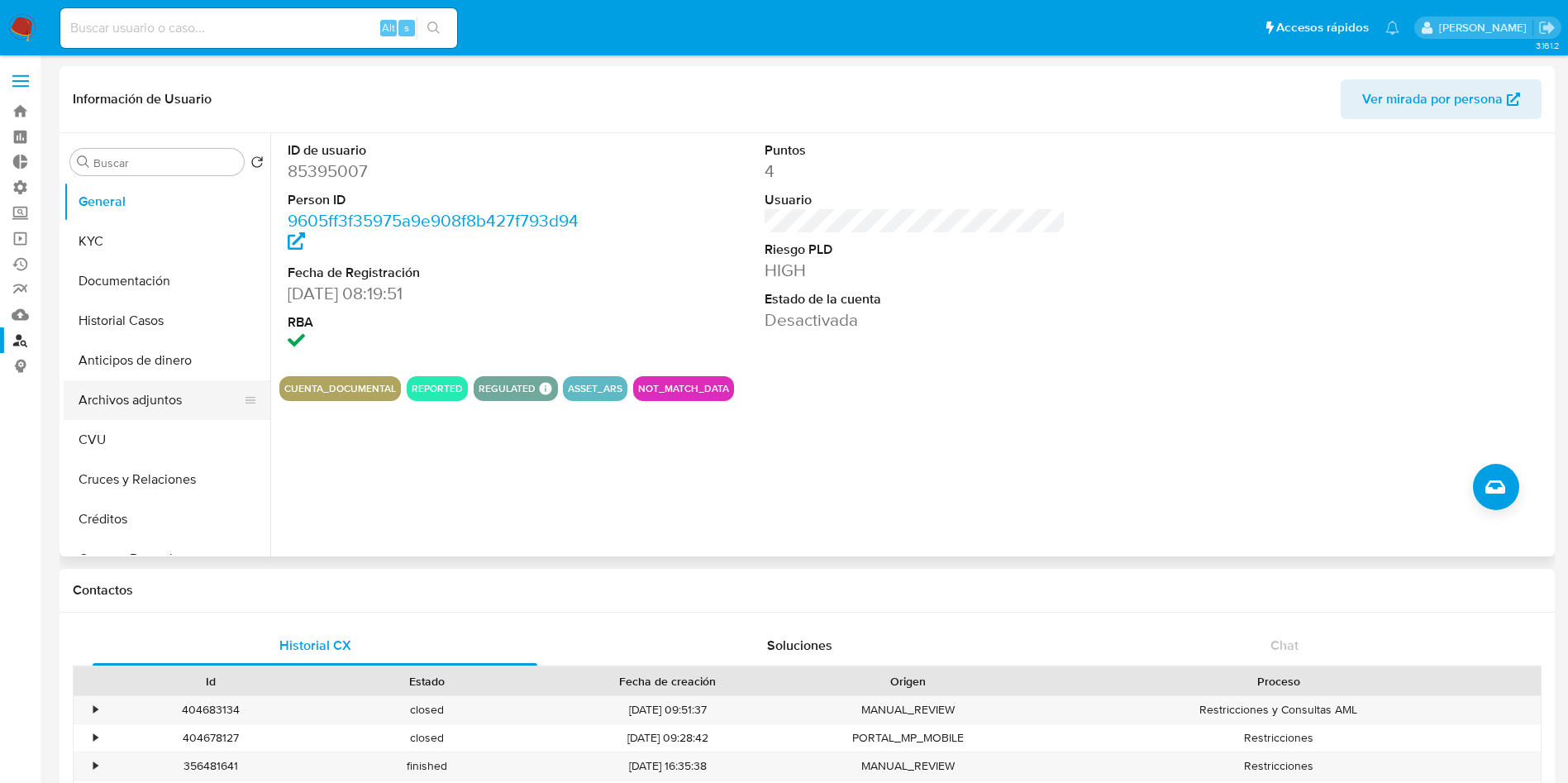
click at [122, 395] on button "Archivos adjuntos" at bounding box center [160, 400] width 193 height 40
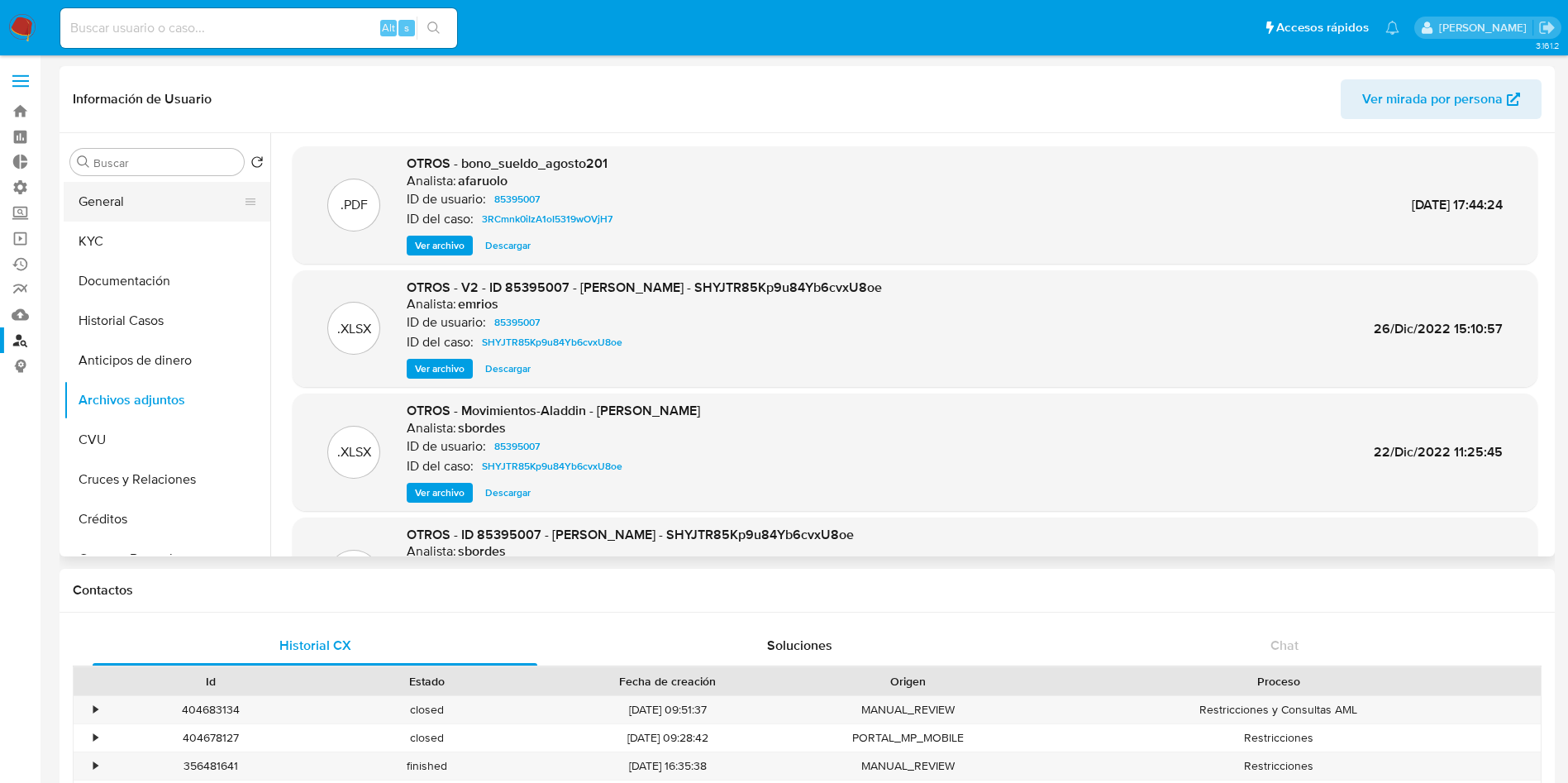
click at [154, 211] on button "General" at bounding box center [160, 201] width 193 height 40
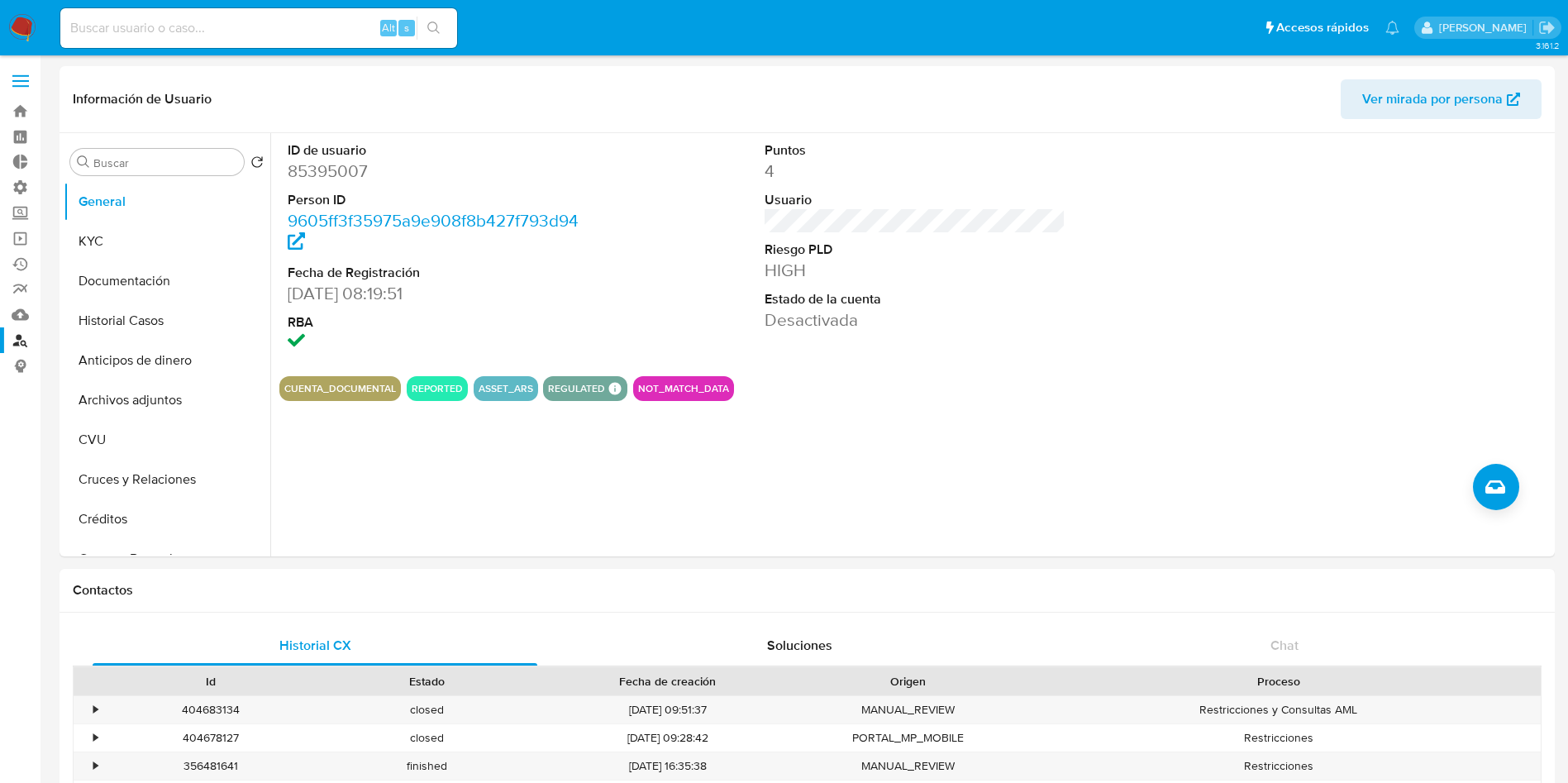
click at [280, 24] on input at bounding box center [259, 28] width 397 height 21
paste input "7cj3baKDHQdcXQ4S2S2EwPkP"
type input "7cj3baKDHQdcXQ4S2S2EwPkP"
click at [446, 30] on button "search-icon" at bounding box center [433, 28] width 34 height 23
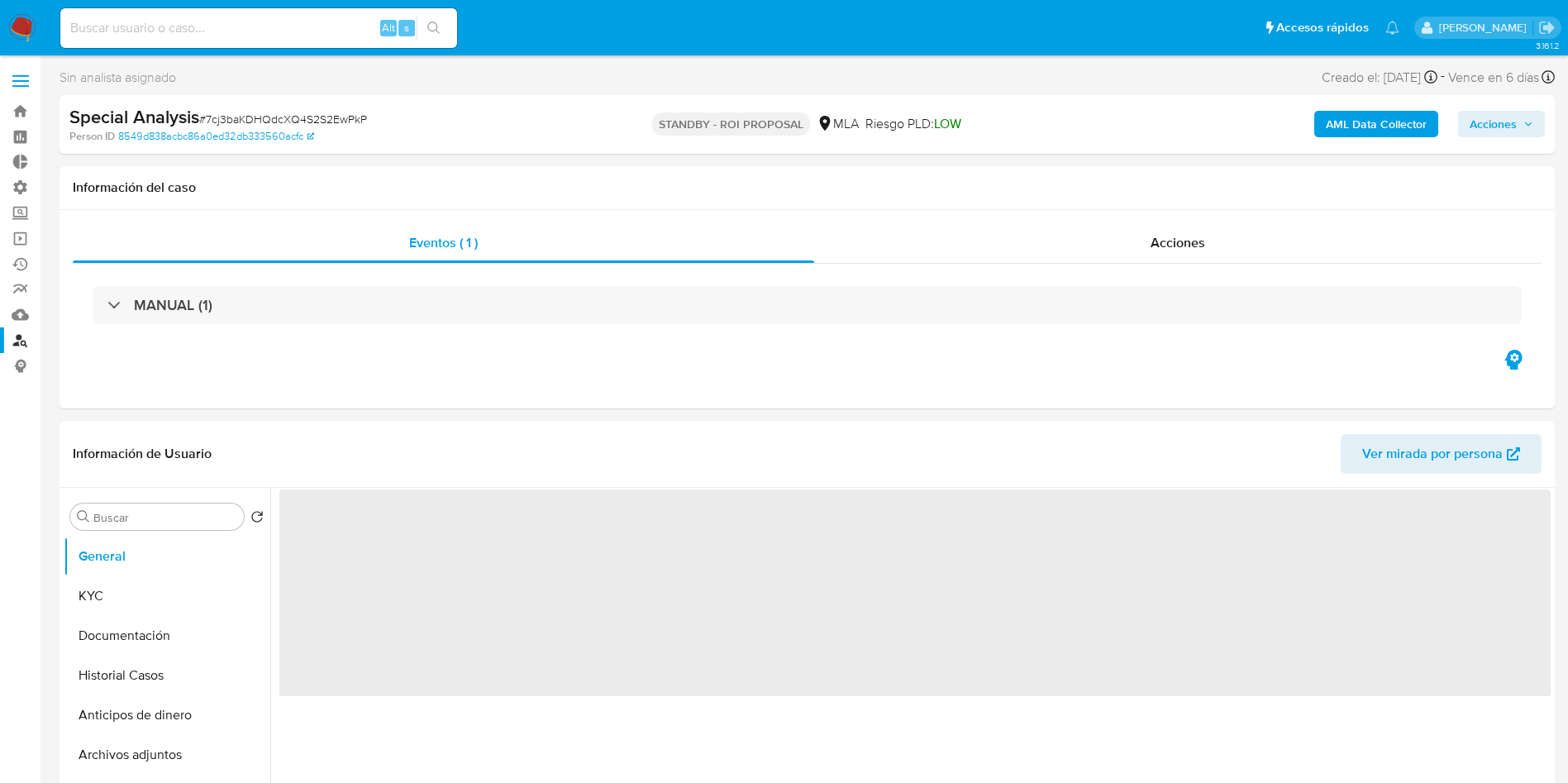
select select "10"
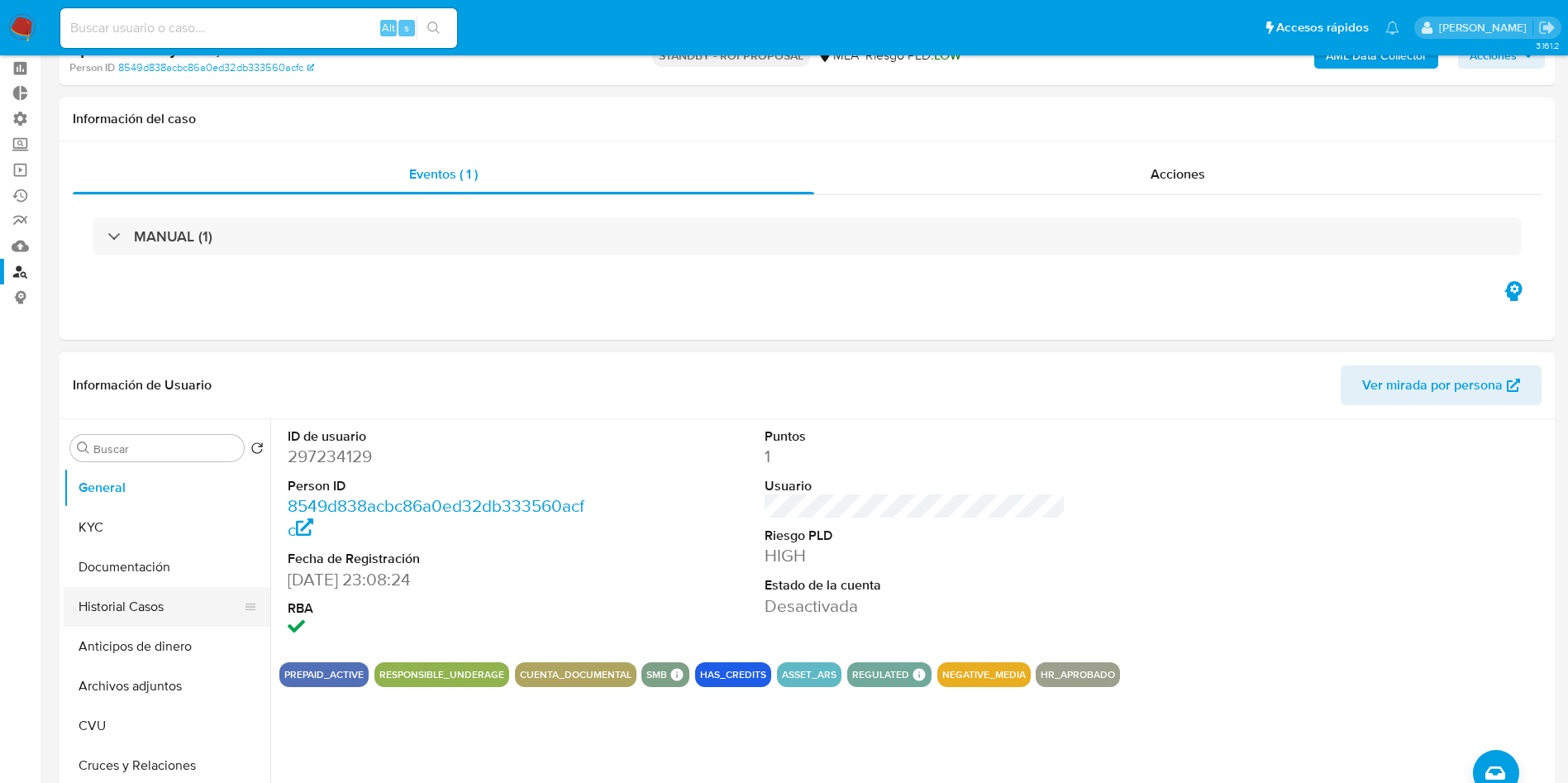
scroll to position [124, 0]
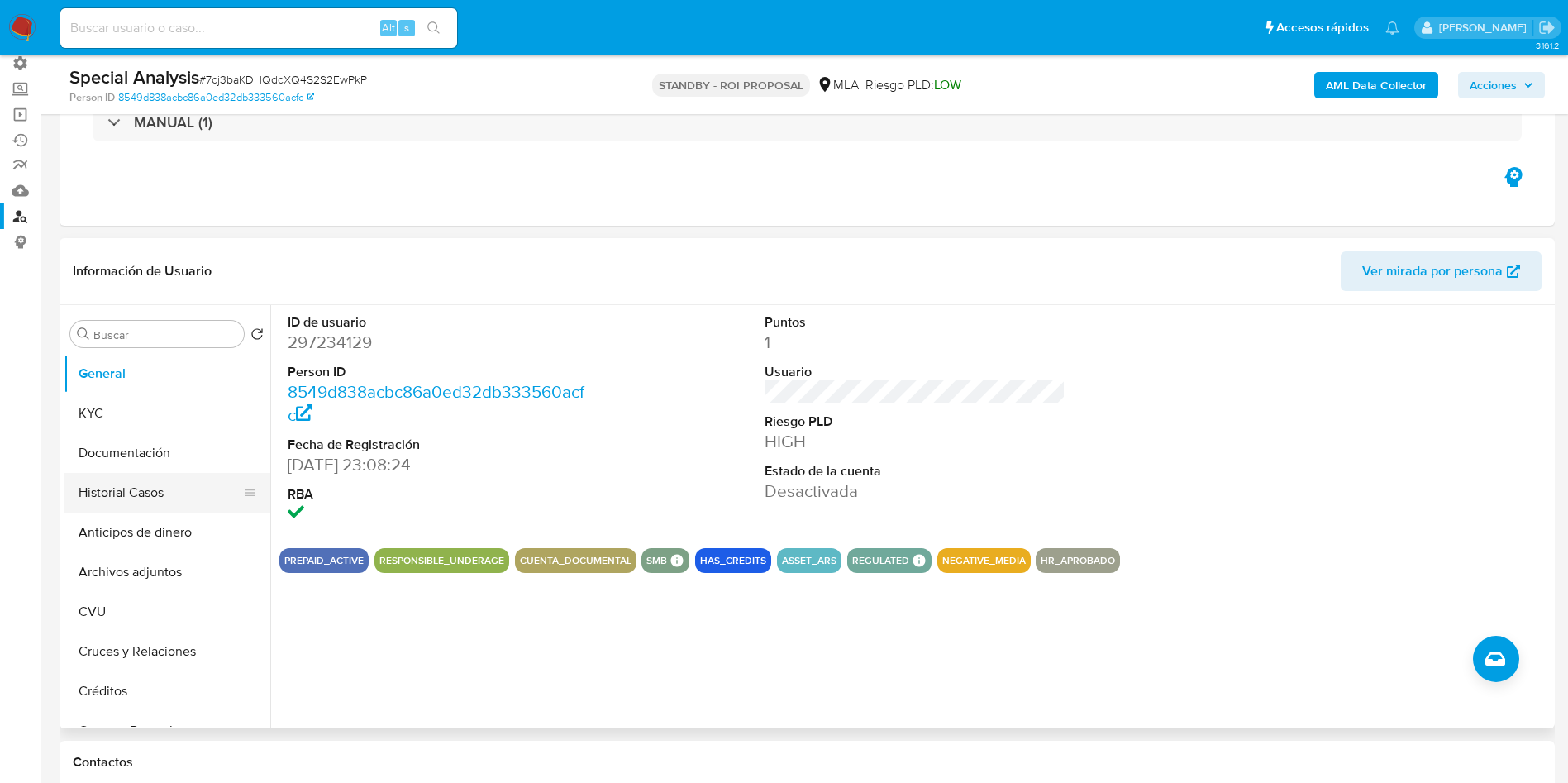
click at [139, 485] on button "Historial Casos" at bounding box center [160, 492] width 193 height 40
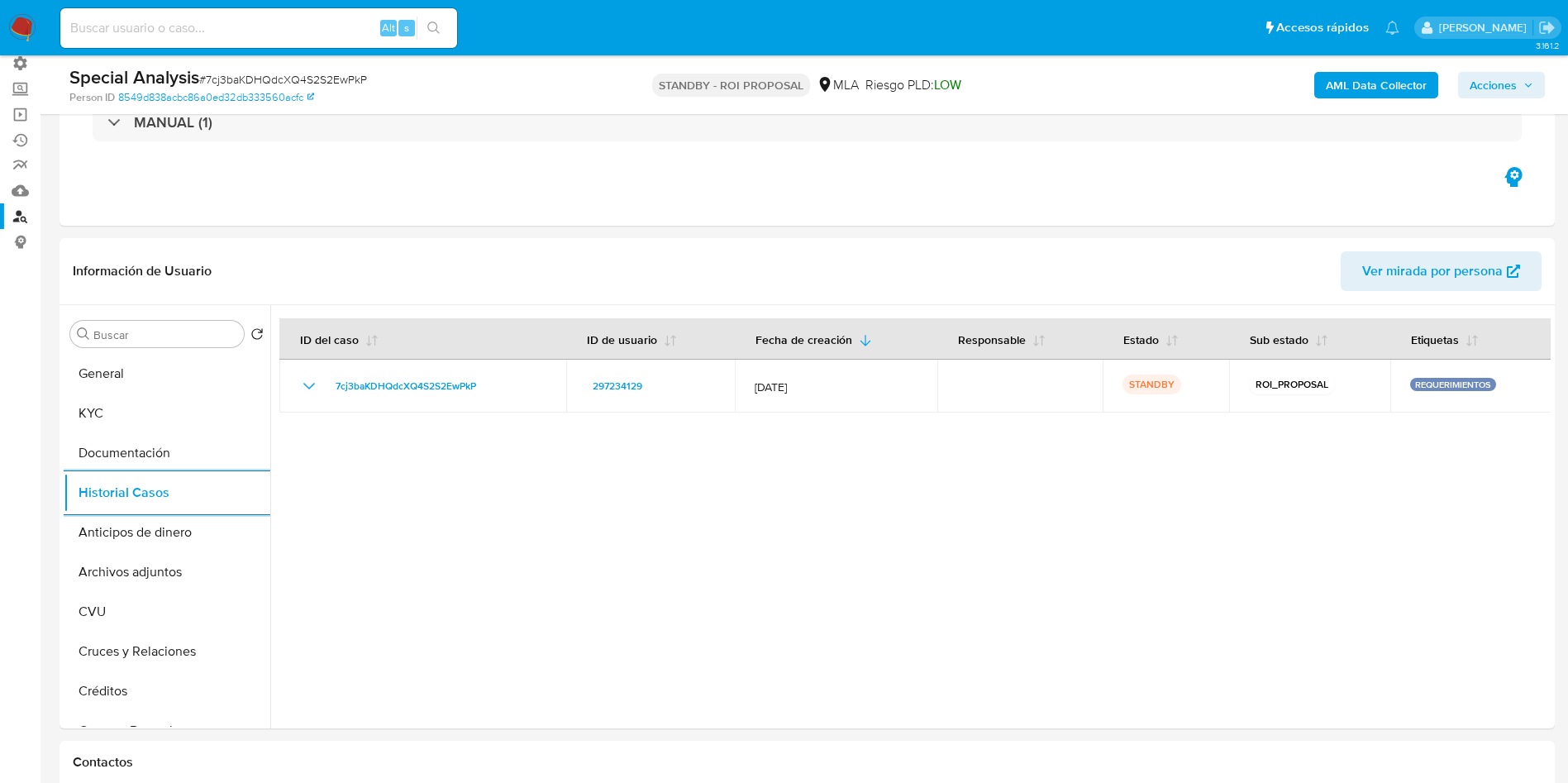
click at [248, 24] on input at bounding box center [259, 28] width 397 height 21
paste input "IyDEGJbbgOy737Mh0DY8FOd2"
type input "IyDEGJbbgOy737Mh0DY8FOd2"
click at [437, 27] on icon "search-icon" at bounding box center [434, 28] width 13 height 13
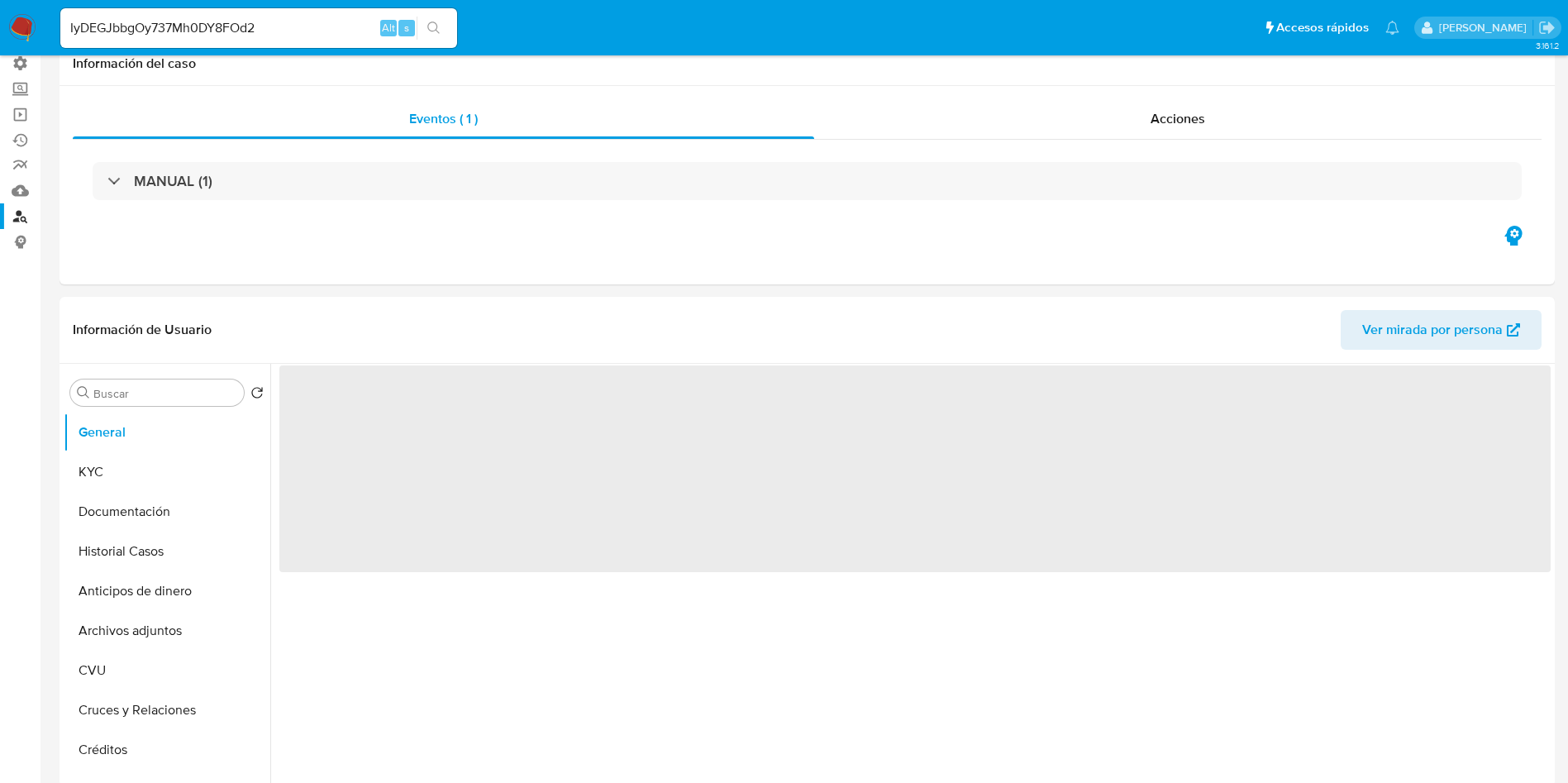
select select "10"
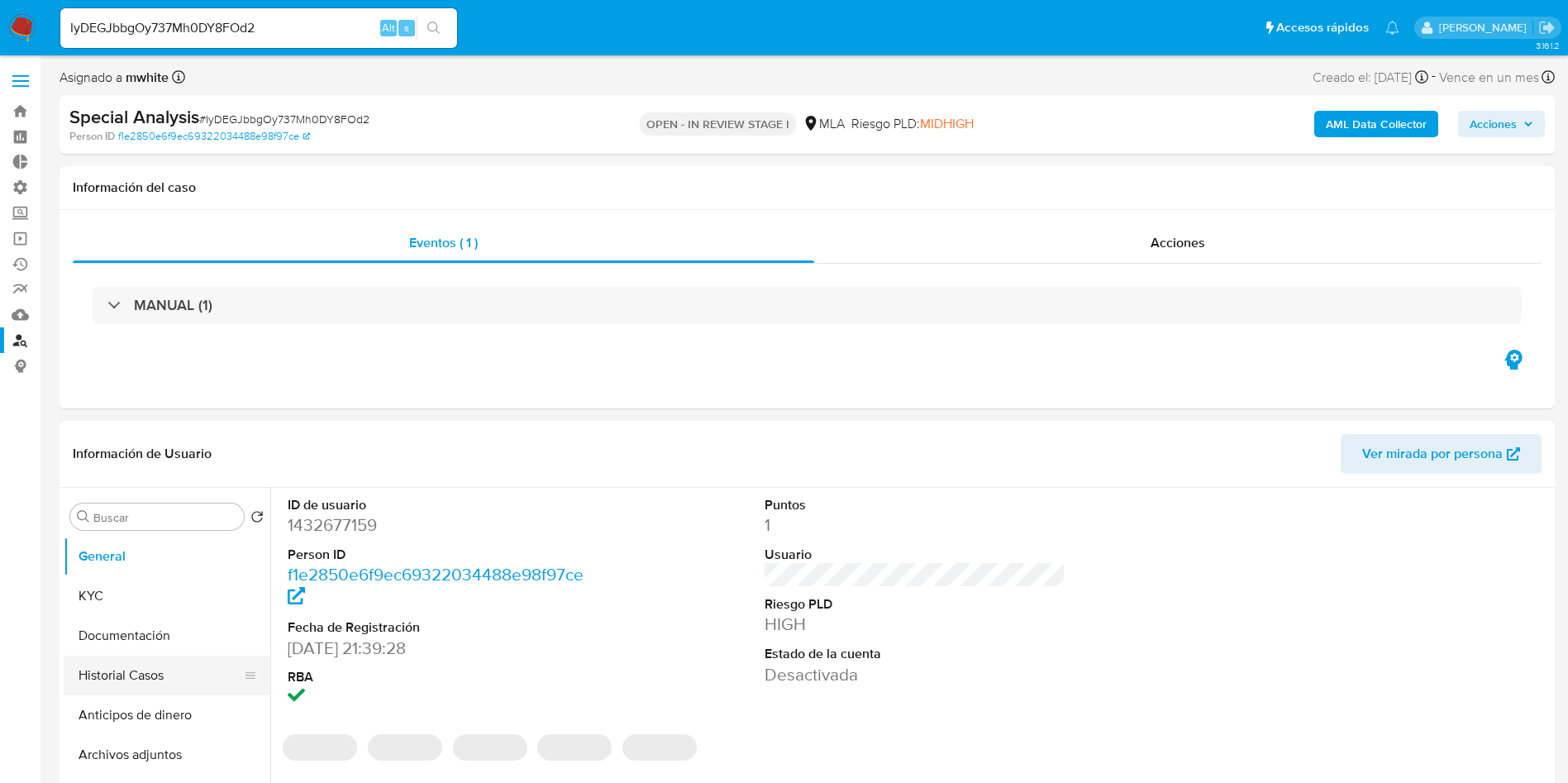
click at [114, 683] on button "Historial Casos" at bounding box center [160, 675] width 193 height 40
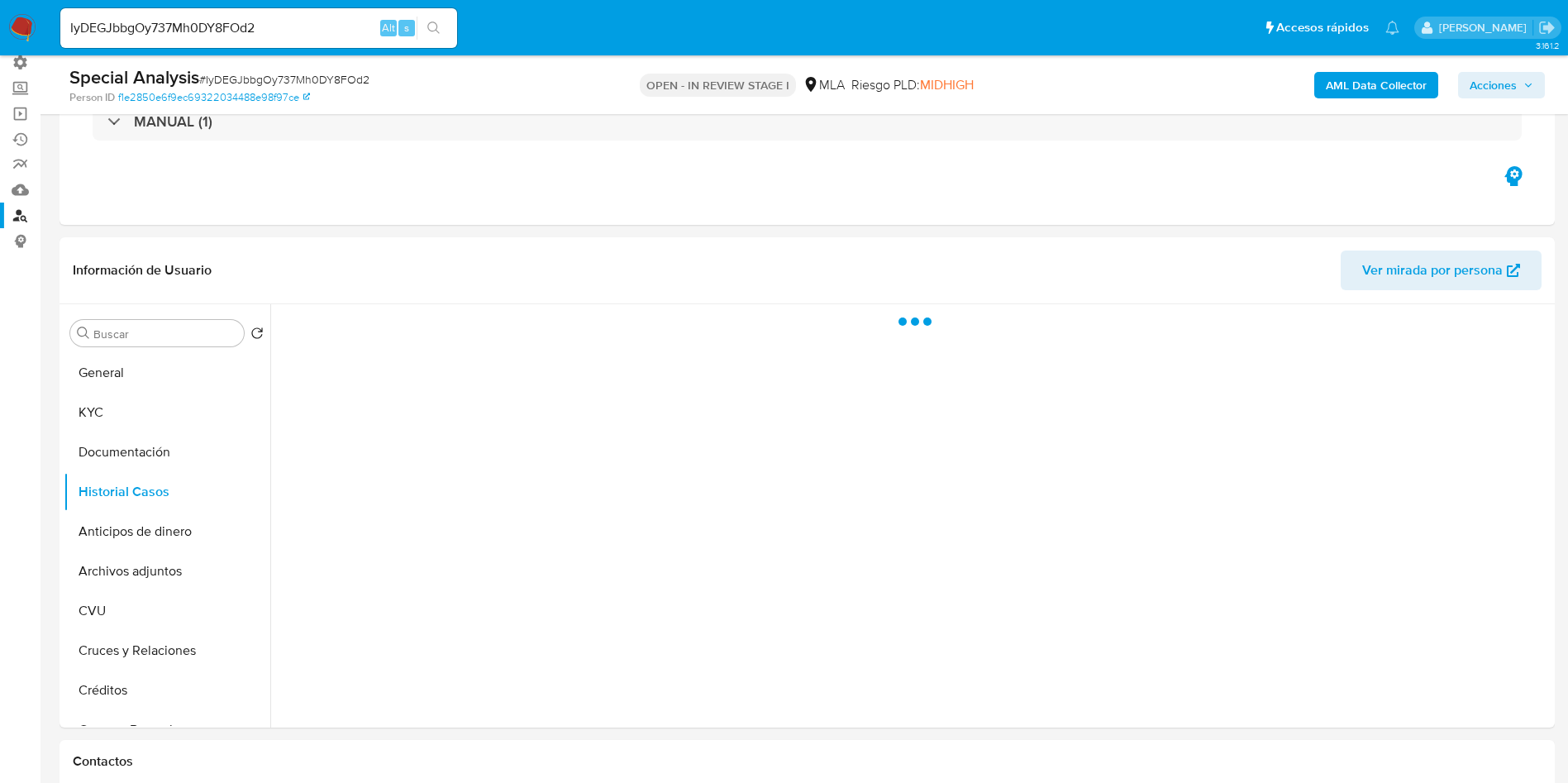
scroll to position [248, 0]
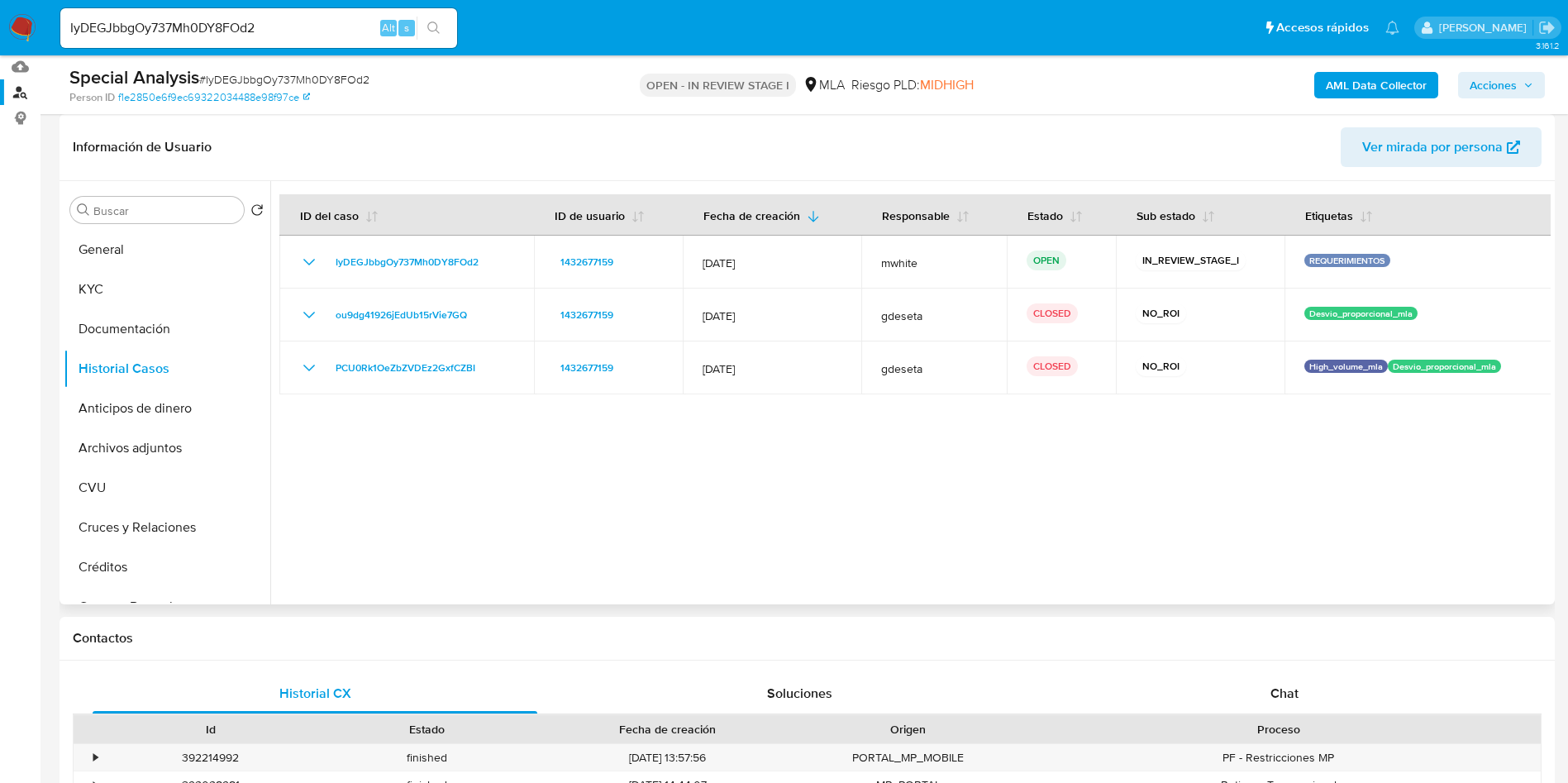
click at [932, 524] on div at bounding box center [911, 392] width 1281 height 423
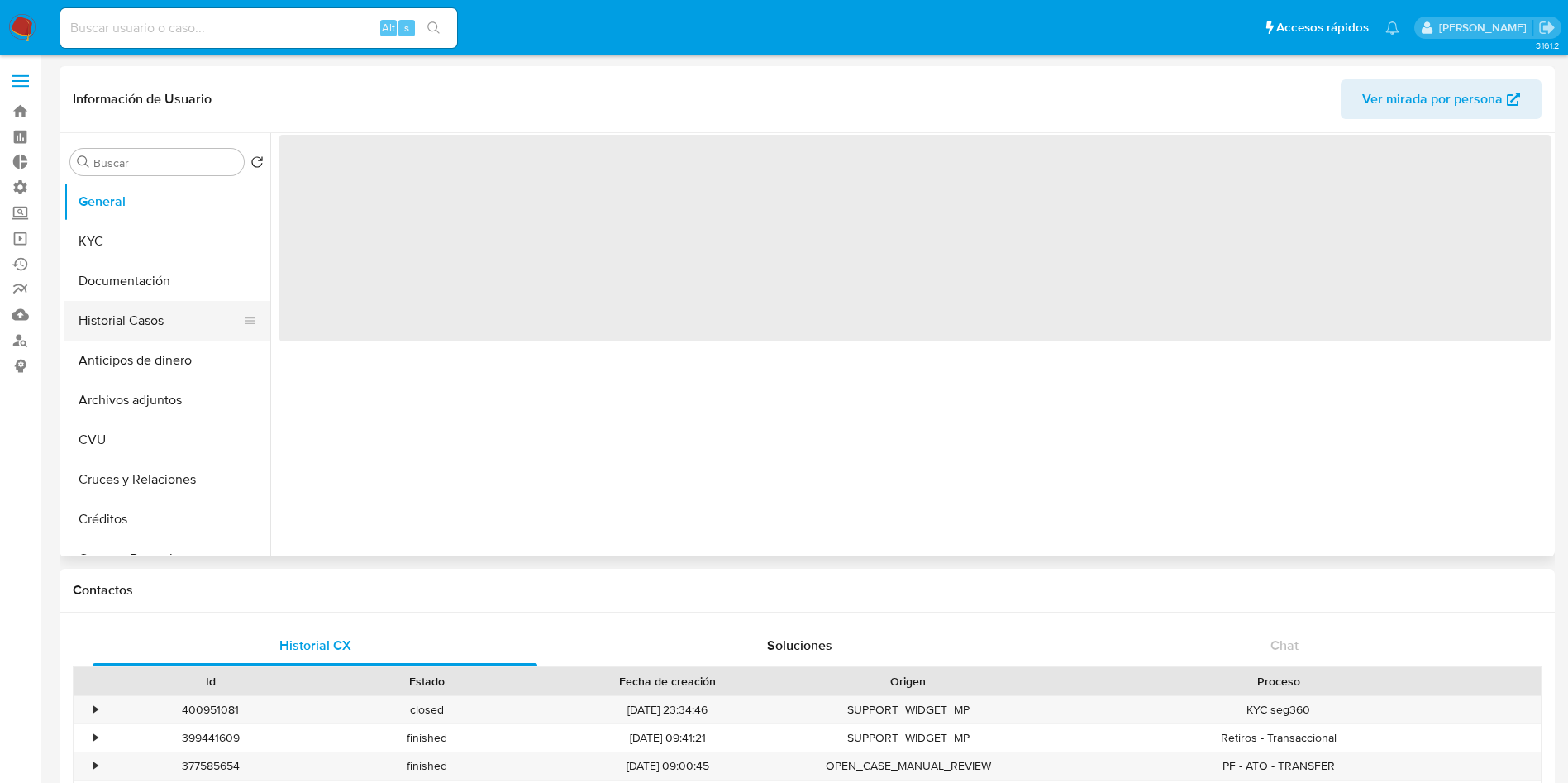
click at [139, 328] on button "Historial Casos" at bounding box center [160, 320] width 193 height 40
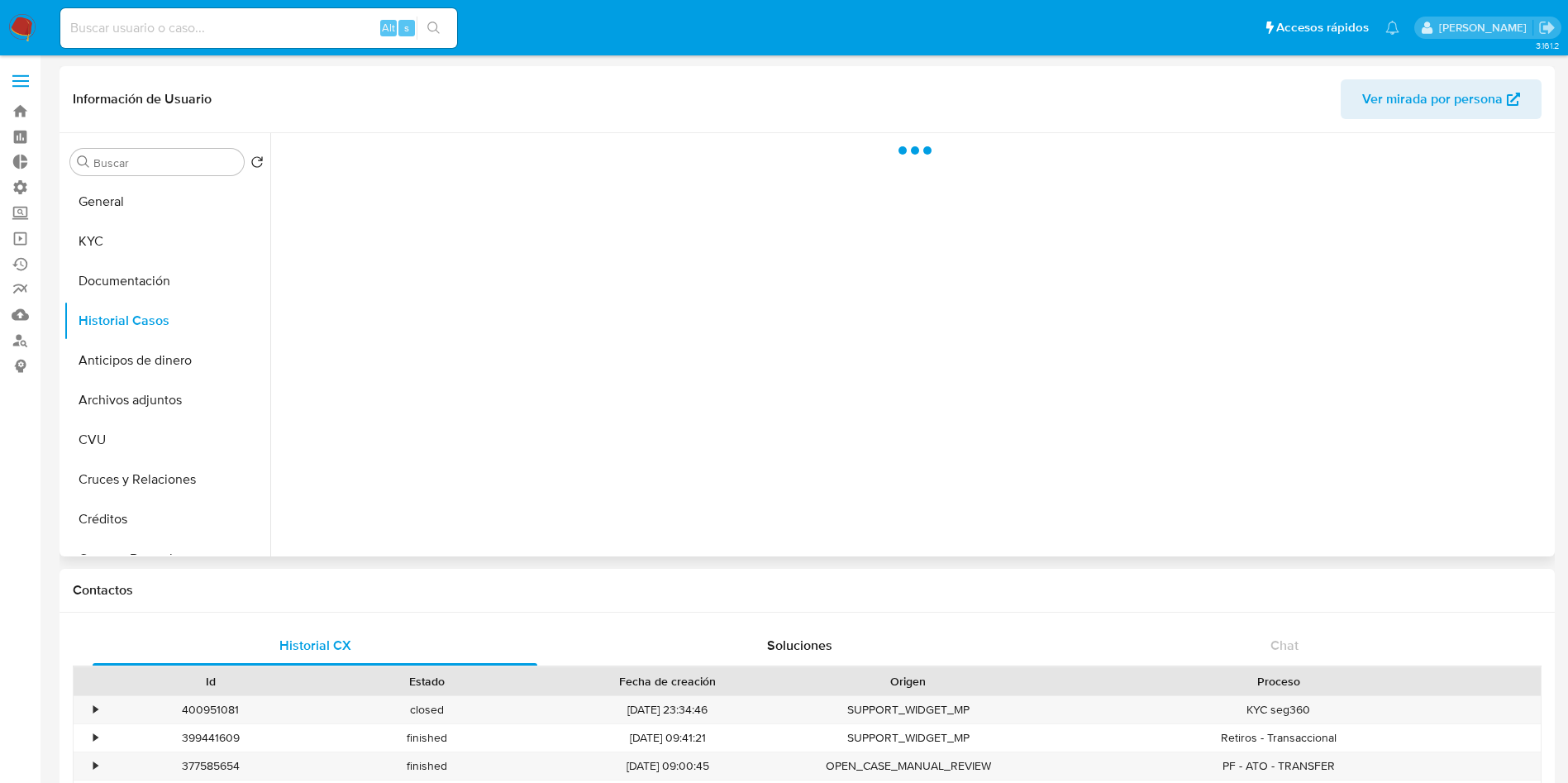
select select "10"
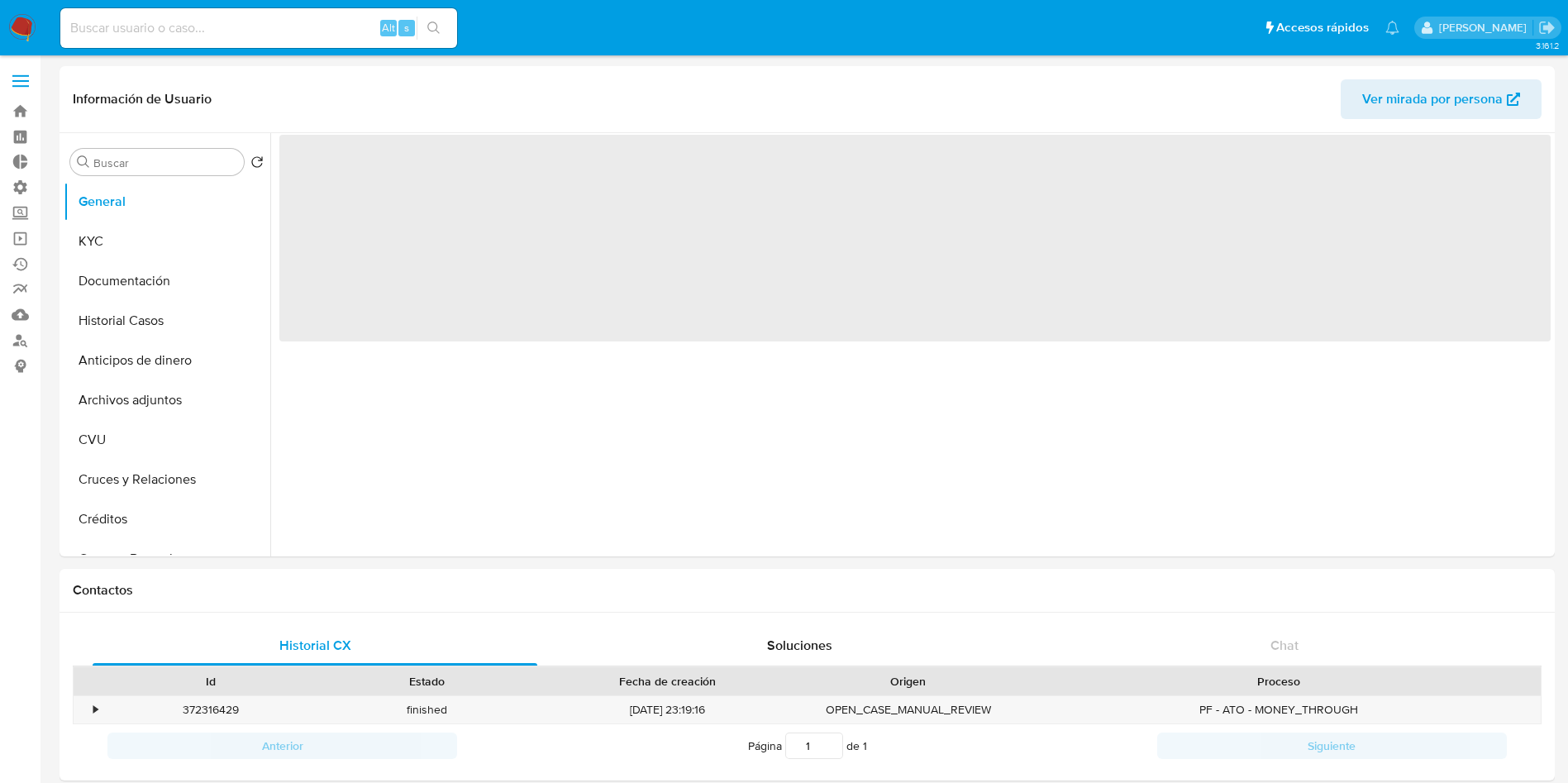
select select "10"
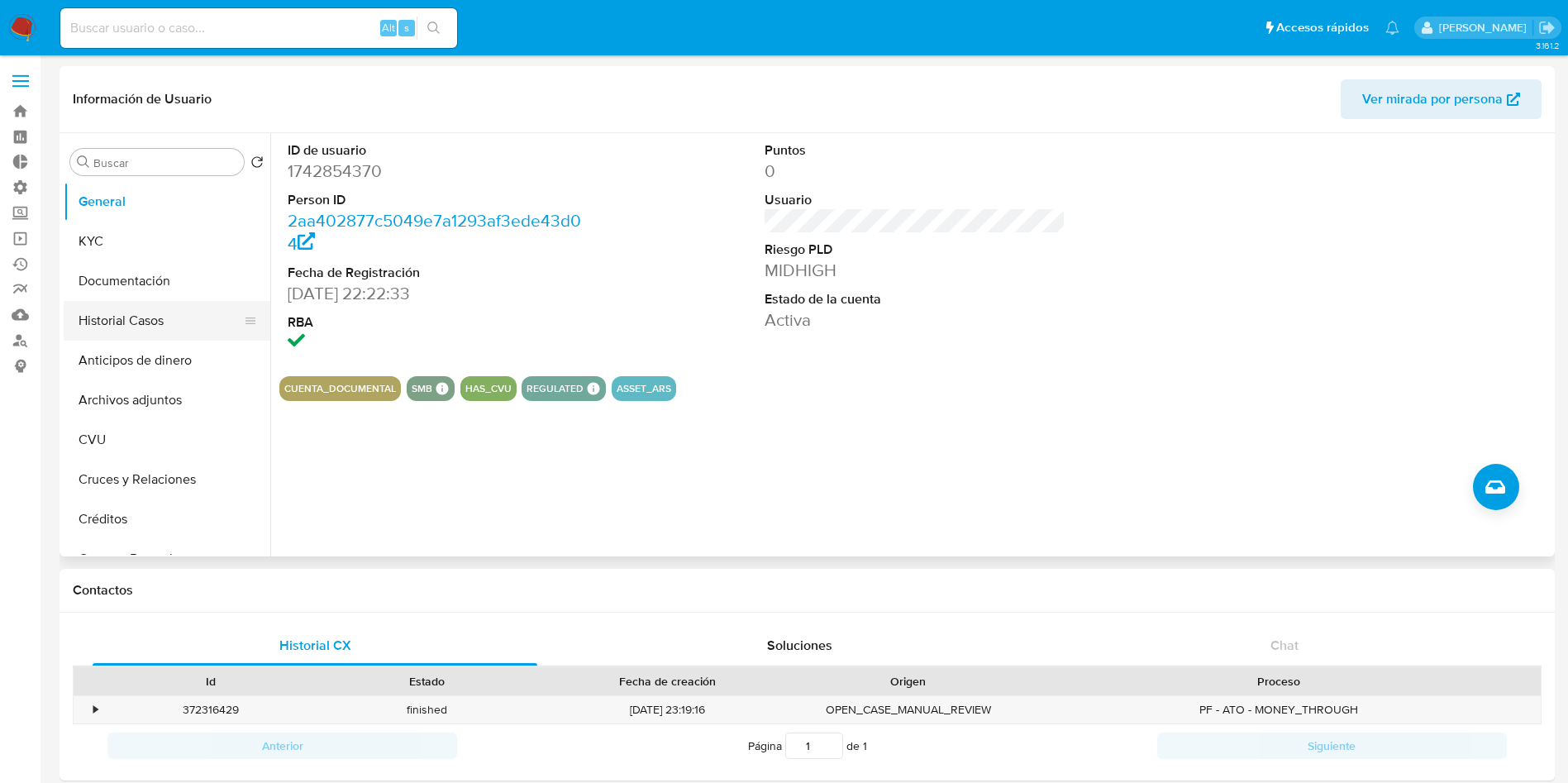
click at [177, 318] on button "Historial Casos" at bounding box center [160, 320] width 193 height 40
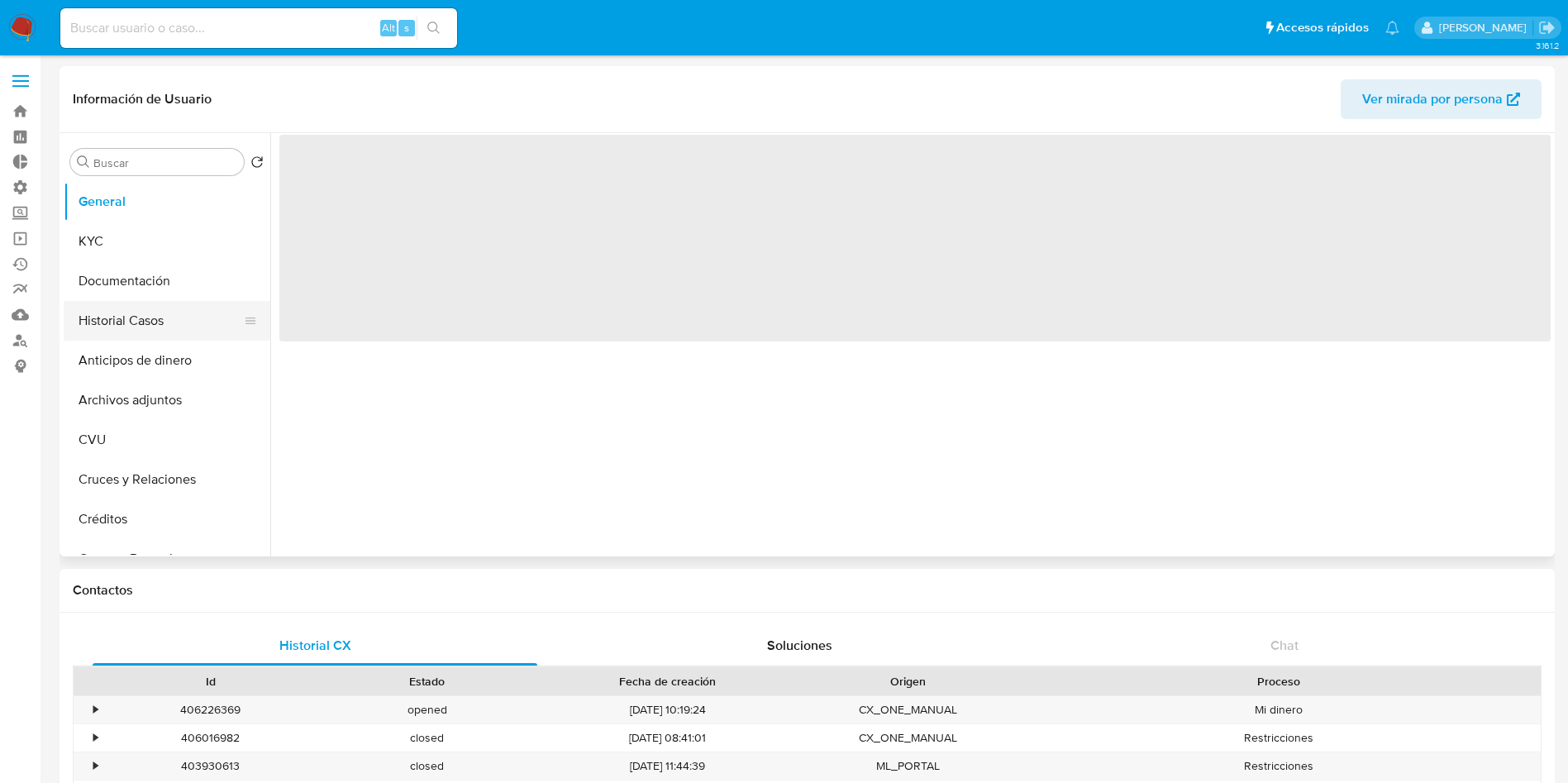
click at [93, 320] on button "Historial Casos" at bounding box center [160, 320] width 193 height 40
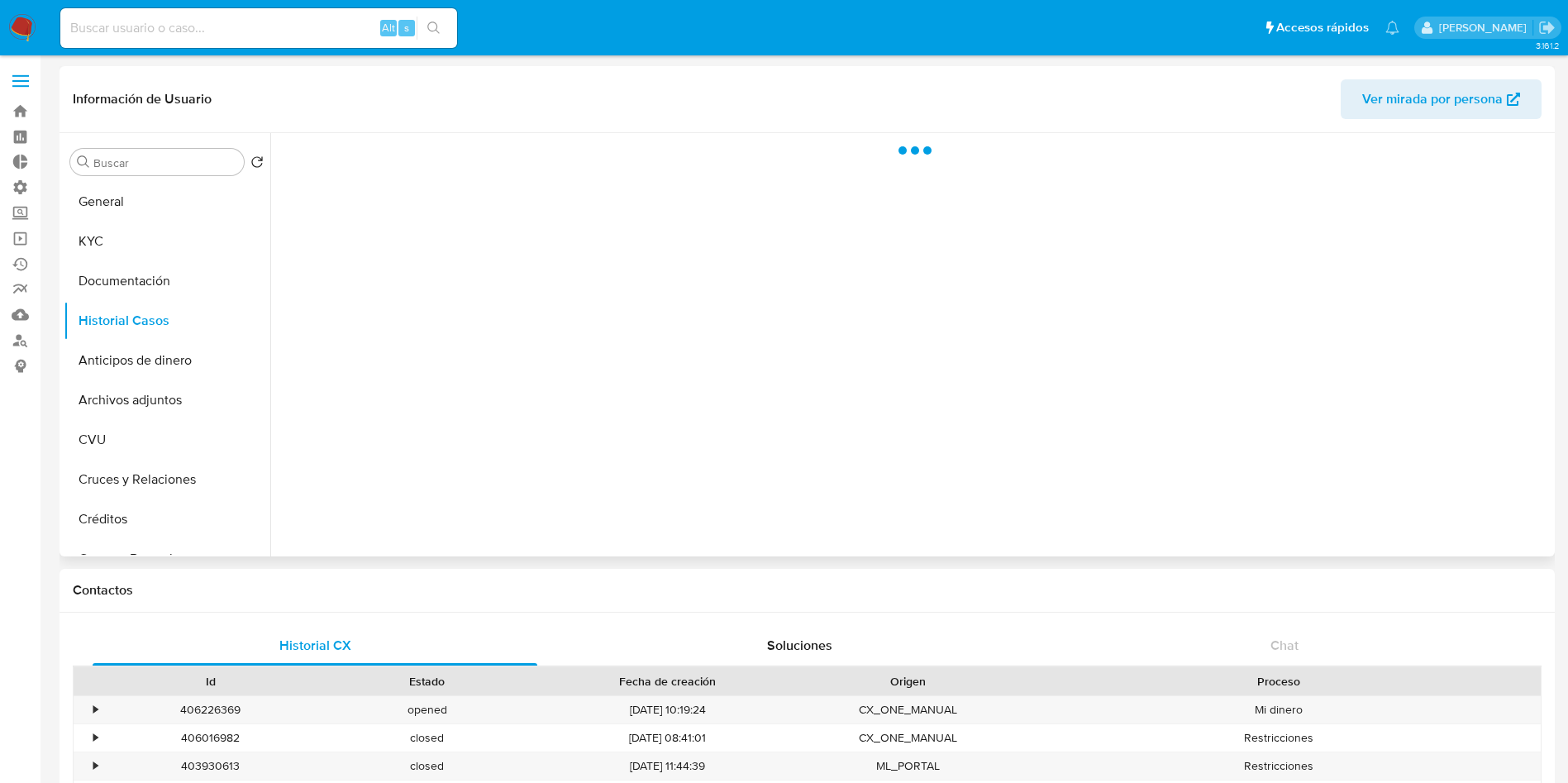
select select "10"
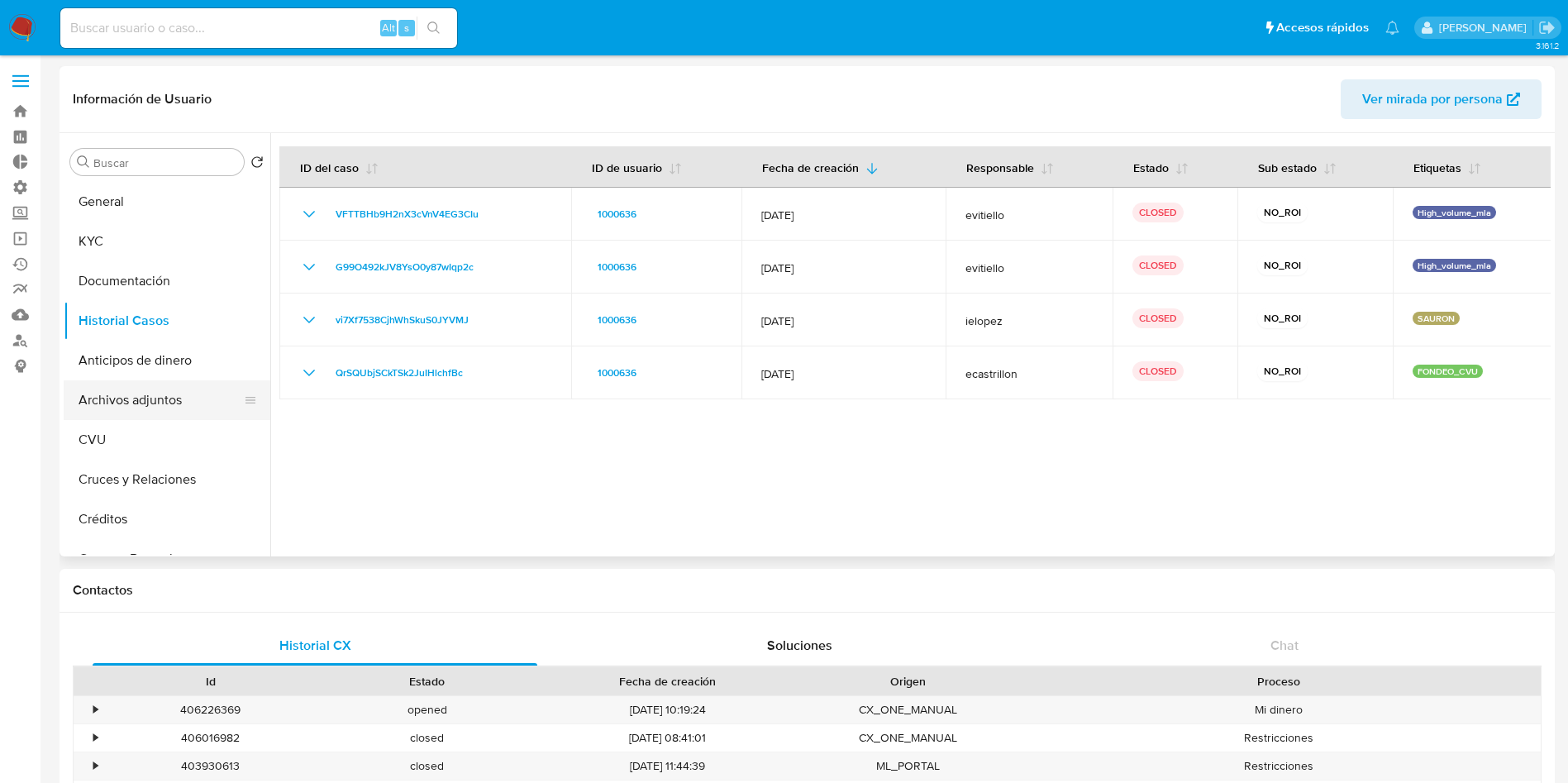
click at [134, 399] on button "Archivos adjuntos" at bounding box center [160, 400] width 193 height 40
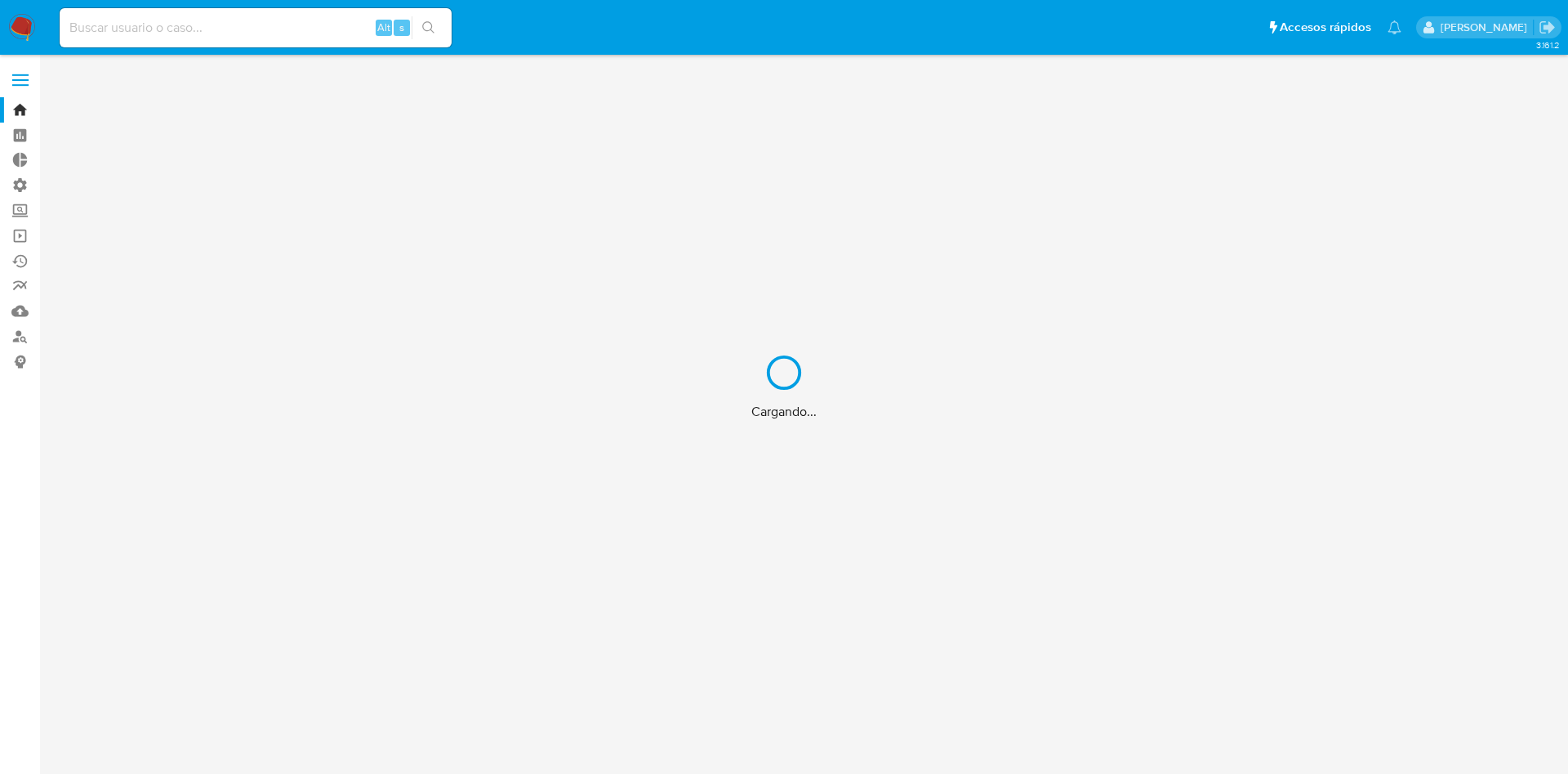
click at [155, 34] on div "Cargando..." at bounding box center [784, 387] width 1568 height 774
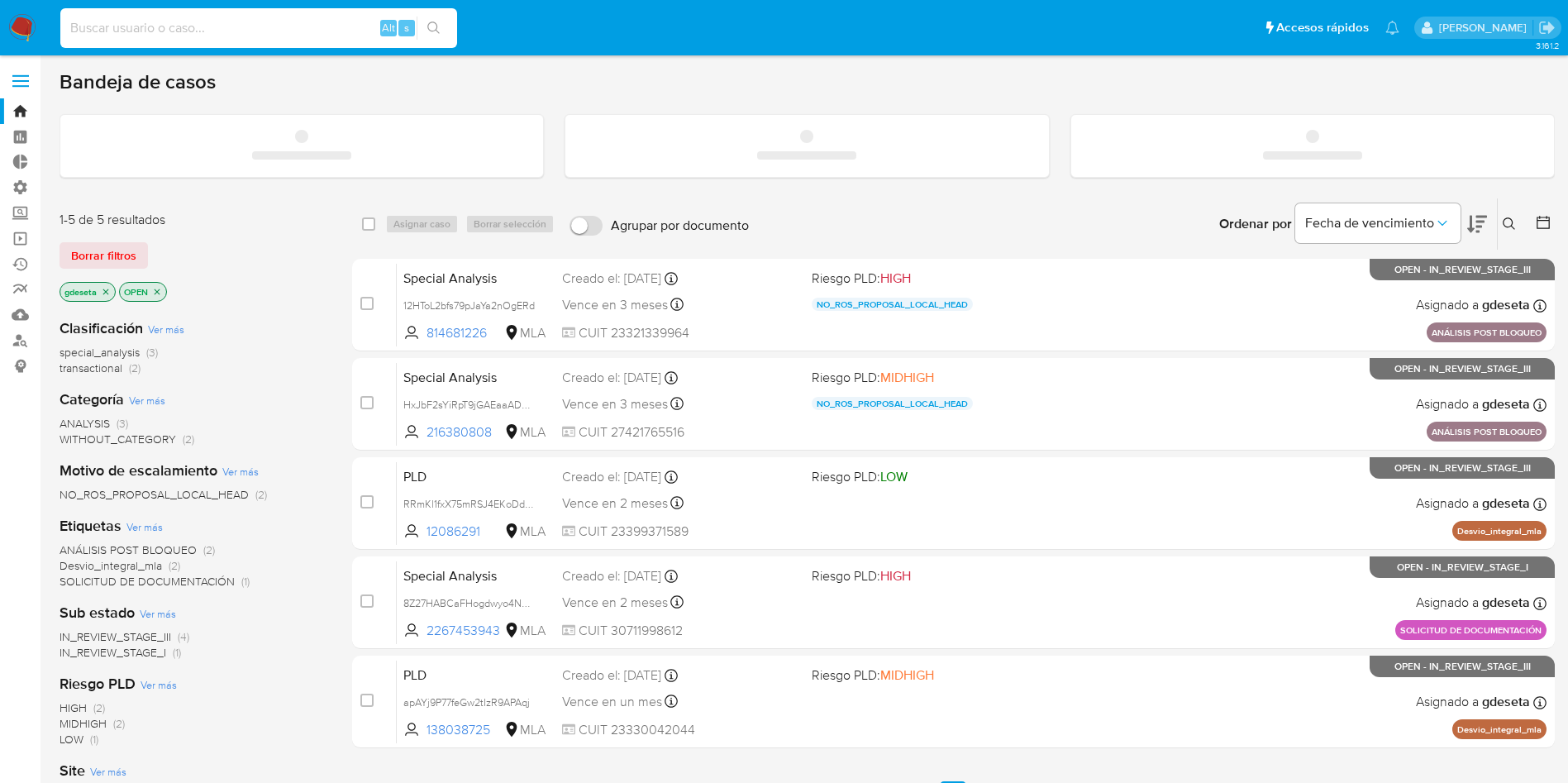
click at [157, 34] on input at bounding box center [259, 28] width 397 height 21
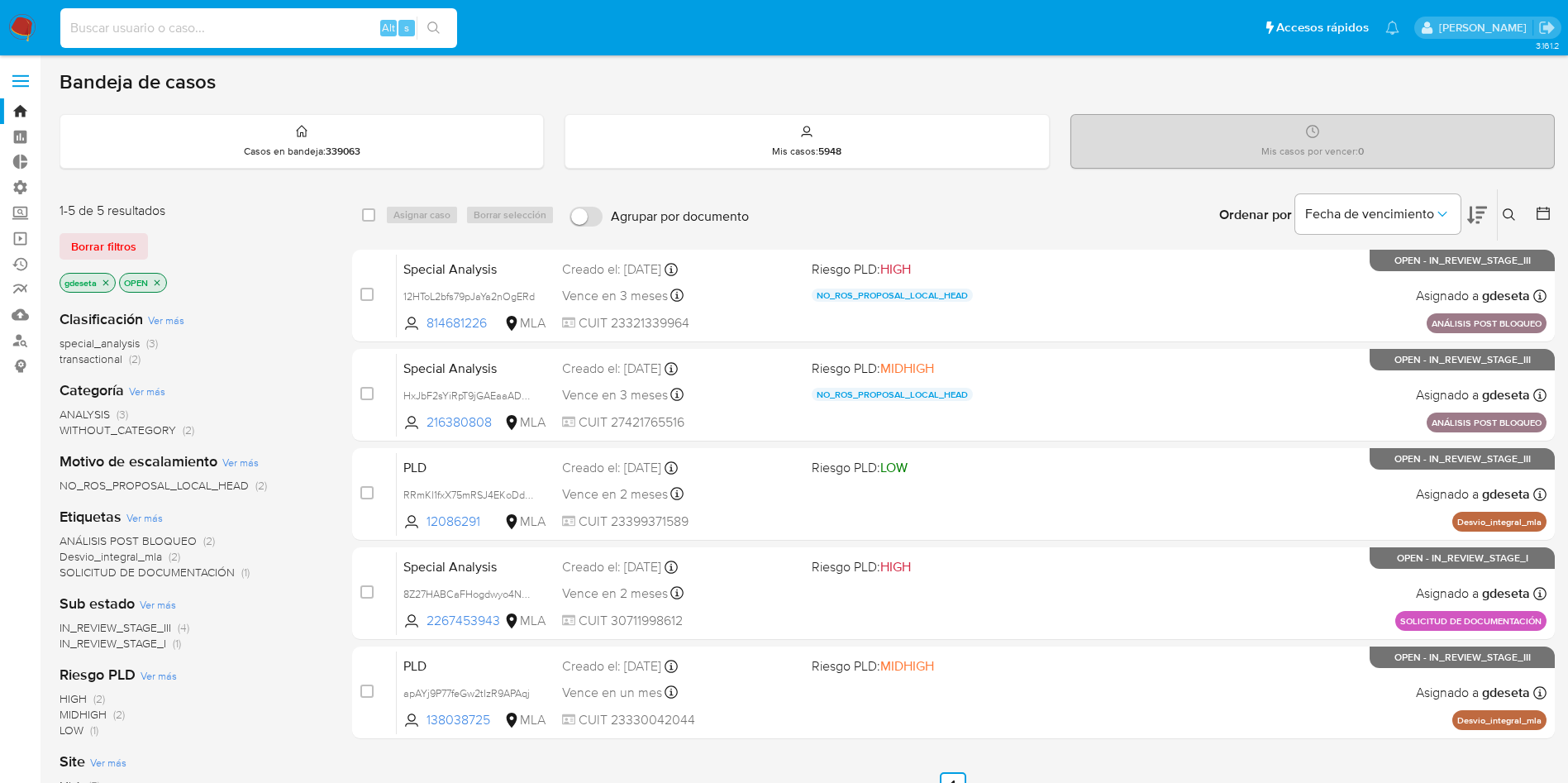
paste input "Ek1gFPV4TUuAX3NvcQflFmrj"
type input "Ek1gFPV4TUuAX3NvcQflFmrj"
click at [445, 36] on button "search-icon" at bounding box center [433, 28] width 34 height 23
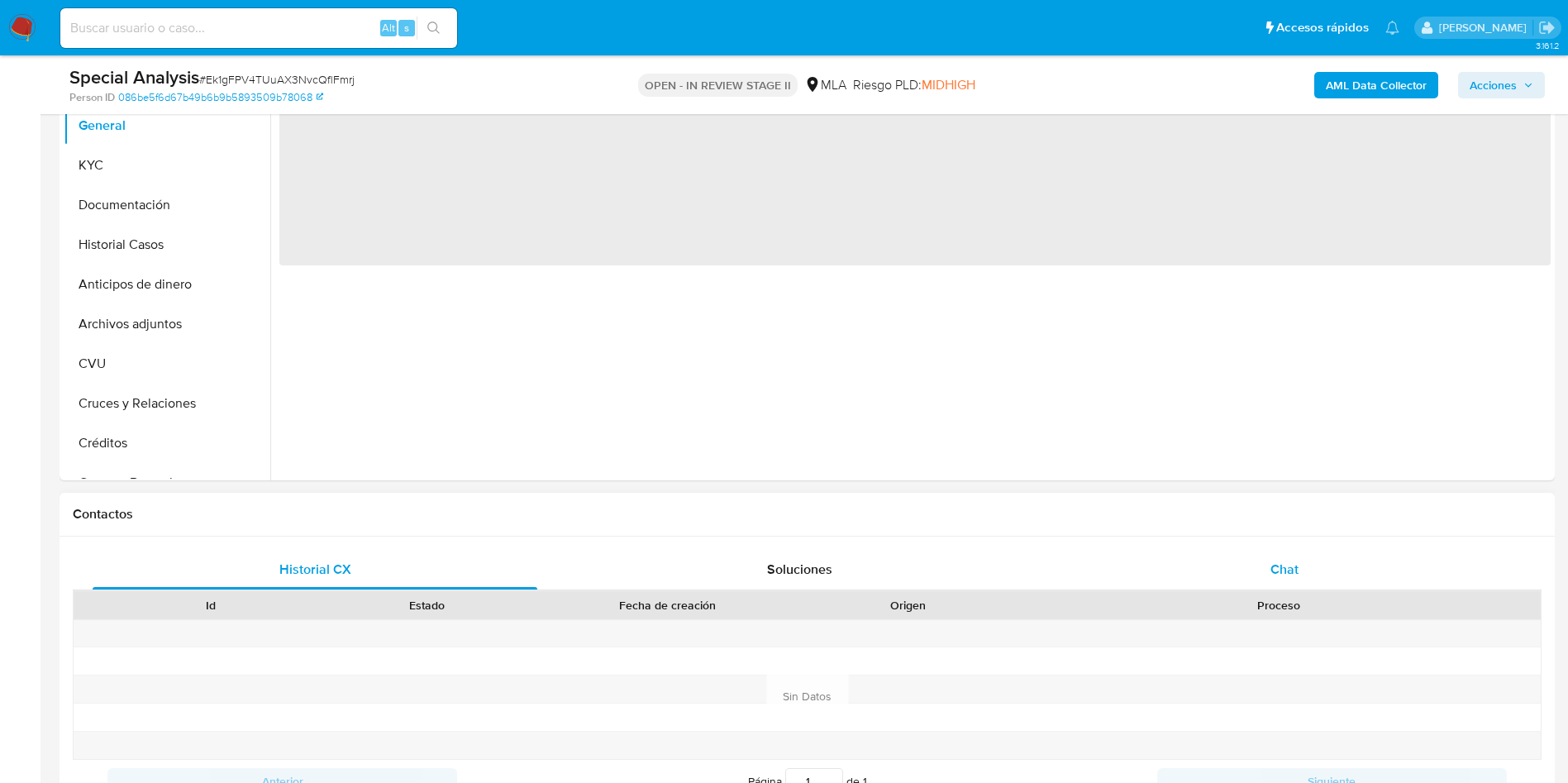
select select "10"
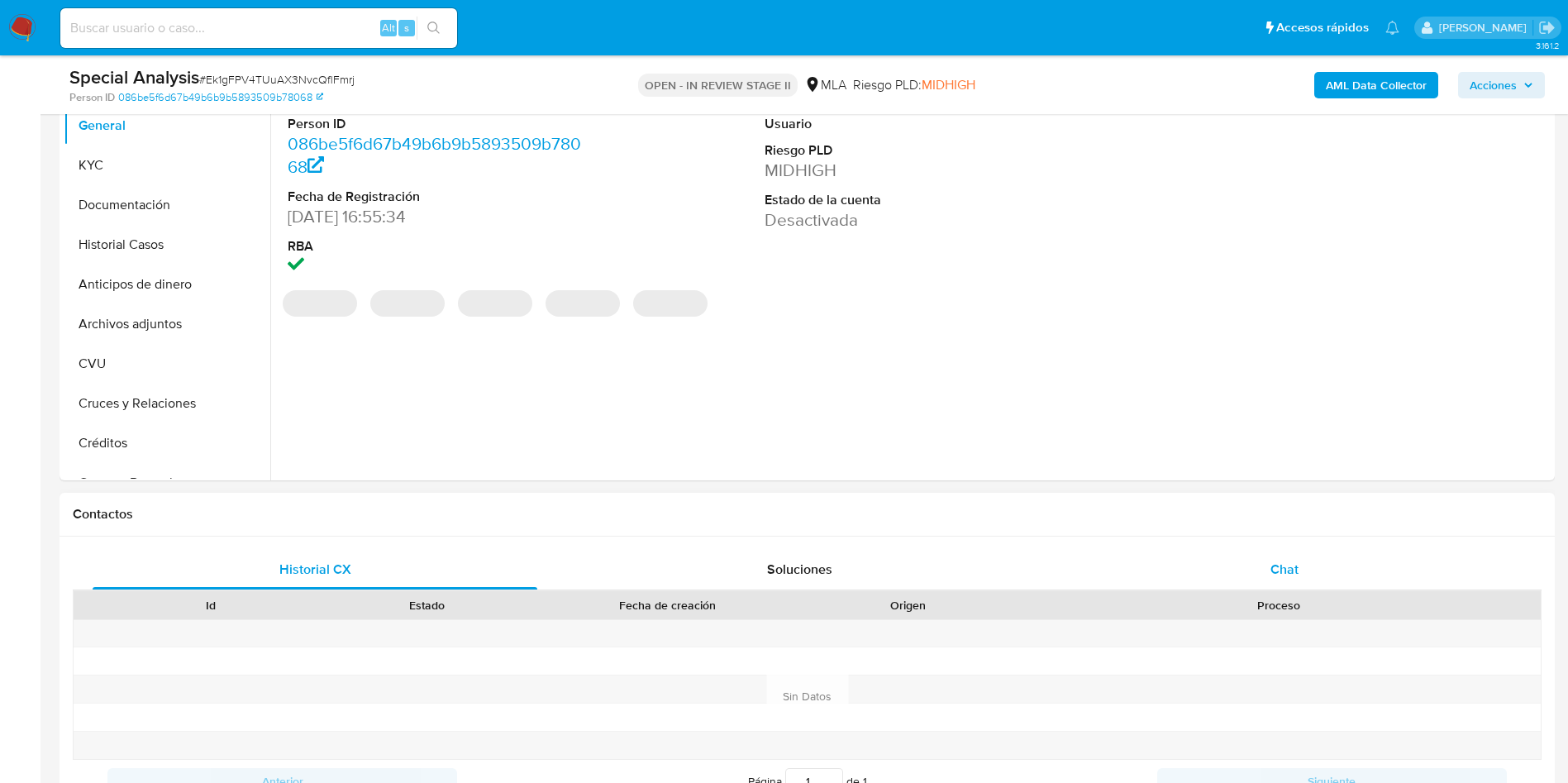
click at [1329, 572] on div "Chat" at bounding box center [1285, 569] width 445 height 40
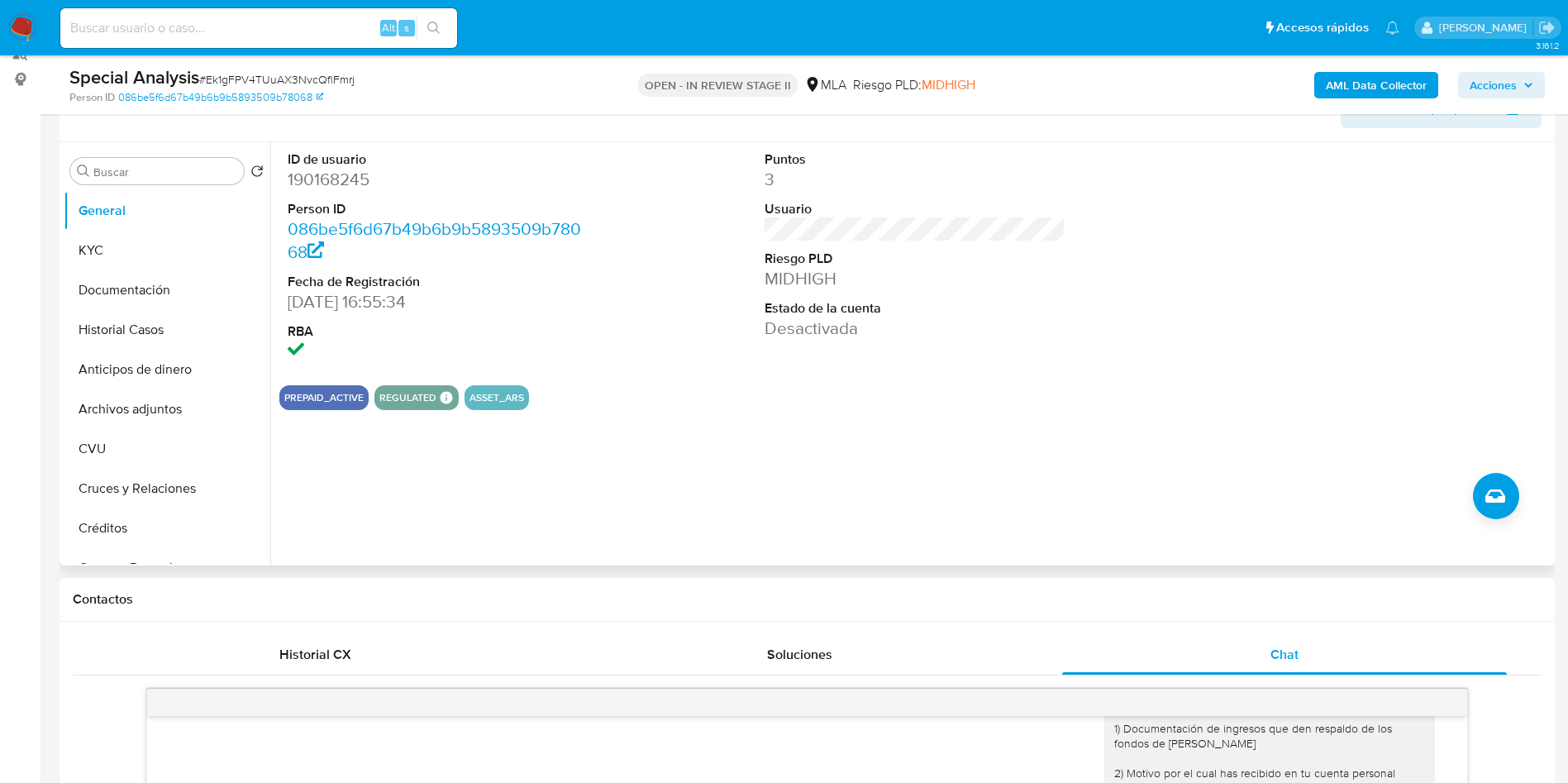
scroll to position [248, 0]
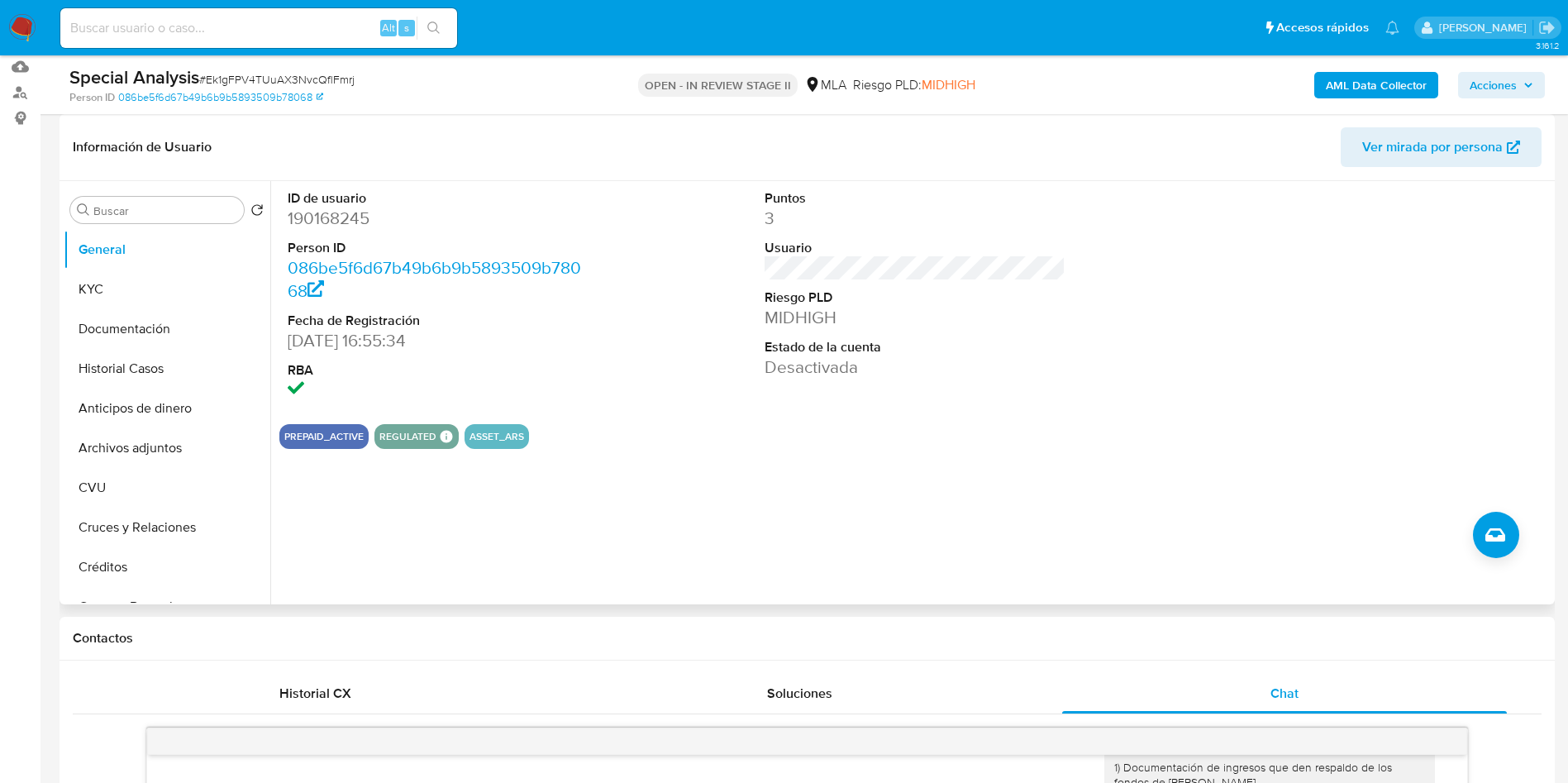
click at [322, 217] on dd "190168245" at bounding box center [439, 218] width 302 height 23
copy dd "190168245"
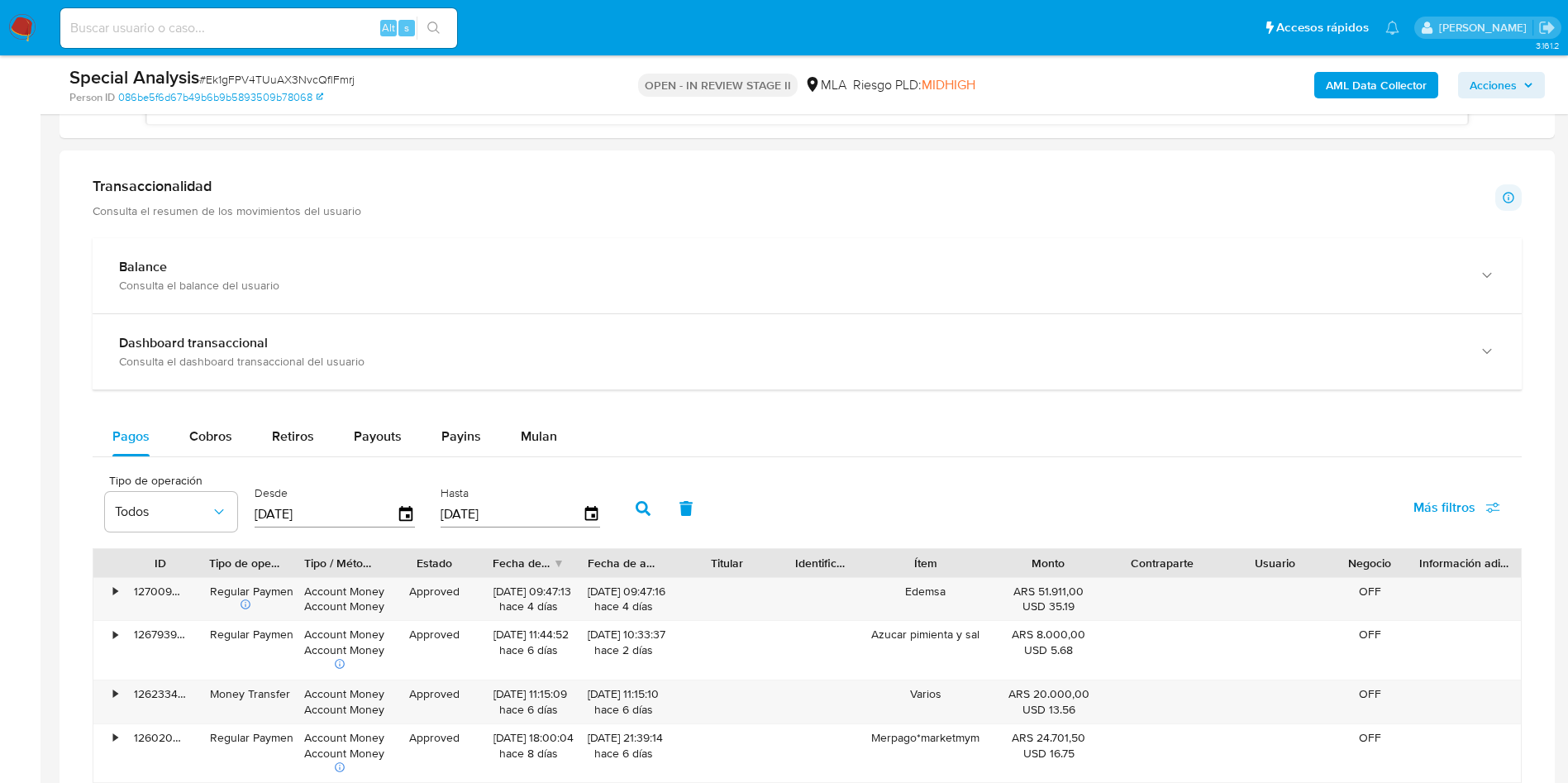
scroll to position [1488, 0]
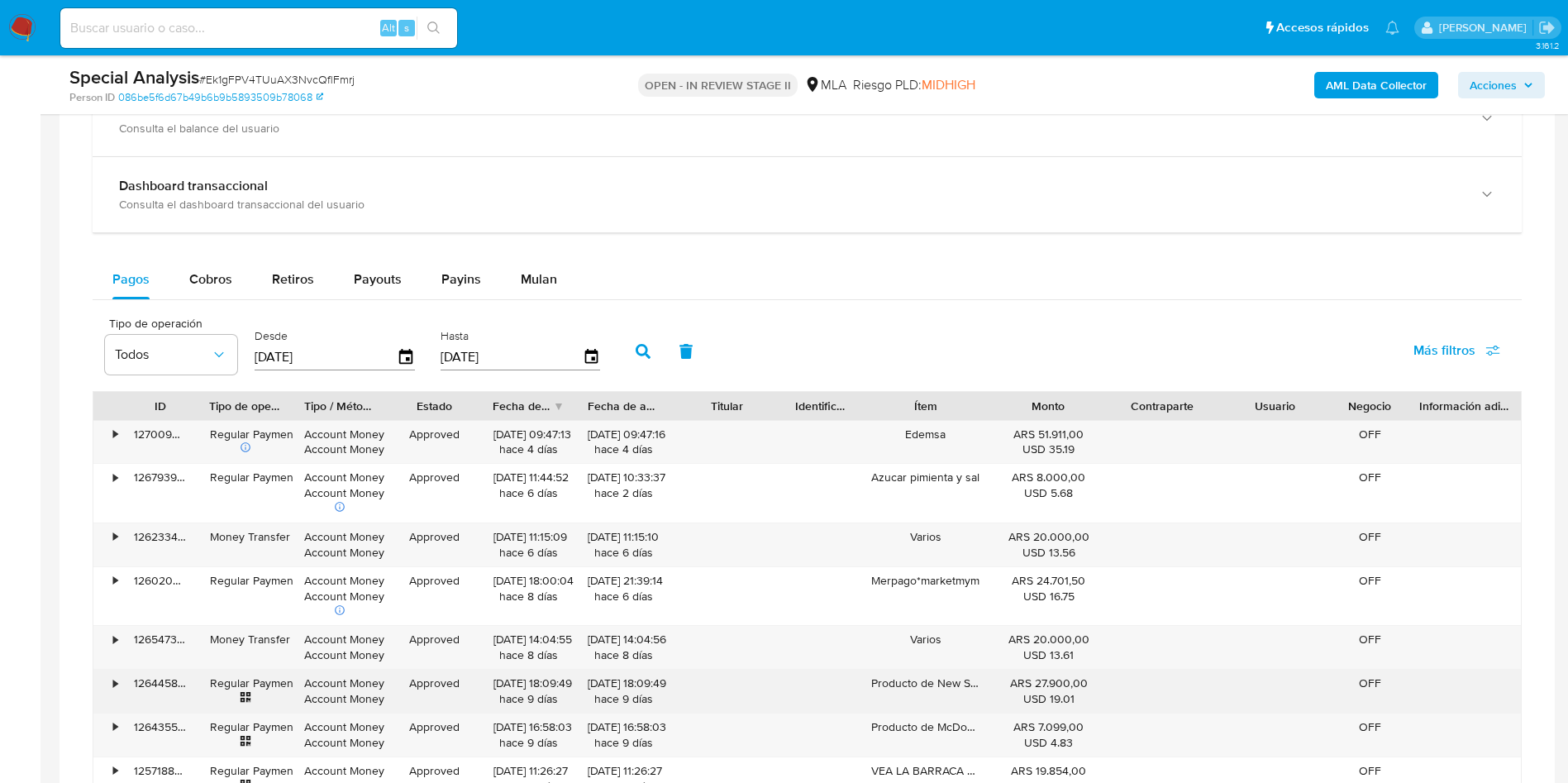
click at [107, 682] on div "•" at bounding box center [107, 691] width 29 height 43
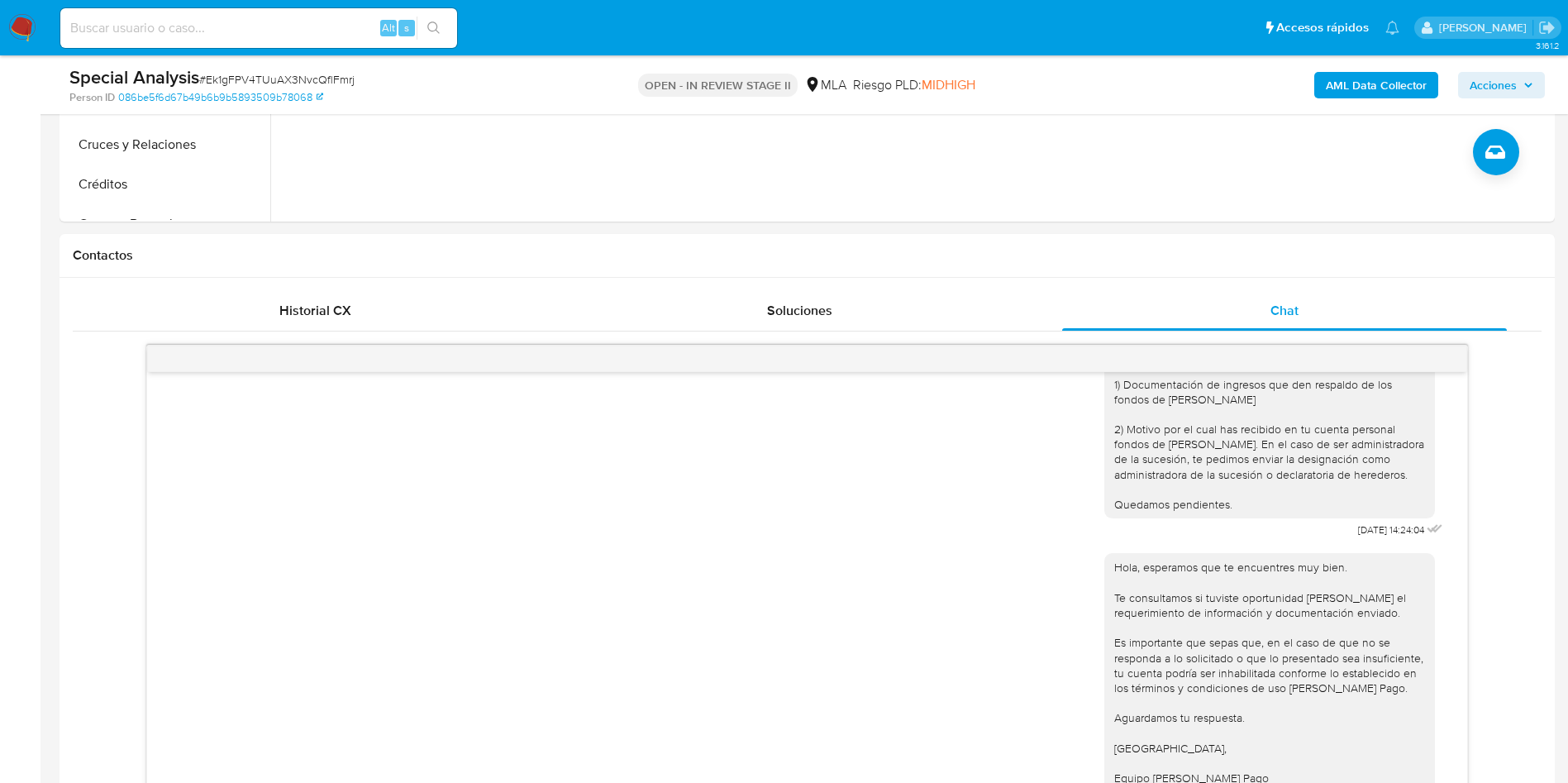
scroll to position [372, 0]
